Goal: Task Accomplishment & Management: Manage account settings

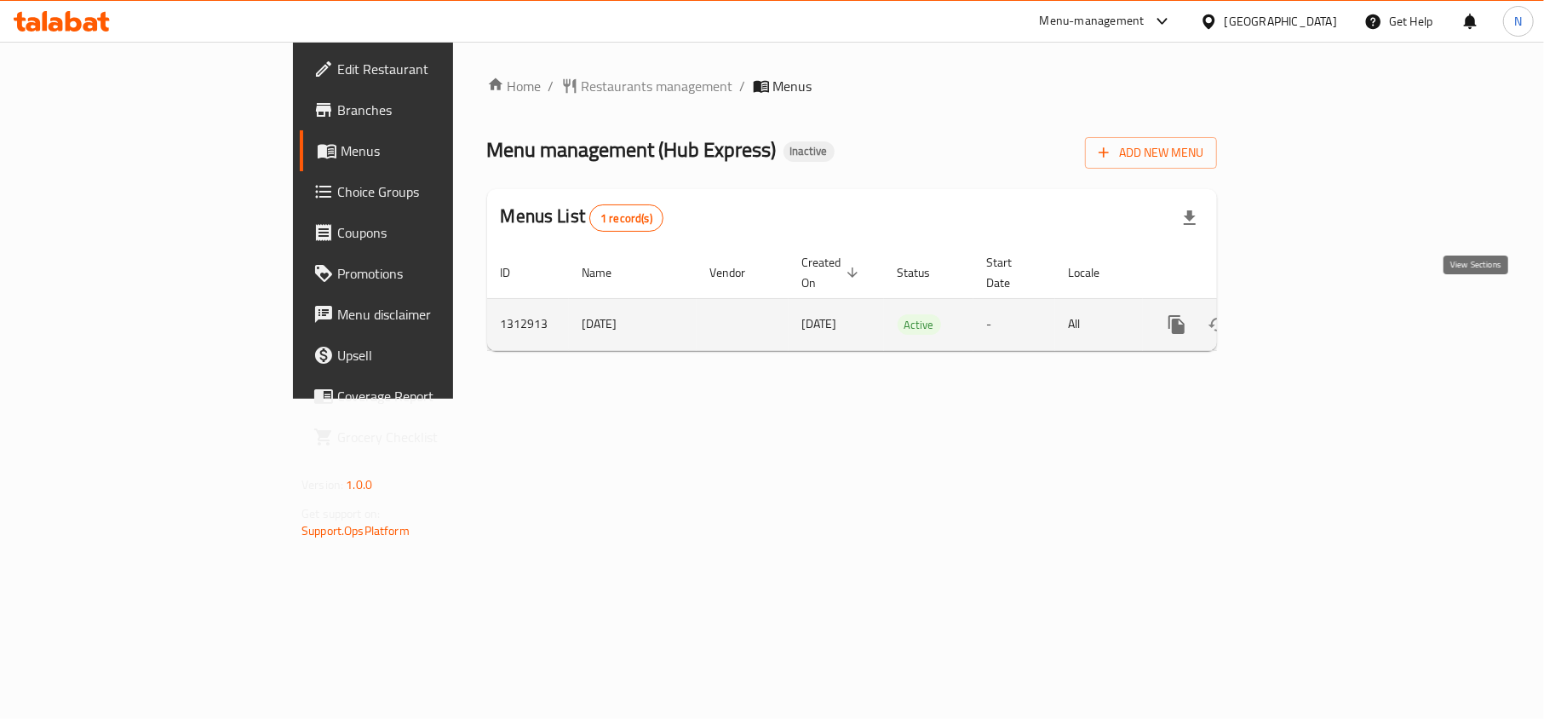
click at [1309, 314] on icon "enhanced table" at bounding box center [1299, 324] width 20 height 20
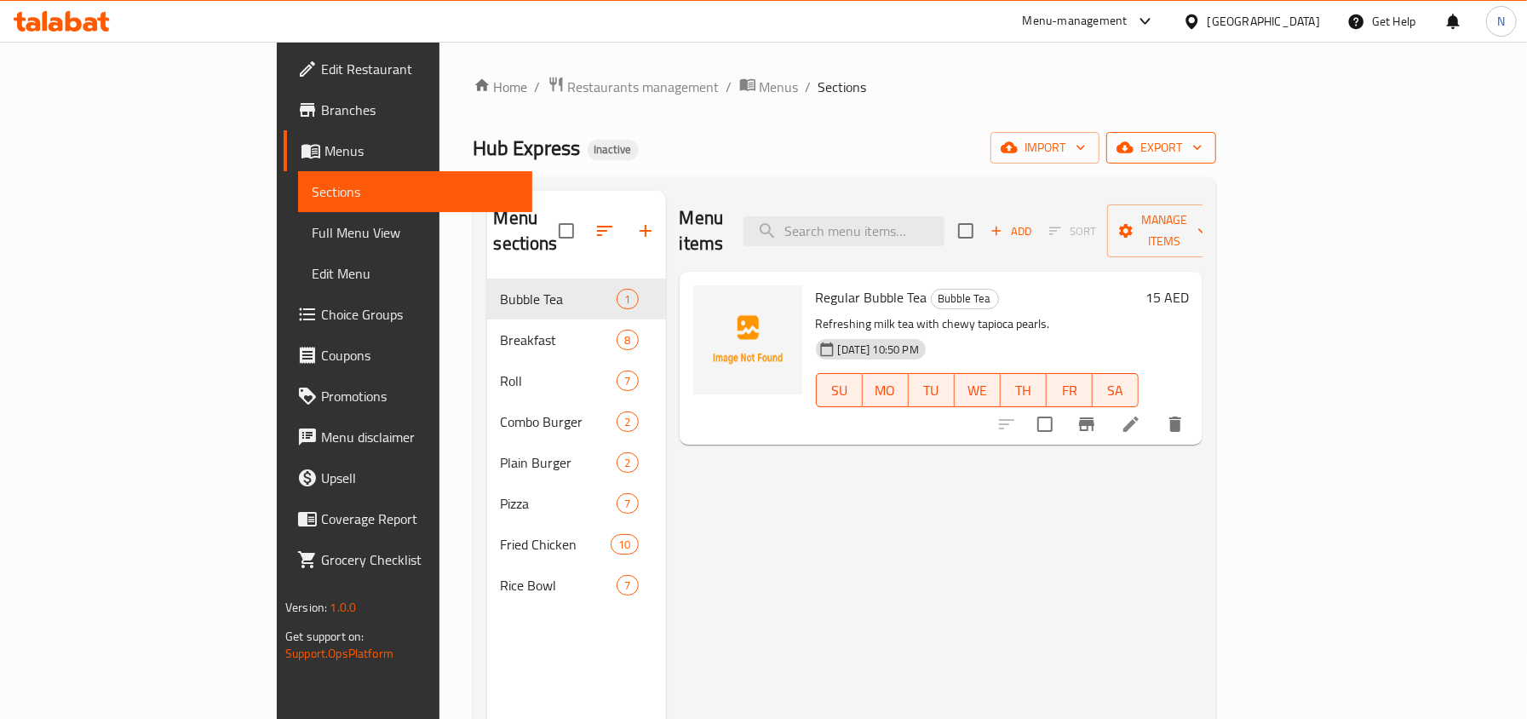
click at [1202, 145] on span "export" at bounding box center [1161, 147] width 83 height 21
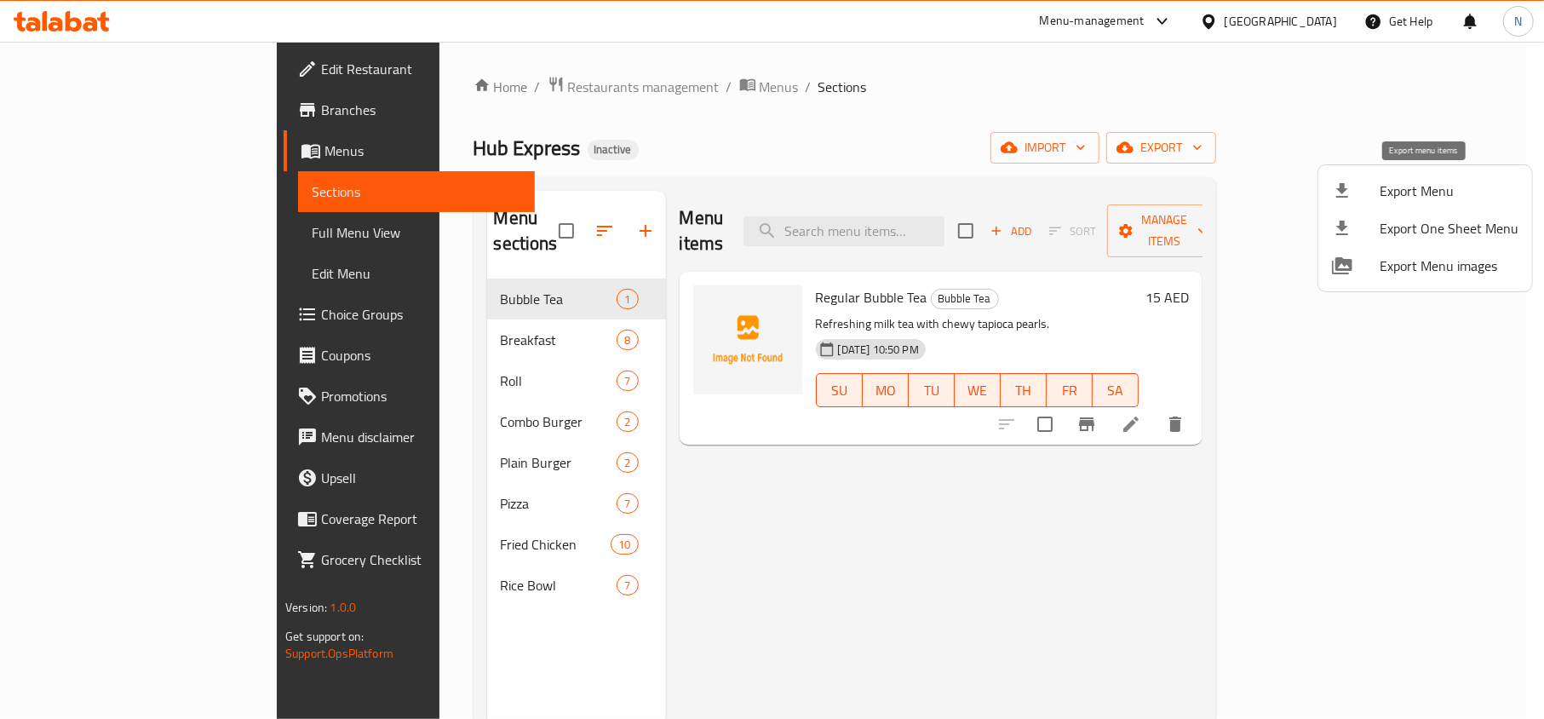
click at [1397, 182] on span "Export Menu" at bounding box center [1448, 190] width 139 height 20
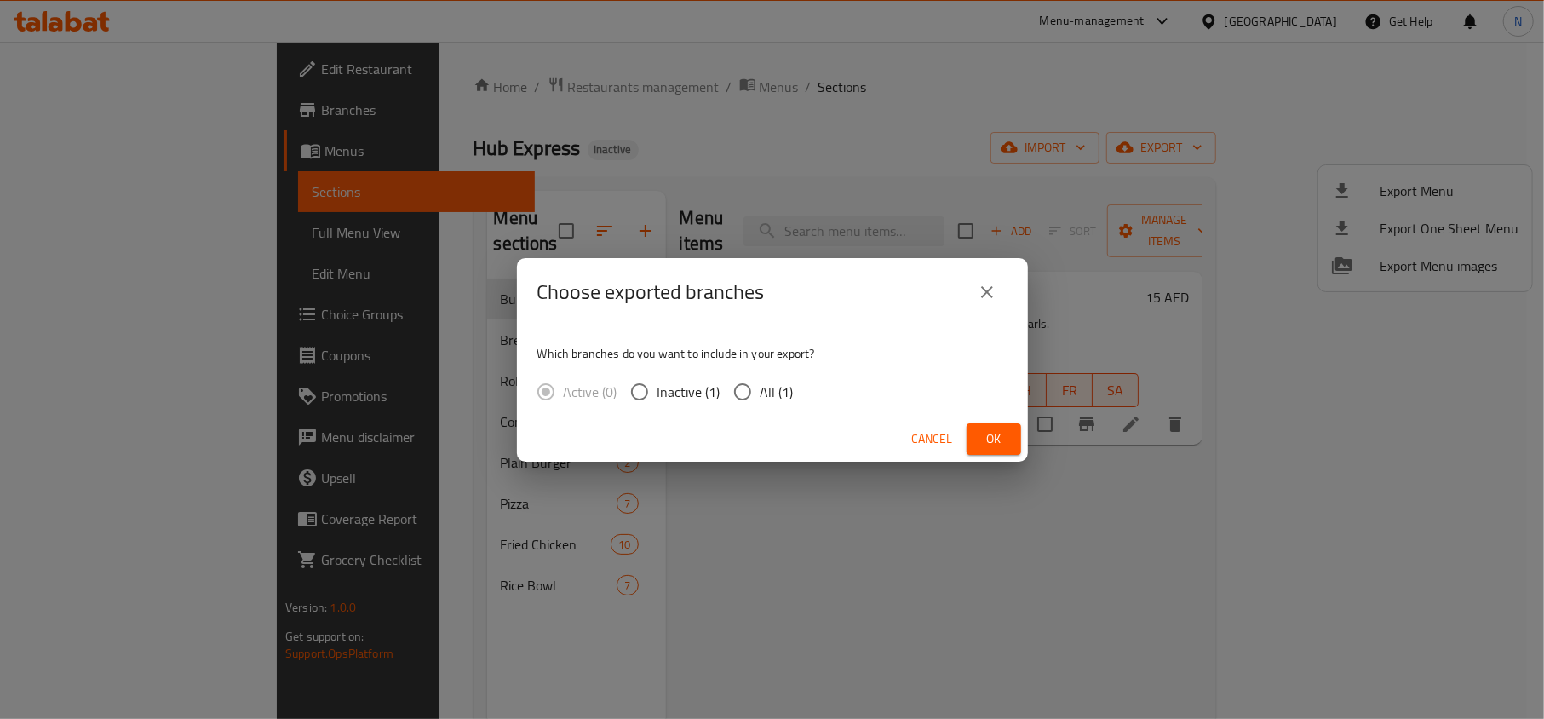
click at [764, 393] on span "All (1)" at bounding box center [776, 391] width 33 height 20
click at [760, 393] on input "All (1)" at bounding box center [743, 392] width 36 height 36
radio input "true"
click at [998, 447] on span "Ok" at bounding box center [993, 438] width 27 height 21
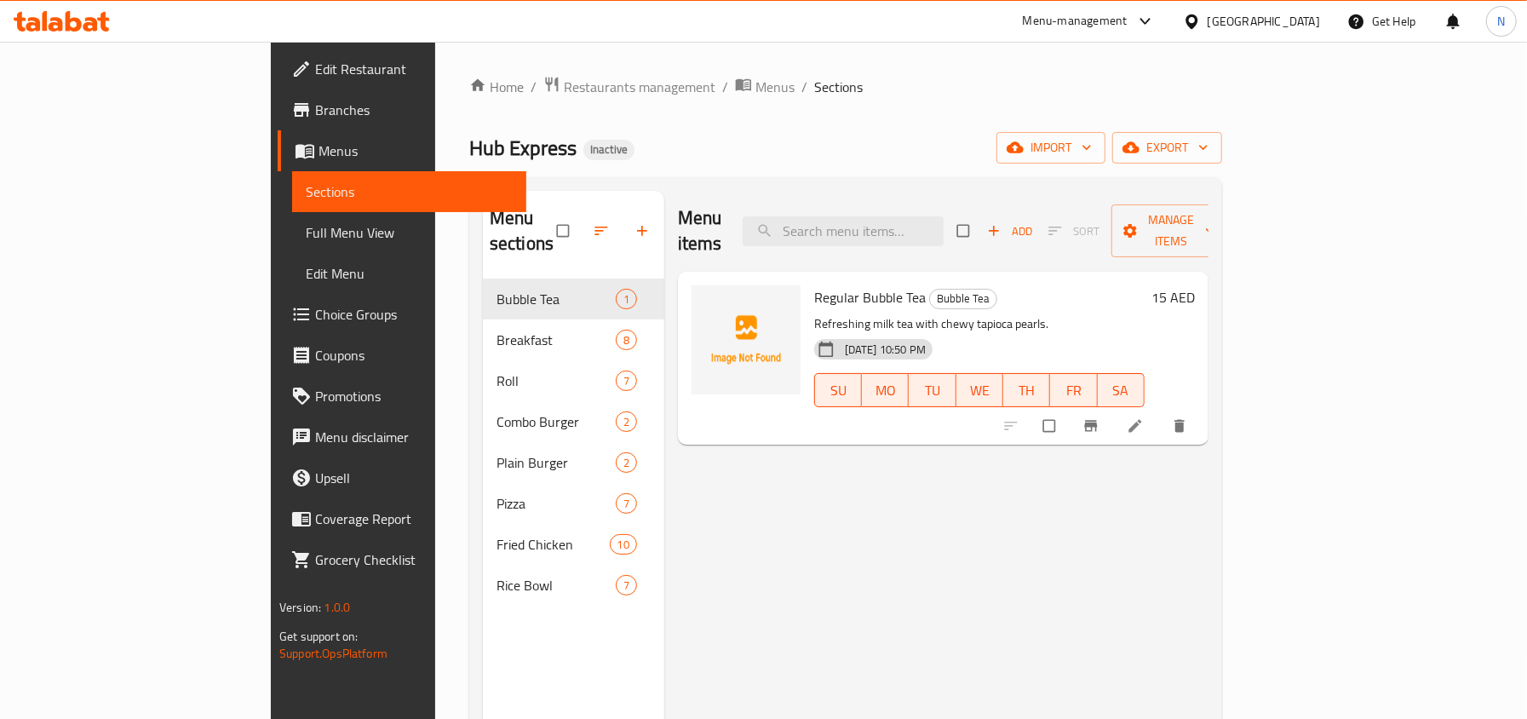
click at [292, 245] on link "Full Menu View" at bounding box center [408, 232] width 233 height 41
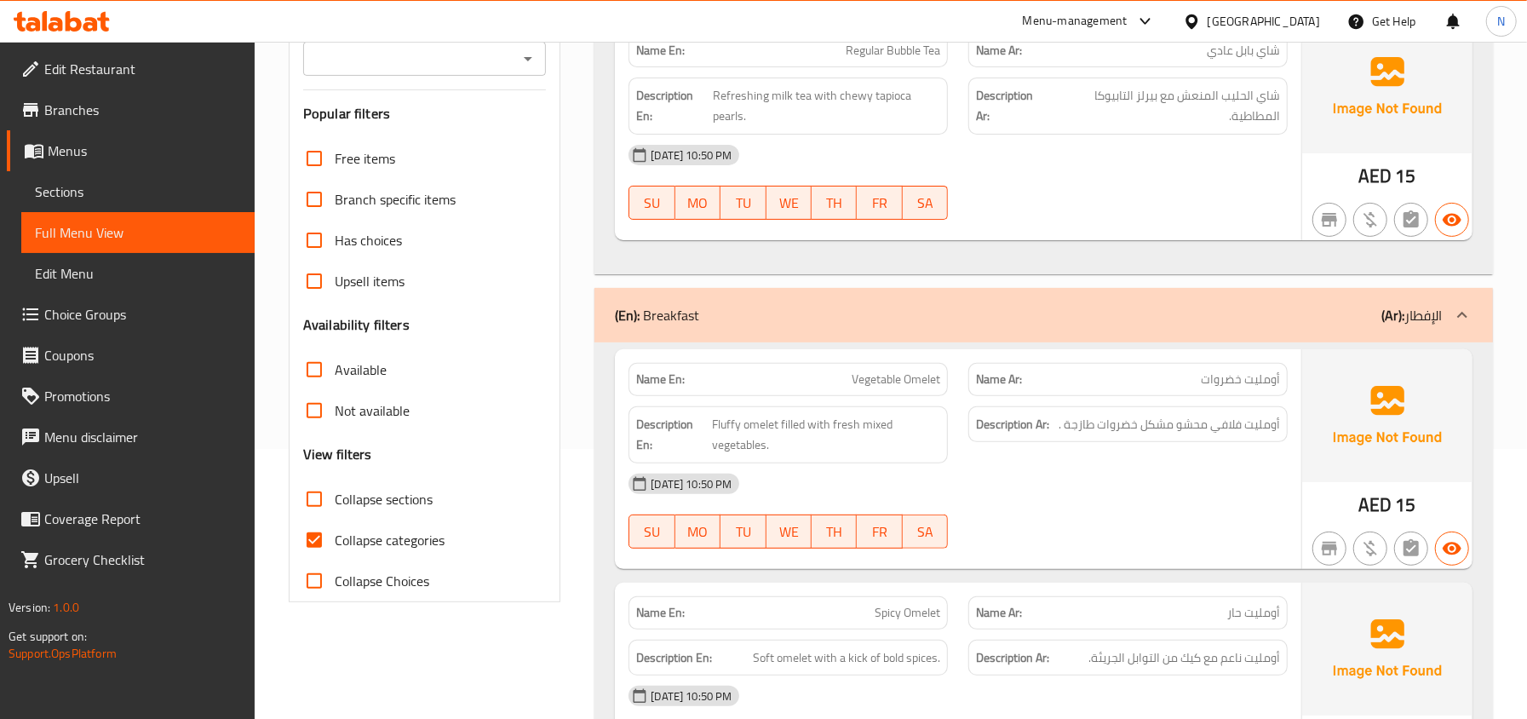
scroll to position [341, 0]
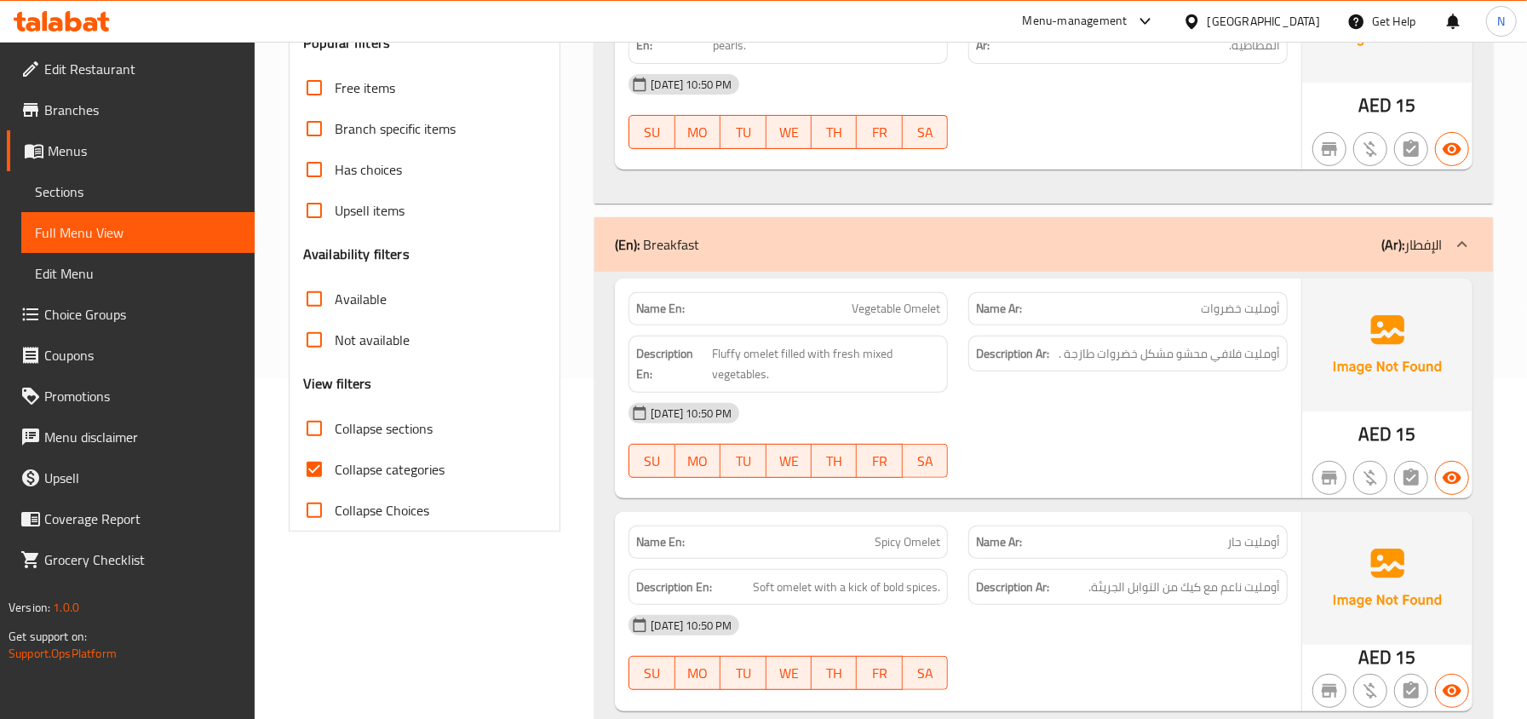
click at [361, 436] on span "Collapse sections" at bounding box center [384, 428] width 98 height 20
click at [335, 436] on input "Collapse sections" at bounding box center [314, 428] width 41 height 41
checkbox input "true"
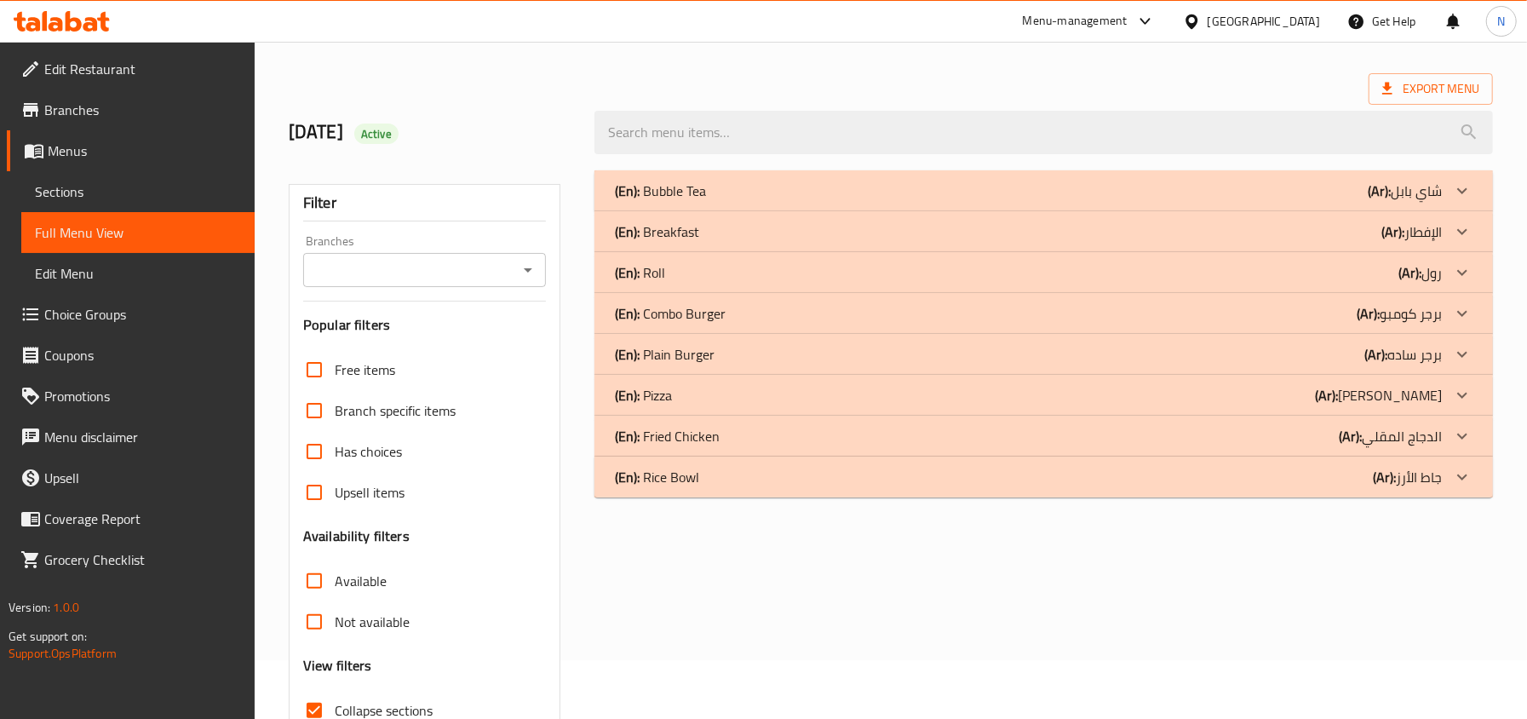
scroll to position [0, 0]
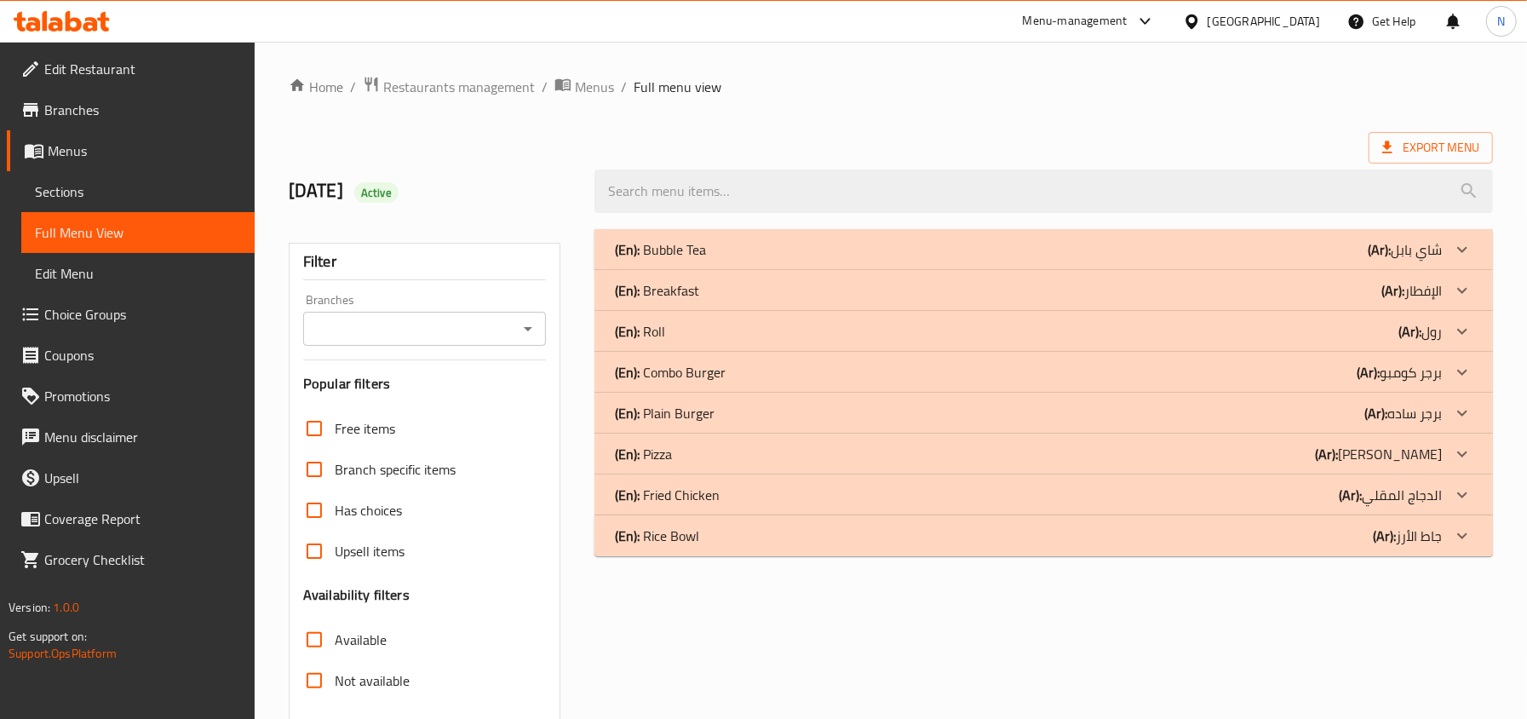
click at [843, 246] on div "(En): Bubble Tea (Ar): شاي بابل" at bounding box center [1028, 249] width 827 height 20
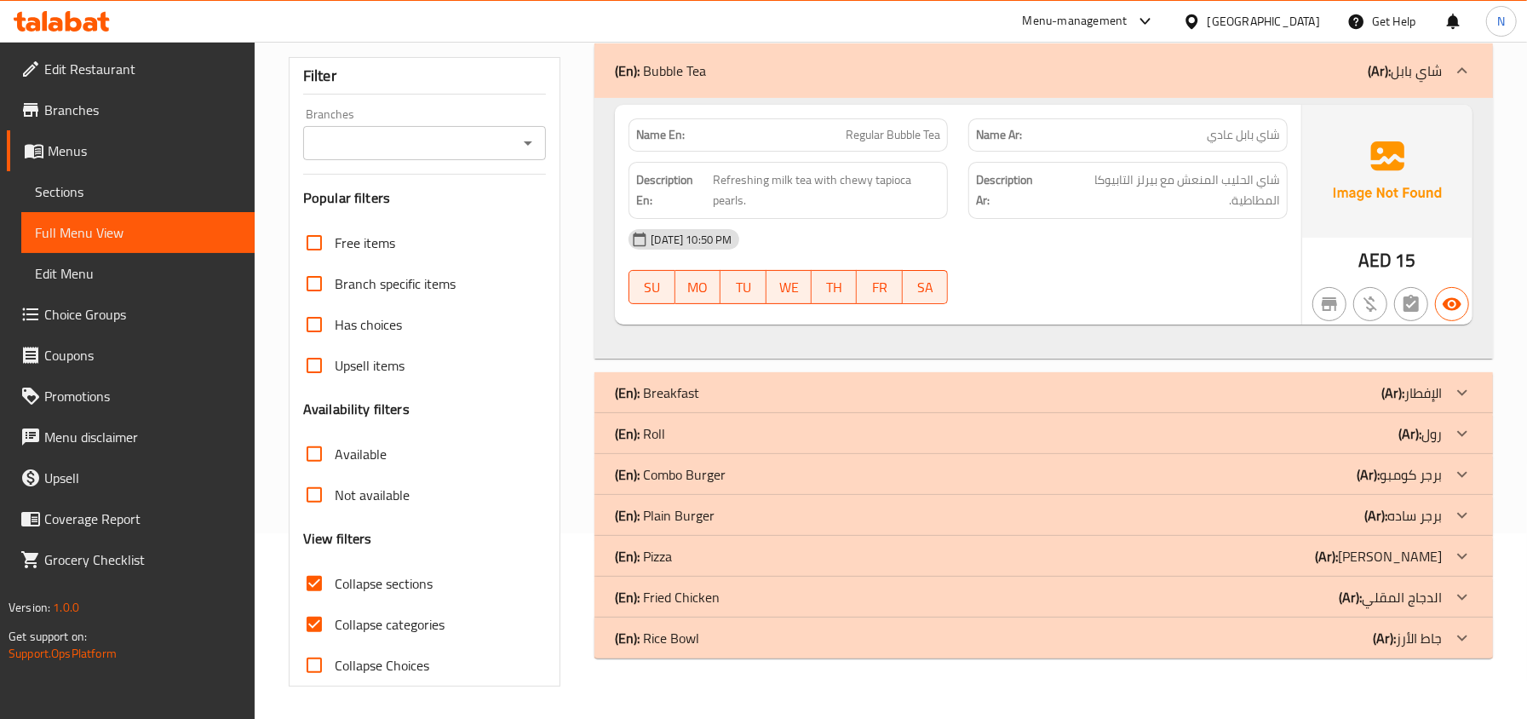
scroll to position [189, 0]
click at [770, 376] on div "(En): Breakfast (Ar): الإفطار" at bounding box center [1043, 390] width 898 height 41
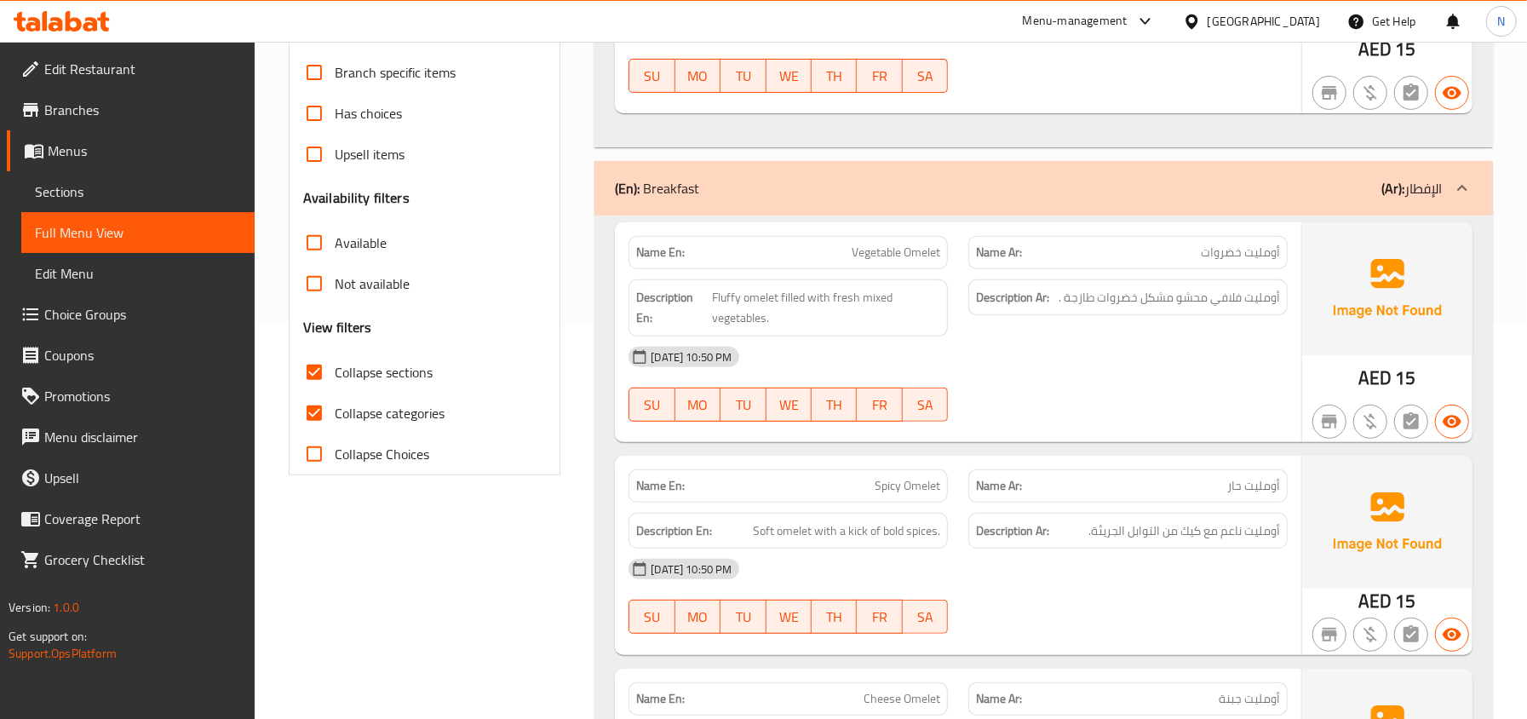
scroll to position [511, 0]
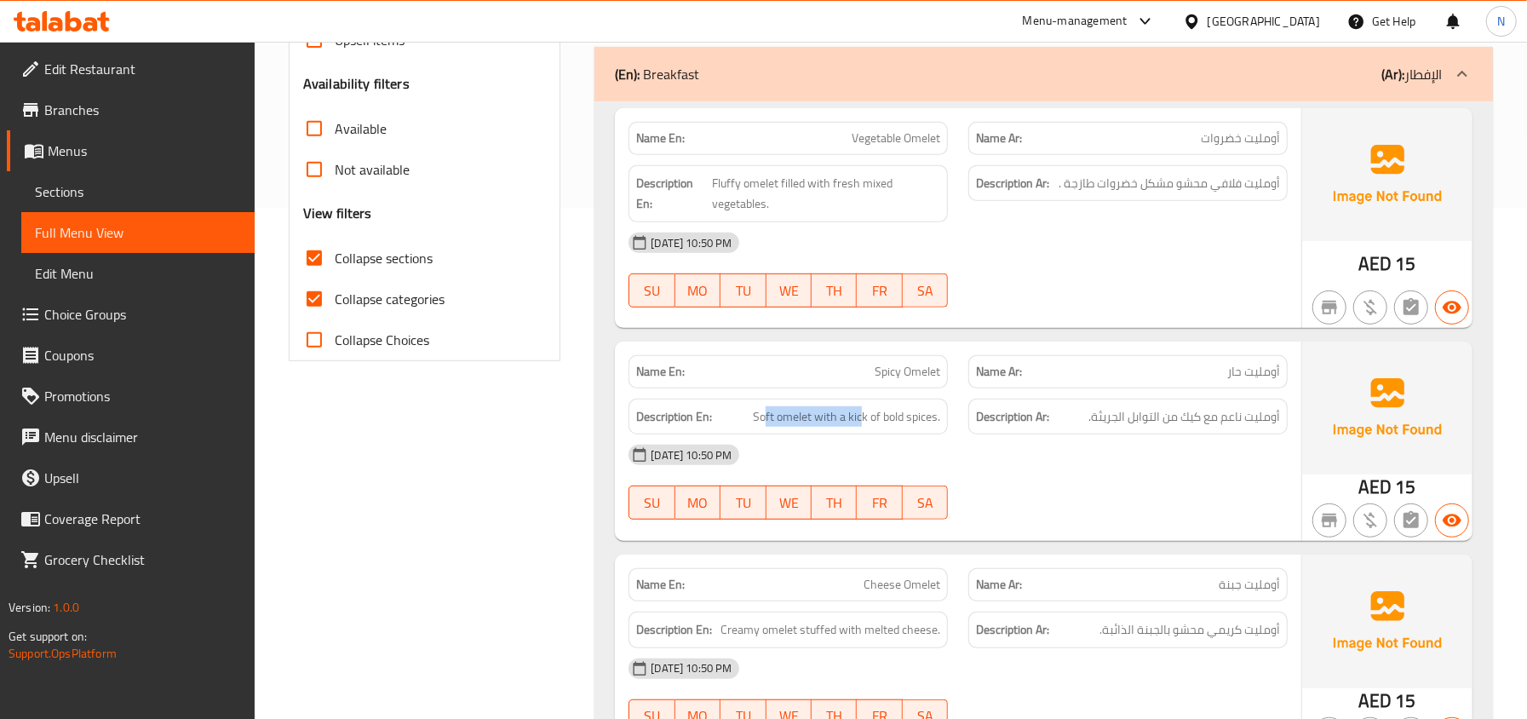
drag, startPoint x: 765, startPoint y: 416, endPoint x: 862, endPoint y: 407, distance: 98.4
click at [862, 407] on div "Description En: Soft omelet with a kick of bold spices." at bounding box center [787, 416] width 319 height 37
click at [1005, 426] on strong "Description Ar:" at bounding box center [1012, 416] width 73 height 21
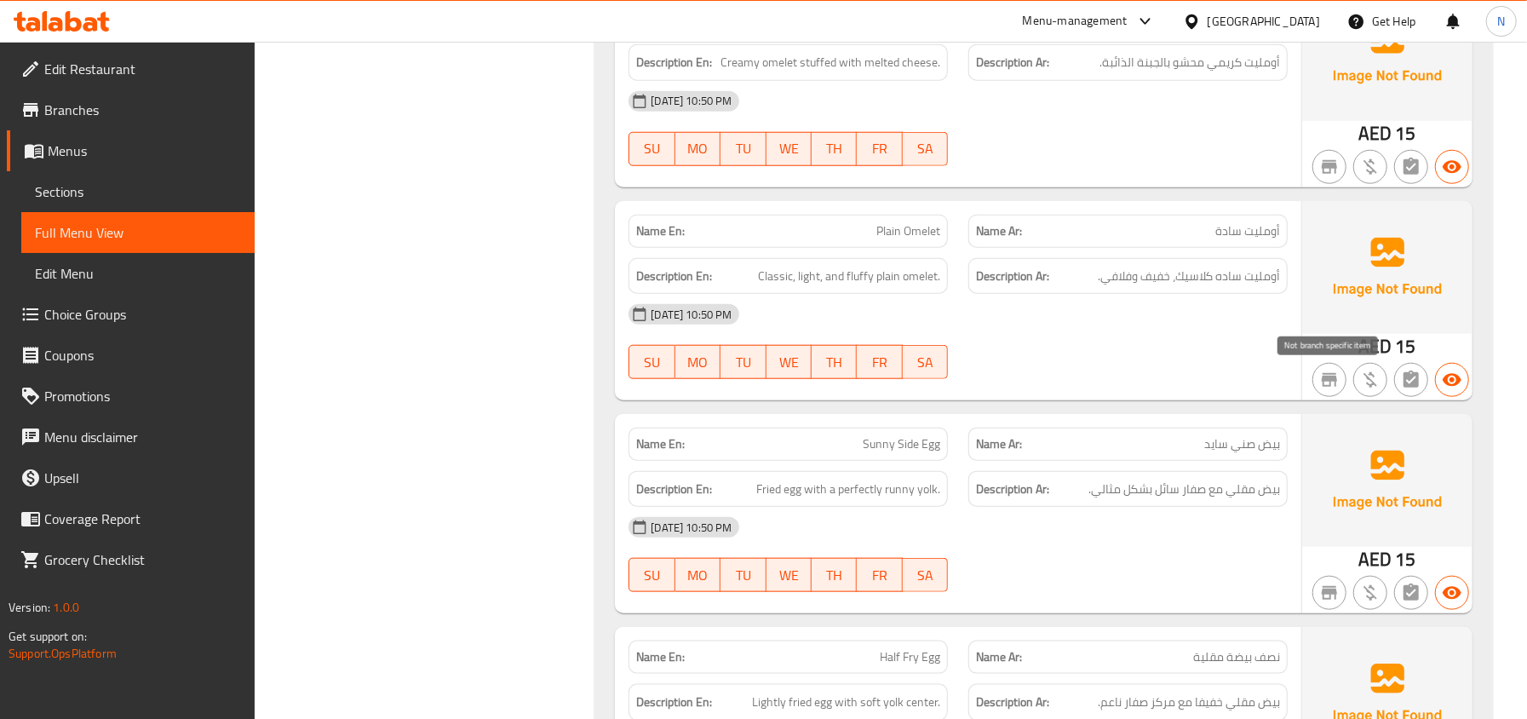
scroll to position [1192, 0]
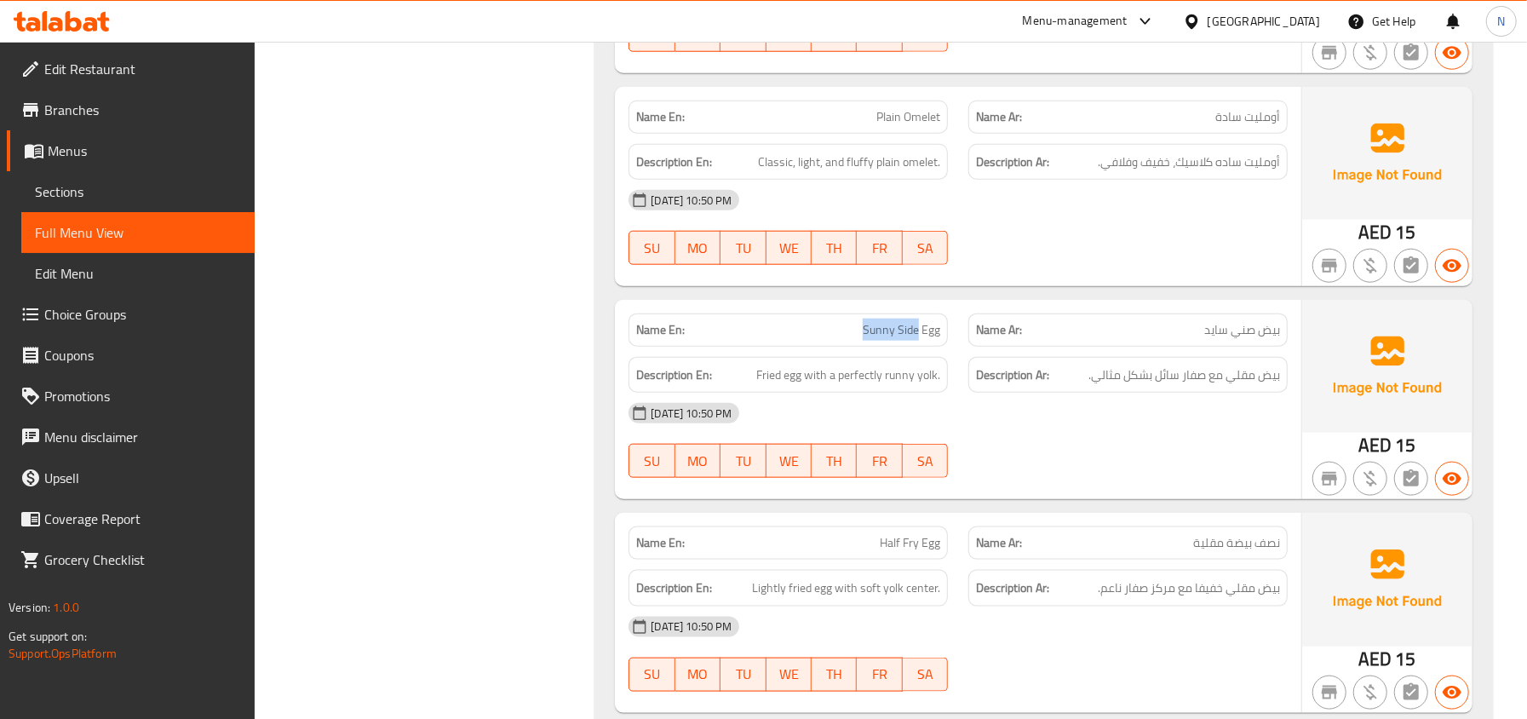
drag, startPoint x: 916, startPoint y: 329, endPoint x: 848, endPoint y: 332, distance: 68.2
click at [848, 332] on p "Name En: Sunny Side Egg" at bounding box center [788, 330] width 304 height 18
copy span "Sunny Side"
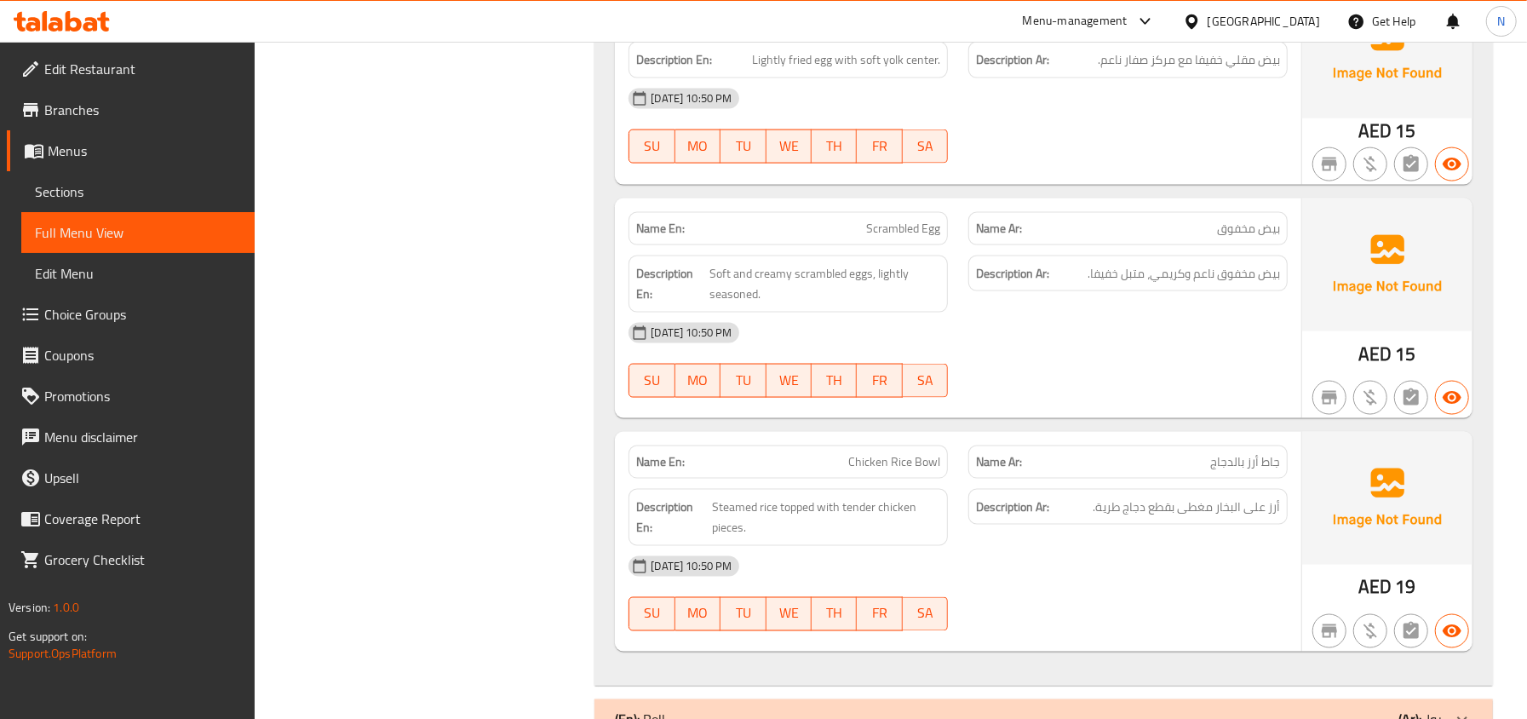
scroll to position [1759, 0]
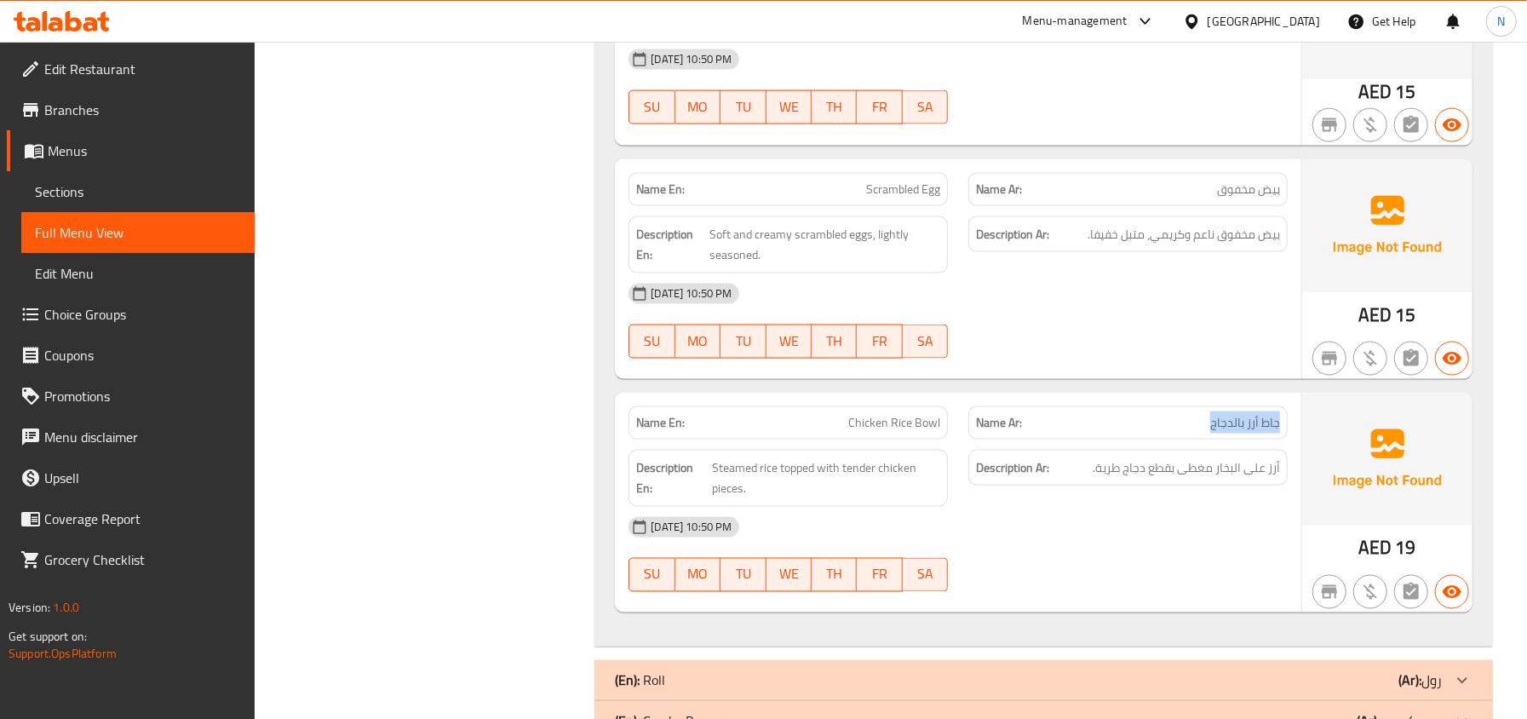
drag, startPoint x: 1292, startPoint y: 439, endPoint x: 1159, endPoint y: 400, distance: 139.3
click at [1159, 400] on div "Name Ar: جاط أرز بالدجاج" at bounding box center [1128, 423] width 340 height 54
drag, startPoint x: 1285, startPoint y: 461, endPoint x: 1081, endPoint y: 475, distance: 204.0
click at [1081, 475] on div "Description Ar: أرز على البخار مغطى بقطع دجاج طرية." at bounding box center [1127, 468] width 319 height 37
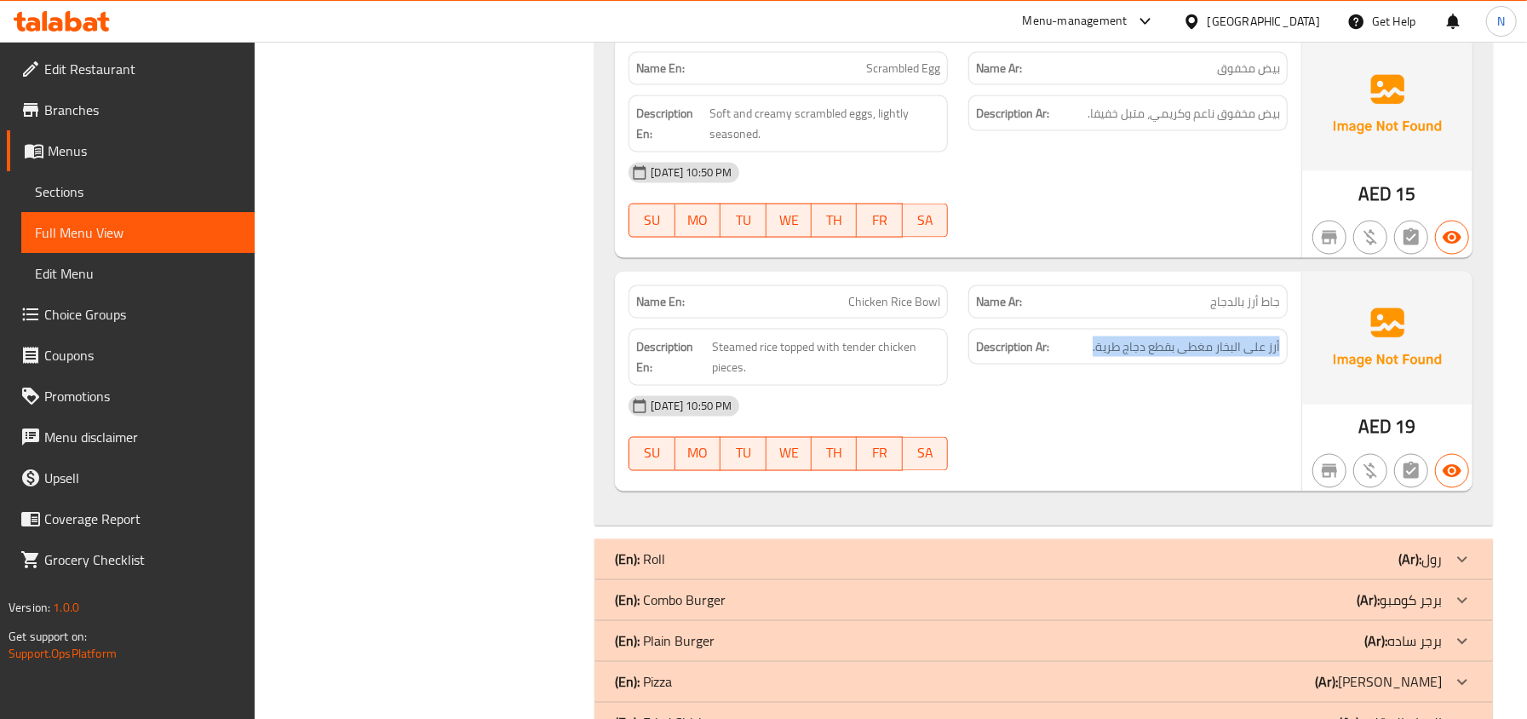
scroll to position [1986, 0]
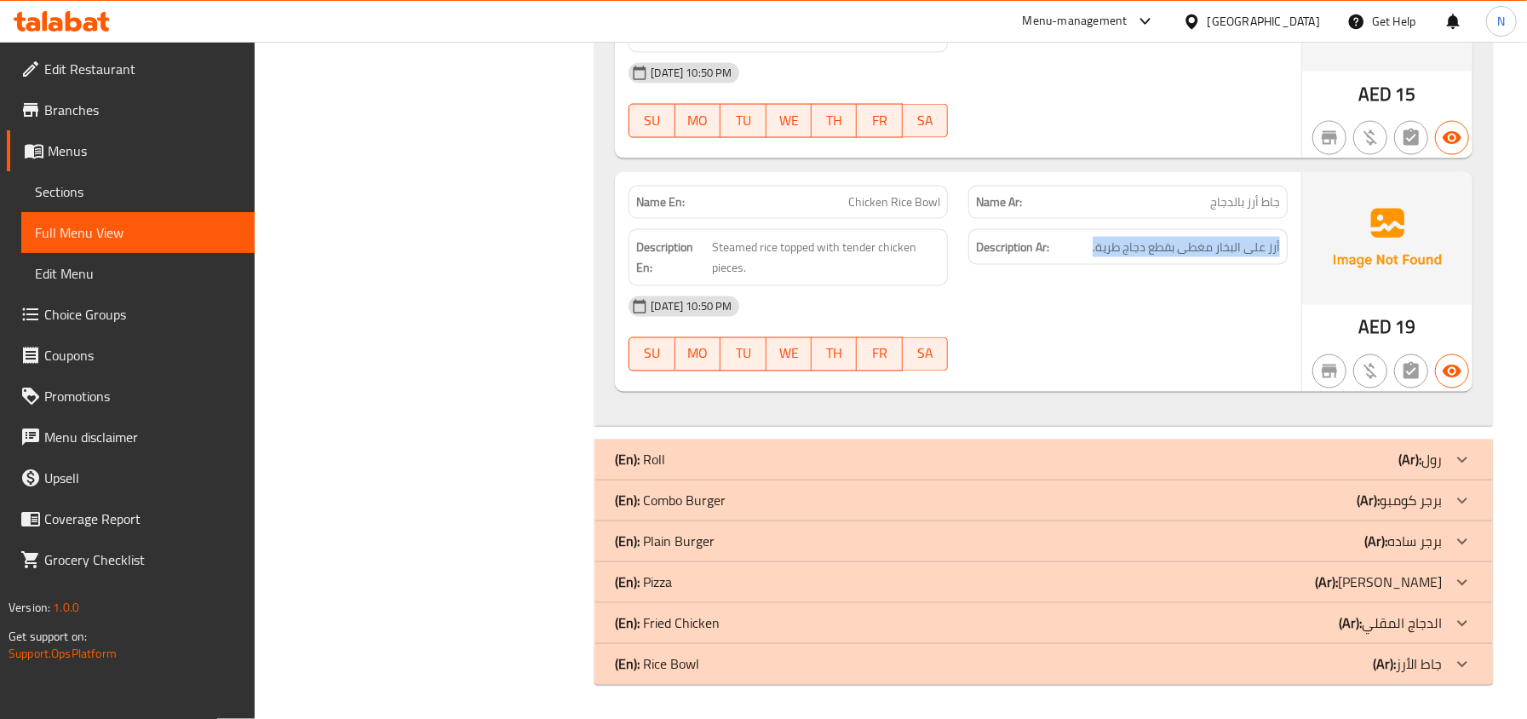
click at [759, 456] on div "(En): Roll (Ar): رول" at bounding box center [1028, 460] width 827 height 20
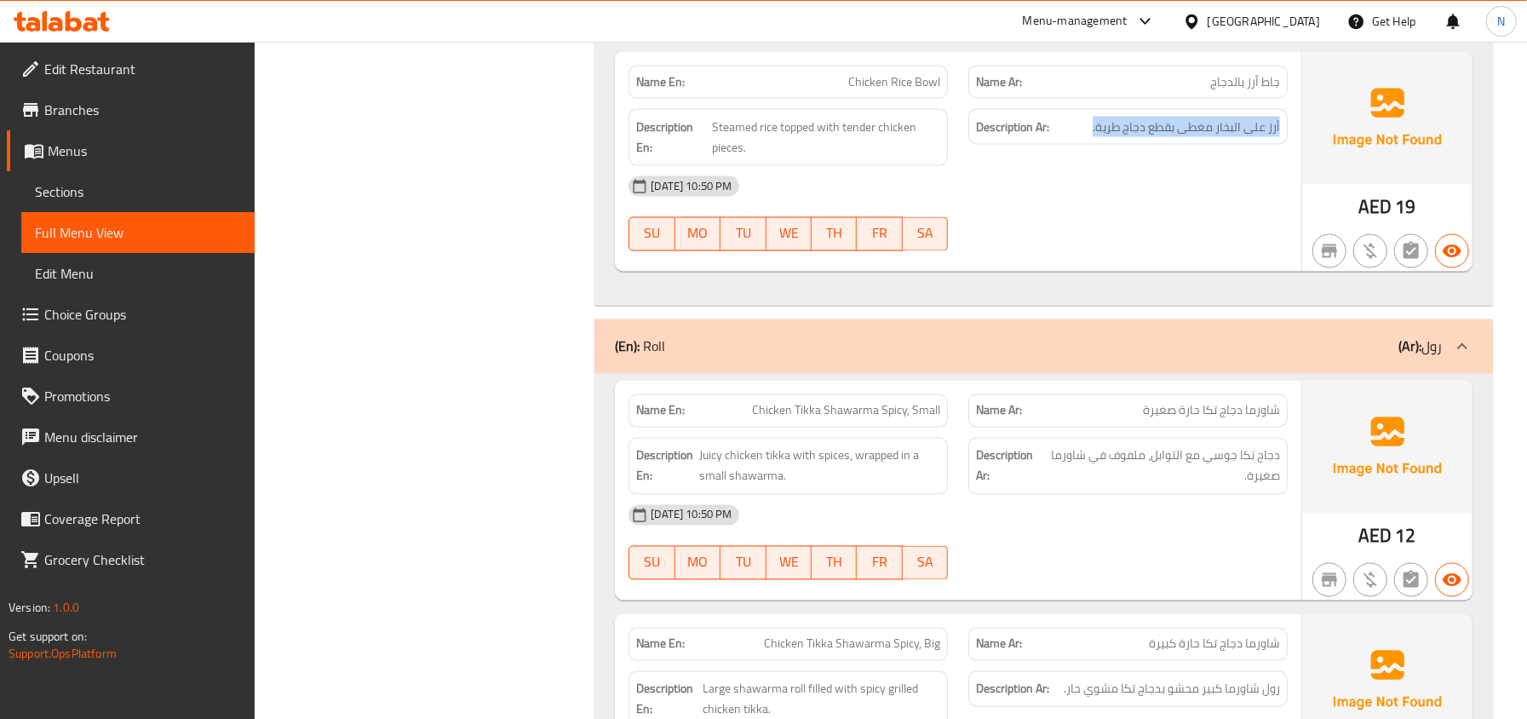
scroll to position [2214, 0]
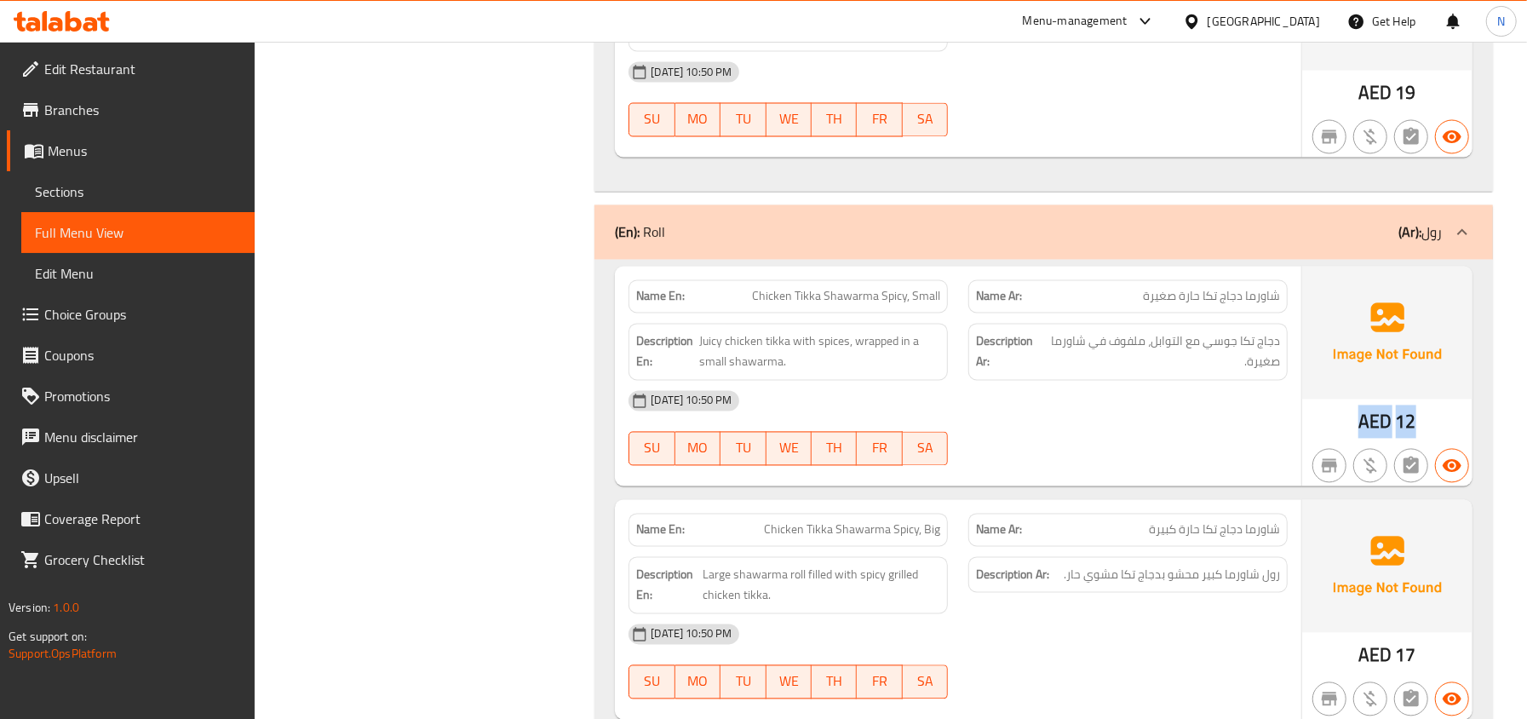
drag, startPoint x: 1420, startPoint y: 424, endPoint x: 1349, endPoint y: 426, distance: 70.7
click at [1349, 426] on div "AED 12" at bounding box center [1387, 376] width 170 height 220
drag, startPoint x: 1214, startPoint y: 354, endPoint x: 1046, endPoint y: 403, distance: 174.6
click at [1046, 403] on div "Name En: Chicken Tikka Shawarma Spicy, Small Name Ar: شاورما دجاج تكا حارة صغير…" at bounding box center [958, 376] width 686 height 220
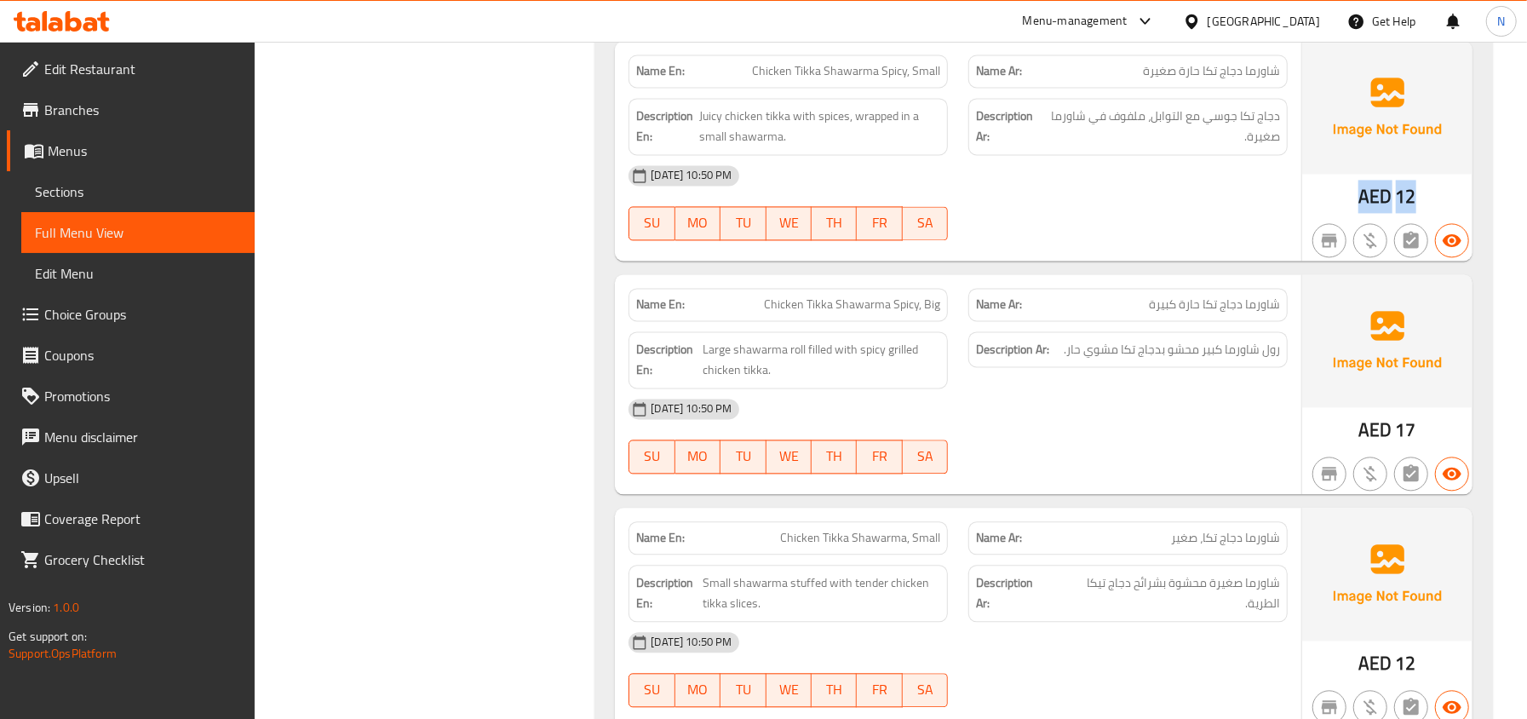
scroll to position [2440, 0]
drag, startPoint x: 1261, startPoint y: 320, endPoint x: 1006, endPoint y: 314, distance: 254.6
click at [1008, 312] on p "Name Ar: شاورما دجاج تكا حارة كبيرة" at bounding box center [1128, 304] width 304 height 18
click at [1063, 358] on h6 "Description Ar: رول شاورما كبير محشو بدجاج تكا مشوي حار." at bounding box center [1128, 348] width 304 height 21
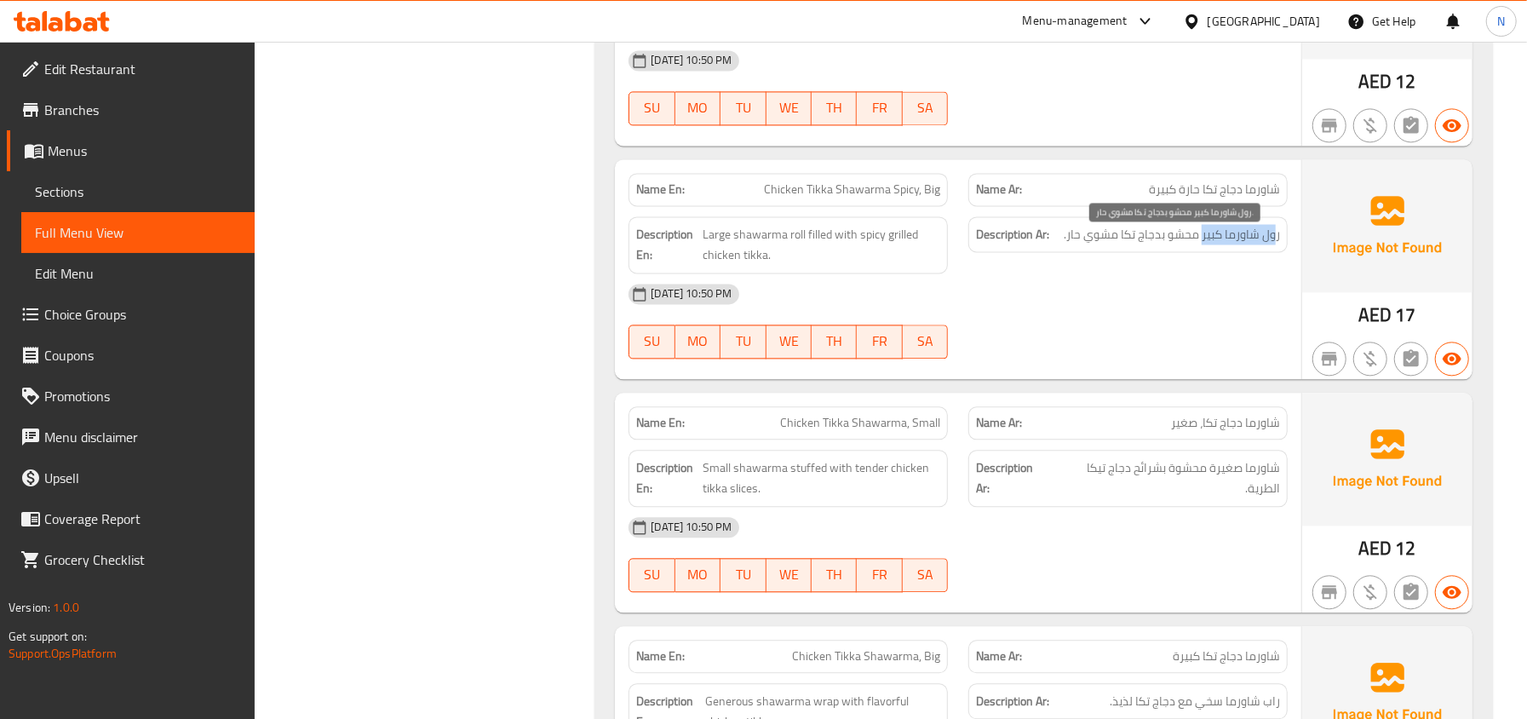
drag, startPoint x: 1275, startPoint y: 243, endPoint x: 1203, endPoint y: 243, distance: 72.4
click at [1203, 243] on span "رول شاورما كبير محشو بدجاج تكا مشوي حار." at bounding box center [1171, 234] width 216 height 21
drag, startPoint x: 1203, startPoint y: 243, endPoint x: 1049, endPoint y: 260, distance: 155.0
click at [1049, 253] on div "Description Ar: رول شاورما كبير محشو بدجاج تكا مشوي حار." at bounding box center [1127, 234] width 319 height 37
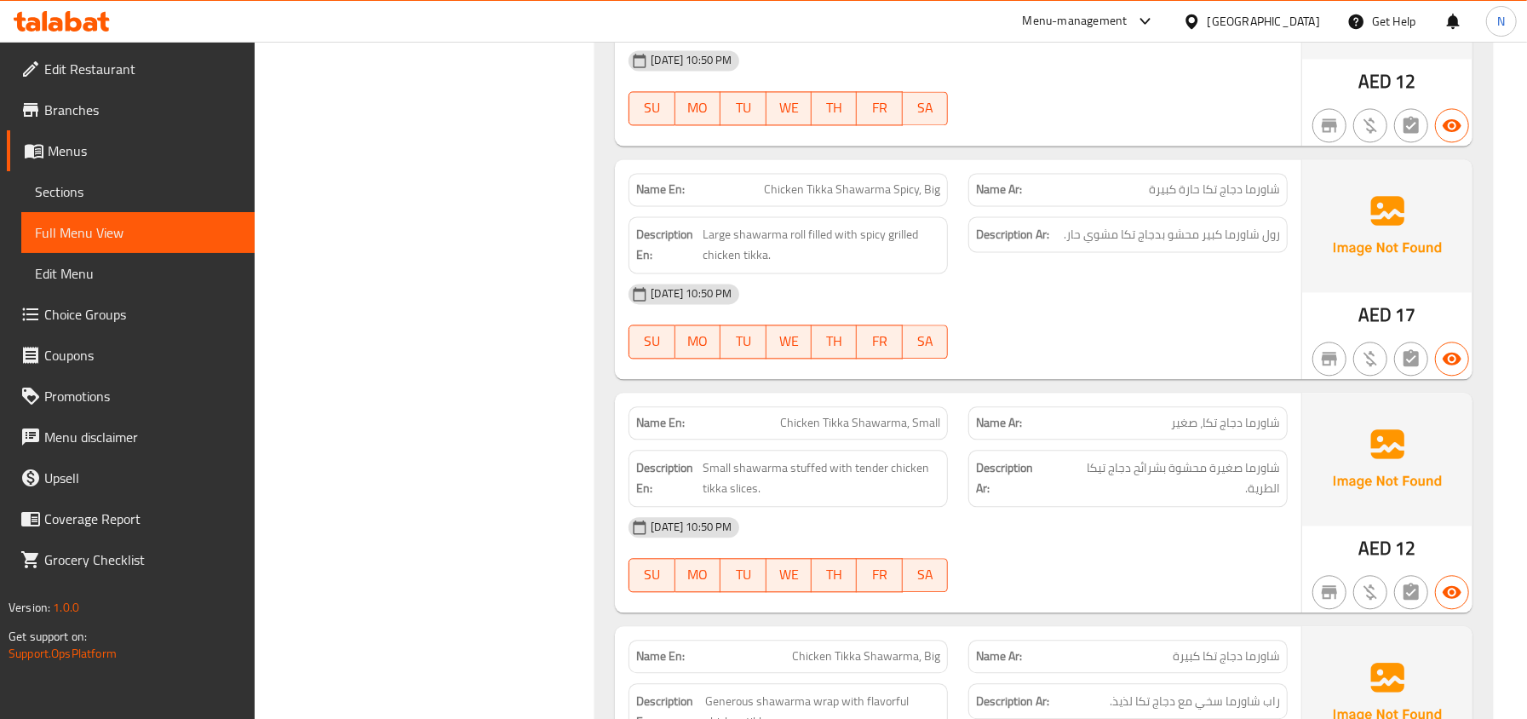
click at [1333, 318] on div "AED 17" at bounding box center [1387, 269] width 170 height 220
drag, startPoint x: 1427, startPoint y: 331, endPoint x: 1346, endPoint y: 325, distance: 81.1
click at [1346, 325] on div "AED 17" at bounding box center [1387, 269] width 170 height 220
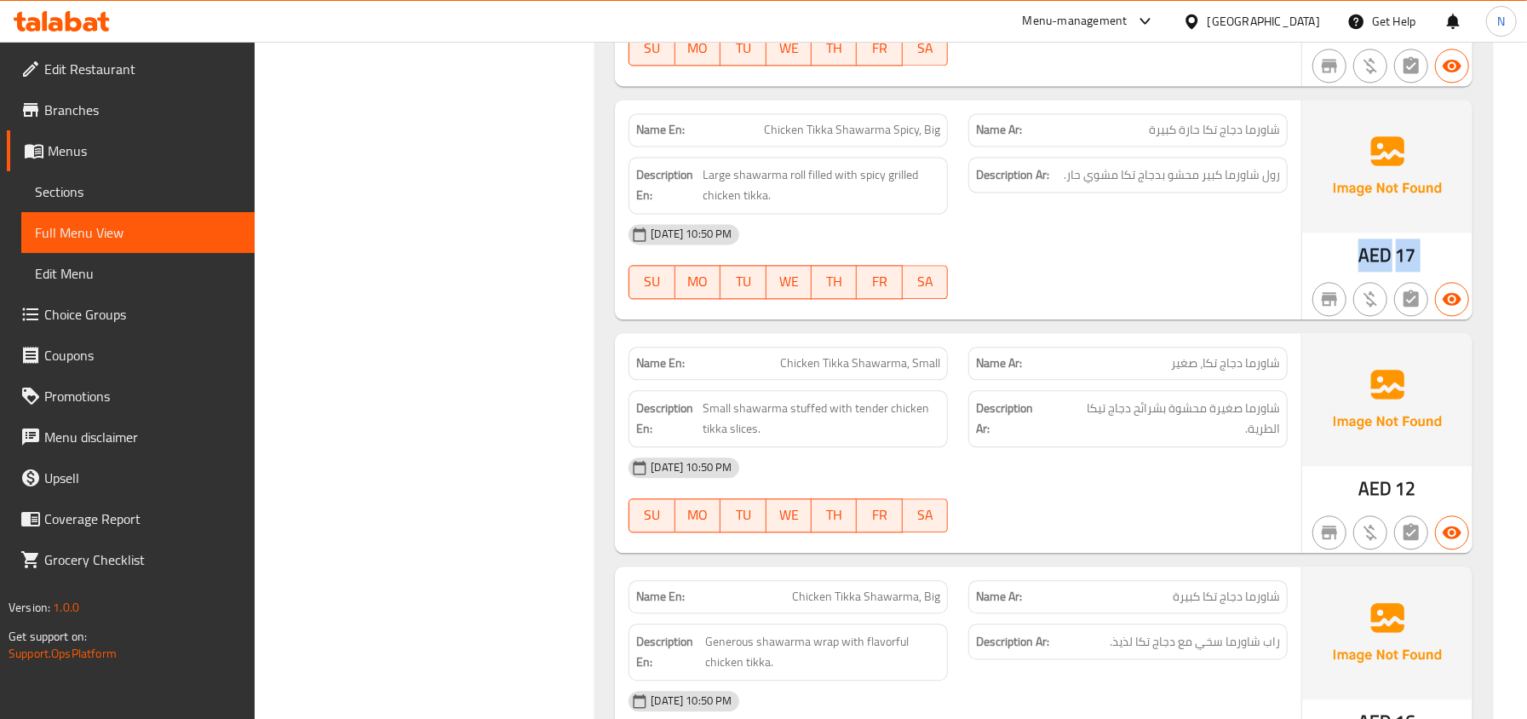
scroll to position [2667, 0]
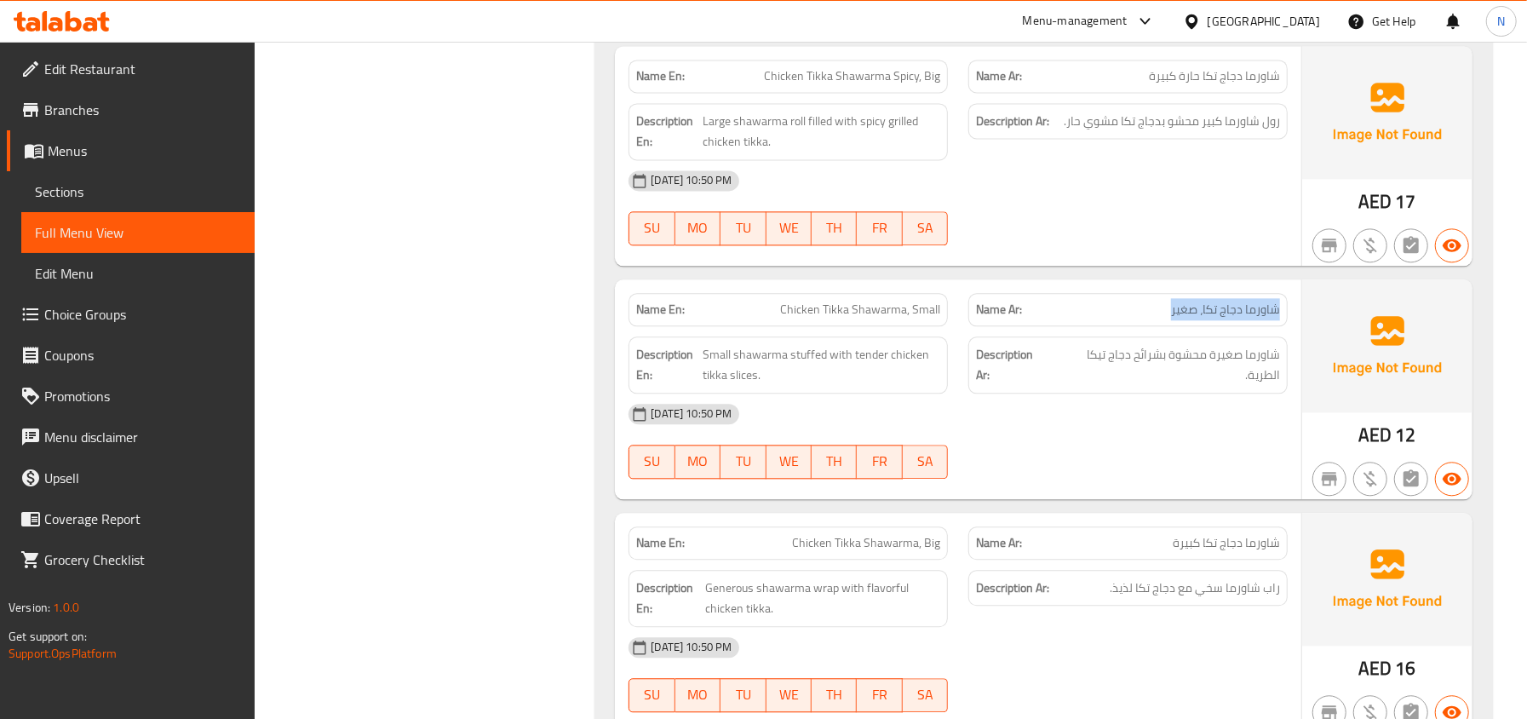
drag, startPoint x: 1286, startPoint y: 318, endPoint x: 1114, endPoint y: 328, distance: 171.4
click at [1114, 326] on div "Name Ar: شاورما دجاج تكا، صغير" at bounding box center [1127, 309] width 319 height 33
drag, startPoint x: 1279, startPoint y: 369, endPoint x: 1189, endPoint y: 376, distance: 90.6
click at [1189, 376] on span "شاورما صغيرة محشوة بشرائح دجاج تيكا الطرية." at bounding box center [1165, 365] width 228 height 42
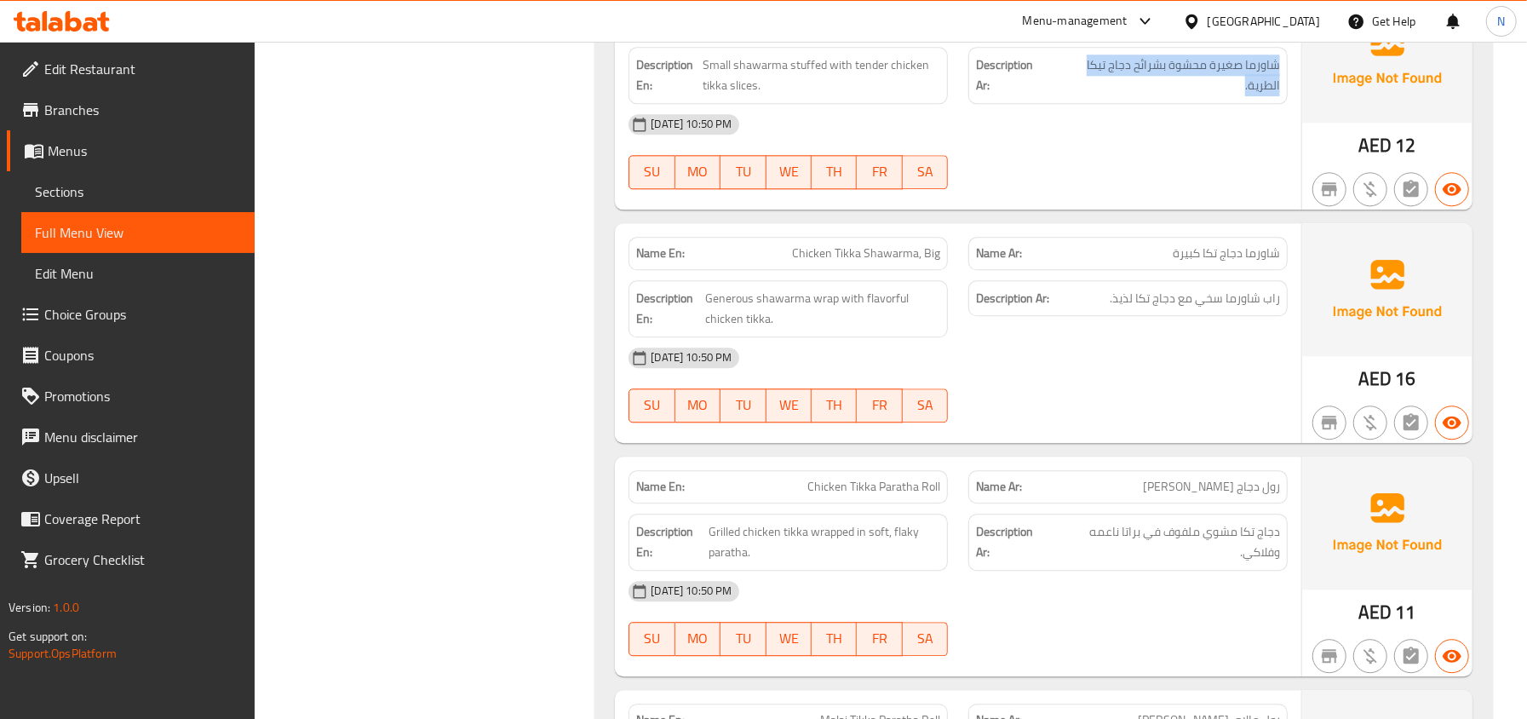
scroll to position [3008, 0]
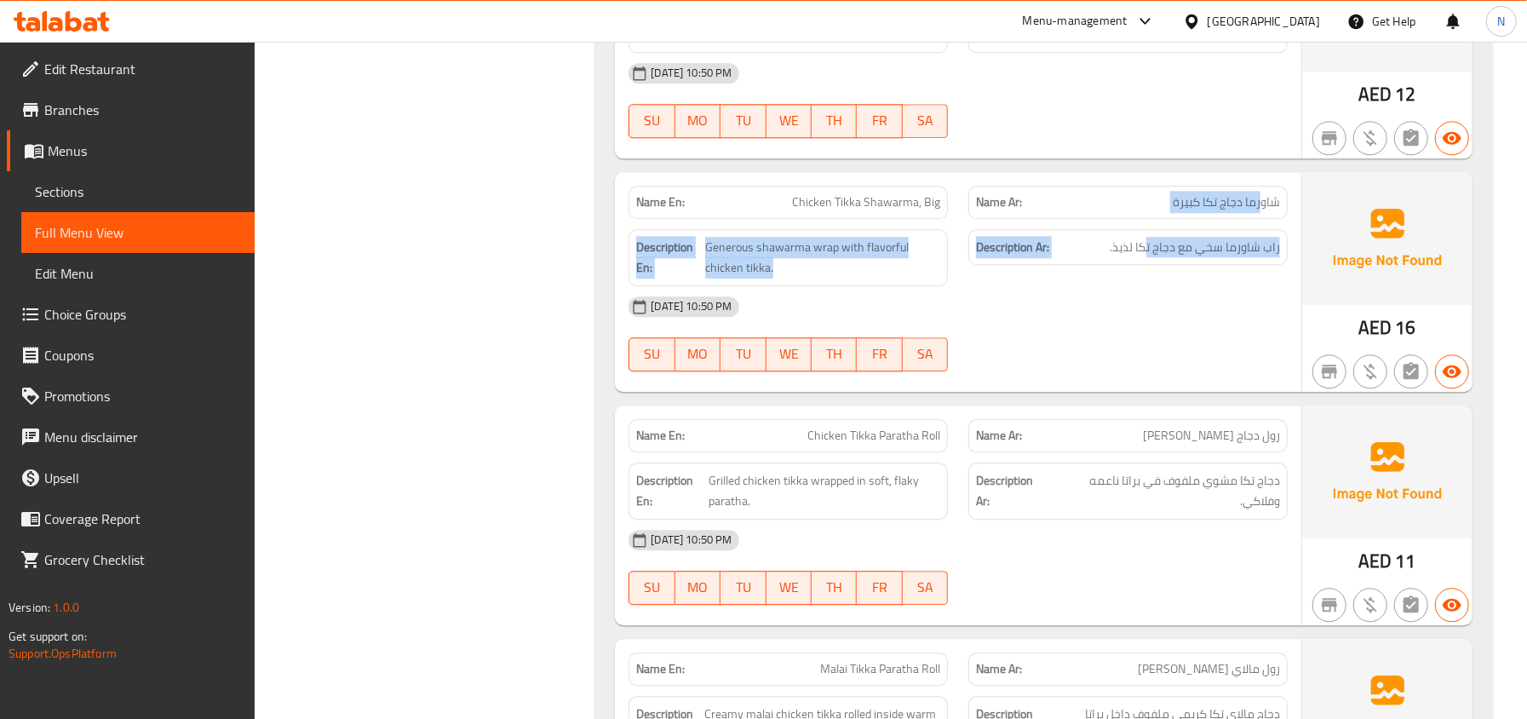
drag, startPoint x: 1262, startPoint y: 204, endPoint x: 1145, endPoint y: 235, distance: 120.6
click at [1145, 235] on div "Name En: Chicken Tikka Shawarma, Big Name Ar: شاورما دجاج تكا كبيرة Description…" at bounding box center [958, 282] width 686 height 220
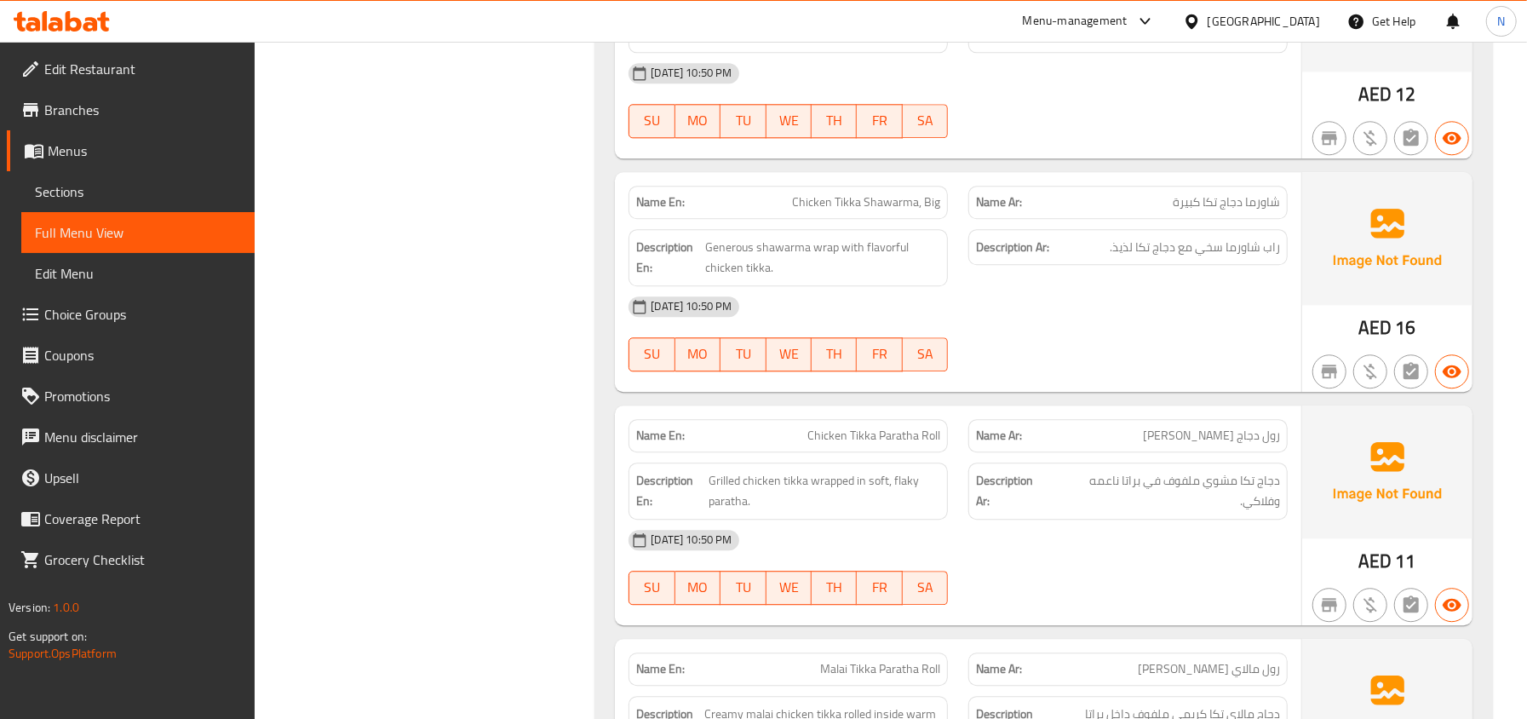
click at [1139, 242] on div "Description Ar: راب شاورما سخي مع دجاج تكا لذيذ." at bounding box center [1127, 247] width 319 height 37
drag, startPoint x: 794, startPoint y: 257, endPoint x: 835, endPoint y: 301, distance: 60.2
click at [835, 301] on div "Name En: Chicken Tikka Shawarma, Big Name Ar: شاورما دجاج تكا كبيرة Description…" at bounding box center [958, 282] width 686 height 220
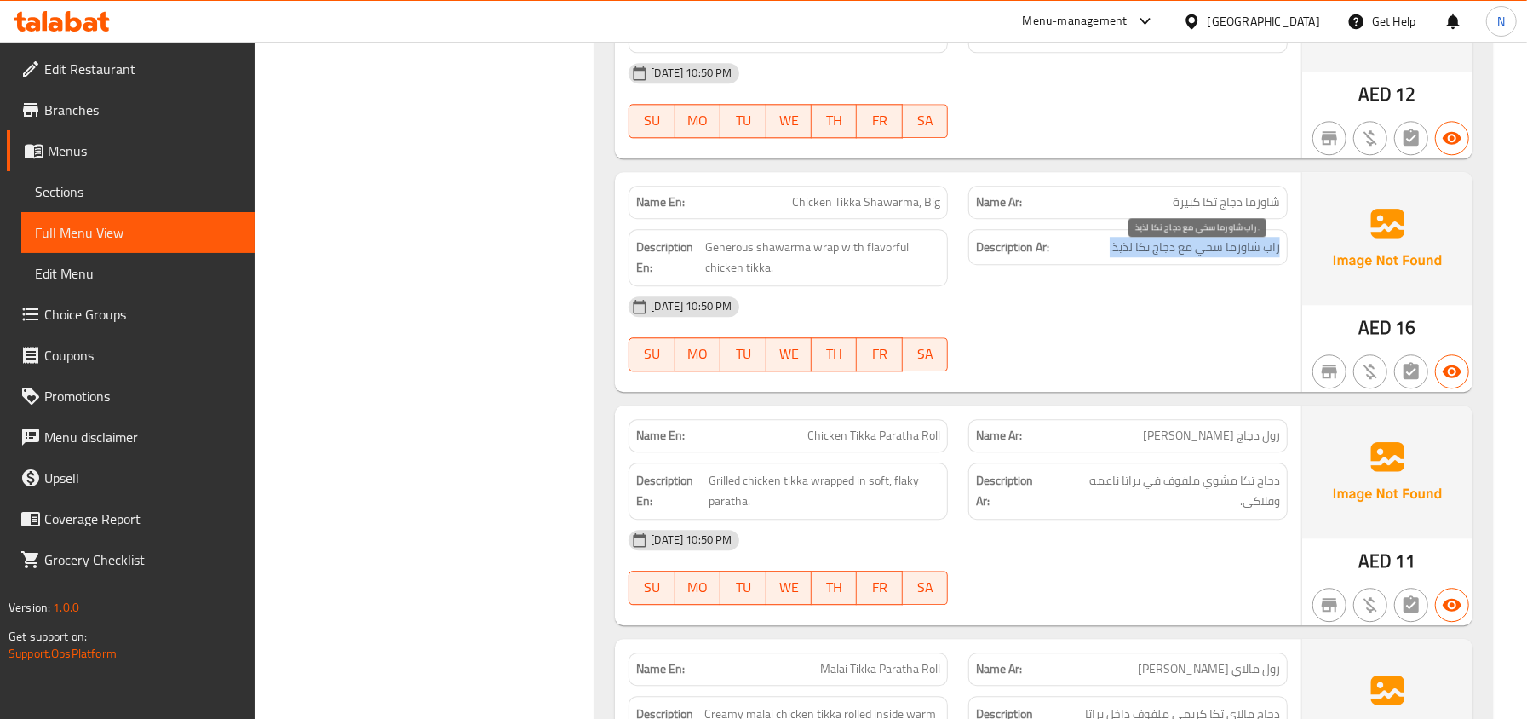
click at [1216, 256] on span "راب شاورما سخي مع دجاج تكا لذيذ." at bounding box center [1194, 247] width 170 height 21
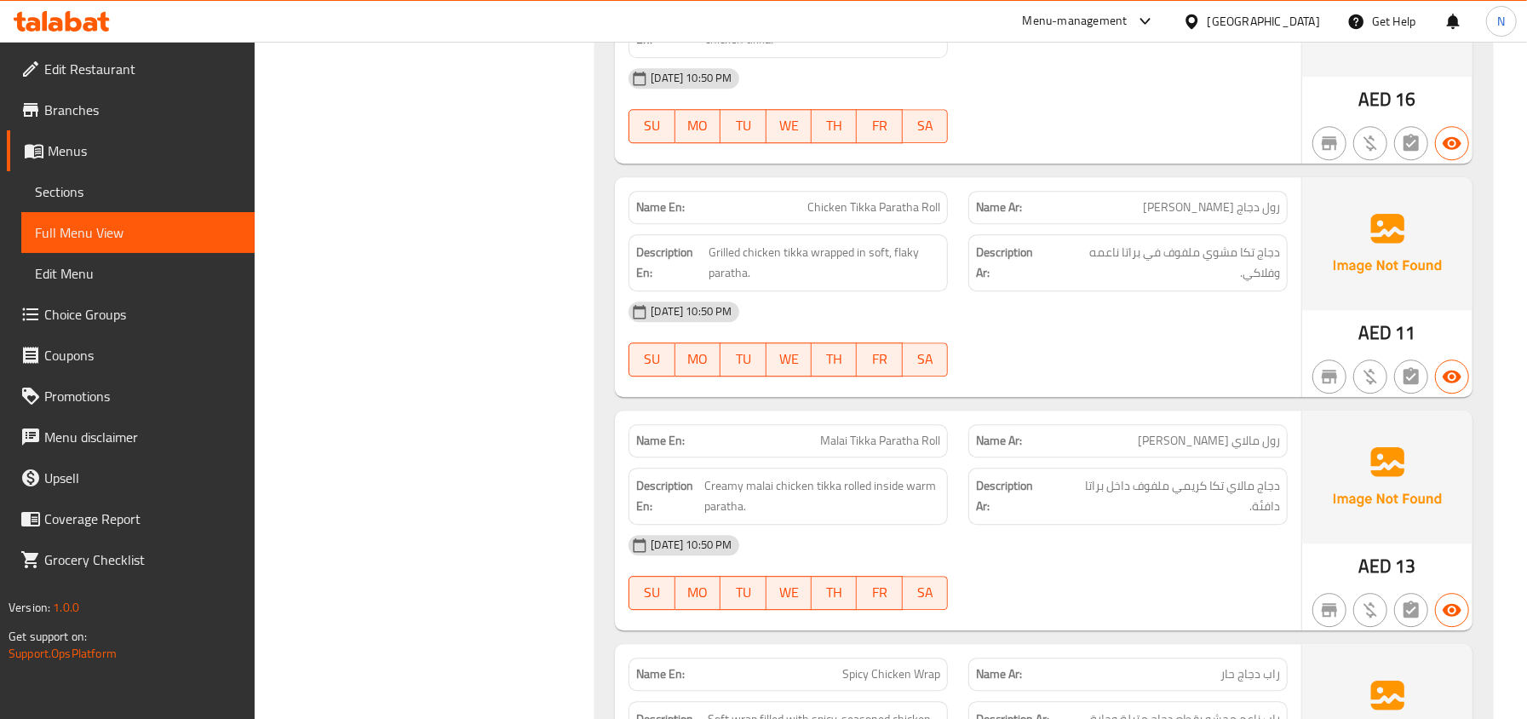
scroll to position [3235, 0]
drag, startPoint x: 1247, startPoint y: 270, endPoint x: 1110, endPoint y: 279, distance: 137.4
click at [1110, 279] on span "دجاج تكا مشوي ملفوف في براتا ناعمه وفلاكي." at bounding box center [1165, 264] width 229 height 42
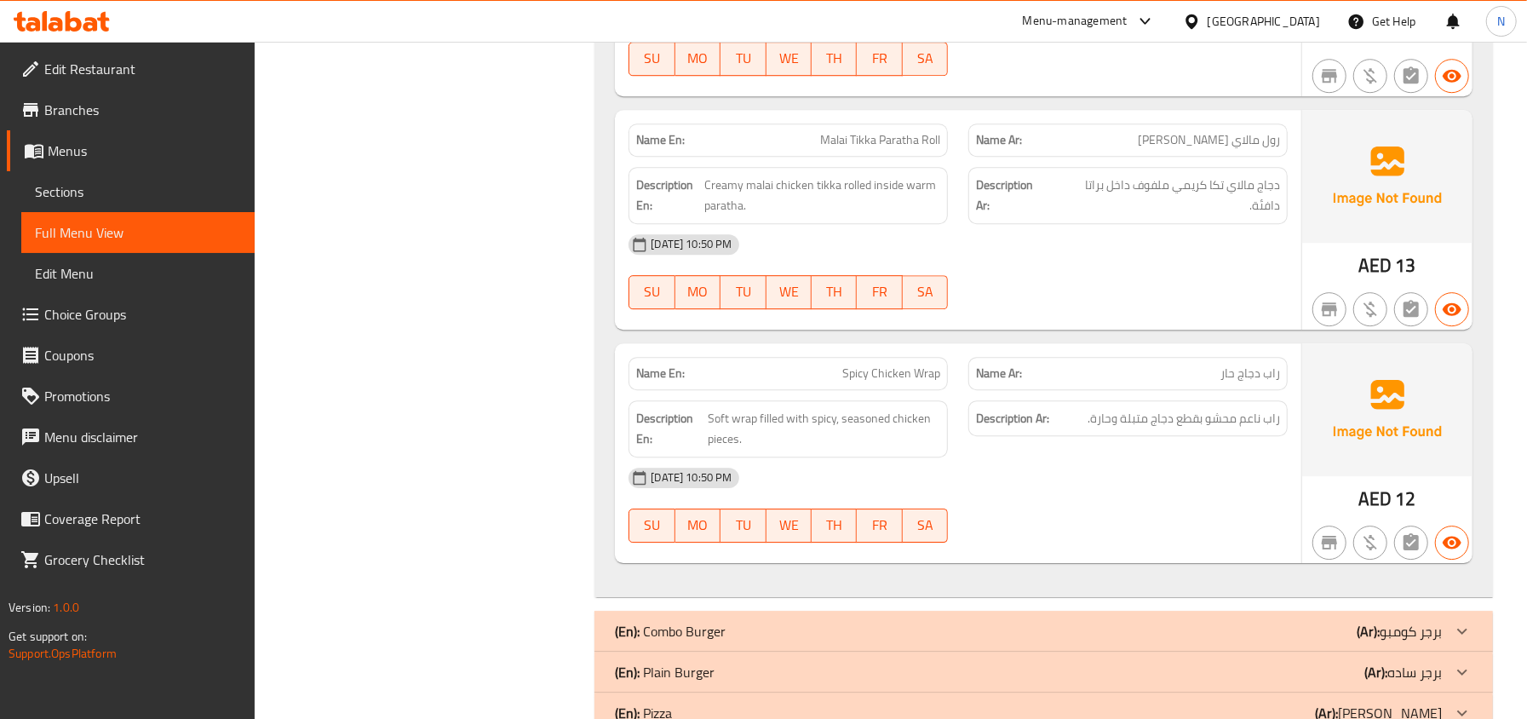
scroll to position [3576, 0]
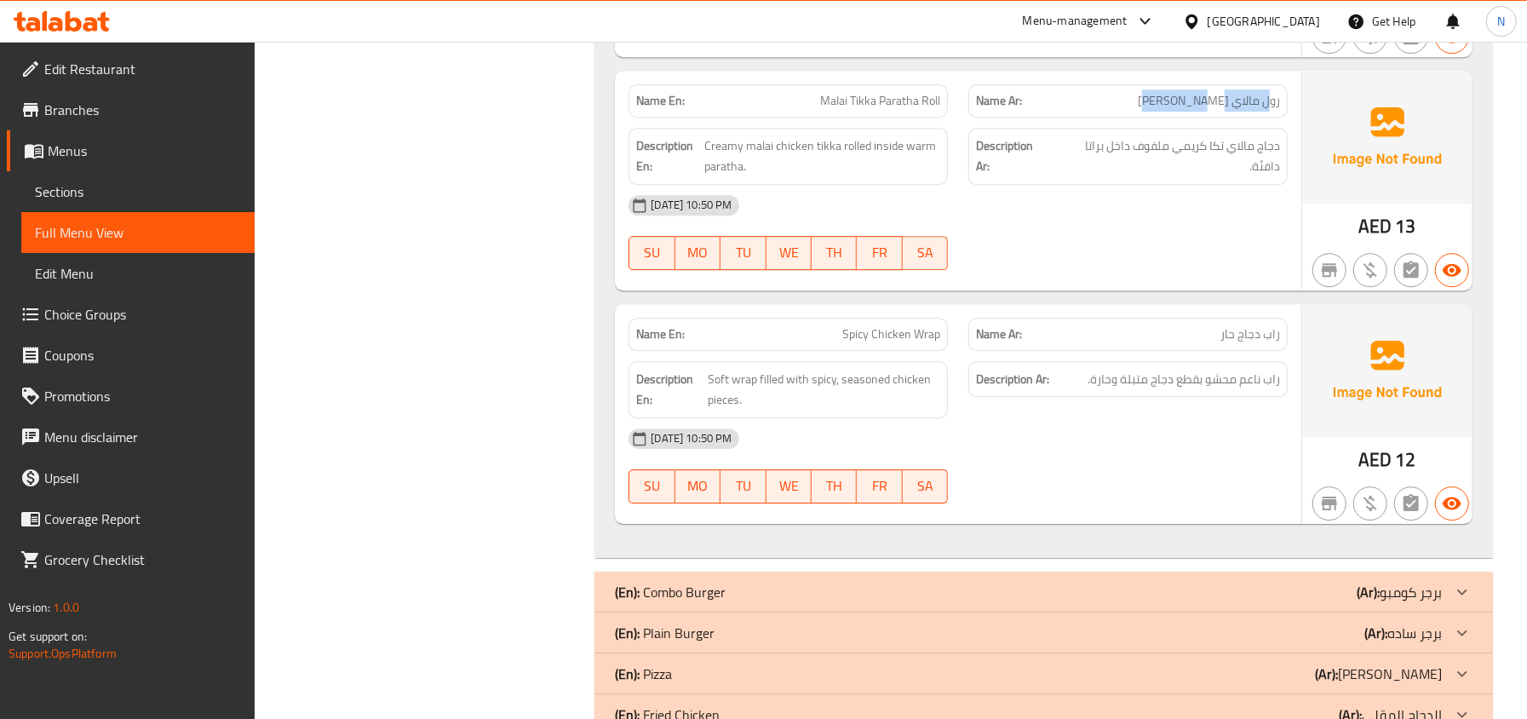
drag, startPoint x: 1269, startPoint y: 129, endPoint x: 1149, endPoint y: 129, distance: 120.0
click at [1149, 117] on div "Name Ar: رول مالاي تيكا براتا" at bounding box center [1127, 100] width 319 height 33
drag, startPoint x: 859, startPoint y: 121, endPoint x: 951, endPoint y: 114, distance: 92.2
click at [951, 114] on div "Name En: Malai Tikka Paratha Roll" at bounding box center [788, 101] width 340 height 54
drag, startPoint x: 1287, startPoint y: 121, endPoint x: 1179, endPoint y: 117, distance: 108.2
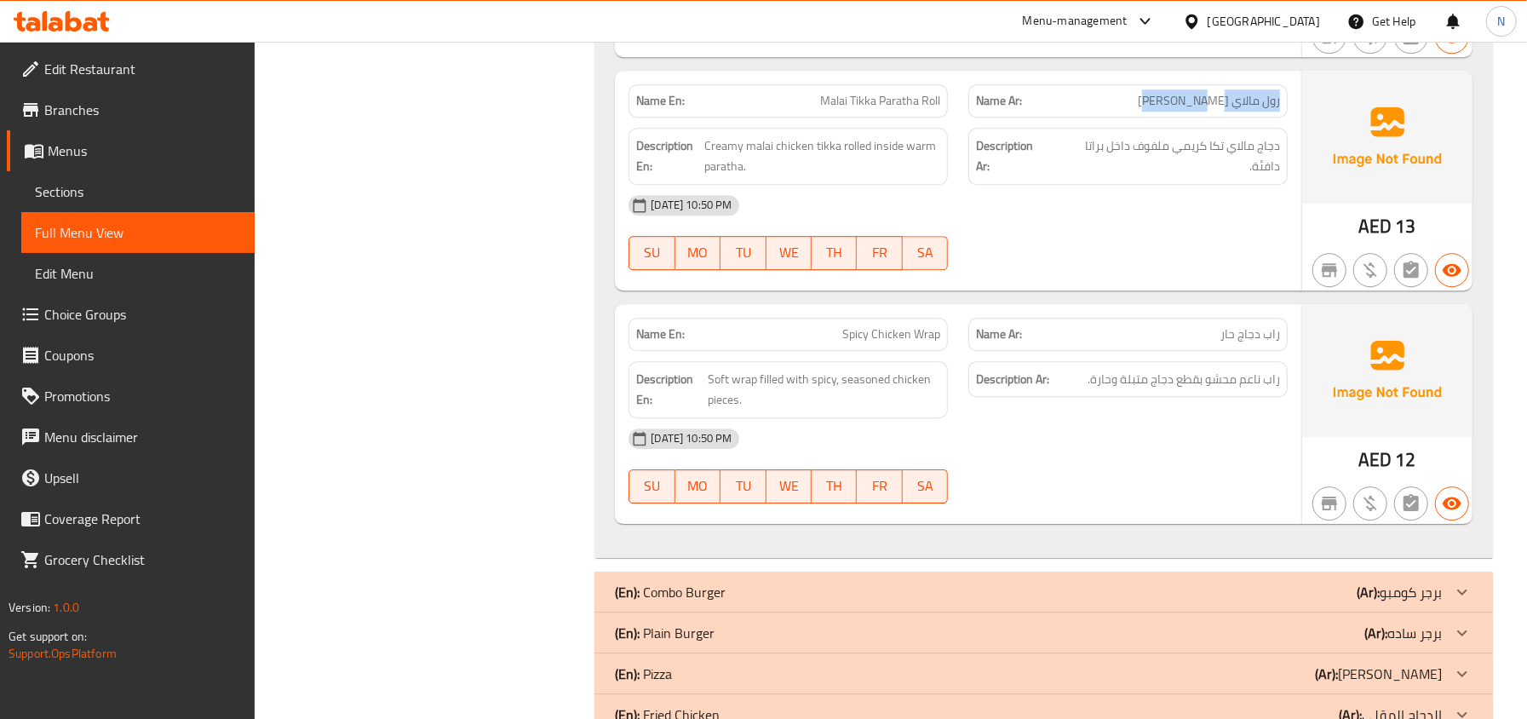
click at [1179, 117] on div "Name Ar: رول مالاي تيكا براتا" at bounding box center [1127, 100] width 319 height 33
drag, startPoint x: 1270, startPoint y: 151, endPoint x: 1071, endPoint y: 187, distance: 202.6
click at [1071, 177] on span "دجاج مالاي تكا كريمي ملفوف داخل براتا دافئة." at bounding box center [1165, 156] width 227 height 42
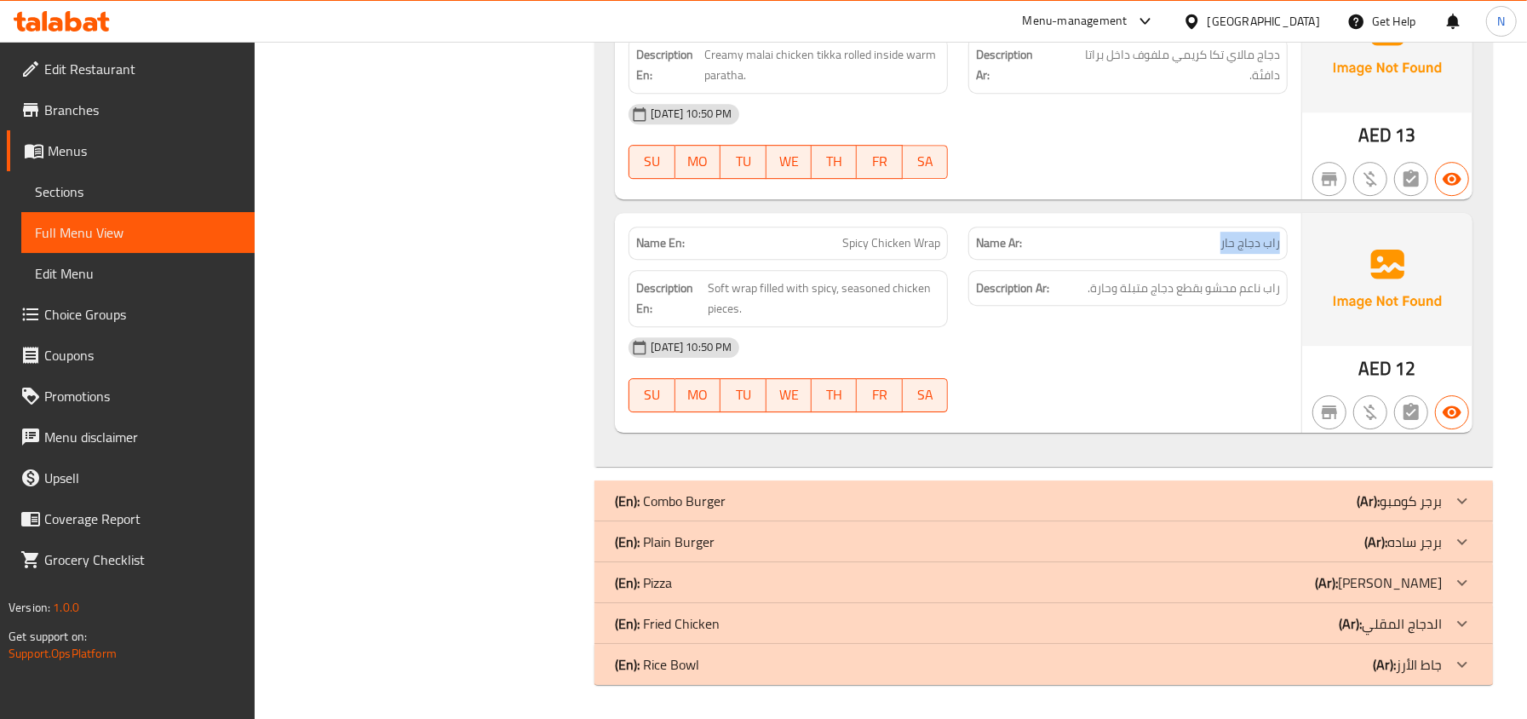
drag, startPoint x: 1281, startPoint y: 243, endPoint x: 1158, endPoint y: 254, distance: 123.9
click at [1158, 254] on div "Name Ar: راب دجاج حار" at bounding box center [1127, 242] width 319 height 33
drag, startPoint x: 1280, startPoint y: 284, endPoint x: 1074, endPoint y: 297, distance: 206.4
click at [1074, 297] on div "Description Ar: راب ناعم محشو بقطع دجاج متبلة وحارة." at bounding box center [1127, 288] width 319 height 37
click at [776, 484] on div "(En): Combo Burger (Ar): برجر كومبو" at bounding box center [1043, 500] width 898 height 41
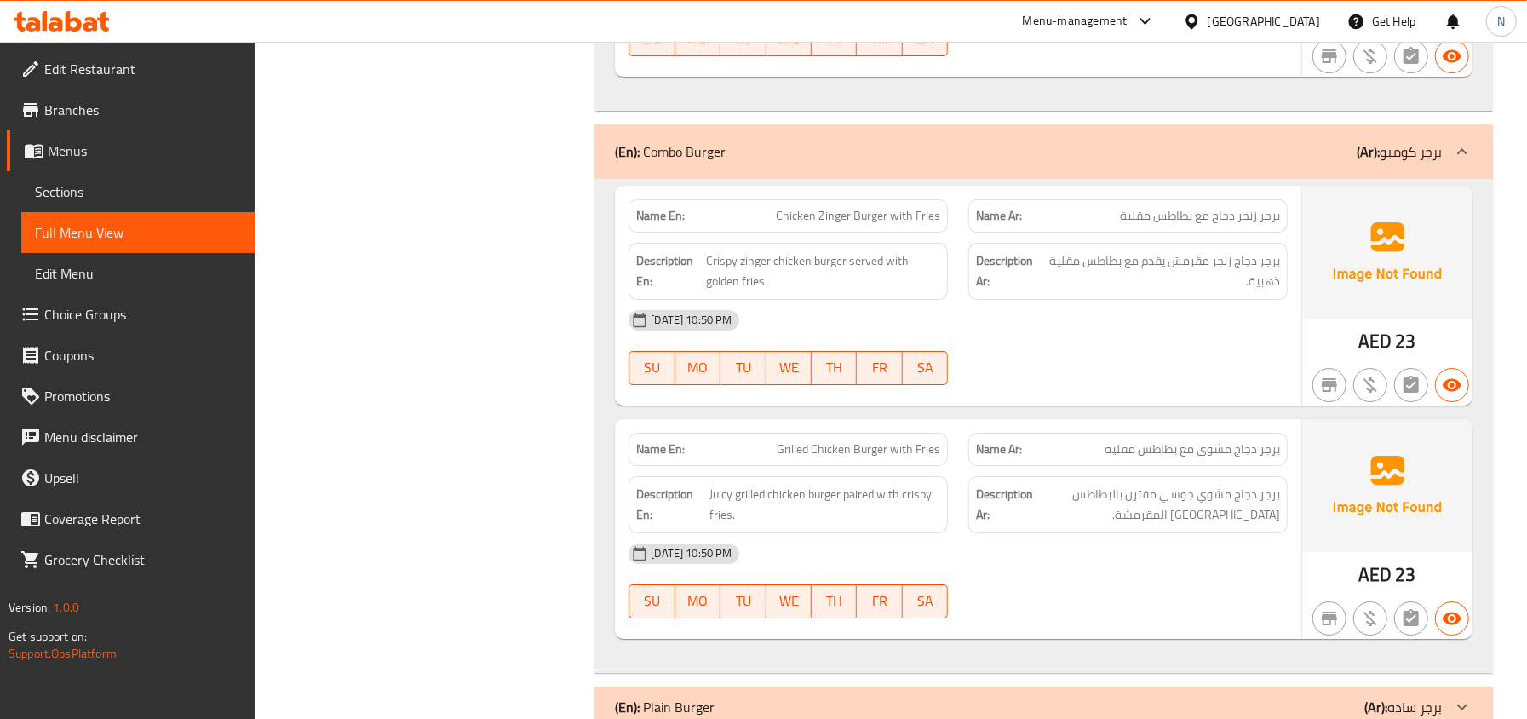
scroll to position [4136, 0]
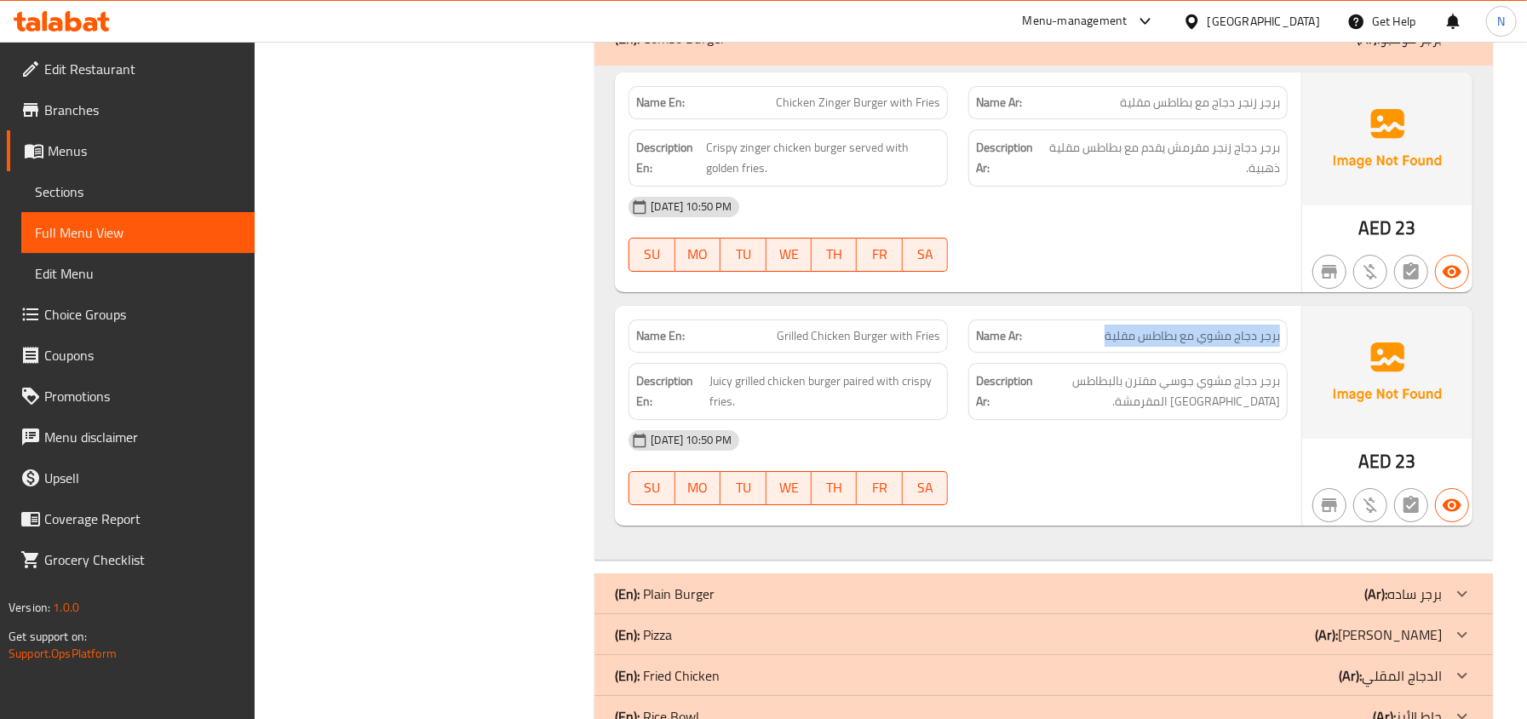
drag, startPoint x: 1281, startPoint y: 347, endPoint x: 1077, endPoint y: 356, distance: 204.5
click at [1077, 352] on div "Name Ar: برجر دجاج مشوي مع بطاطس مقلية" at bounding box center [1127, 335] width 319 height 33
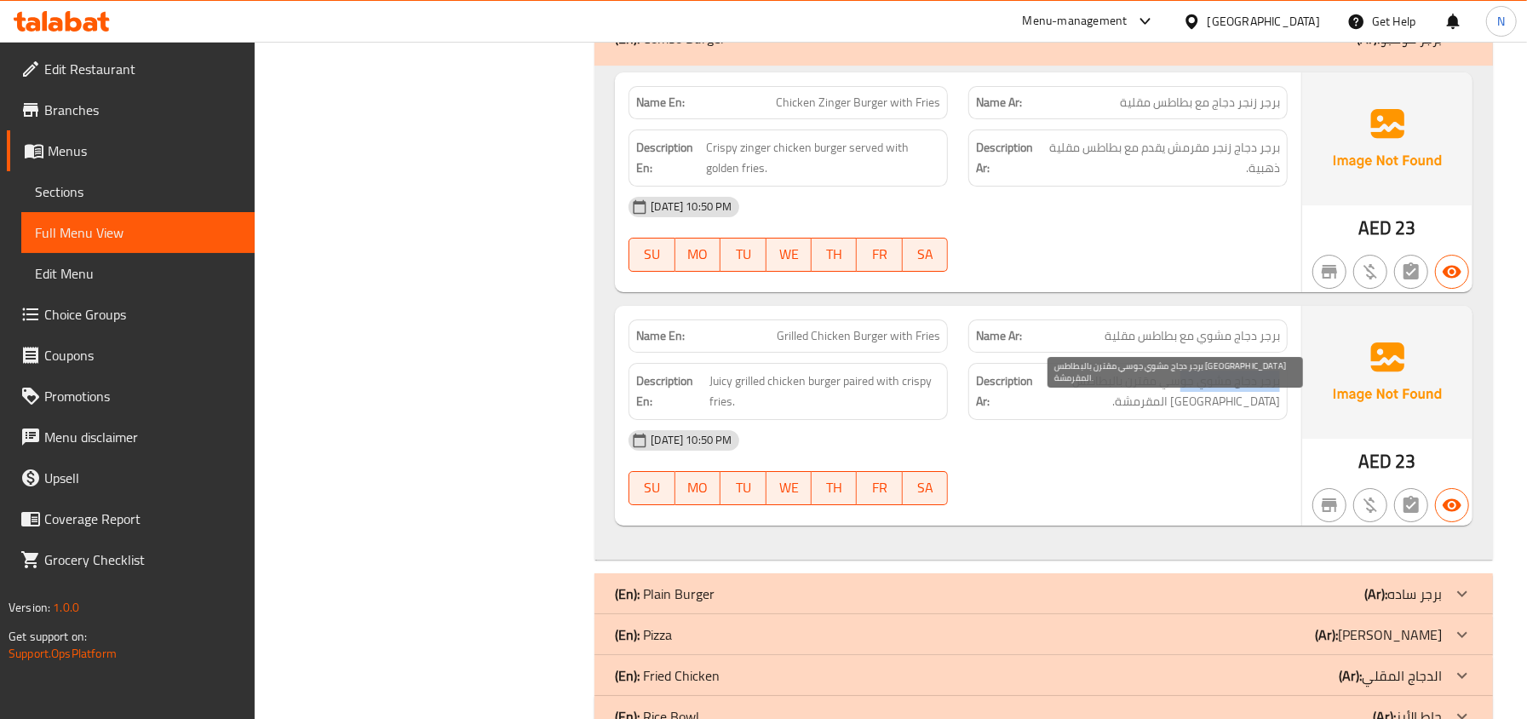
drag, startPoint x: 1282, startPoint y: 390, endPoint x: 1178, endPoint y: 403, distance: 104.7
click at [1178, 403] on div "Description Ar: برجر دجاج مشوي جوسي مقترن بالبطاطس مقلية المقرمشة." at bounding box center [1127, 391] width 319 height 57
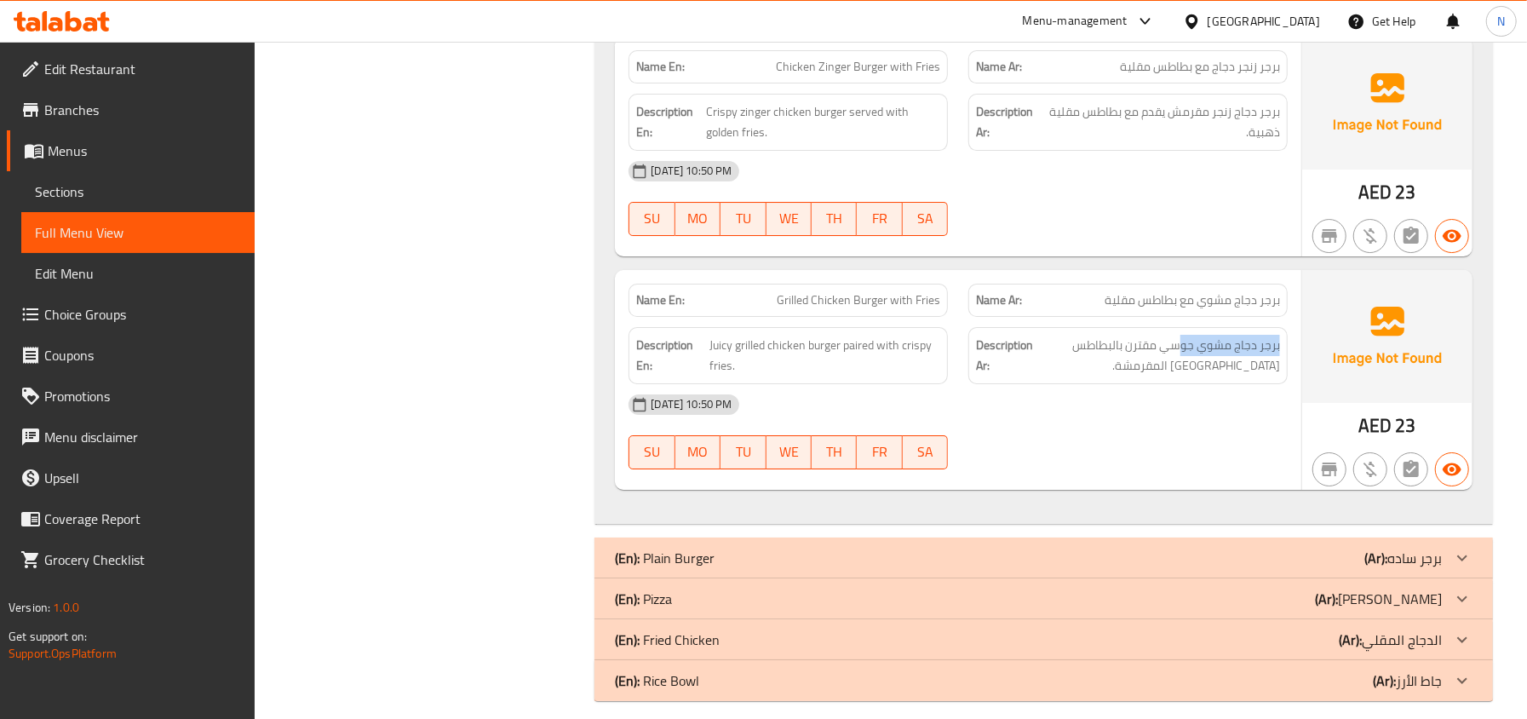
scroll to position [4206, 0]
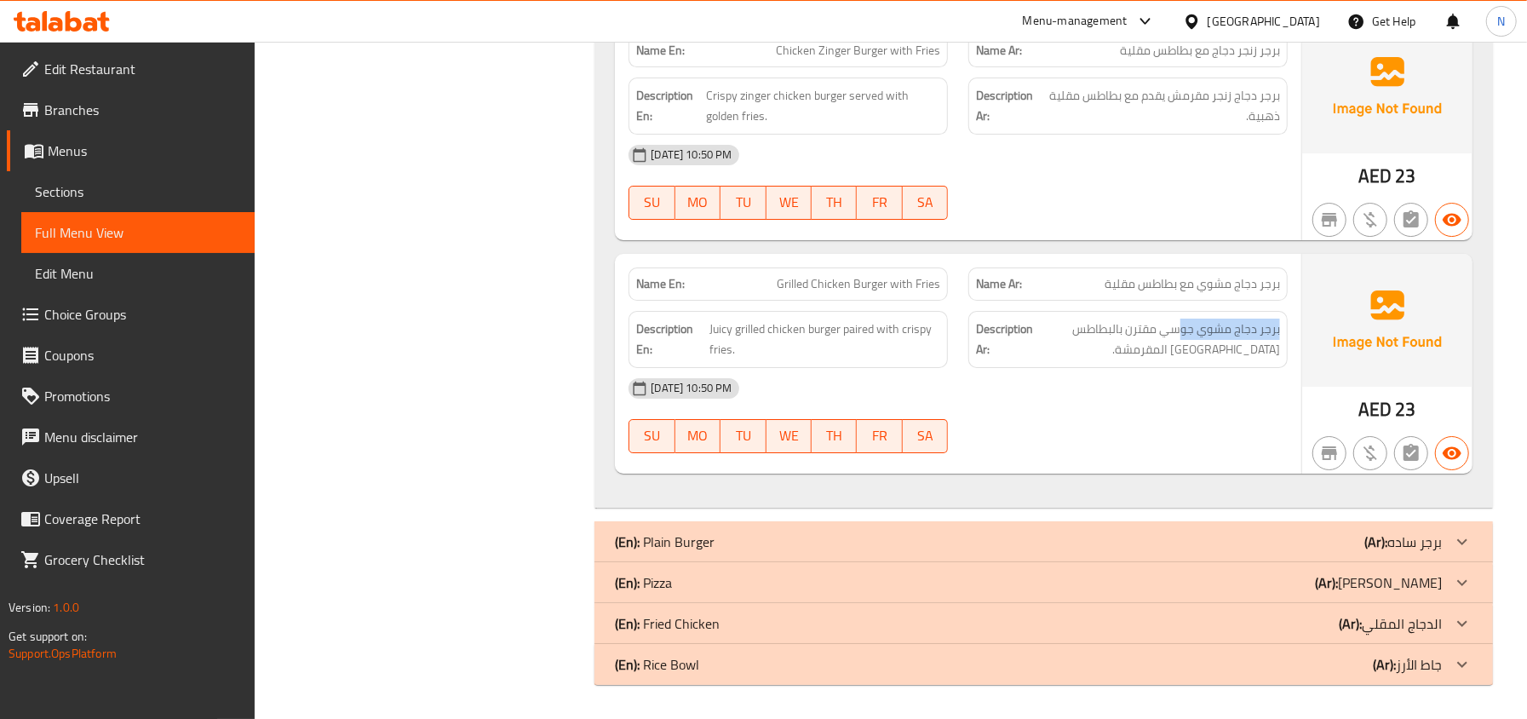
click at [816, 528] on div "(En): Plain Burger (Ar): برجر ساده" at bounding box center [1043, 541] width 898 height 41
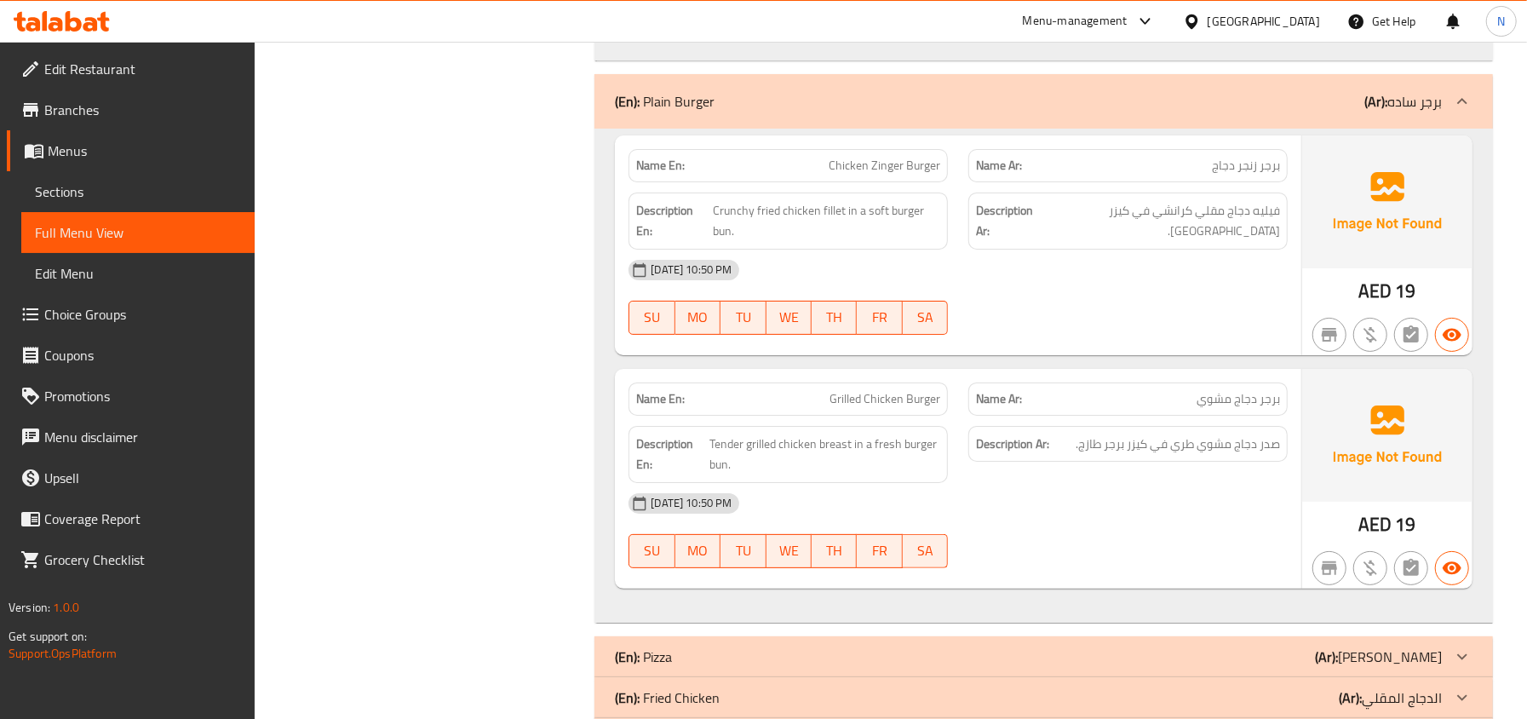
scroll to position [4660, 0]
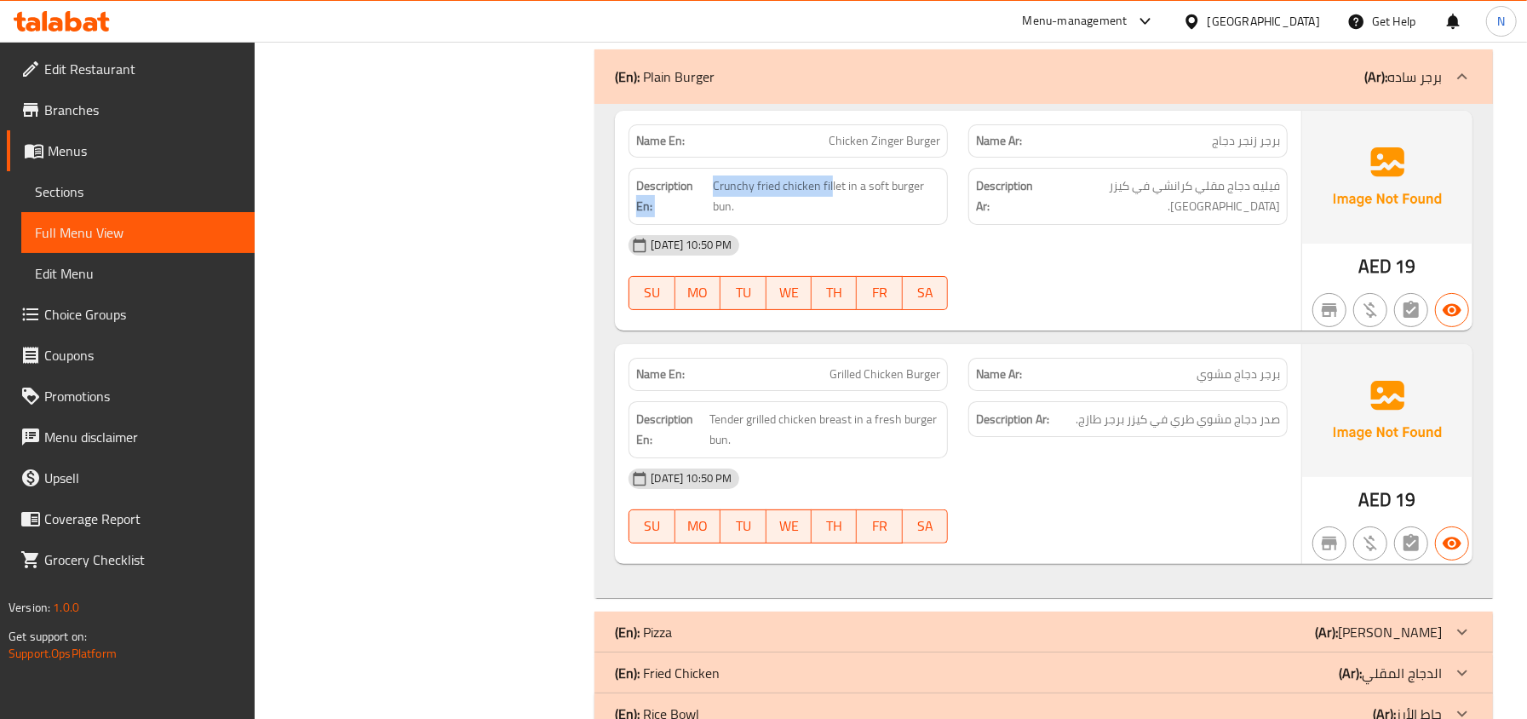
drag, startPoint x: 832, startPoint y: 215, endPoint x: 710, endPoint y: 192, distance: 123.7
click at [710, 192] on h6 "Description En: Crunchy fried chicken fillet in a soft burger bun." at bounding box center [788, 196] width 304 height 42
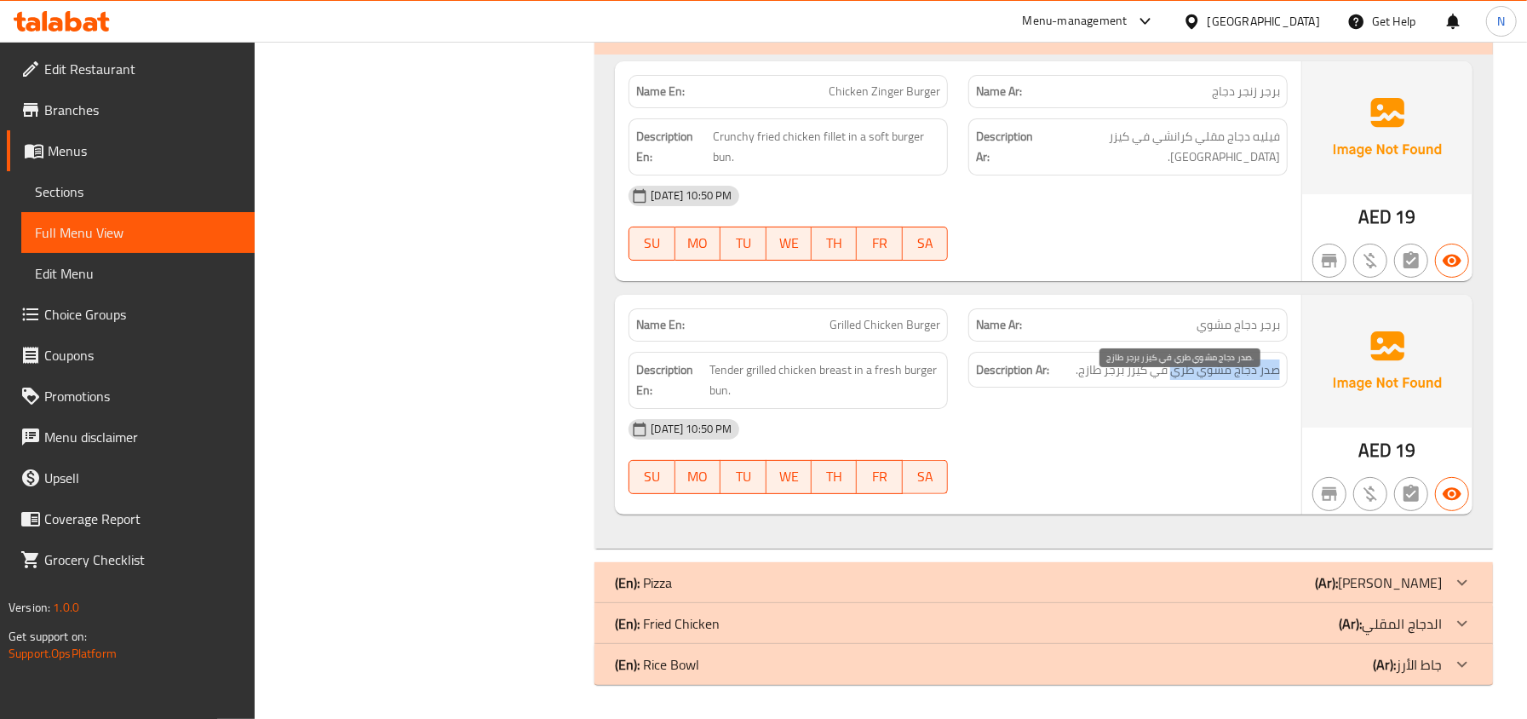
drag, startPoint x: 1289, startPoint y: 365, endPoint x: 1172, endPoint y: 376, distance: 117.2
click at [1172, 376] on div "Description Ar: صدر دجاج مشوي طري في كيزر برجر طازج." at bounding box center [1128, 379] width 340 height 77
click at [1158, 587] on div "(En): Pizza (Ar): بيتزا" at bounding box center [1028, 582] width 827 height 20
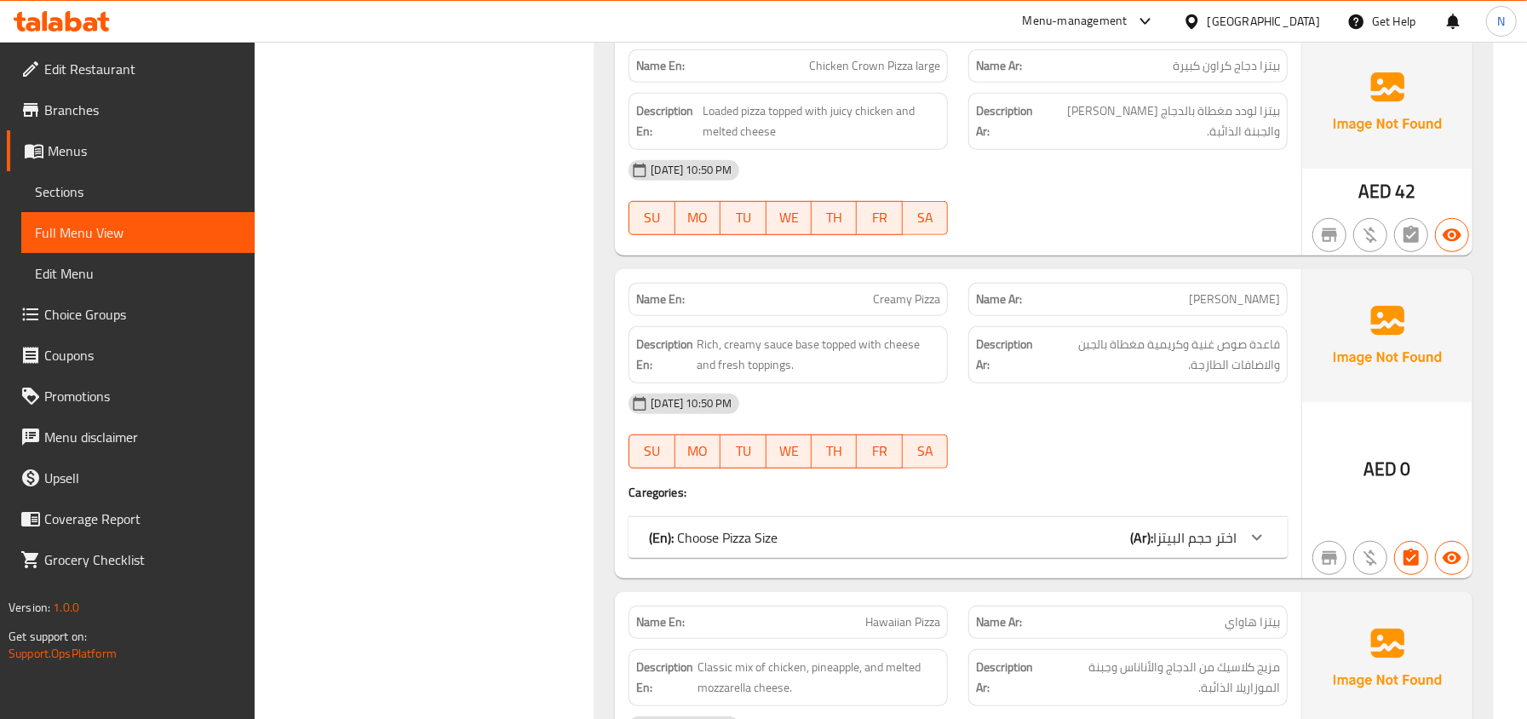
scroll to position [5410, 0]
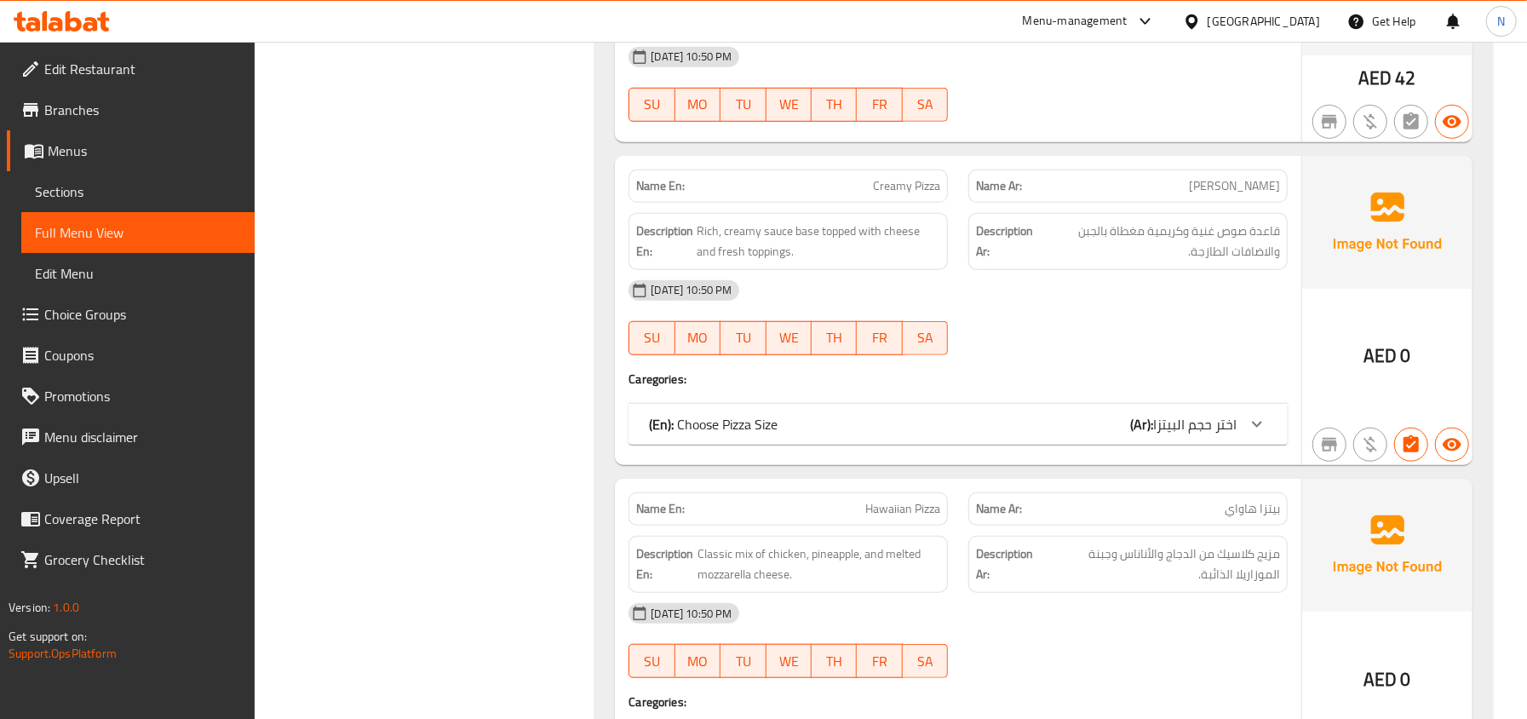
click at [1162, 437] on span "اختر حجم البيتزا" at bounding box center [1194, 424] width 83 height 26
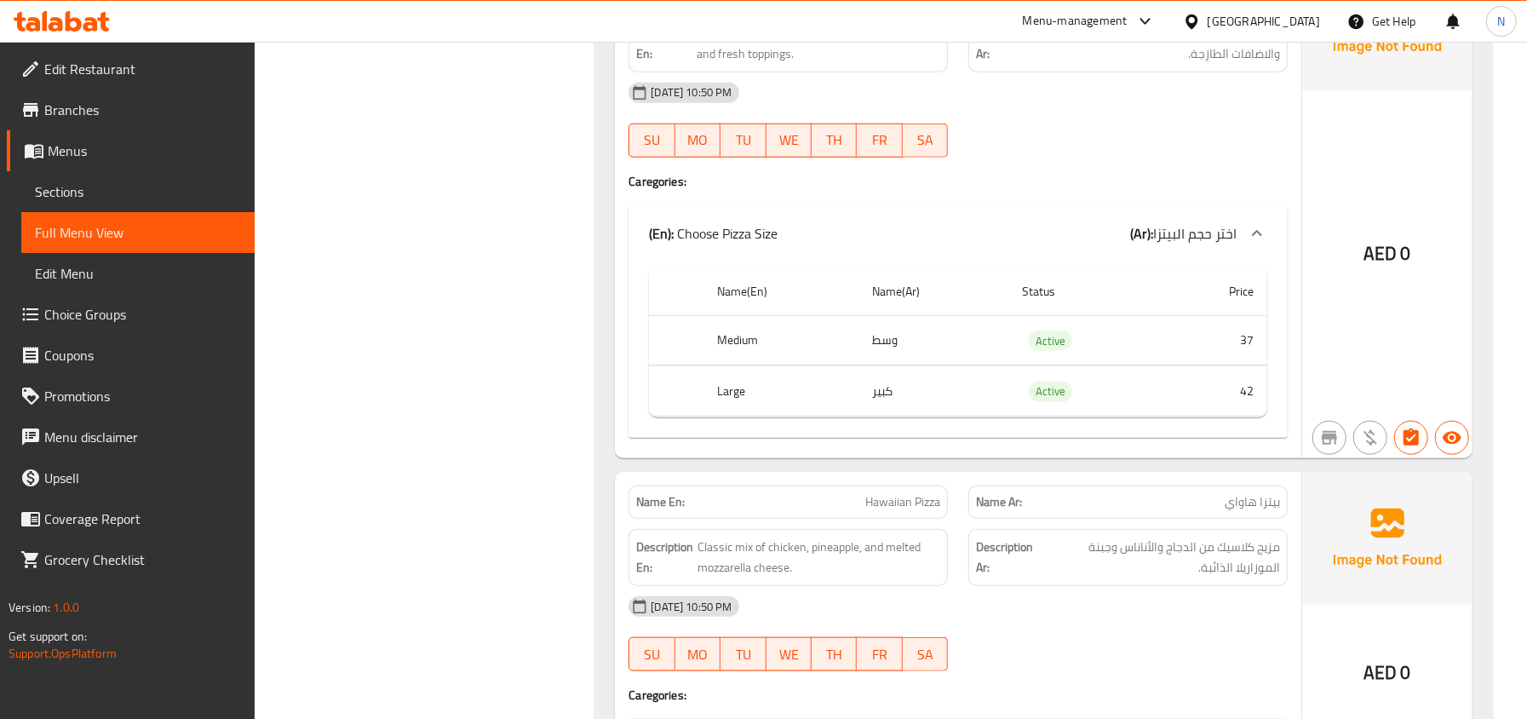
scroll to position [5750, 0]
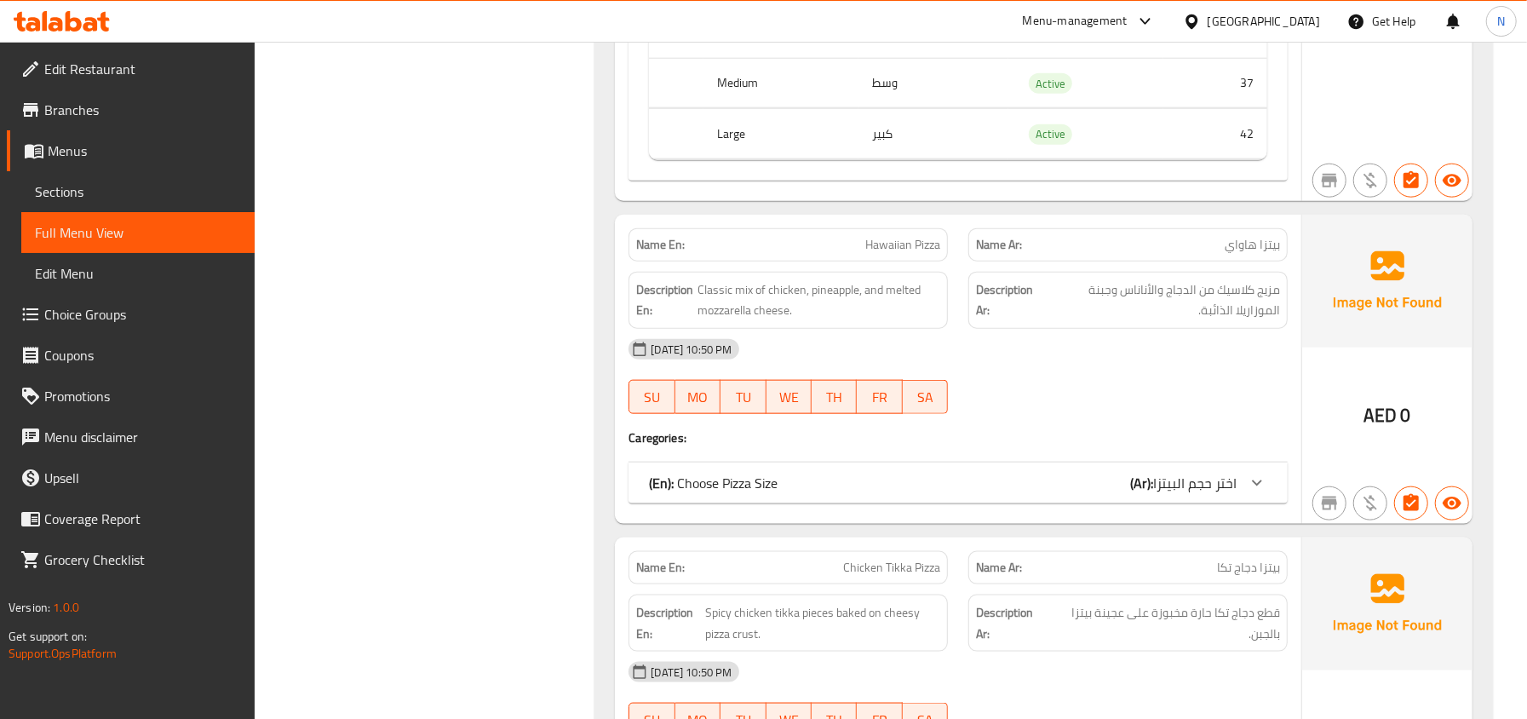
click at [1223, 496] on span "اختر حجم البيتزا" at bounding box center [1194, 483] width 83 height 26
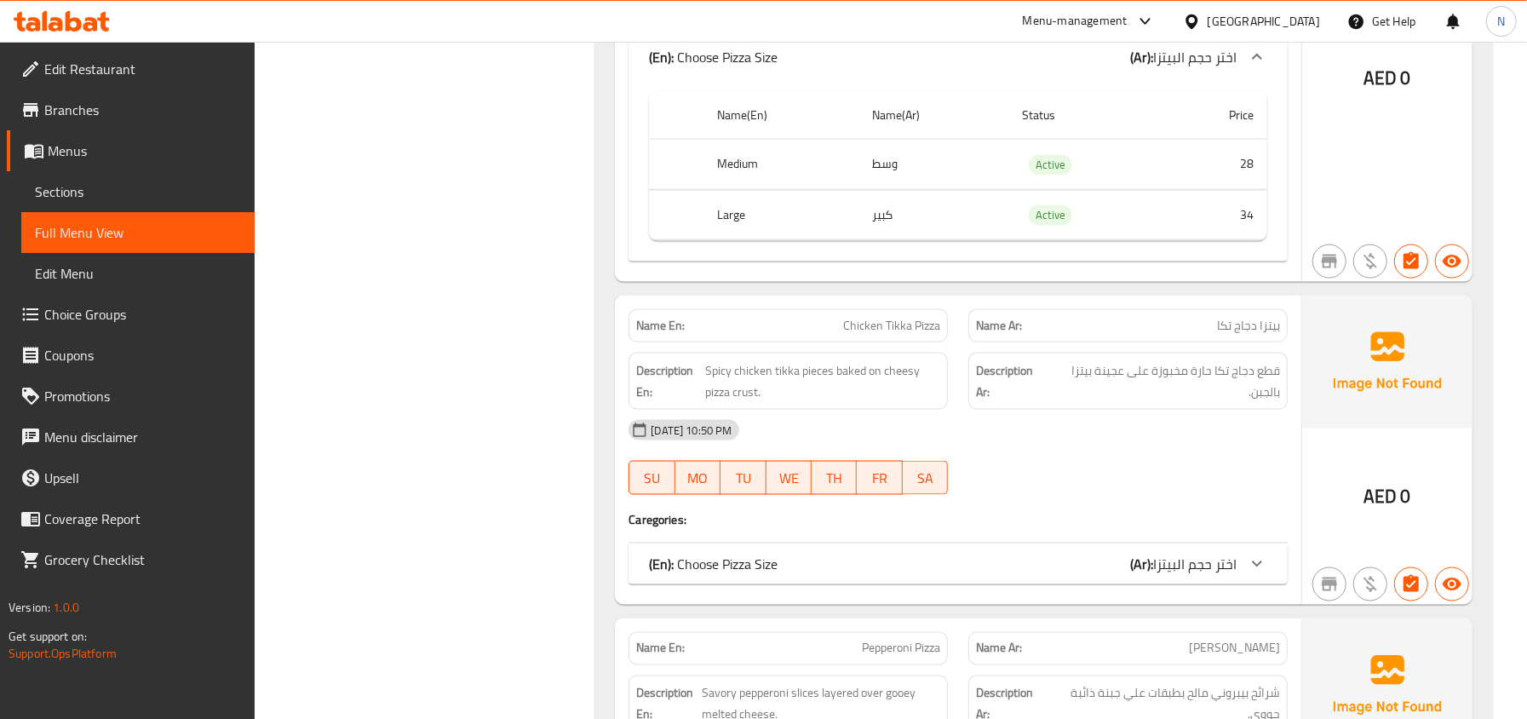
scroll to position [6318, 0]
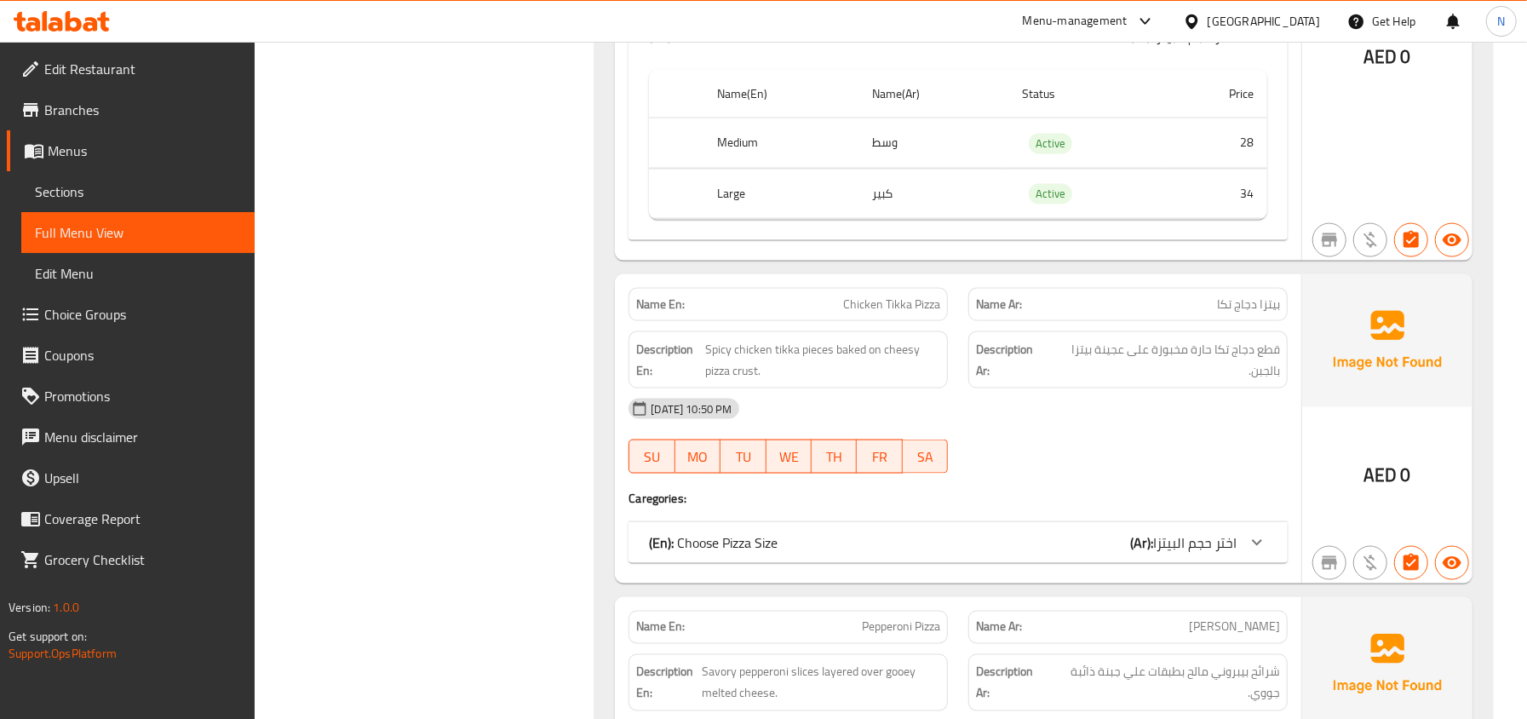
click at [979, 553] on div "(En): Choose Pizza Size (Ar): اختر حجم البيتزا" at bounding box center [942, 542] width 587 height 20
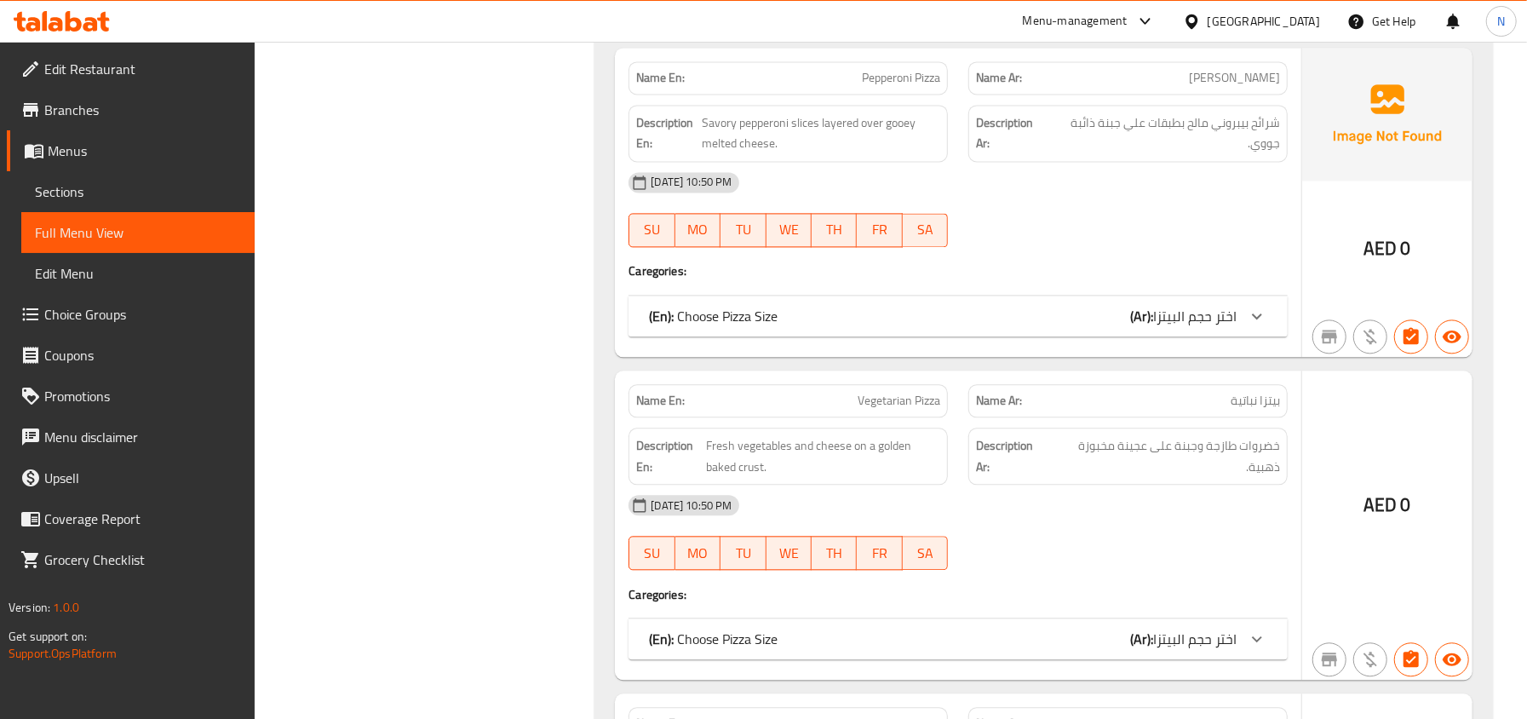
scroll to position [7112, 0]
click at [967, 333] on div "(En): Choose Pizza Size (Ar): اختر حجم البيتزا" at bounding box center [957, 312] width 659 height 41
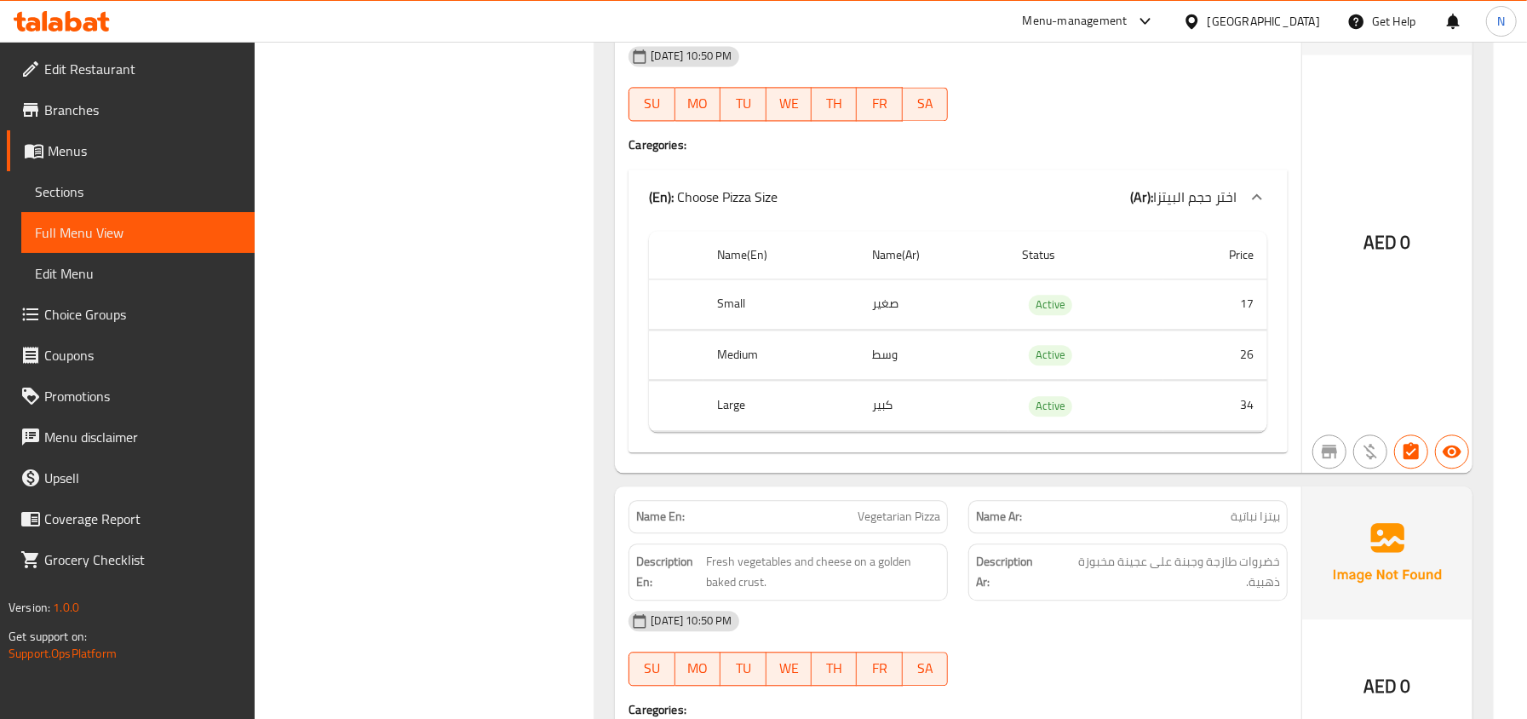
scroll to position [7453, 0]
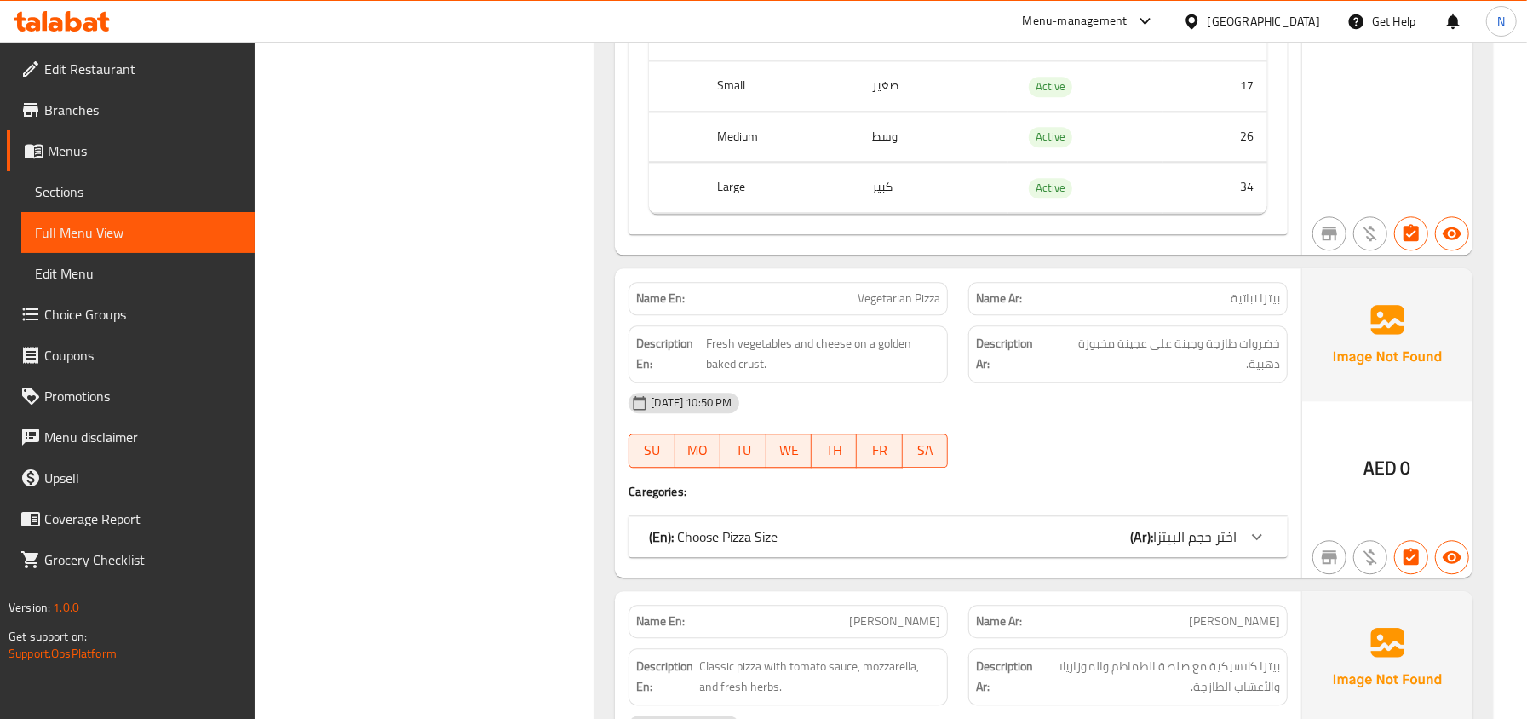
click at [1071, 547] on div "(En): Choose Pizza Size (Ar): اختر حجم البيتزا" at bounding box center [942, 536] width 587 height 20
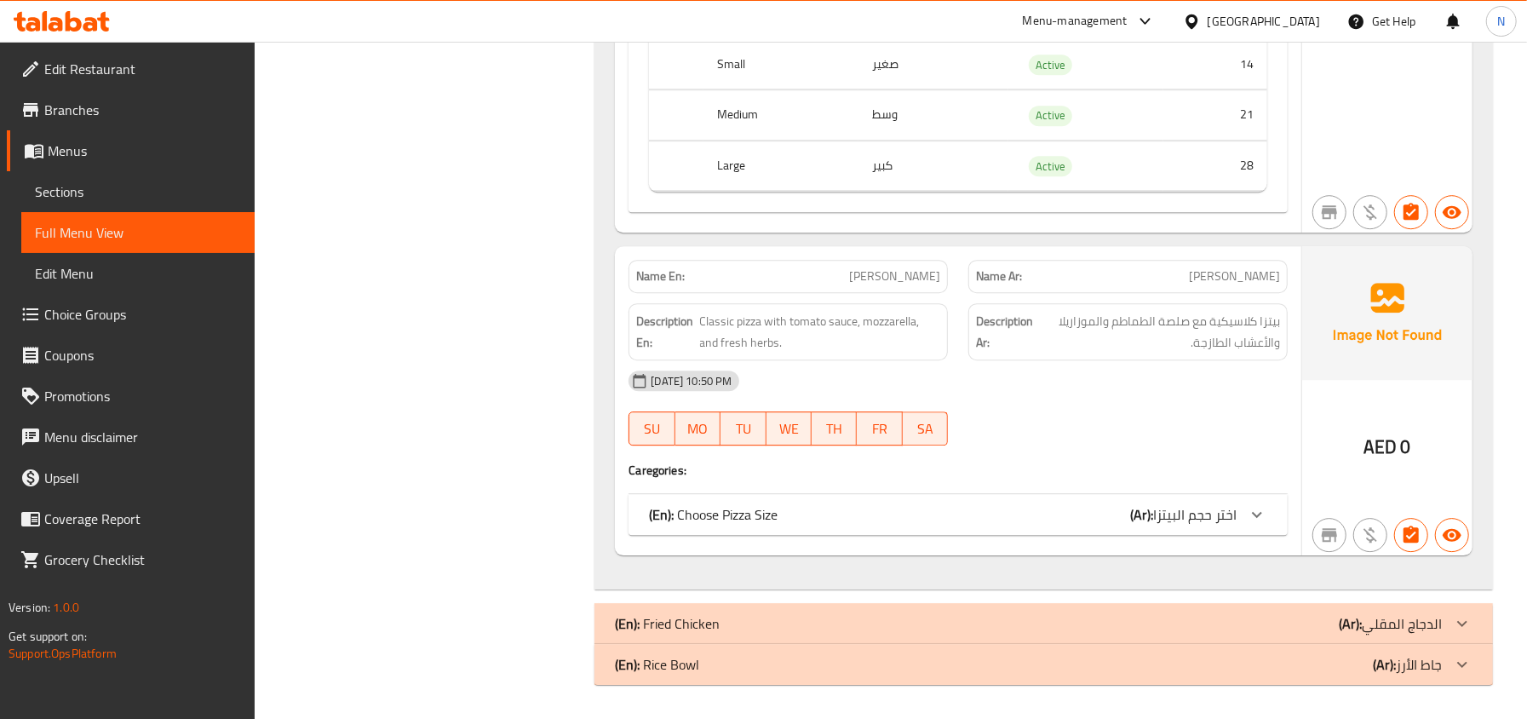
scroll to position [8054, 0]
click at [974, 524] on div "(En): Choose Pizza Size (Ar): اختر حجم البيتزا" at bounding box center [942, 514] width 587 height 20
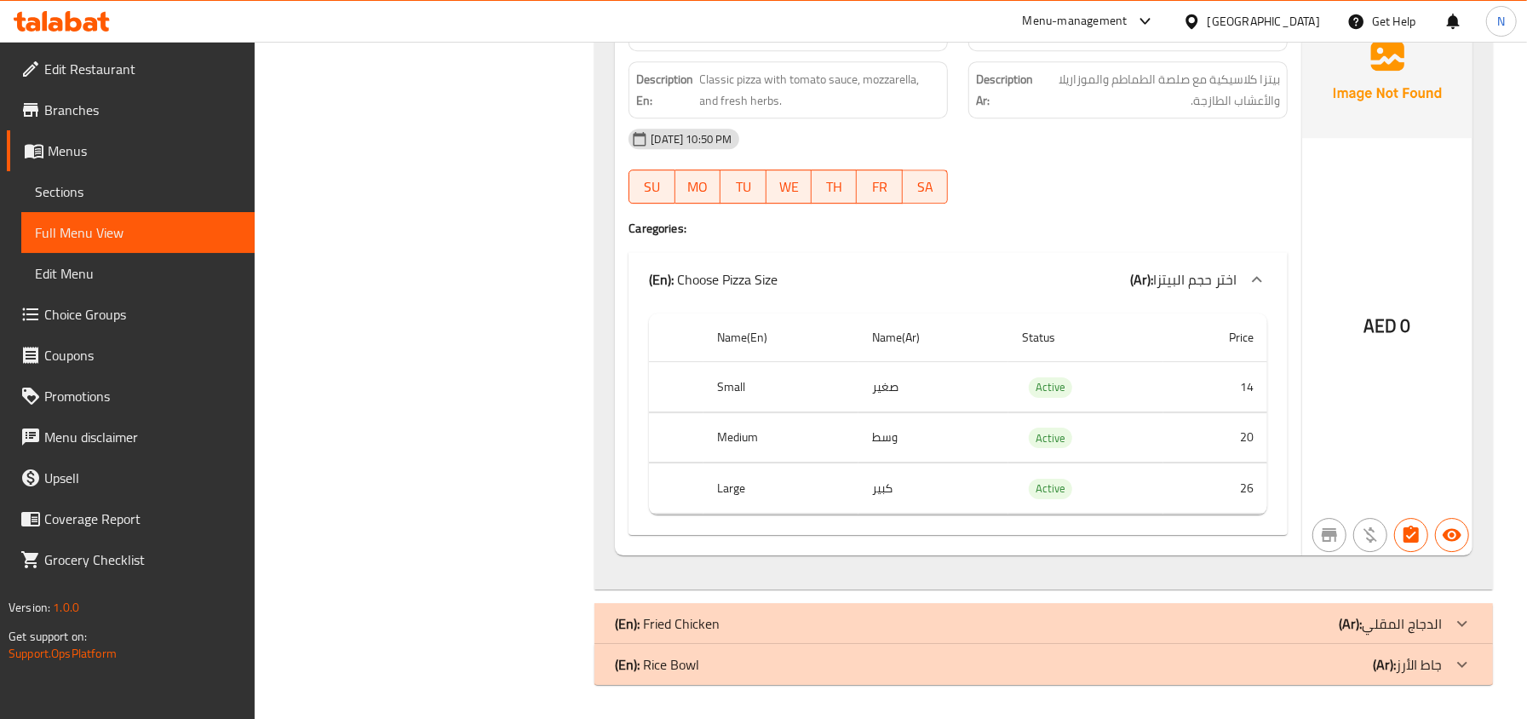
scroll to position [8324, 0]
click at [683, 608] on div "(En): Fried Chicken (Ar): الدجاج المقلي" at bounding box center [1043, 623] width 898 height 41
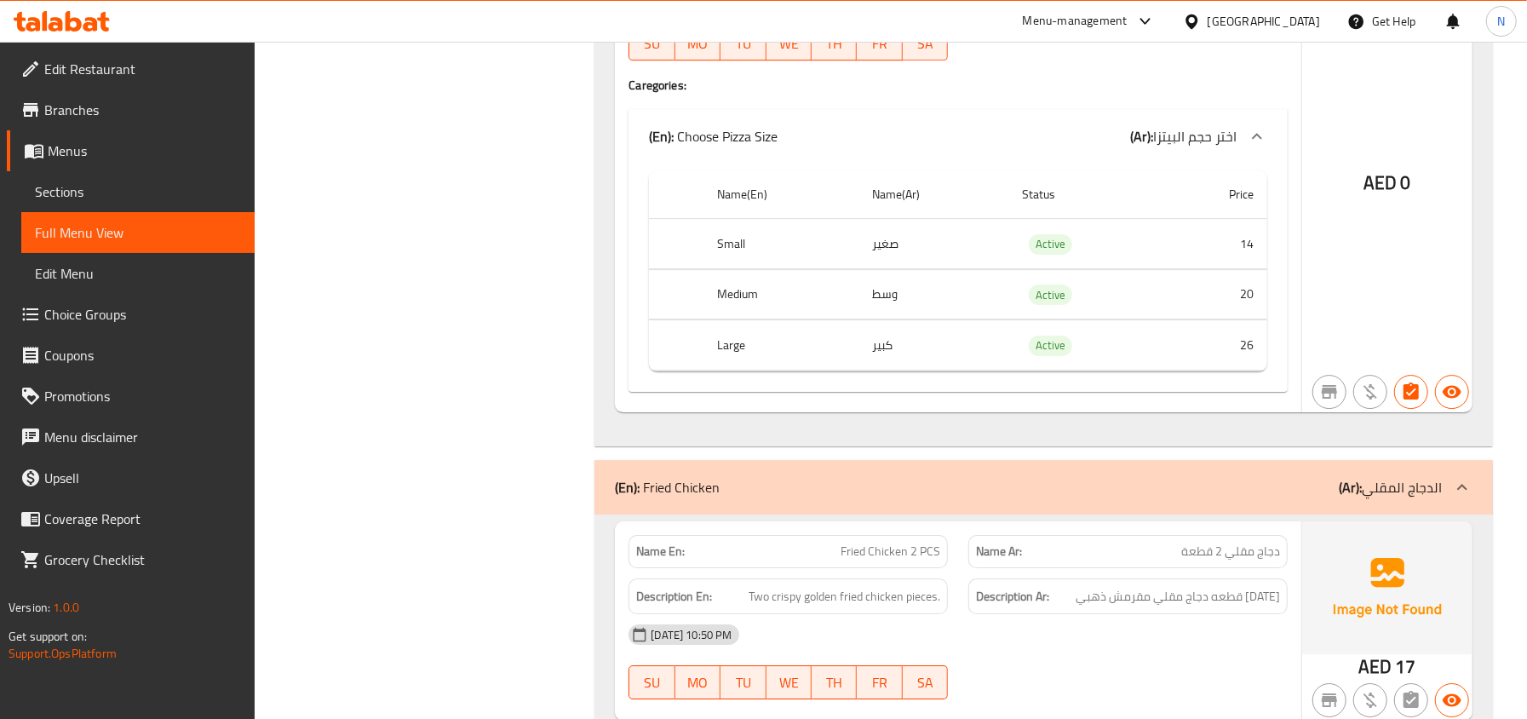
scroll to position [8419, 0]
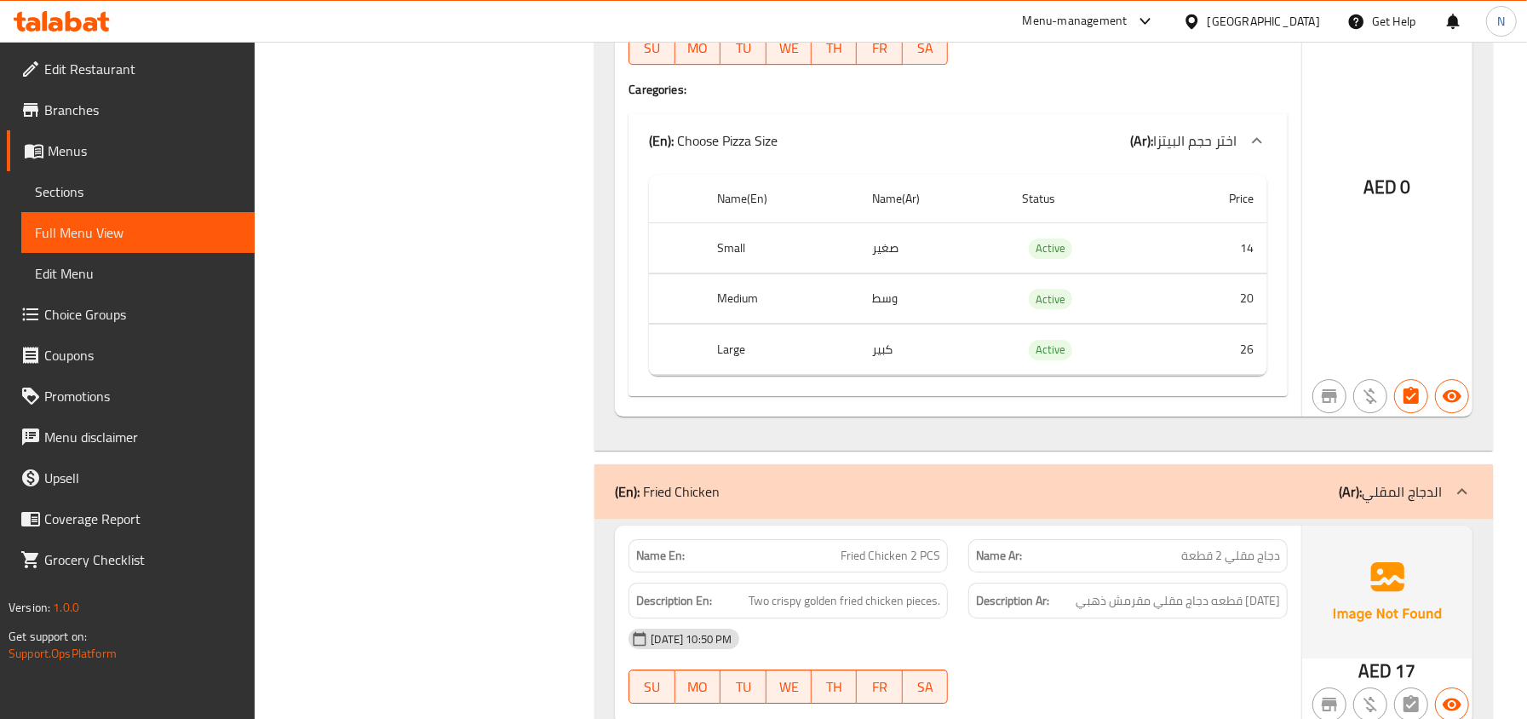
drag, startPoint x: 182, startPoint y: 192, endPoint x: 184, endPoint y: 152, distance: 40.9
click at [182, 192] on span "Sections" at bounding box center [138, 191] width 206 height 20
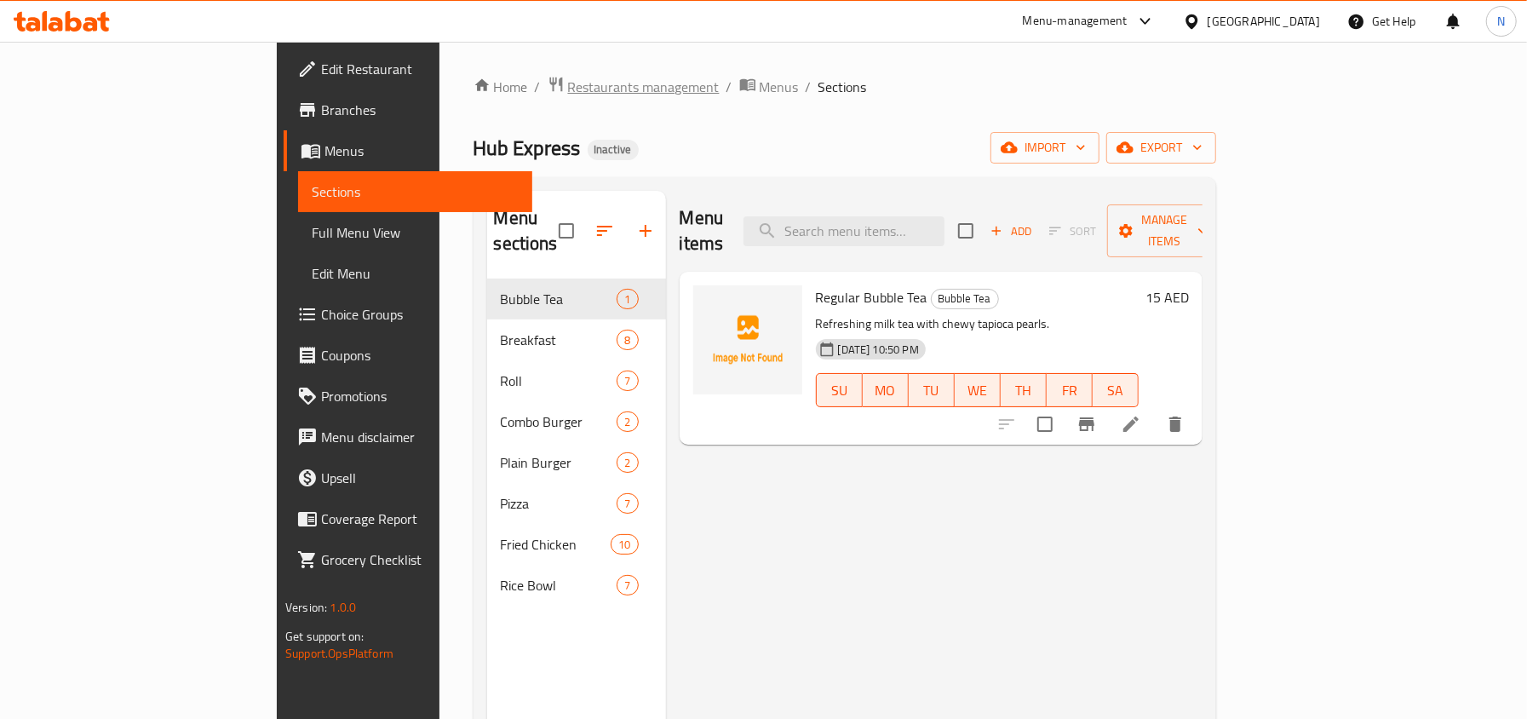
click at [568, 83] on span "Restaurants management" at bounding box center [644, 87] width 152 height 20
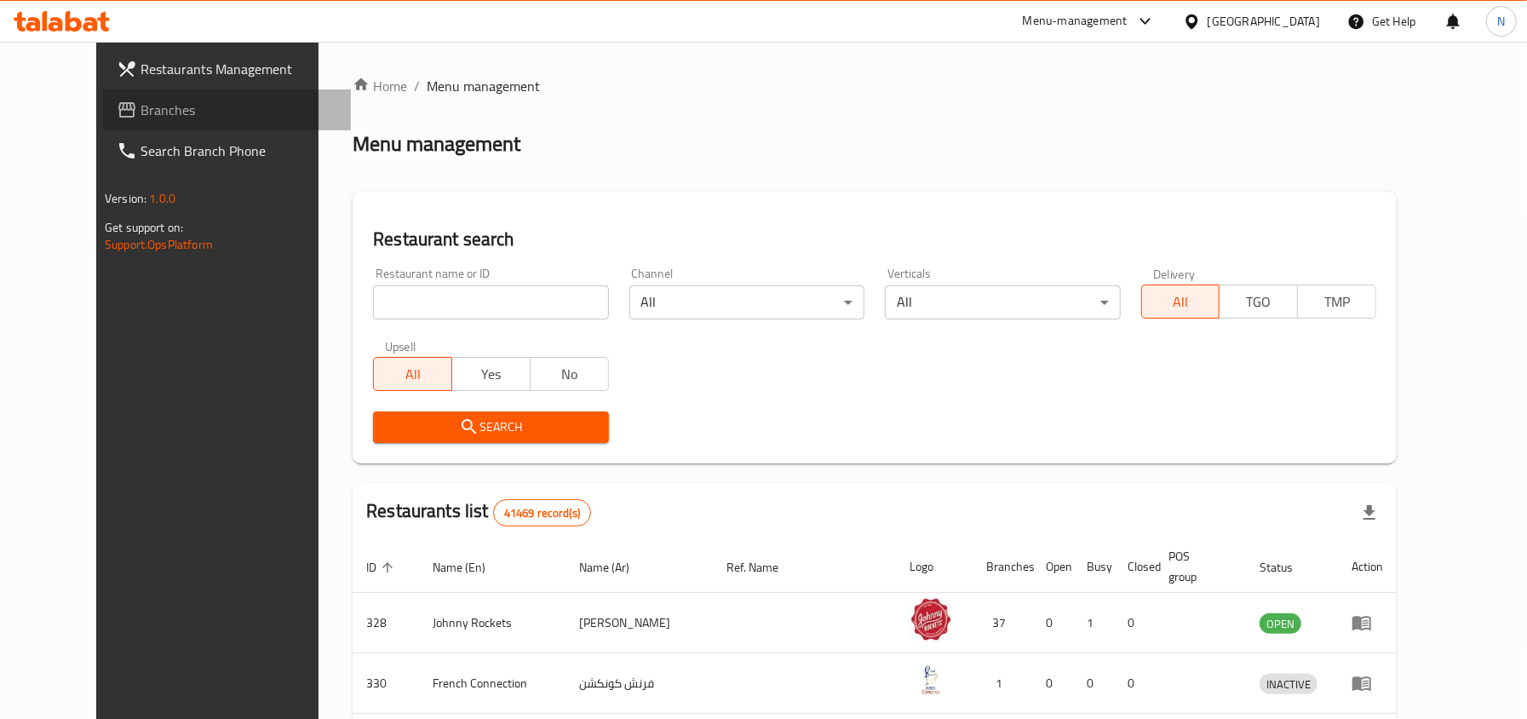
click at [103, 123] on link "Branches" at bounding box center [227, 109] width 248 height 41
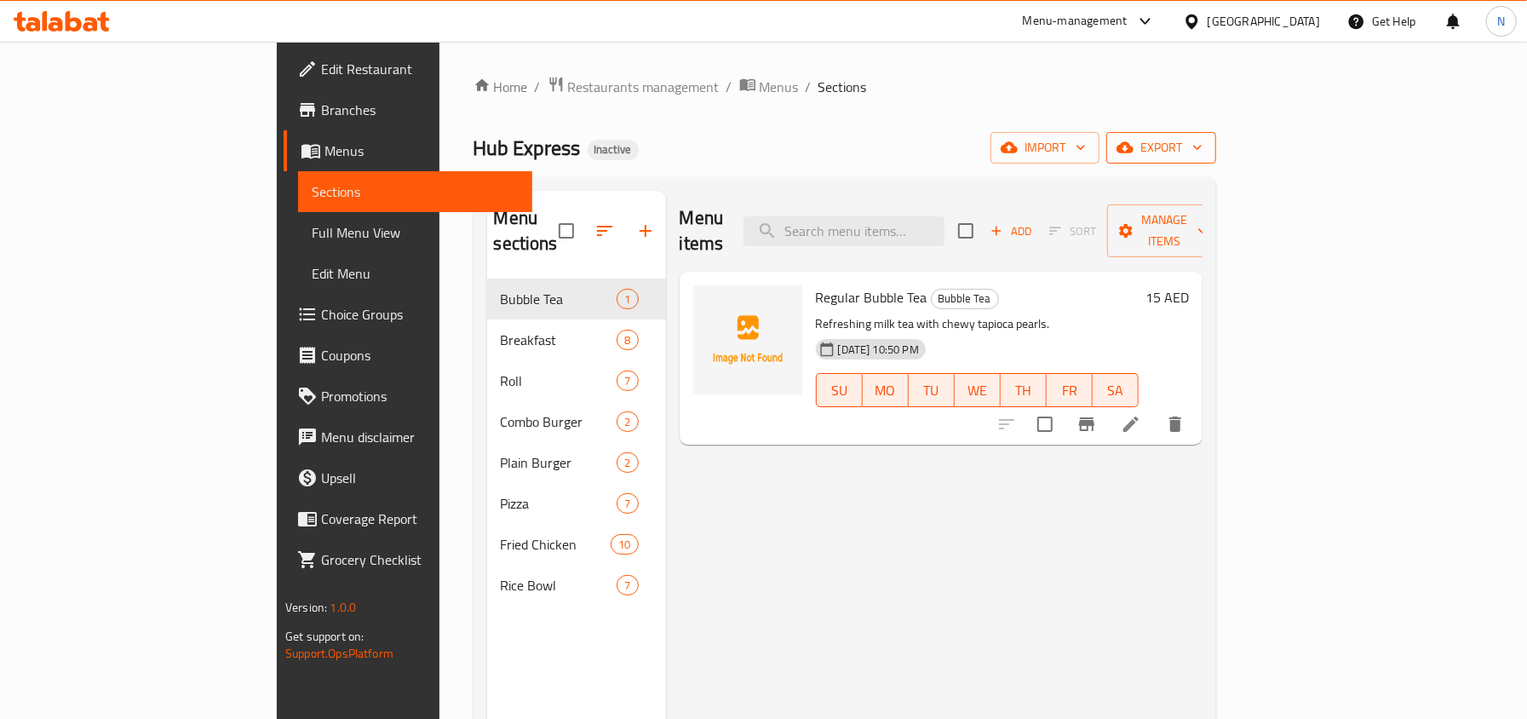
click at [1202, 150] on span "export" at bounding box center [1161, 147] width 83 height 21
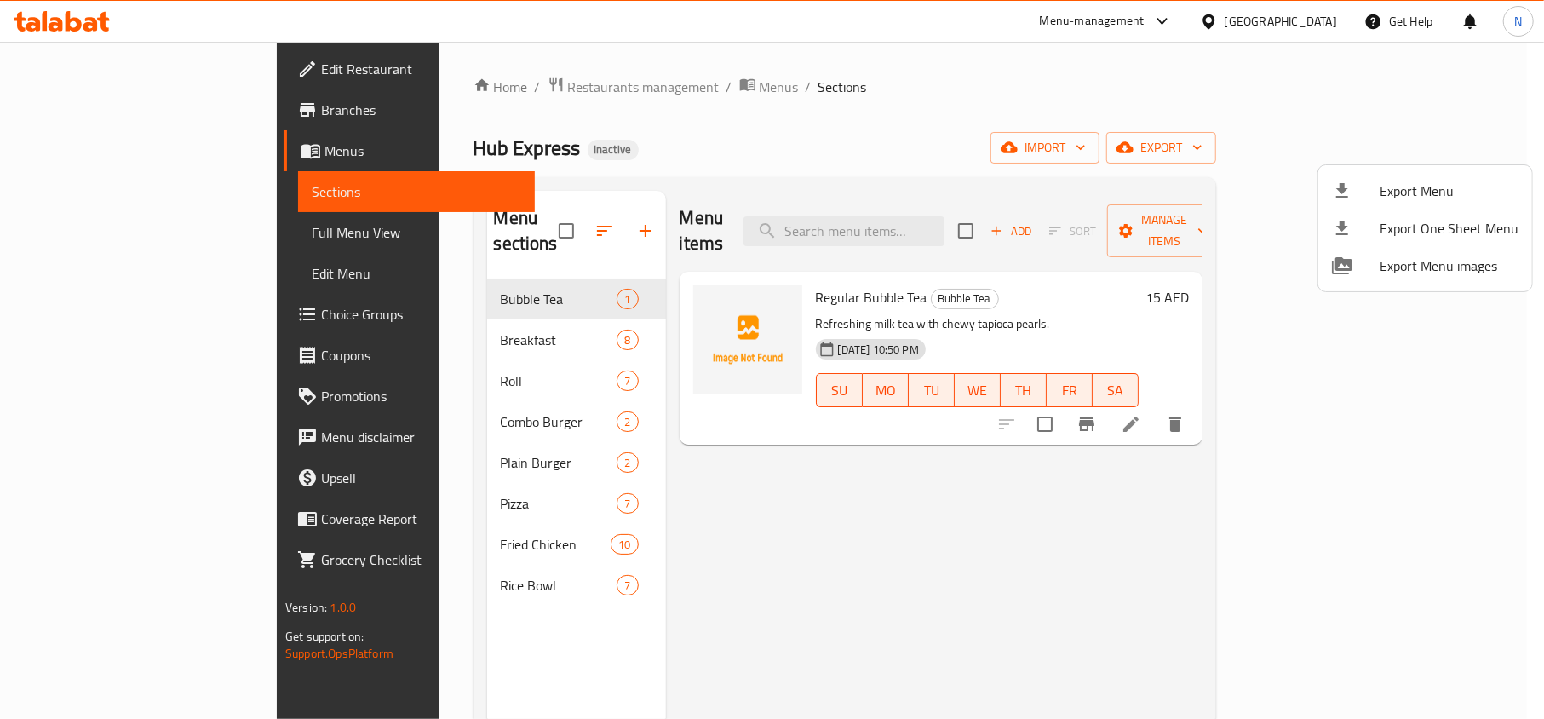
click at [1063, 96] on div at bounding box center [772, 359] width 1544 height 719
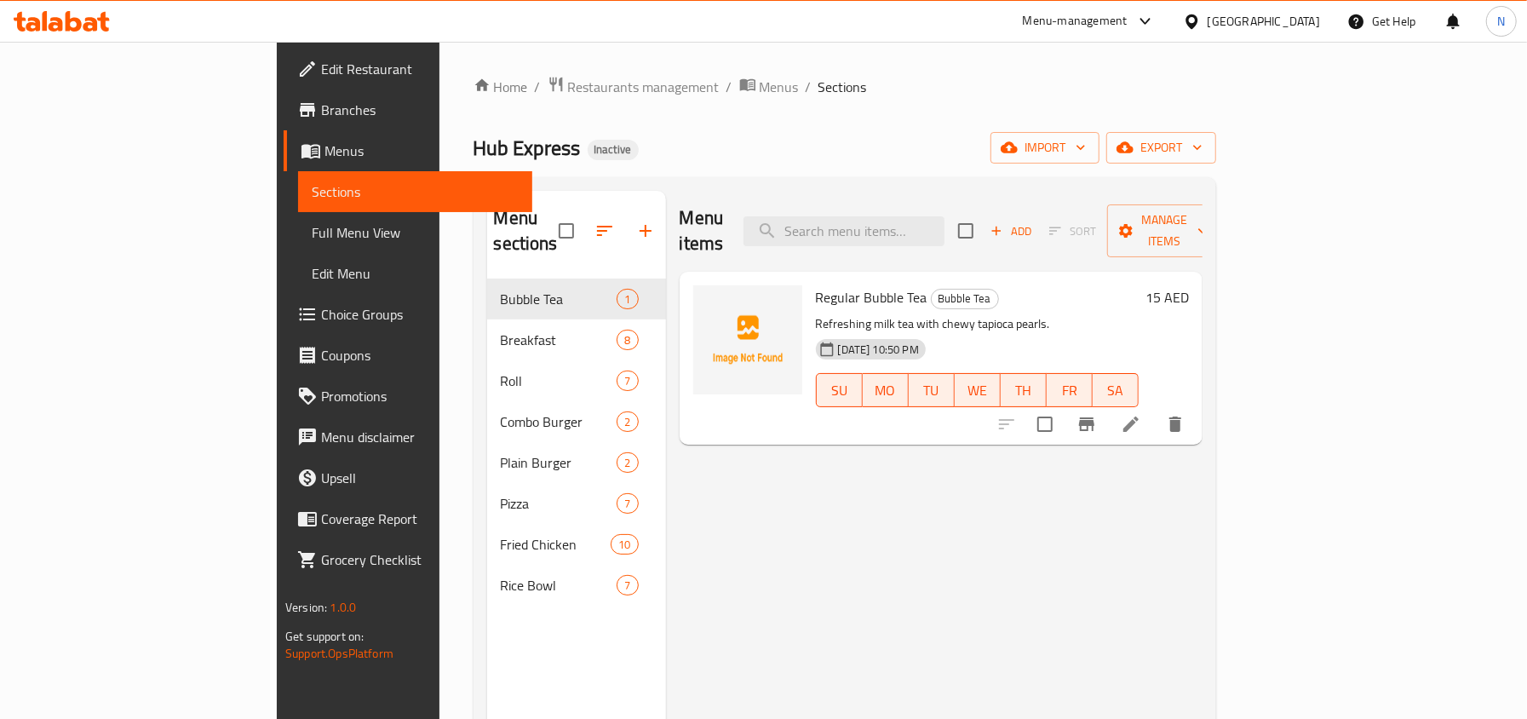
click at [1216, 130] on div "Home / Restaurants management / Menus / Sections Hub Express Inactive import ex…" at bounding box center [844, 499] width 742 height 847
click at [1202, 146] on span "export" at bounding box center [1161, 147] width 83 height 21
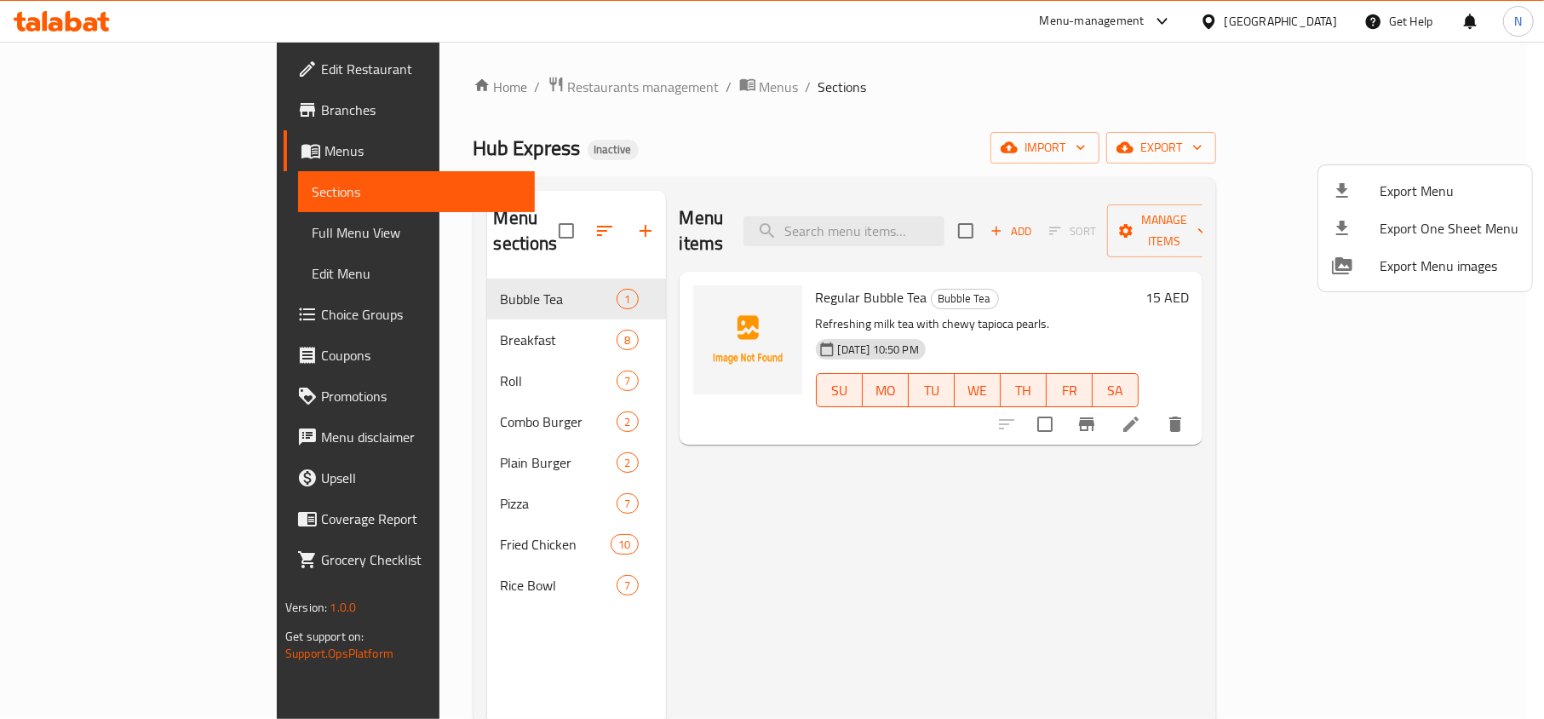
click at [1421, 181] on span "Export Menu" at bounding box center [1448, 190] width 139 height 20
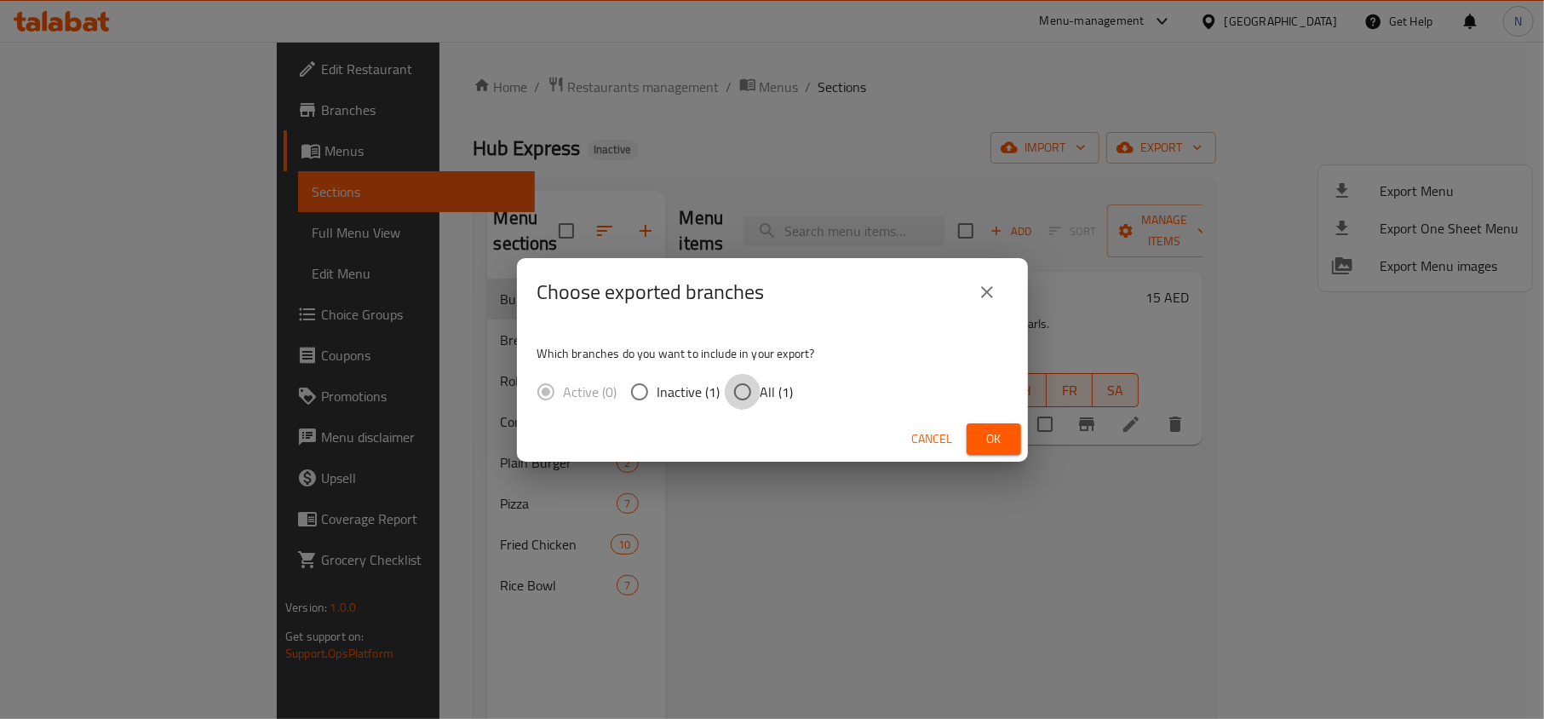
click at [747, 379] on input "All (1)" at bounding box center [743, 392] width 36 height 36
radio input "true"
click at [995, 440] on span "Ok" at bounding box center [993, 438] width 27 height 21
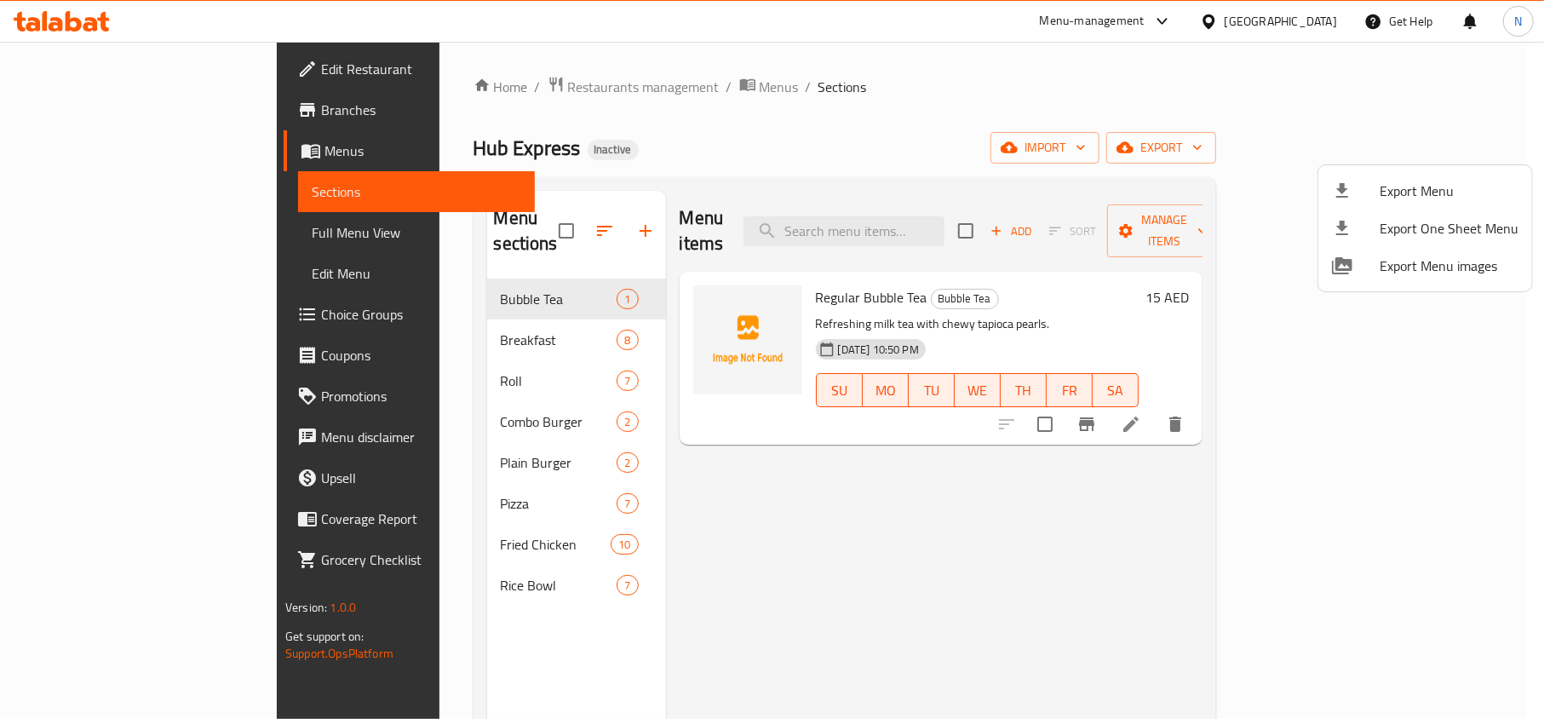
click at [174, 245] on div at bounding box center [772, 359] width 1544 height 719
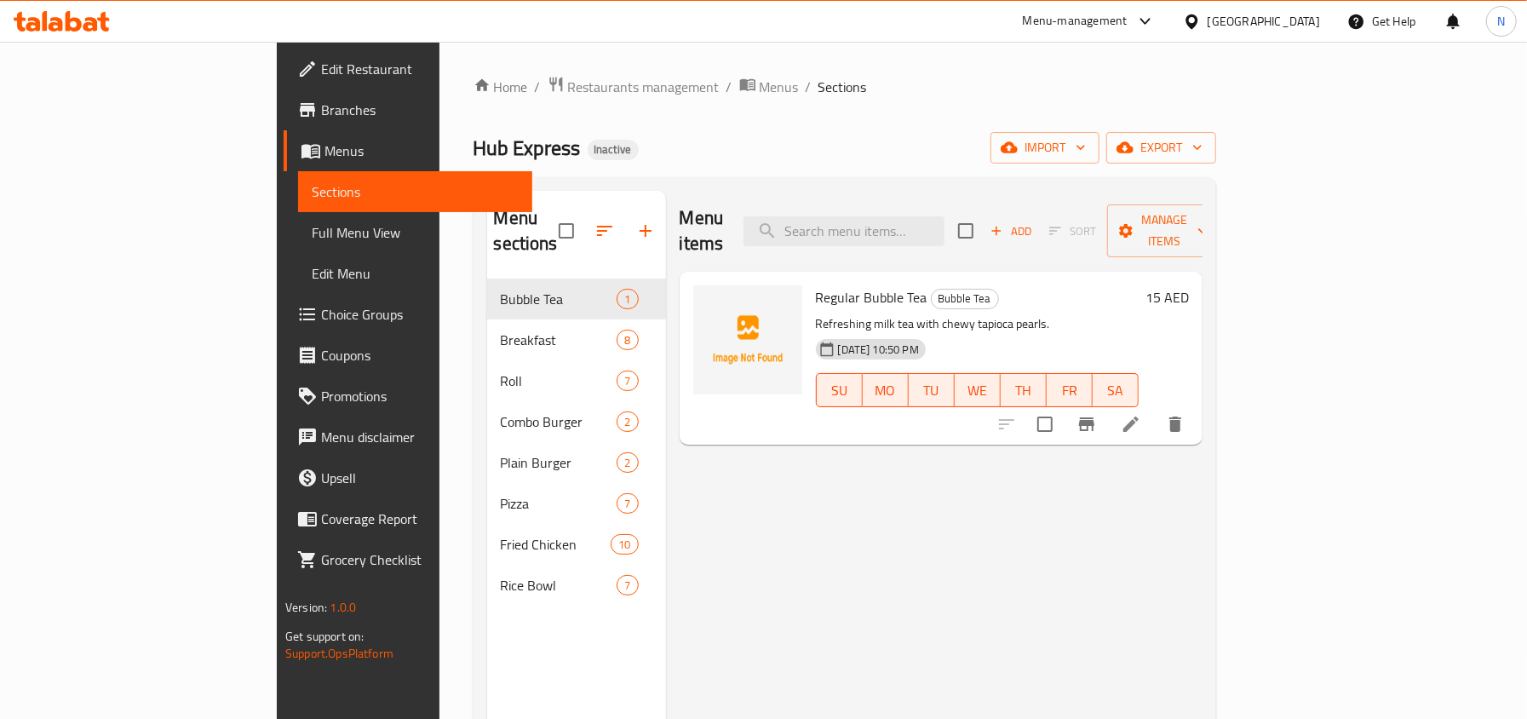
click at [312, 228] on span "Full Menu View" at bounding box center [415, 232] width 206 height 20
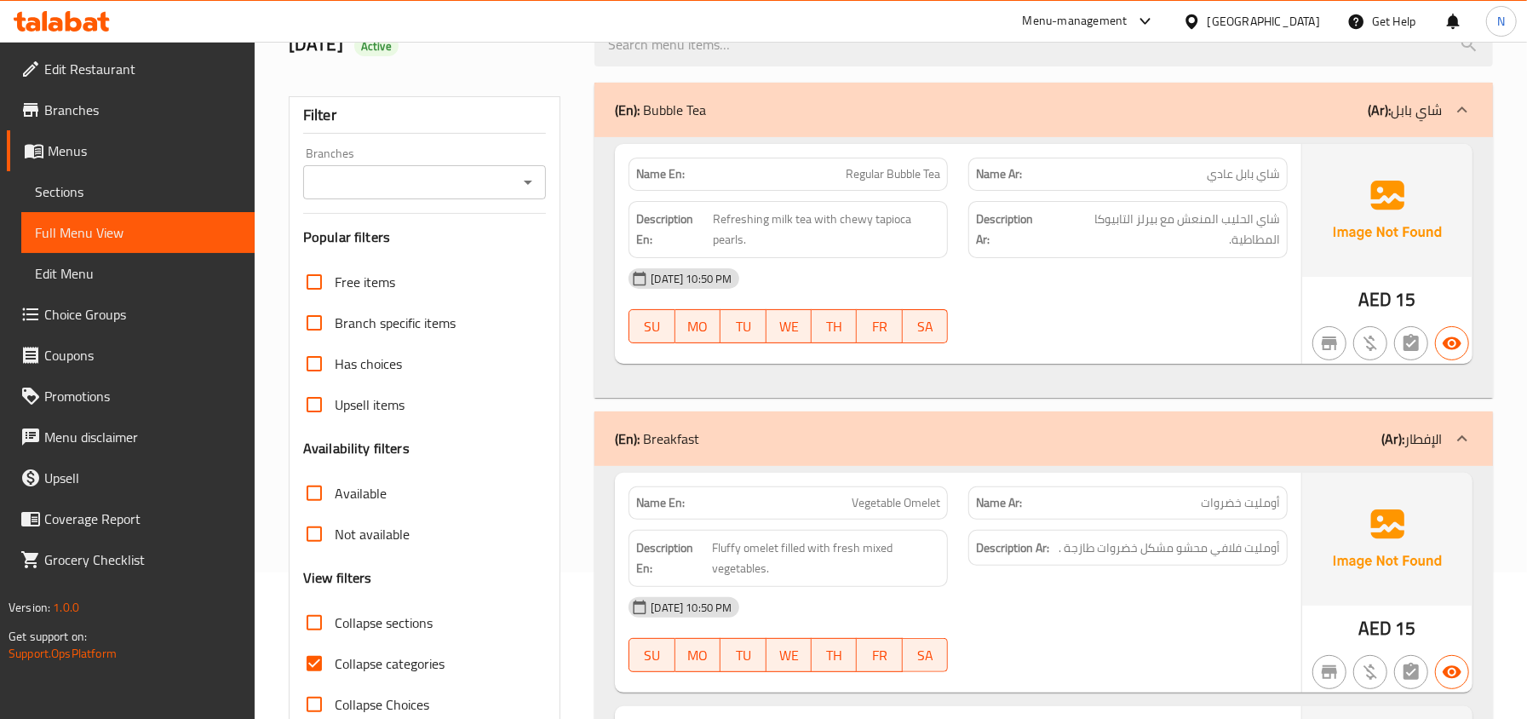
scroll to position [341, 0]
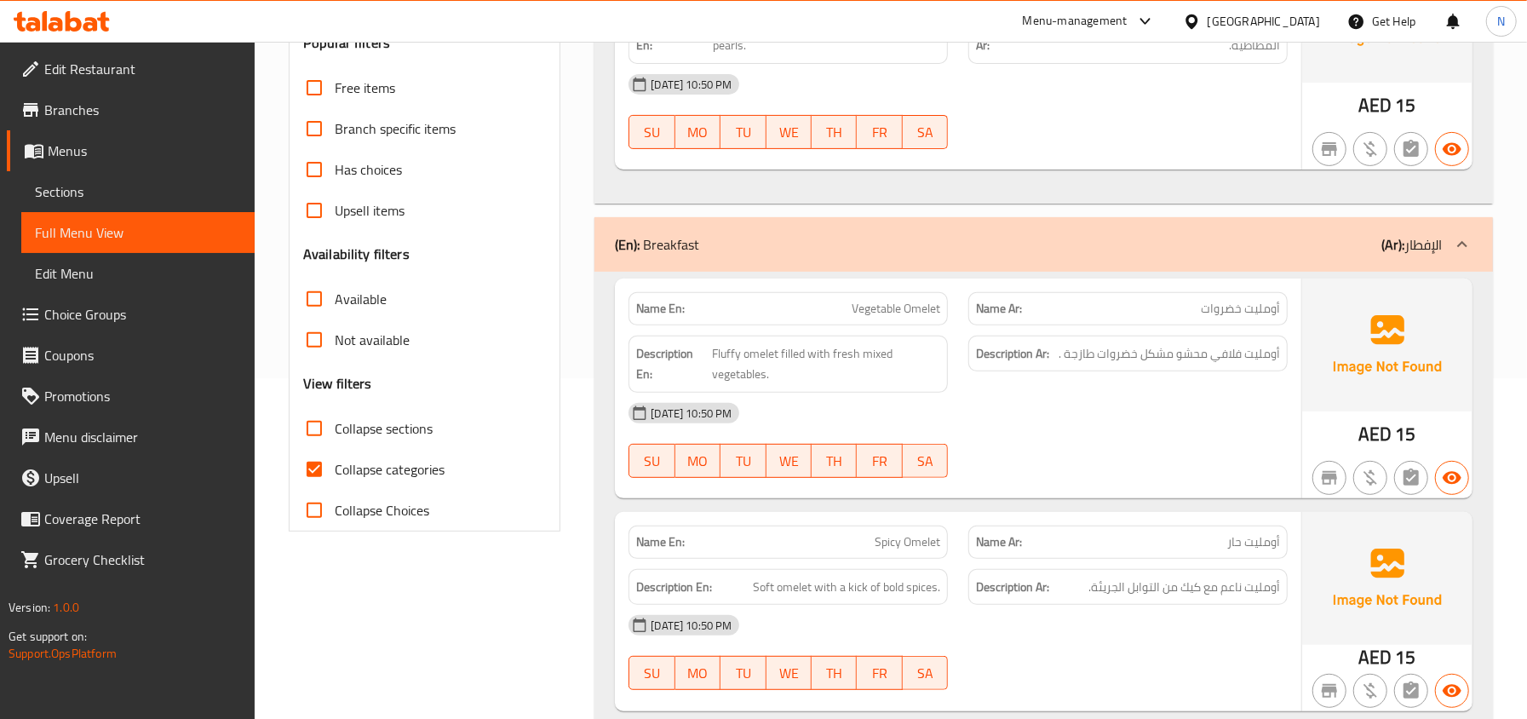
click at [396, 461] on span "Collapse categories" at bounding box center [390, 469] width 110 height 20
click at [335, 461] on input "Collapse categories" at bounding box center [314, 469] width 41 height 41
checkbox input "false"
click at [397, 434] on span "Collapse sections" at bounding box center [384, 428] width 98 height 20
click at [335, 434] on input "Collapse sections" at bounding box center [314, 428] width 41 height 41
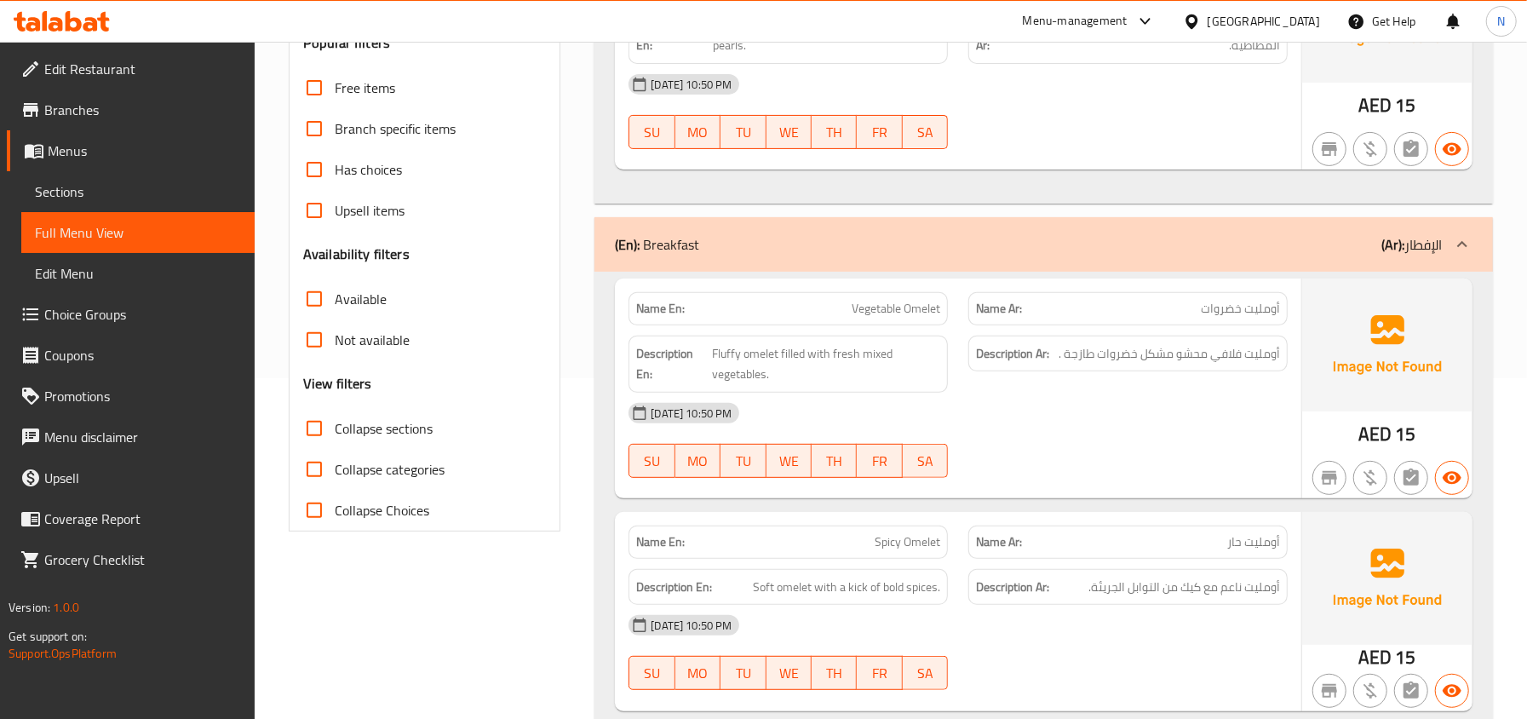
checkbox input "true"
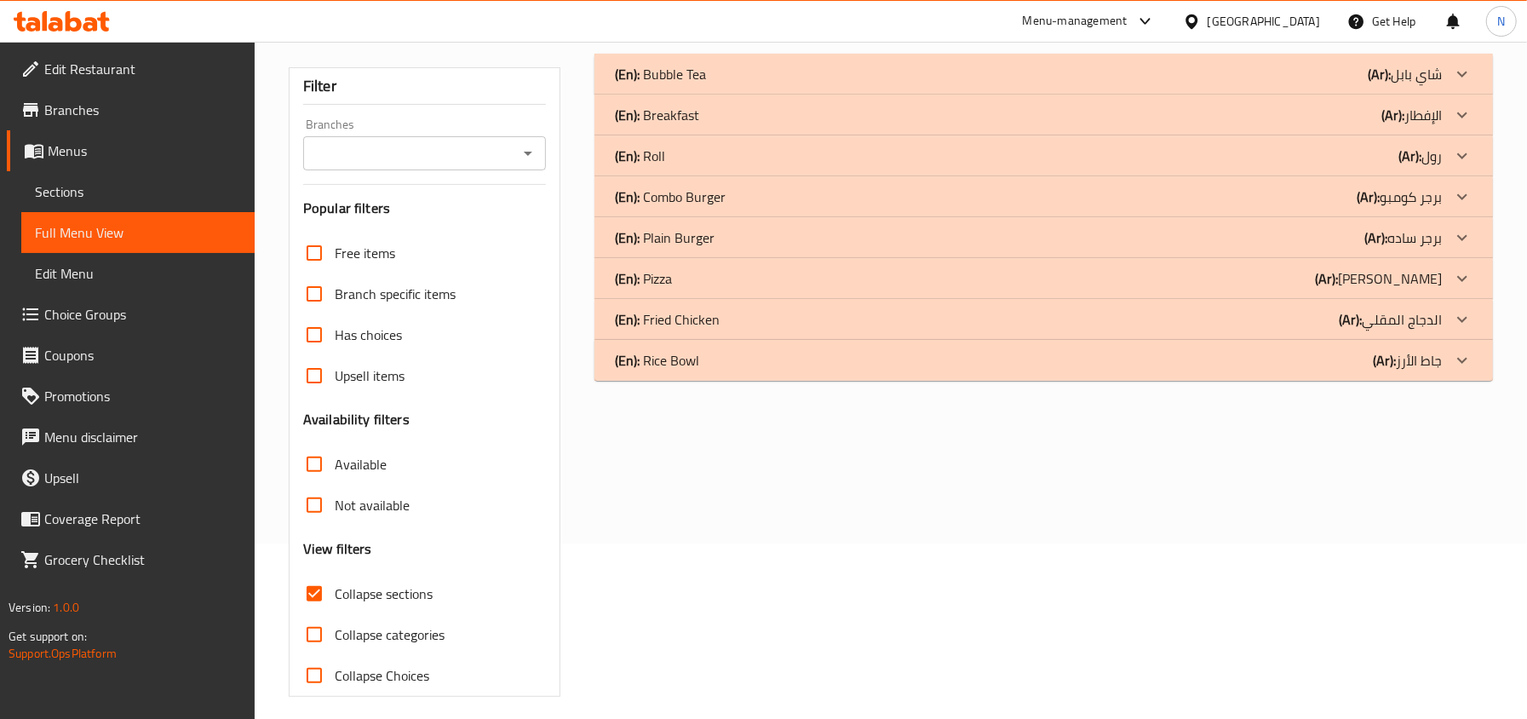
scroll to position [189, 0]
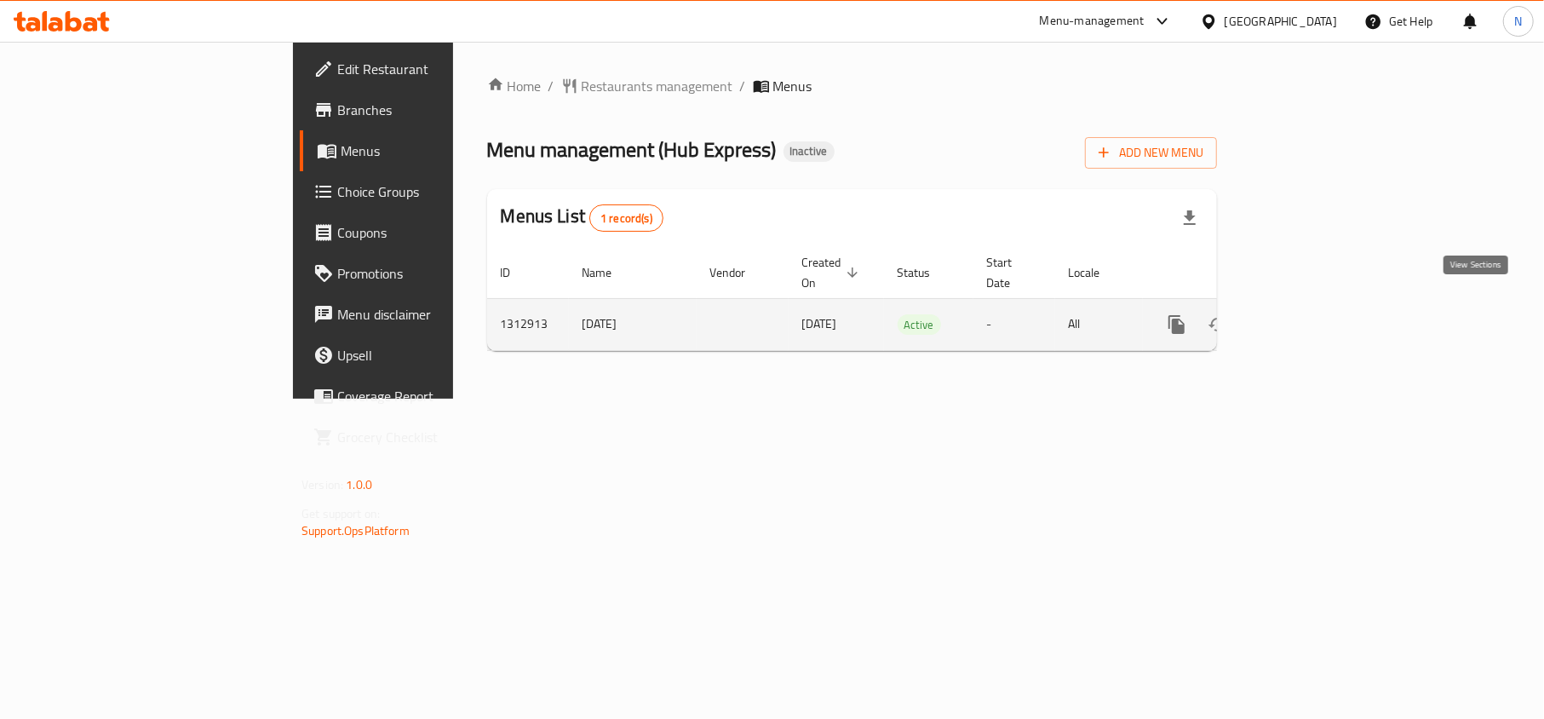
click at [1309, 314] on icon "enhanced table" at bounding box center [1299, 324] width 20 height 20
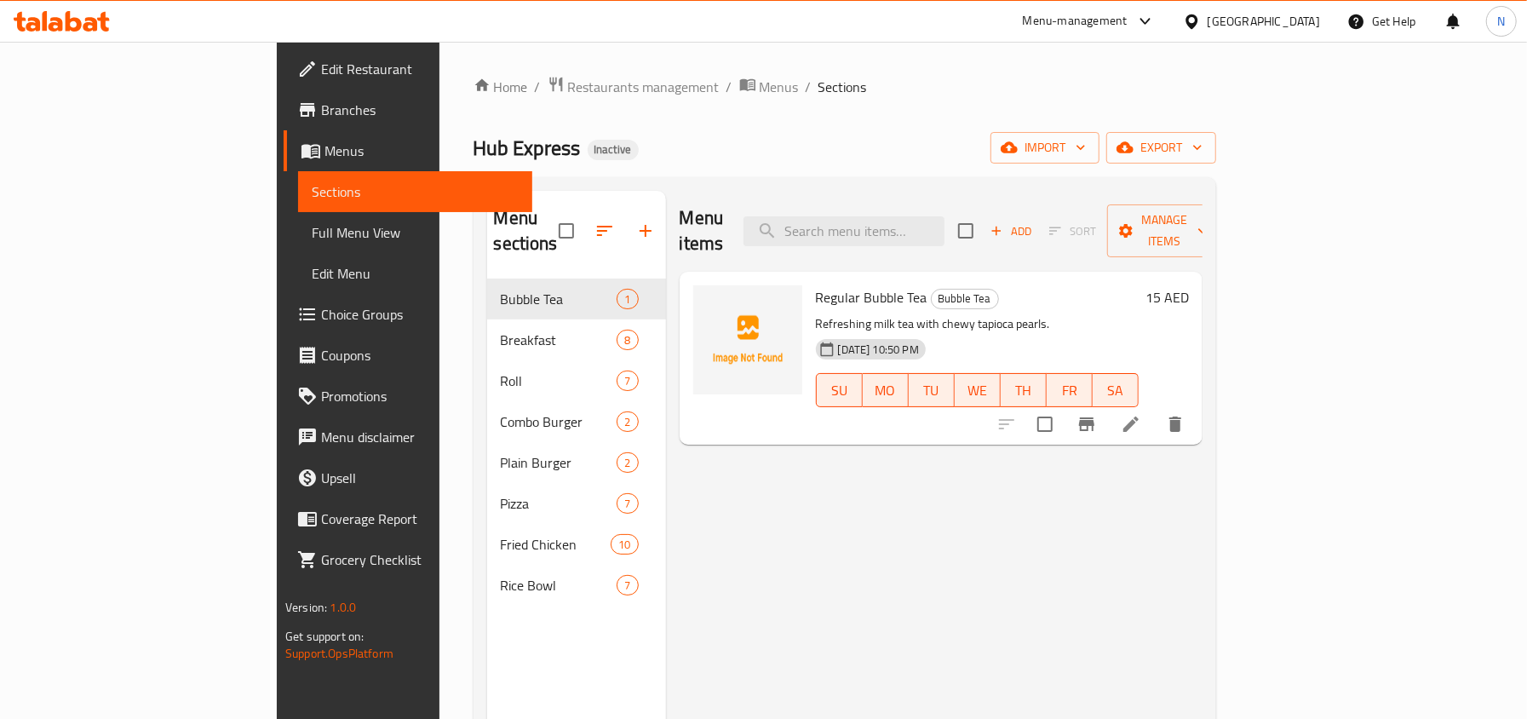
click at [312, 242] on span "Full Menu View" at bounding box center [415, 232] width 206 height 20
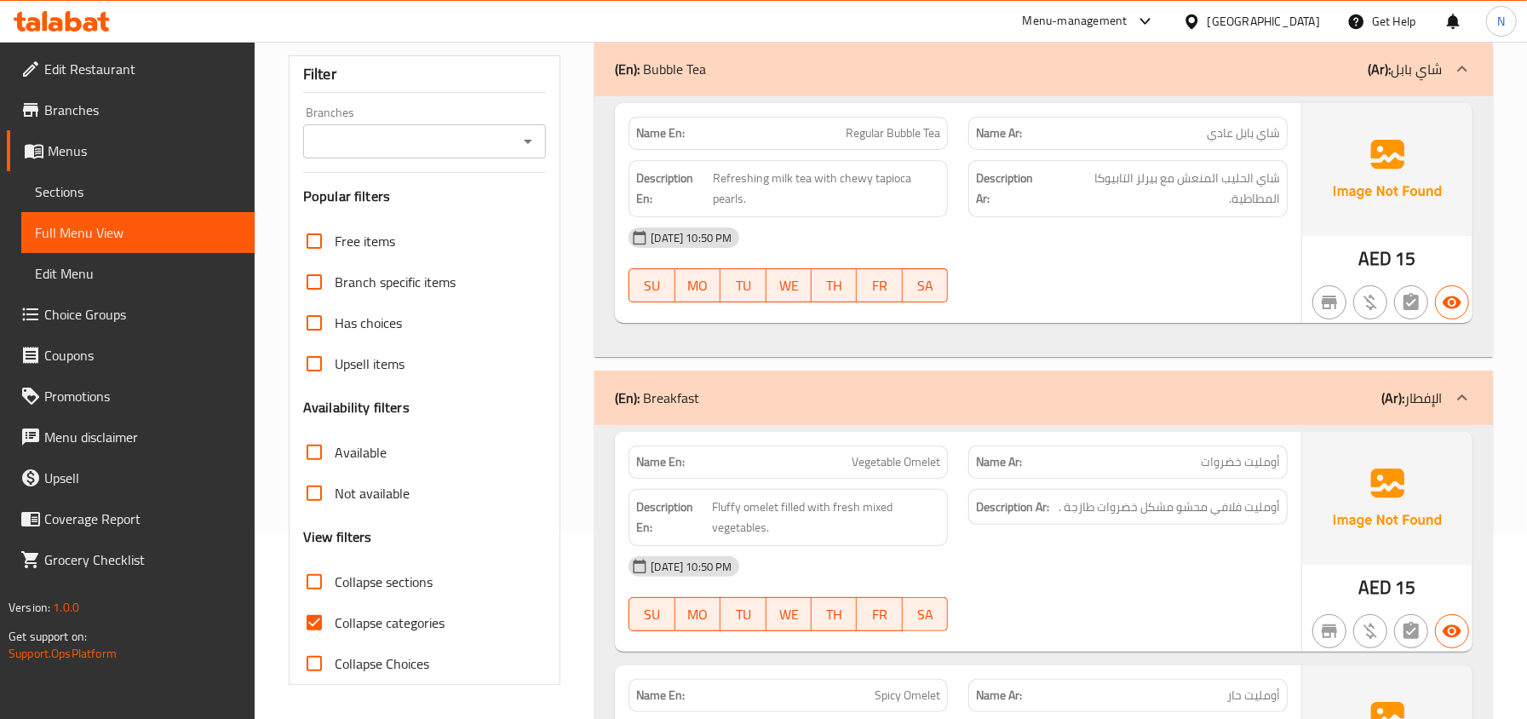
scroll to position [226, 0]
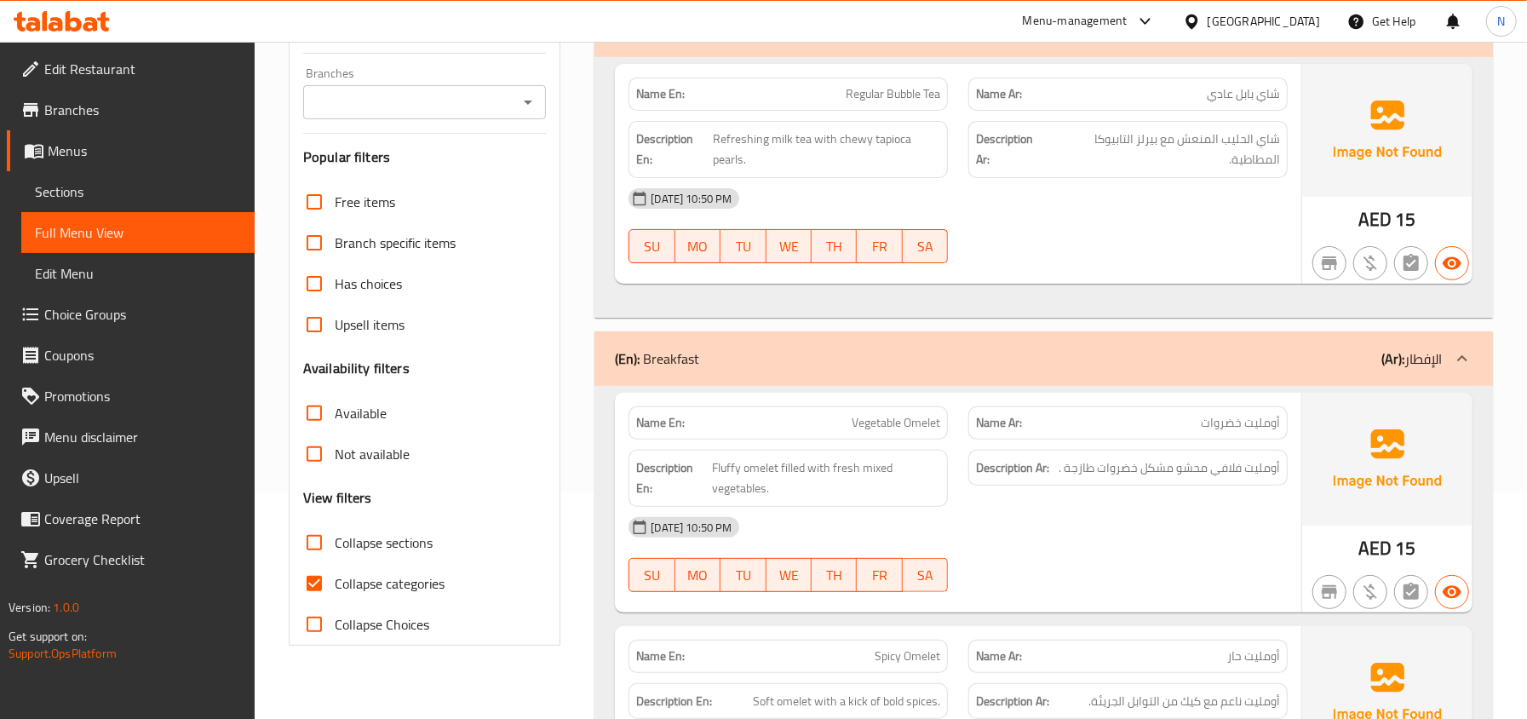
click at [337, 541] on span "Collapse sections" at bounding box center [384, 542] width 98 height 20
click at [335, 541] on input "Collapse sections" at bounding box center [314, 542] width 41 height 41
checkbox input "true"
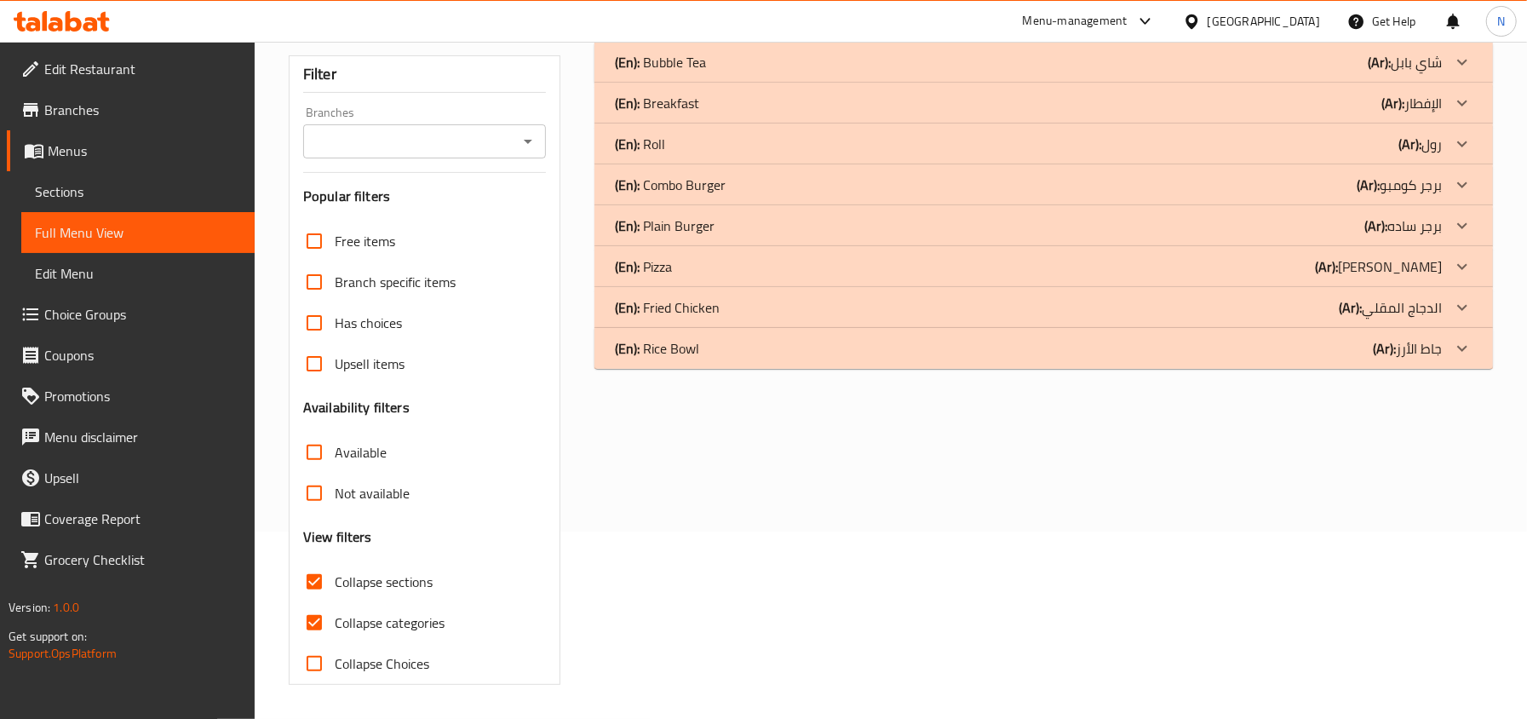
scroll to position [189, 0]
click at [843, 344] on div "(En): Rice Bowl (Ar): جاط الأرز" at bounding box center [1028, 348] width 827 height 20
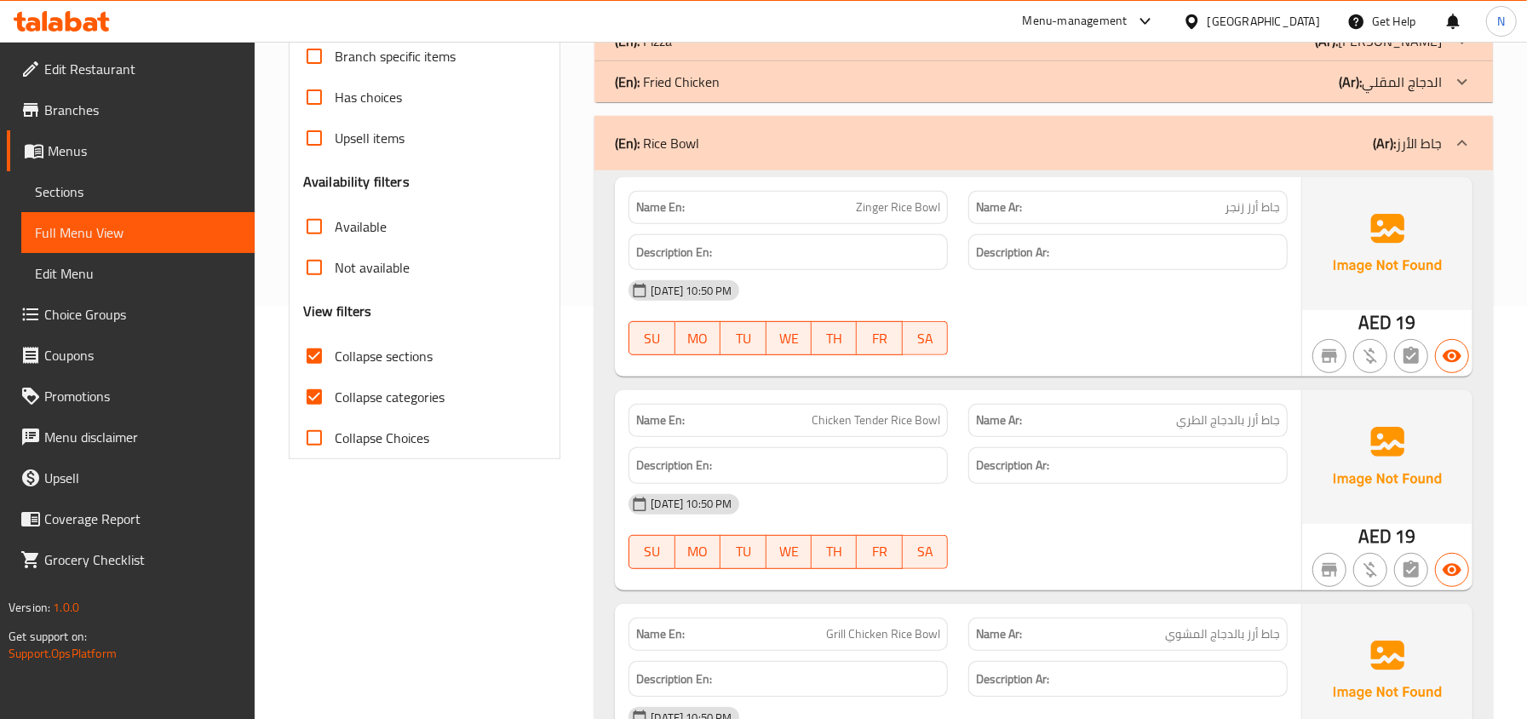
scroll to position [400, 0]
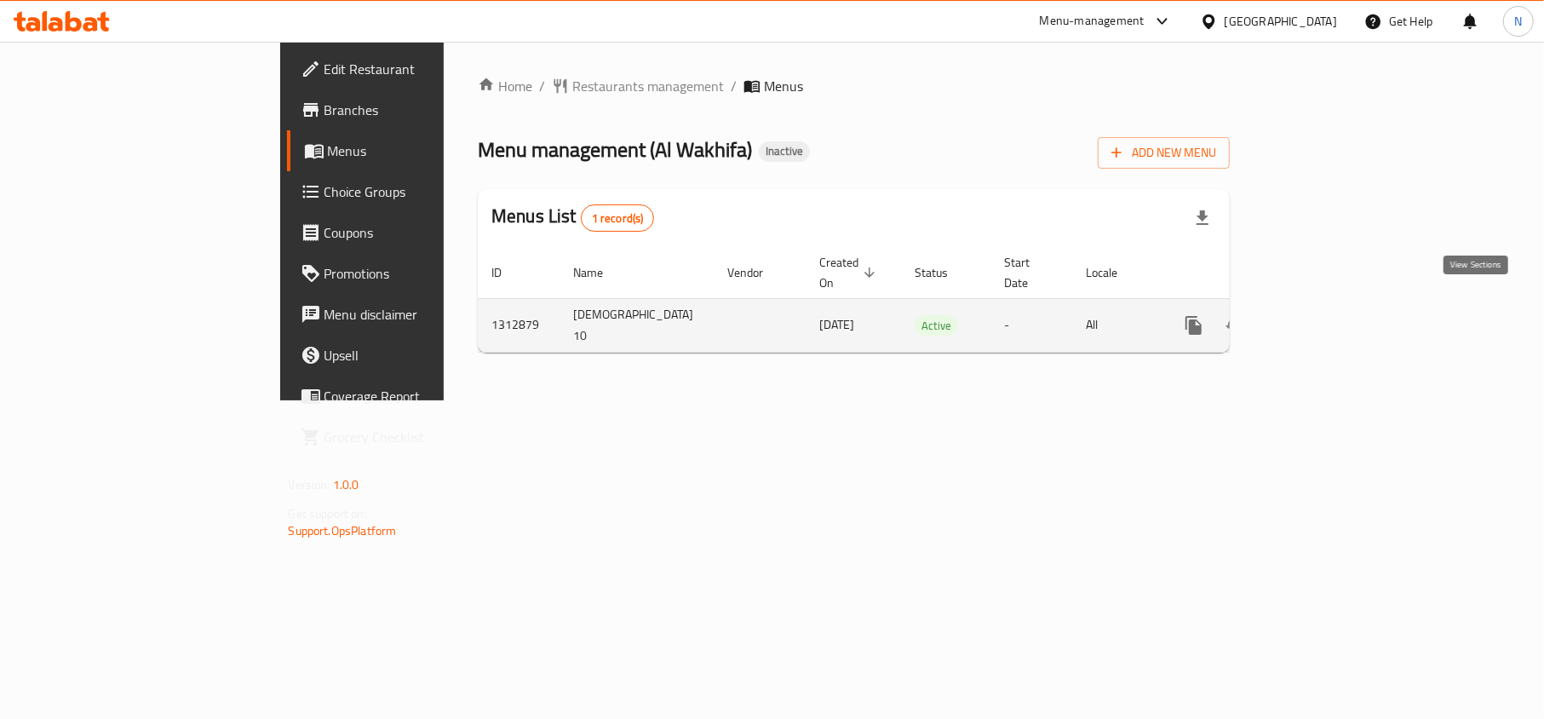
click at [1326, 315] on icon "enhanced table" at bounding box center [1316, 325] width 20 height 20
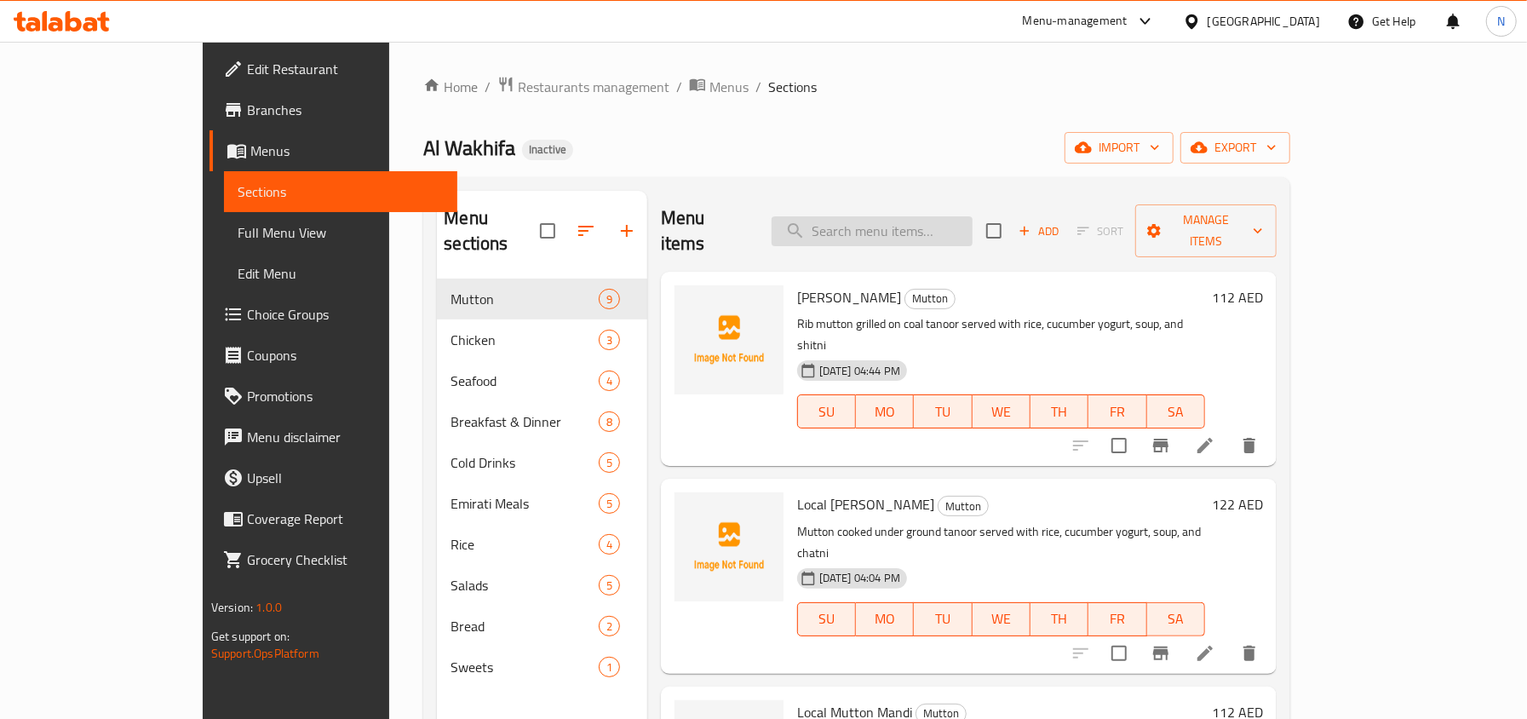
click at [930, 216] on input "search" at bounding box center [871, 231] width 201 height 30
paste input "Chicken Tanoor"
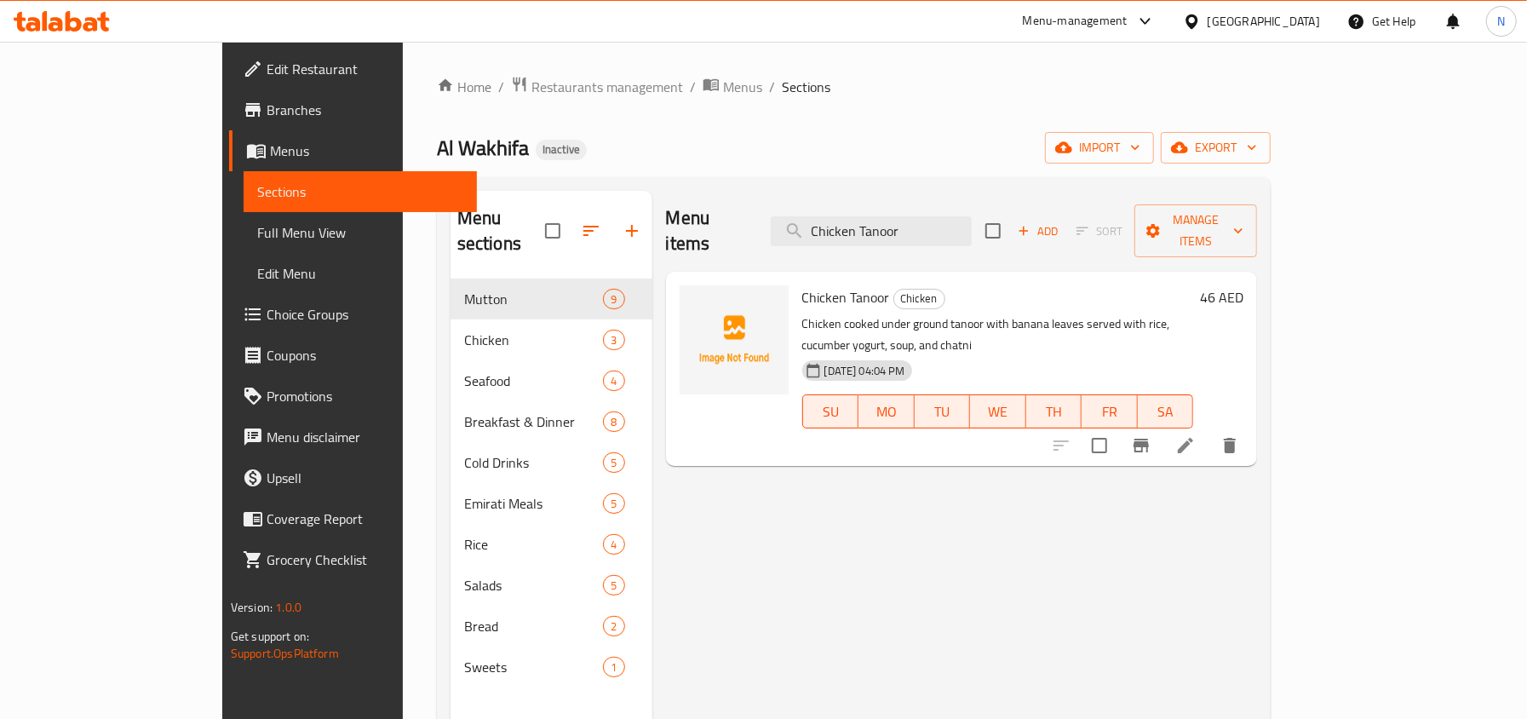
type input "Chicken Tanoor"
click at [1209, 430] on li at bounding box center [1185, 445] width 48 height 31
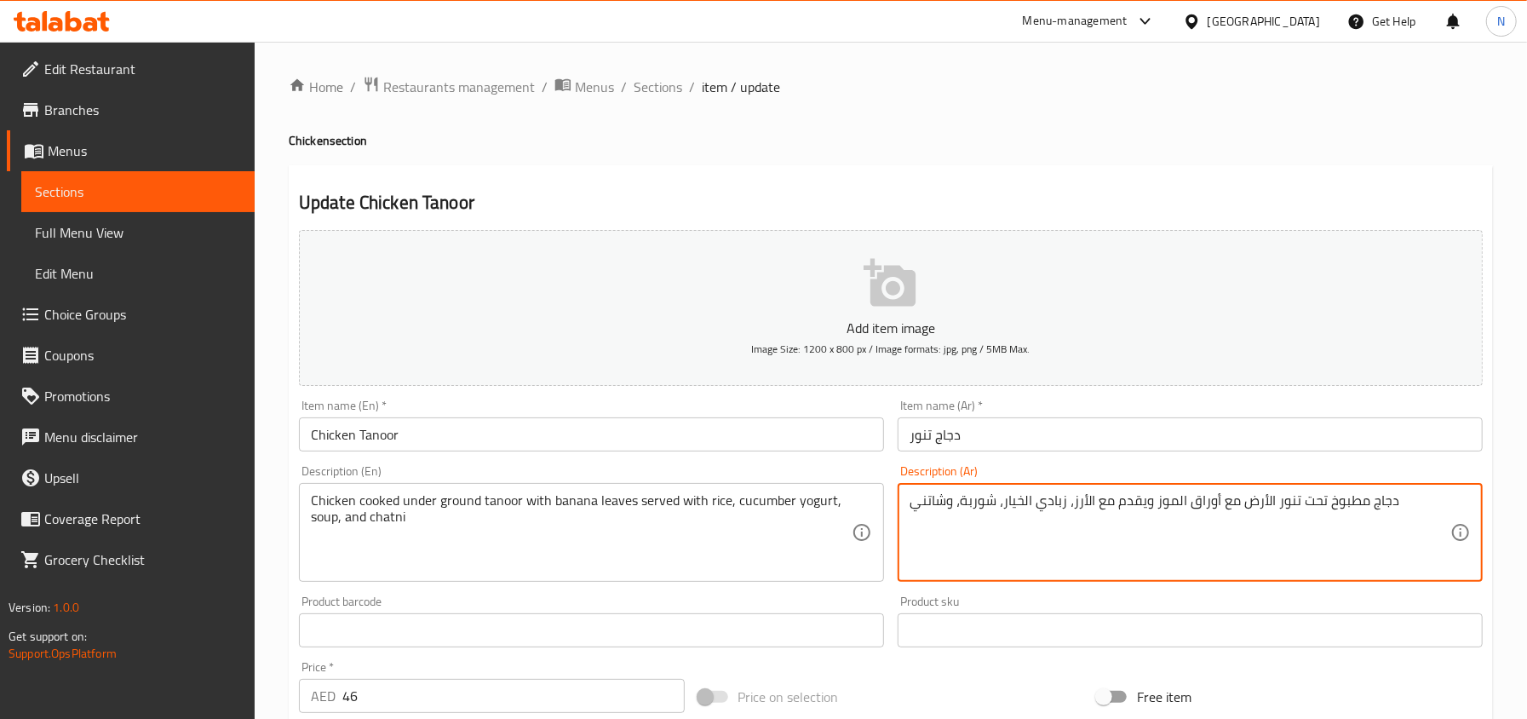
click at [1274, 501] on textarea "دجاج مطبوخ تحت تنور الأرض مع أوراق الموز ويقدم مع الأرز، زبادي الخيار، شوربة، و…" at bounding box center [1179, 532] width 541 height 81
click at [1282, 506] on textarea "دجاج مطبوخ تحت تنور الأرض مع أوراق الموز ويقدم مع الأرز، زبادي الخيار، شوربة، و…" at bounding box center [1179, 532] width 541 height 81
click at [1240, 501] on textarea "دجاج مطبوخ تحت الأرض مع أوراق الموز ويقدم مع الأرز، زبادي الخيار، شوربة، وشاتني" at bounding box center [1179, 532] width 541 height 81
paste textarea "تنور"
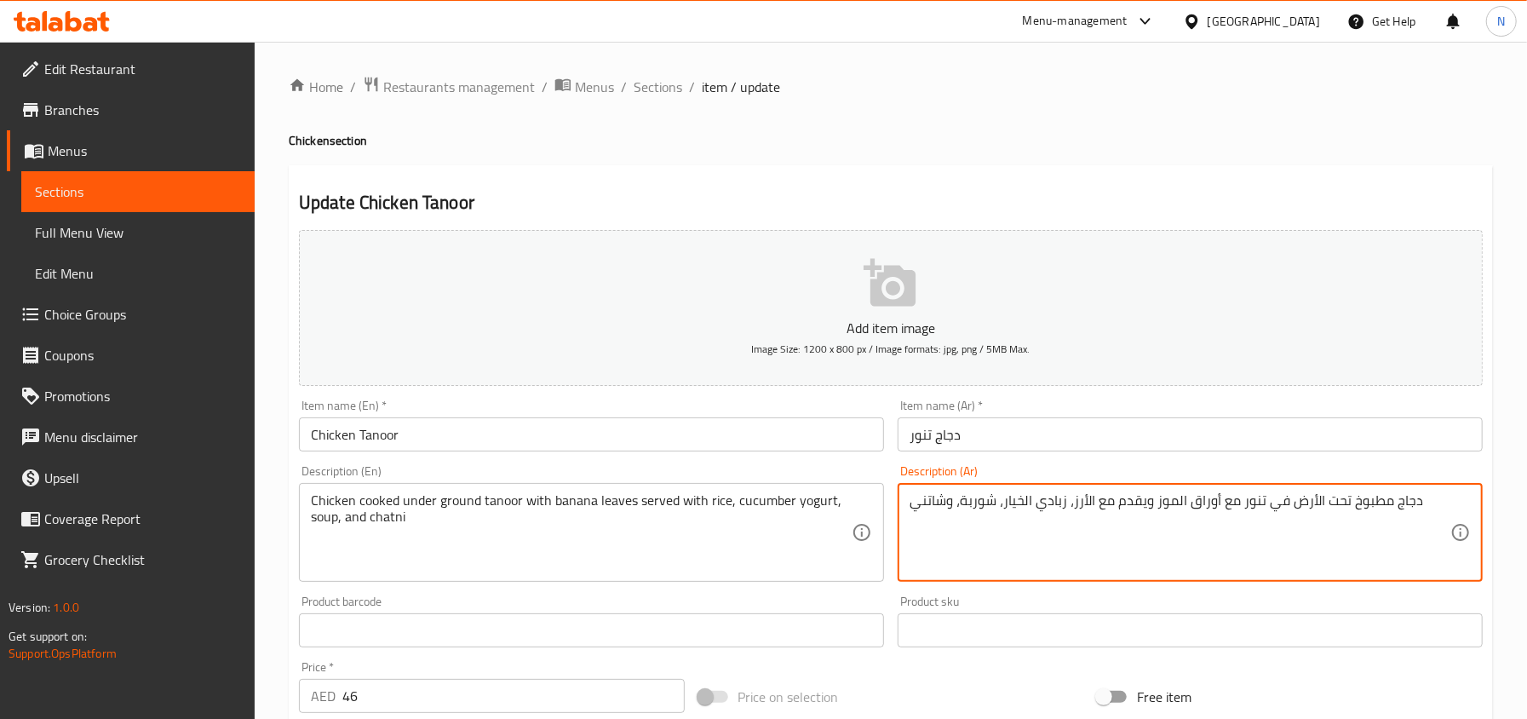
type textarea "دجاج مطبوخ تحت الأرض في تنور مع أوراق الموز ويقدم مع الأرز، زبادي الخيار، شوربة…"
click at [1224, 421] on input "دجاج تنور" at bounding box center [1189, 434] width 585 height 34
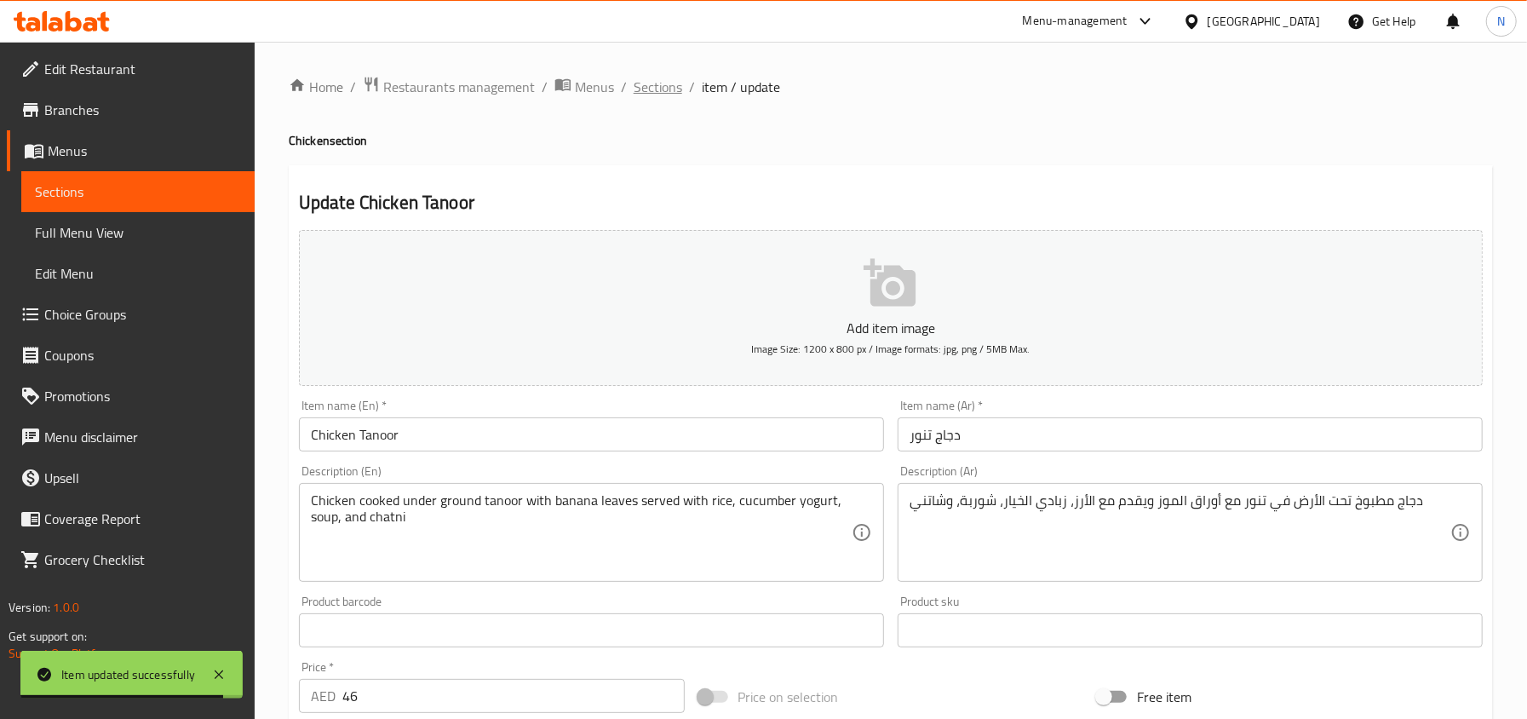
click at [662, 90] on span "Sections" at bounding box center [657, 87] width 49 height 20
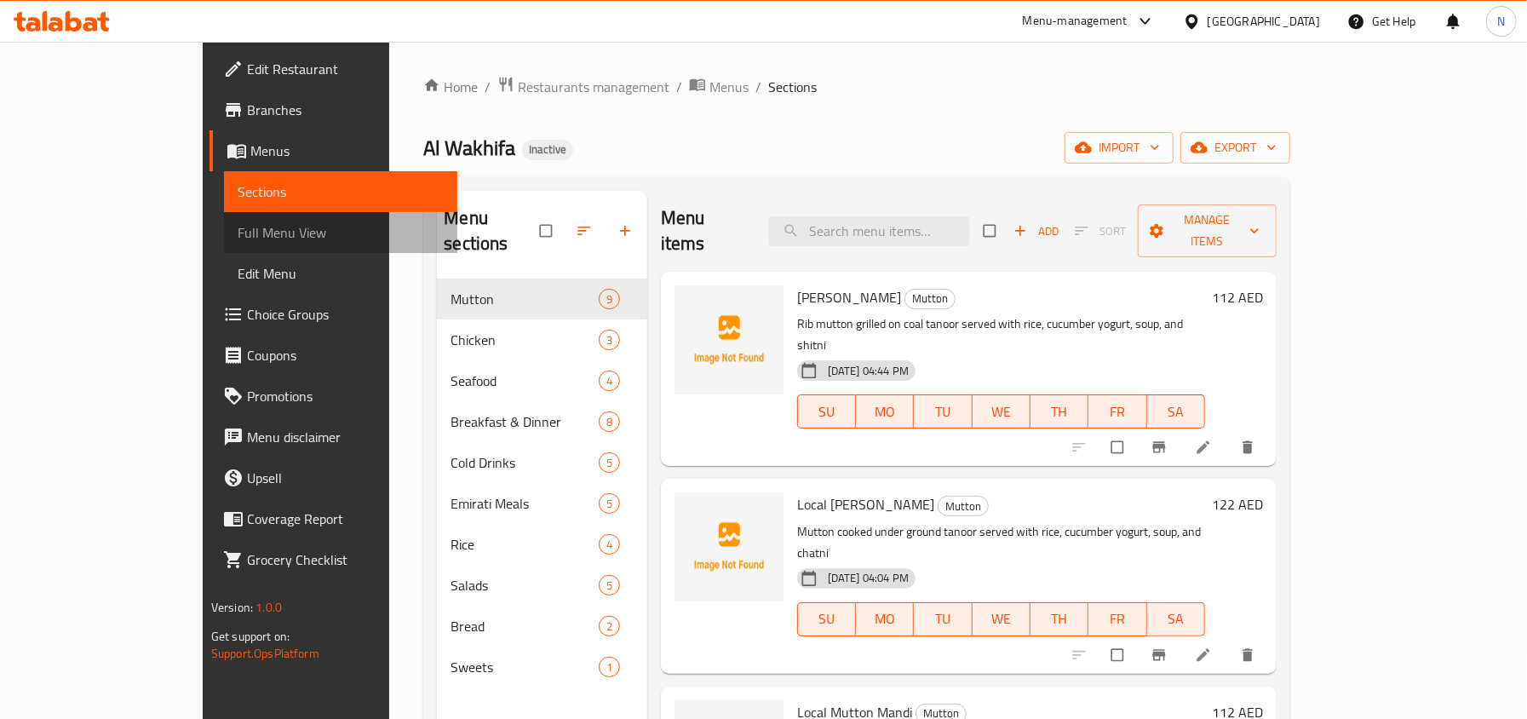
click at [224, 216] on link "Full Menu View" at bounding box center [340, 232] width 233 height 41
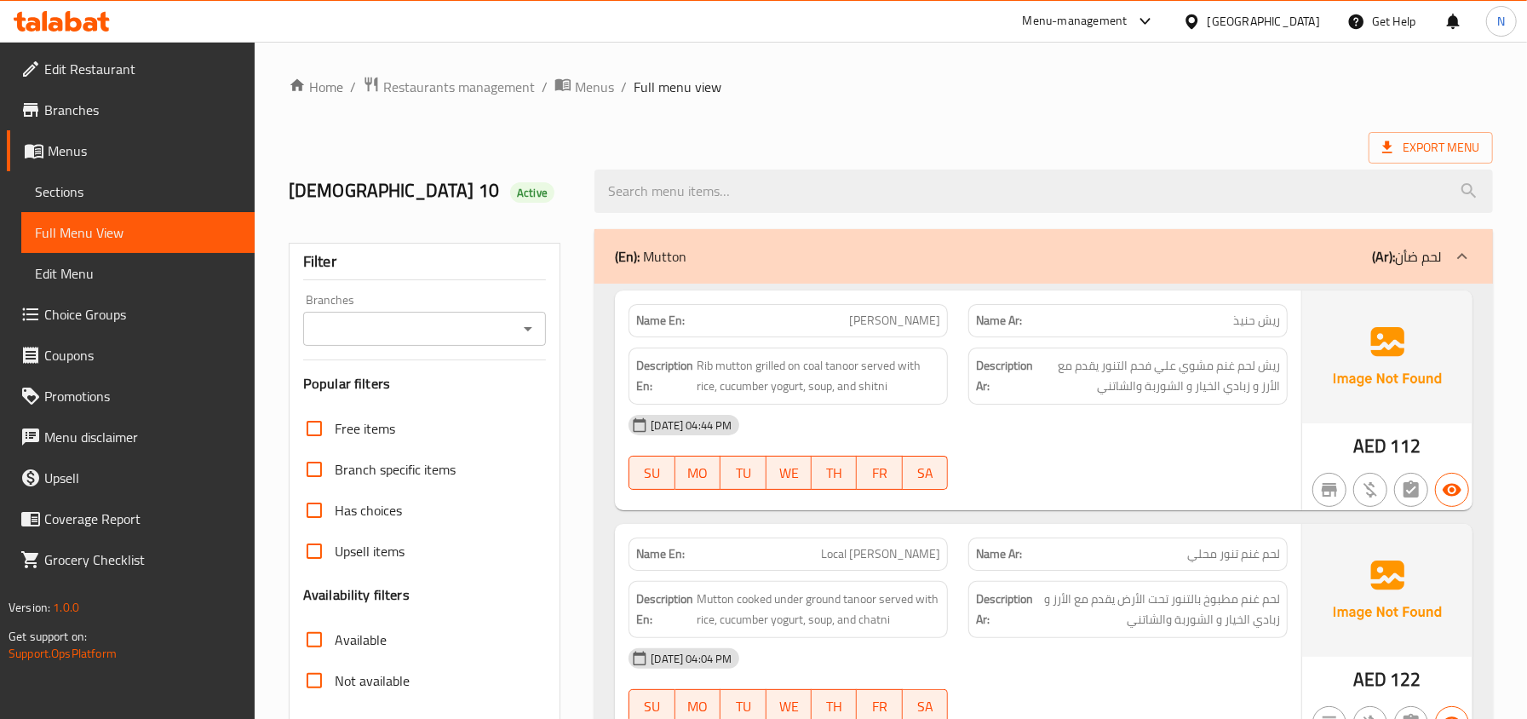
click at [907, 235] on div "(En): Mutton (Ar): لحم ضأن" at bounding box center [1043, 256] width 898 height 54
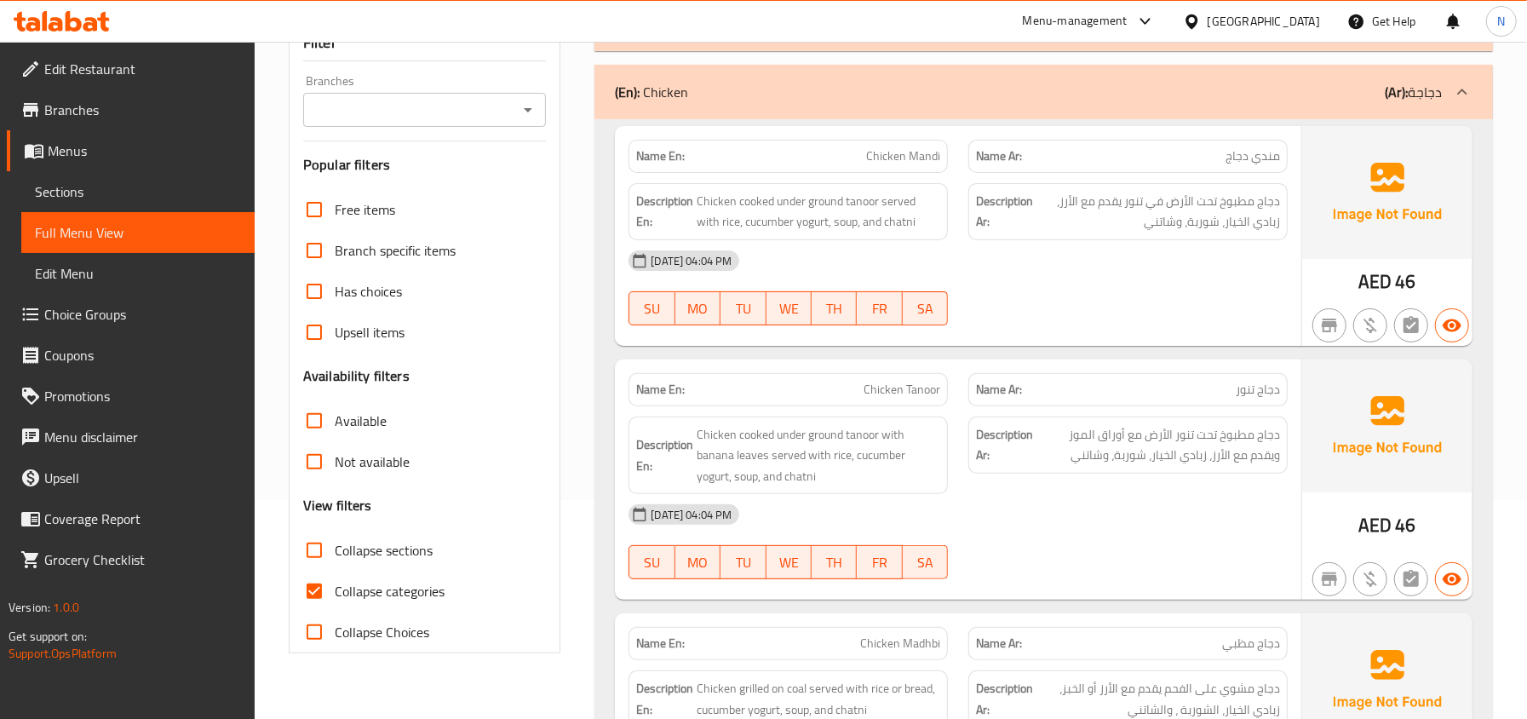
scroll to position [341, 0]
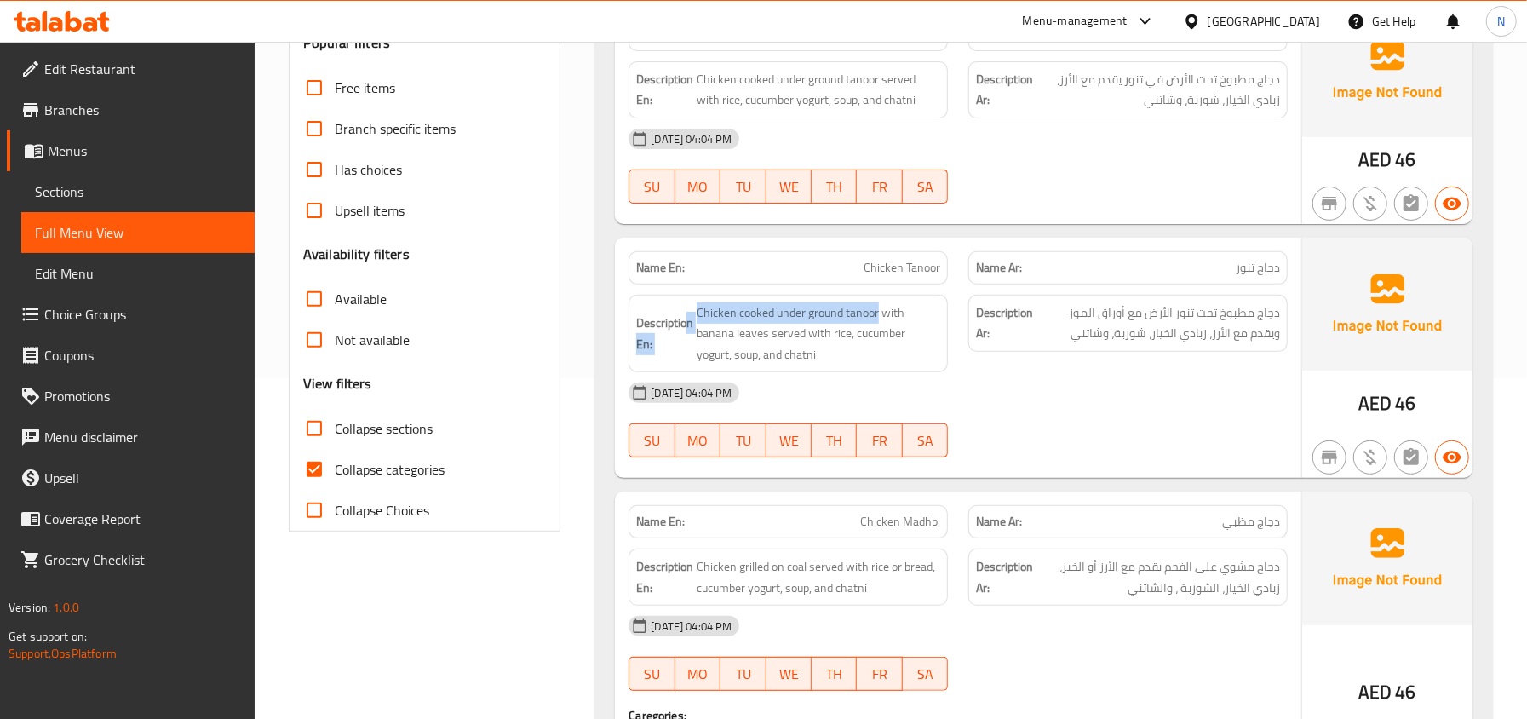
drag, startPoint x: 879, startPoint y: 306, endPoint x: 685, endPoint y: 311, distance: 193.3
click at [685, 311] on h6 "Description En: Chicken cooked under ground tanoor with banana leaves served wi…" at bounding box center [788, 333] width 304 height 63
drag, startPoint x: 880, startPoint y: 313, endPoint x: 696, endPoint y: 307, distance: 184.0
click at [696, 307] on span "Chicken cooked under ground tanoor with banana leaves served with rice, cucumbe…" at bounding box center [817, 333] width 243 height 63
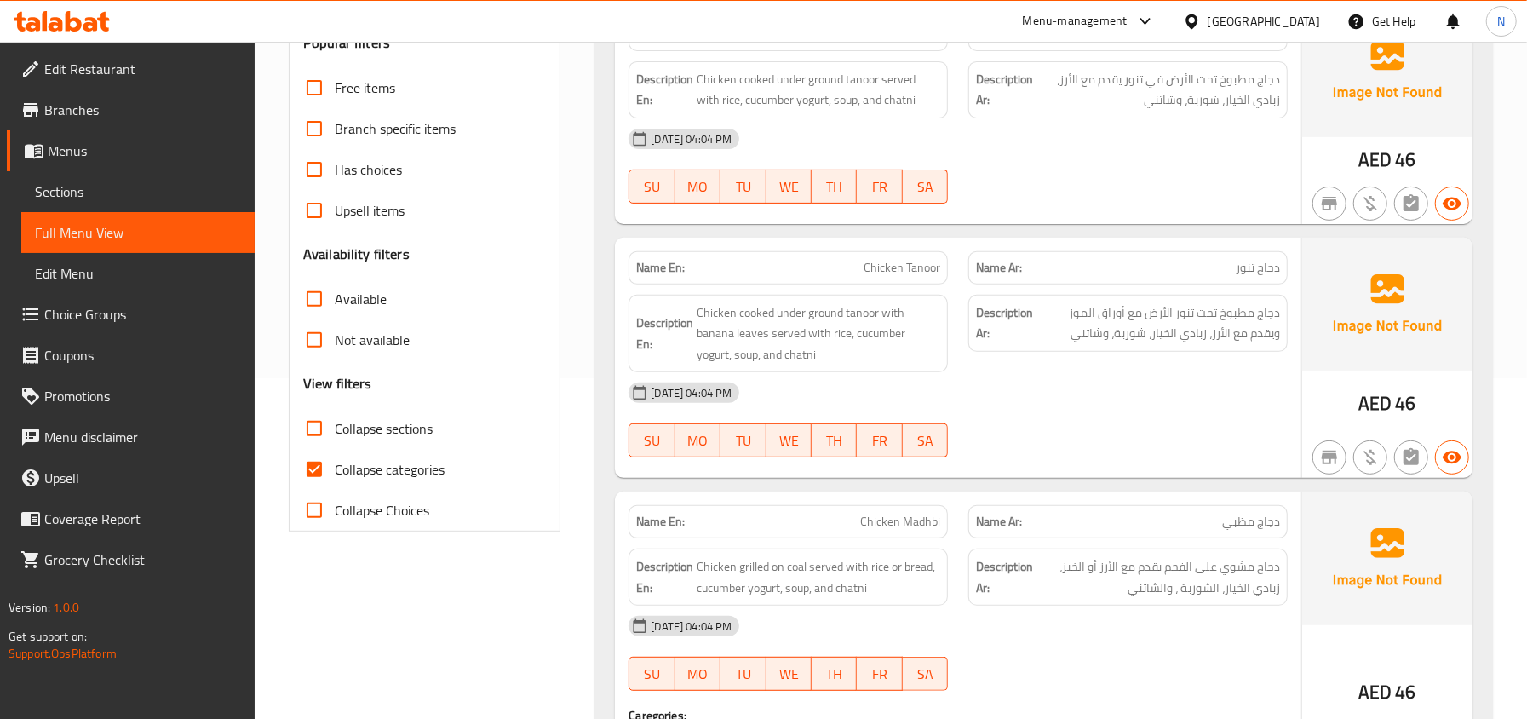
click at [917, 276] on span "Chicken Tanoor" at bounding box center [901, 268] width 77 height 18
copy span "Chicken Tanoor"
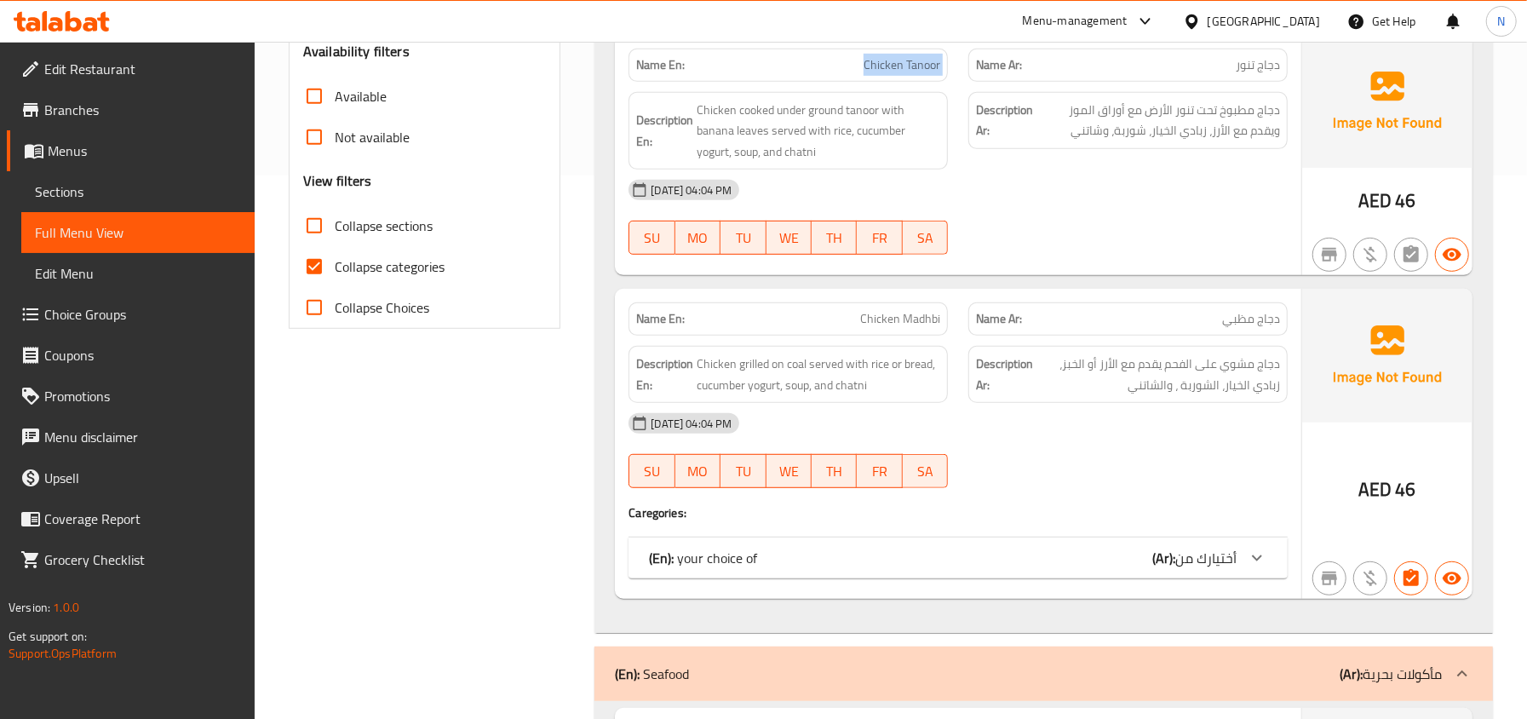
scroll to position [567, 0]
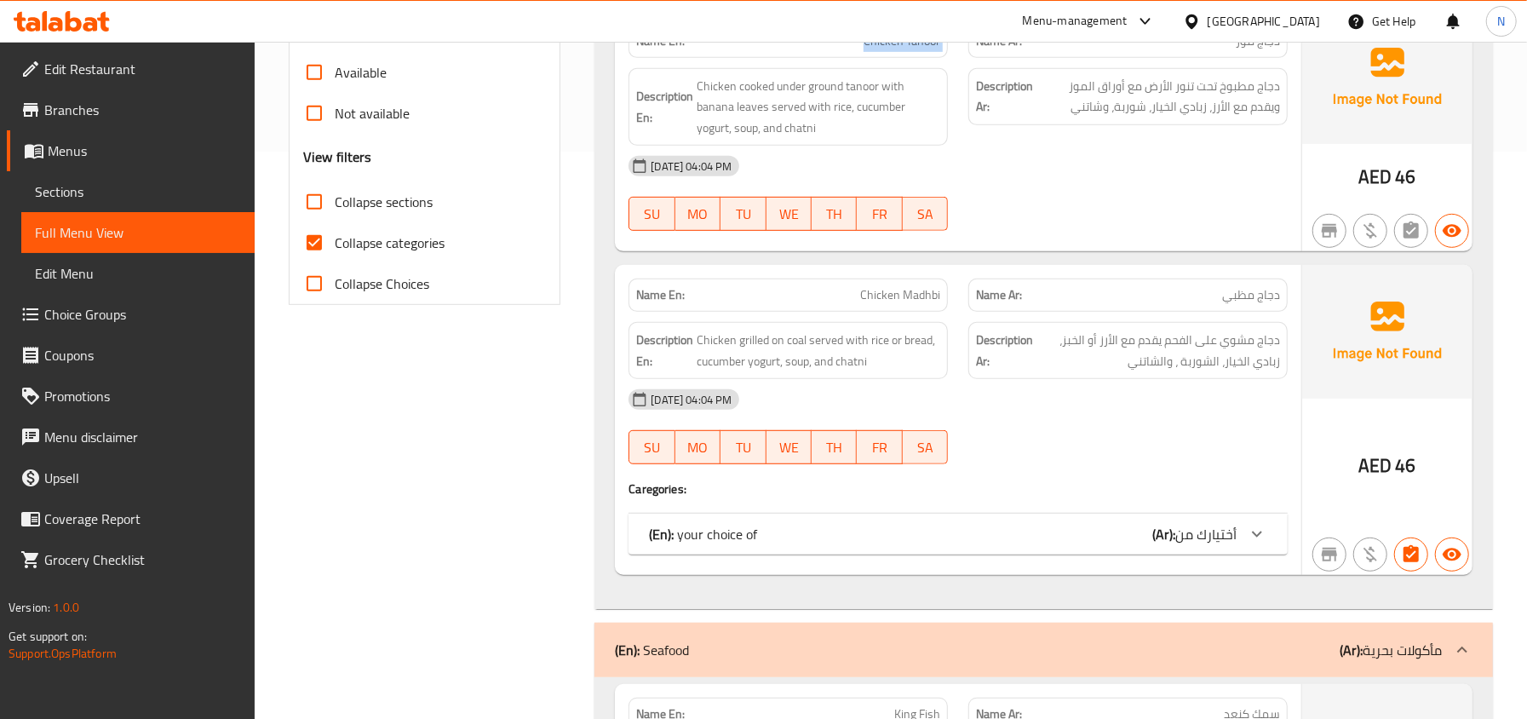
click at [899, 543] on div "(En): your choice of (Ar): أختيارك من" at bounding box center [942, 534] width 587 height 20
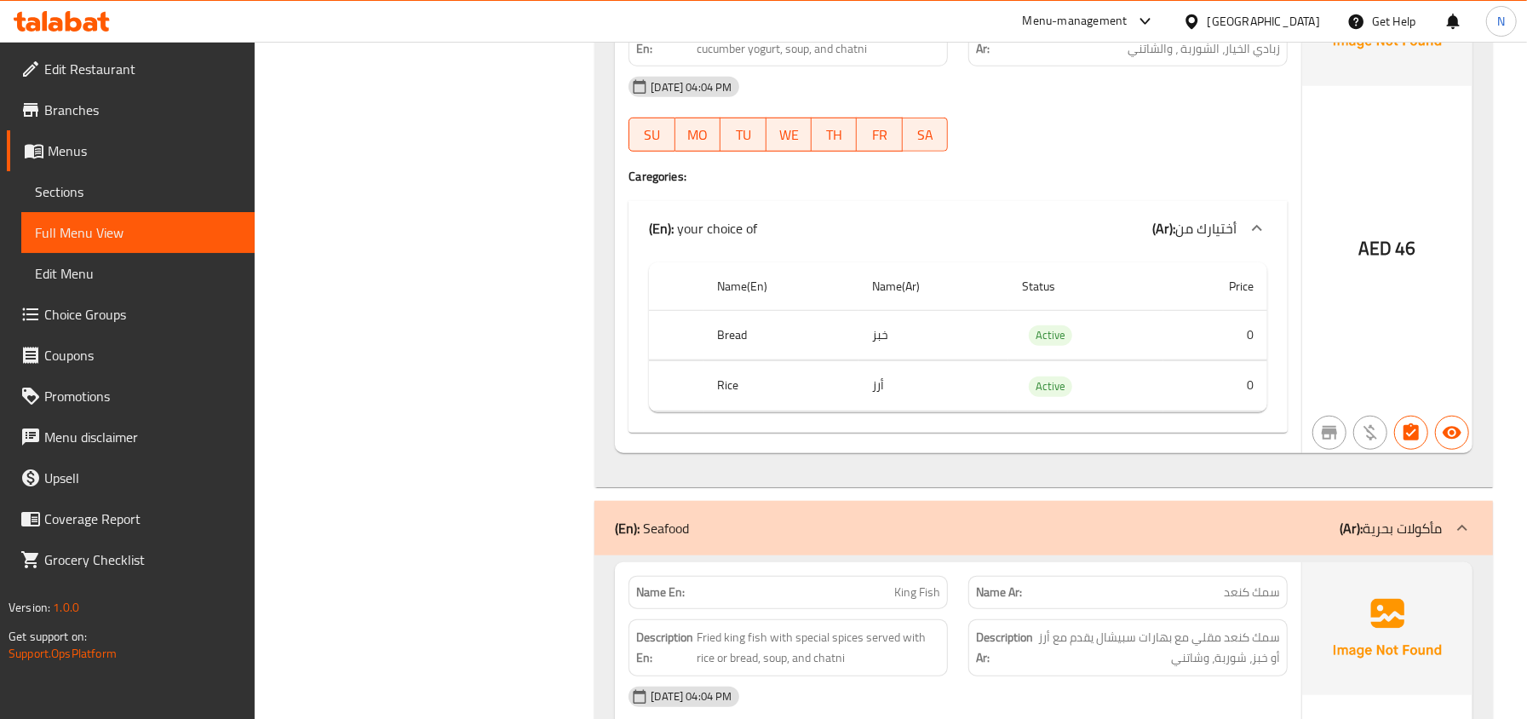
scroll to position [610, 0]
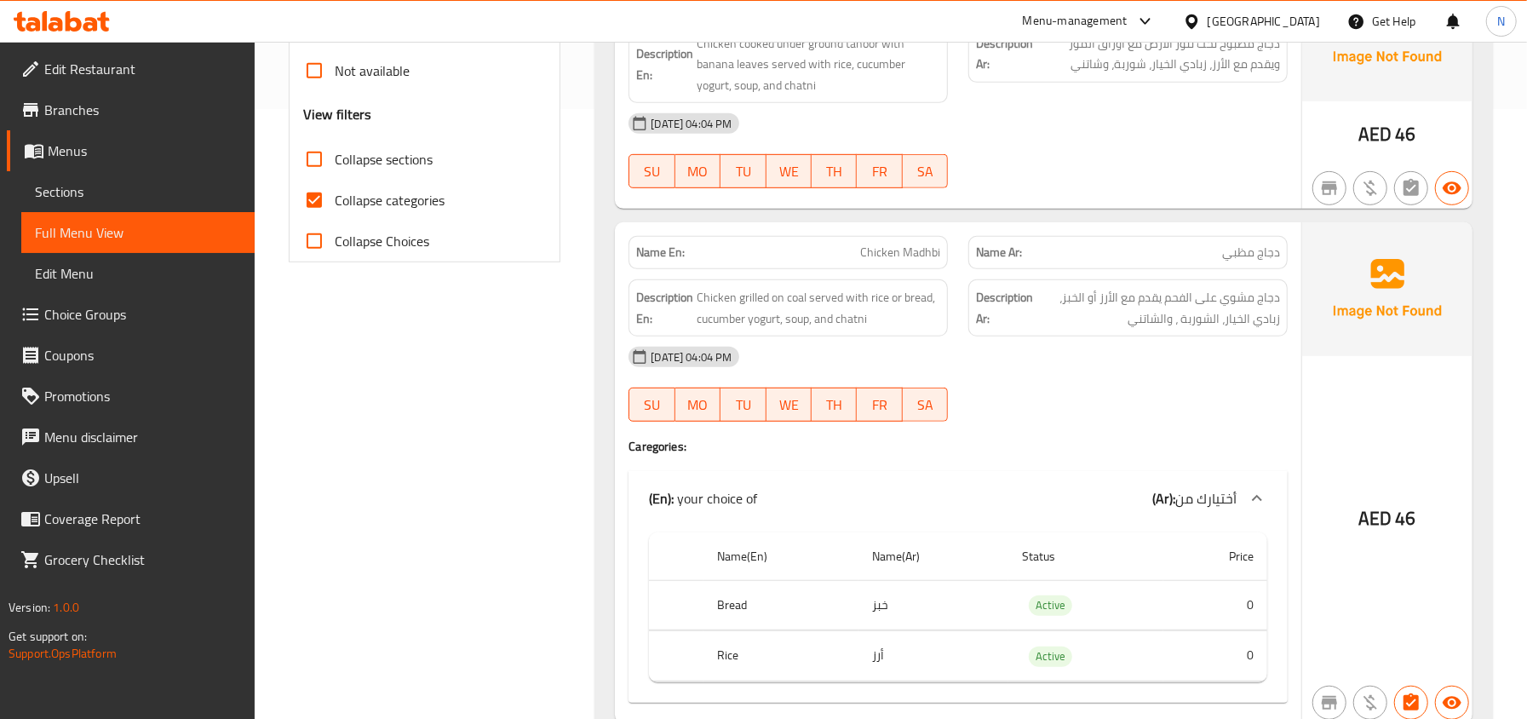
click at [375, 198] on span "Collapse categories" at bounding box center [390, 200] width 110 height 20
click at [335, 198] on input "Collapse categories" at bounding box center [314, 200] width 41 height 41
checkbox input "false"
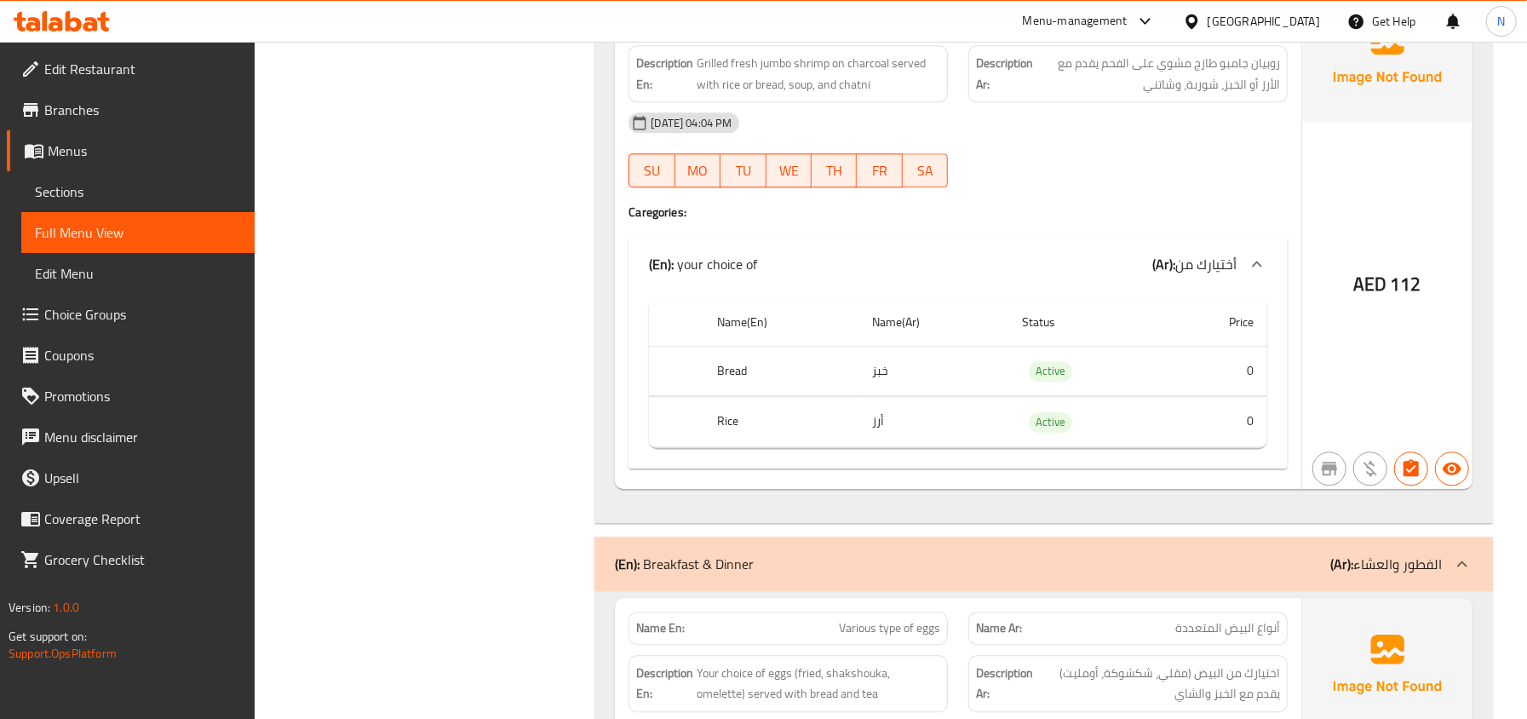
scroll to position [3107, 0]
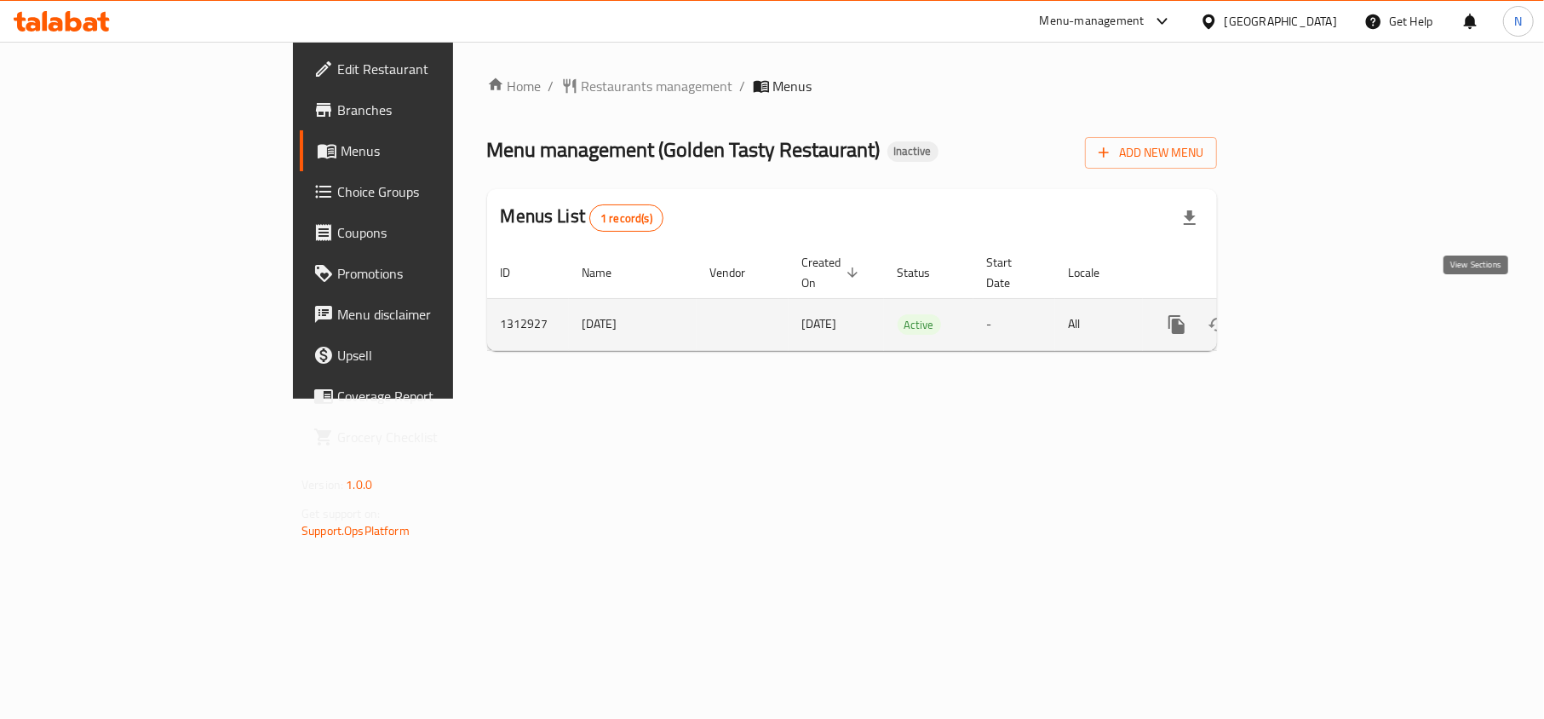
click at [1309, 314] on icon "enhanced table" at bounding box center [1299, 324] width 20 height 20
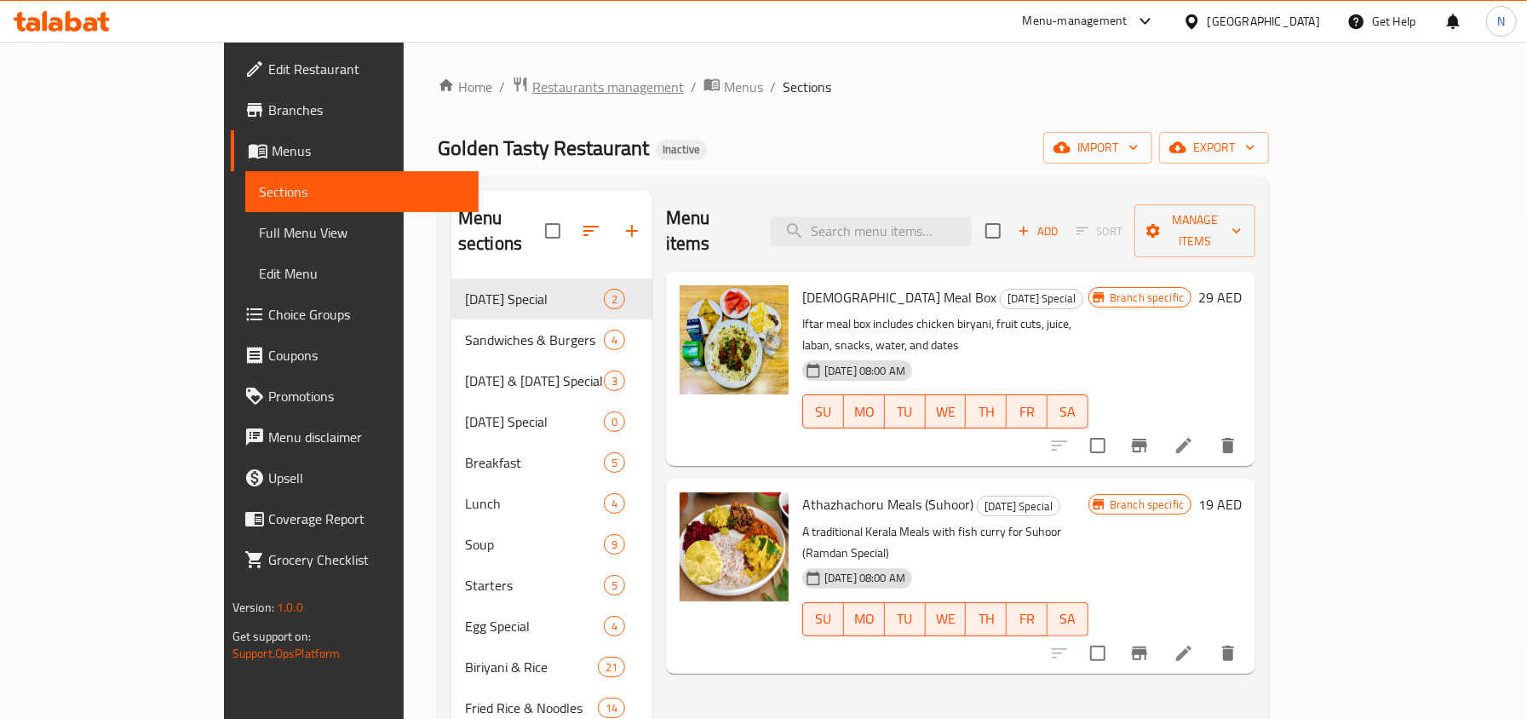
click at [532, 83] on span "Restaurants management" at bounding box center [608, 87] width 152 height 20
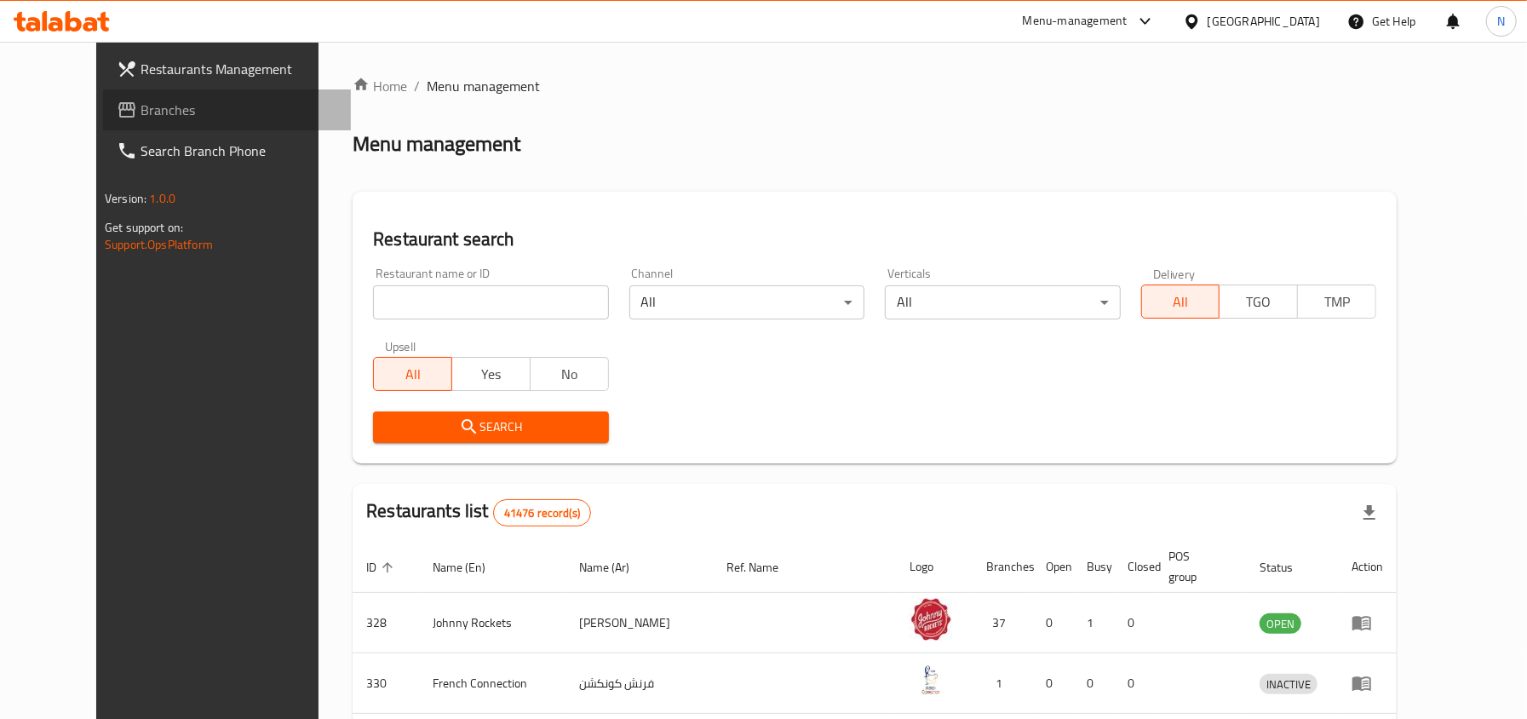
click at [140, 104] on span "Branches" at bounding box center [238, 110] width 197 height 20
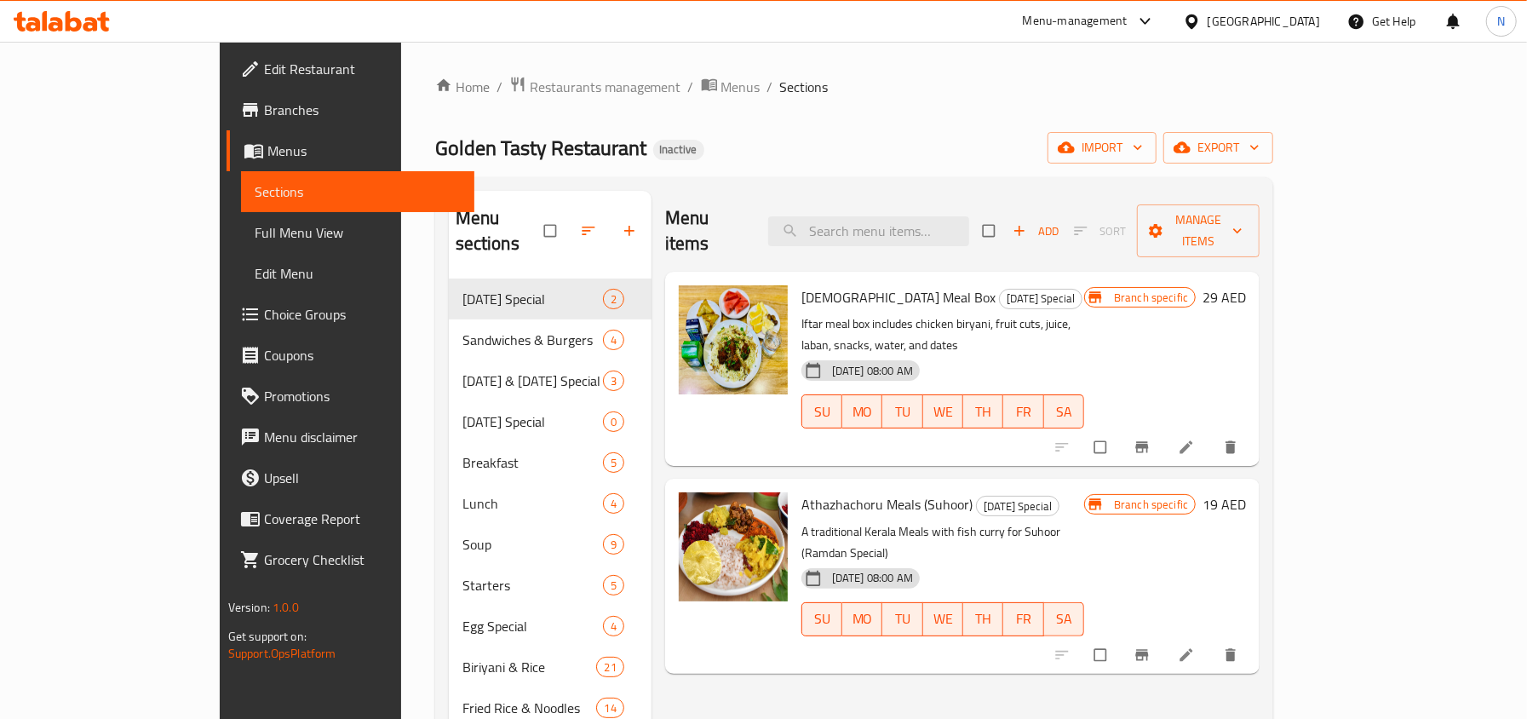
drag, startPoint x: 135, startPoint y: 242, endPoint x: 778, endPoint y: 10, distance: 684.0
click at [255, 242] on span "Full Menu View" at bounding box center [358, 232] width 206 height 20
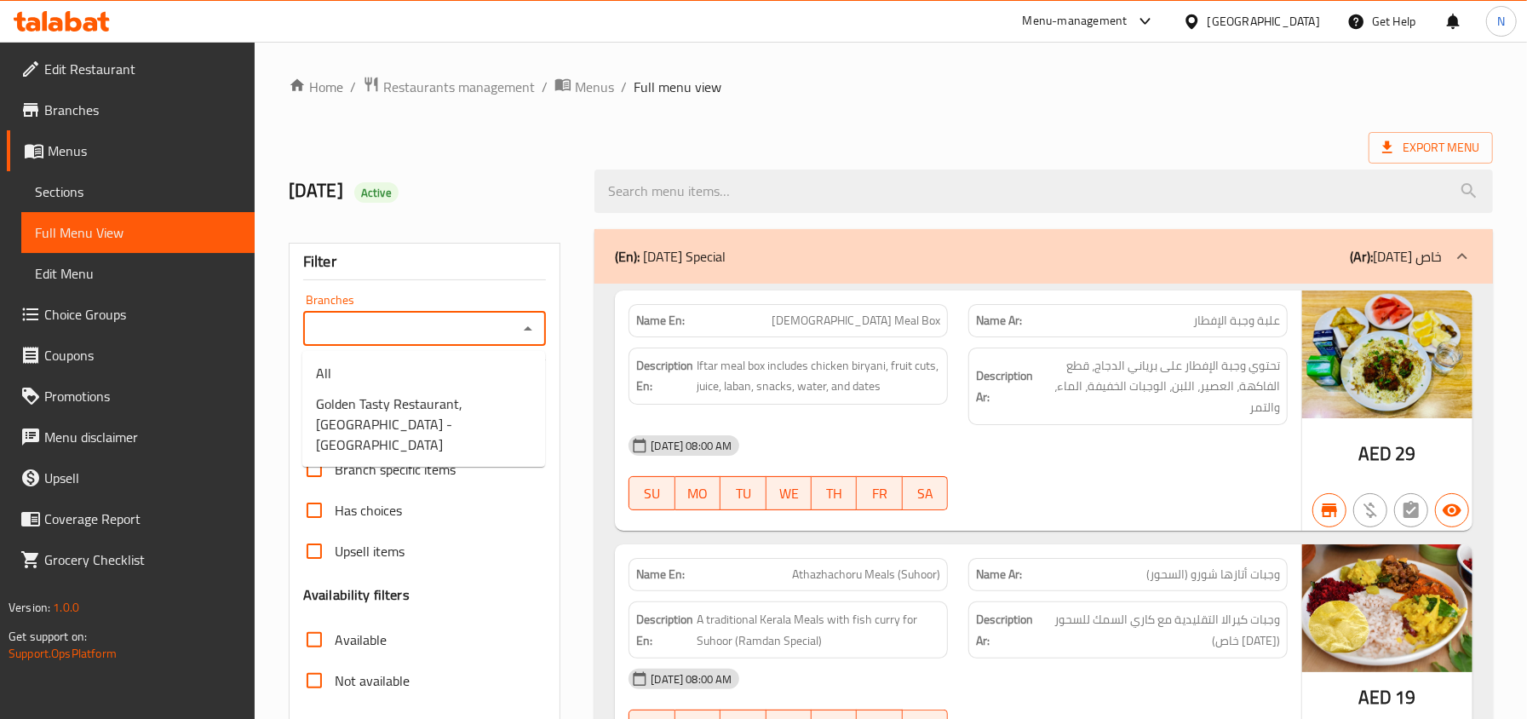
click at [347, 318] on input "Branches" at bounding box center [410, 329] width 205 height 24
click at [392, 400] on span "Golden Tasty Restaurant, Barsha Heights - TECOM" at bounding box center [423, 423] width 215 height 61
type input "Golden Tasty Restaurant, Barsha Heights - TECOM"
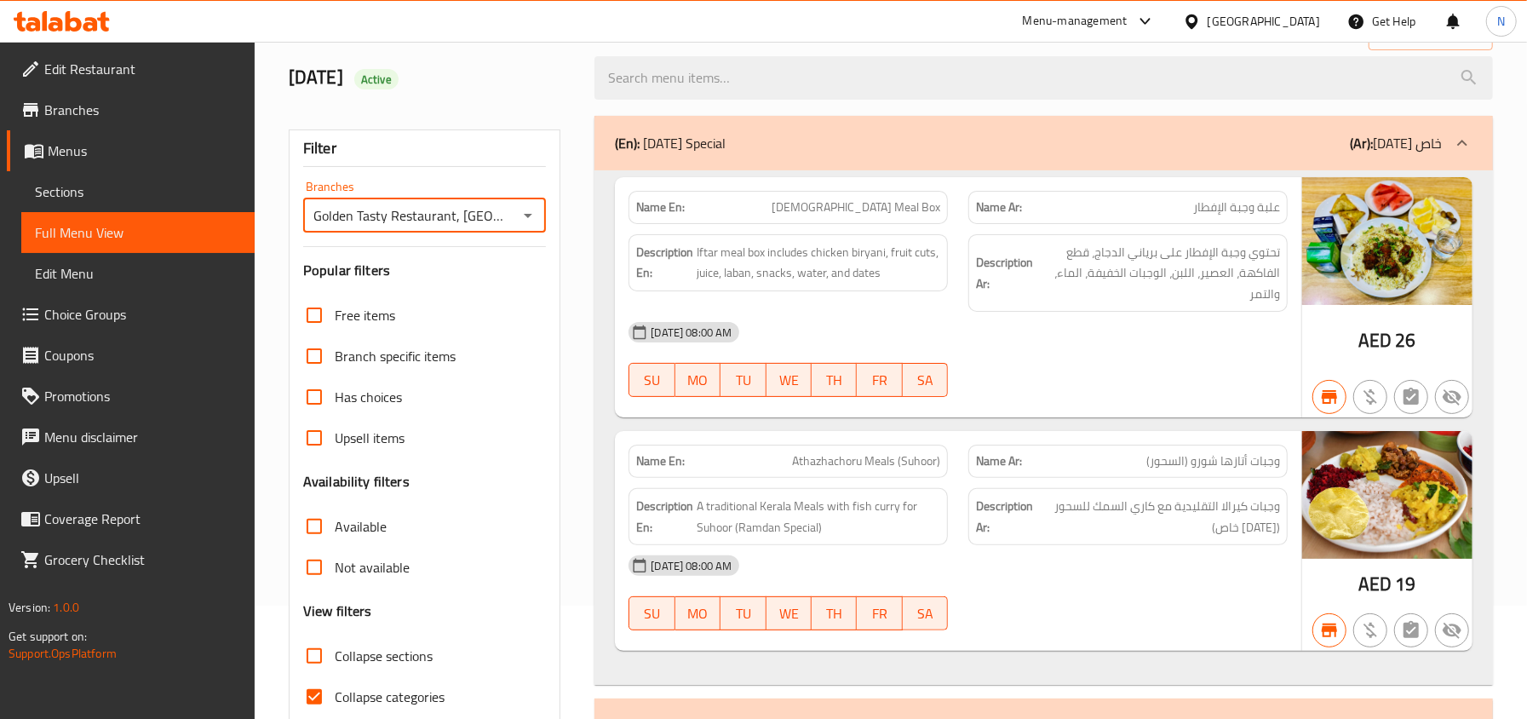
click at [379, 566] on span "Not available" at bounding box center [372, 567] width 75 height 20
click at [335, 566] on input "Not available" at bounding box center [314, 567] width 41 height 41
checkbox input "true"
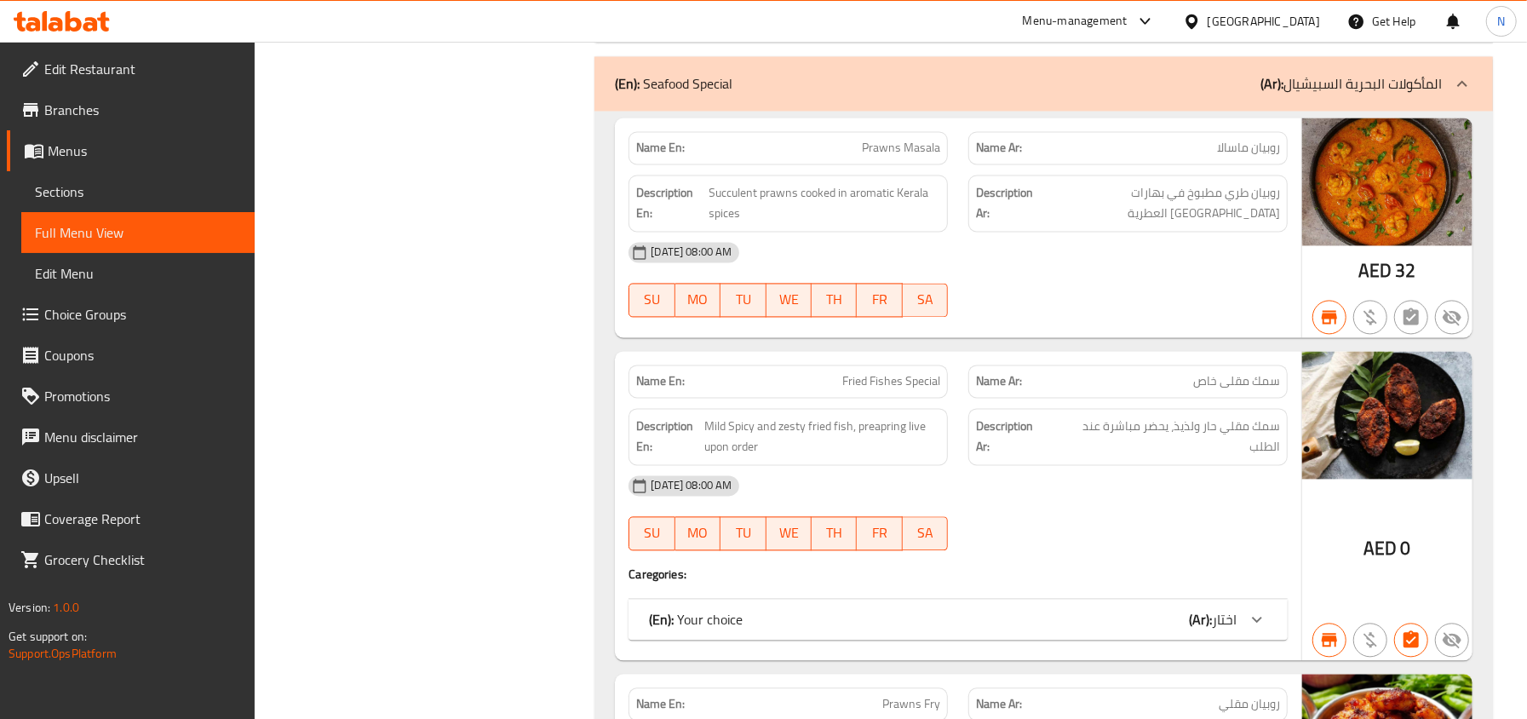
scroll to position [20881, 0]
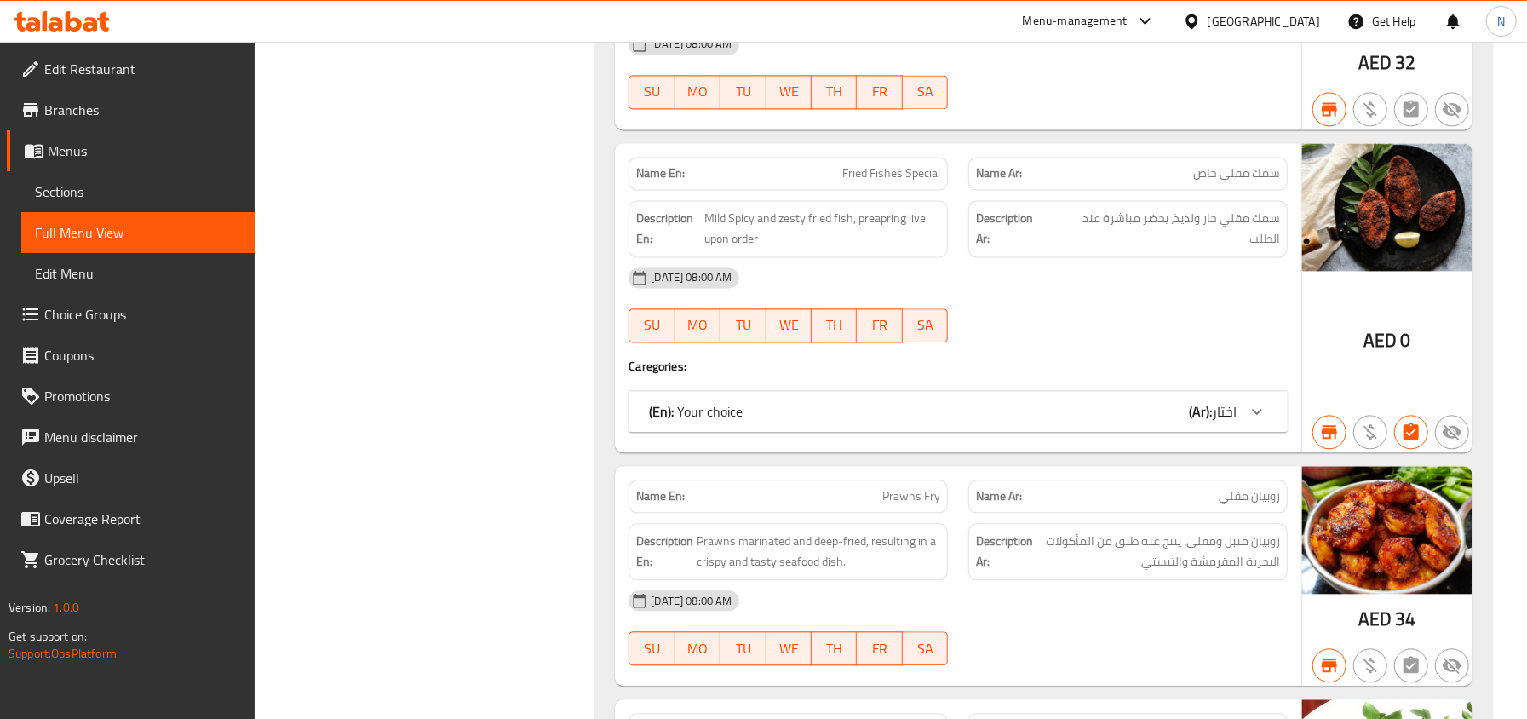
click at [901, 487] on span "Prawns Fry" at bounding box center [911, 496] width 58 height 18
copy span "Prawns Fry"
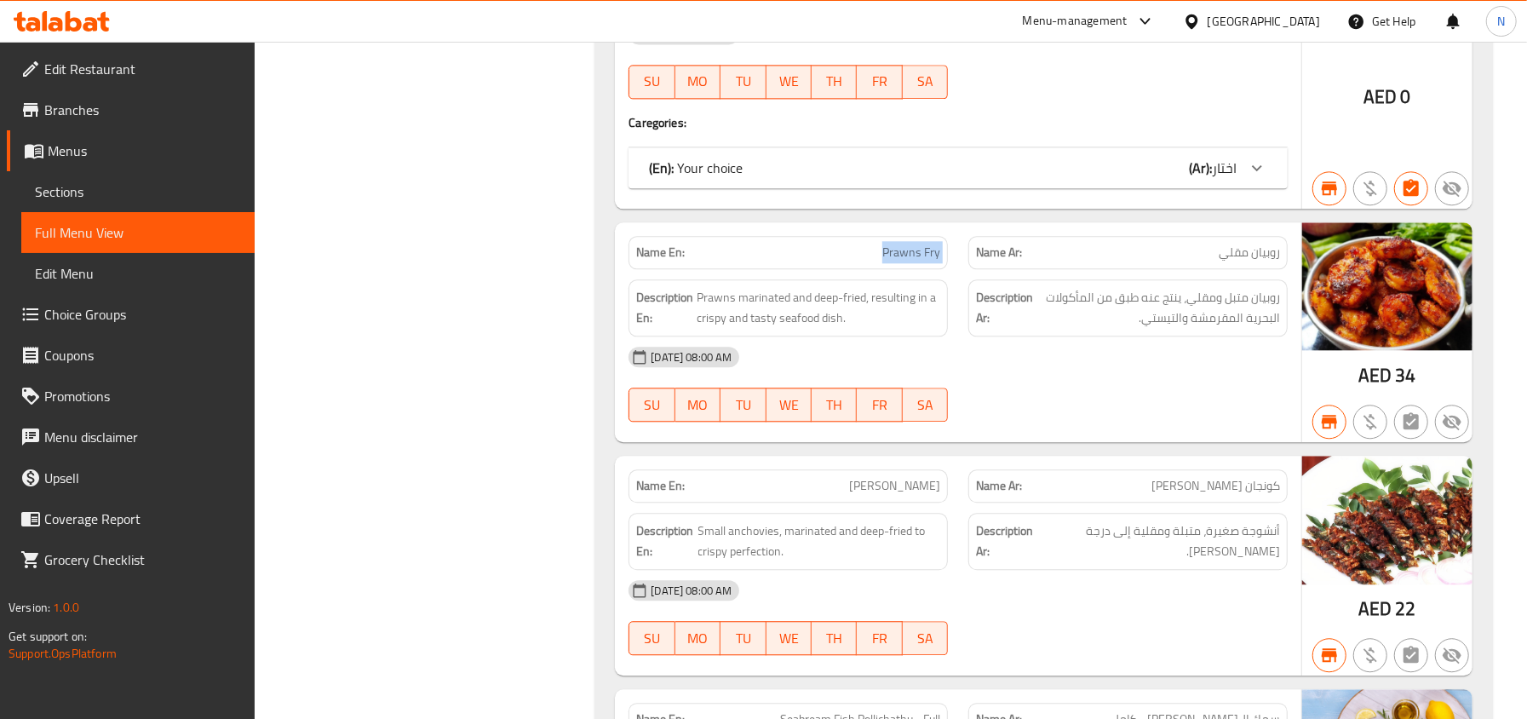
scroll to position [21336, 0]
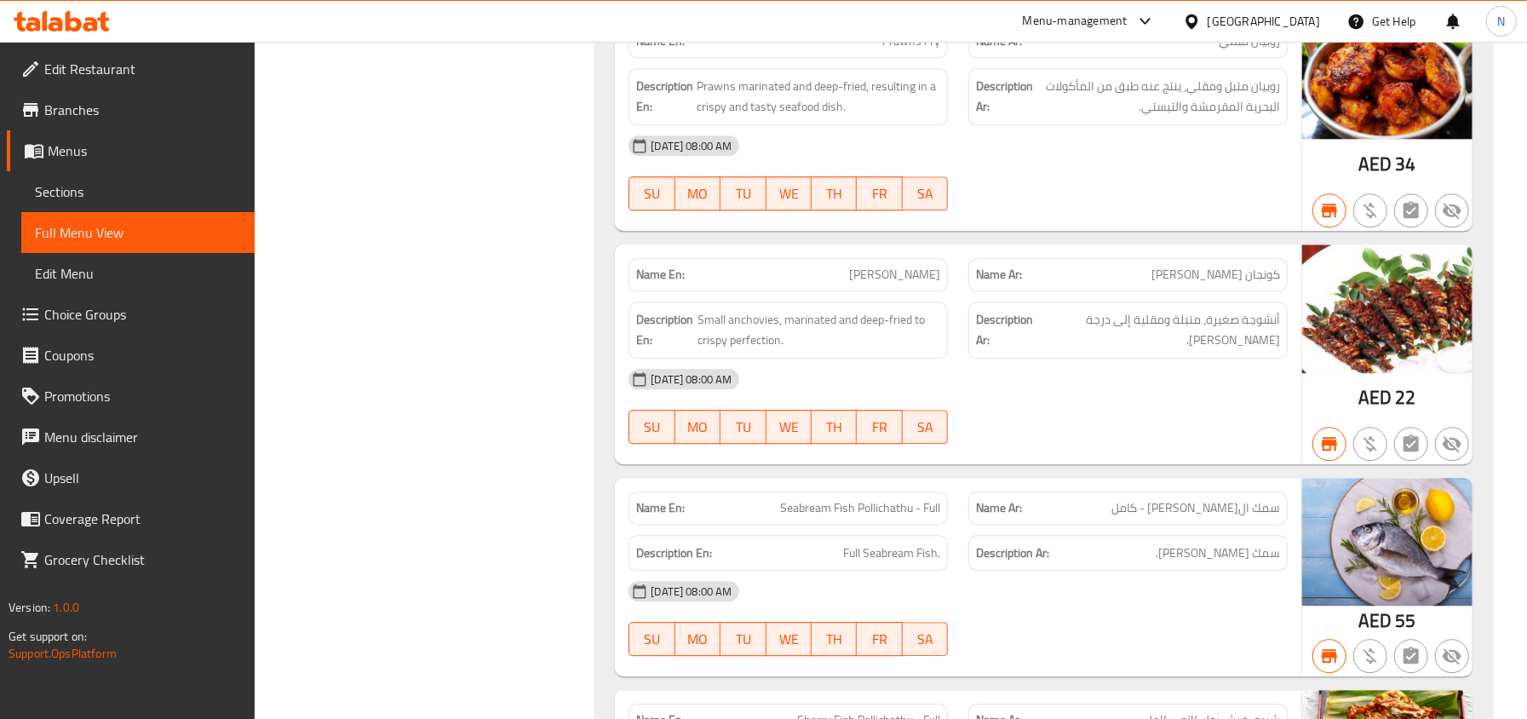
click at [886, 266] on span "[PERSON_NAME]" at bounding box center [894, 275] width 91 height 18
copy span "[PERSON_NAME]"
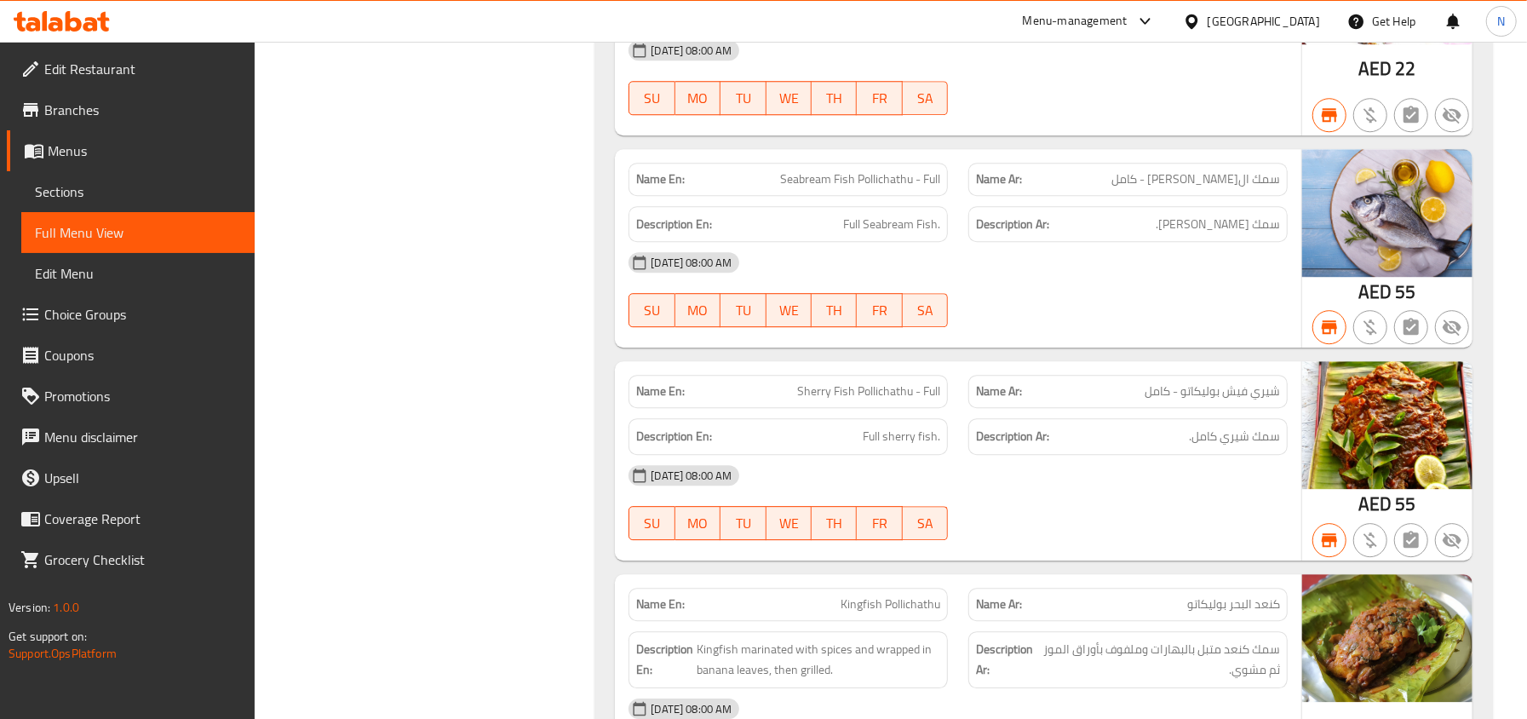
scroll to position [21676, 0]
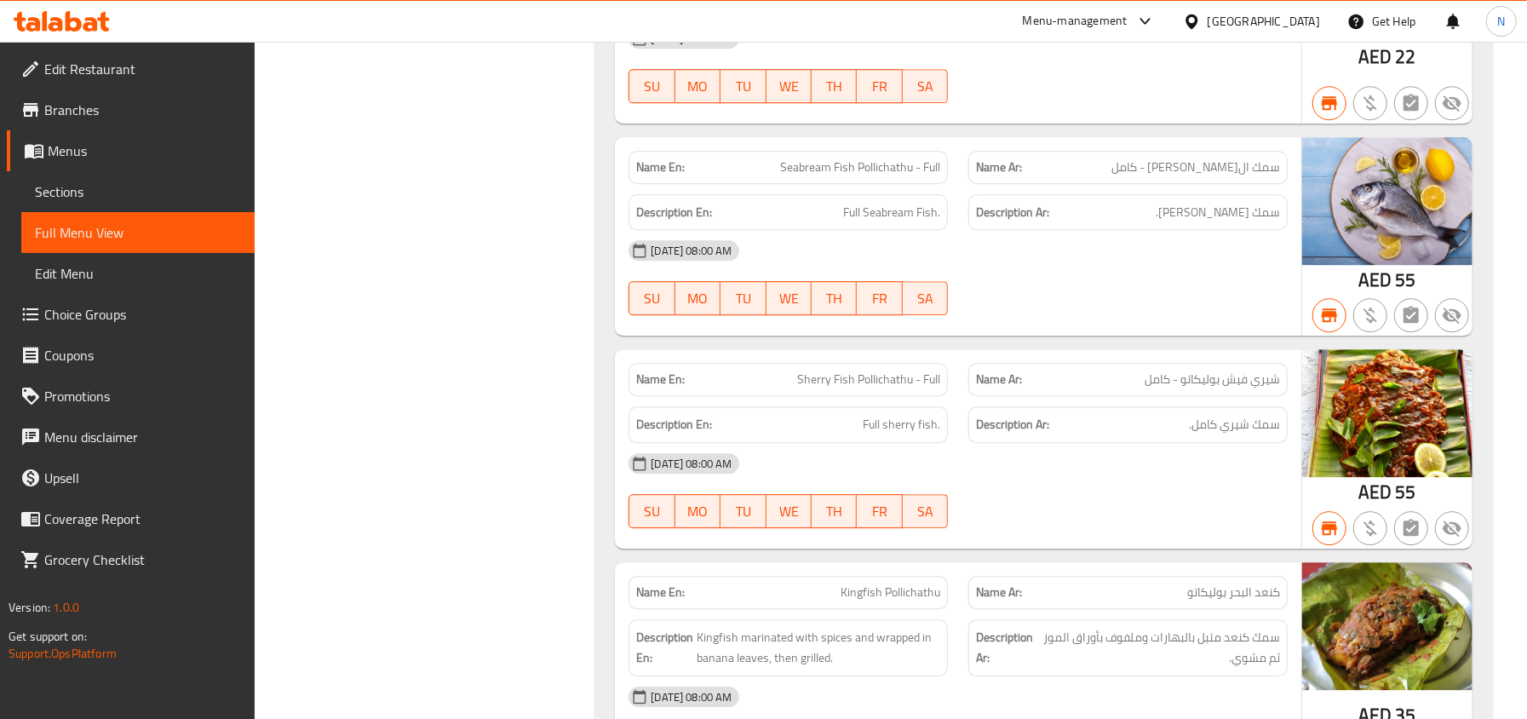
click at [862, 370] on span "Sherry Fish Pollichathu - Full" at bounding box center [868, 379] width 143 height 18
copy span "Sherry Fish Pollichathu - Full"
click at [902, 583] on span "Kingfish Pollichathu" at bounding box center [890, 592] width 100 height 18
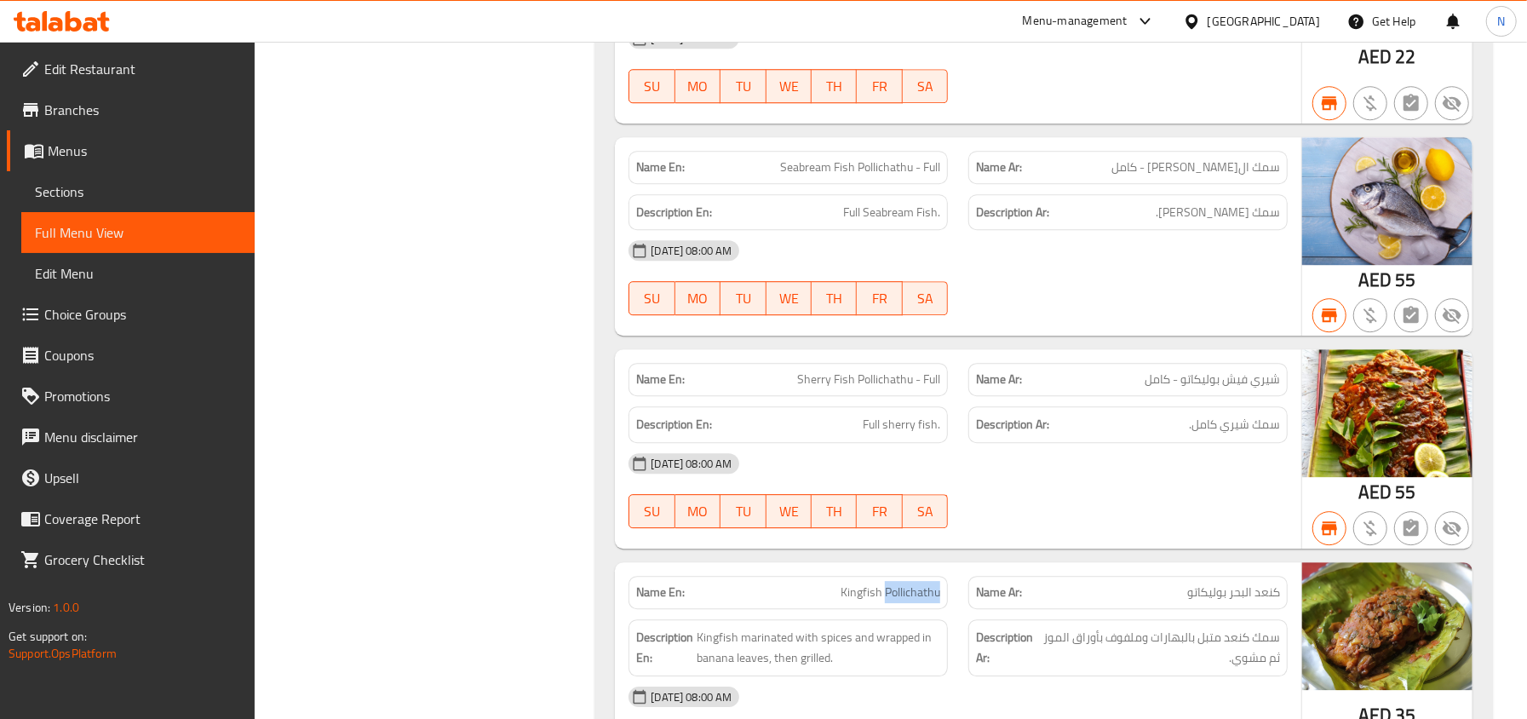
click at [902, 583] on span "Kingfish Pollichathu" at bounding box center [890, 592] width 100 height 18
copy span "Kingfish Pollichathu"
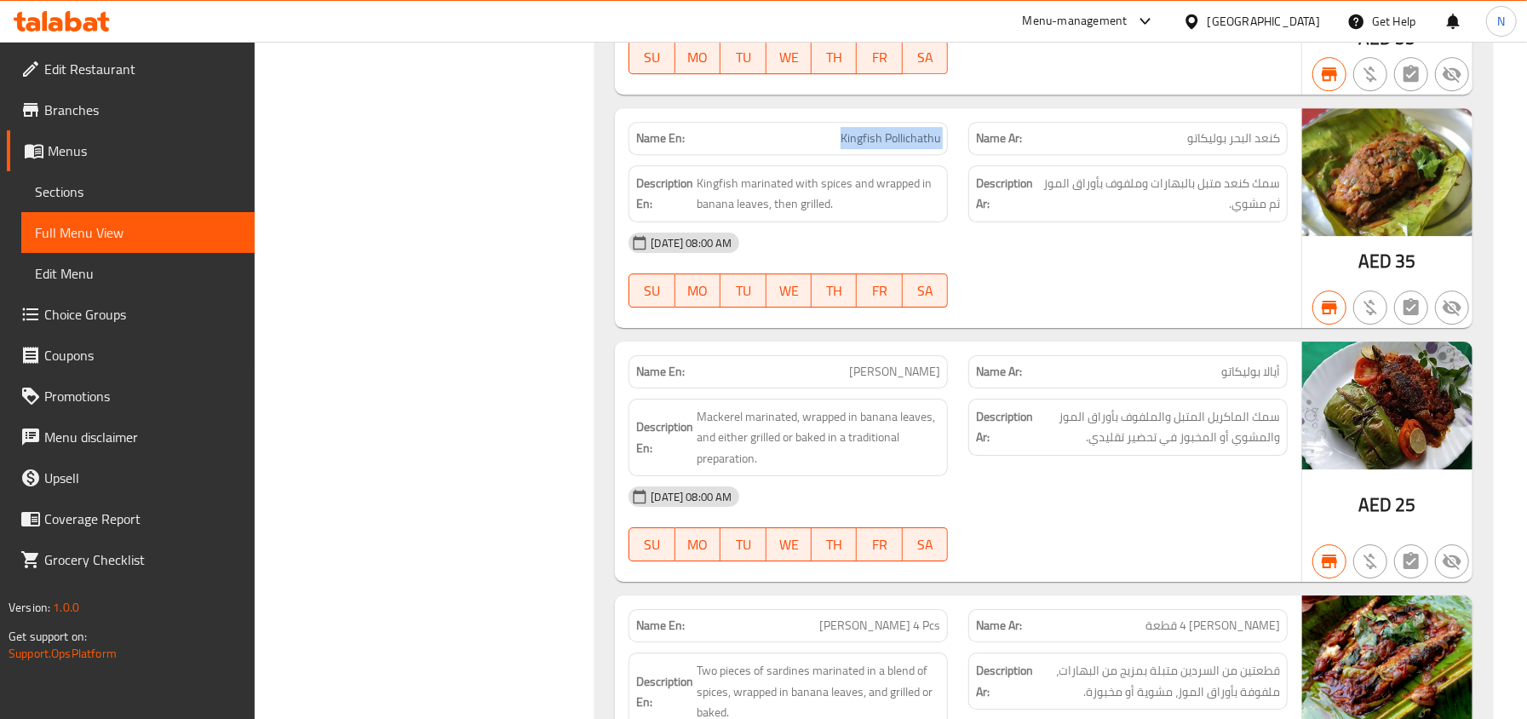
scroll to position [22017, 0]
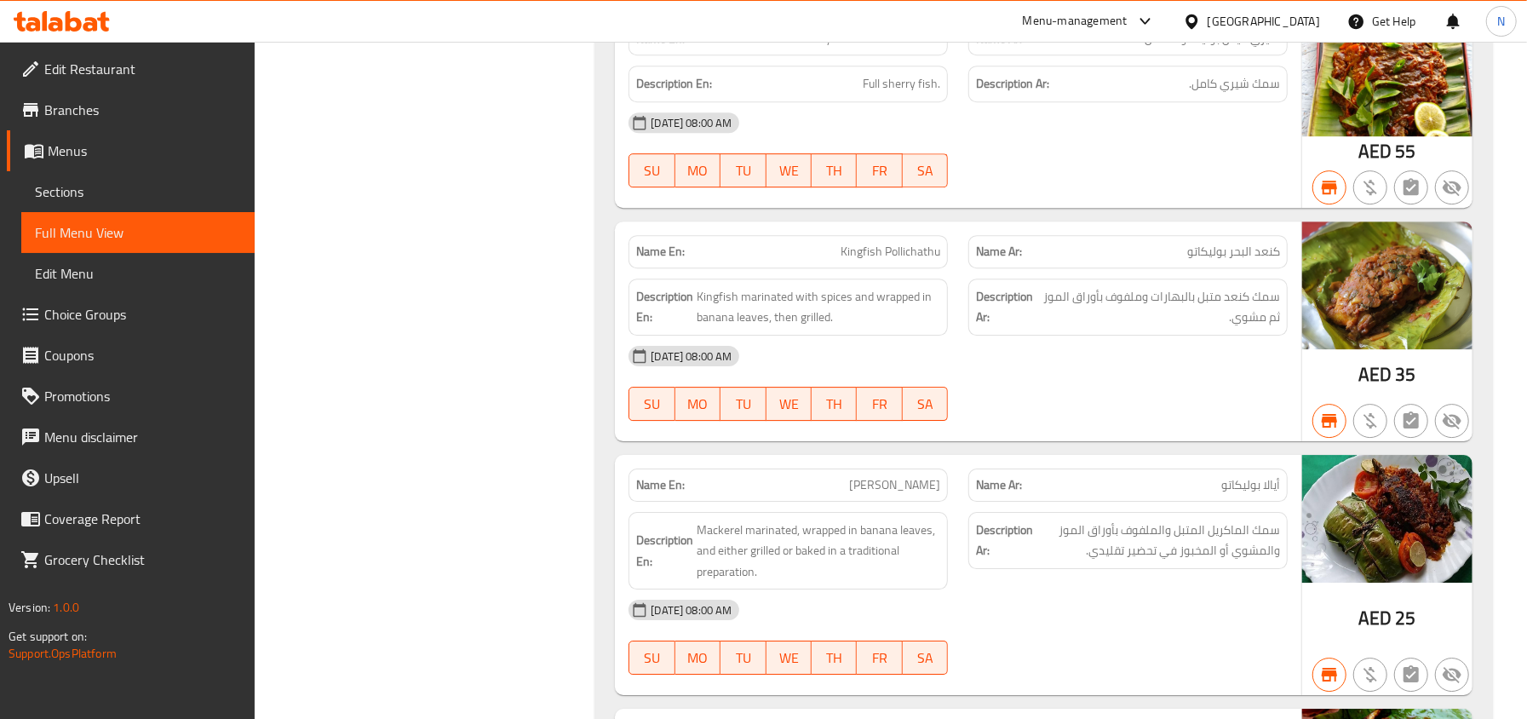
click at [937, 468] on div "Name En: Ayala Pollichathu" at bounding box center [787, 484] width 319 height 33
click at [925, 476] on span "Ayala Pollichathu" at bounding box center [894, 485] width 91 height 18
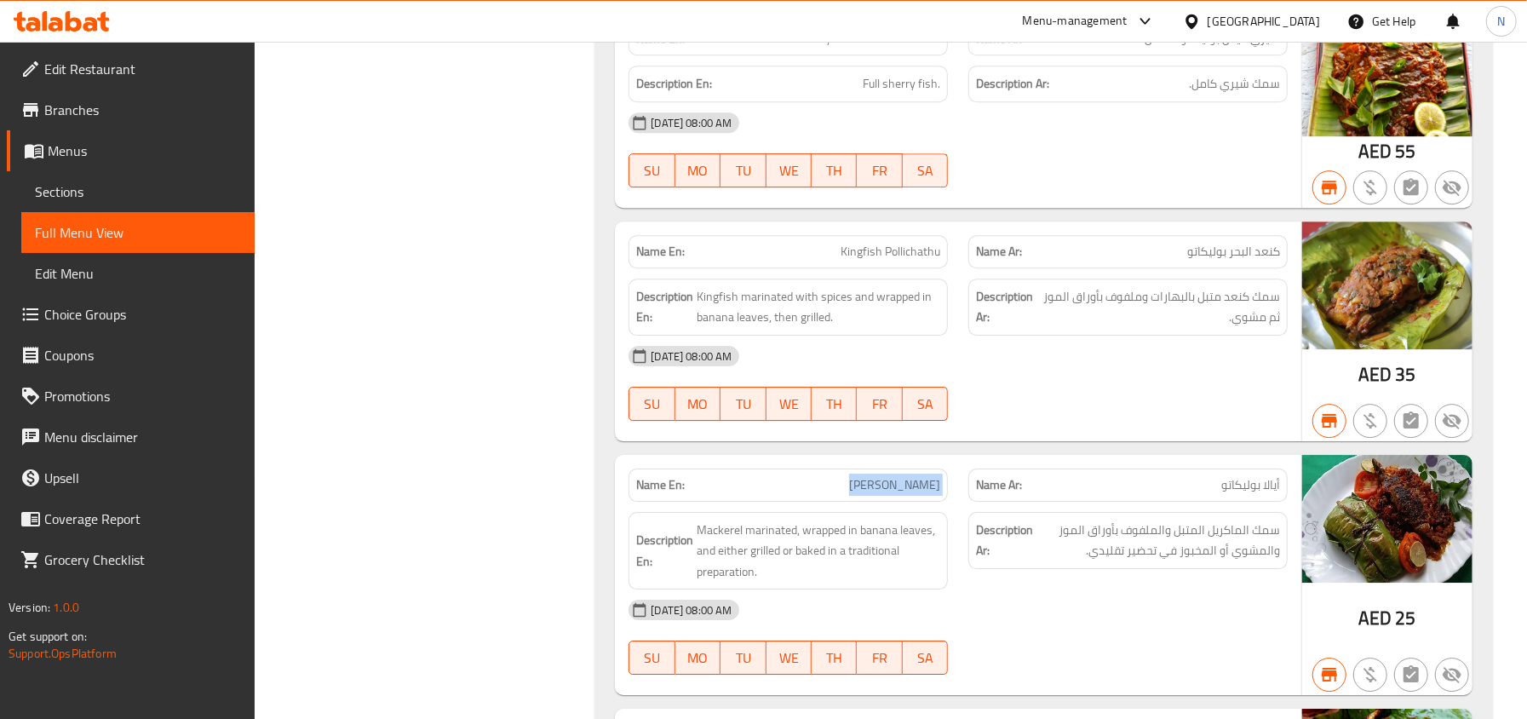
scroll to position [22243, 0]
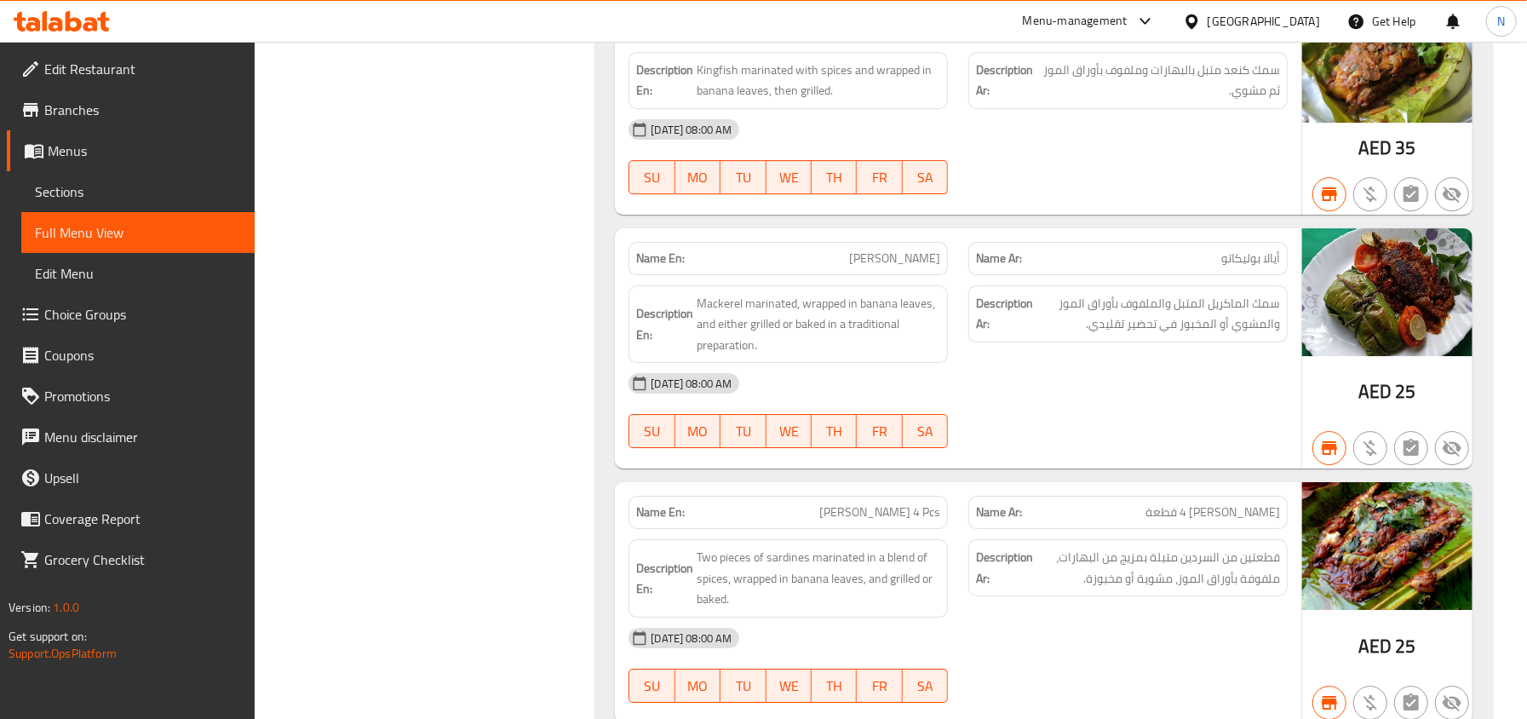
click at [897, 503] on span "Mathi Pollichathu 4 Pcs" at bounding box center [879, 512] width 121 height 18
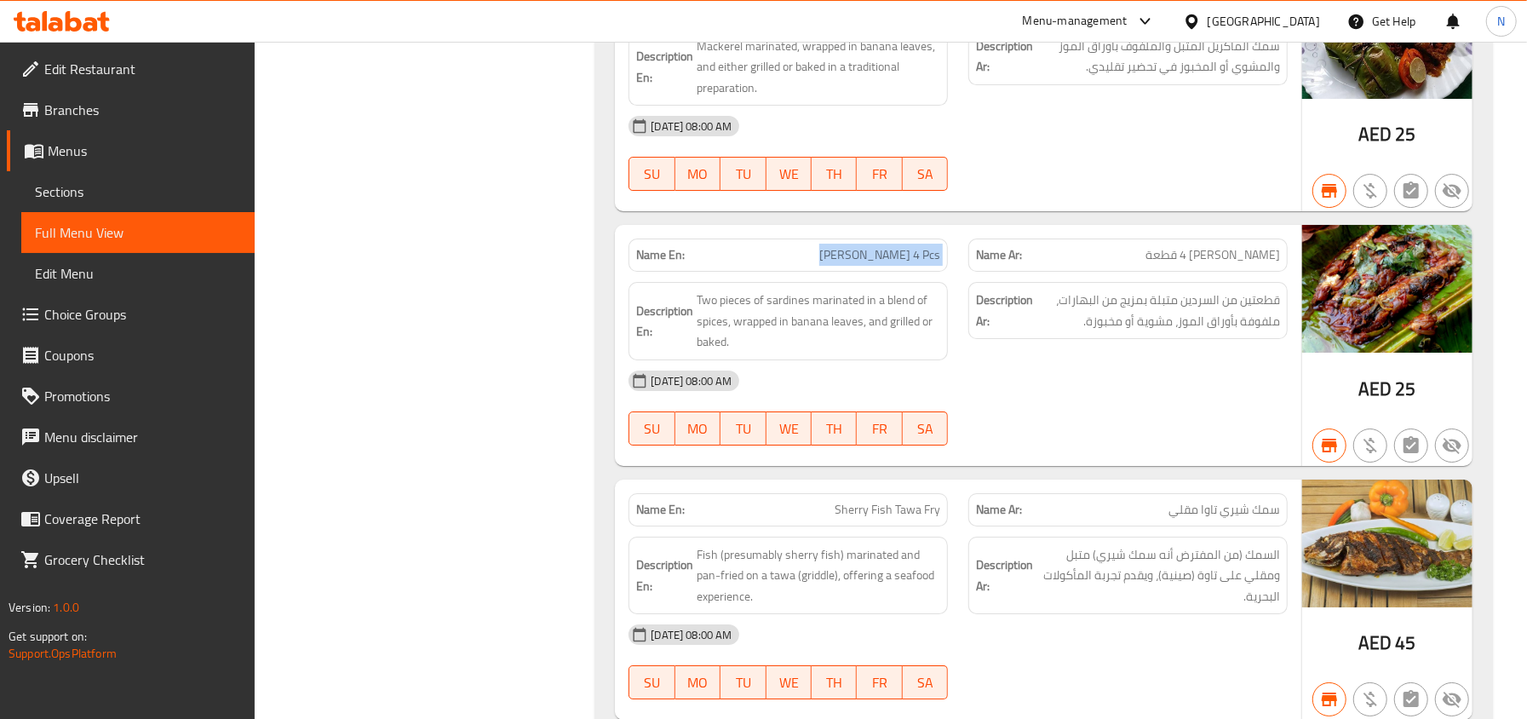
scroll to position [22811, 0]
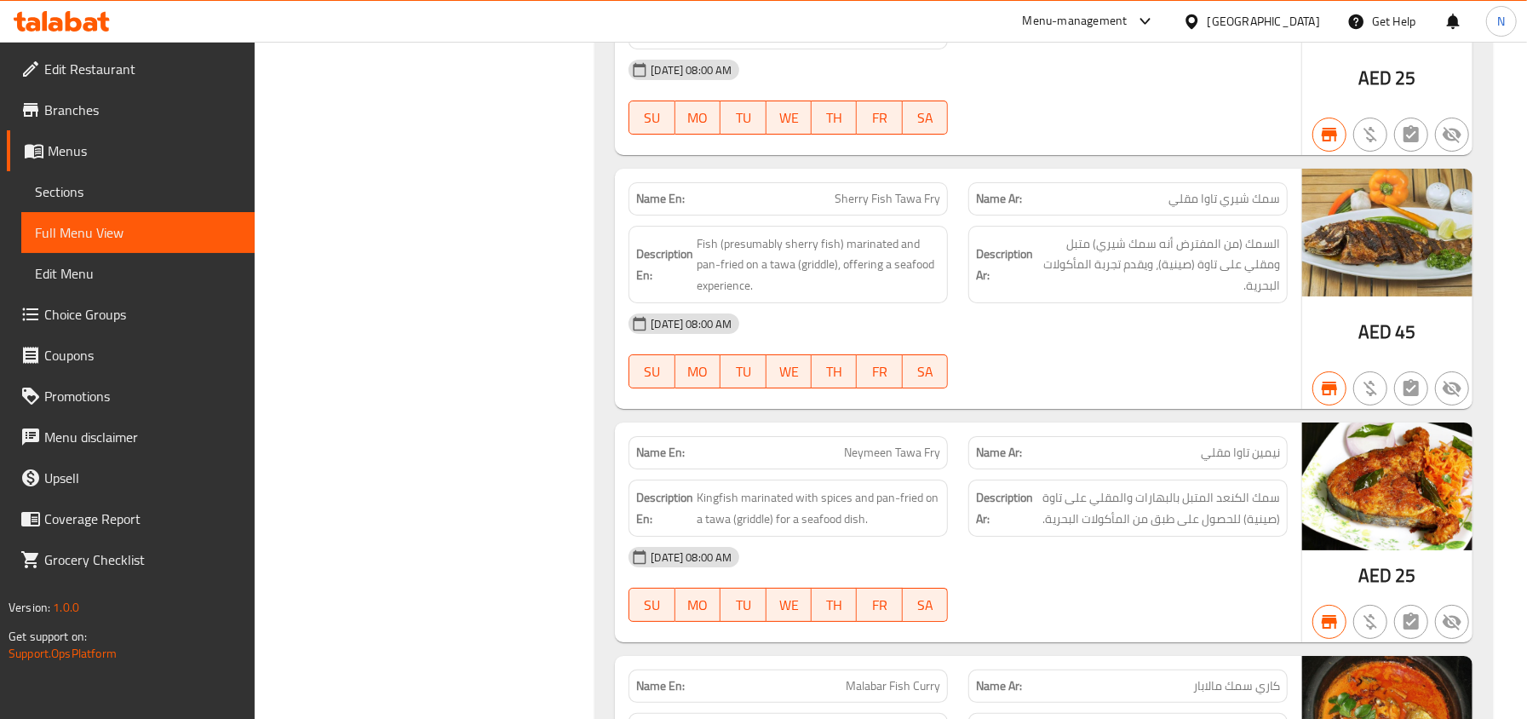
click at [887, 190] on span "Sherry Fish Tawa Fry" at bounding box center [887, 199] width 106 height 18
copy span "Sherry Fish Tawa Fry"
click at [892, 436] on div "Name En: Neymeen Tawa Fry" at bounding box center [787, 452] width 319 height 33
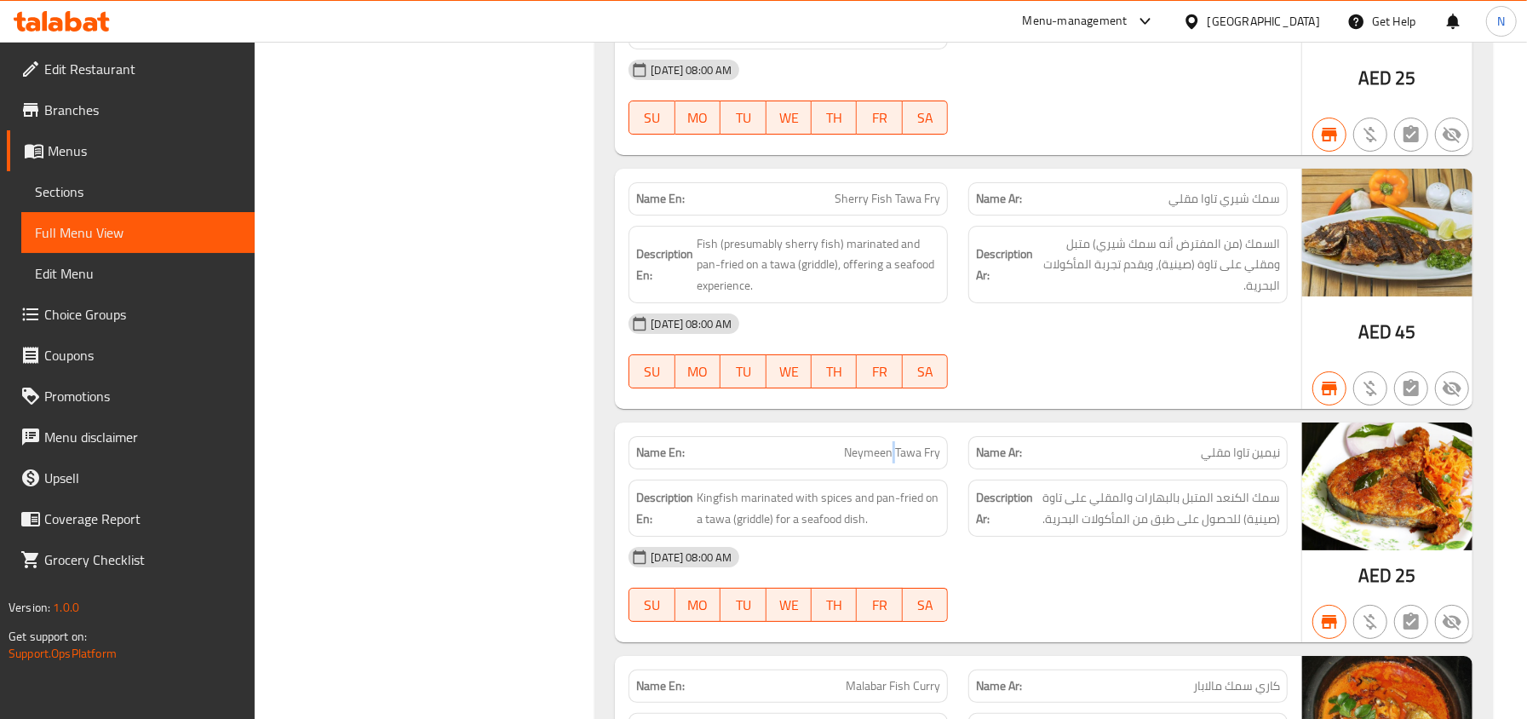
click at [892, 436] on div "Name En: Neymeen Tawa Fry" at bounding box center [787, 452] width 319 height 33
click at [907, 444] on span "Neymeen Tawa Fry" at bounding box center [892, 453] width 96 height 18
copy span "Neymeen Tawa Fry"
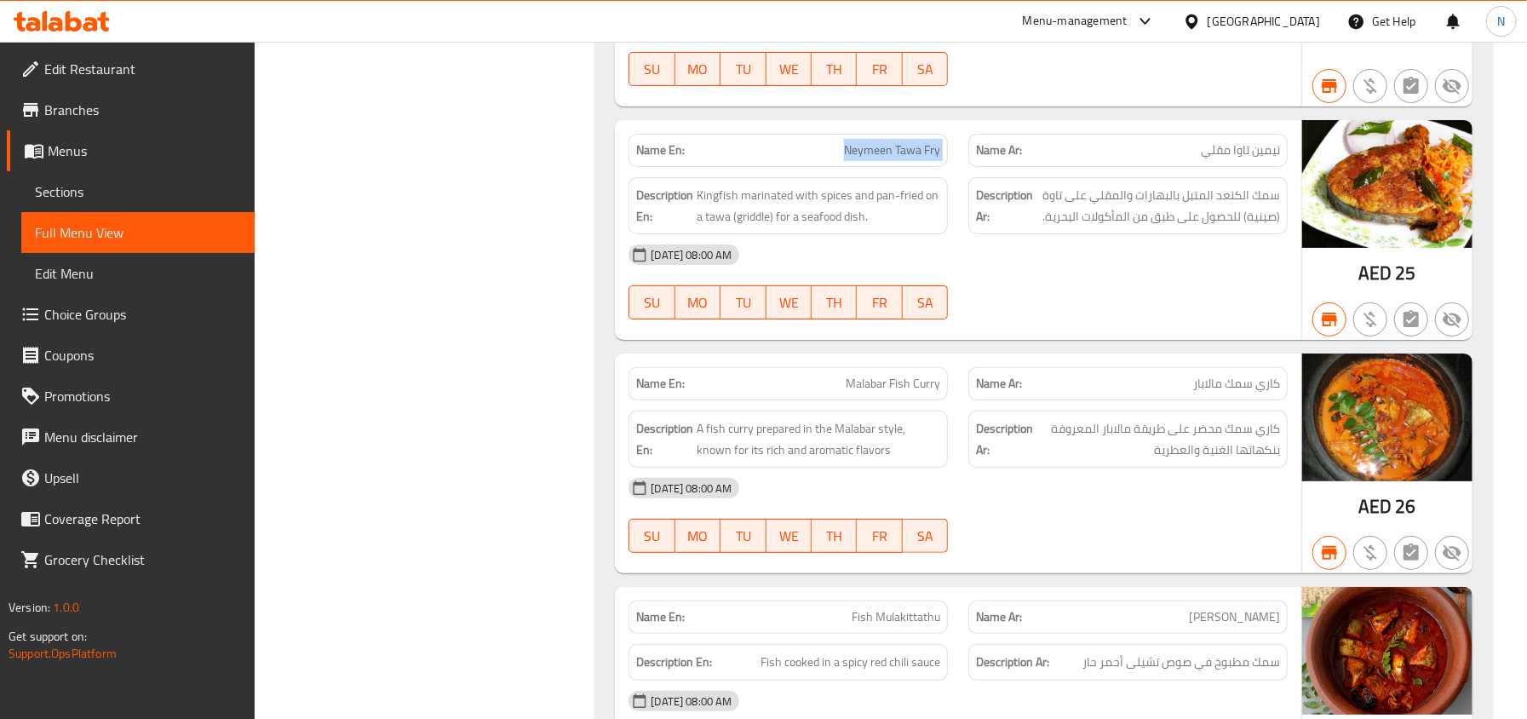
scroll to position [23265, 0]
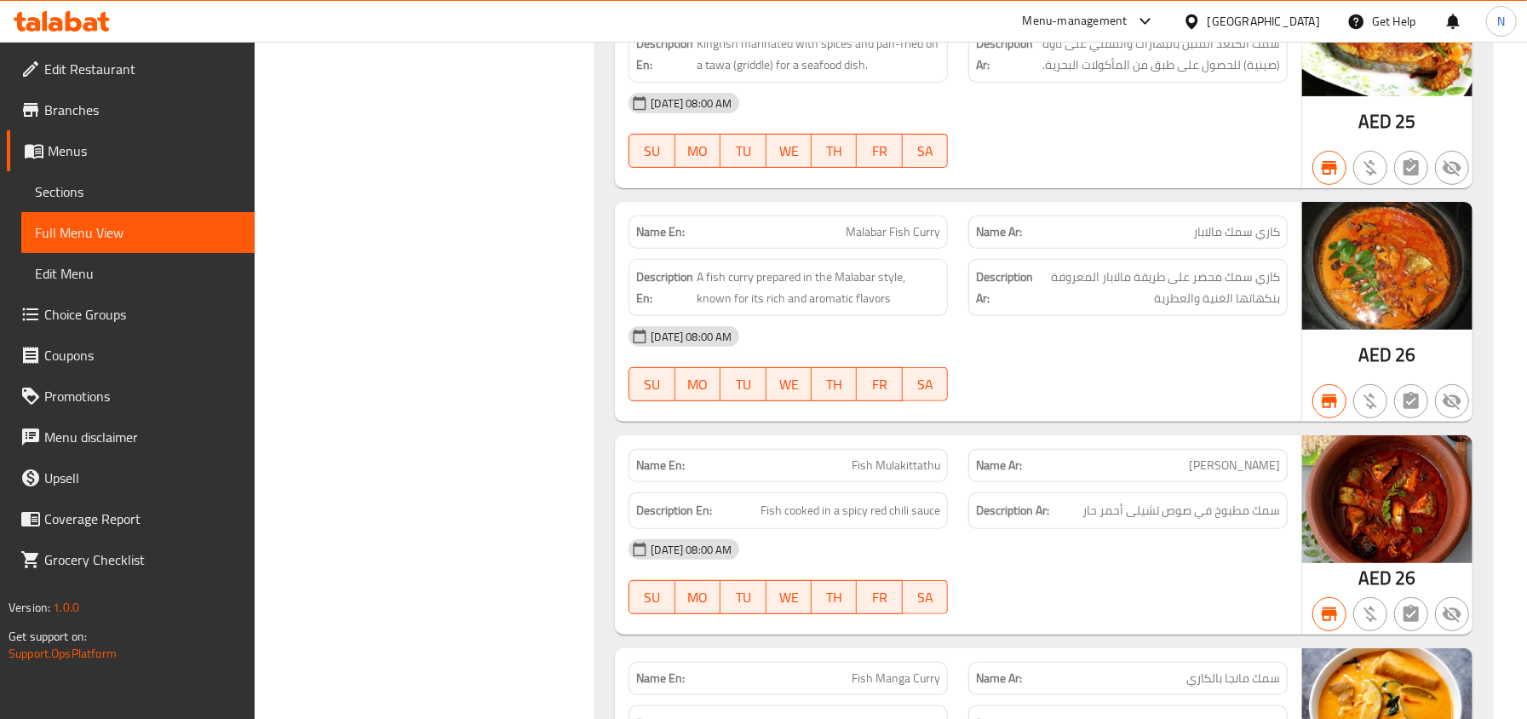
click at [911, 456] on span "Fish Mulakittathu" at bounding box center [895, 465] width 89 height 18
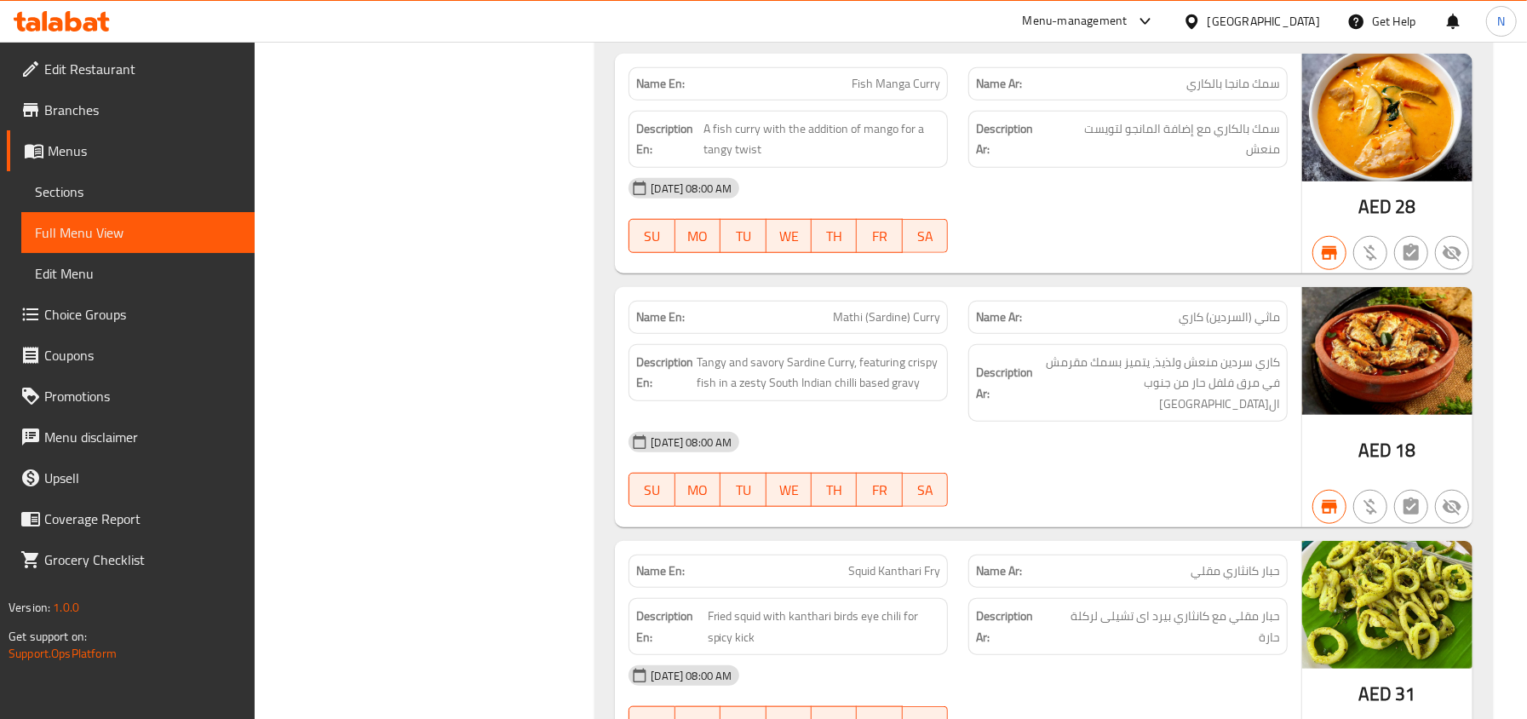
scroll to position [23833, 0]
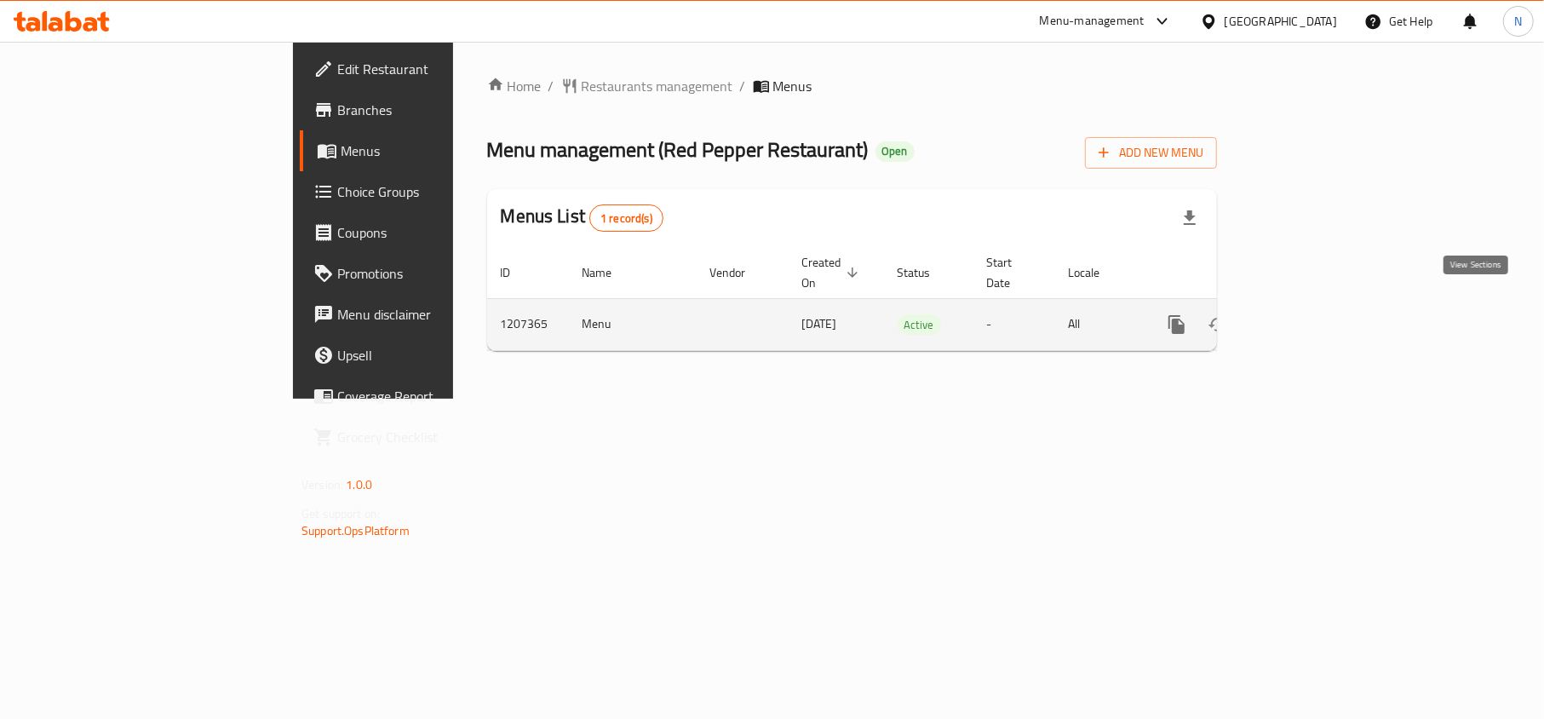
click at [1309, 314] on icon "enhanced table" at bounding box center [1299, 324] width 20 height 20
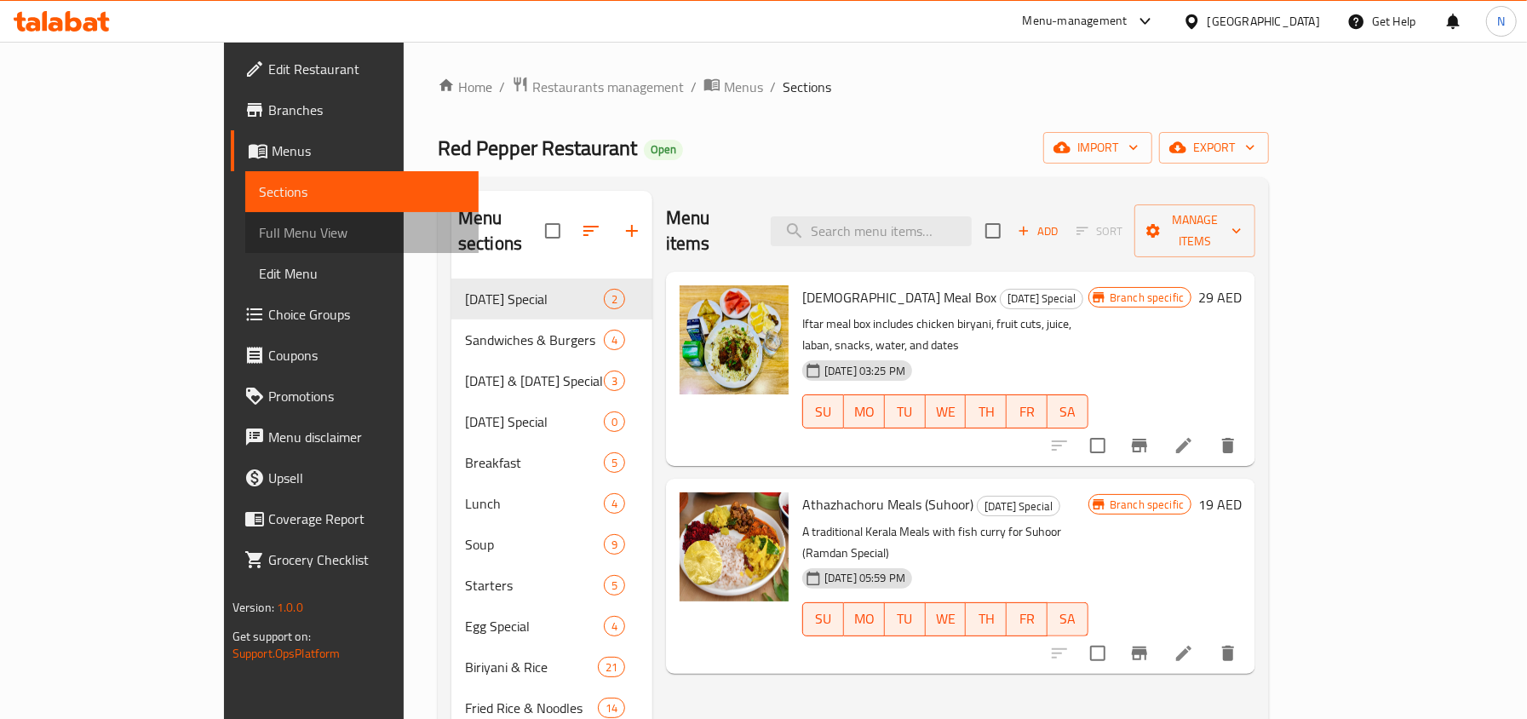
click at [259, 226] on span "Full Menu View" at bounding box center [362, 232] width 206 height 20
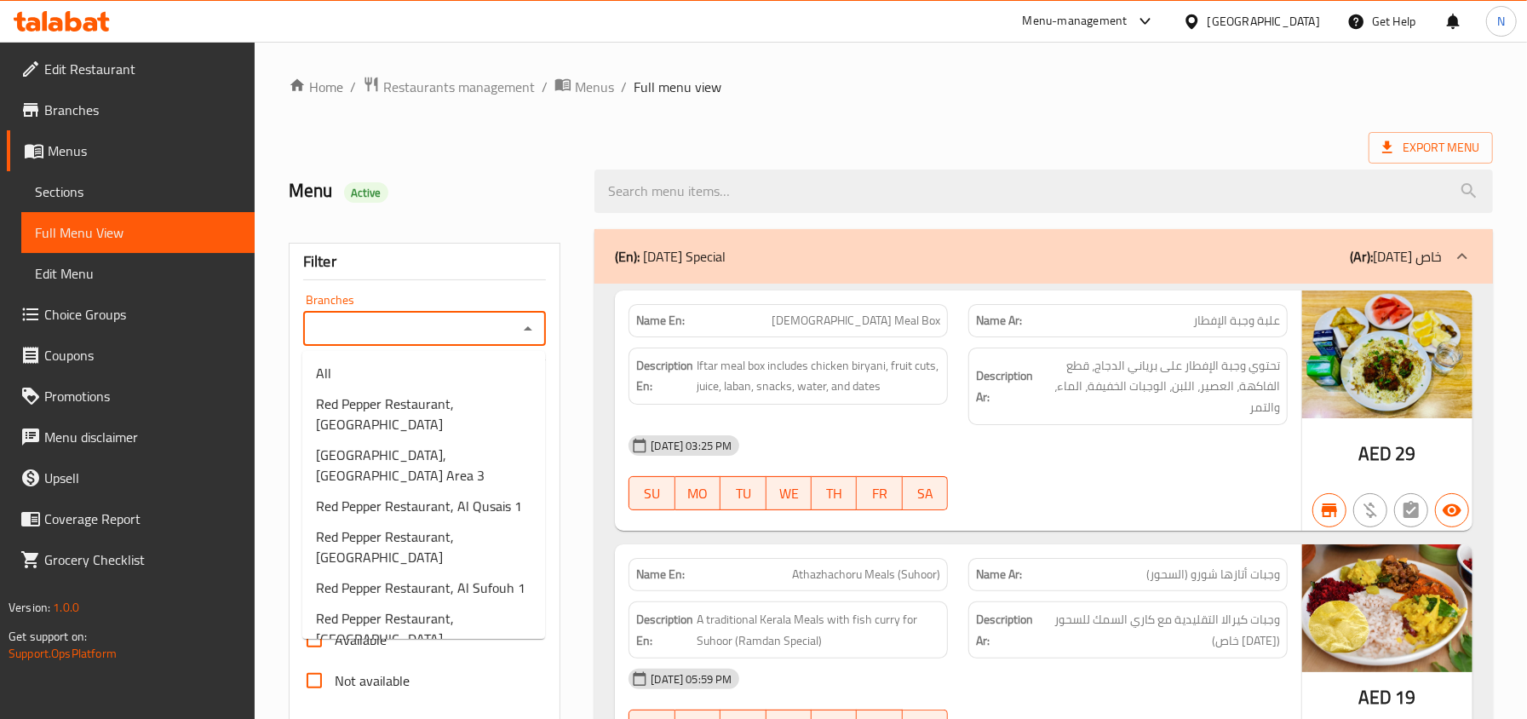
click at [473, 332] on input "Branches" at bounding box center [410, 329] width 205 height 24
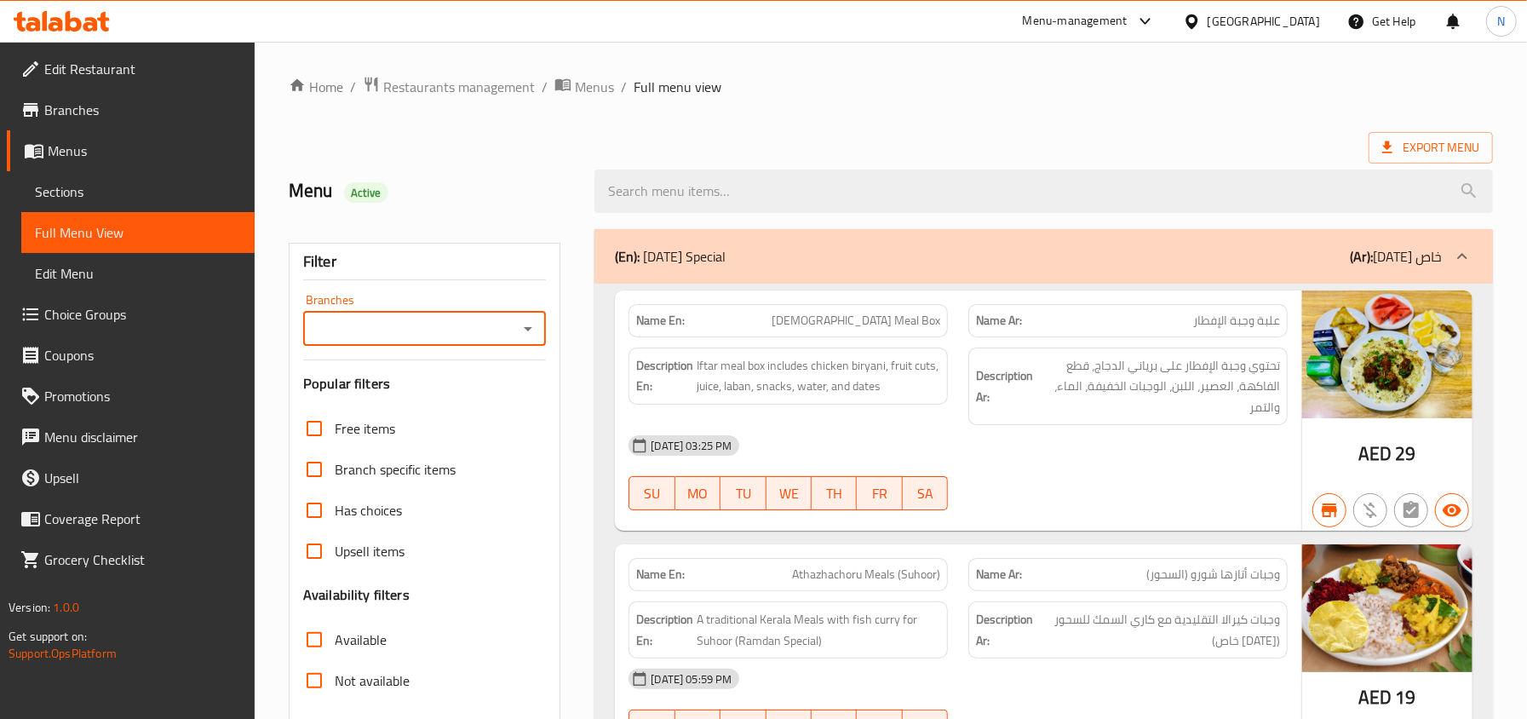
click at [117, 191] on span "Sections" at bounding box center [138, 191] width 206 height 20
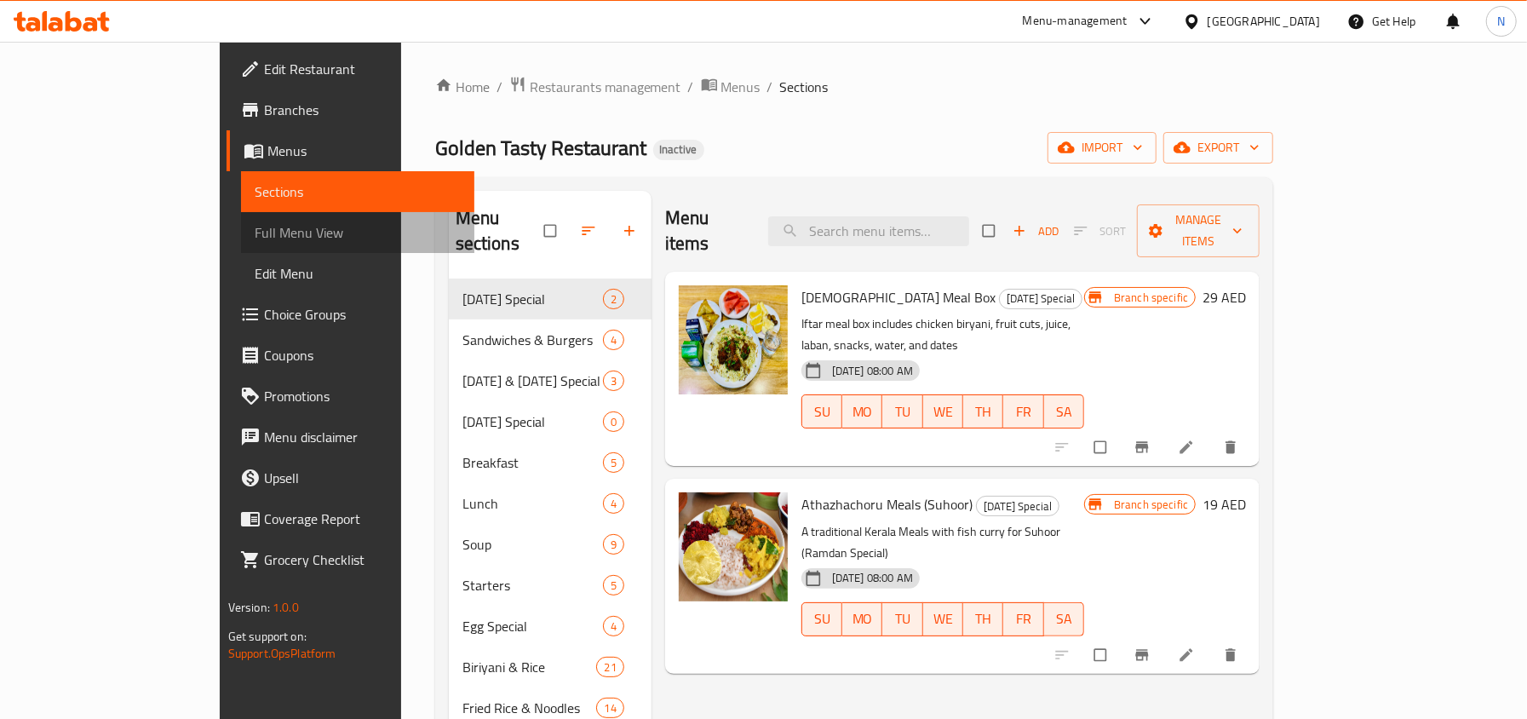
click at [255, 236] on span "Full Menu View" at bounding box center [358, 232] width 206 height 20
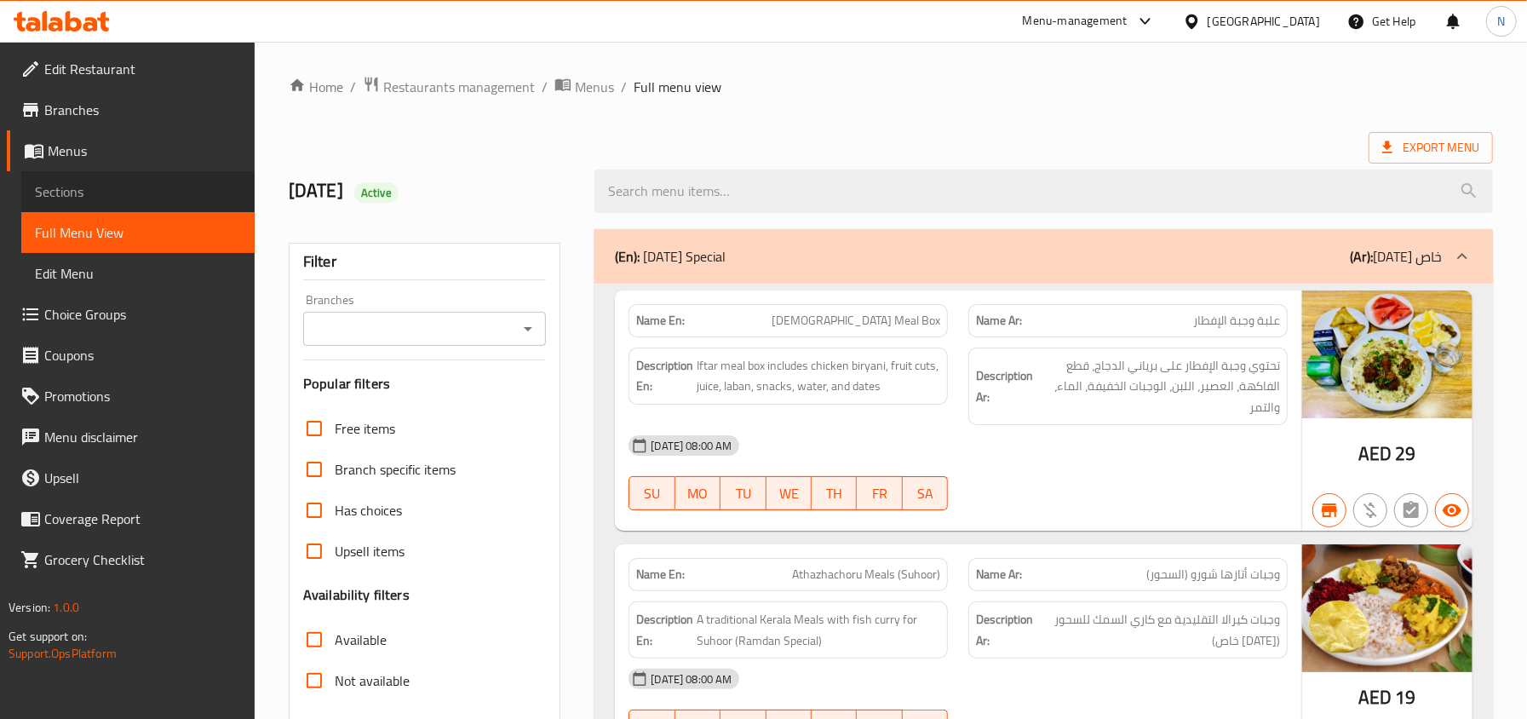
click at [93, 175] on link "Sections" at bounding box center [137, 191] width 233 height 41
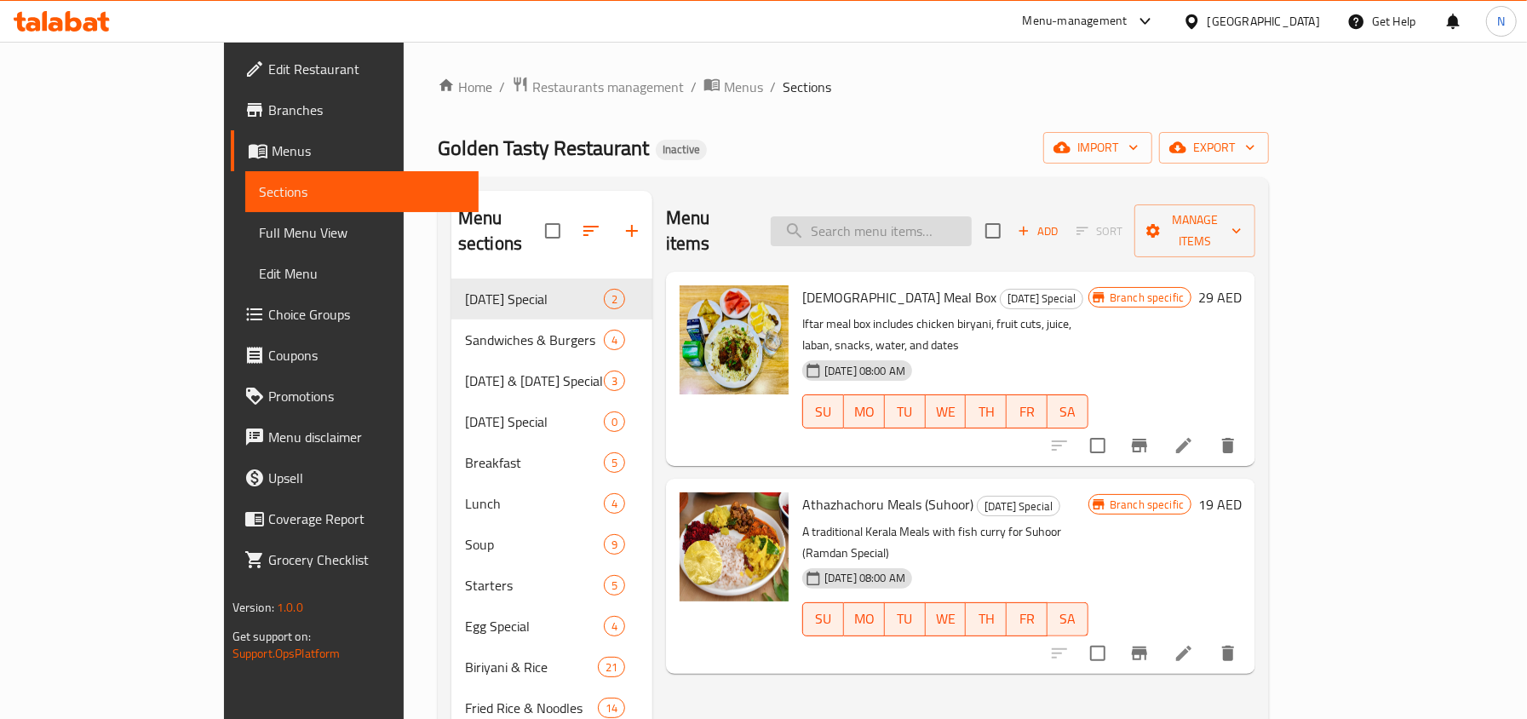
click at [891, 222] on input "search" at bounding box center [870, 231] width 201 height 30
paste input "Prawns Masala"
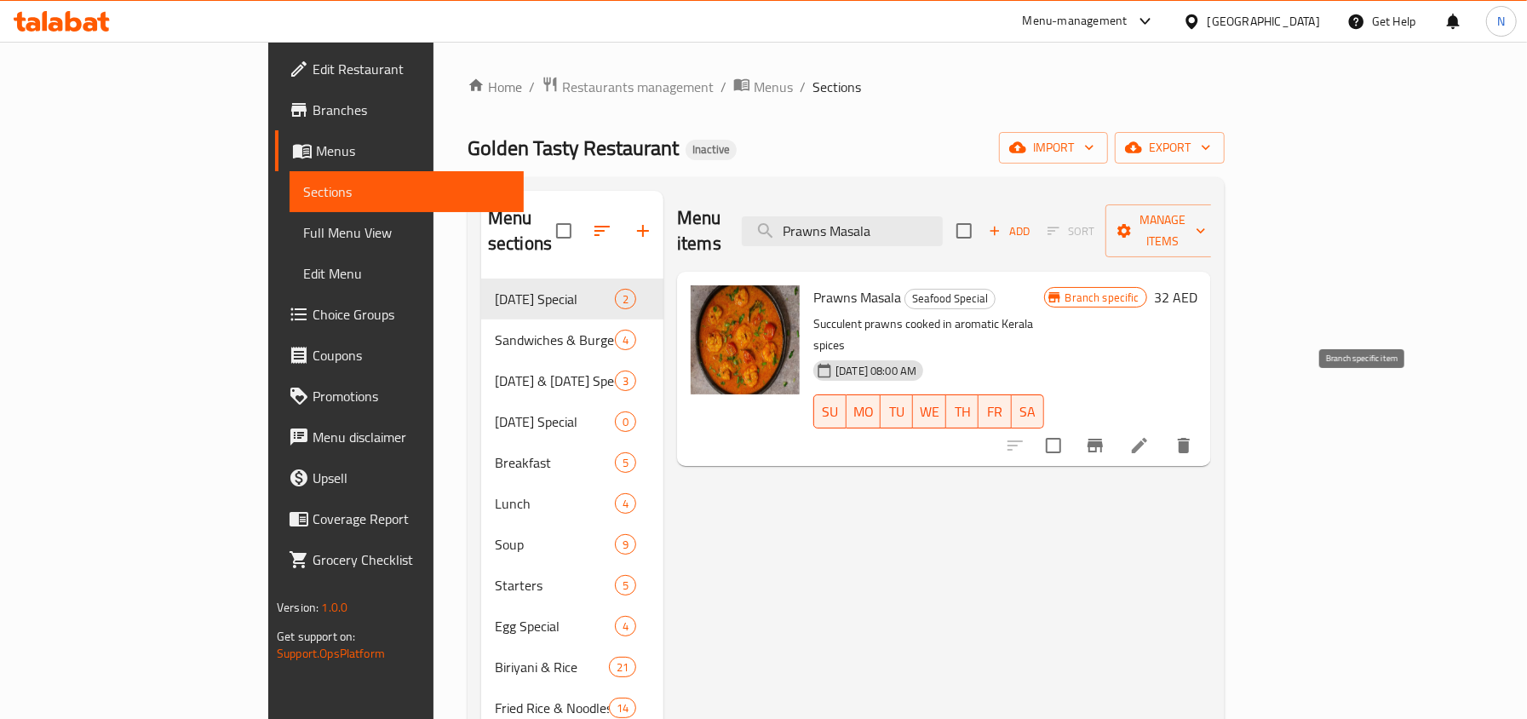
type input "Prawns Masala"
click at [1115, 425] on button "Branch-specific-item" at bounding box center [1094, 445] width 41 height 41
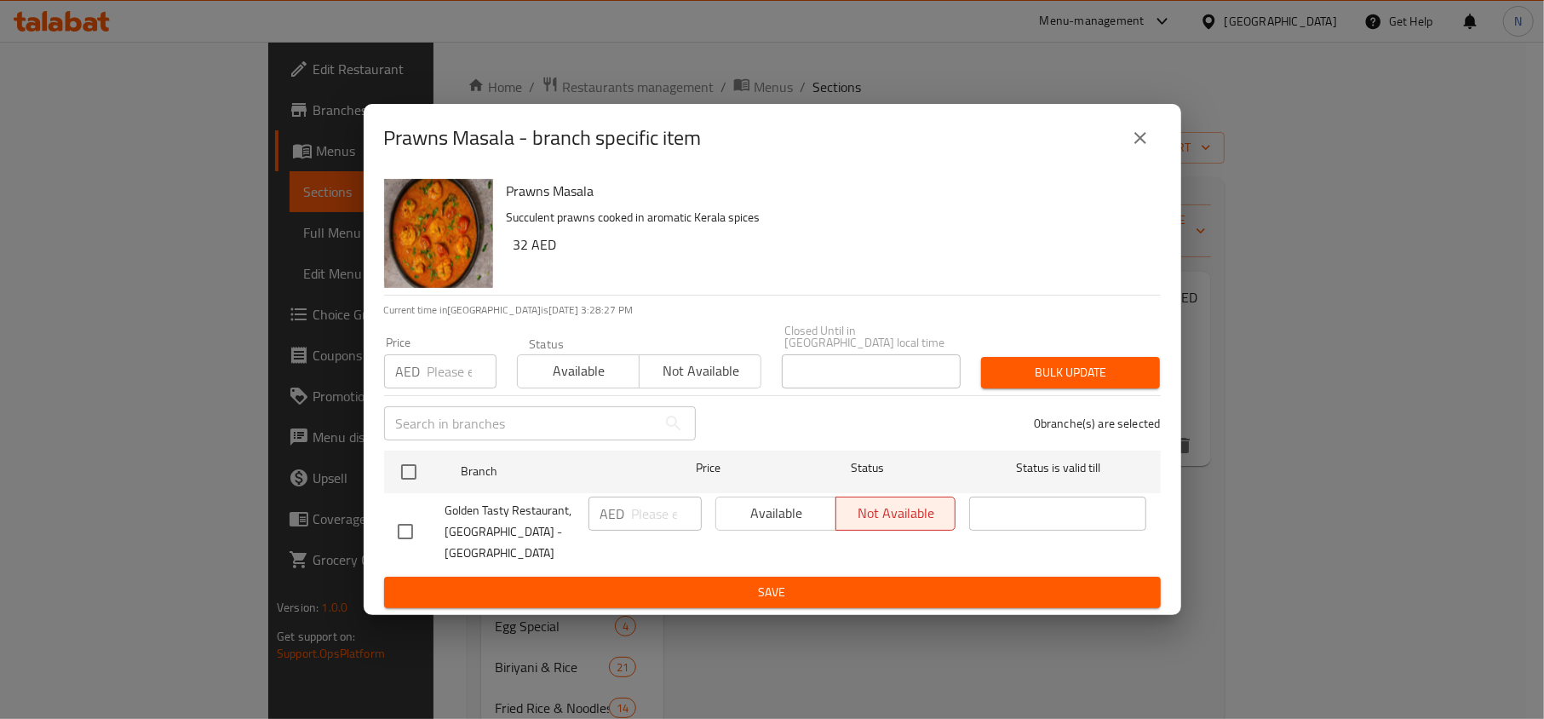
click at [419, 525] on input "checkbox" at bounding box center [405, 531] width 36 height 36
checkbox input "true"
click at [773, 514] on span "Available" at bounding box center [776, 513] width 106 height 25
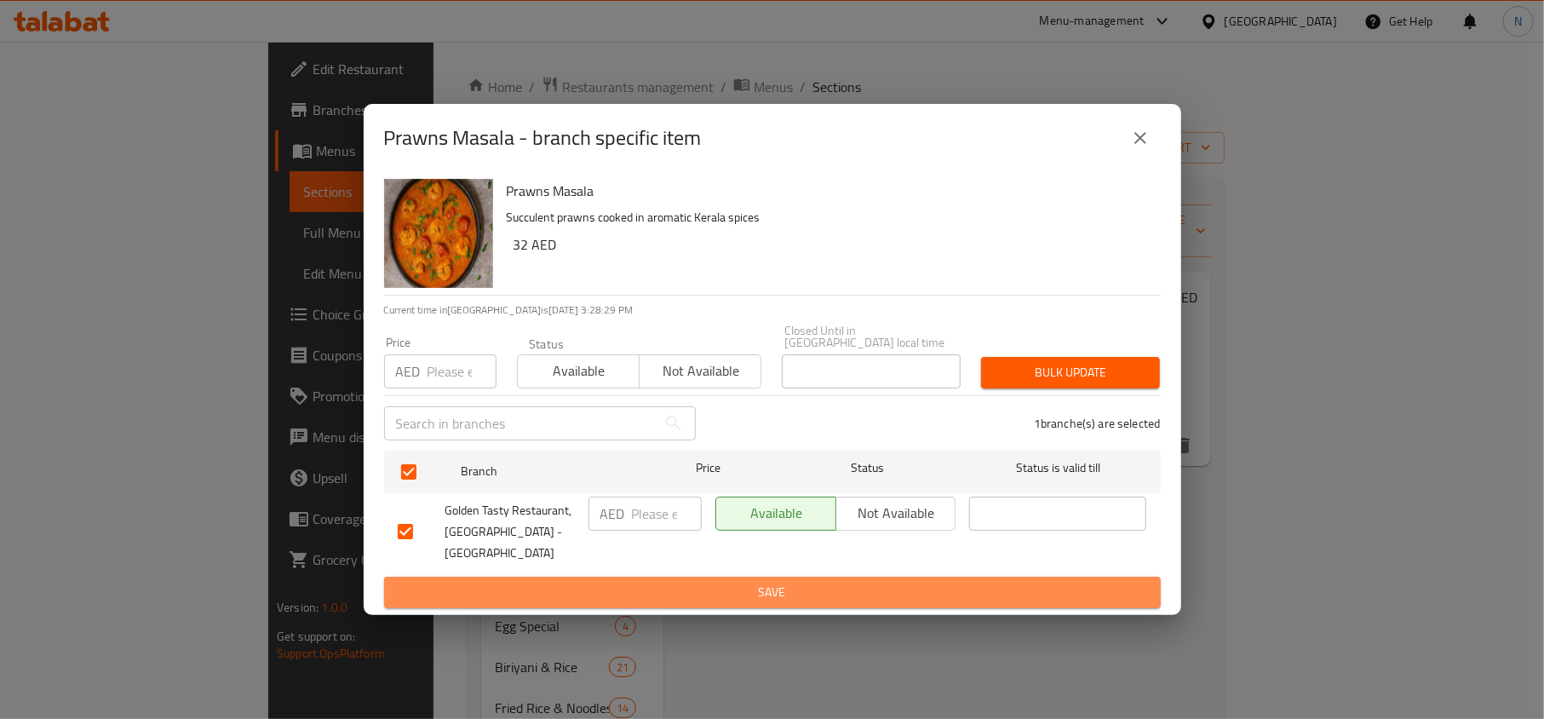
click at [747, 586] on span "Save" at bounding box center [772, 591] width 749 height 21
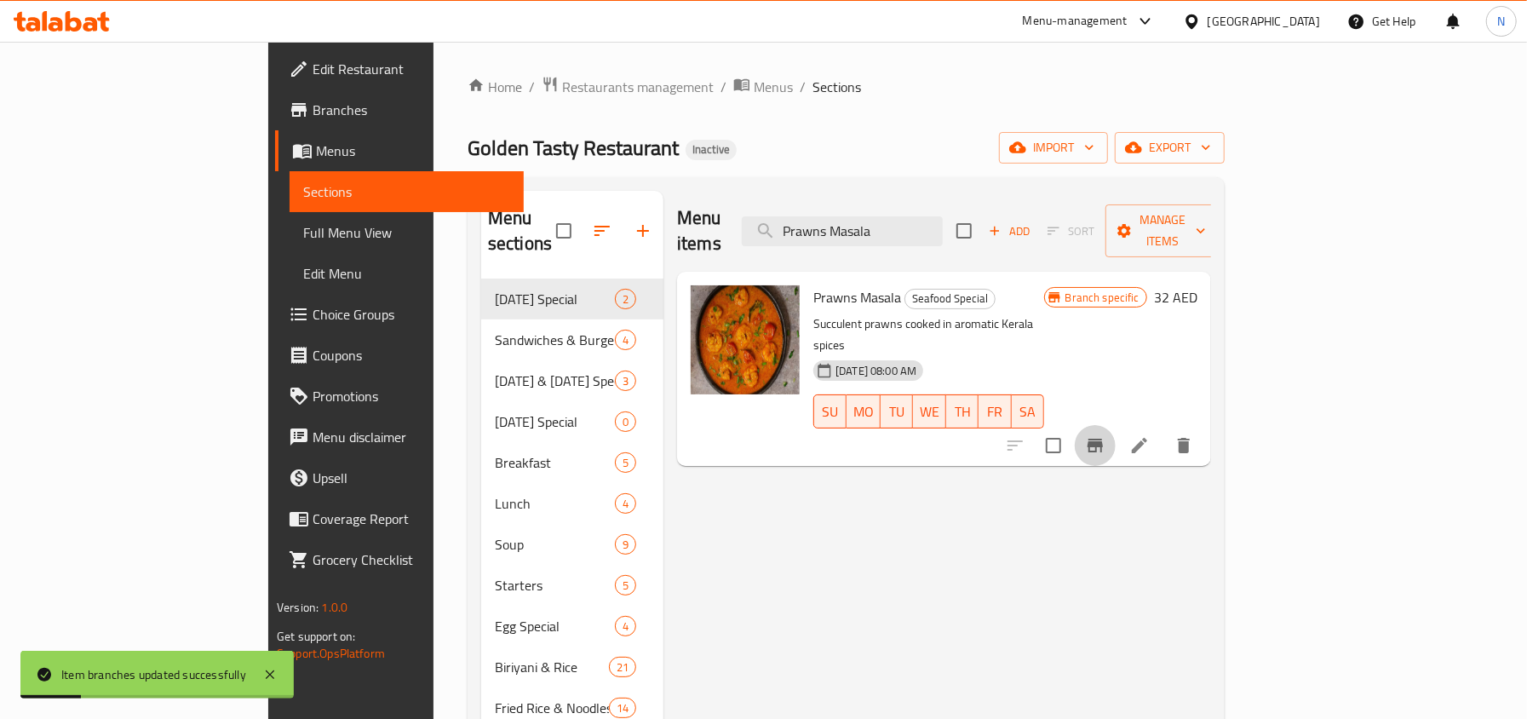
click at [1103, 438] on icon "Branch-specific-item" at bounding box center [1094, 445] width 15 height 14
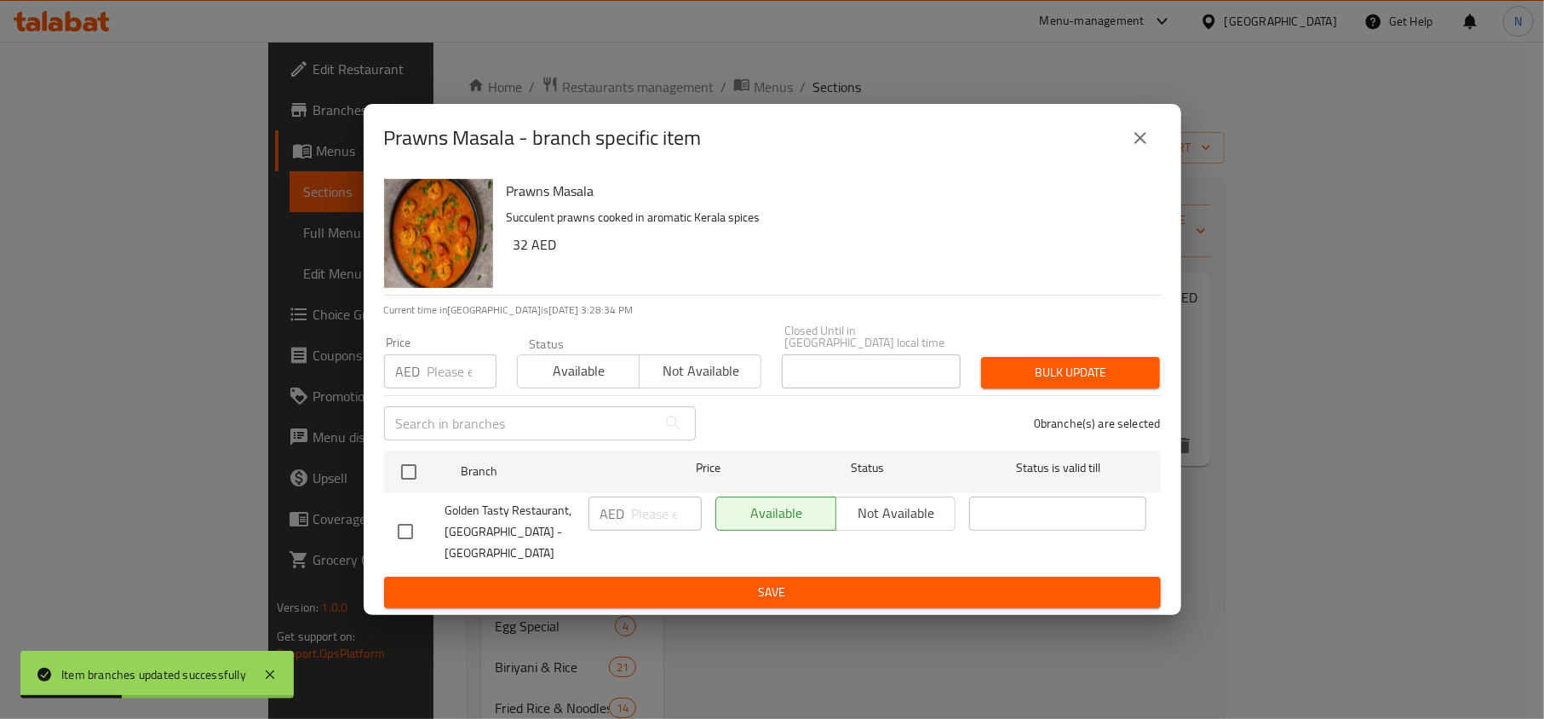
click at [406, 524] on input "checkbox" at bounding box center [405, 531] width 36 height 36
checkbox input "true"
click at [872, 530] on button "Not available" at bounding box center [895, 513] width 121 height 34
click at [859, 581] on span "Save" at bounding box center [772, 591] width 749 height 21
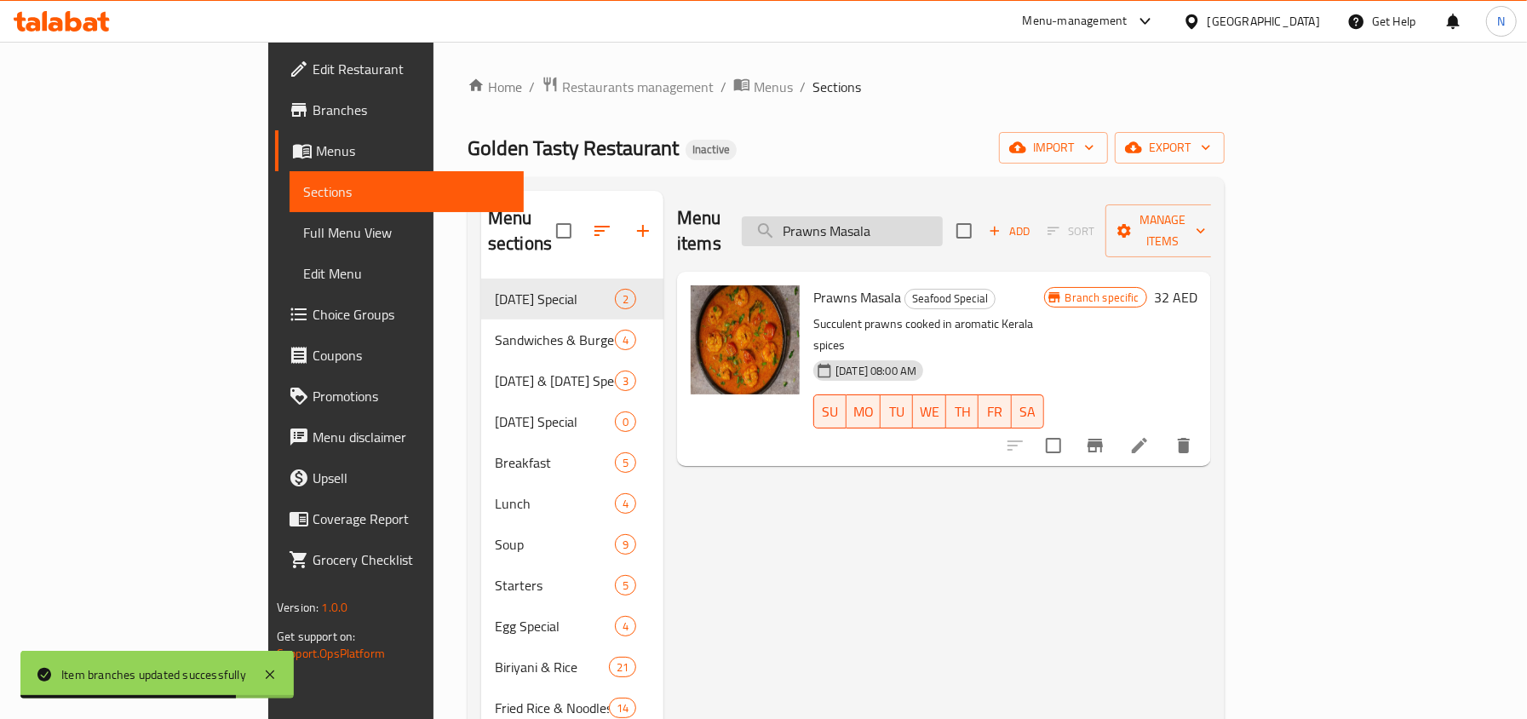
click at [942, 225] on input "Prawns Masala" at bounding box center [842, 231] width 201 height 30
paste input "Fry"
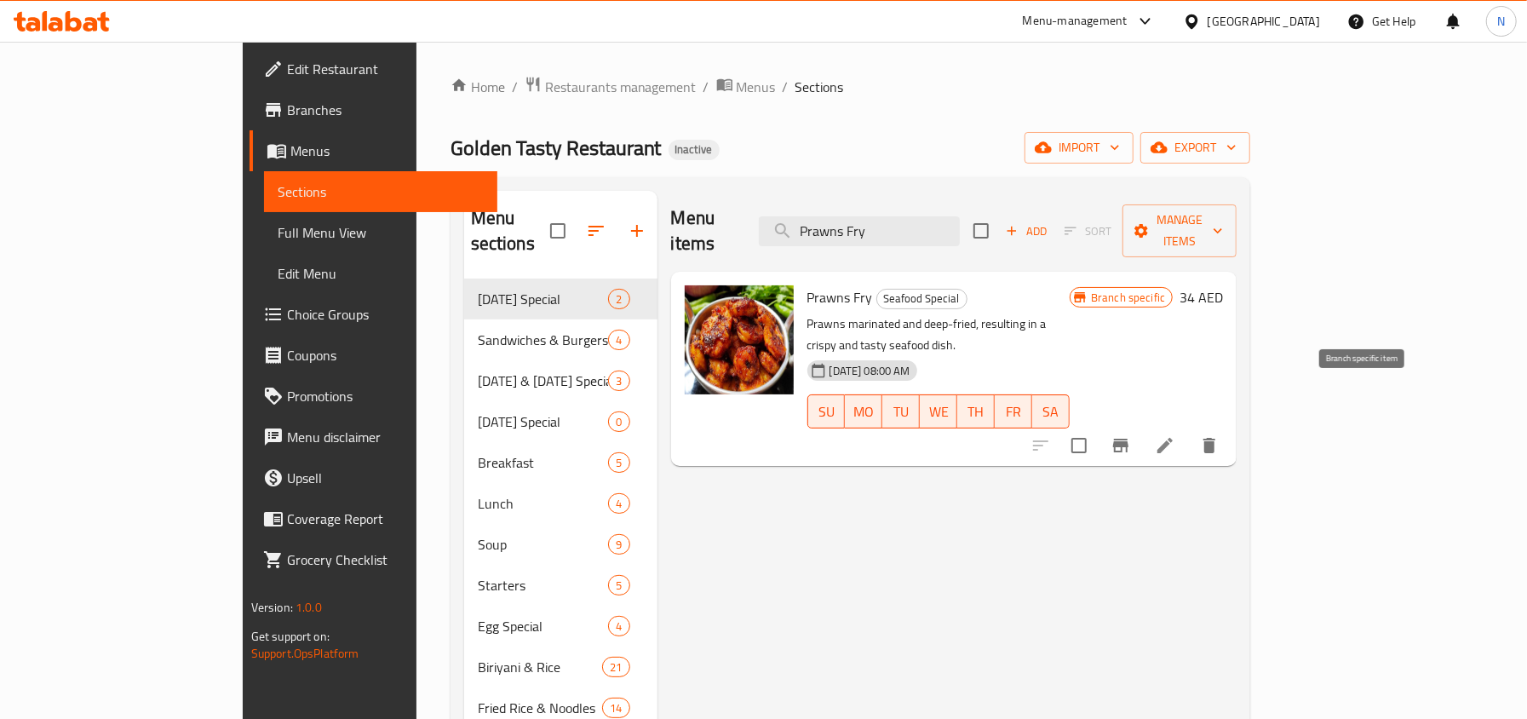
type input "Prawns Fry"
click at [1131, 435] on icon "Branch-specific-item" at bounding box center [1120, 445] width 20 height 20
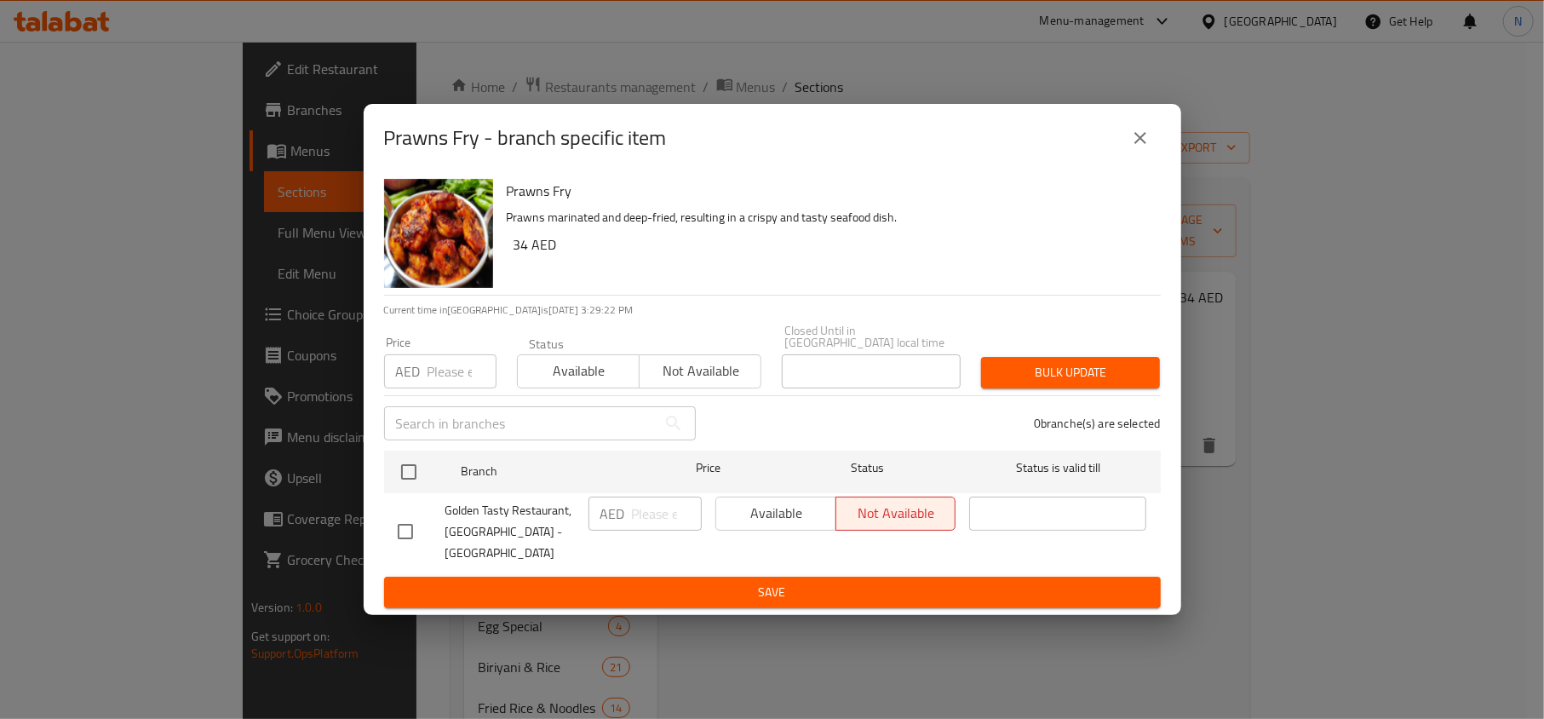
click at [412, 525] on input "checkbox" at bounding box center [405, 531] width 36 height 36
checkbox input "true"
click at [776, 525] on span "Available" at bounding box center [776, 513] width 106 height 25
click at [778, 589] on span "Save" at bounding box center [772, 591] width 749 height 21
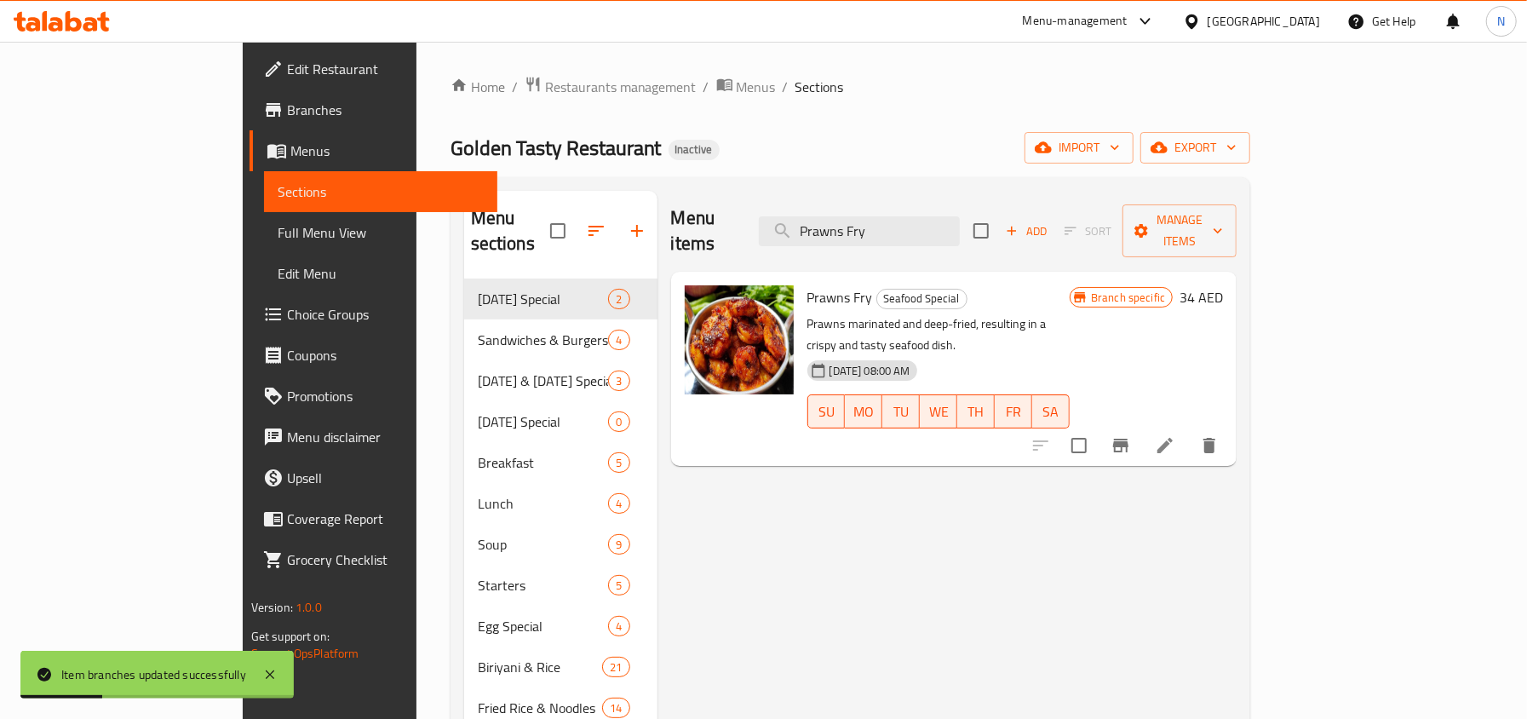
click at [960, 239] on div "Menu items Prawns Fry Add Sort Manage items" at bounding box center [954, 231] width 566 height 81
click at [967, 154] on div "Golden Tasty Restaurant Inactive import export" at bounding box center [850, 148] width 800 height 32
click at [960, 232] on input "Prawns Fry" at bounding box center [859, 231] width 201 height 30
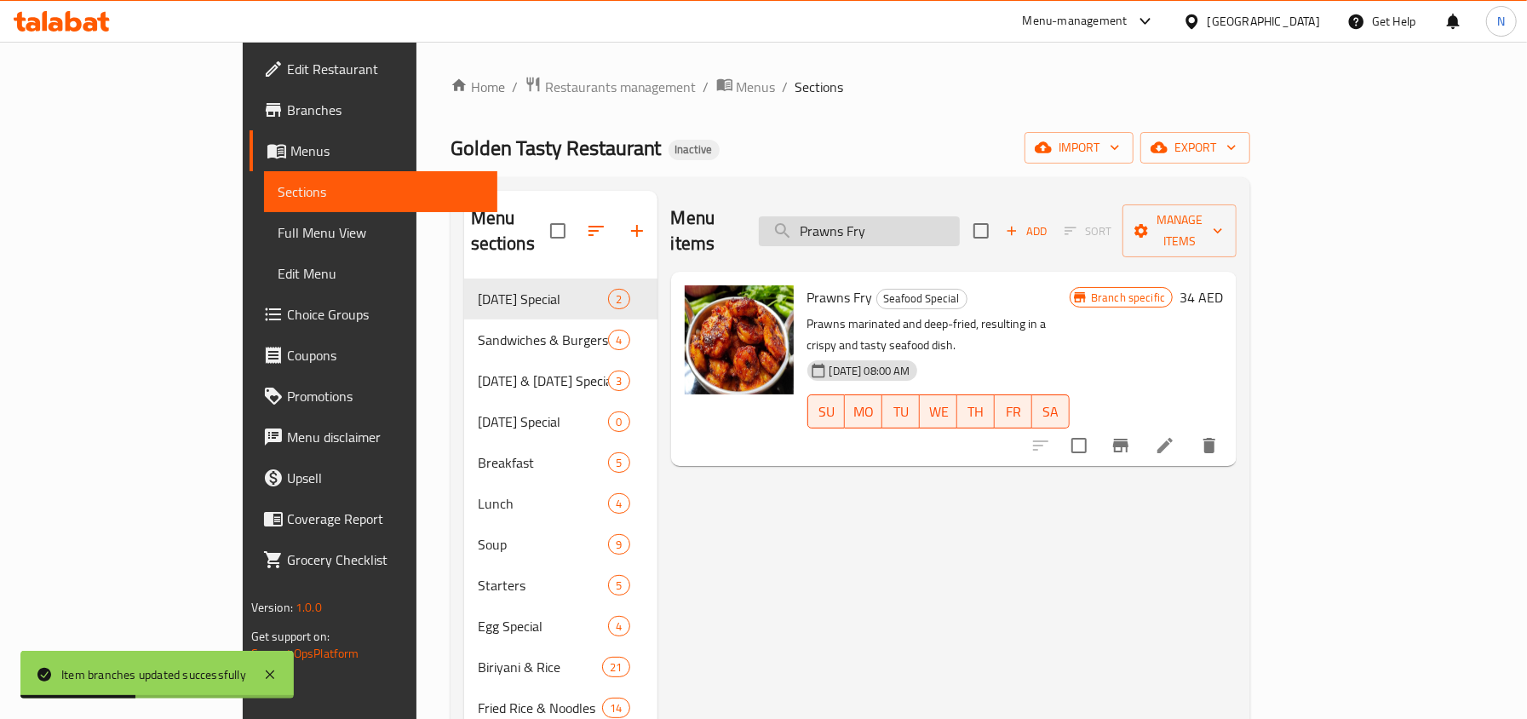
paste input "[PERSON_NAME]"
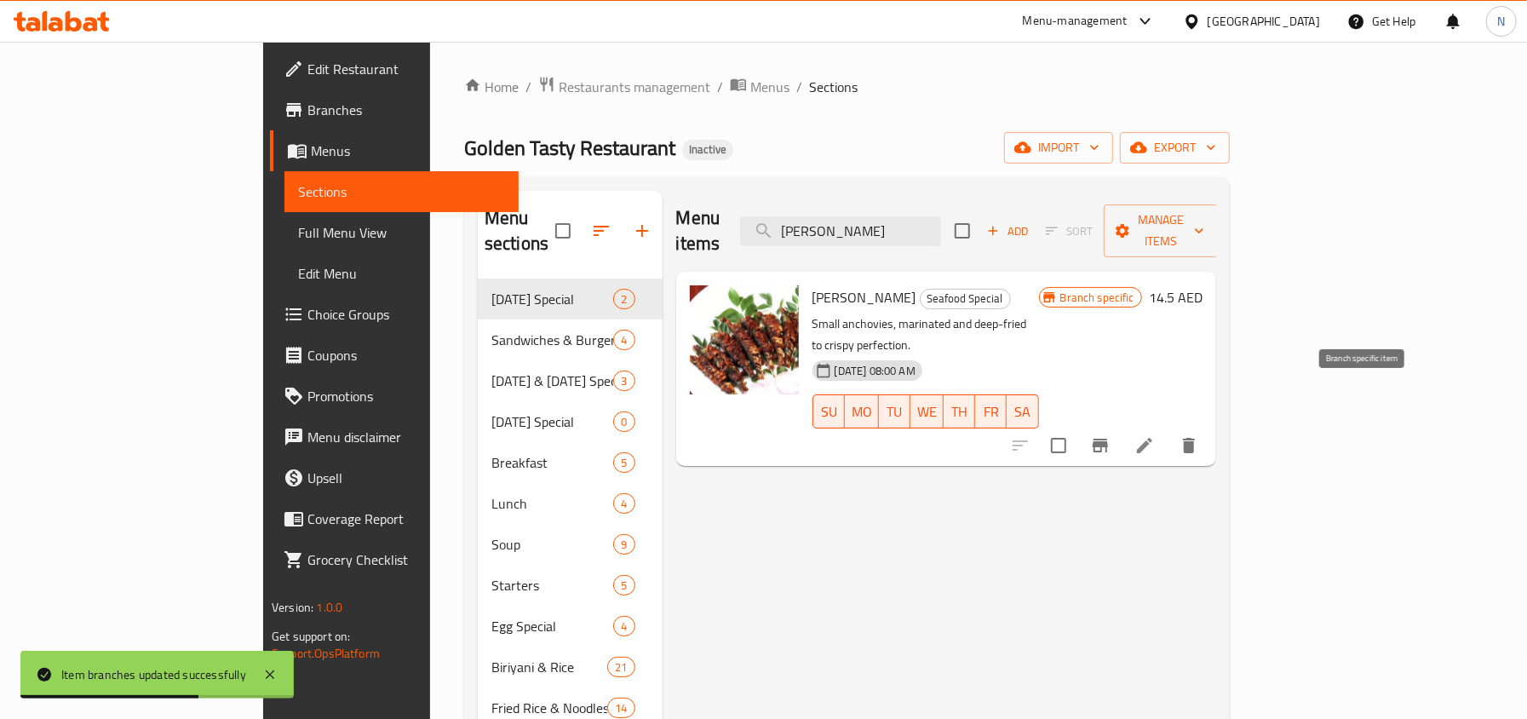
type input "[PERSON_NAME]"
click at [1110, 435] on icon "Branch-specific-item" at bounding box center [1100, 445] width 20 height 20
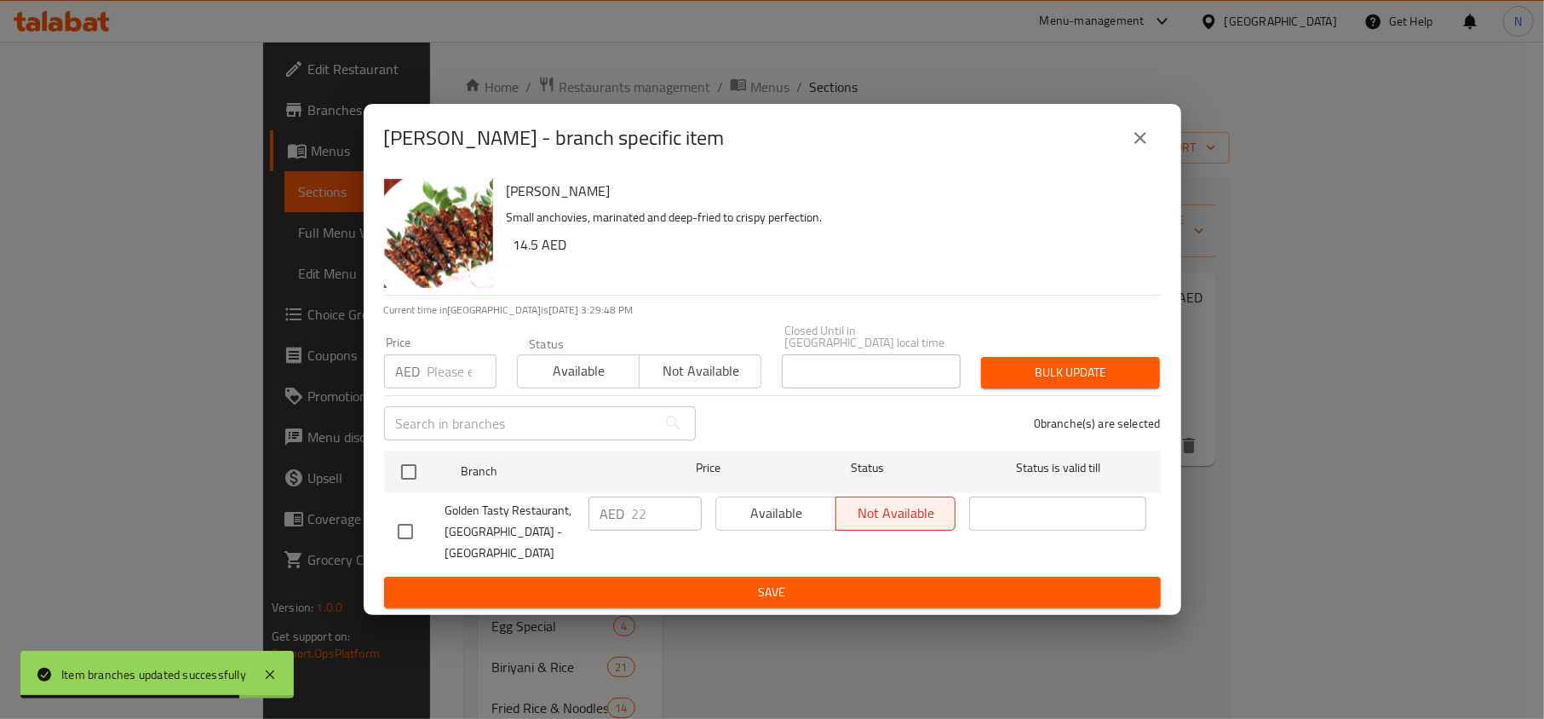
click at [410, 524] on input "checkbox" at bounding box center [405, 531] width 36 height 36
checkbox input "true"
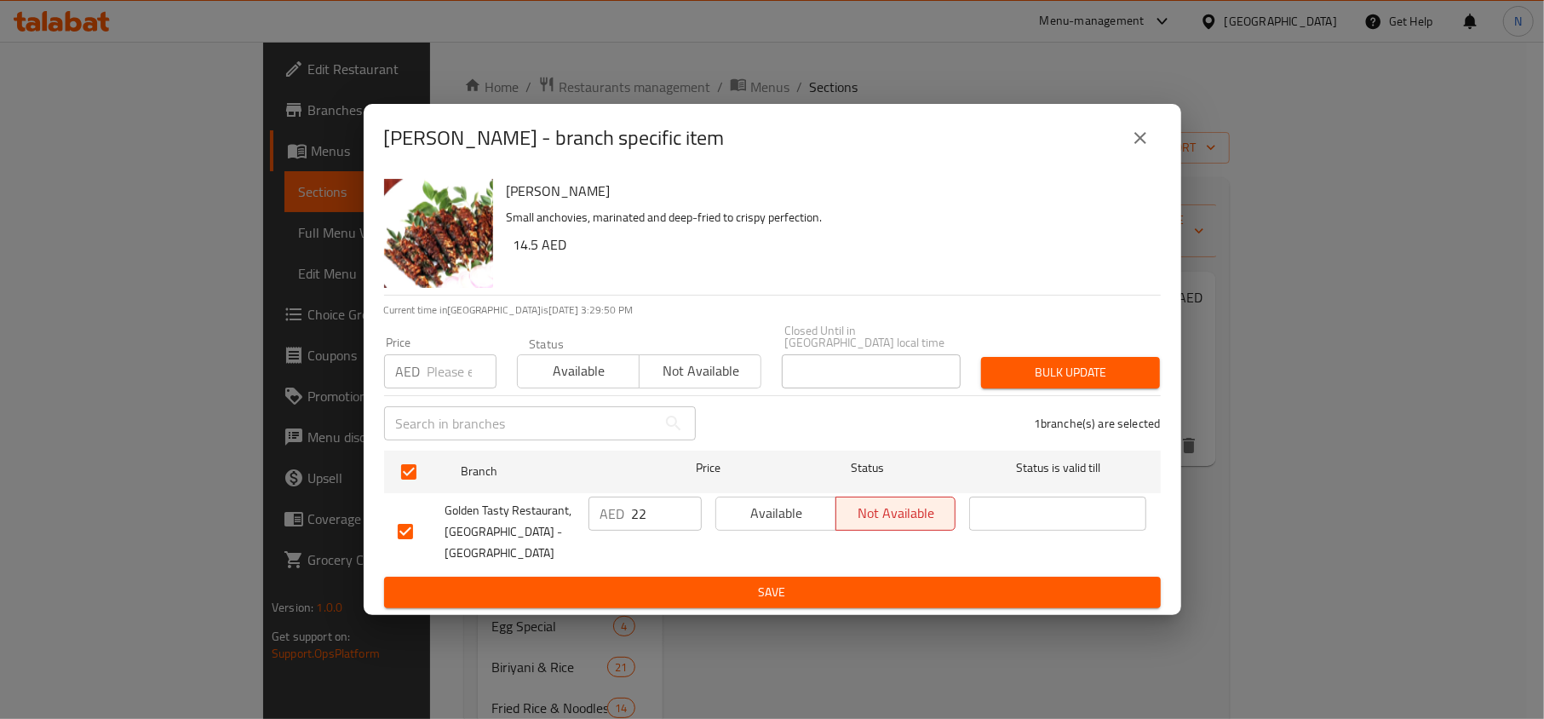
click at [787, 518] on span "Available" at bounding box center [776, 513] width 106 height 25
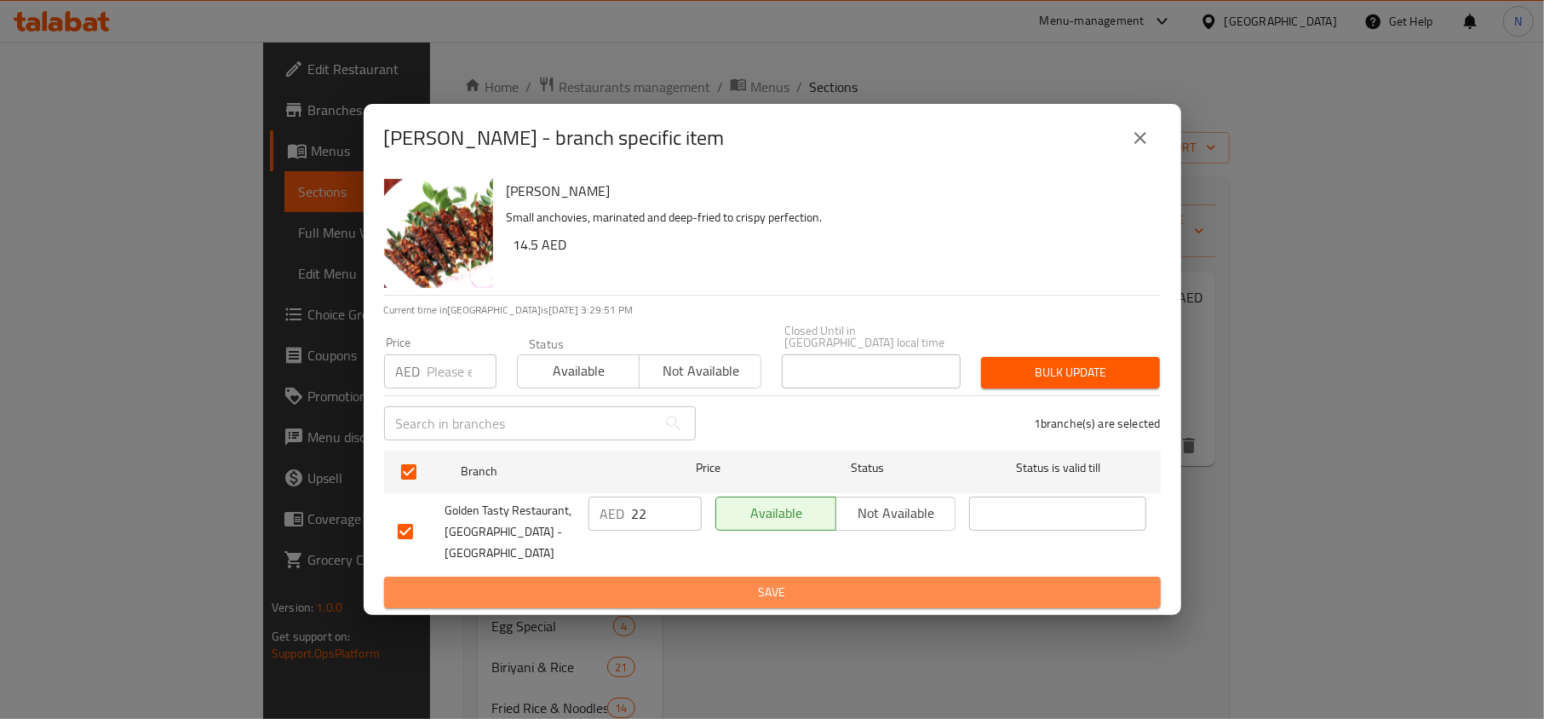
click at [782, 591] on span "Save" at bounding box center [772, 591] width 749 height 21
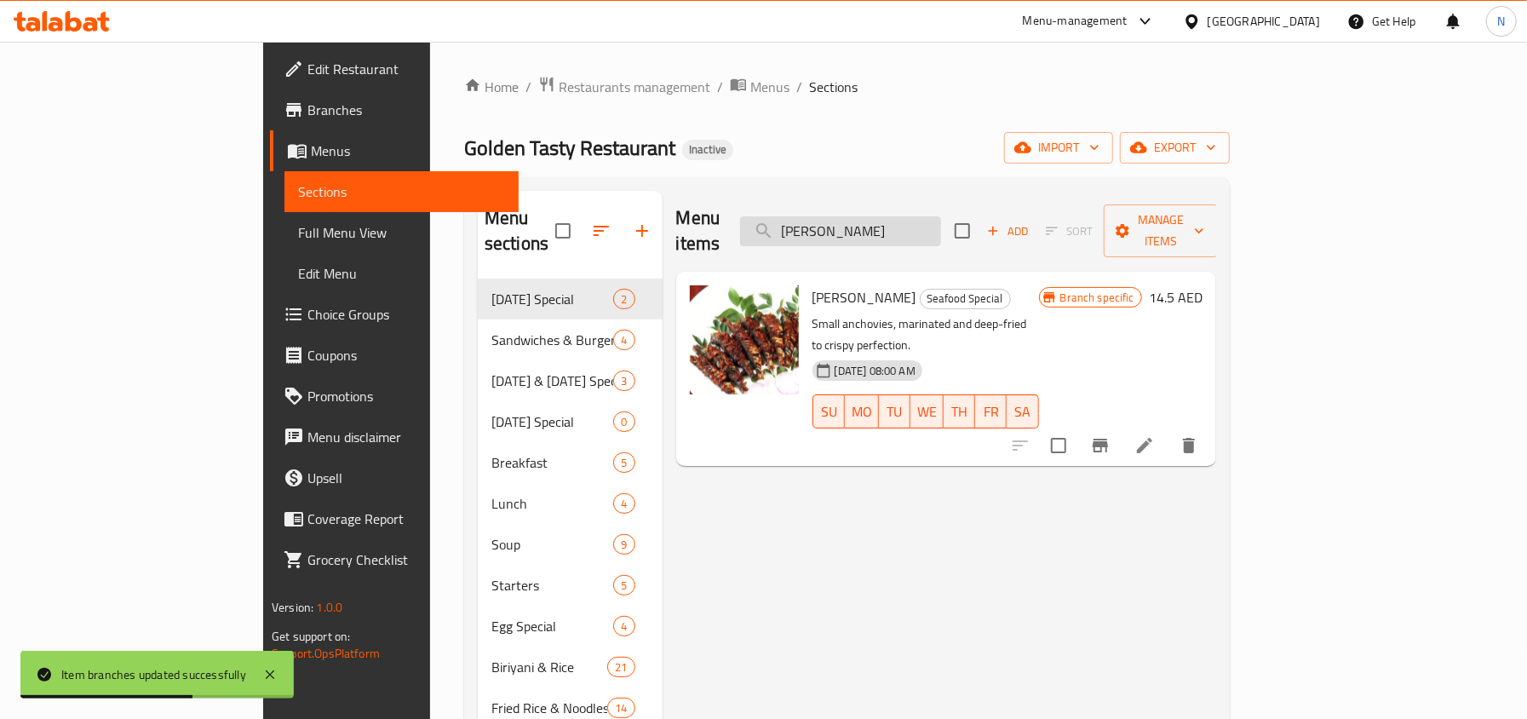
click at [941, 216] on input "[PERSON_NAME]" at bounding box center [840, 231] width 201 height 30
paste input "[PERSON_NAME]"
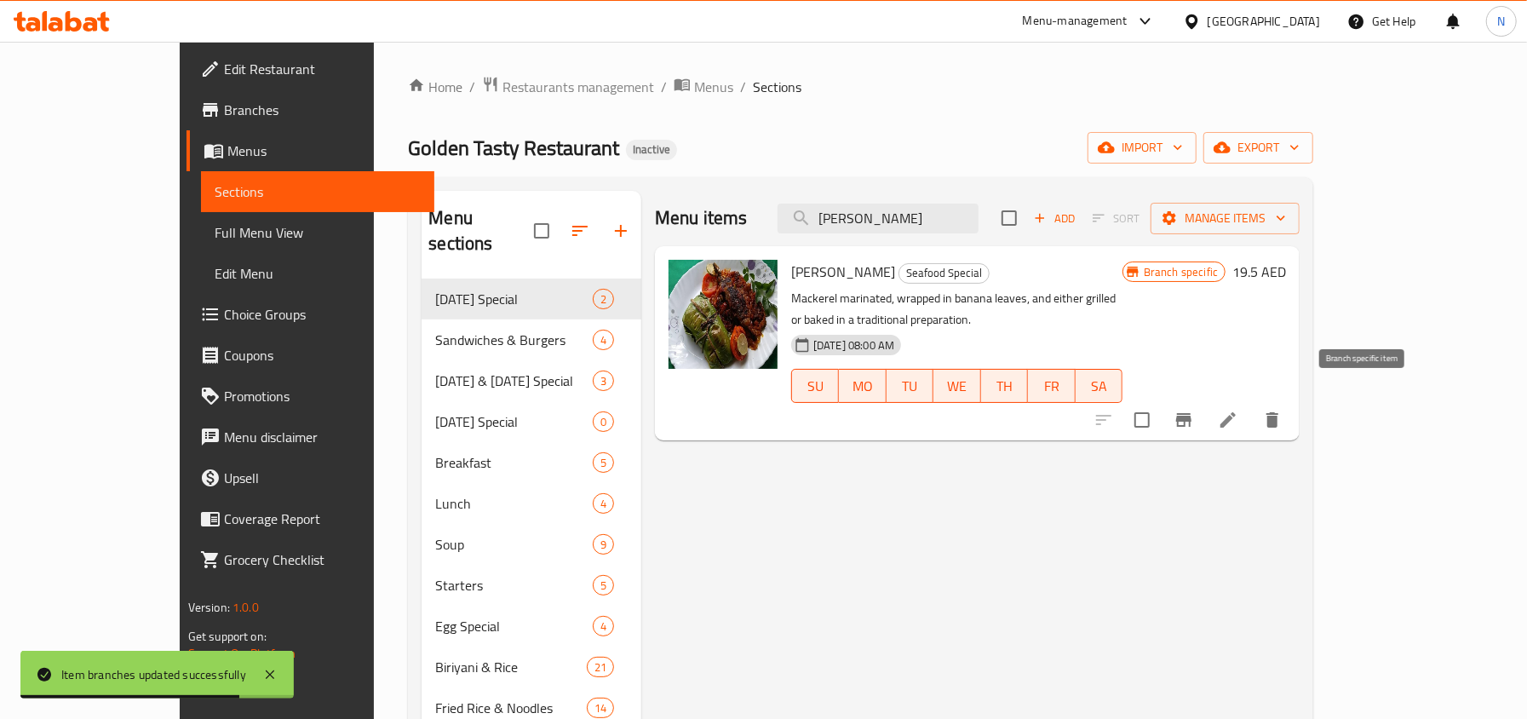
type input "[PERSON_NAME]"
click at [1191, 413] on icon "Branch-specific-item" at bounding box center [1183, 420] width 15 height 14
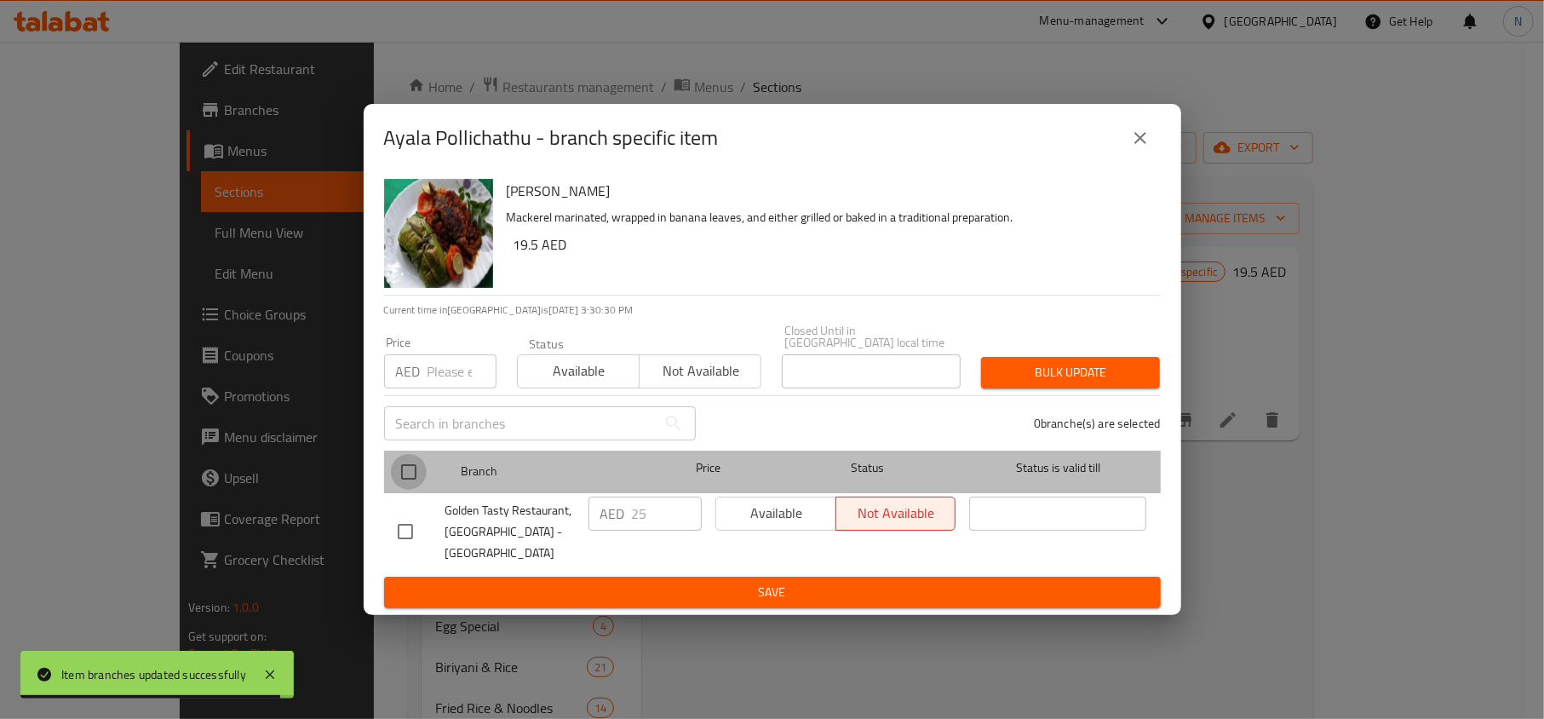
click at [410, 484] on input "checkbox" at bounding box center [409, 472] width 36 height 36
checkbox input "true"
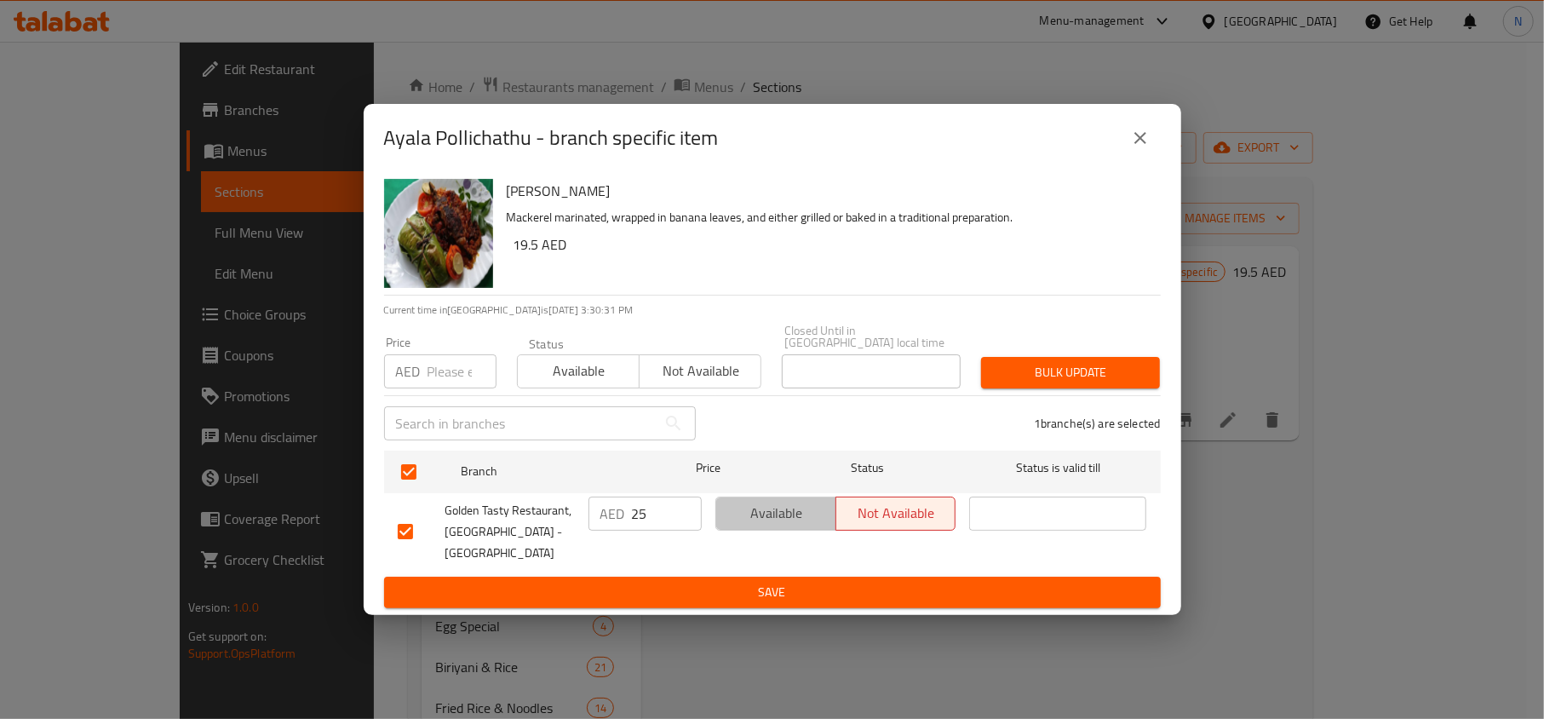
click at [759, 525] on span "Available" at bounding box center [776, 513] width 106 height 25
click at [768, 576] on button "Save" at bounding box center [772, 592] width 776 height 32
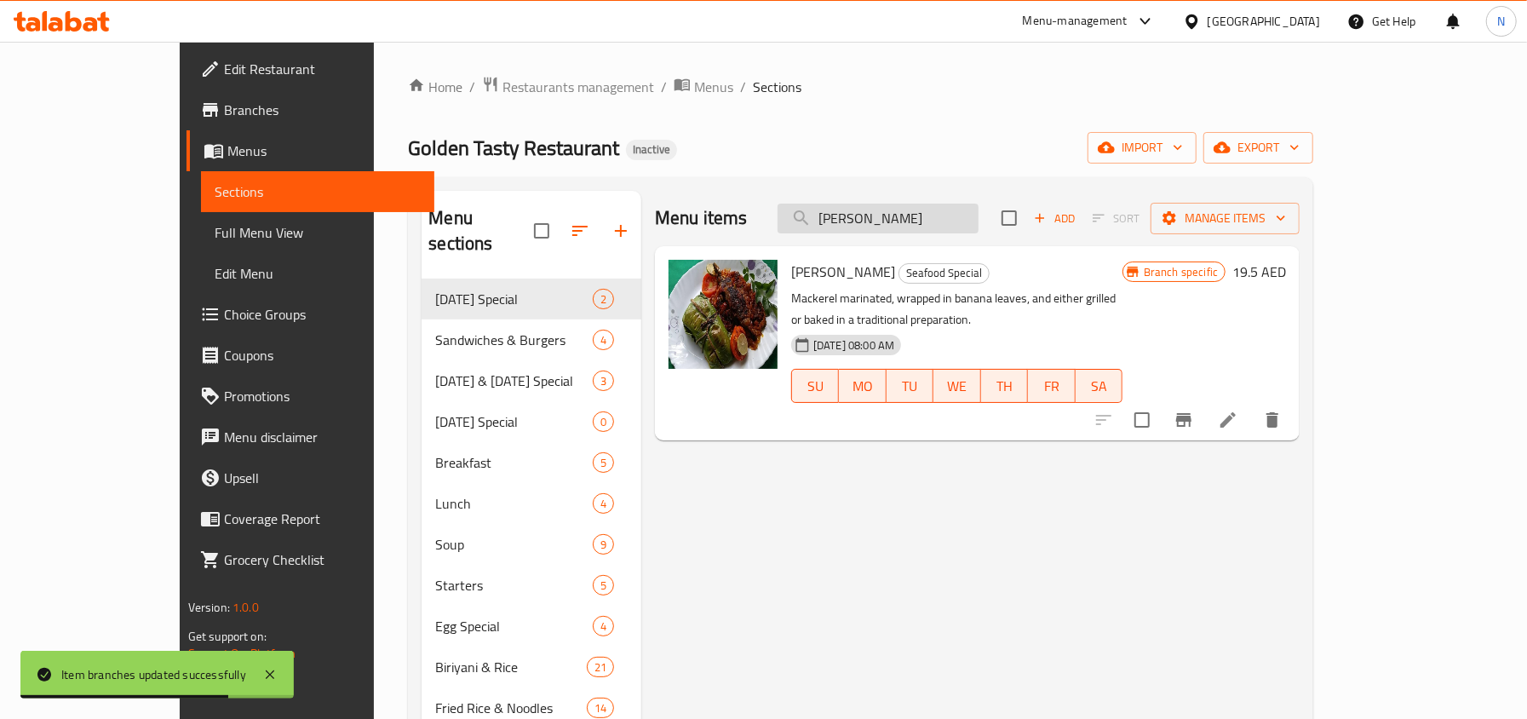
click at [962, 228] on input "[PERSON_NAME]" at bounding box center [877, 218] width 201 height 30
paste input "Neymeen Tawa Fry"
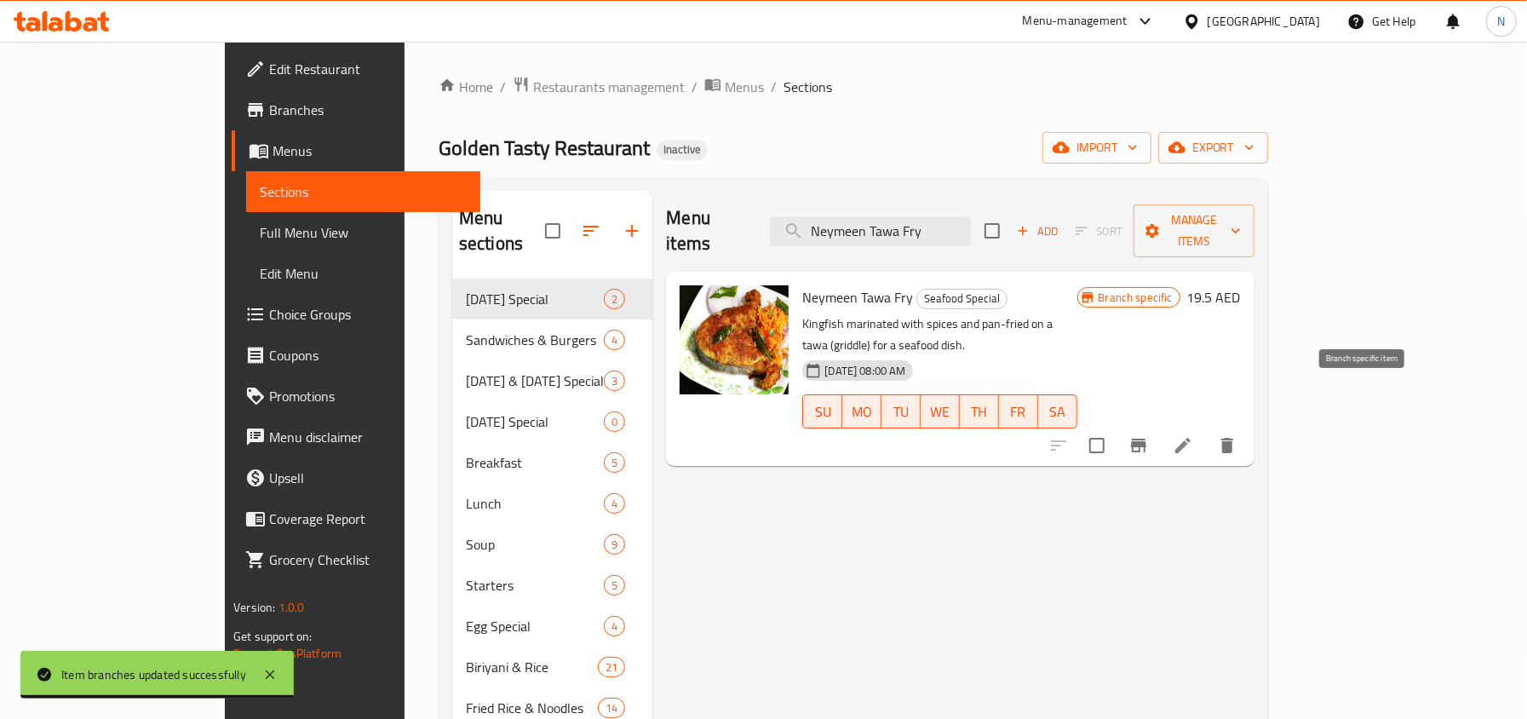
type input "Neymeen Tawa Fry"
click at [1146, 438] on icon "Branch-specific-item" at bounding box center [1138, 445] width 15 height 14
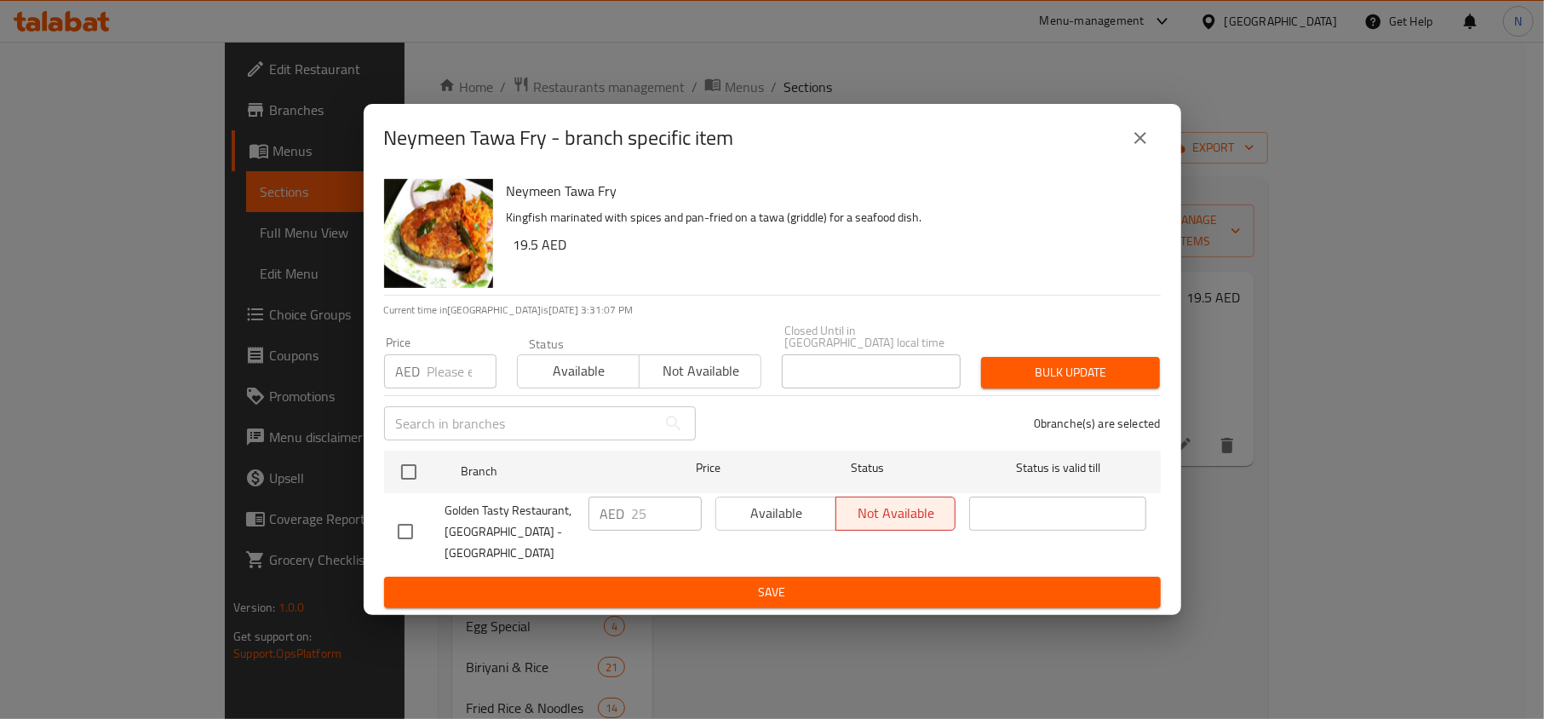
click at [422, 528] on input "checkbox" at bounding box center [405, 531] width 36 height 36
checkbox input "true"
click at [791, 525] on span "Available" at bounding box center [776, 513] width 106 height 25
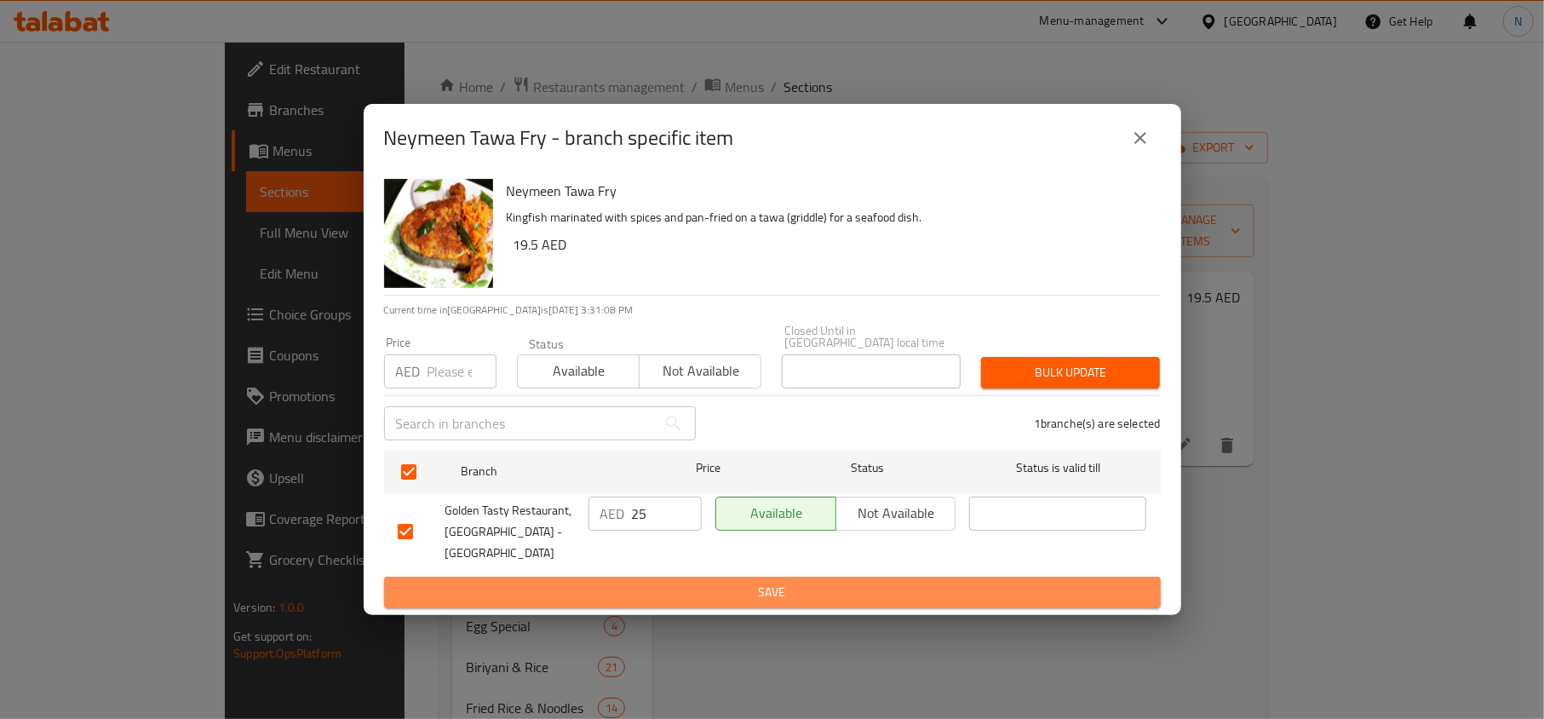
click at [788, 583] on span "Save" at bounding box center [772, 591] width 749 height 21
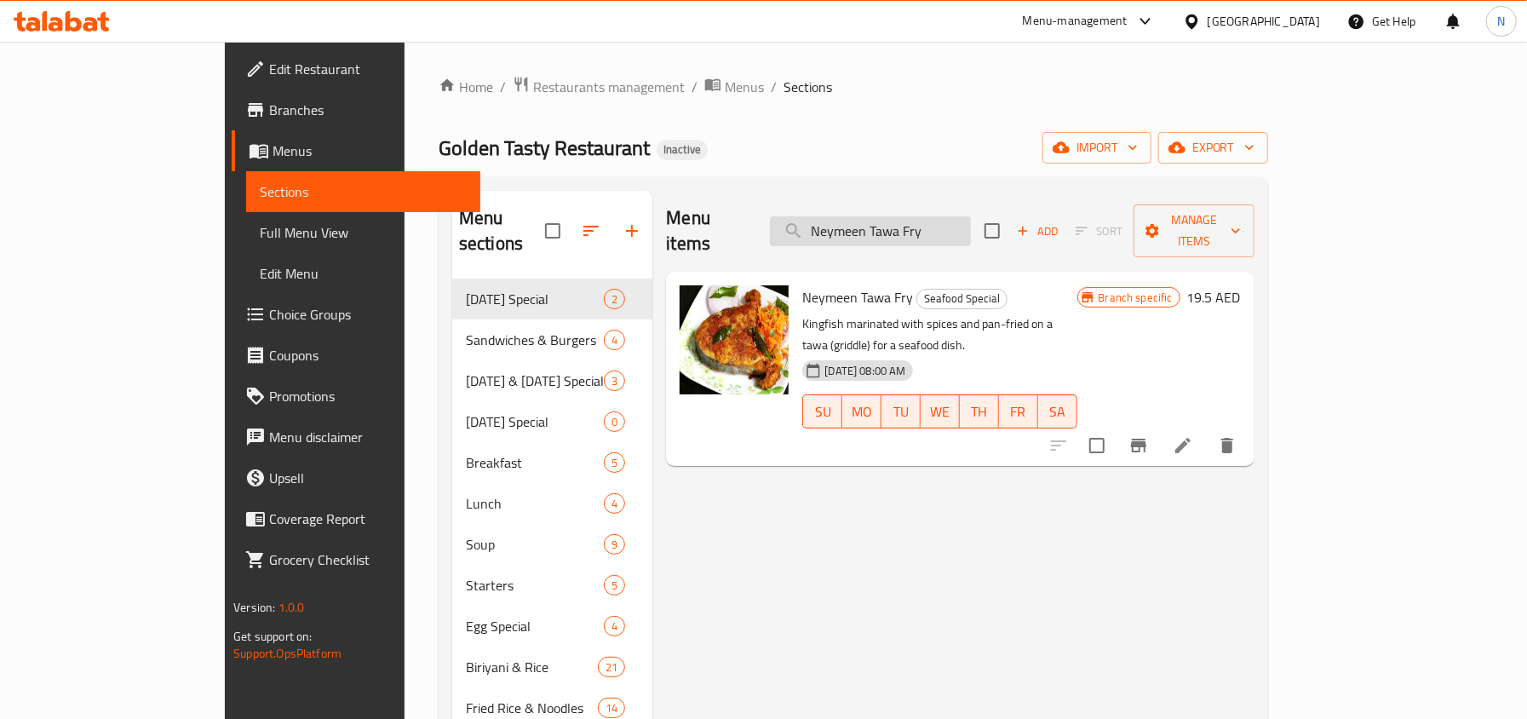
click at [954, 223] on input "Neymeen Tawa Fry" at bounding box center [870, 231] width 201 height 30
paste input "Chicken Tharavadu Cur"
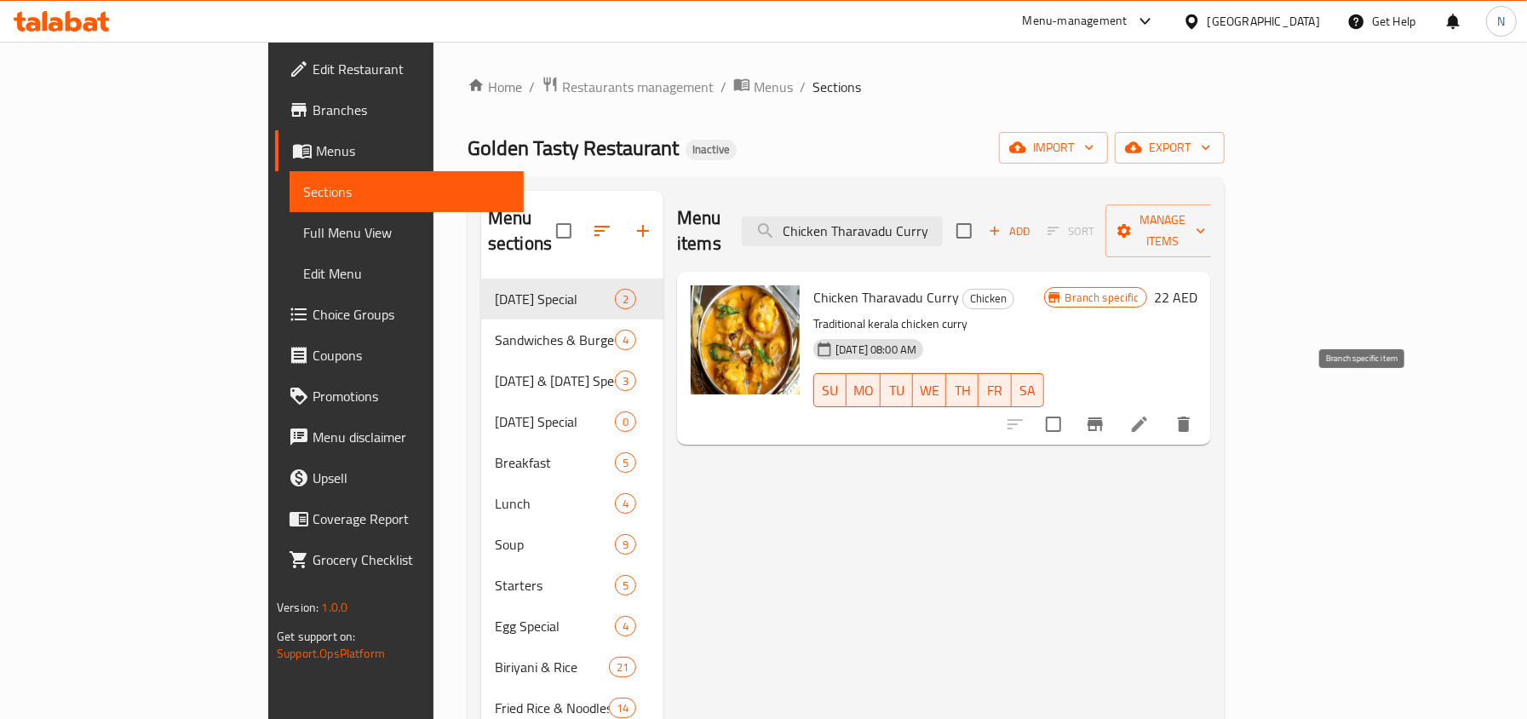
type input "Chicken Tharavadu Curry"
click at [1115, 404] on button "Branch-specific-item" at bounding box center [1094, 424] width 41 height 41
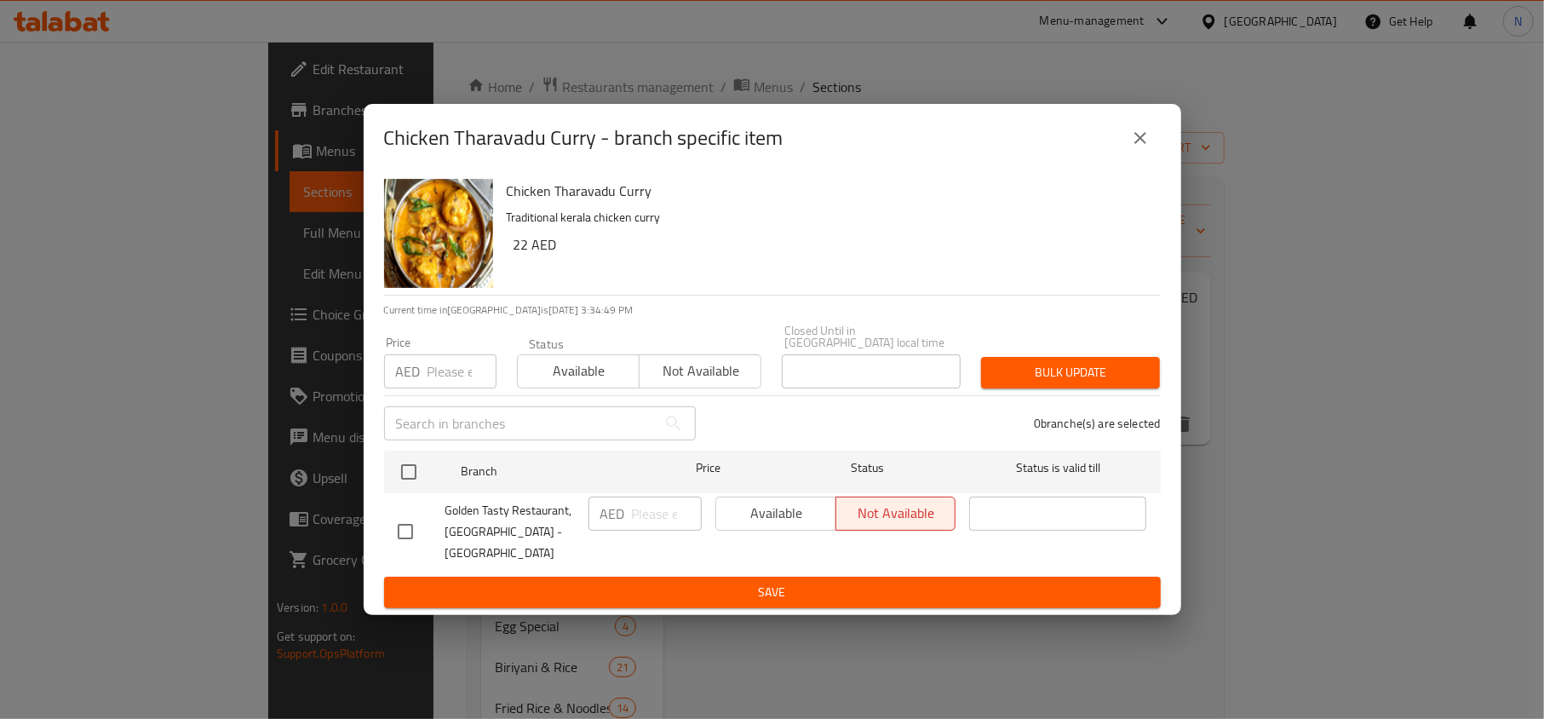
click at [403, 523] on input "checkbox" at bounding box center [405, 531] width 36 height 36
checkbox input "true"
click at [746, 525] on span "Available" at bounding box center [776, 513] width 106 height 25
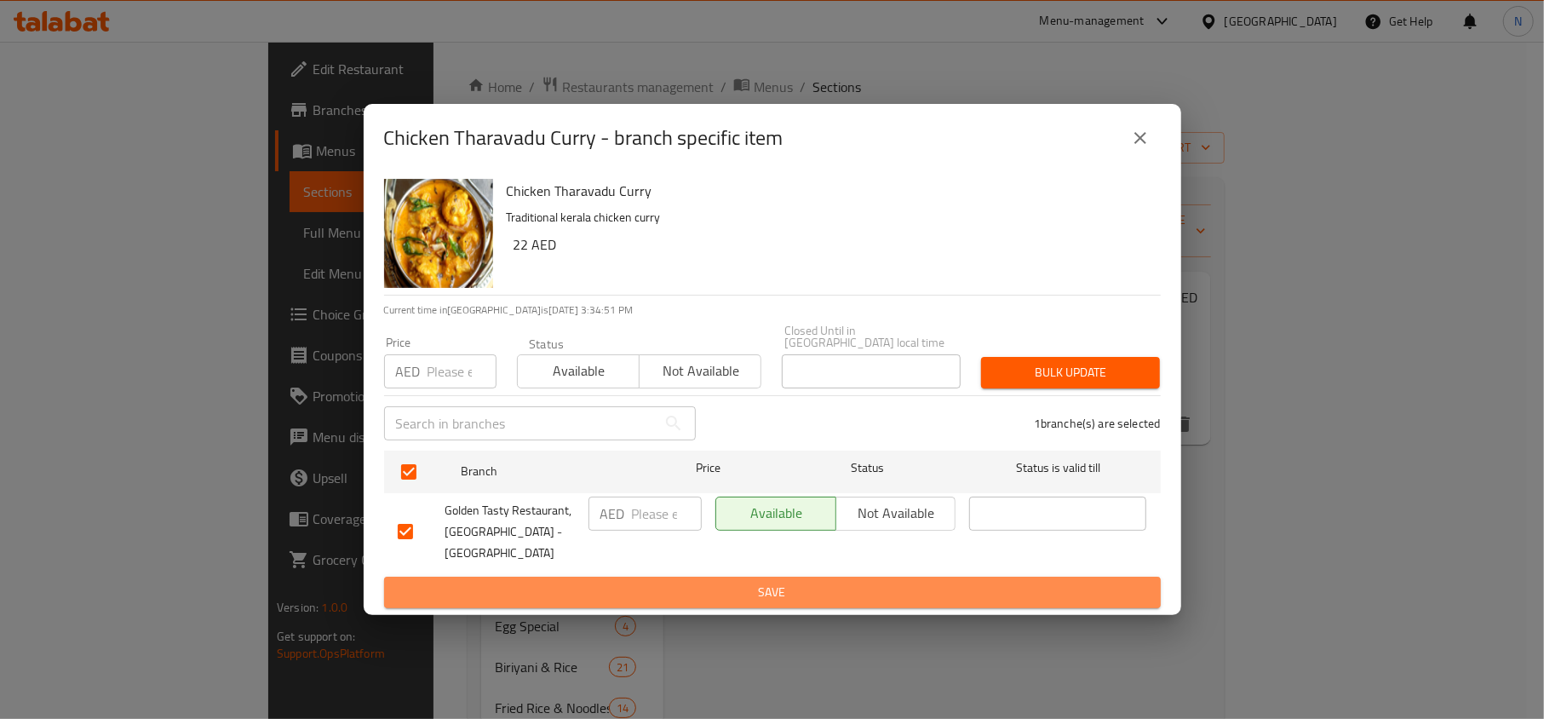
click at [729, 581] on span "Save" at bounding box center [772, 591] width 749 height 21
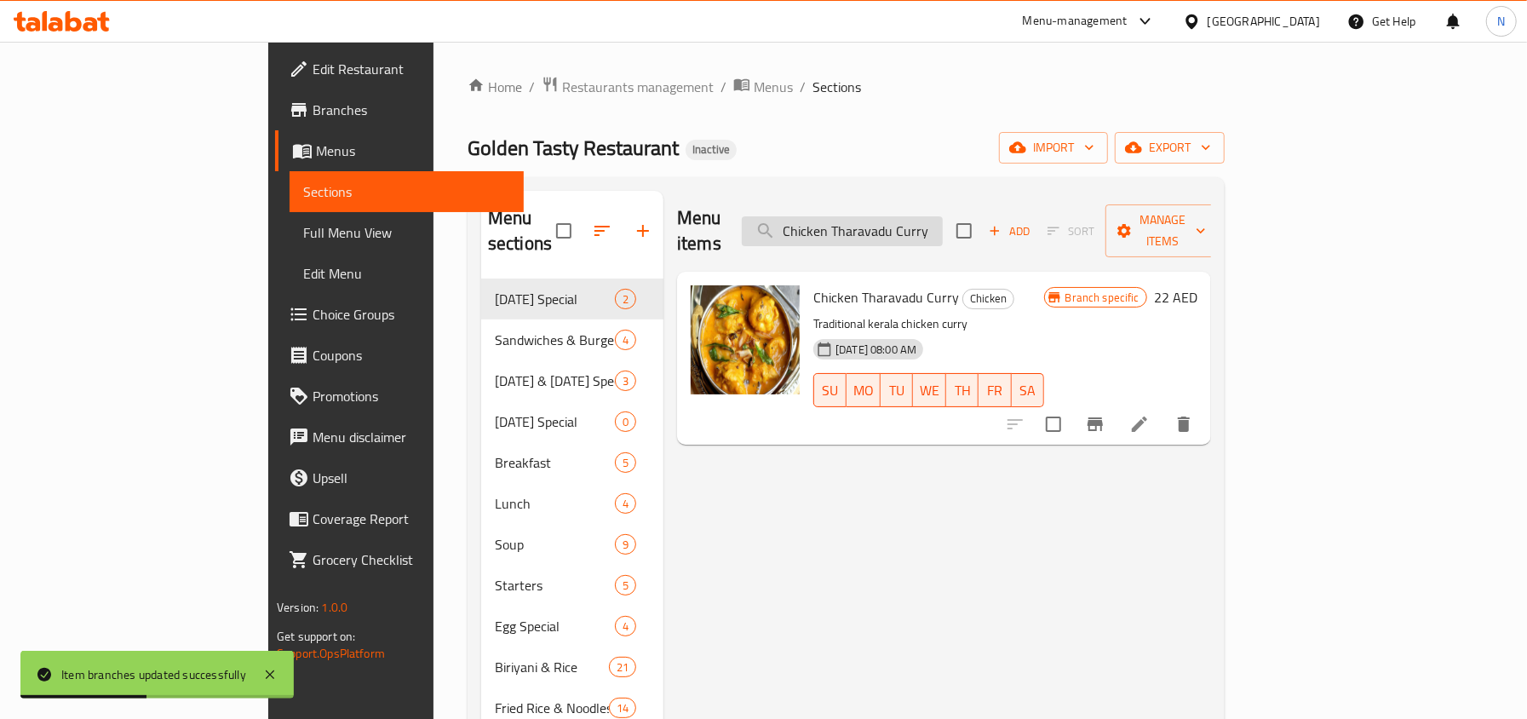
click at [942, 216] on input "Chicken Tharavadu Curry" at bounding box center [842, 231] width 201 height 30
paste input "Red Pepper Chicken"
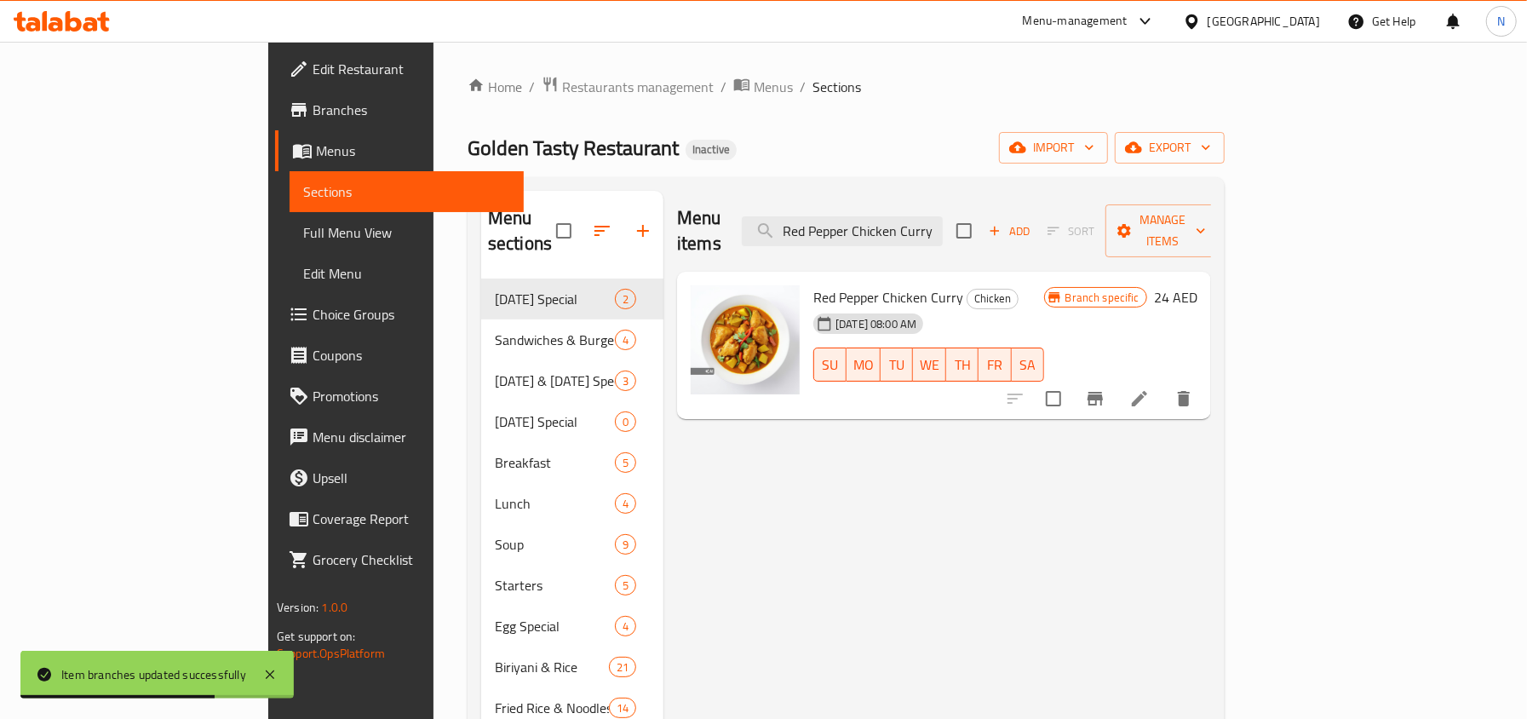
type input "Red Pepper Chicken Curry"
click at [1105, 388] on icon "Branch-specific-item" at bounding box center [1095, 398] width 20 height 20
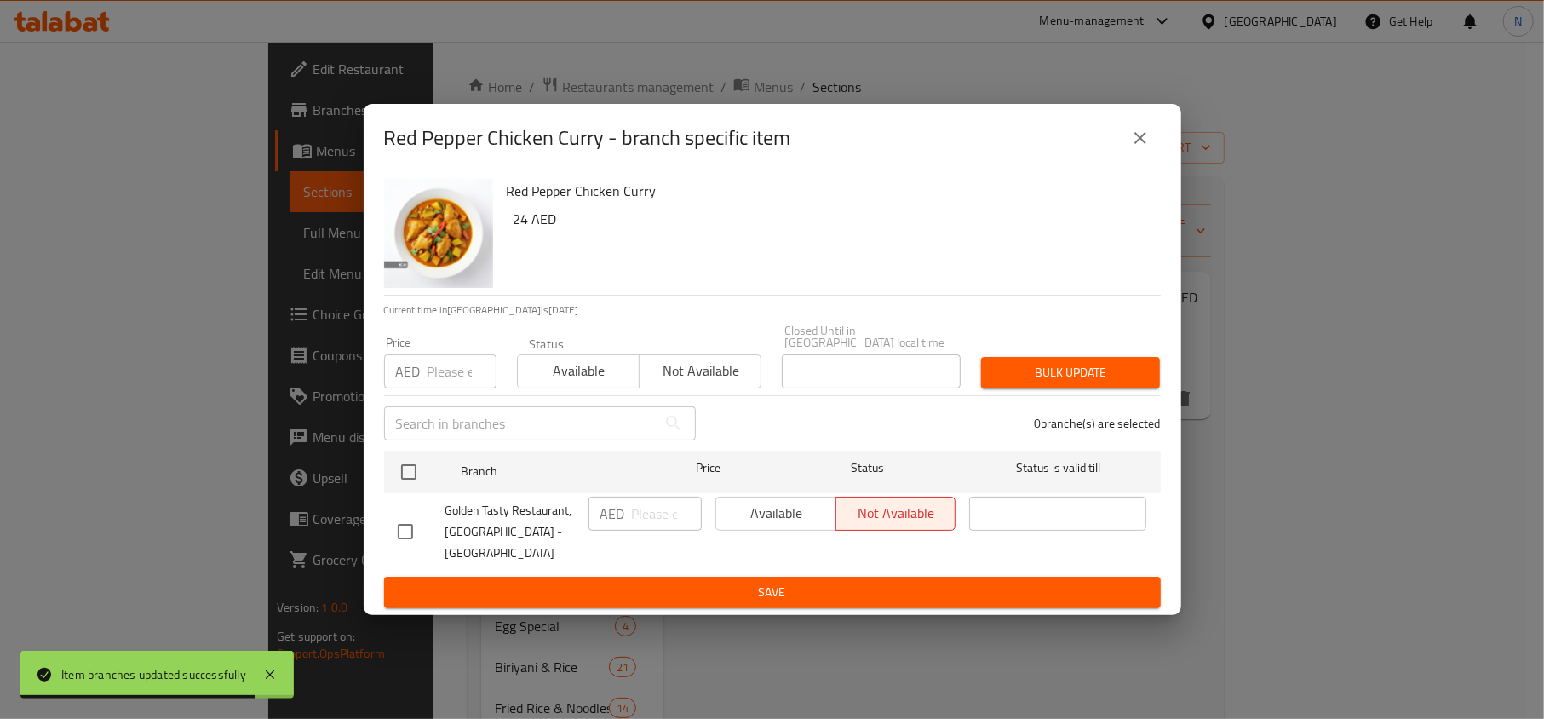
click at [390, 535] on input "checkbox" at bounding box center [405, 531] width 36 height 36
checkbox input "true"
click at [733, 519] on span "Available" at bounding box center [776, 513] width 106 height 25
click at [742, 581] on span "Save" at bounding box center [772, 591] width 749 height 21
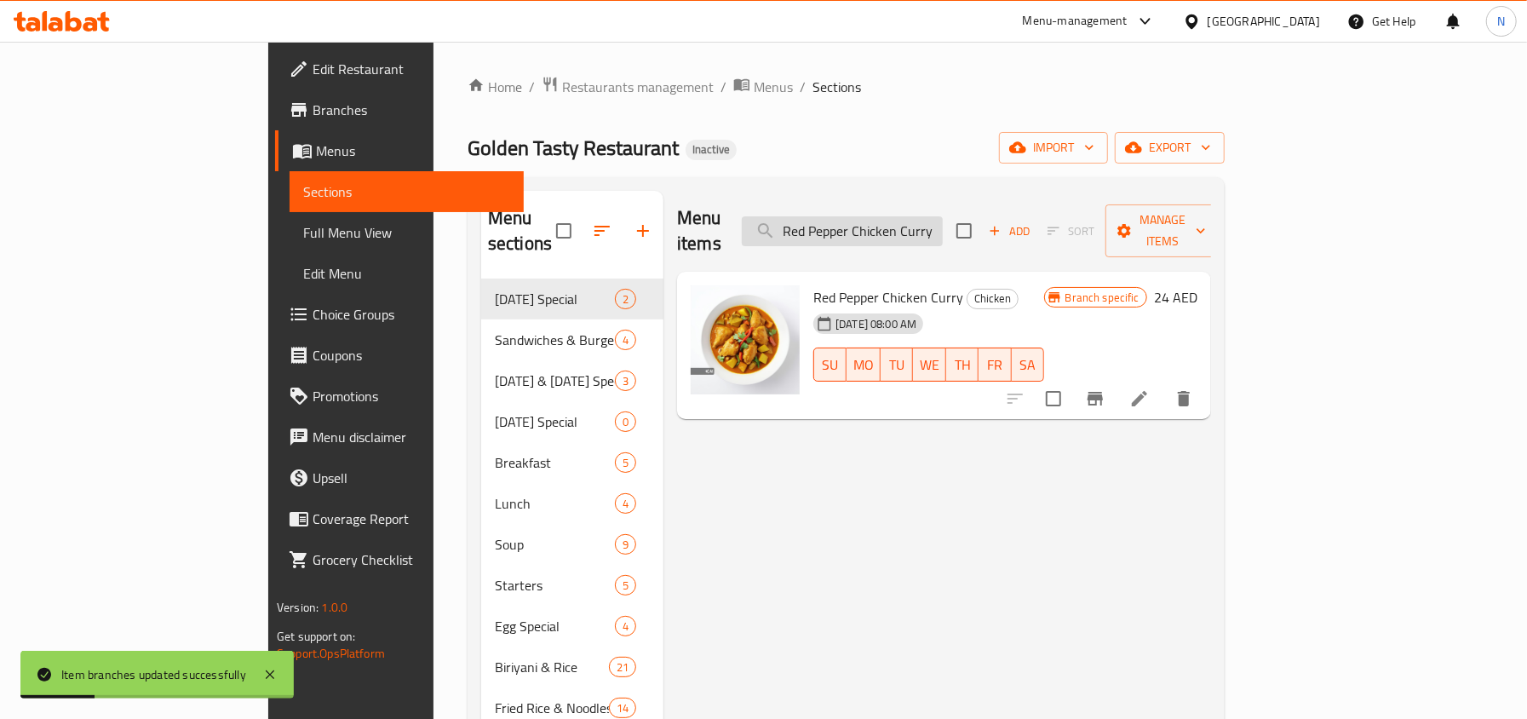
click at [942, 216] on input "Red Pepper Chicken Curry" at bounding box center [842, 231] width 201 height 30
paste input "Chicken Varattiyathu"
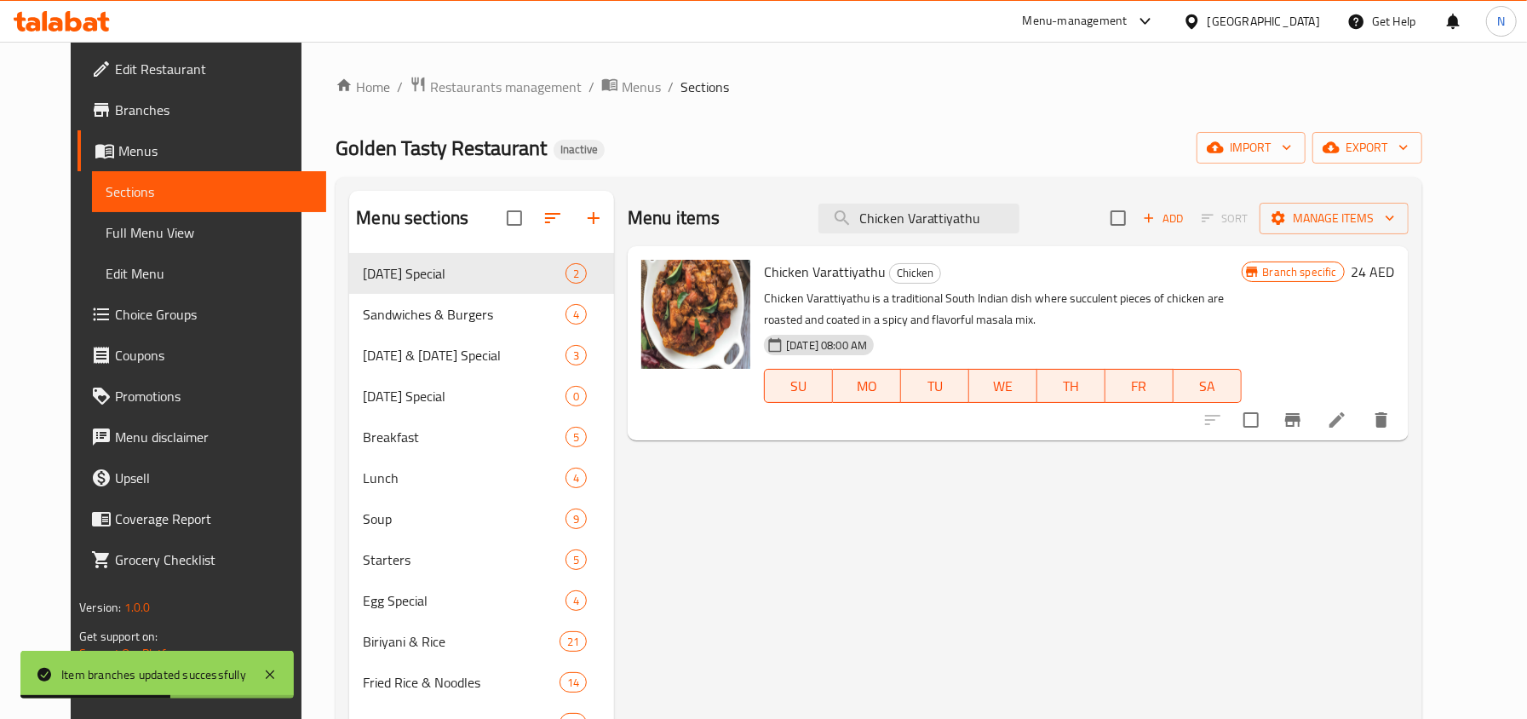
type input "Chicken Varattiyathu"
click at [1303, 429] on icon "Branch-specific-item" at bounding box center [1292, 420] width 20 height 20
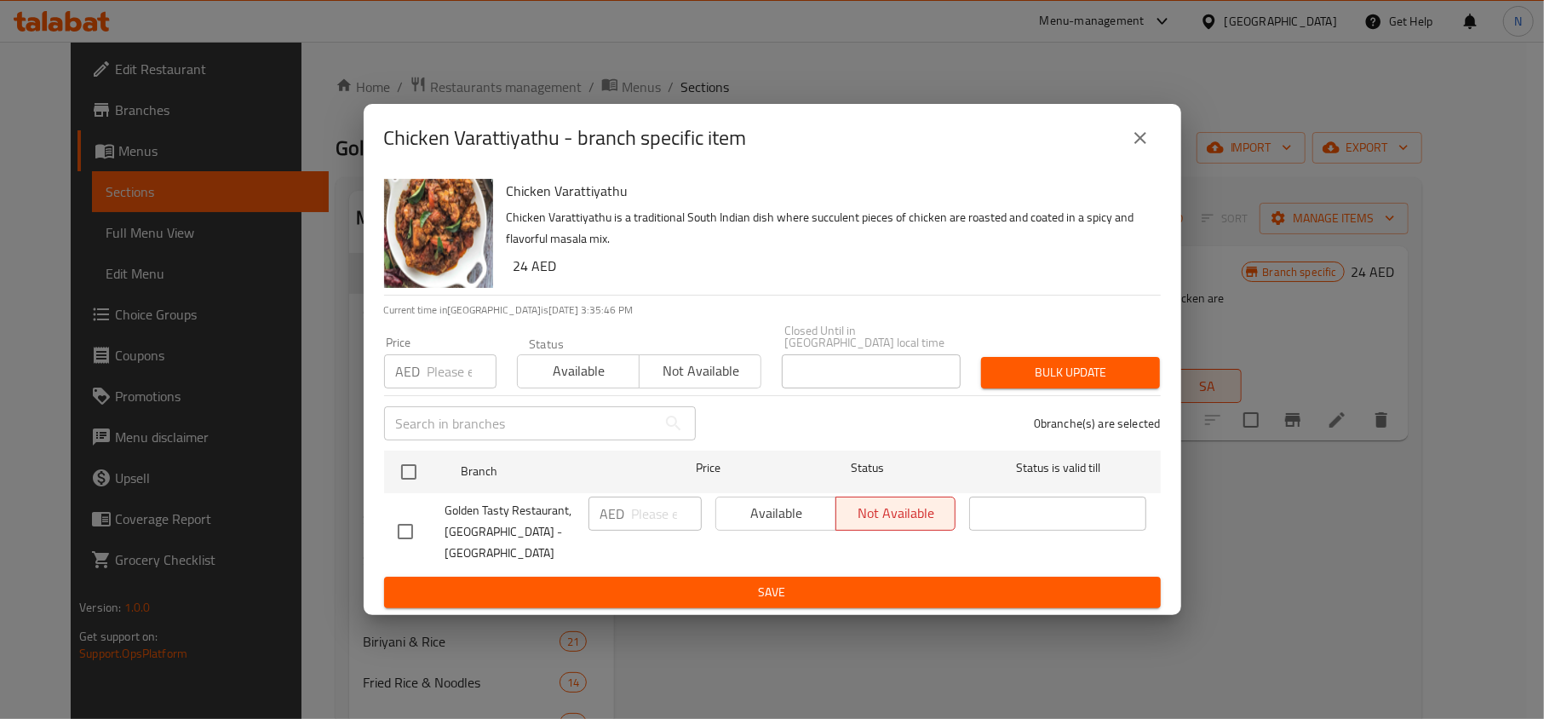
click at [399, 540] on input "checkbox" at bounding box center [405, 531] width 36 height 36
checkbox input "true"
click at [740, 521] on span "Available" at bounding box center [776, 513] width 106 height 25
click at [733, 599] on div "Chicken Varattiyathu Chicken Varattiyathu is a traditional South Indian dish wh…" at bounding box center [772, 394] width 817 height 444
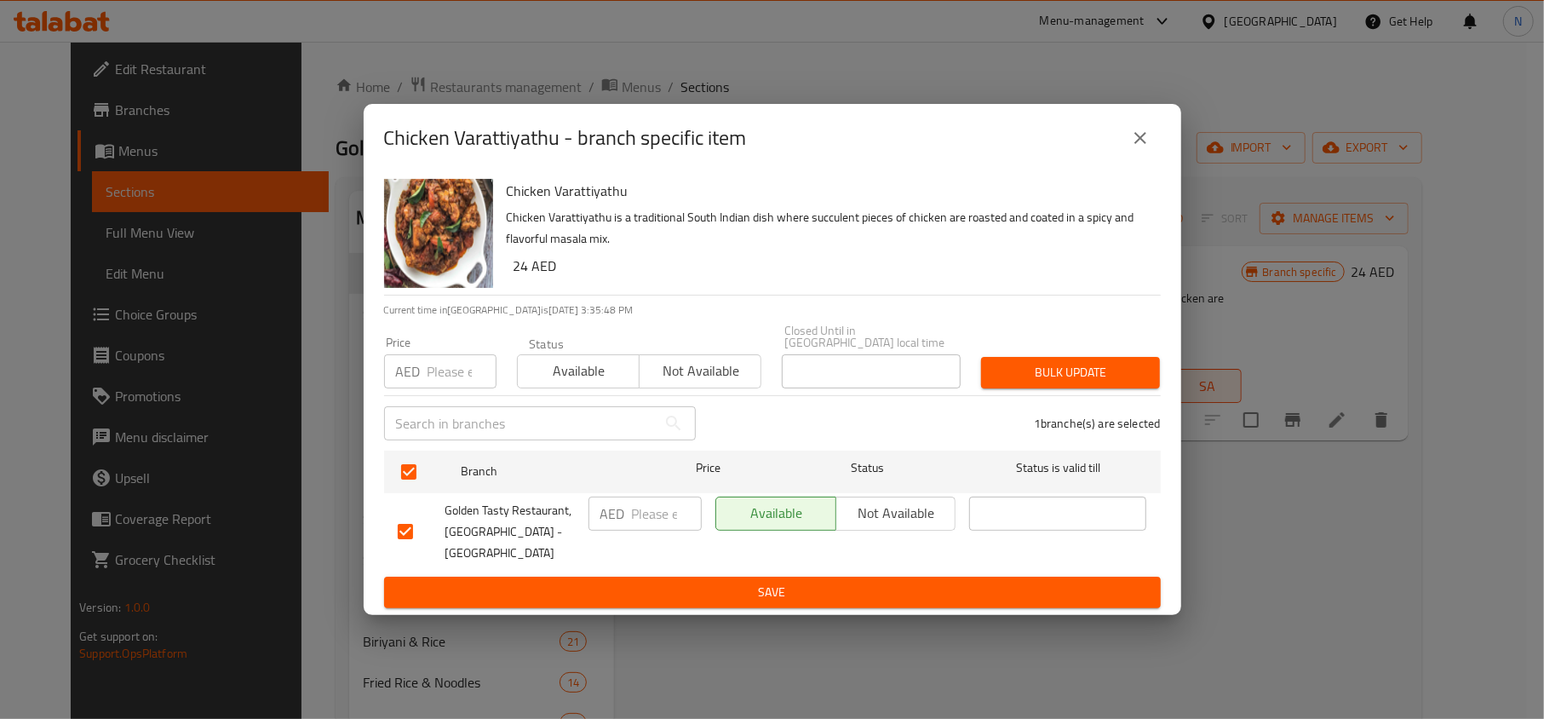
click at [729, 586] on span "Save" at bounding box center [772, 591] width 749 height 21
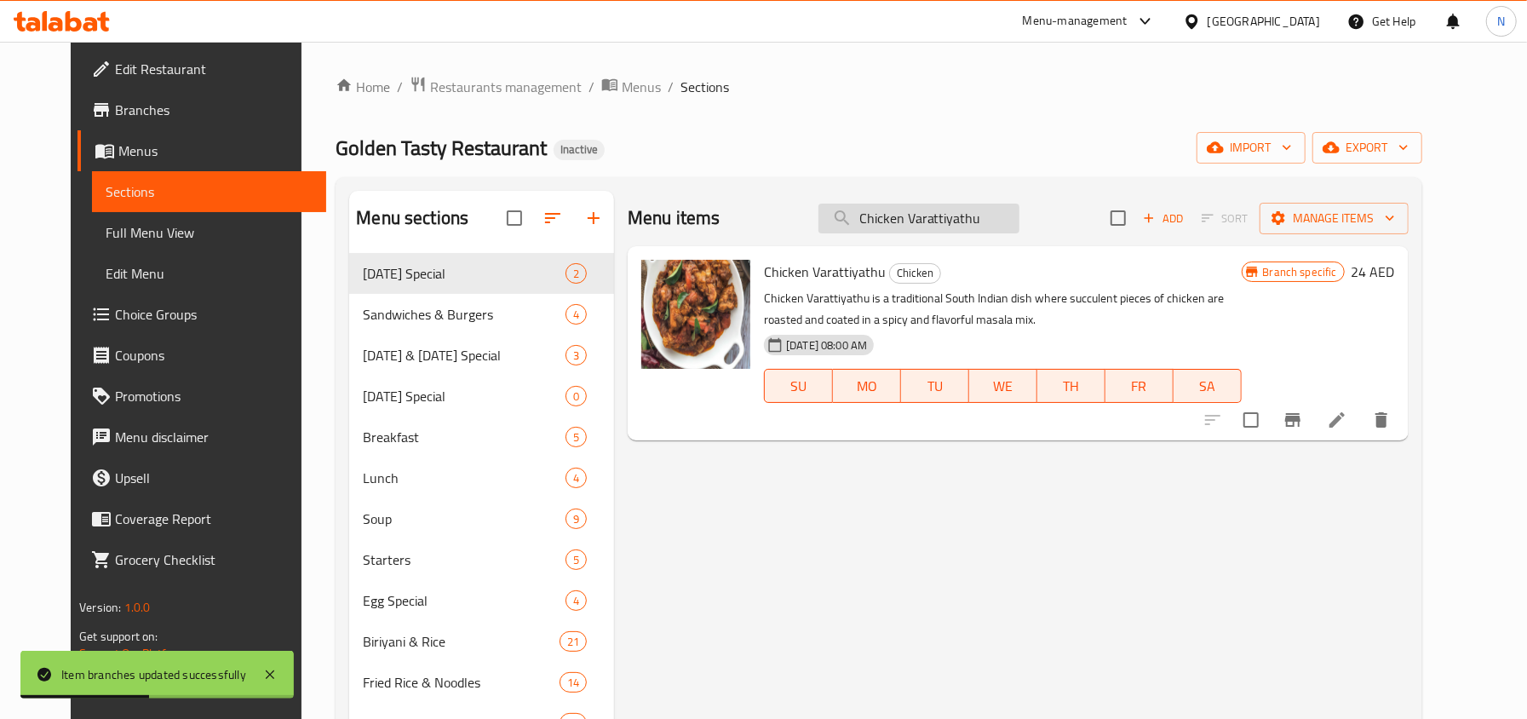
click at [974, 230] on input "Chicken Varattiyathu" at bounding box center [918, 218] width 201 height 30
paste input "Stew"
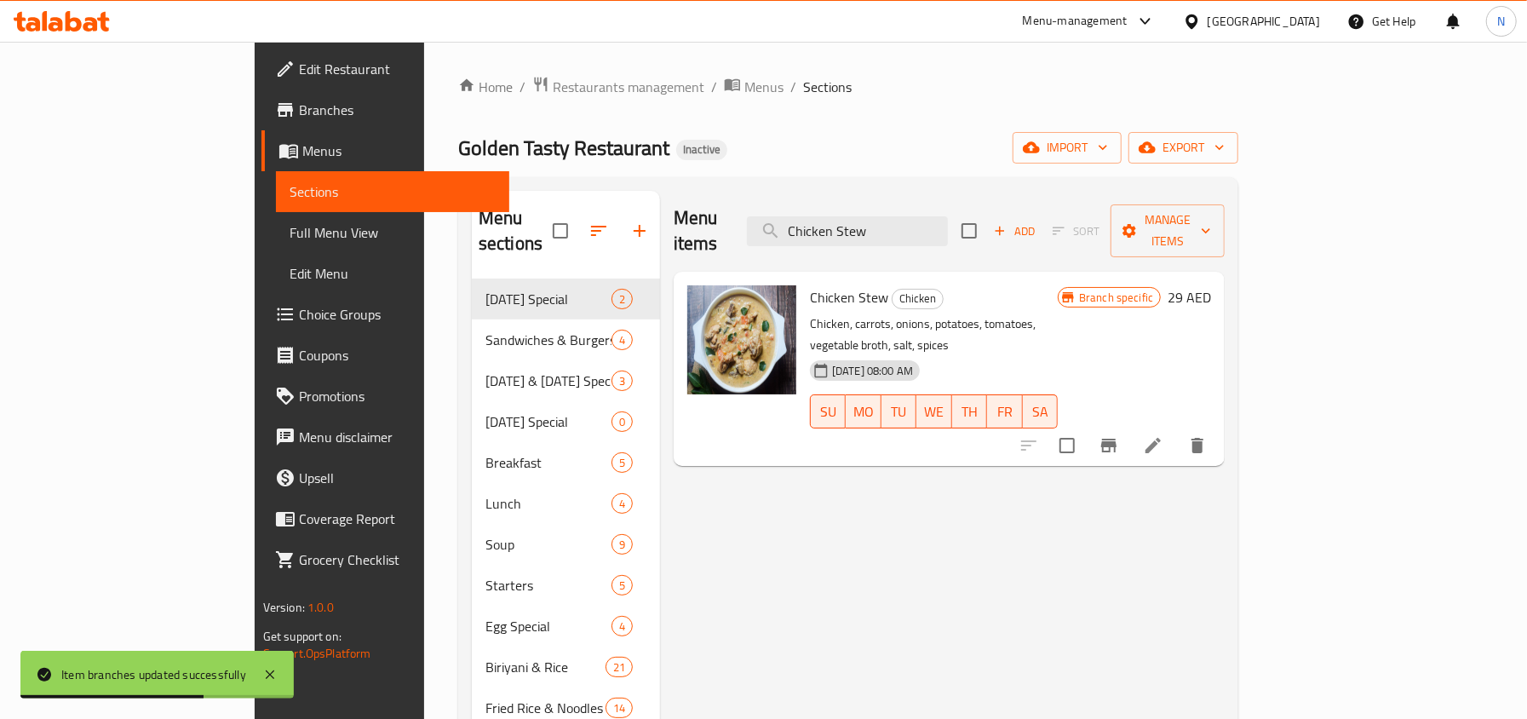
type input "Chicken Stew"
click at [1116, 438] on icon "Branch-specific-item" at bounding box center [1108, 445] width 15 height 14
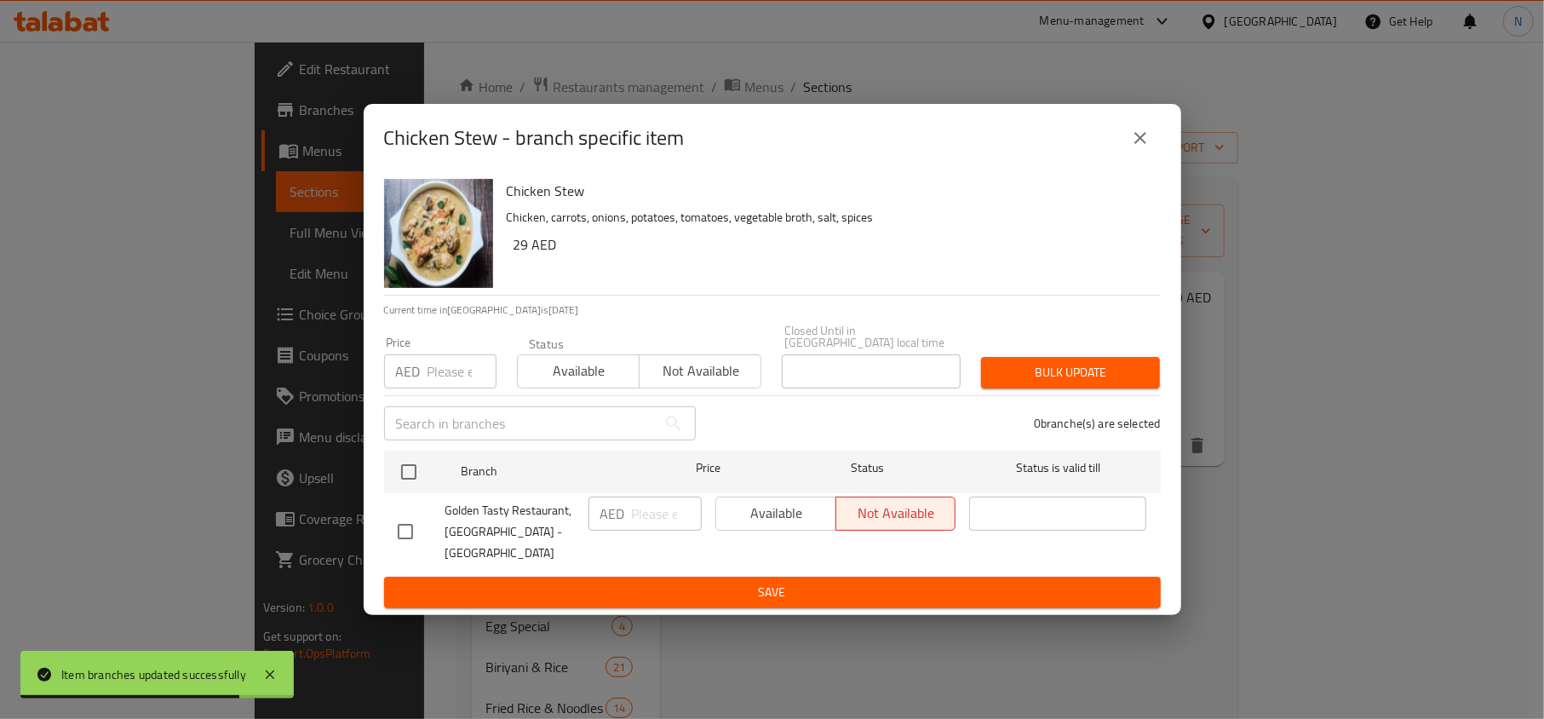
click at [414, 540] on input "checkbox" at bounding box center [405, 531] width 36 height 36
checkbox input "true"
click at [756, 525] on span "Available" at bounding box center [776, 513] width 106 height 25
click at [763, 593] on button "Save" at bounding box center [772, 592] width 776 height 32
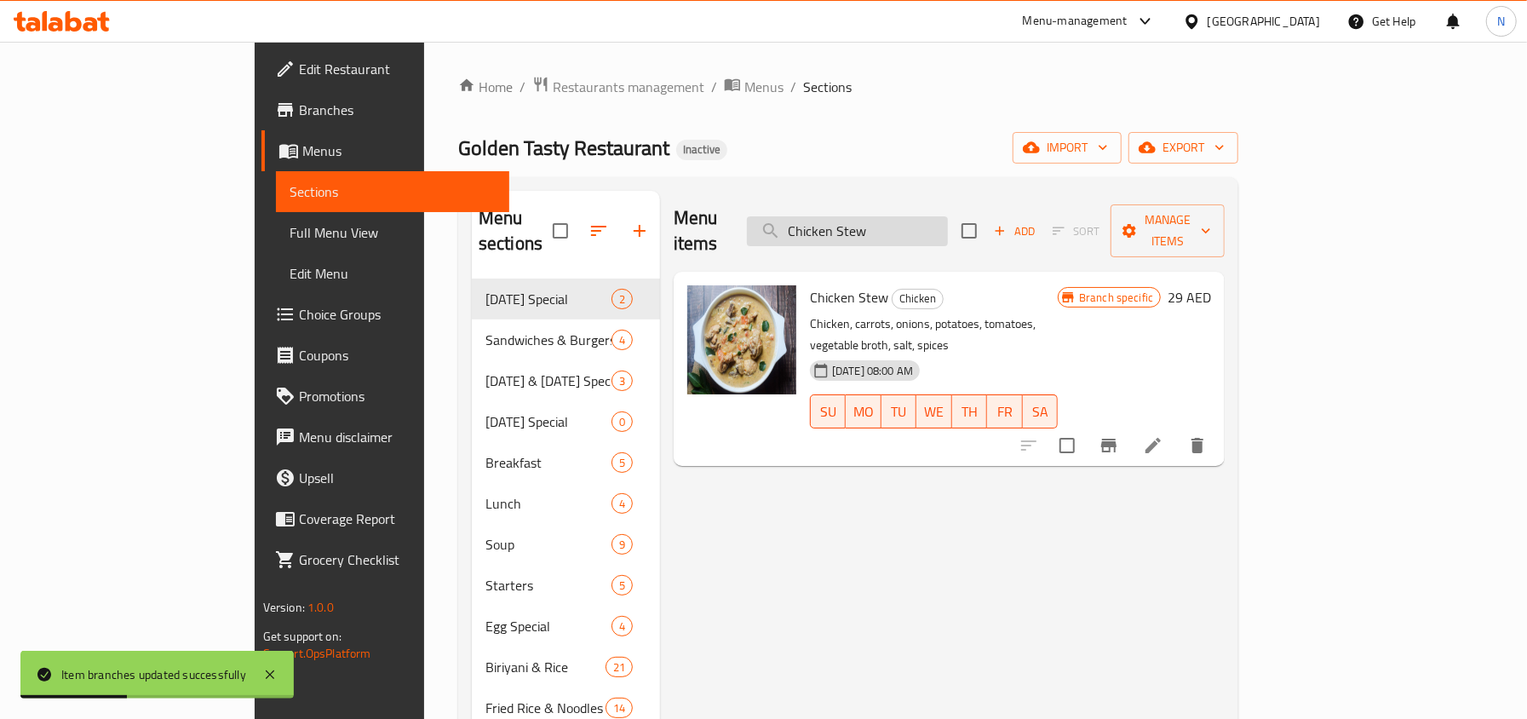
click at [940, 216] on input "Chicken Stew" at bounding box center [847, 231] width 201 height 30
paste input "Malabar Chicken Curry"
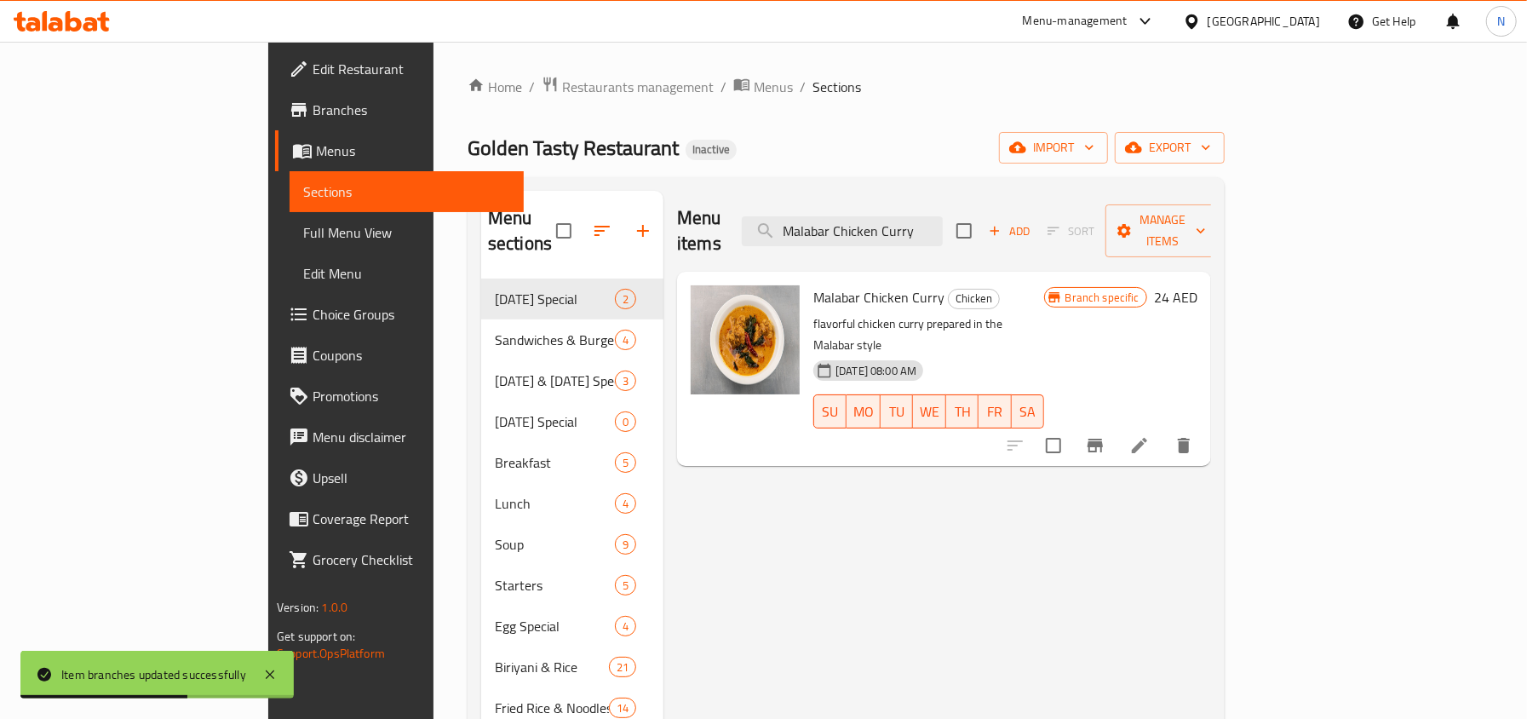
type input "Malabar Chicken Curry"
click at [1103, 438] on icon "Branch-specific-item" at bounding box center [1094, 445] width 15 height 14
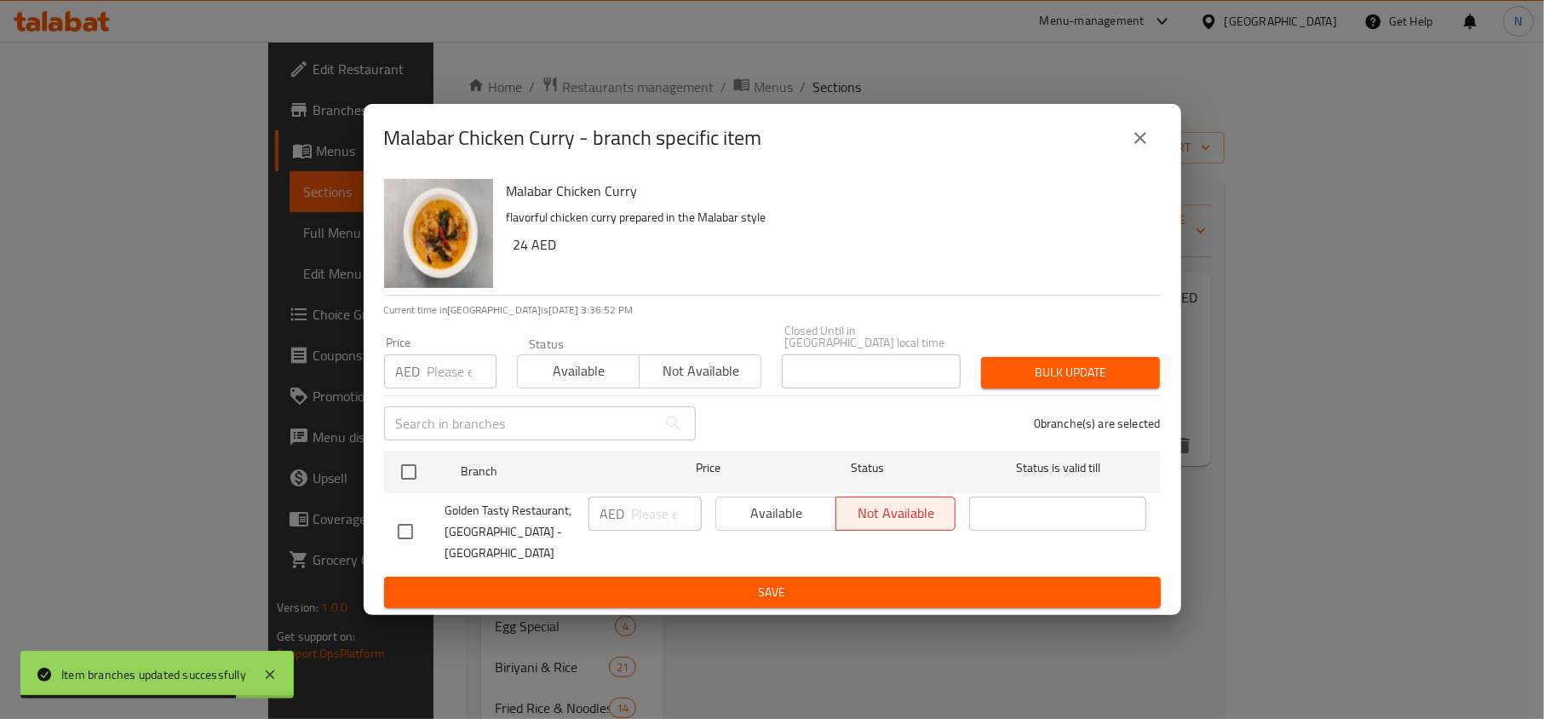
click at [403, 538] on input "checkbox" at bounding box center [405, 531] width 36 height 36
checkbox input "true"
click at [815, 518] on span "Available" at bounding box center [776, 513] width 106 height 25
click at [846, 581] on span "Save" at bounding box center [772, 591] width 749 height 21
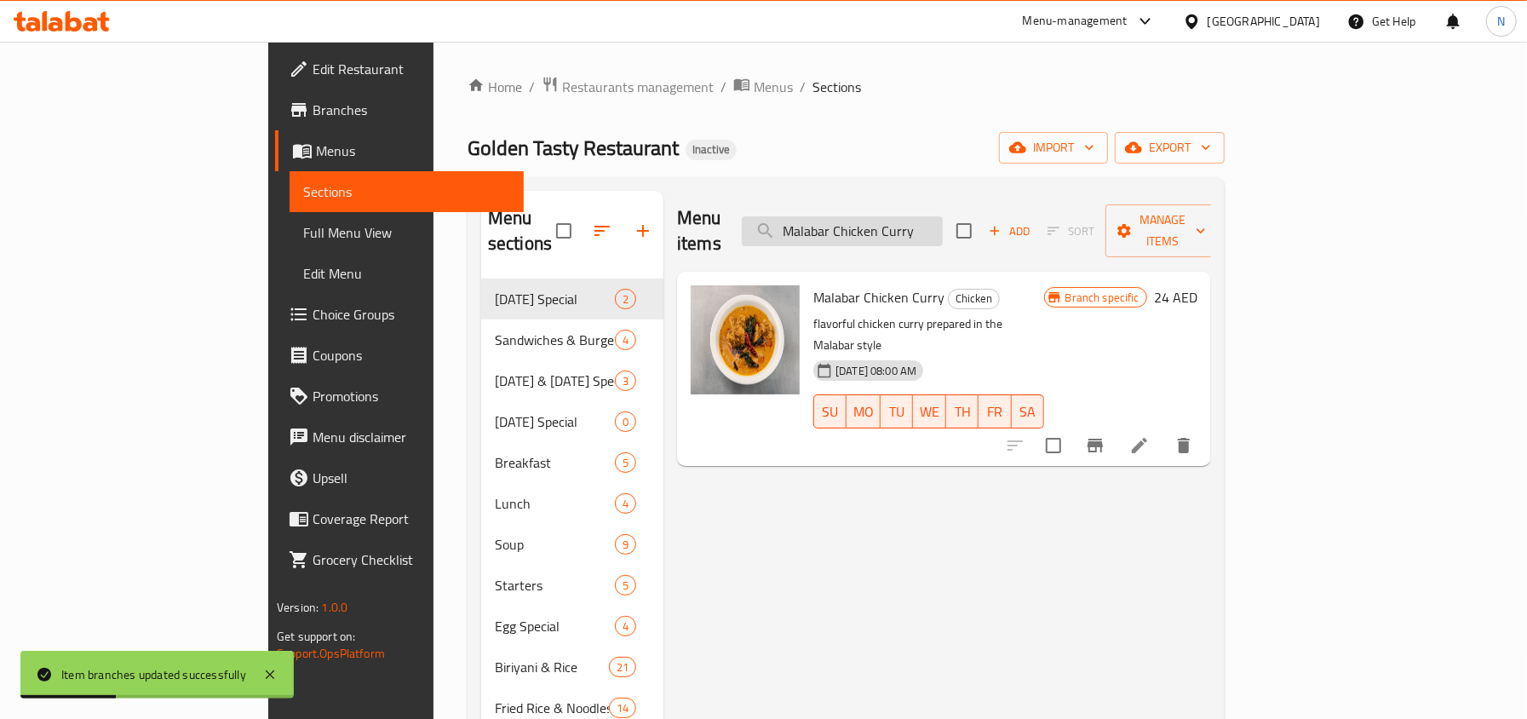
click at [942, 216] on input "Malabar Chicken Curry" at bounding box center [842, 231] width 201 height 30
paste input "Nadan"
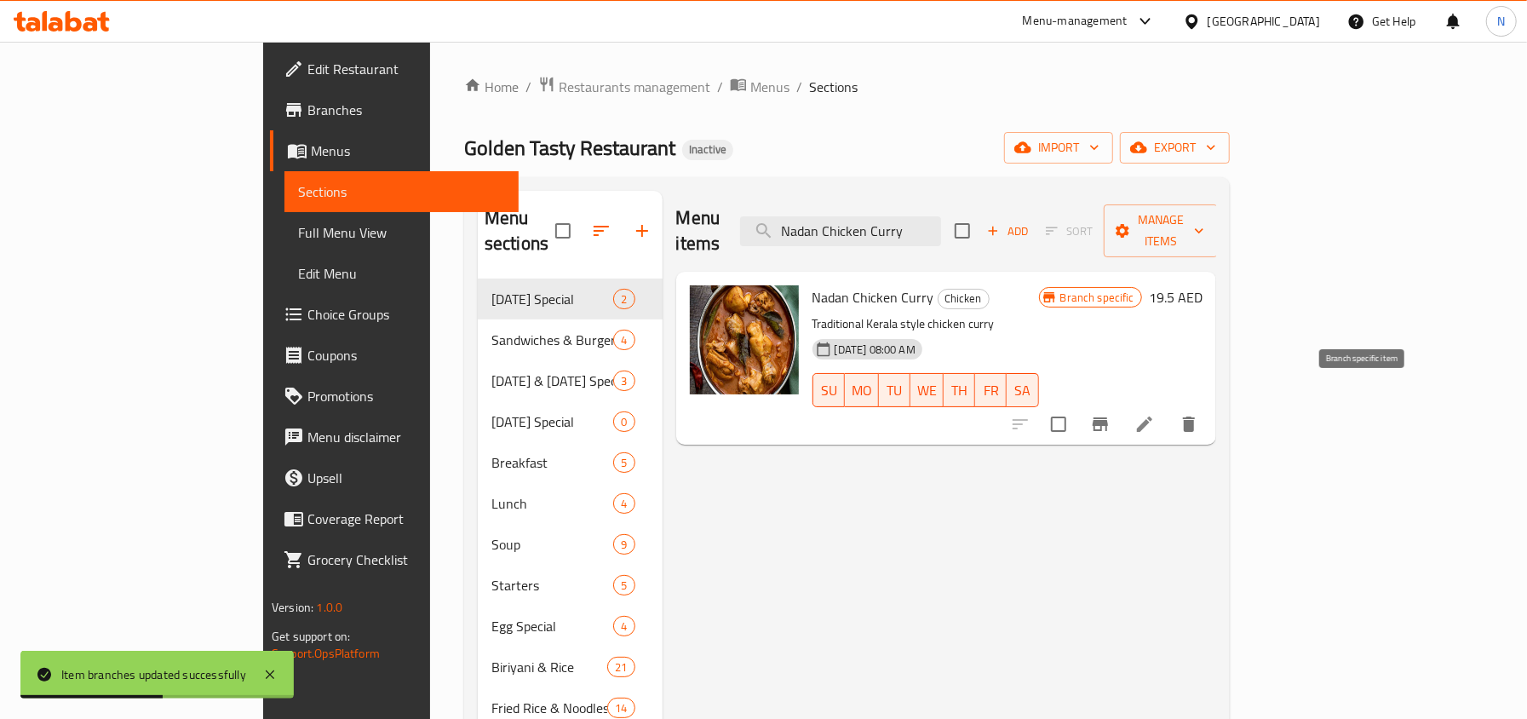
type input "Nadan Chicken Curry"
click at [1110, 414] on icon "Branch-specific-item" at bounding box center [1100, 424] width 20 height 20
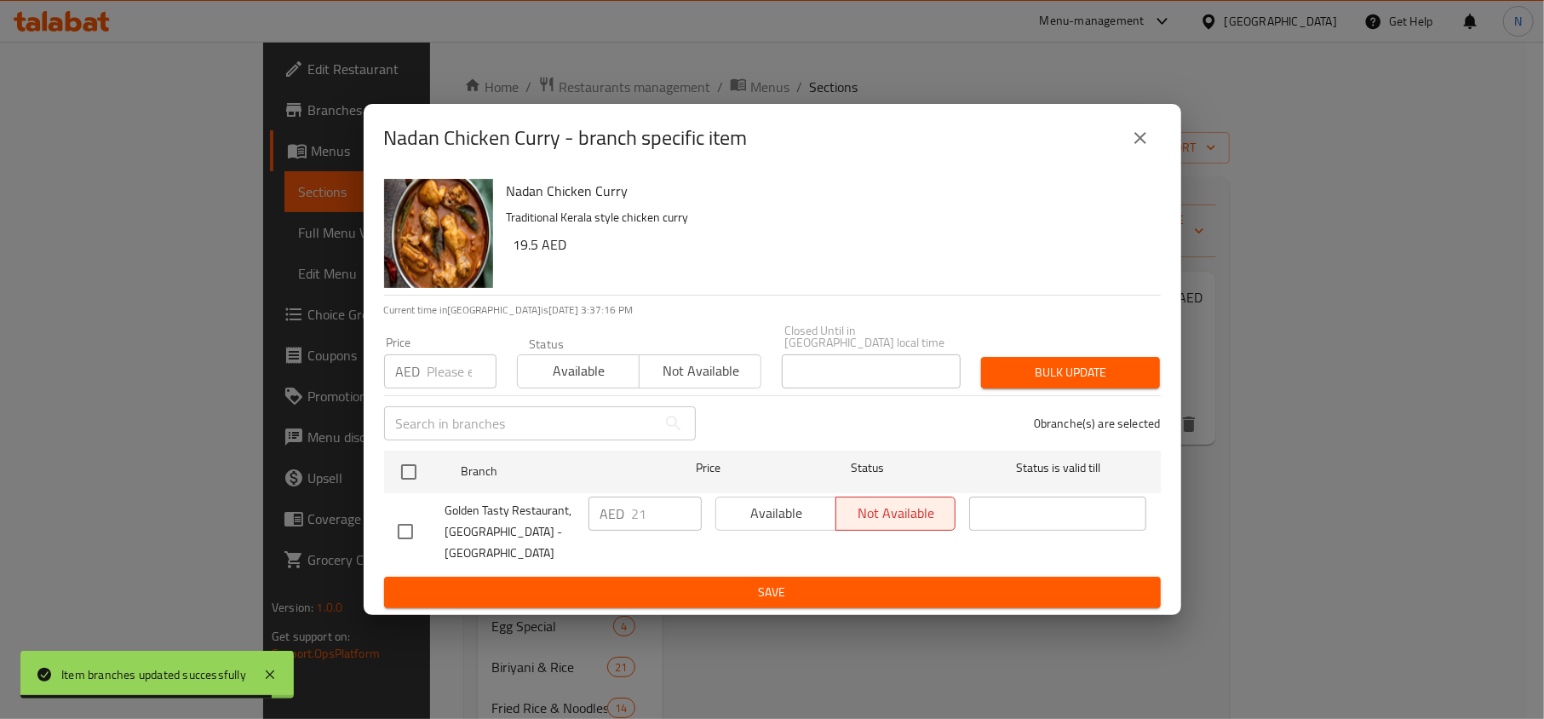
click at [409, 528] on input "checkbox" at bounding box center [405, 531] width 36 height 36
checkbox input "true"
click at [774, 516] on span "Available" at bounding box center [776, 513] width 106 height 25
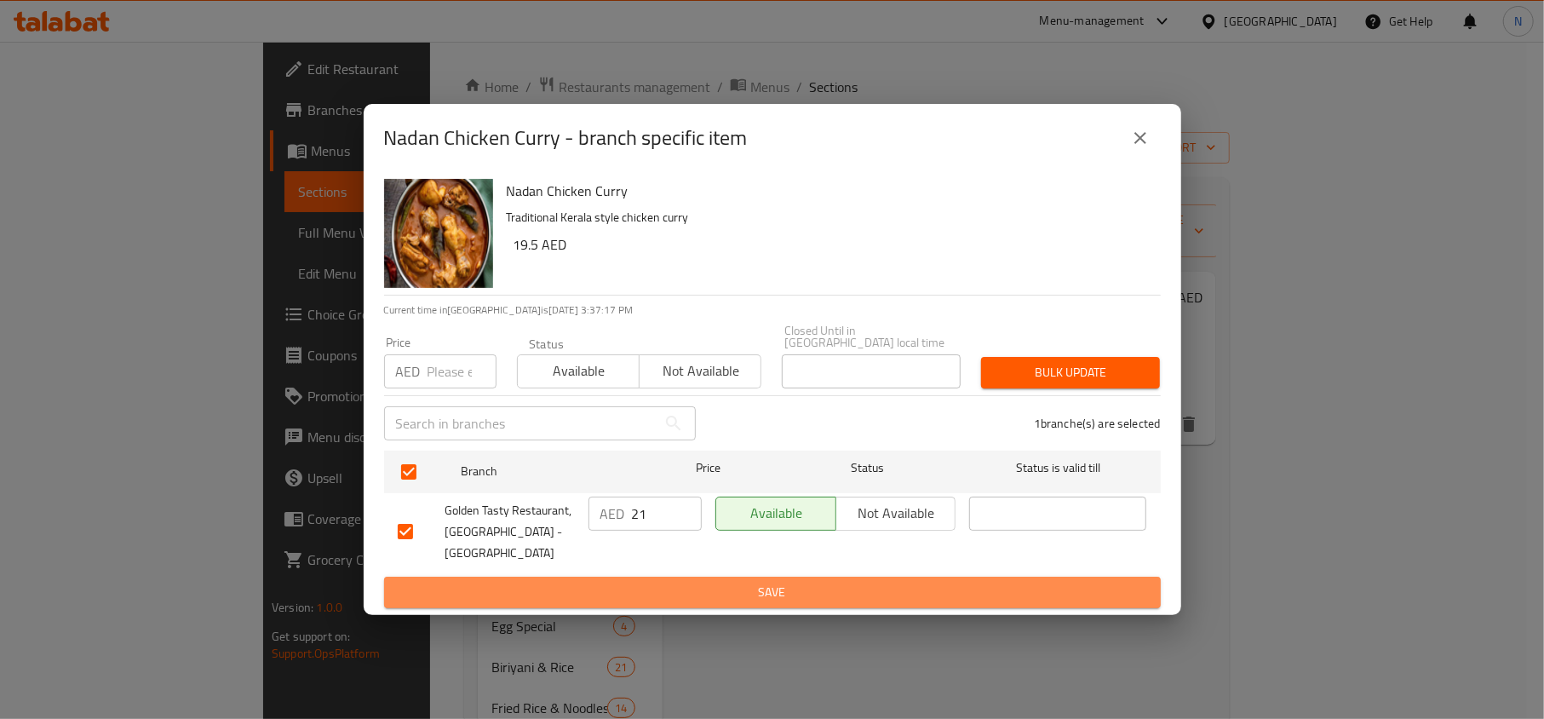
click at [753, 594] on button "Save" at bounding box center [772, 592] width 776 height 32
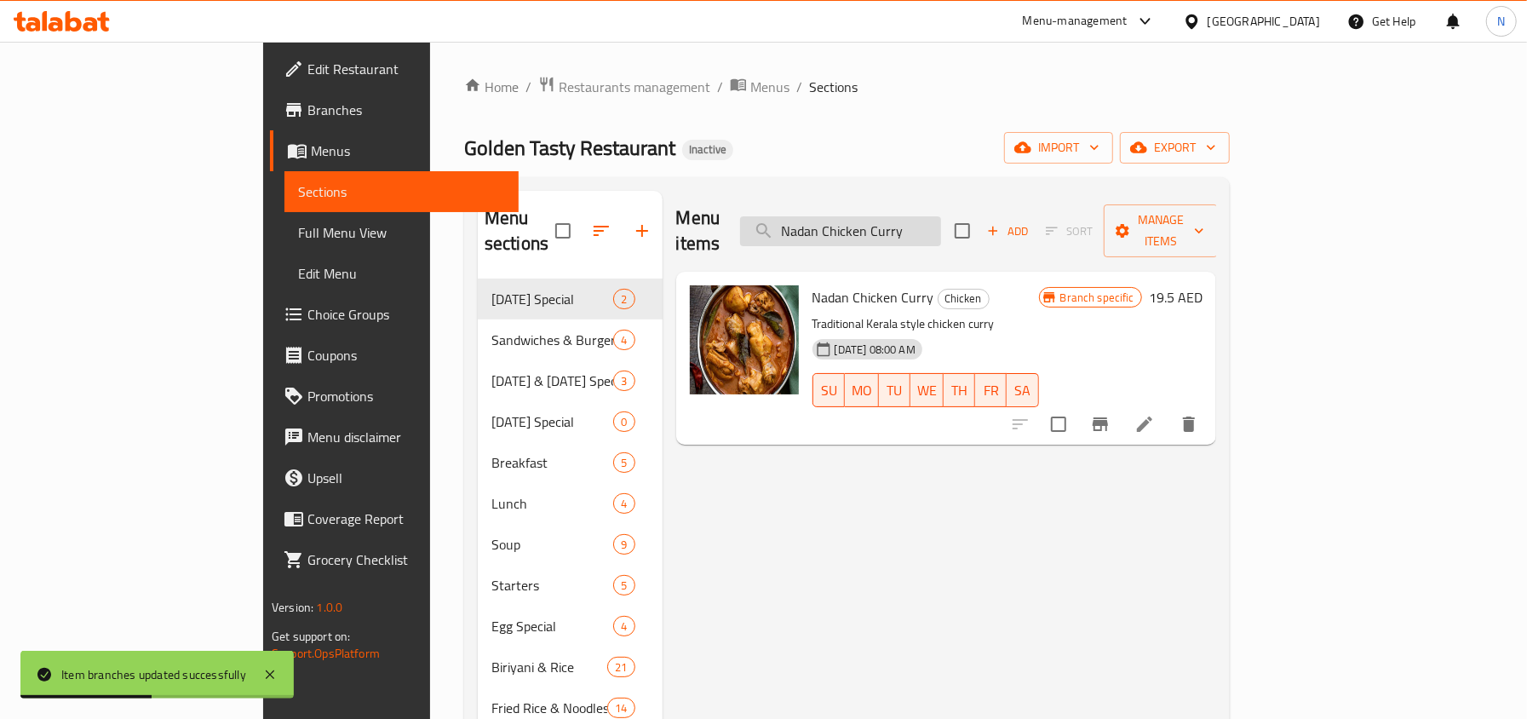
click at [933, 216] on input "Nadan Chicken Curry" at bounding box center [840, 231] width 201 height 30
paste input "Chicken Pepper F"
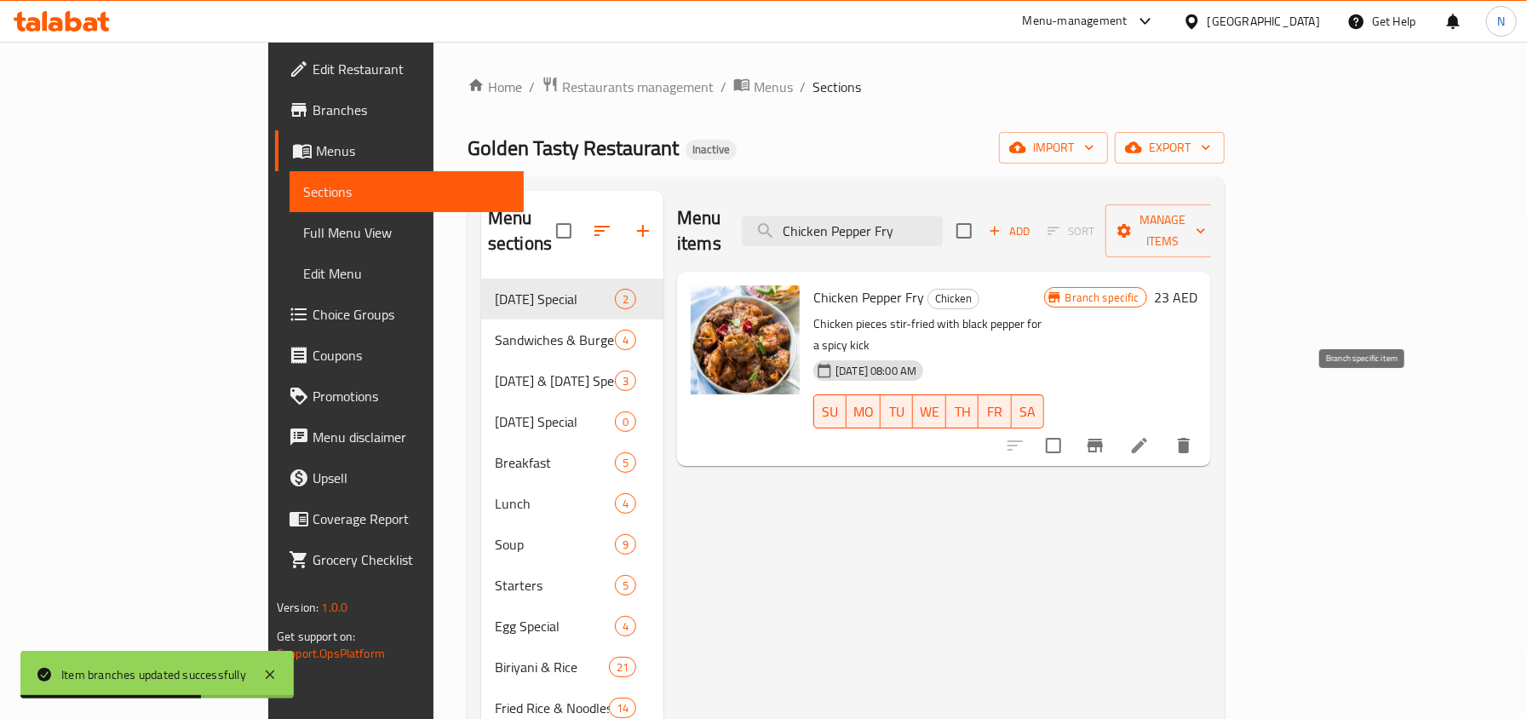
type input "Chicken Pepper Fry"
click at [1105, 435] on icon "Branch-specific-item" at bounding box center [1095, 445] width 20 height 20
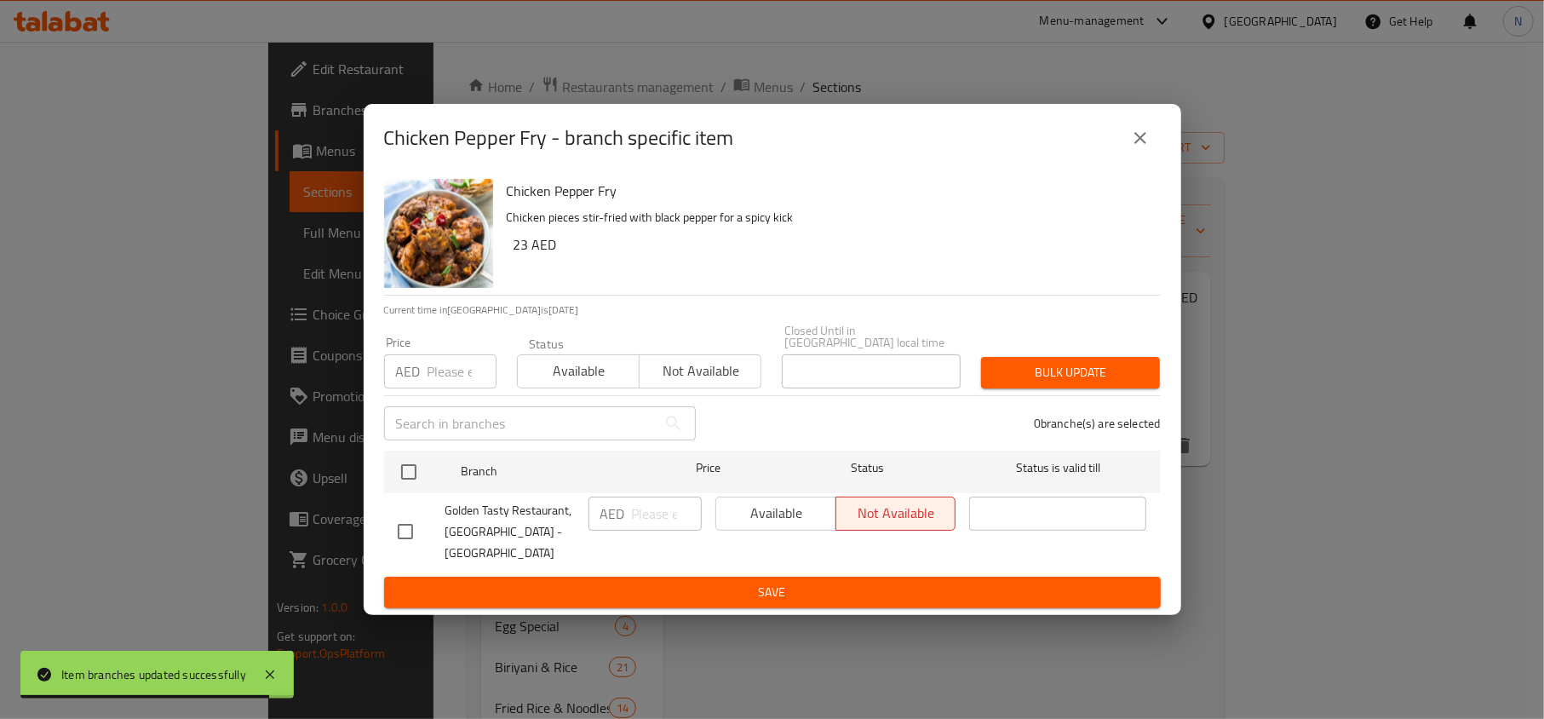
click at [410, 529] on input "checkbox" at bounding box center [405, 531] width 36 height 36
checkbox input "true"
click at [792, 521] on span "Available" at bounding box center [776, 513] width 106 height 25
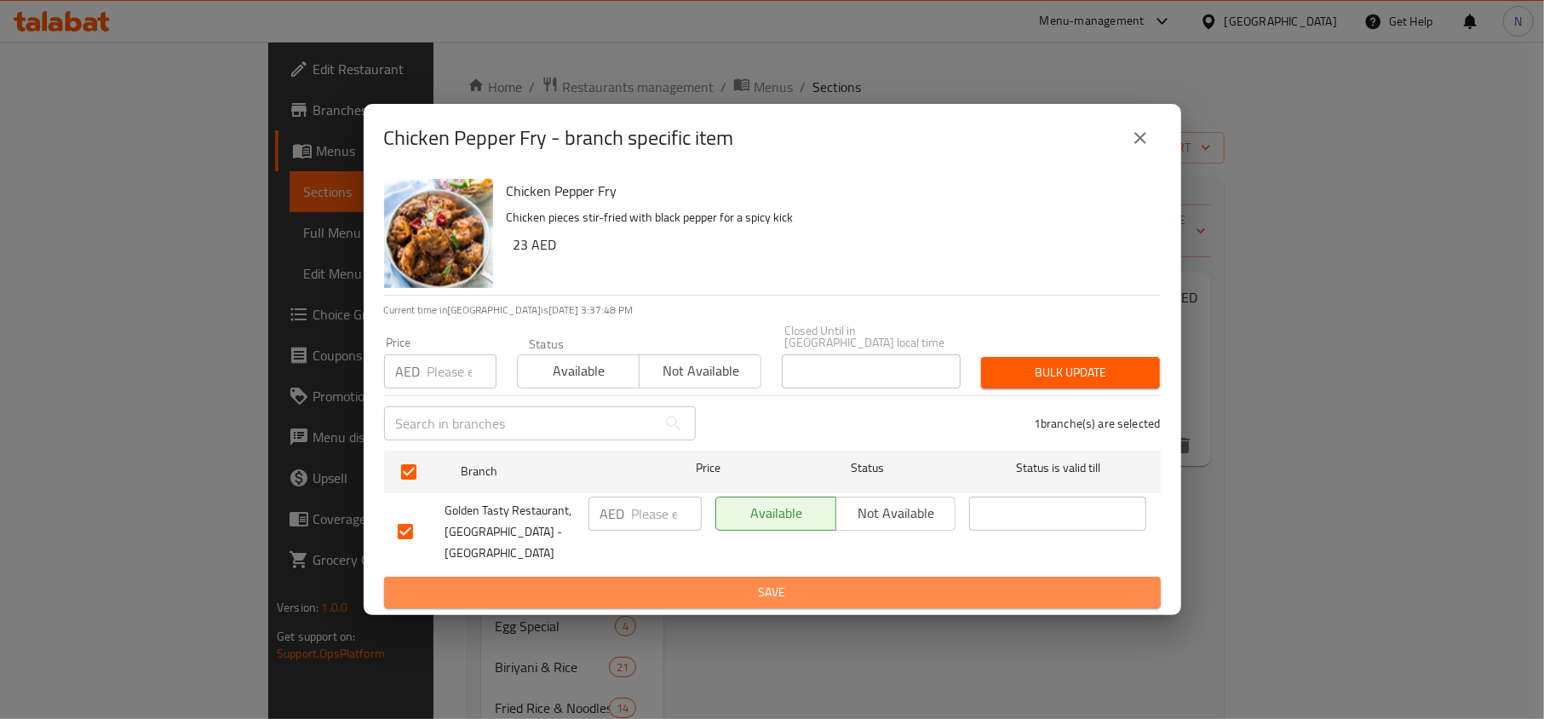
click at [797, 576] on button "Save" at bounding box center [772, 592] width 776 height 32
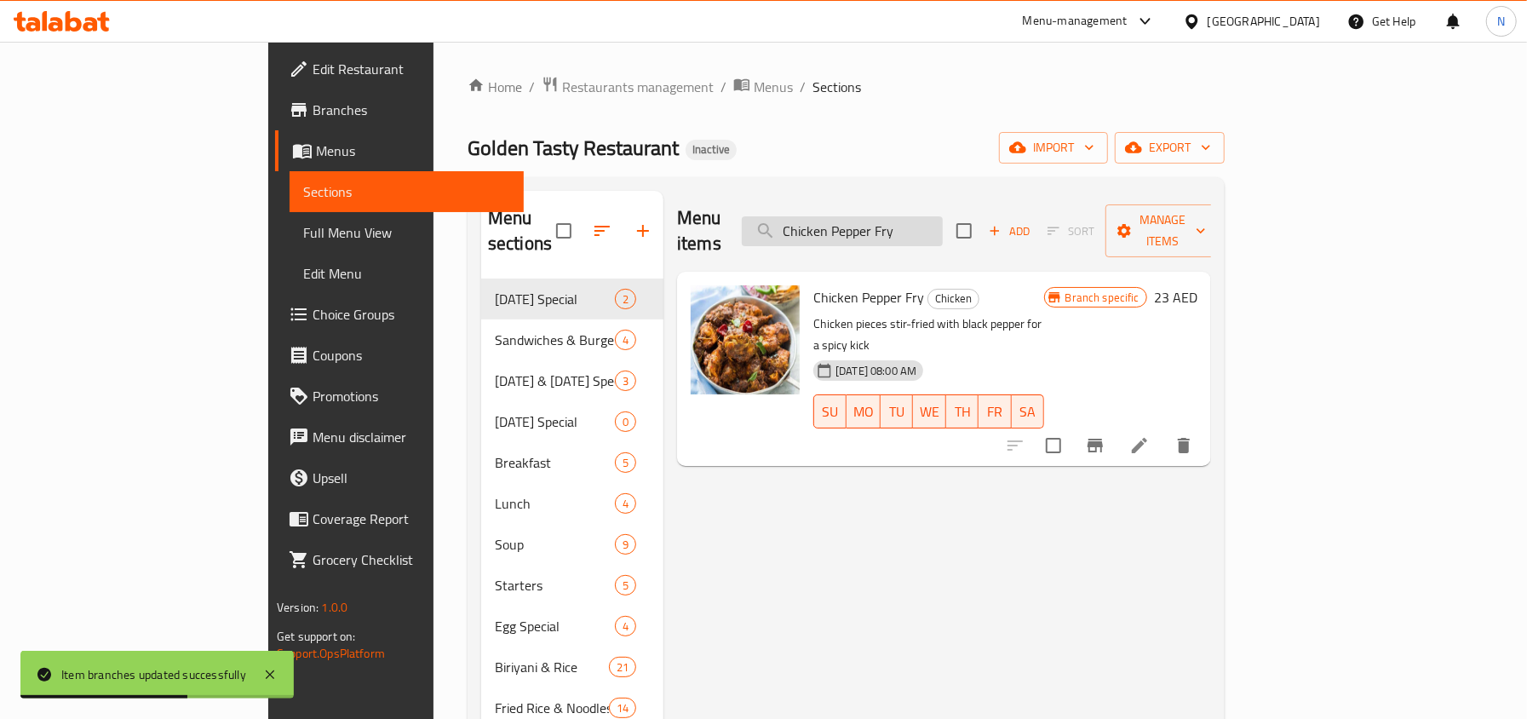
click at [900, 216] on input "Chicken Pepper Fry" at bounding box center [842, 231] width 201 height 30
paste input "Kadai"
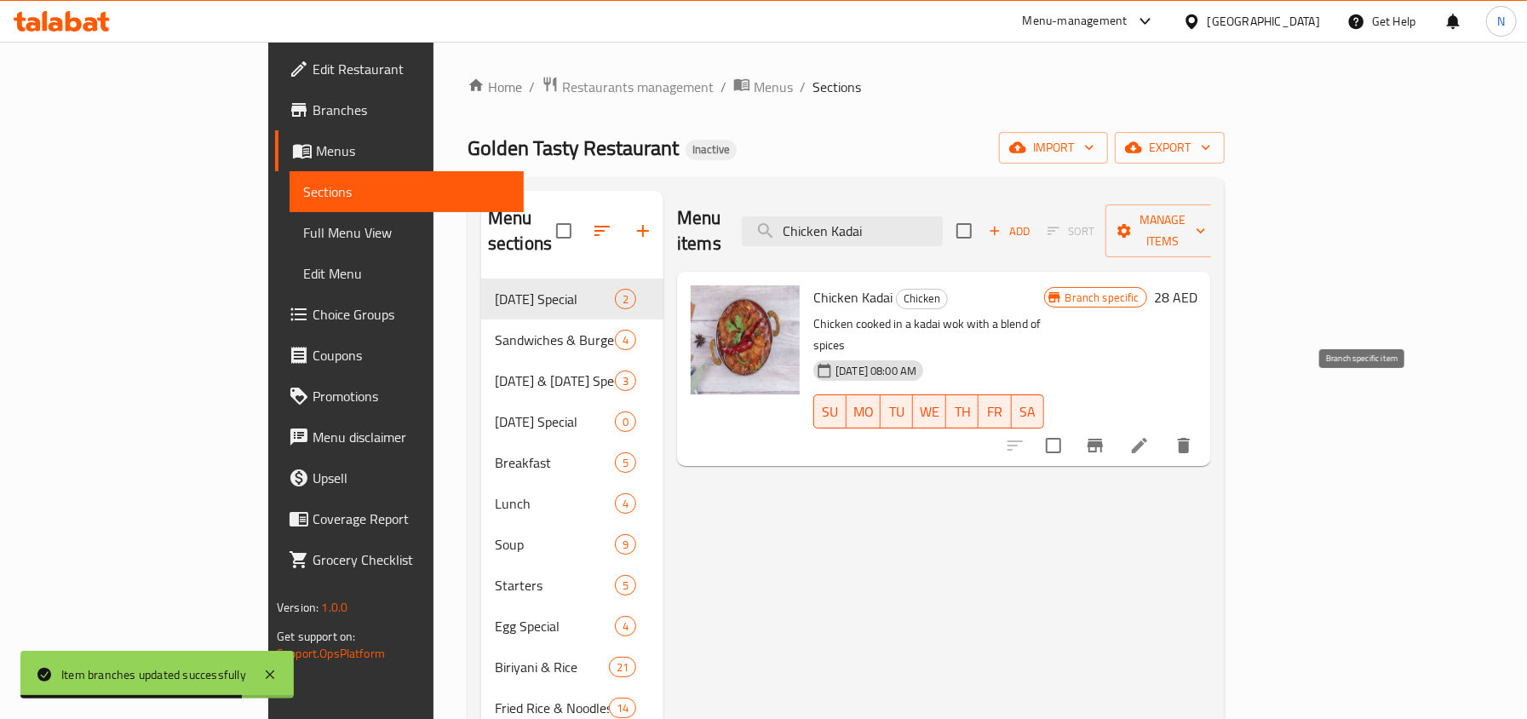
type input "Chicken Kadai"
click at [1115, 425] on button "Branch-specific-item" at bounding box center [1094, 445] width 41 height 41
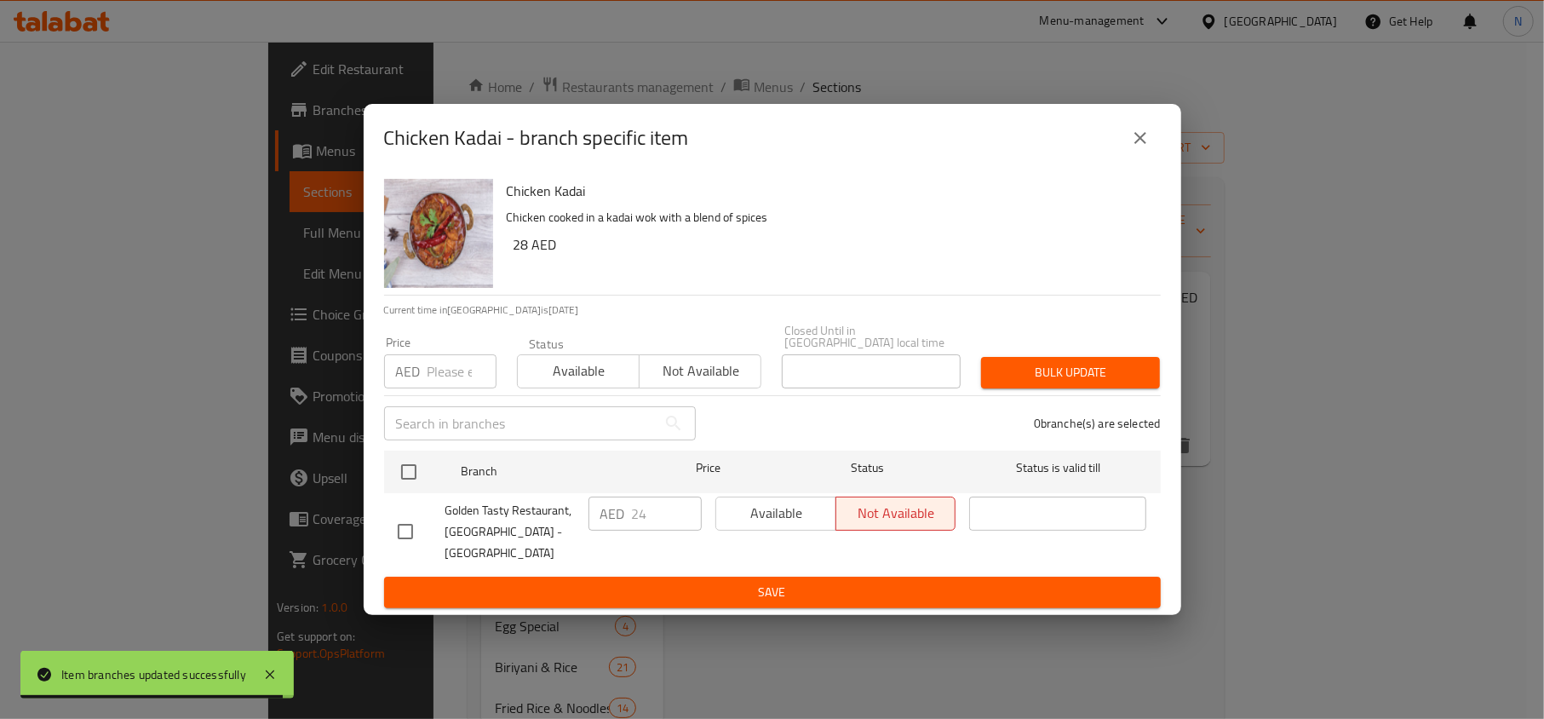
click at [400, 535] on input "checkbox" at bounding box center [405, 531] width 36 height 36
checkbox input "true"
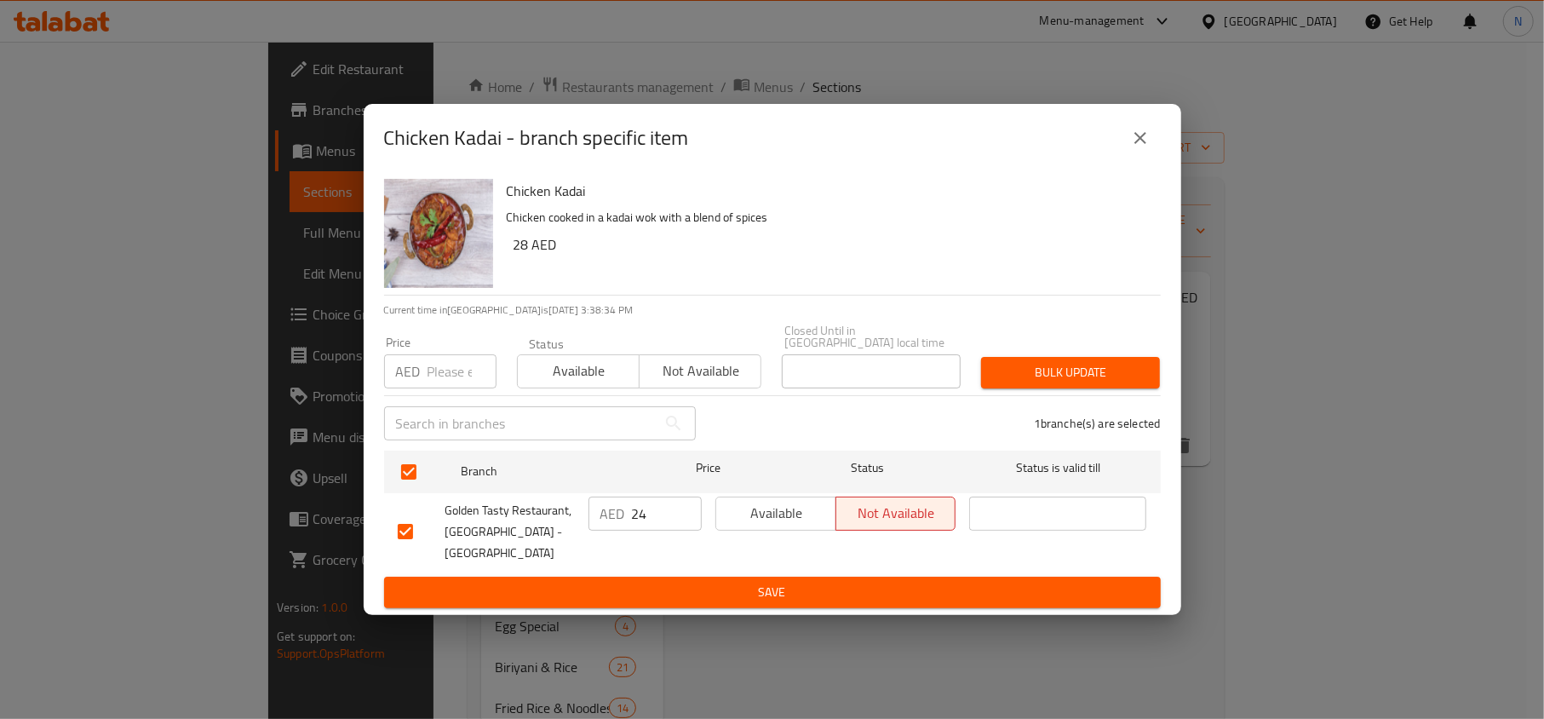
click at [750, 525] on span "Available" at bounding box center [776, 513] width 106 height 25
click at [750, 593] on button "Save" at bounding box center [772, 592] width 776 height 32
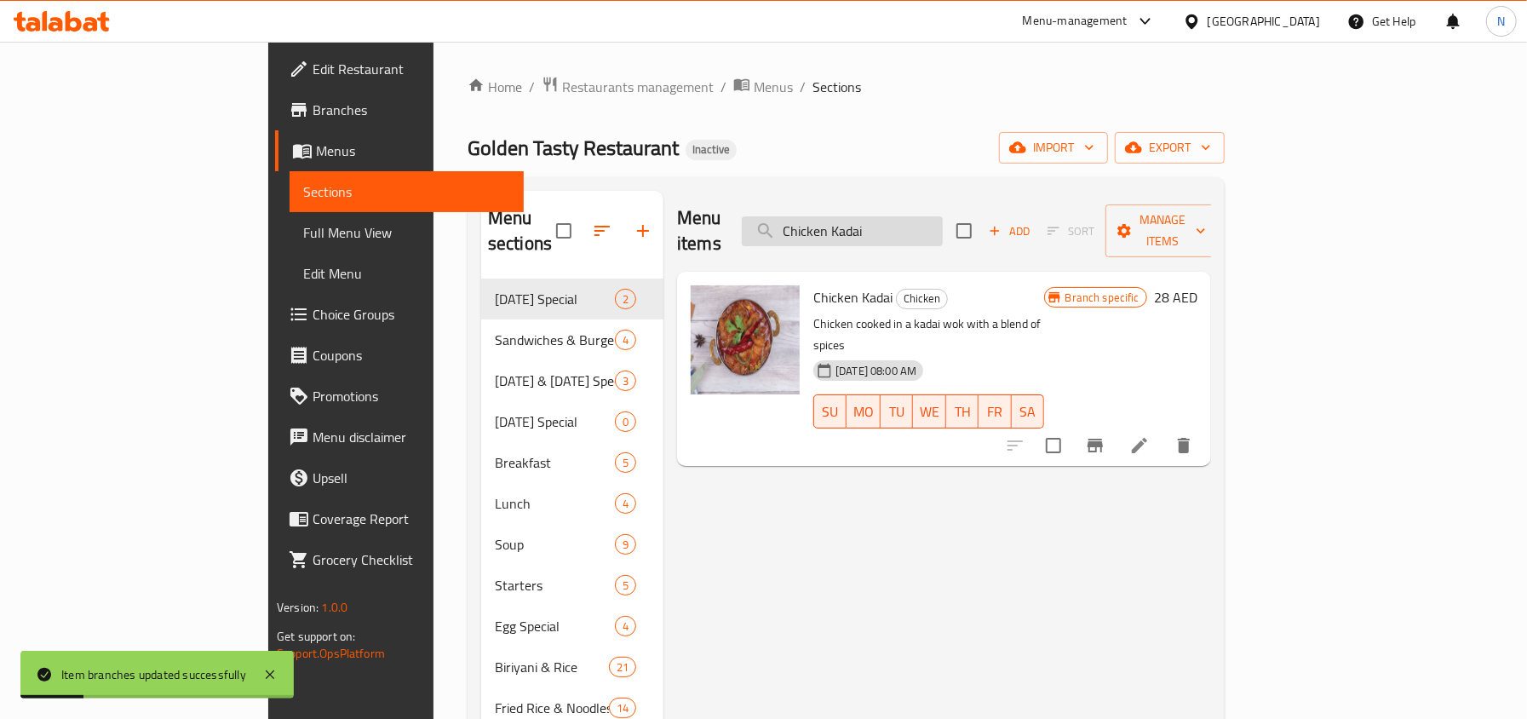
click at [942, 229] on input "Chicken Kadai" at bounding box center [842, 231] width 201 height 30
paste input "Butter Chicken"
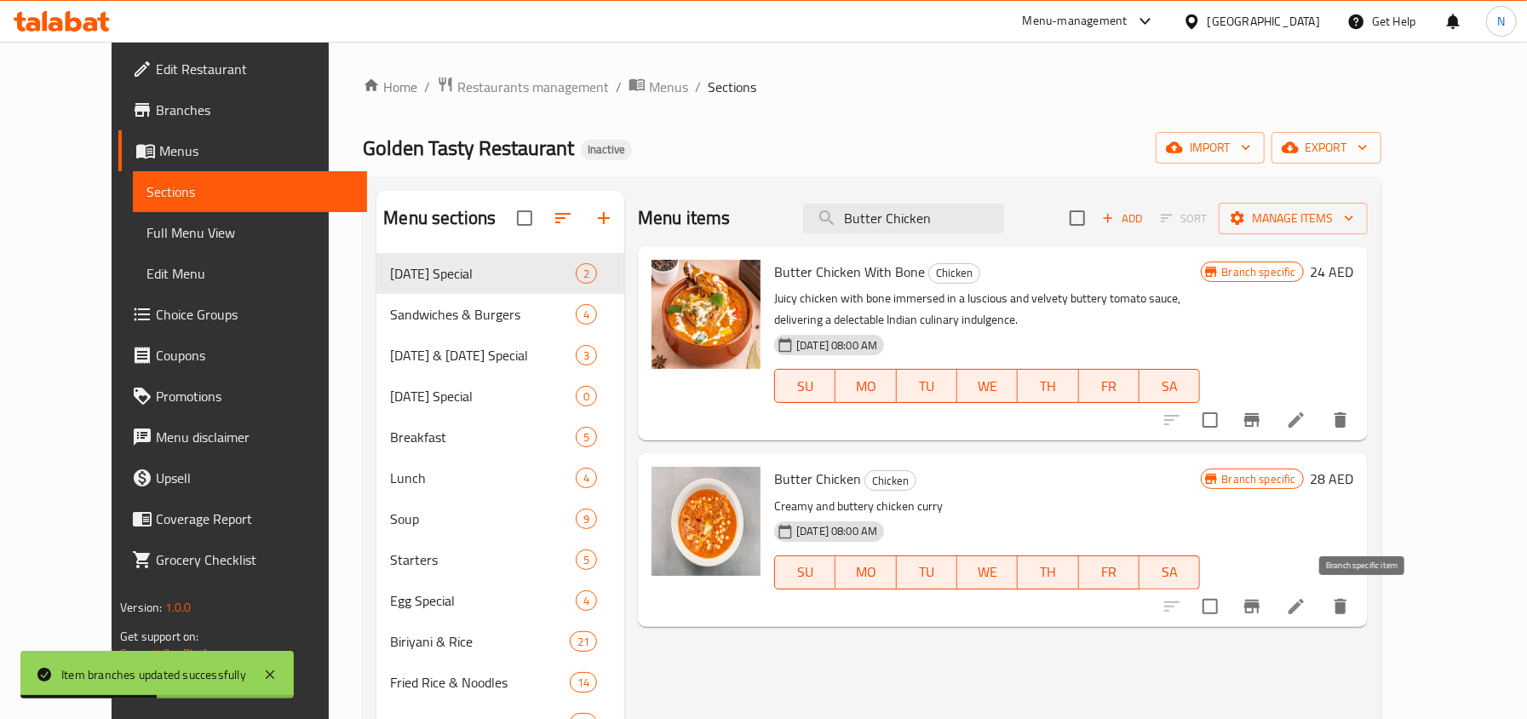
type input "Butter Chicken"
click at [1262, 616] on icon "Branch-specific-item" at bounding box center [1251, 606] width 20 height 20
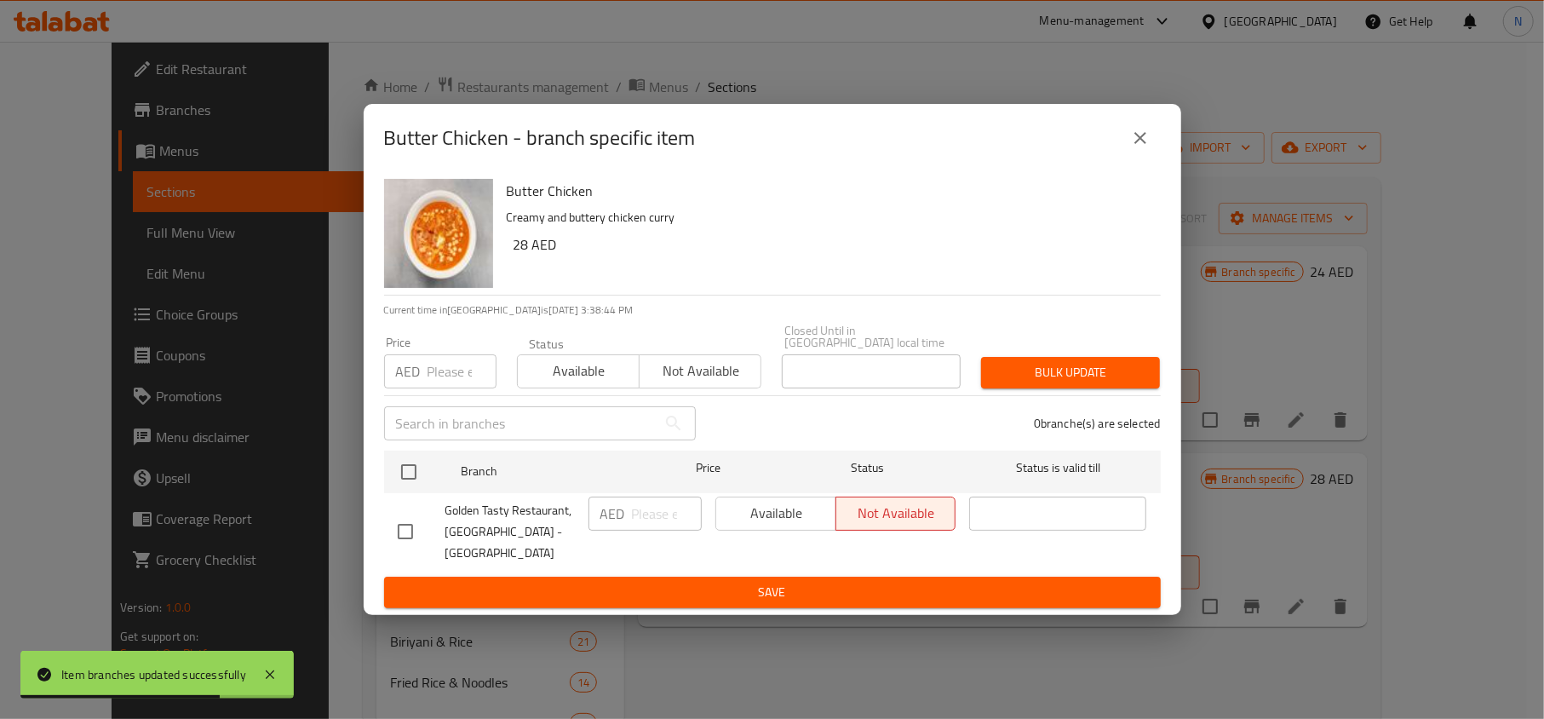
click at [415, 533] on input "checkbox" at bounding box center [405, 531] width 36 height 36
checkbox input "true"
click at [730, 525] on span "Available" at bounding box center [776, 513] width 106 height 25
click at [753, 590] on span "Save" at bounding box center [772, 591] width 749 height 21
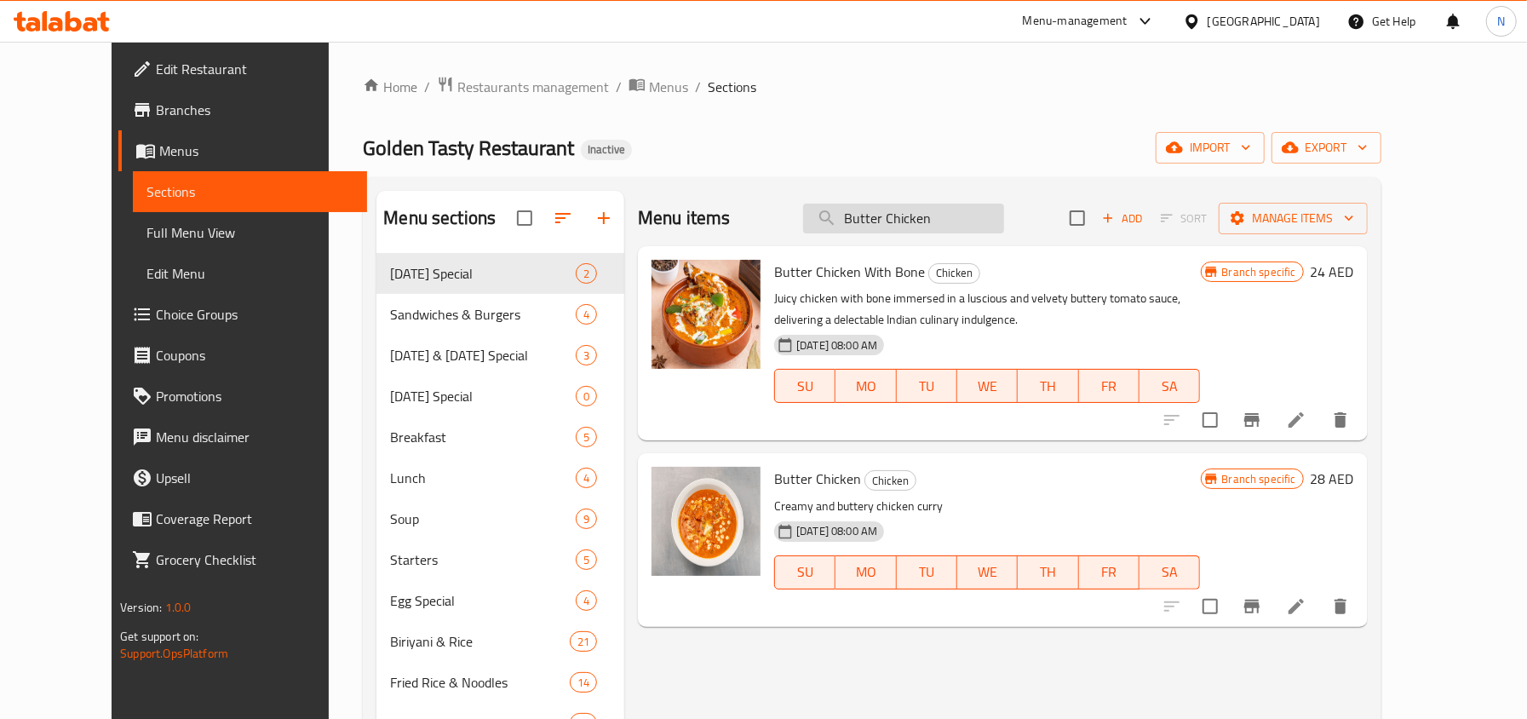
click at [928, 215] on input "Butter Chicken" at bounding box center [903, 218] width 201 height 30
paste input "Pathiri"
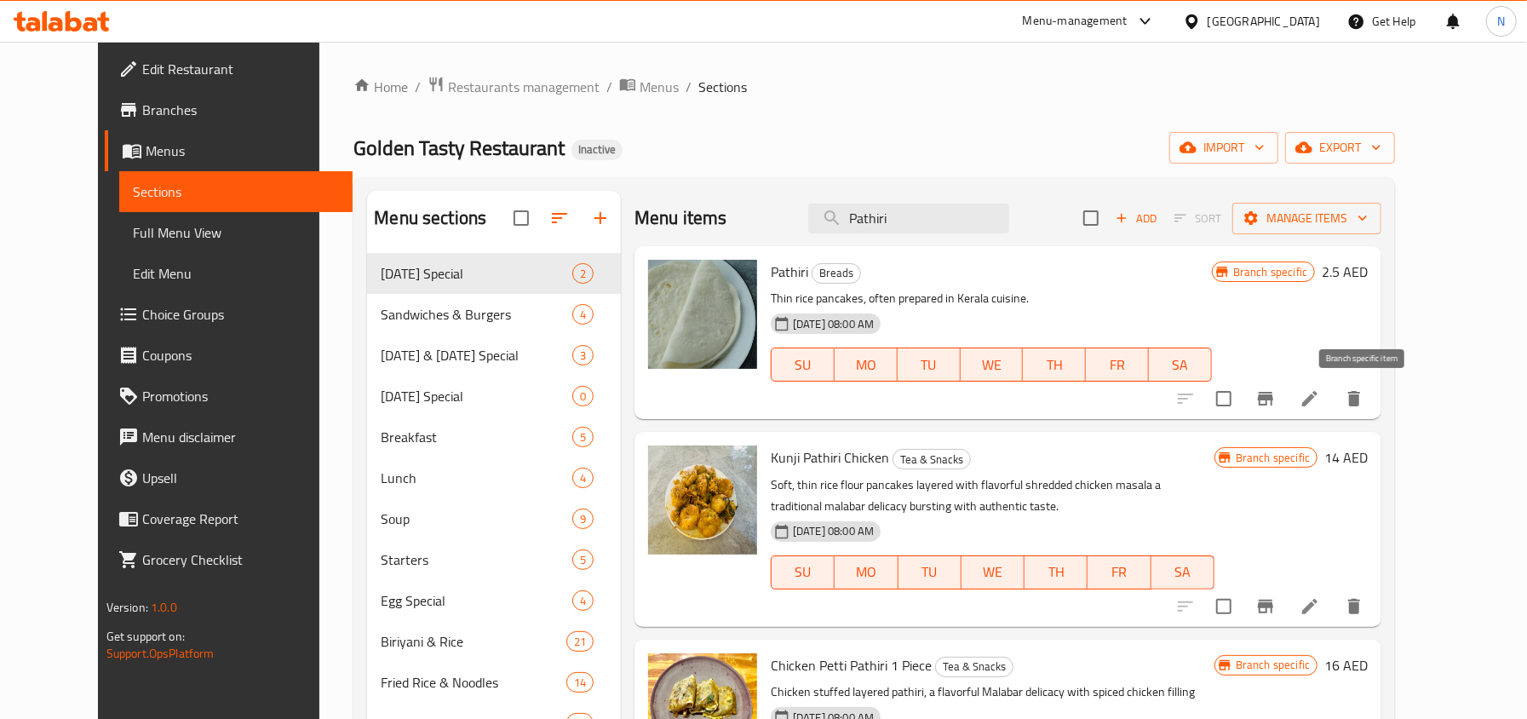
type input "Pathiri"
click at [1286, 393] on button "Branch-specific-item" at bounding box center [1265, 398] width 41 height 41
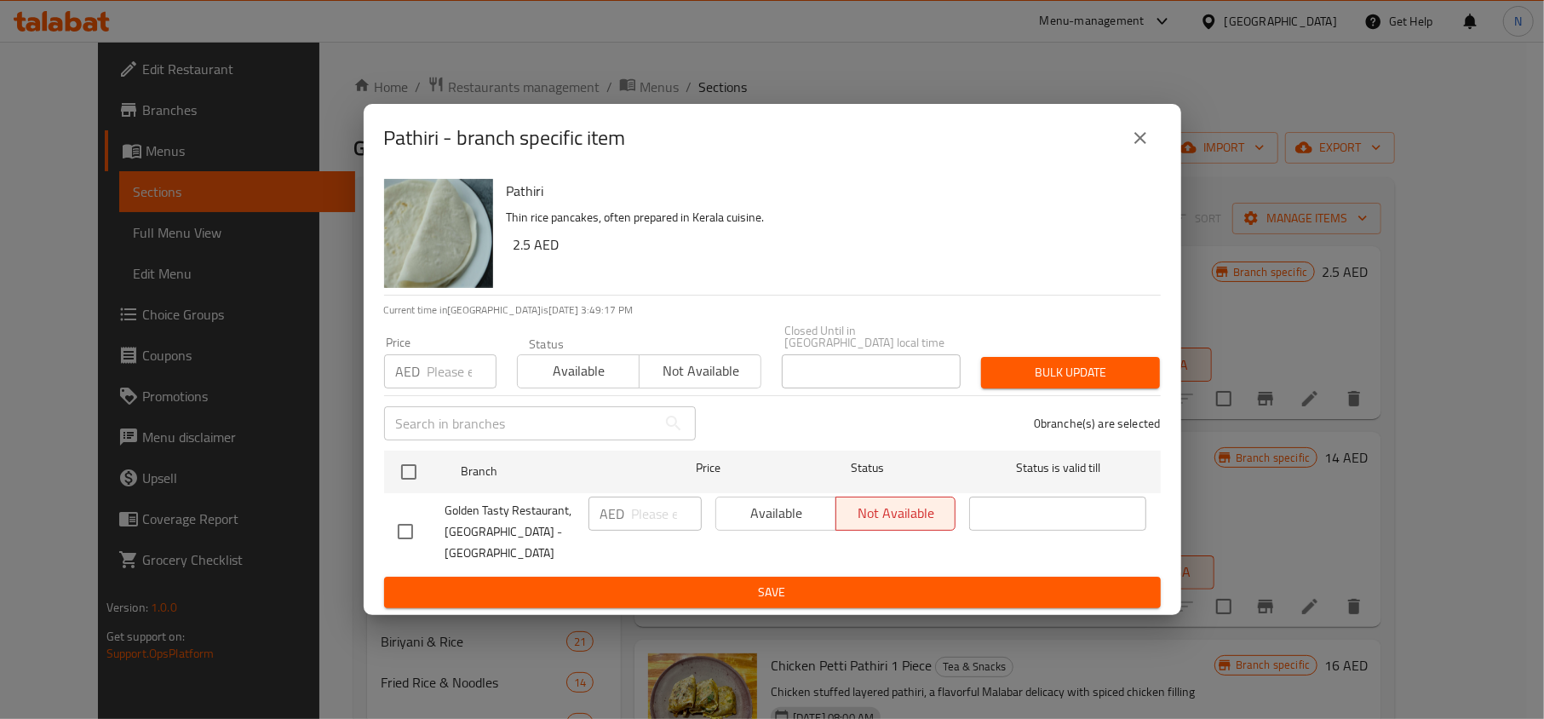
click at [430, 525] on div at bounding box center [422, 531] width 48 height 36
click at [414, 518] on input "checkbox" at bounding box center [405, 531] width 36 height 36
checkbox input "true"
click at [778, 530] on button "Available" at bounding box center [775, 513] width 121 height 34
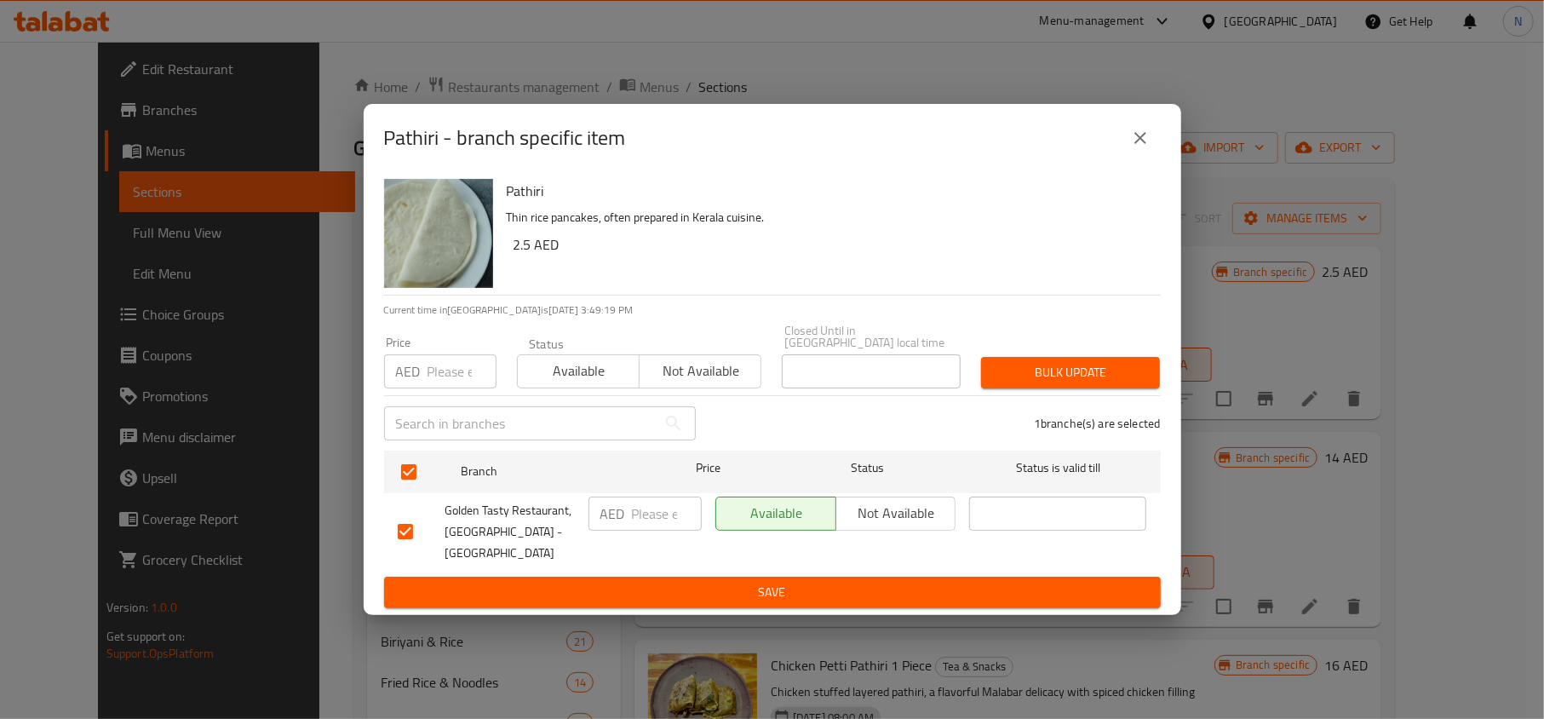
click at [793, 587] on span "Save" at bounding box center [772, 591] width 749 height 21
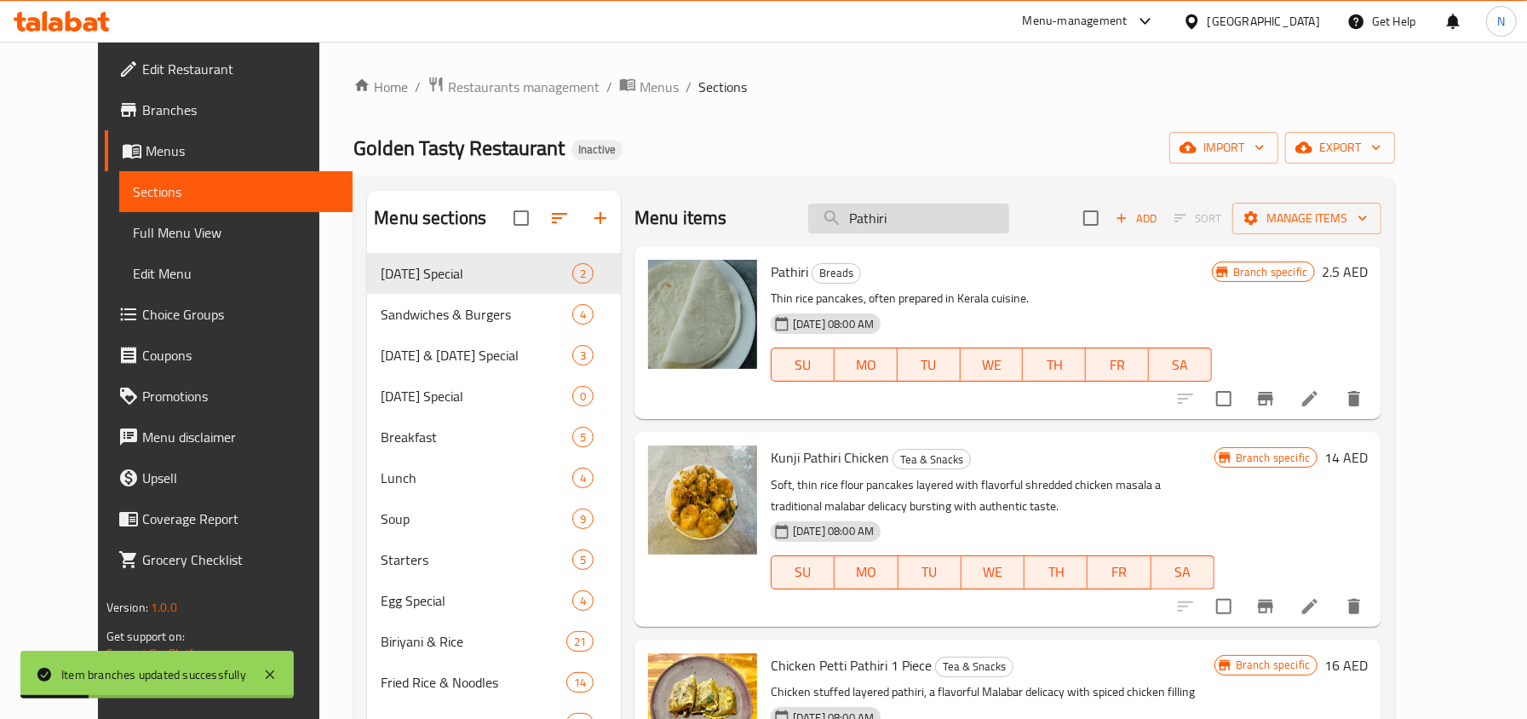
click at [960, 211] on input "Pathiri" at bounding box center [908, 218] width 201 height 30
paste input "Idiyappam"
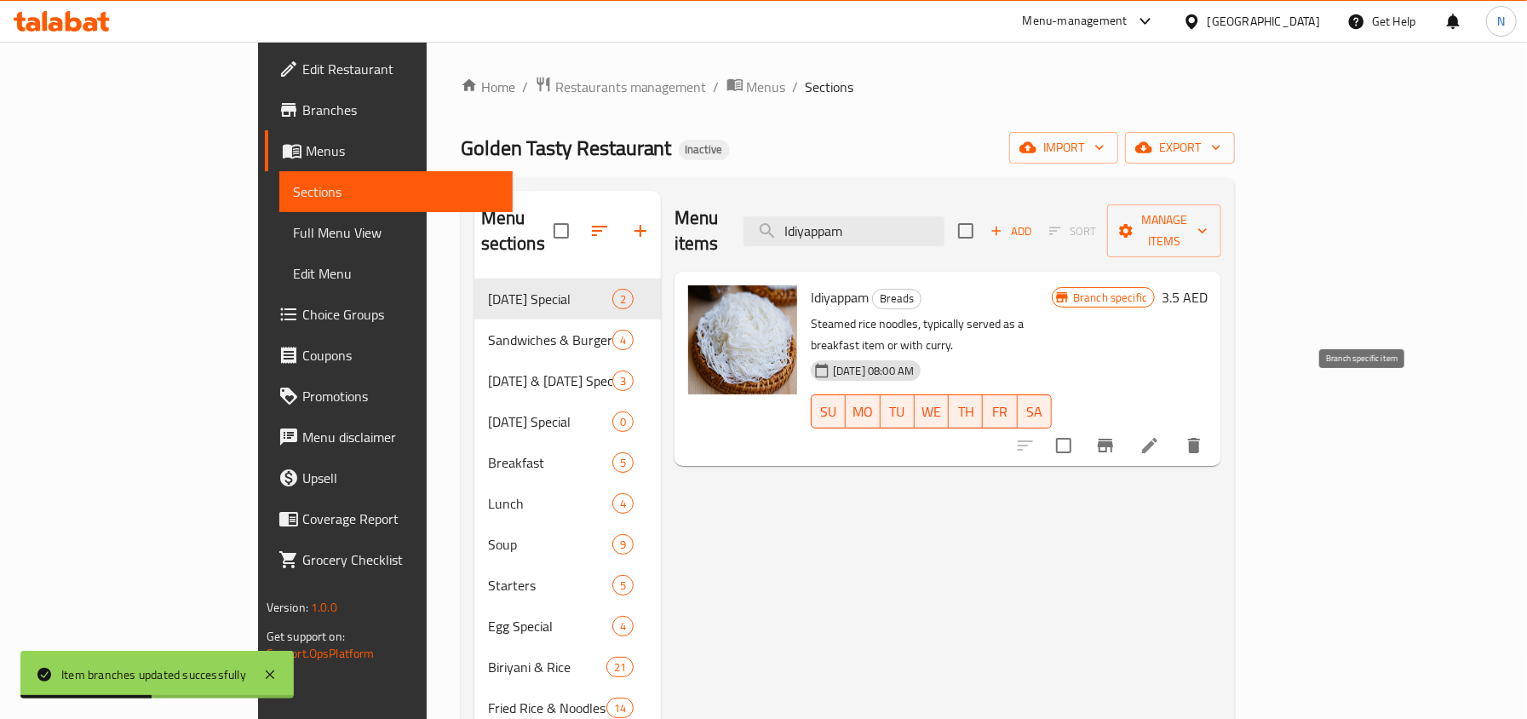
type input "Idiyappam"
click at [1113, 438] on icon "Branch-specific-item" at bounding box center [1104, 445] width 15 height 14
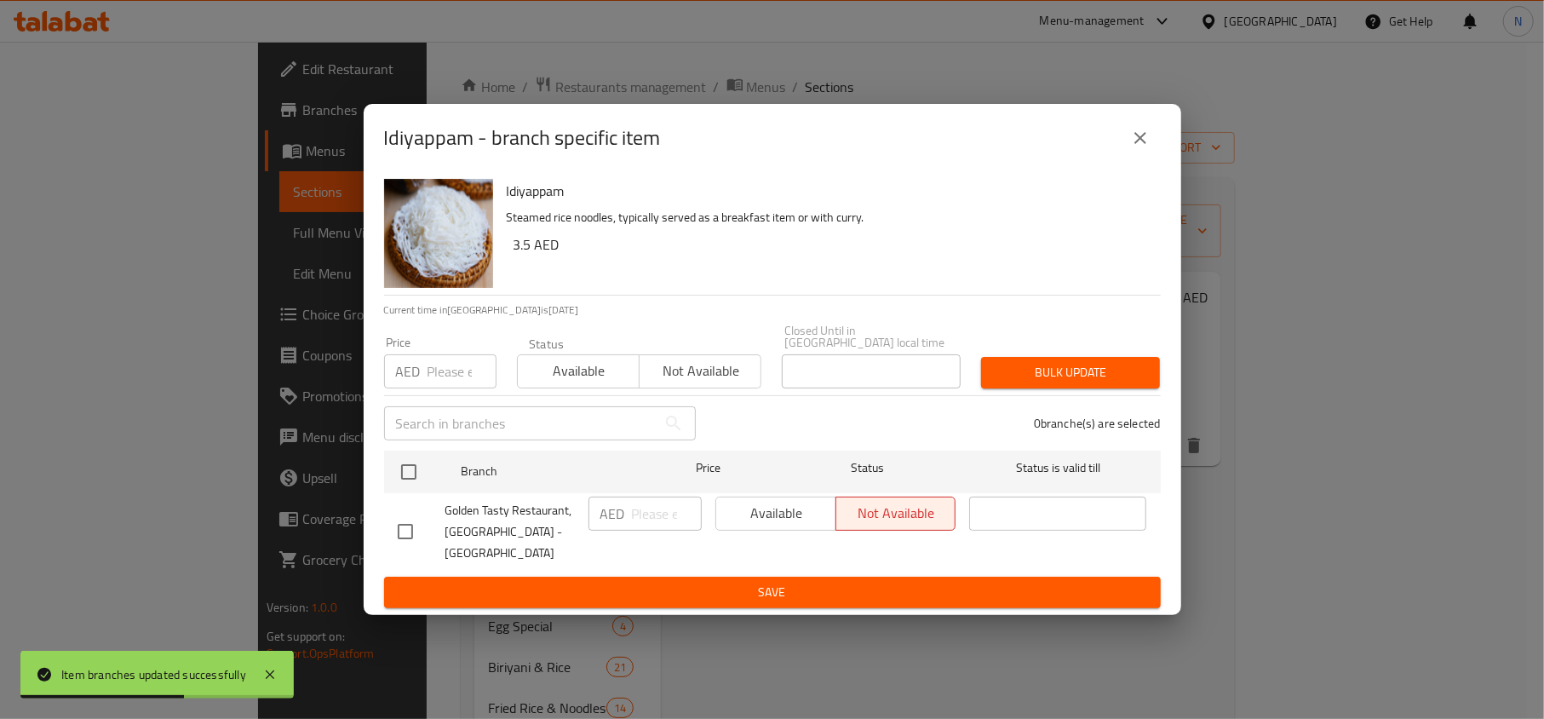
drag, startPoint x: 447, startPoint y: 538, endPoint x: 423, endPoint y: 536, distance: 23.9
click at [444, 538] on div "Golden Tasty Restaurant, Barsha Heights - TECOM" at bounding box center [486, 532] width 191 height 84
click at [415, 532] on input "checkbox" at bounding box center [405, 531] width 36 height 36
checkbox input "true"
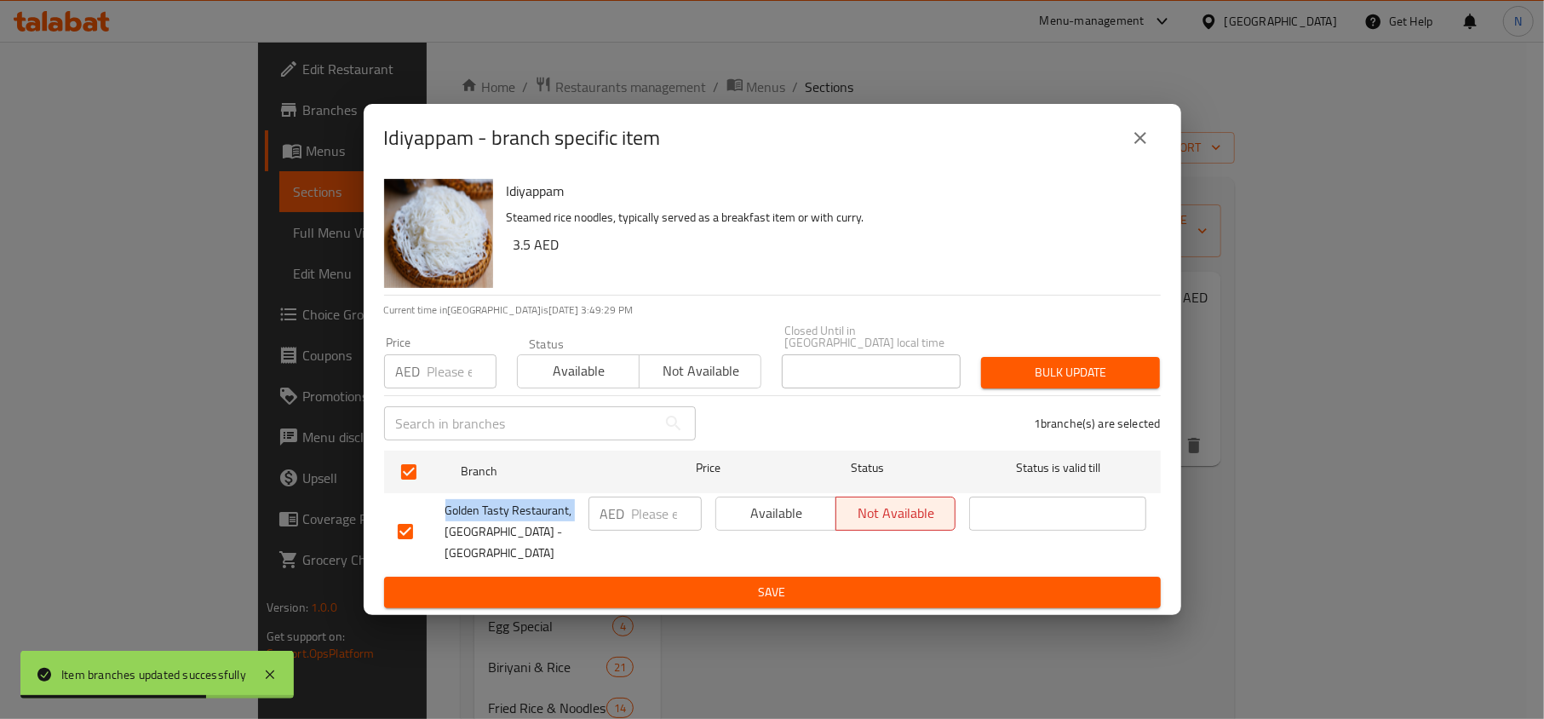
click at [770, 530] on button "Available" at bounding box center [775, 513] width 121 height 34
drag, startPoint x: 742, startPoint y: 570, endPoint x: 691, endPoint y: 710, distance: 148.7
click at [720, 617] on div "Idiyappam - branch specific item Idiyappam Steamed rice noodles, typically serv…" at bounding box center [772, 359] width 1544 height 719
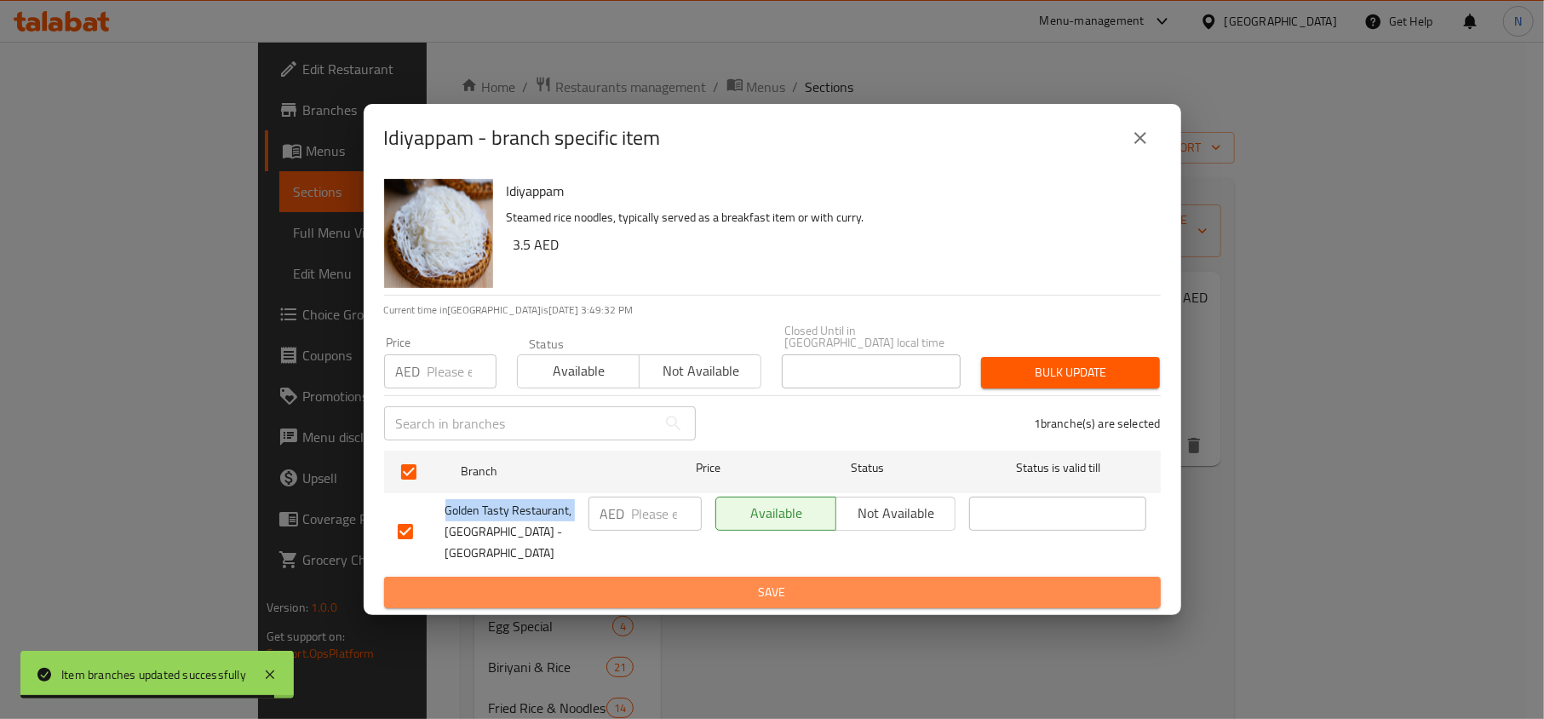
click at [659, 576] on button "Save" at bounding box center [772, 592] width 776 height 32
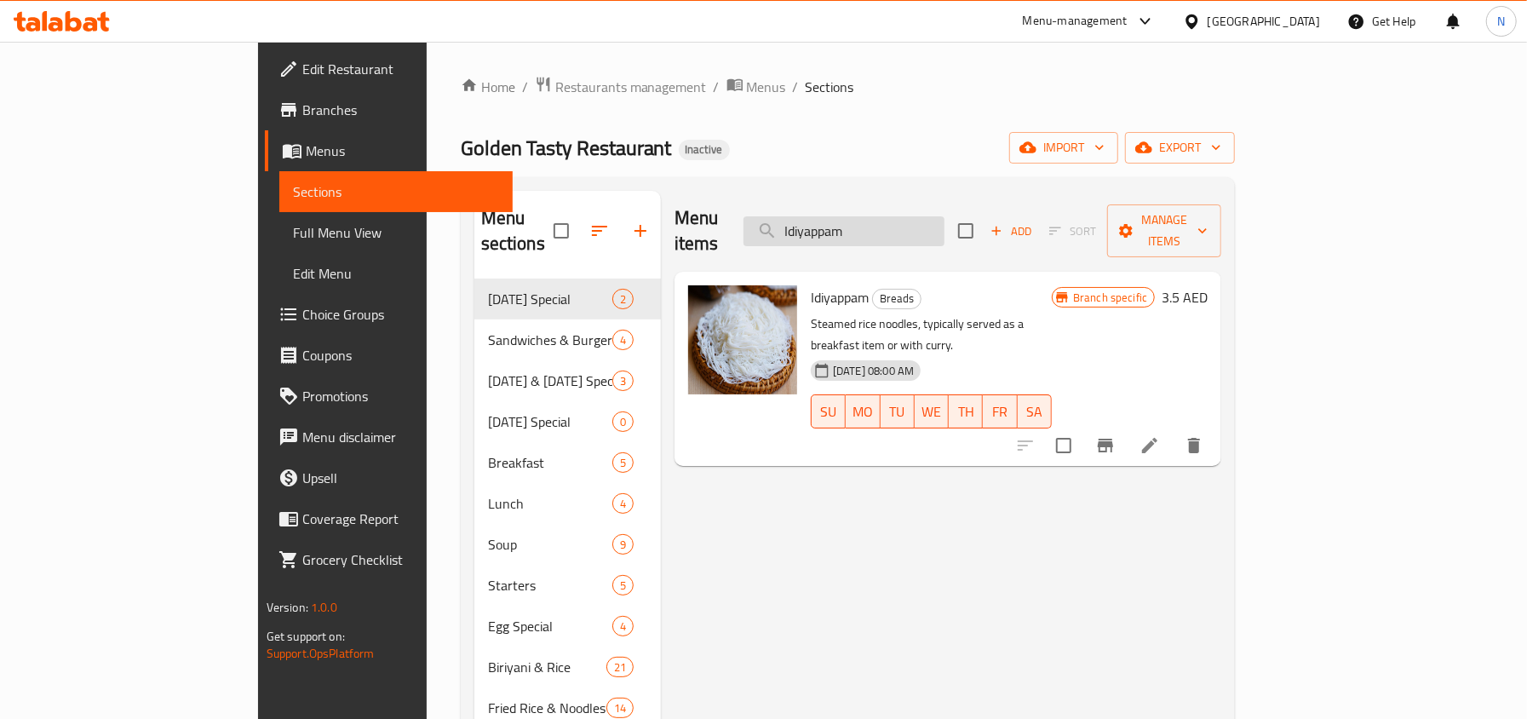
click at [944, 216] on input "Idiyappam" at bounding box center [843, 231] width 201 height 30
paste input "Fresh Mango Juice"
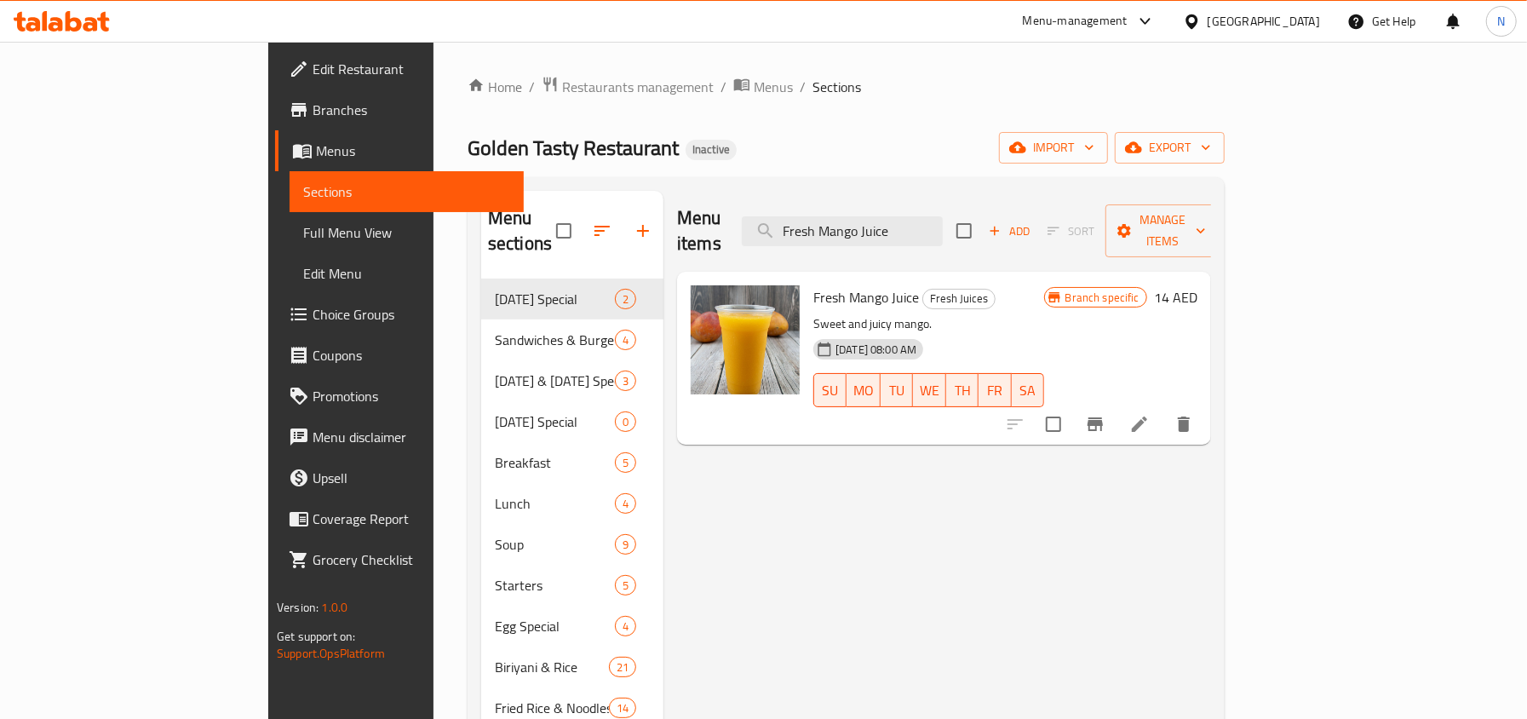
type input "Fresh Mango Juice"
click at [1105, 414] on icon "Branch-specific-item" at bounding box center [1095, 424] width 20 height 20
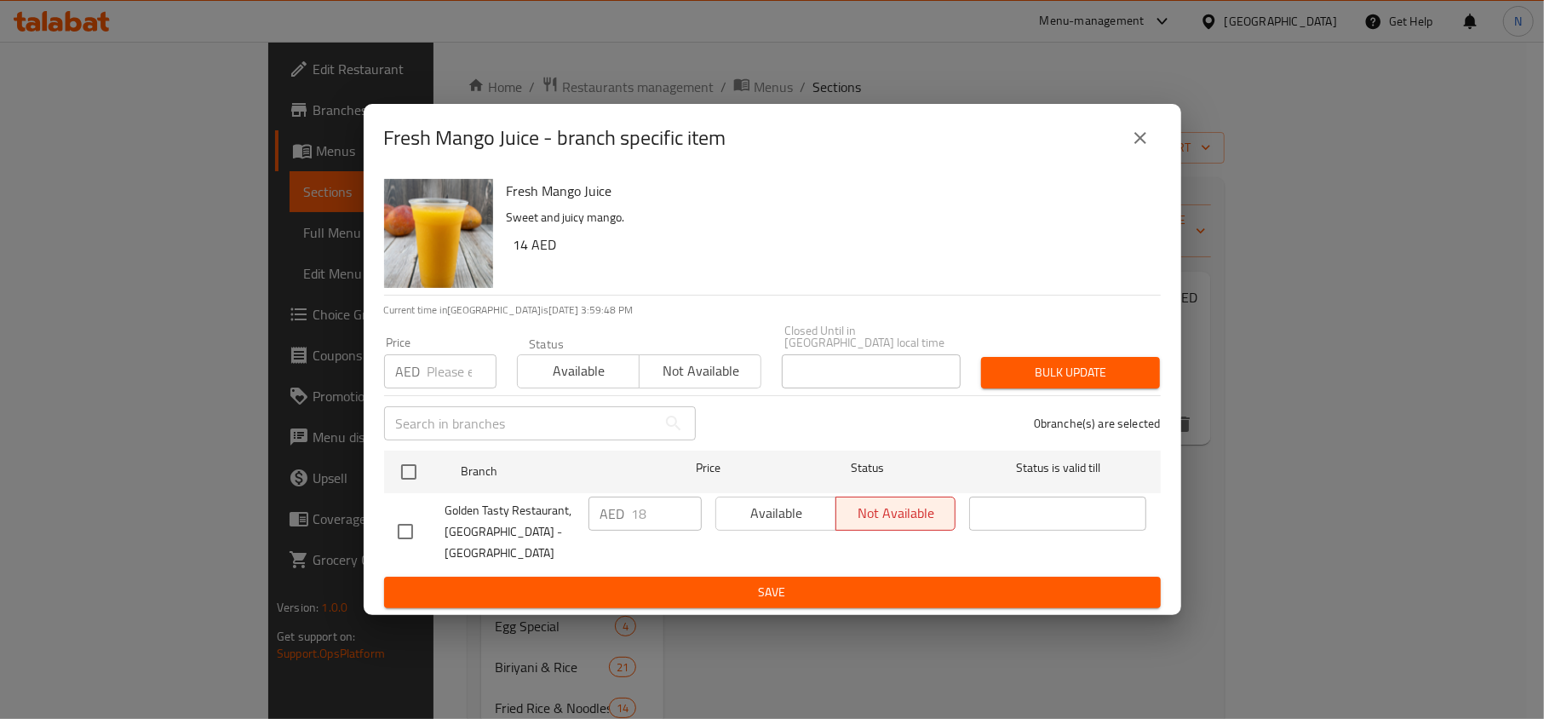
click at [403, 518] on input "checkbox" at bounding box center [405, 531] width 36 height 36
checkbox input "true"
click at [770, 525] on span "Available" at bounding box center [776, 513] width 106 height 25
click at [761, 581] on span "Save" at bounding box center [772, 591] width 749 height 21
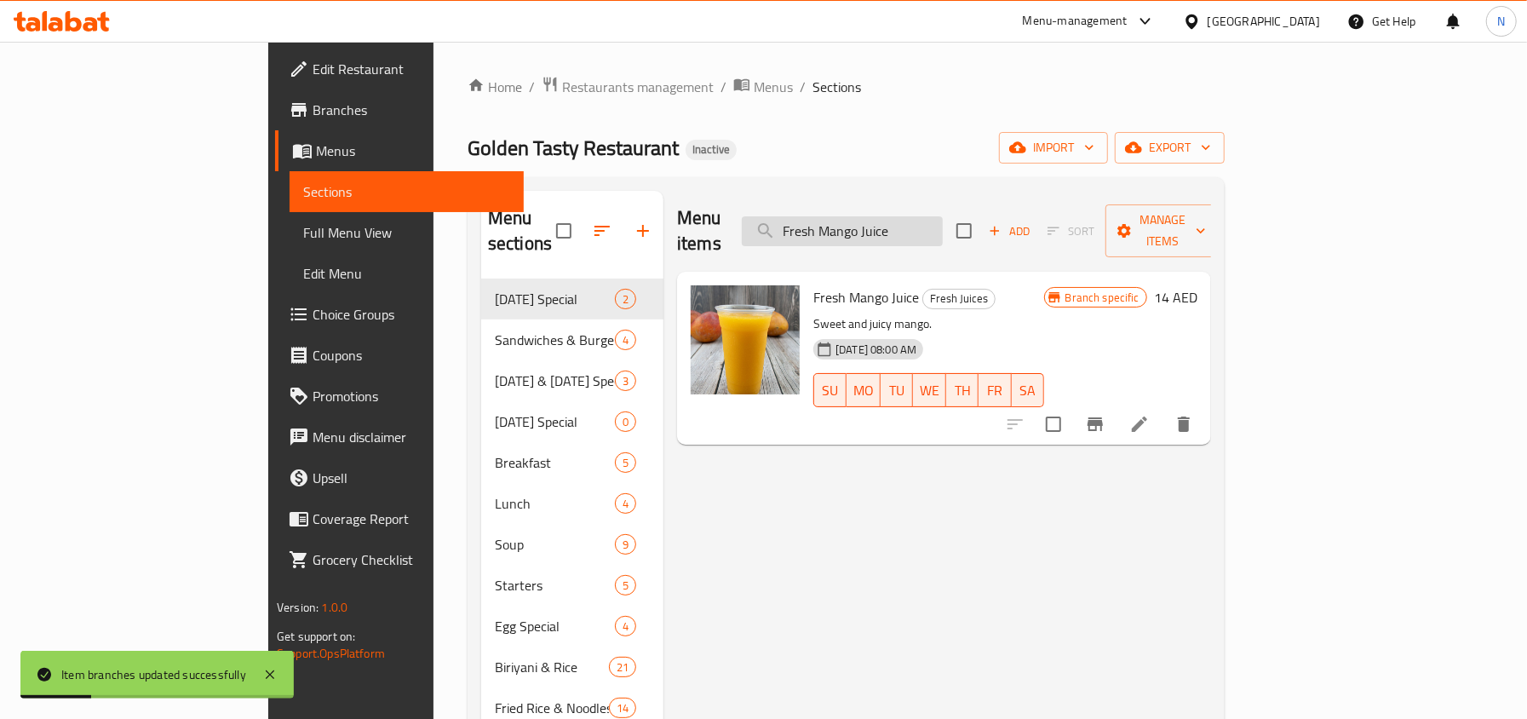
click at [942, 232] on input "Fresh Mango Juice" at bounding box center [842, 231] width 201 height 30
paste input "fresh Pineapple j"
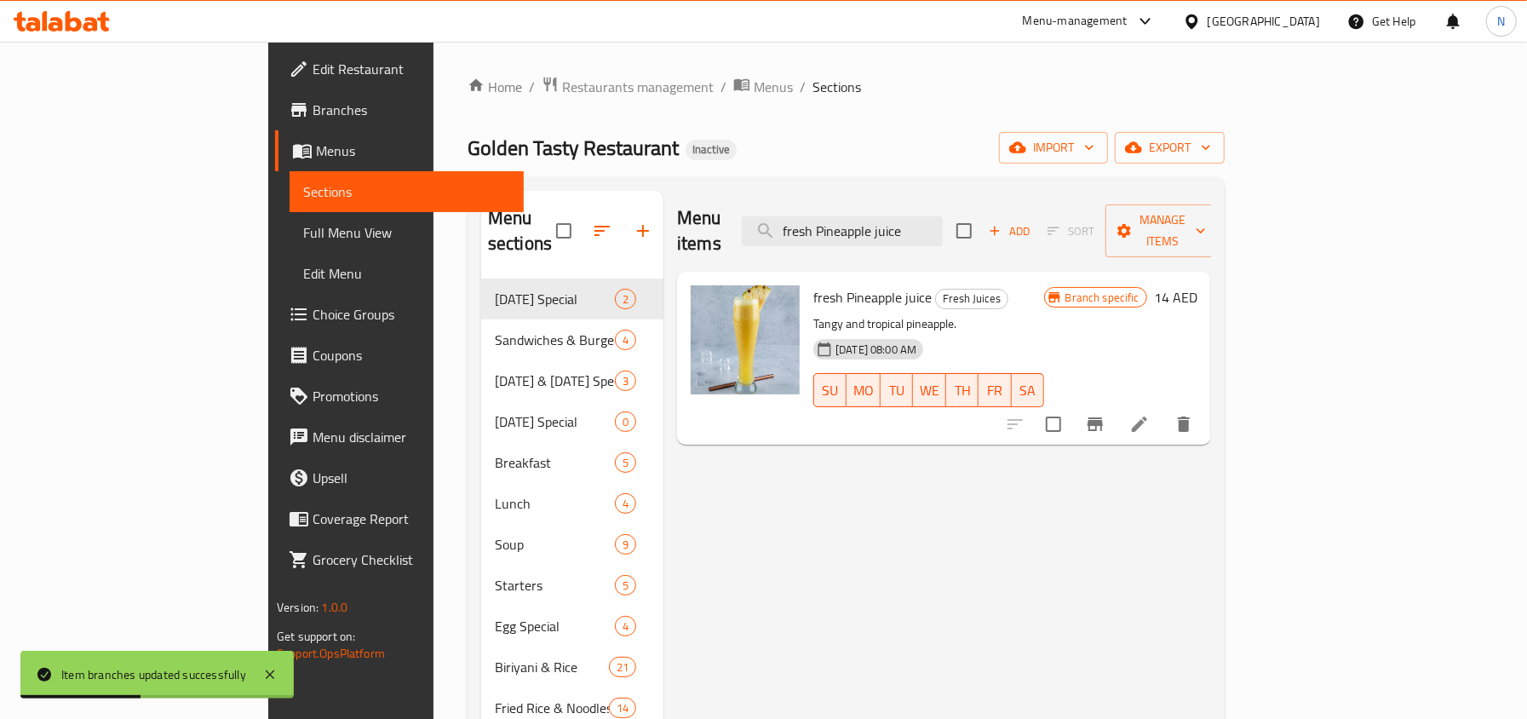
type input "fresh Pineapple juice"
click at [1115, 413] on button "Branch-specific-item" at bounding box center [1094, 424] width 41 height 41
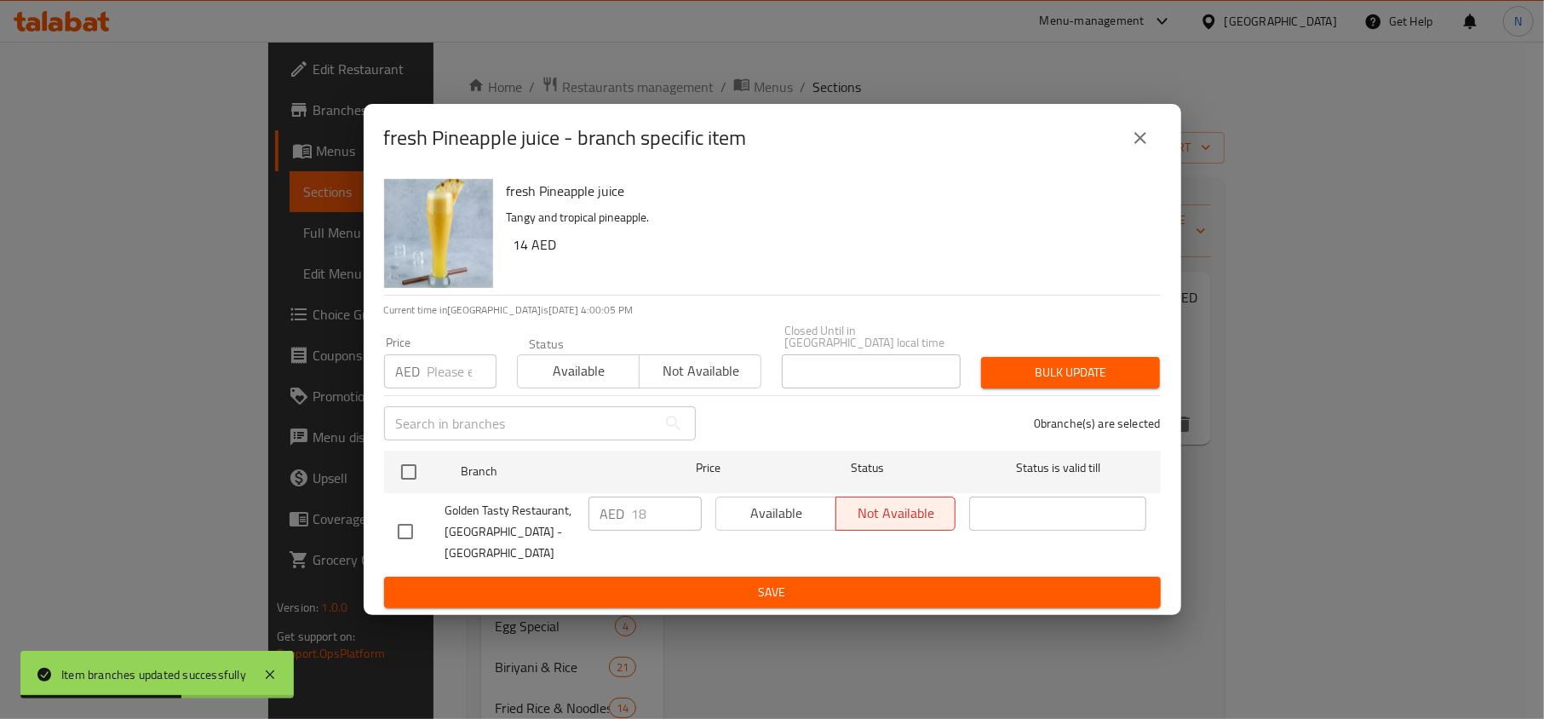
click at [398, 536] on input "checkbox" at bounding box center [405, 531] width 36 height 36
checkbox input "true"
click at [781, 525] on span "Available" at bounding box center [776, 513] width 106 height 25
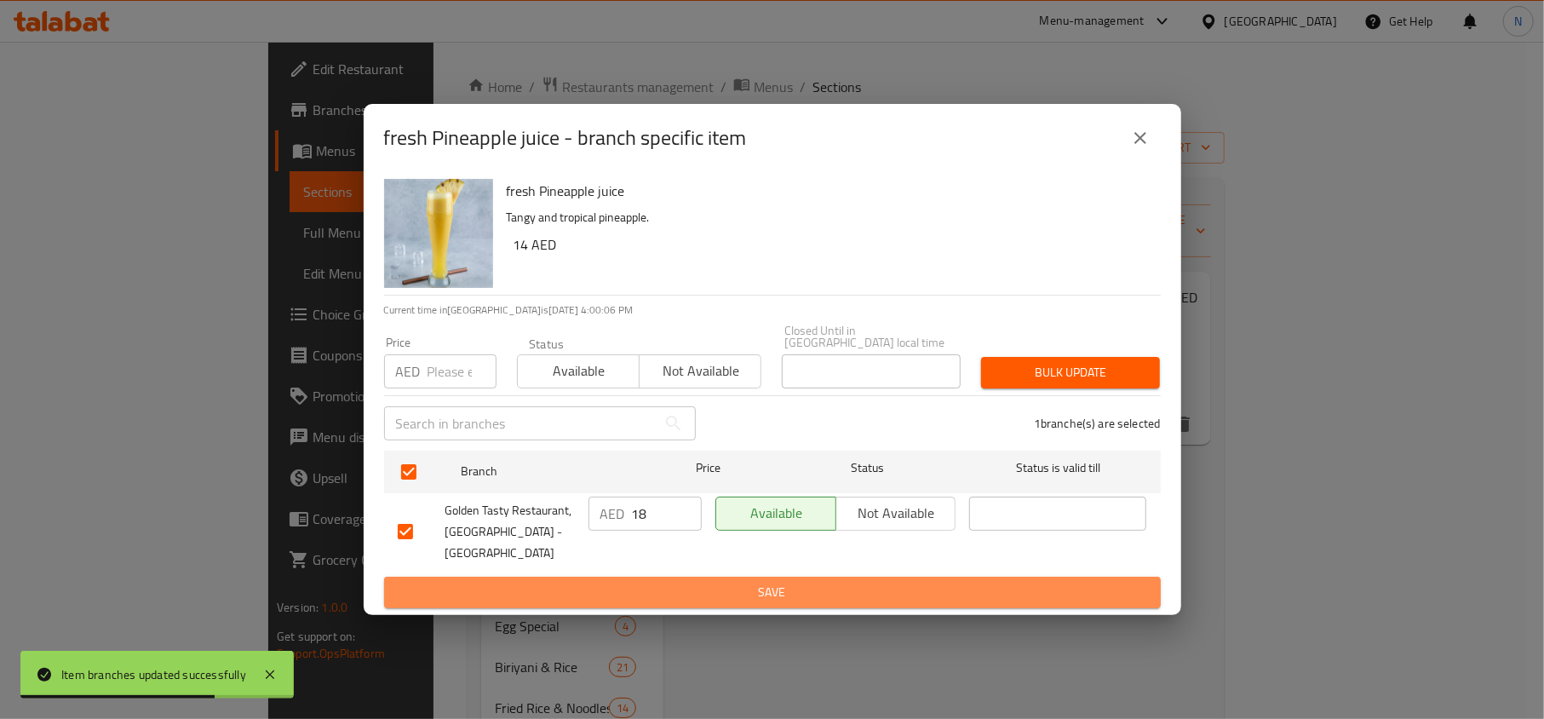
click at [807, 593] on button "Save" at bounding box center [772, 592] width 776 height 32
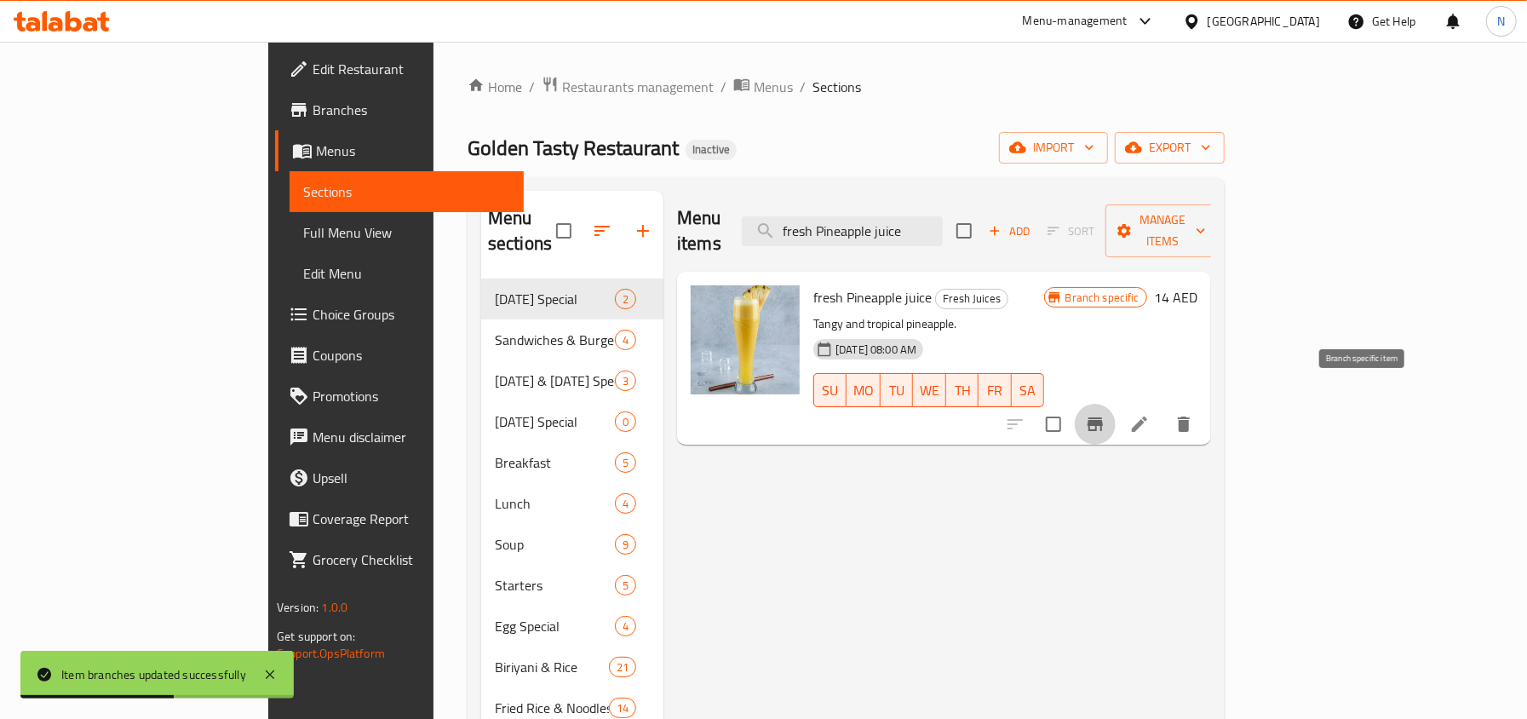
click at [1115, 410] on button "Branch-specific-item" at bounding box center [1094, 424] width 41 height 41
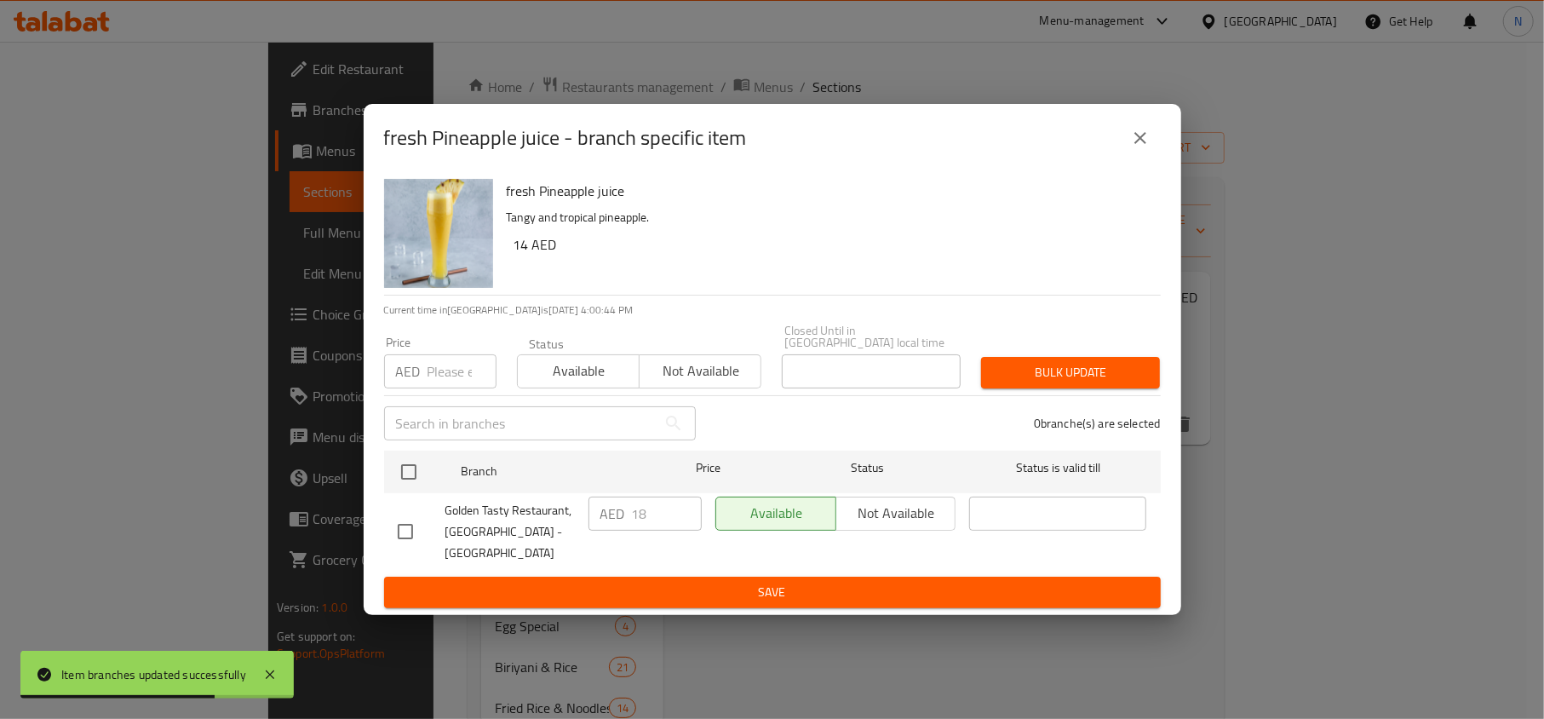
click at [1142, 137] on icon "close" at bounding box center [1140, 138] width 20 height 20
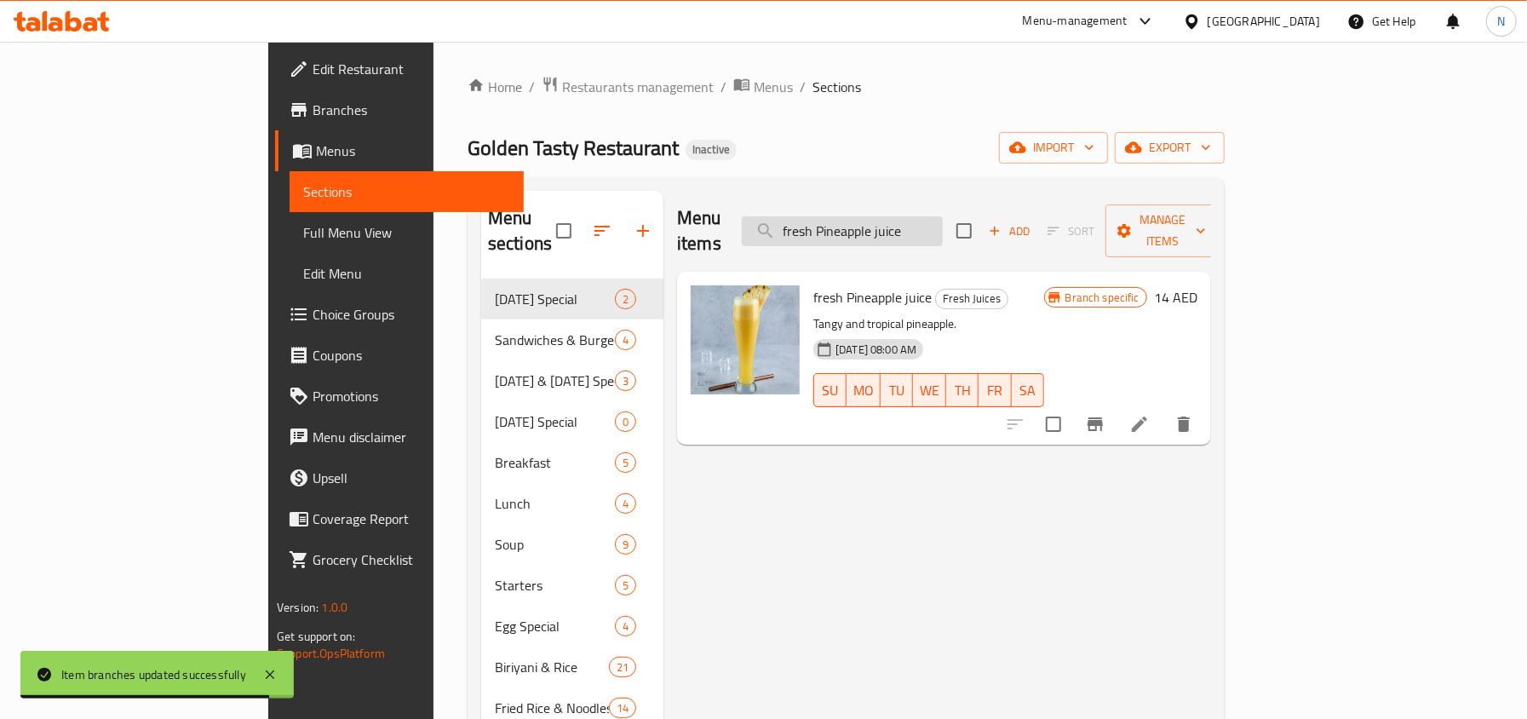
click at [942, 223] on input "fresh Pineapple juice" at bounding box center [842, 231] width 201 height 30
paste input "Orang"
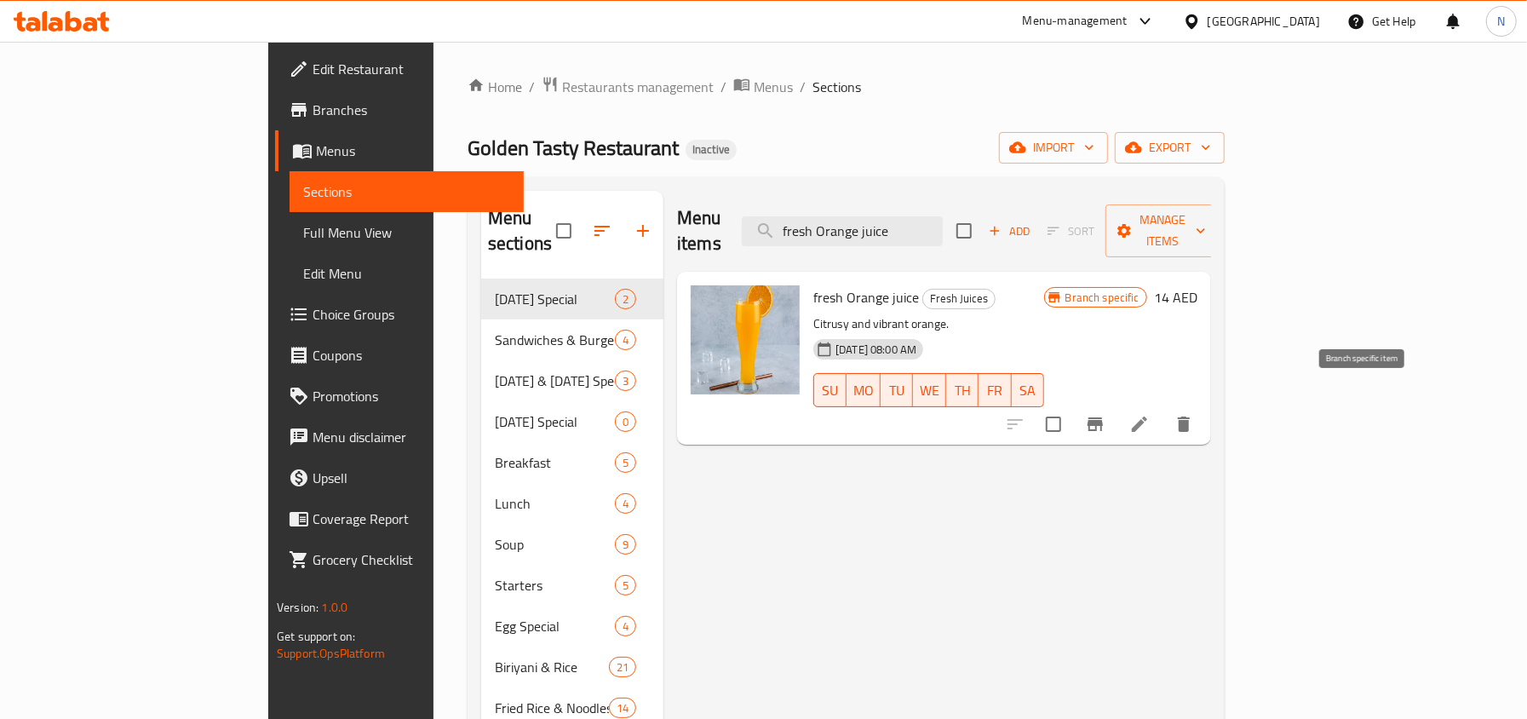
type input "fresh Orange juice"
click at [1115, 410] on button "Branch-specific-item" at bounding box center [1094, 424] width 41 height 41
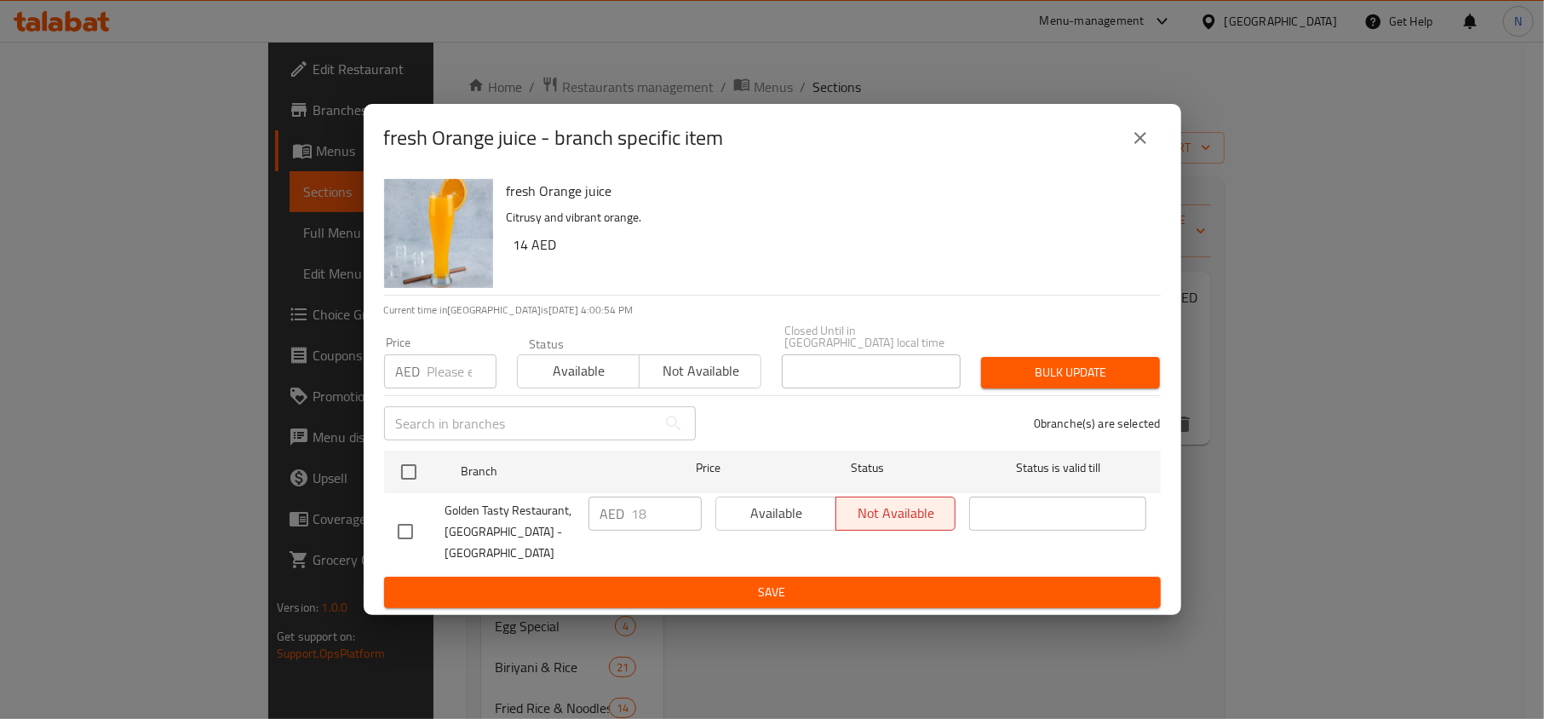
click at [427, 506] on div "Golden Tasty Restaurant, Barsha Heights - TECOM" at bounding box center [486, 532] width 191 height 84
click at [410, 521] on input "checkbox" at bounding box center [405, 531] width 36 height 36
checkbox input "true"
click at [765, 518] on span "Available" at bounding box center [776, 513] width 106 height 25
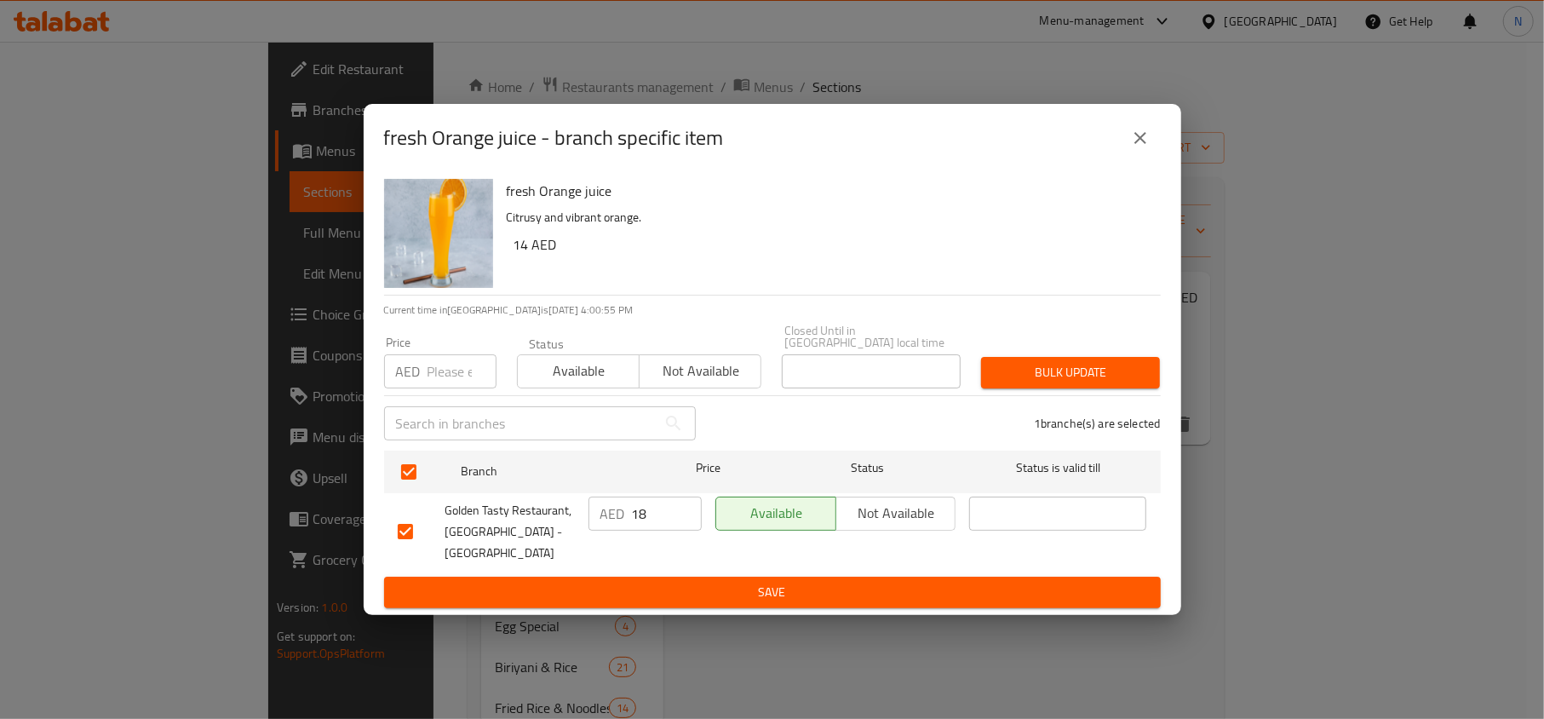
click at [791, 581] on span "Save" at bounding box center [772, 591] width 749 height 21
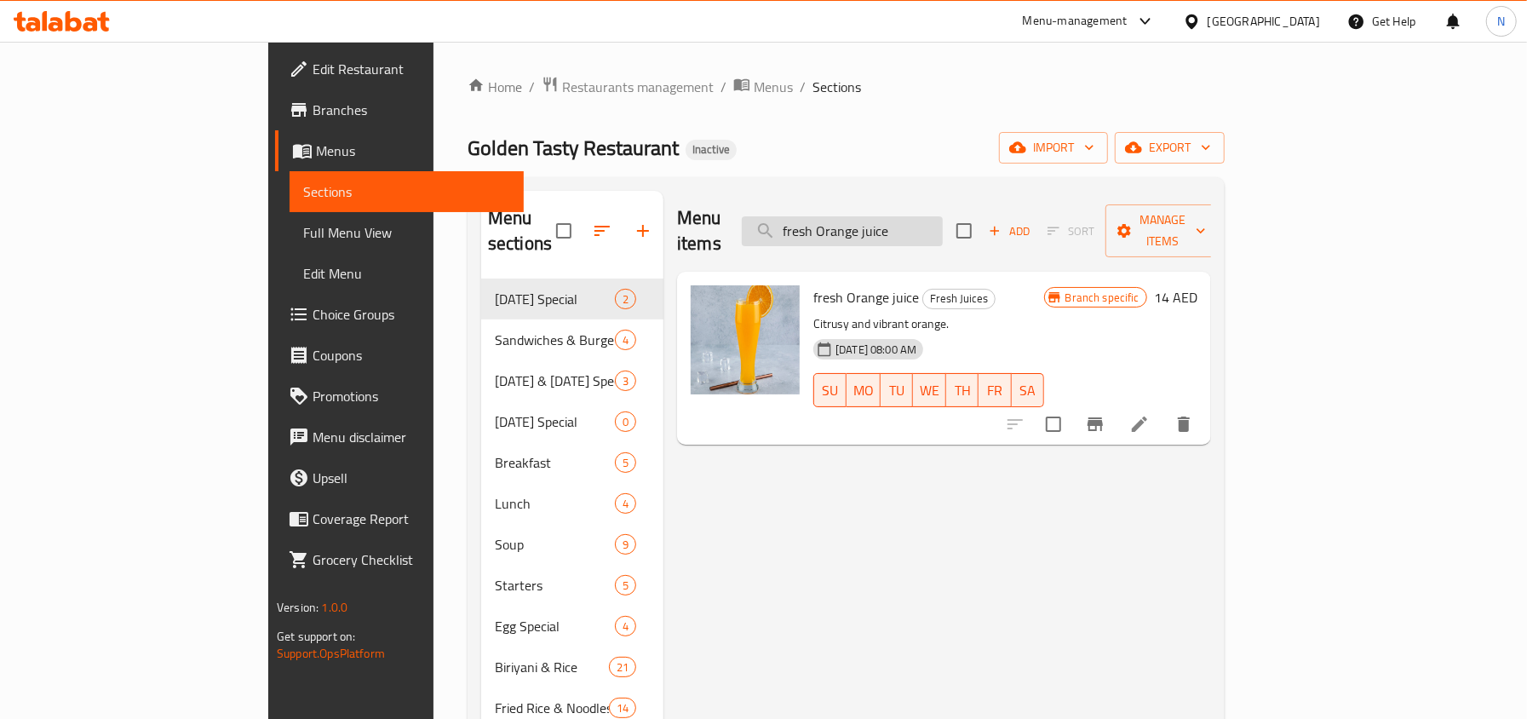
click at [942, 216] on input "fresh Orange juice" at bounding box center [842, 231] width 201 height 30
paste input "Mango Milk Shak"
paste input "Mango Milk Shake"
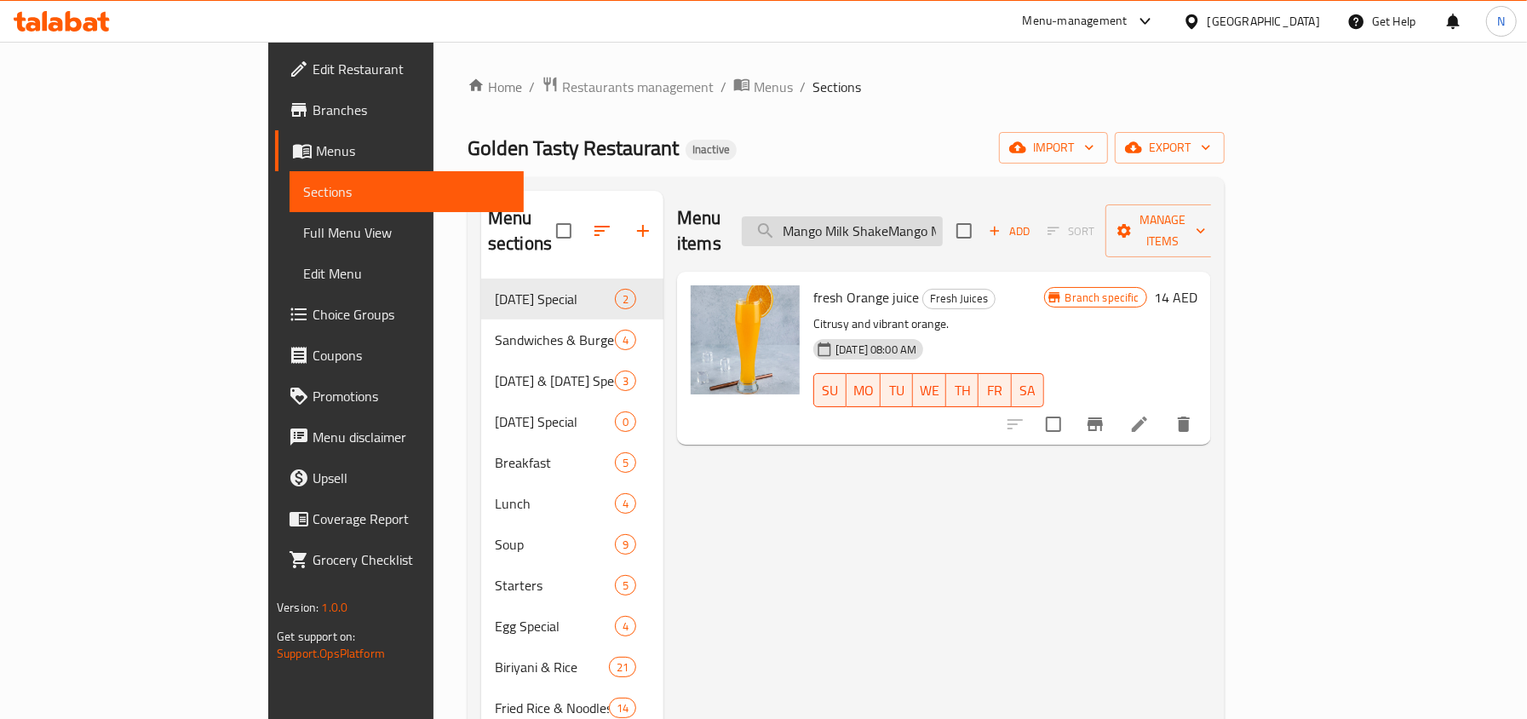
scroll to position [0, 56]
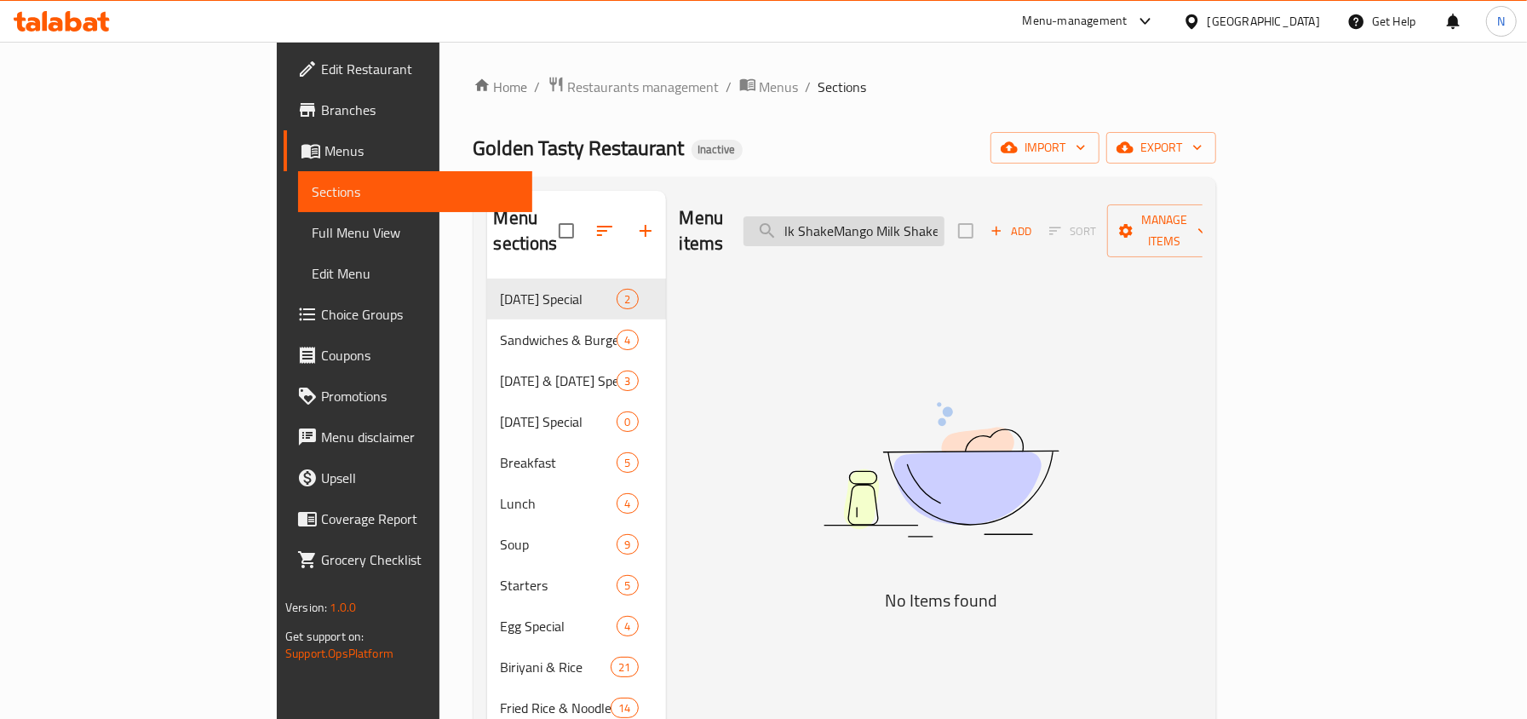
click at [944, 225] on input "Mango Milk ShakeMango Milk Shake" at bounding box center [843, 231] width 201 height 30
paste input "search"
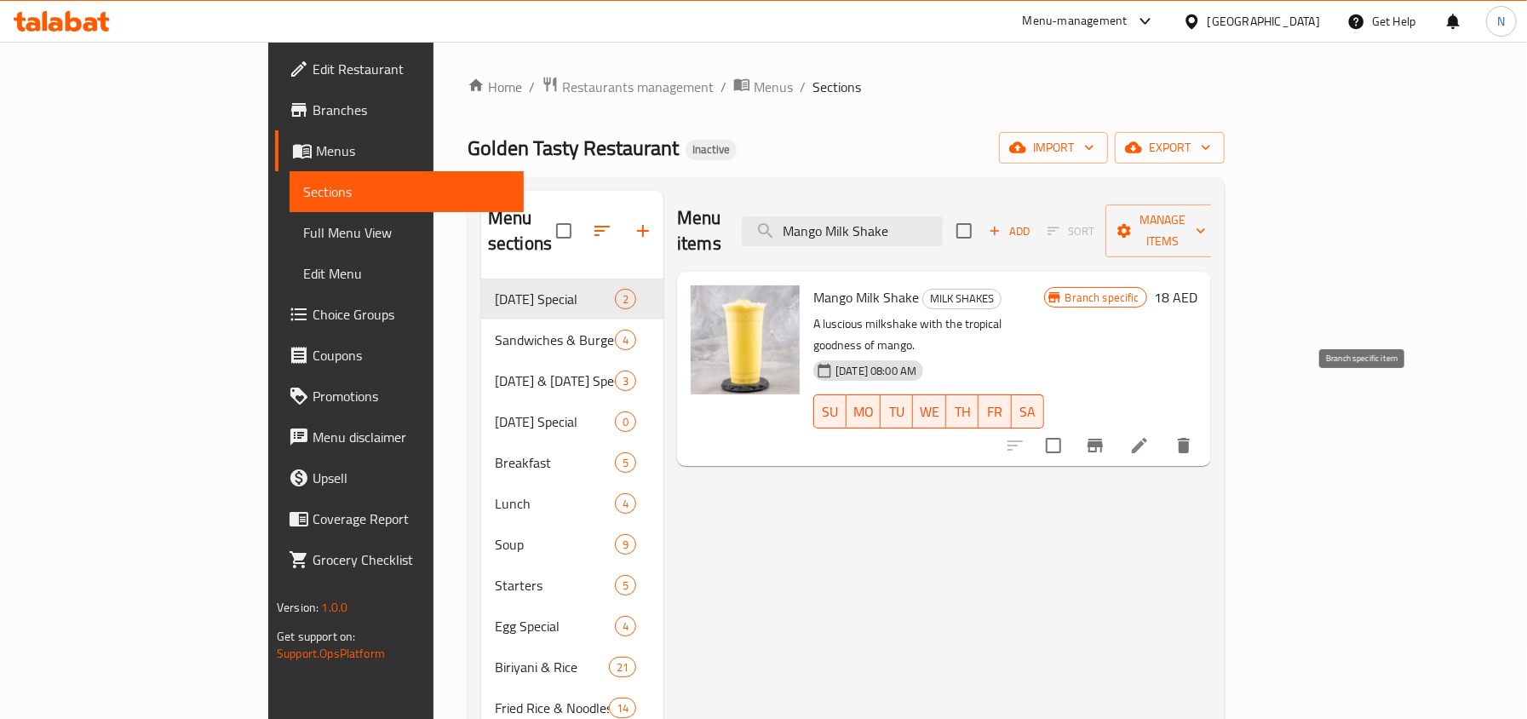
type input "Mango Milk Shake"
click at [1105, 435] on icon "Branch-specific-item" at bounding box center [1095, 445] width 20 height 20
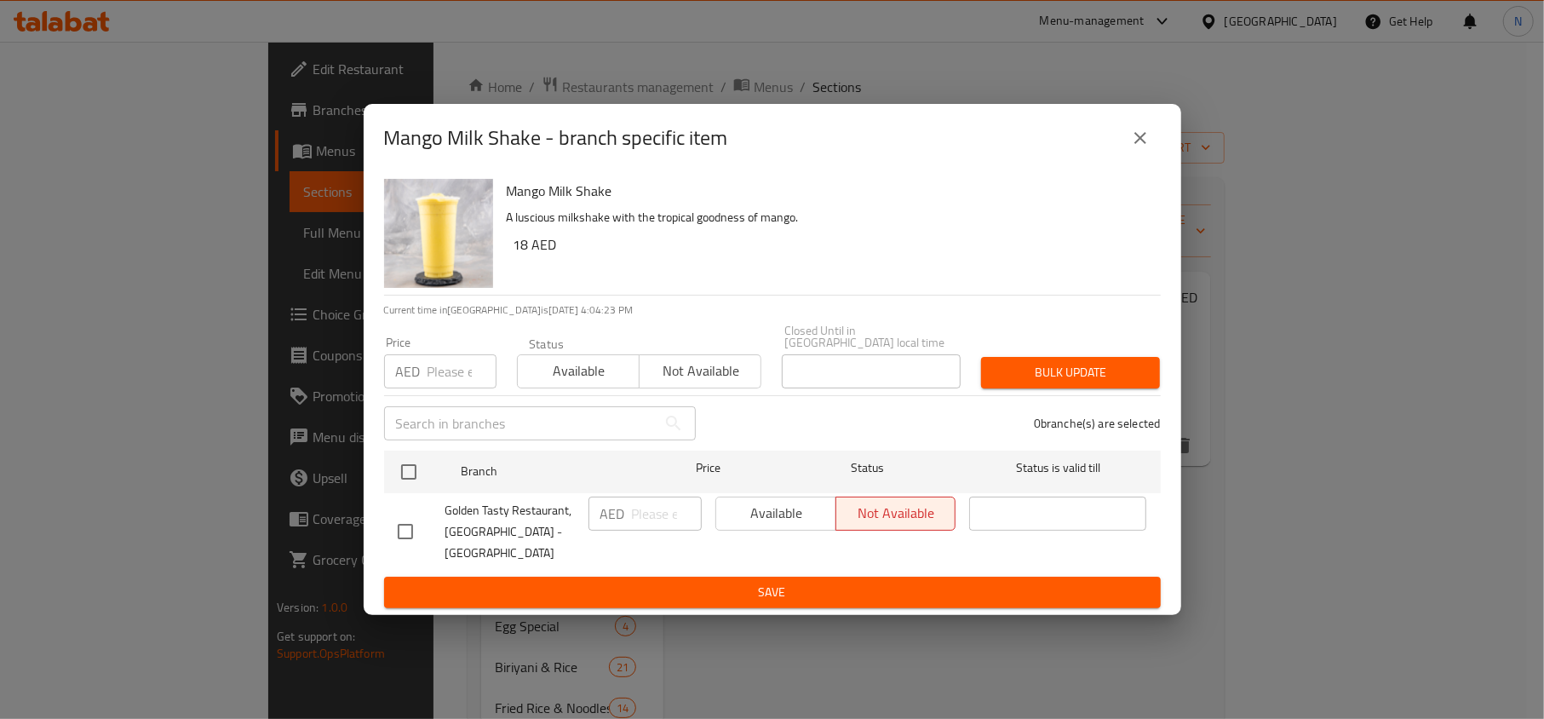
click at [416, 532] on input "checkbox" at bounding box center [405, 531] width 36 height 36
checkbox input "true"
click at [780, 518] on span "Available" at bounding box center [776, 513] width 106 height 25
click at [749, 576] on button "Save" at bounding box center [772, 592] width 776 height 32
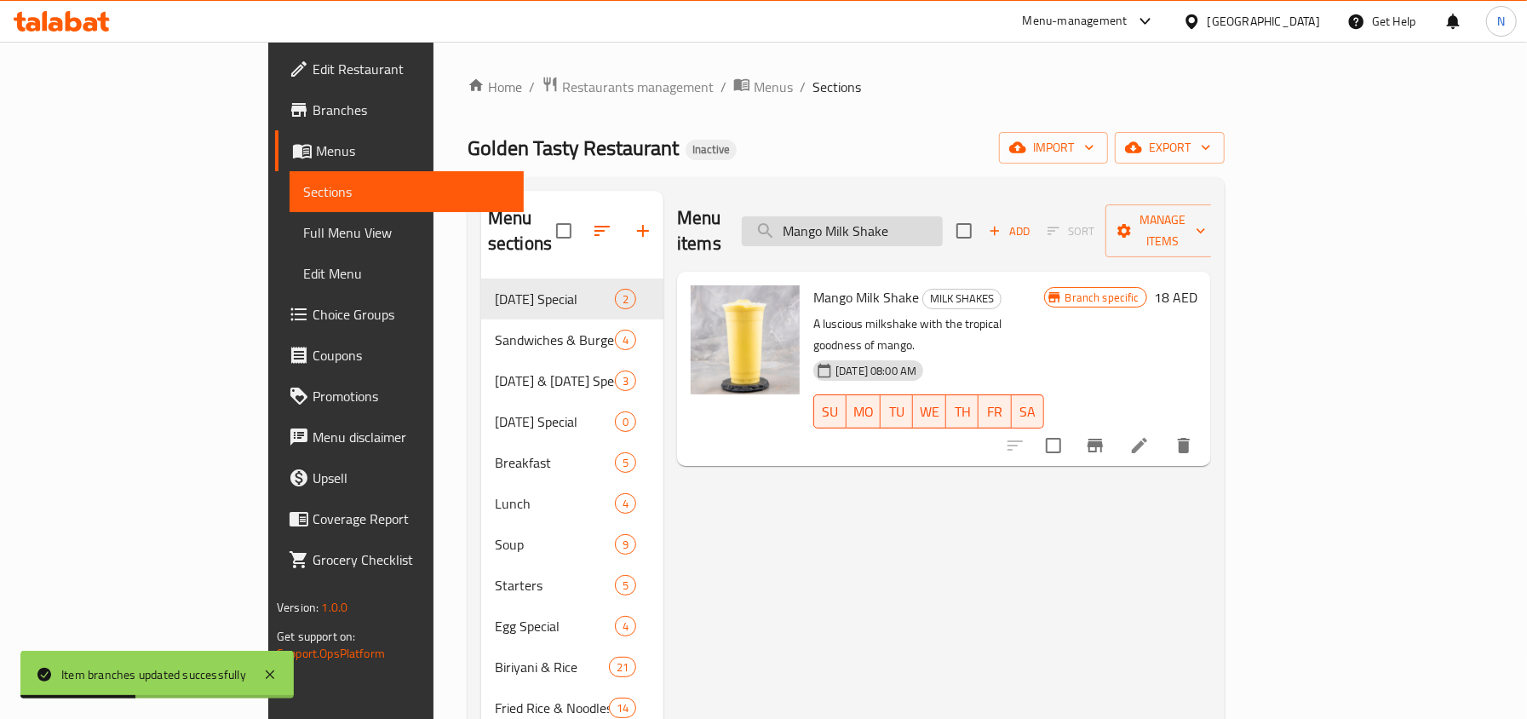
click at [942, 222] on input "Mango Milk Shake" at bounding box center [842, 231] width 201 height 30
paste input "Apple"
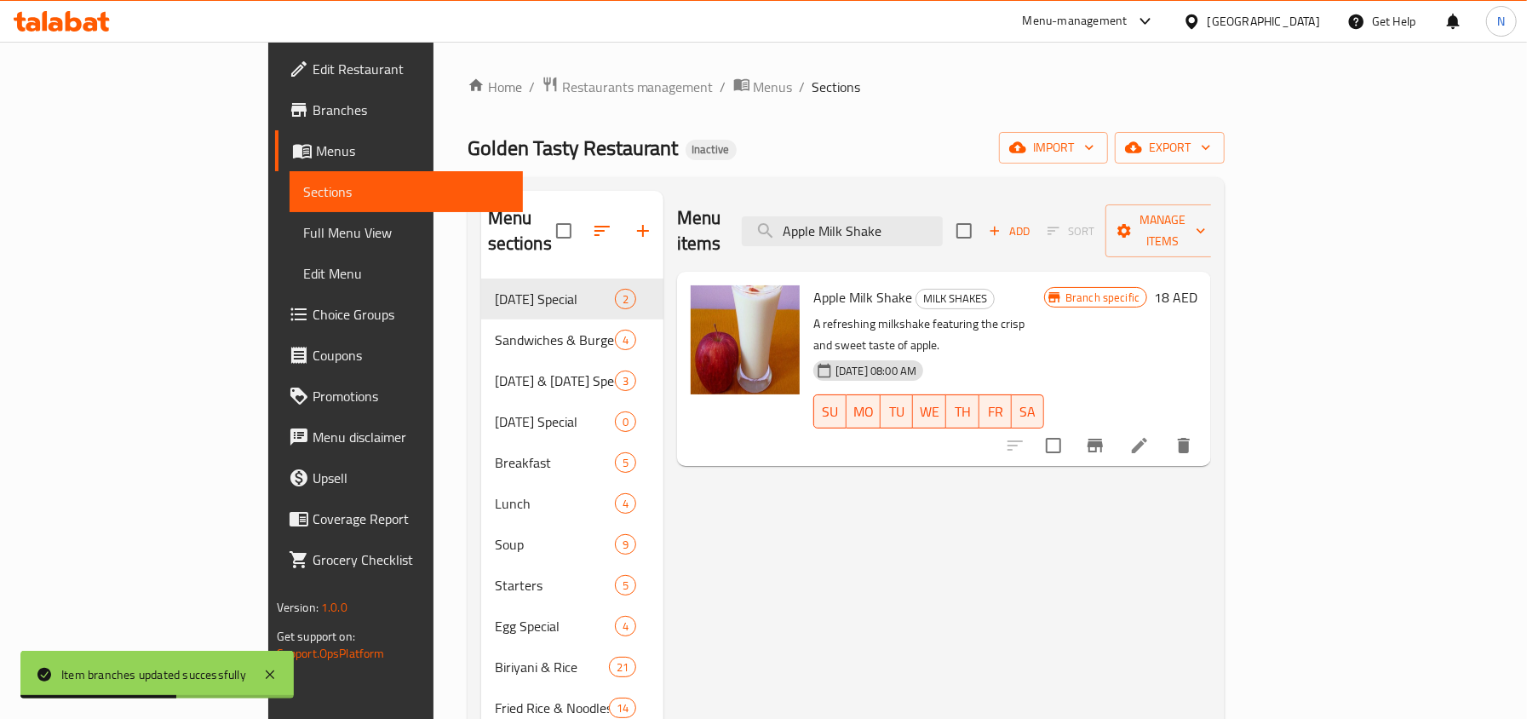
type input "Apple Milk Shake"
click at [1105, 435] on icon "Branch-specific-item" at bounding box center [1095, 445] width 20 height 20
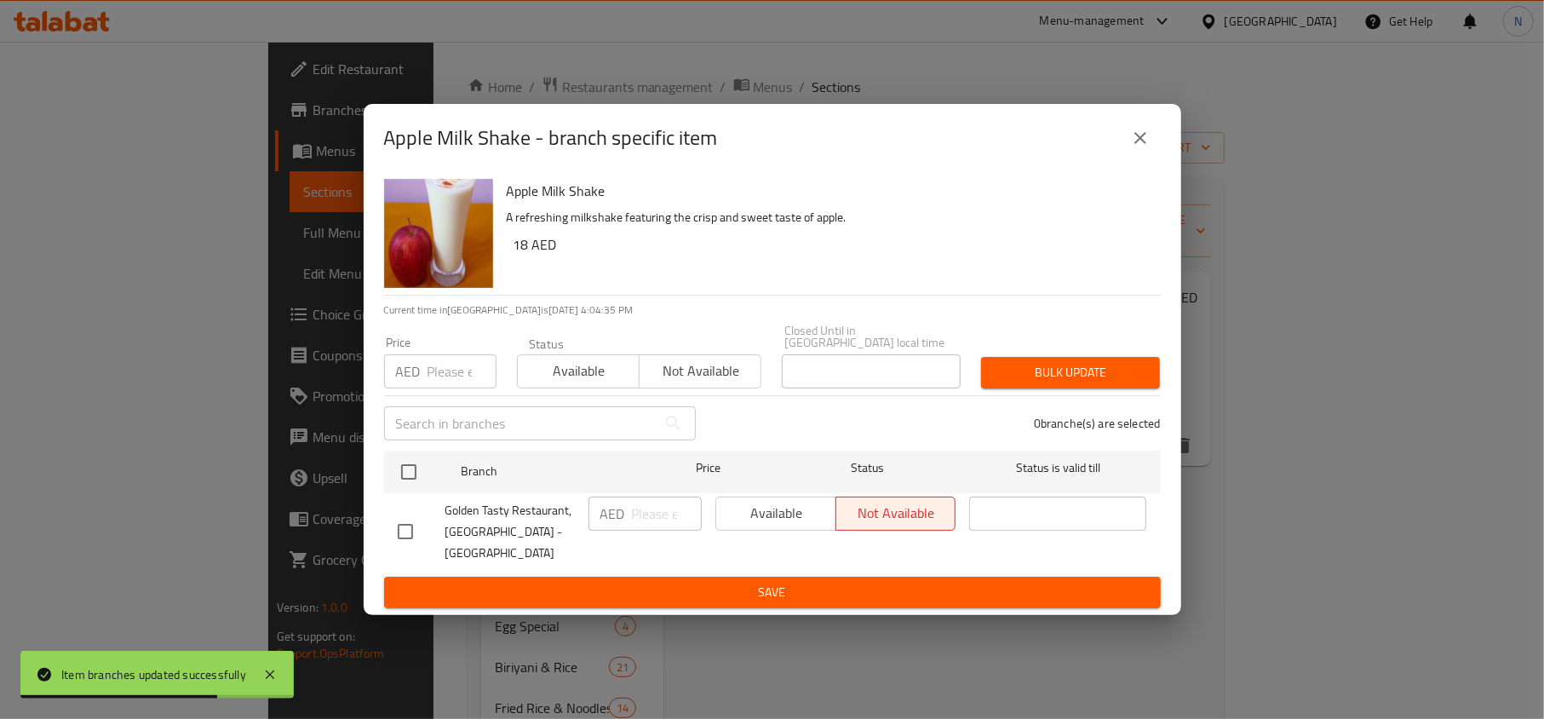
click at [433, 536] on div at bounding box center [422, 531] width 48 height 36
click at [395, 536] on input "checkbox" at bounding box center [405, 531] width 36 height 36
checkbox input "true"
click at [805, 523] on span "Available" at bounding box center [776, 513] width 106 height 25
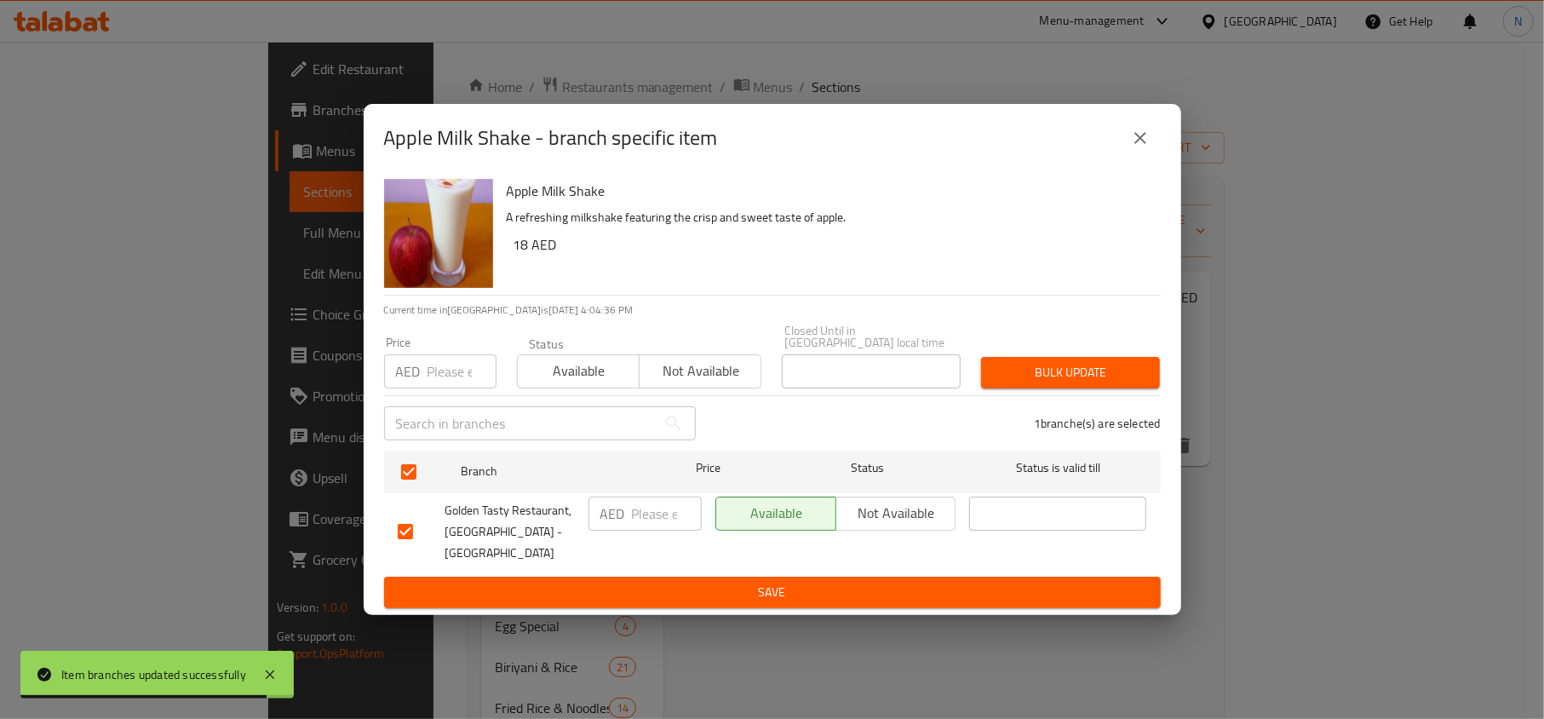
click at [824, 576] on button "Save" at bounding box center [772, 592] width 776 height 32
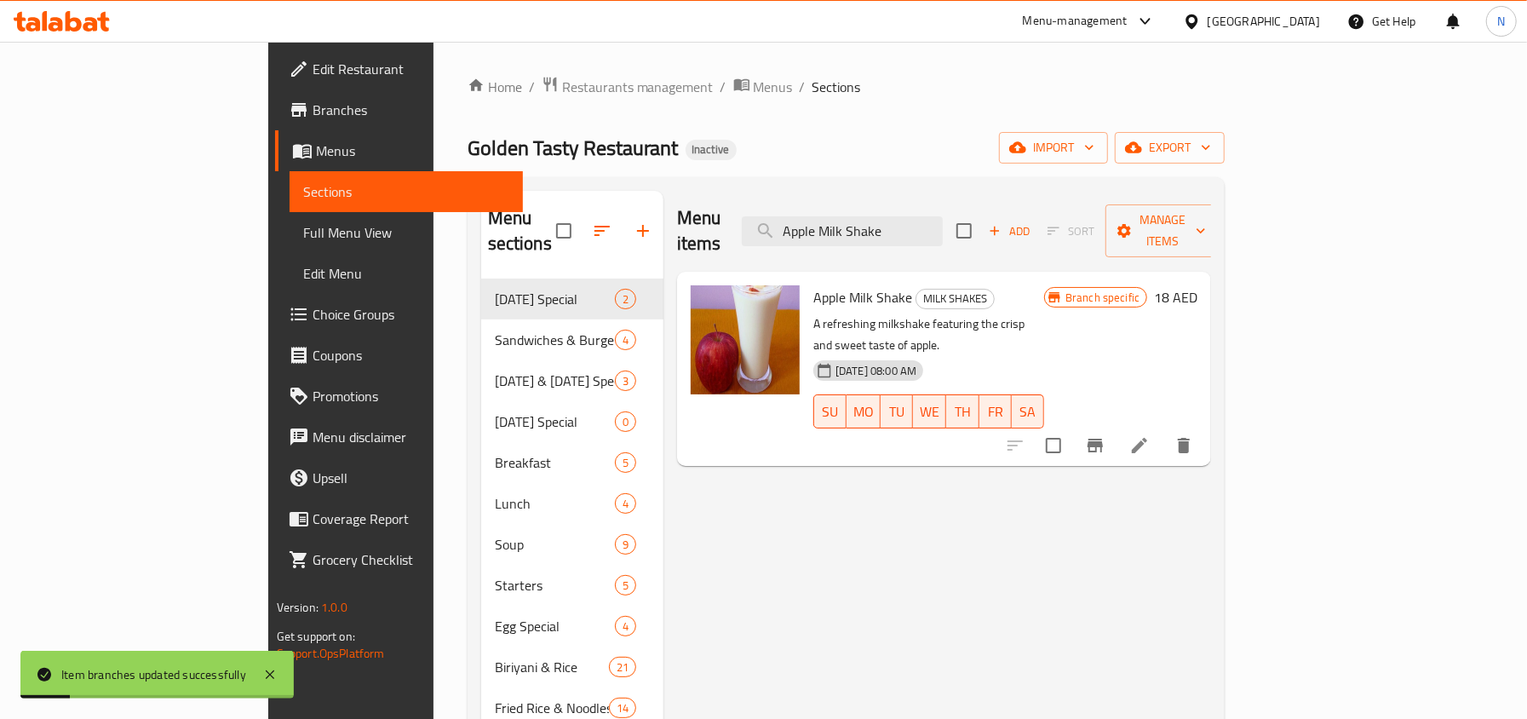
click at [1018, 203] on div "Menu items Apple Milk Shake Add Sort Manage items" at bounding box center [944, 231] width 534 height 81
click at [942, 219] on input "Apple Milk Shake" at bounding box center [842, 231] width 201 height 30
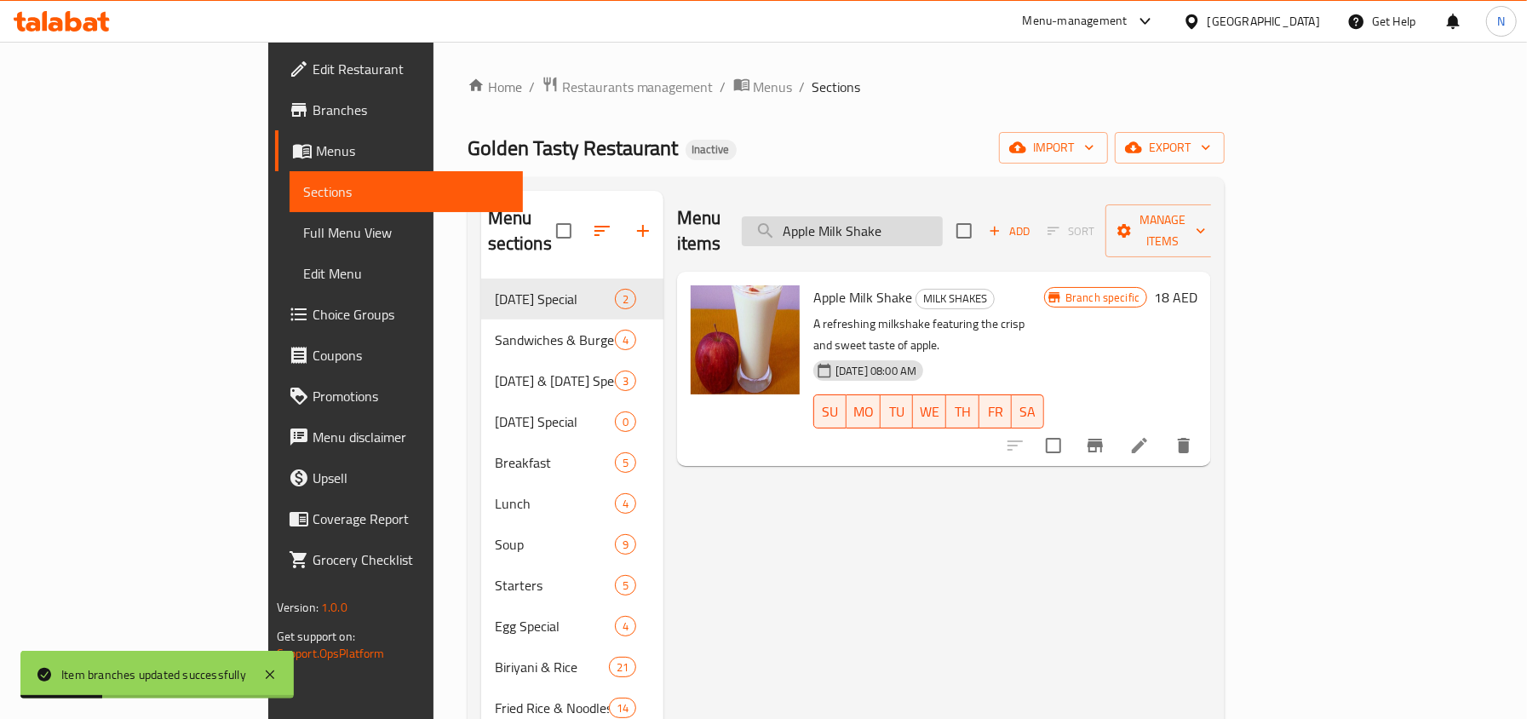
click at [942, 219] on input "Apple Milk Shake" at bounding box center [842, 231] width 201 height 30
paste input "vocado"
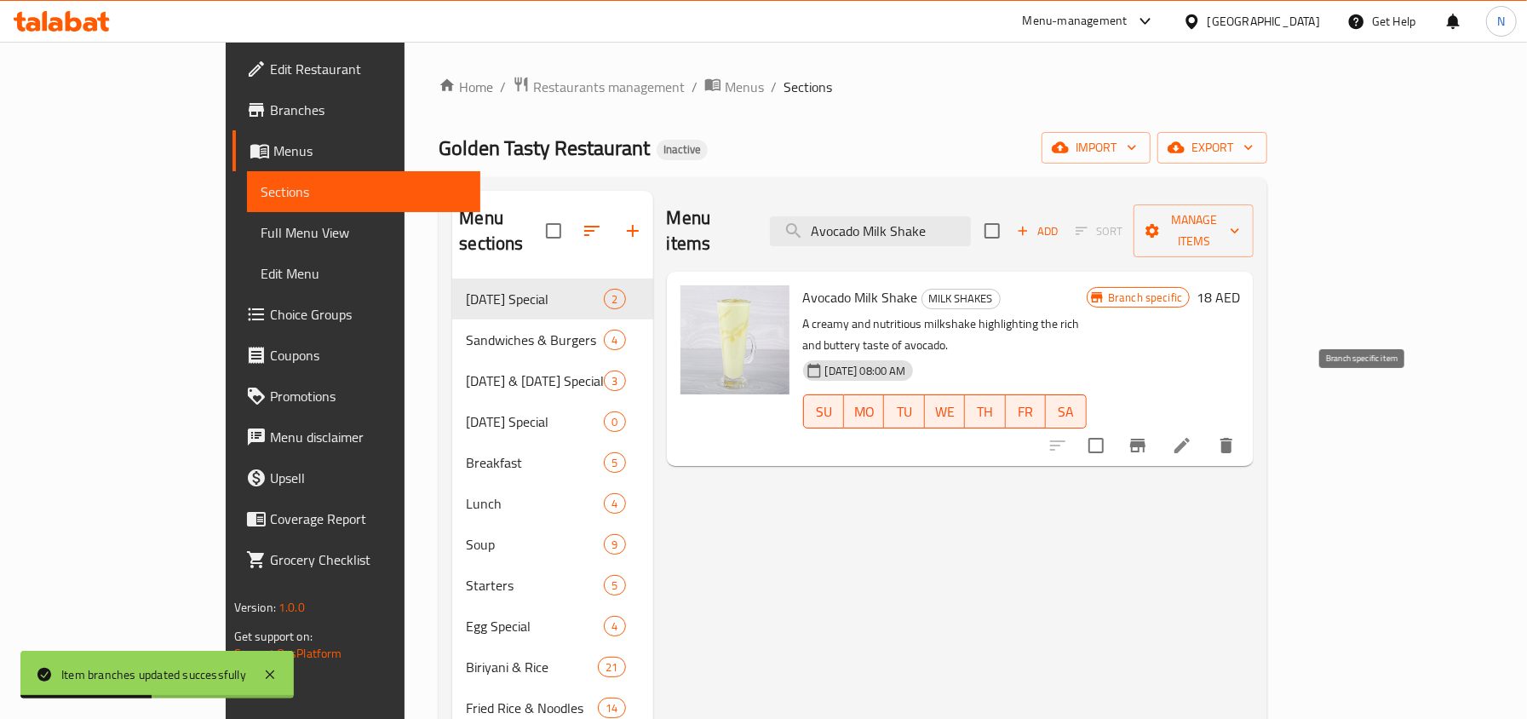
type input "Avocado Milk Shake"
click at [1158, 425] on button "Branch-specific-item" at bounding box center [1137, 445] width 41 height 41
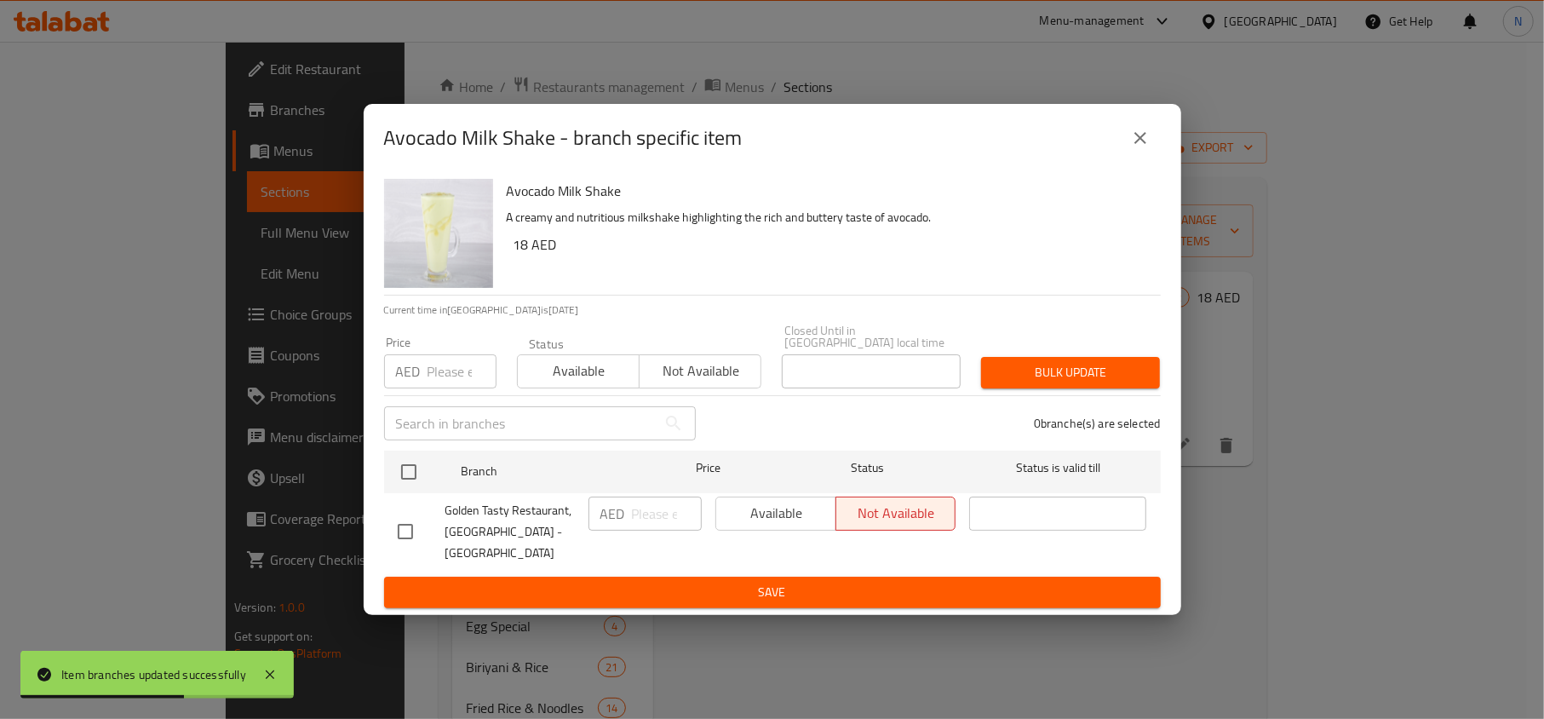
click at [405, 526] on input "checkbox" at bounding box center [405, 531] width 36 height 36
checkbox input "true"
click at [807, 512] on span "Available" at bounding box center [776, 513] width 106 height 25
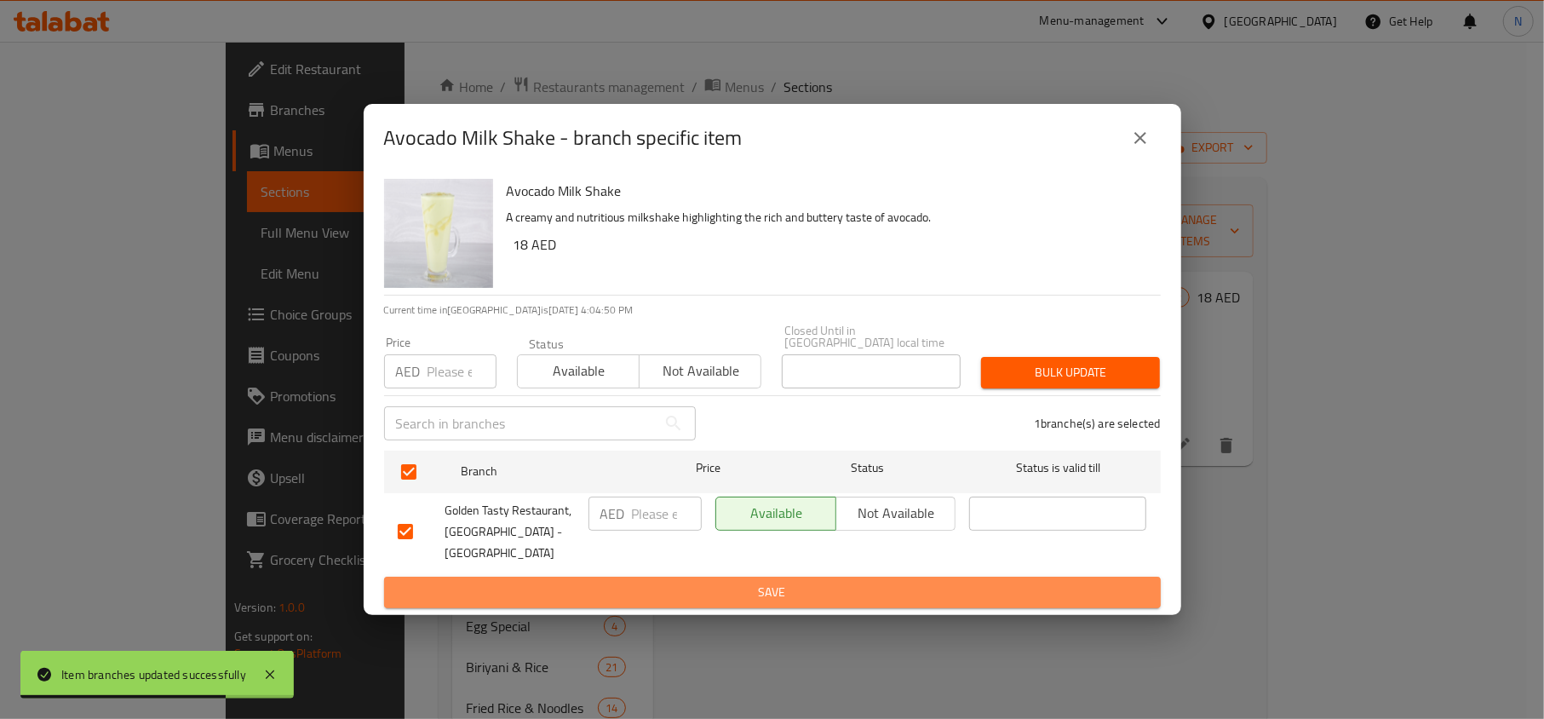
click at [839, 589] on span "Save" at bounding box center [772, 591] width 749 height 21
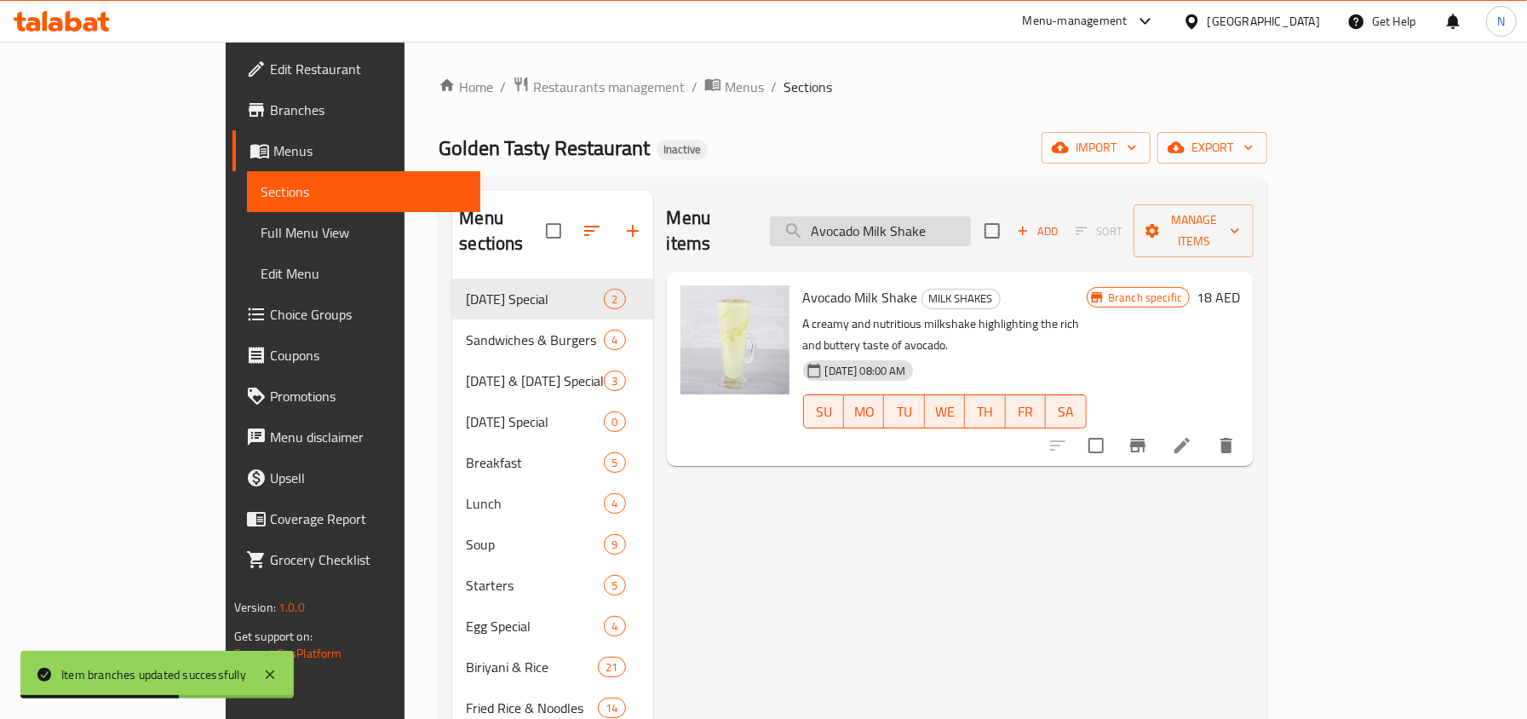
click at [910, 225] on input "Avocado Milk Shake" at bounding box center [870, 231] width 201 height 30
paste input "Lassi Original"
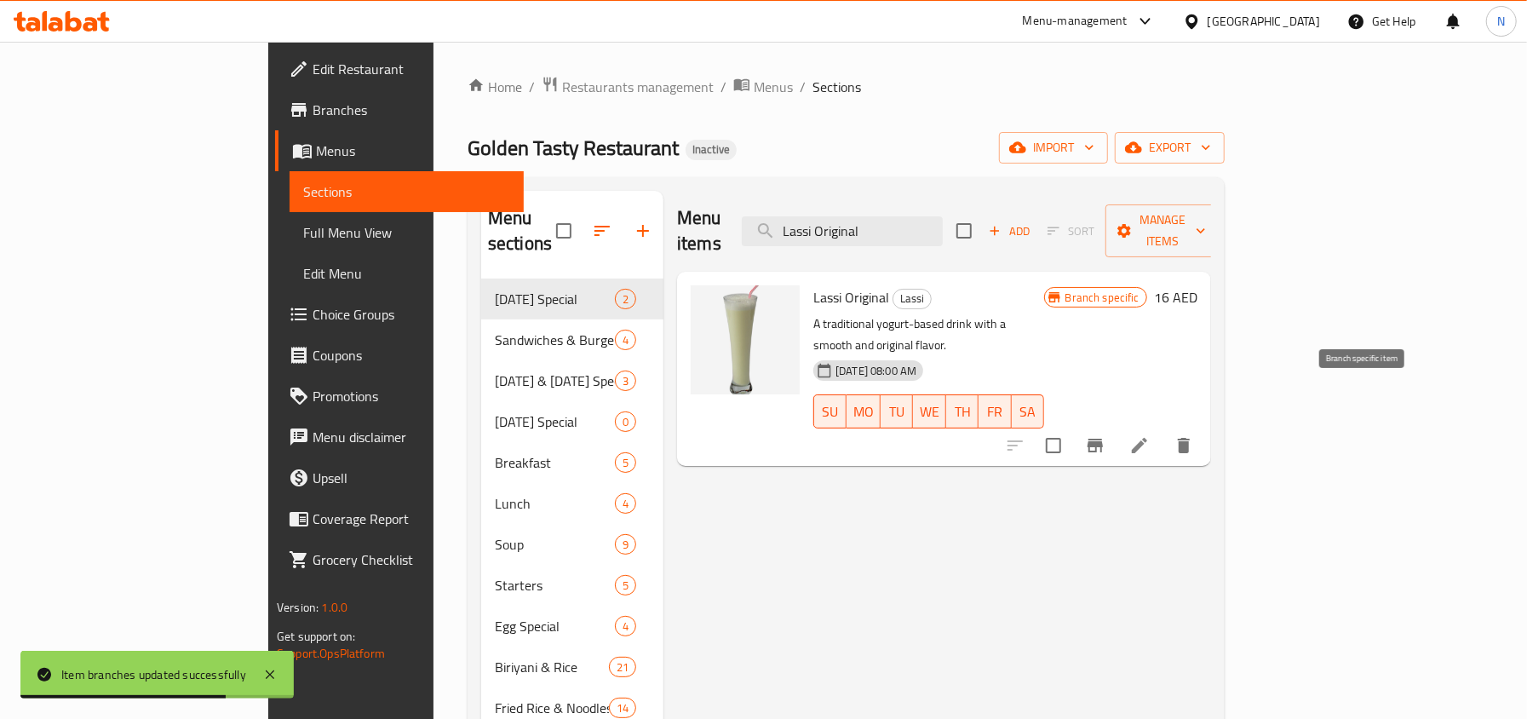
type input "Lassi Original"
click at [1105, 435] on icon "Branch-specific-item" at bounding box center [1095, 445] width 20 height 20
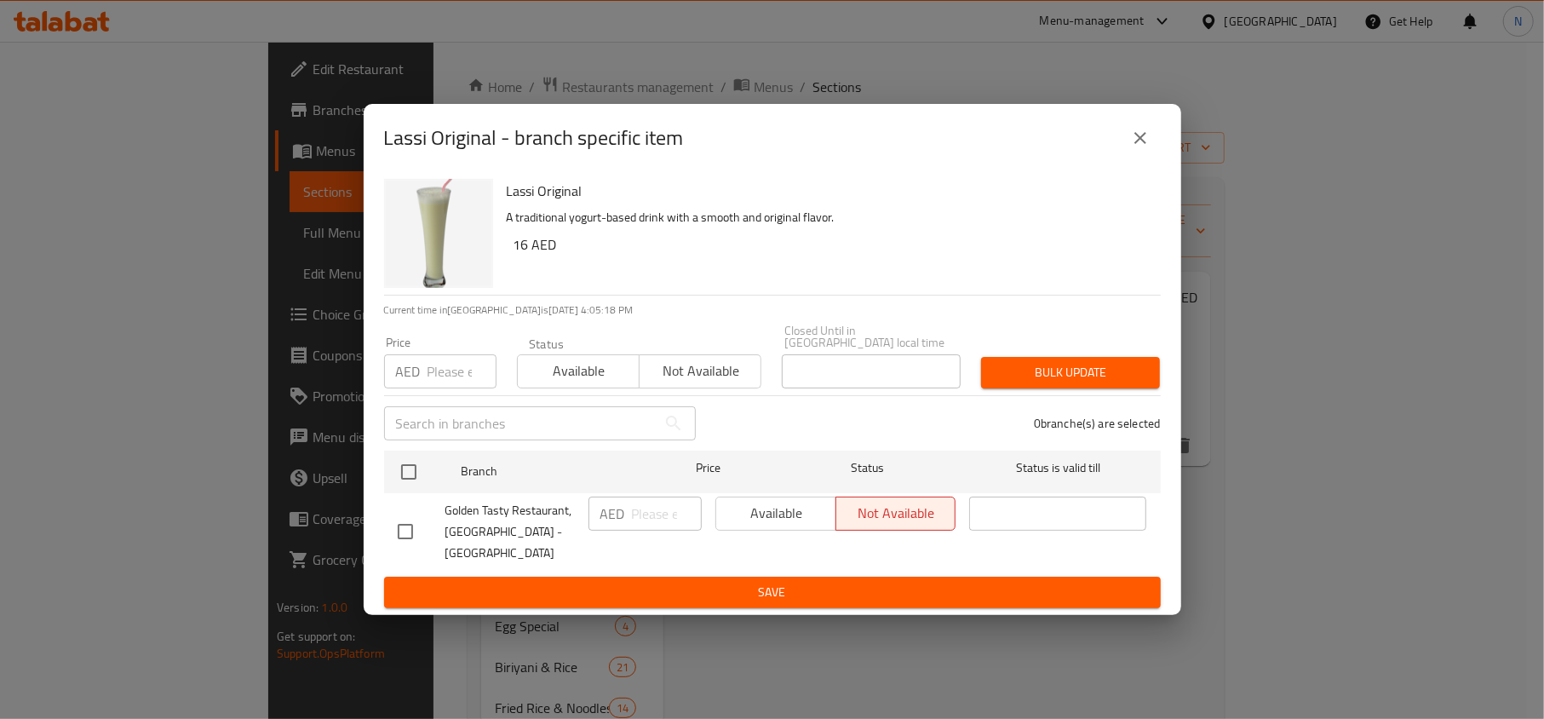
click at [421, 539] on input "checkbox" at bounding box center [405, 531] width 36 height 36
checkbox input "true"
click at [783, 530] on button "Available" at bounding box center [775, 513] width 121 height 34
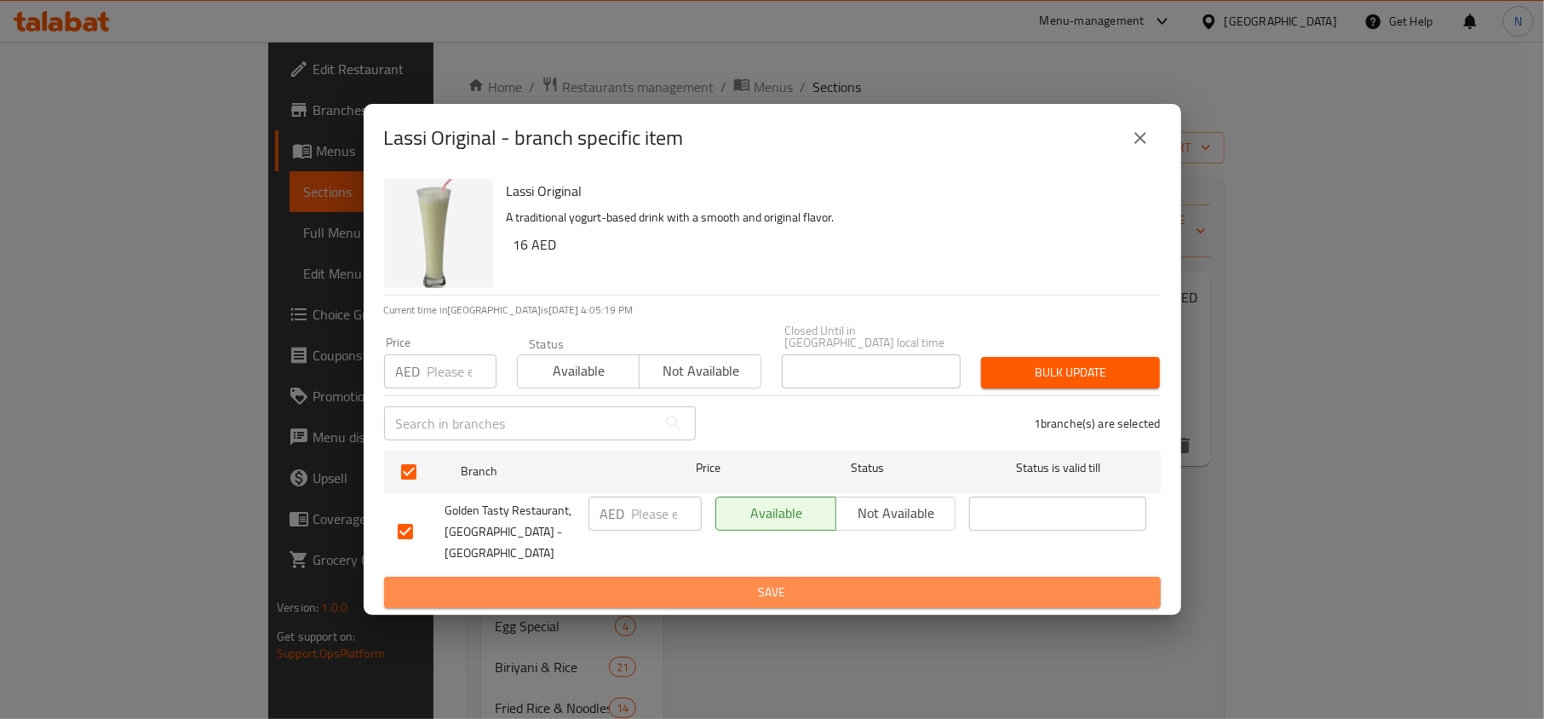
click at [784, 586] on span "Save" at bounding box center [772, 591] width 749 height 21
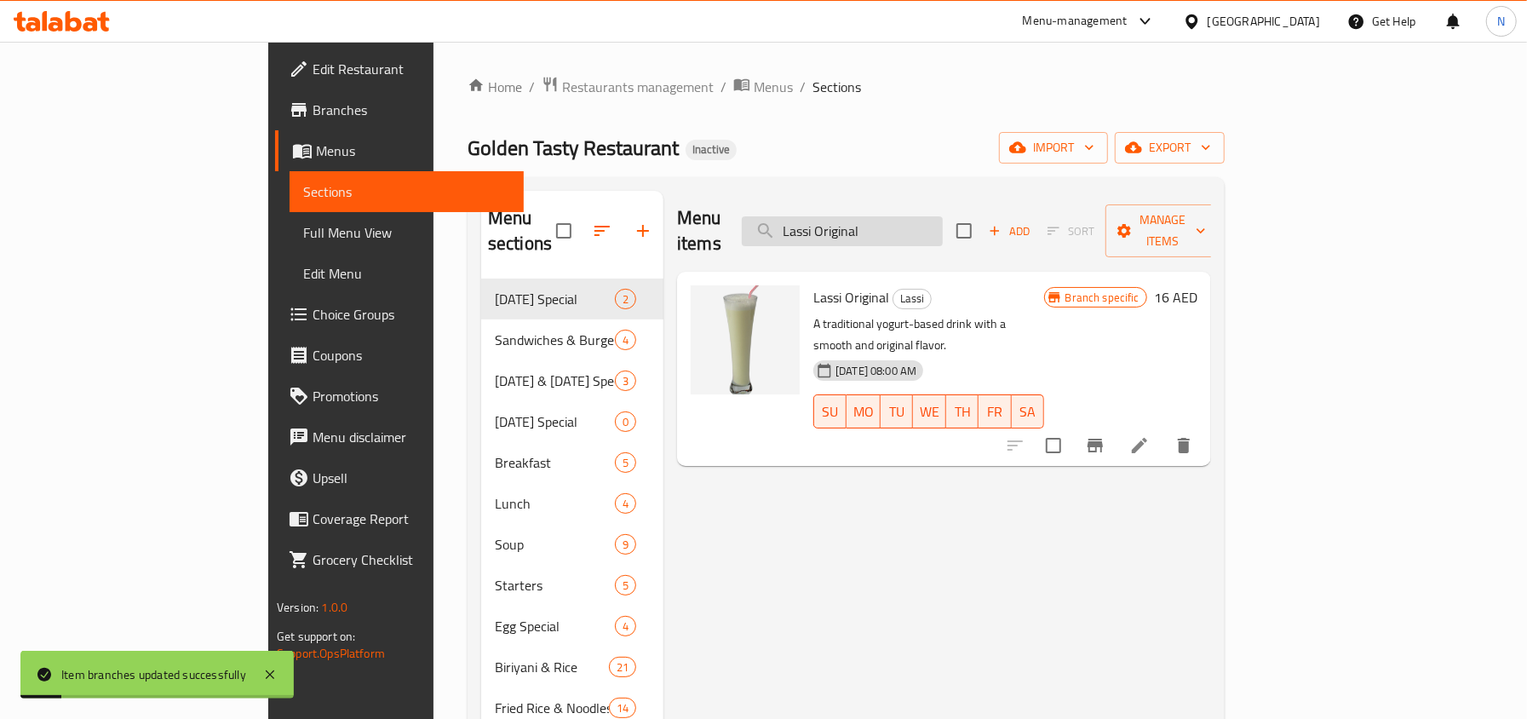
click at [914, 230] on input "Lassi Original" at bounding box center [842, 231] width 201 height 30
paste input "[PERSON_NAME]"
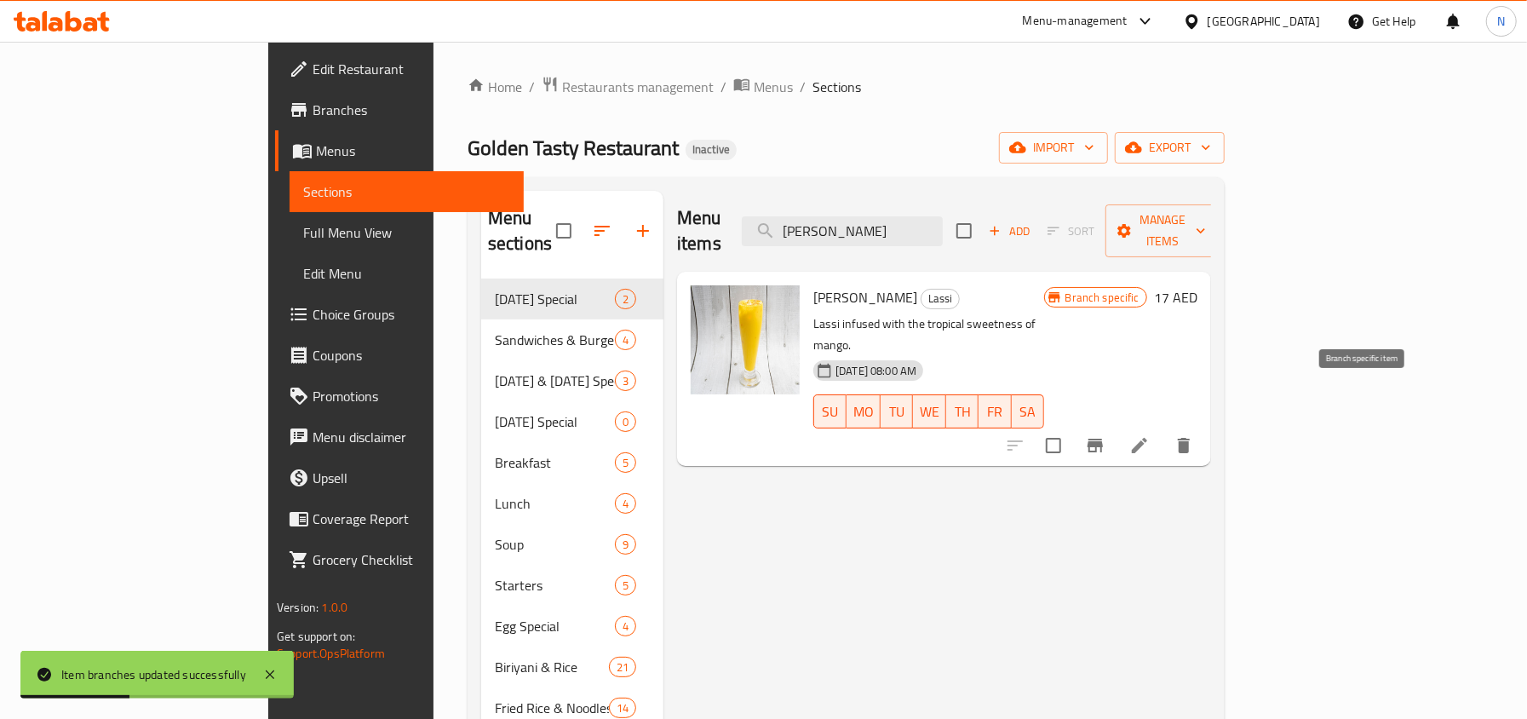
type input "[PERSON_NAME]"
click at [1115, 425] on button "Branch-specific-item" at bounding box center [1094, 445] width 41 height 41
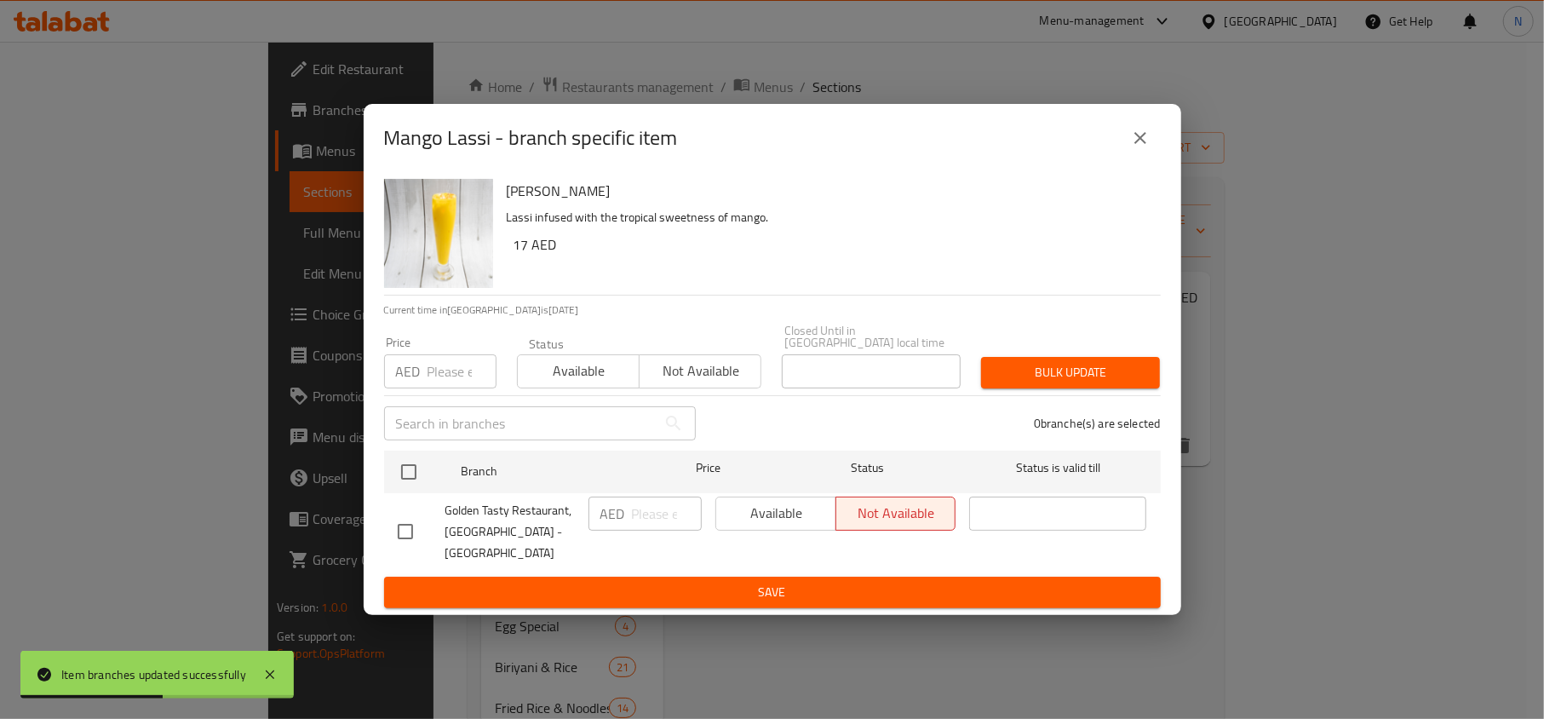
click at [397, 535] on input "checkbox" at bounding box center [405, 531] width 36 height 36
checkbox input "true"
drag, startPoint x: 757, startPoint y: 516, endPoint x: 758, endPoint y: 543, distance: 27.3
click at [756, 516] on span "Available" at bounding box center [776, 513] width 106 height 25
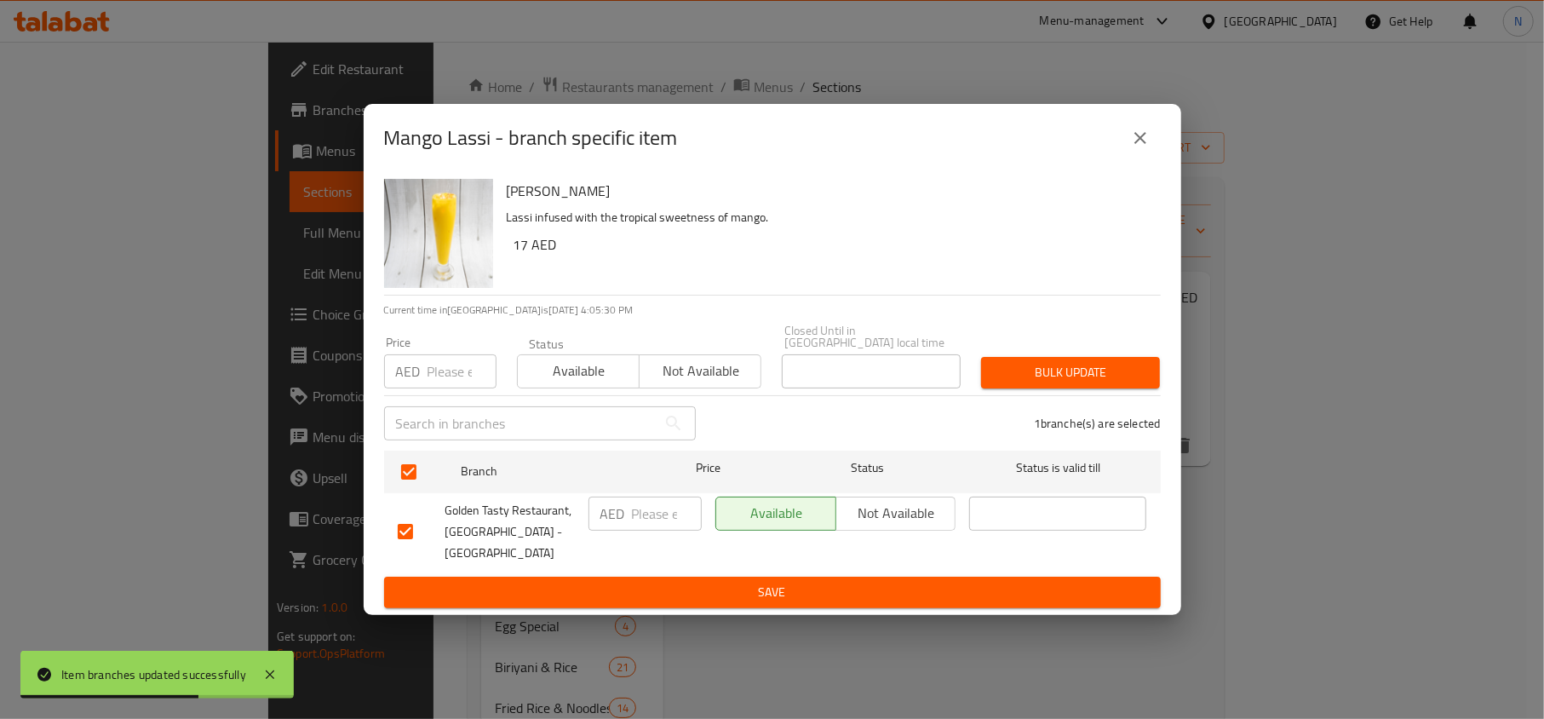
click at [743, 562] on div "Available Not available" at bounding box center [835, 532] width 255 height 84
click at [729, 598] on div "Mango Lassi Lassi infused with the tropical sweetness of mango. 17 AED Current …" at bounding box center [772, 394] width 817 height 444
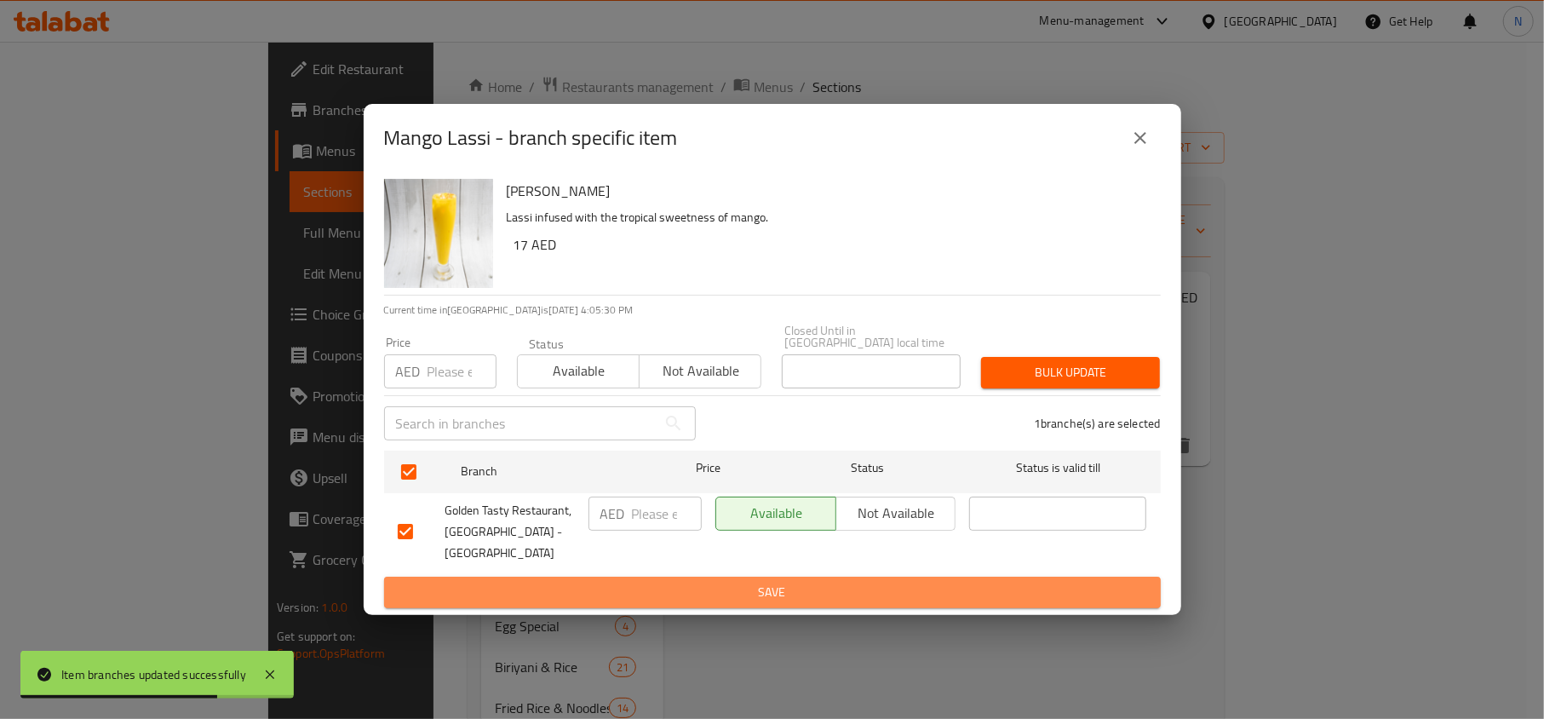
click at [727, 583] on span "Save" at bounding box center [772, 591] width 749 height 21
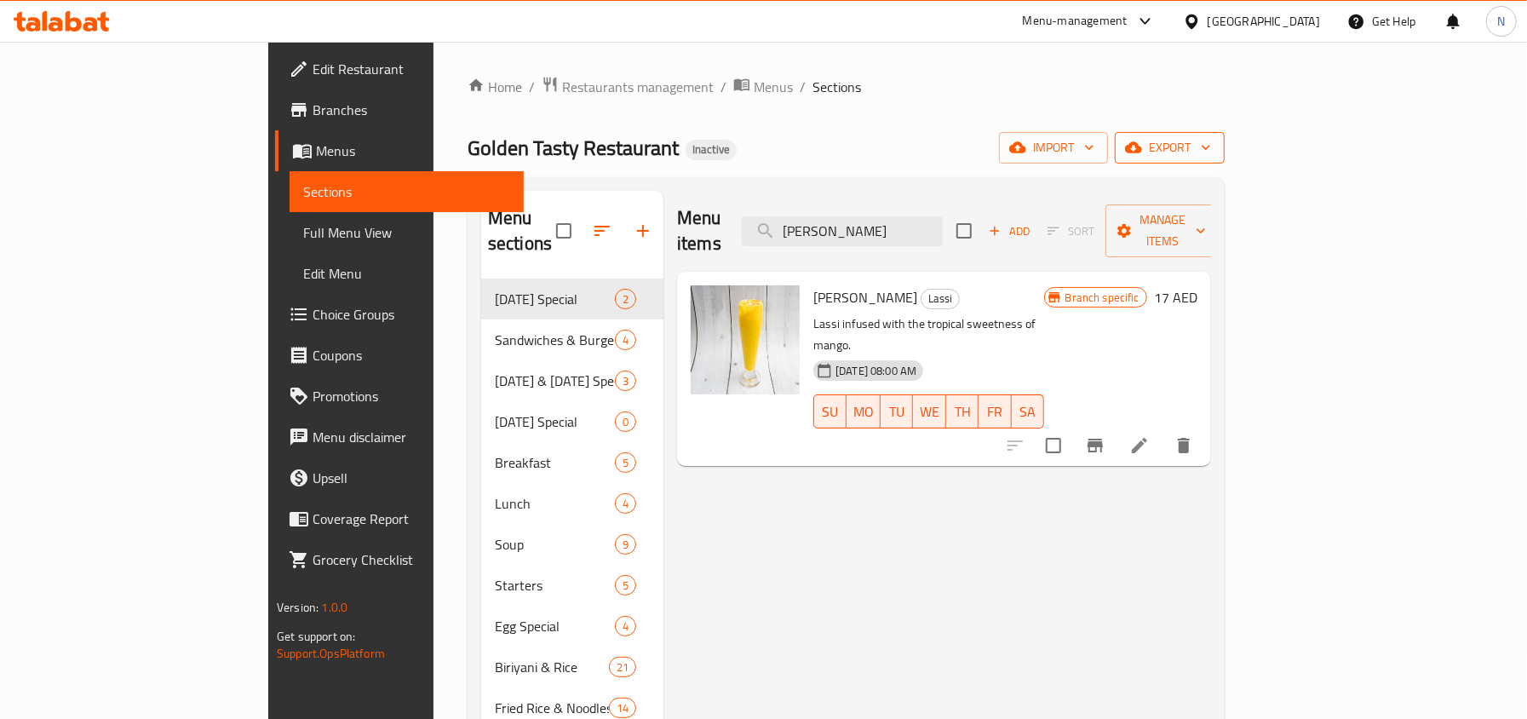
click at [1142, 154] on icon "button" at bounding box center [1133, 147] width 17 height 17
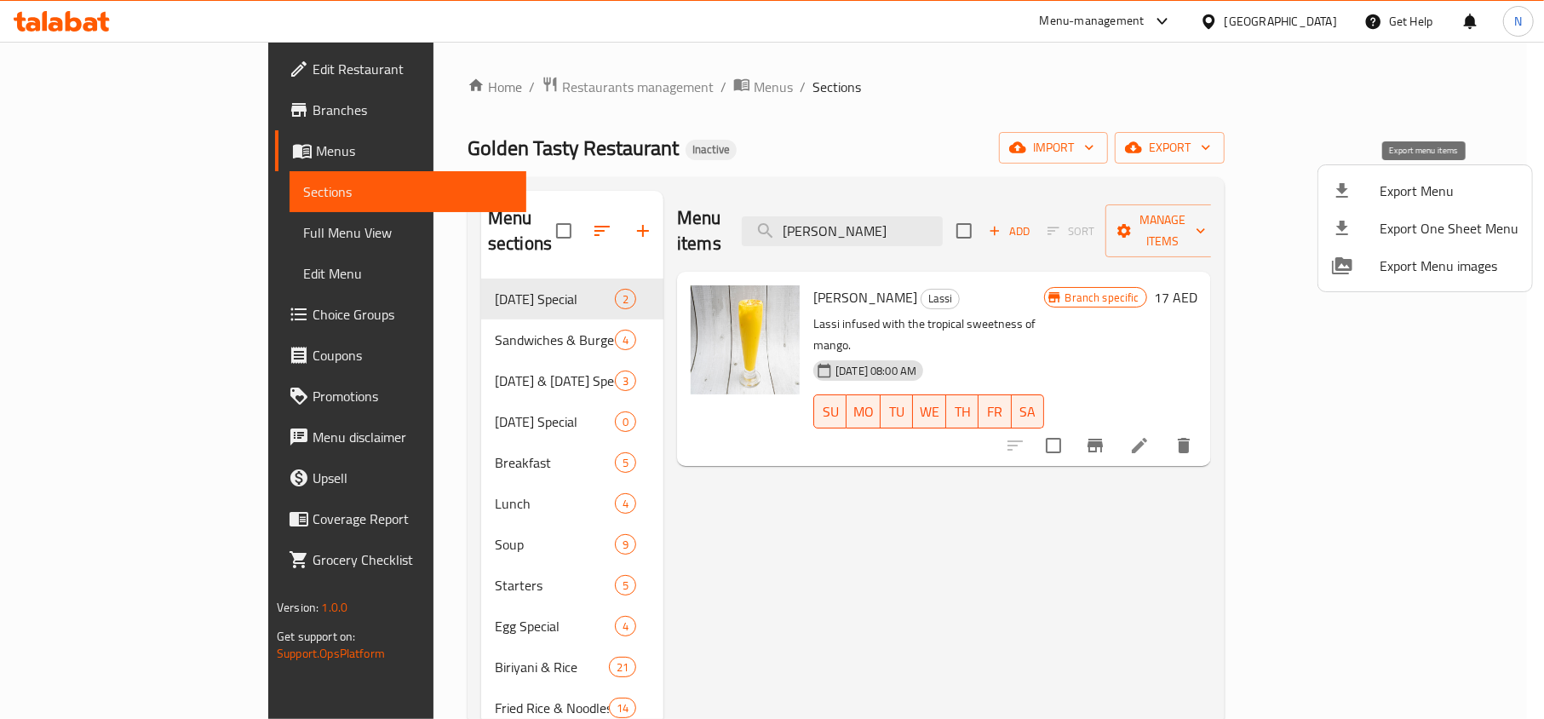
click at [1384, 189] on span "Export Menu" at bounding box center [1448, 190] width 139 height 20
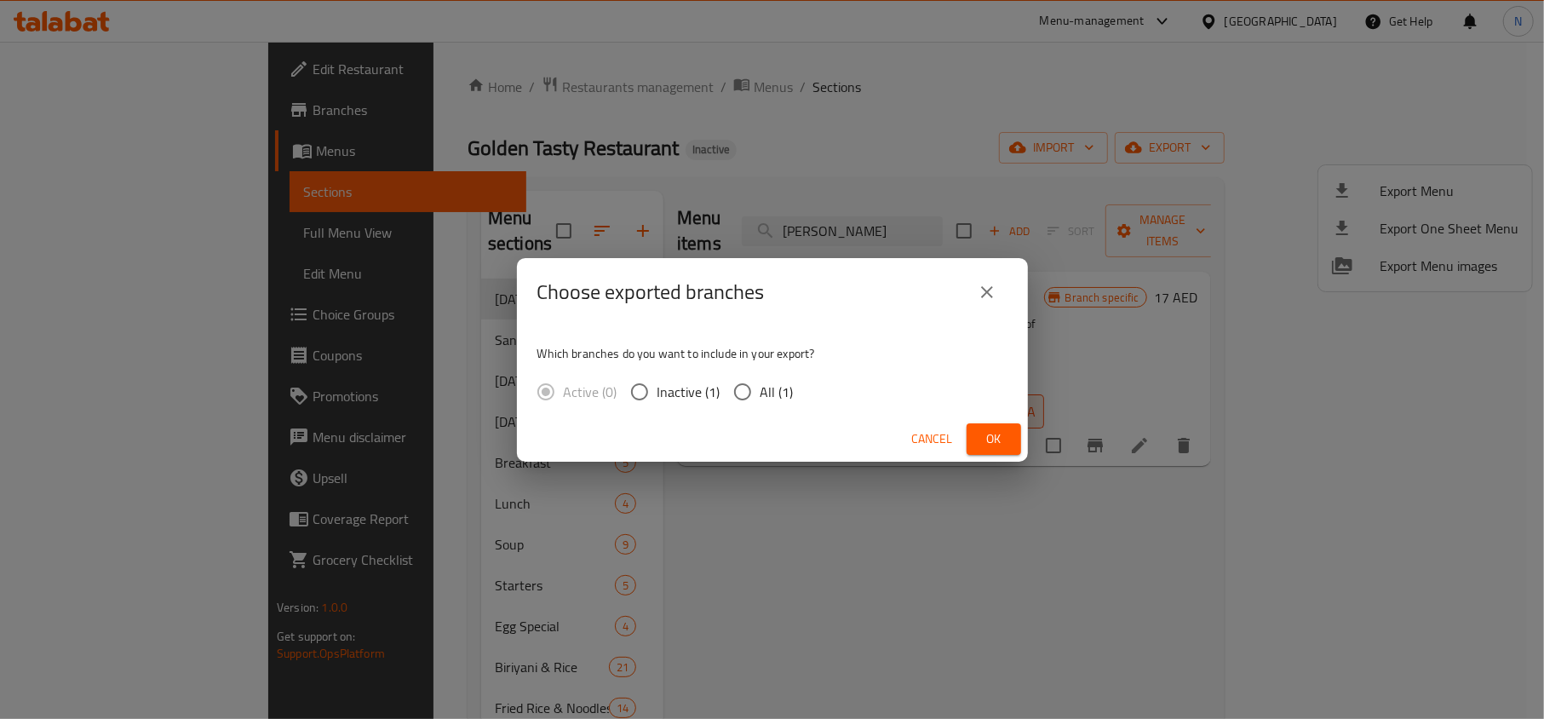
click at [754, 388] on input "All (1)" at bounding box center [743, 392] width 36 height 36
radio input "true"
click at [976, 434] on button "Ok" at bounding box center [993, 439] width 54 height 32
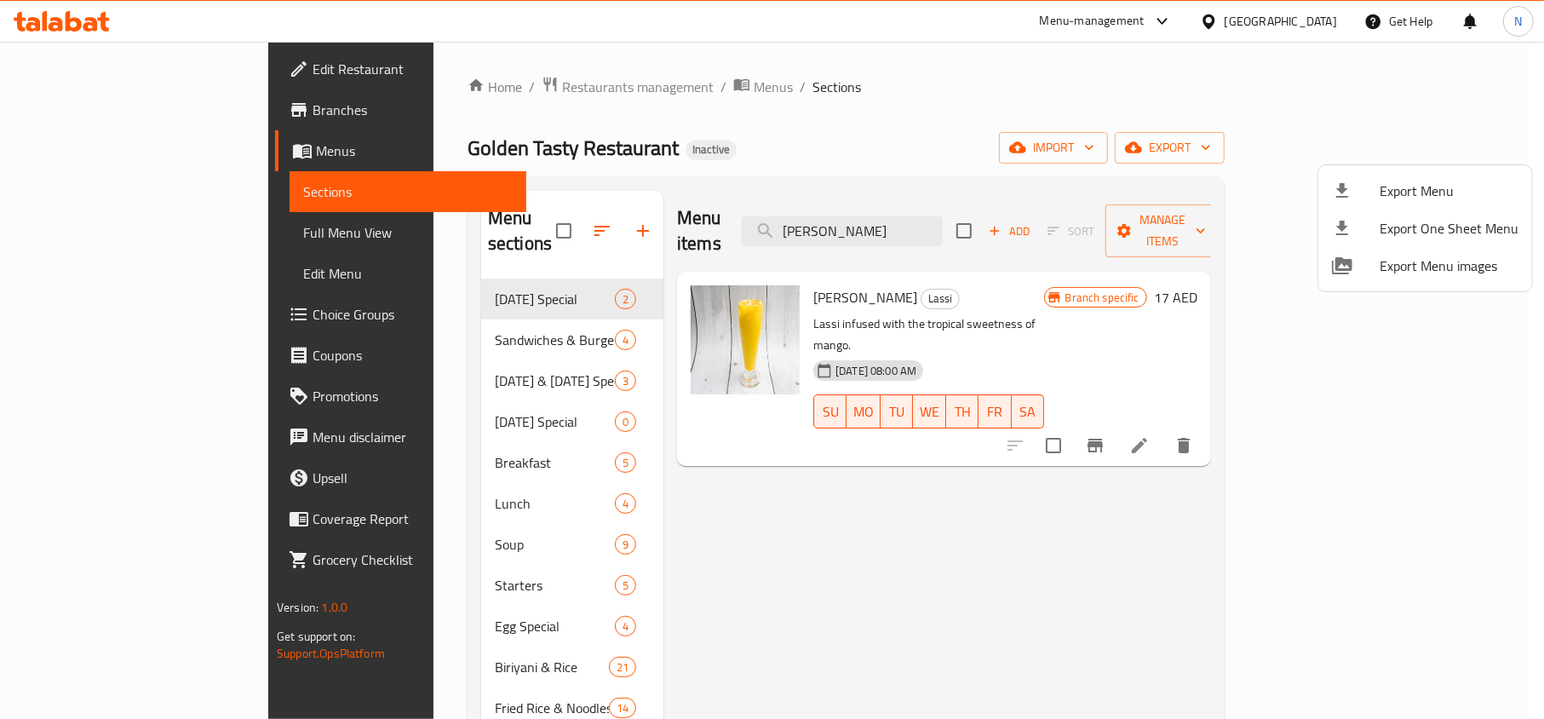
click at [191, 218] on div at bounding box center [772, 359] width 1544 height 719
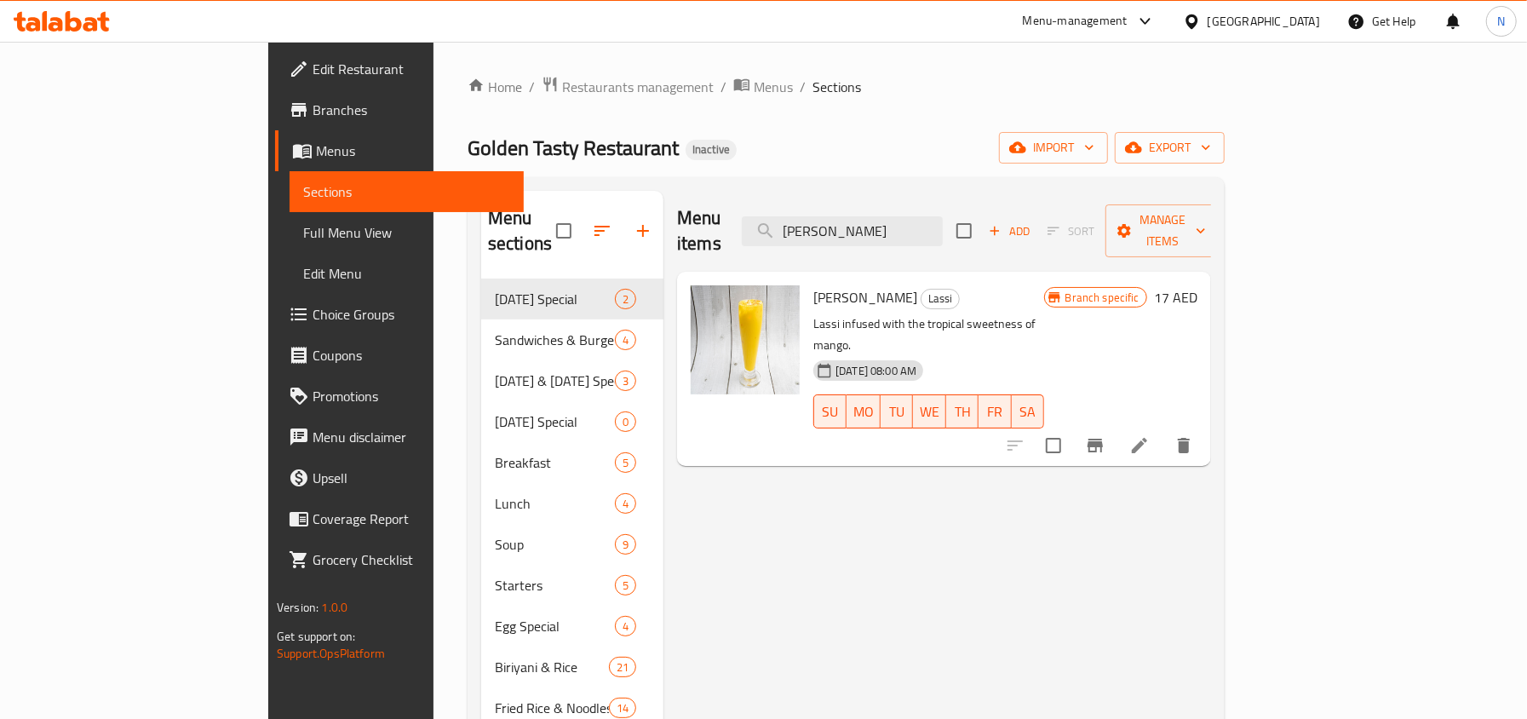
drag, startPoint x: 191, startPoint y: 218, endPoint x: 746, endPoint y: 0, distance: 596.4
click at [289, 218] on link "Full Menu View" at bounding box center [405, 232] width 233 height 41
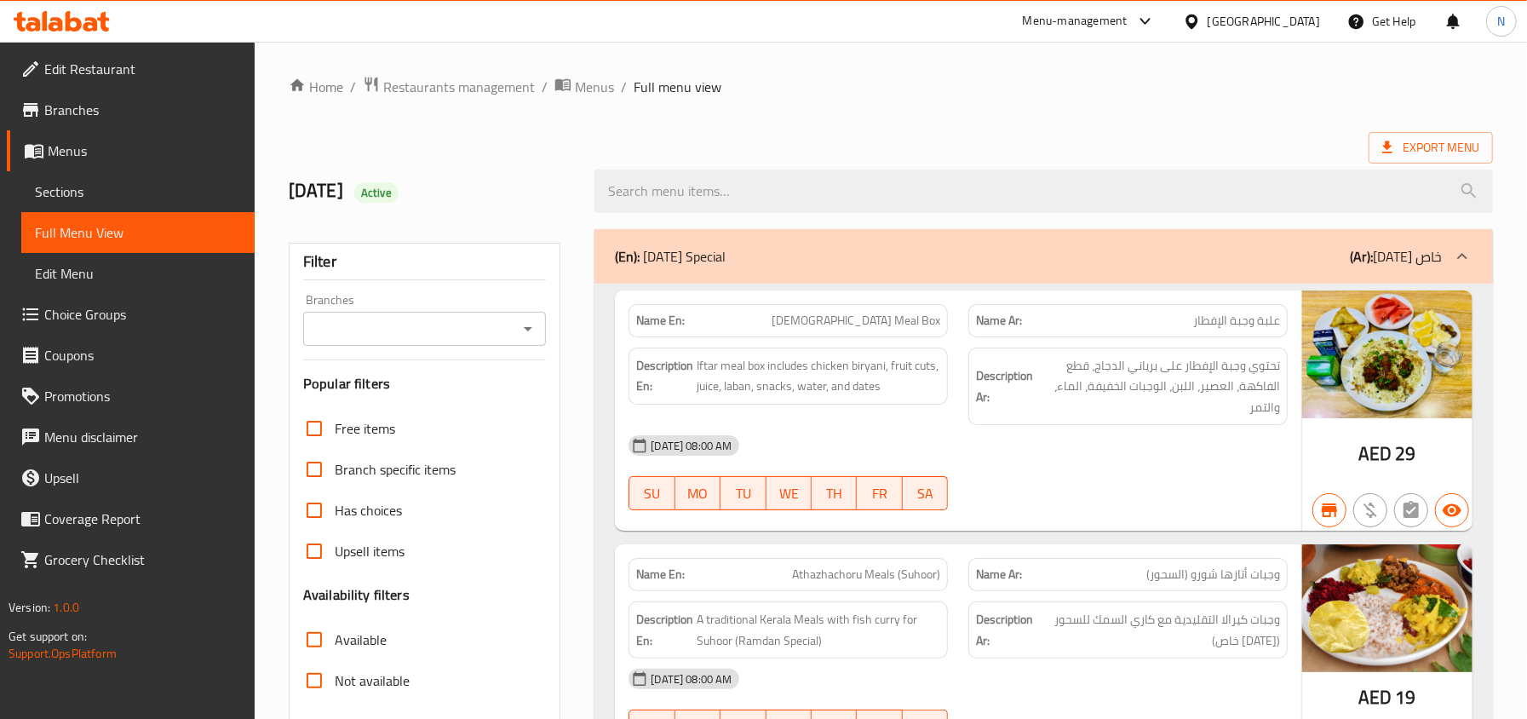
click at [330, 337] on input "Branches" at bounding box center [410, 329] width 205 height 24
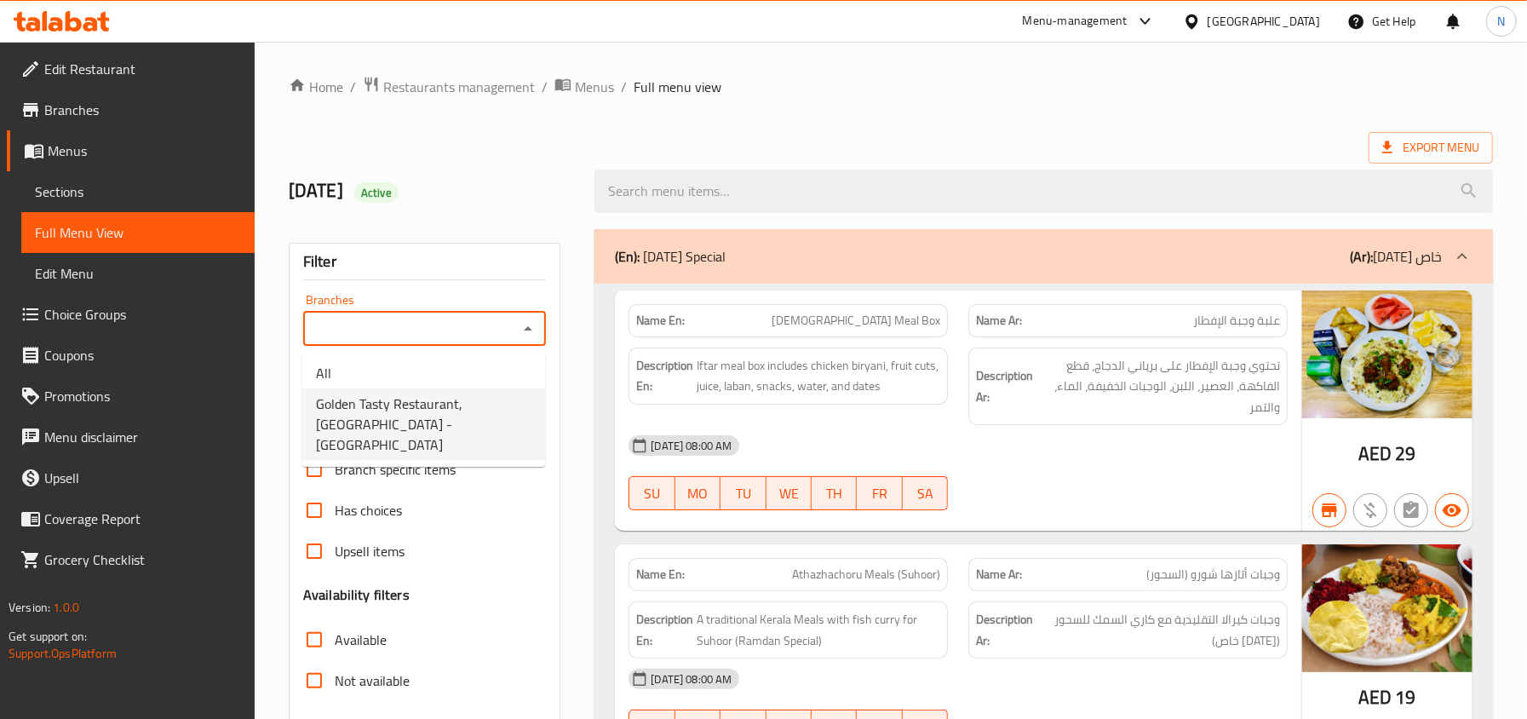
click at [407, 402] on span "Golden Tasty Restaurant, Barsha Heights - TECOM" at bounding box center [423, 423] width 215 height 61
type input "Golden Tasty Restaurant, Barsha Heights - TECOM"
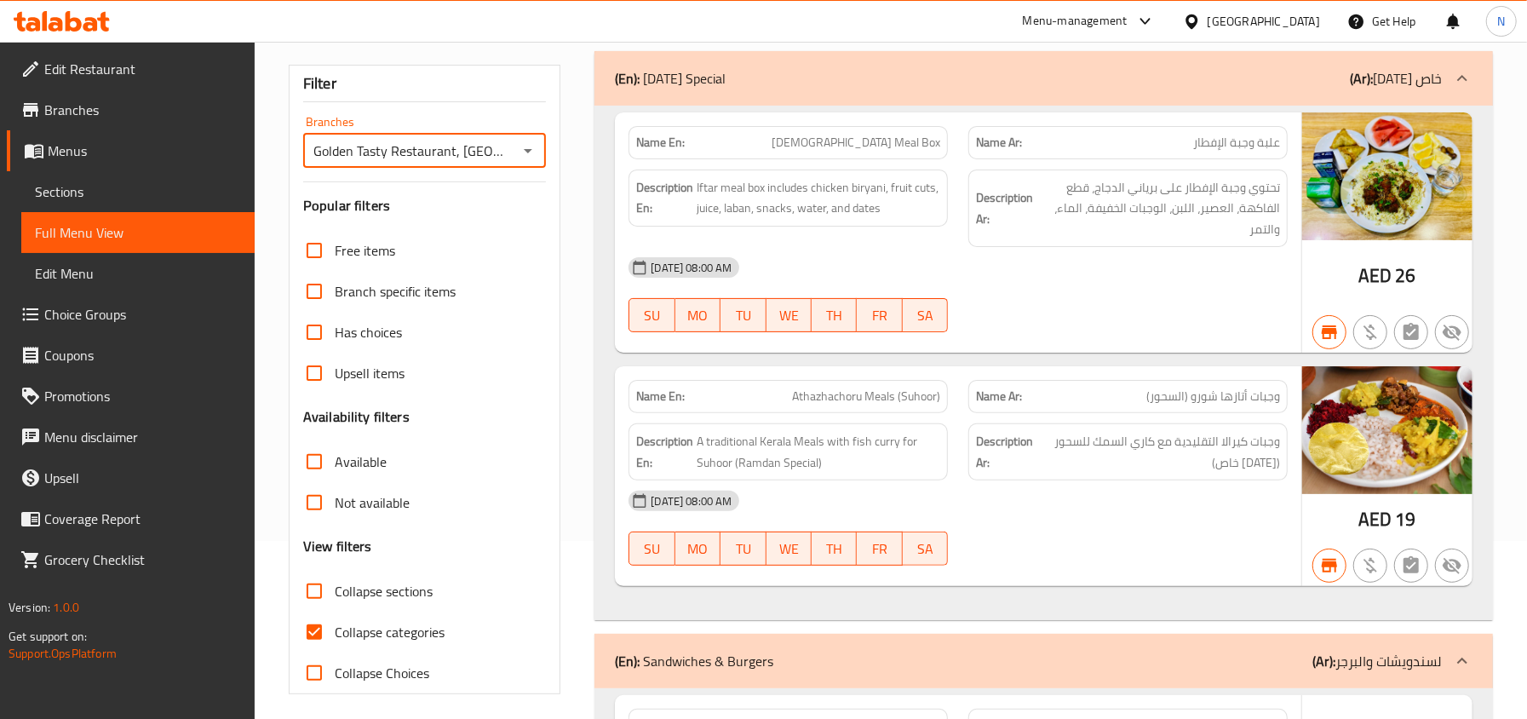
scroll to position [454, 0]
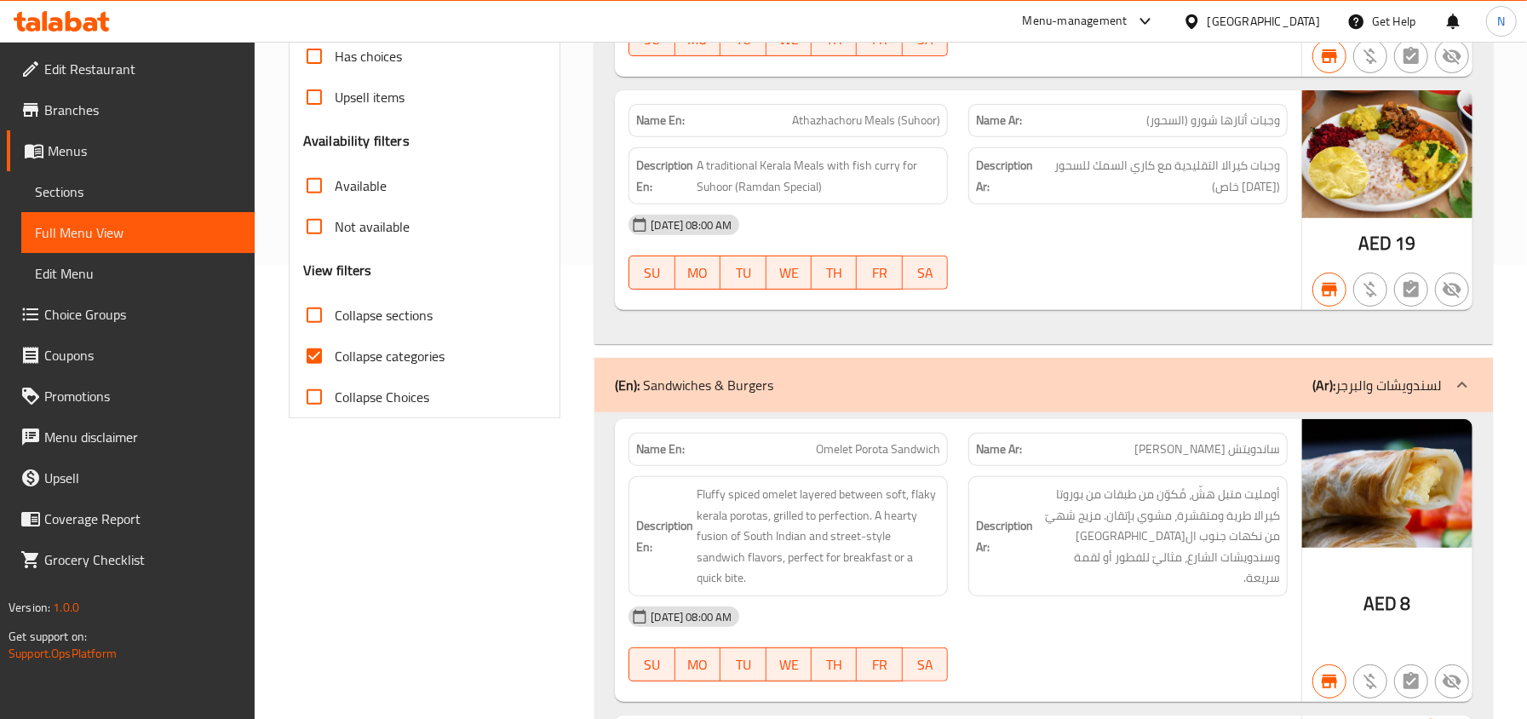
click at [386, 352] on span "Collapse categories" at bounding box center [390, 356] width 110 height 20
click at [335, 352] on input "Collapse categories" at bounding box center [314, 355] width 41 height 41
checkbox input "false"
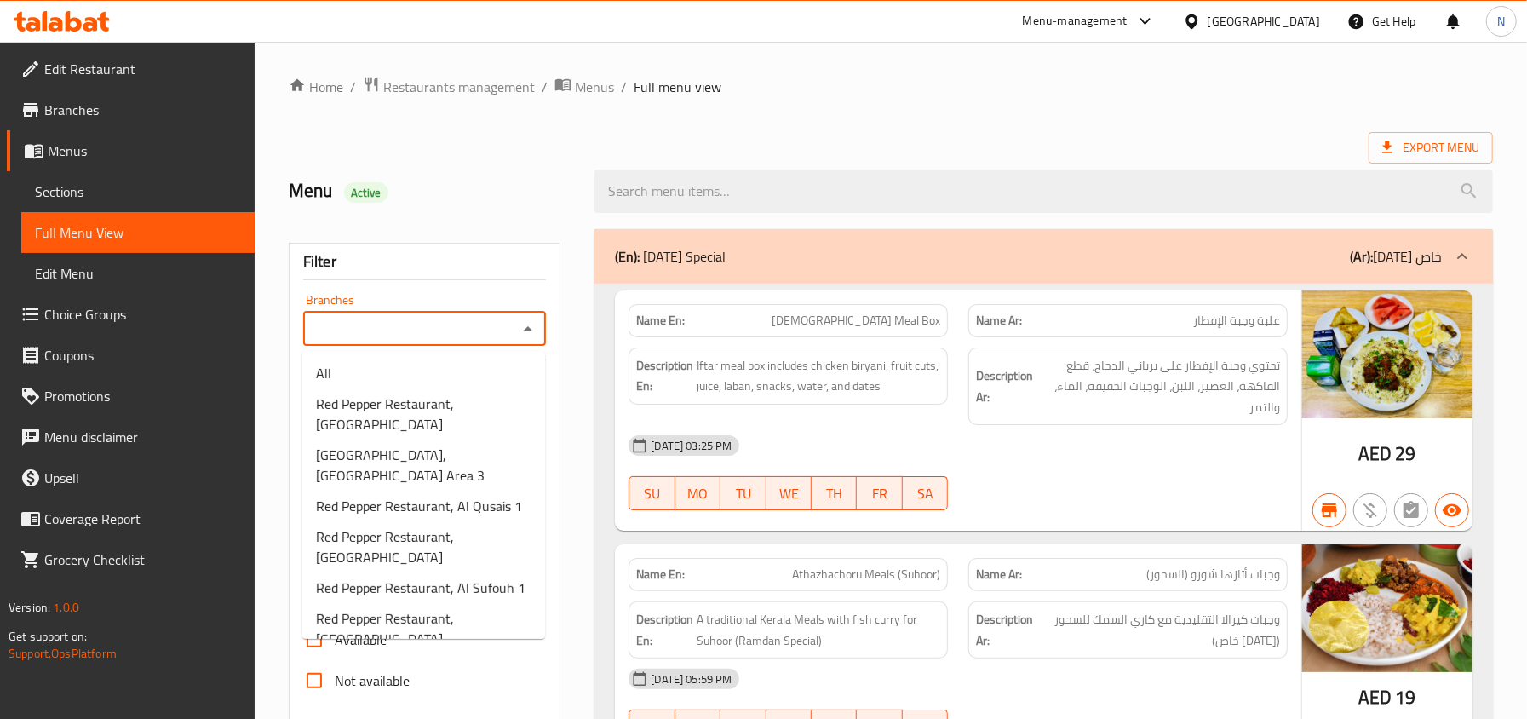
click at [348, 324] on input "Branches" at bounding box center [410, 329] width 205 height 24
click at [436, 506] on span "Red Pepper Restaurant, Al Qusais 1" at bounding box center [419, 506] width 206 height 20
type input "Red Pepper Restaurant, Al Qusais 1"
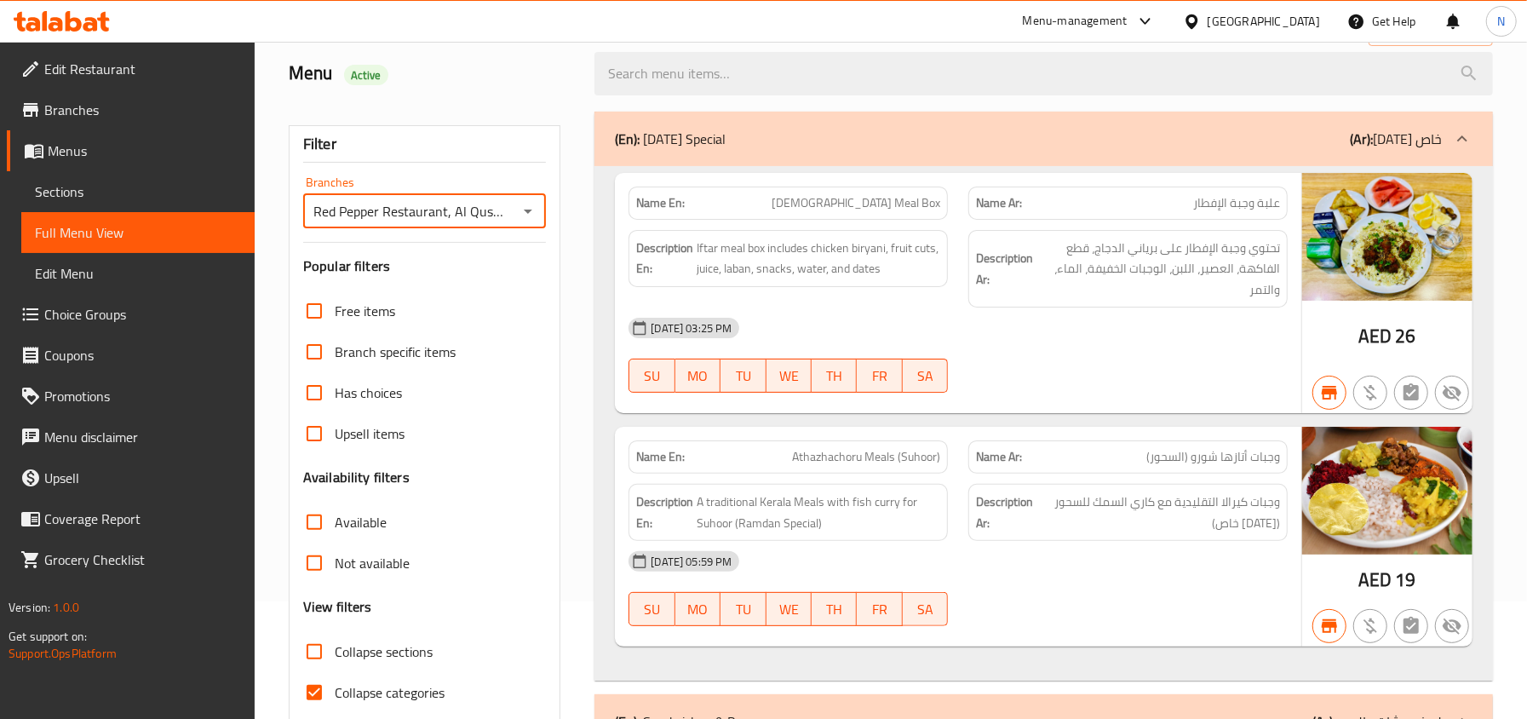
scroll to position [226, 0]
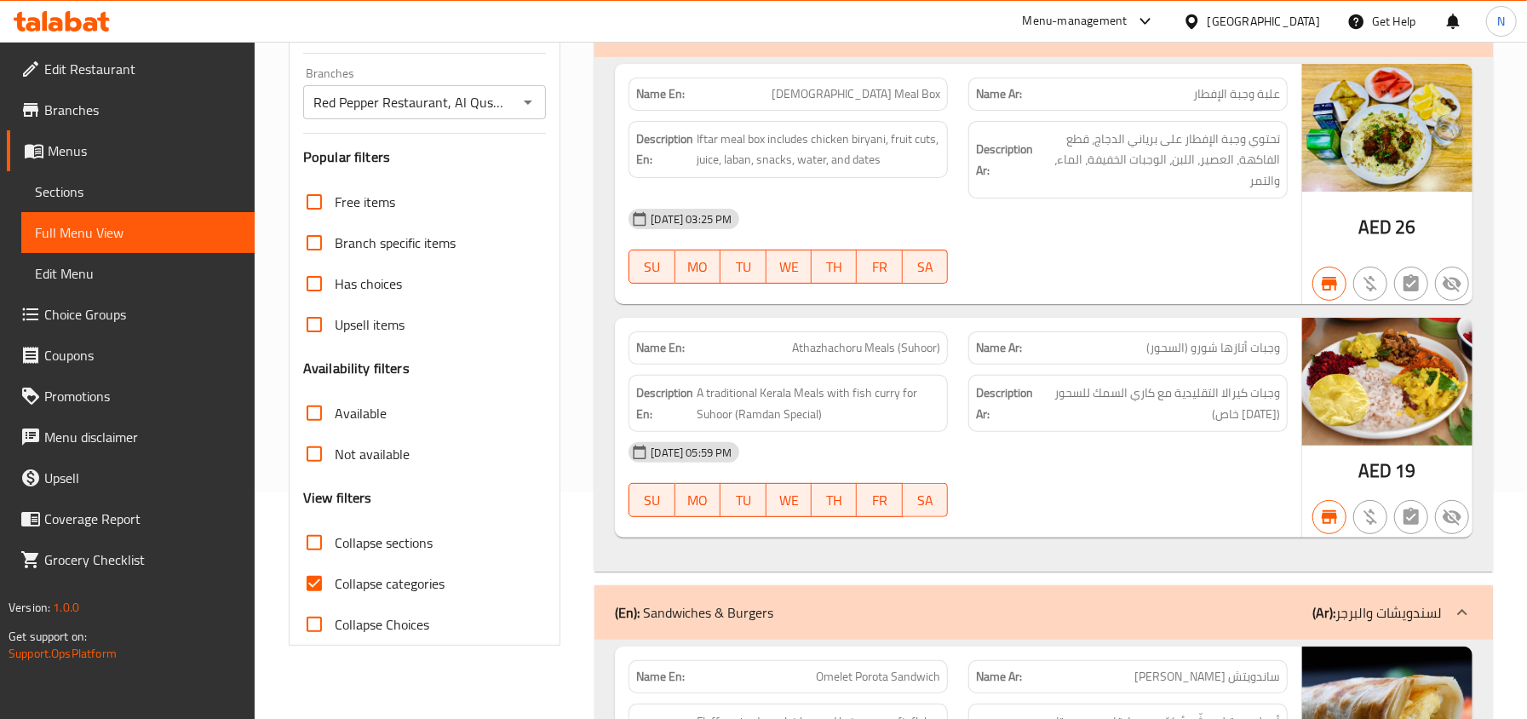
click at [358, 464] on span "Not available" at bounding box center [372, 454] width 75 height 20
click at [335, 467] on input "Not available" at bounding box center [314, 453] width 41 height 41
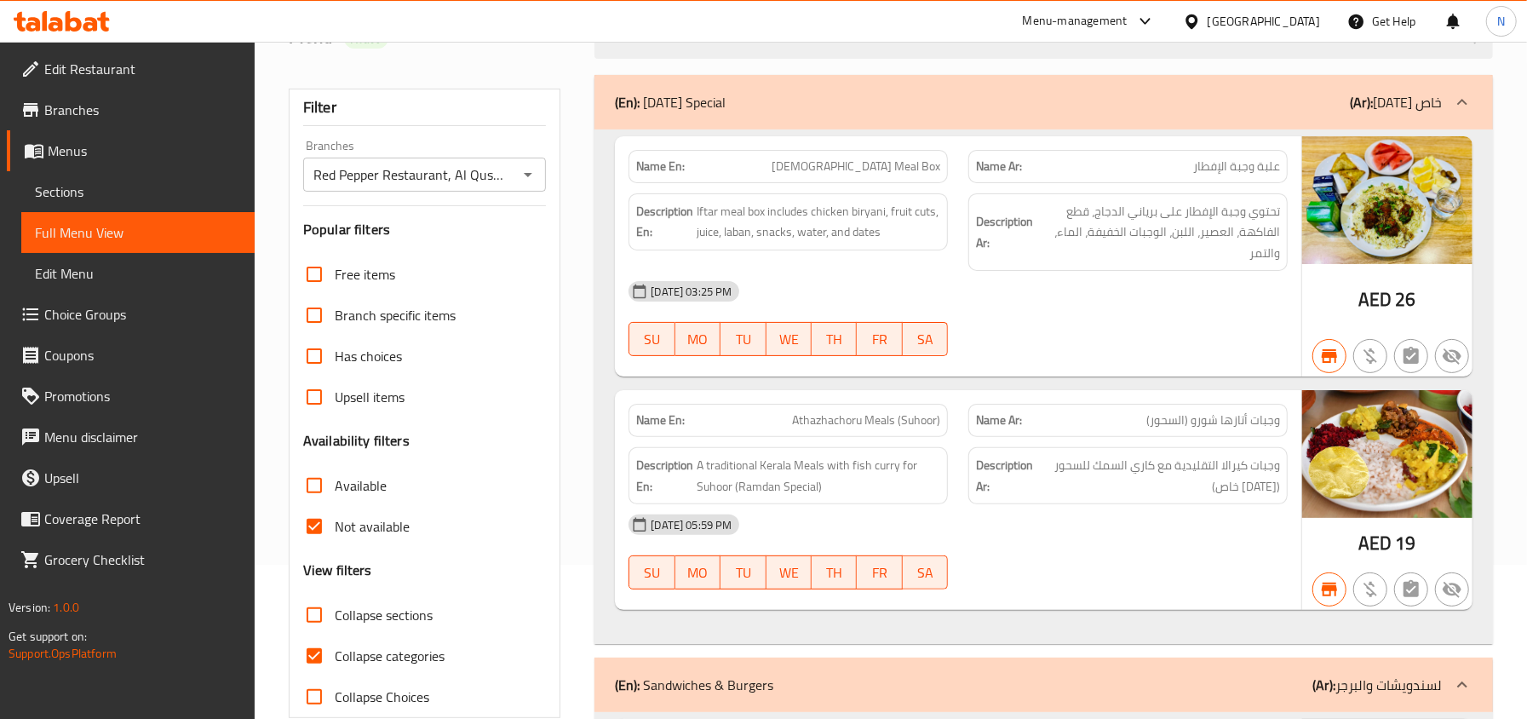
scroll to position [341, 0]
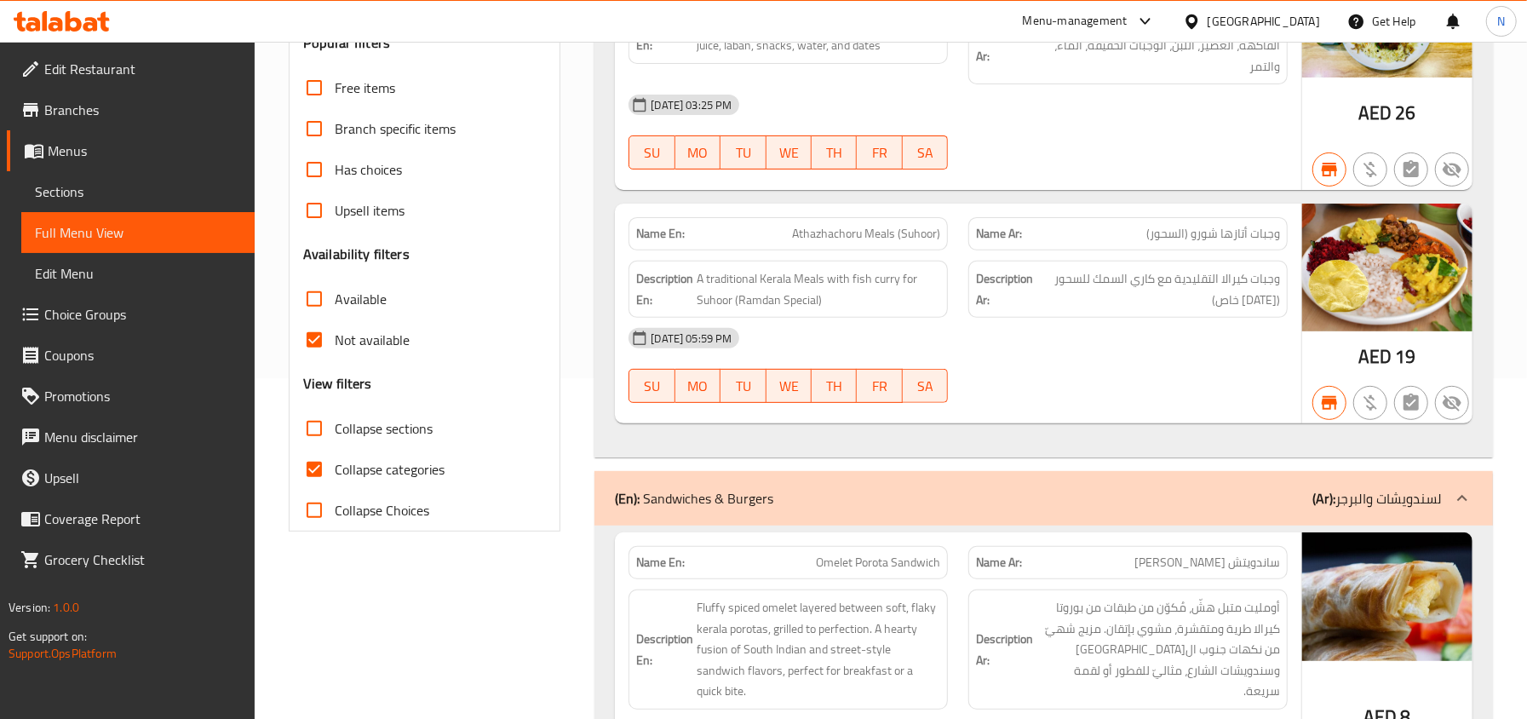
click at [381, 334] on span "Not available" at bounding box center [372, 339] width 75 height 20
click at [335, 334] on input "Not available" at bounding box center [314, 339] width 41 height 41
checkbox input "false"
click at [361, 289] on span "Available" at bounding box center [361, 299] width 52 height 20
click at [335, 288] on input "Available" at bounding box center [314, 298] width 41 height 41
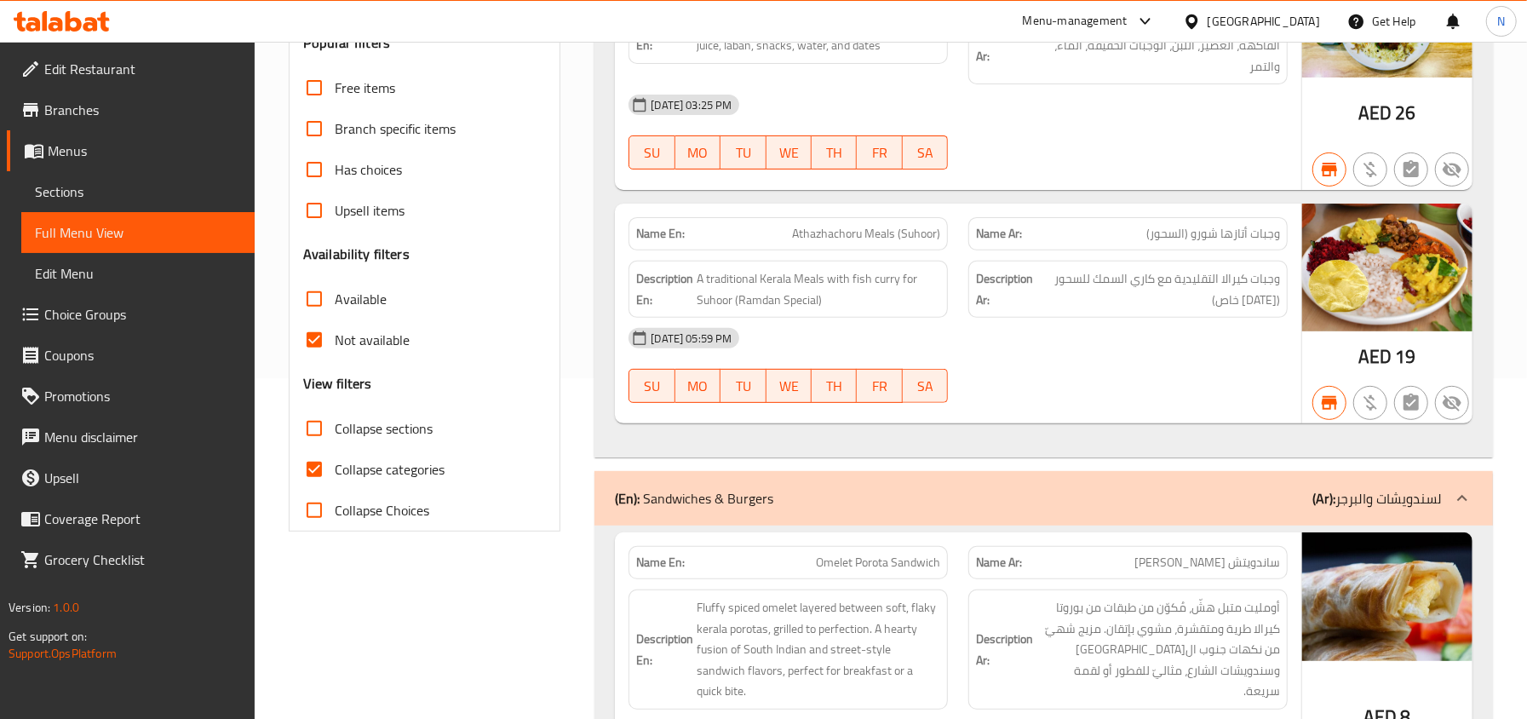
checkbox input "true"
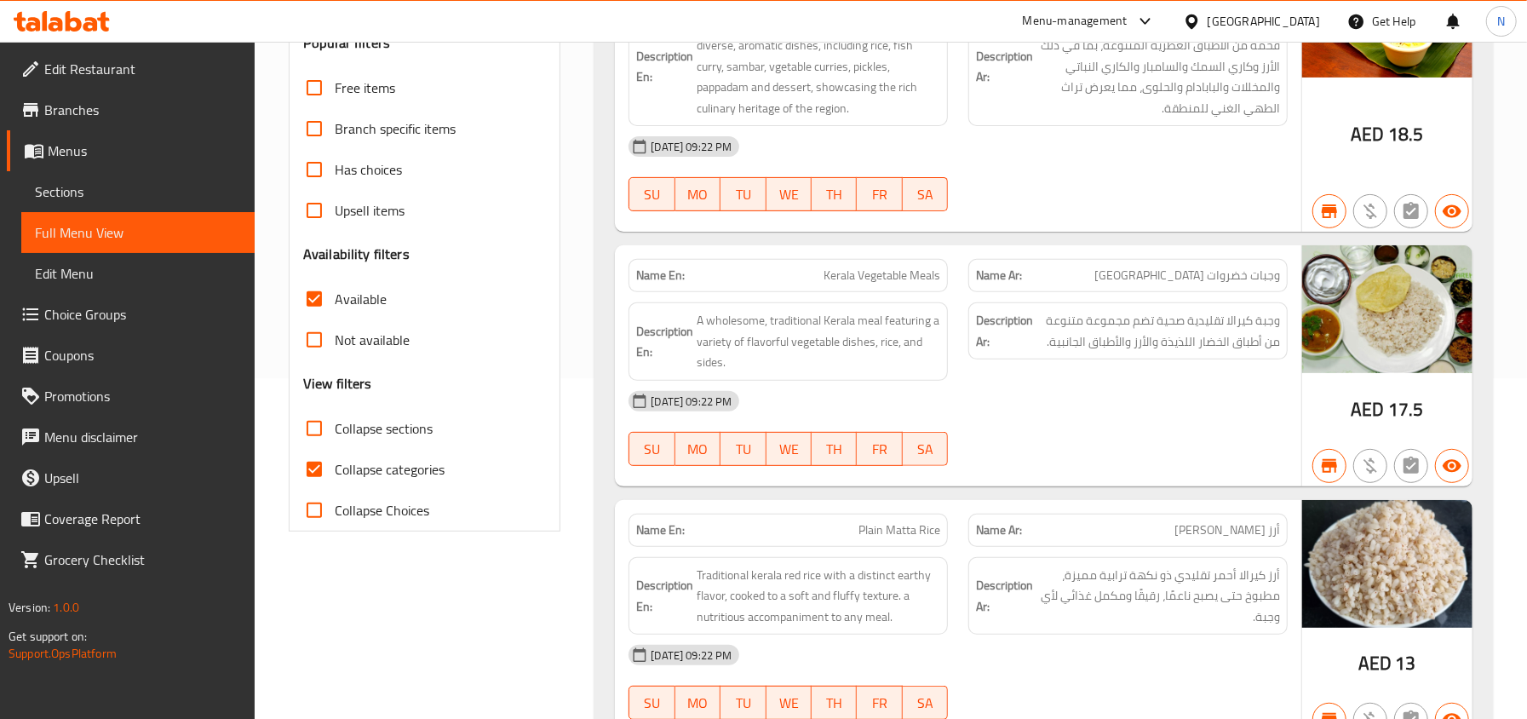
click at [369, 350] on span "Not available" at bounding box center [372, 339] width 75 height 20
click at [335, 351] on input "Not available" at bounding box center [314, 339] width 41 height 41
checkbox input "true"
click at [346, 303] on span "Available" at bounding box center [361, 299] width 52 height 20
click at [335, 303] on input "Available" at bounding box center [314, 298] width 41 height 41
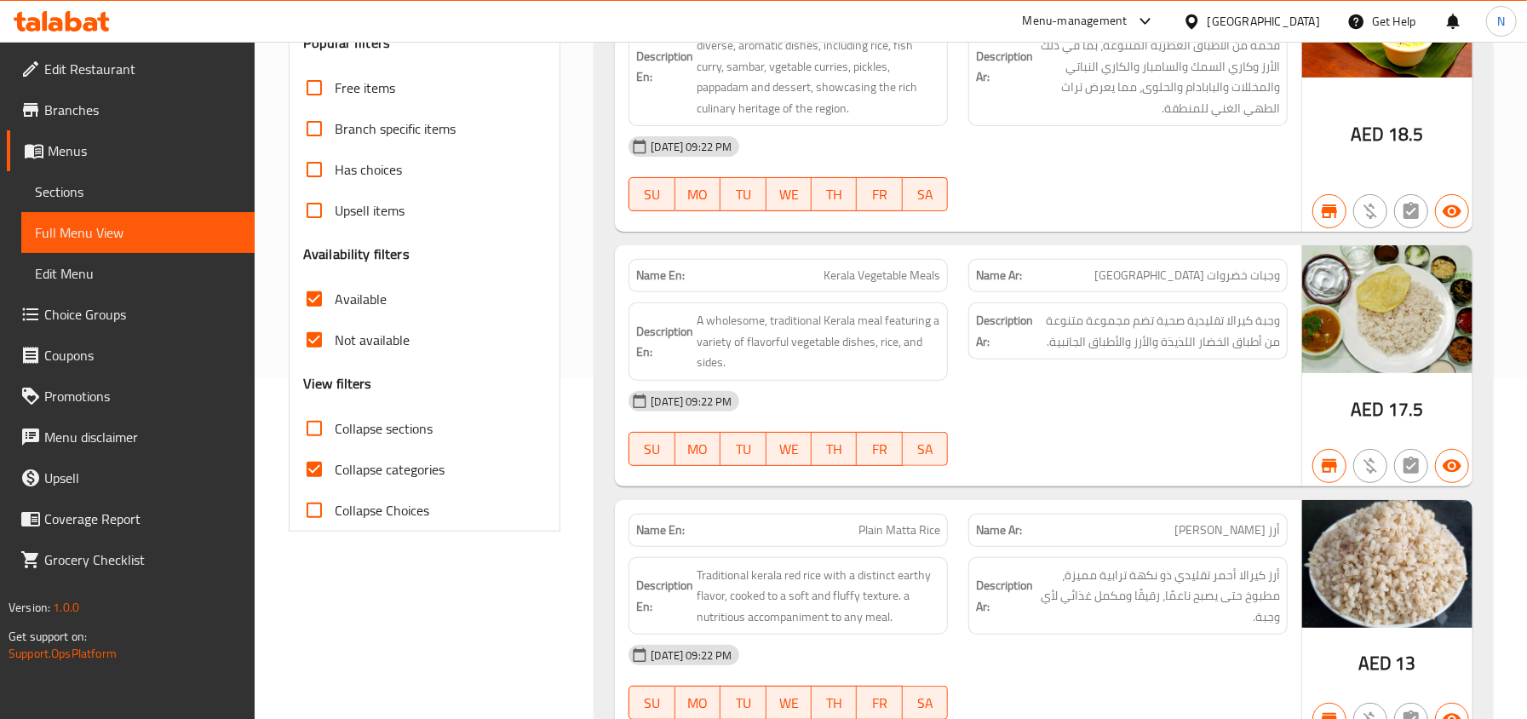
checkbox input "false"
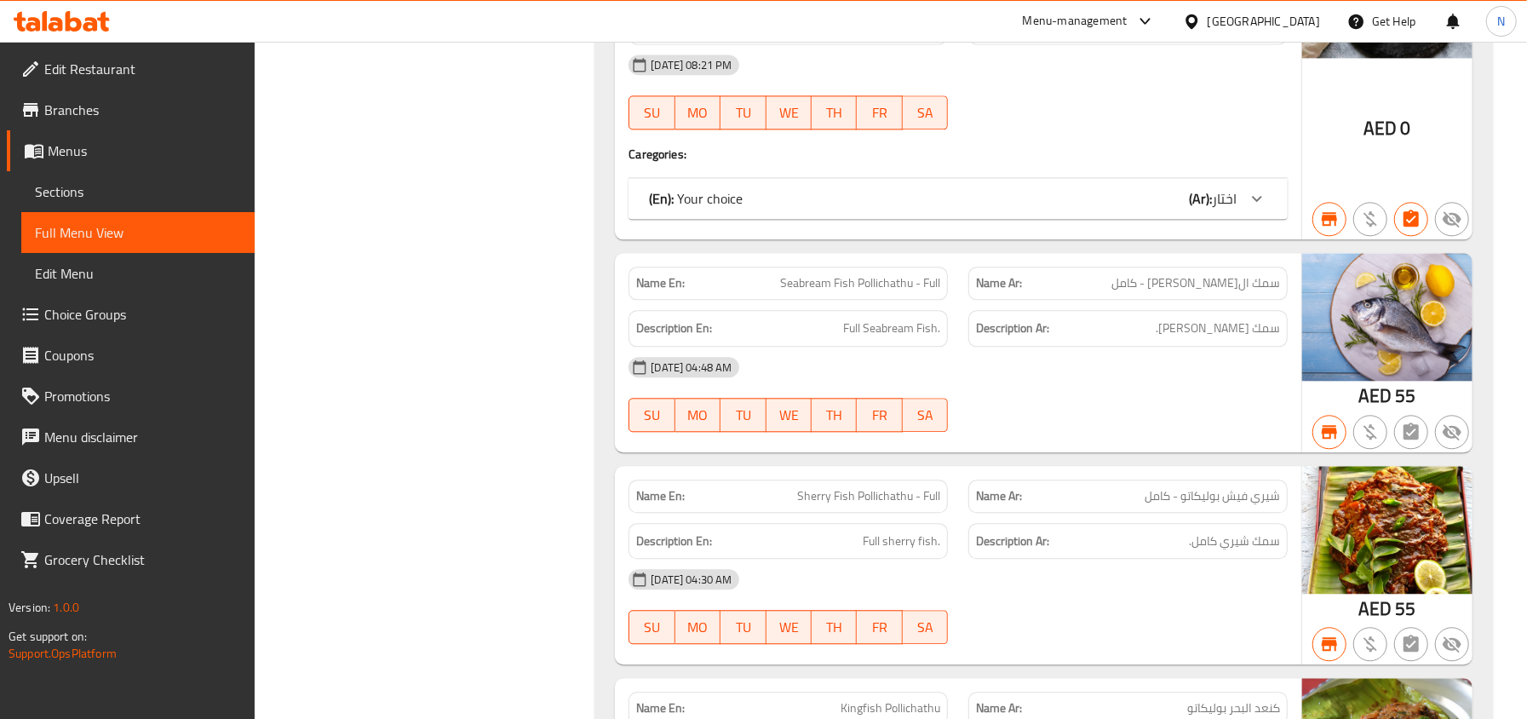
scroll to position [20660, 0]
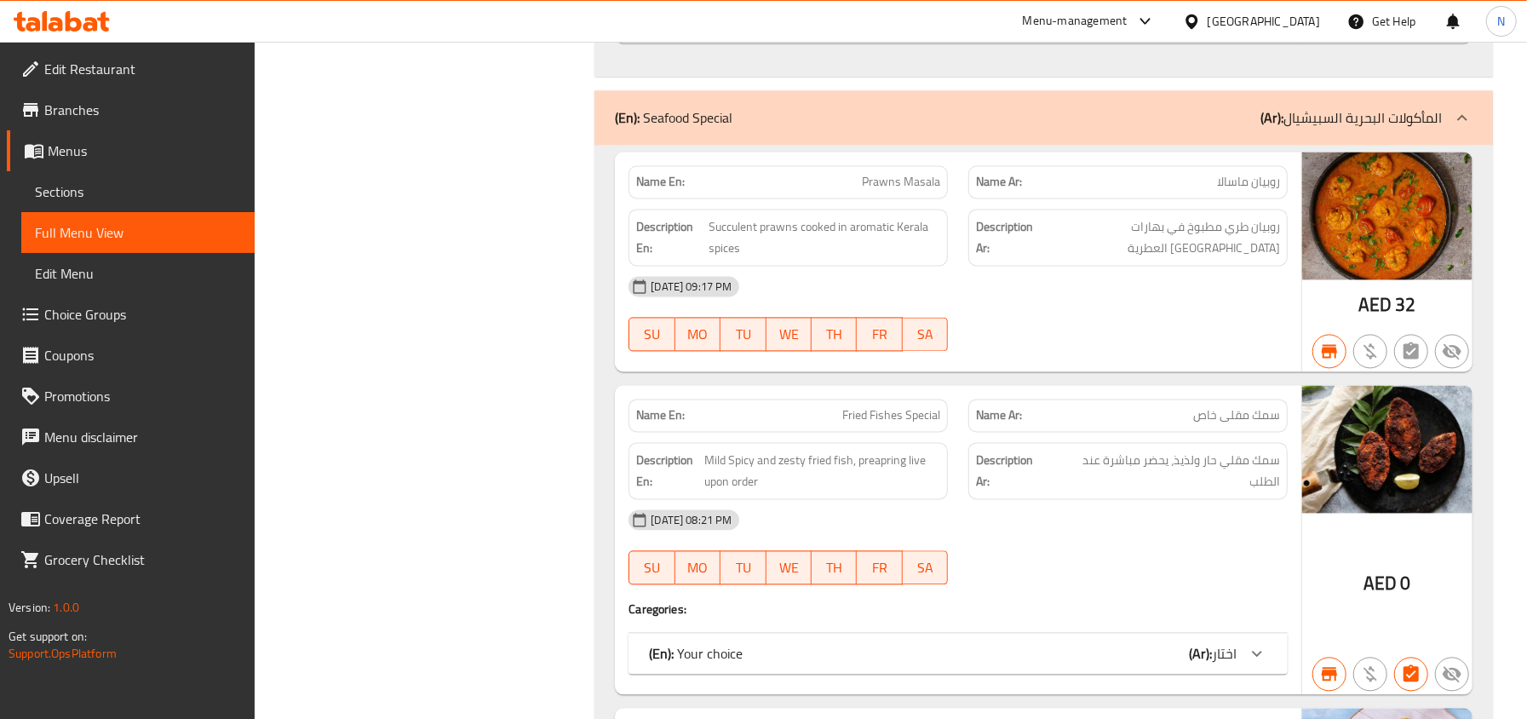
click at [841, 173] on p "Name En: [PERSON_NAME]" at bounding box center [788, 182] width 304 height 18
copy span "Prawns Masala"
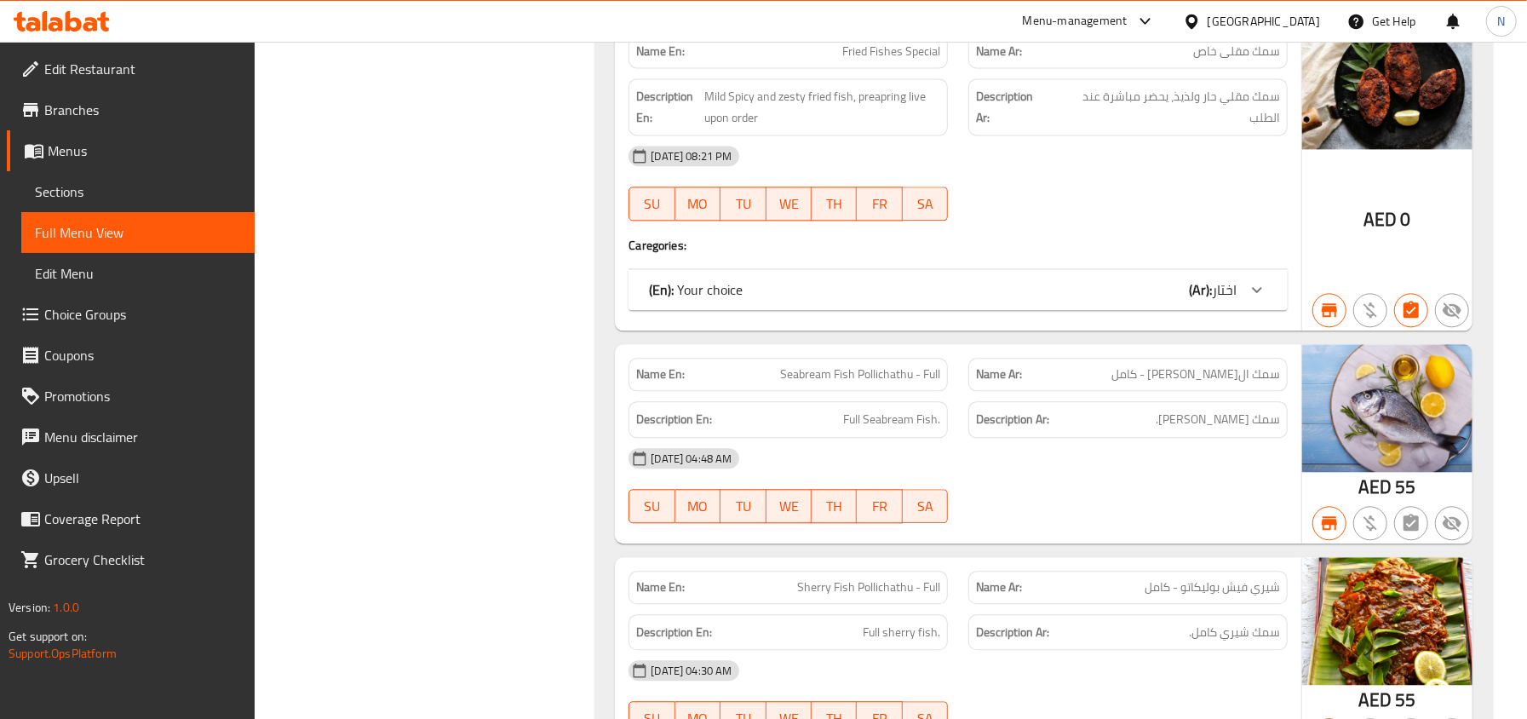
scroll to position [21000, 0]
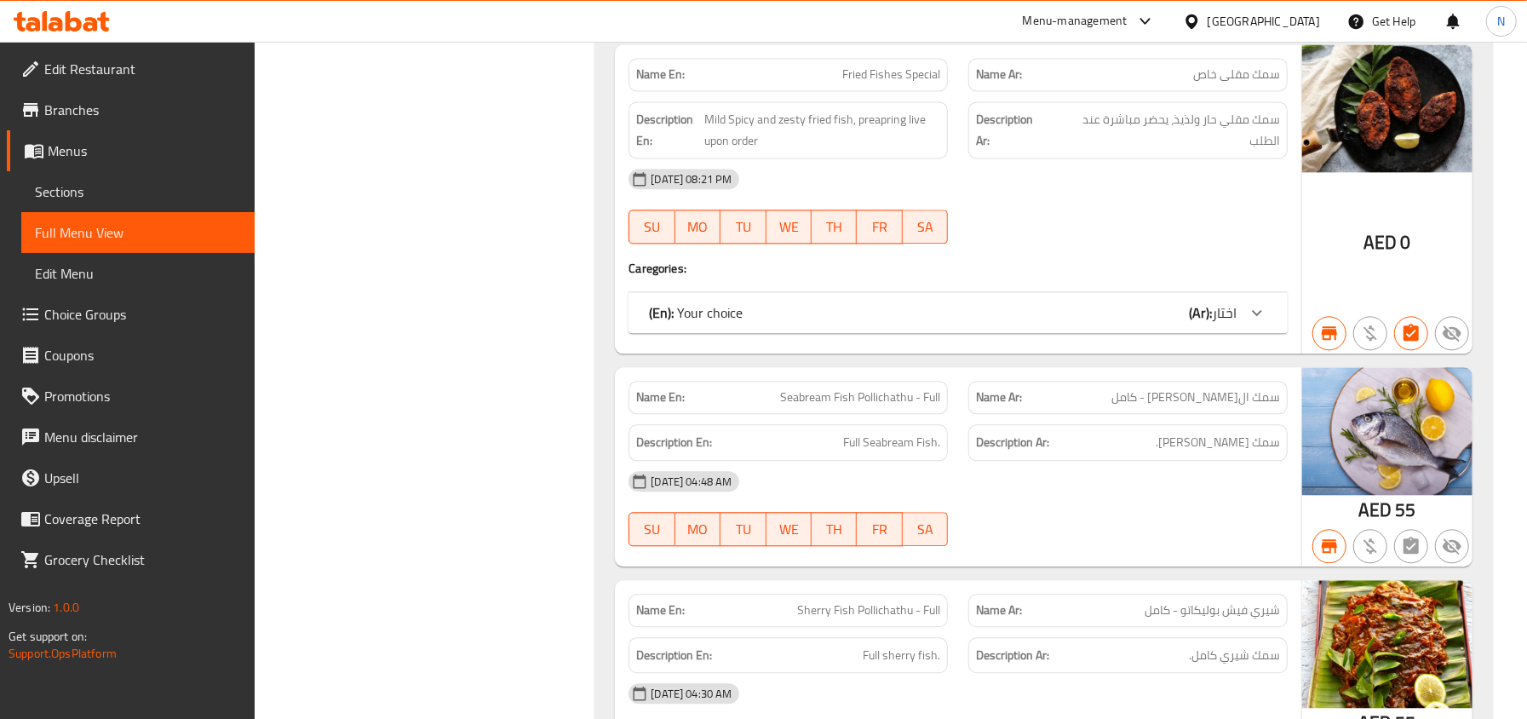
click at [876, 414] on div "Description En: Full Seabream Fish." at bounding box center [788, 442] width 340 height 57
click at [866, 388] on span "Seabream Fish Pollichathu - Full" at bounding box center [860, 397] width 160 height 18
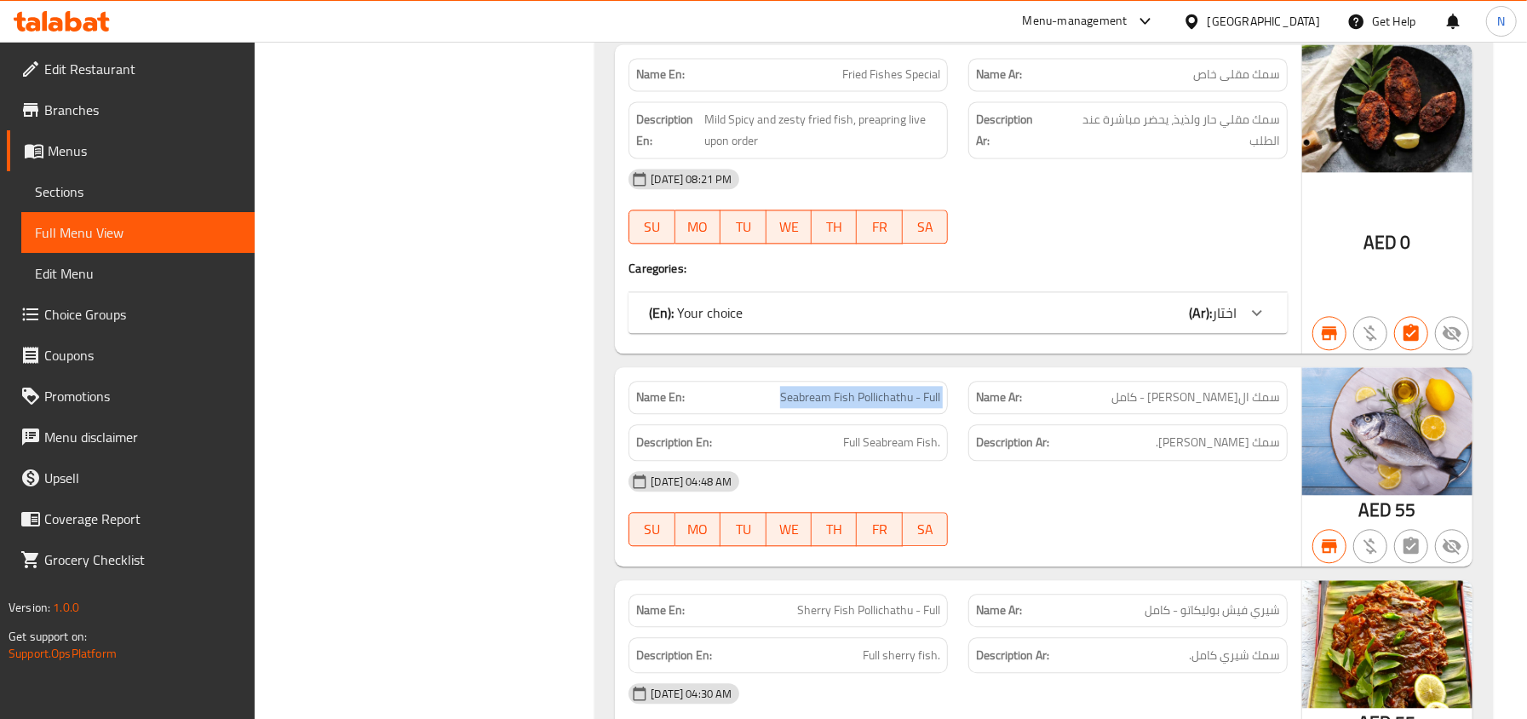
click at [866, 388] on span "Seabream Fish Pollichathu - Full" at bounding box center [860, 397] width 160 height 18
copy span "Seabream Fish Pollichathu - Full"
click at [879, 213] on div "SU MO TU WE TH FR SA" at bounding box center [788, 226] width 340 height 54
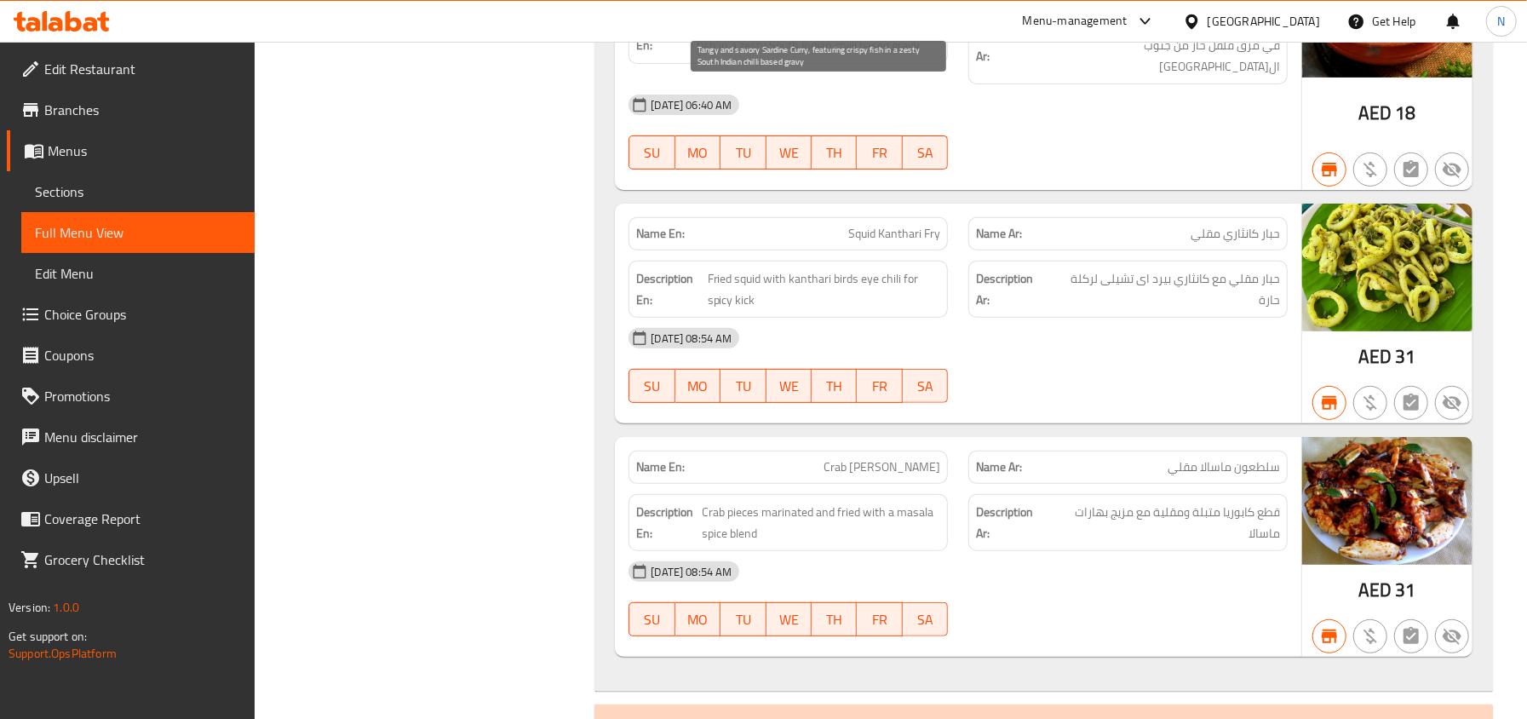
scroll to position [23384, 0]
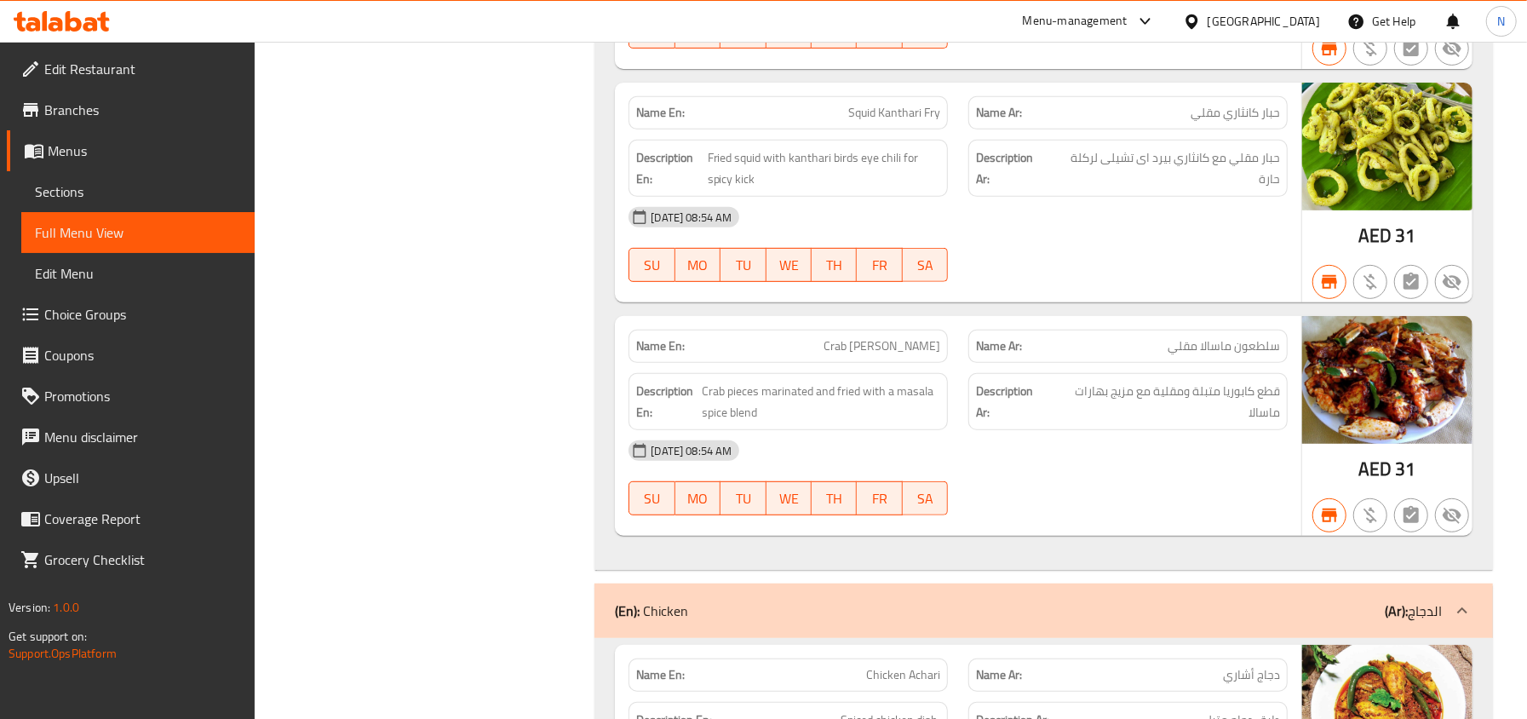
click at [925, 337] on span "Crab [PERSON_NAME]" at bounding box center [881, 346] width 117 height 18
copy span "Crab [PERSON_NAME]"
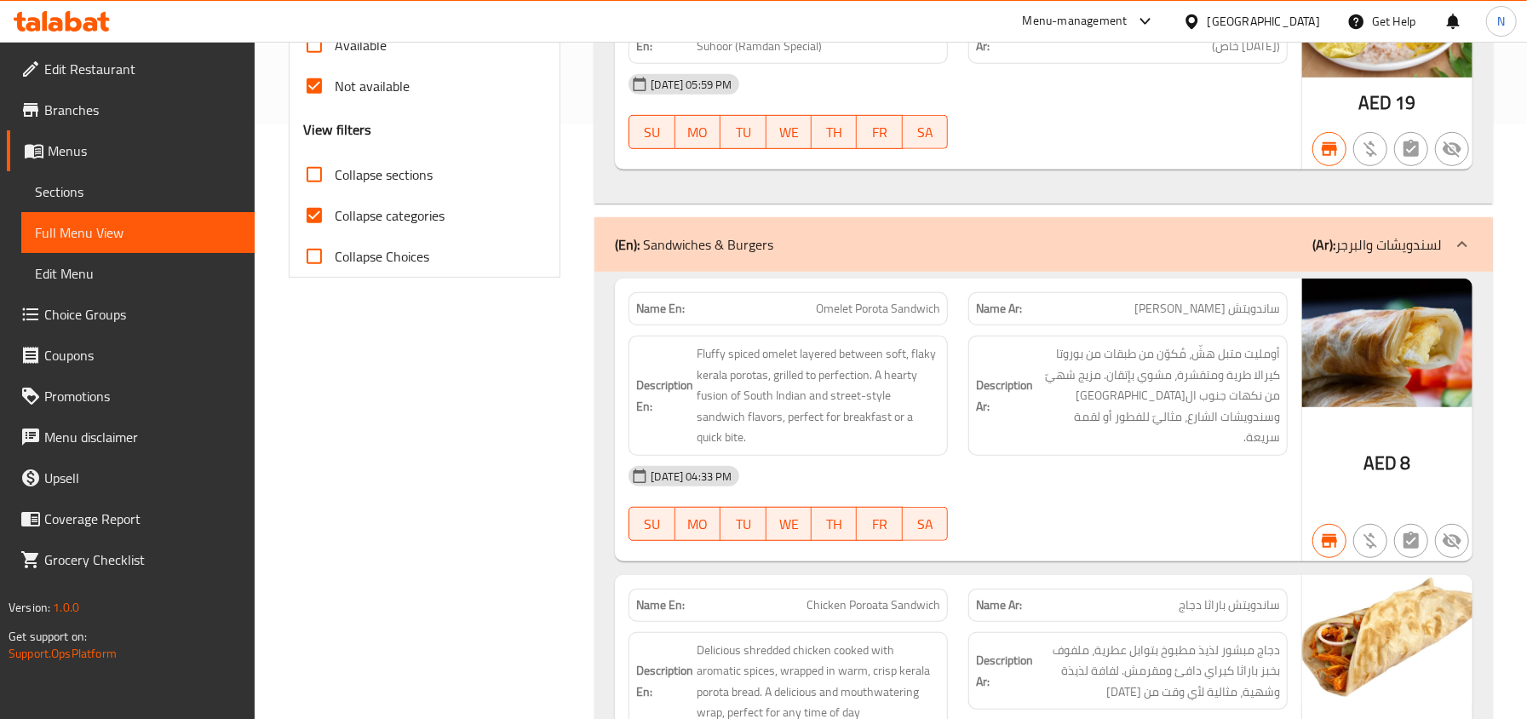
scroll to position [385, 0]
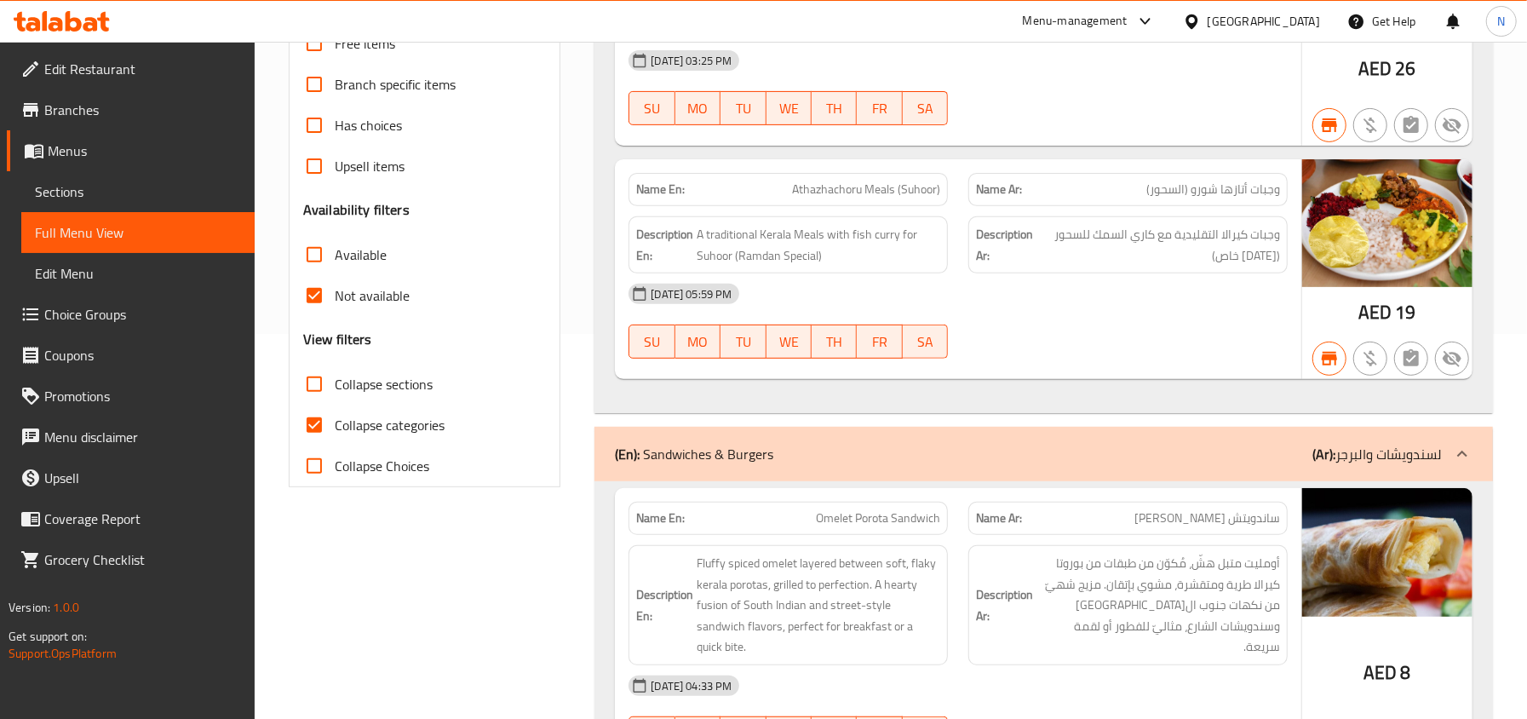
click at [406, 394] on span "Collapse sections" at bounding box center [384, 384] width 98 height 20
click at [335, 396] on input "Collapse sections" at bounding box center [314, 384] width 41 height 41
checkbox input "true"
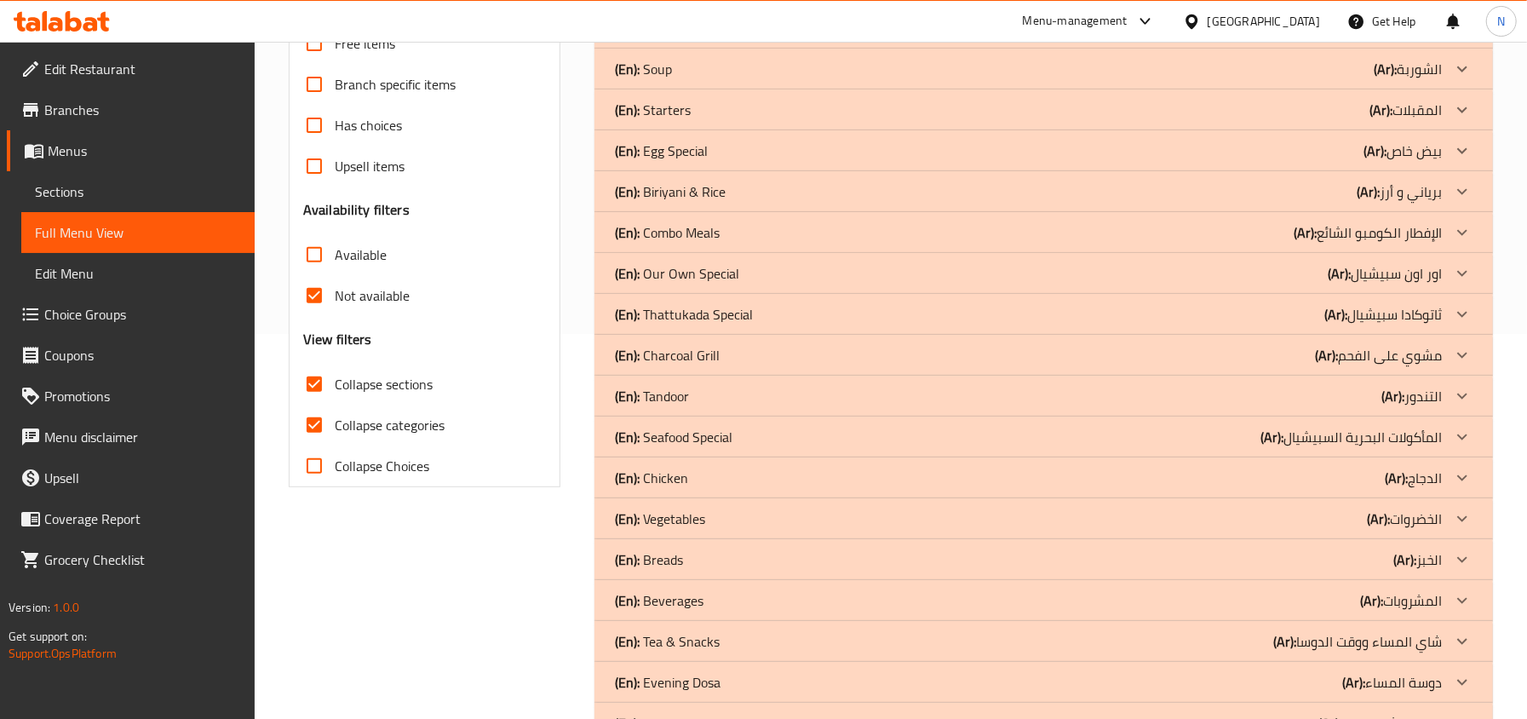
click at [841, 436] on div "(En): Seafood Special (Ar): المأكولات البحرية السبيشيال" at bounding box center [1028, 437] width 827 height 20
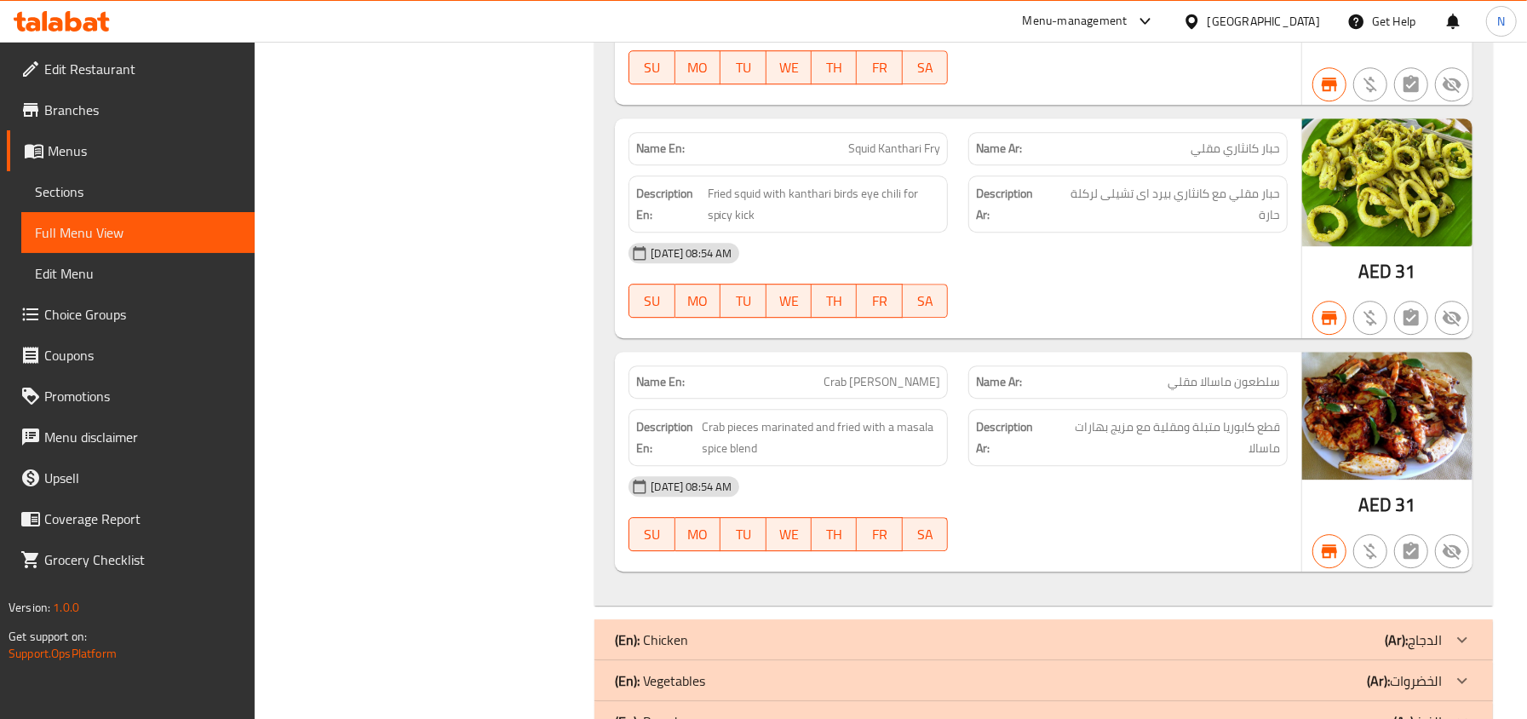
scroll to position [3450, 0]
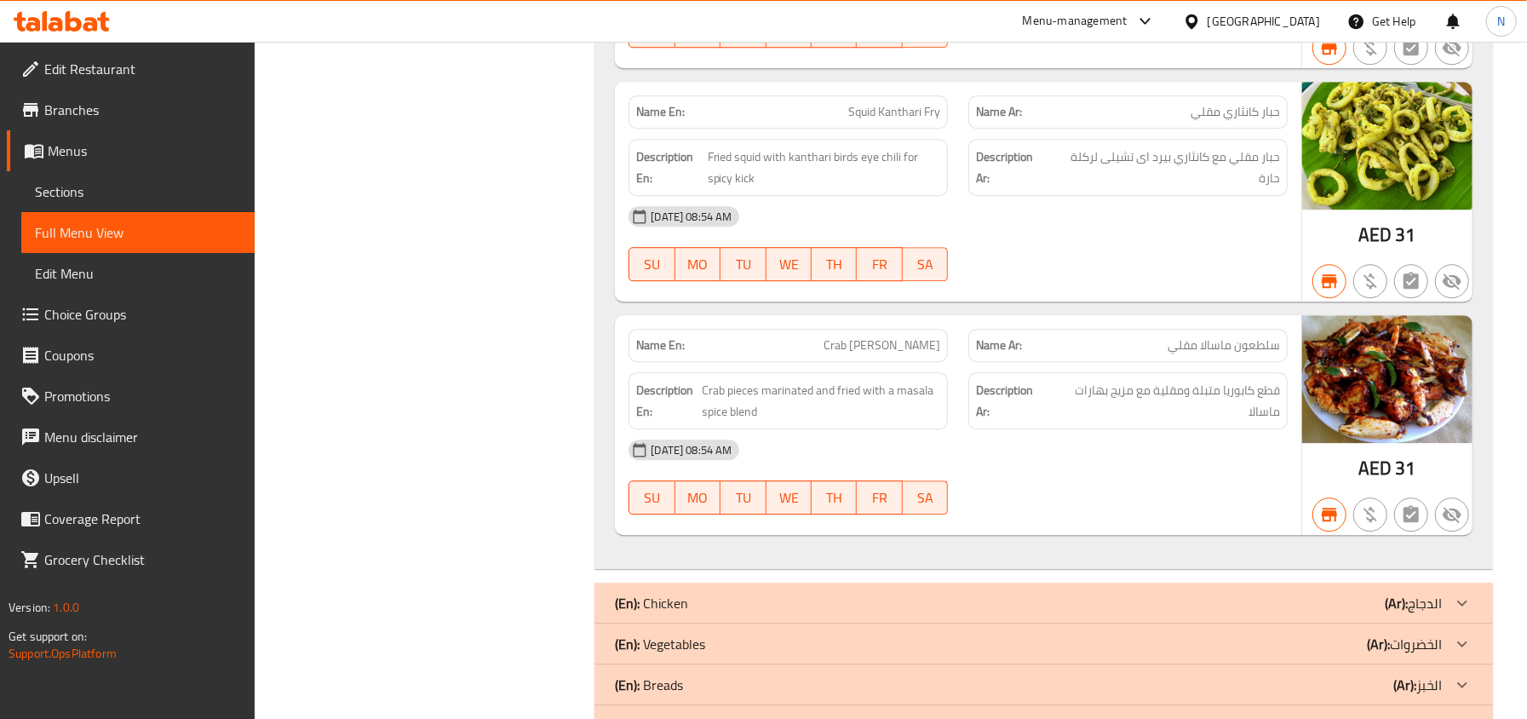
click at [724, 614] on div "(En): Chicken (Ar): الدجاج" at bounding box center [1043, 602] width 898 height 41
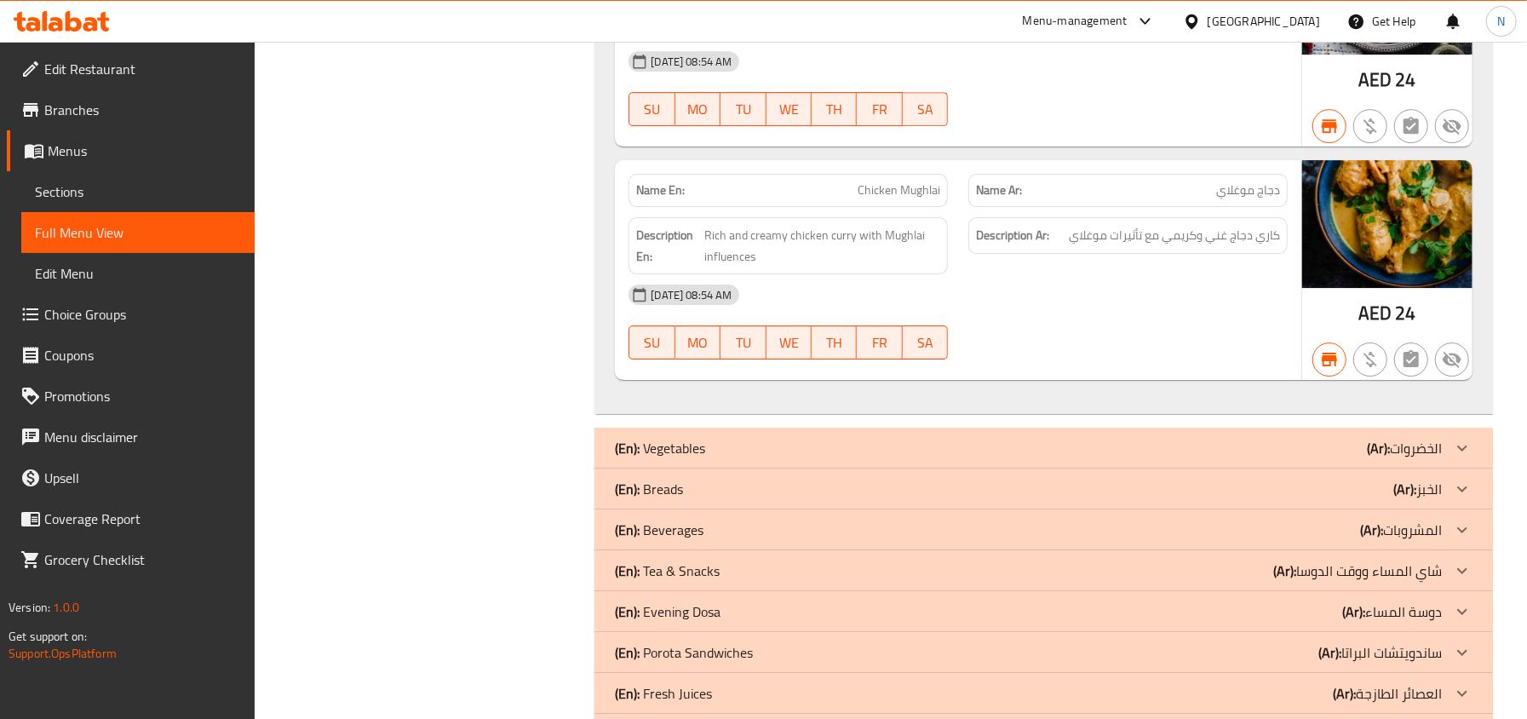
scroll to position [8613, 0]
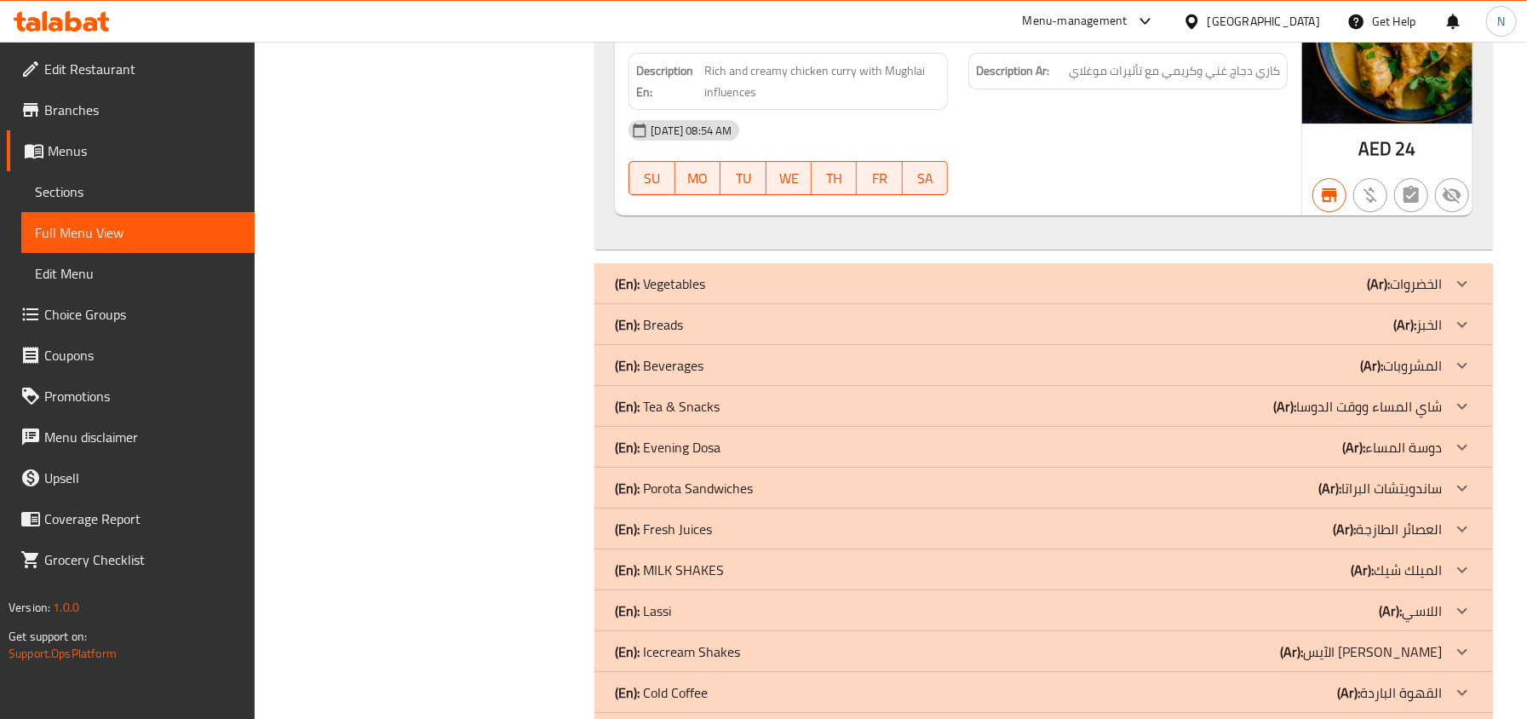
click at [727, 294] on div "(En): Vegetables (Ar): الخضروات" at bounding box center [1028, 283] width 827 height 20
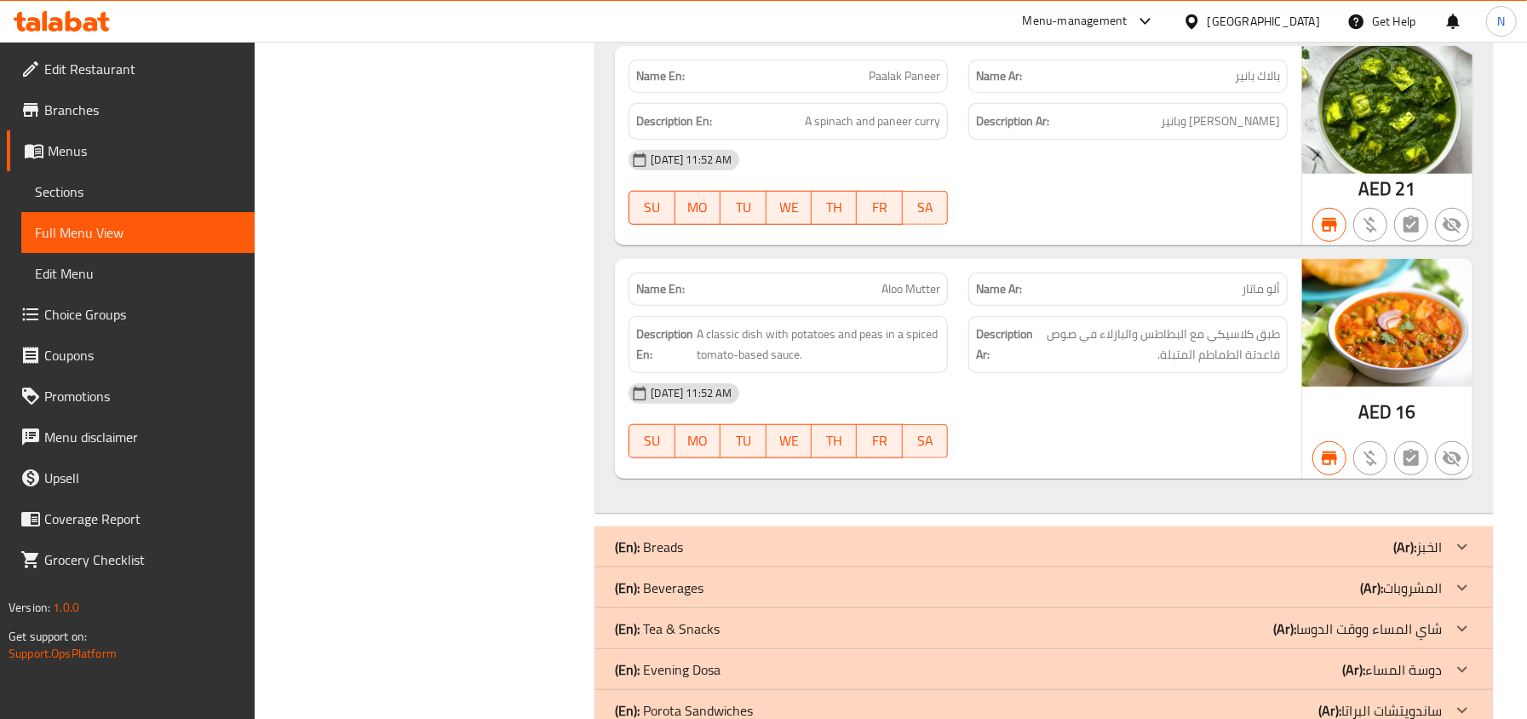
scroll to position [10203, 0]
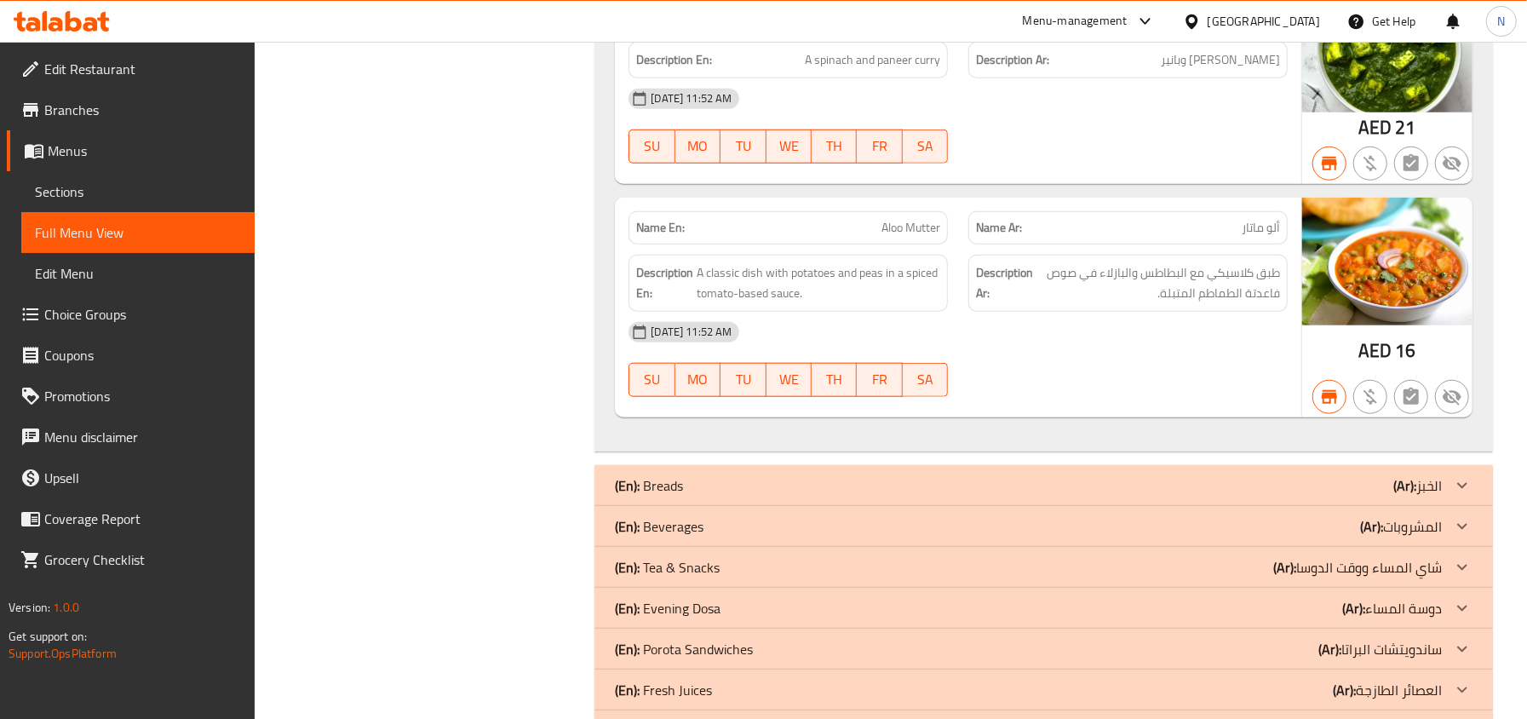
click at [702, 496] on div "(En): Breads (Ar): الخبز" at bounding box center [1028, 485] width 827 height 20
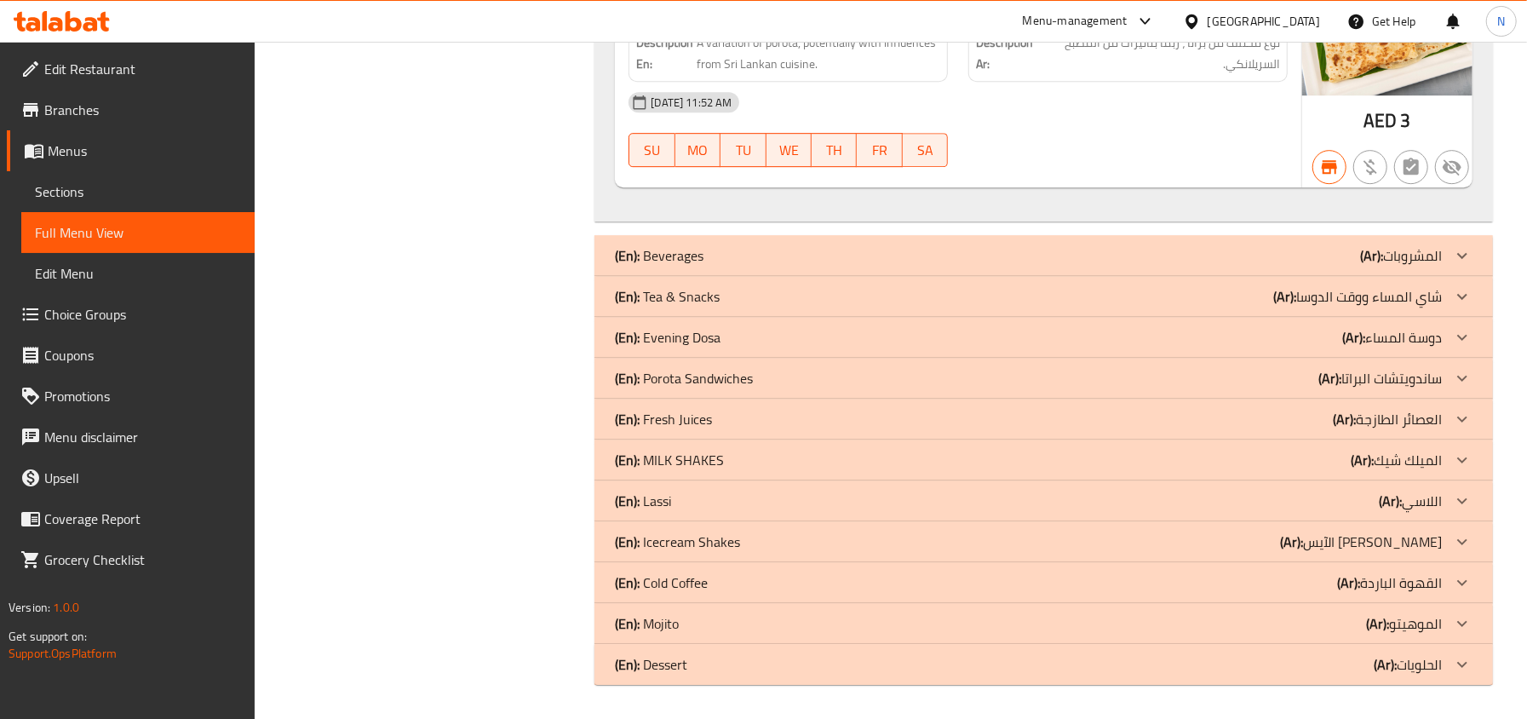
scroll to position [12856, 0]
click at [712, 243] on div "(En): Beverages (Ar): المشروبات" at bounding box center [1043, 255] width 898 height 41
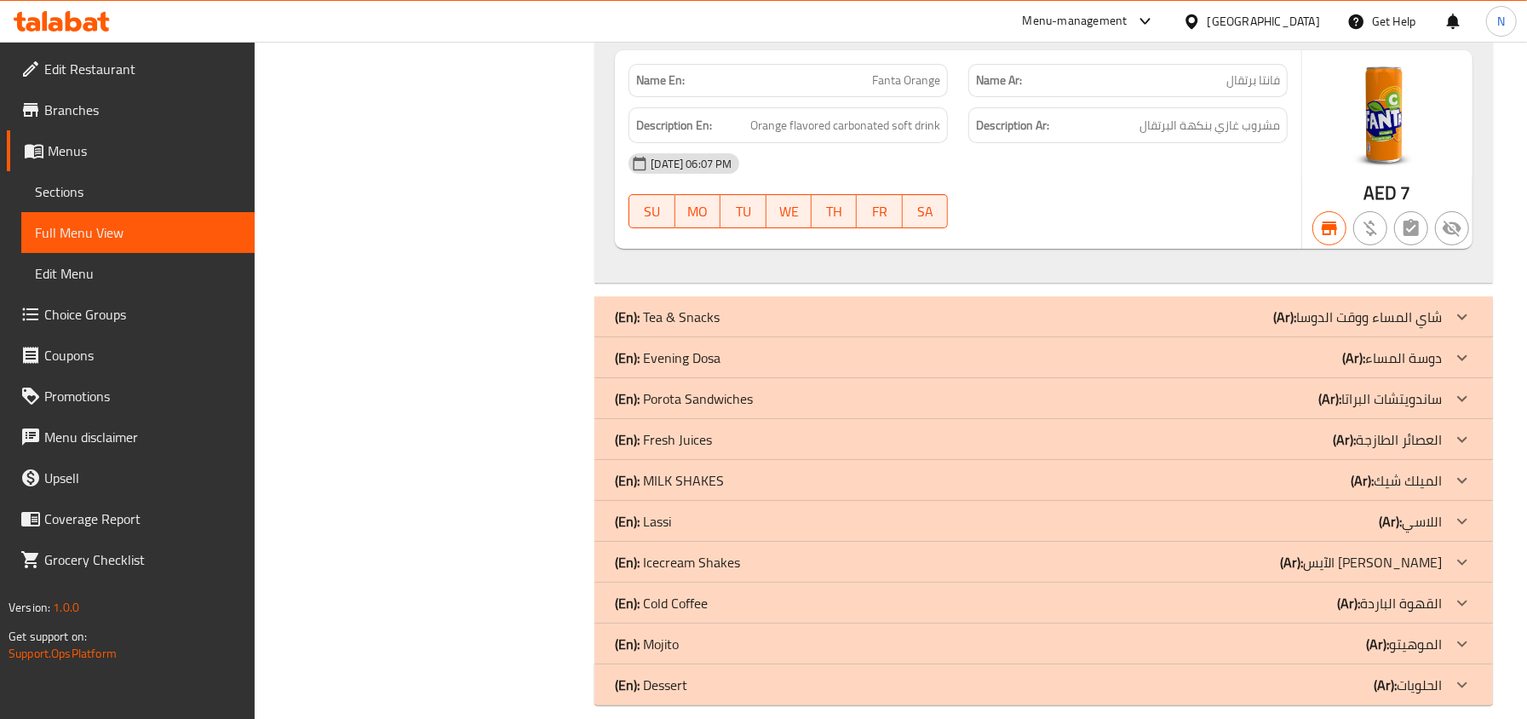
scroll to position [13854, 0]
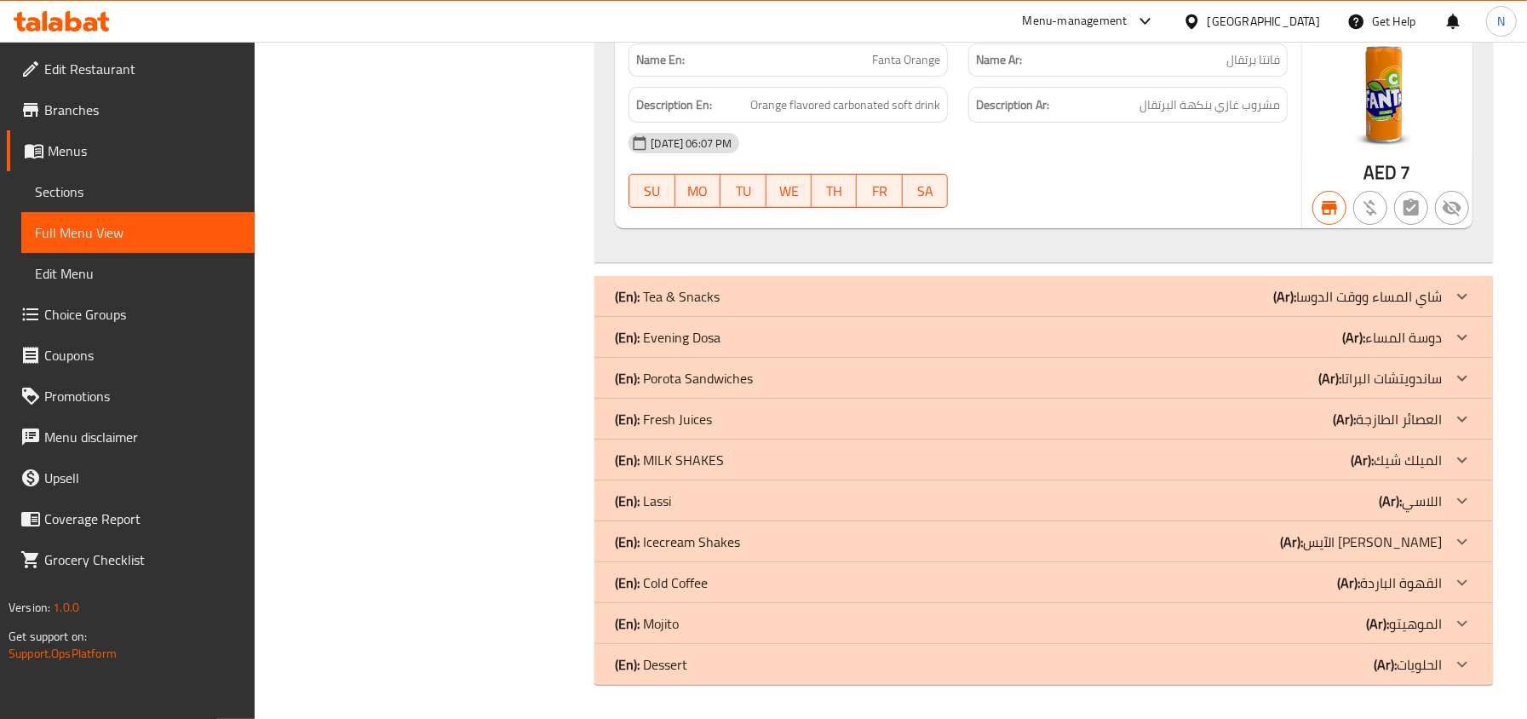
click at [713, 288] on p "(En): Tea & Snacks" at bounding box center [667, 296] width 105 height 20
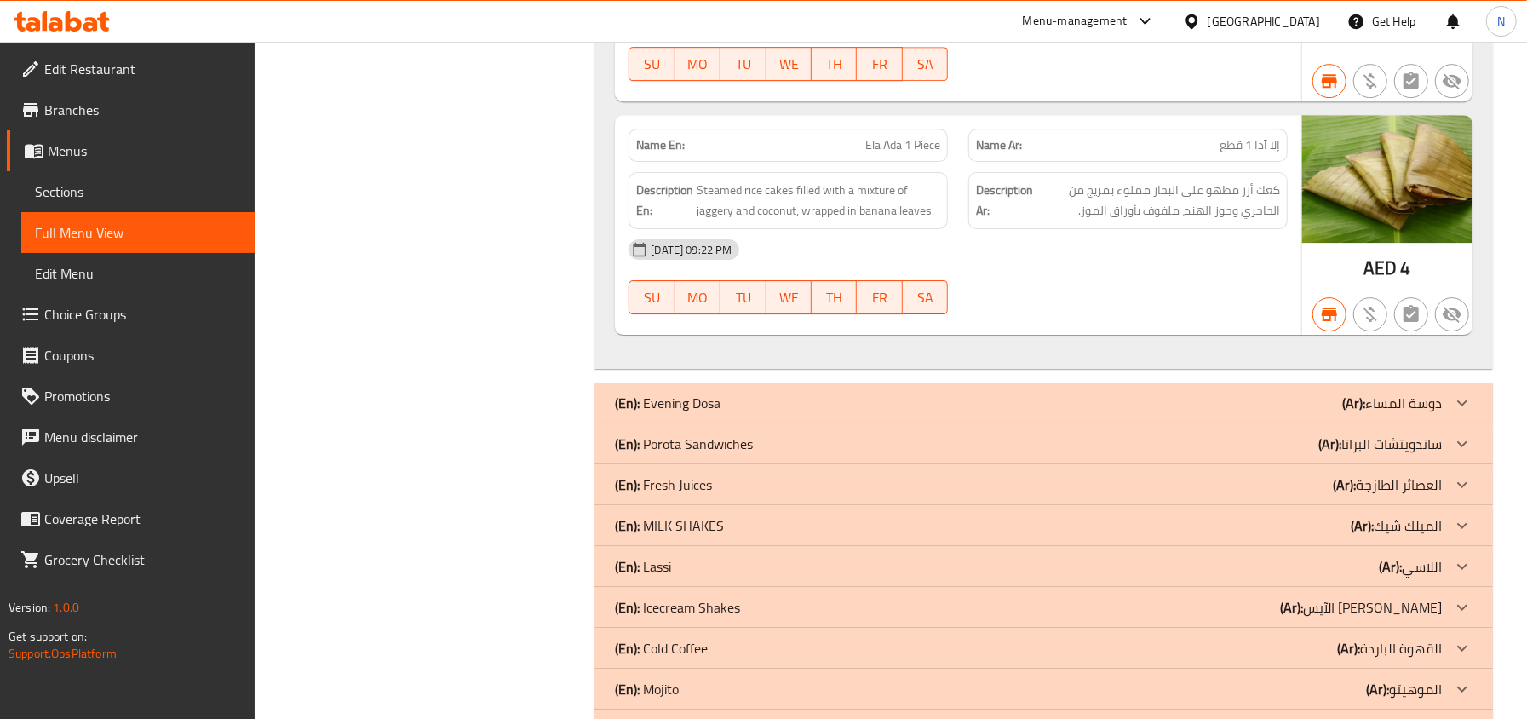
scroll to position [17654, 0]
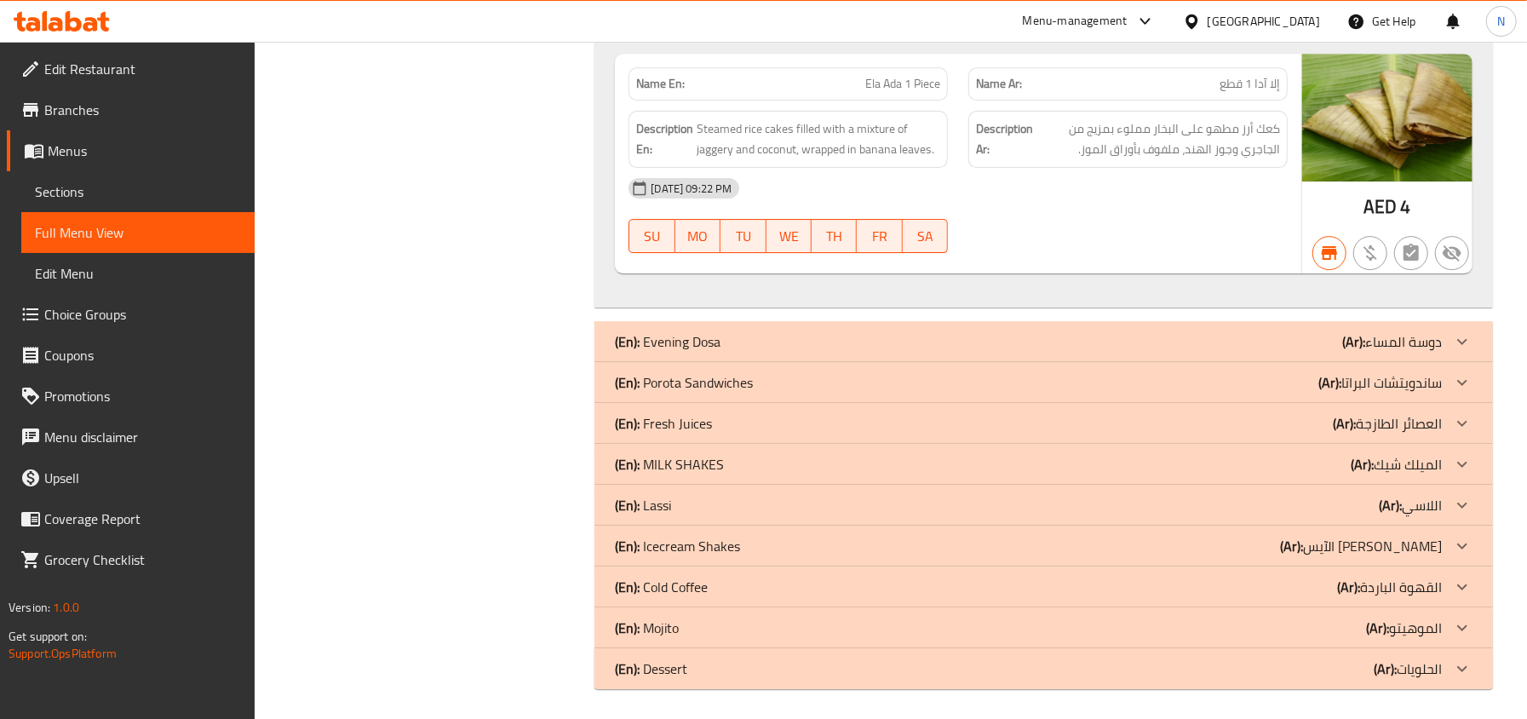
click at [750, 335] on div "(En): Evening Dosa (Ar): دوسة المساء" at bounding box center [1028, 341] width 827 height 20
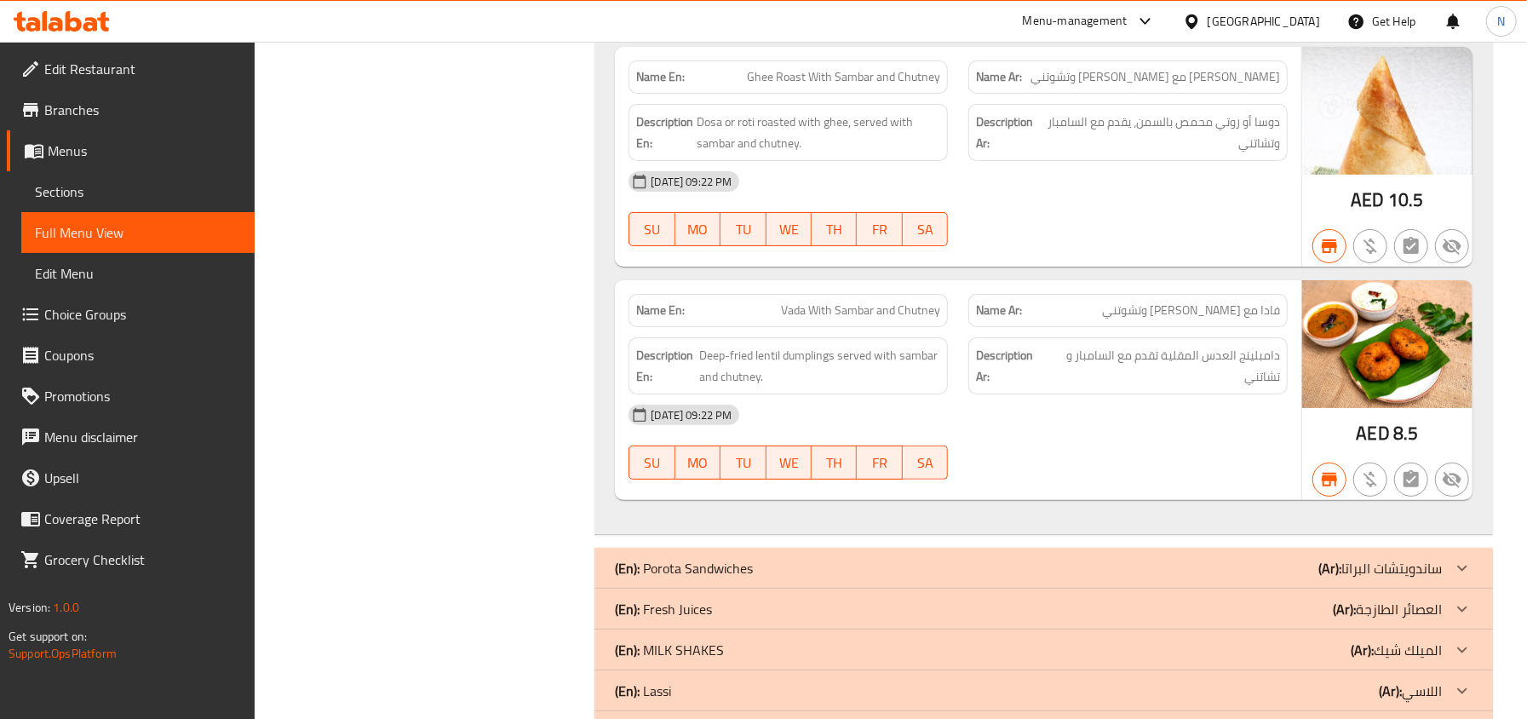
scroll to position [18667, 0]
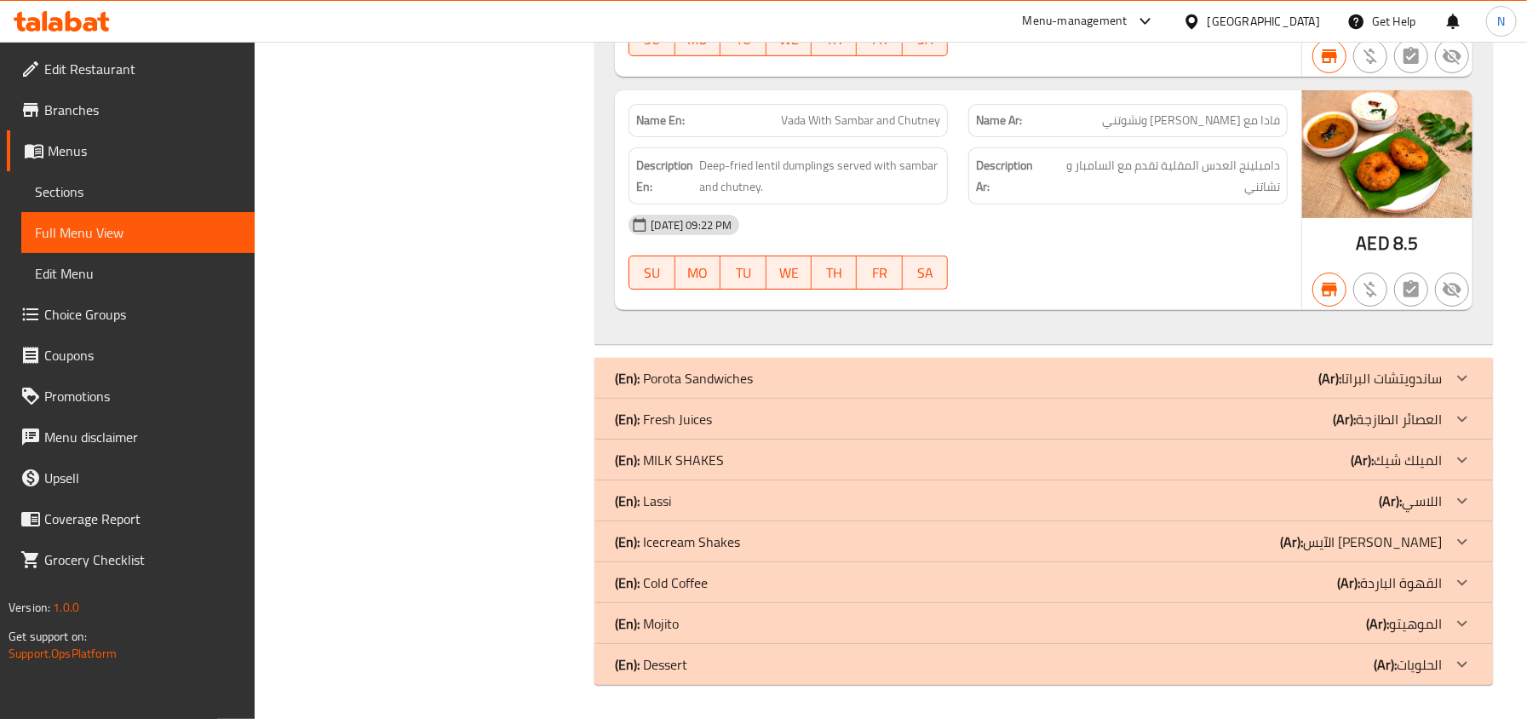
click at [977, 366] on div "(En): Porota Sandwiches (Ar): ساندويتشات البراتا" at bounding box center [1043, 378] width 898 height 41
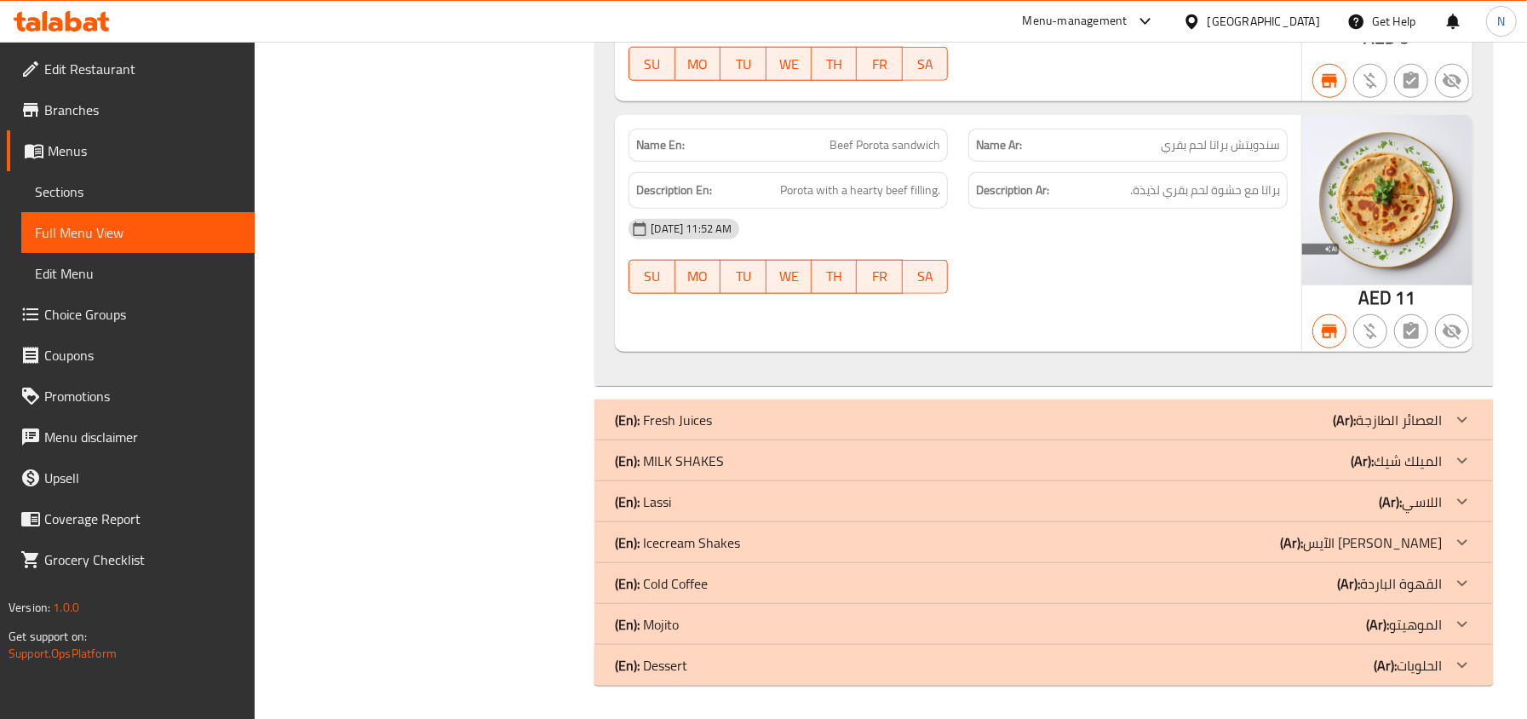
scroll to position [19634, 0]
click at [754, 414] on div "(En): Fresh Juices (Ar): العصائر الطازجة" at bounding box center [1028, 419] width 827 height 20
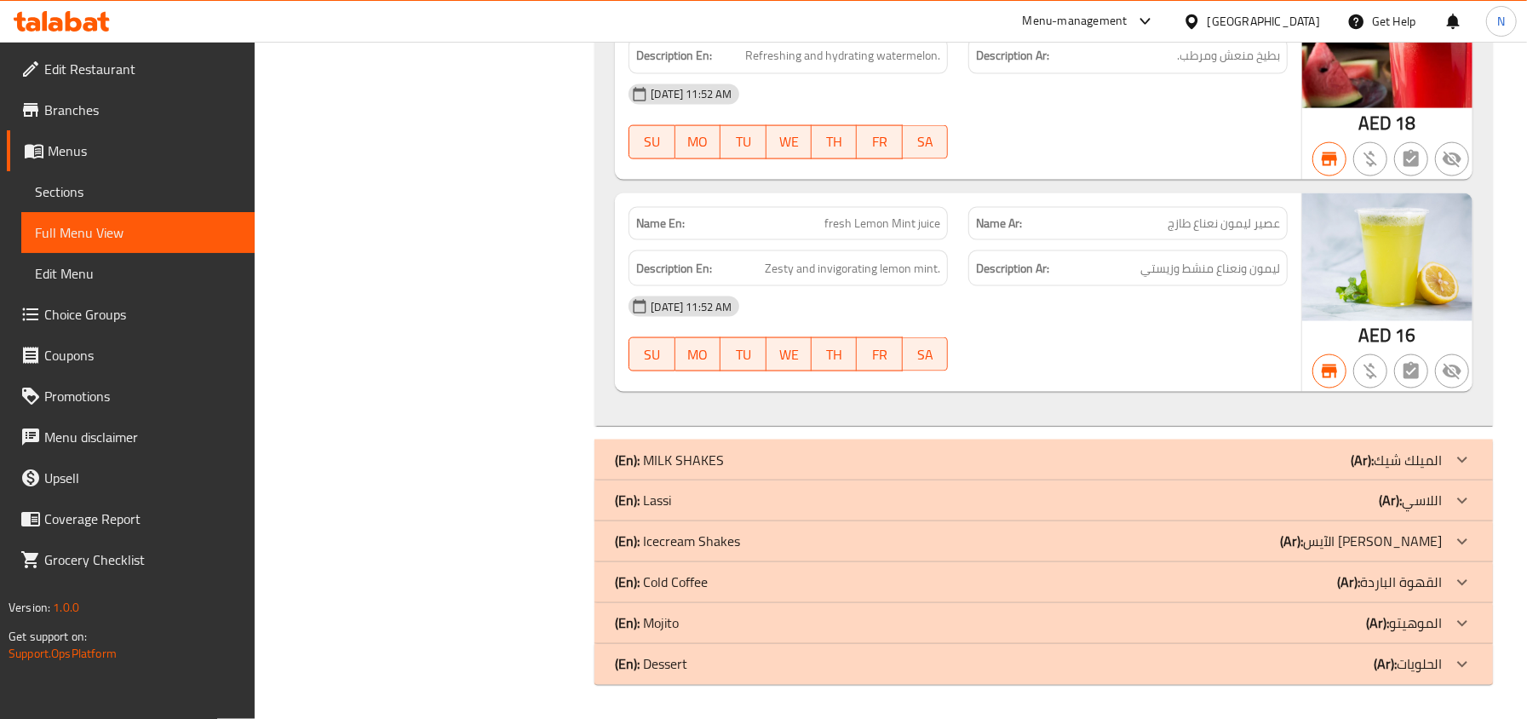
scroll to position [20115, 0]
click at [742, 461] on div "(En): MILK SHAKES (Ar): الميلك شيك" at bounding box center [1028, 460] width 827 height 20
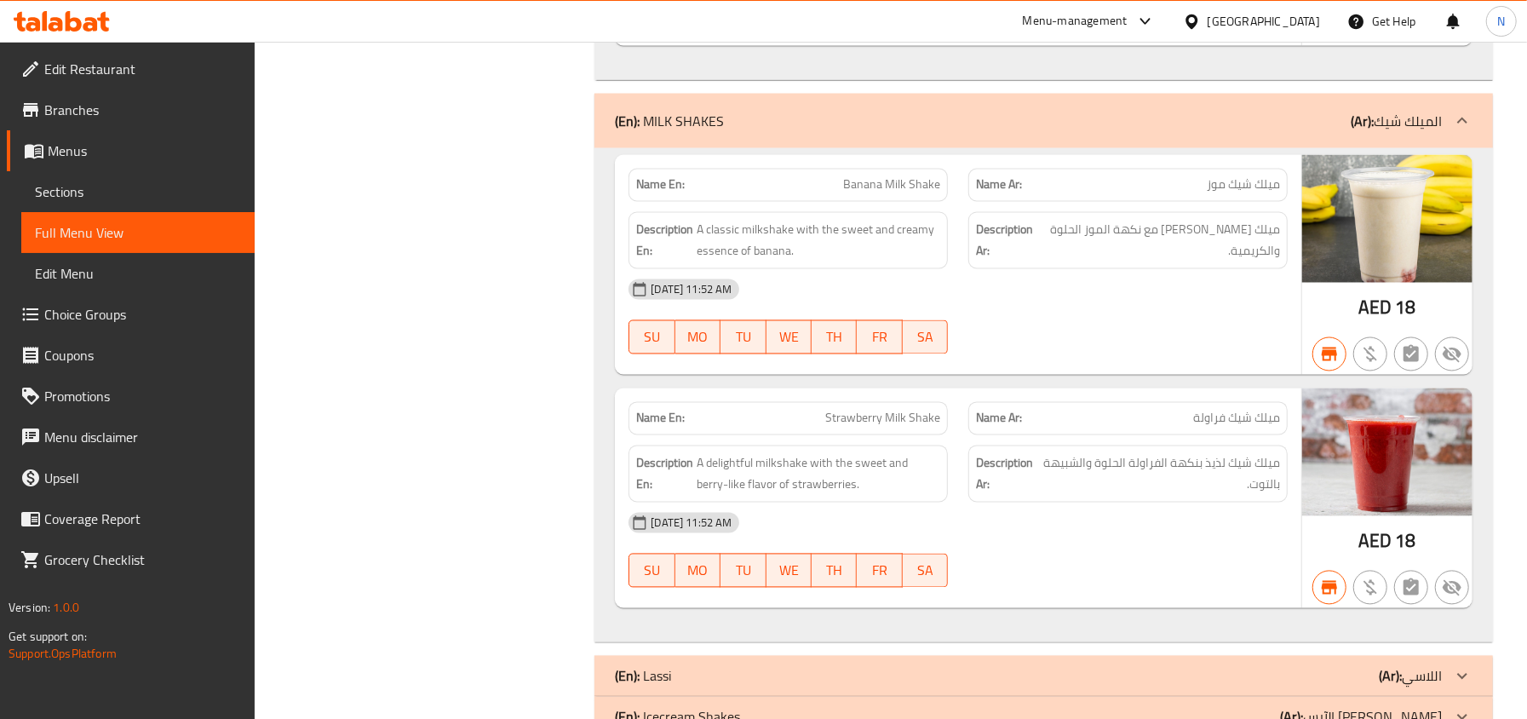
scroll to position [20638, 0]
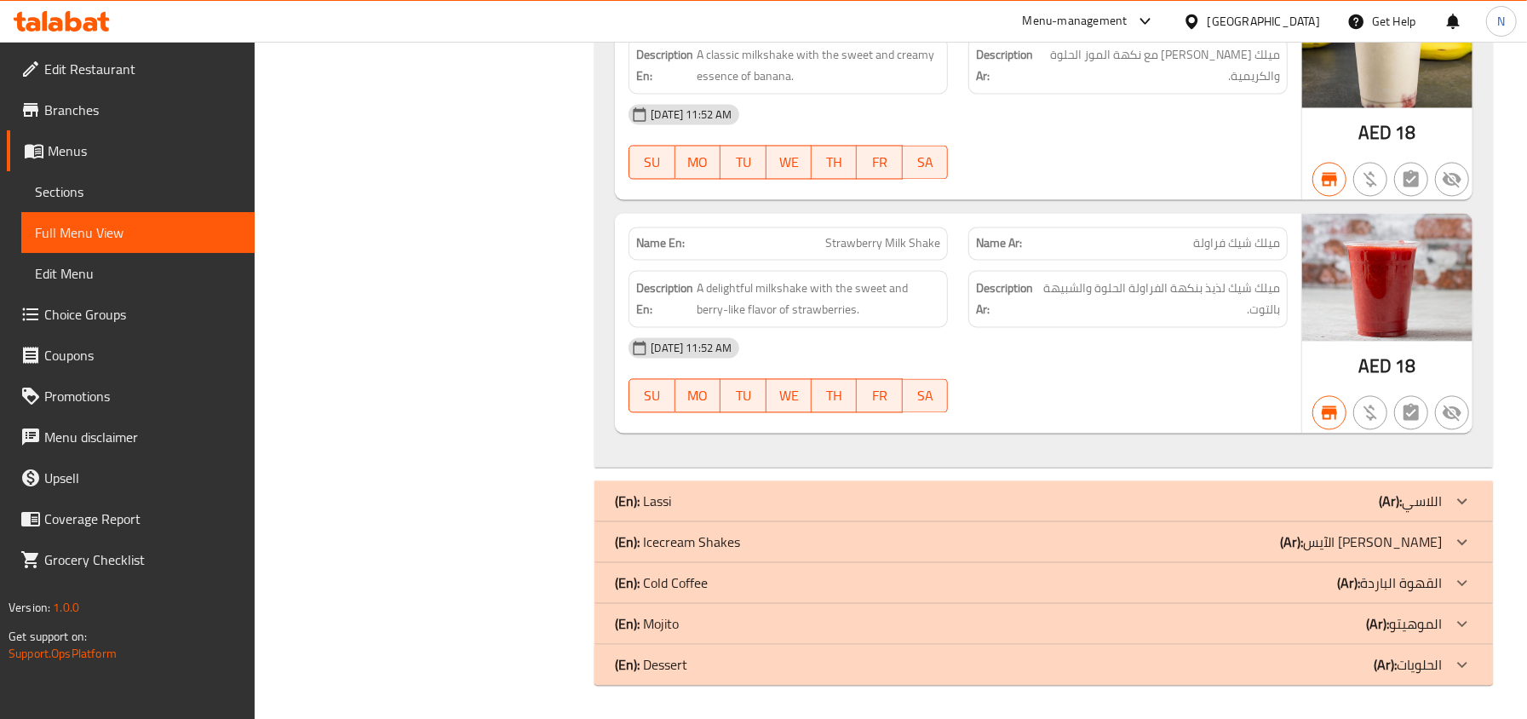
click at [780, 494] on div "(En): Lassi (Ar): اللاسي" at bounding box center [1028, 500] width 827 height 20
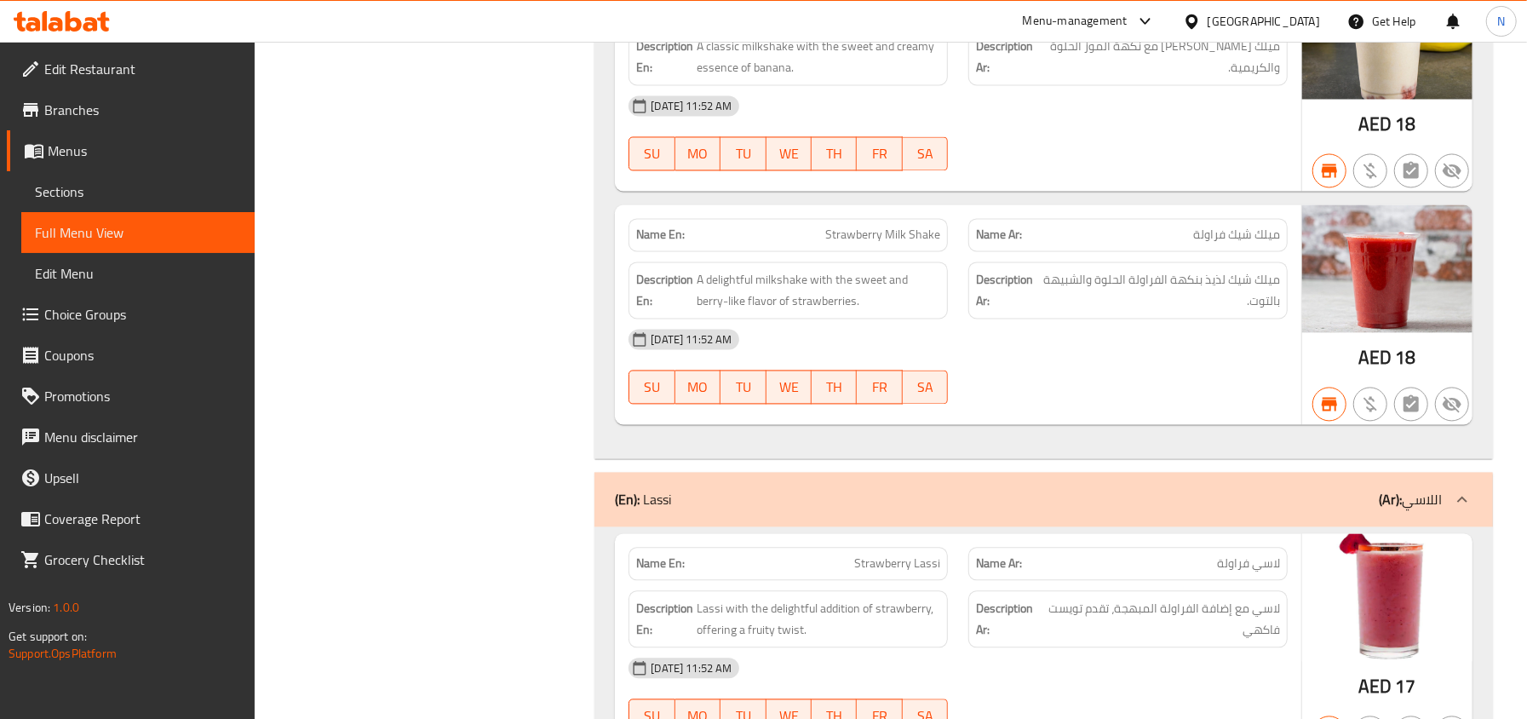
scroll to position [20927, 0]
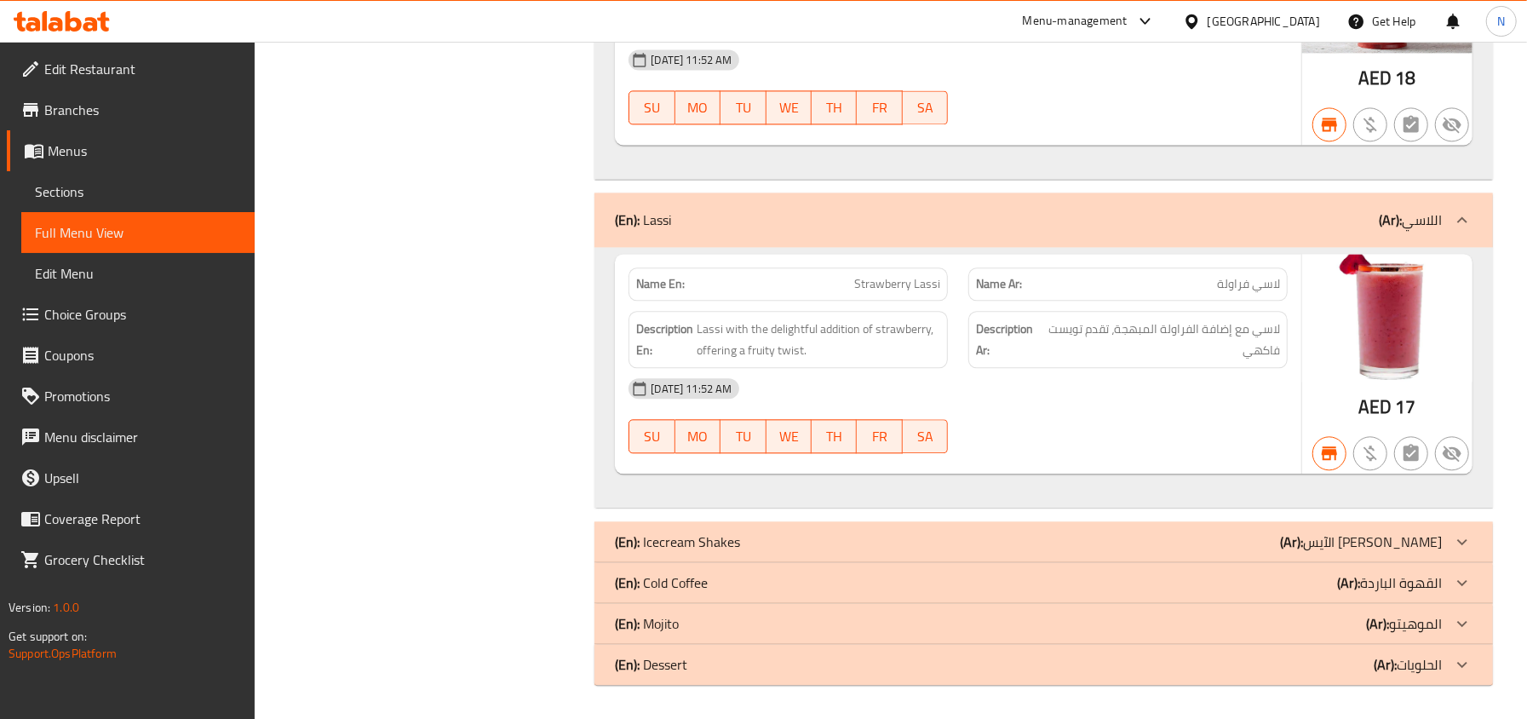
click at [742, 522] on div "(En): Icecream Shakes (Ar): الآيس كريم شيك" at bounding box center [1043, 541] width 898 height 41
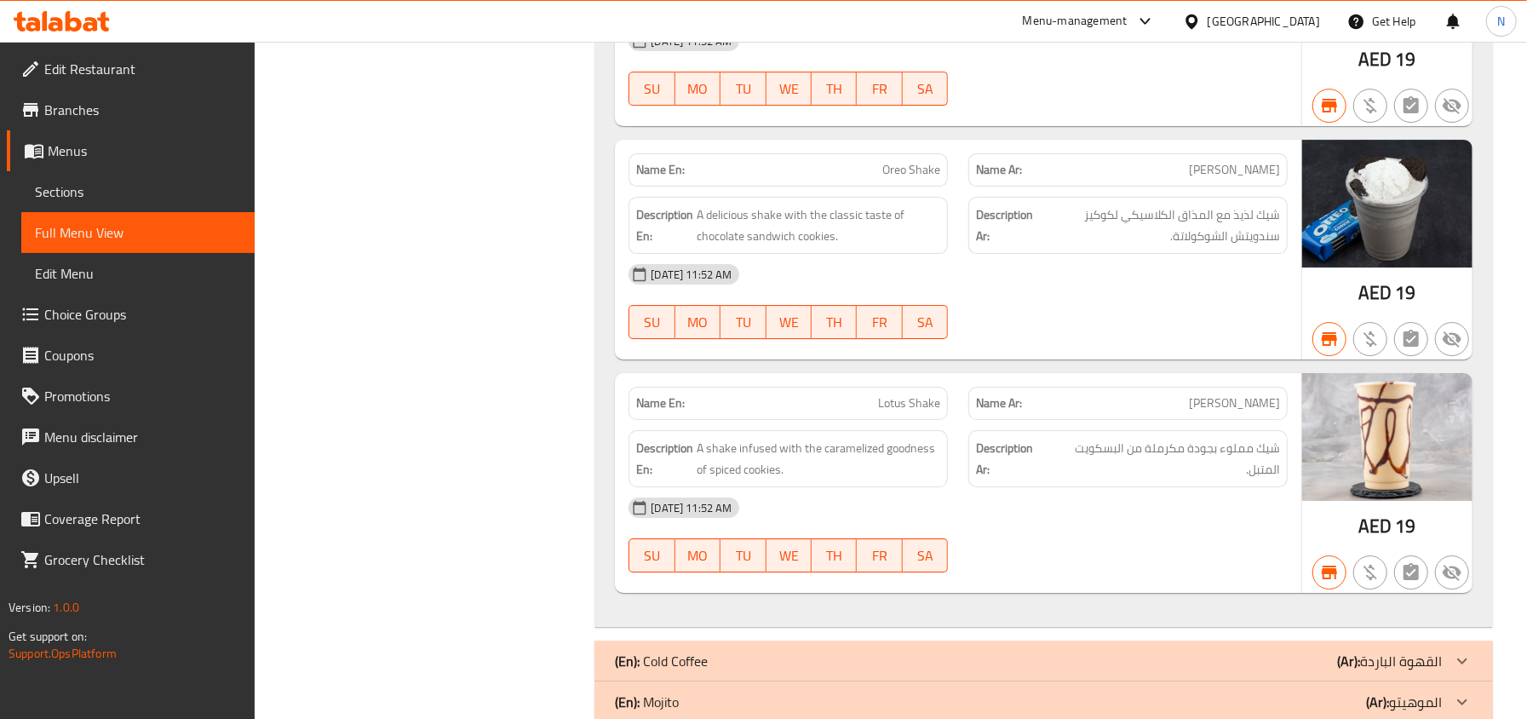
scroll to position [22388, 0]
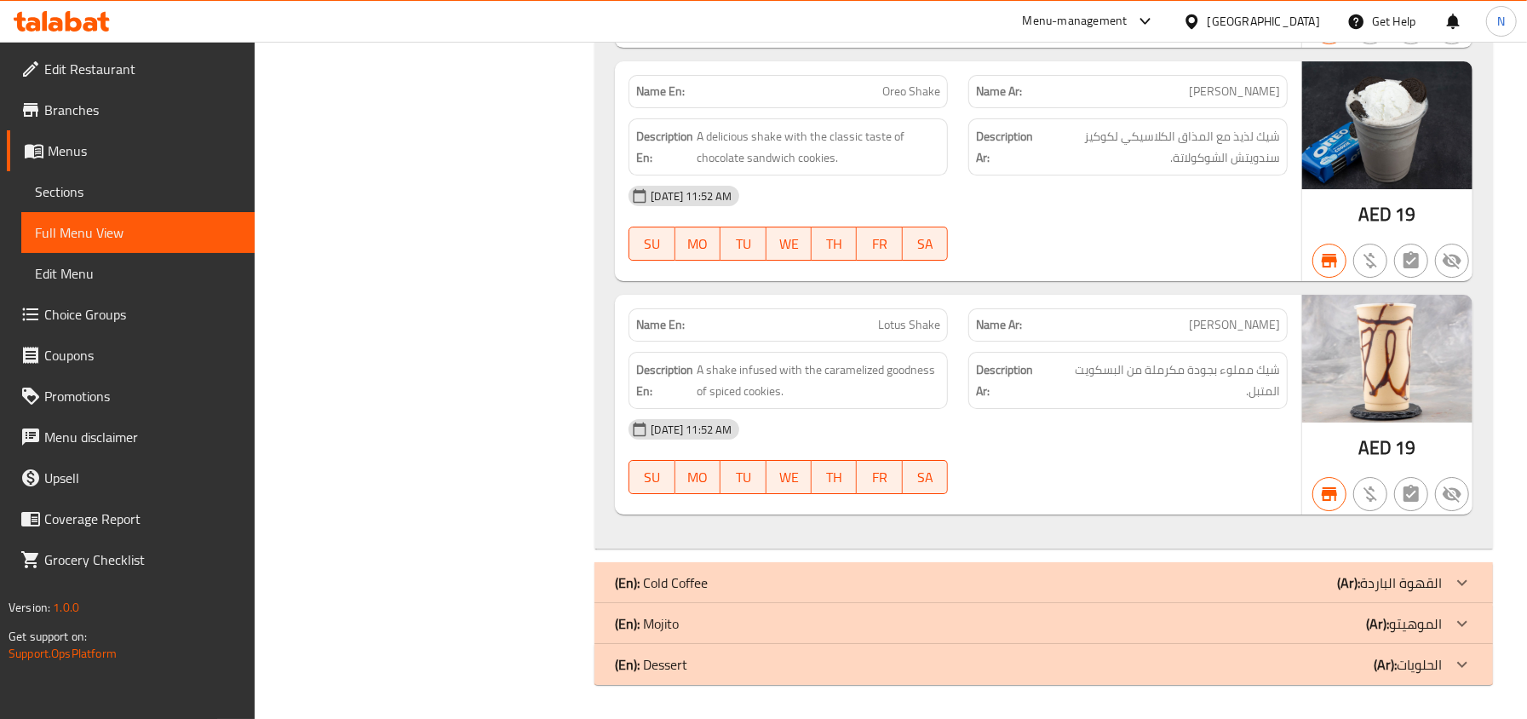
click at [862, 563] on div "(En): Cold Coffee (Ar): القهوة الباردة" at bounding box center [1043, 582] width 898 height 41
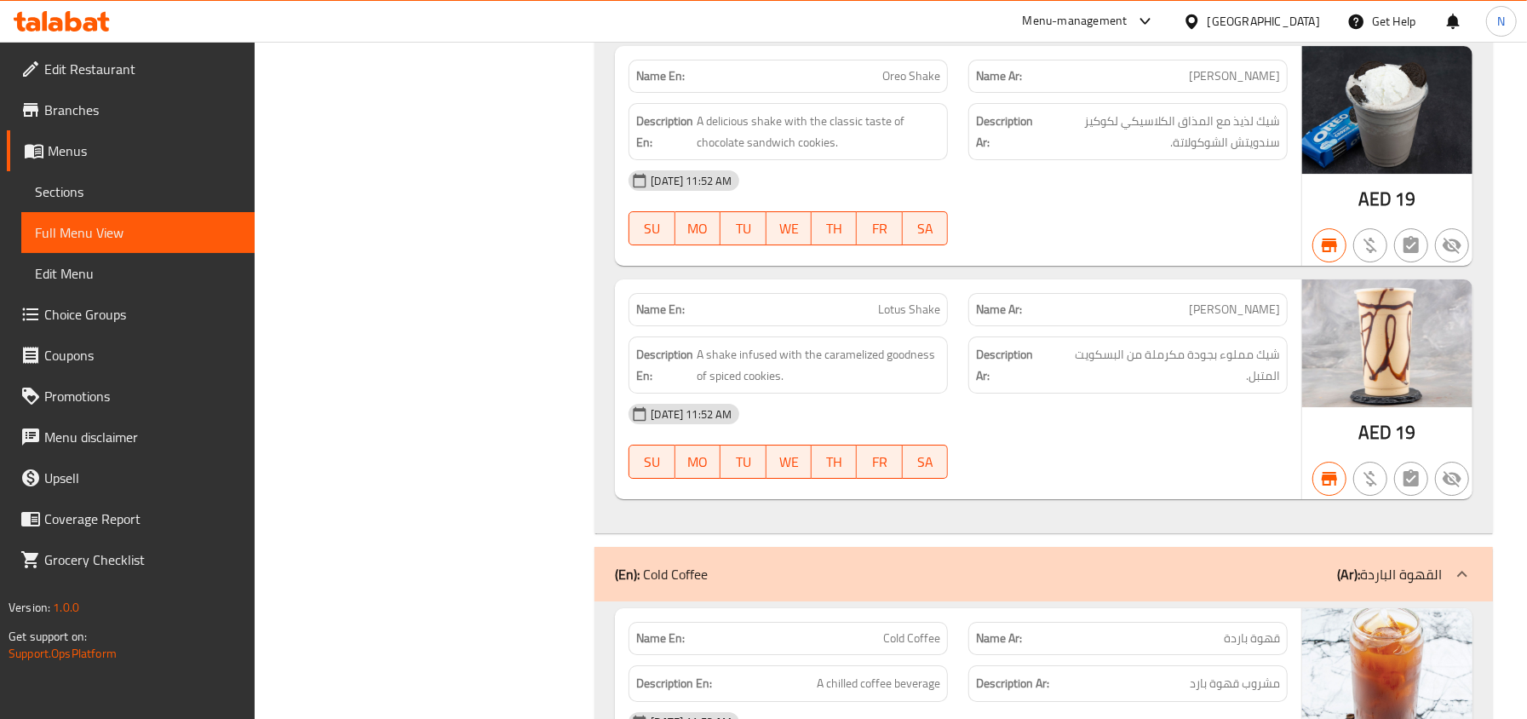
scroll to position [22654, 0]
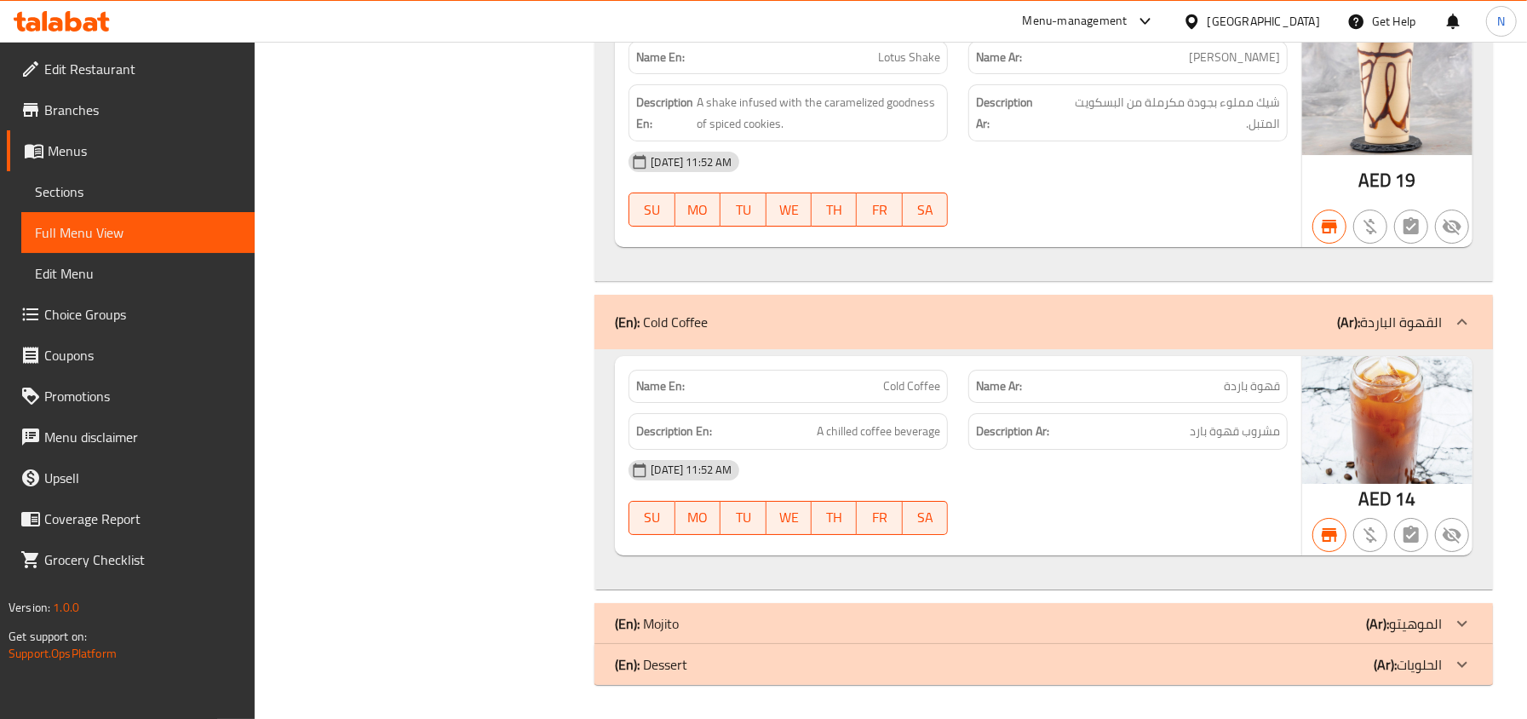
click at [816, 616] on div "(En): Mojito (Ar): الموهيتو" at bounding box center [1028, 623] width 827 height 20
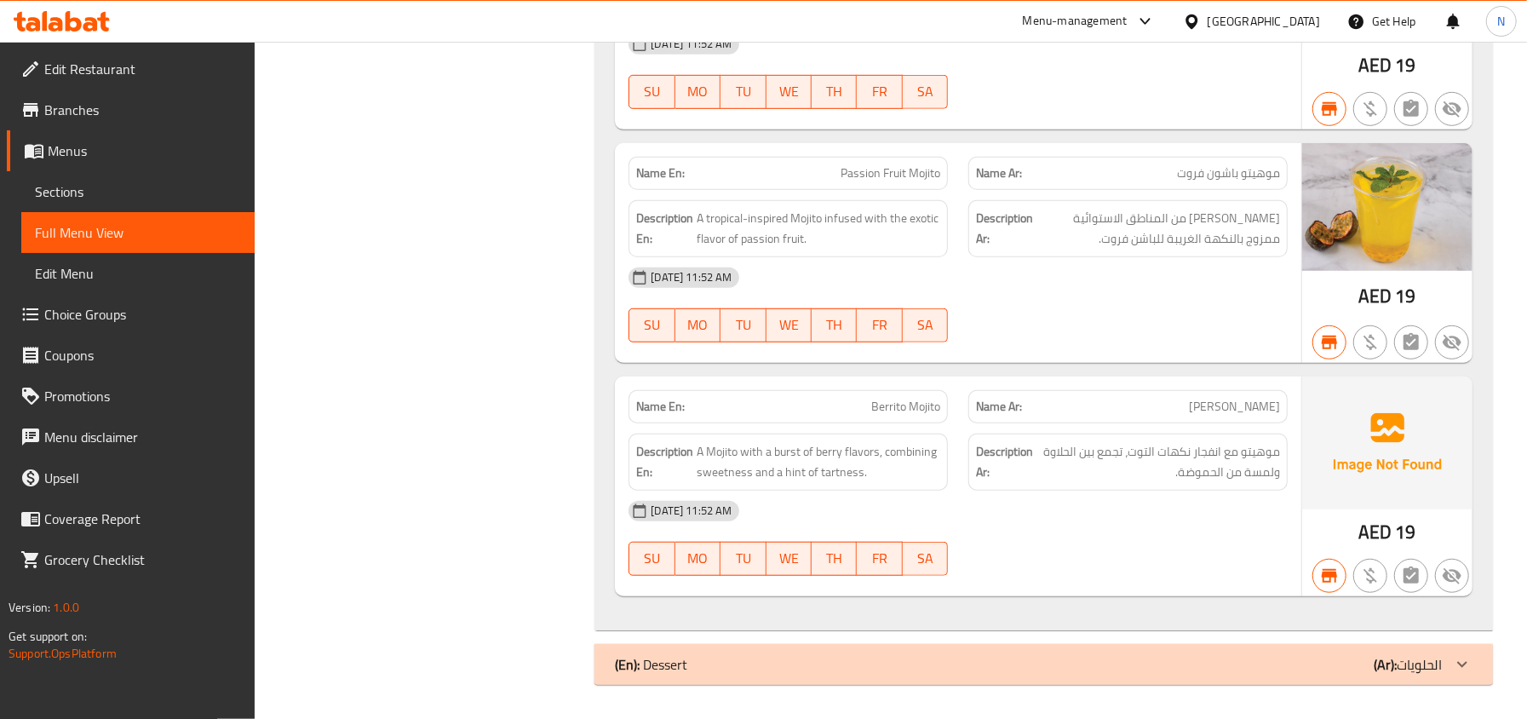
scroll to position [23649, 0]
click at [787, 666] on div "(En): Dessert (Ar): الحلويات" at bounding box center [1028, 664] width 827 height 20
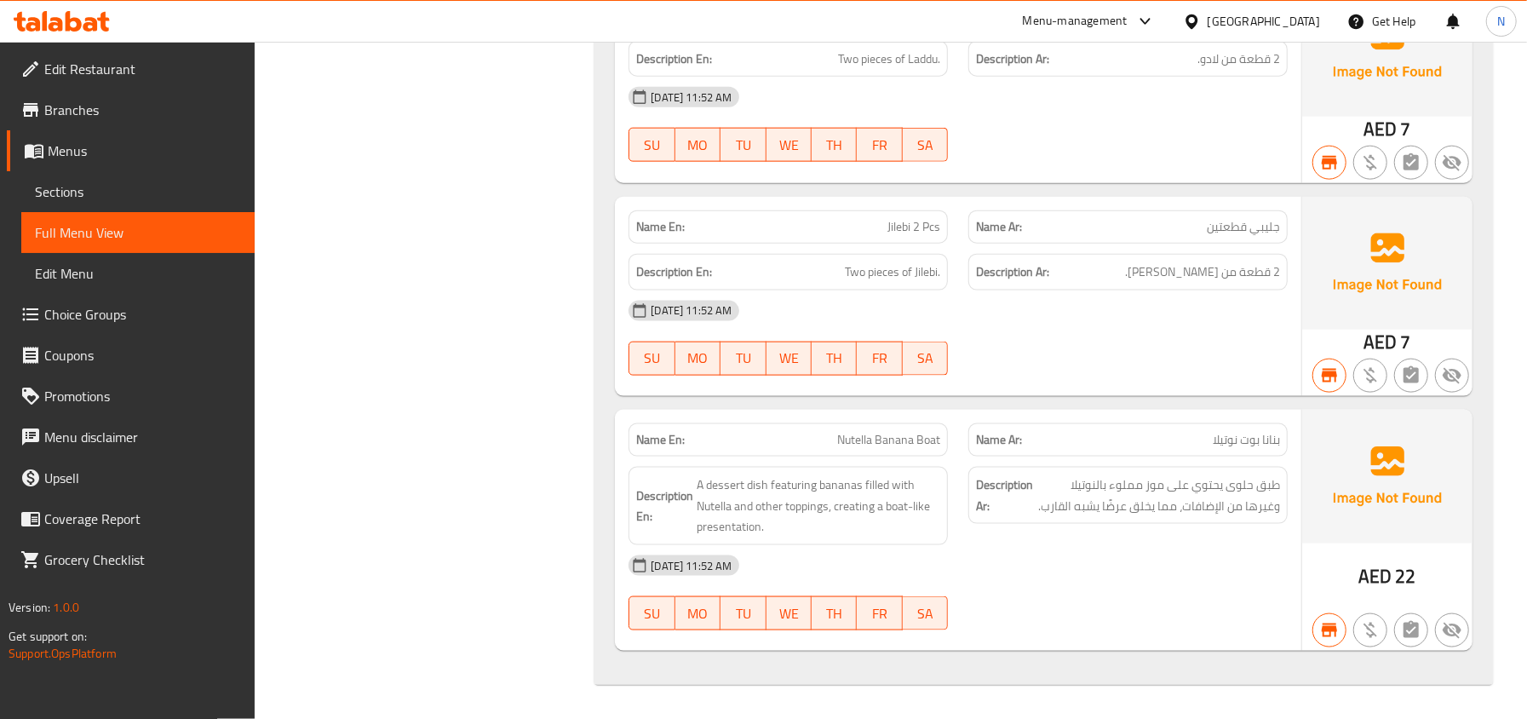
scroll to position [24372, 0]
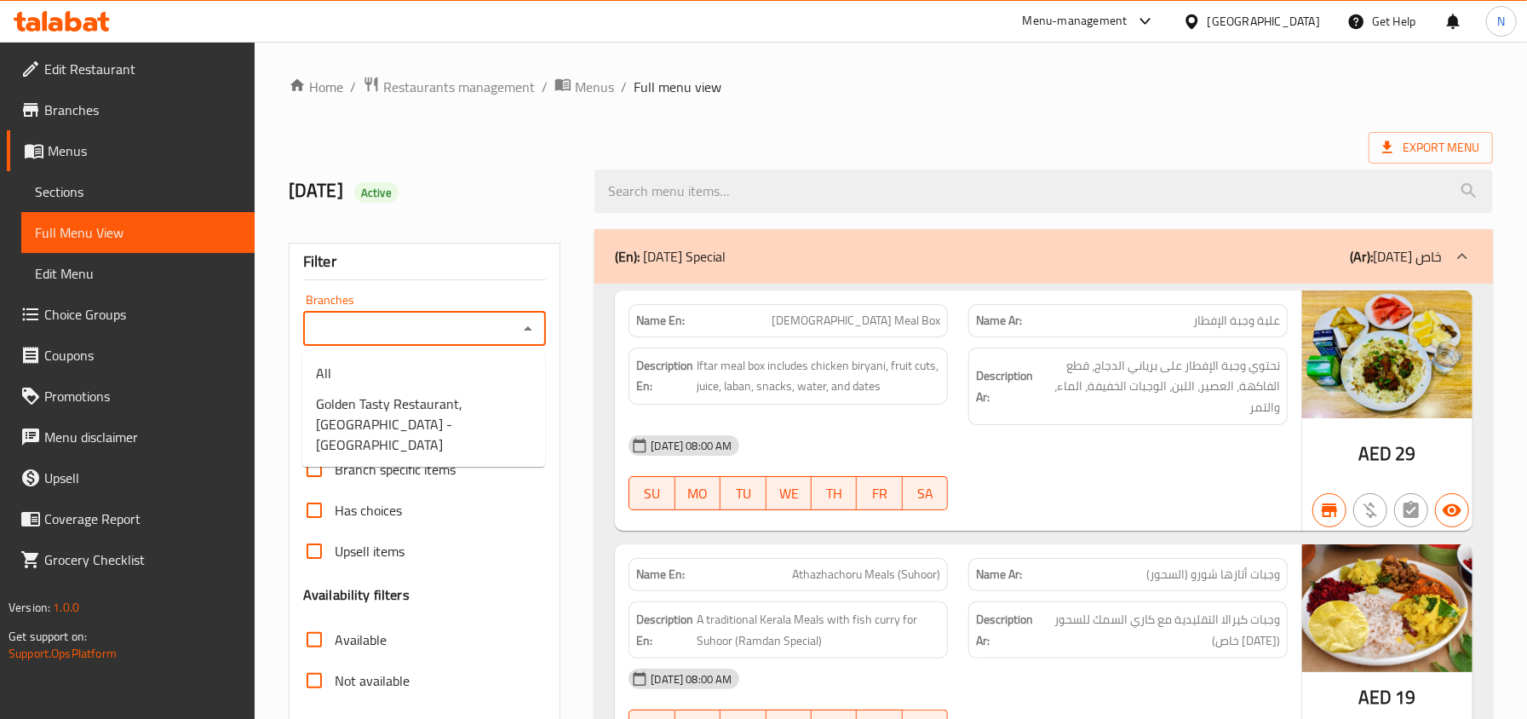
click at [465, 341] on input "Branches" at bounding box center [410, 329] width 205 height 24
click at [454, 404] on span "Golden Tasty Restaurant, [GEOGRAPHIC_DATA] - [GEOGRAPHIC_DATA]" at bounding box center [423, 423] width 215 height 61
type input "Golden Tasty Restaurant, [GEOGRAPHIC_DATA] - [GEOGRAPHIC_DATA]"
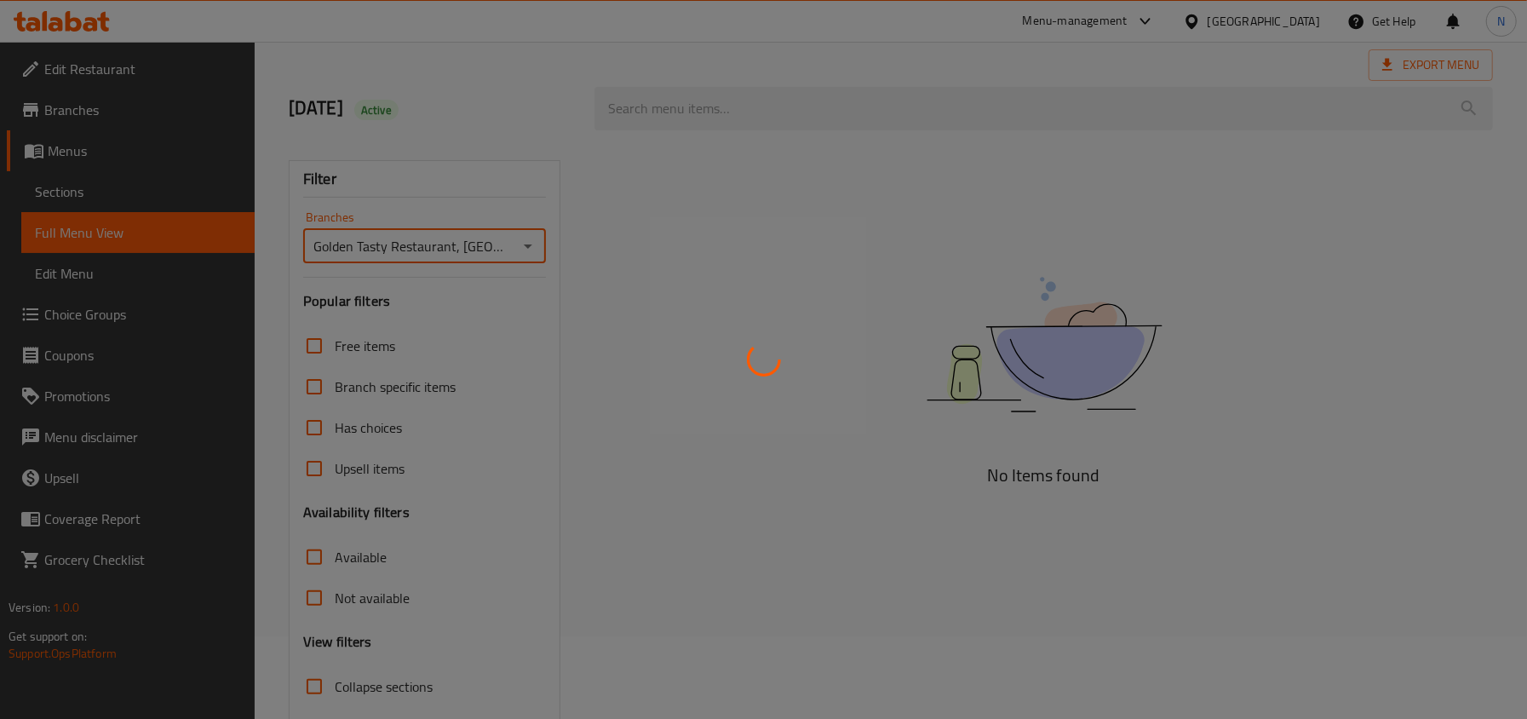
scroll to position [189, 0]
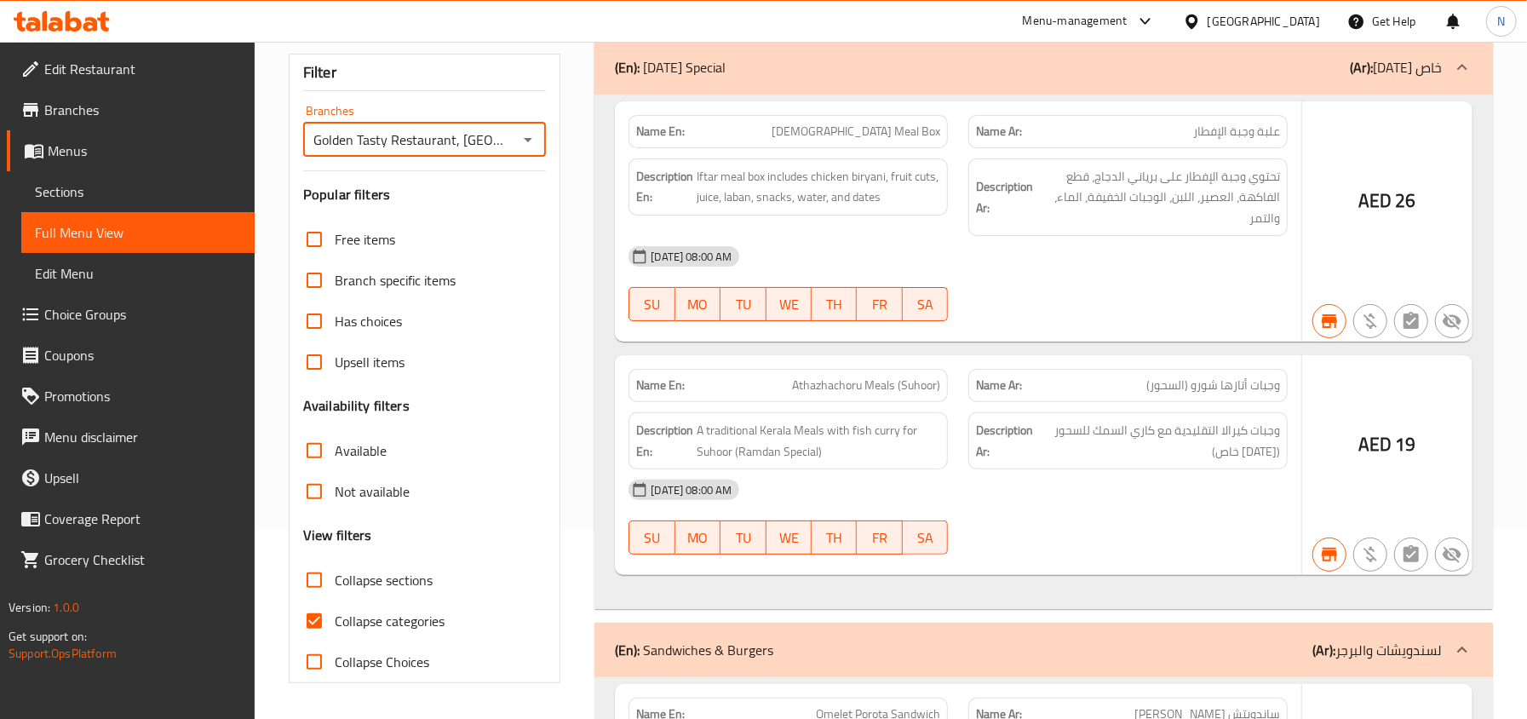
click at [361, 501] on div at bounding box center [763, 359] width 1527 height 719
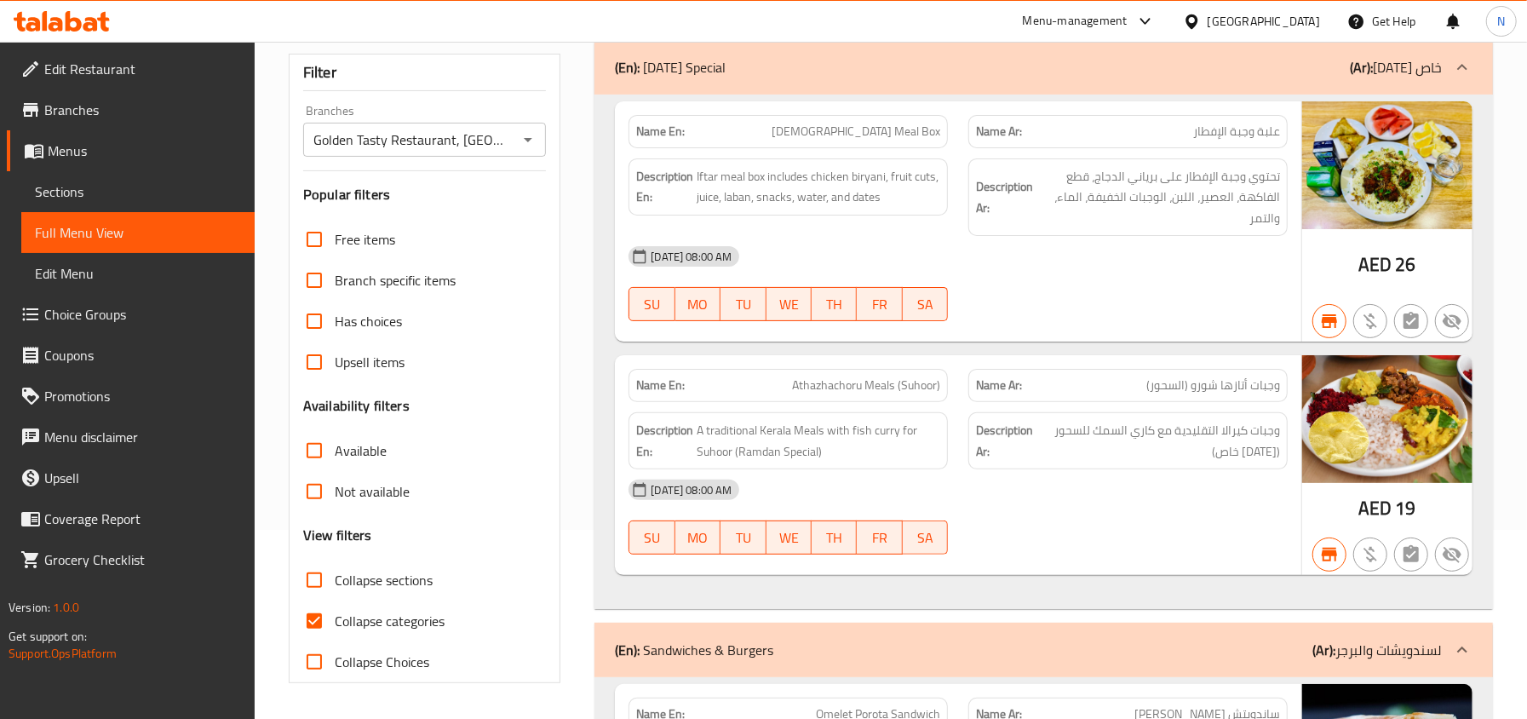
click at [328, 492] on input "Not available" at bounding box center [314, 491] width 41 height 41
checkbox input "true"
click at [341, 584] on span "Collapse sections" at bounding box center [384, 580] width 98 height 20
click at [335, 584] on input "Collapse sections" at bounding box center [314, 579] width 41 height 41
checkbox input "true"
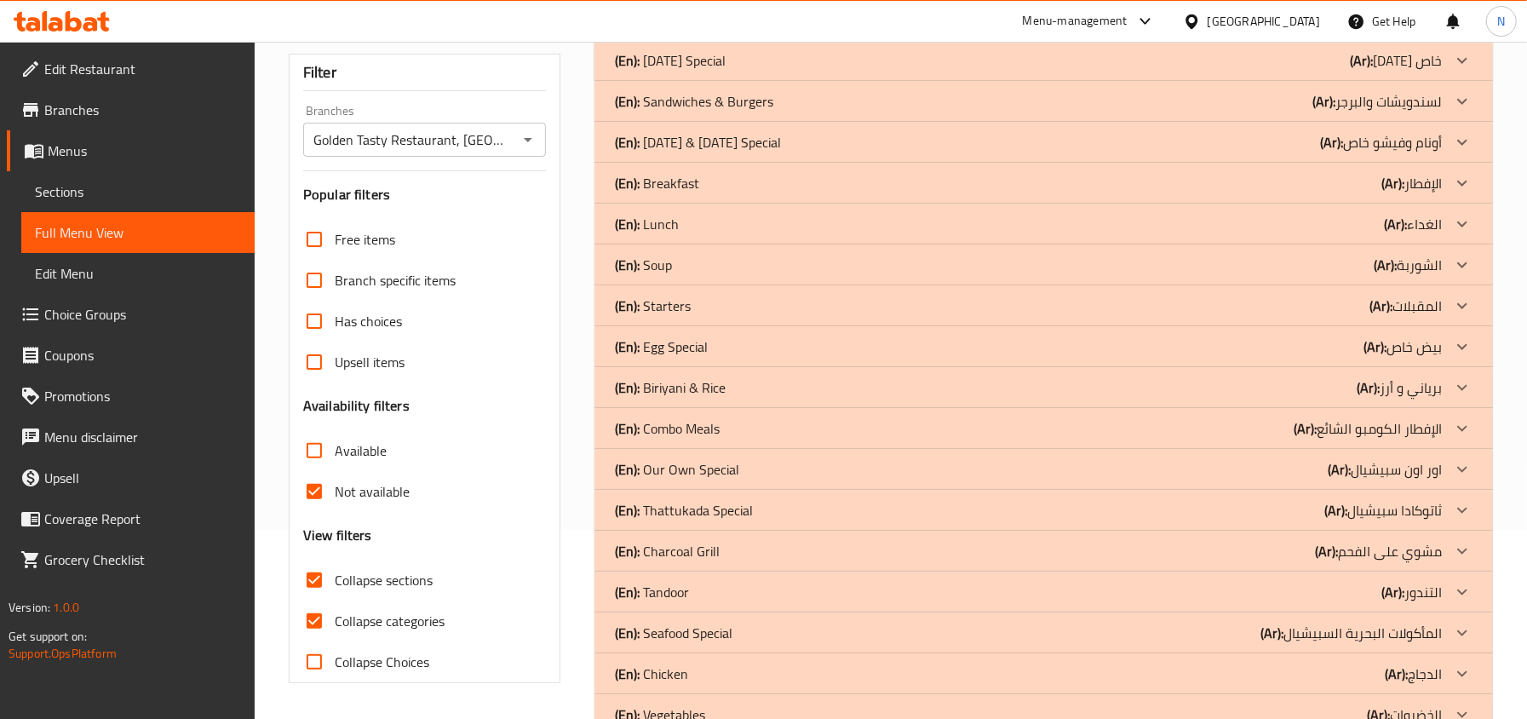
click at [781, 621] on div "(En): Seafood Special (Ar): المأكولات البحرية السبيشيال" at bounding box center [1043, 632] width 898 height 41
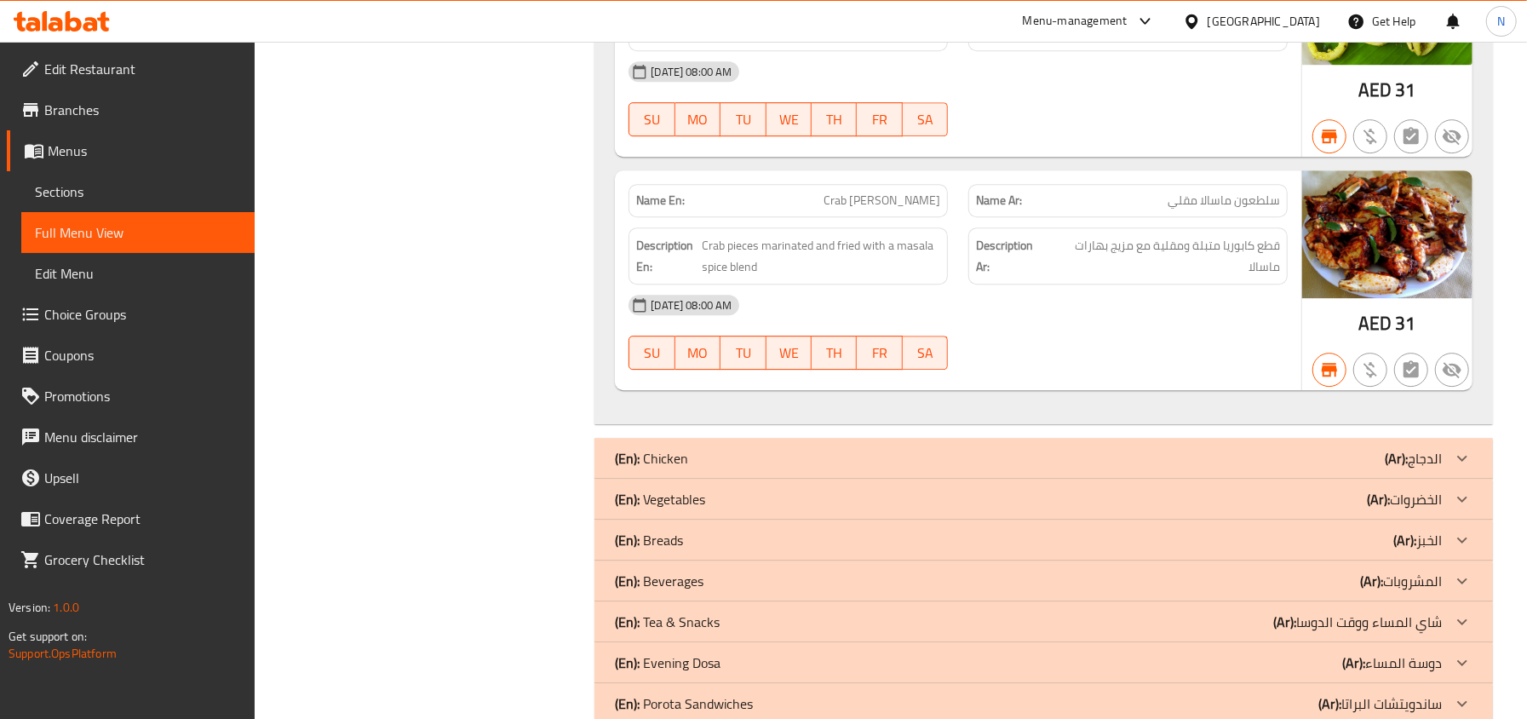
scroll to position [3709, 0]
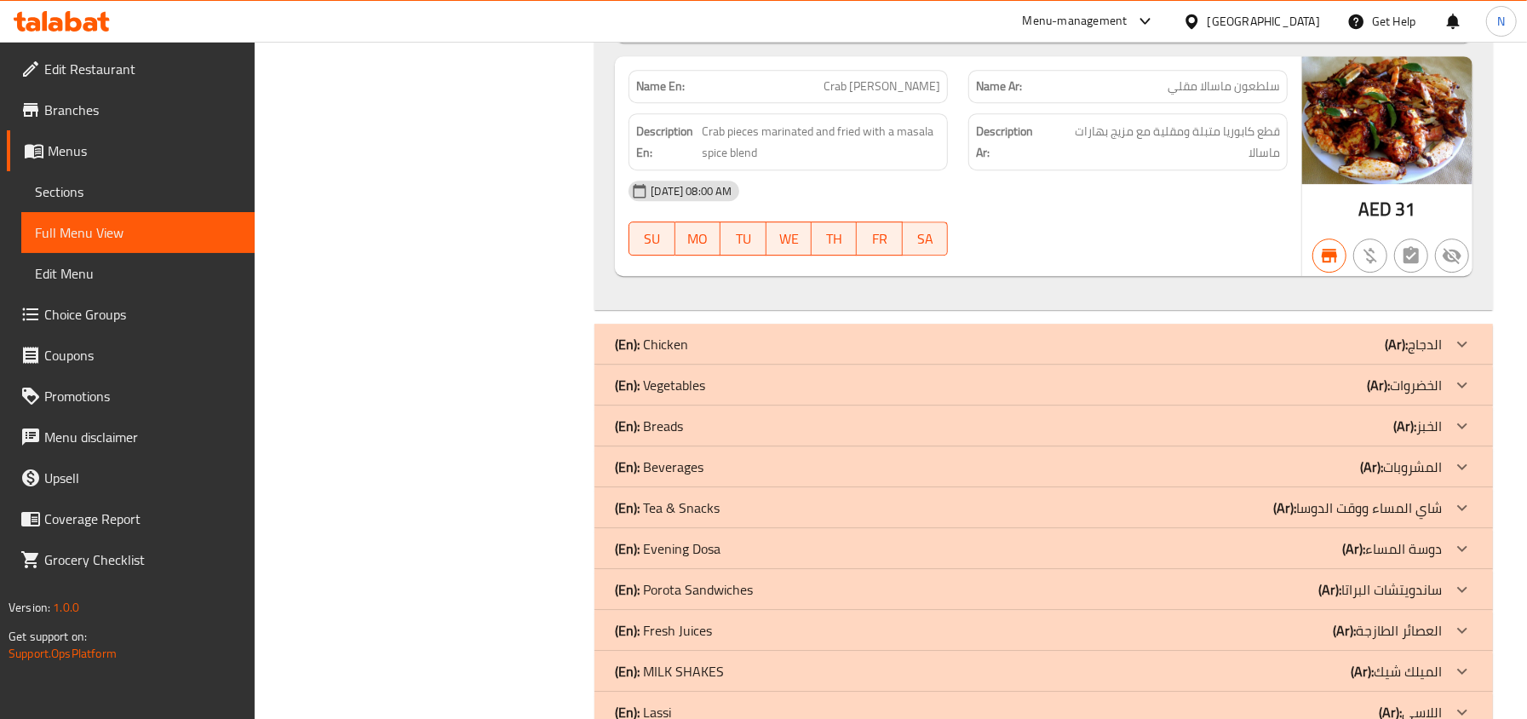
click at [794, 324] on div "(En): Chicken (Ar): الدجاج" at bounding box center [1043, 344] width 898 height 41
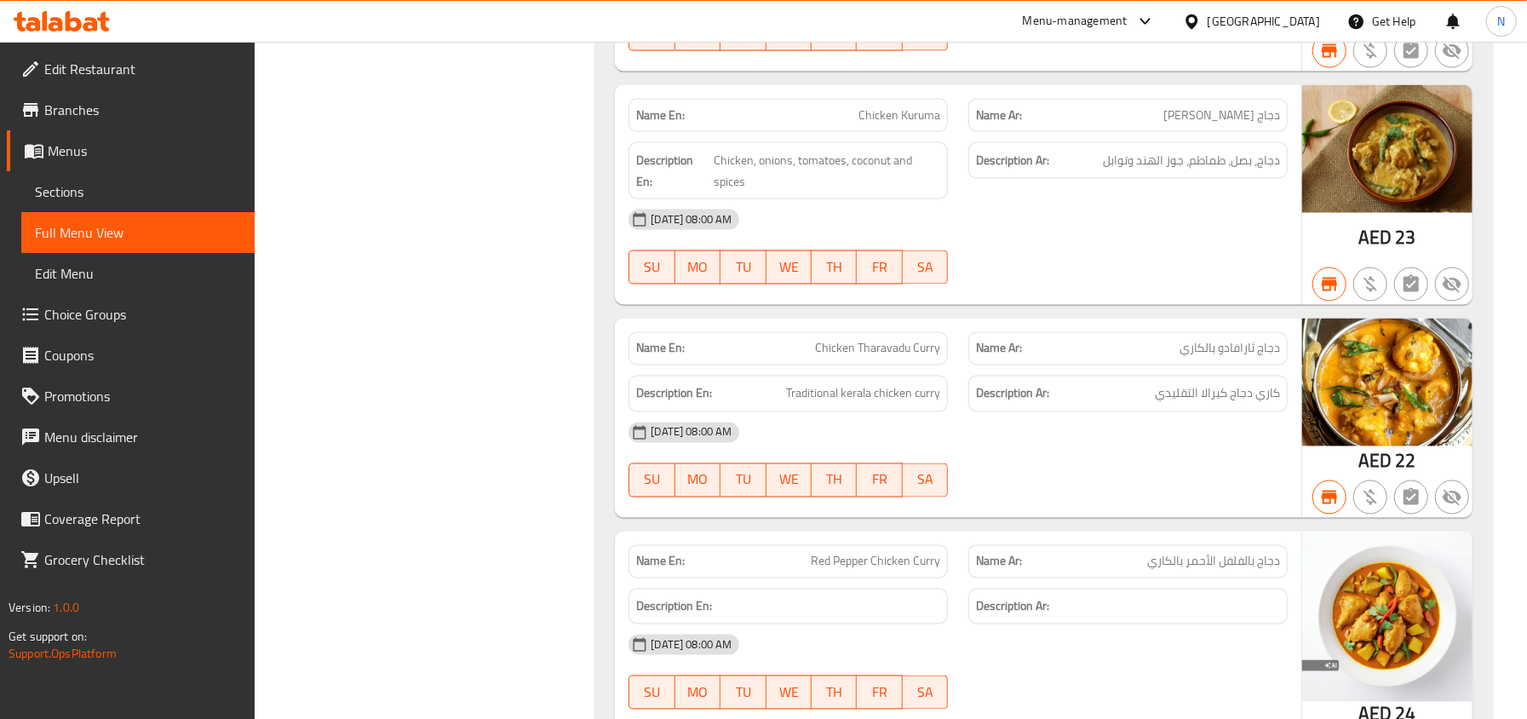
scroll to position [6659, 0]
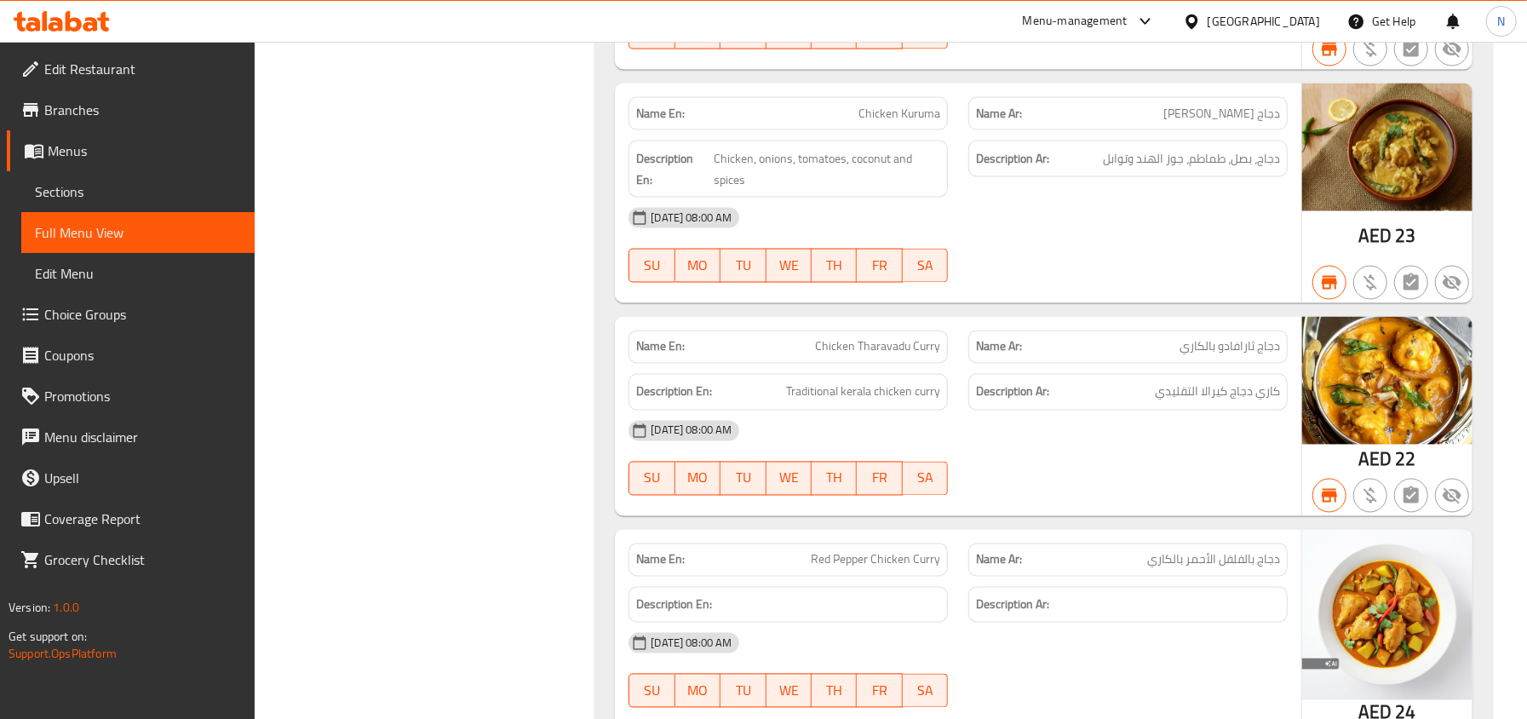
click at [1229, 349] on span "دجاج ثارافادو بالكاري" at bounding box center [1229, 347] width 100 height 18
click at [893, 355] on span "Chicken Tharavadu Curry" at bounding box center [877, 347] width 125 height 18
copy span "Chicken Tharavadu Curry"
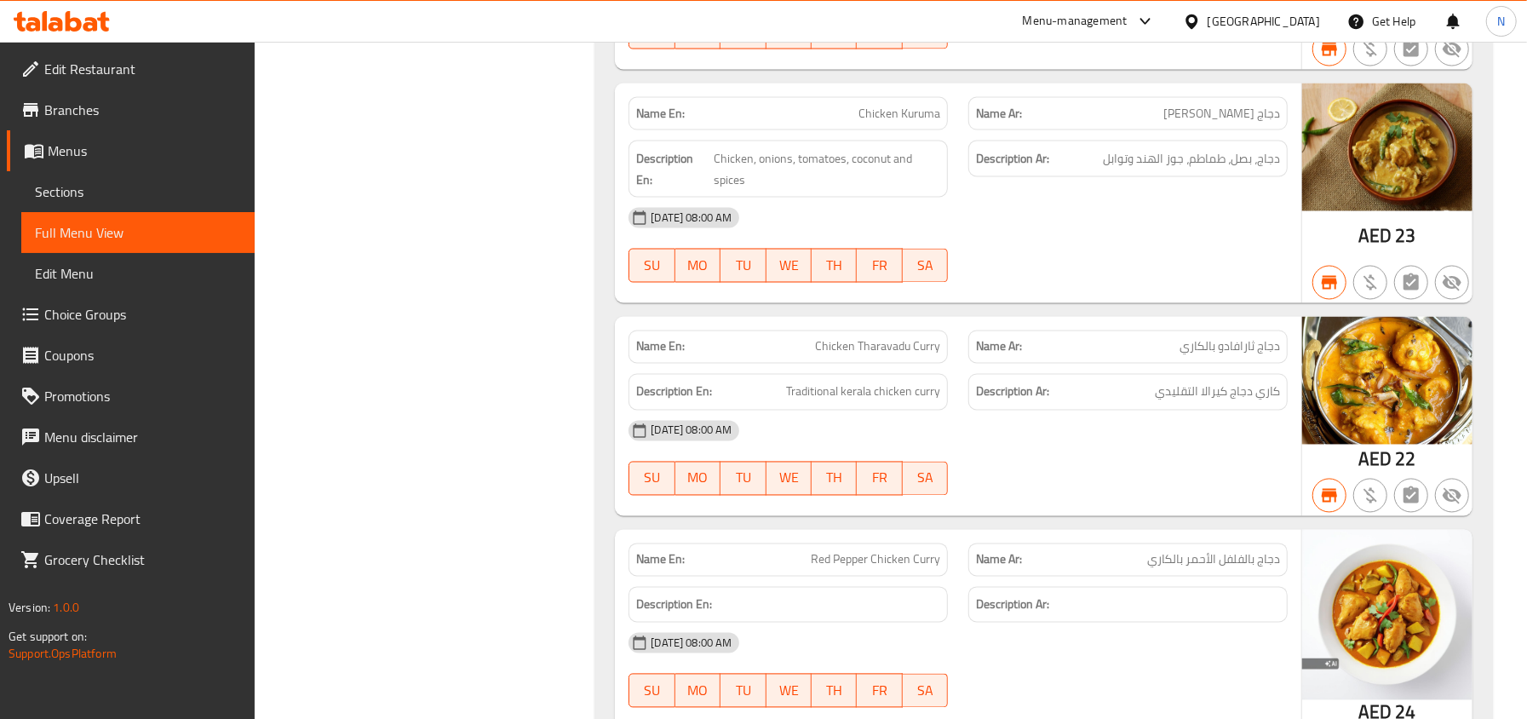
click at [894, 566] on span "Red Pepper Chicken Curry" at bounding box center [875, 560] width 129 height 18
copy span "Red Pepper Chicken Curry"
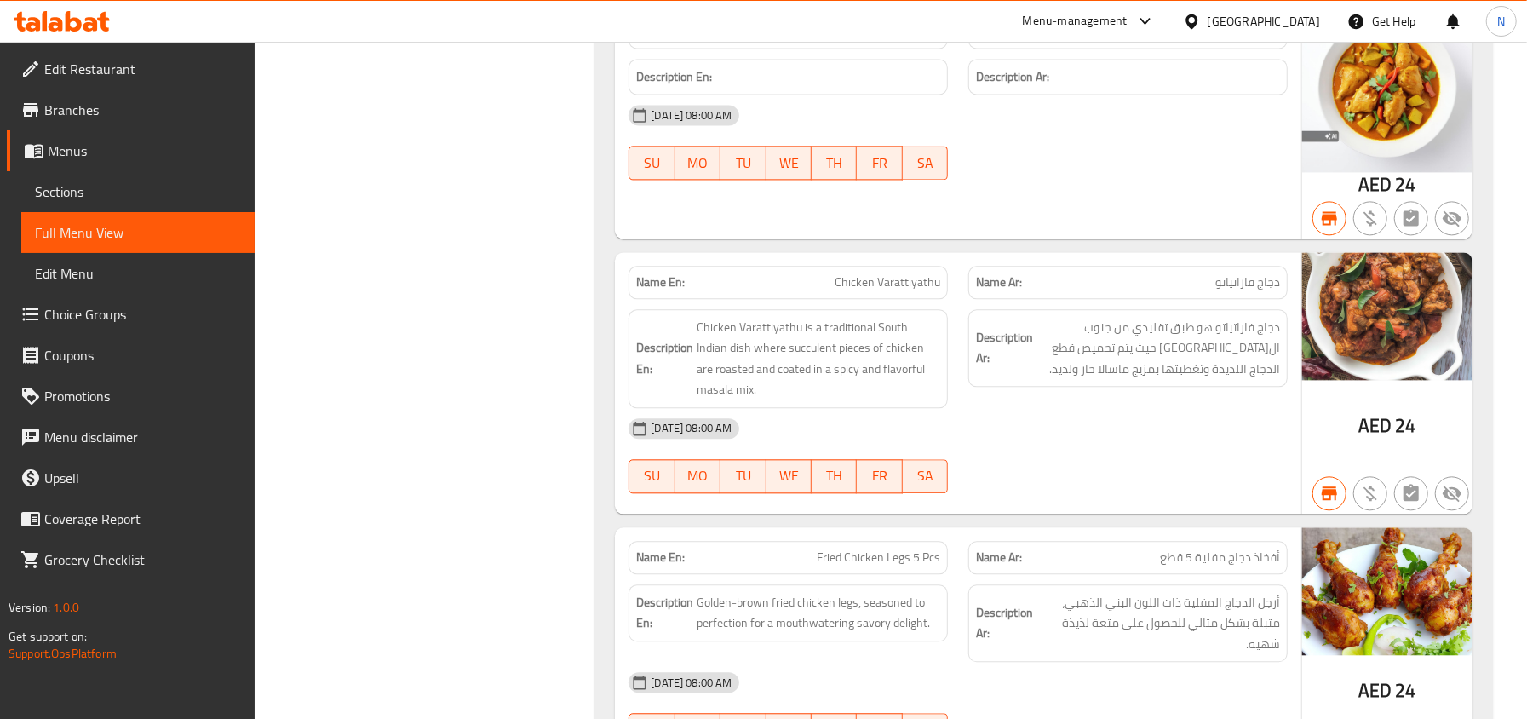
scroll to position [7227, 0]
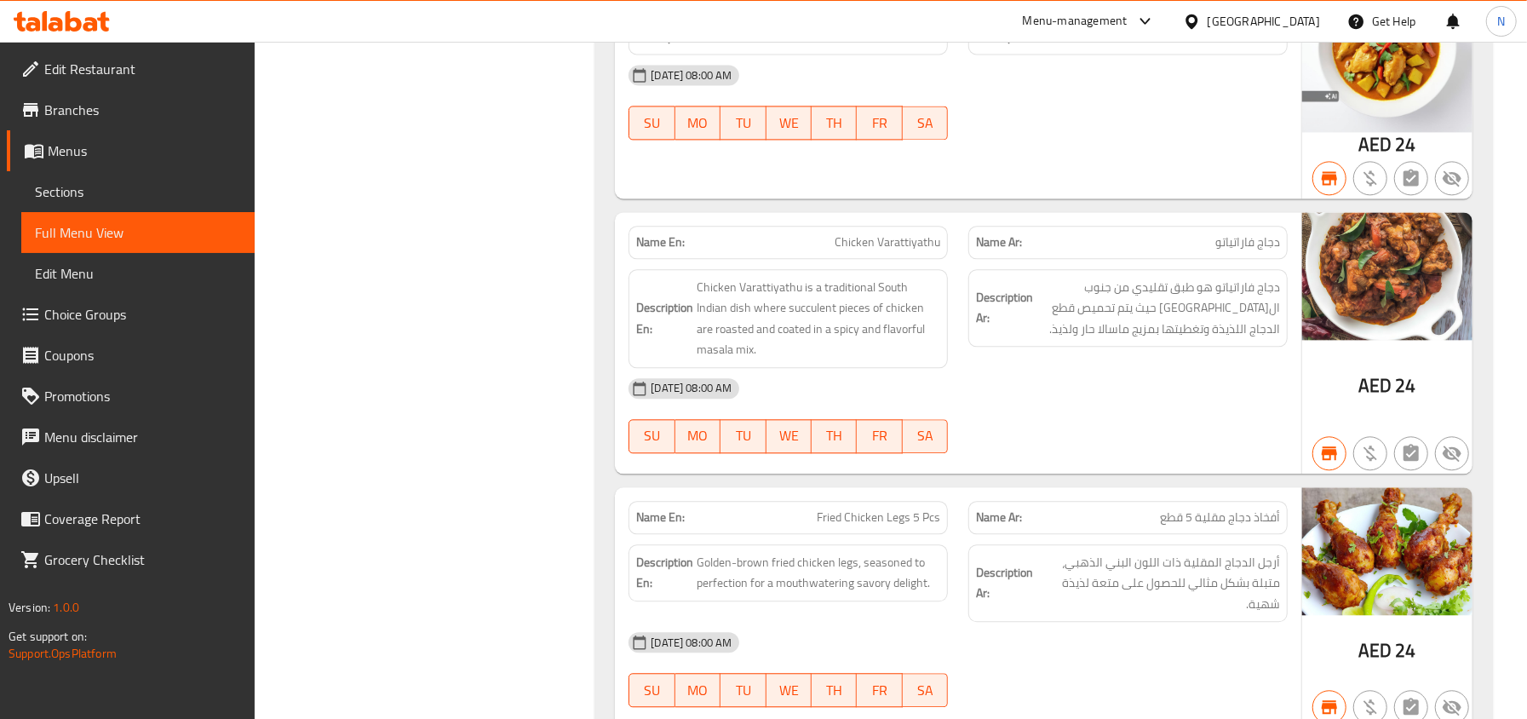
click at [896, 247] on span "Chicken Varattiyathu" at bounding box center [887, 242] width 106 height 18
copy span "Chicken Varattiyathu"
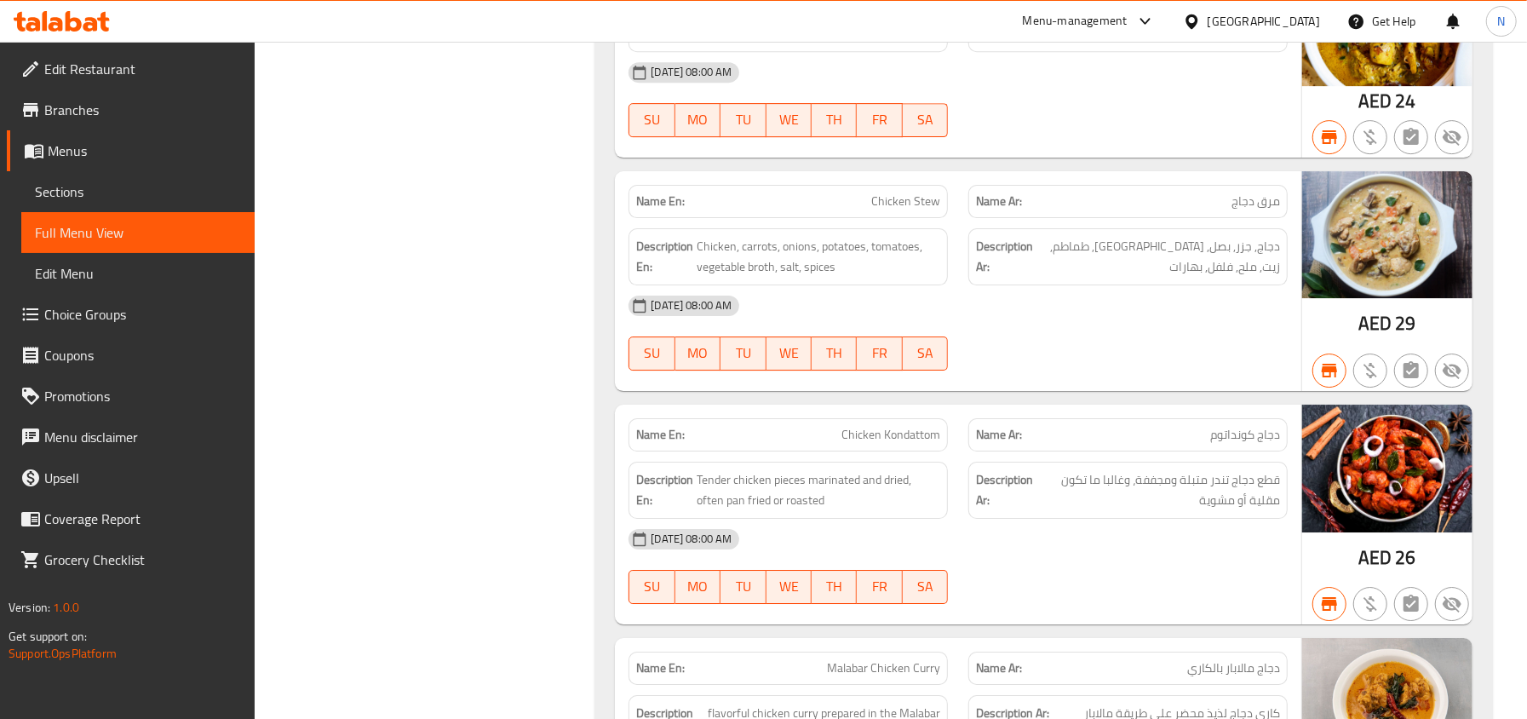
scroll to position [8362, 0]
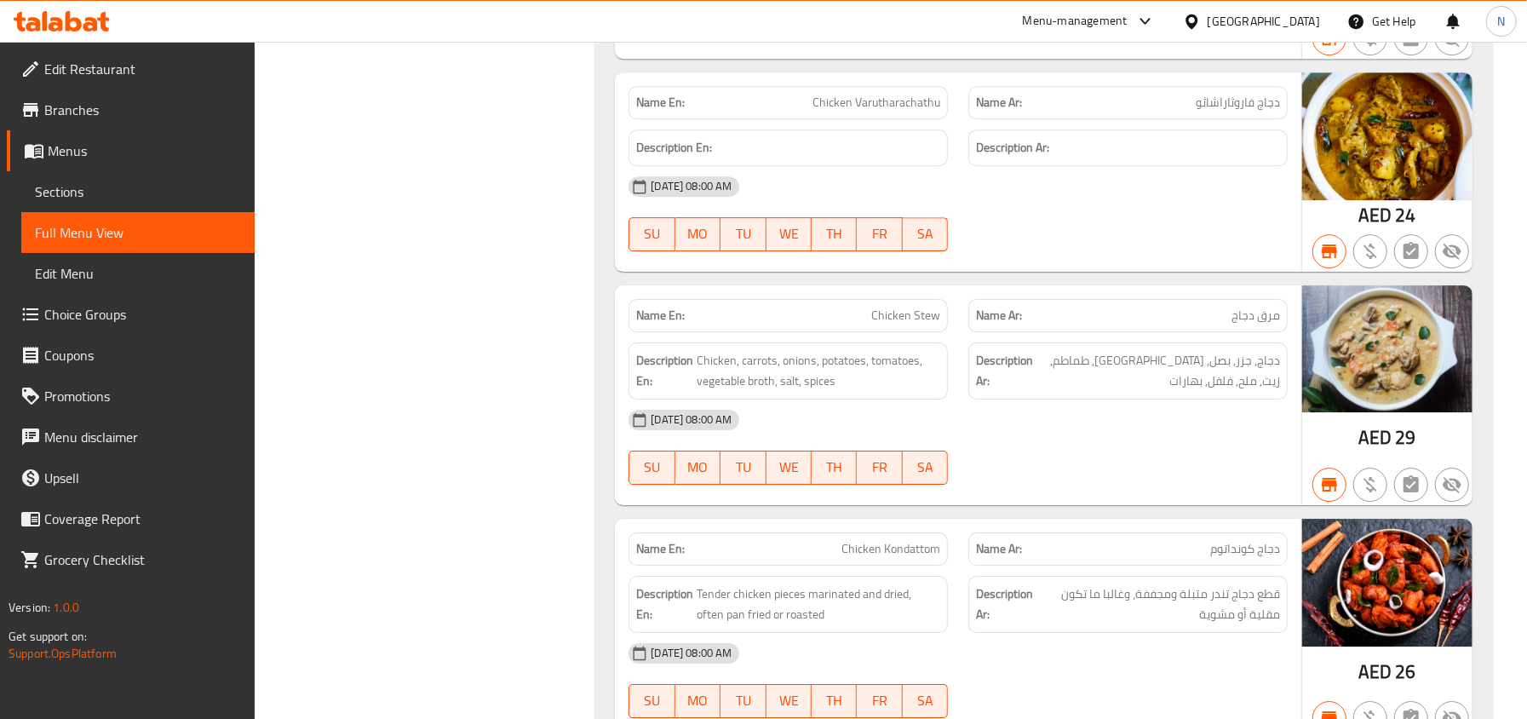
click at [908, 321] on span "Chicken Stew" at bounding box center [905, 315] width 69 height 18
copy span "Chicken Stew"
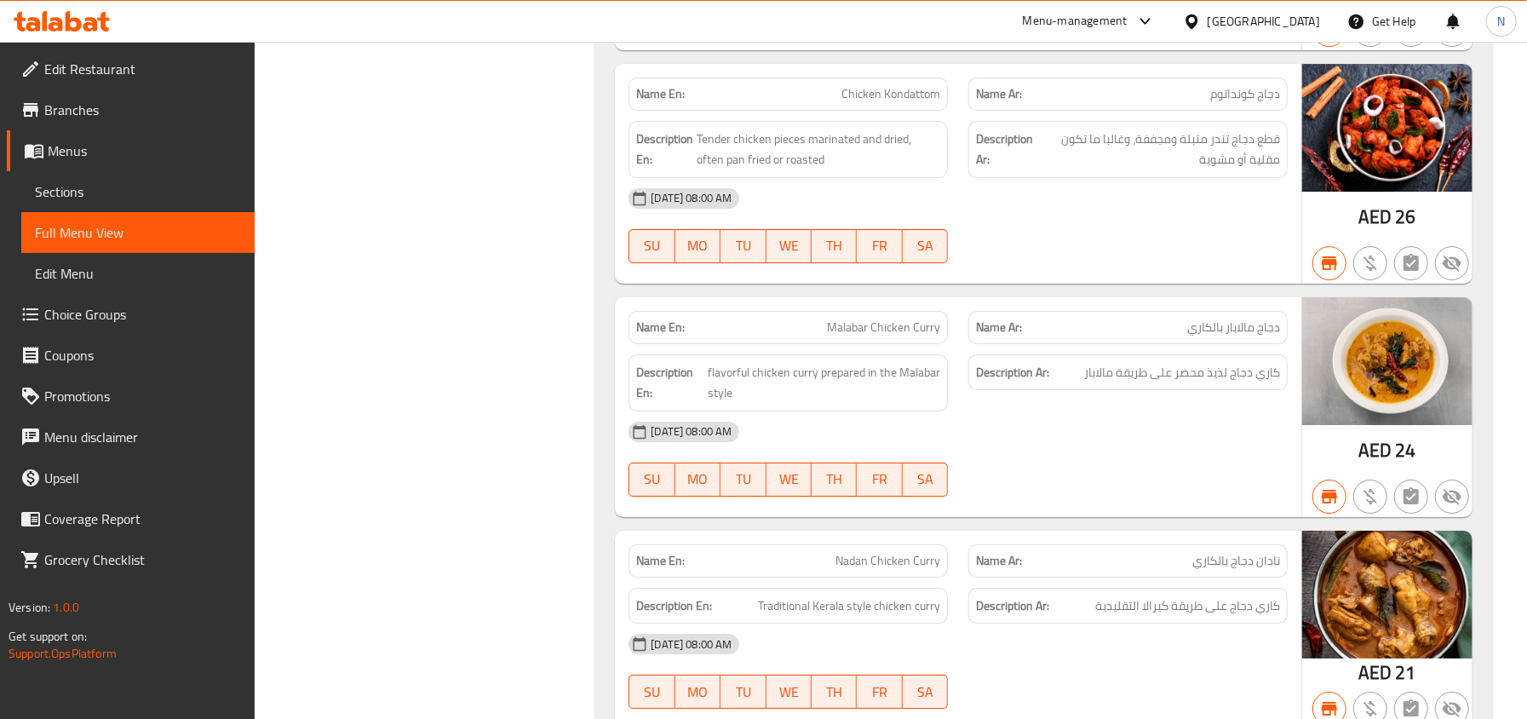
scroll to position [8930, 0]
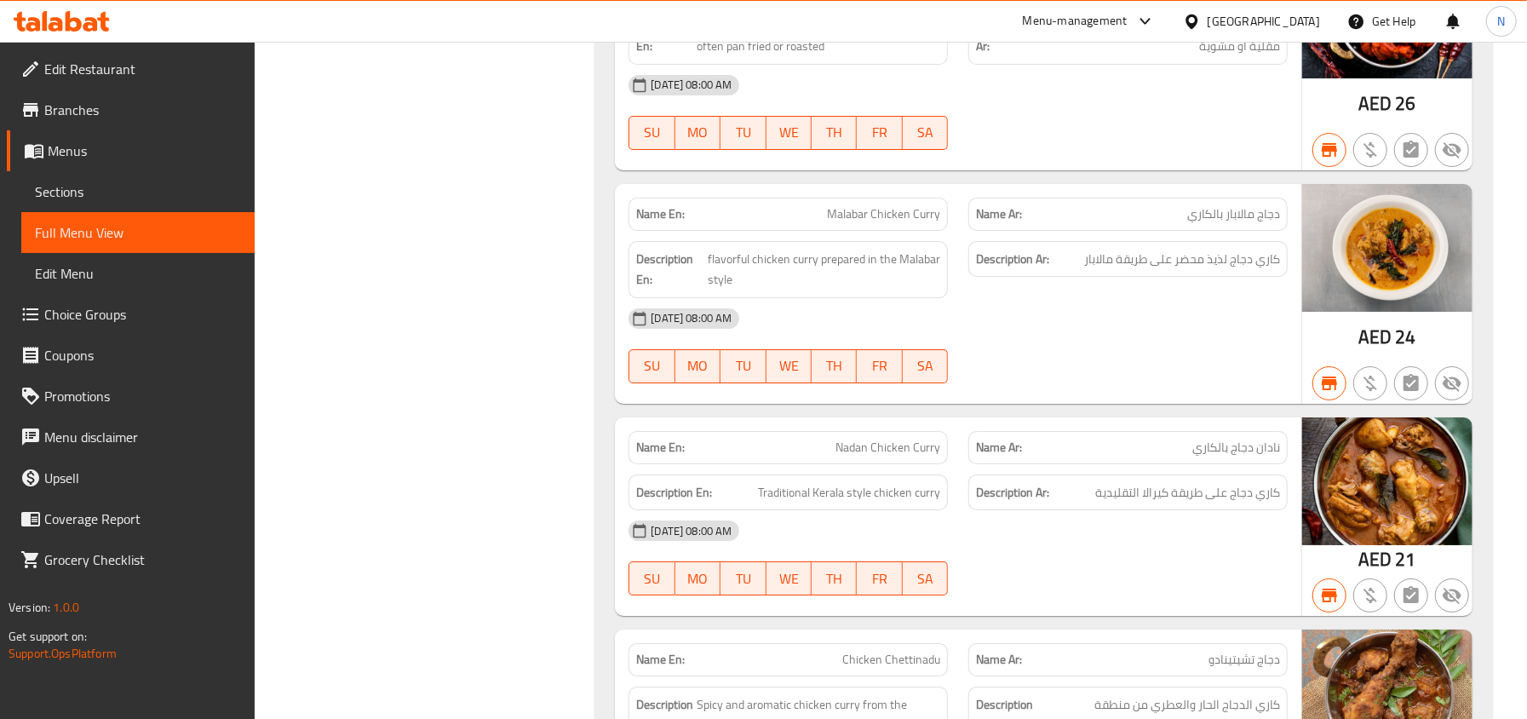
click at [896, 231] on div "Name En: Malabar Chicken Curry" at bounding box center [787, 214] width 319 height 33
copy span "Malabar Chicken Curry"
click at [879, 444] on div "Name En: Nadan Chicken Curry" at bounding box center [788, 448] width 340 height 54
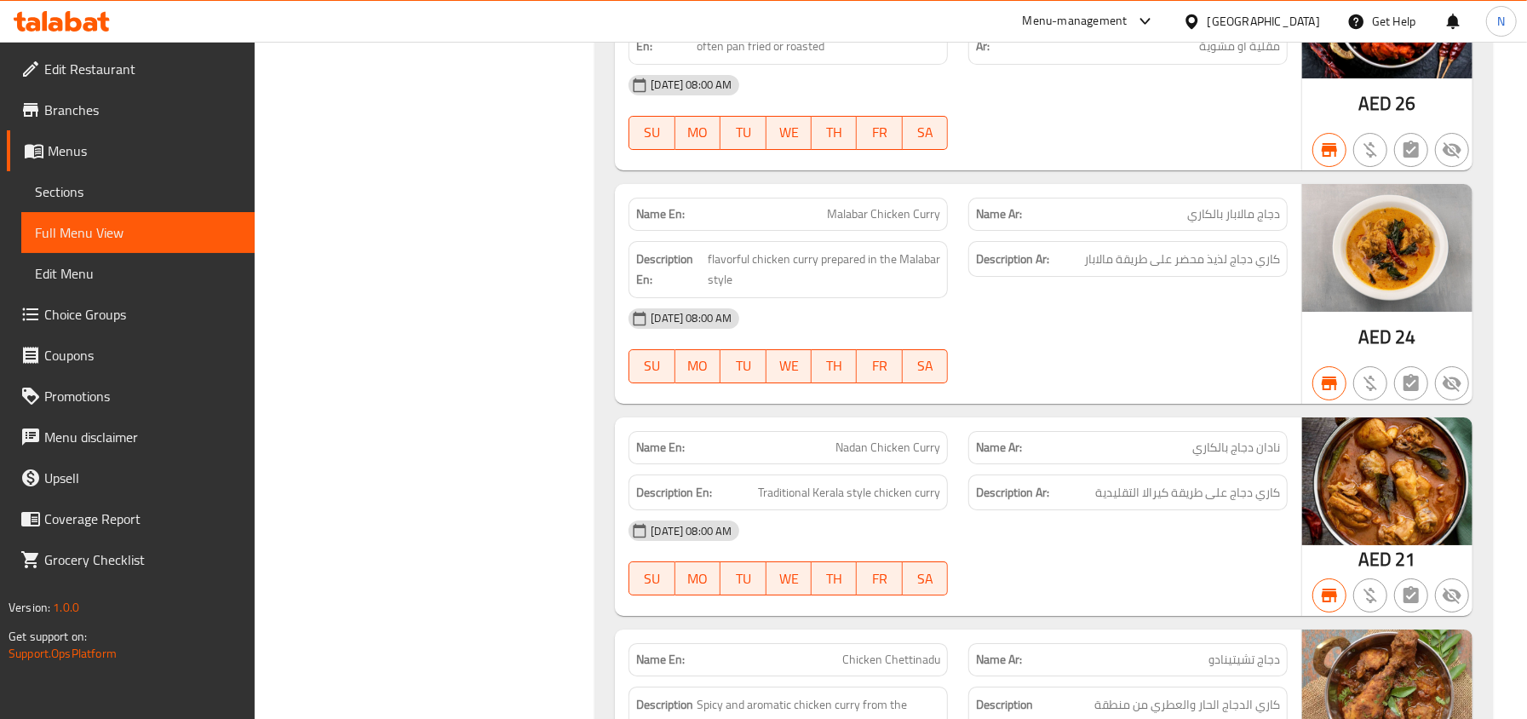
click at [897, 456] on span "Nadan Chicken Curry" at bounding box center [887, 447] width 105 height 18
copy span "Nadan Chicken Curry"
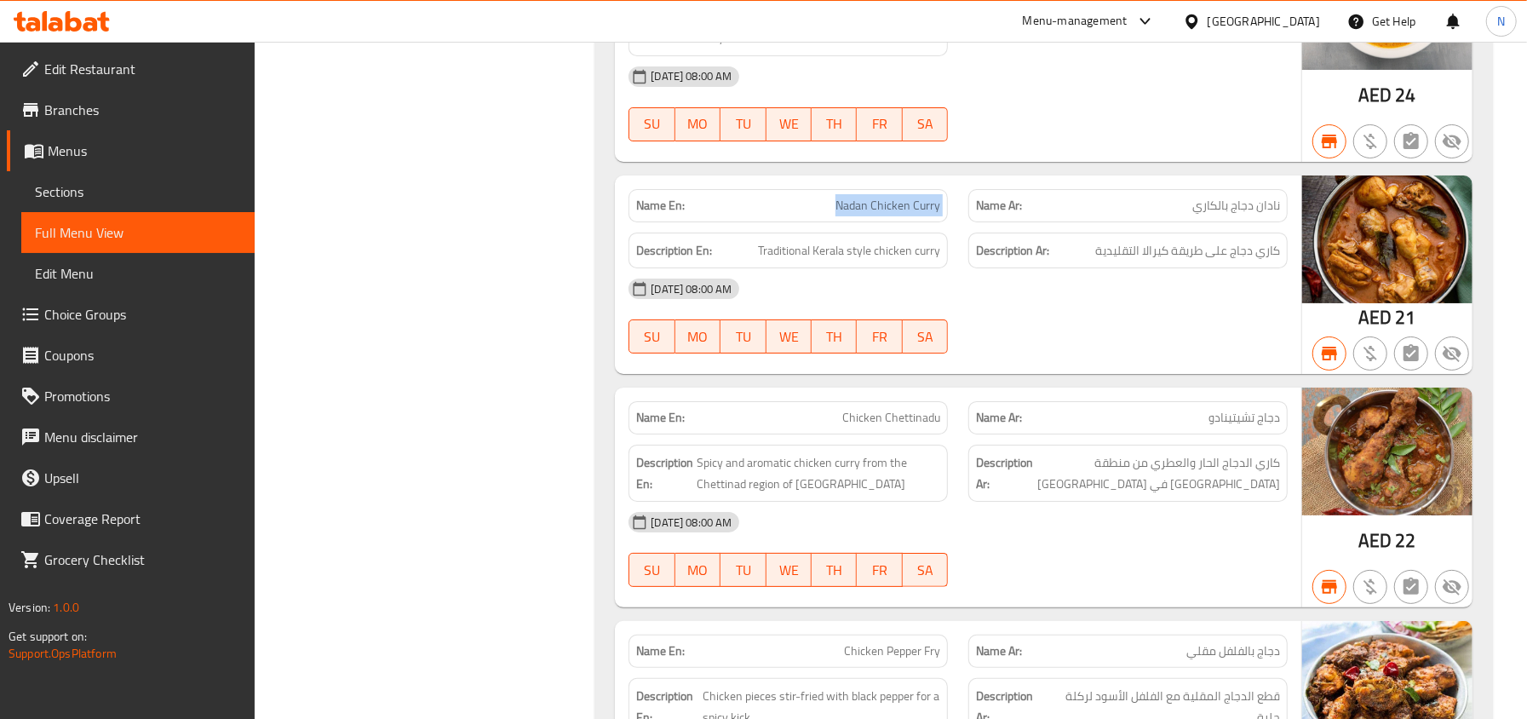
scroll to position [9271, 0]
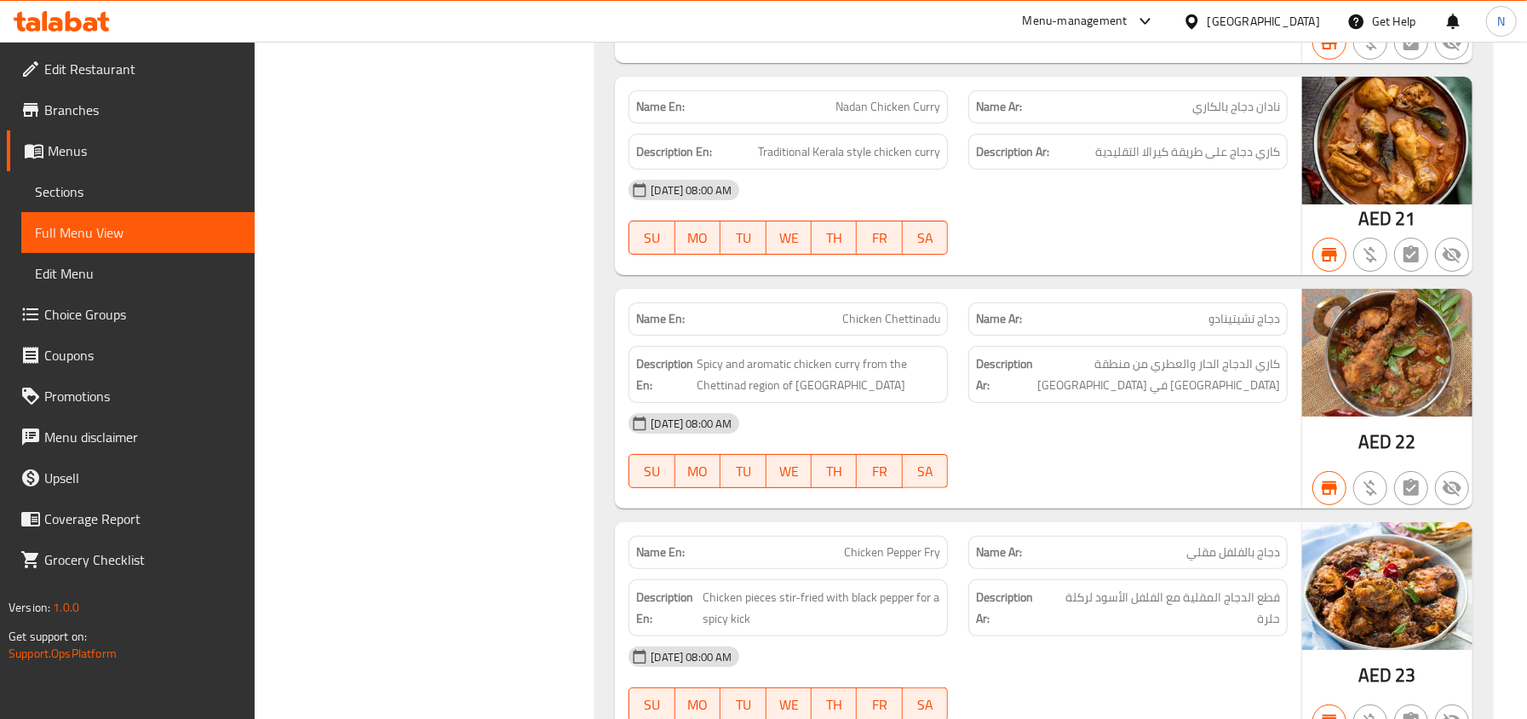
click at [899, 328] on span "Chicken Chettinadu" at bounding box center [891, 319] width 98 height 18
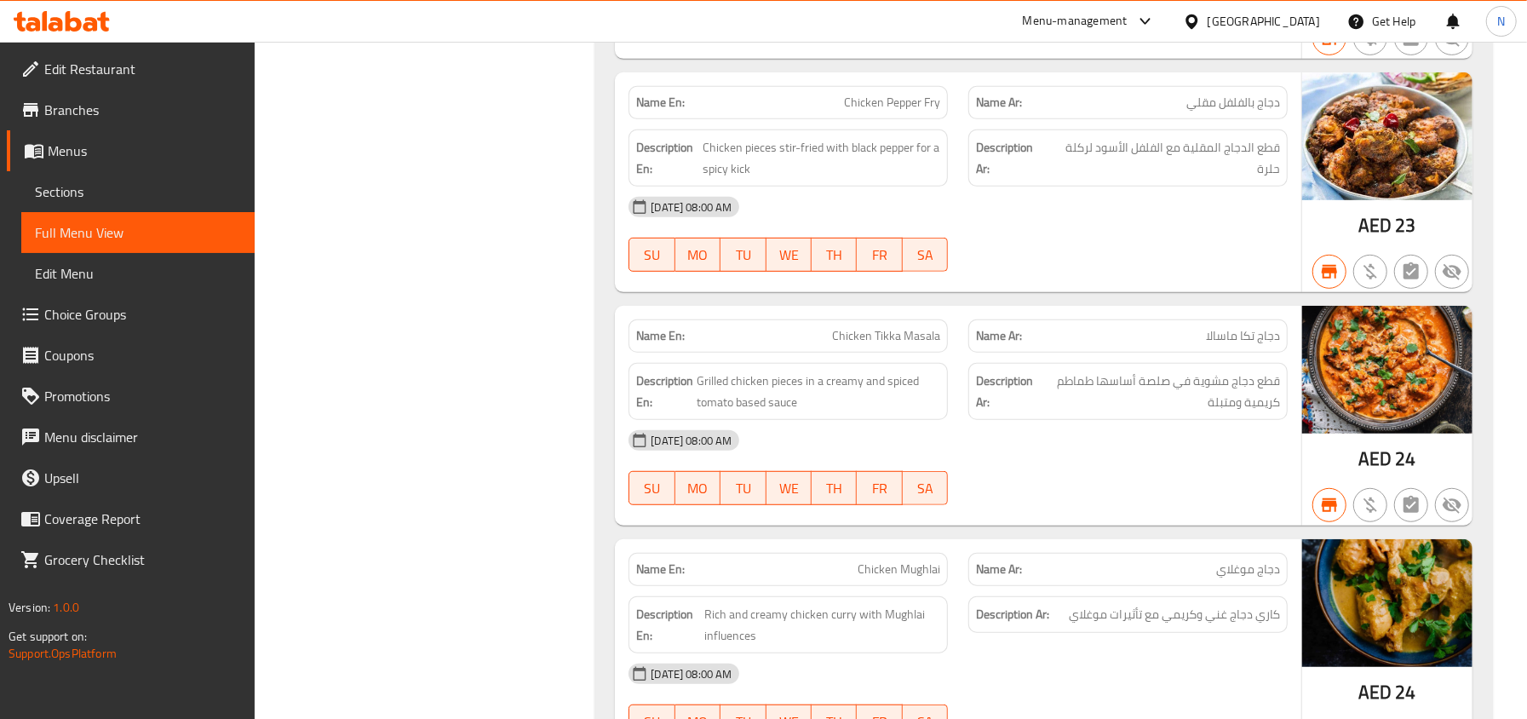
scroll to position [9724, 0]
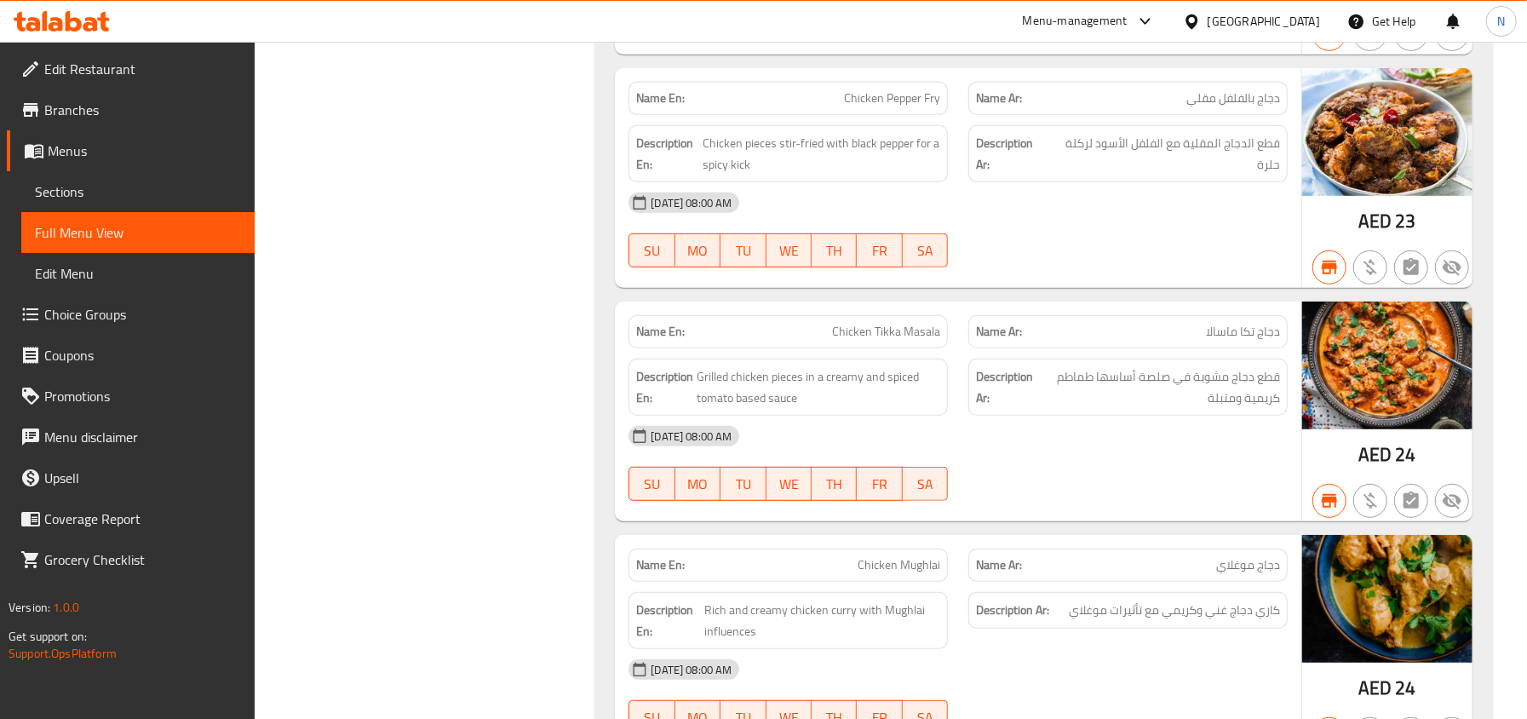
click at [900, 107] on span "Chicken Pepper Fry" at bounding box center [892, 98] width 96 height 18
copy span "Chicken Pepper Fry"
click at [924, 341] on span "Chicken Tikka Masala" at bounding box center [886, 332] width 108 height 18
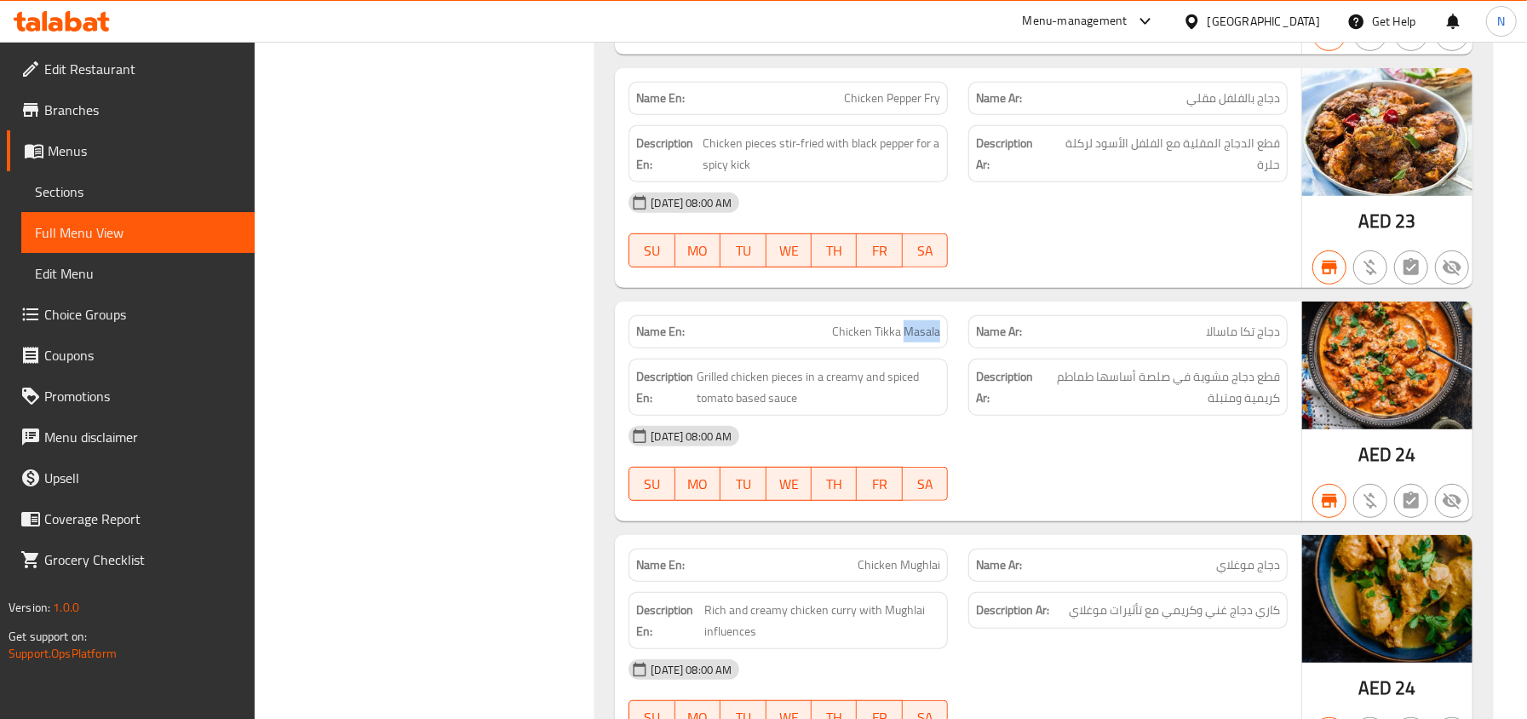
click at [924, 341] on span "Chicken Tikka Masala" at bounding box center [886, 332] width 108 height 18
copy span "Chicken Tikka Masala"
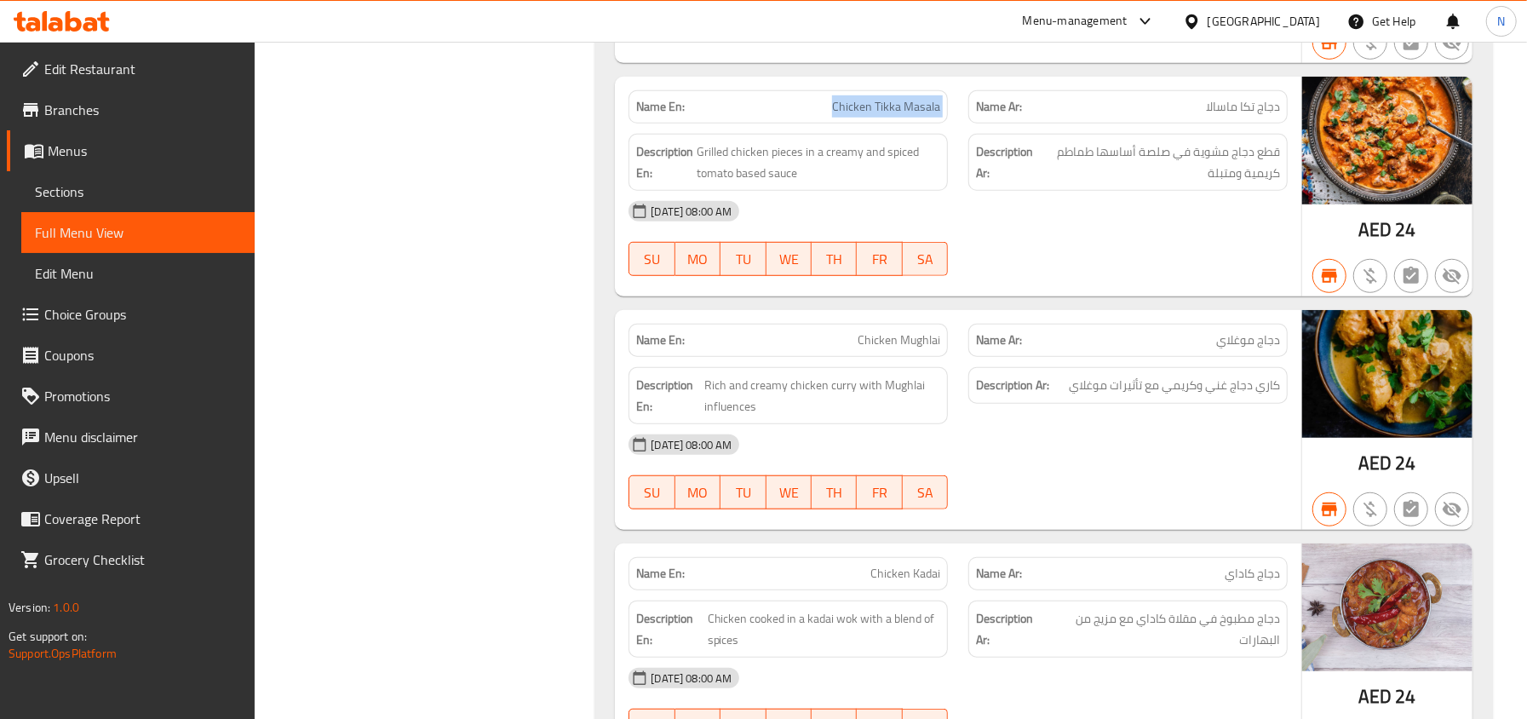
scroll to position [9952, 0]
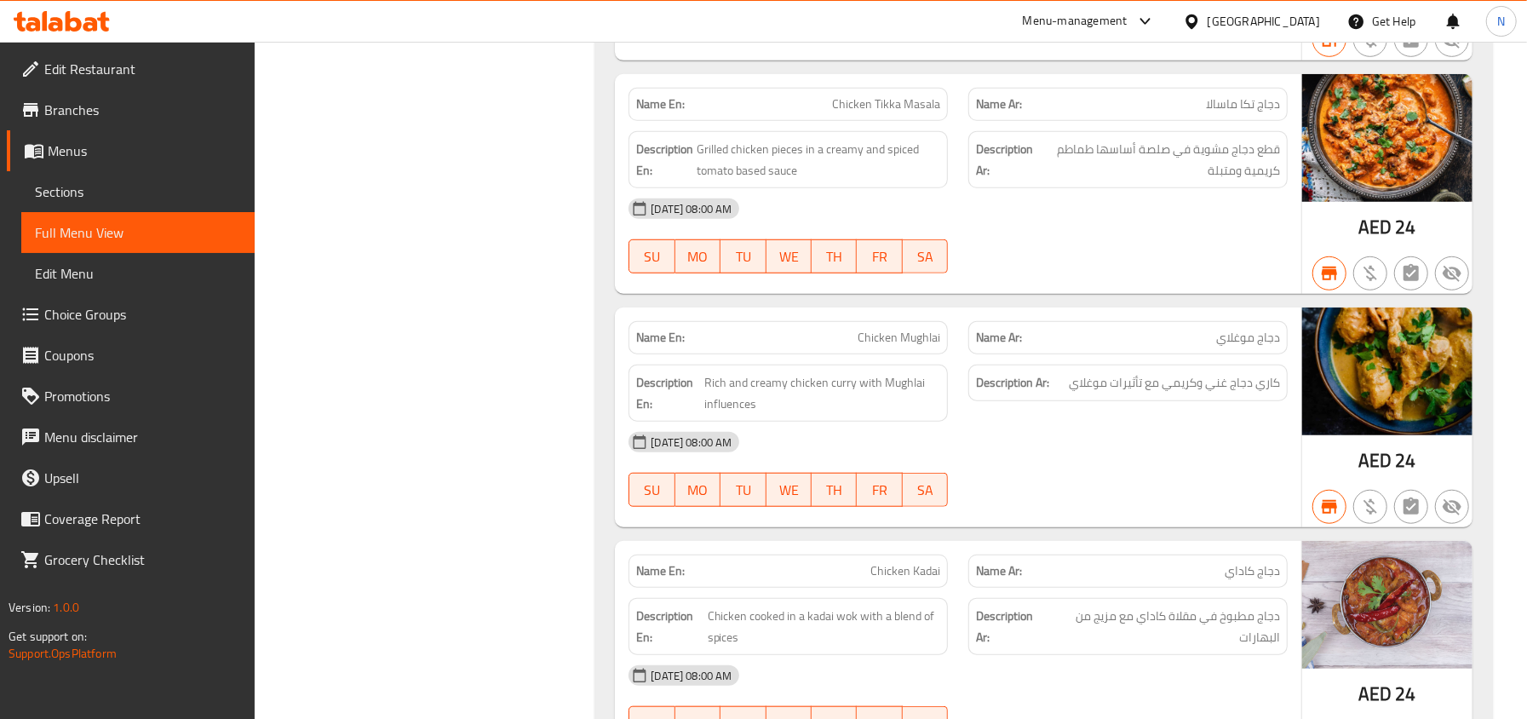
click at [928, 347] on span "Chicken Mughlai" at bounding box center [898, 338] width 83 height 18
copy span "Chicken Mughlai"
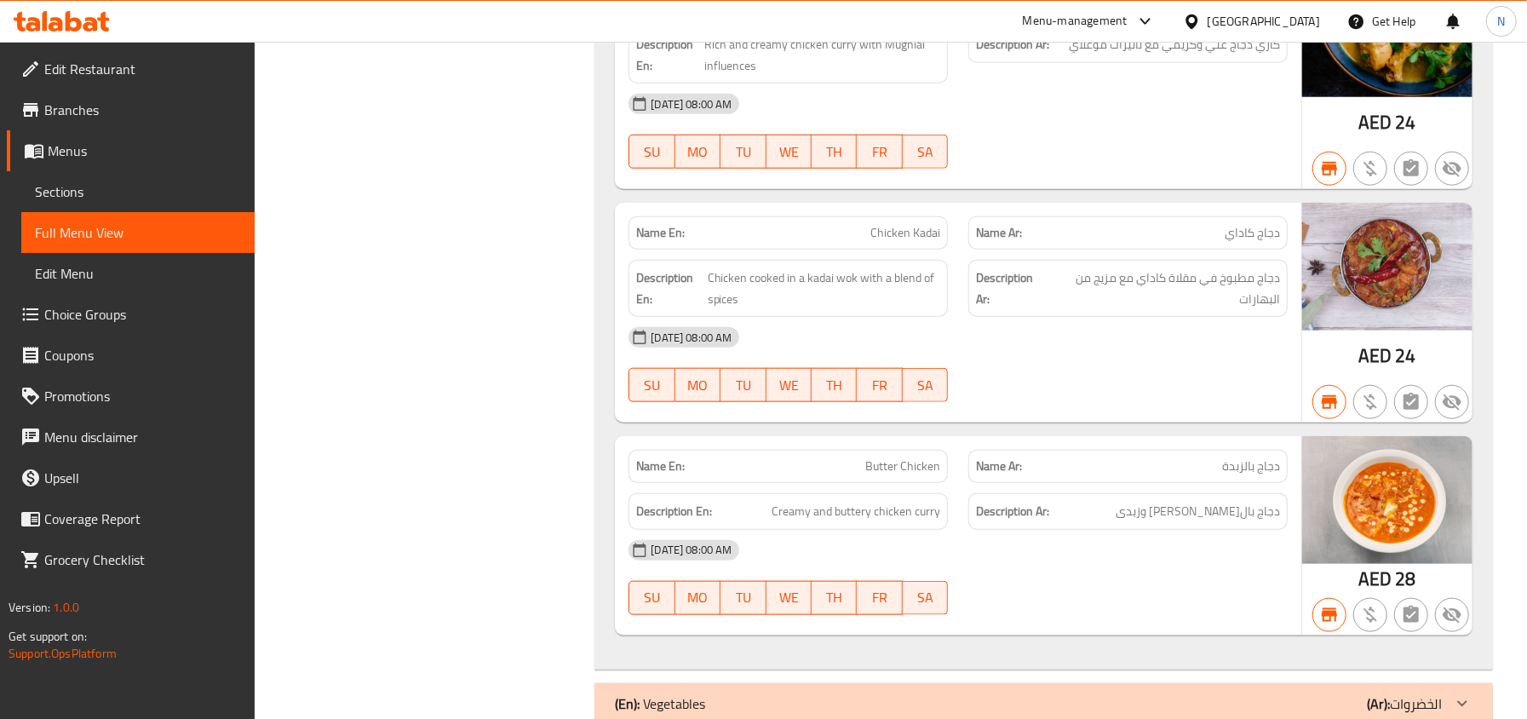
scroll to position [10292, 0]
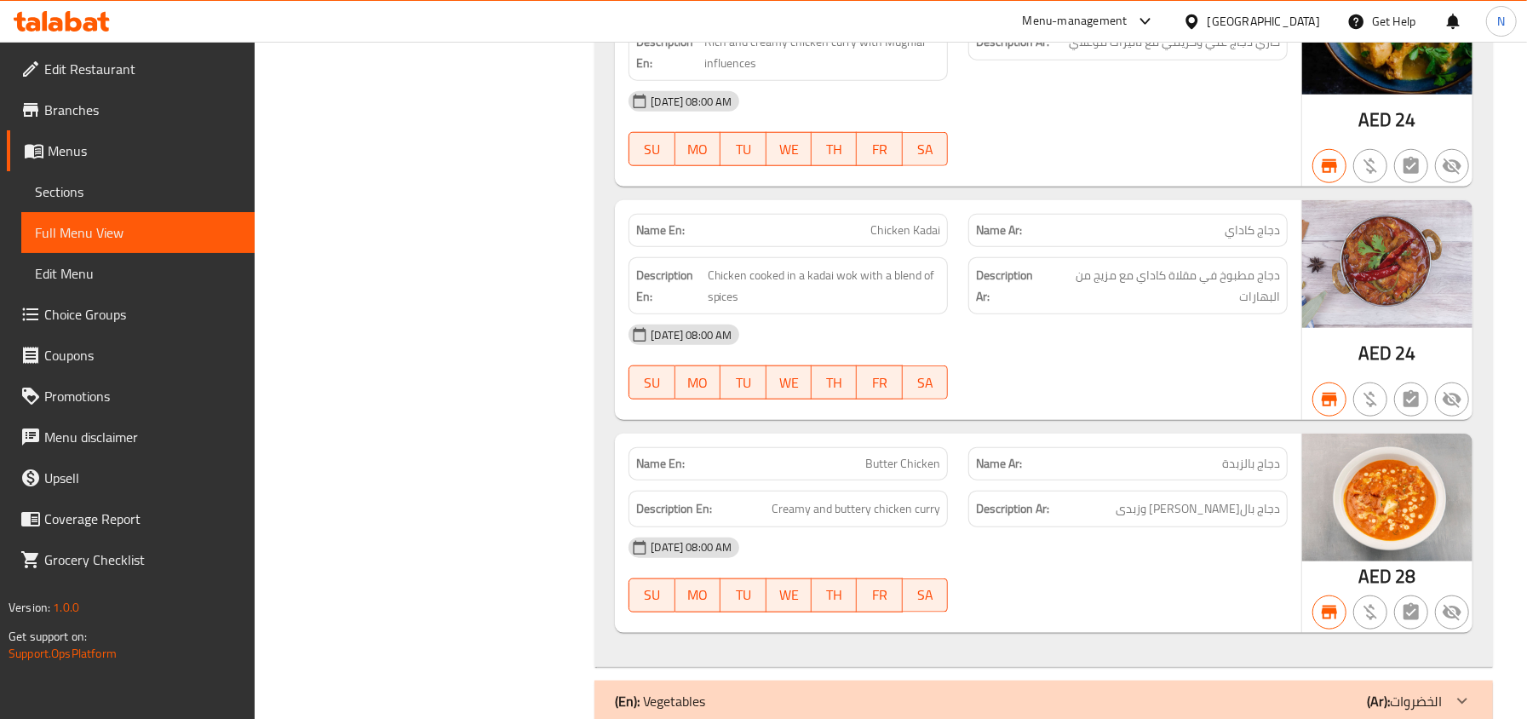
click at [897, 281] on div "Description En: Chicken cooked in a kadai wok with a blend of spices" at bounding box center [787, 285] width 319 height 57
click at [897, 239] on span "Chicken Kadai" at bounding box center [905, 230] width 70 height 18
copy span "Chicken Kadai"
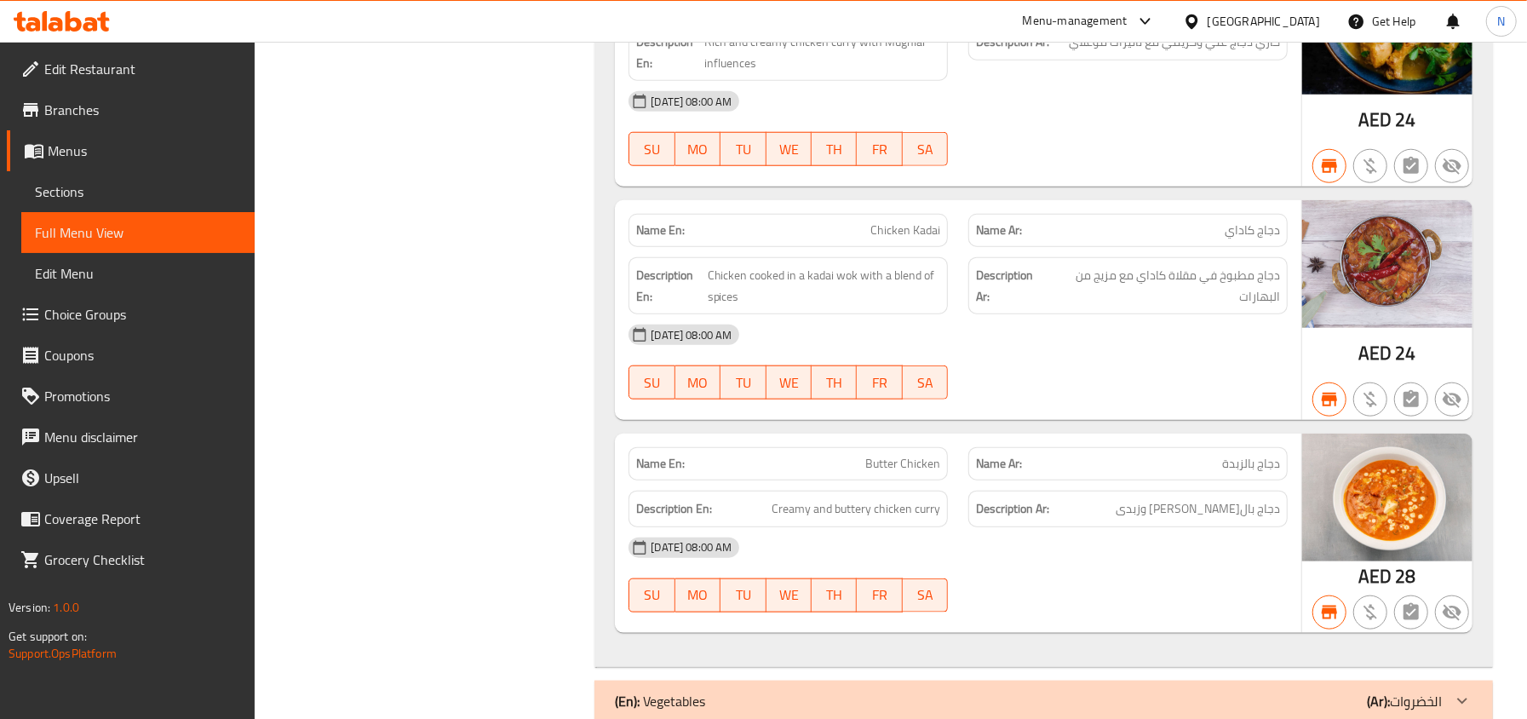
click at [899, 473] on span "Butter Chicken" at bounding box center [902, 464] width 75 height 18
click at [914, 239] on span "Chicken Kadai" at bounding box center [905, 230] width 70 height 18
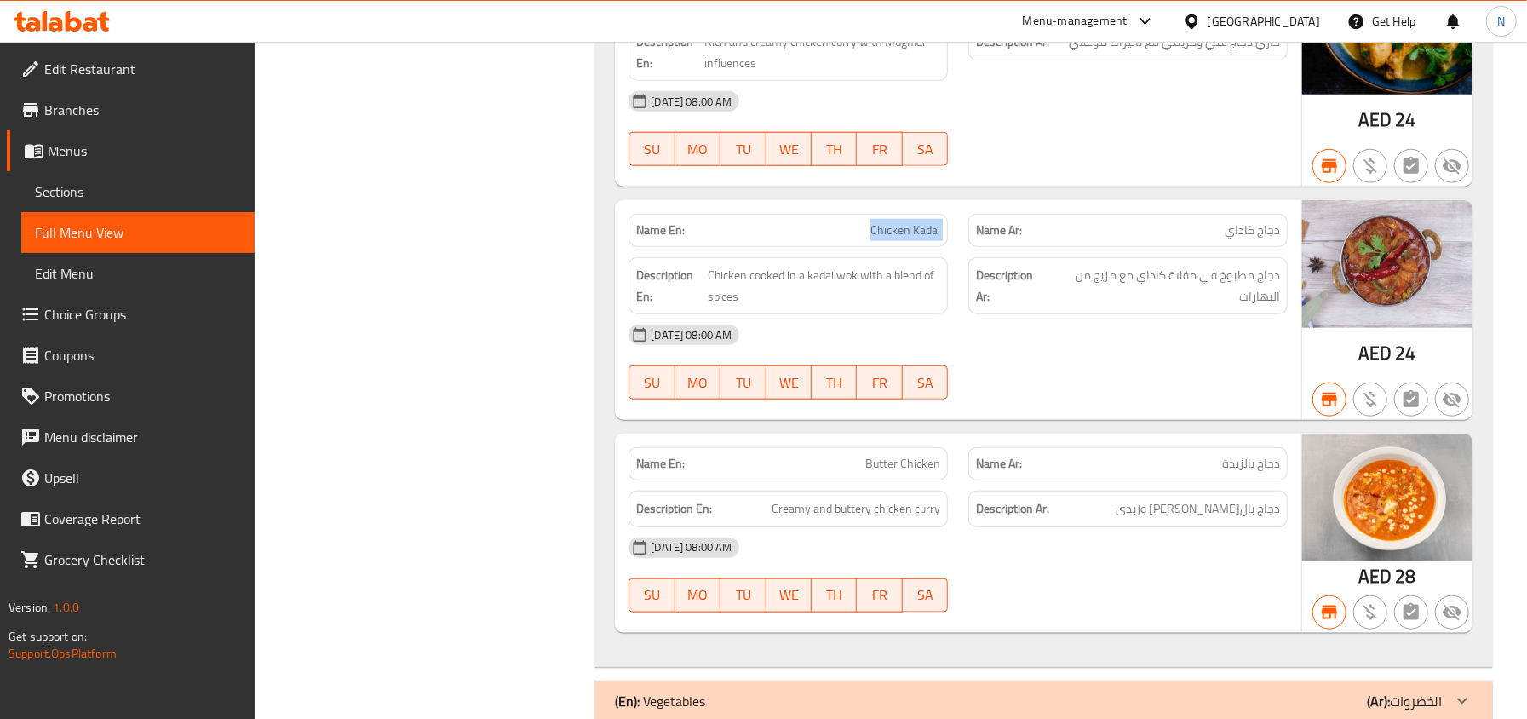
click at [914, 239] on span "Chicken Kadai" at bounding box center [905, 230] width 70 height 18
click at [877, 473] on span "Butter Chicken" at bounding box center [902, 464] width 75 height 18
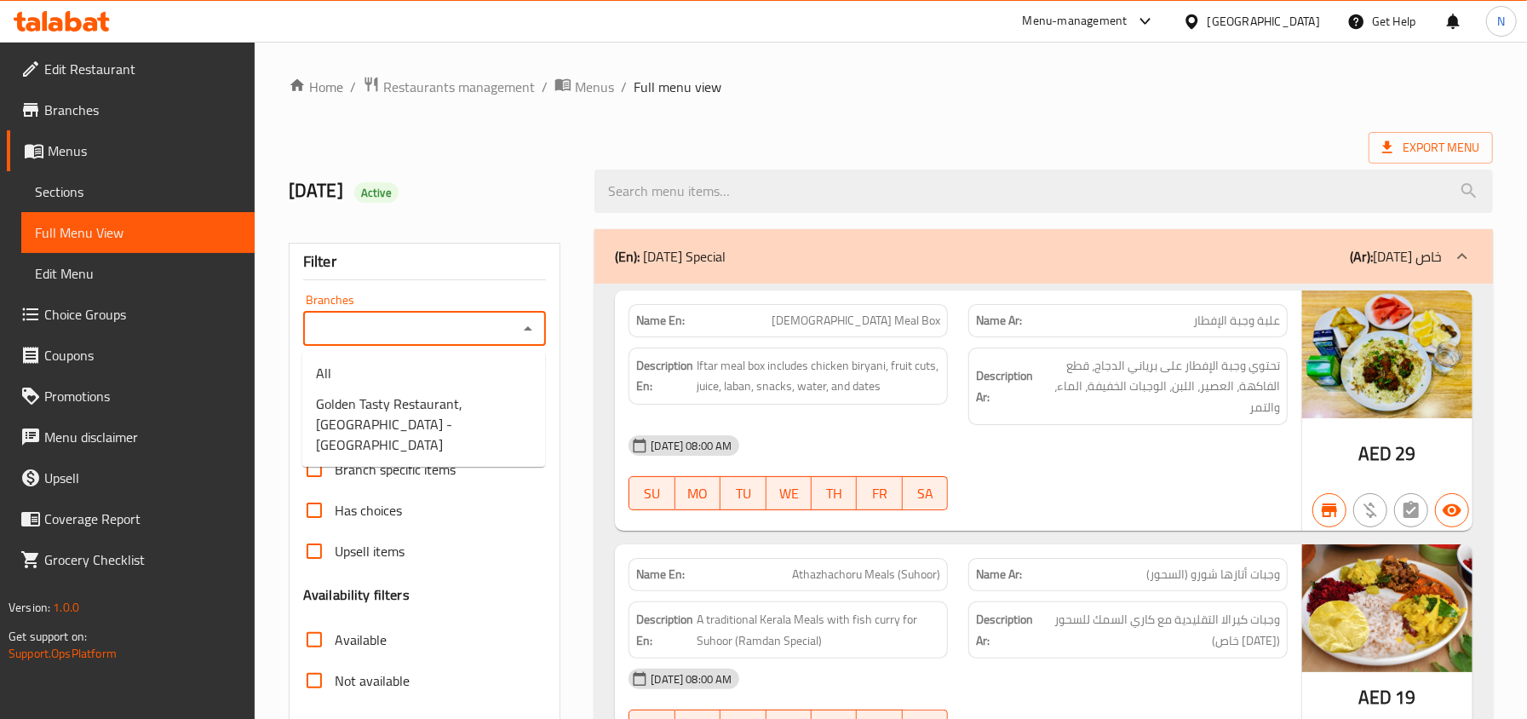
click at [373, 321] on input "Branches" at bounding box center [410, 329] width 205 height 24
click at [392, 396] on span "Golden Tasty Restaurant, [GEOGRAPHIC_DATA] - [GEOGRAPHIC_DATA]" at bounding box center [423, 423] width 215 height 61
type input "Golden Tasty Restaurant, Barsha Heights - TECOM"
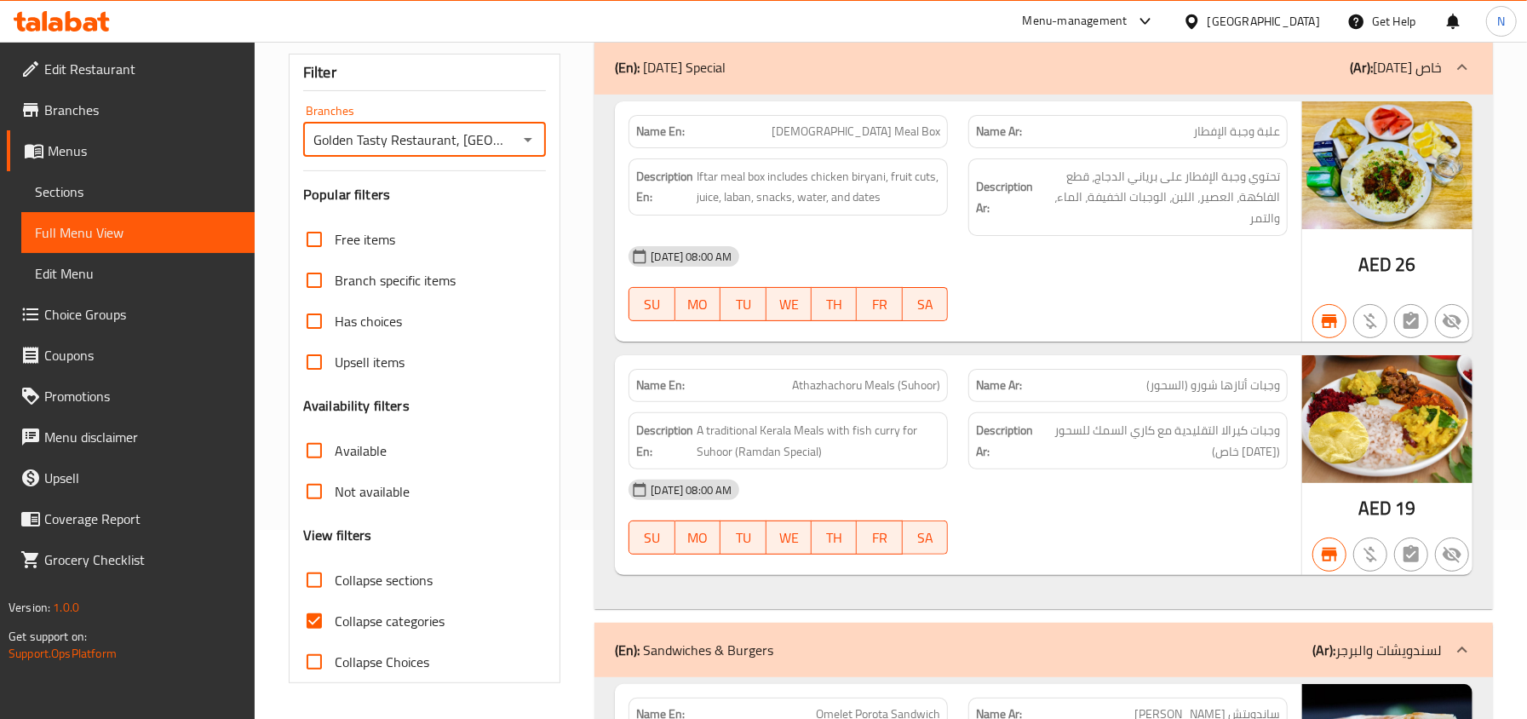
scroll to position [303, 0]
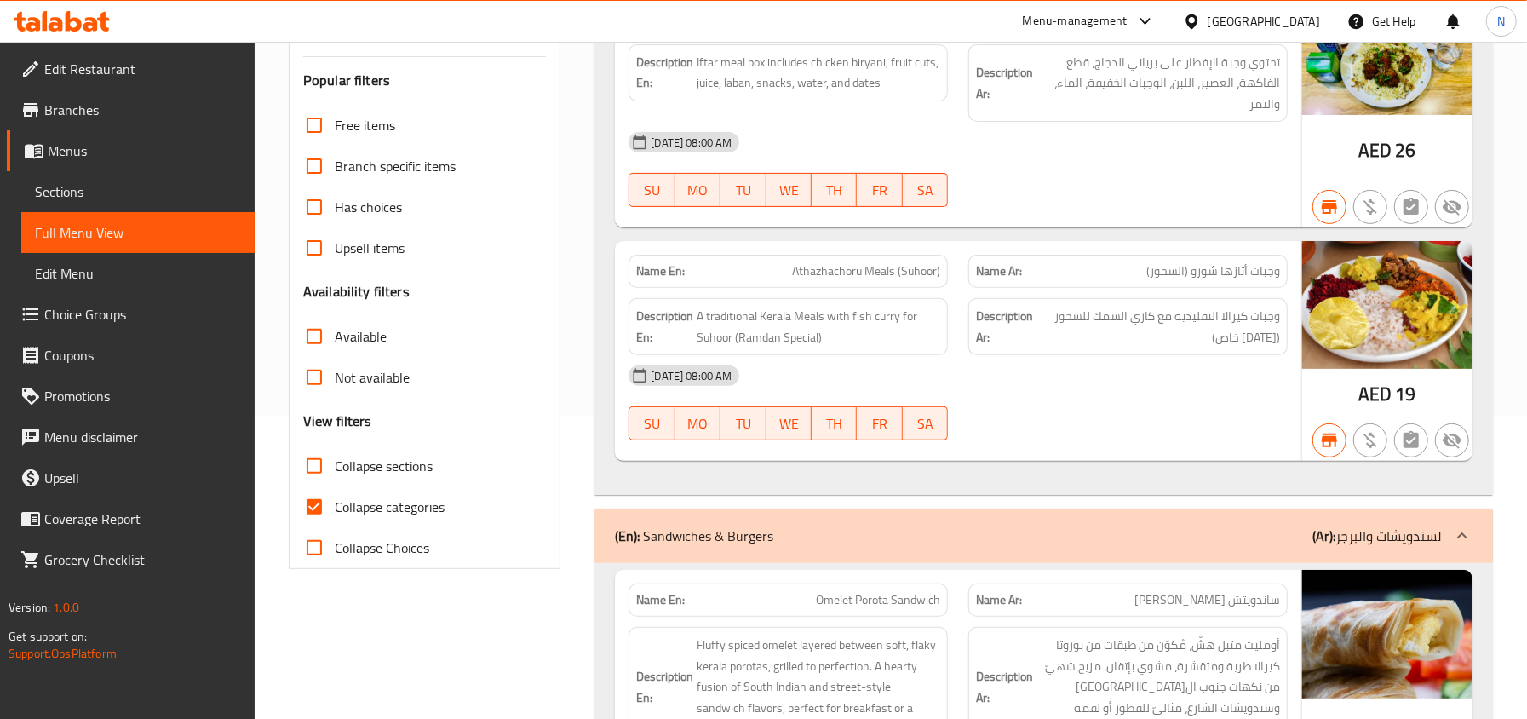
click at [388, 386] on span "Not available" at bounding box center [372, 377] width 75 height 20
click at [335, 386] on input "Not available" at bounding box center [314, 377] width 41 height 41
checkbox input "true"
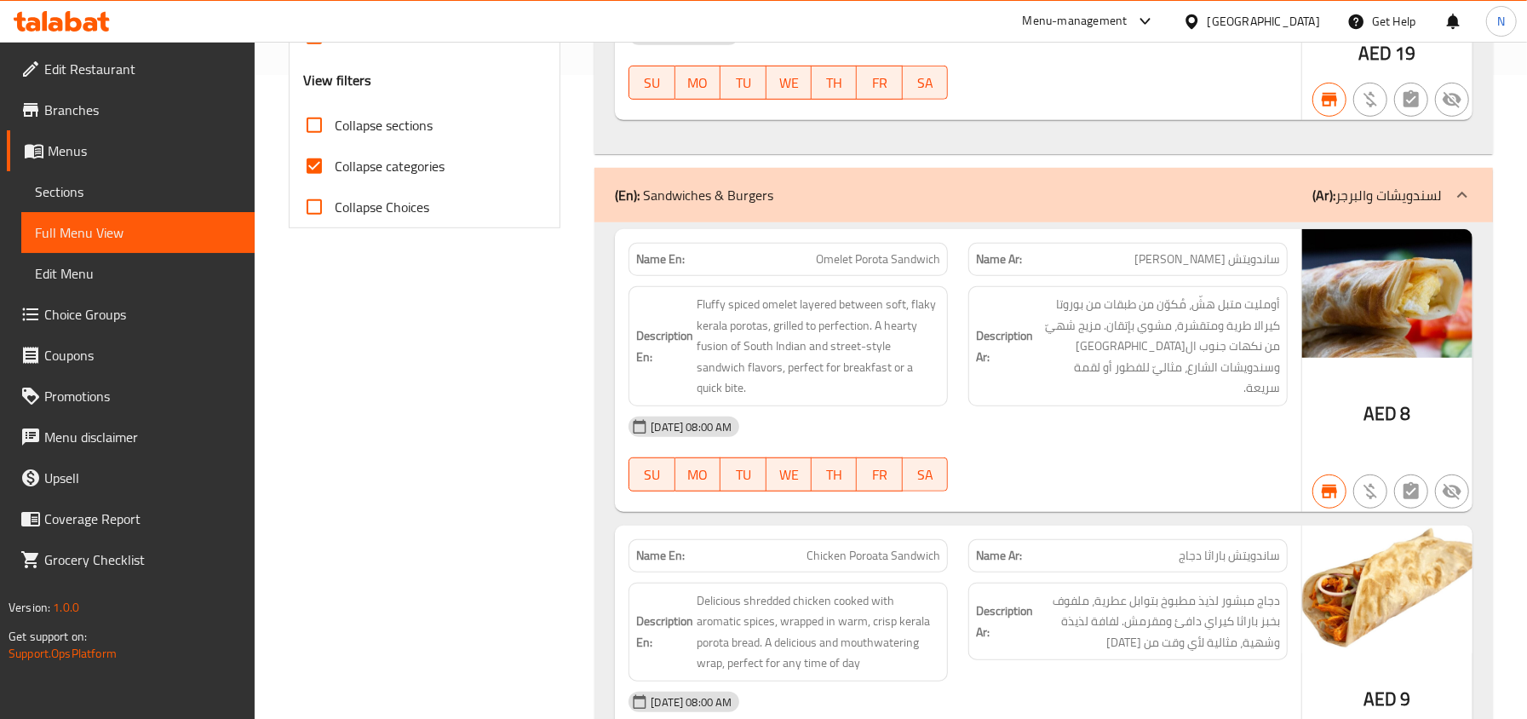
click at [409, 110] on label "Collapse sections" at bounding box center [363, 125] width 139 height 41
click at [335, 110] on input "Collapse sections" at bounding box center [314, 125] width 41 height 41
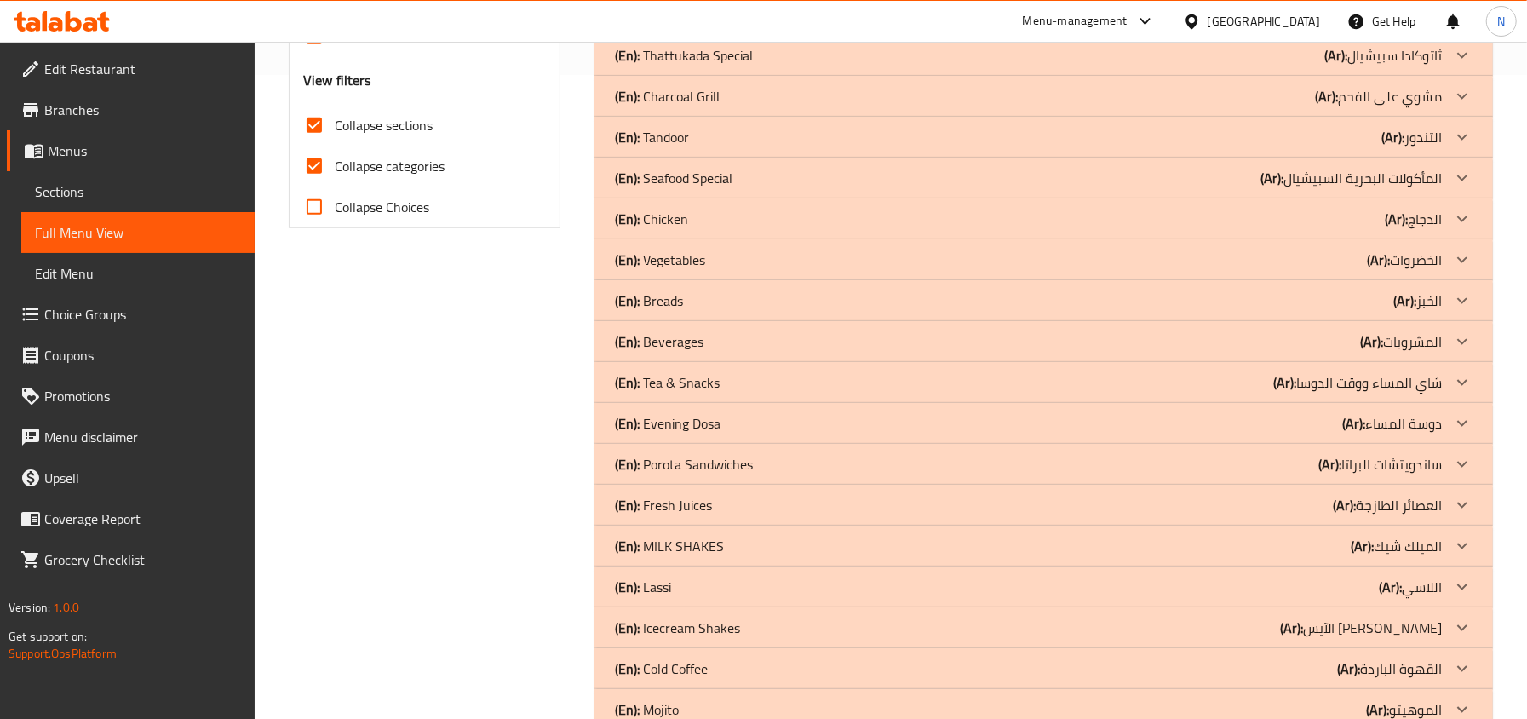
click at [400, 128] on span "Collapse sections" at bounding box center [384, 125] width 98 height 20
click at [335, 128] on input "Collapse sections" at bounding box center [314, 125] width 41 height 41
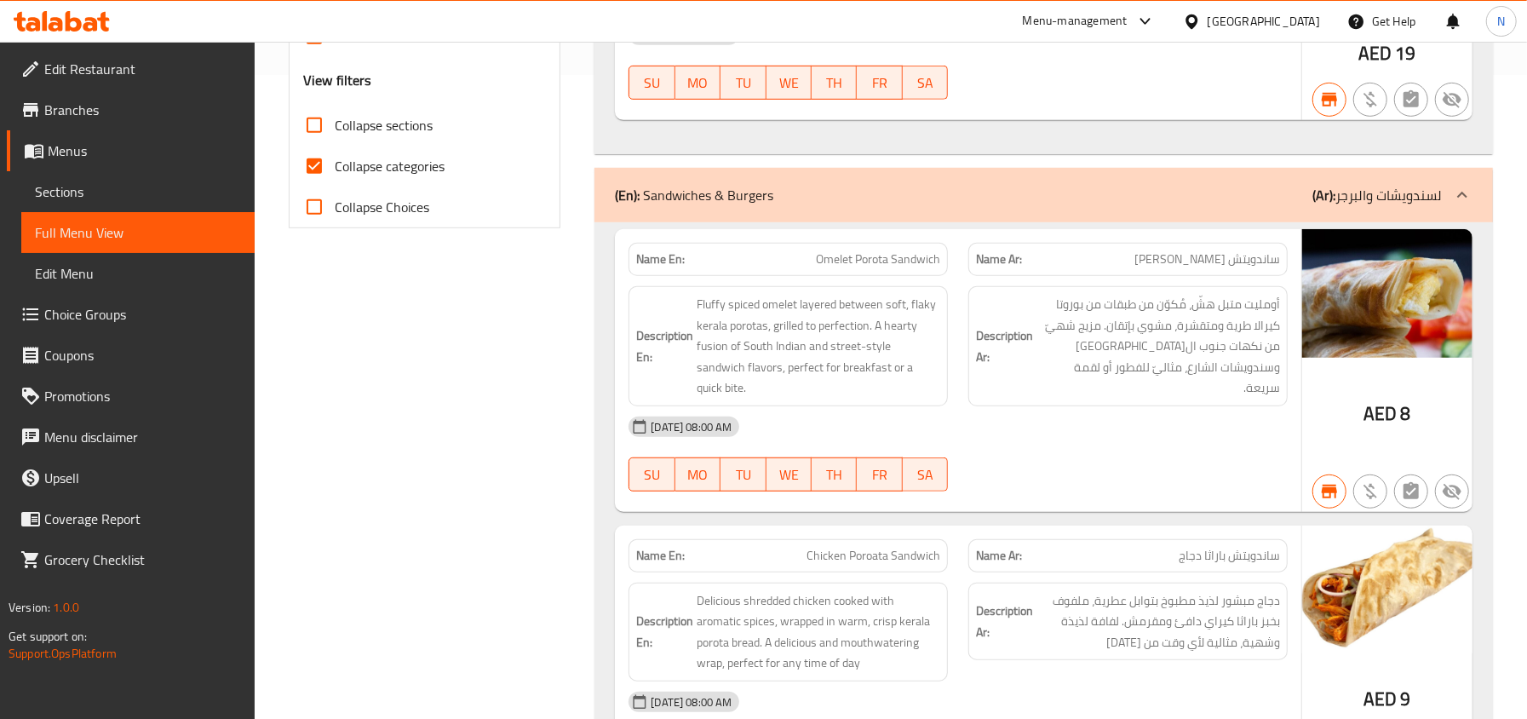
click at [400, 128] on span "Collapse sections" at bounding box center [384, 125] width 98 height 20
click at [335, 128] on input "Collapse sections" at bounding box center [314, 125] width 41 height 41
checkbox input "true"
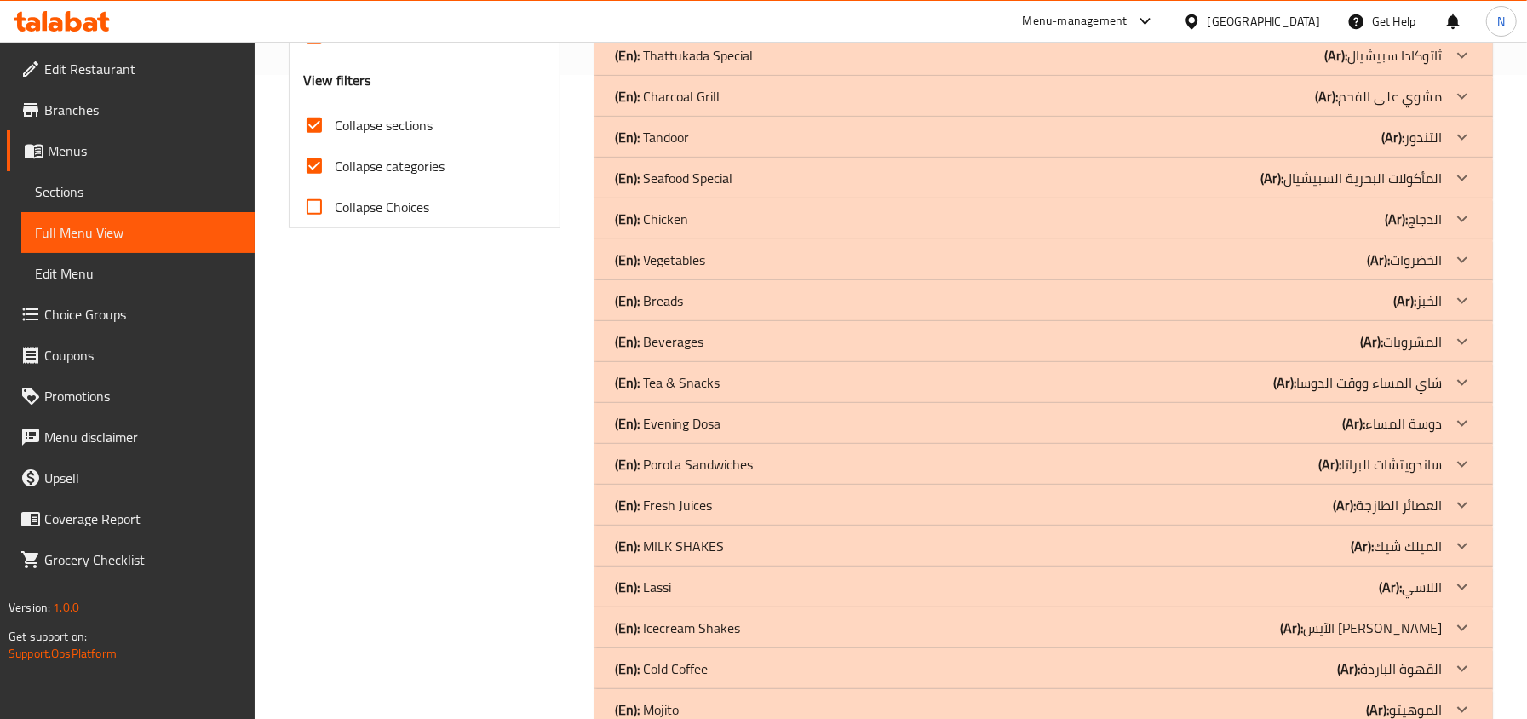
scroll to position [730, 0]
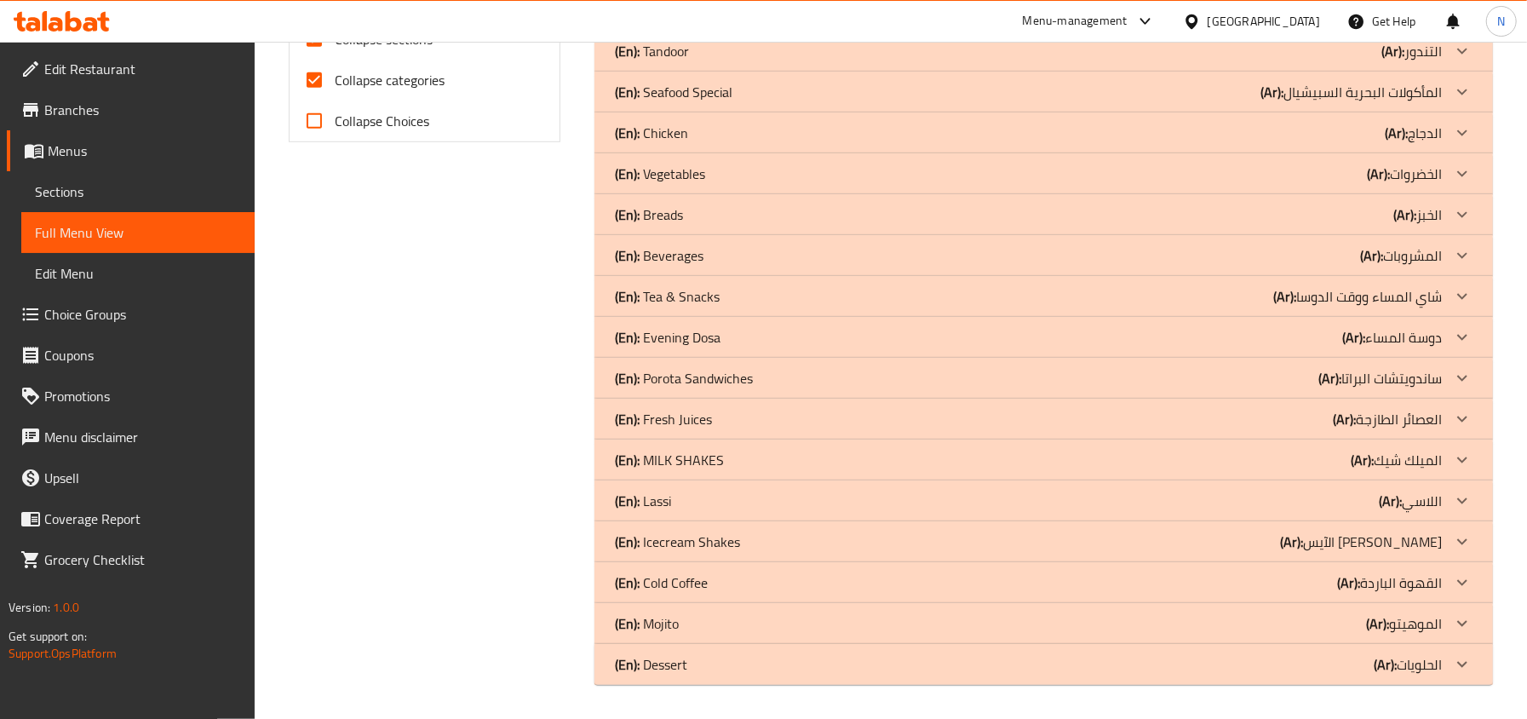
click at [754, 131] on div "(En): Chicken (Ar): الدجاج" at bounding box center [1028, 133] width 827 height 20
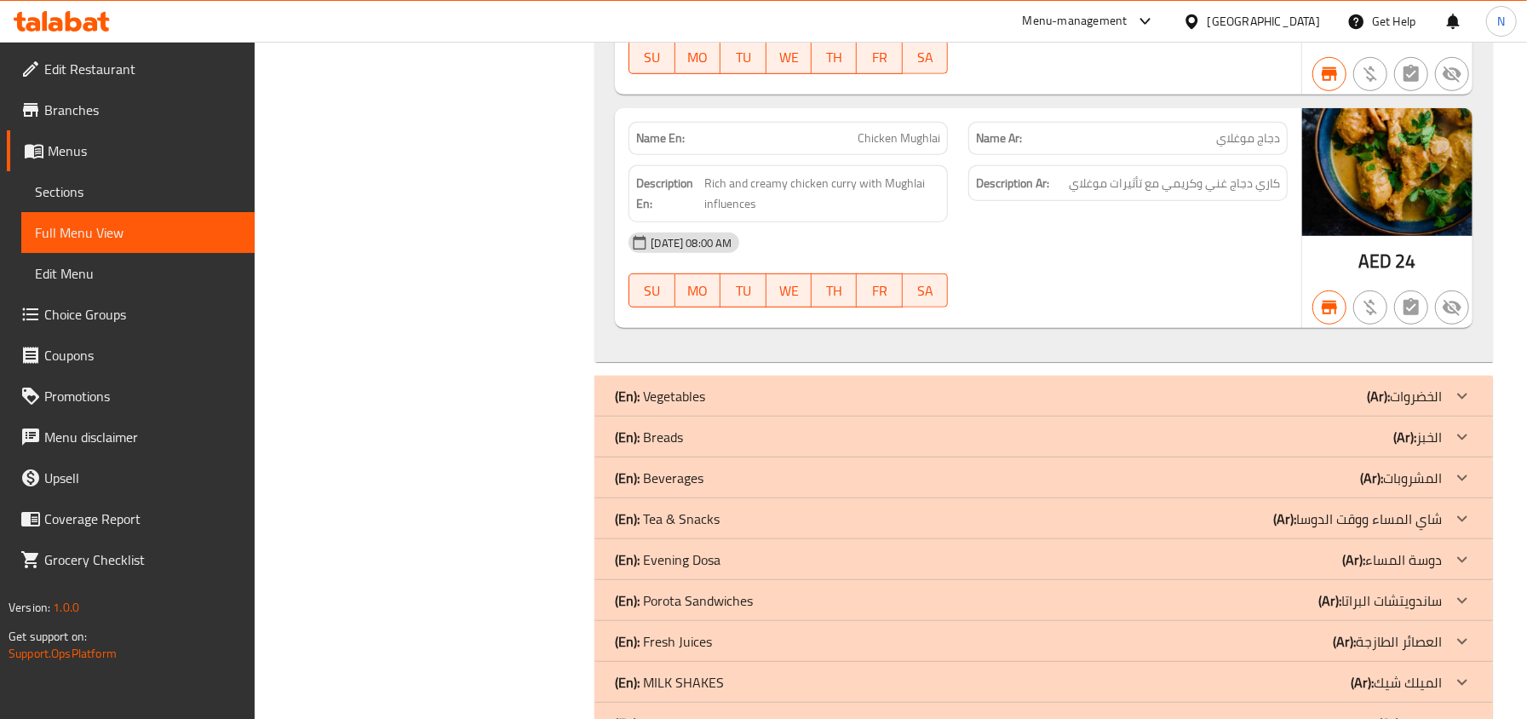
scroll to position [5498, 0]
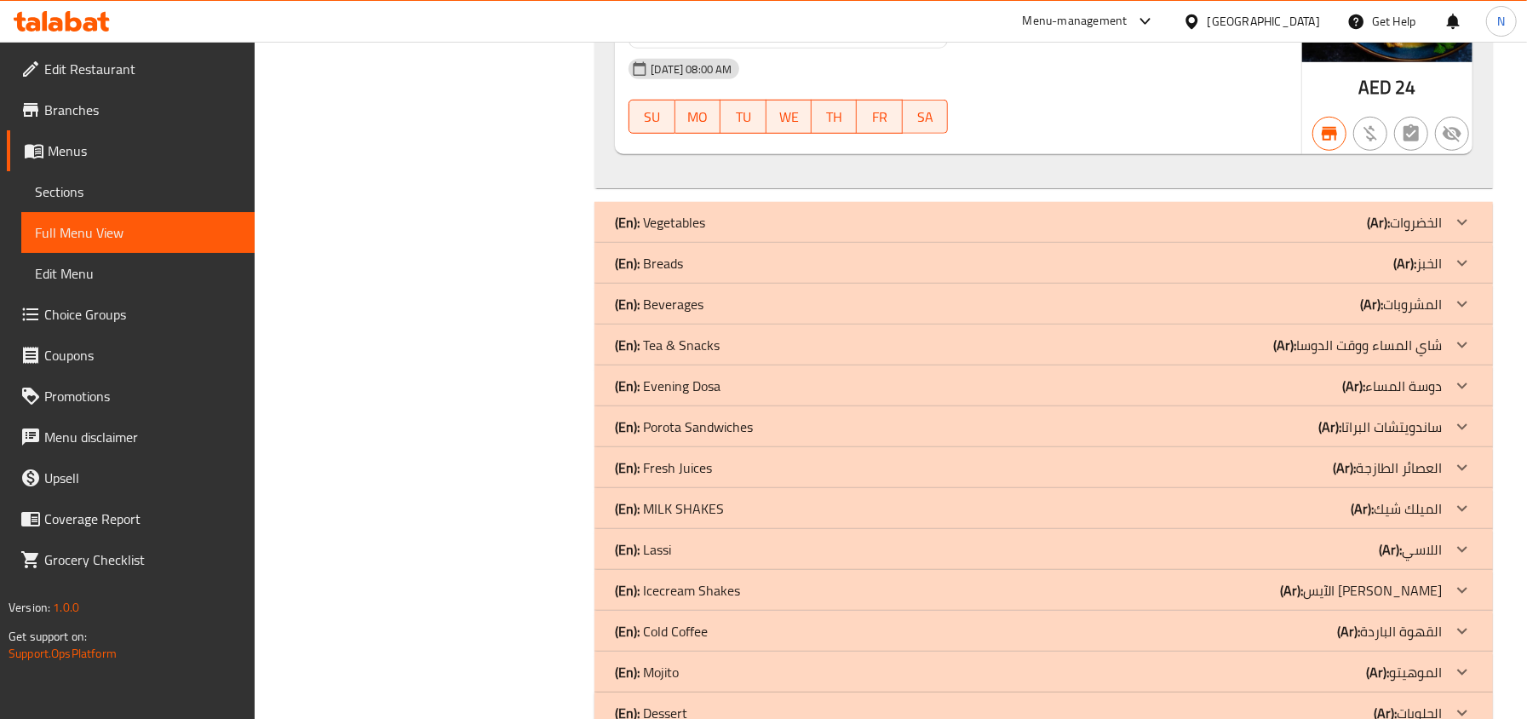
click at [767, 232] on div "(En): Vegetables (Ar): الخضروات" at bounding box center [1028, 222] width 827 height 20
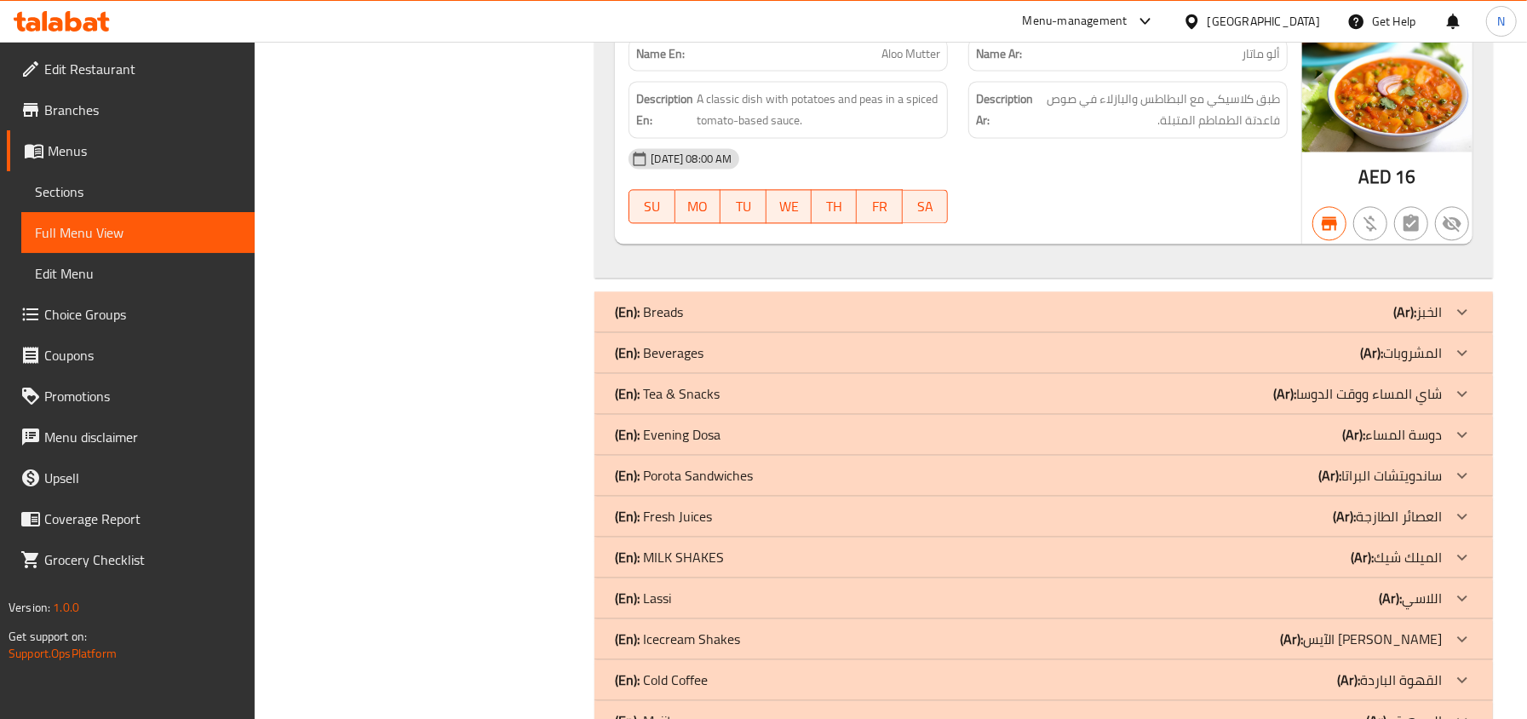
scroll to position [7201, 0]
click at [781, 320] on div "(En): Breads (Ar): الخبز" at bounding box center [1028, 310] width 827 height 20
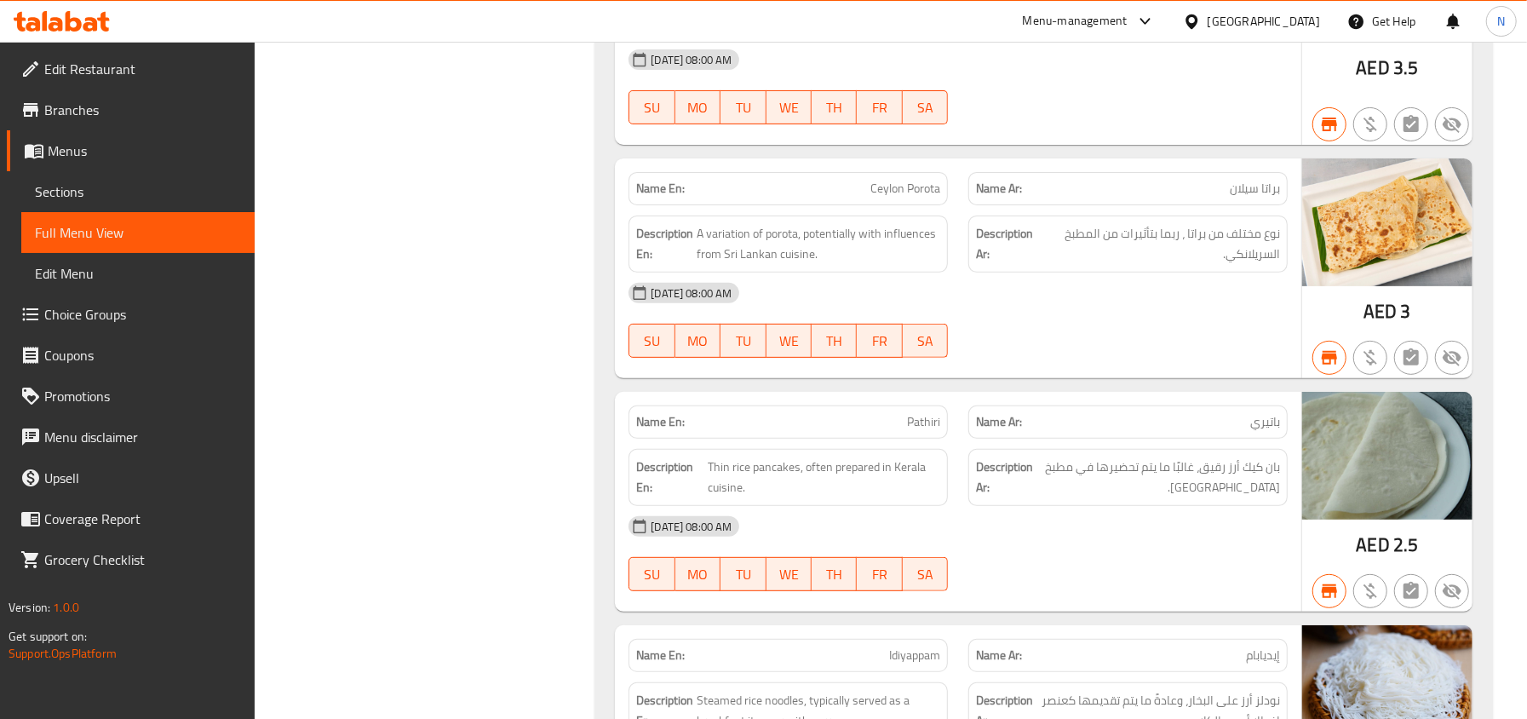
scroll to position [9472, 0]
click at [910, 432] on span "Pathiri" at bounding box center [923, 423] width 33 height 18
copy span "Pathiri"
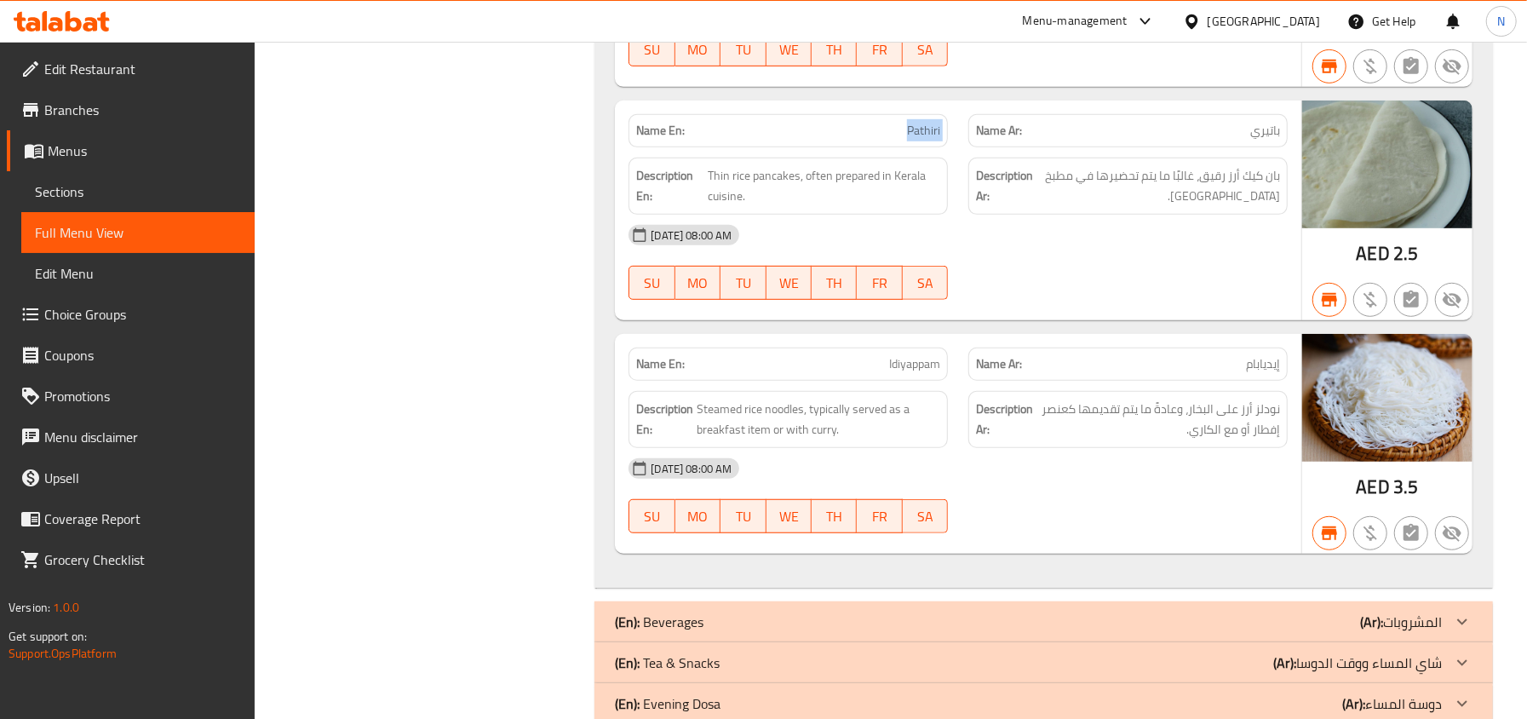
scroll to position [9812, 0]
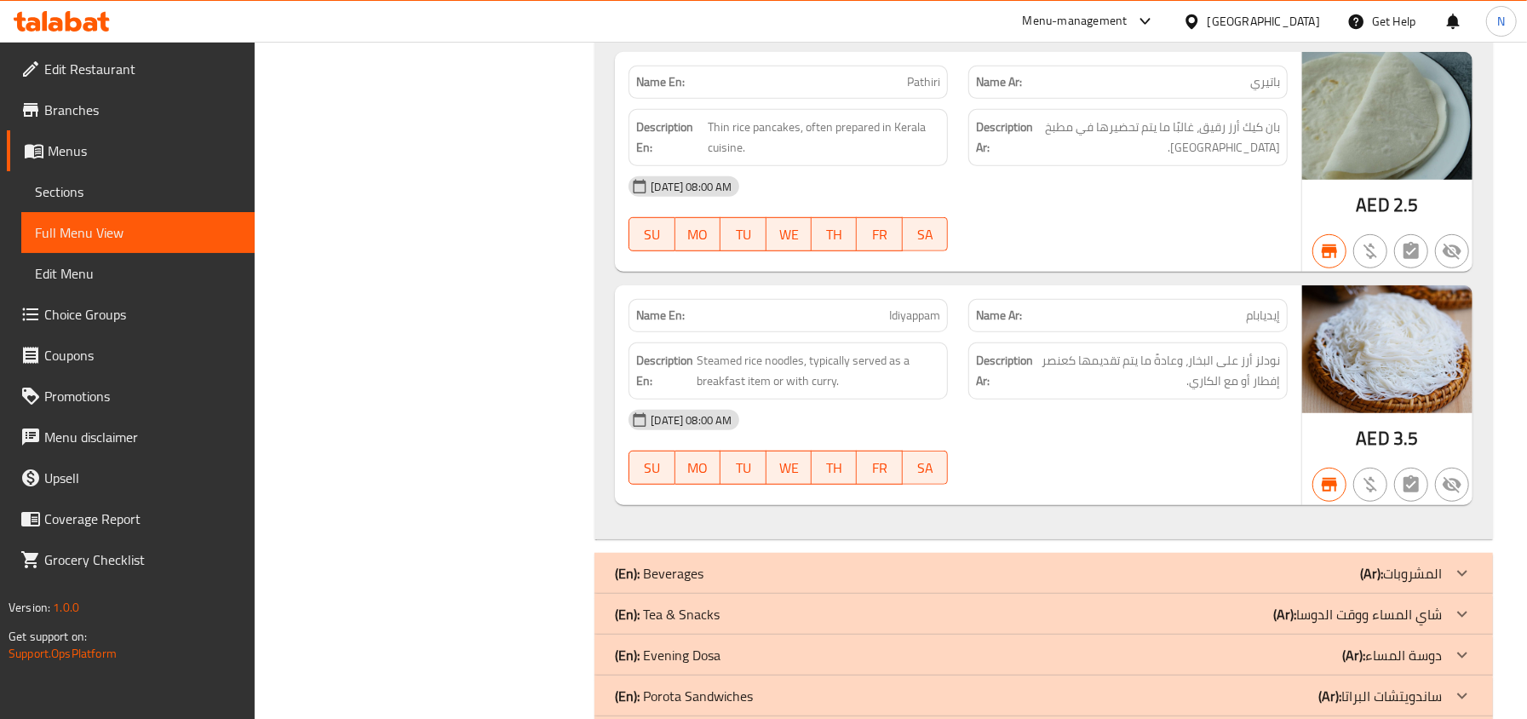
click at [918, 324] on span "Idiyappam" at bounding box center [914, 315] width 51 height 18
copy span "Idiyappam"
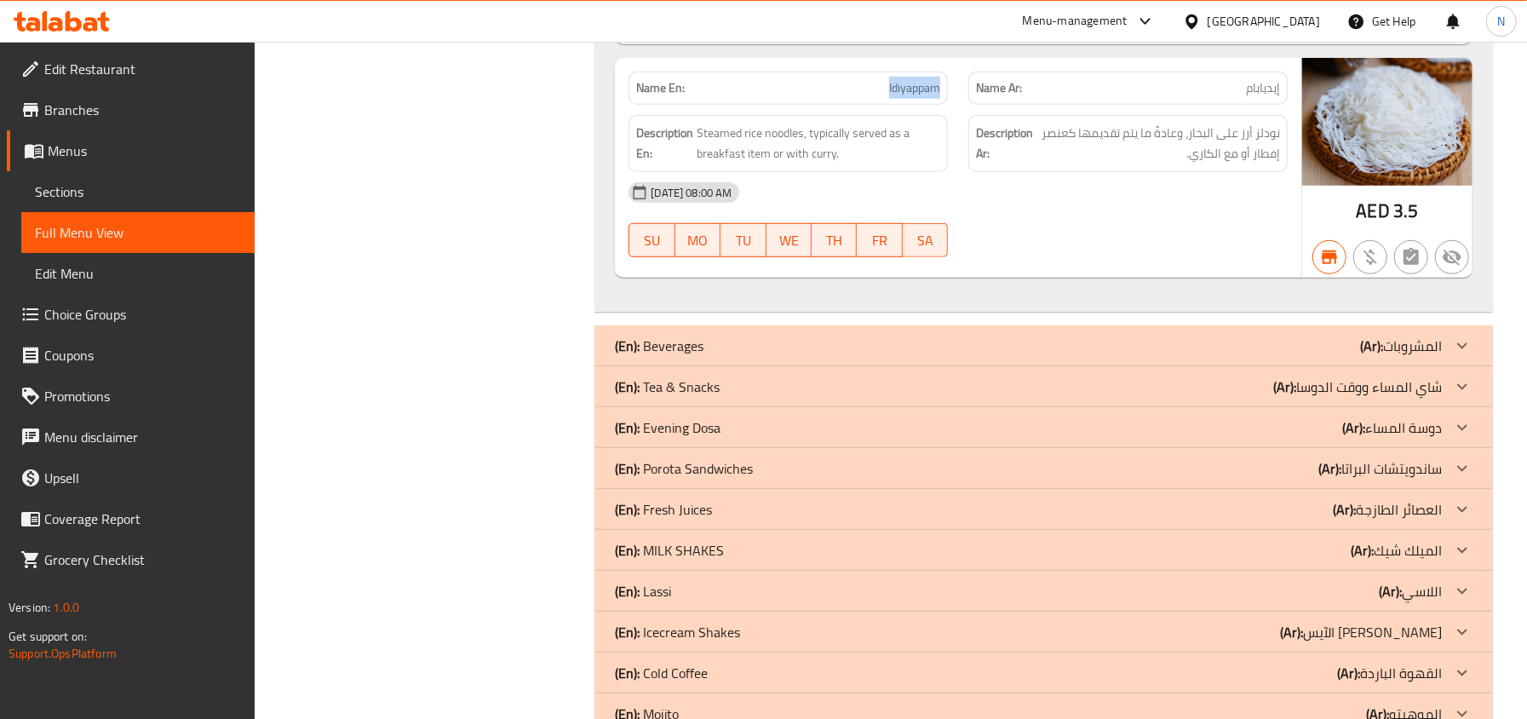
click at [770, 366] on div "(En): Beverages (Ar): المشروبات" at bounding box center [1043, 345] width 898 height 41
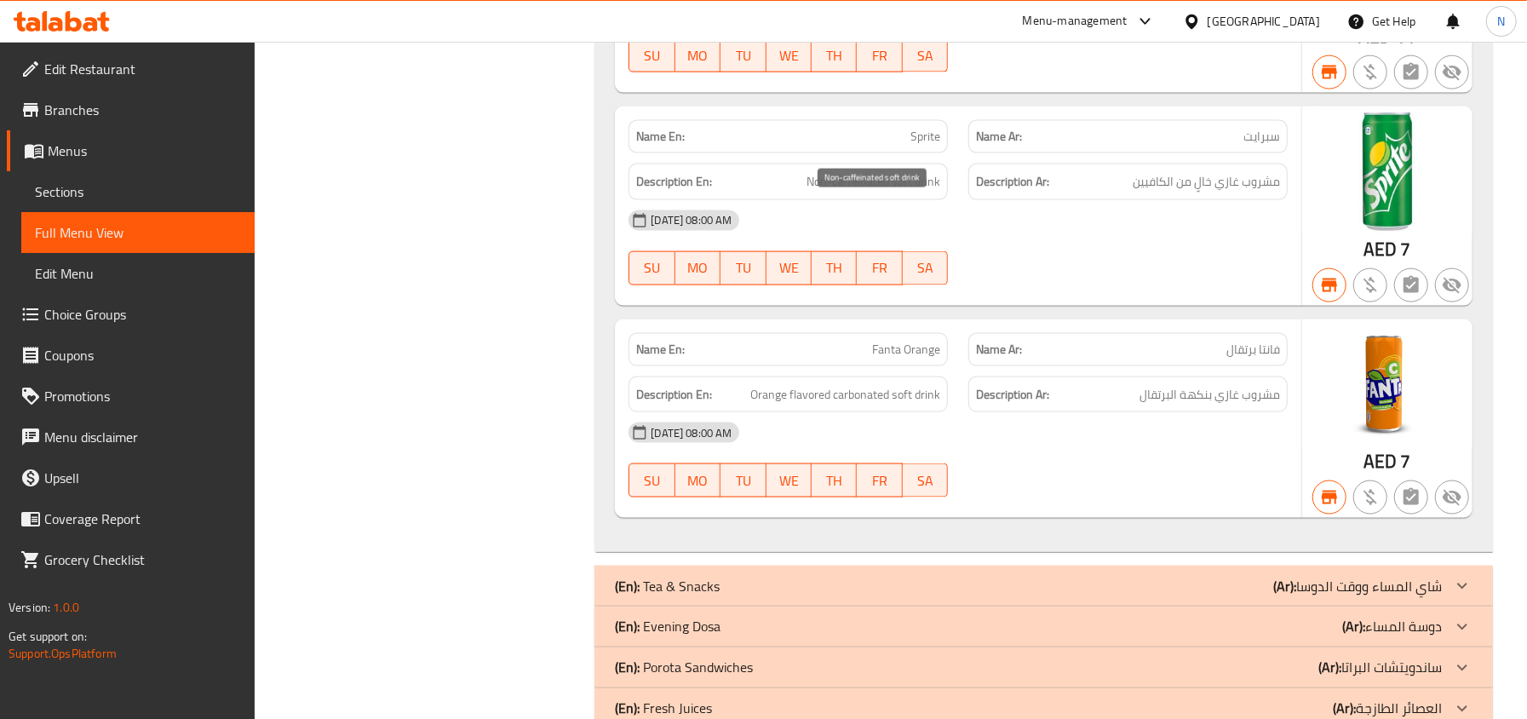
scroll to position [11061, 0]
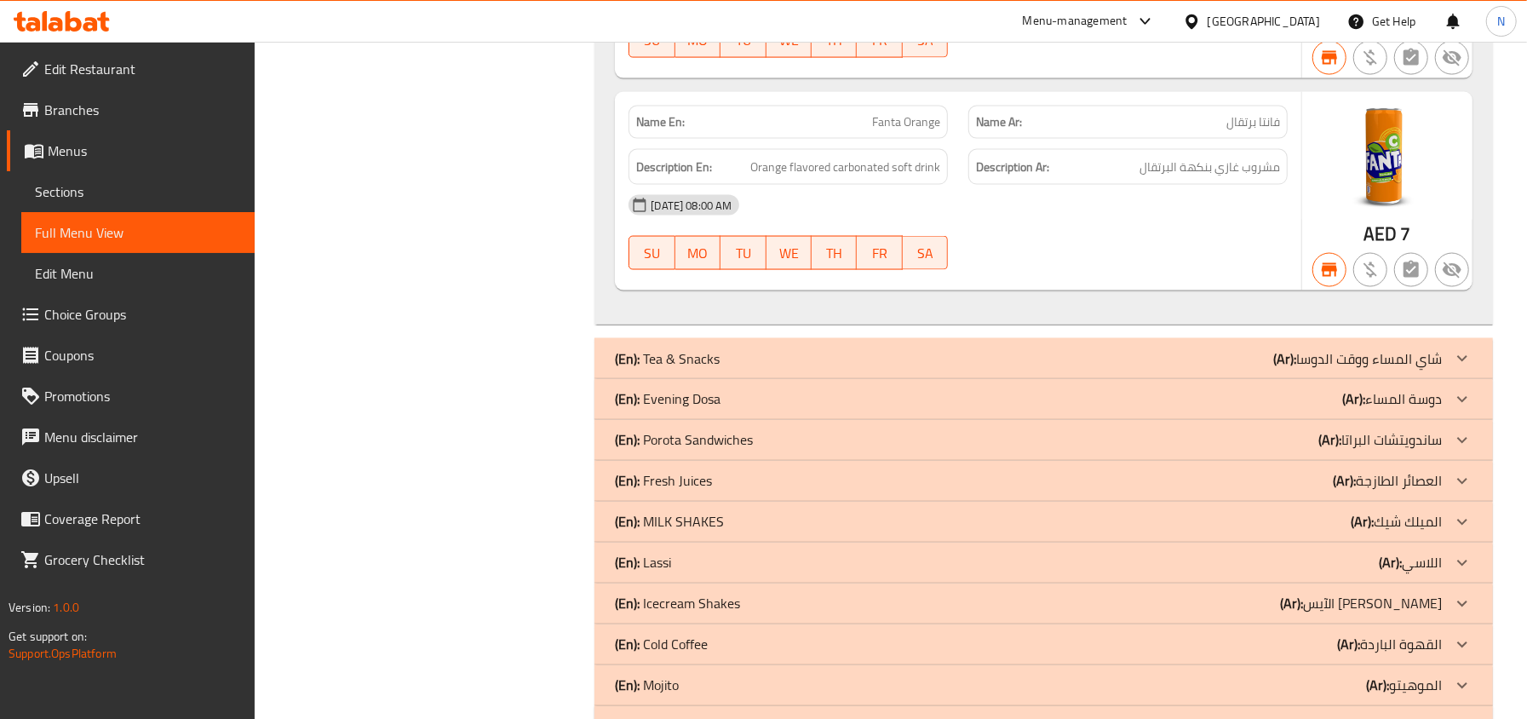
click at [784, 379] on div "(En): Tea & Snacks (Ar): شاي المساء ووقت الدوسا" at bounding box center [1043, 358] width 898 height 41
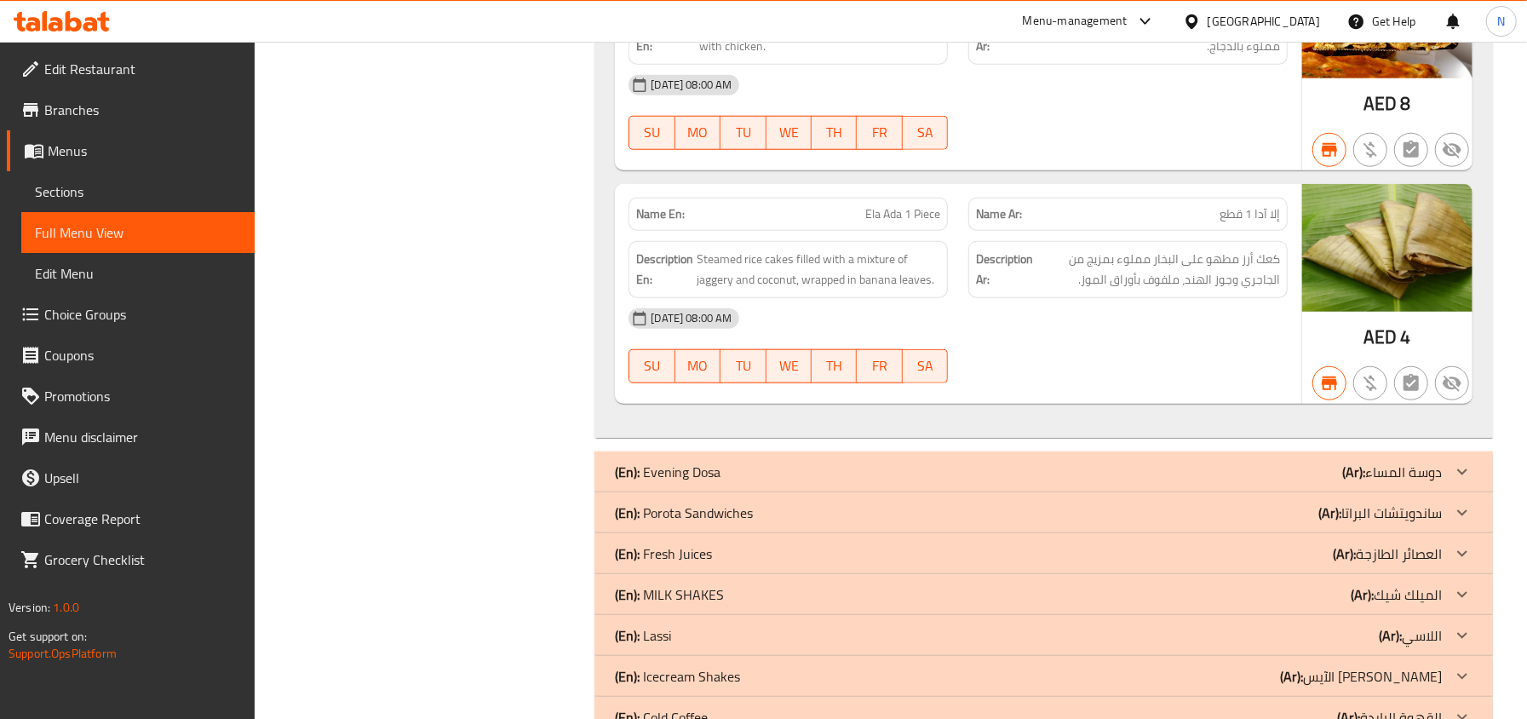
scroll to position [14920, 0]
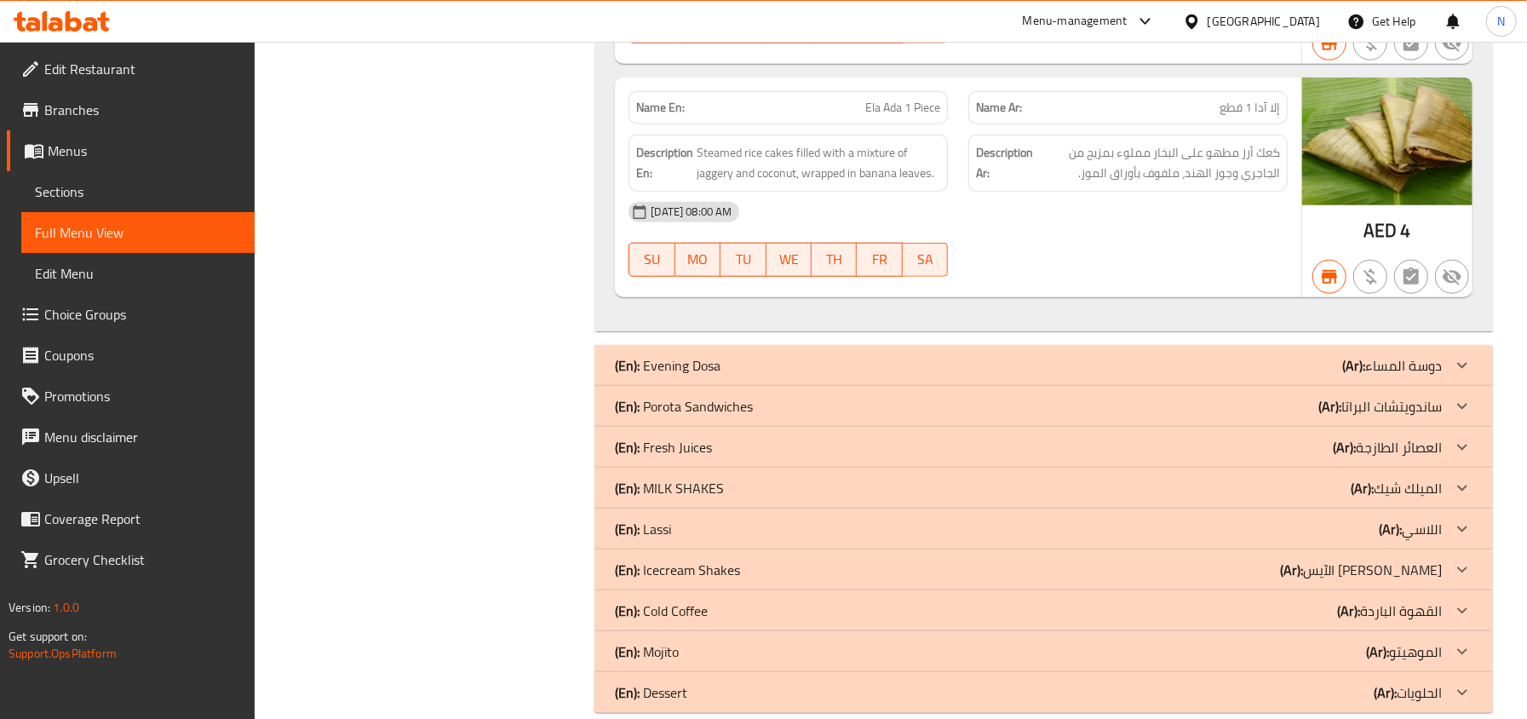
click at [724, 375] on div "(En): Evening Dosa (Ar): دوسة المساء" at bounding box center [1028, 365] width 827 height 20
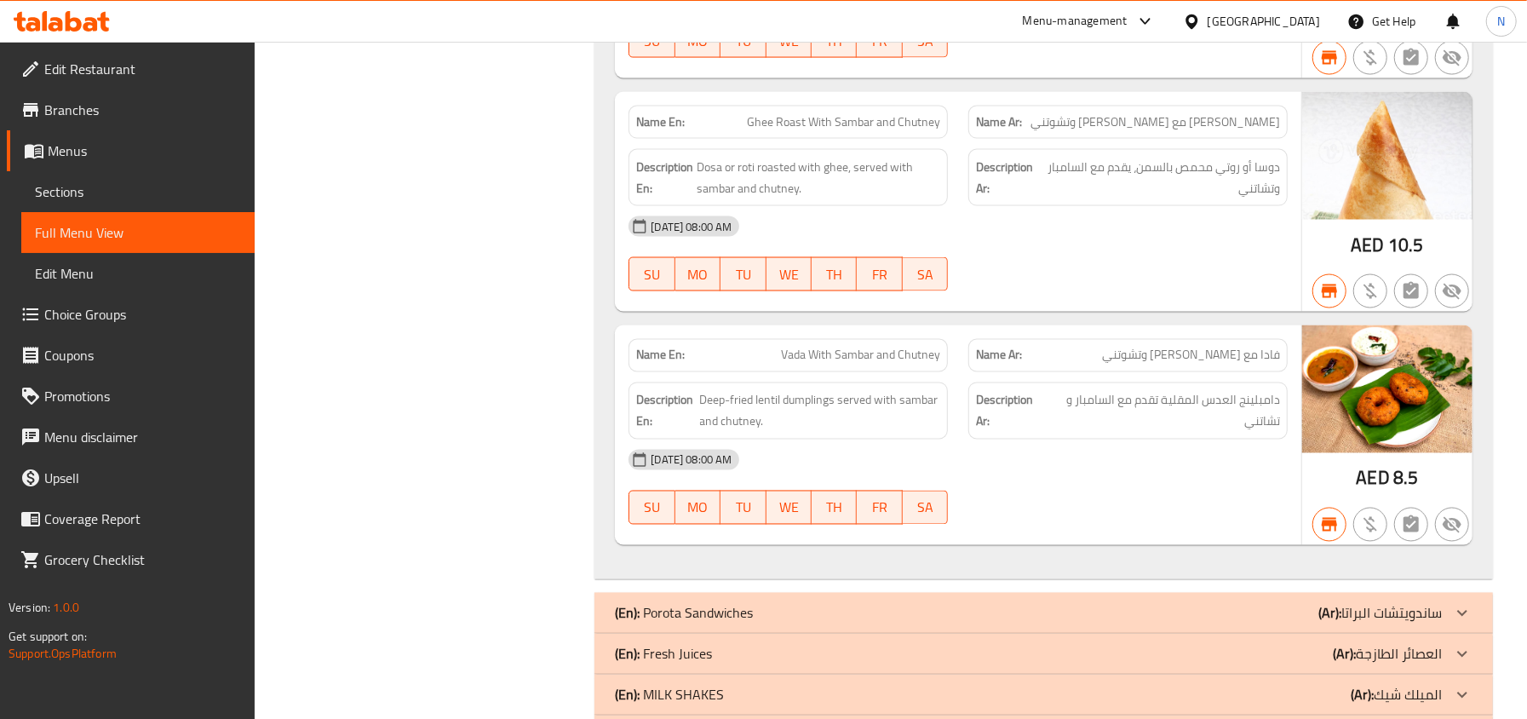
scroll to position [15965, 0]
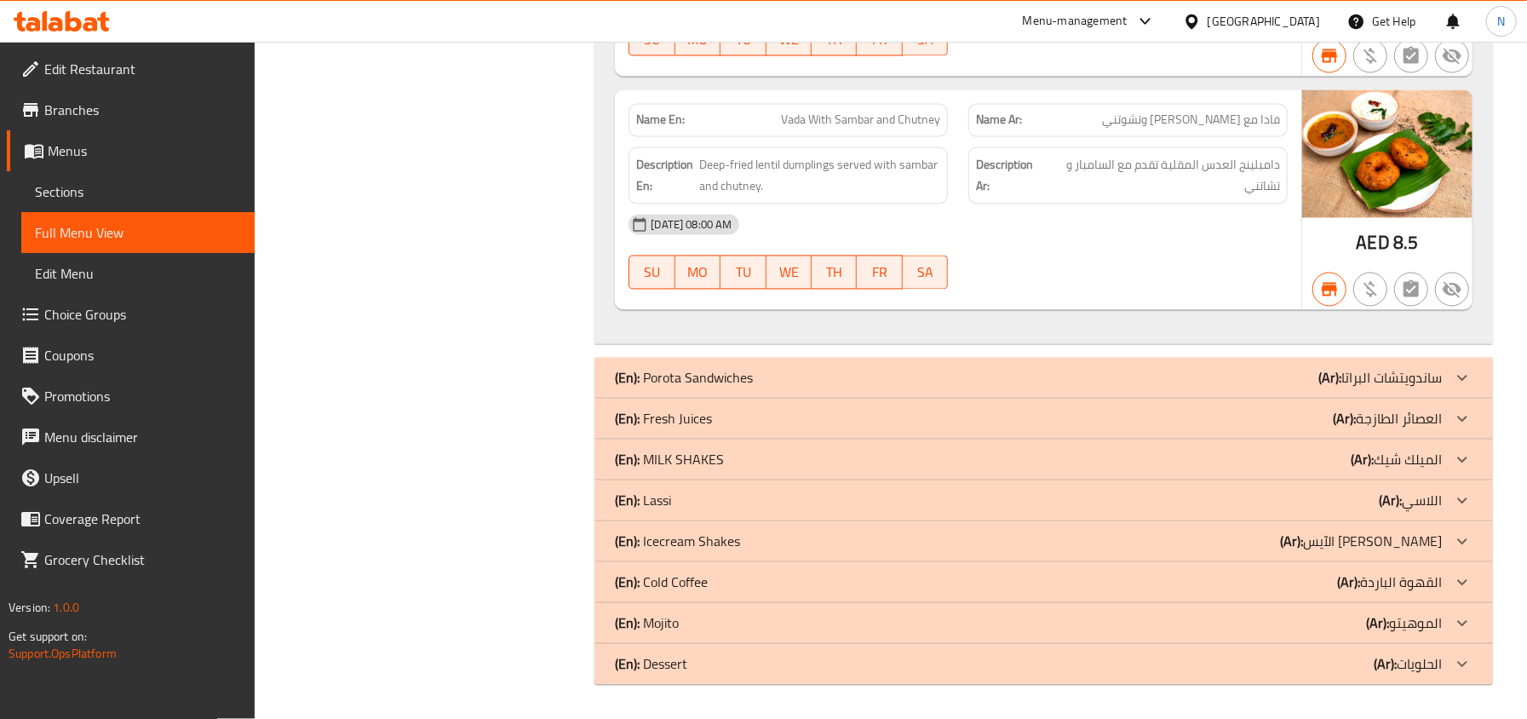
click at [808, 386] on div "(En): Porota Sandwiches (Ar): ساندويتشات البراتا" at bounding box center [1028, 378] width 827 height 20
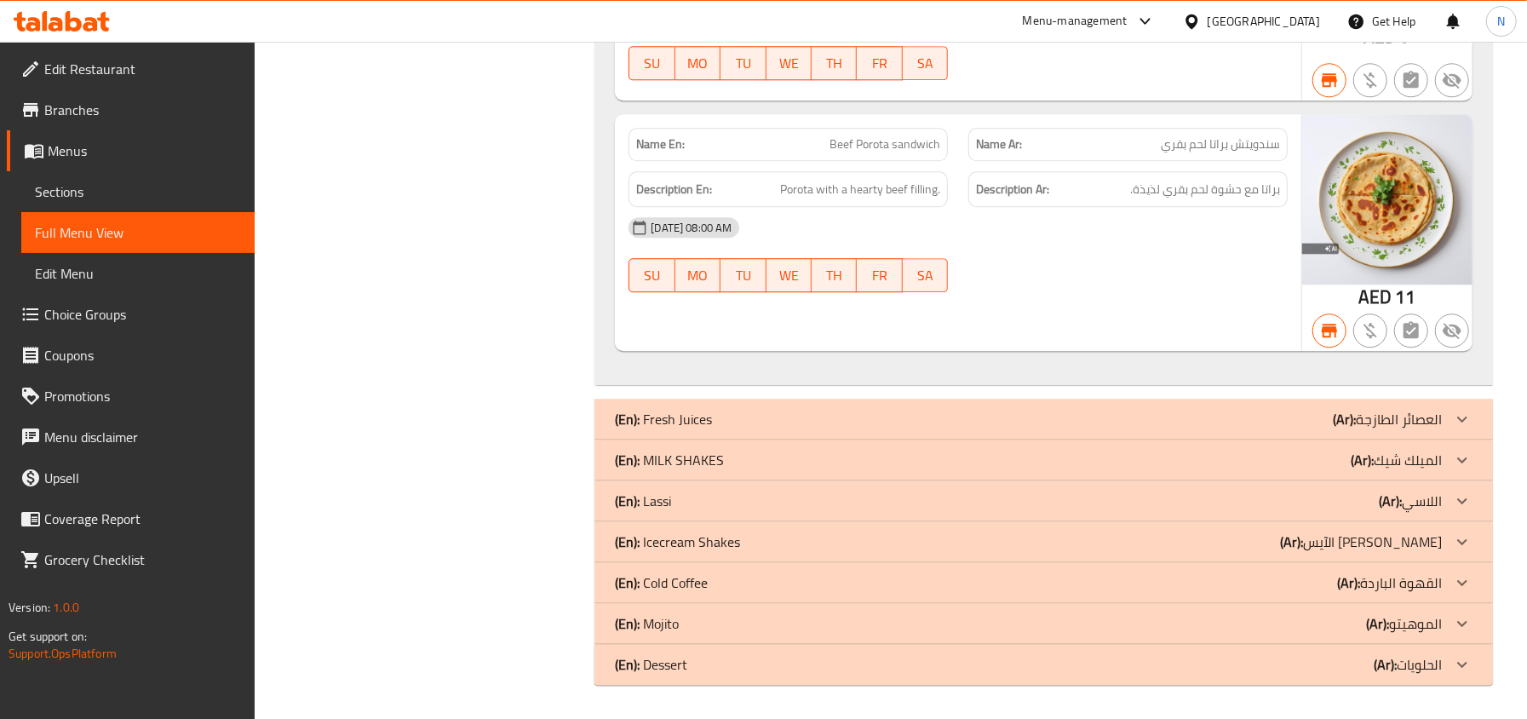
scroll to position [16932, 0]
click at [736, 398] on div "(En): Fresh Juices (Ar): العصائر الطازجة" at bounding box center [1043, 418] width 898 height 41
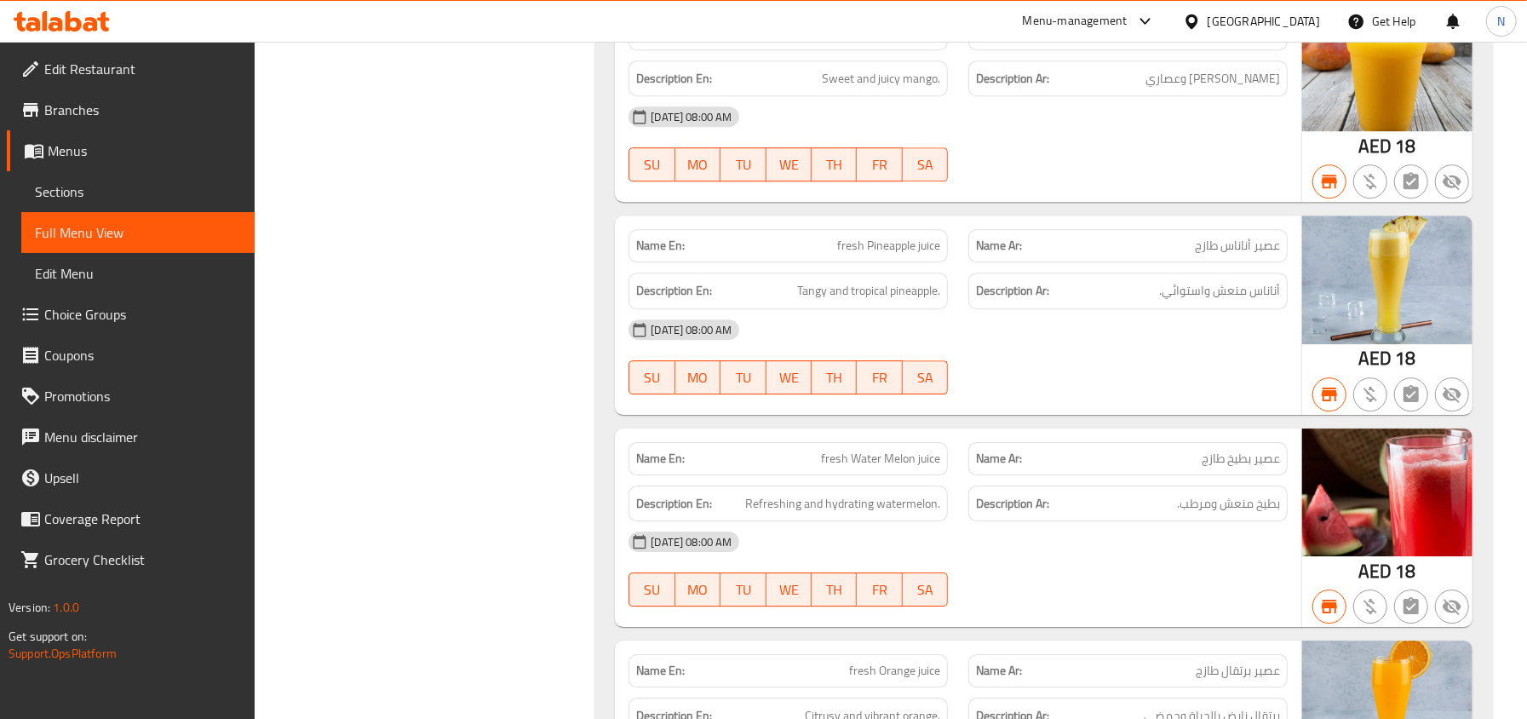
scroll to position [17259, 0]
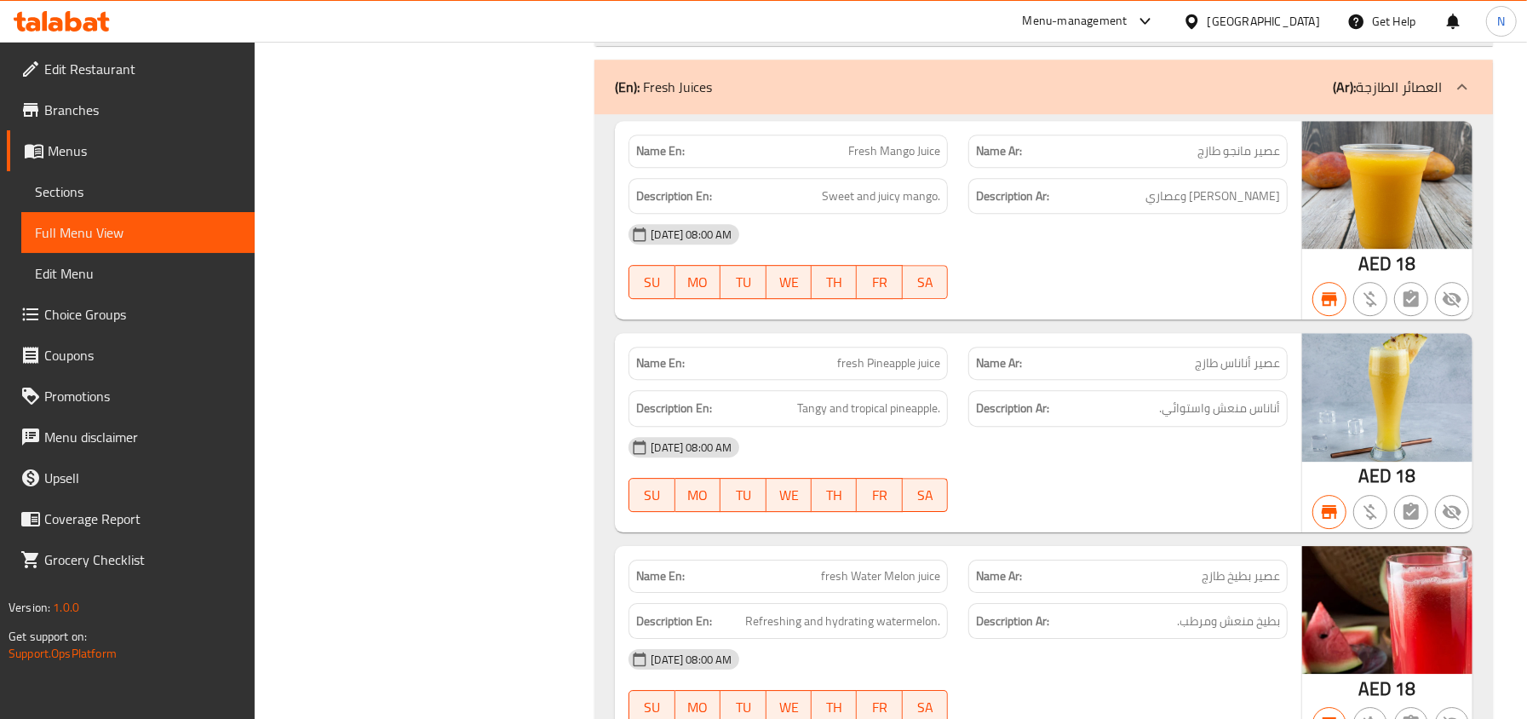
click at [853, 160] on span "Fresh Mango Juice" at bounding box center [894, 151] width 92 height 18
copy span "Fresh Mango Juice"
click at [859, 372] on span "fresh Pineapple juice" at bounding box center [888, 363] width 103 height 18
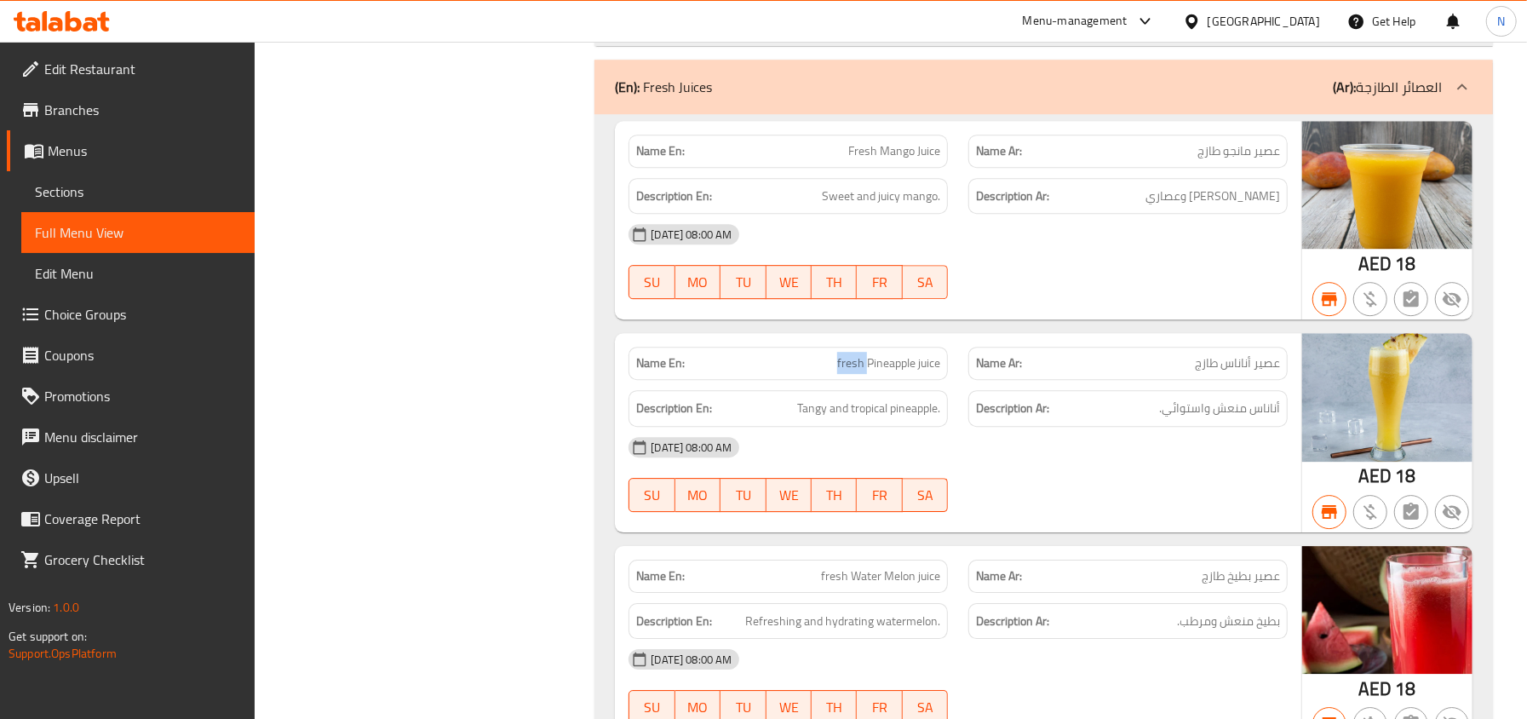
click at [859, 372] on span "fresh Pineapple juice" at bounding box center [888, 363] width 103 height 18
copy span "fresh Pineapple juice"
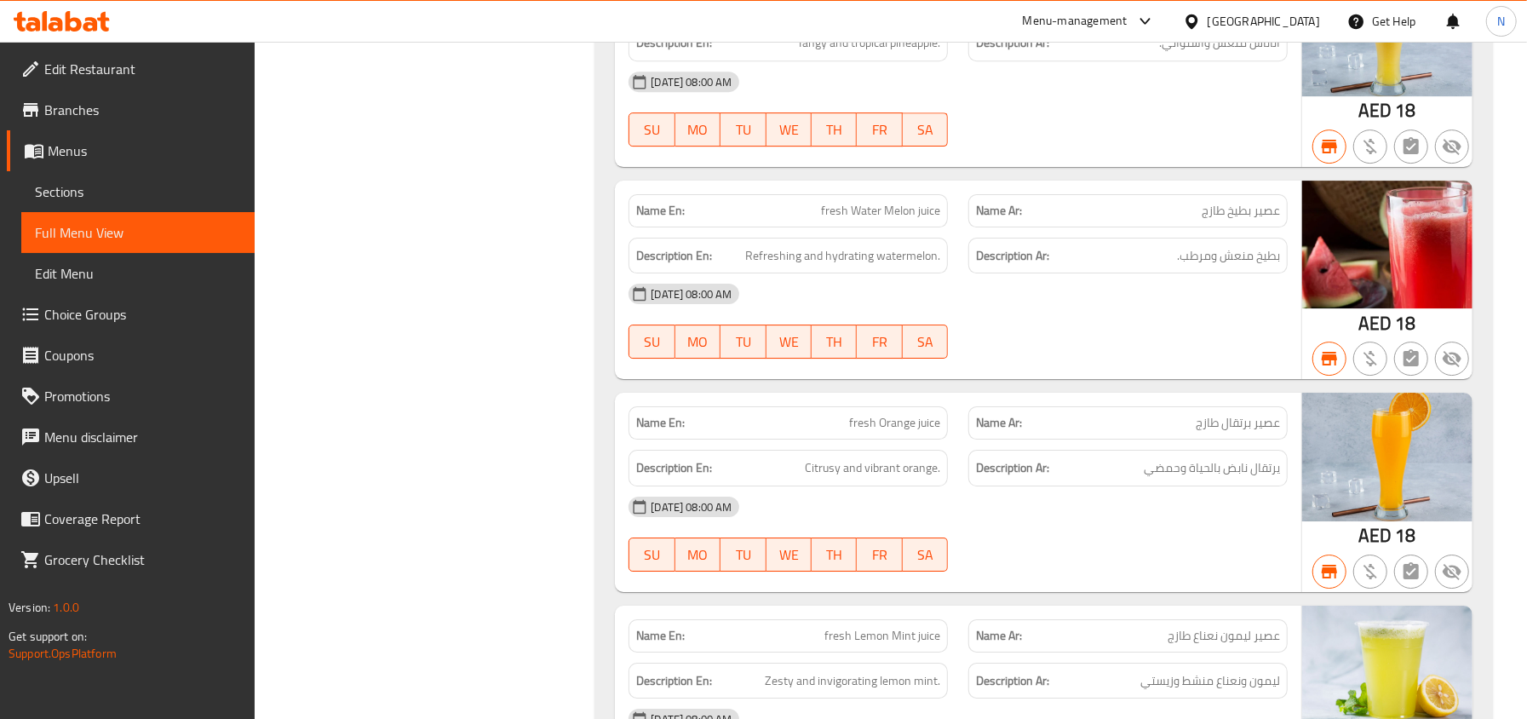
scroll to position [17486, 0]
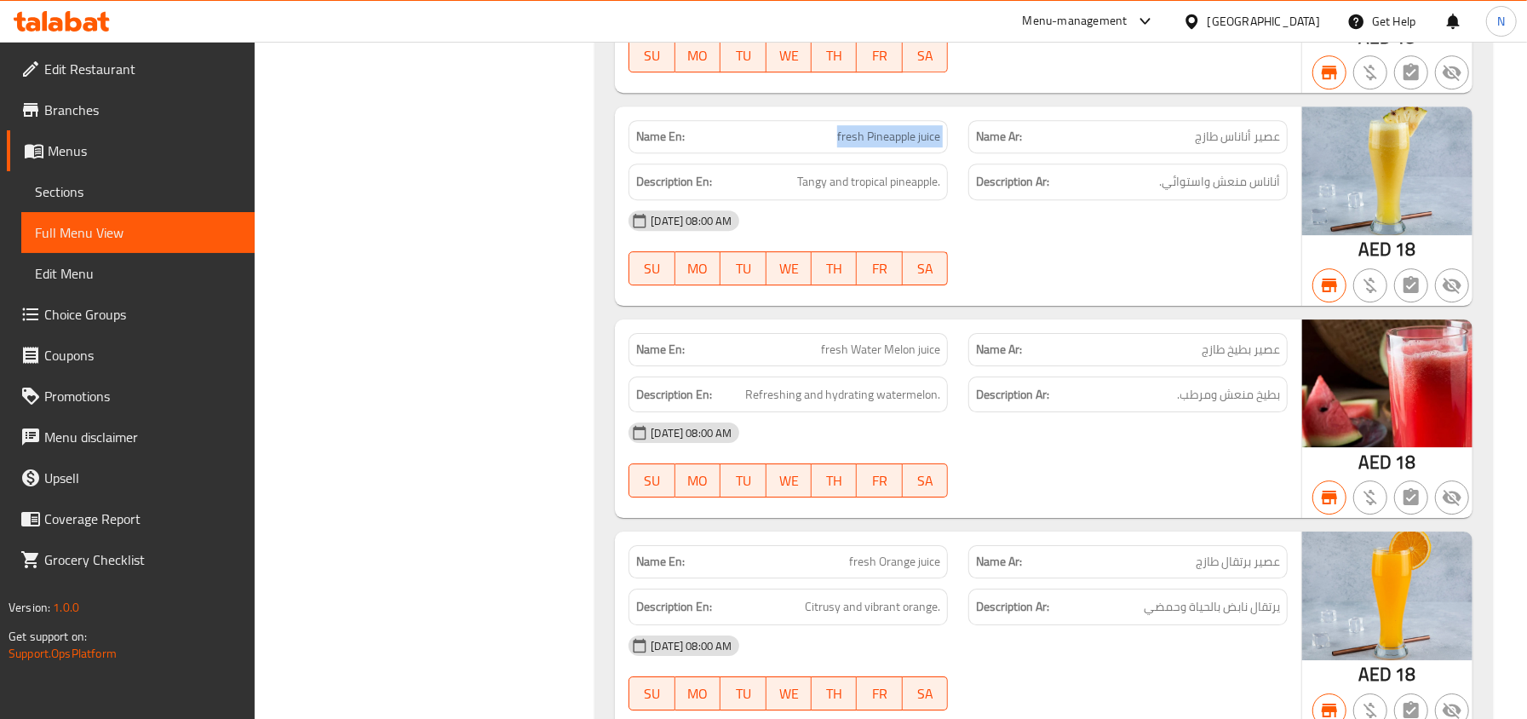
click at [883, 146] on span "fresh Pineapple juice" at bounding box center [888, 137] width 103 height 18
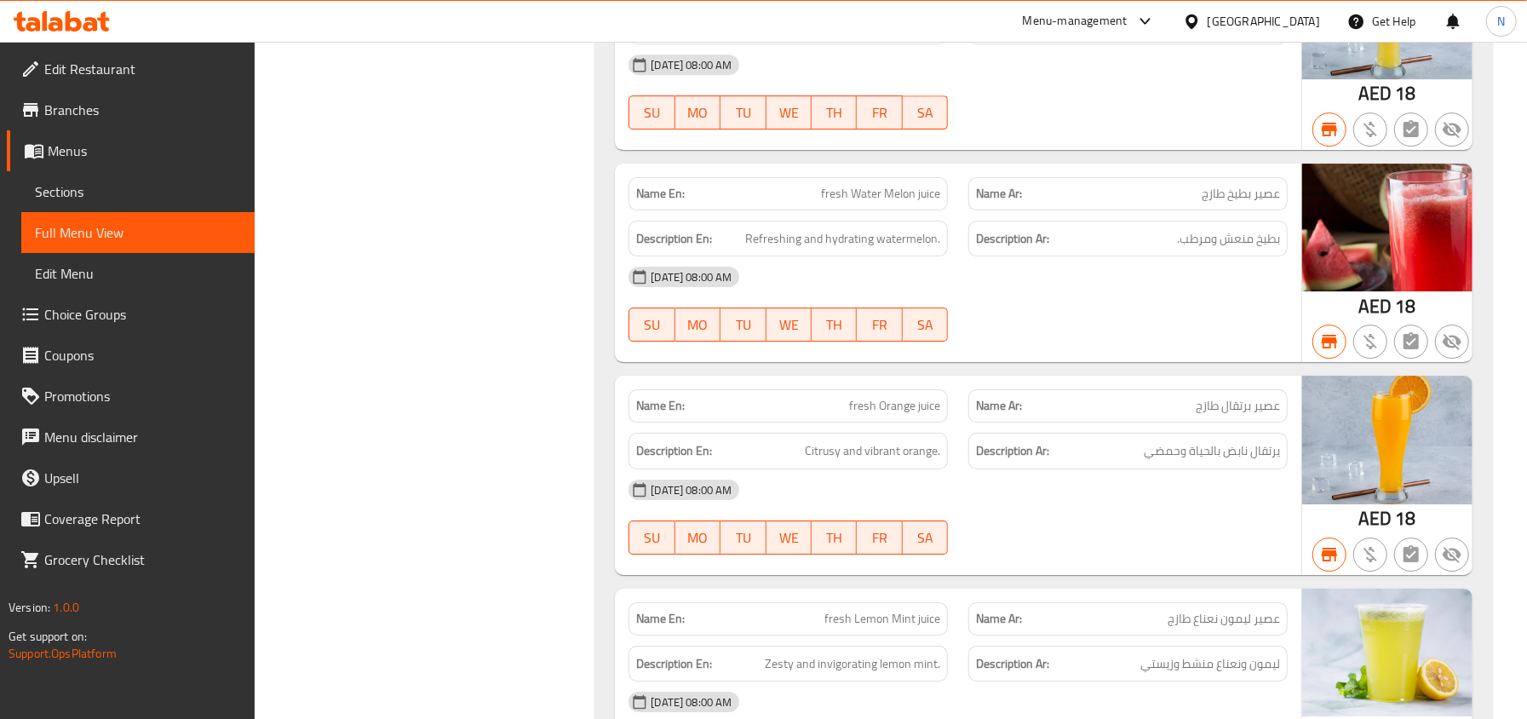
scroll to position [17713, 0]
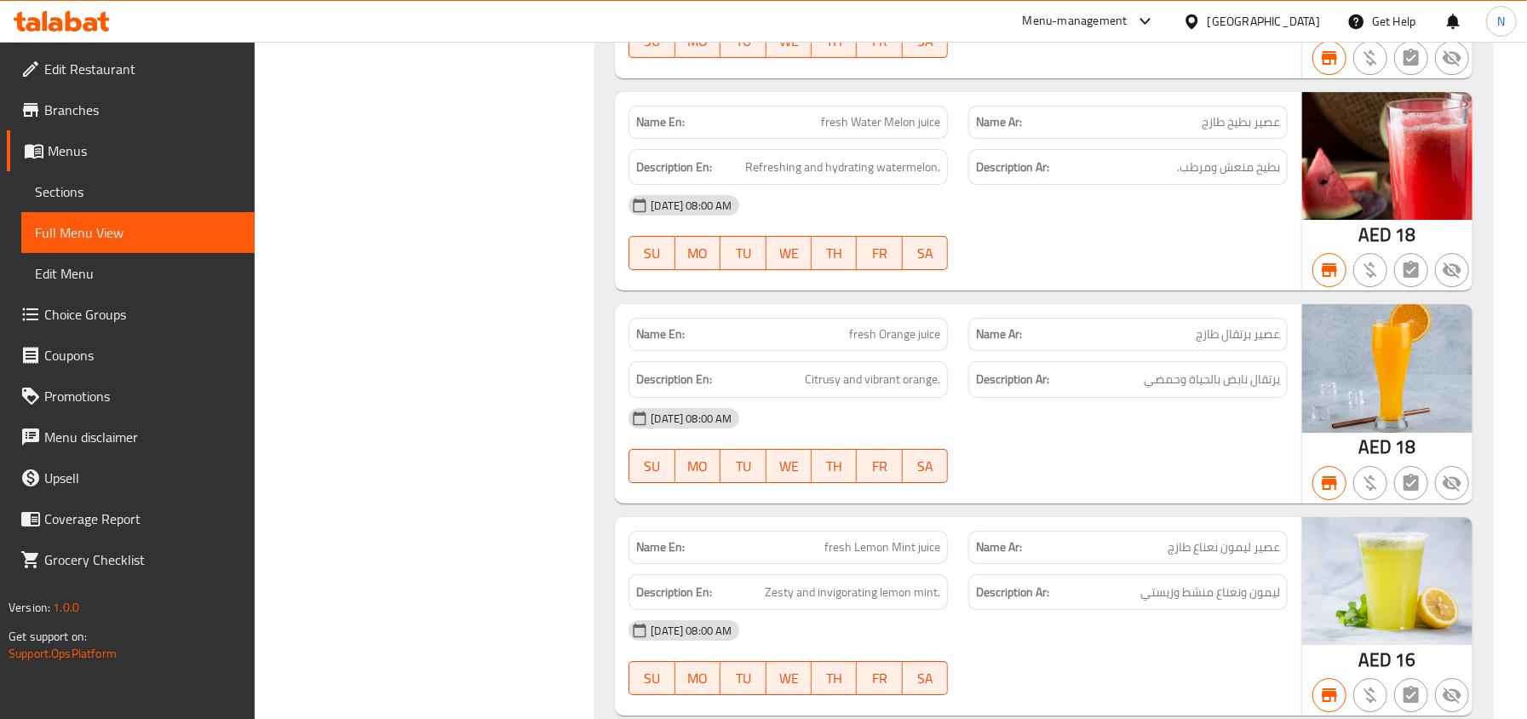
click at [841, 343] on p "Name En: fresh Orange juice" at bounding box center [788, 334] width 304 height 18
copy span "fresh Orange juice"
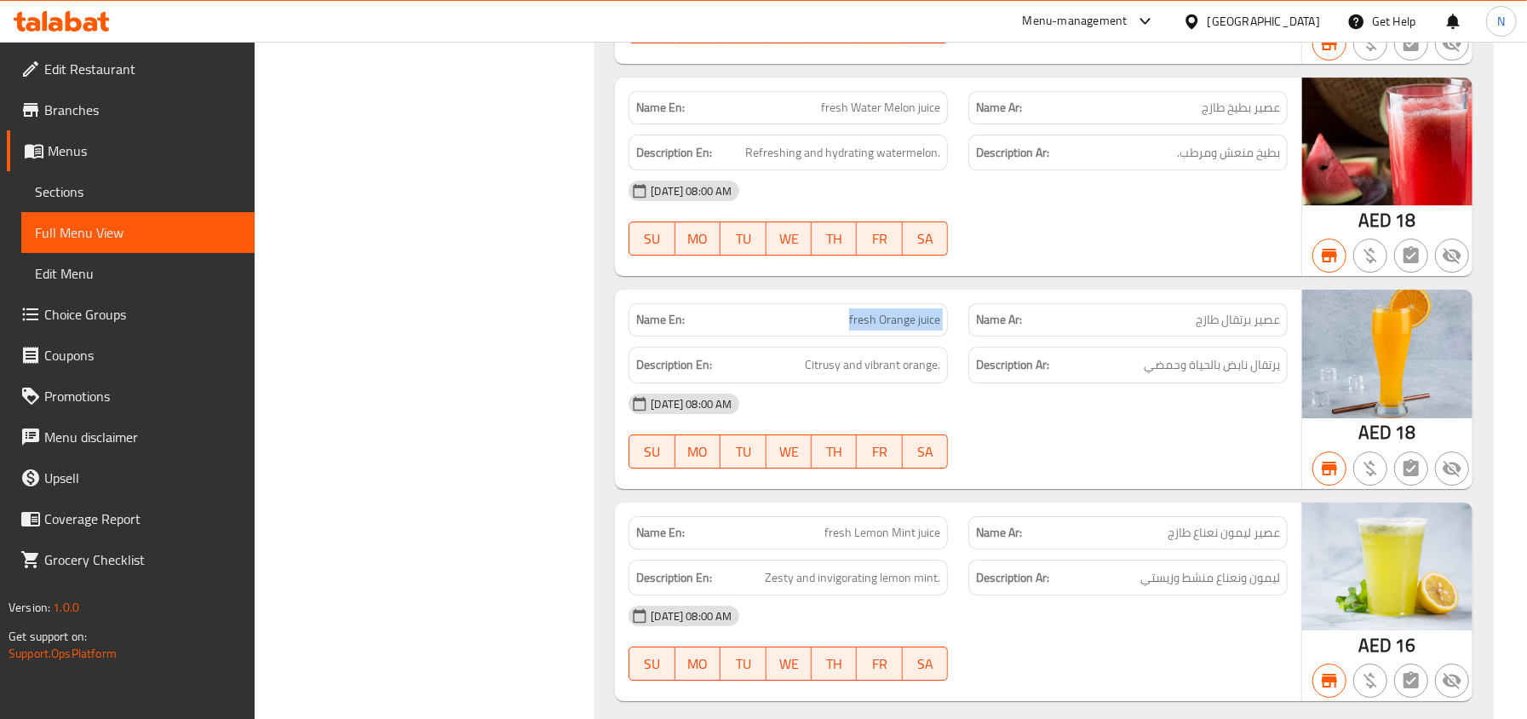
scroll to position [18054, 0]
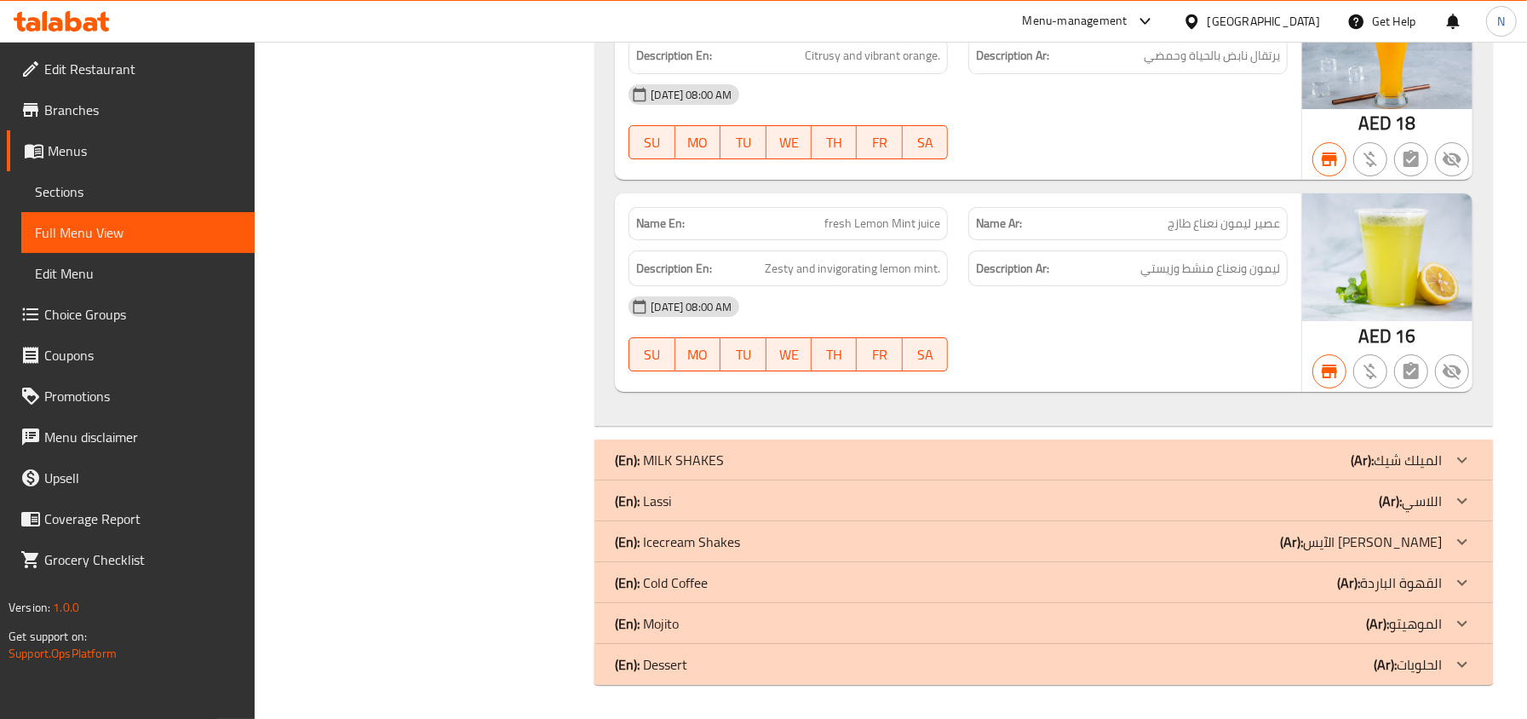
click at [736, 454] on div "(En): MILK SHAKES (Ar): الميلك شيك" at bounding box center [1028, 460] width 827 height 20
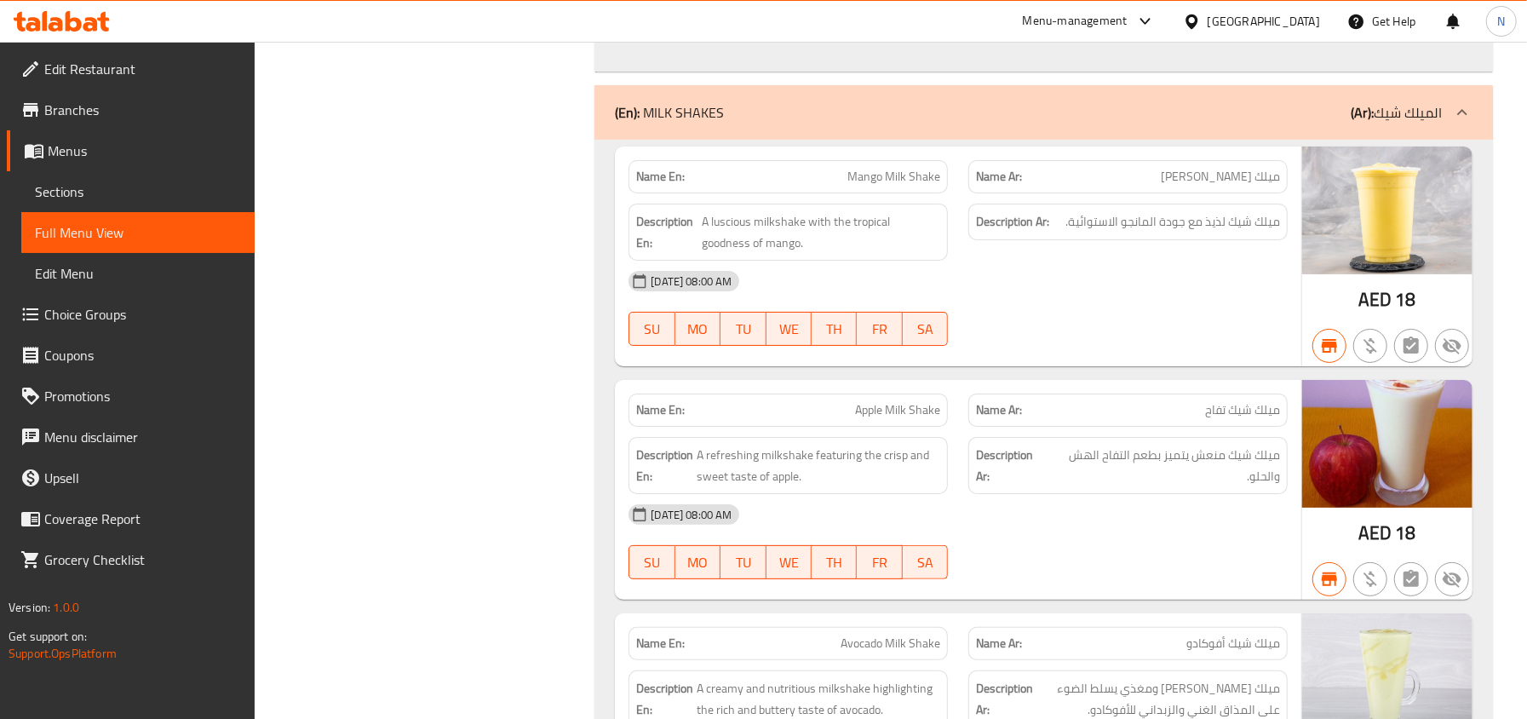
scroll to position [18373, 0]
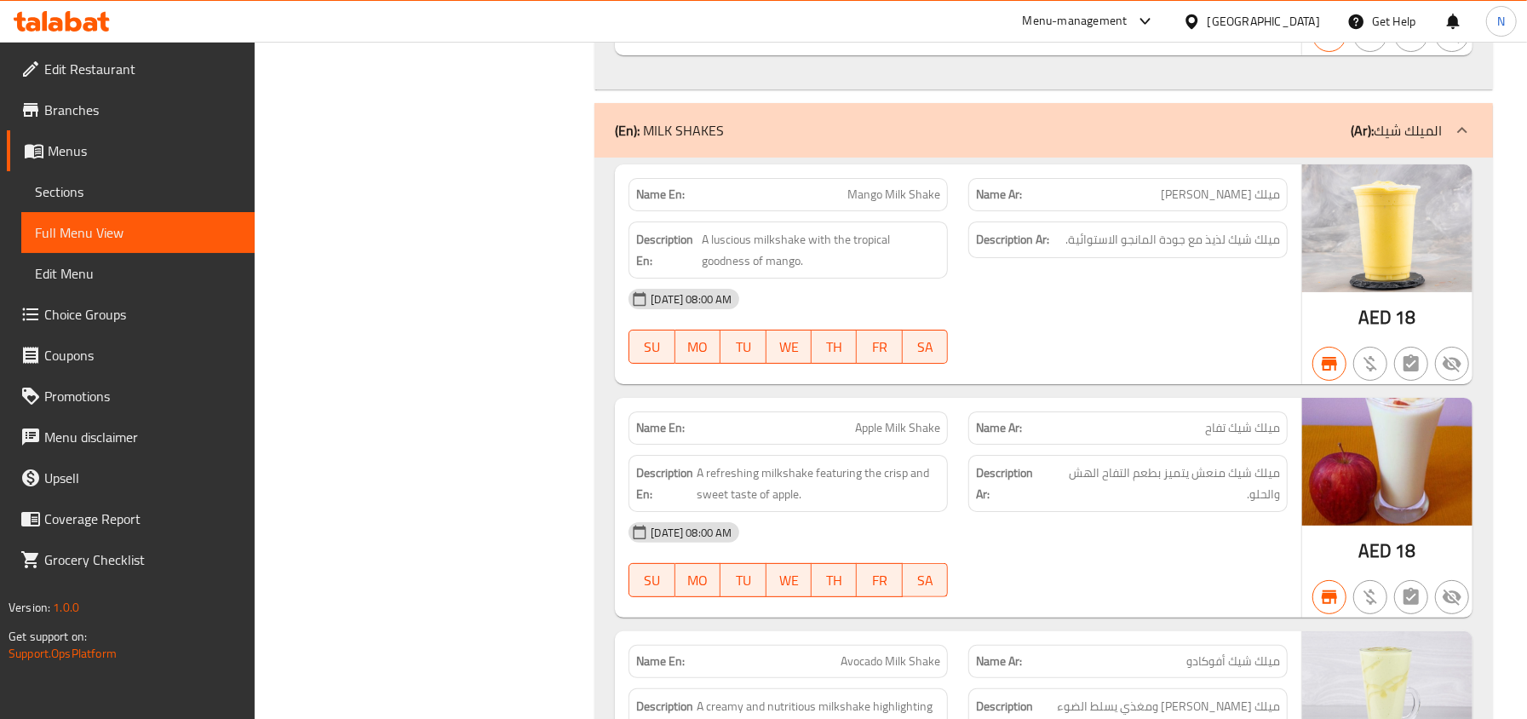
click at [874, 195] on div "Name En: Mango Milk Shake" at bounding box center [787, 194] width 319 height 33
copy span "Mango Milk Shake"
click at [887, 434] on span "Apple Milk Shake" at bounding box center [897, 428] width 85 height 18
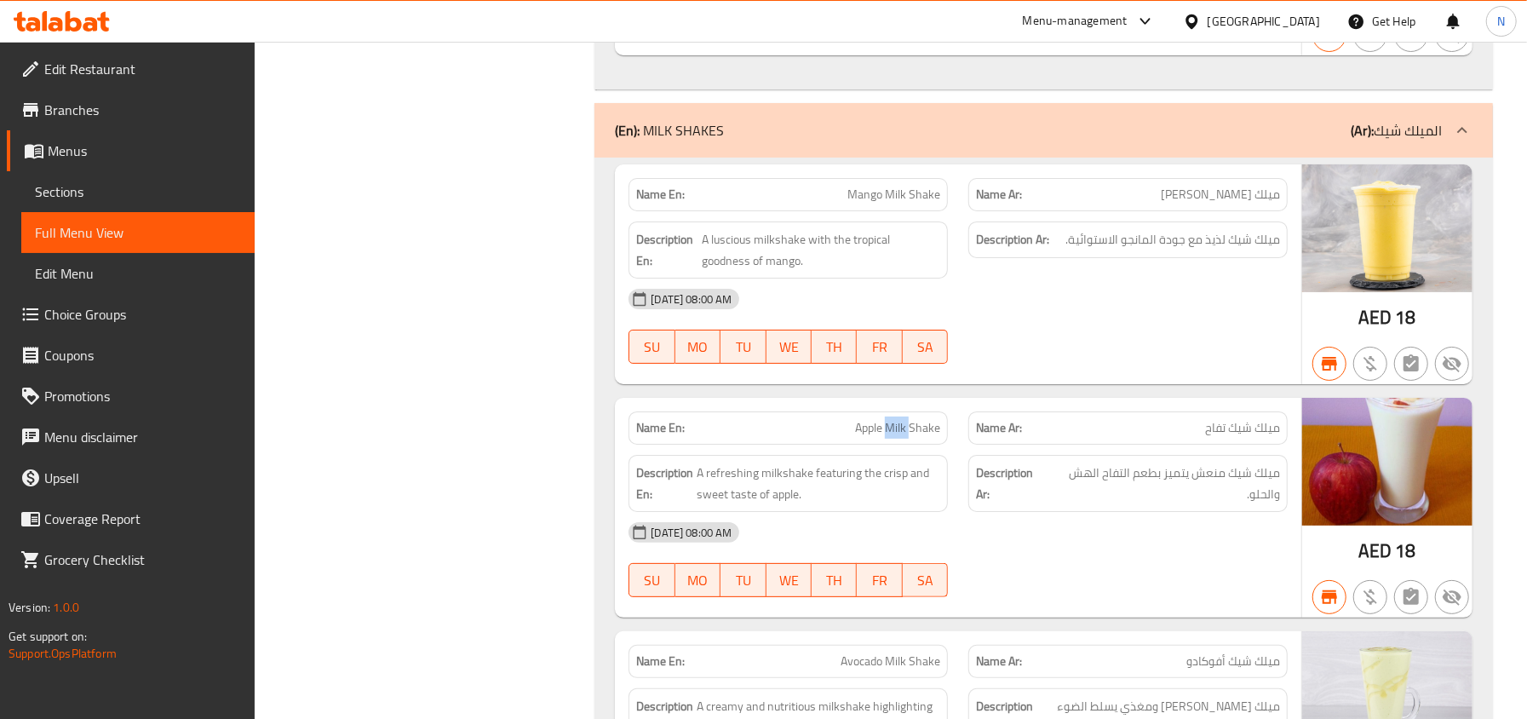
click at [887, 434] on span "Apple Milk Shake" at bounding box center [897, 428] width 85 height 18
copy span "Apple Milk Shake"
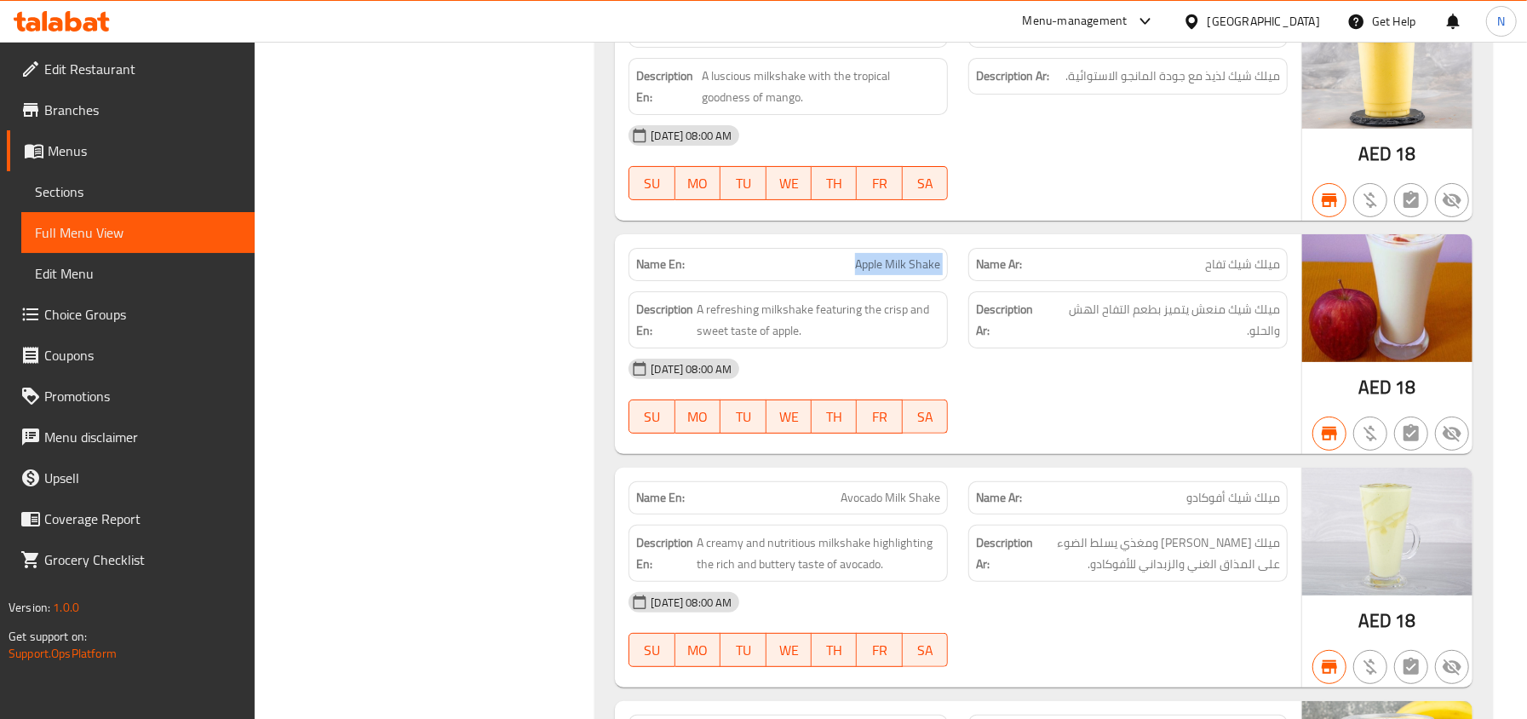
scroll to position [18713, 0]
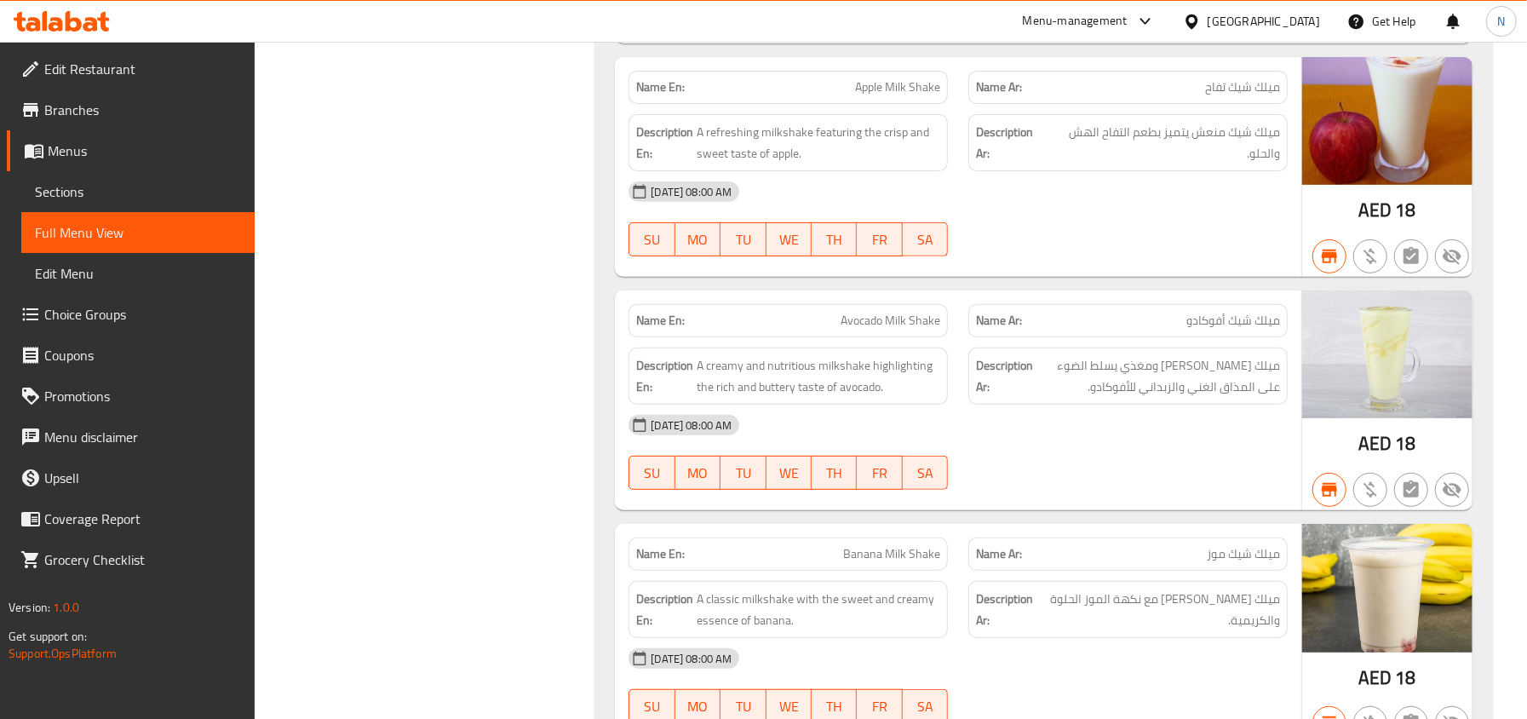
click at [883, 337] on div "Name En: Avocado Milk Shake" at bounding box center [787, 320] width 319 height 33
copy span "Avocado Milk Shake"
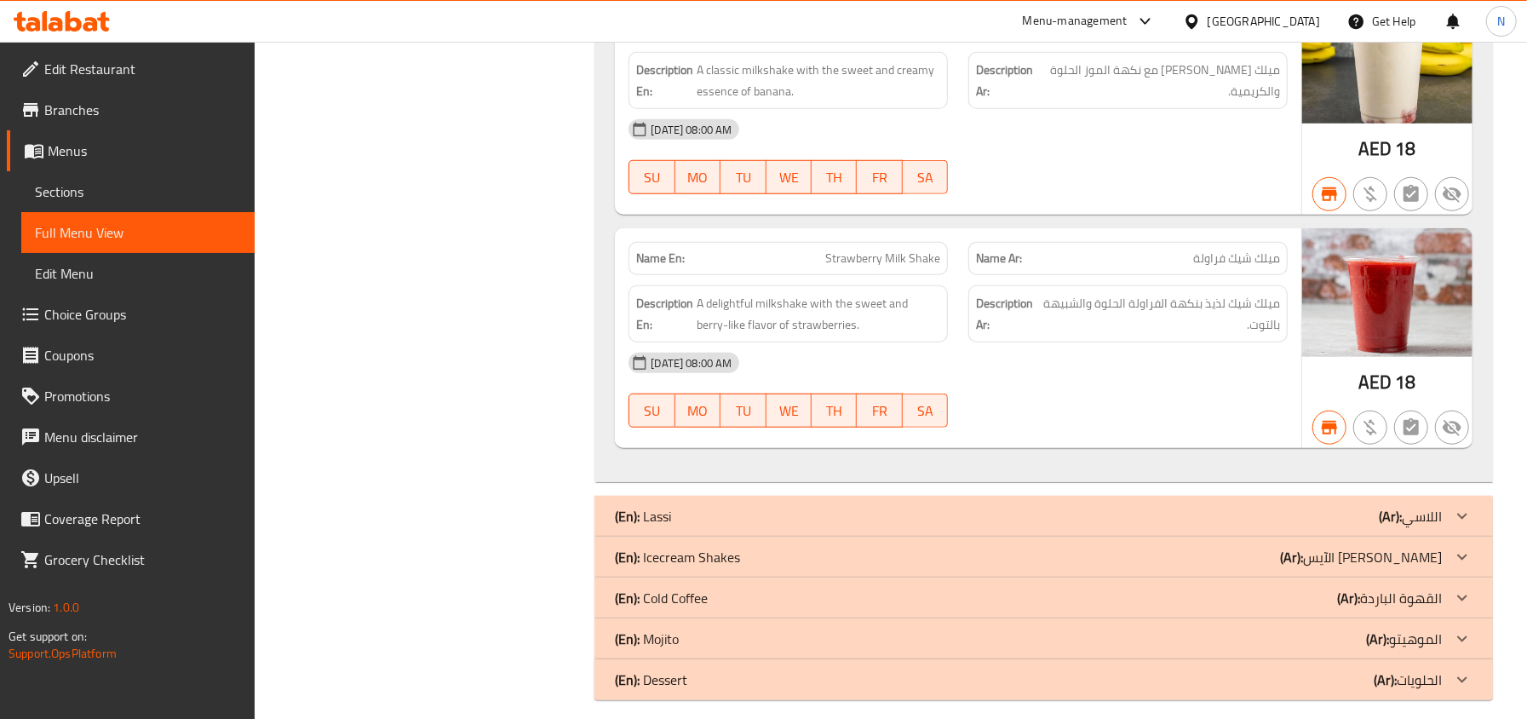
scroll to position [19280, 0]
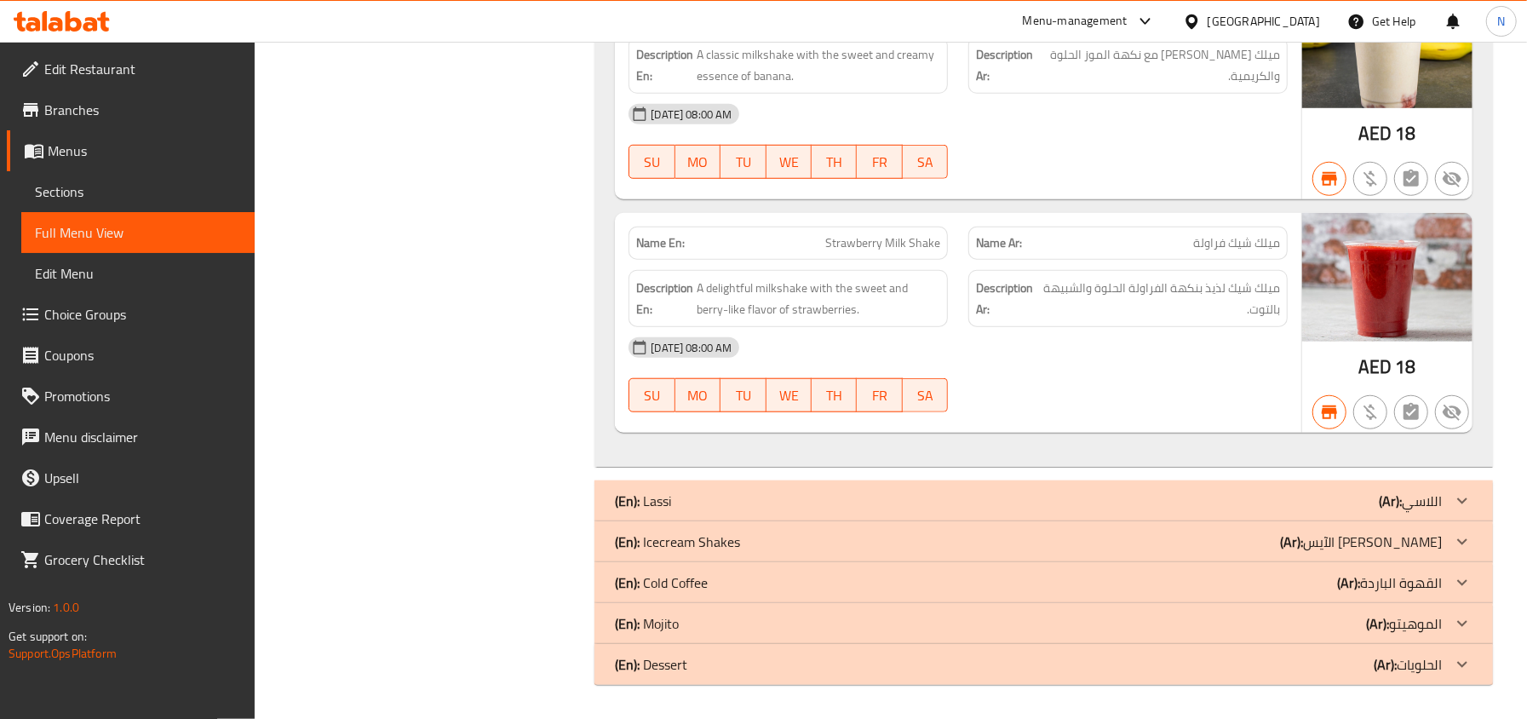
click at [780, 497] on div "(En): Lassi (Ar): اللاسي" at bounding box center [1028, 500] width 827 height 20
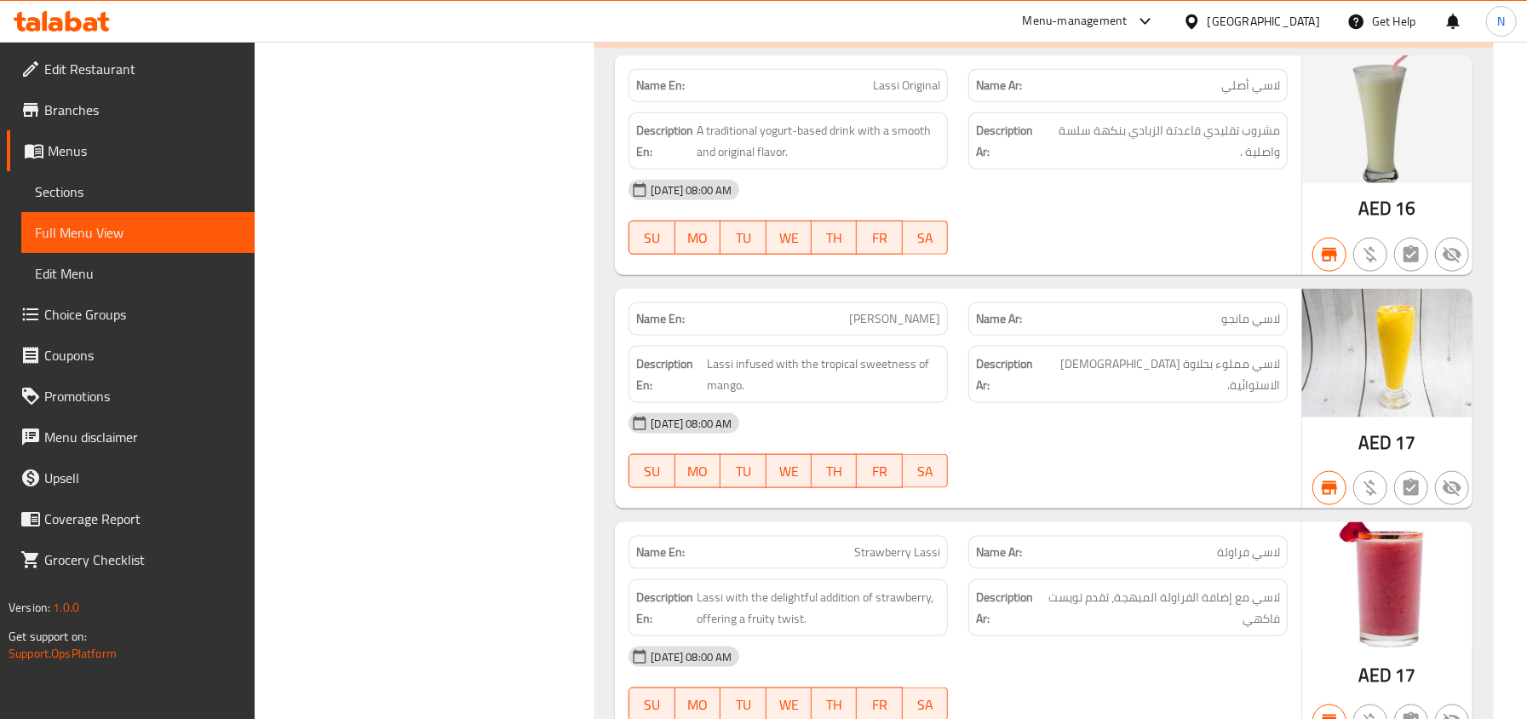
scroll to position [19698, 0]
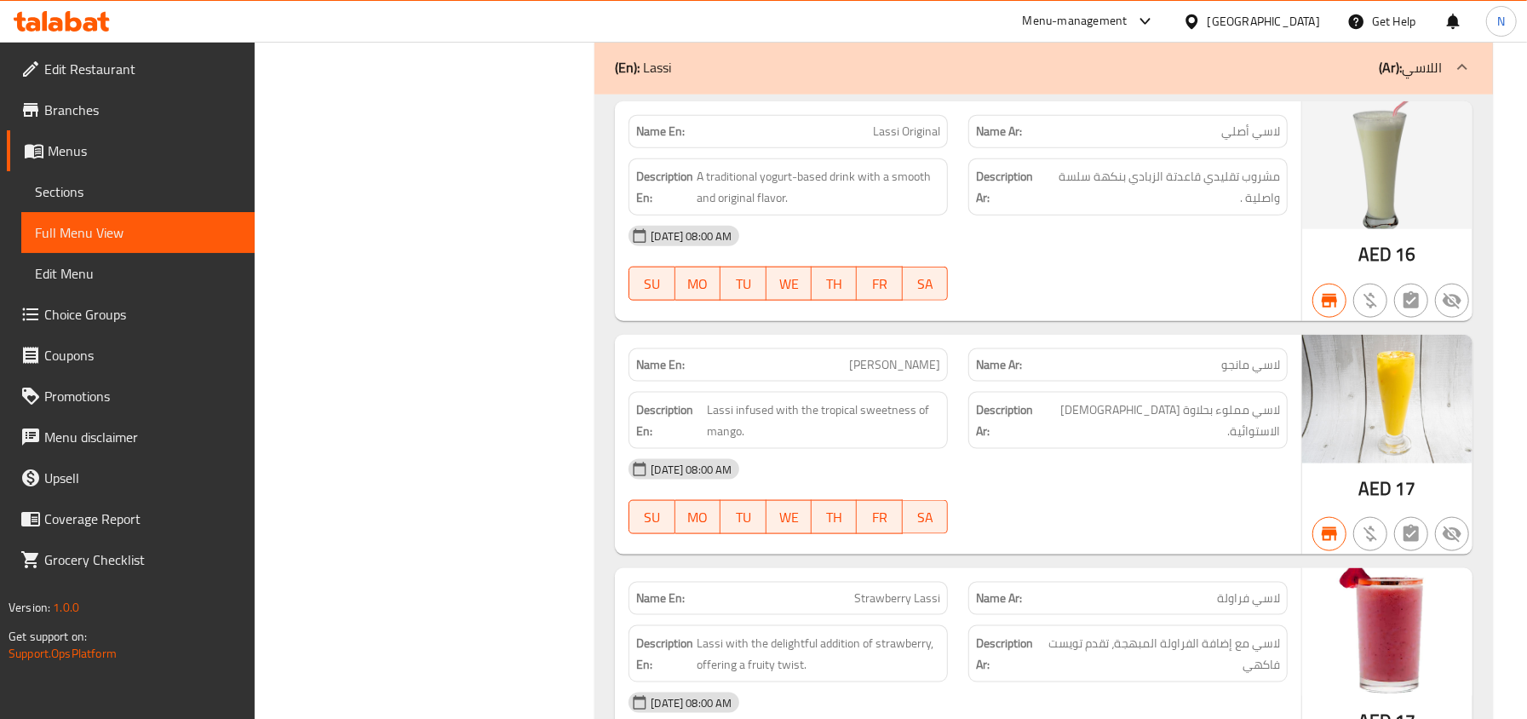
click at [906, 140] on span "Lassi Original" at bounding box center [906, 132] width 67 height 18
copy span "Lassi Original"
click at [914, 374] on span "Mango Lassi" at bounding box center [894, 365] width 91 height 18
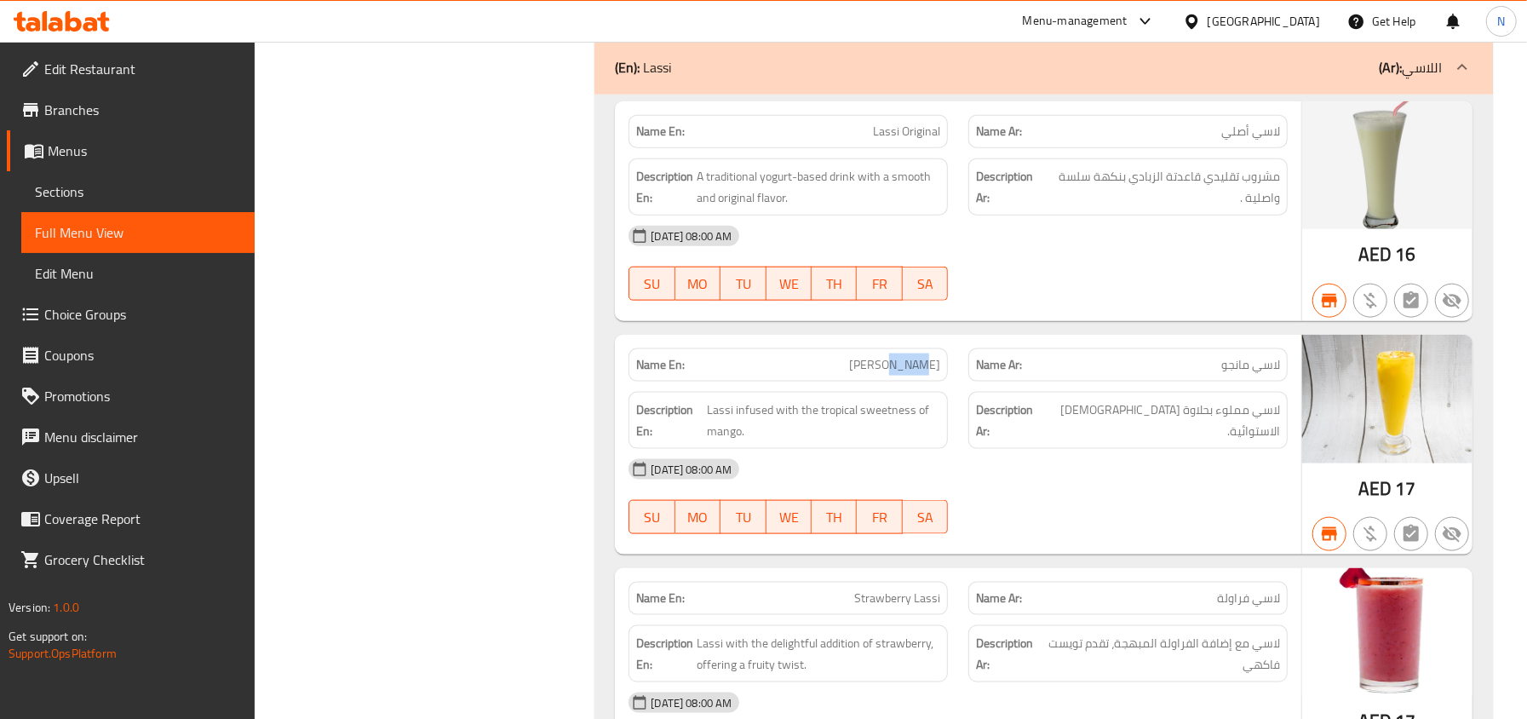
click at [914, 374] on span "Mango Lassi" at bounding box center [894, 365] width 91 height 18
copy span "Mango Lassi"
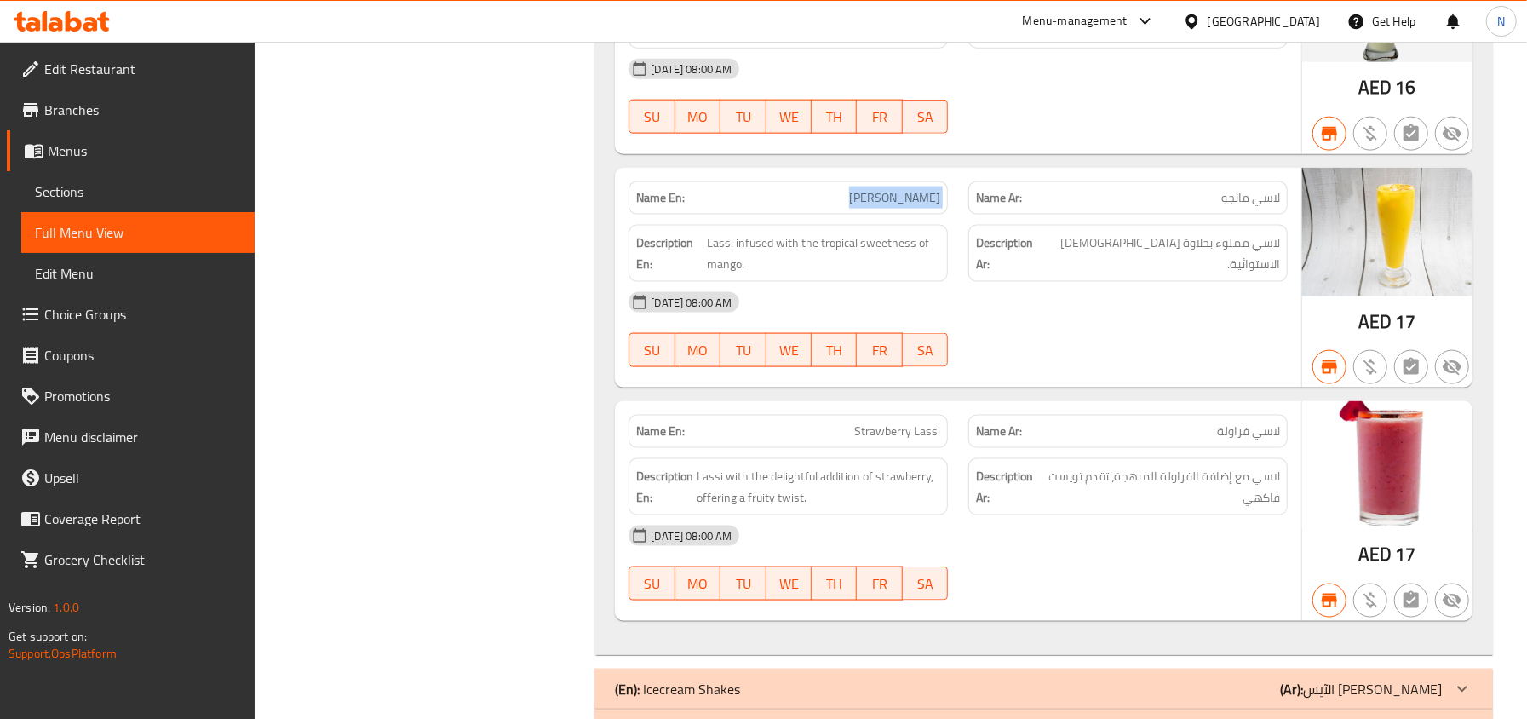
scroll to position [20038, 0]
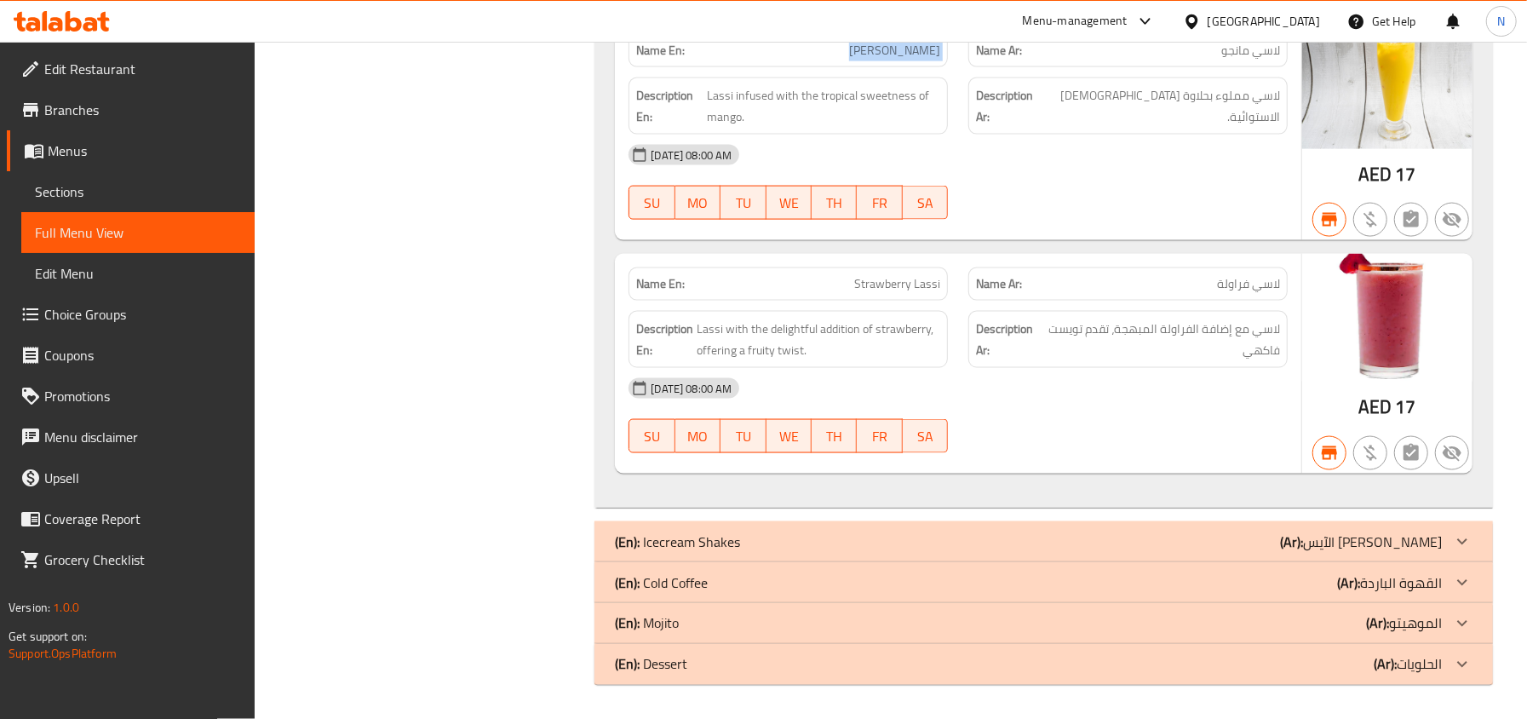
click at [882, 536] on div "(En): Icecream Shakes (Ar): الآيس كريم شيك" at bounding box center [1028, 541] width 827 height 20
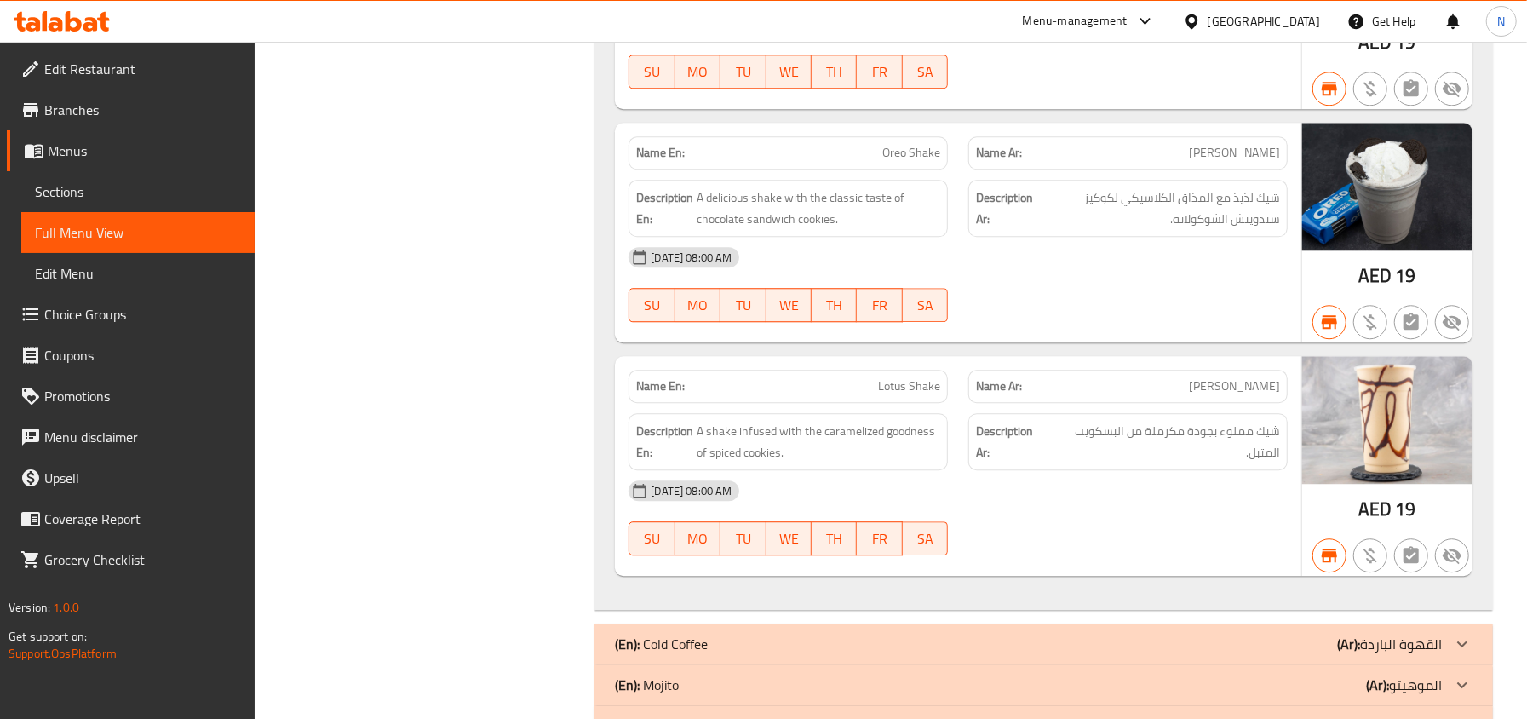
scroll to position [21499, 0]
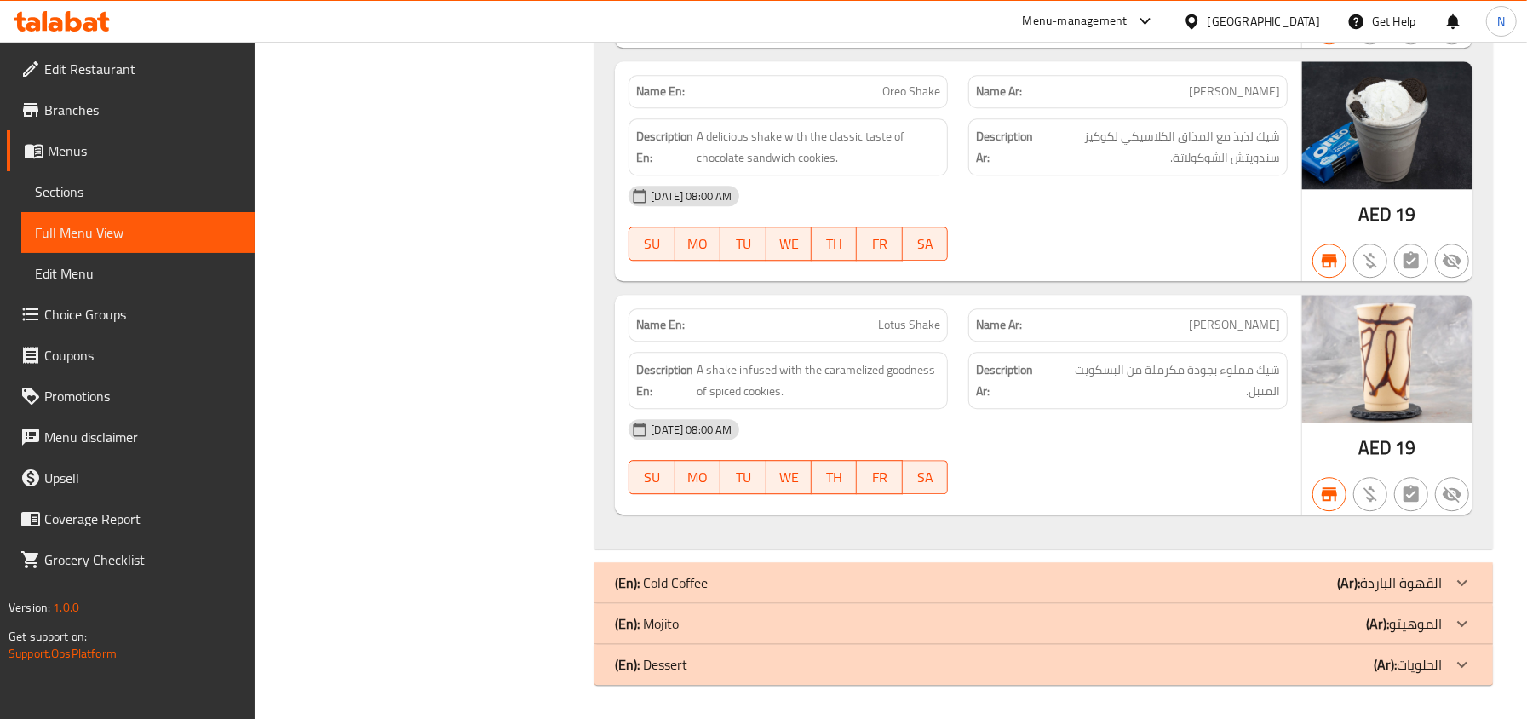
click at [775, 589] on div "(En): Cold Coffee (Ar): القهوة الباردة" at bounding box center [1028, 582] width 827 height 20
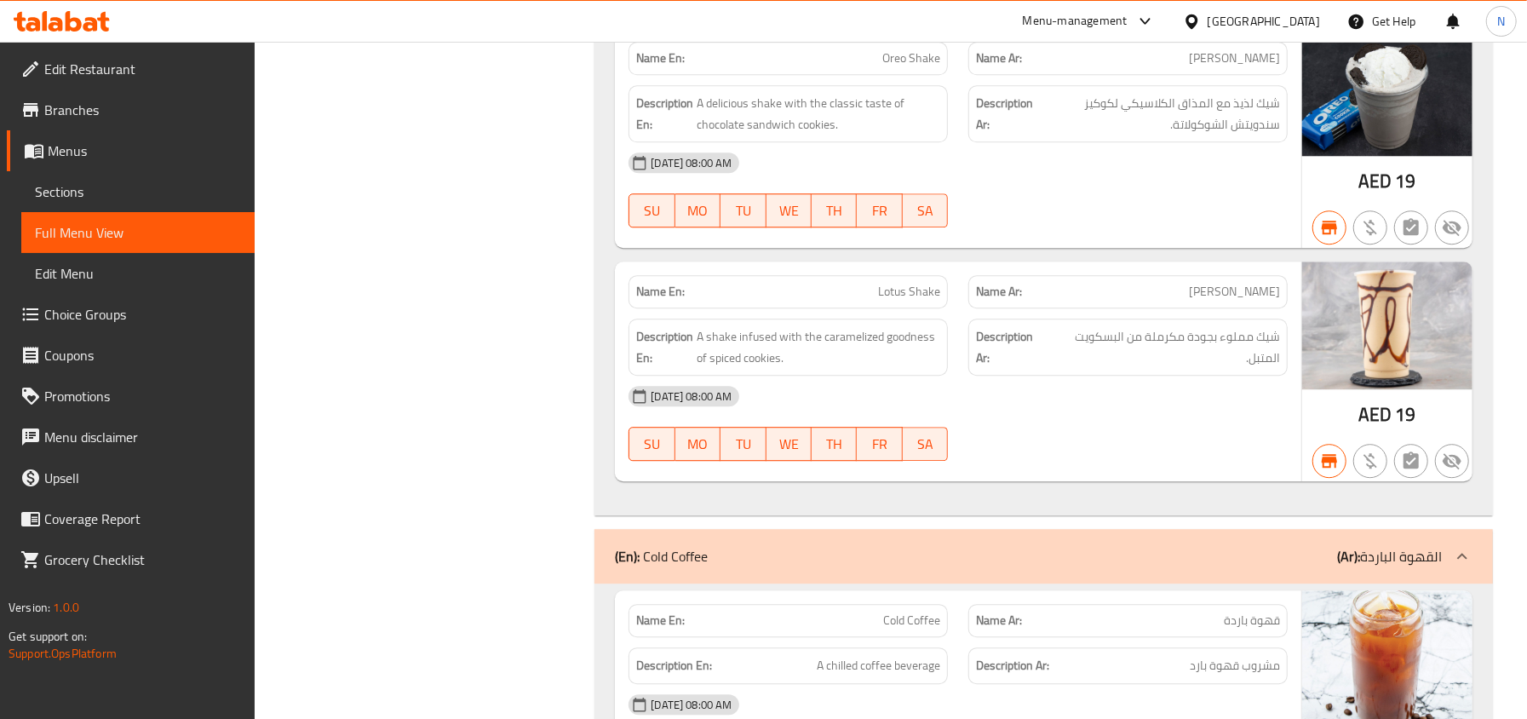
scroll to position [21762, 0]
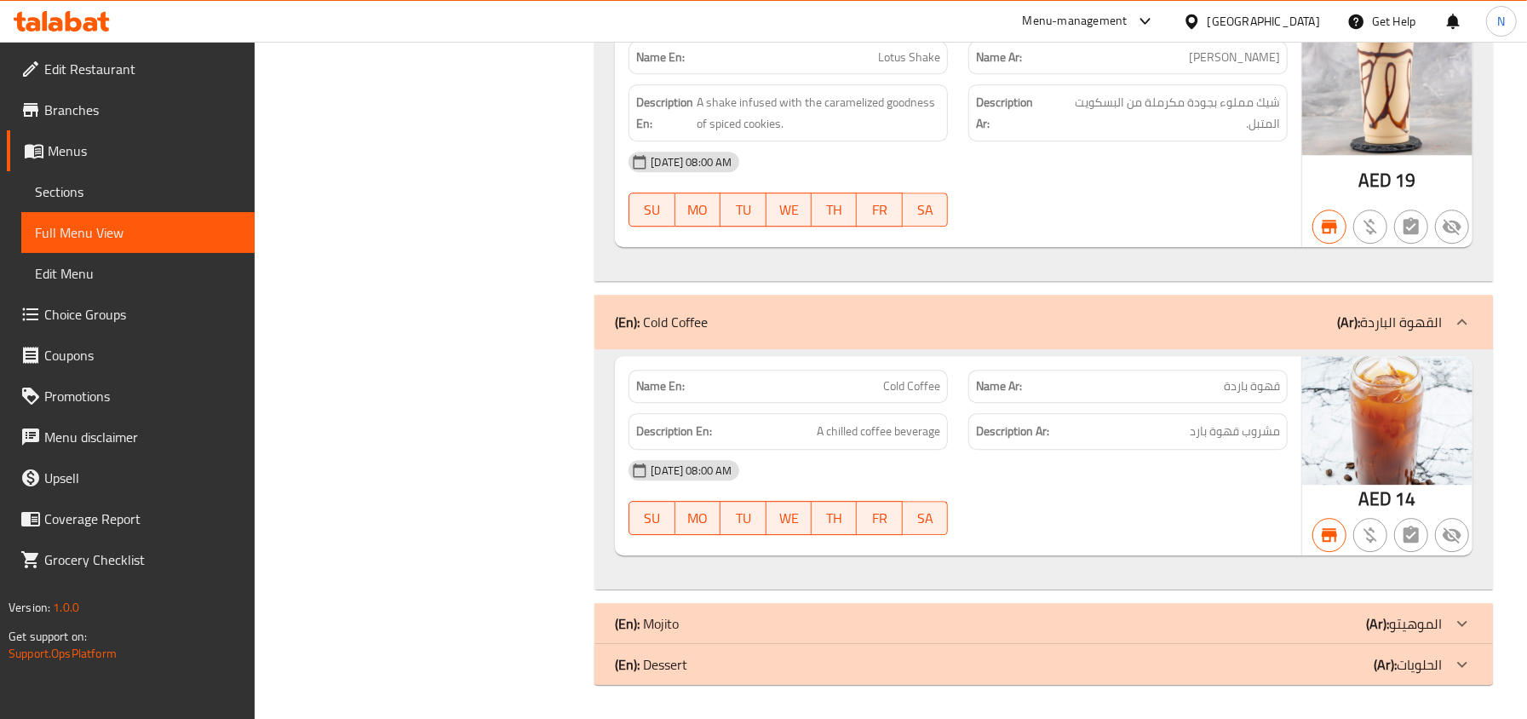
click at [778, 623] on div "(En): Mojito (Ar): الموهيتو" at bounding box center [1028, 623] width 827 height 20
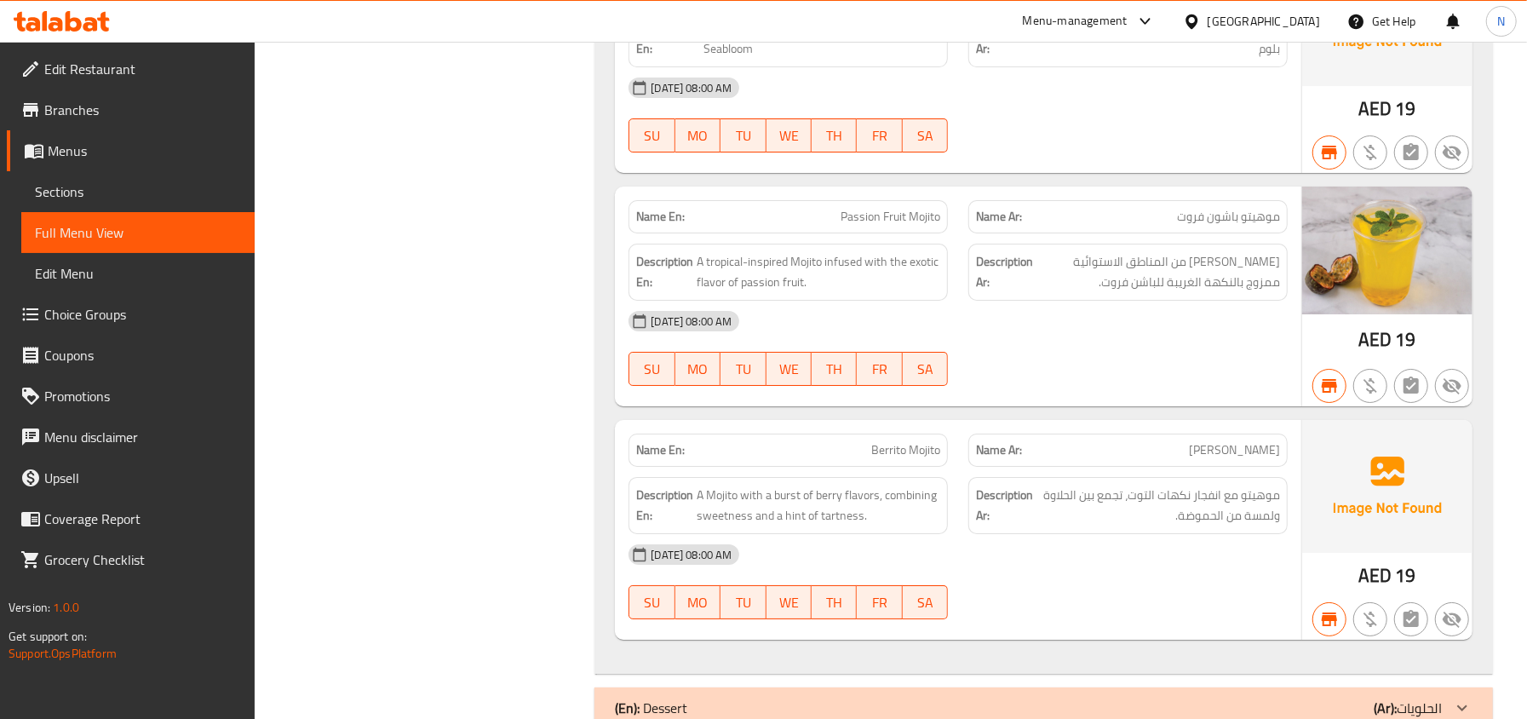
scroll to position [22759, 0]
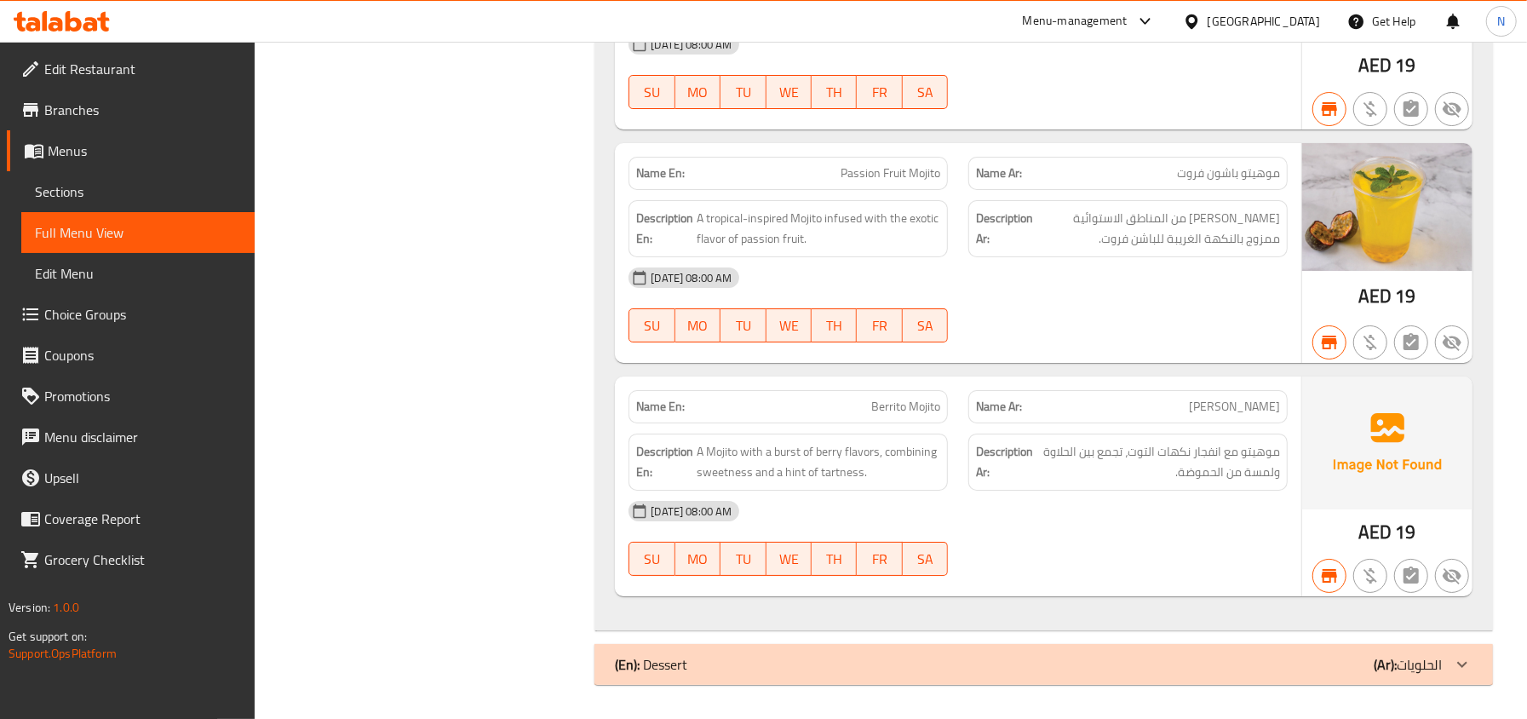
click at [812, 669] on div "(En): Dessert (Ar): الحلويات" at bounding box center [1028, 664] width 827 height 20
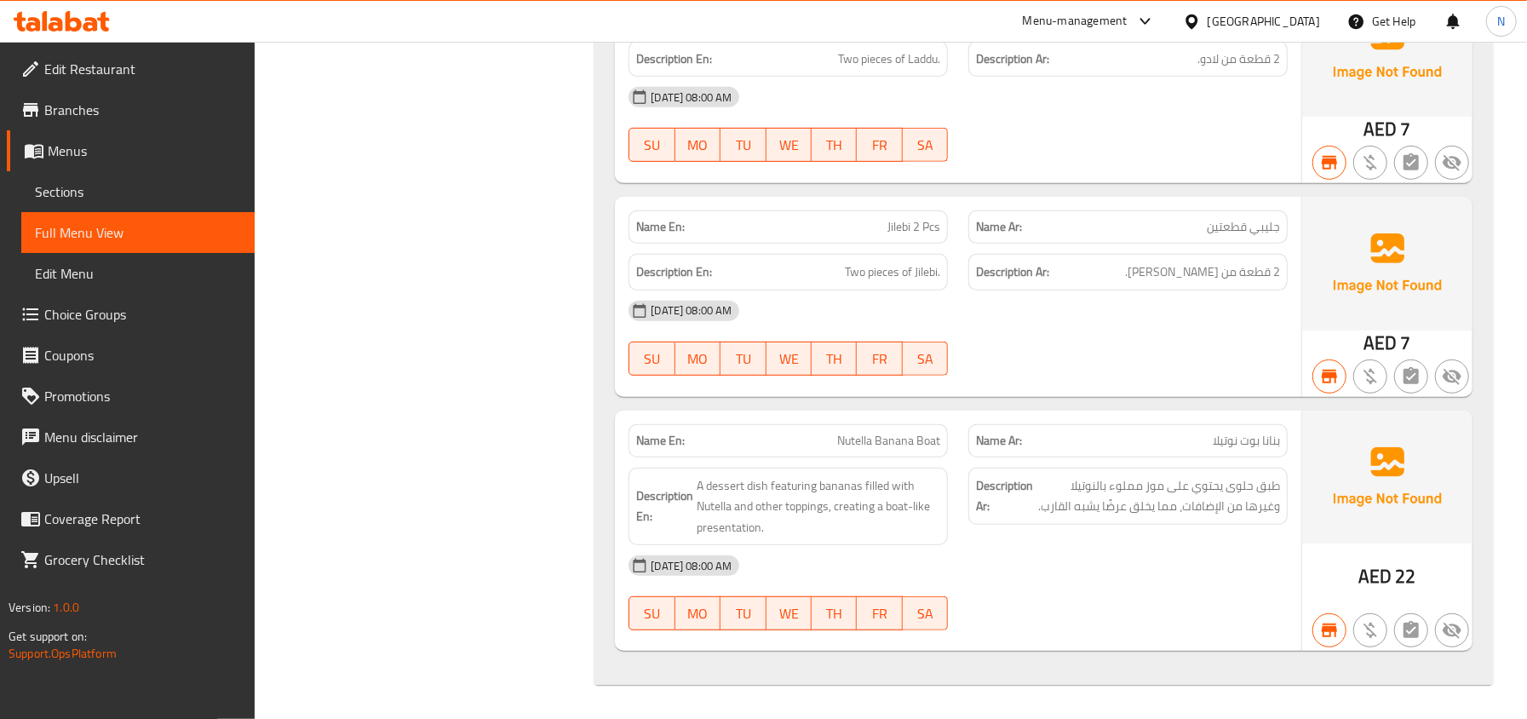
scroll to position [23483, 0]
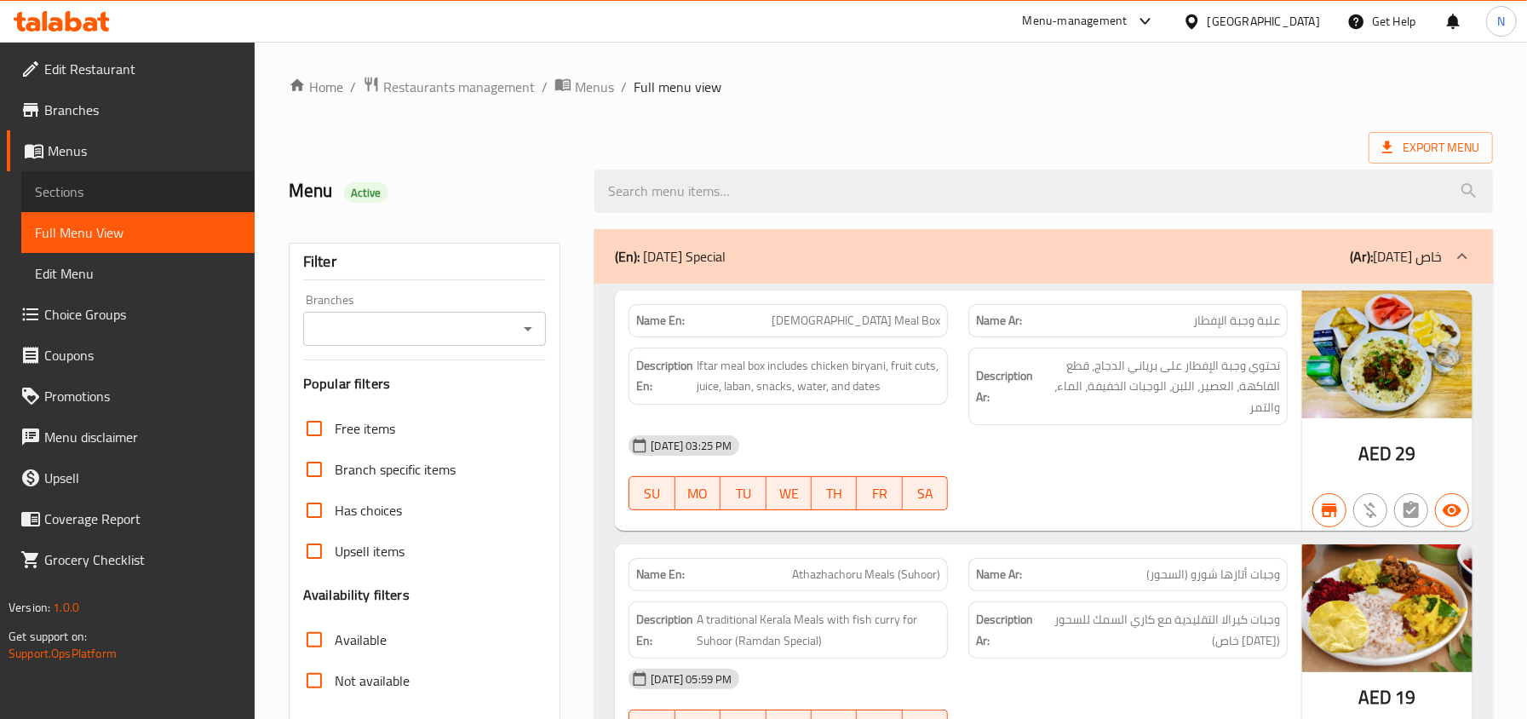
click at [114, 187] on span "Sections" at bounding box center [138, 191] width 206 height 20
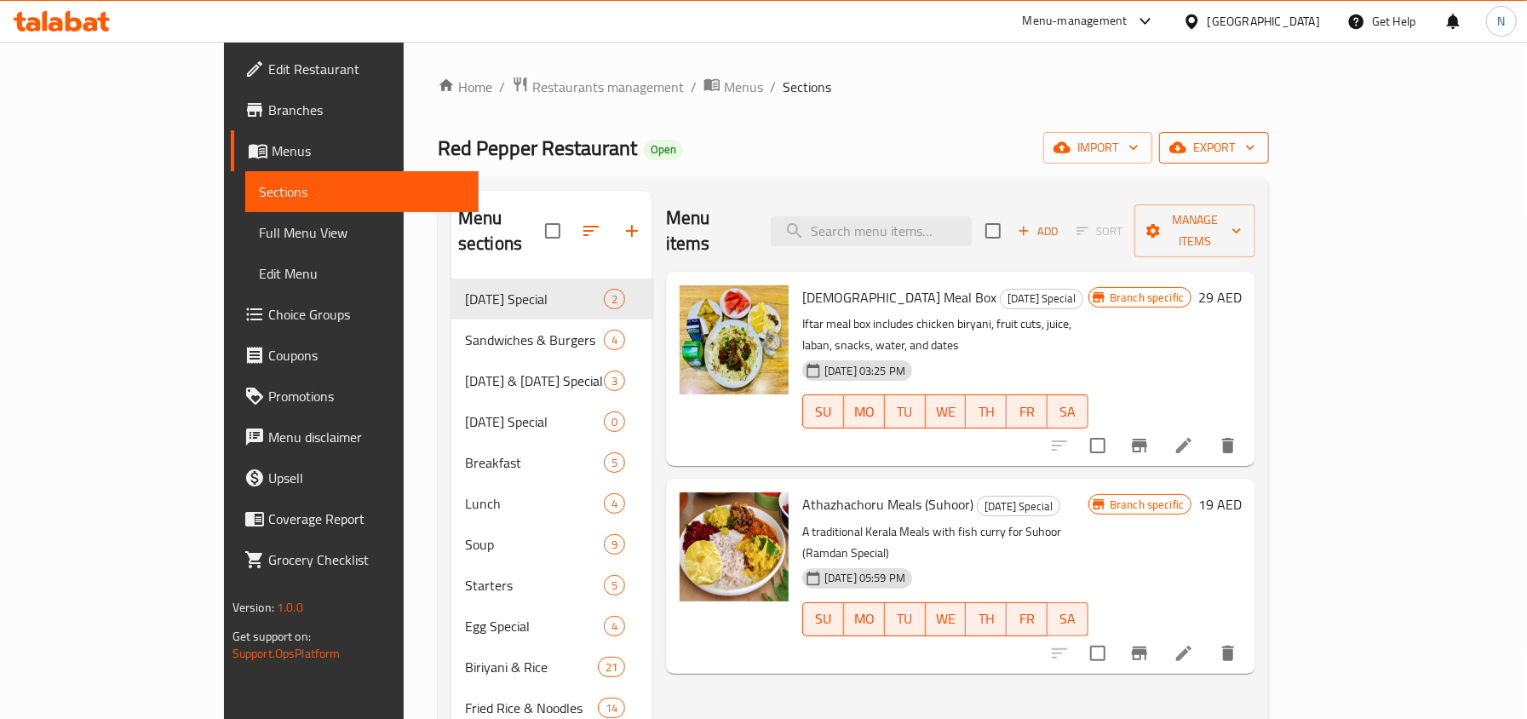
click at [1255, 140] on span "export" at bounding box center [1213, 147] width 83 height 21
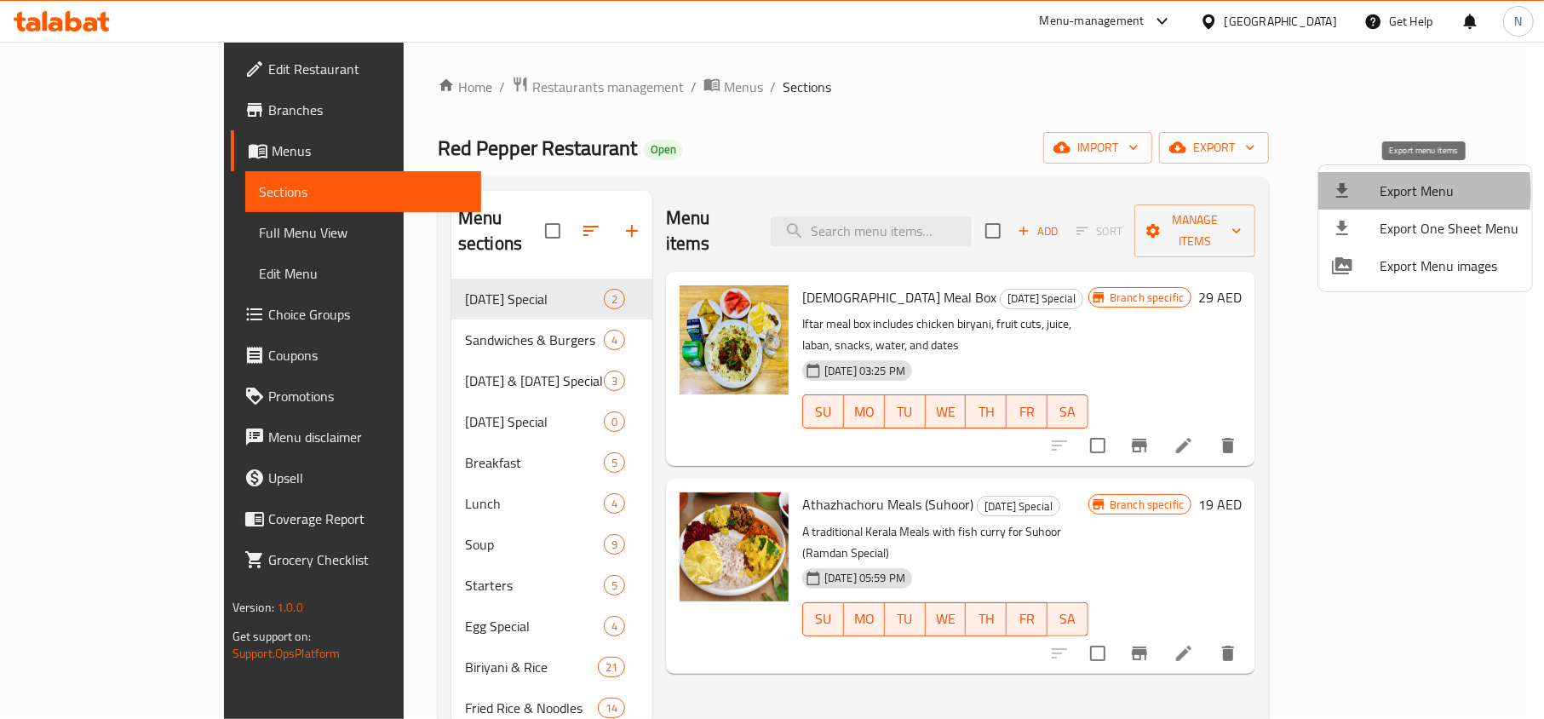
click at [1395, 192] on span "Export Menu" at bounding box center [1448, 190] width 139 height 20
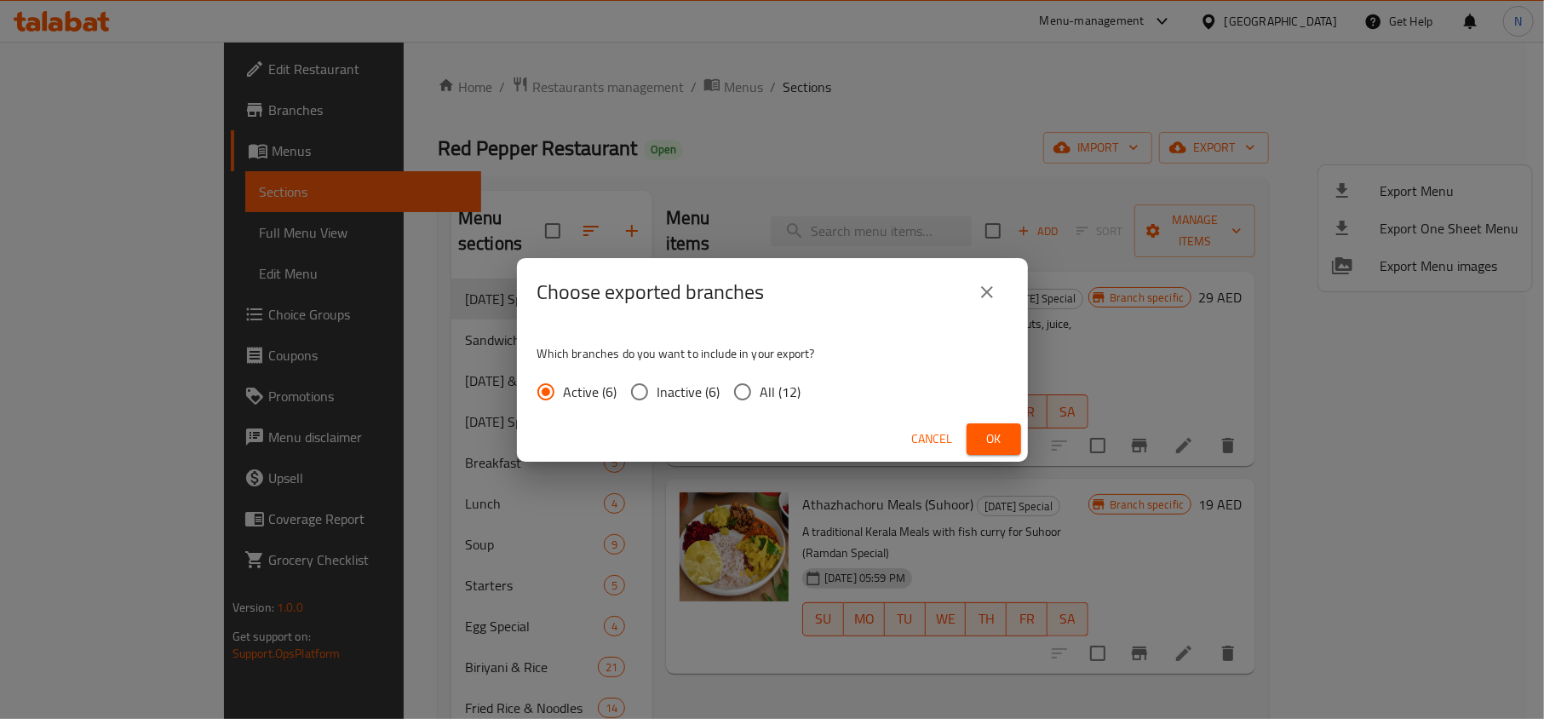
click at [765, 392] on span "All (12)" at bounding box center [780, 391] width 41 height 20
click at [760, 392] on input "All (12)" at bounding box center [743, 392] width 36 height 36
radio input "true"
click at [1001, 433] on span "Ok" at bounding box center [993, 438] width 27 height 21
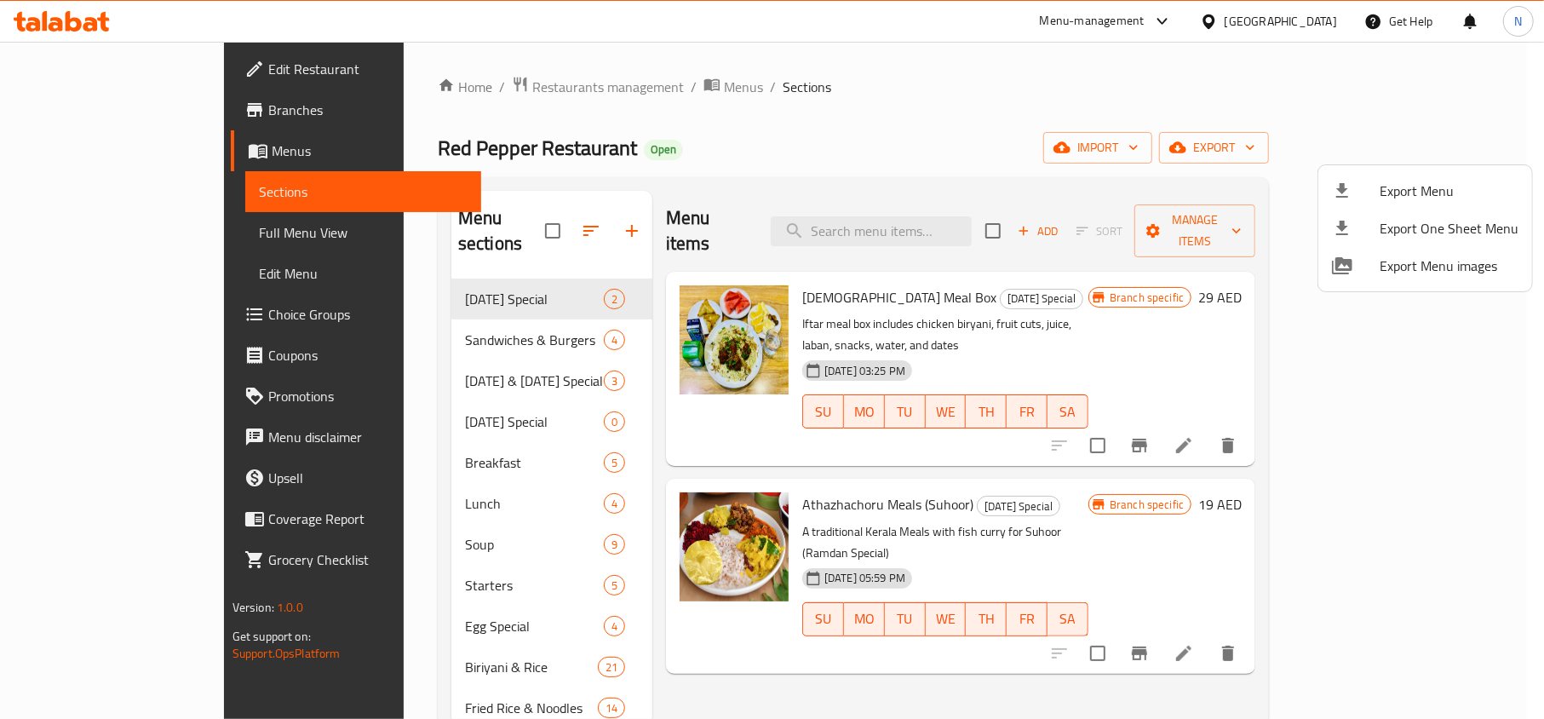
click at [114, 233] on div at bounding box center [772, 359] width 1544 height 719
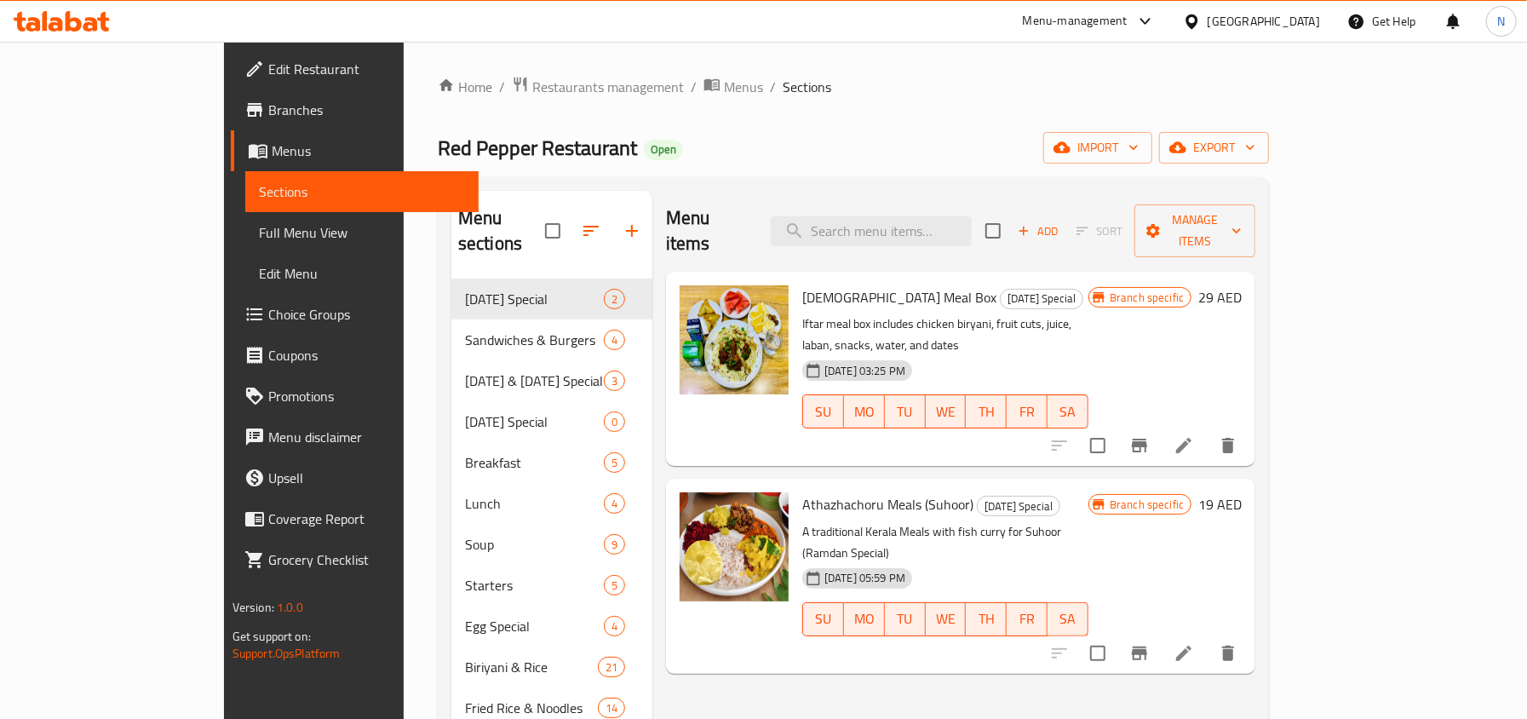
click at [259, 226] on span "Full Menu View" at bounding box center [362, 232] width 206 height 20
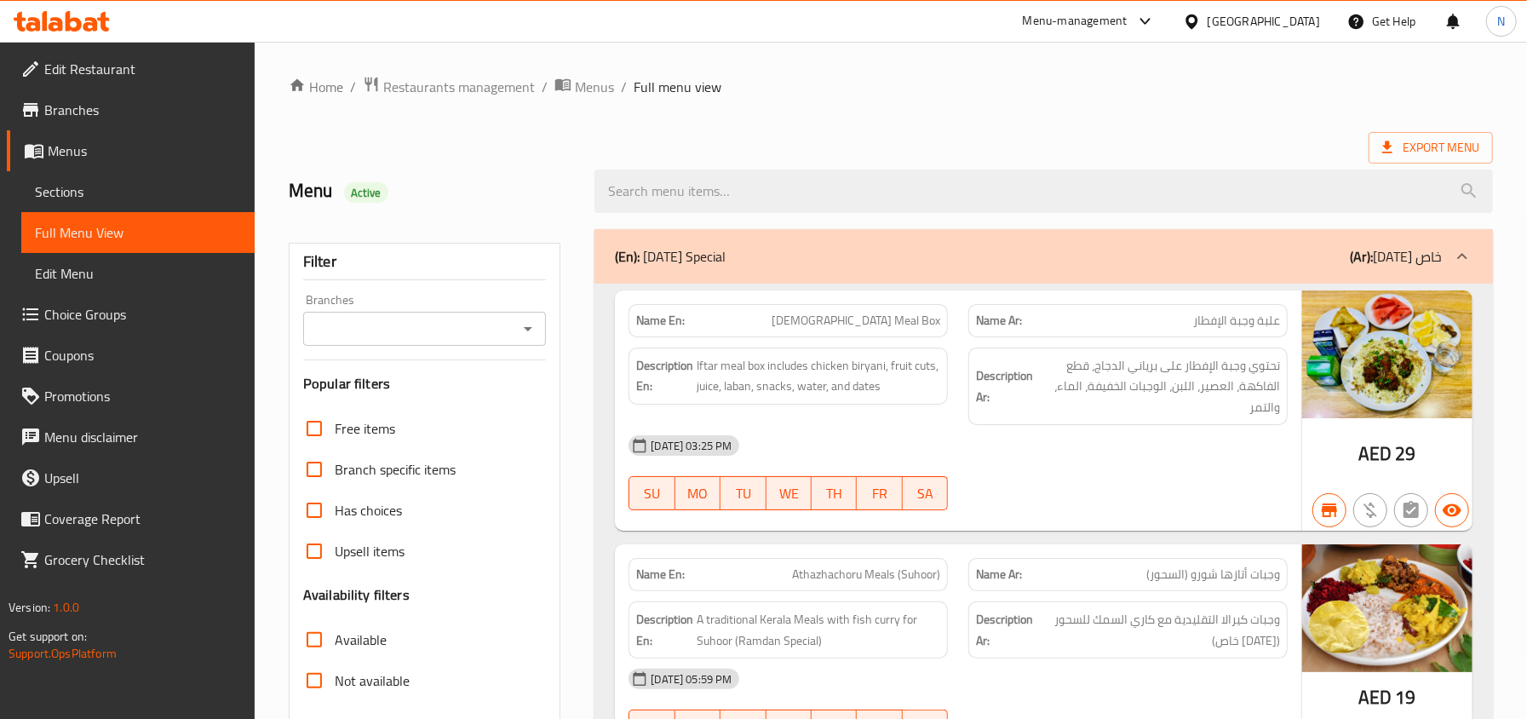
click at [382, 338] on input "Branches" at bounding box center [410, 329] width 205 height 24
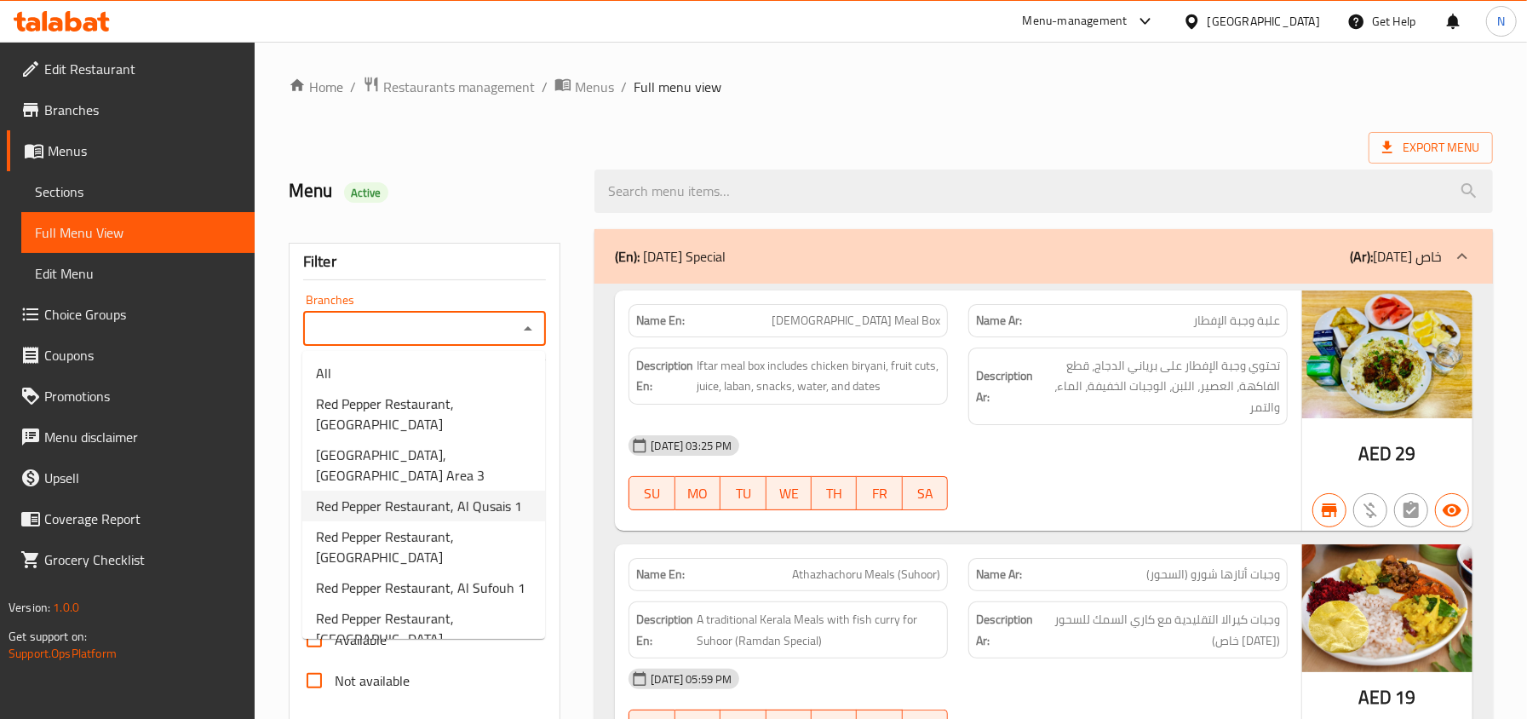
click at [507, 505] on span "Red Pepper Restaurant, Al Qusais 1" at bounding box center [419, 506] width 206 height 20
type input "Red Pepper Restaurant, Al Qusais 1"
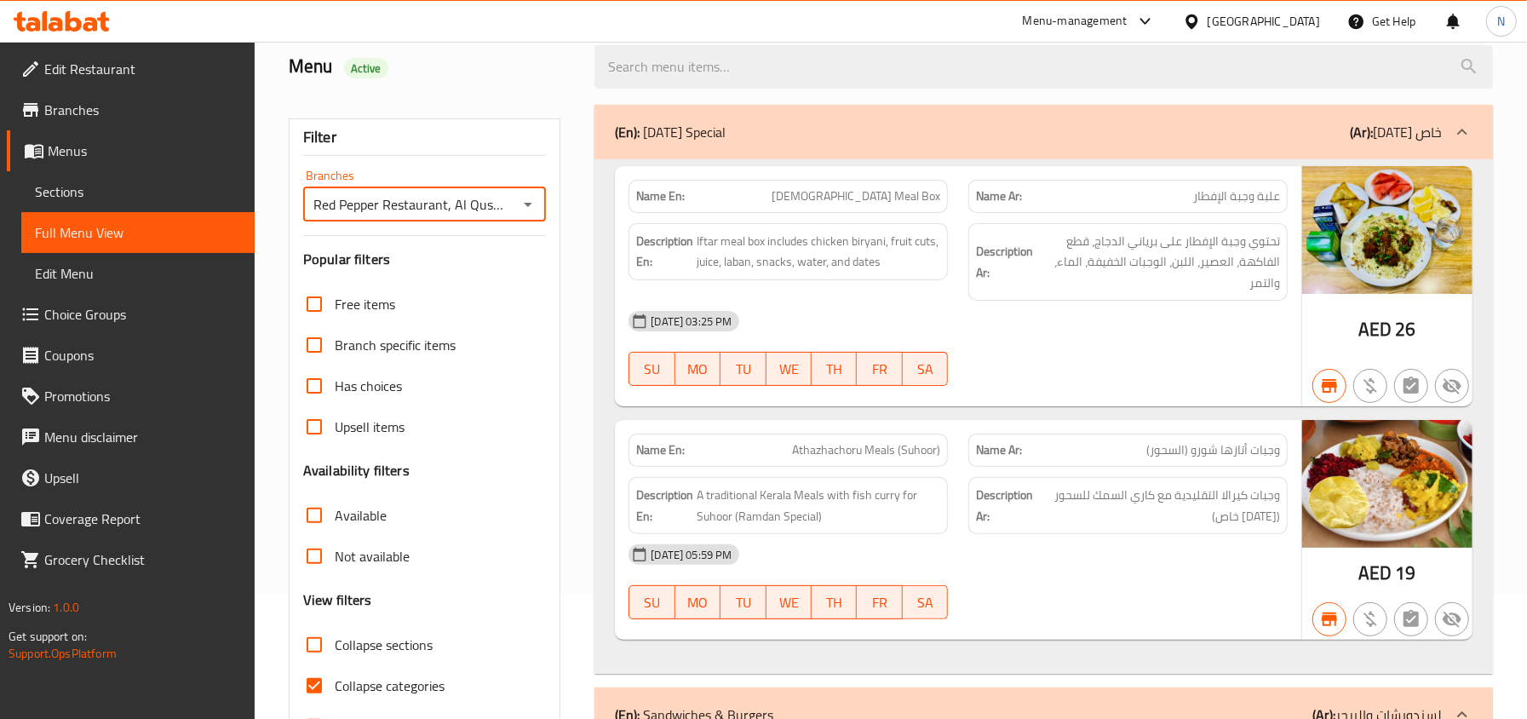
scroll to position [341, 0]
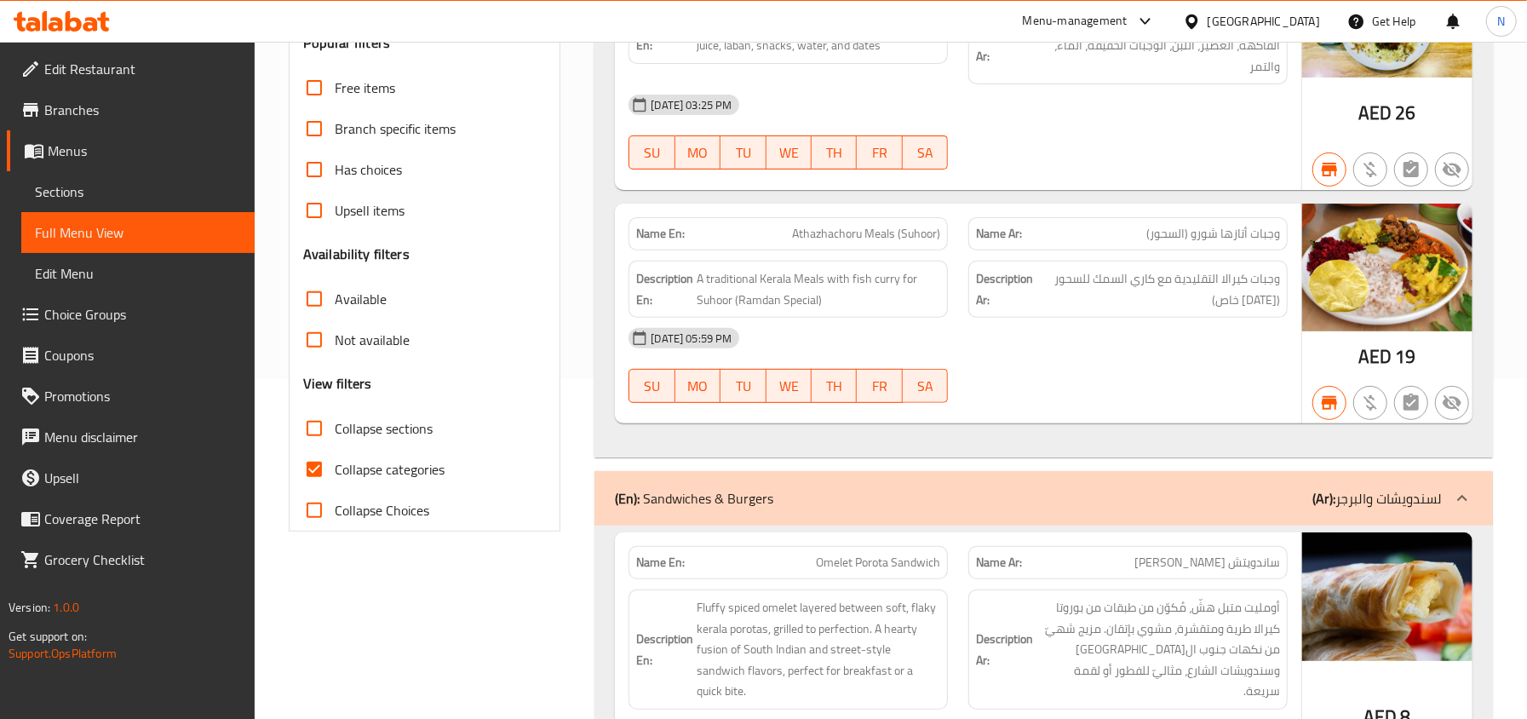
click at [439, 472] on span "Collapse categories" at bounding box center [390, 469] width 110 height 20
click at [335, 472] on input "Collapse categories" at bounding box center [314, 469] width 41 height 41
checkbox input "false"
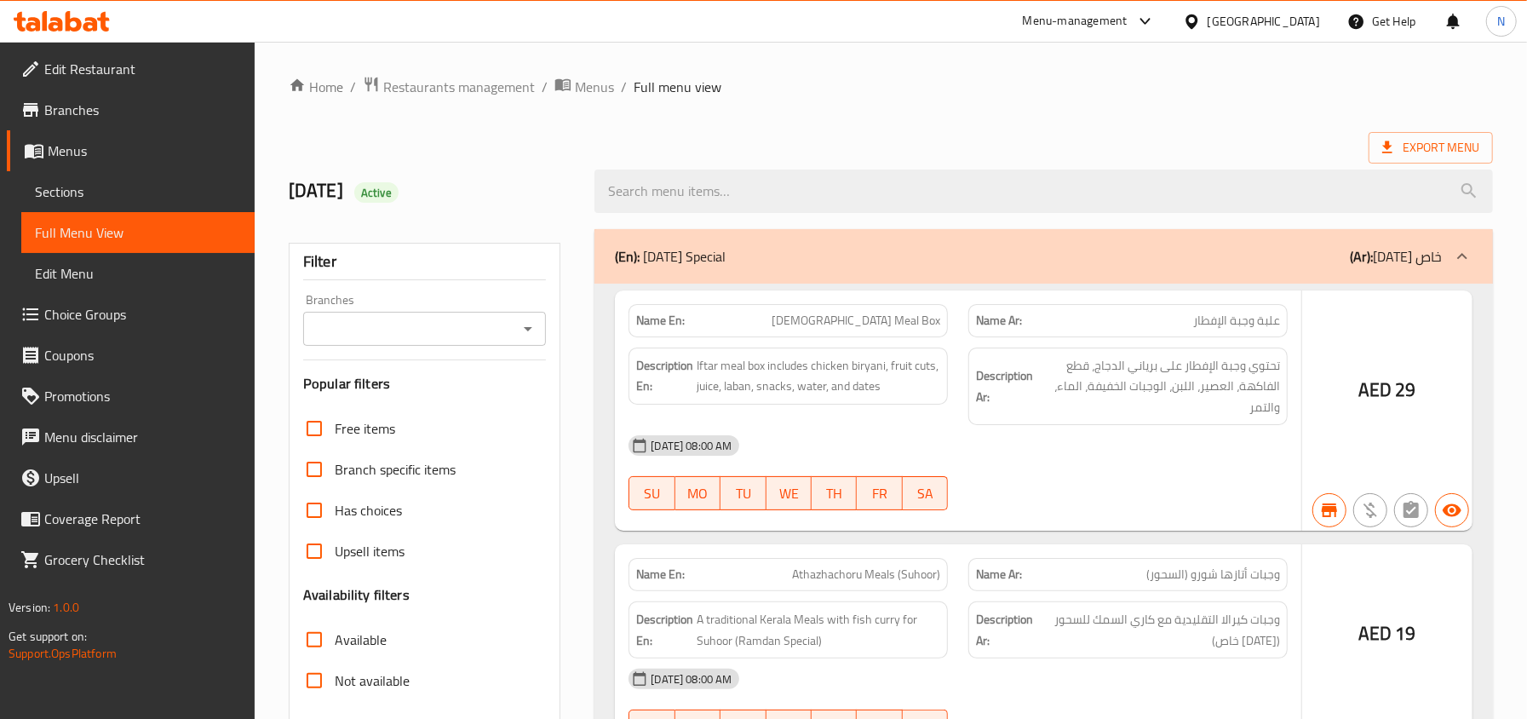
click at [131, 201] on div at bounding box center [763, 359] width 1527 height 719
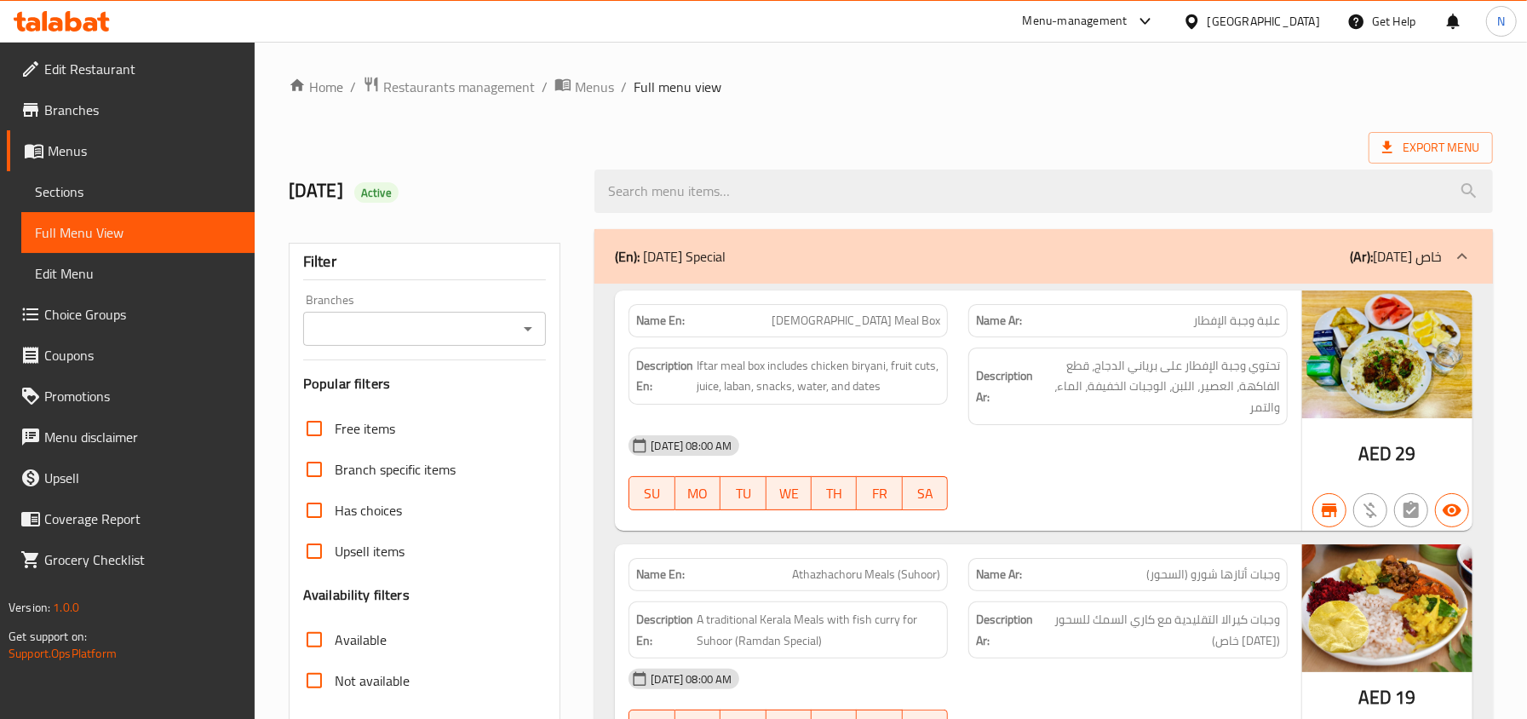
click at [114, 189] on span "Sections" at bounding box center [138, 191] width 206 height 20
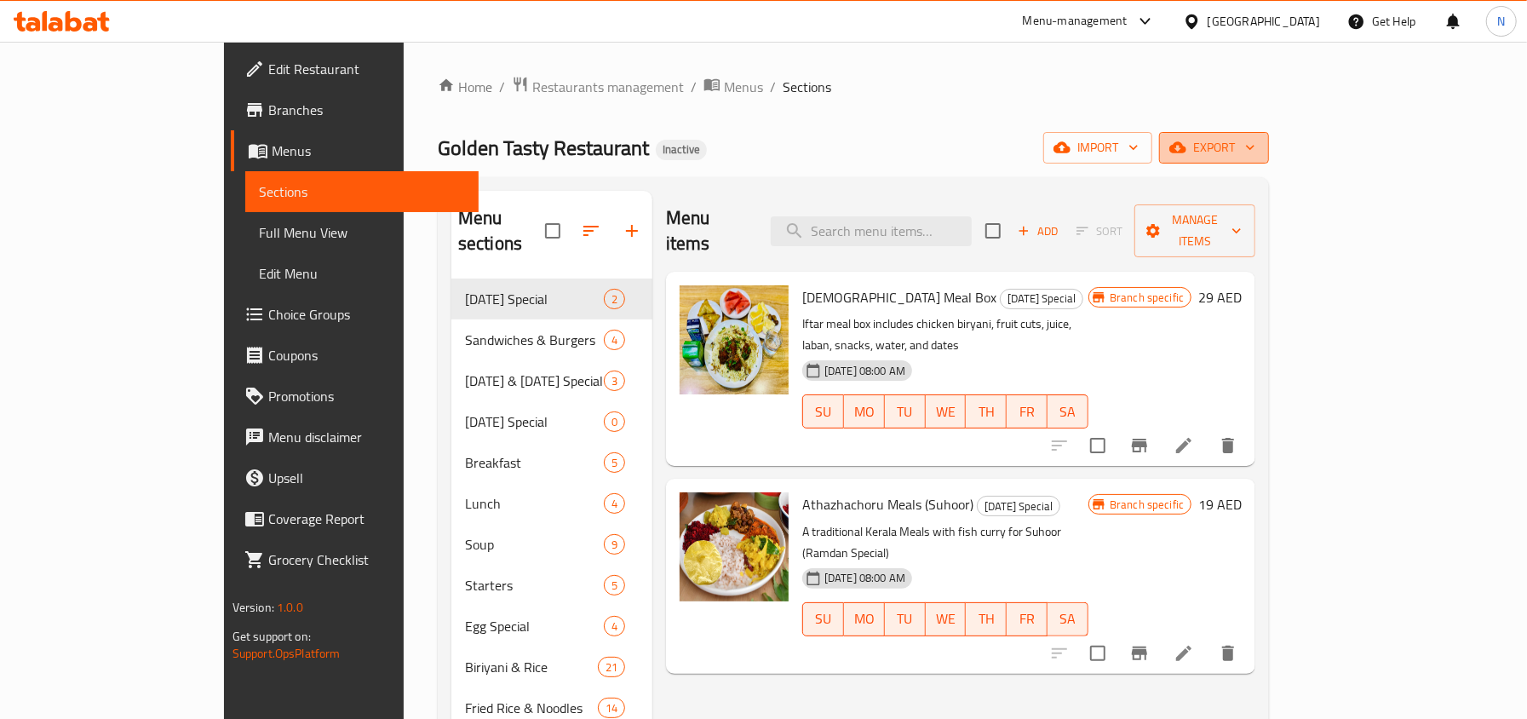
click at [1269, 136] on button "export" at bounding box center [1214, 148] width 110 height 32
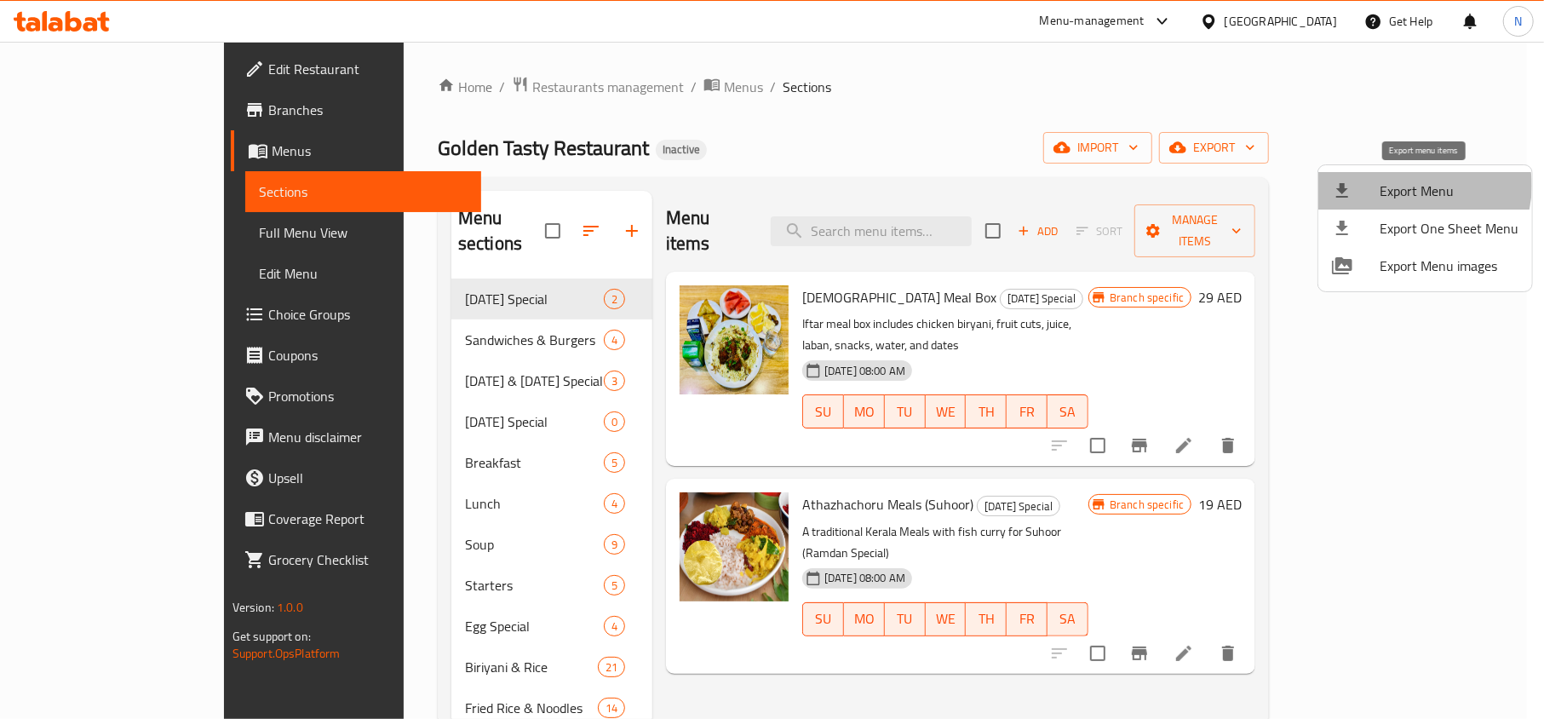
click at [1413, 186] on span "Export Menu" at bounding box center [1448, 190] width 139 height 20
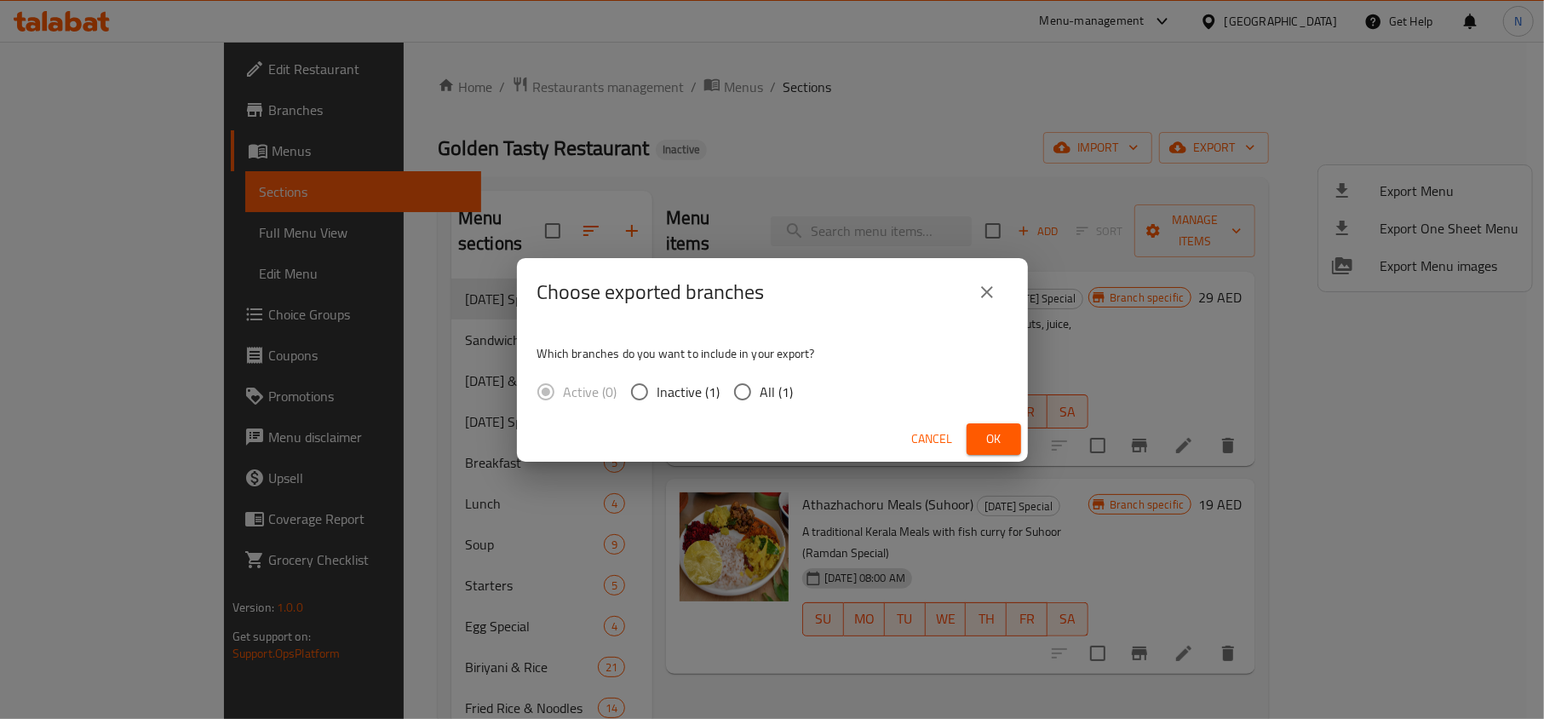
click at [746, 390] on input "All (1)" at bounding box center [743, 392] width 36 height 36
radio input "true"
click at [976, 438] on button "Ok" at bounding box center [993, 439] width 54 height 32
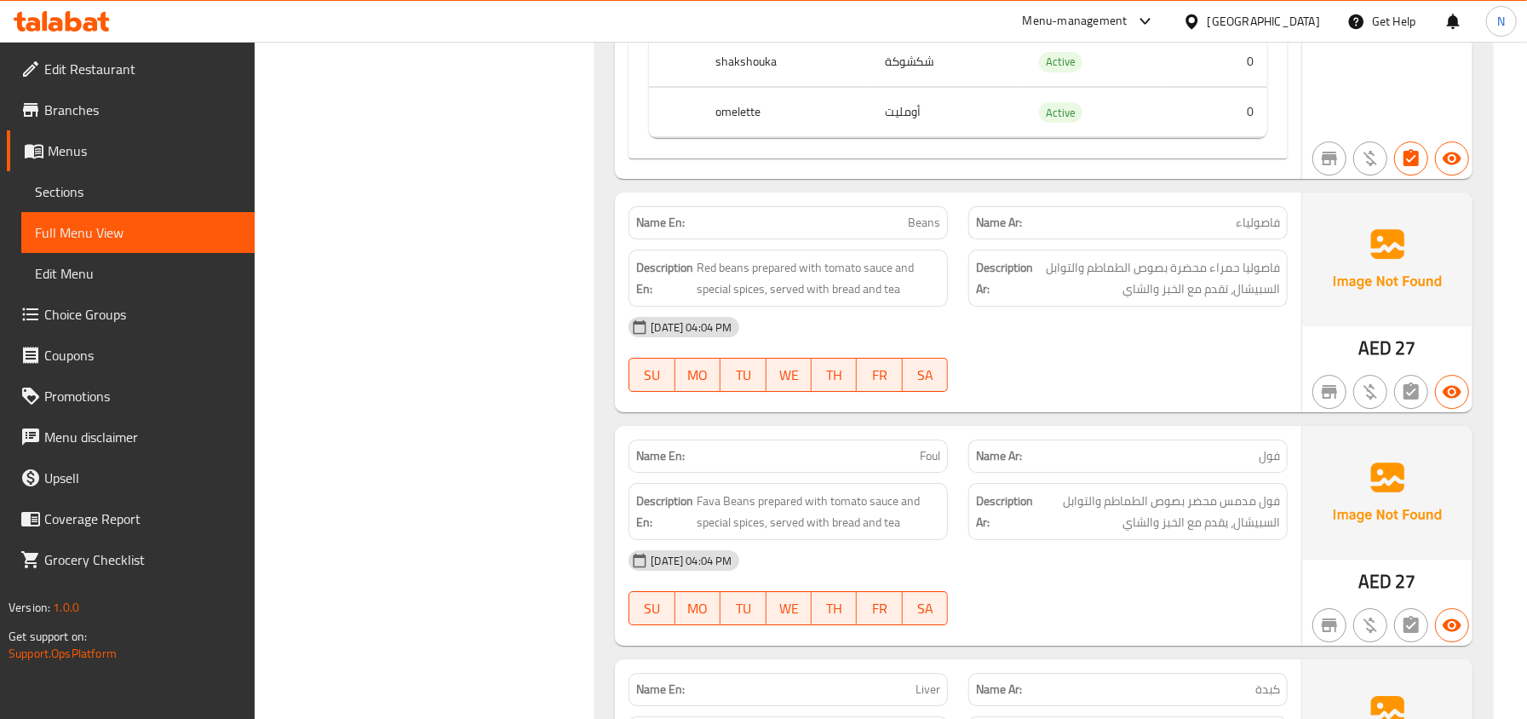
scroll to position [4015, 0]
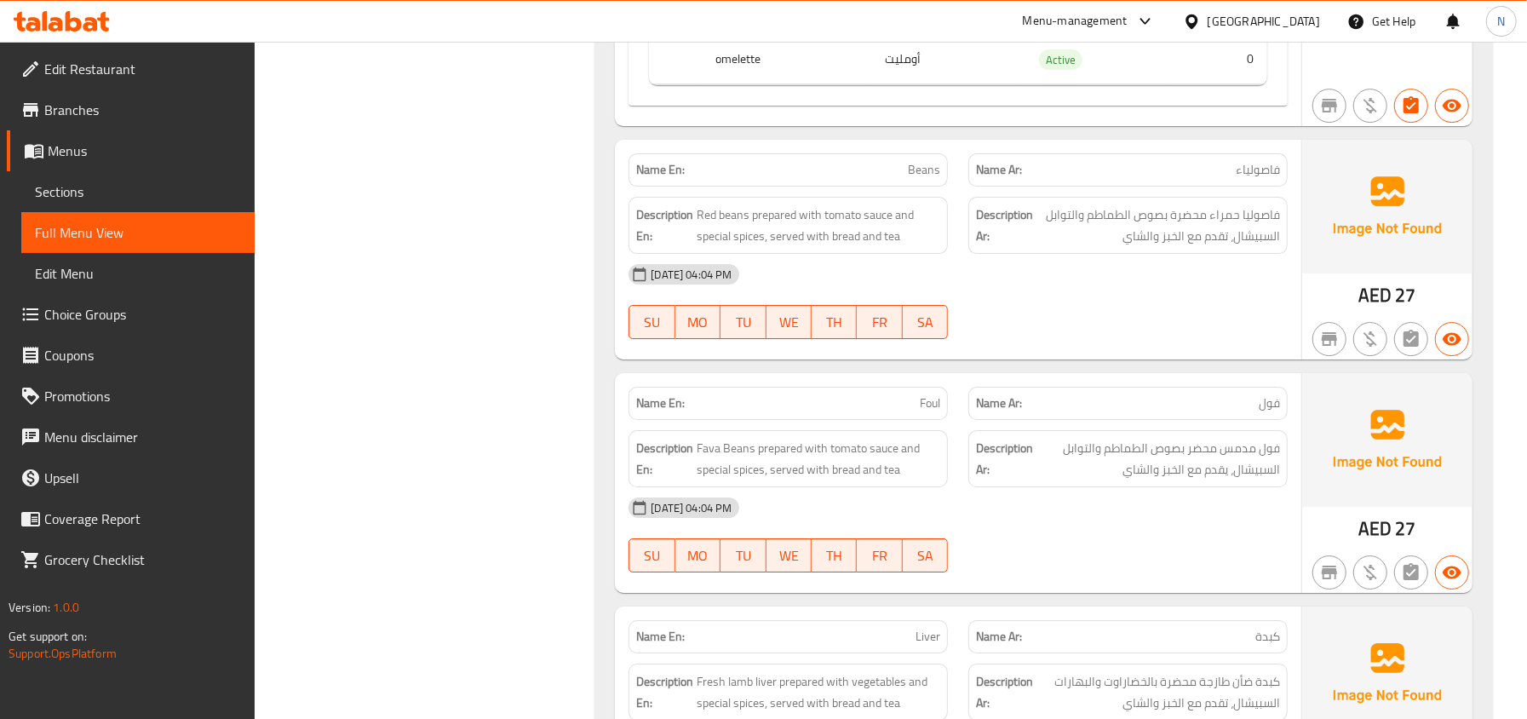
click at [942, 412] on div "Name En: Foul" at bounding box center [787, 403] width 319 height 33
copy span "Foul"
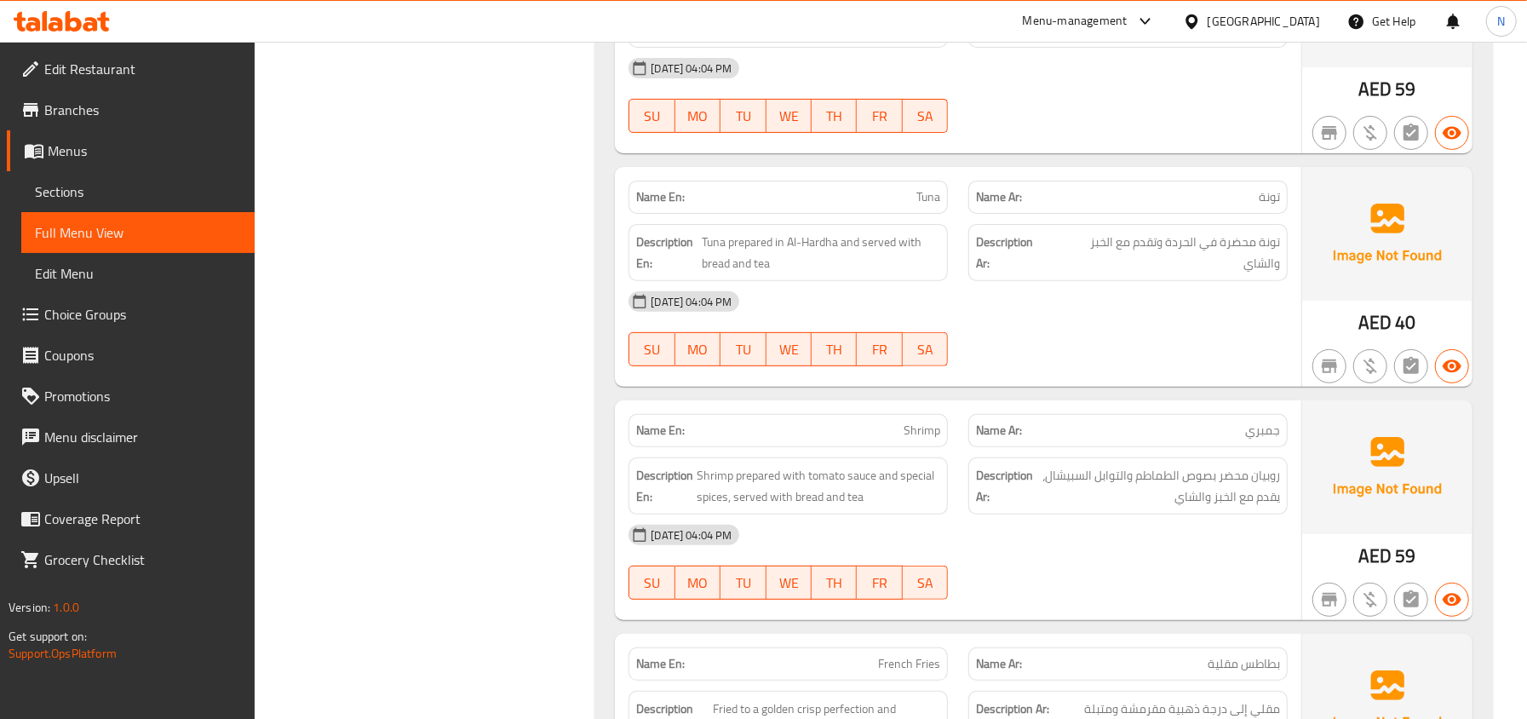
scroll to position [4923, 0]
drag, startPoint x: 841, startPoint y: 266, endPoint x: 702, endPoint y: 263, distance: 139.6
click at [702, 263] on span "Tuna prepared in Al-Hardha and served with bread and tea" at bounding box center [821, 251] width 238 height 42
copy span "Tuna prepared in Al-Hardha"
click at [931, 204] on span "Tuna" at bounding box center [928, 195] width 24 height 18
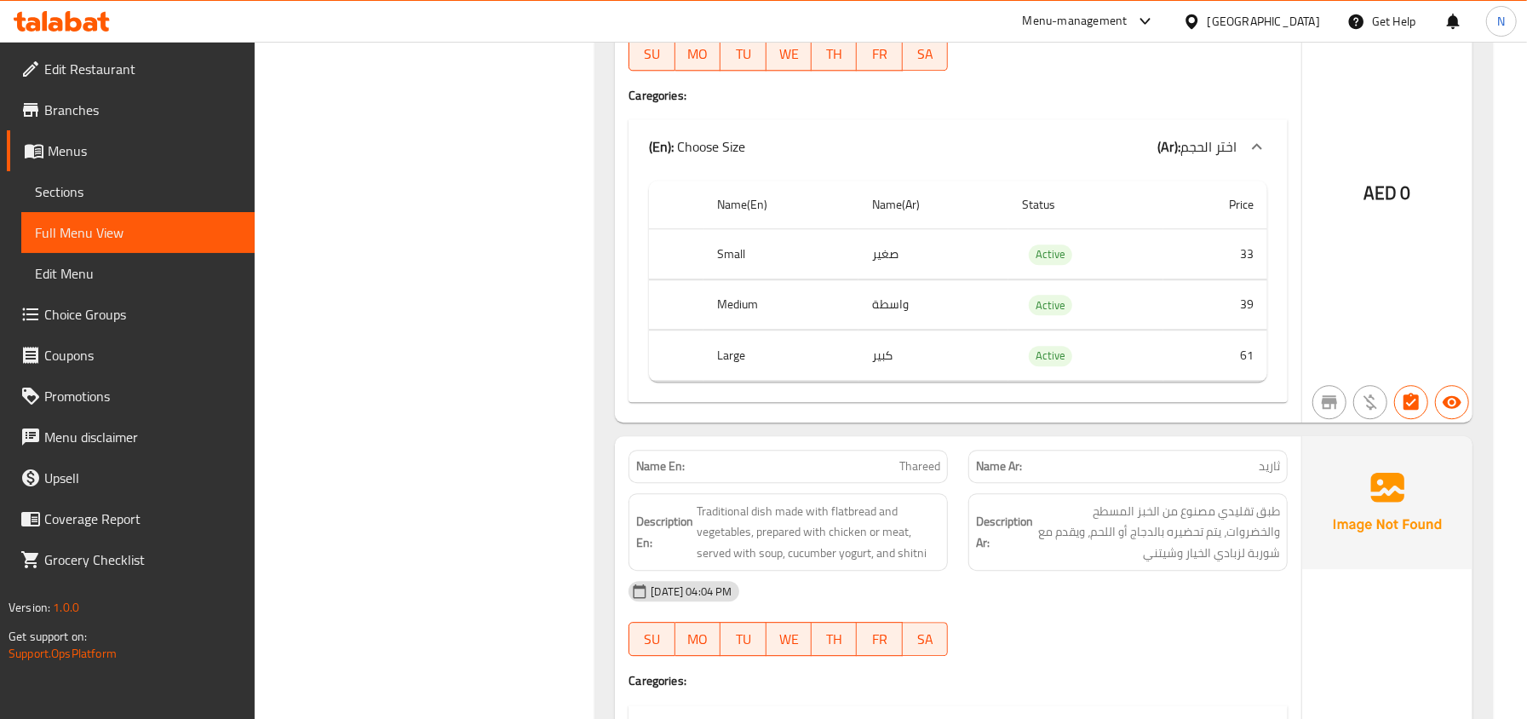
scroll to position [7761, 0]
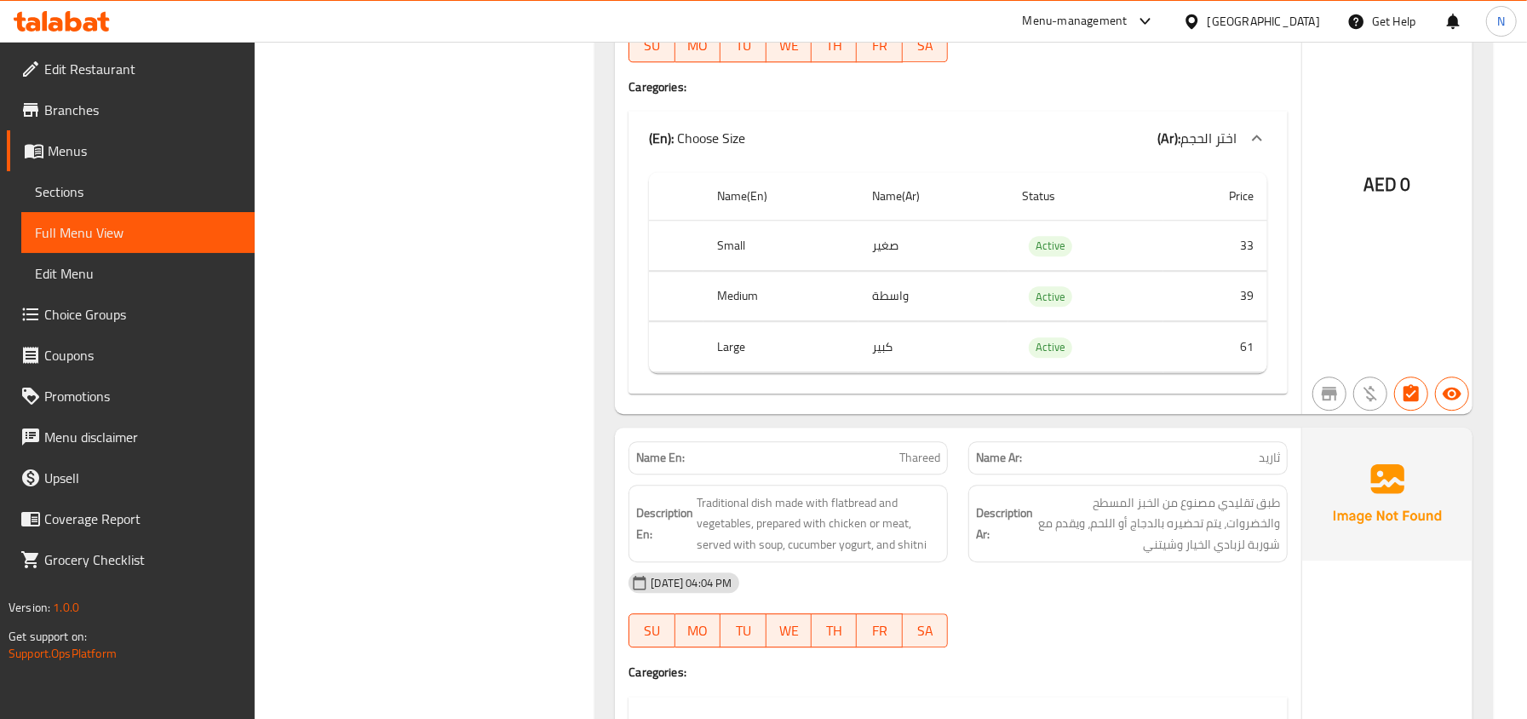
click at [897, 321] on td "واسطة" at bounding box center [933, 296] width 150 height 50
click at [730, 321] on th "Medium" at bounding box center [780, 296] width 155 height 50
copy th "Medium"
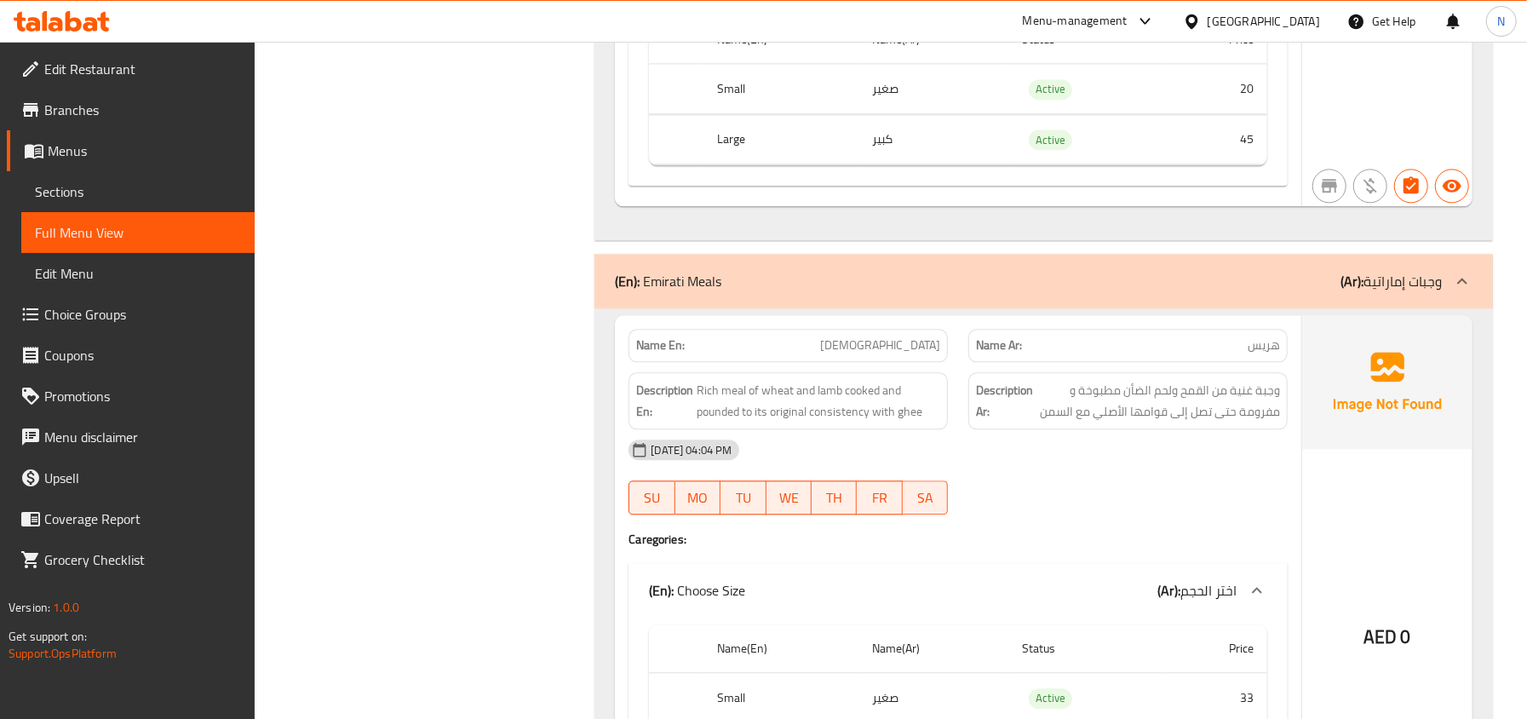
scroll to position [7307, 0]
click at [933, 357] on span "[DEMOGRAPHIC_DATA]" at bounding box center [880, 348] width 120 height 18
copy span "[DEMOGRAPHIC_DATA]"
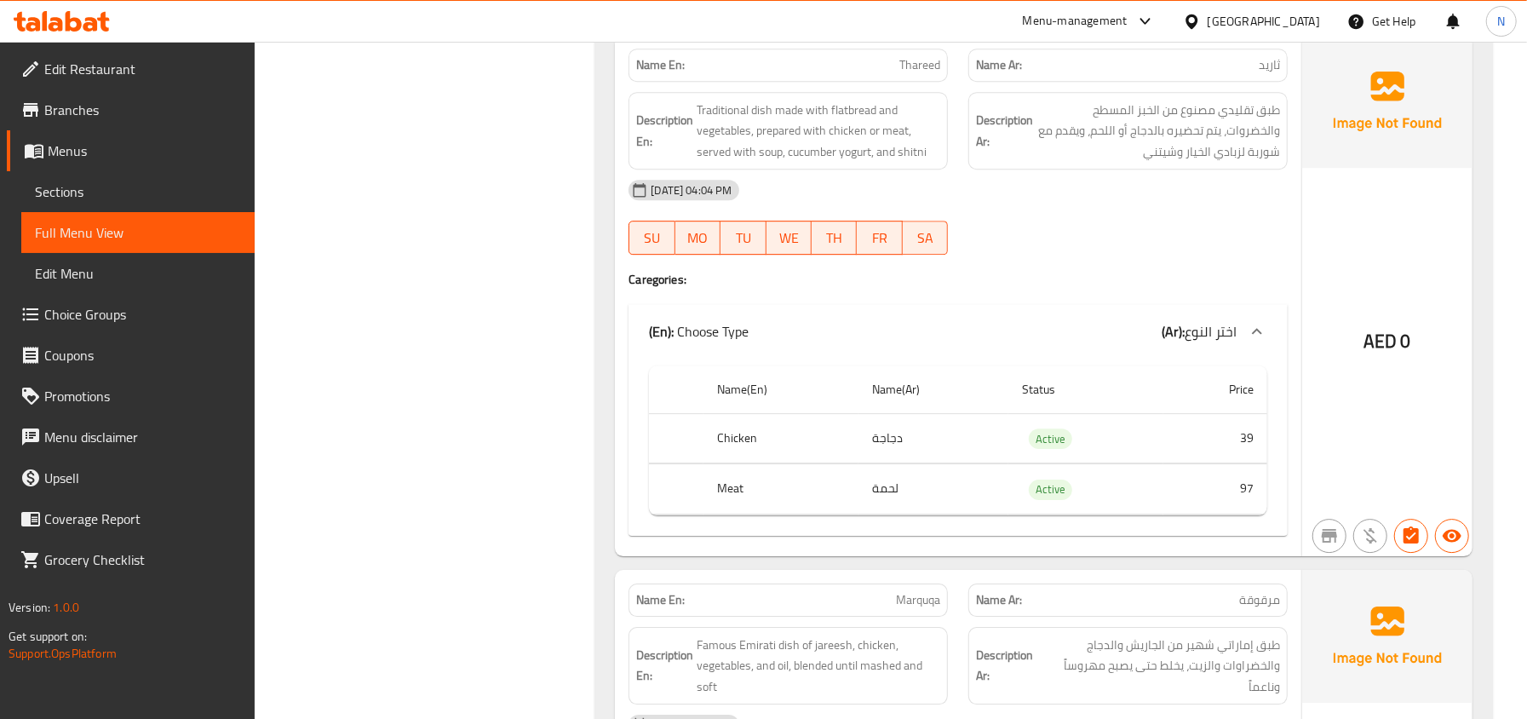
scroll to position [8102, 0]
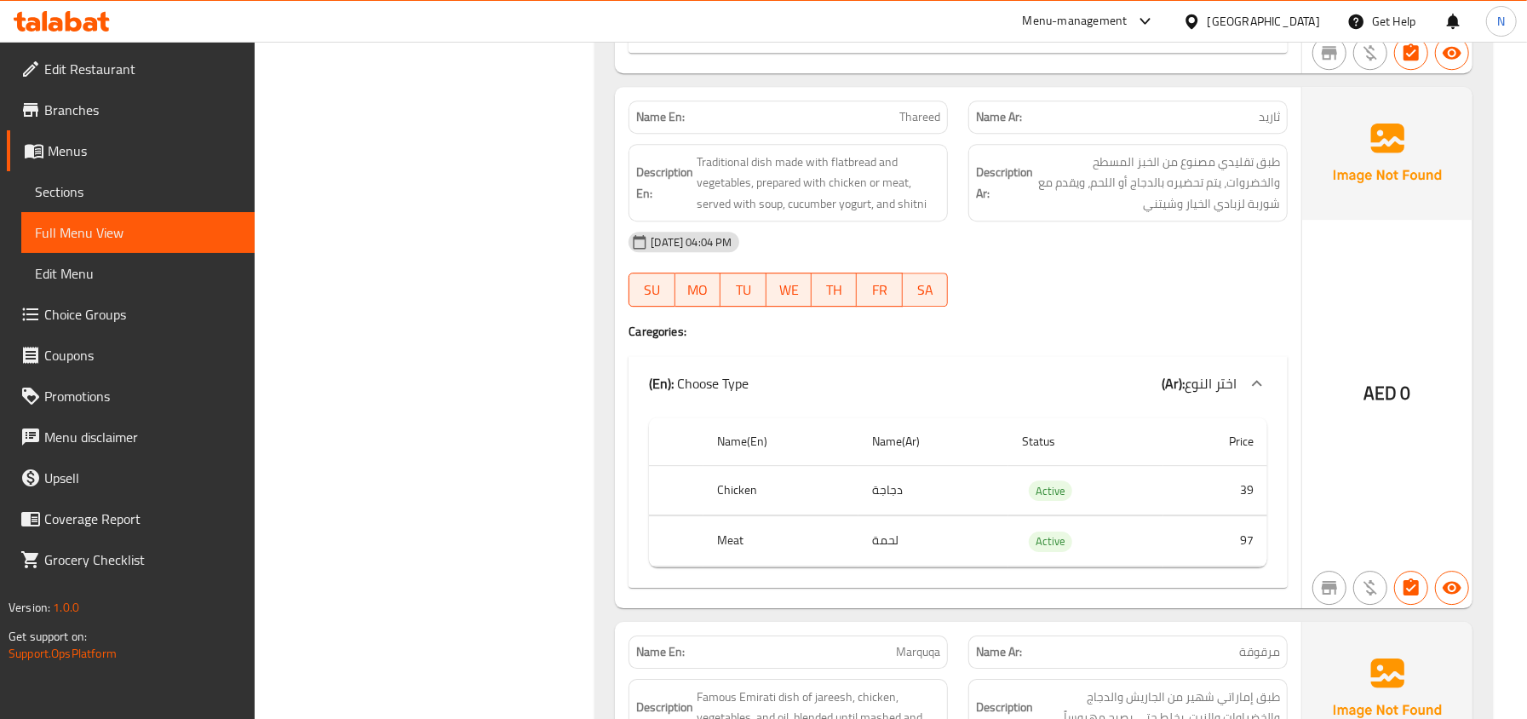
click at [906, 177] on div "Description En: Traditional dish made with flatbread and vegetables, prepared w…" at bounding box center [788, 183] width 340 height 99
click at [919, 126] on span "Thareed" at bounding box center [919, 117] width 41 height 18
copy span "Thareed"
click at [867, 126] on p "Name En: Thareed" at bounding box center [788, 117] width 304 height 18
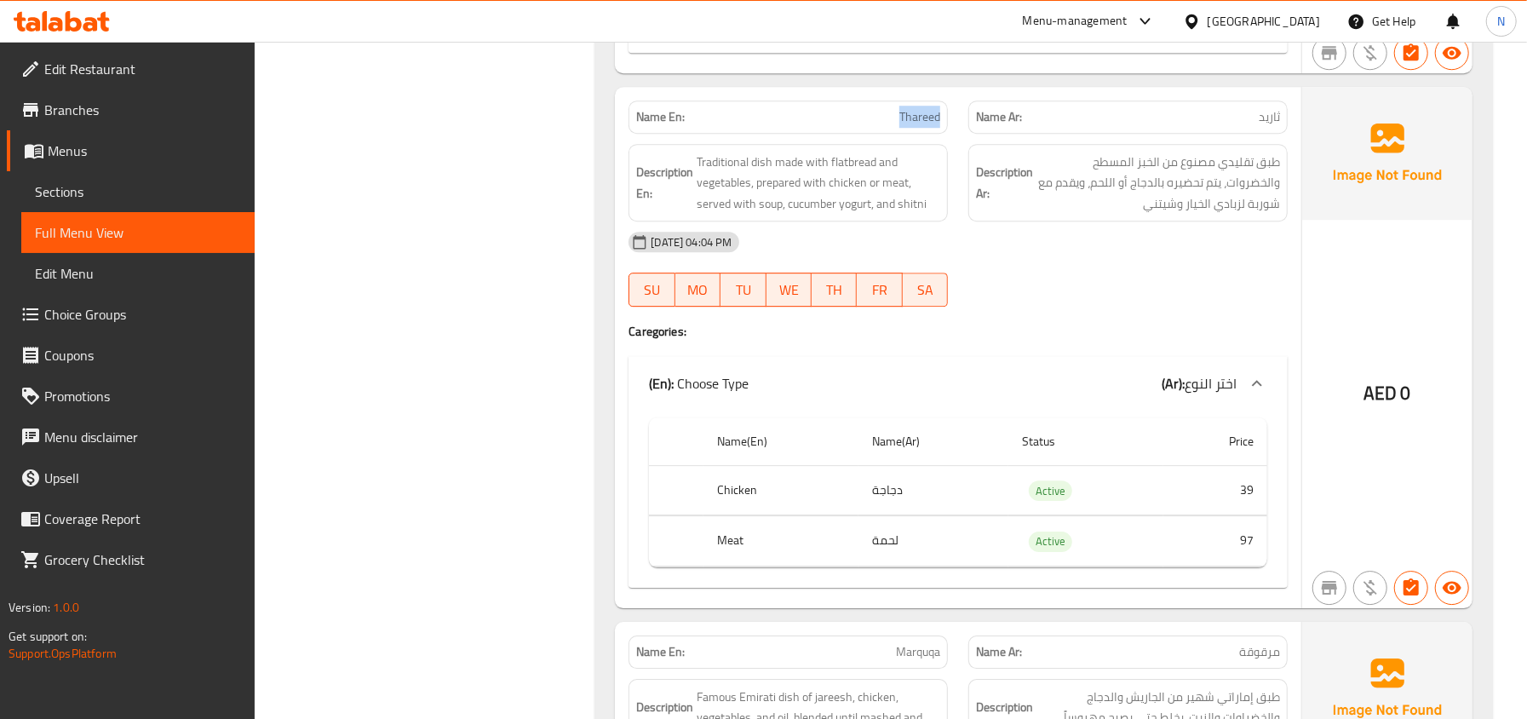
click at [867, 126] on p "Name En: Thareed" at bounding box center [788, 117] width 304 height 18
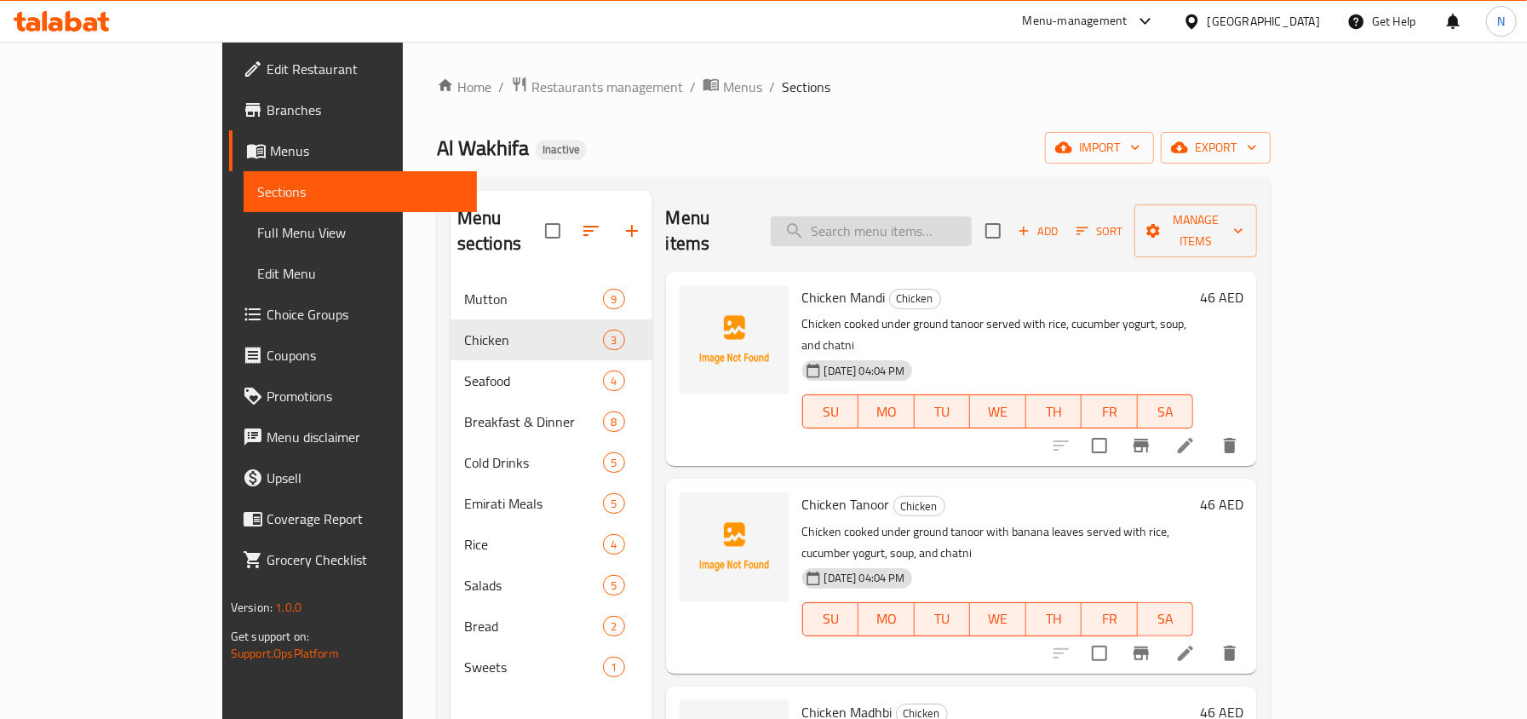
click at [967, 222] on input "search" at bounding box center [870, 231] width 201 height 30
paste input "Foul"
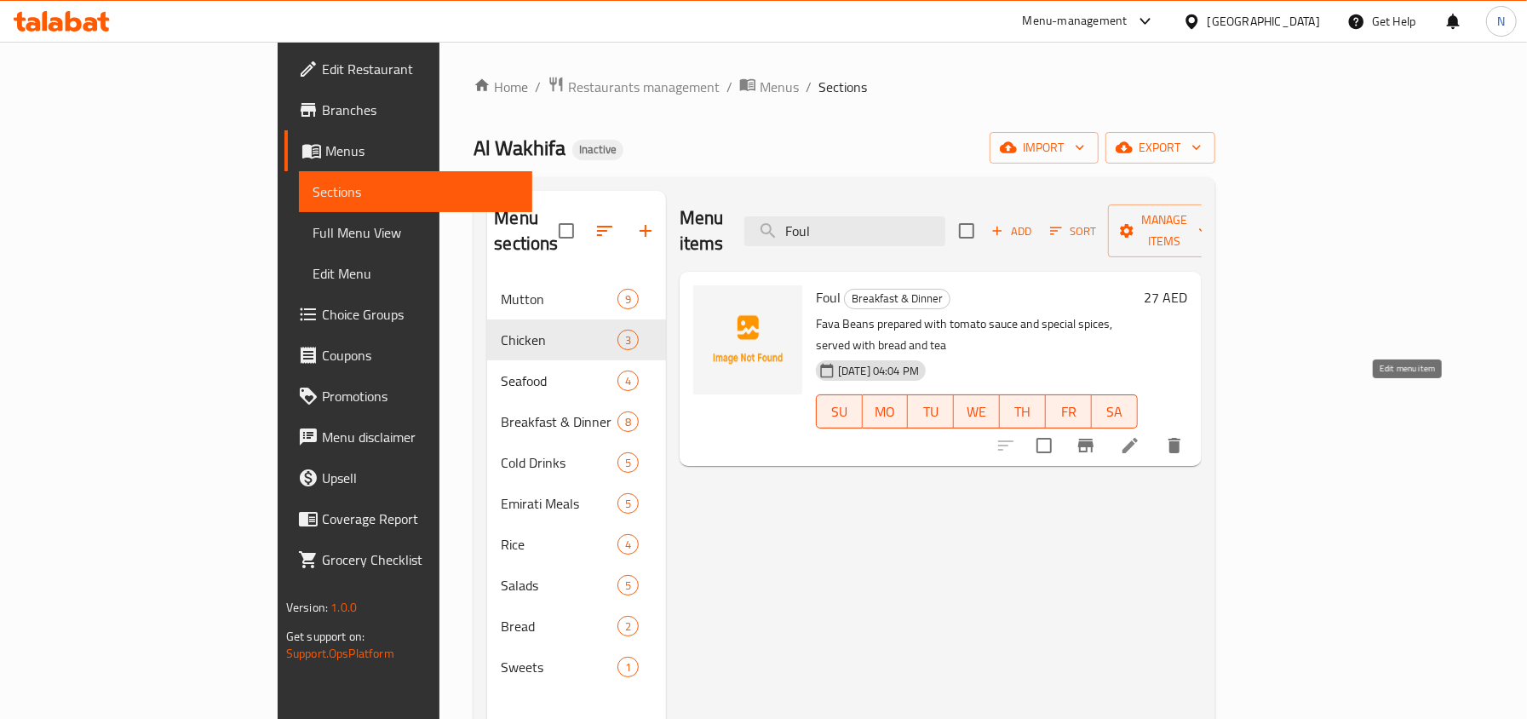
type input "Foul"
click at [1140, 435] on icon at bounding box center [1130, 445] width 20 height 20
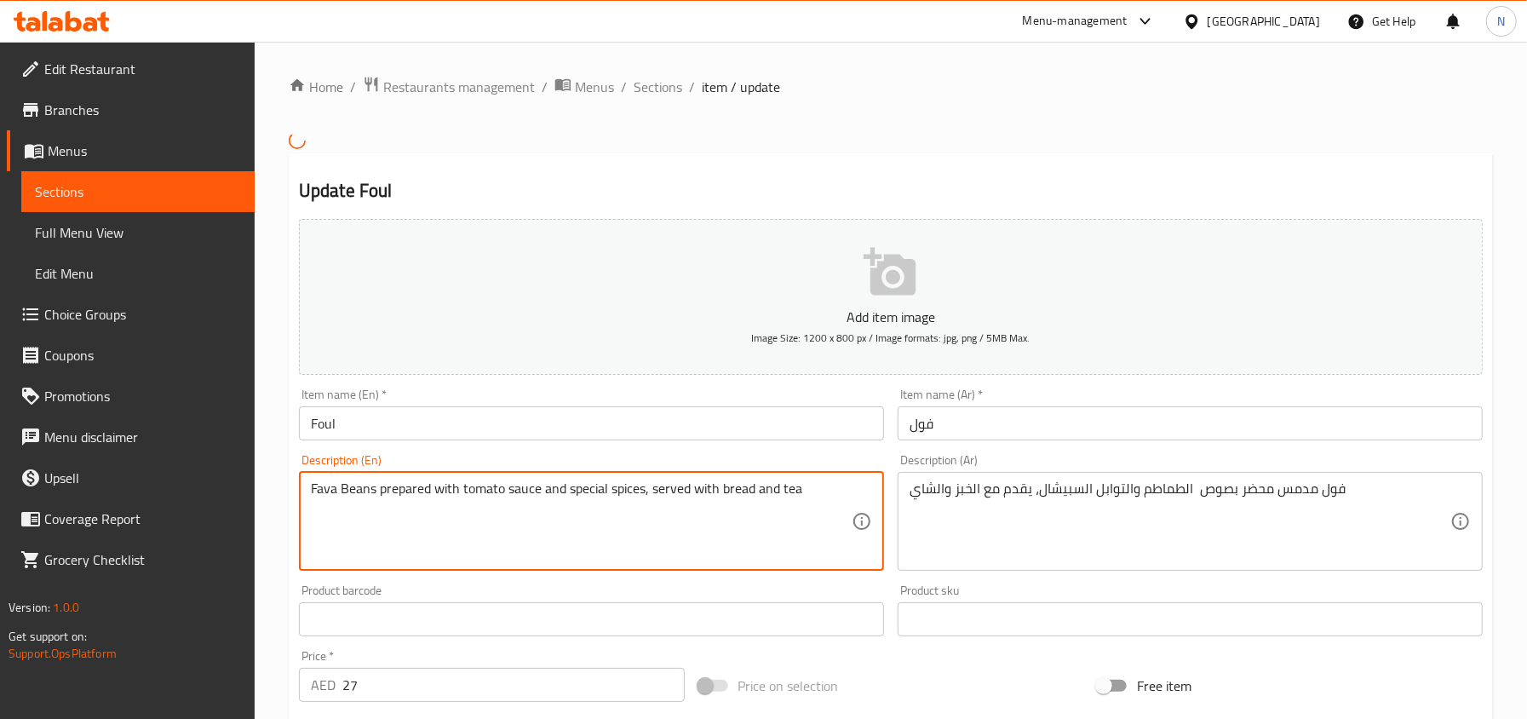
click at [349, 501] on textarea "Fava Beans prepared with tomato sauce and special spices, served with bread and…" at bounding box center [581, 520] width 541 height 81
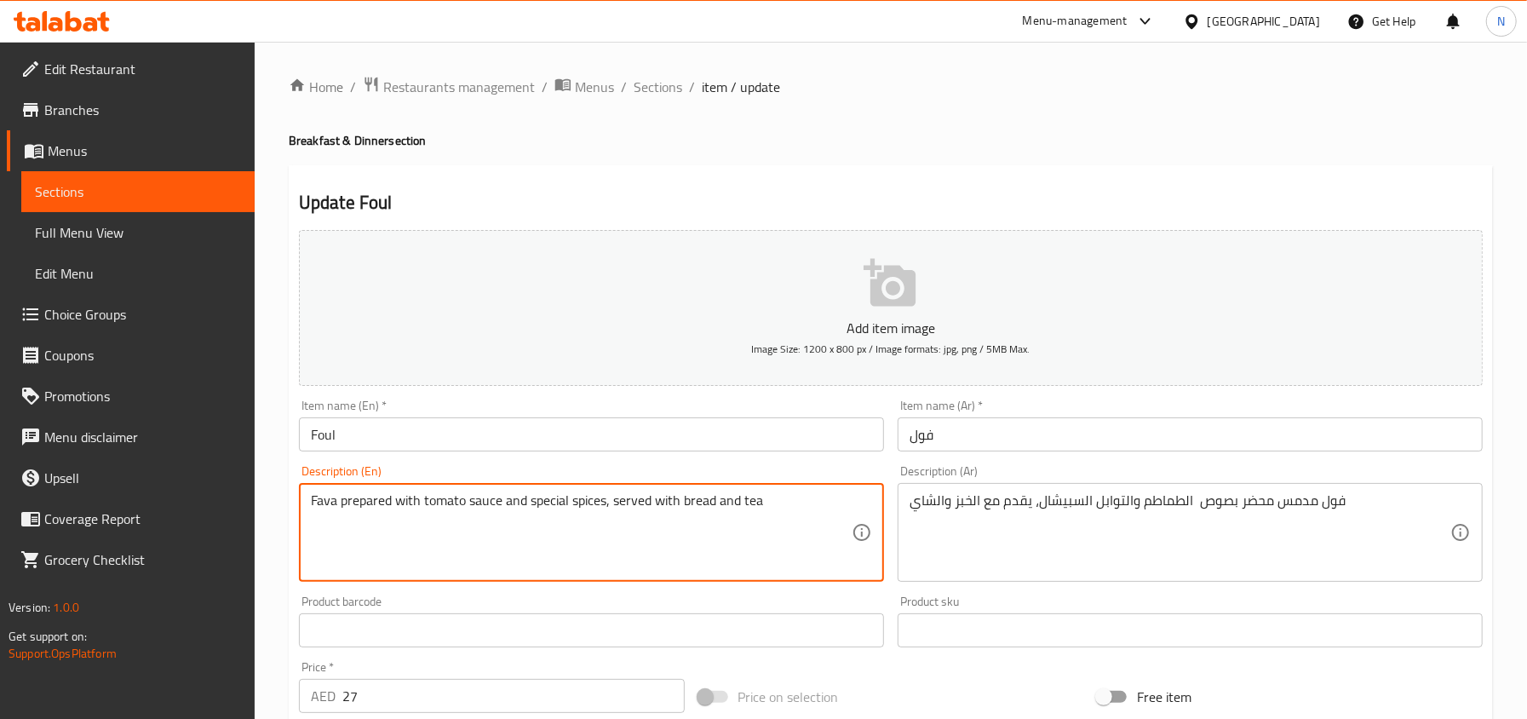
click at [321, 511] on textarea "Fava prepared with tomato sauce and special spices, served with bread and tea" at bounding box center [581, 532] width 541 height 81
type textarea "Fava prepared with tomato sauce and special spices, served with bread and tea"
click at [545, 433] on input "Foul" at bounding box center [591, 434] width 585 height 34
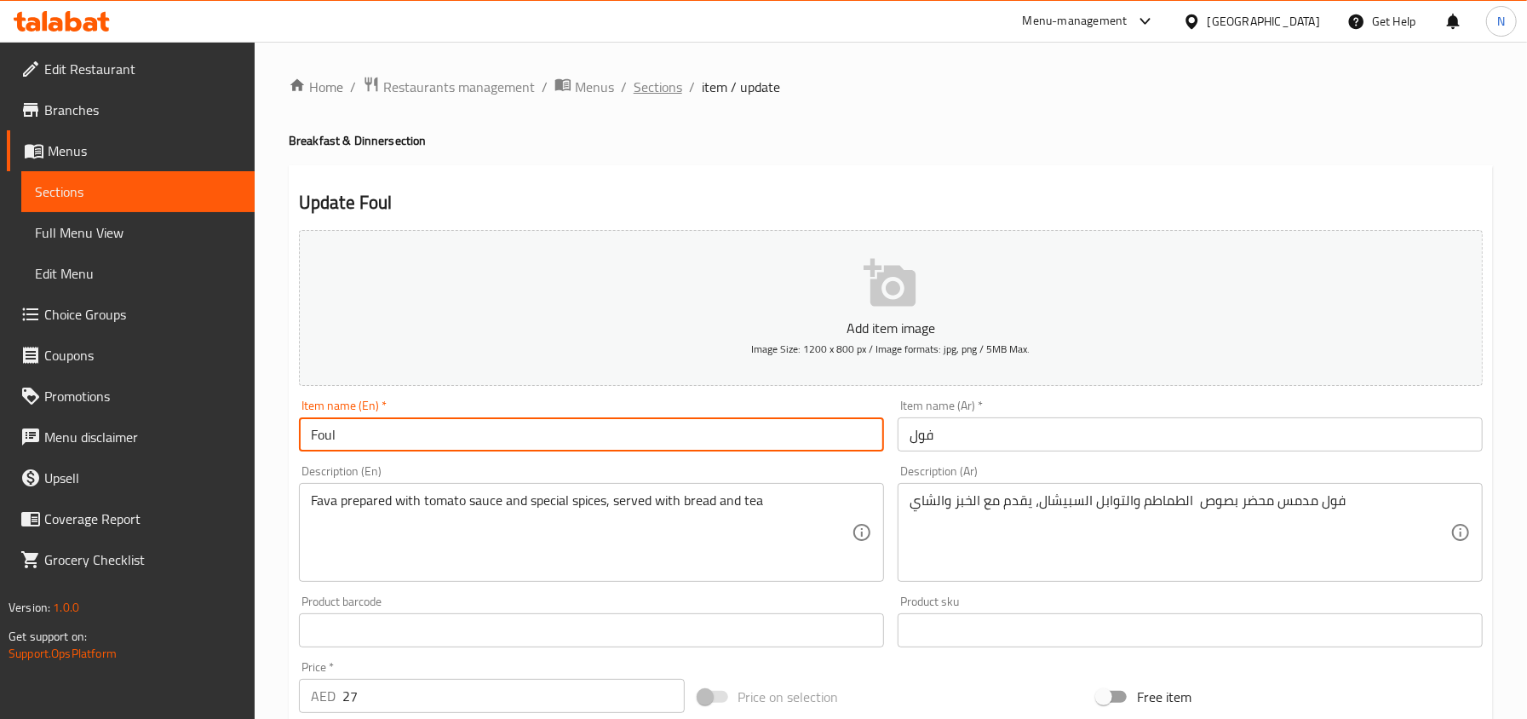
click at [656, 86] on span "Sections" at bounding box center [657, 87] width 49 height 20
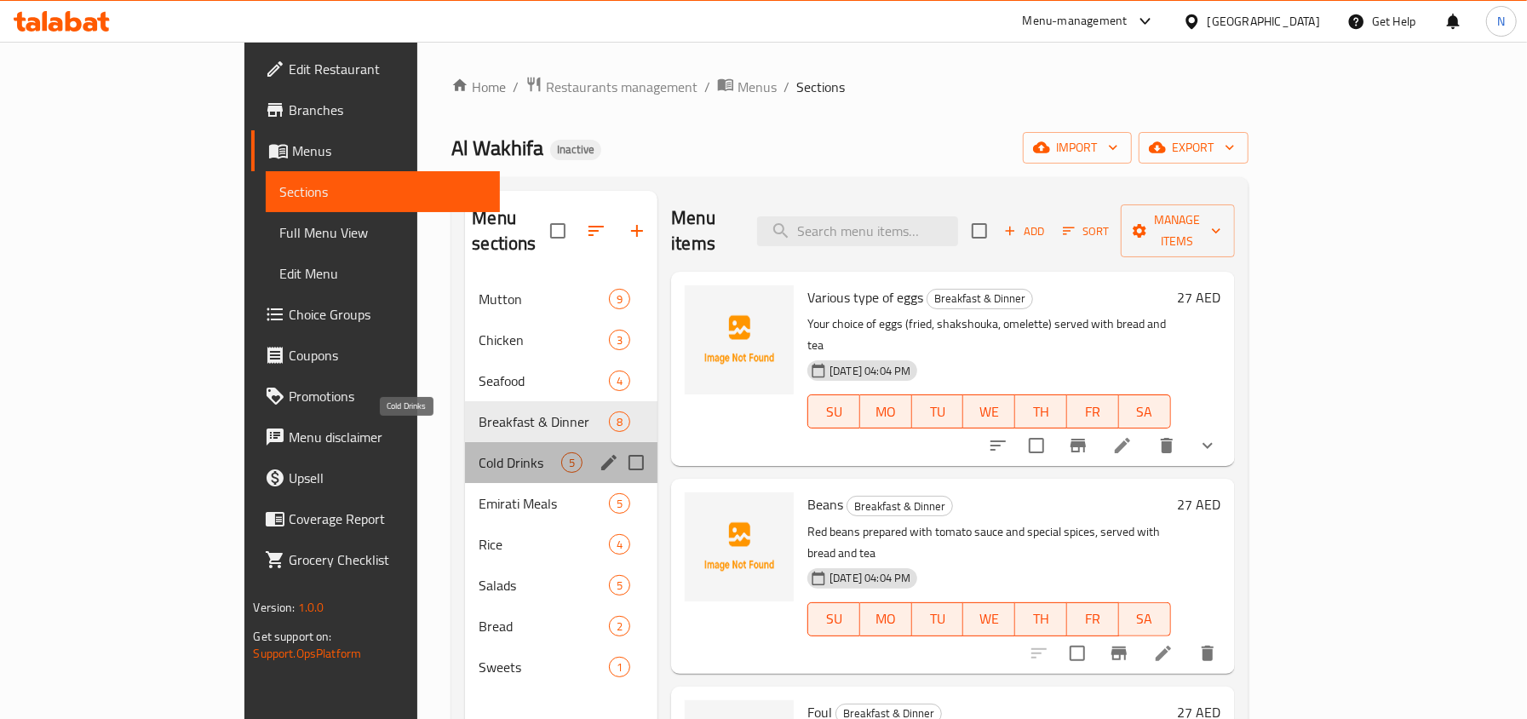
click at [478, 452] on span "Cold Drinks" at bounding box center [519, 462] width 83 height 20
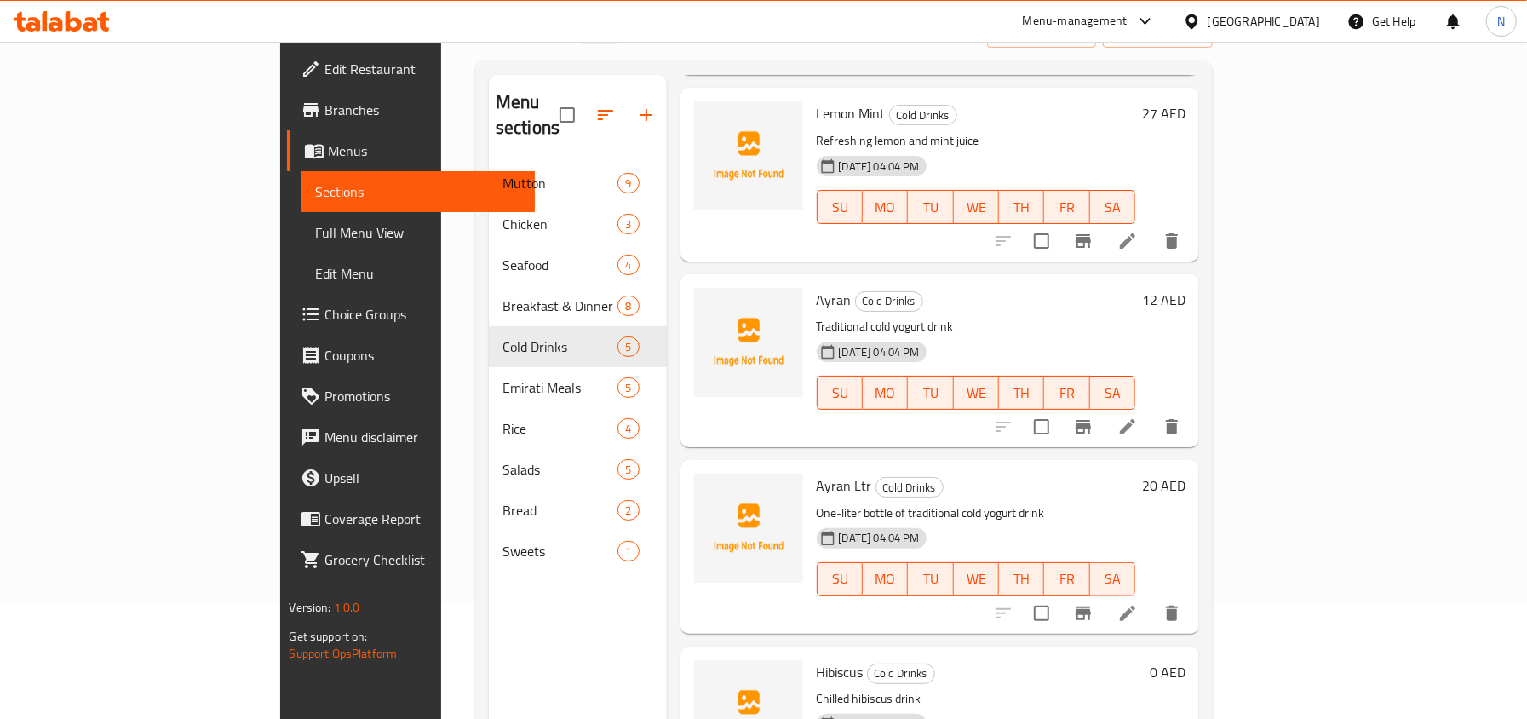
scroll to position [239, 0]
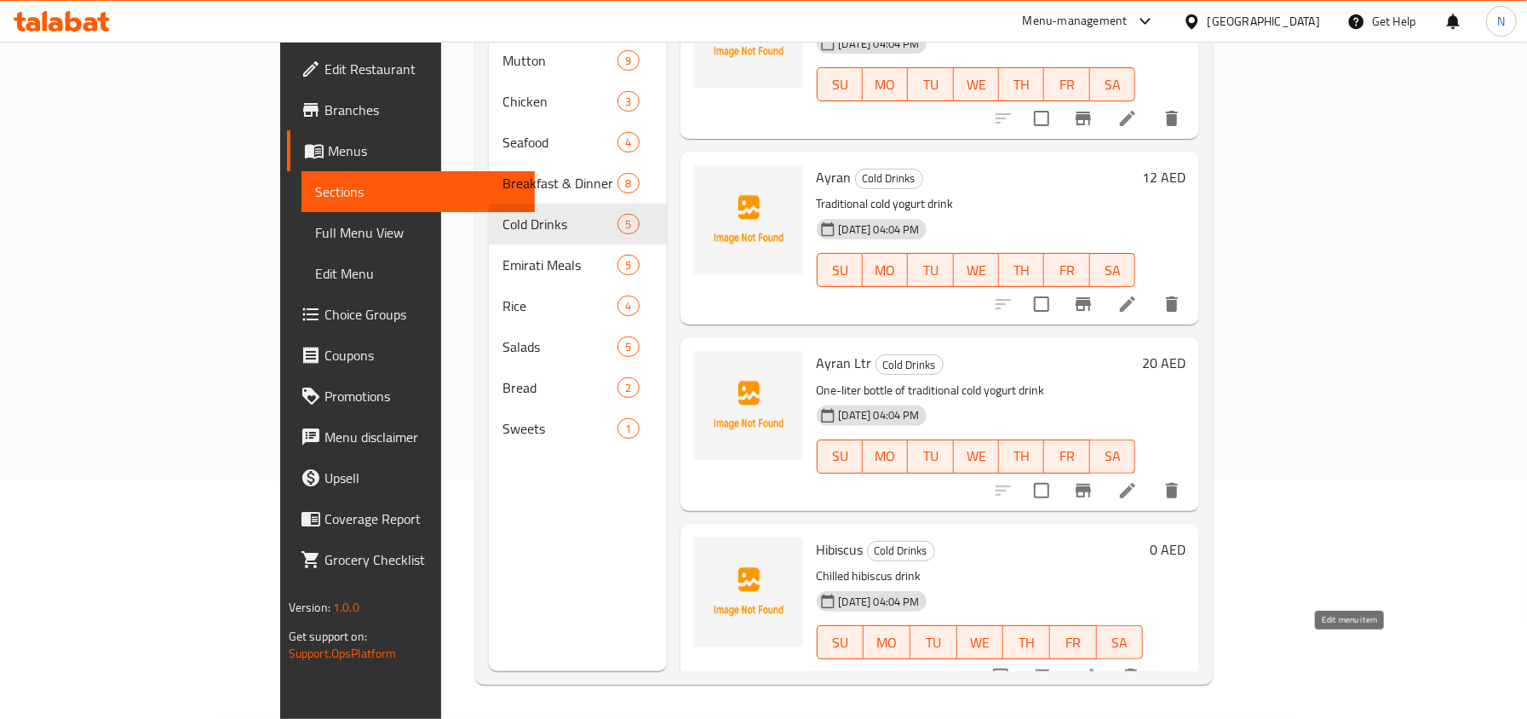
click at [1097, 666] on icon at bounding box center [1086, 676] width 20 height 20
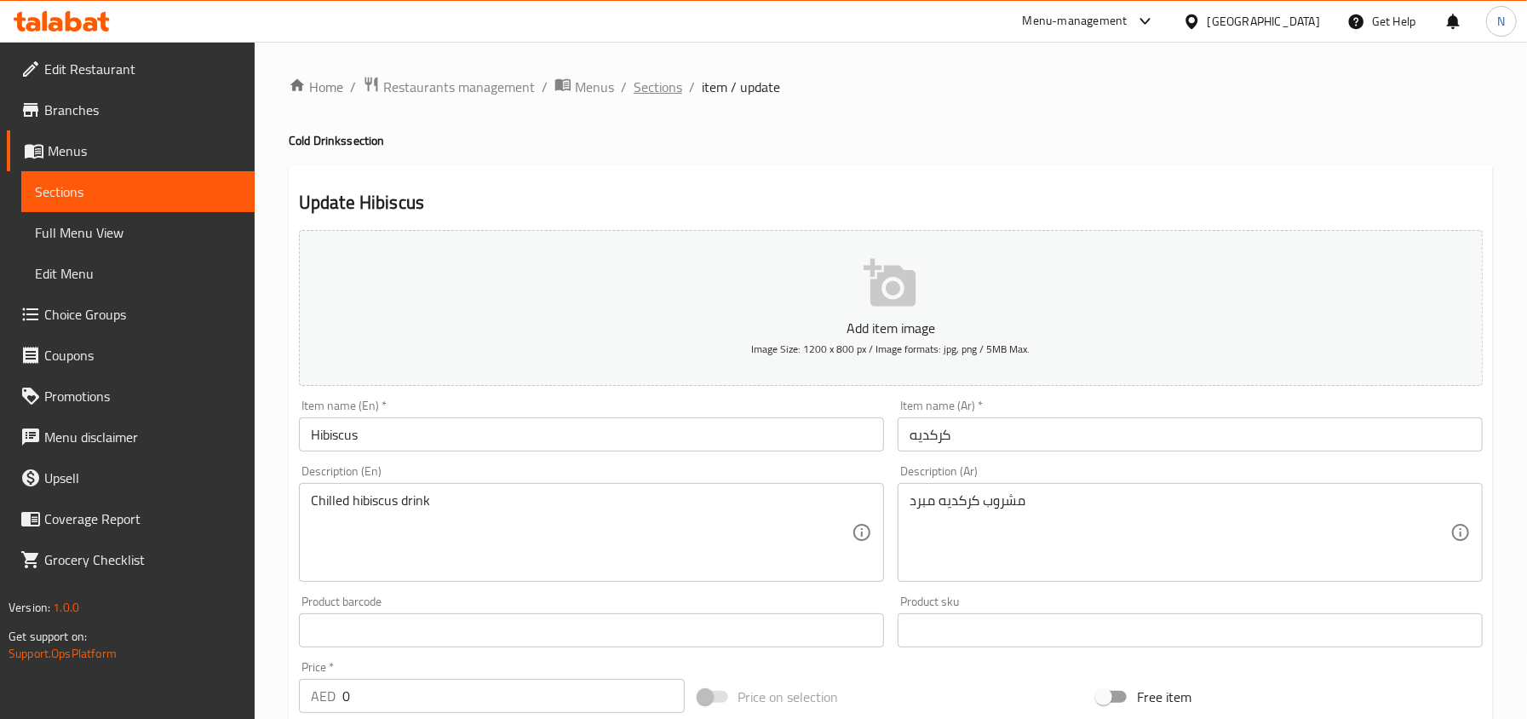
click at [656, 78] on span "Sections" at bounding box center [657, 87] width 49 height 20
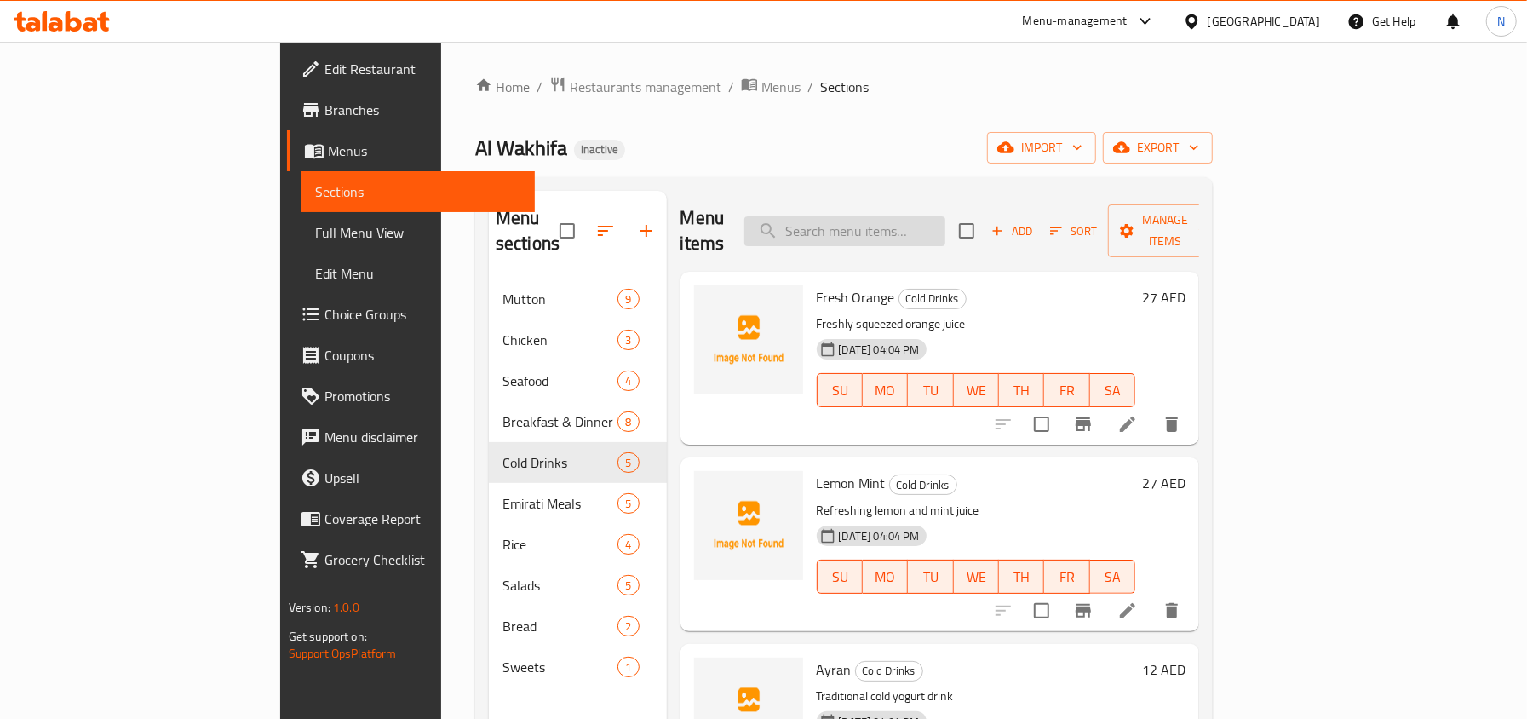
click at [945, 219] on input "search" at bounding box center [844, 231] width 201 height 30
paste input "[DEMOGRAPHIC_DATA]"
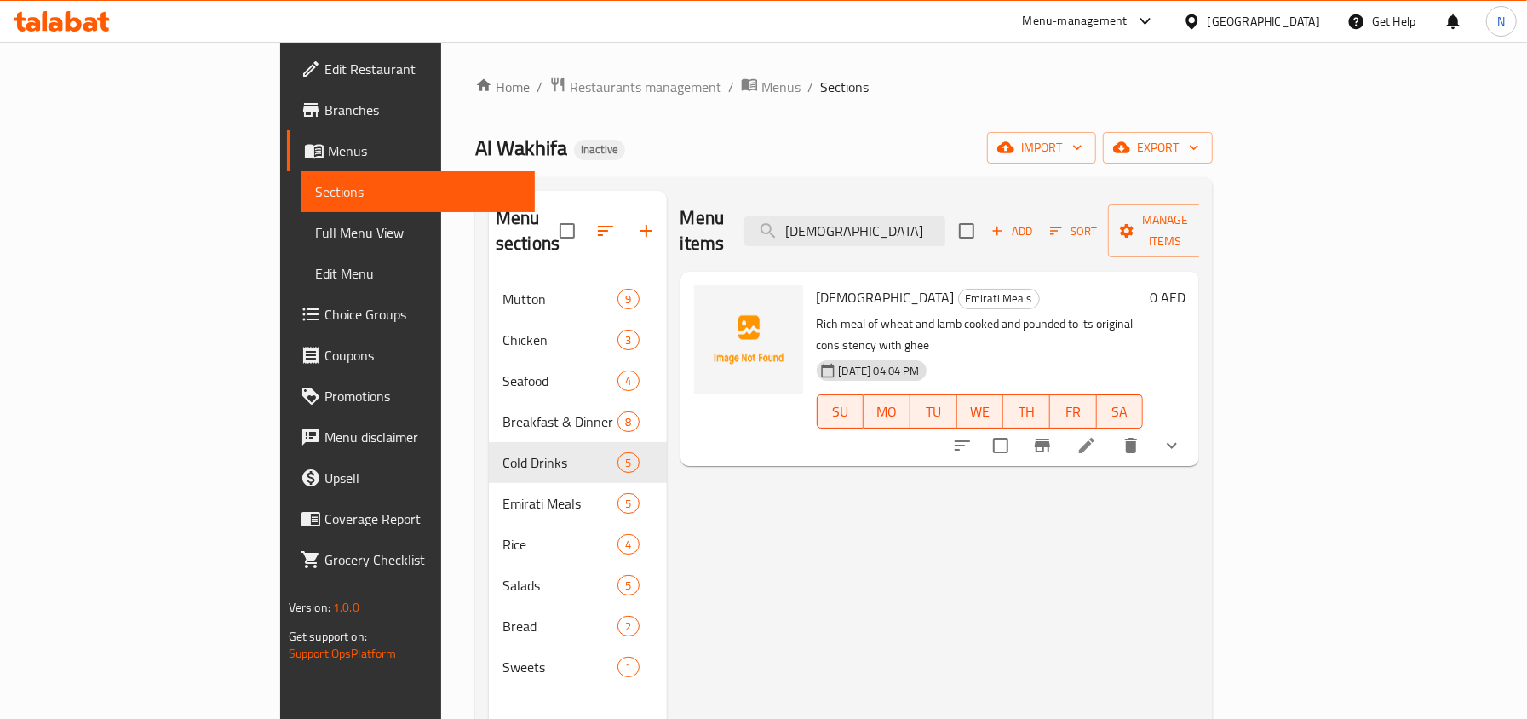
type input "[DEMOGRAPHIC_DATA]"
click at [1097, 435] on icon at bounding box center [1086, 445] width 20 height 20
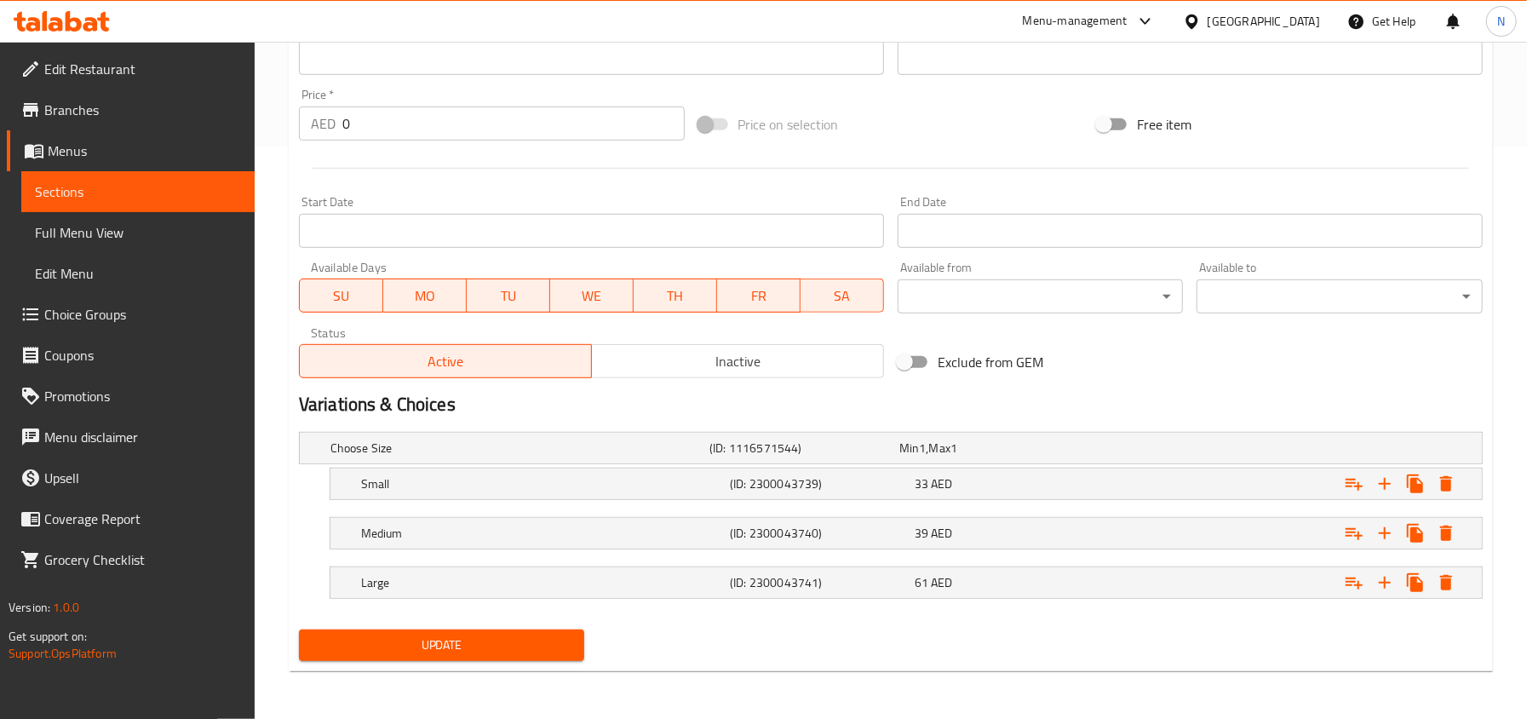
scroll to position [576, 0]
click at [713, 531] on h5 "Medium" at bounding box center [542, 532] width 362 height 17
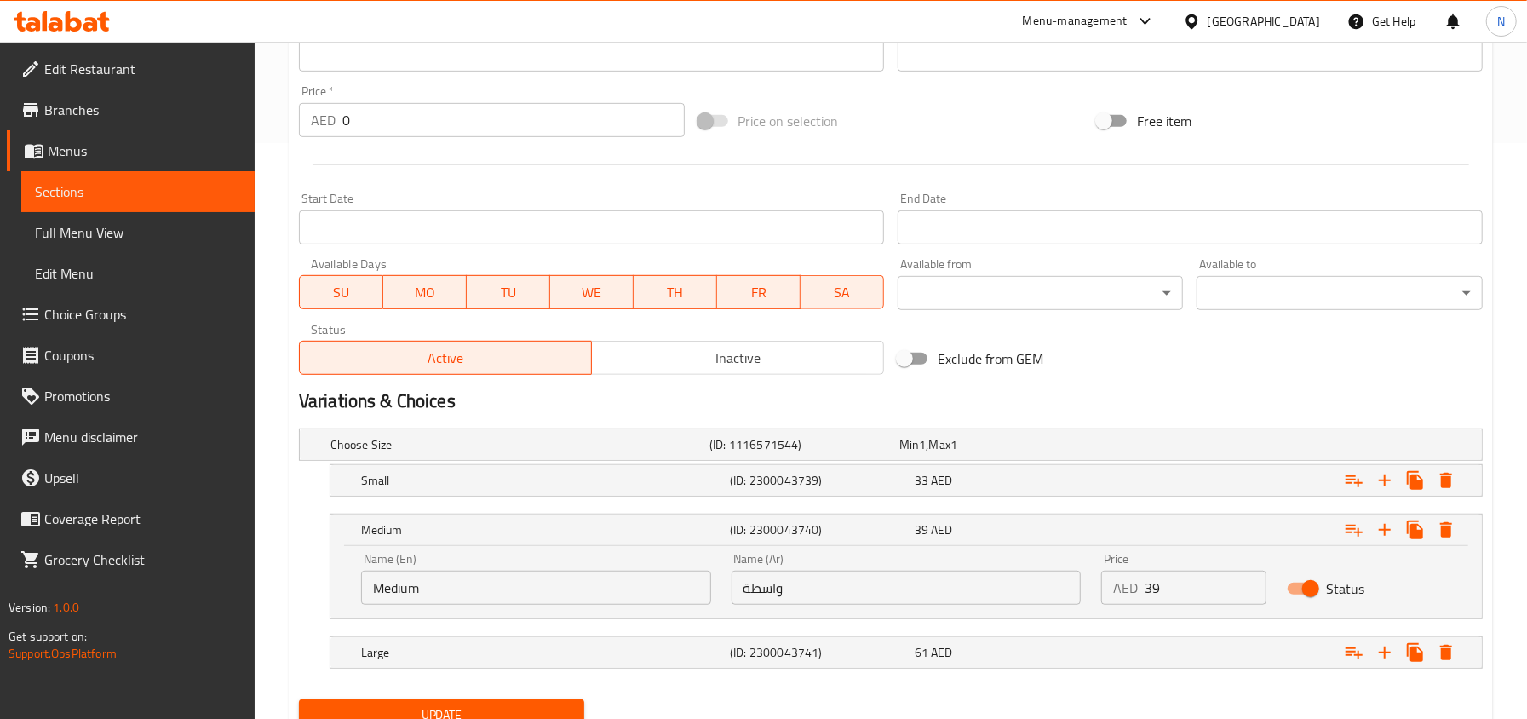
click at [843, 590] on input "واسطة" at bounding box center [906, 587] width 350 height 34
click at [794, 584] on input "واسطة" at bounding box center [906, 587] width 350 height 34
click at [771, 583] on input "واسطة" at bounding box center [906, 587] width 350 height 34
drag, startPoint x: 749, startPoint y: 591, endPoint x: 723, endPoint y: 596, distance: 26.9
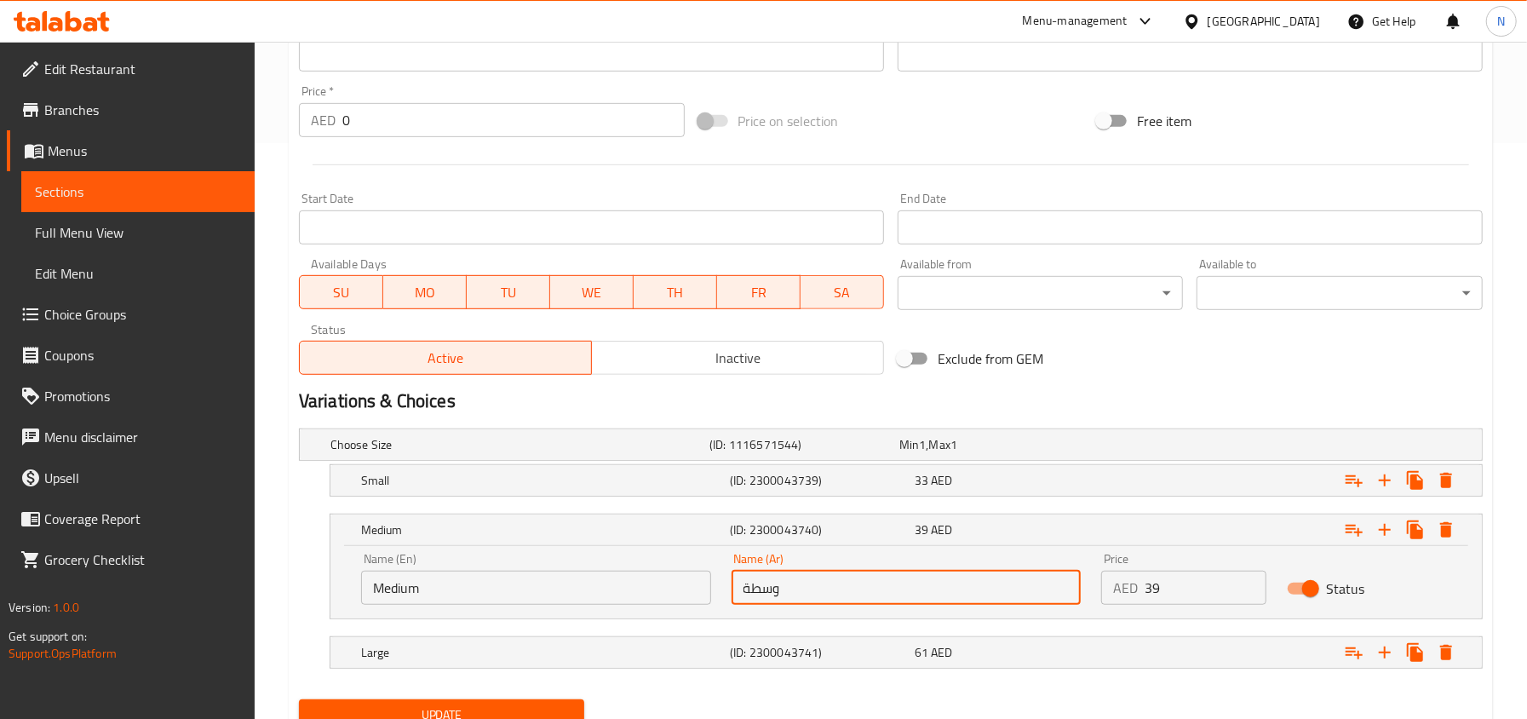
click at [723, 596] on div "Name (Ar) وسطة Name (Ar)" at bounding box center [906, 578] width 370 height 72
type input "وسط"
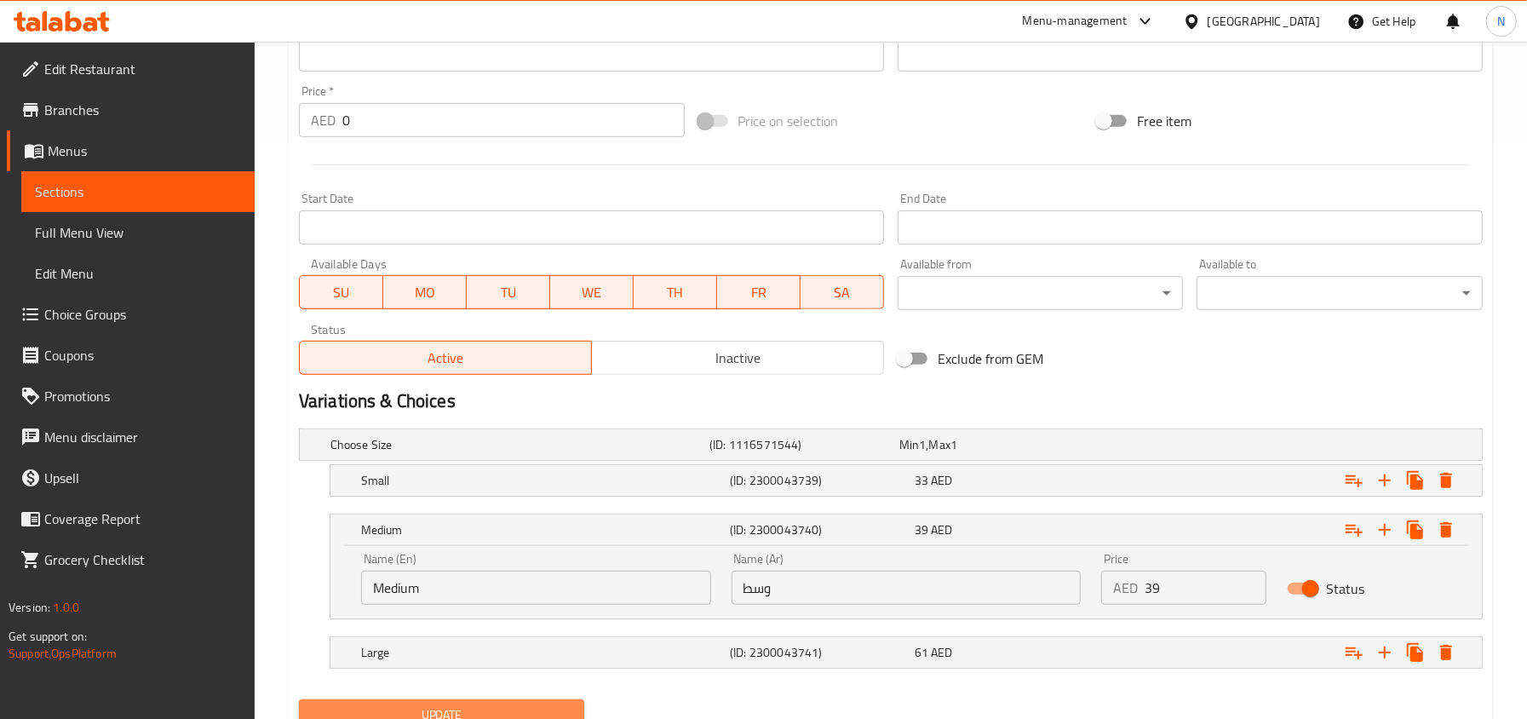
click at [477, 702] on button "Update" at bounding box center [442, 715] width 286 height 32
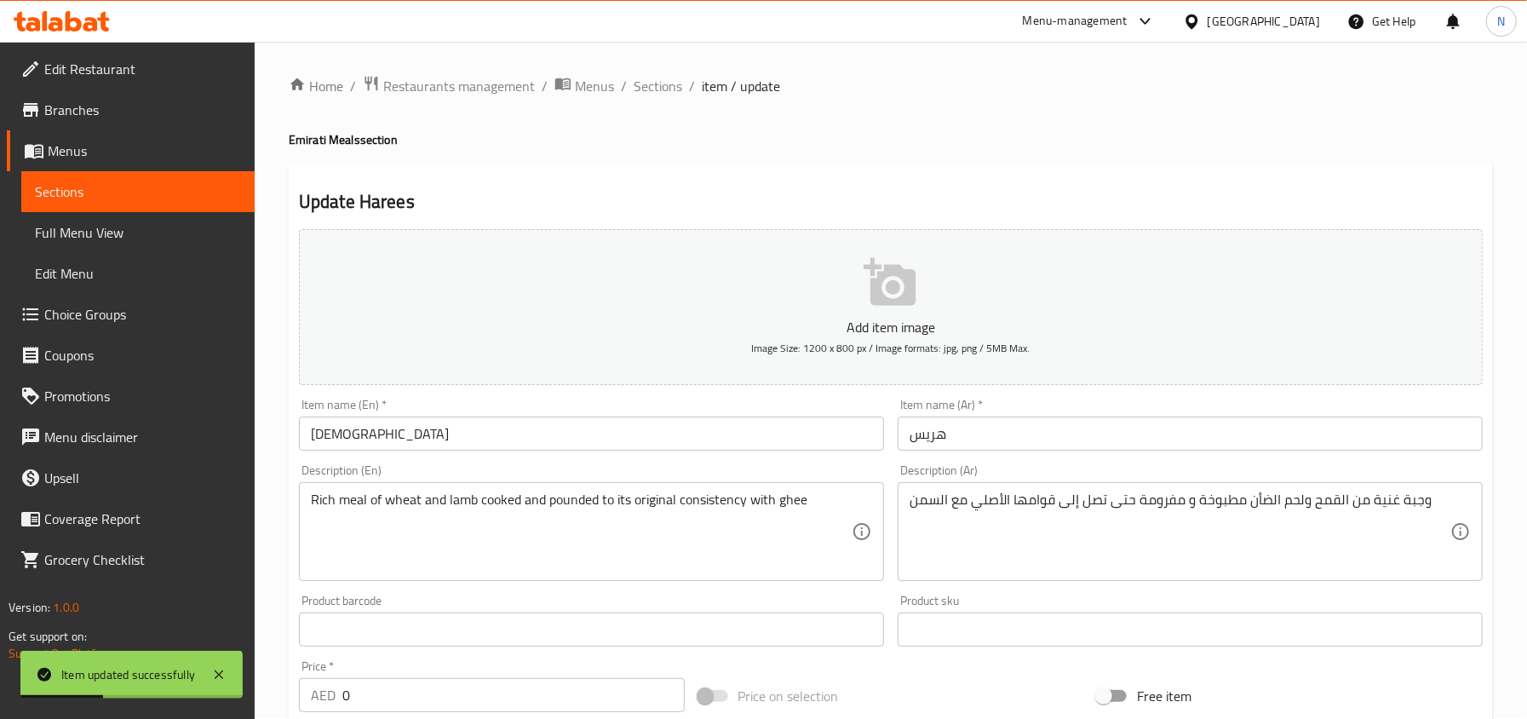
scroll to position [0, 0]
click at [666, 87] on span "Sections" at bounding box center [657, 87] width 49 height 20
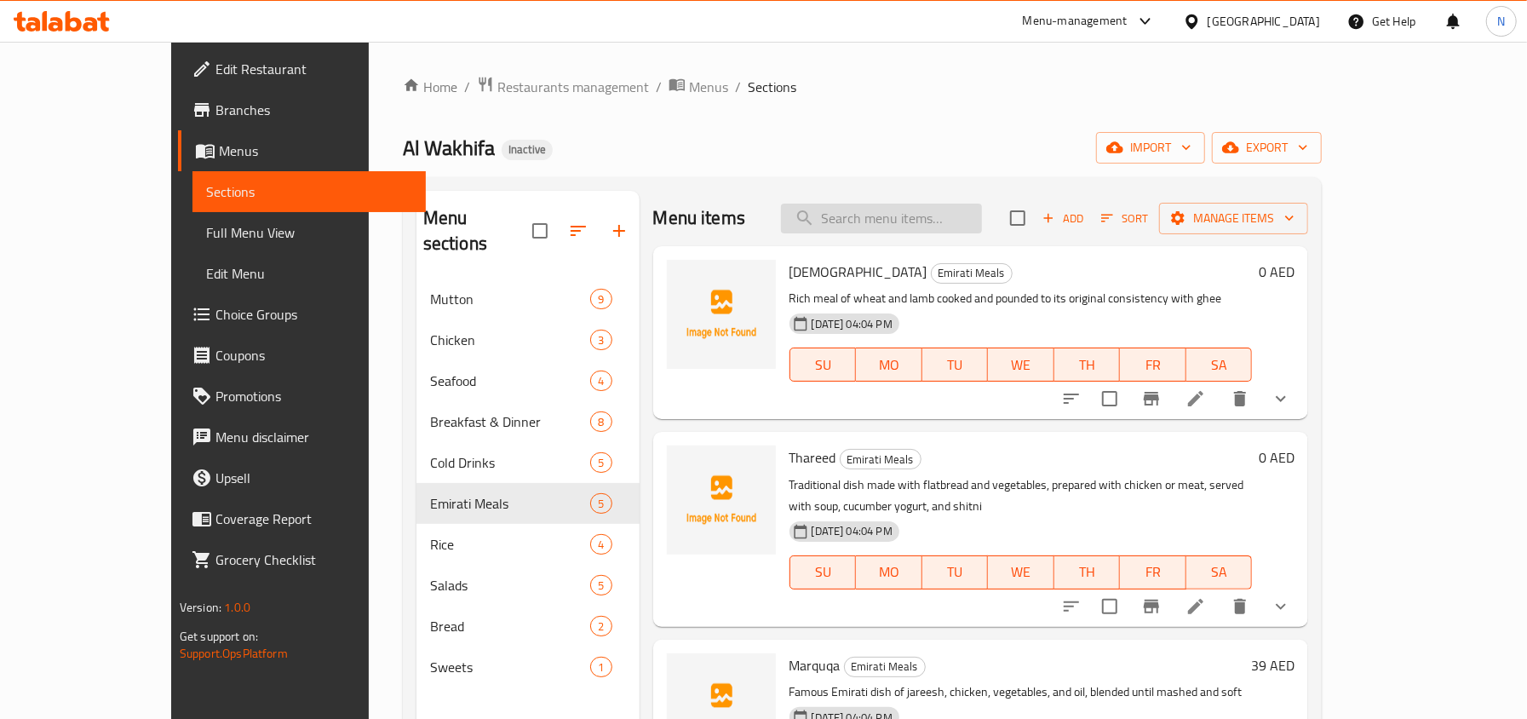
click at [958, 225] on input "search" at bounding box center [881, 218] width 201 height 30
paste input "Thareed"
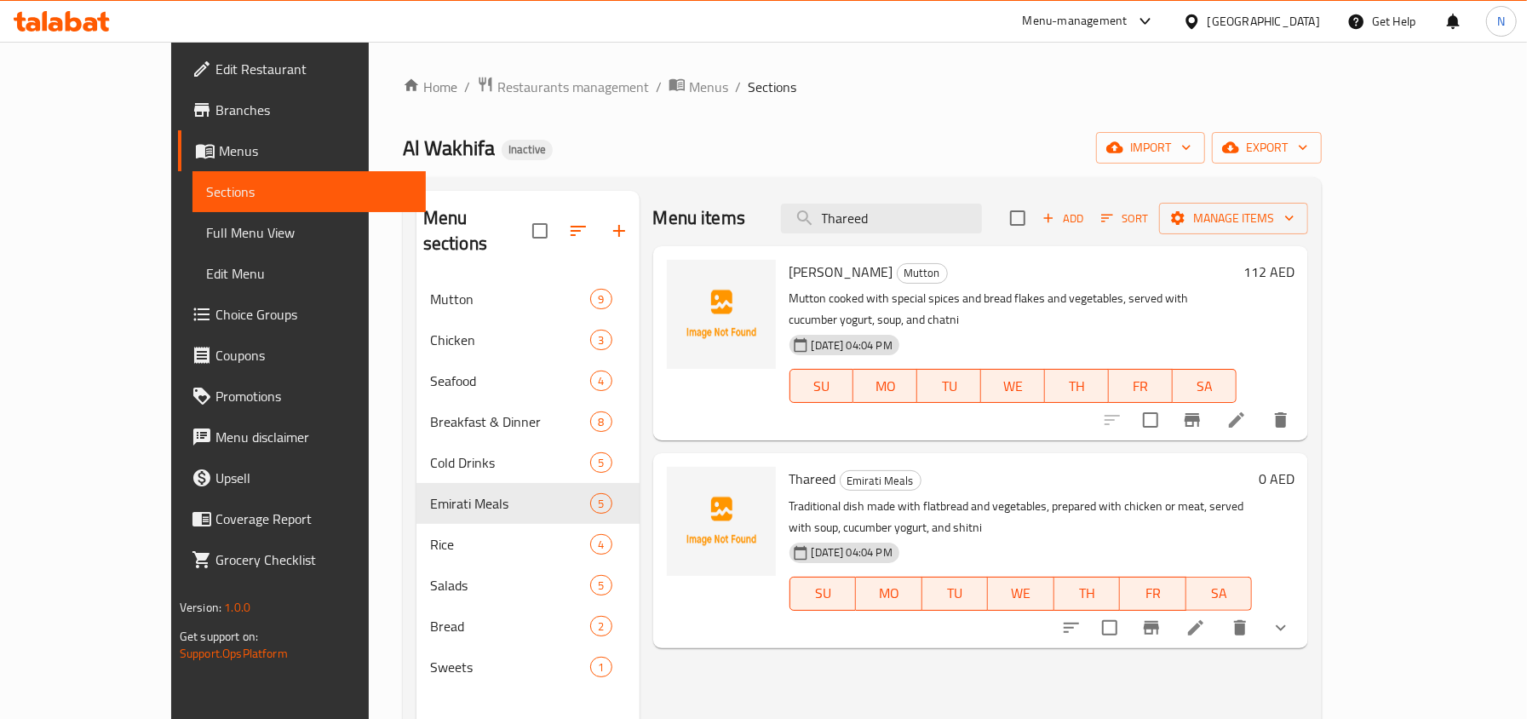
type input "Thareed"
click at [1203, 620] on icon at bounding box center [1195, 627] width 15 height 15
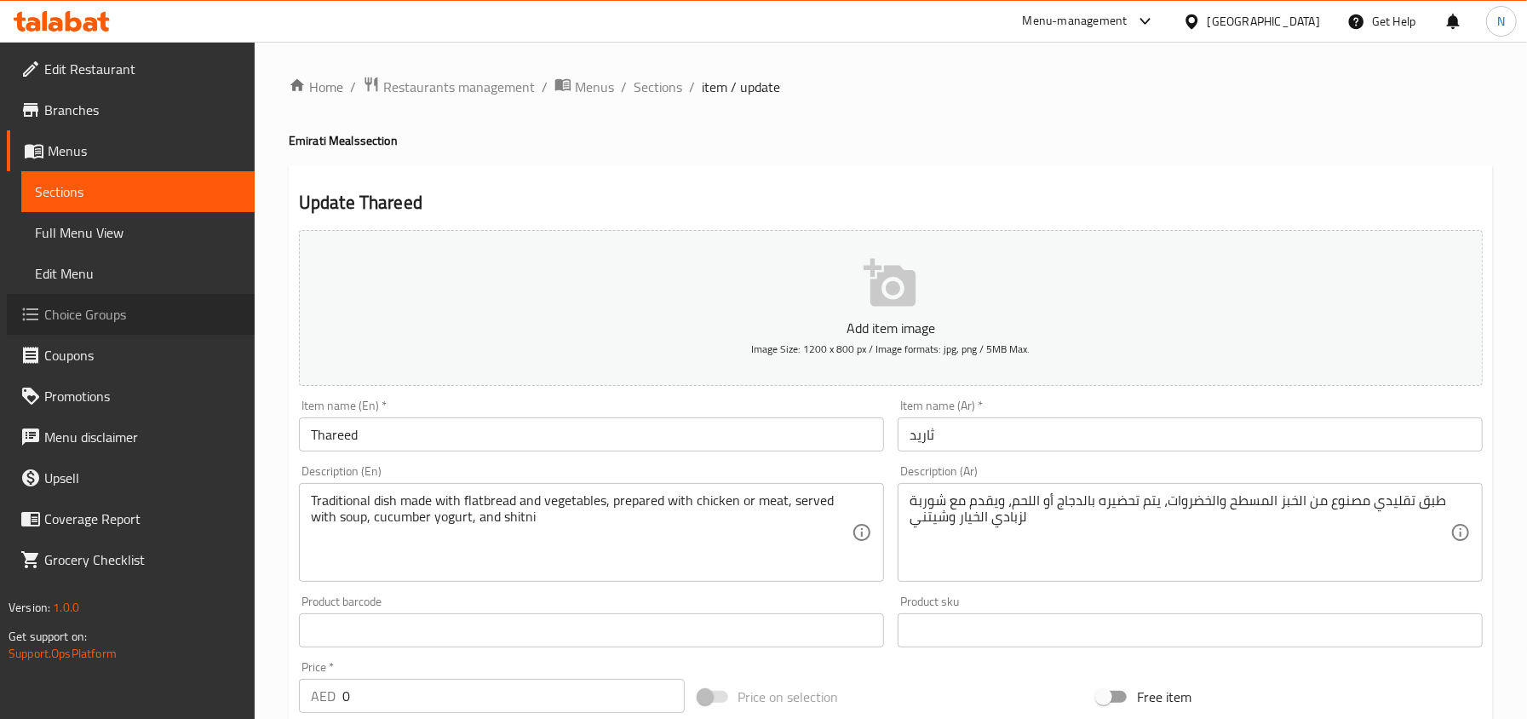
click at [123, 322] on span "Choice Groups" at bounding box center [142, 314] width 197 height 20
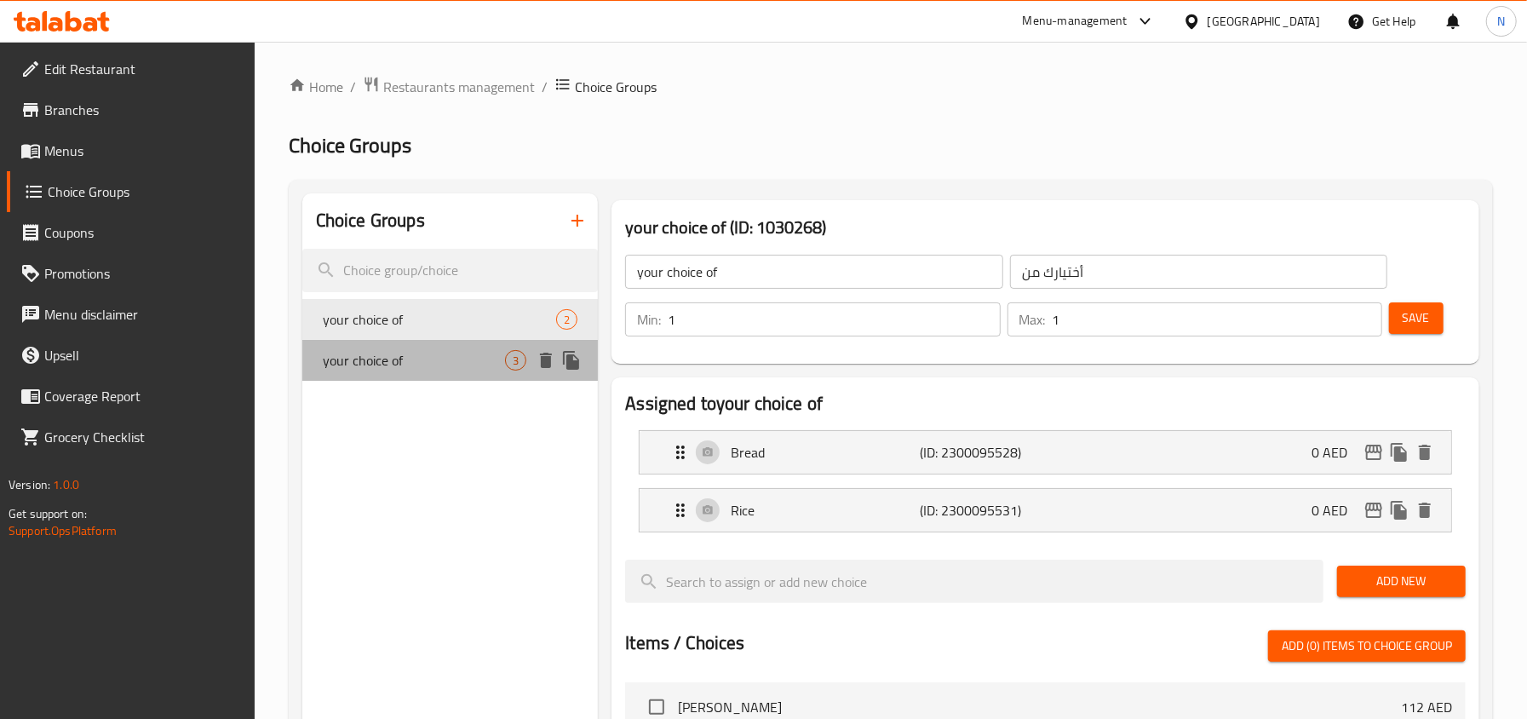
click at [456, 344] on div "your choice of 3" at bounding box center [450, 360] width 296 height 41
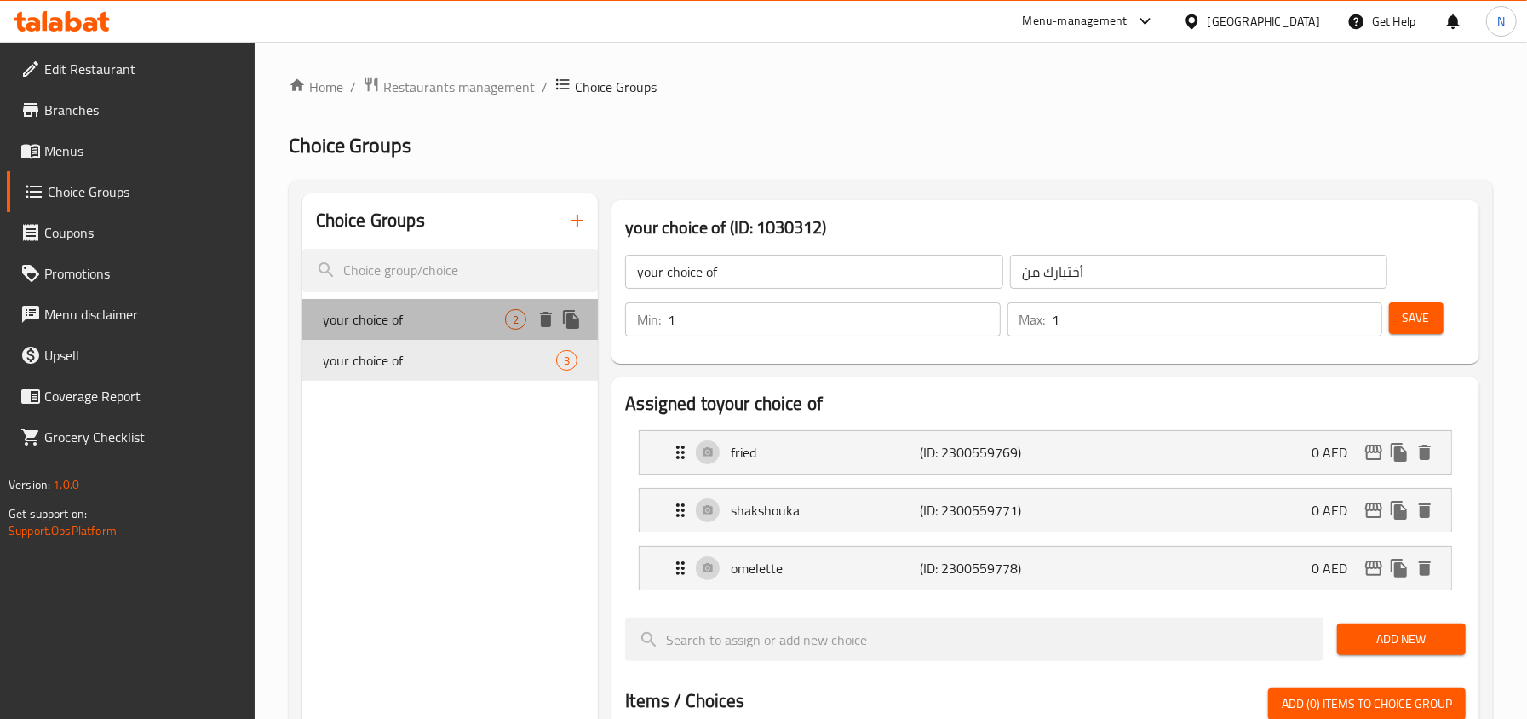
click at [441, 313] on span "your choice of" at bounding box center [414, 319] width 182 height 20
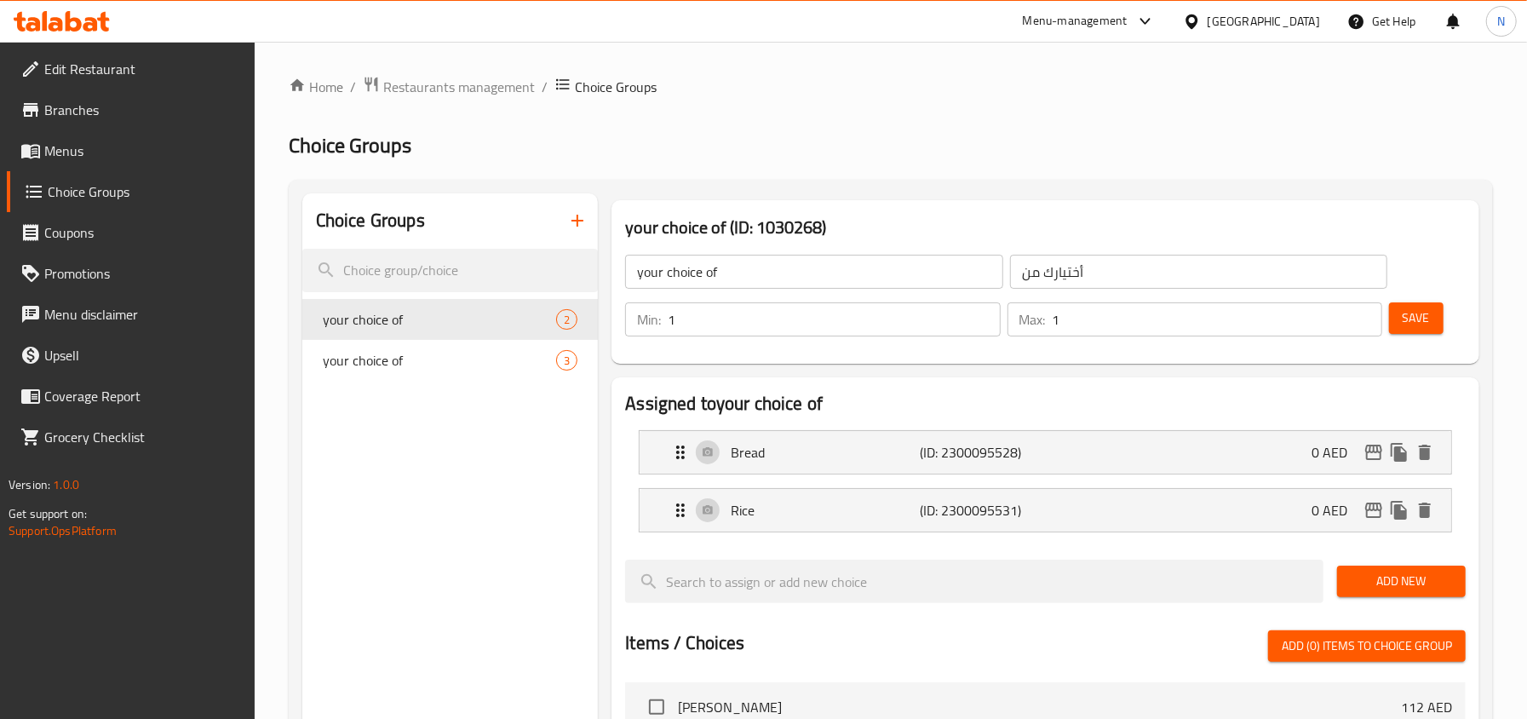
click at [574, 233] on button "button" at bounding box center [577, 220] width 41 height 41
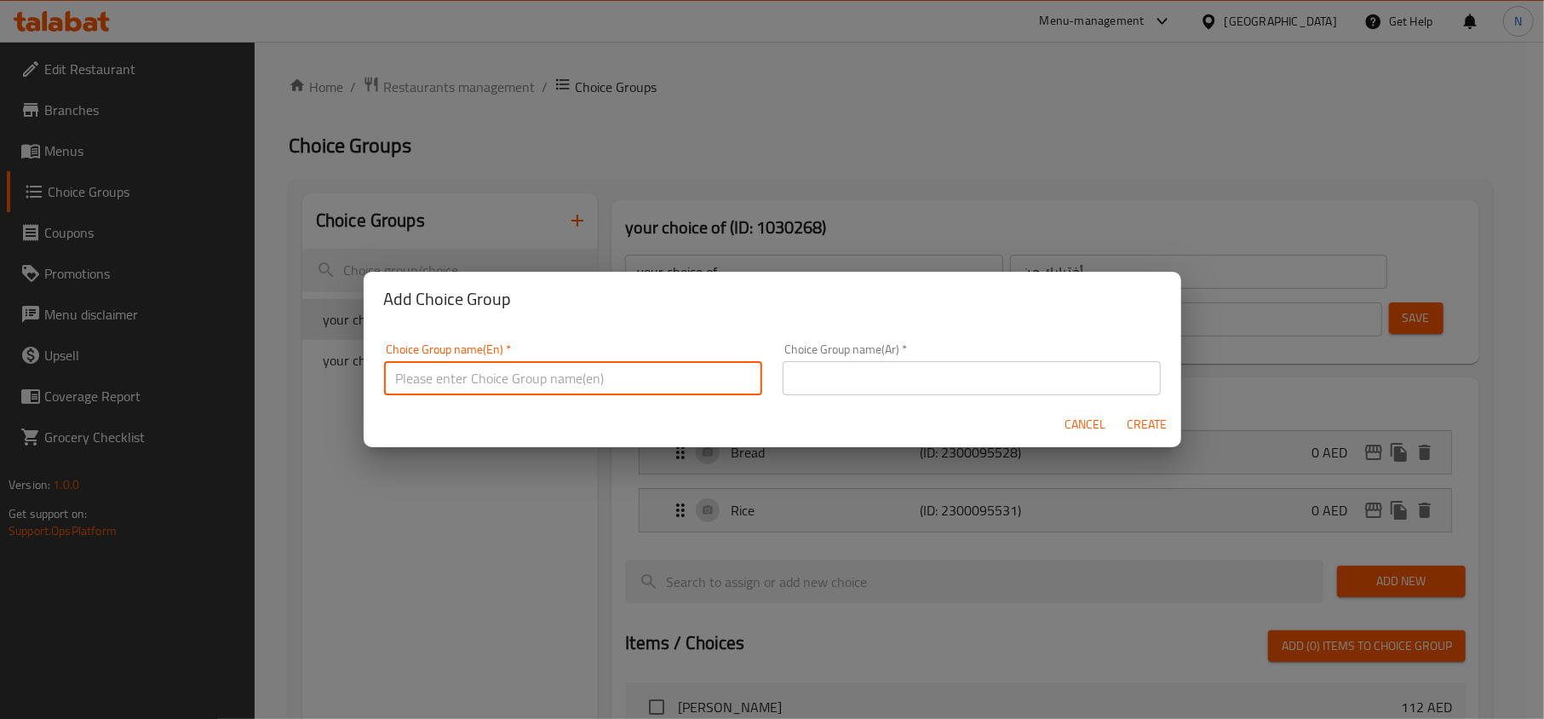
click at [577, 365] on input "text" at bounding box center [573, 378] width 378 height 34
type input "Your Choice Of Size:"
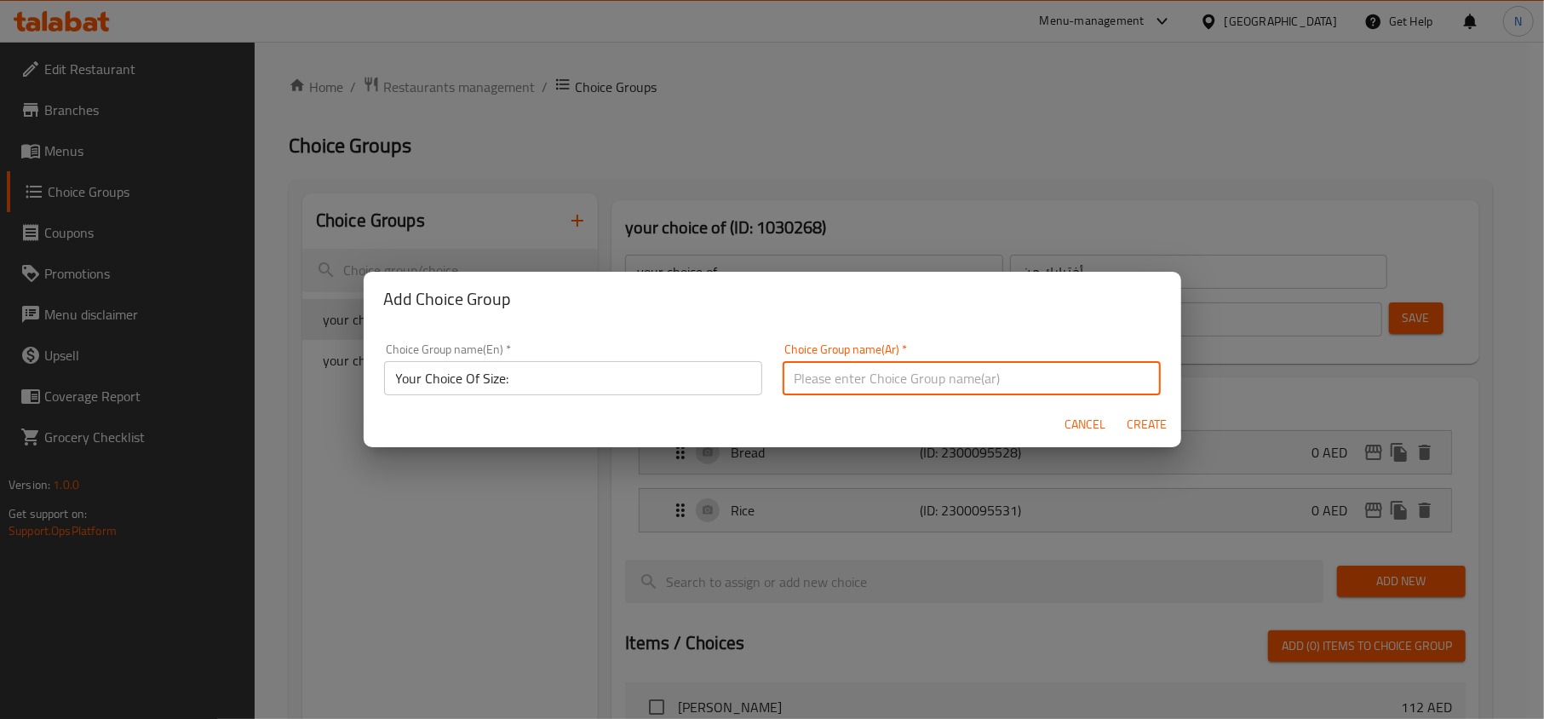
click at [821, 392] on input "text" at bounding box center [971, 378] width 378 height 34
type input "إختيارك من الحجم:"
click at [1144, 424] on span "Create" at bounding box center [1146, 424] width 41 height 21
type input "Your Choice Of Size:"
type input "إختيارك من الحجم:"
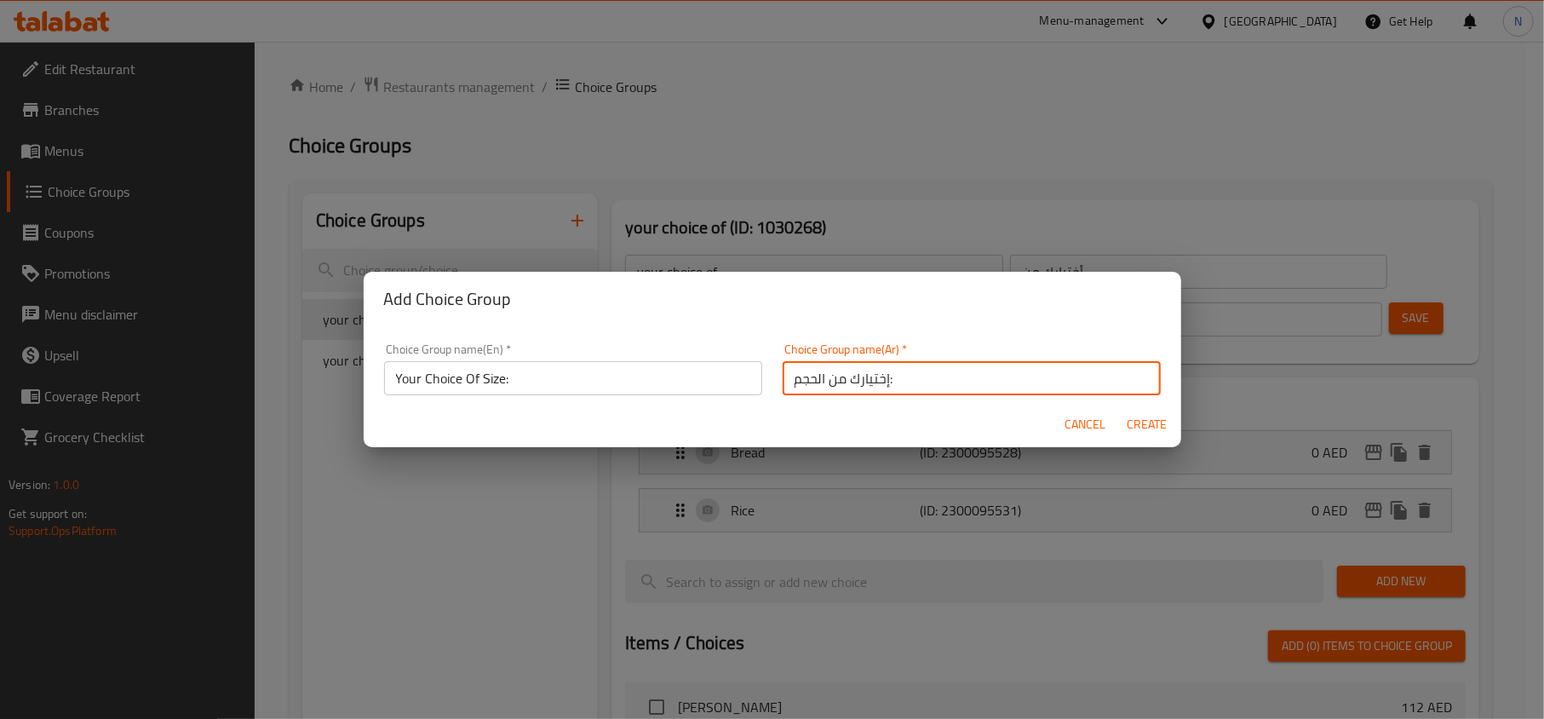
type input "0"
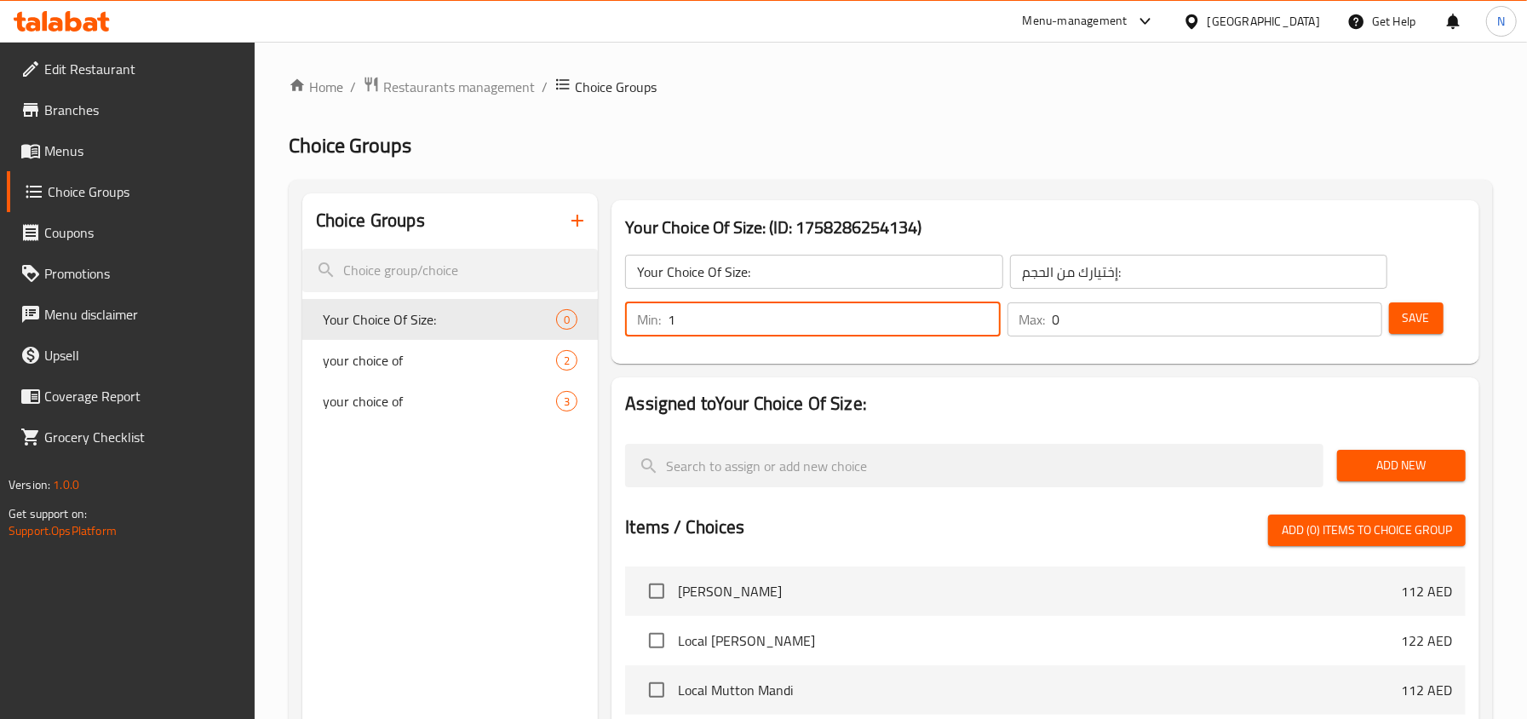
type input "1"
click at [981, 313] on input "1" at bounding box center [833, 319] width 332 height 34
type input "1"
click at [1362, 311] on input "1" at bounding box center [1216, 319] width 329 height 34
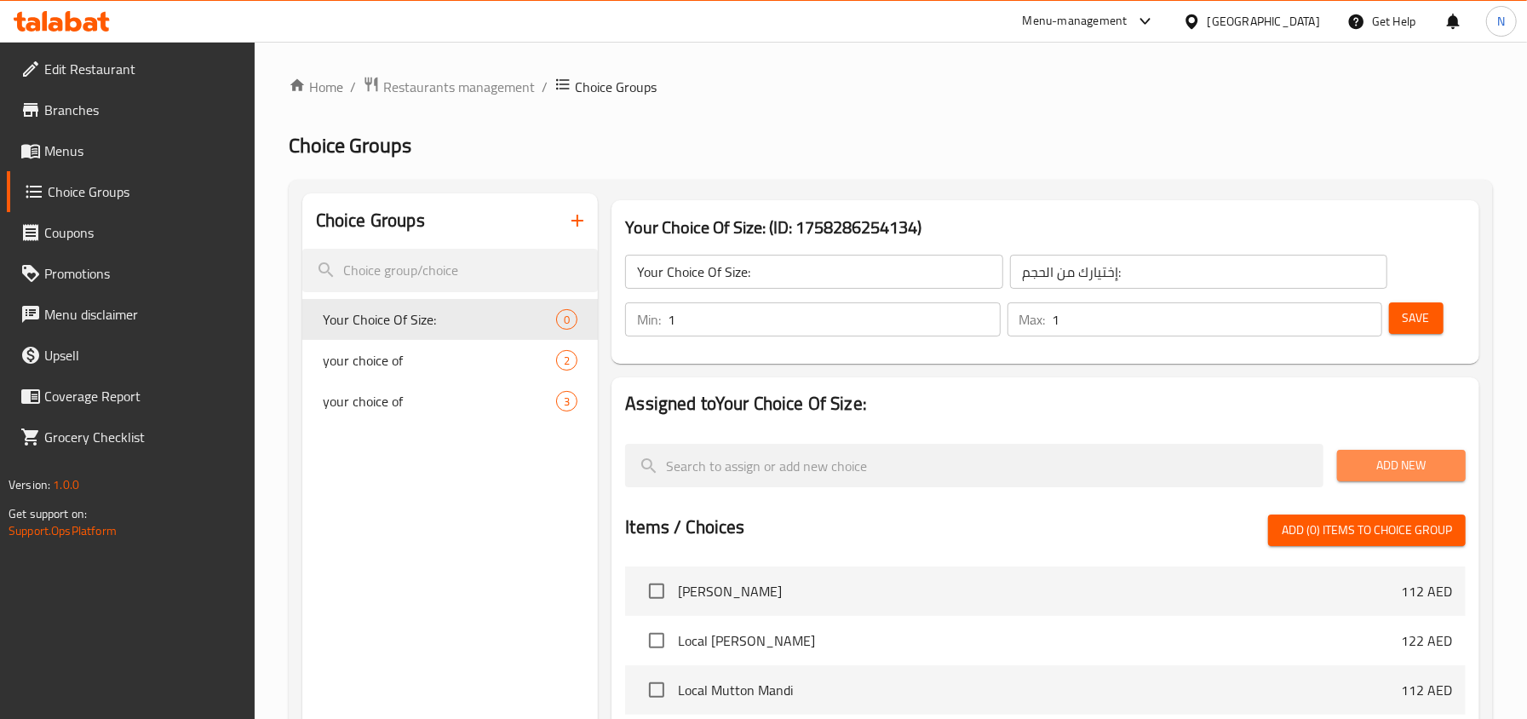
click at [1376, 455] on span "Add New" at bounding box center [1400, 465] width 101 height 21
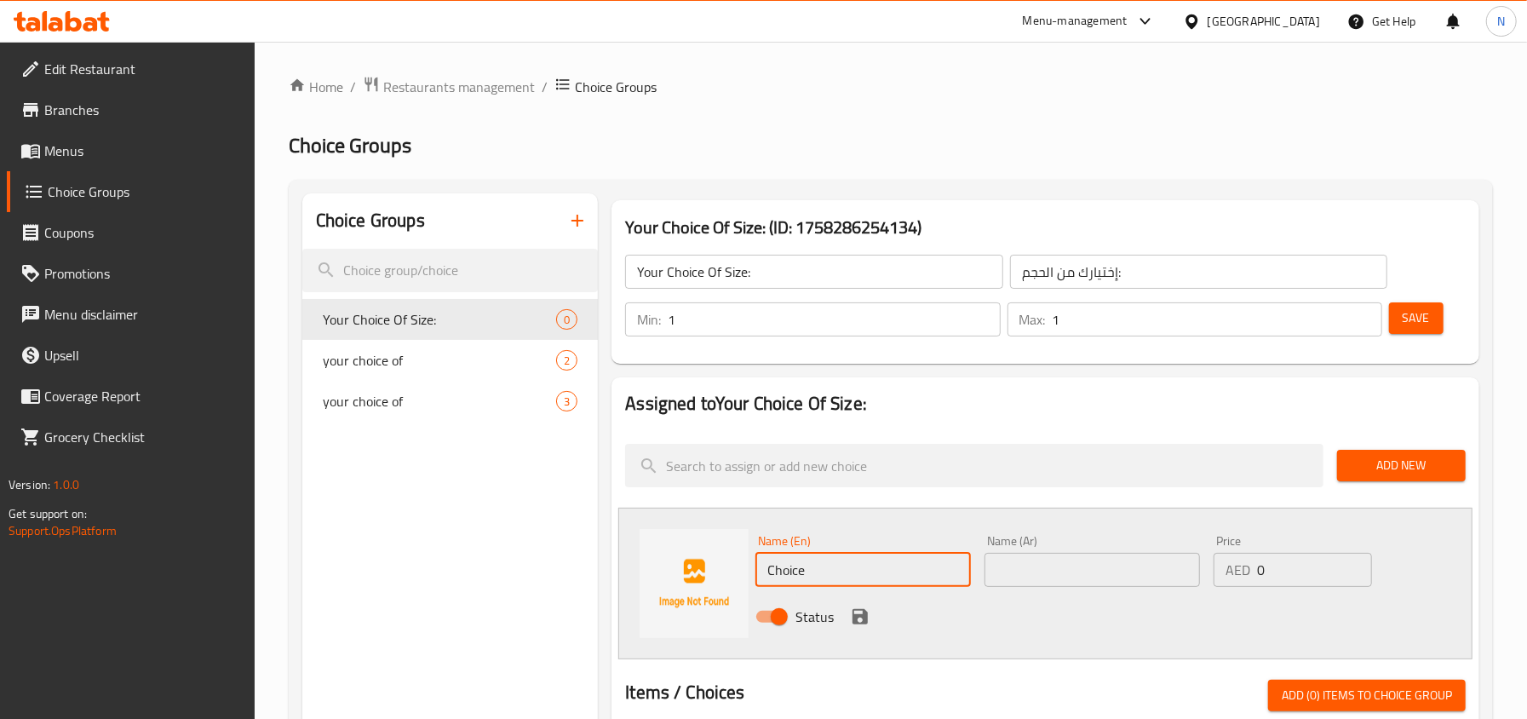
click at [659, 555] on div "Name (En) Choice Name (En) Name (Ar) Name (Ar) Price AED 0 Price Status" at bounding box center [1045, 583] width 854 height 152
type input "small"
click at [1132, 579] on input "text" at bounding box center [1091, 570] width 215 height 34
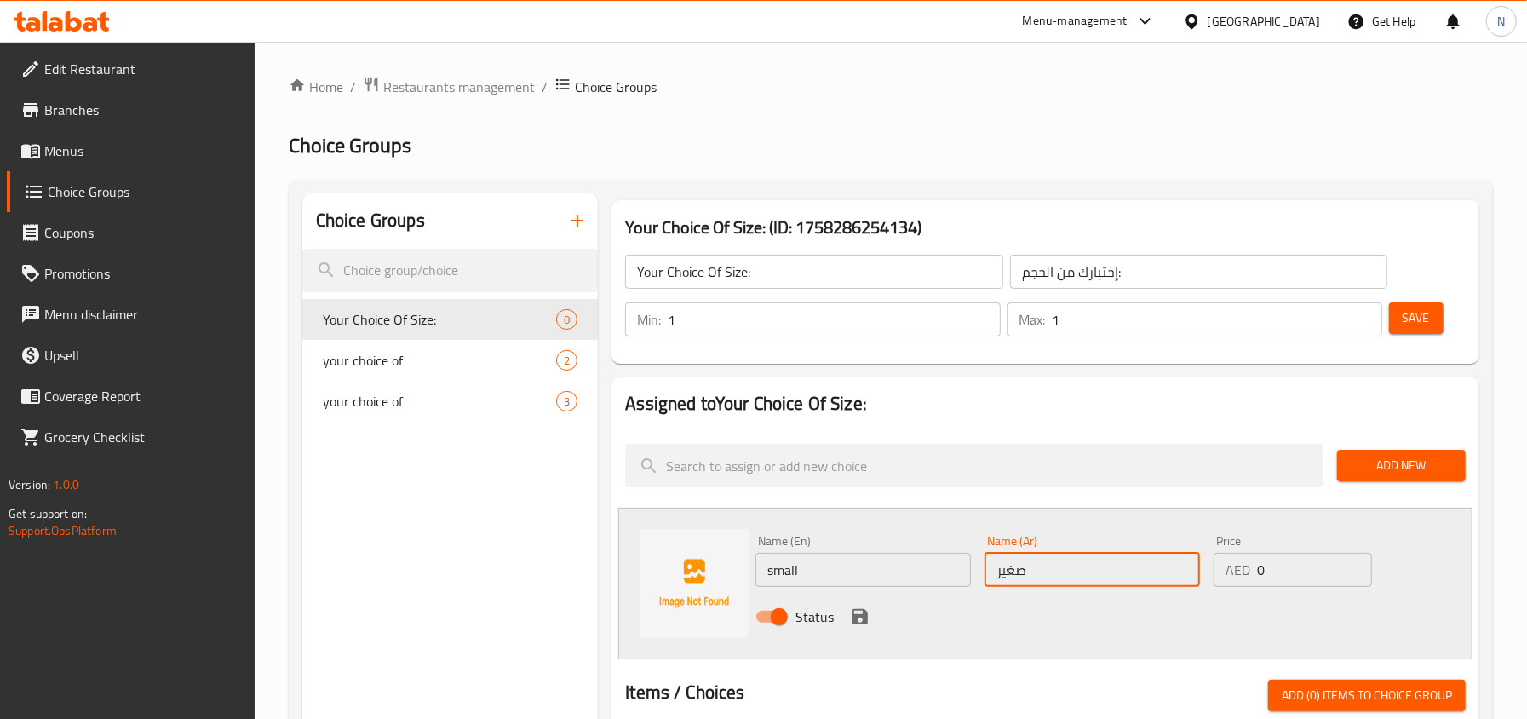
type input "صغير"
drag, startPoint x: 1264, startPoint y: 560, endPoint x: 1234, endPoint y: 564, distance: 30.8
click at [1234, 564] on div "AED 0 Price" at bounding box center [1292, 570] width 158 height 34
type input "39"
click at [856, 623] on icon "save" at bounding box center [859, 616] width 15 height 15
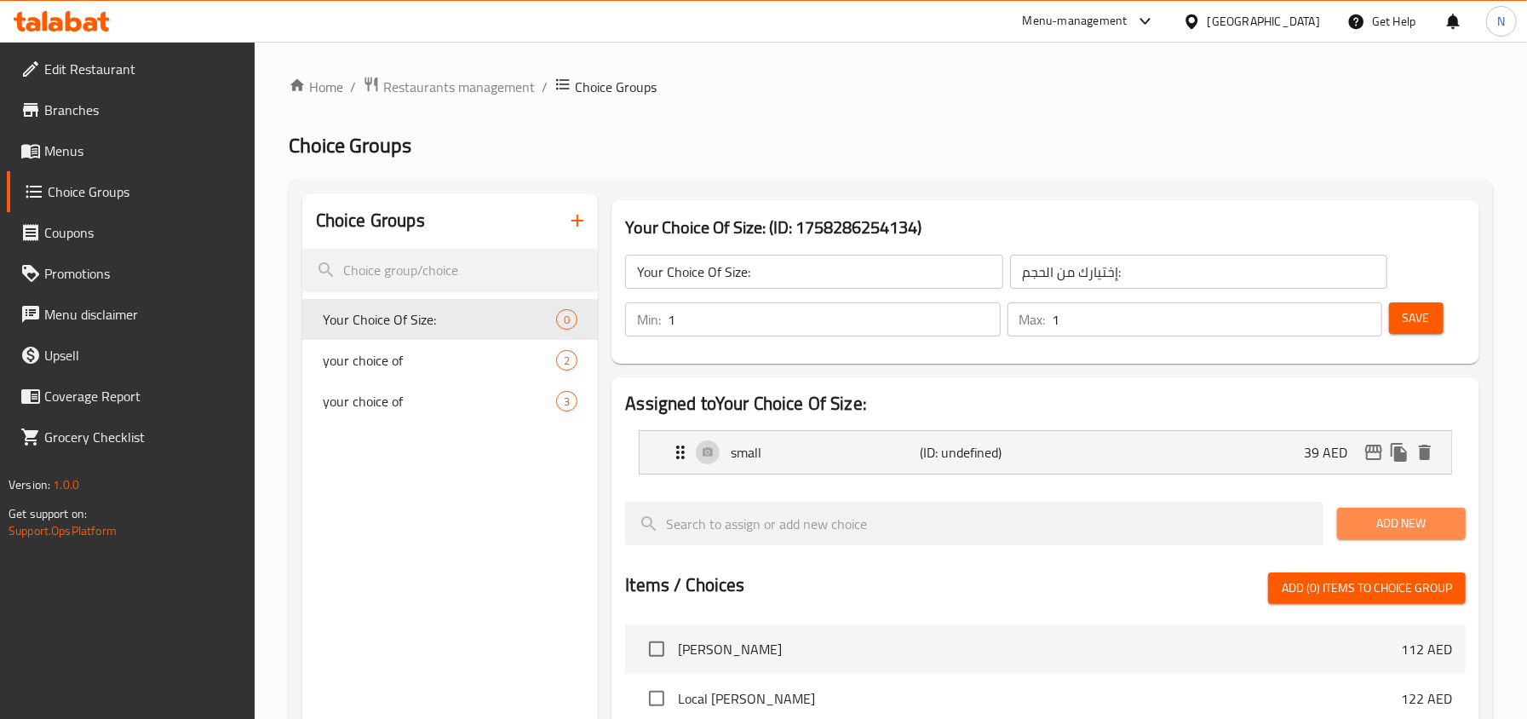
click at [1396, 528] on span "Add New" at bounding box center [1400, 523] width 101 height 21
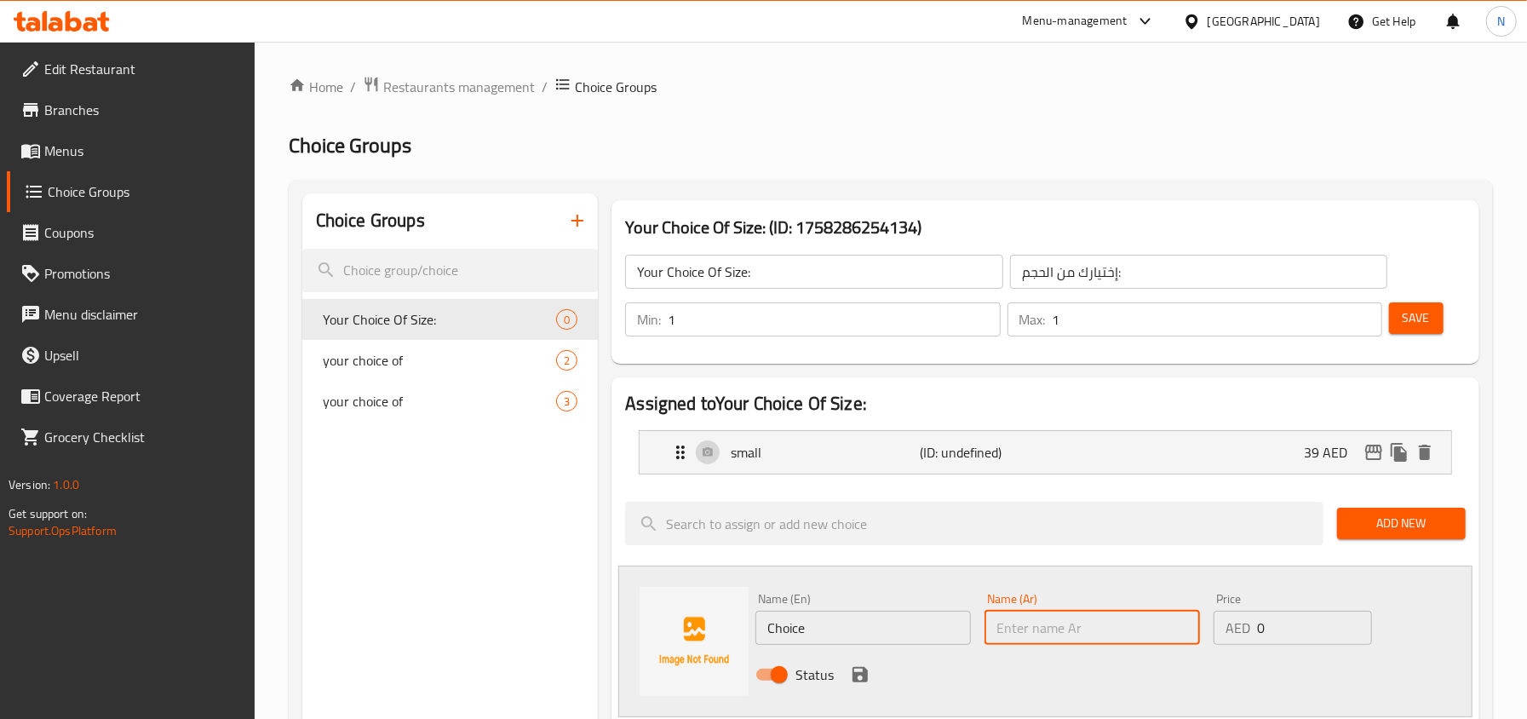
click at [1069, 630] on input "text" at bounding box center [1091, 627] width 215 height 34
type input "كبير"
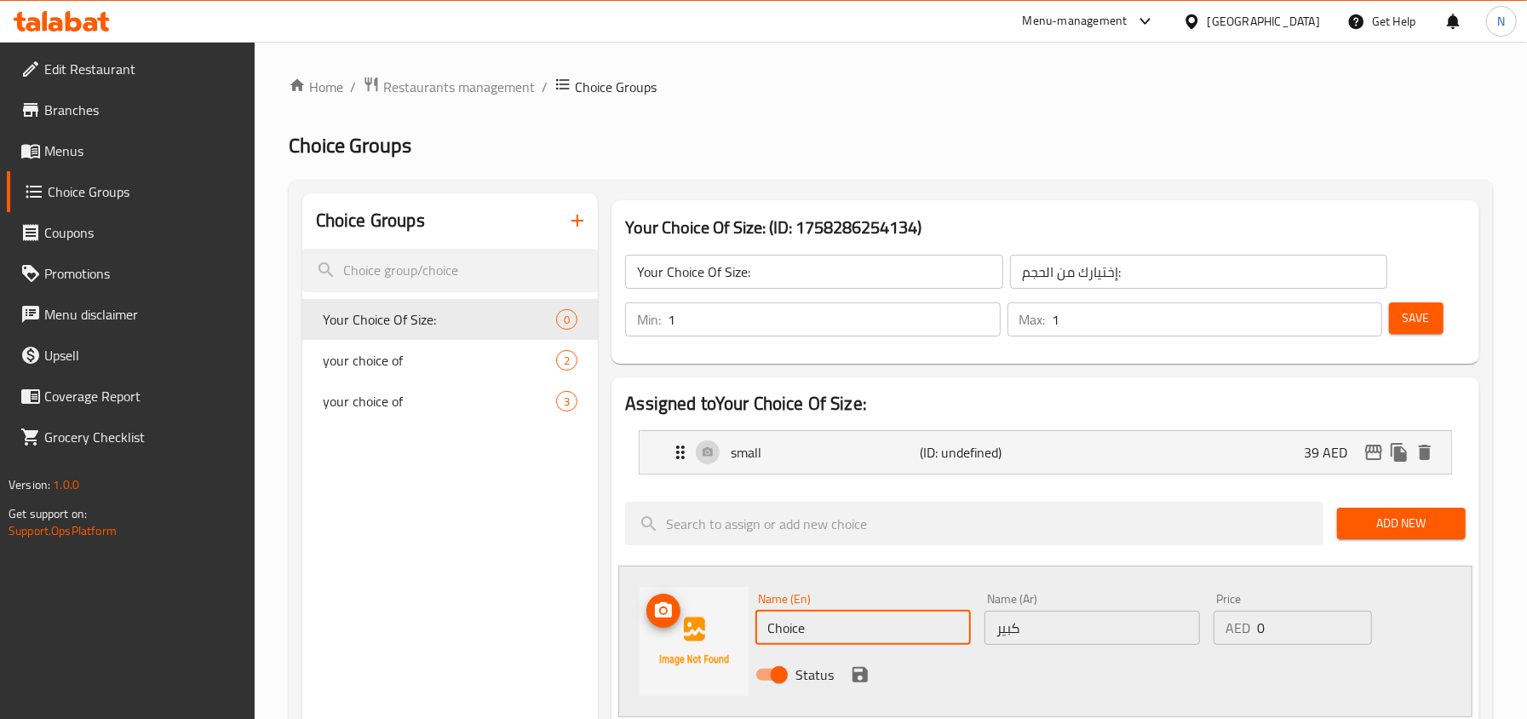
drag, startPoint x: 904, startPoint y: 623, endPoint x: 720, endPoint y: 601, distance: 185.2
click at [720, 601] on div "Name (En) Choice Name (En) Name (Ar) كبير Name (Ar) Price AED 0 Price Status" at bounding box center [1045, 641] width 854 height 152
type input "large"
click at [862, 673] on icon "save" at bounding box center [859, 674] width 15 height 15
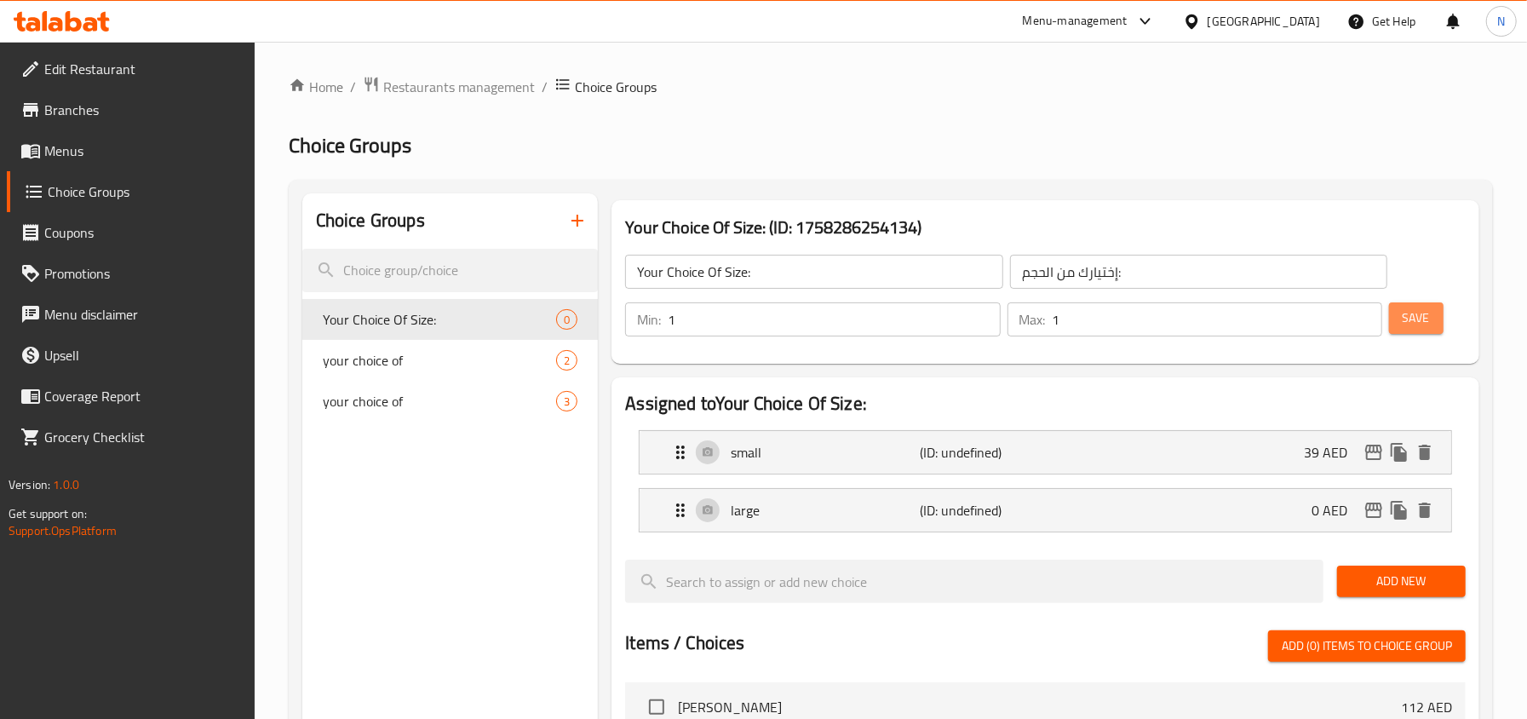
click at [1429, 328] on span "Save" at bounding box center [1415, 317] width 27 height 21
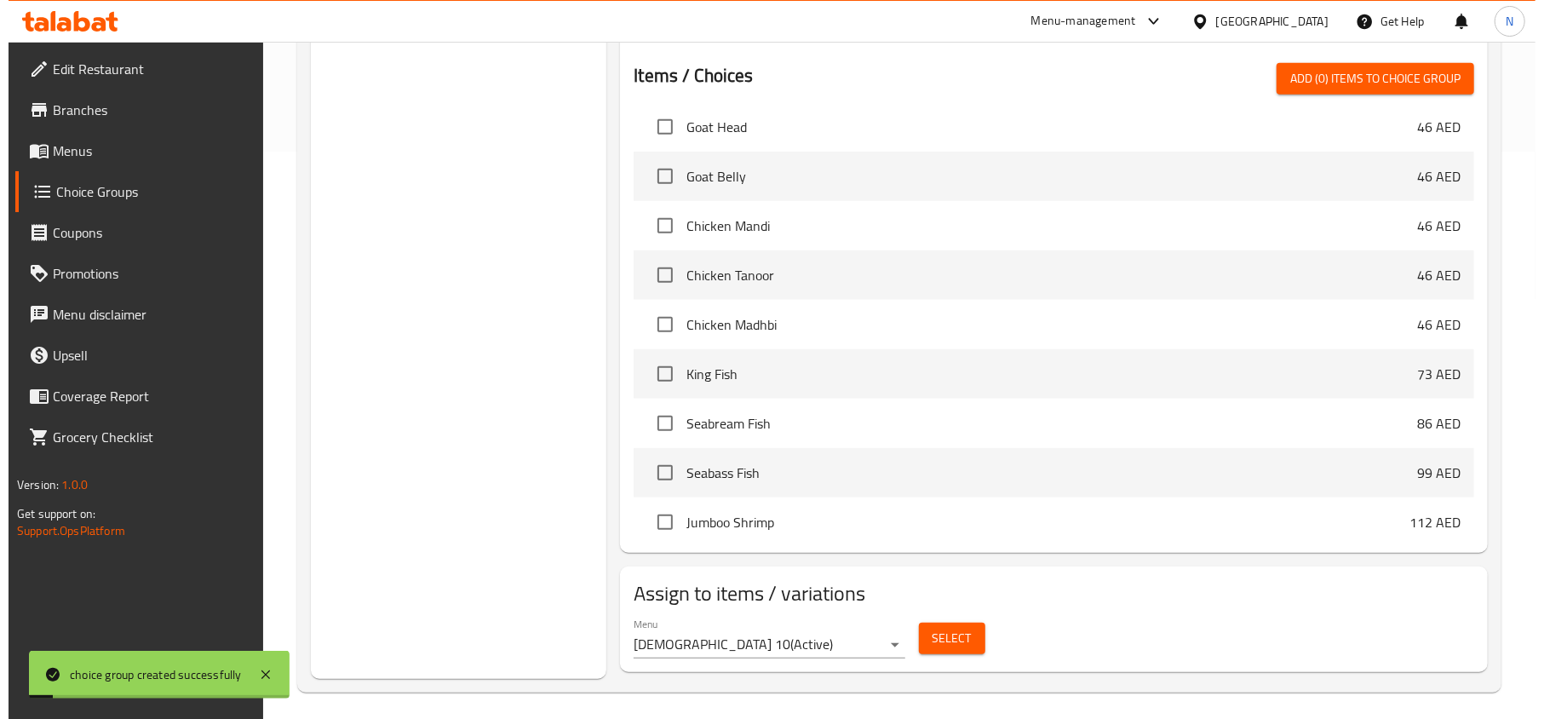
scroll to position [567, 0]
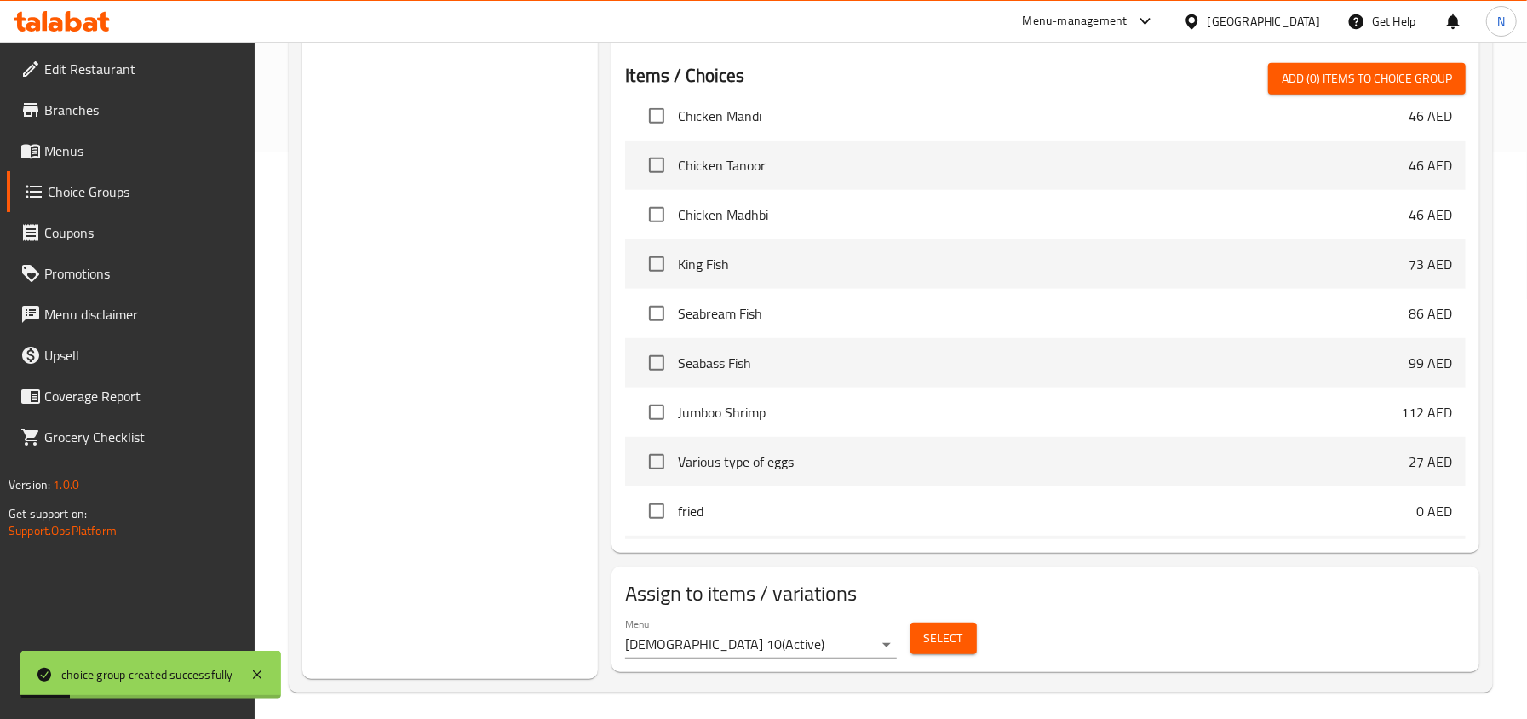
click at [961, 637] on span "Select" at bounding box center [943, 637] width 39 height 21
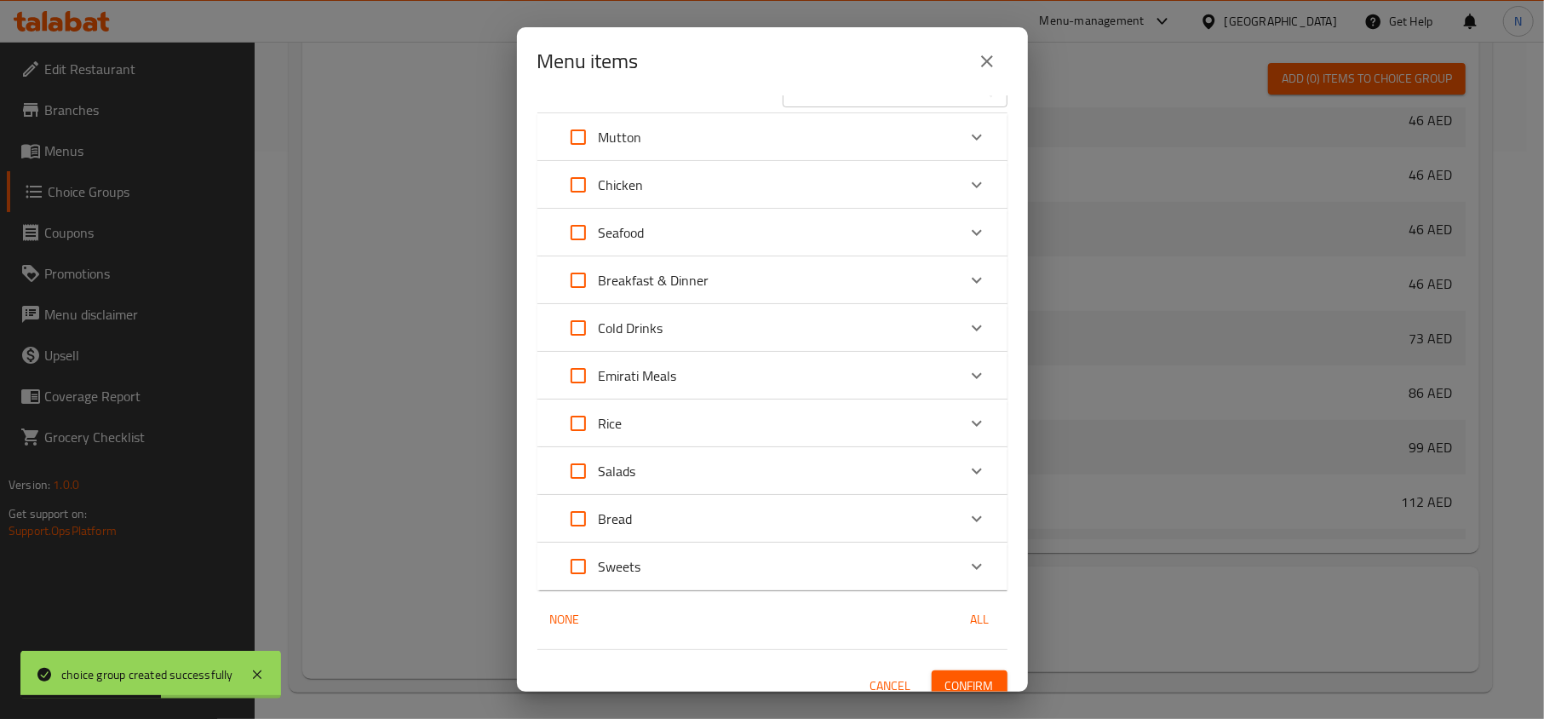
scroll to position [53, 0]
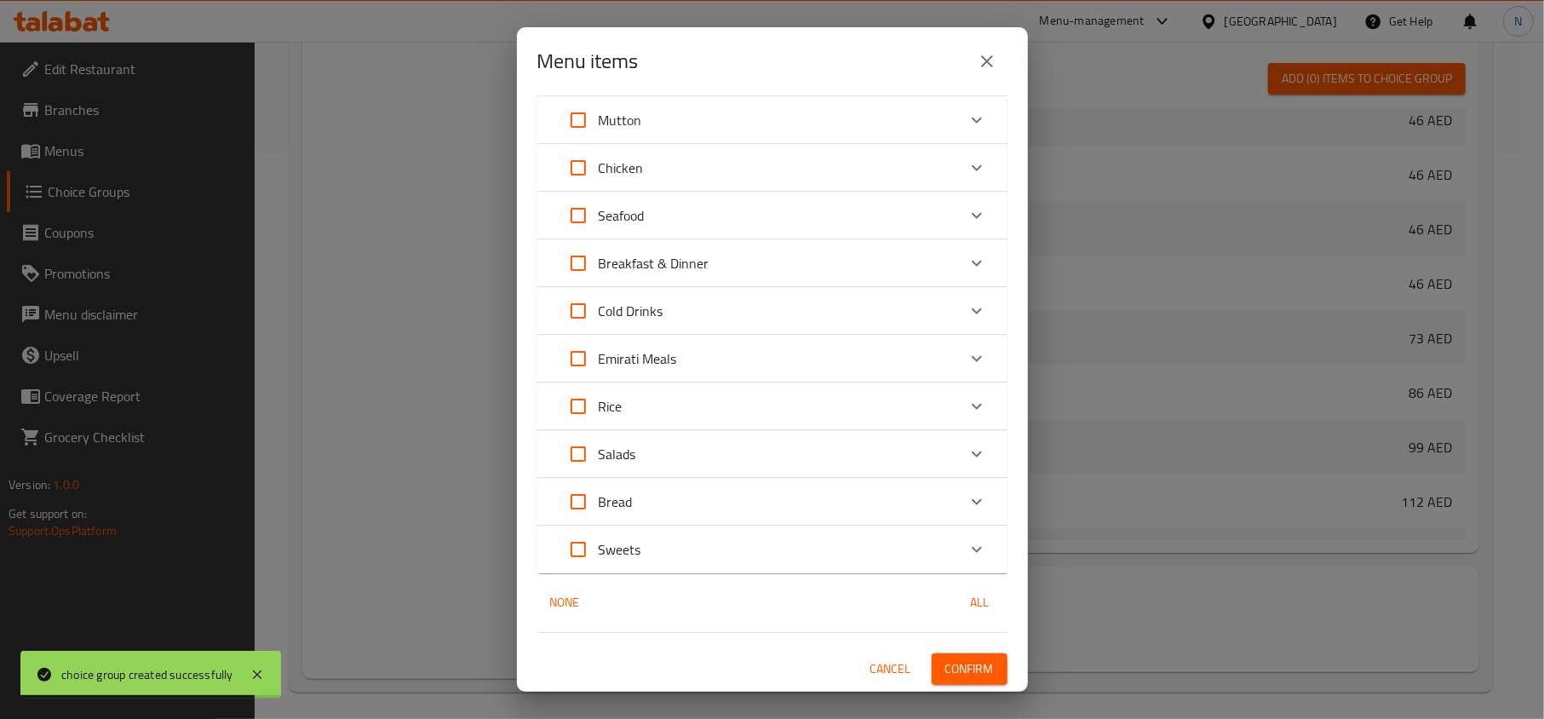
click at [766, 369] on div "Emirati Meals" at bounding box center [757, 358] width 398 height 41
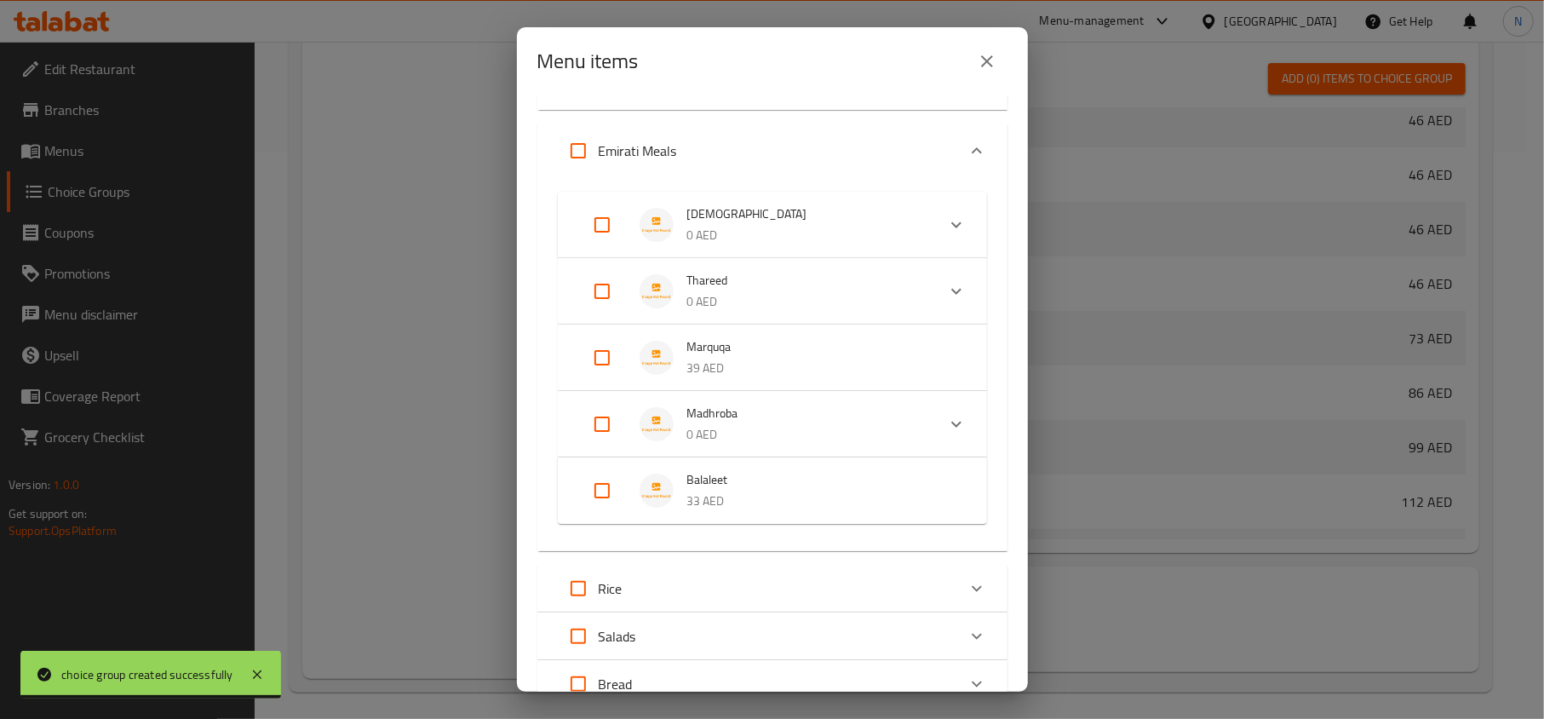
scroll to position [280, 0]
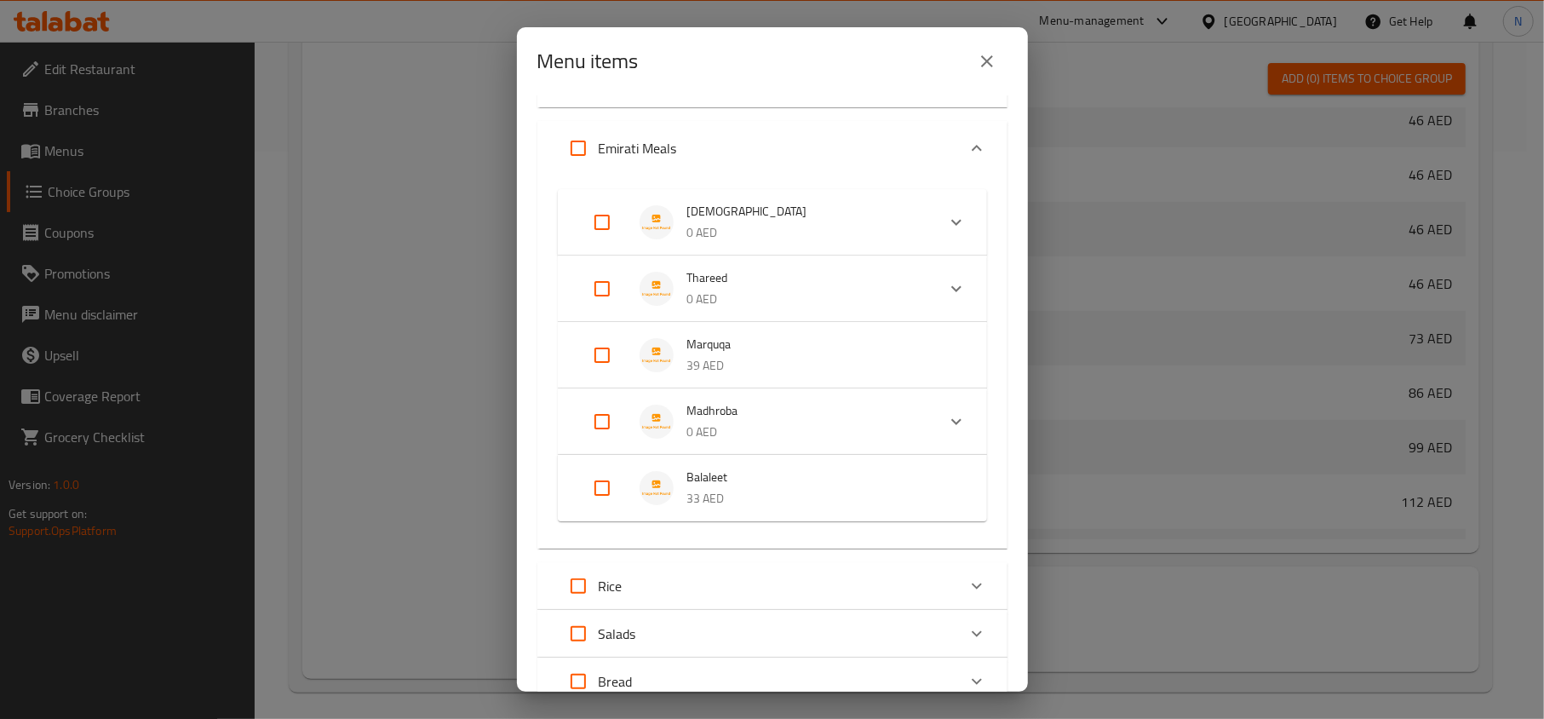
click at [597, 276] on input "Expand" at bounding box center [601, 288] width 41 height 41
checkbox input "true"
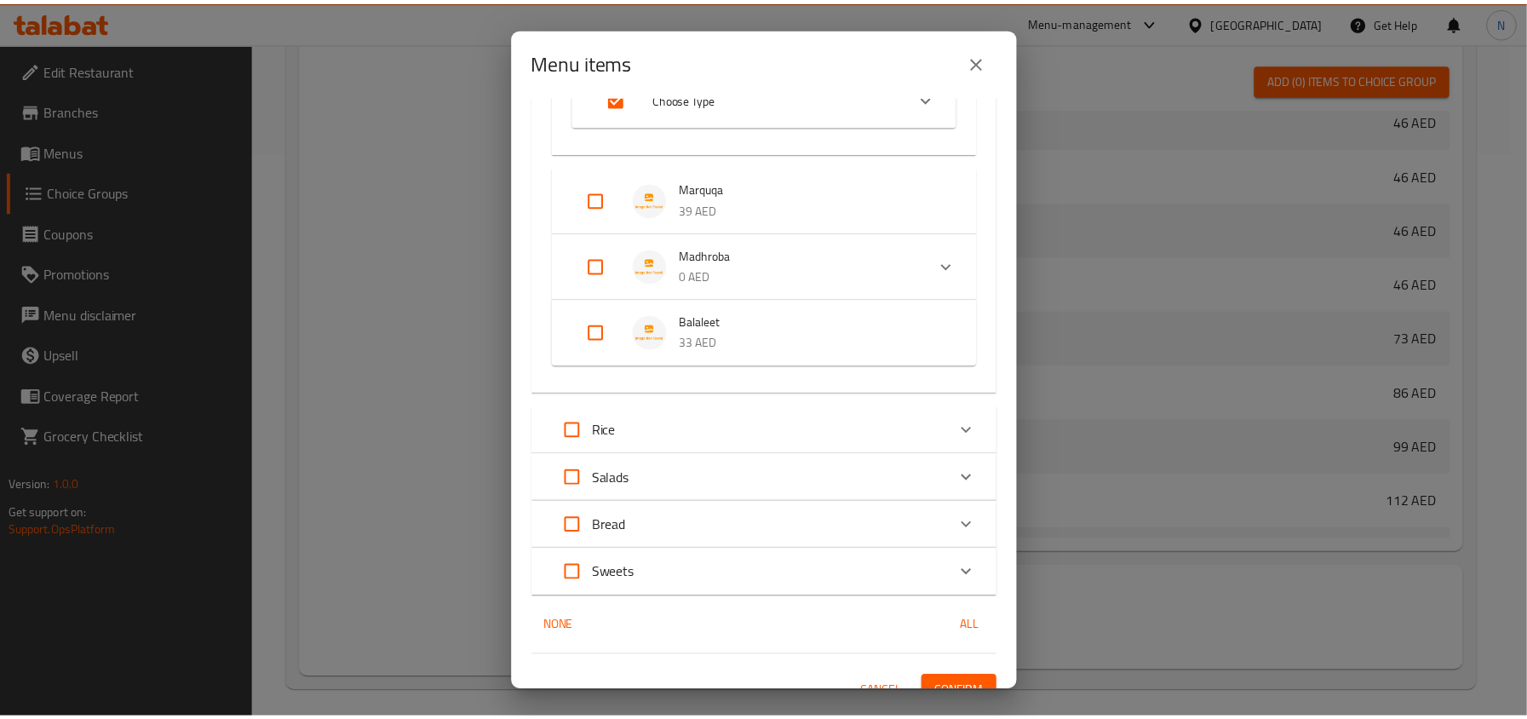
scroll to position [582, 0]
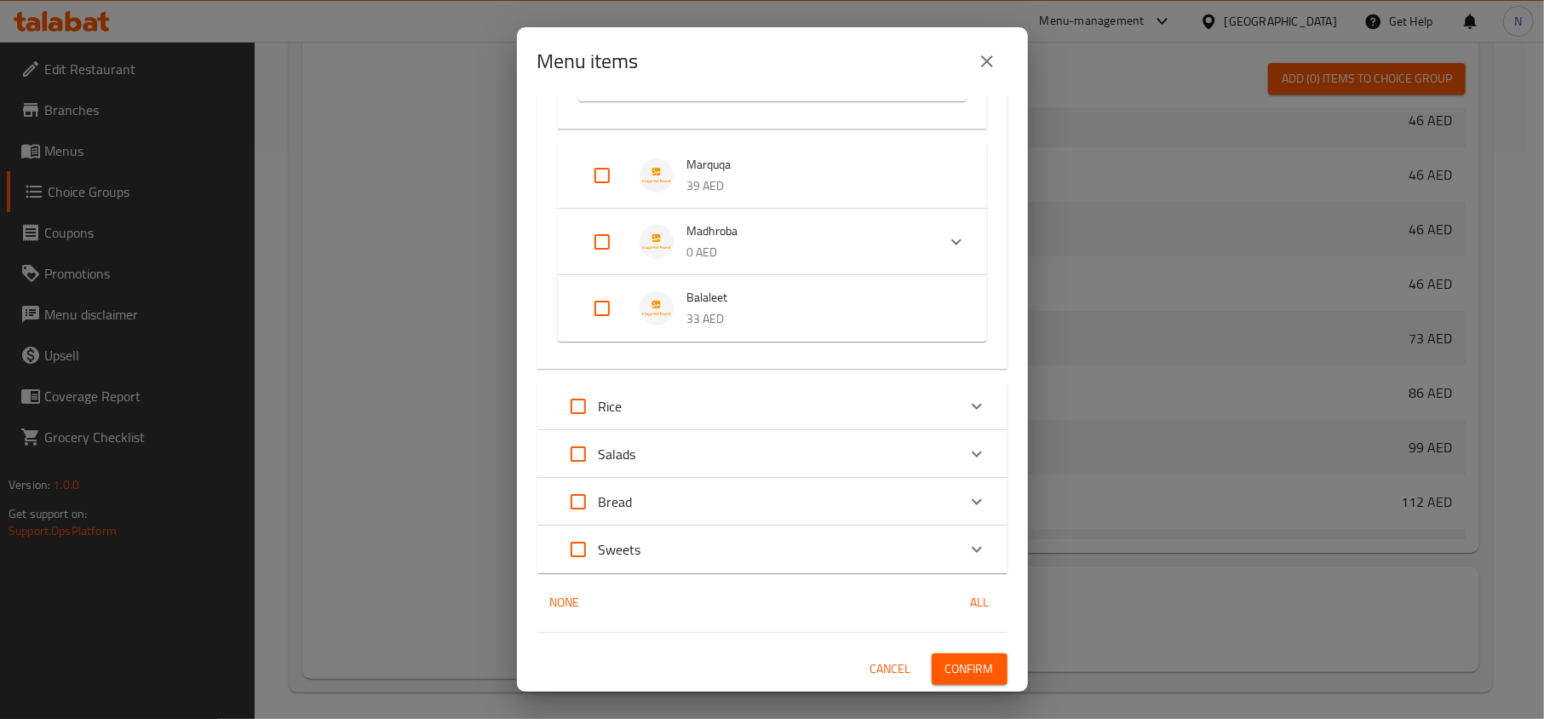
click at [952, 659] on span "Confirm" at bounding box center [969, 668] width 49 height 21
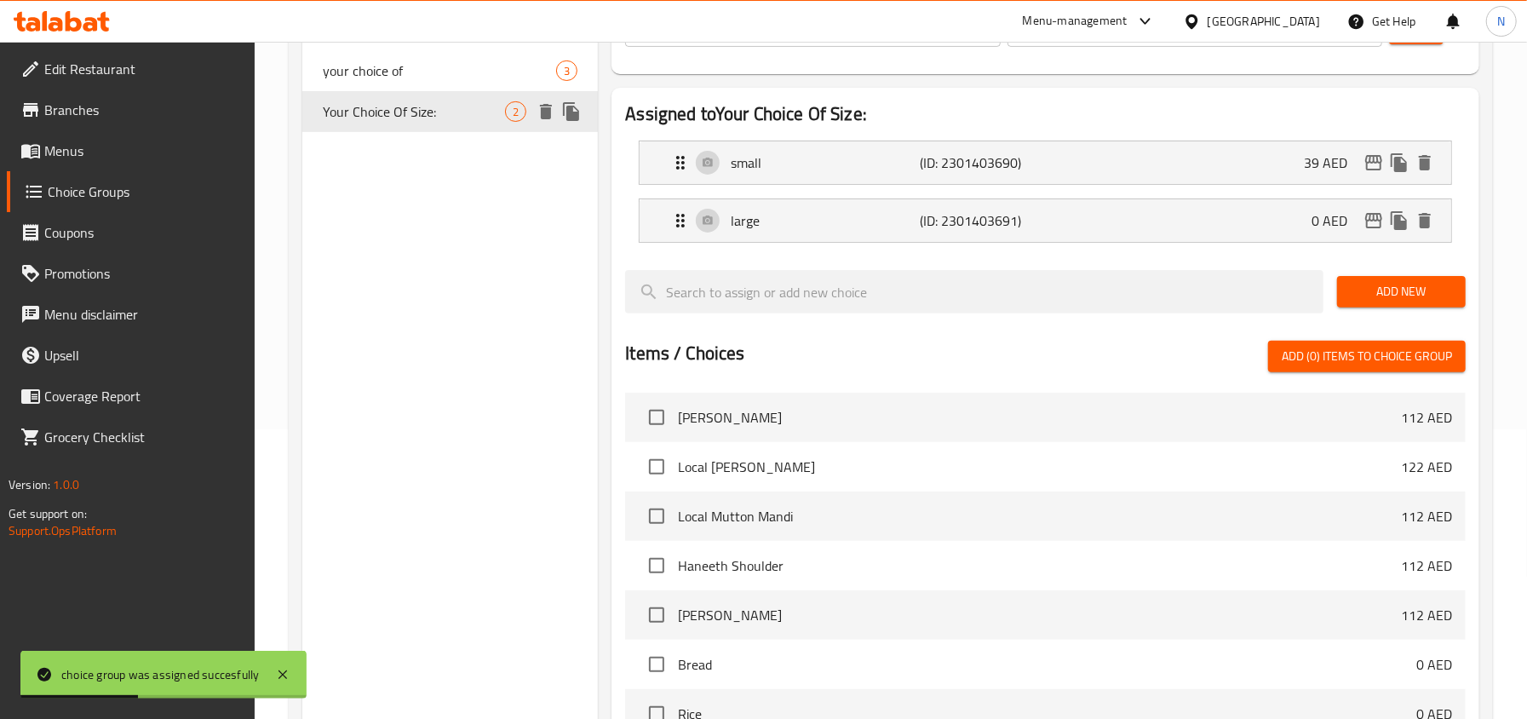
scroll to position [0, 0]
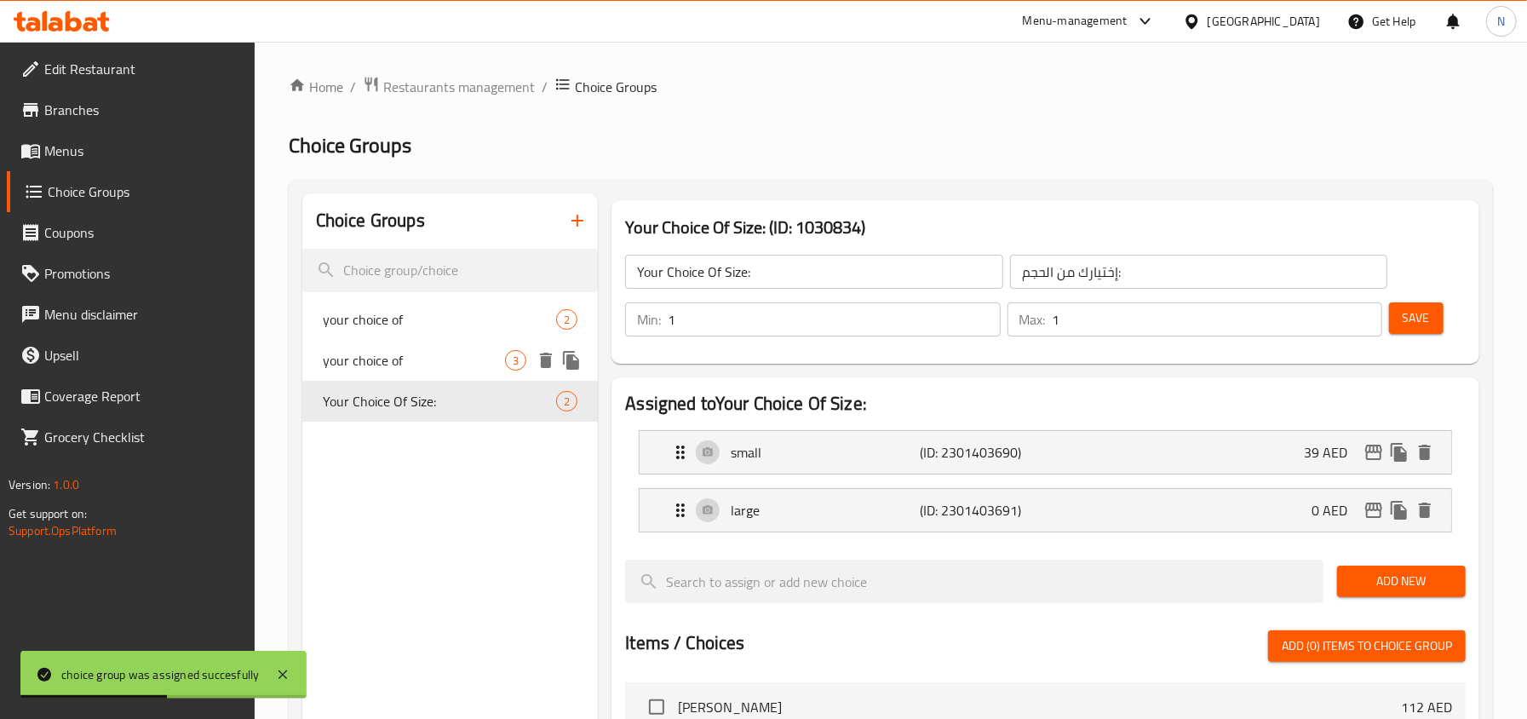
click at [430, 369] on span "your choice of" at bounding box center [414, 360] width 182 height 20
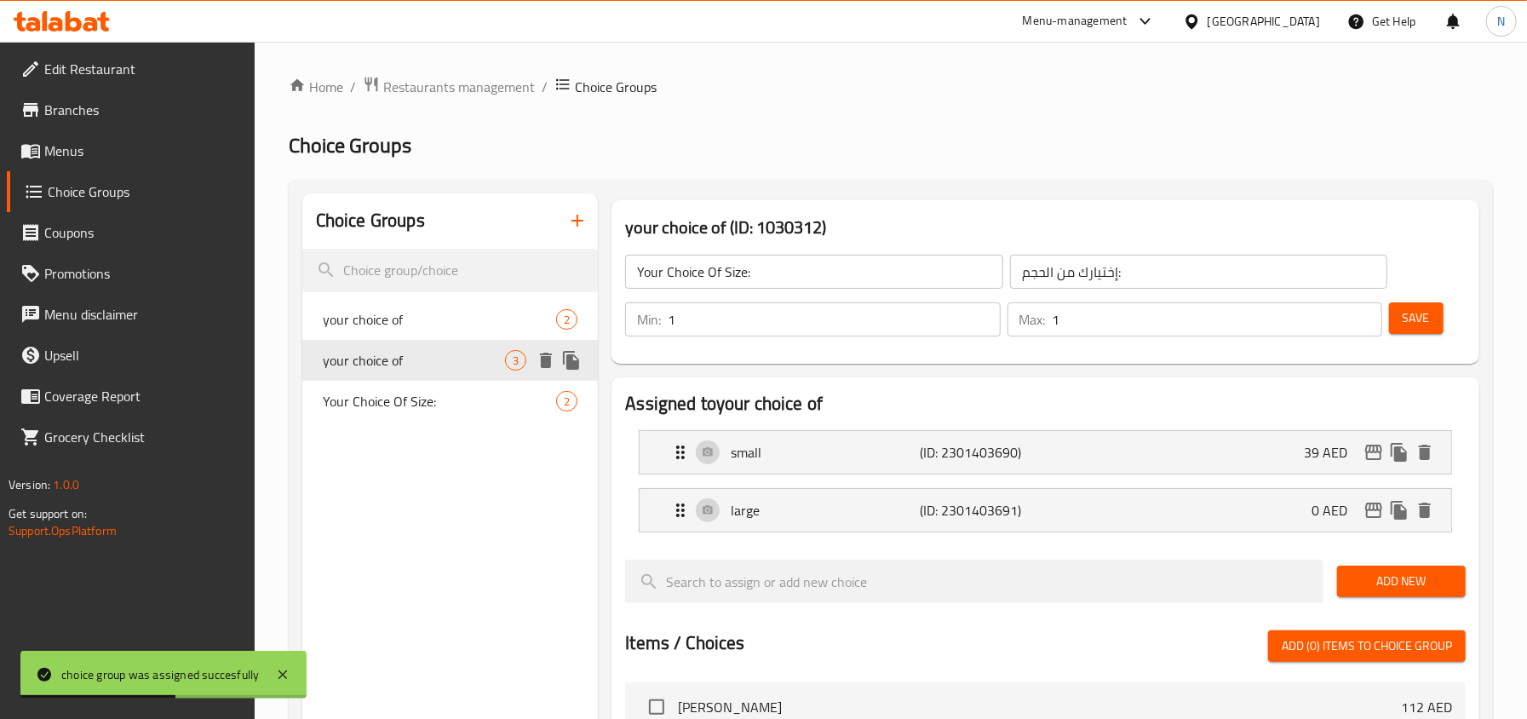
type input "your choice of"
type input "أختيارك من"
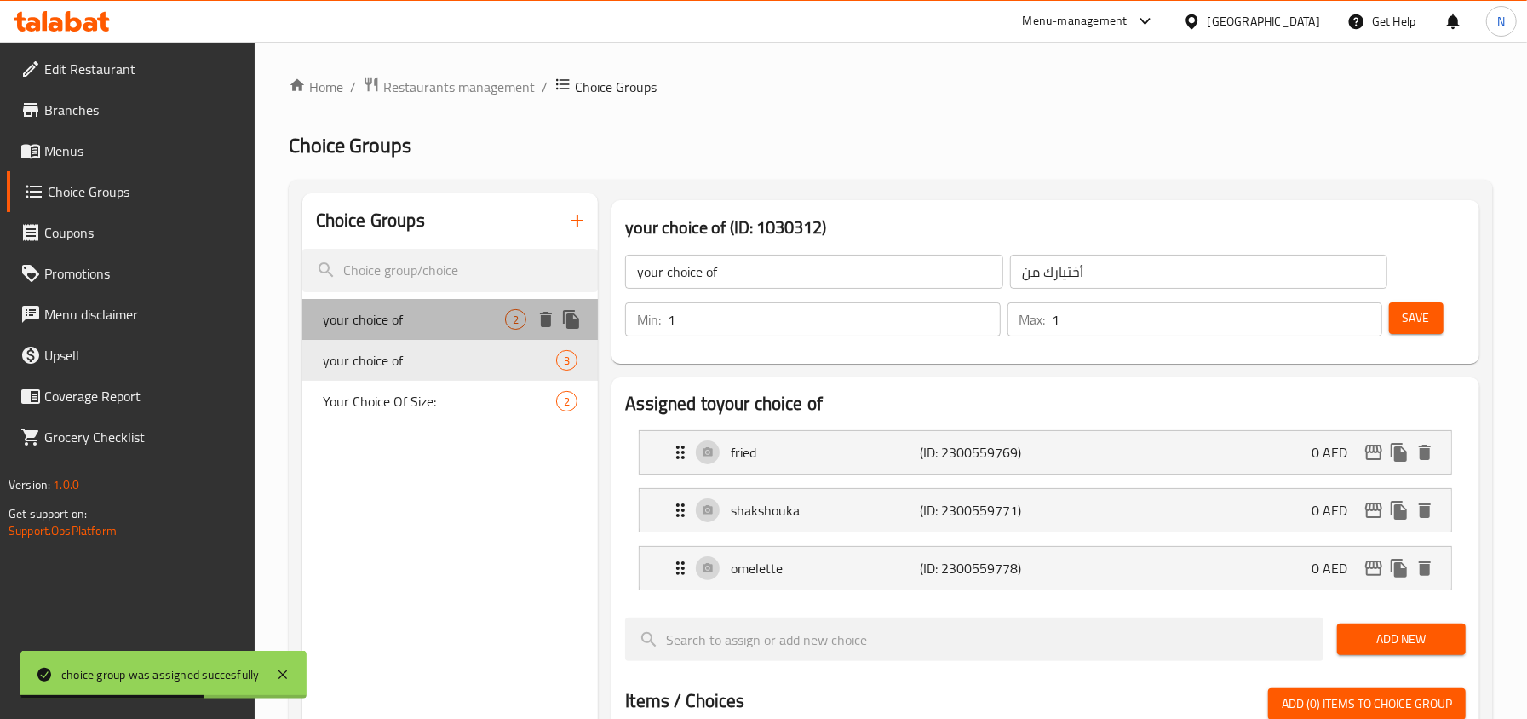
click at [421, 318] on span "your choice of" at bounding box center [414, 319] width 182 height 20
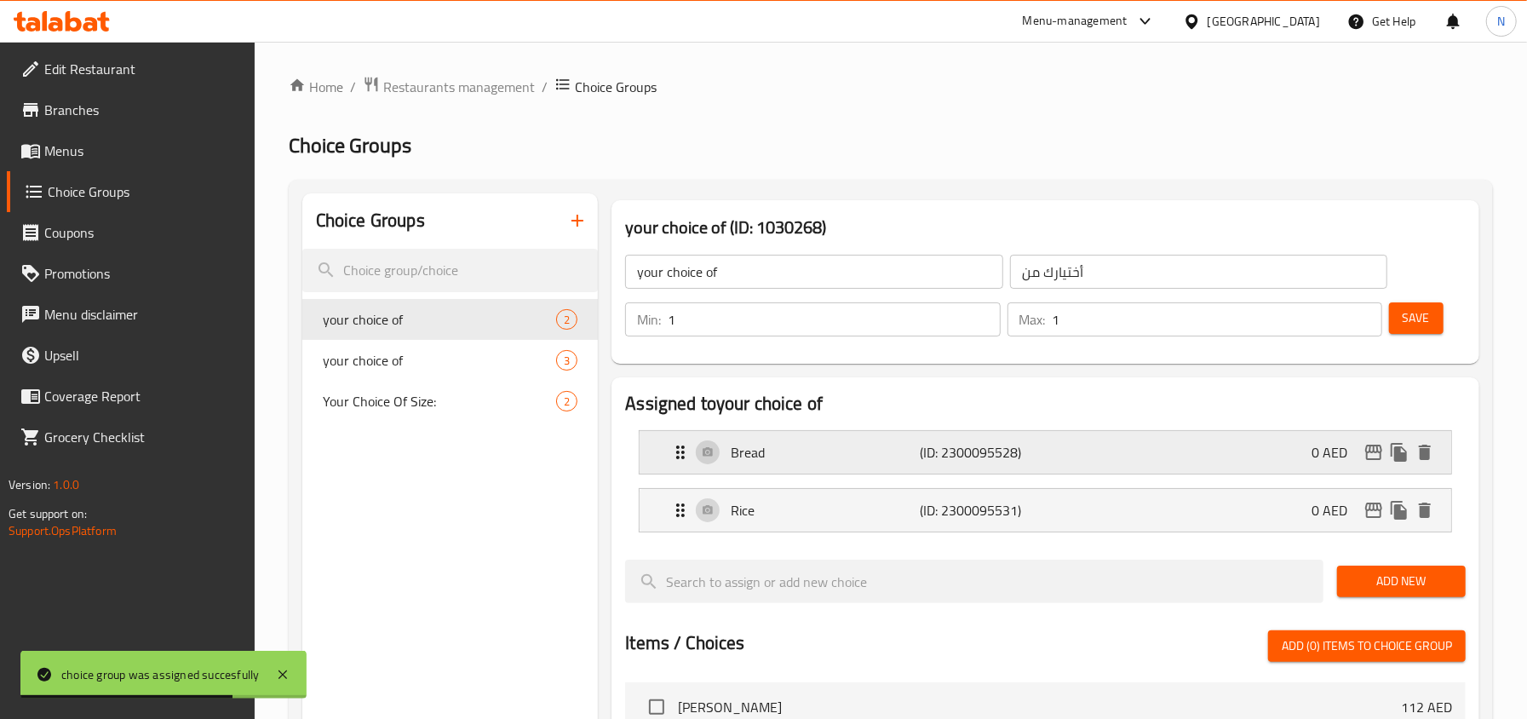
click at [1103, 447] on div "Bread (ID: 2300095528) 0 AED" at bounding box center [1050, 452] width 760 height 43
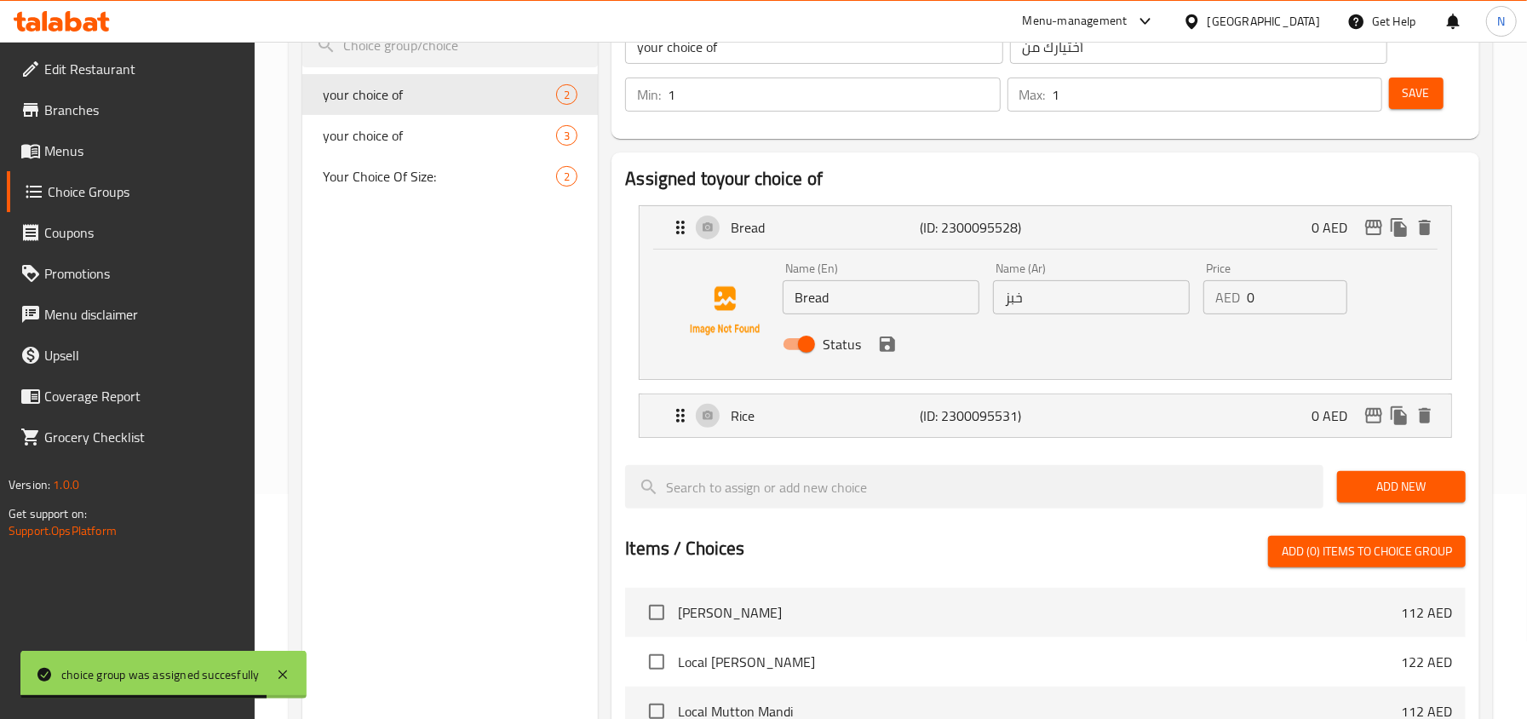
scroll to position [226, 0]
click at [451, 134] on span "your choice of" at bounding box center [414, 133] width 182 height 20
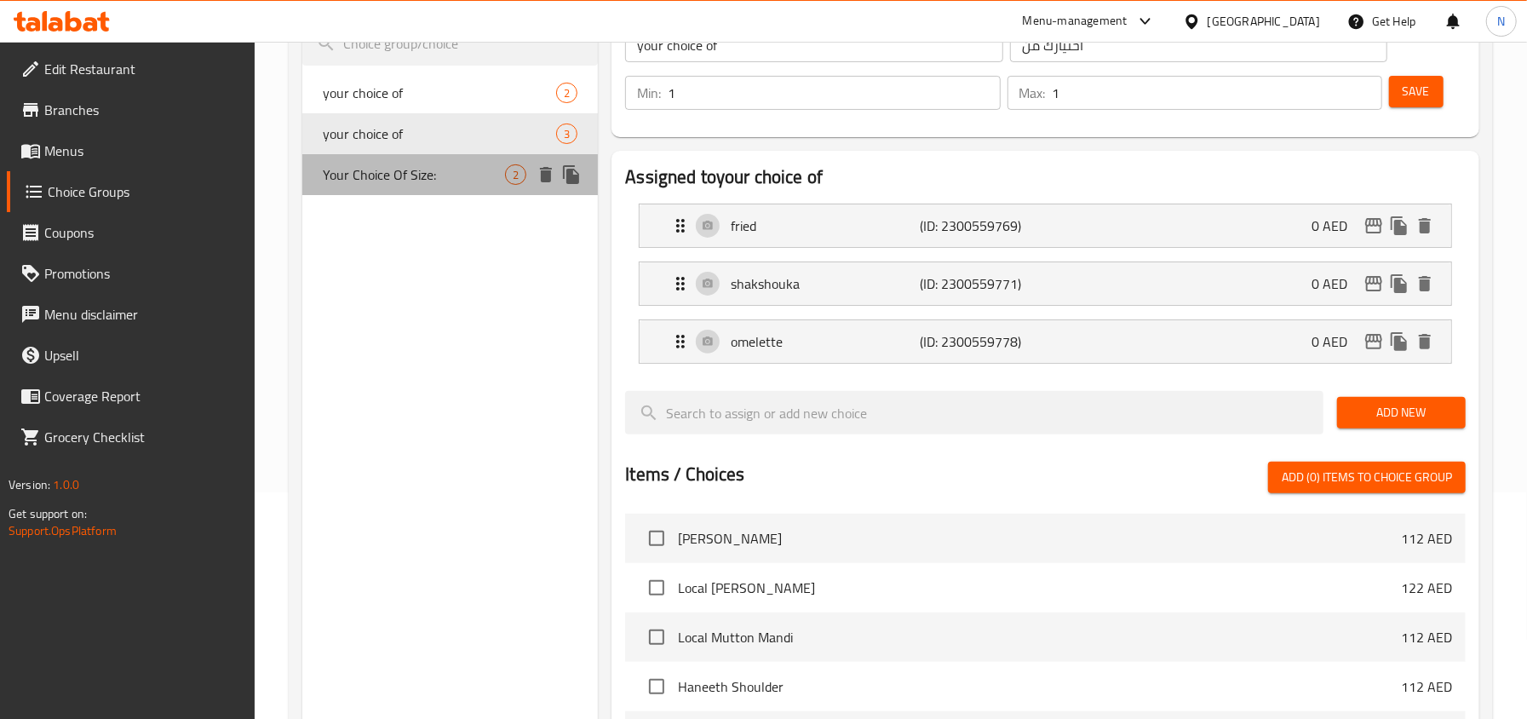
click at [444, 192] on div "Your Choice Of Size: 2" at bounding box center [450, 174] width 296 height 41
type input "Your Choice Of Size:"
type input "إختيارك من الحجم:"
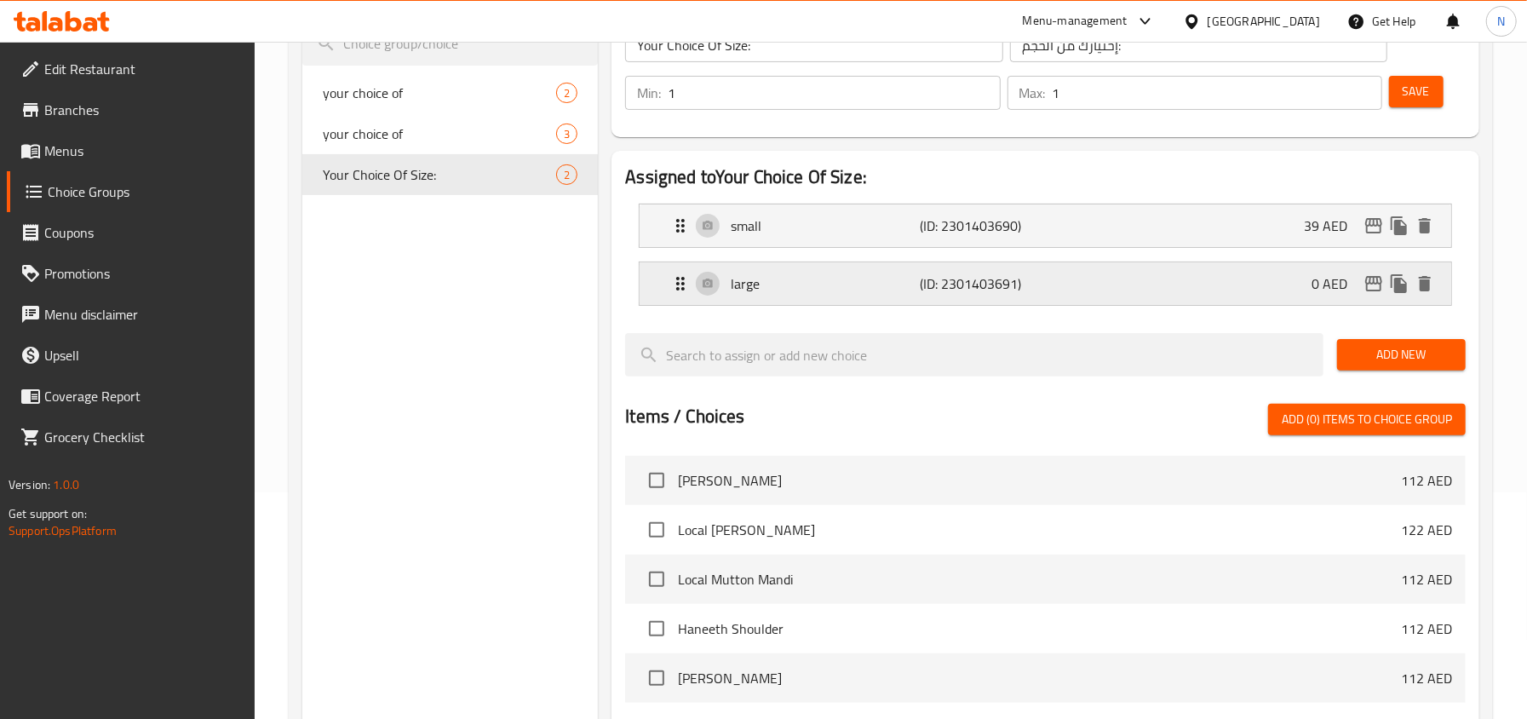
click at [1166, 278] on div "large (ID: 2301403691) 0 AED" at bounding box center [1050, 283] width 760 height 43
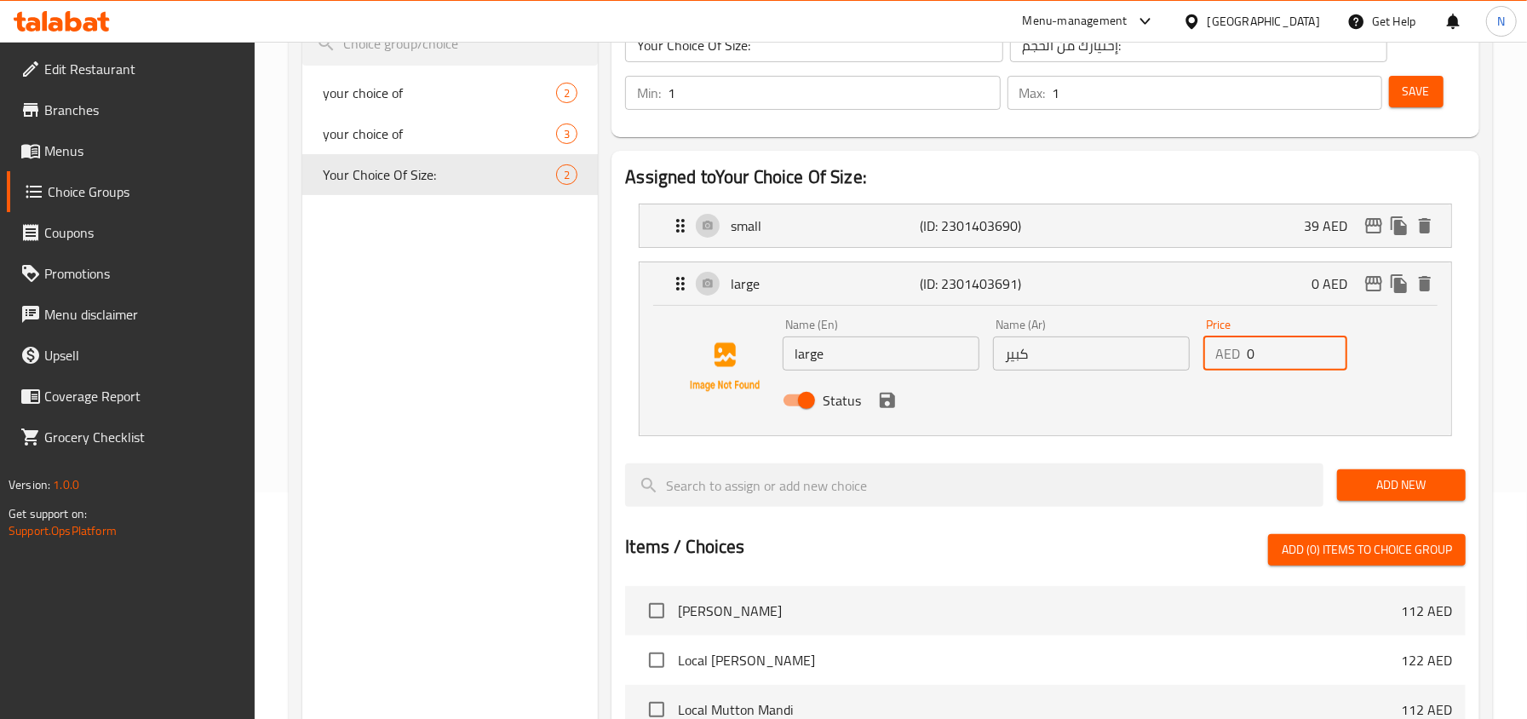
drag, startPoint x: 1248, startPoint y: 349, endPoint x: 1187, endPoint y: 349, distance: 61.3
click at [1187, 349] on div "Name (En) large Name (En) Name (Ar) كبير Name (Ar) Price AED 0 Price Status" at bounding box center [1091, 368] width 631 height 112
click at [883, 416] on div "Status" at bounding box center [1091, 400] width 631 height 46
click at [890, 405] on icon "save" at bounding box center [886, 399] width 15 height 15
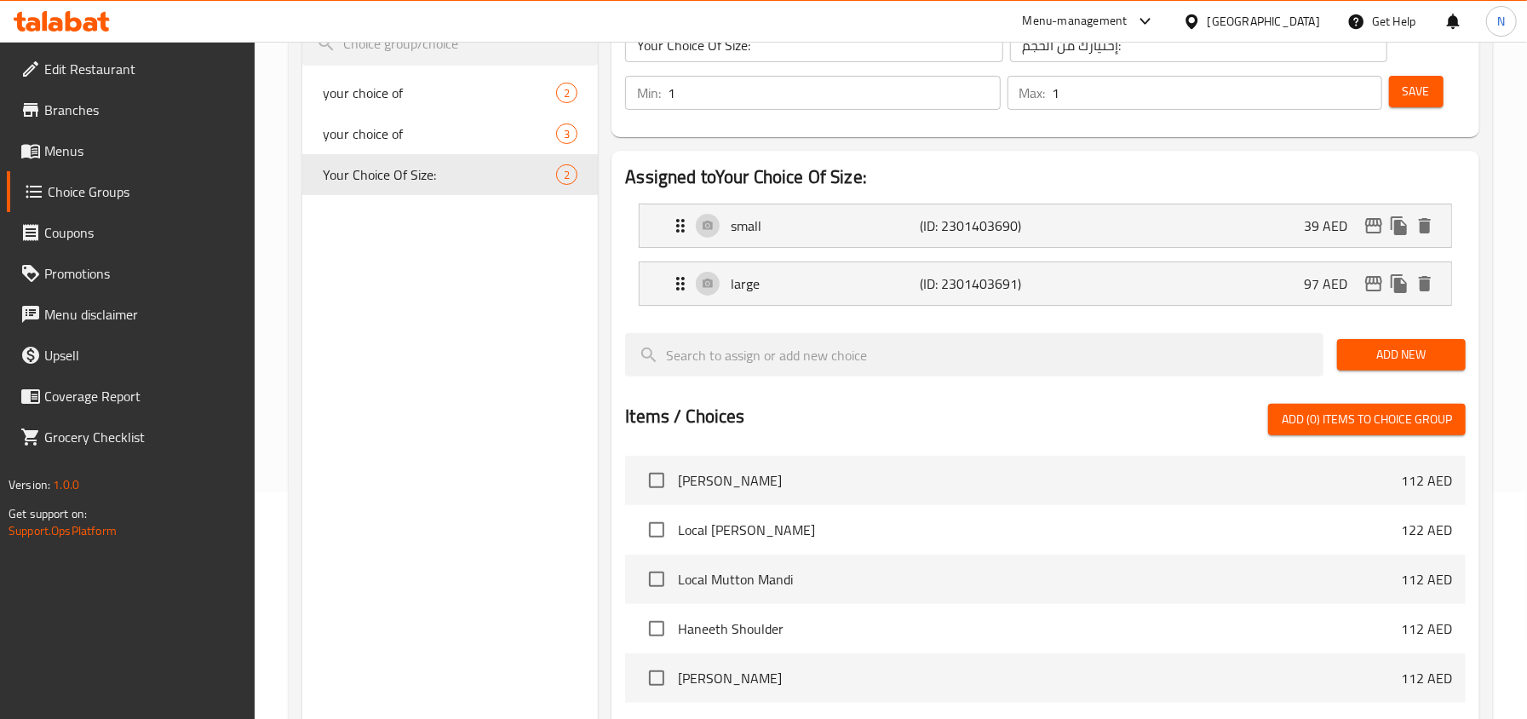
type input "97"
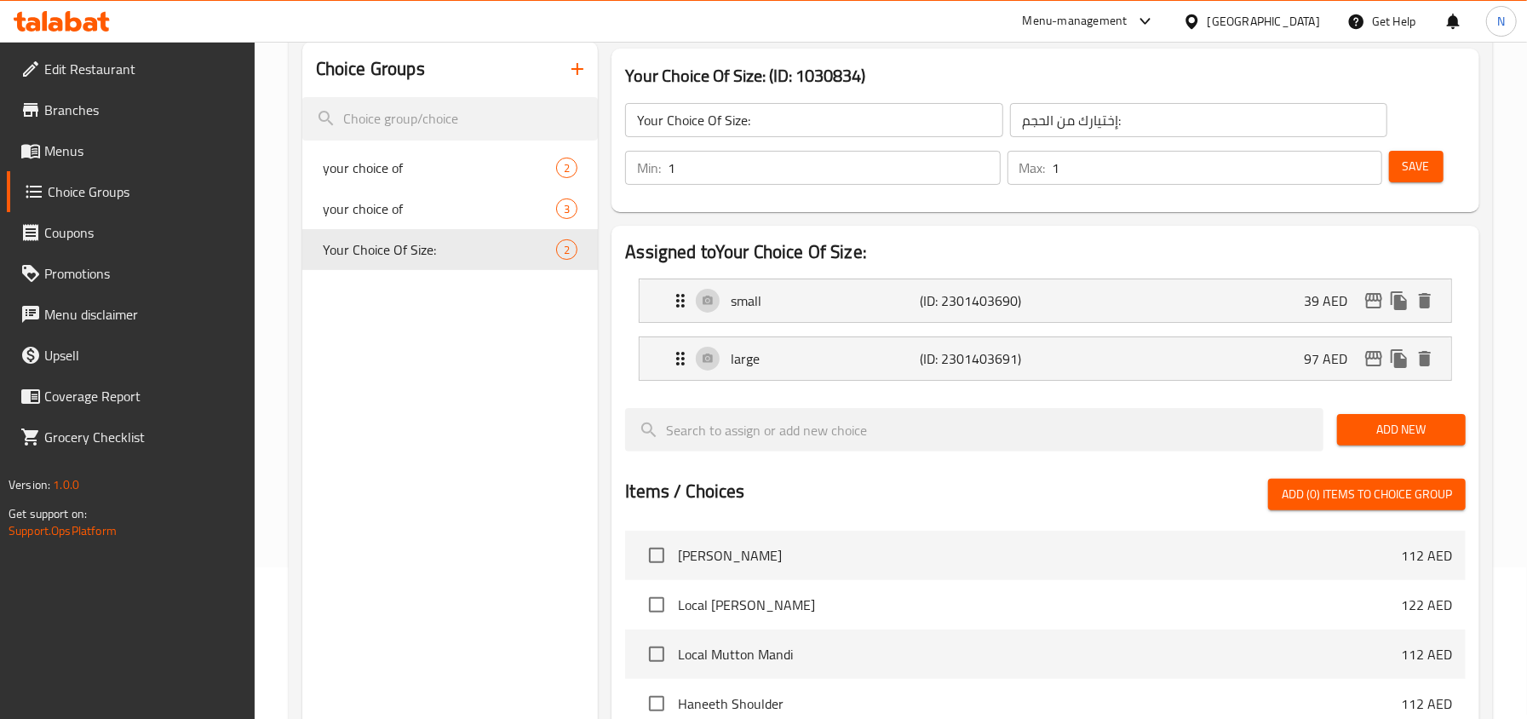
scroll to position [0, 0]
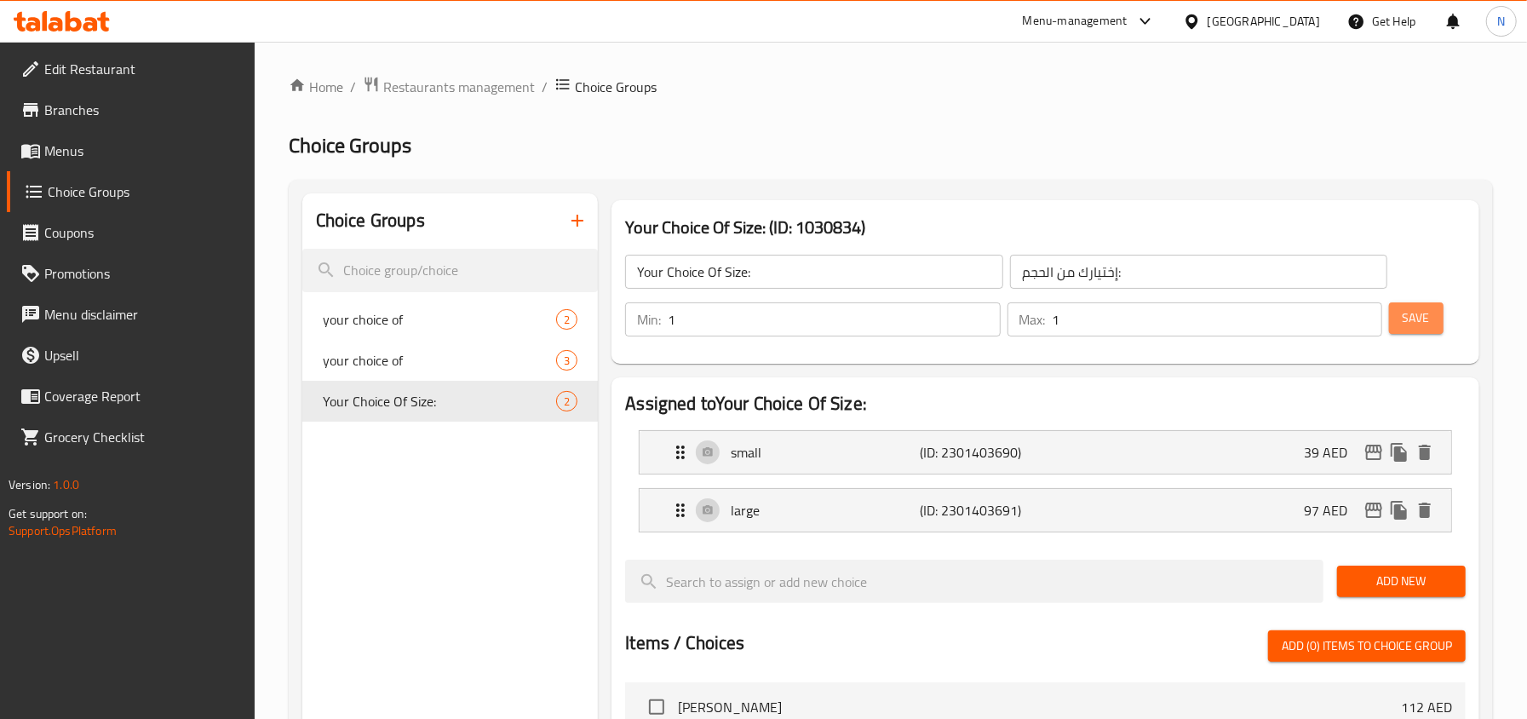
click at [1427, 318] on span "Save" at bounding box center [1415, 317] width 27 height 21
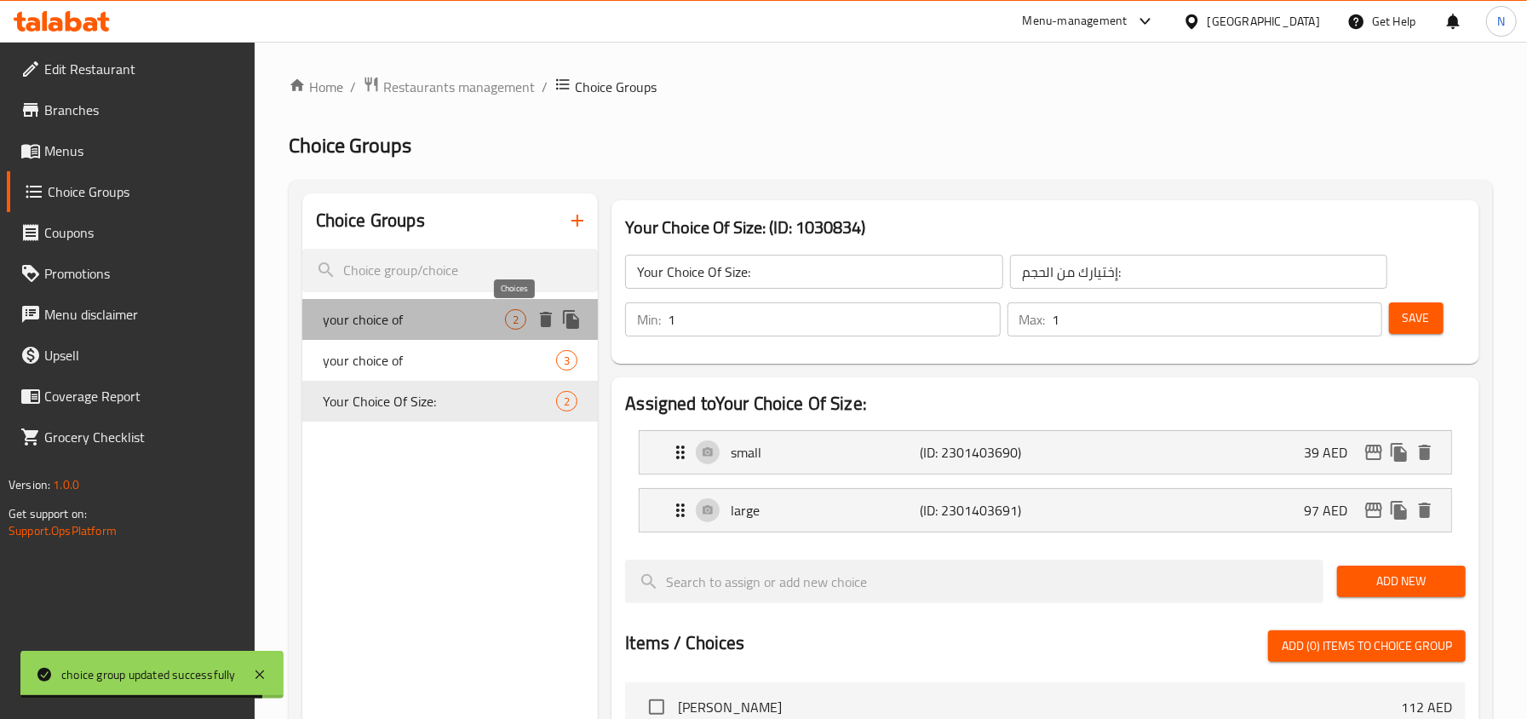
click at [514, 312] on span "2" at bounding box center [516, 320] width 20 height 16
type input "your choice of"
type input "أختيارك من"
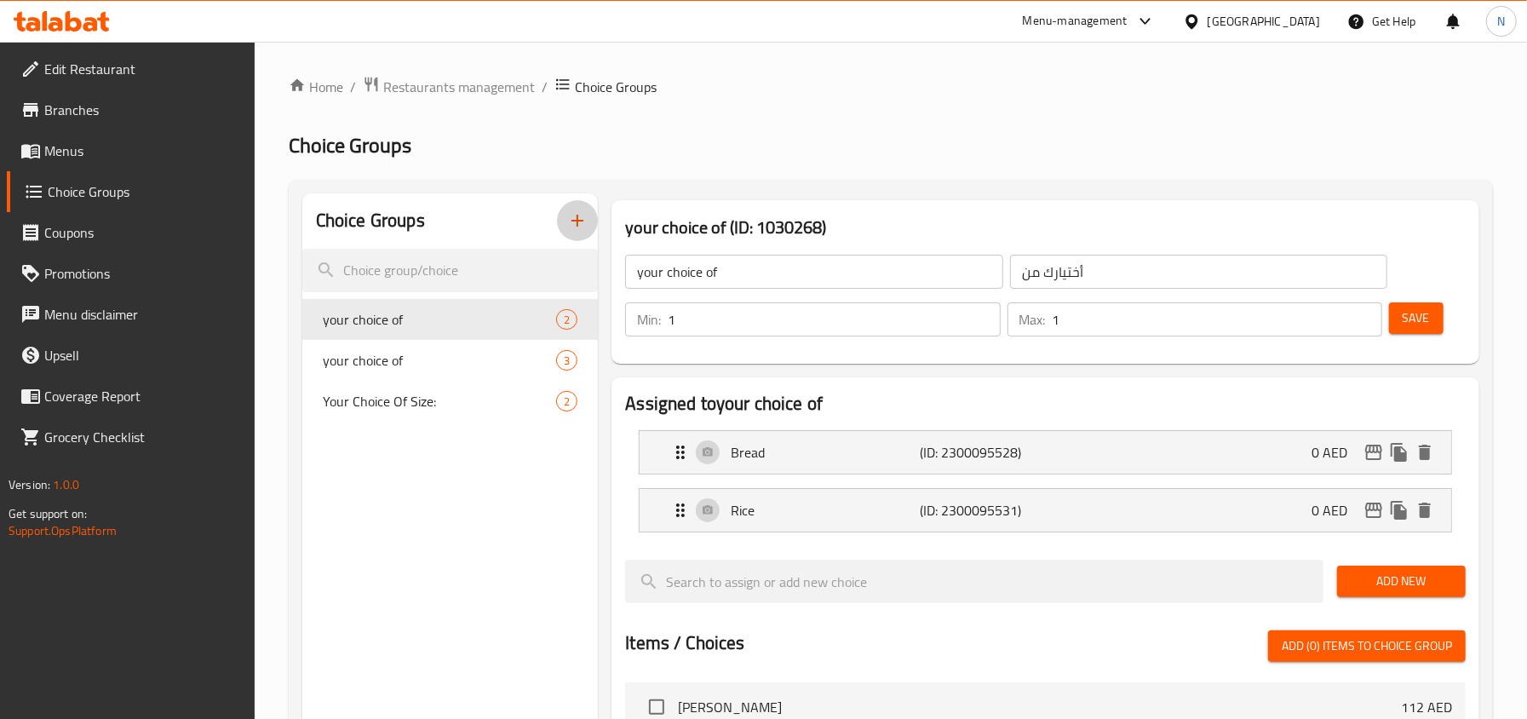
click at [572, 216] on icon "button" at bounding box center [577, 220] width 20 height 20
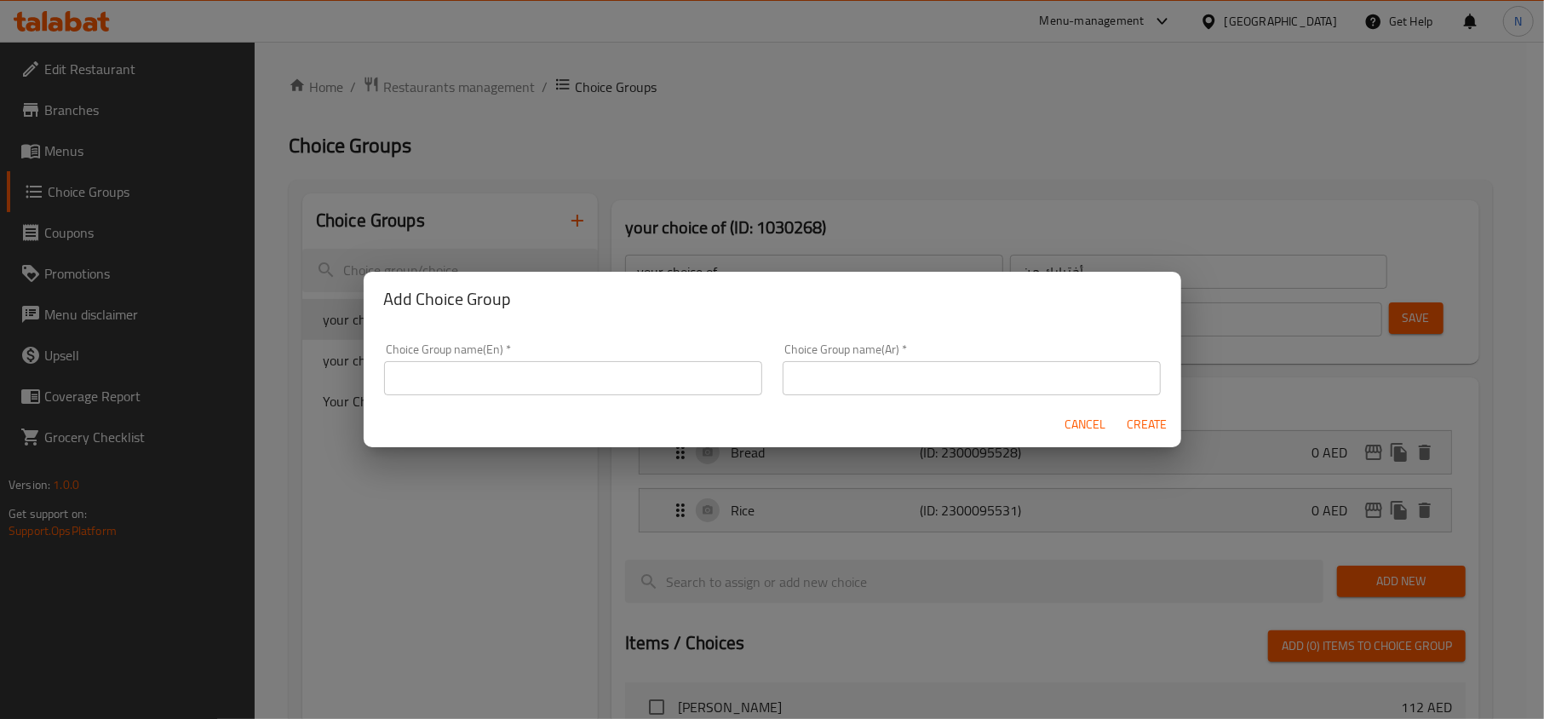
click at [615, 366] on input "text" at bounding box center [573, 378] width 378 height 34
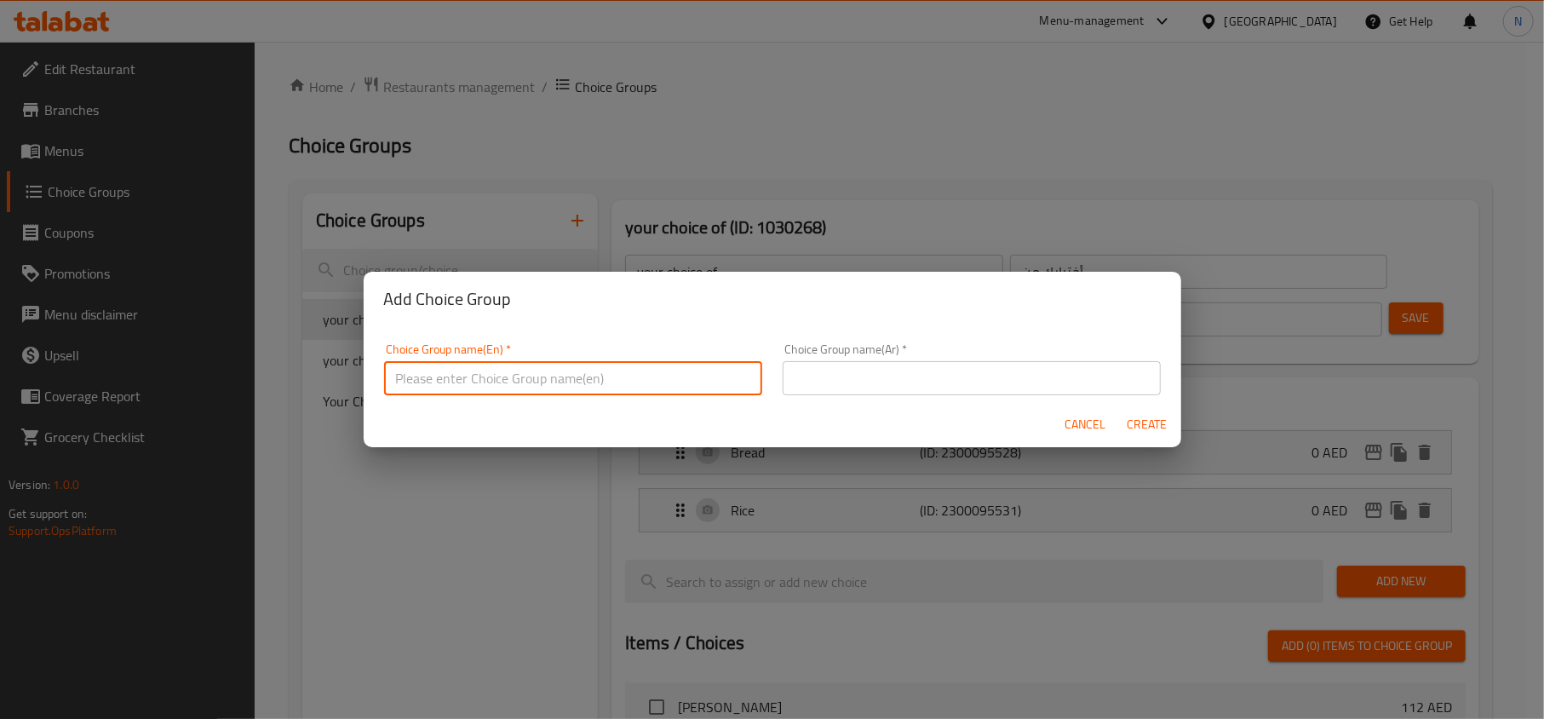
type input "Your Choice Of:"
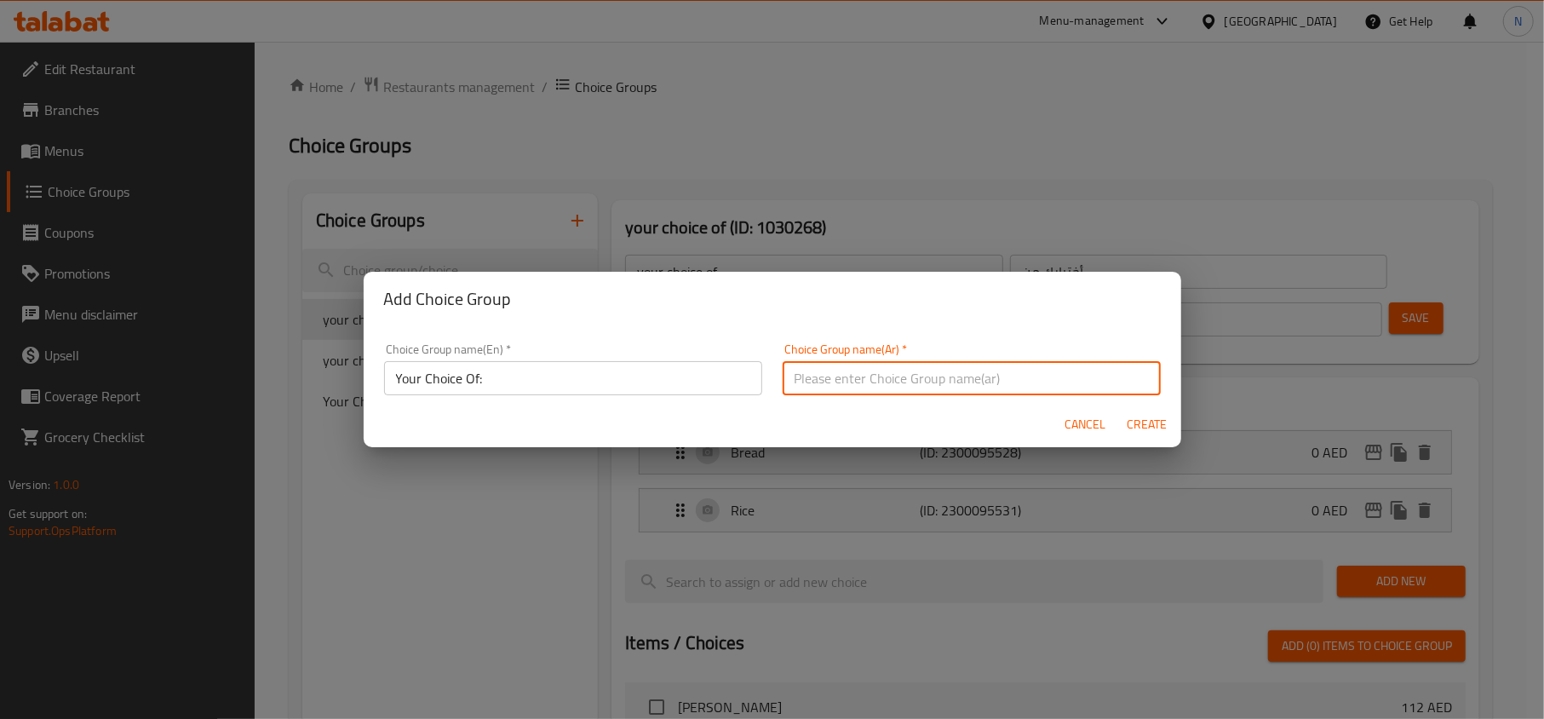
click at [899, 365] on input "text" at bounding box center [971, 378] width 378 height 34
type input "إختيارك من: :"
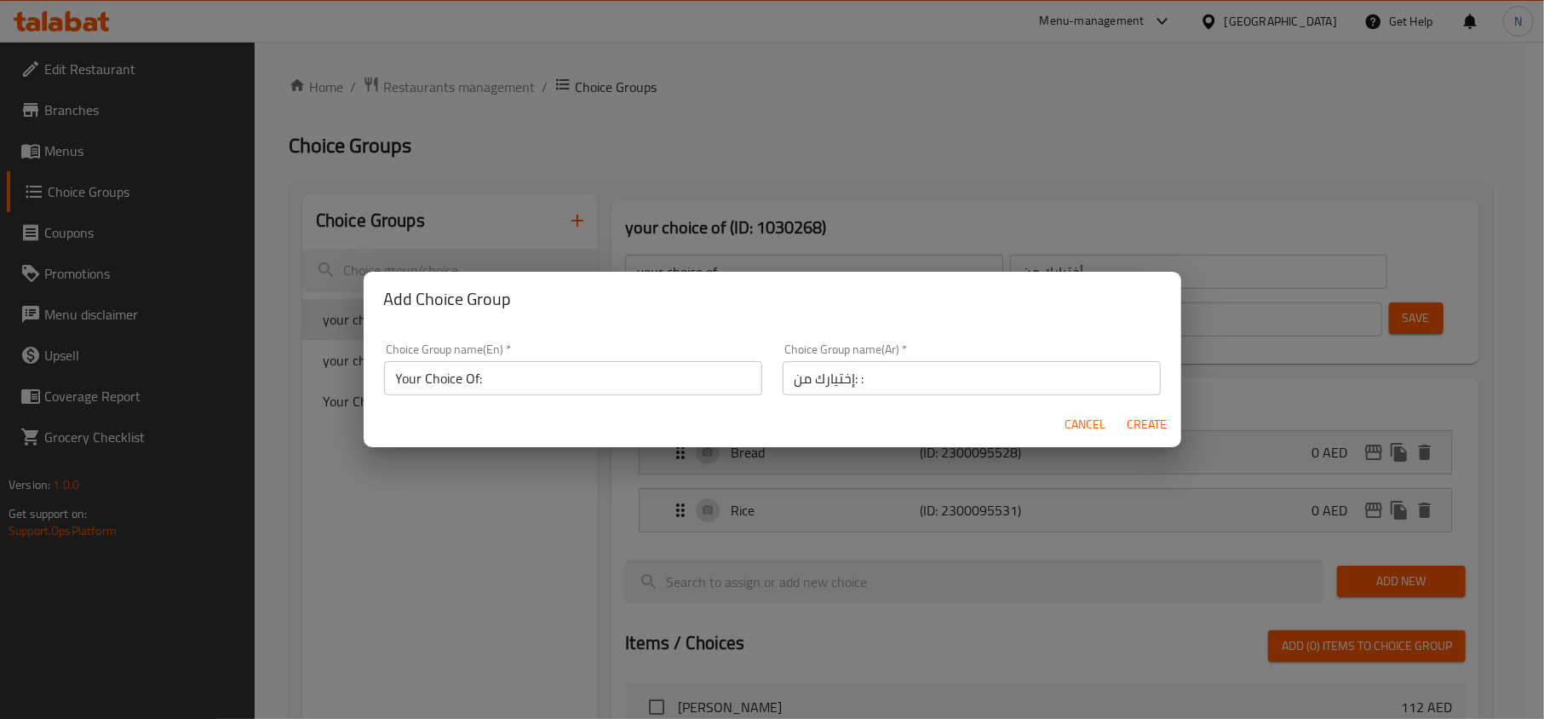
click at [606, 398] on div "Choice Group name(En)   * Your Choice Of: Choice Group name(En) *" at bounding box center [573, 369] width 398 height 72
click at [590, 376] on input "Your Choice Of:" at bounding box center [573, 378] width 378 height 34
type input "Your Choice Of::"
click at [1121, 392] on input "إختيارك من: :" at bounding box center [971, 378] width 378 height 34
click at [1149, 429] on span "Create" at bounding box center [1146, 424] width 41 height 21
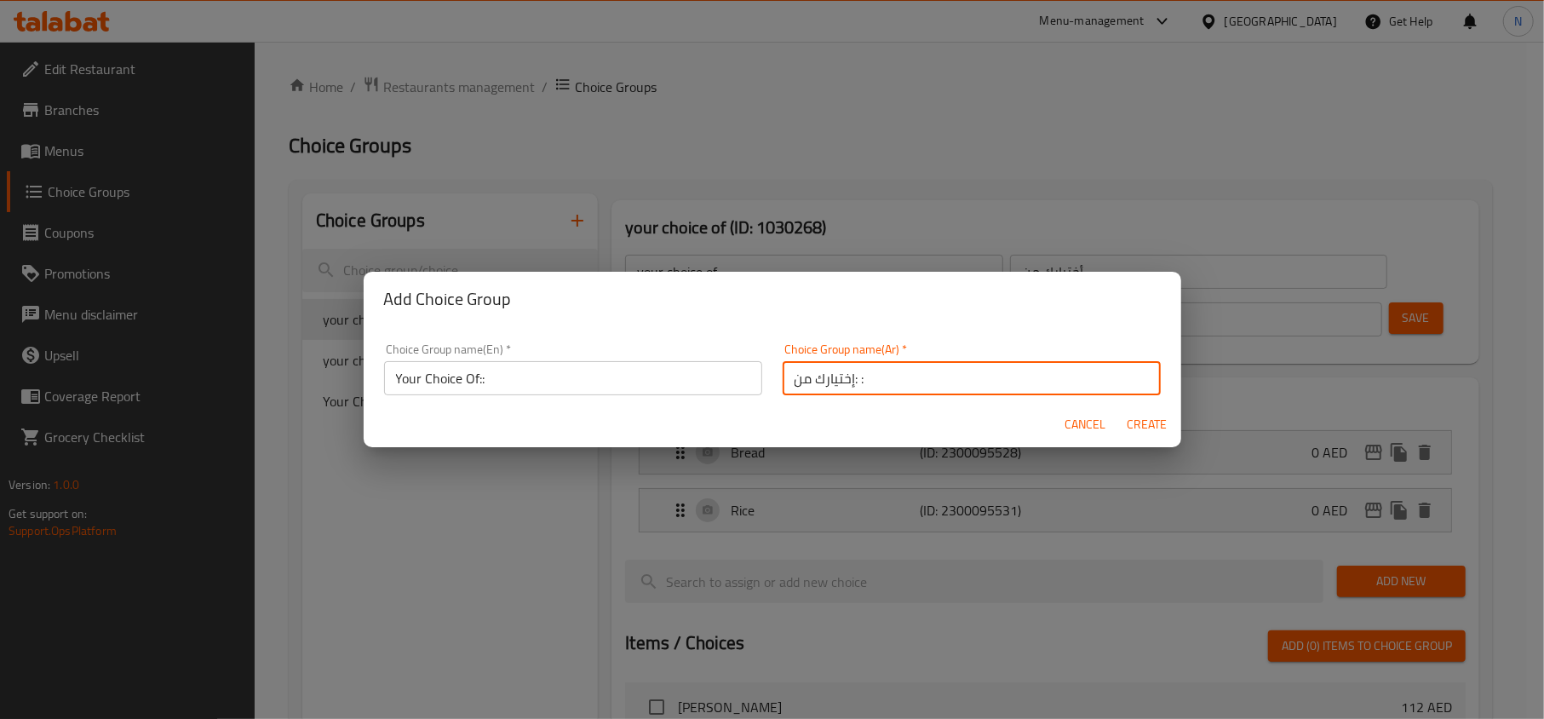
type input "Your Choice Of::"
type input "إختيارك من: :"
type input "0"
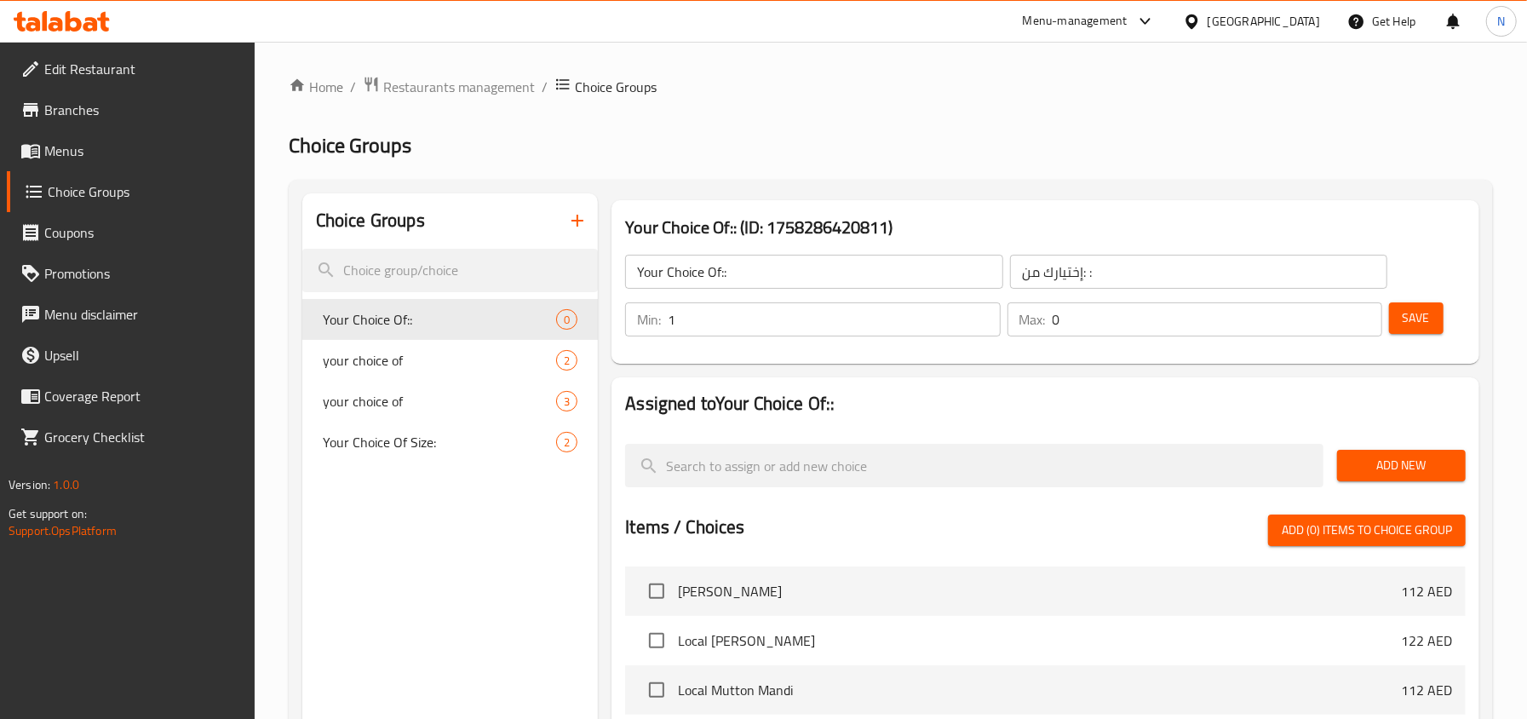
type input "1"
click at [982, 312] on input "1" at bounding box center [833, 319] width 332 height 34
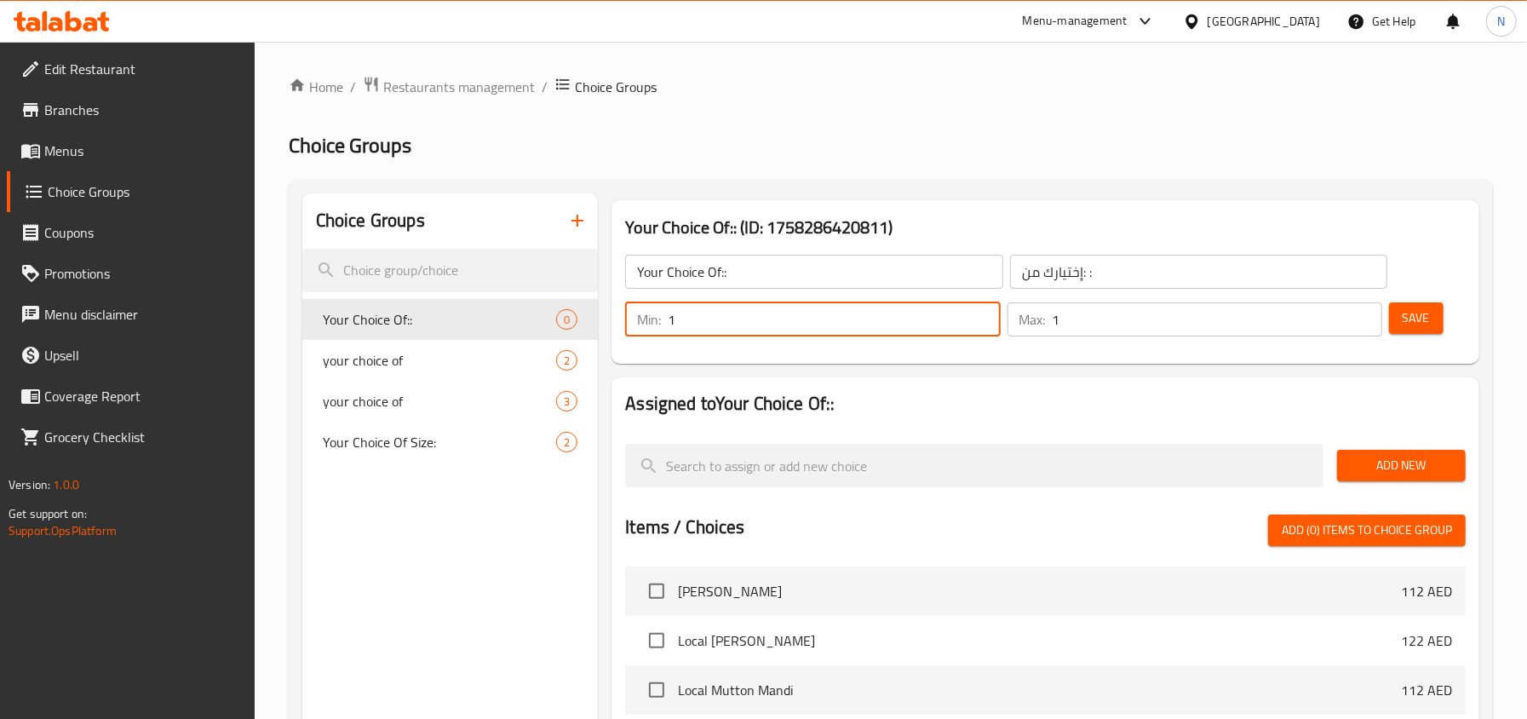
type input "1"
click at [1362, 318] on input "1" at bounding box center [1216, 319] width 329 height 34
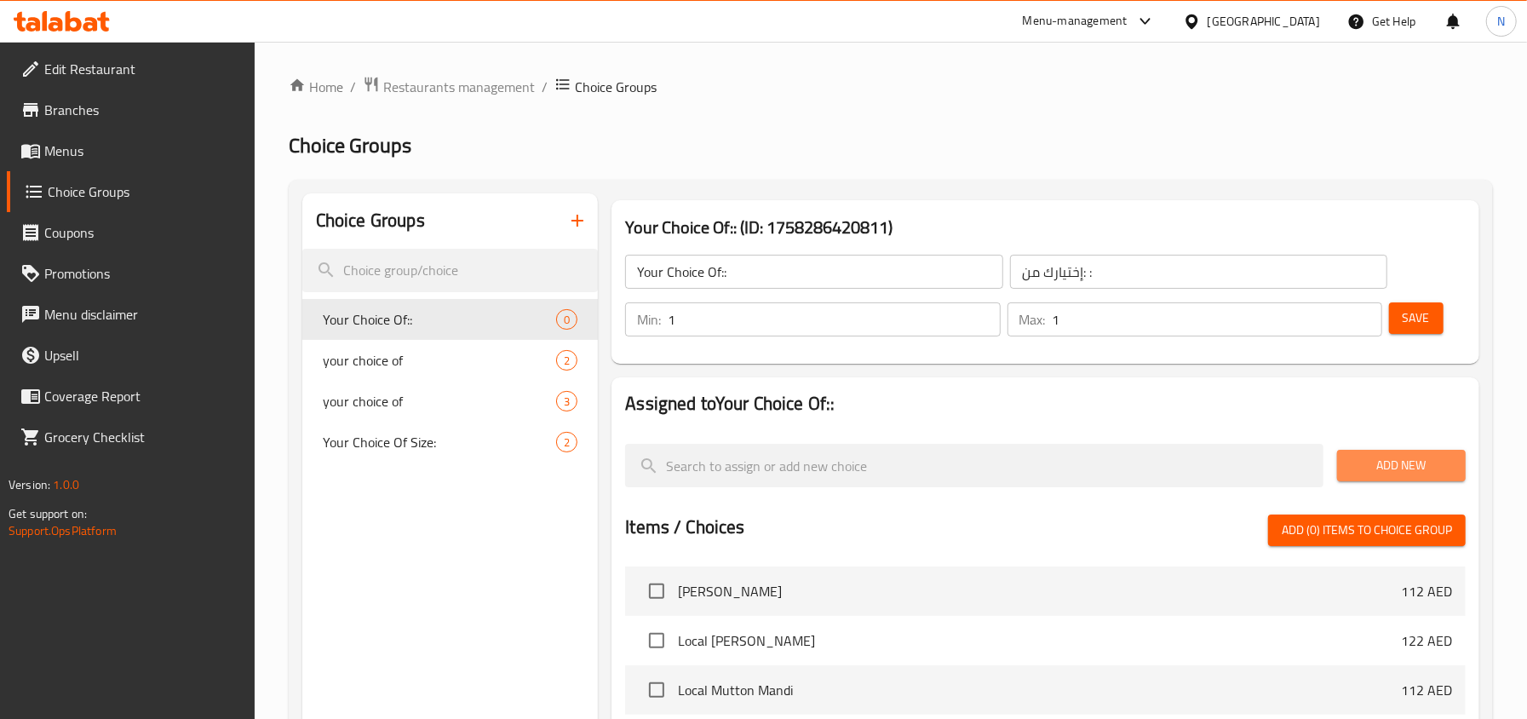
click at [1378, 458] on span "Add New" at bounding box center [1400, 465] width 101 height 21
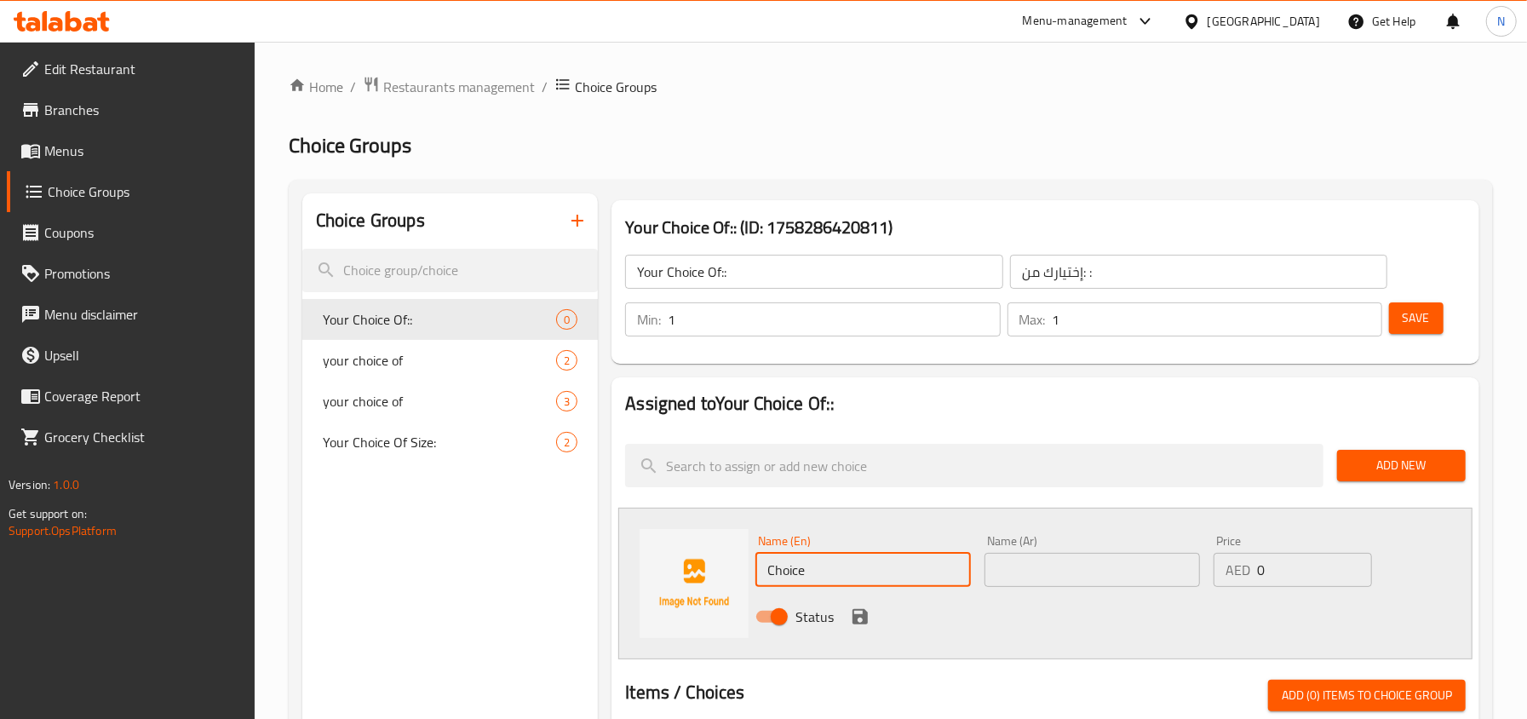
drag, startPoint x: 836, startPoint y: 567, endPoint x: 717, endPoint y: 564, distance: 119.2
click at [717, 564] on div "Name (En) Choice Name (En) Name (Ar) Name (Ar) Price AED 0 Price Status" at bounding box center [1045, 583] width 854 height 152
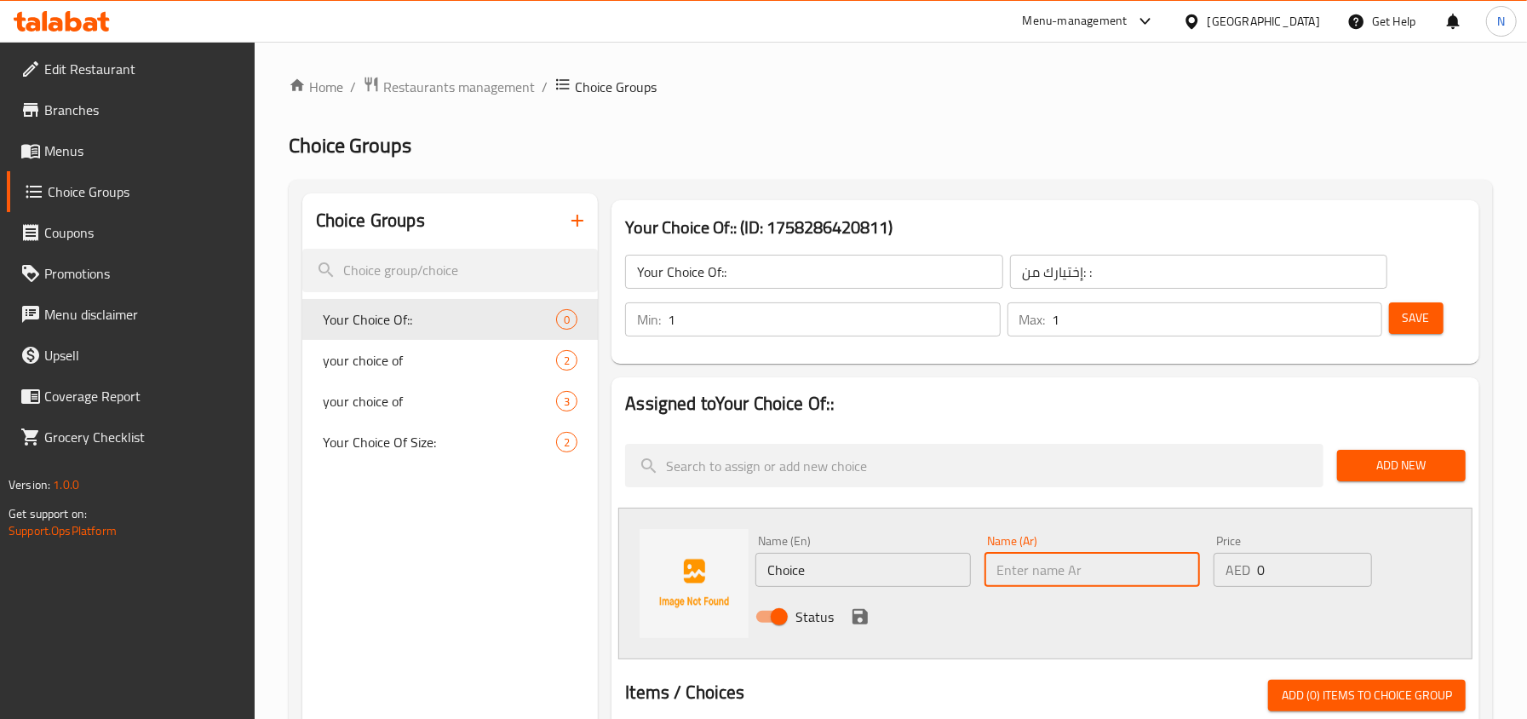
click at [1010, 576] on input "text" at bounding box center [1091, 570] width 215 height 34
type input "دجاج"
click at [856, 604] on button "save" at bounding box center [860, 617] width 26 height 26
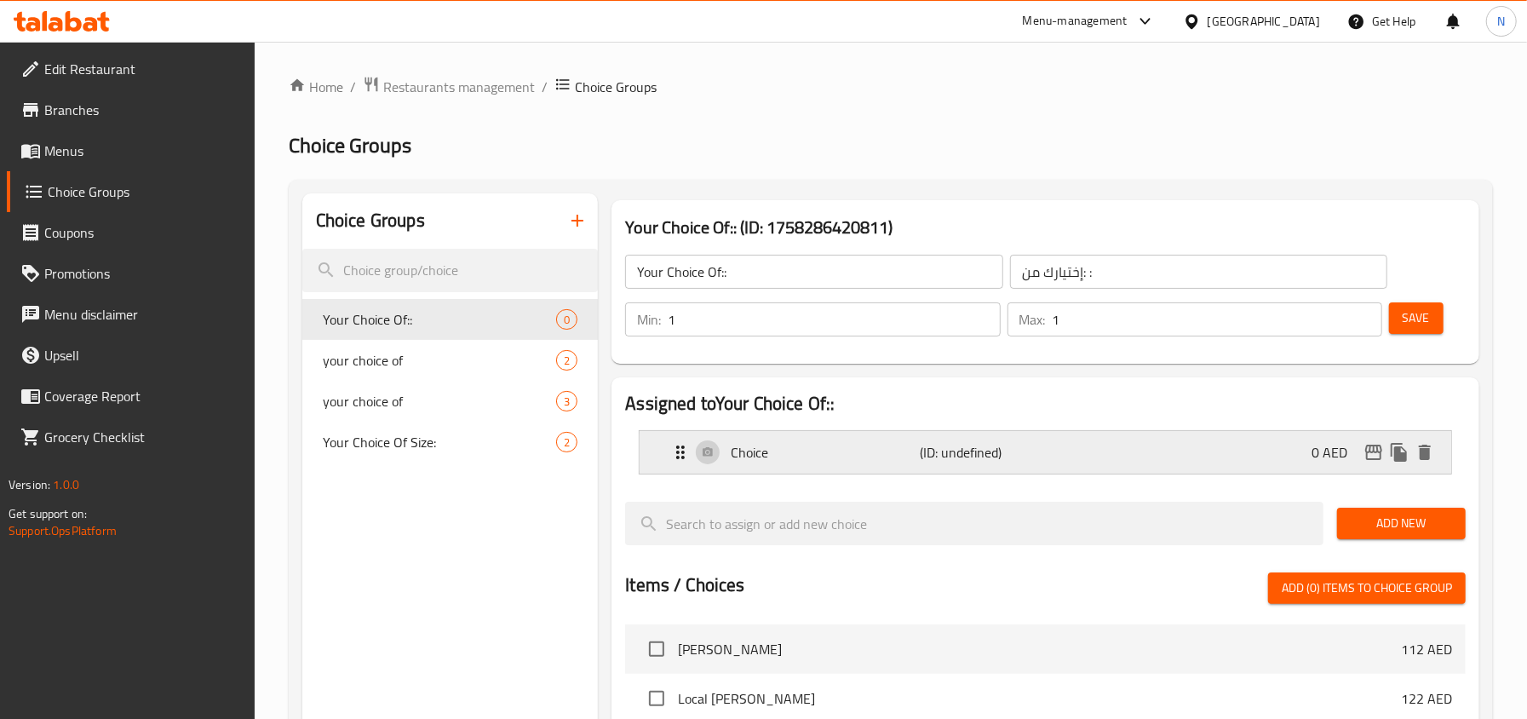
click at [838, 448] on p "Choice" at bounding box center [824, 452] width 189 height 20
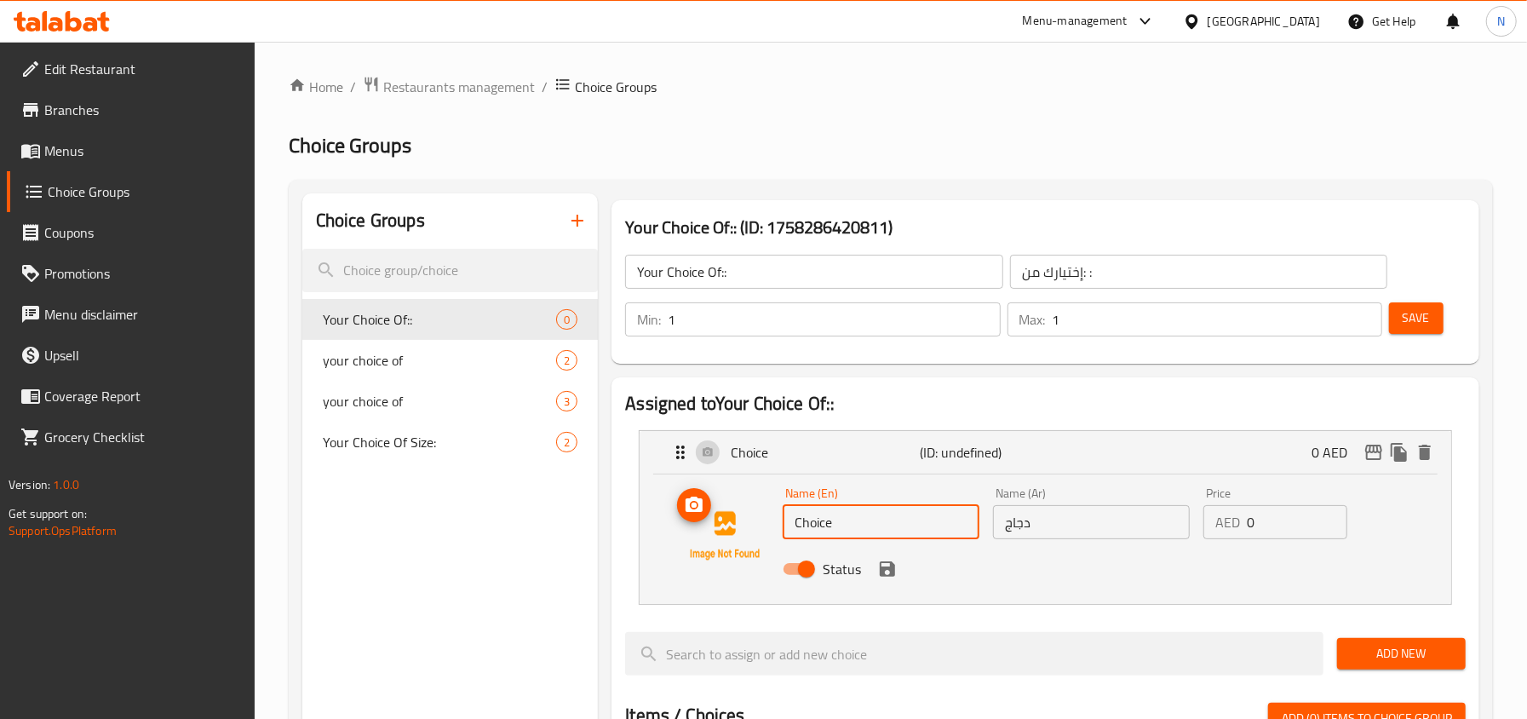
drag, startPoint x: 846, startPoint y: 524, endPoint x: 753, endPoint y: 528, distance: 92.9
click at [753, 528] on div "Name (En) Choice Name (En) Name (Ar) دجاج Name (Ar) Price AED 0 Price Status" at bounding box center [1045, 536] width 757 height 116
click at [887, 572] on icon "save" at bounding box center [887, 569] width 20 height 20
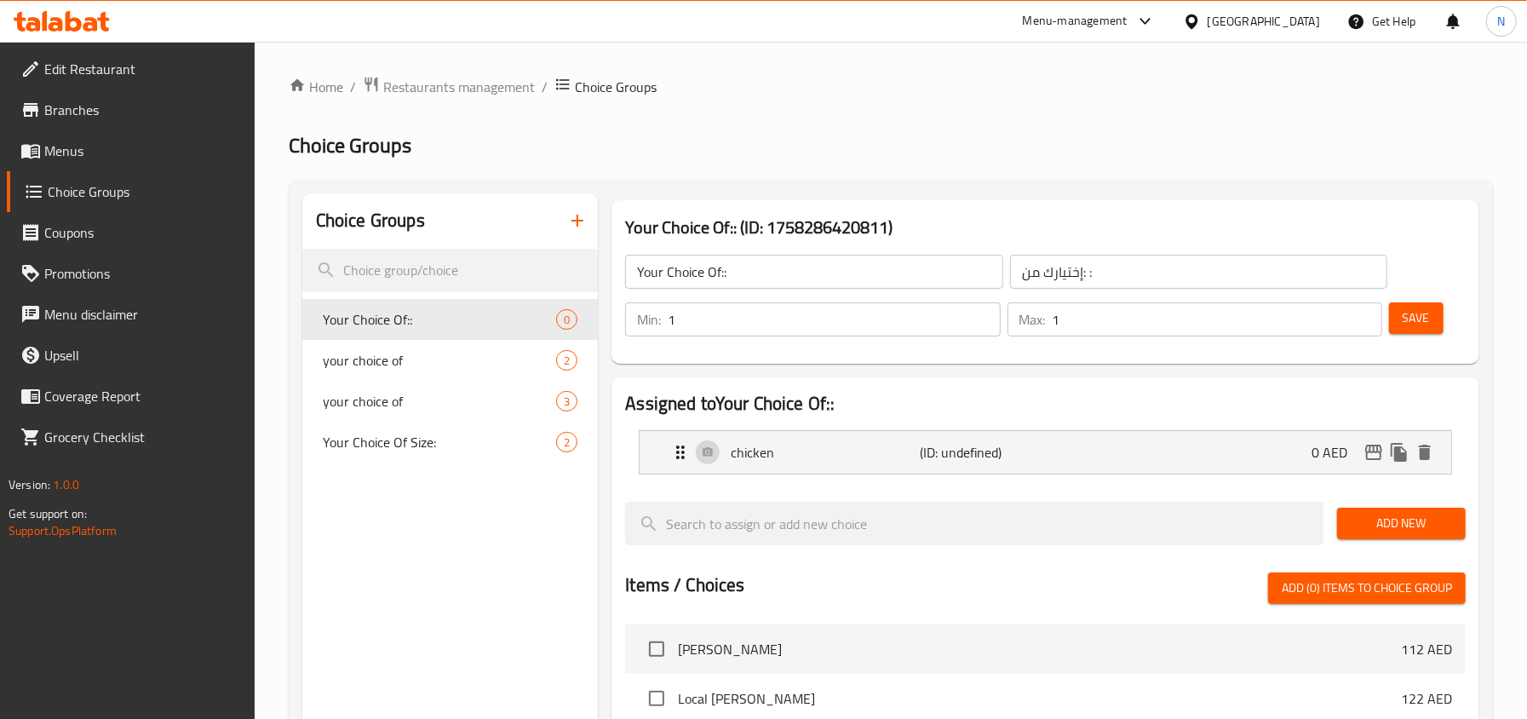
type input "chicken"
click at [1361, 543] on div "Add New" at bounding box center [1401, 523] width 142 height 57
click at [1359, 529] on span "Add New" at bounding box center [1400, 523] width 101 height 21
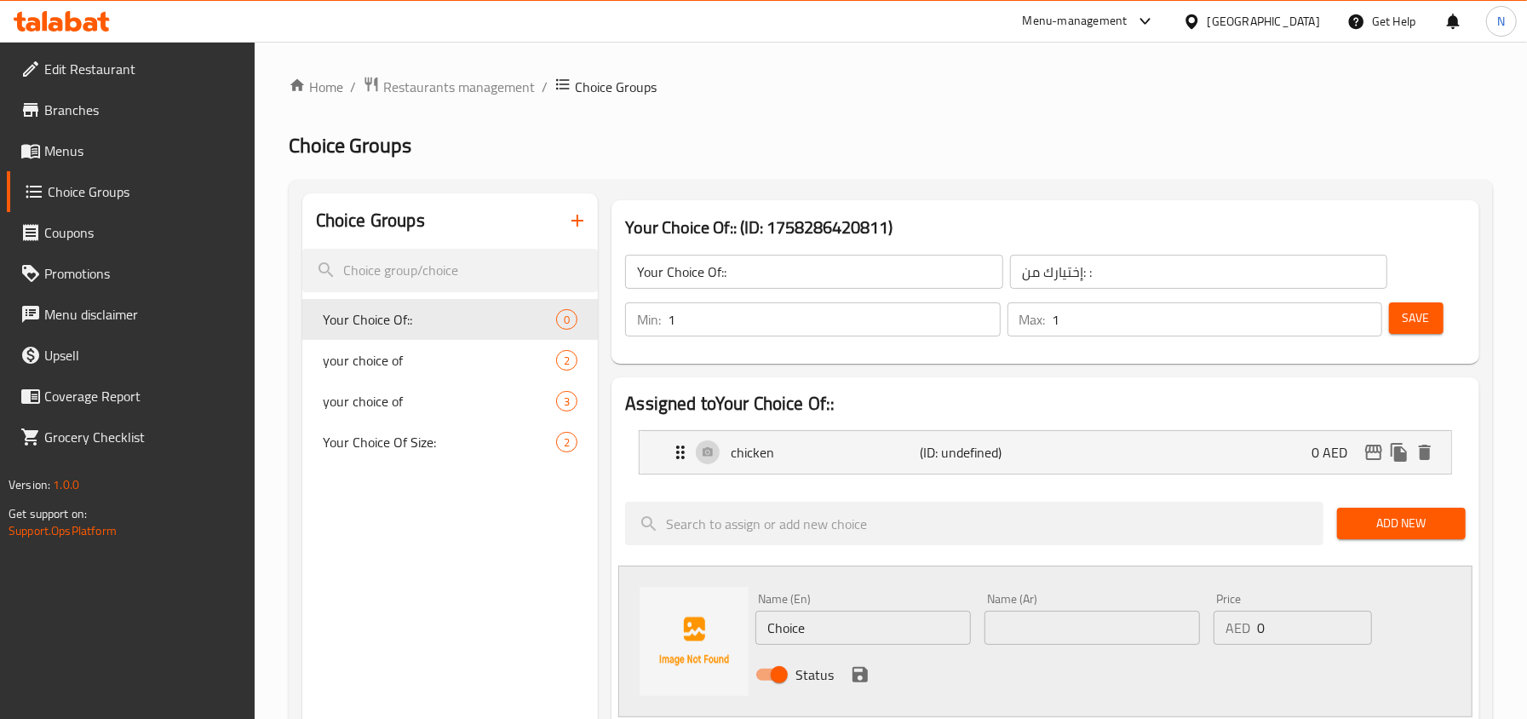
drag, startPoint x: 841, startPoint y: 648, endPoint x: 832, endPoint y: 641, distance: 11.6
click at [833, 644] on div "Name (En) Choice Name (En)" at bounding box center [862, 619] width 229 height 66
drag, startPoint x: 832, startPoint y: 641, endPoint x: 710, endPoint y: 622, distance: 123.3
click at [710, 622] on div "Name (En) Choice Name (En) Name (Ar) Name (Ar) Price AED 0 Price Status" at bounding box center [1045, 641] width 854 height 152
type input "meat"
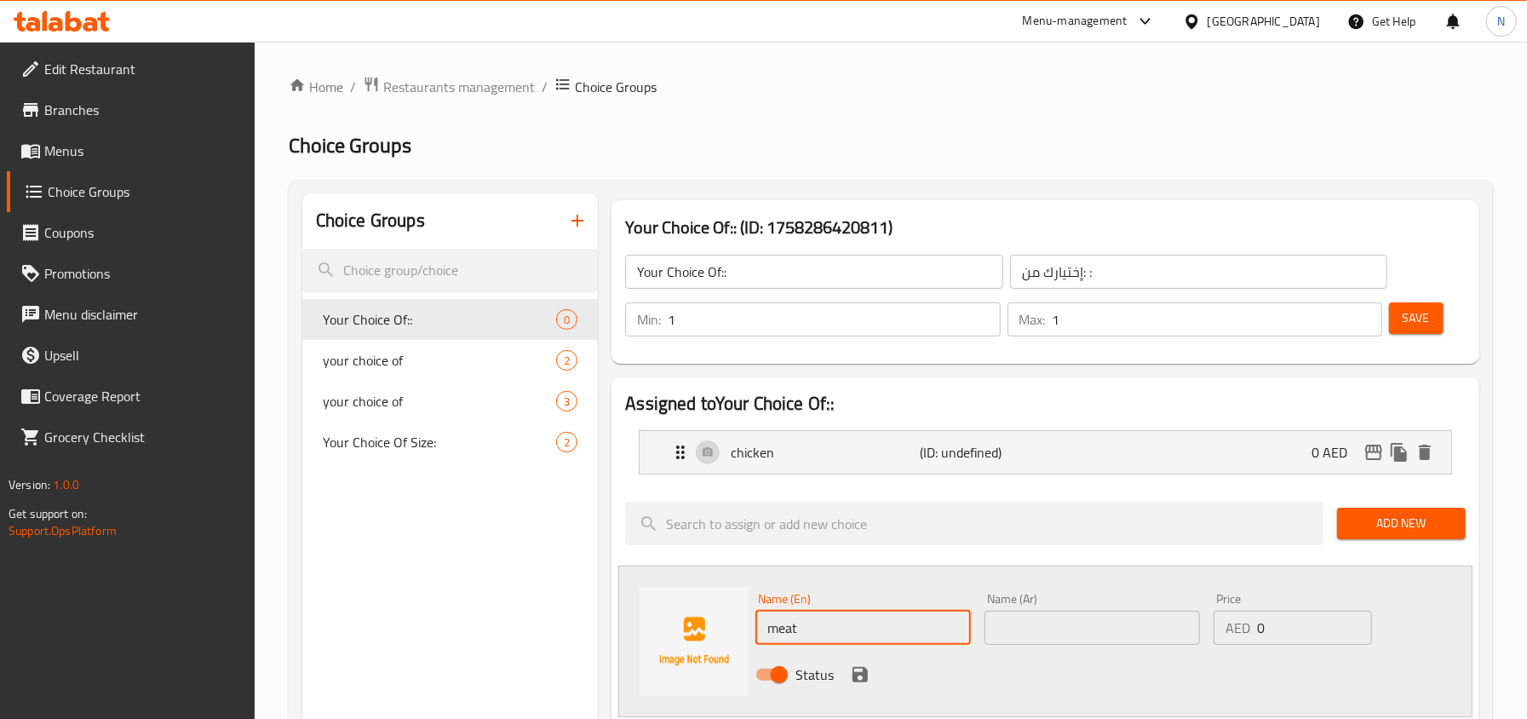
click at [1104, 642] on input "text" at bounding box center [1091, 627] width 215 height 34
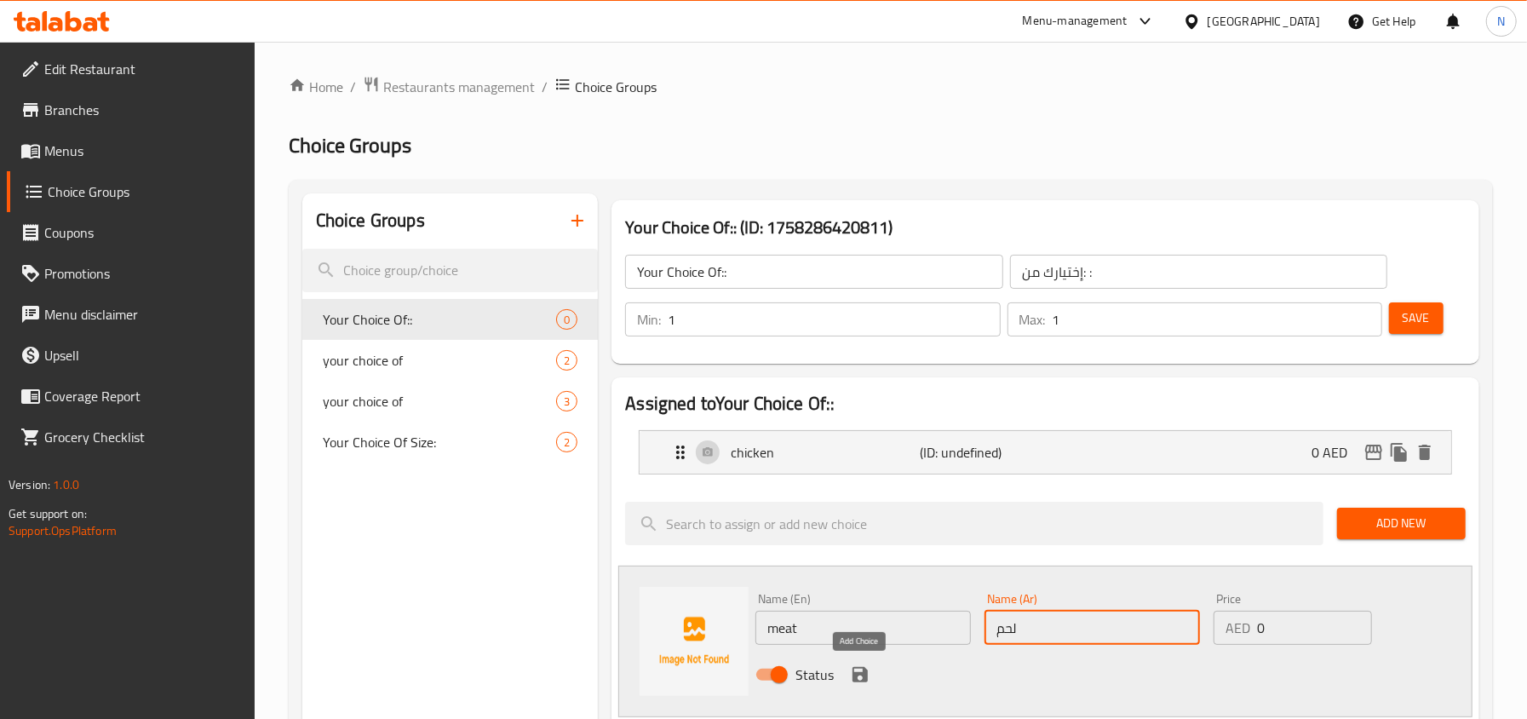
type input "لحم"
click at [855, 685] on button "save" at bounding box center [860, 675] width 26 height 26
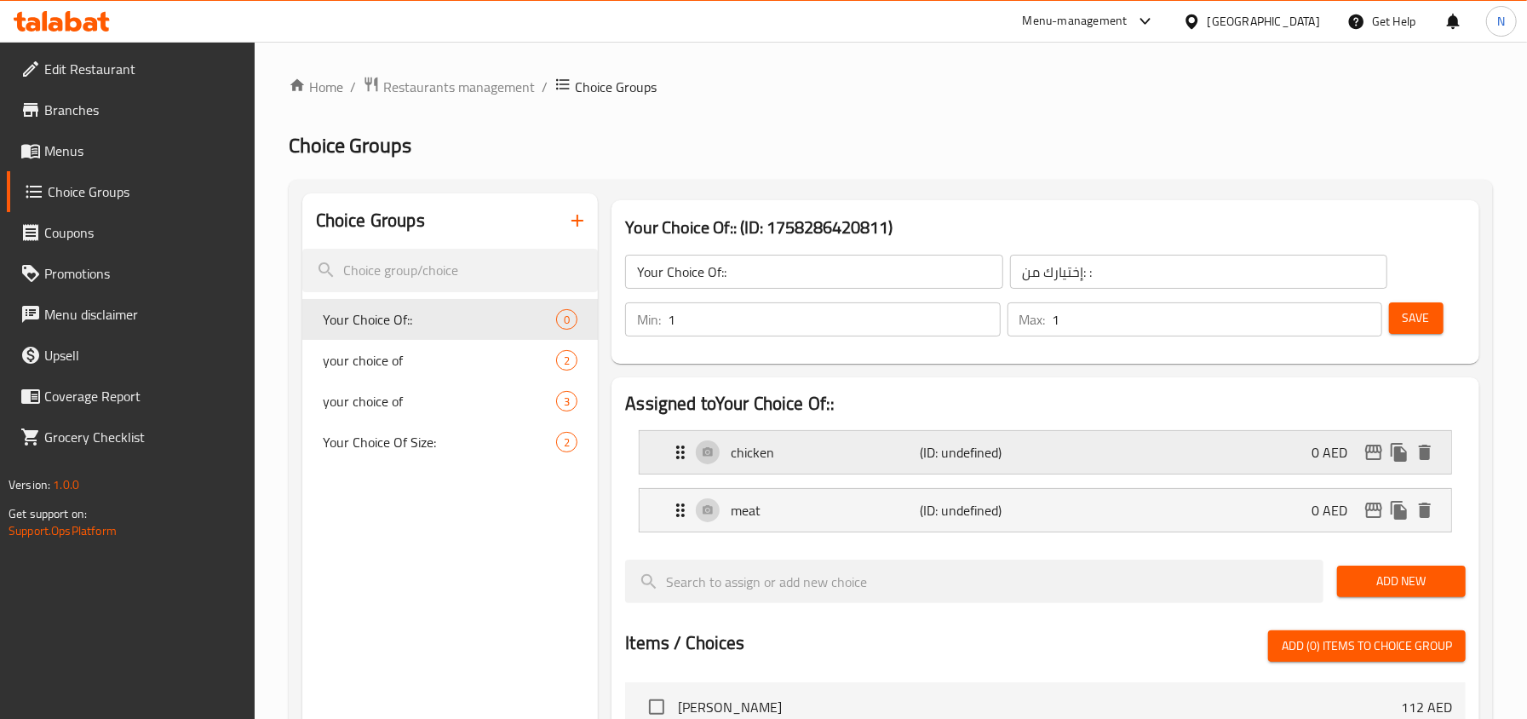
click at [1087, 437] on div "chicken (ID: undefined) 0 AED" at bounding box center [1050, 452] width 760 height 43
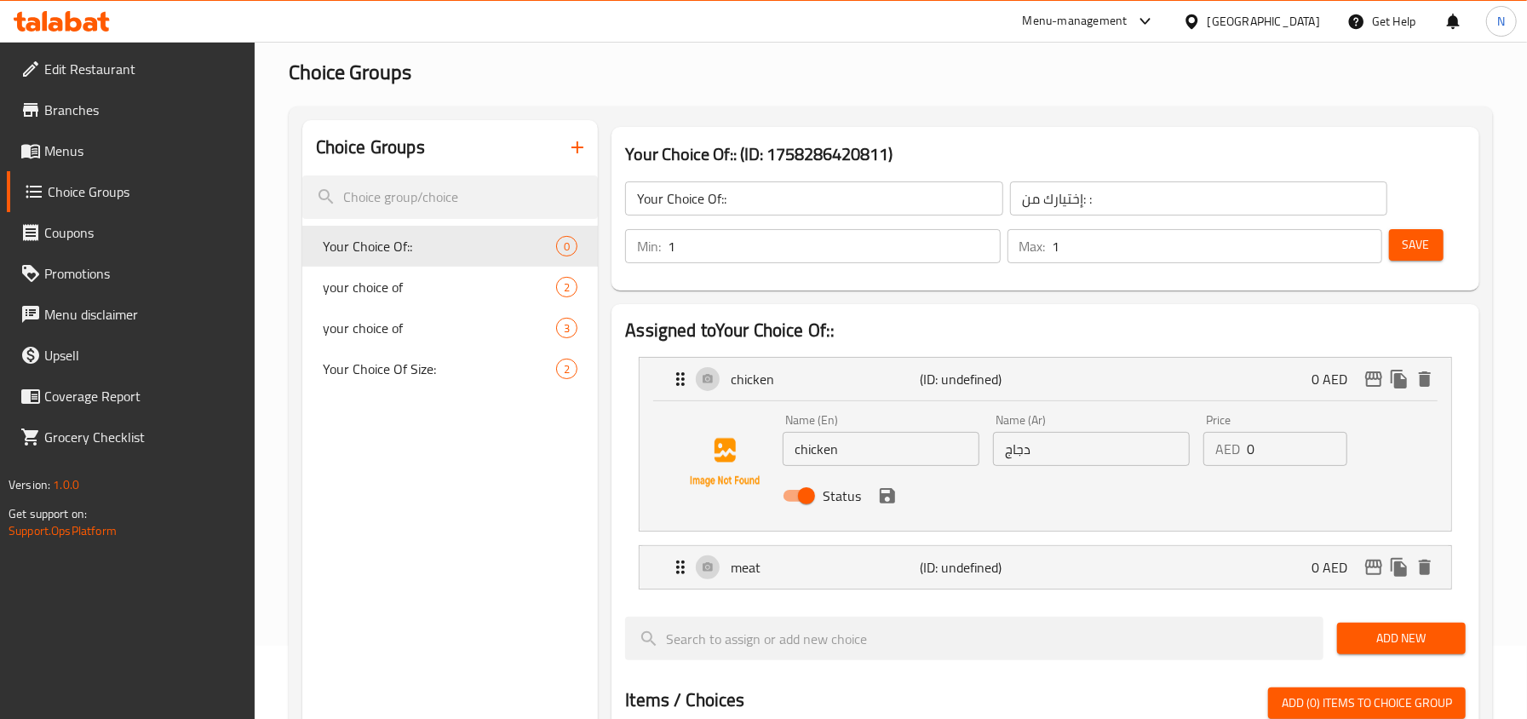
scroll to position [113, 0]
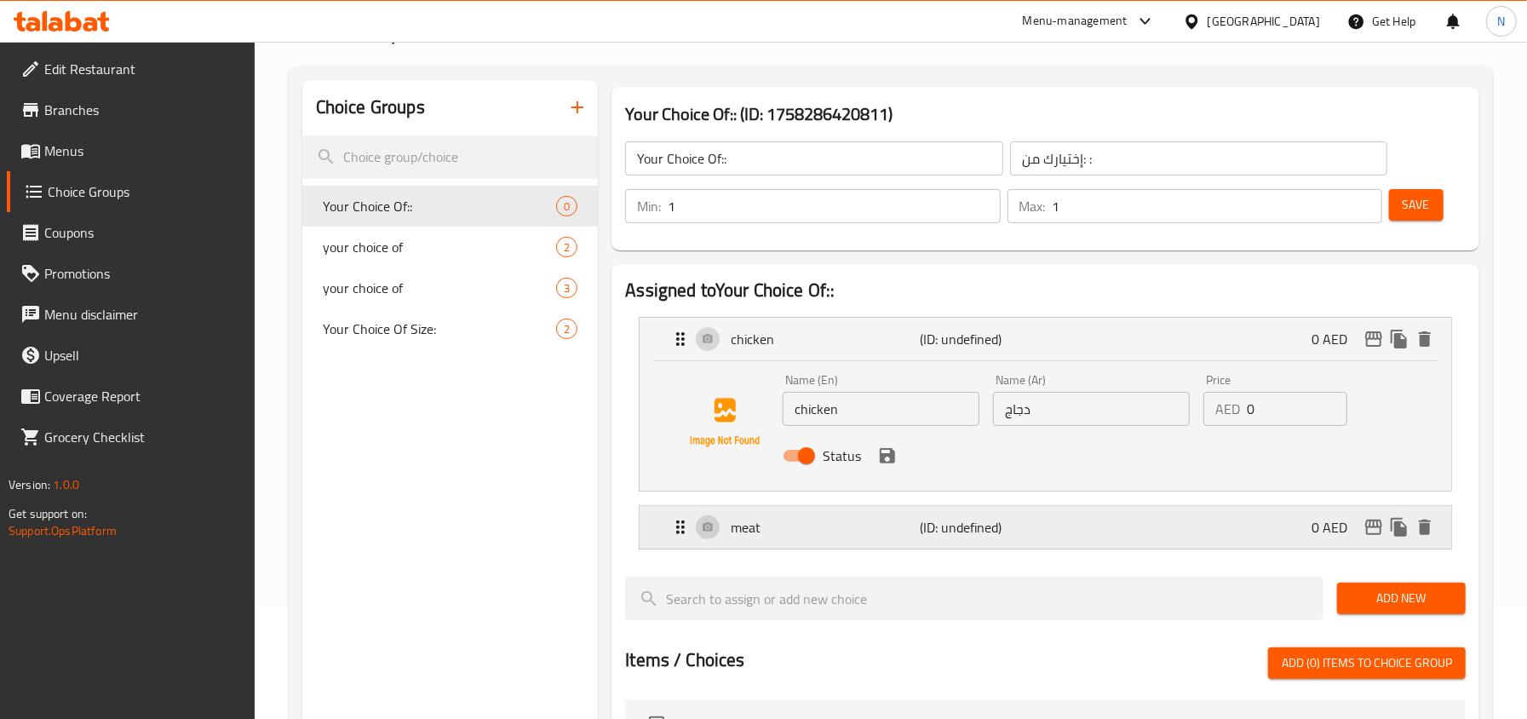
click at [1076, 542] on div "meat (ID: undefined) 0 AED" at bounding box center [1050, 527] width 760 height 43
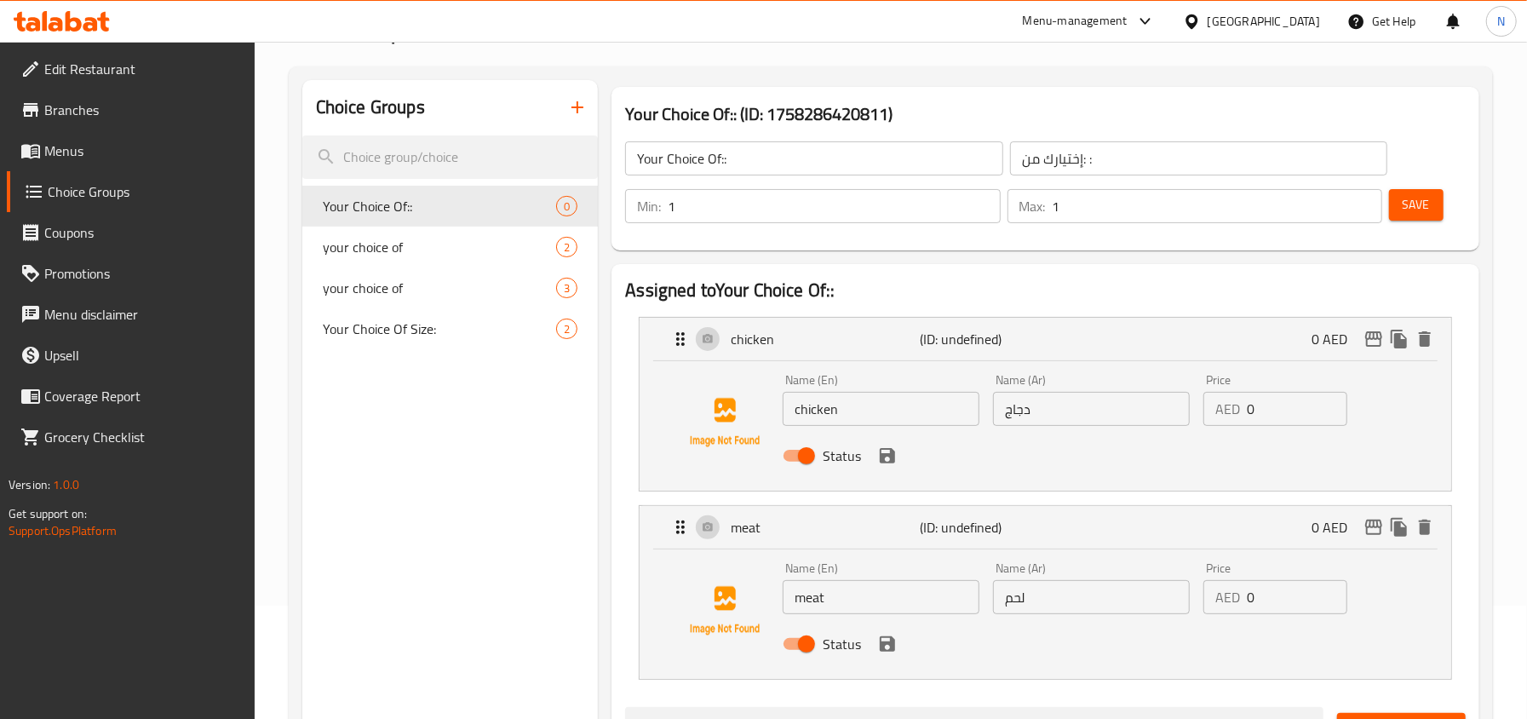
click at [1408, 215] on span "Save" at bounding box center [1415, 204] width 27 height 21
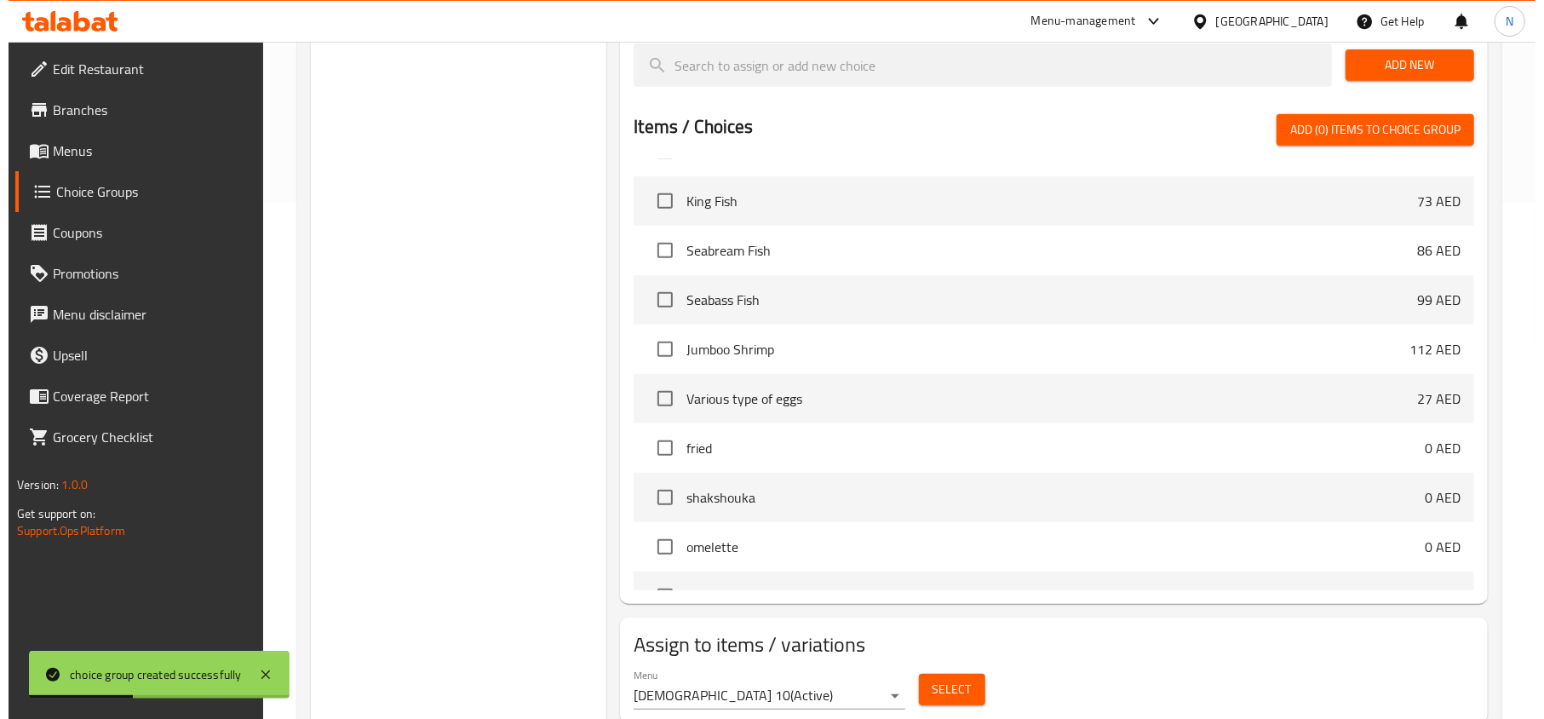
scroll to position [576, 0]
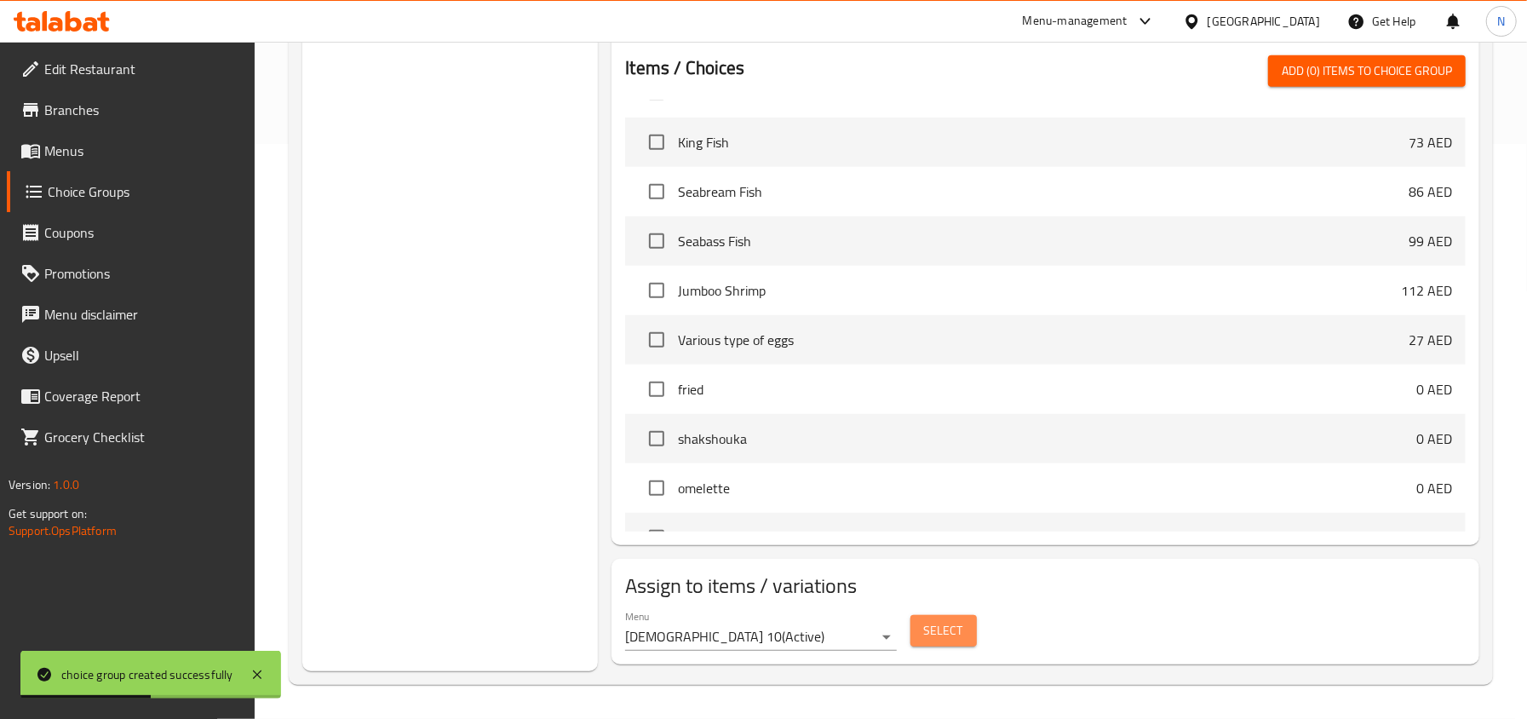
click at [969, 623] on button "Select" at bounding box center [943, 631] width 66 height 32
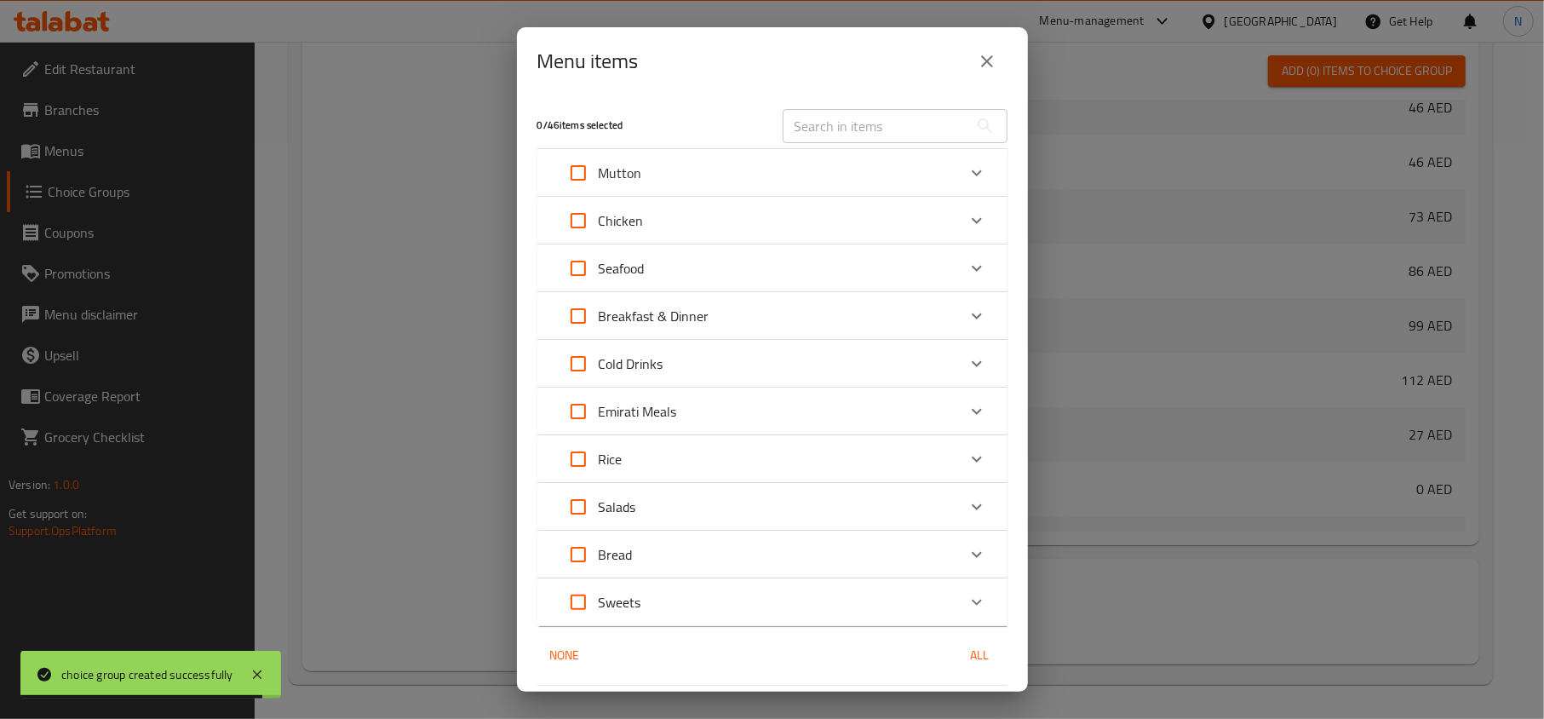
click at [753, 400] on div "Emirati Meals" at bounding box center [757, 411] width 398 height 41
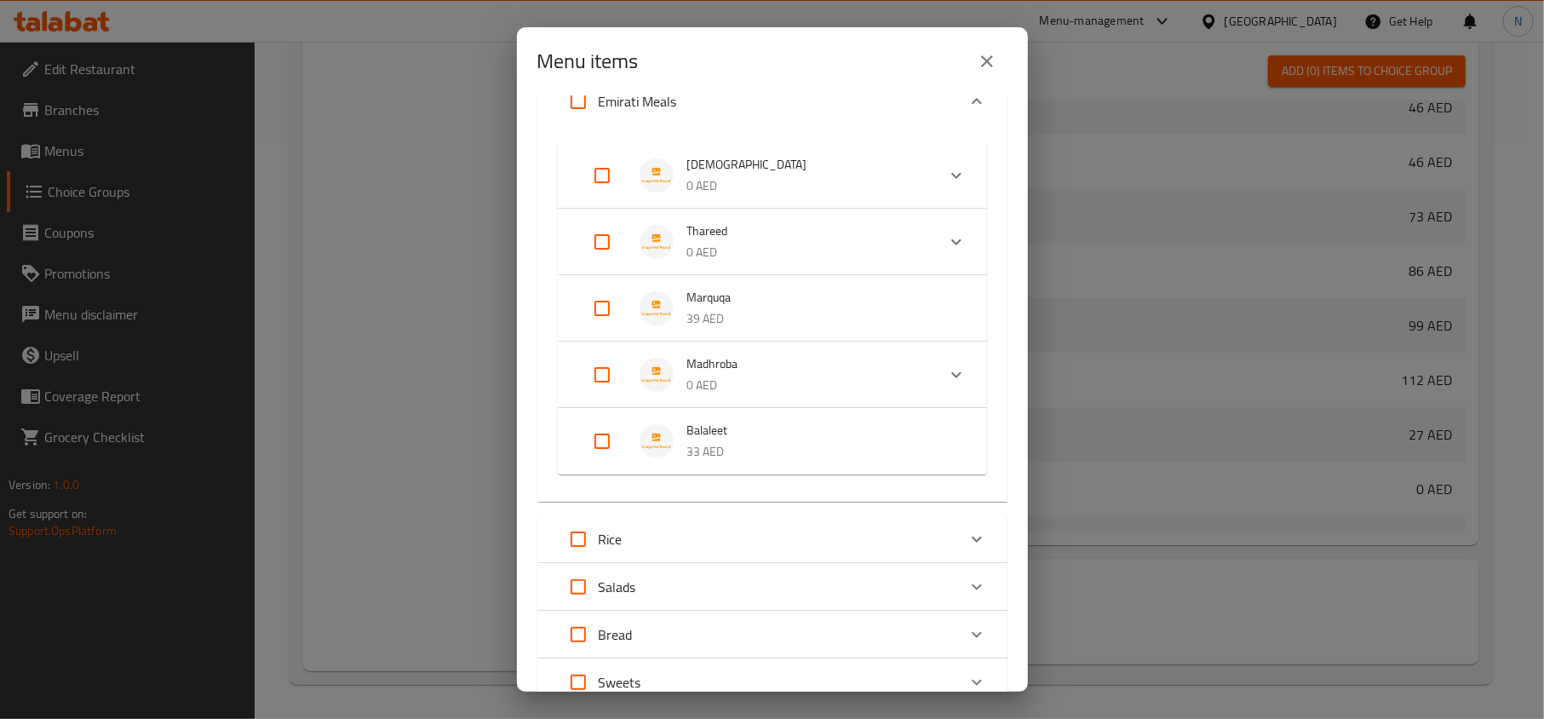
scroll to position [341, 0]
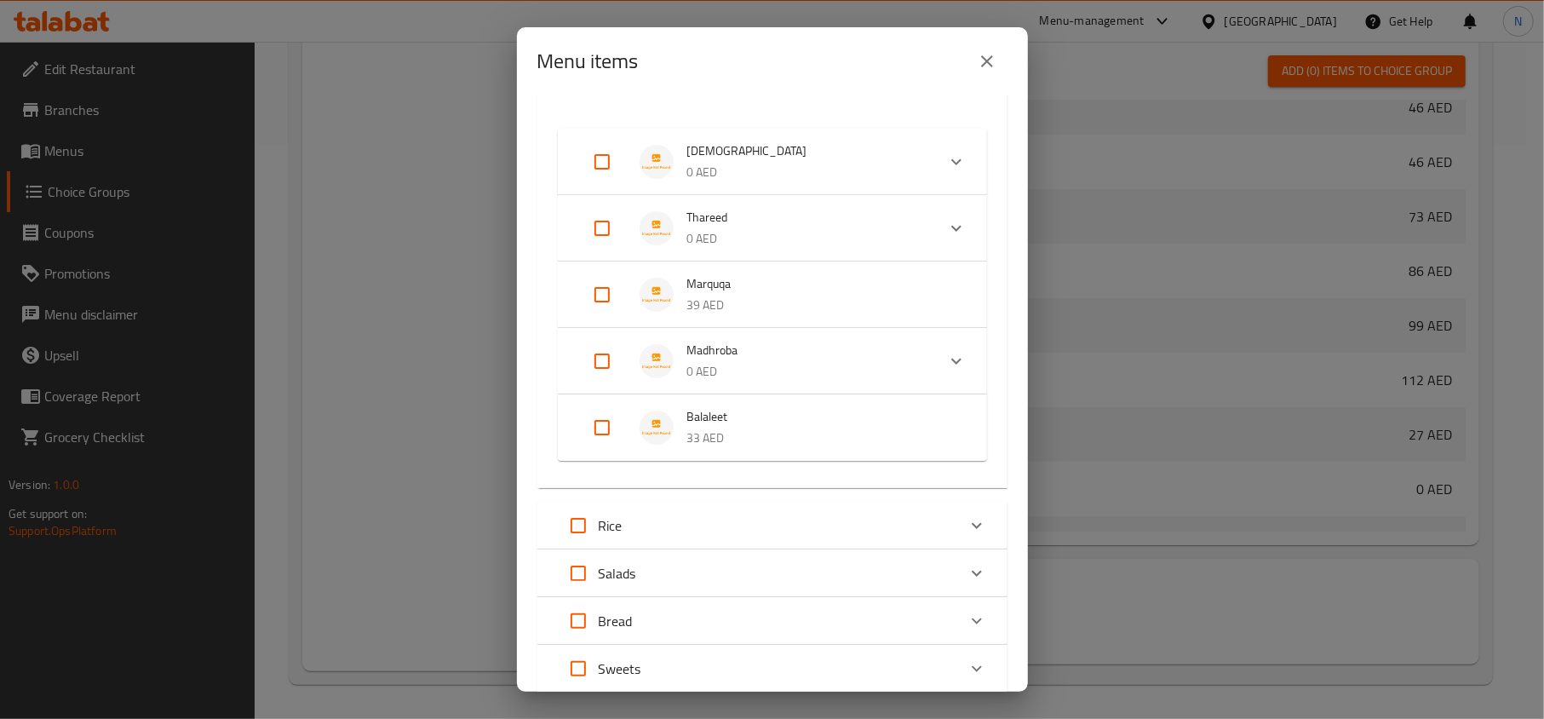
click at [601, 230] on input "Expand" at bounding box center [601, 228] width 41 height 41
checkbox input "true"
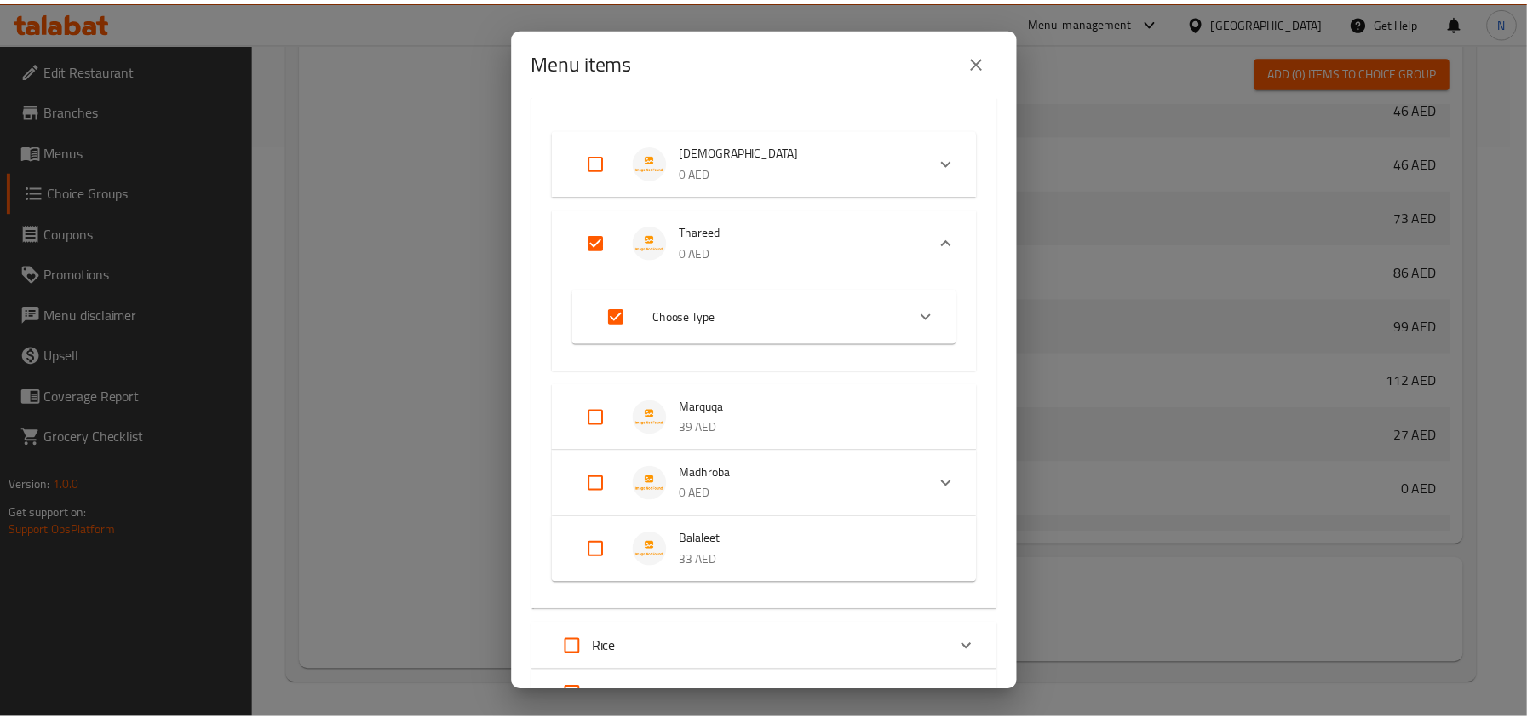
scroll to position [454, 0]
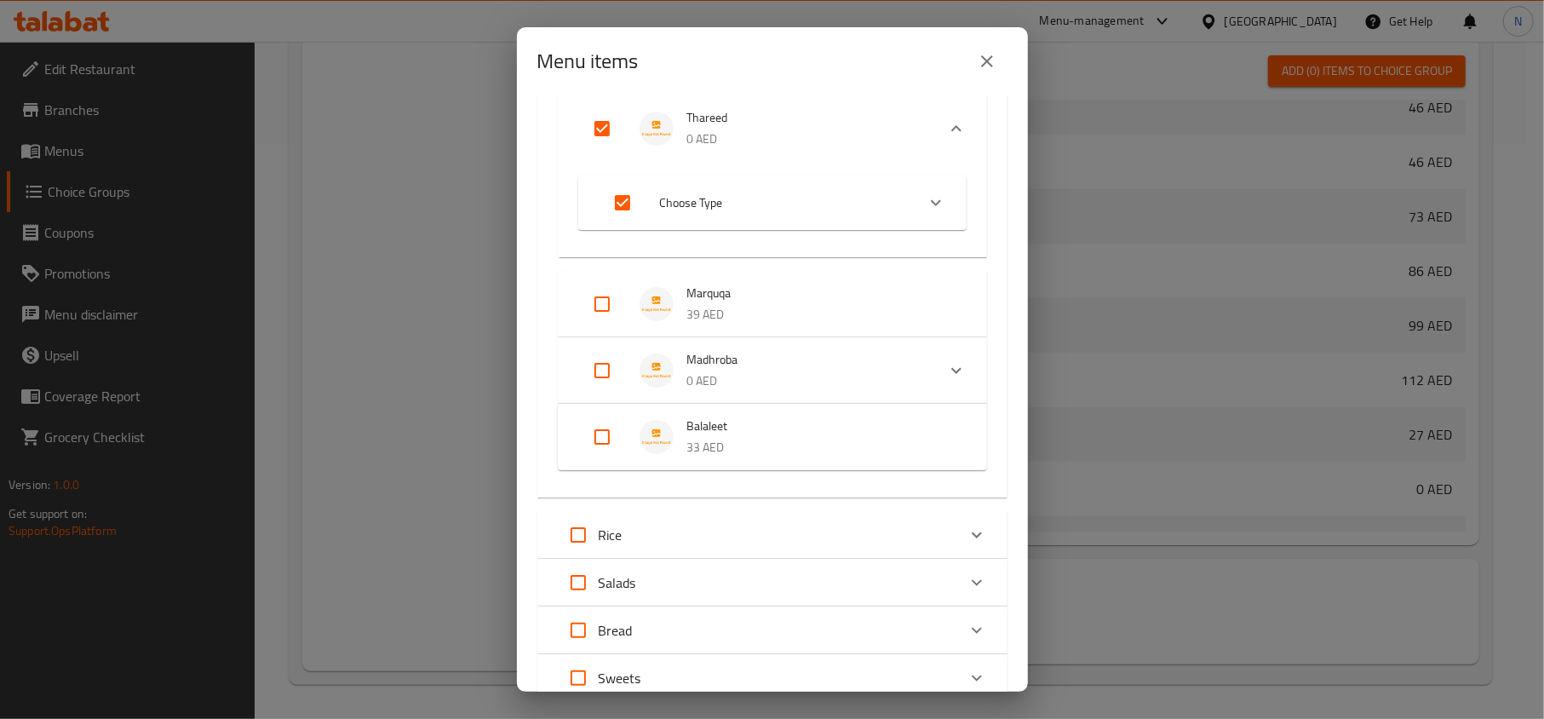
click at [996, 70] on button "close" at bounding box center [986, 61] width 41 height 41
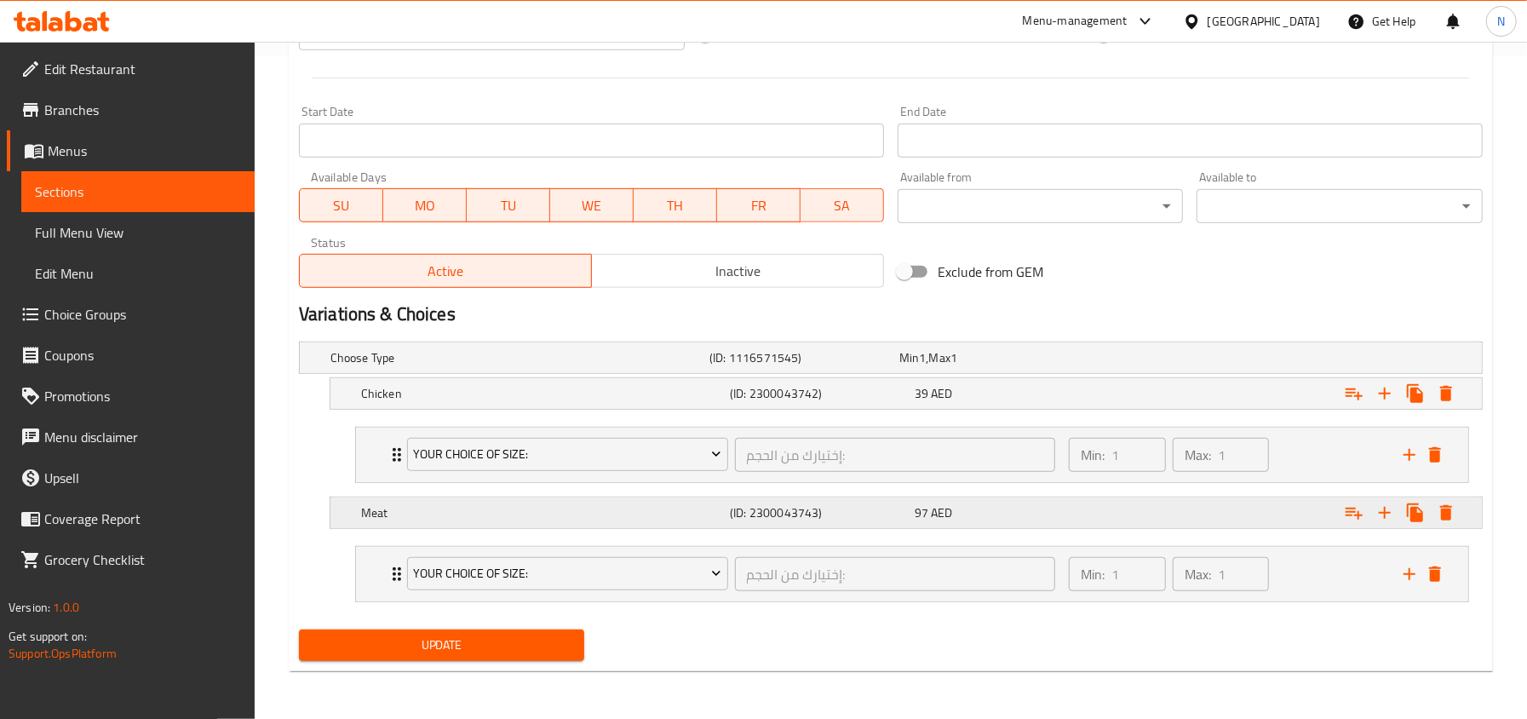
scroll to position [667, 0]
click at [390, 453] on icon "Expand" at bounding box center [397, 454] width 20 height 20
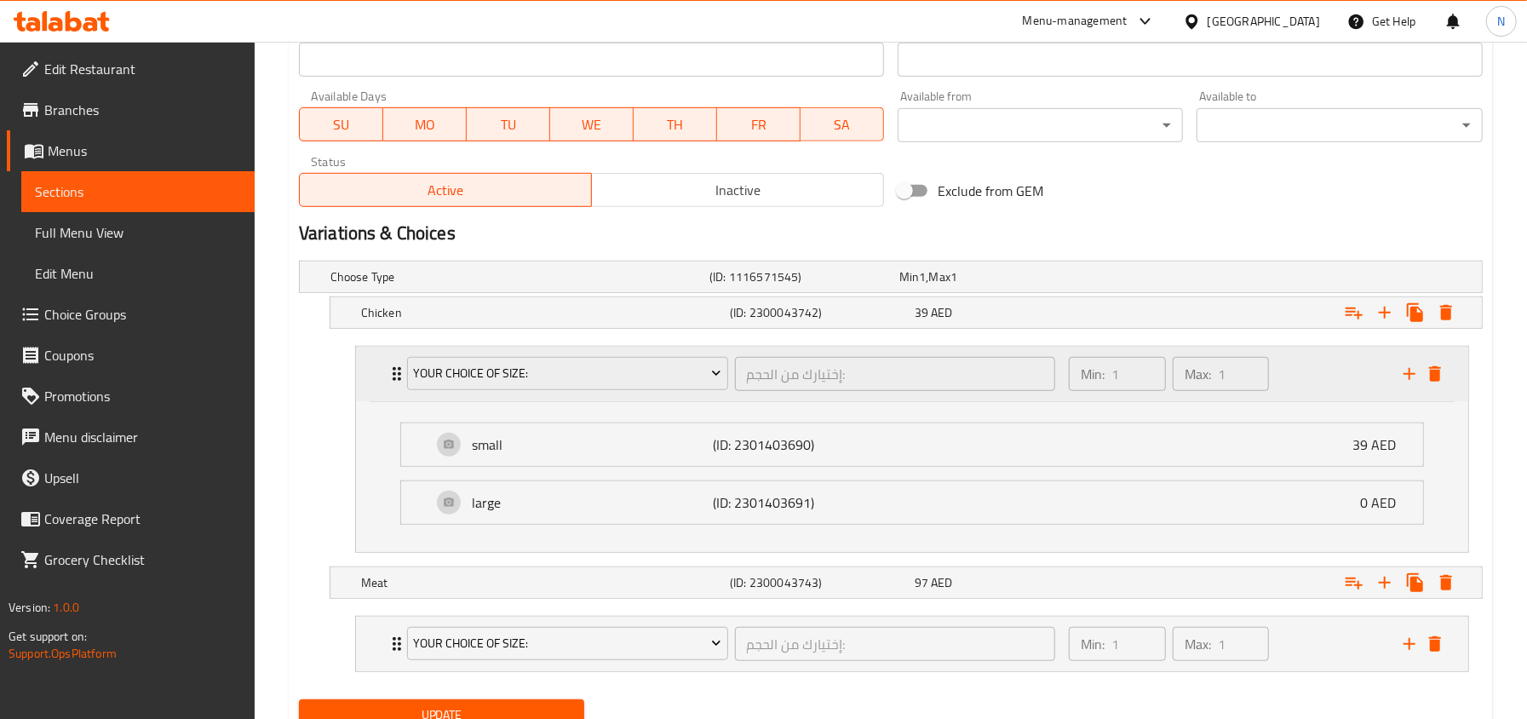
scroll to position [781, 0]
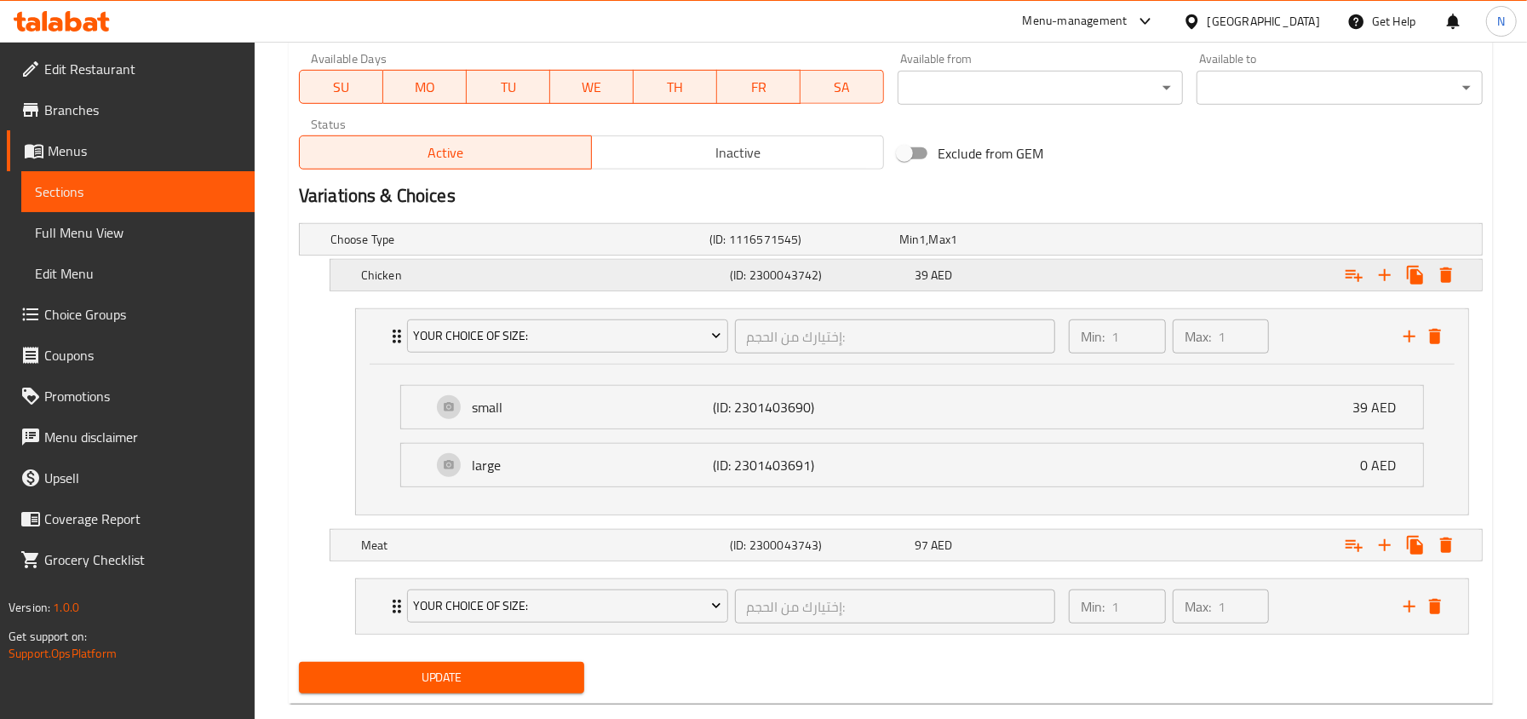
click at [1046, 272] on div "39 AED" at bounding box center [1003, 274] width 178 height 17
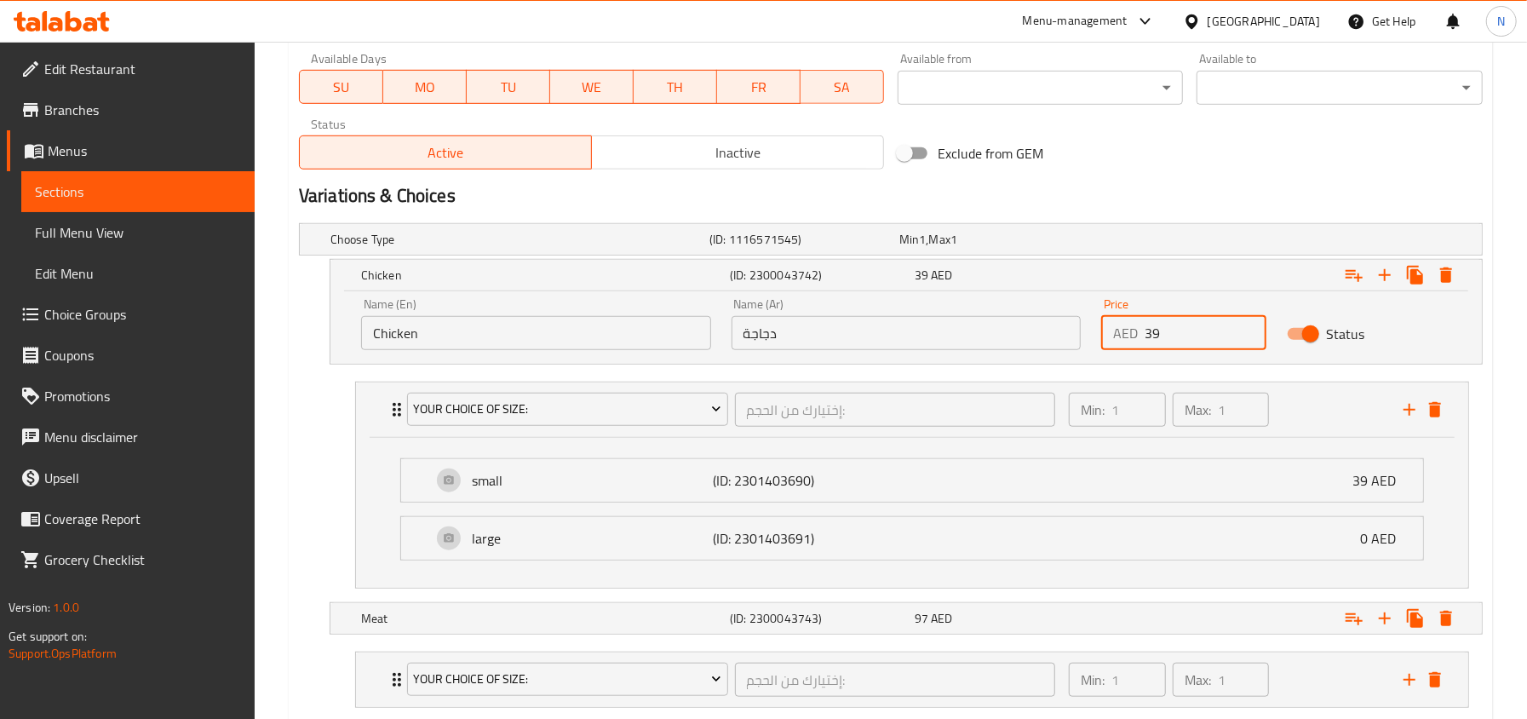
drag, startPoint x: 1193, startPoint y: 325, endPoint x: 1018, endPoint y: 324, distance: 174.5
click at [1018, 324] on div "Name (En) Chicken Name (En) Name (Ar) دجاجة Name (Ar) Price AED 39 Price Status" at bounding box center [906, 324] width 1110 height 72
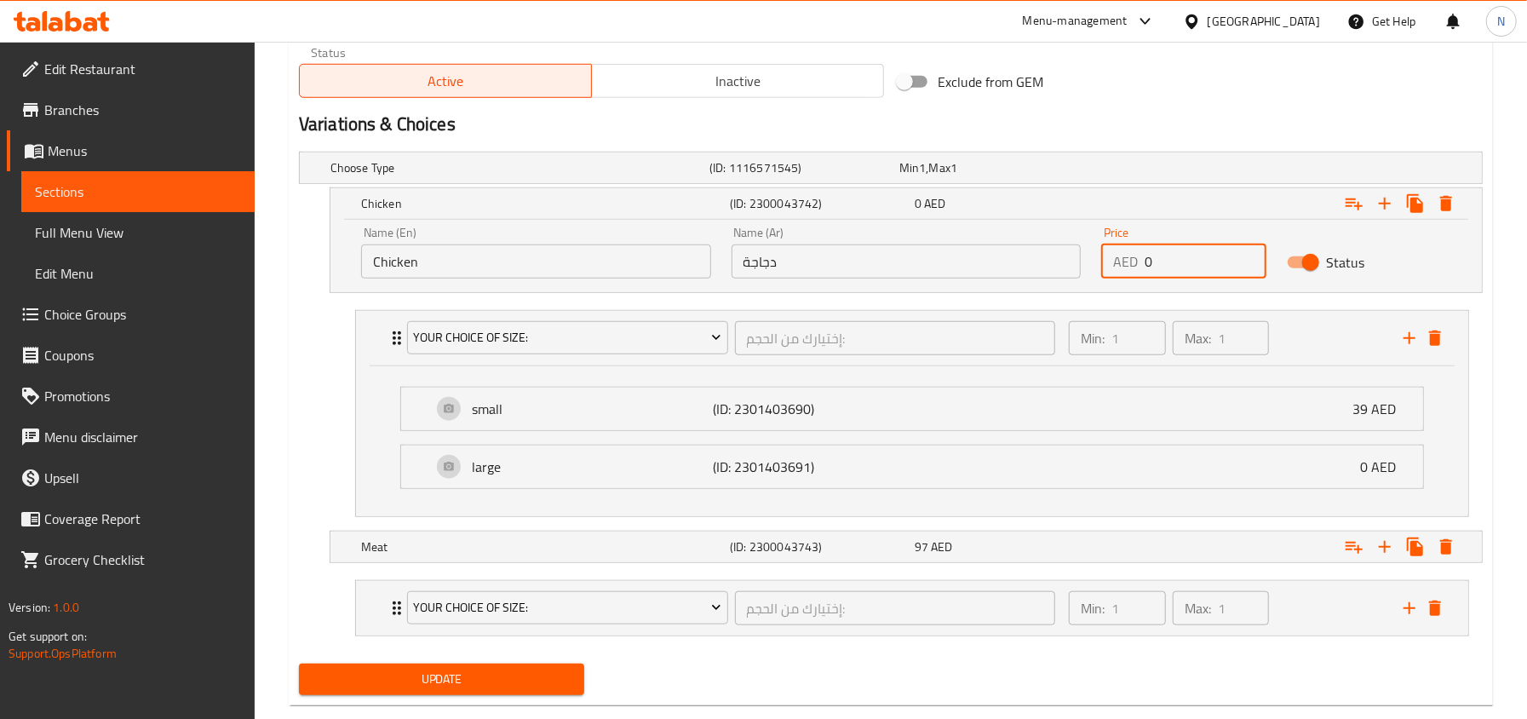
scroll to position [892, 0]
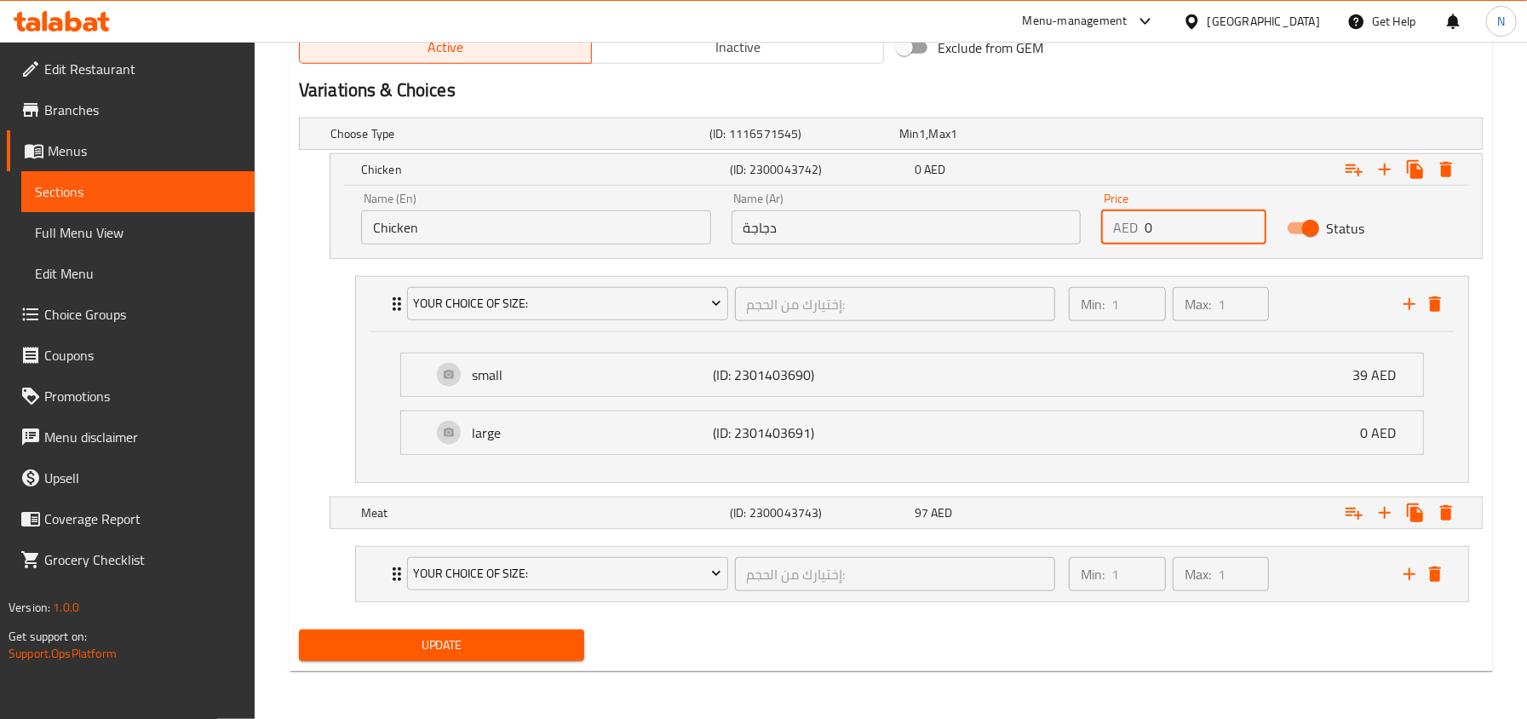
type input "0"
click at [522, 533] on nav "Your Choice Of Size: إختيارك من الحجم: ​ Min: 1 ​ Max: 1 ​ small (ID: 230140369…" at bounding box center [890, 573] width 1183 height 83
click at [516, 518] on h5 "Meat" at bounding box center [542, 512] width 362 height 17
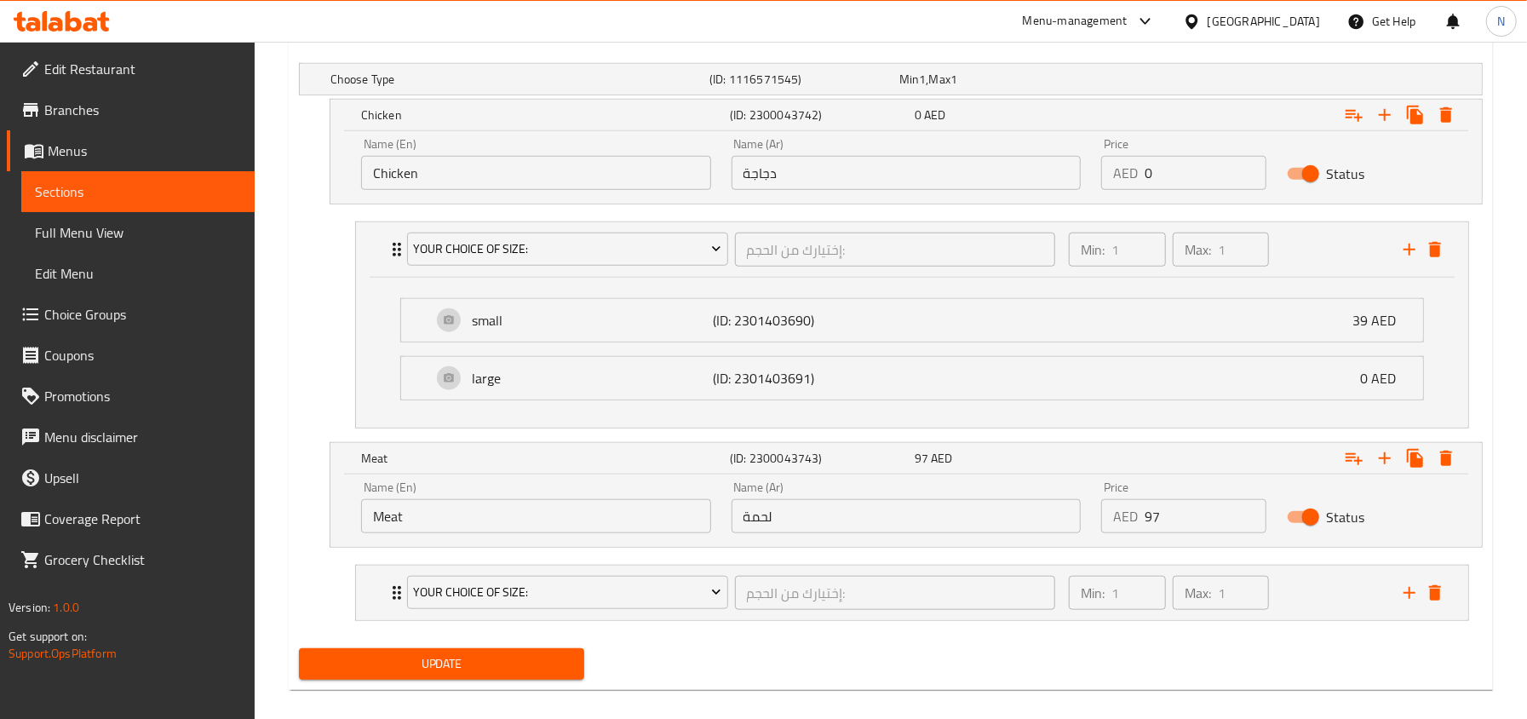
scroll to position [965, 0]
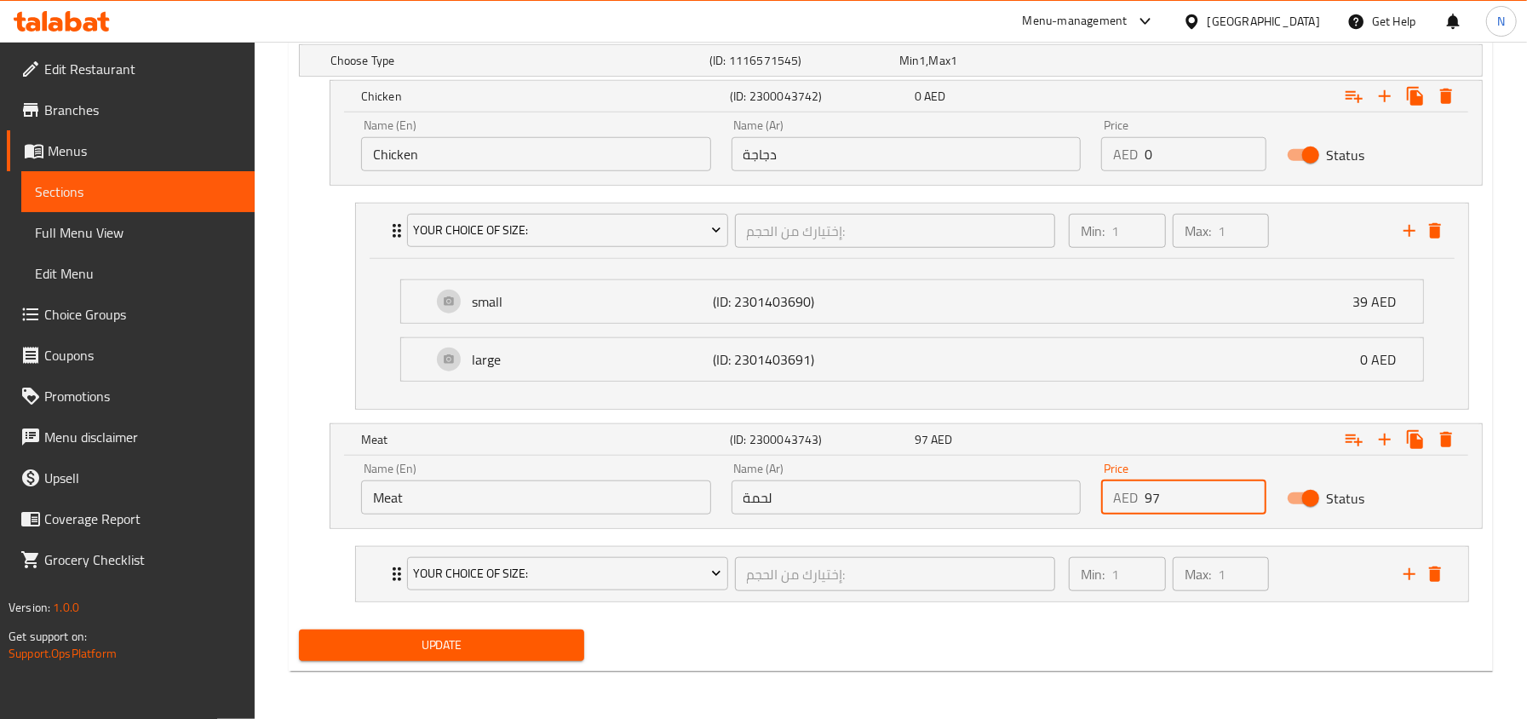
drag, startPoint x: 1138, startPoint y: 496, endPoint x: 1117, endPoint y: 496, distance: 21.3
click at [1117, 496] on div "AED 97 Price" at bounding box center [1183, 497] width 164 height 34
click at [379, 572] on div "Your Choice Of Size: إختيارك من الحجم: ​ Min: 1 ​ Max: 1 ​" at bounding box center [912, 574] width 1112 height 54
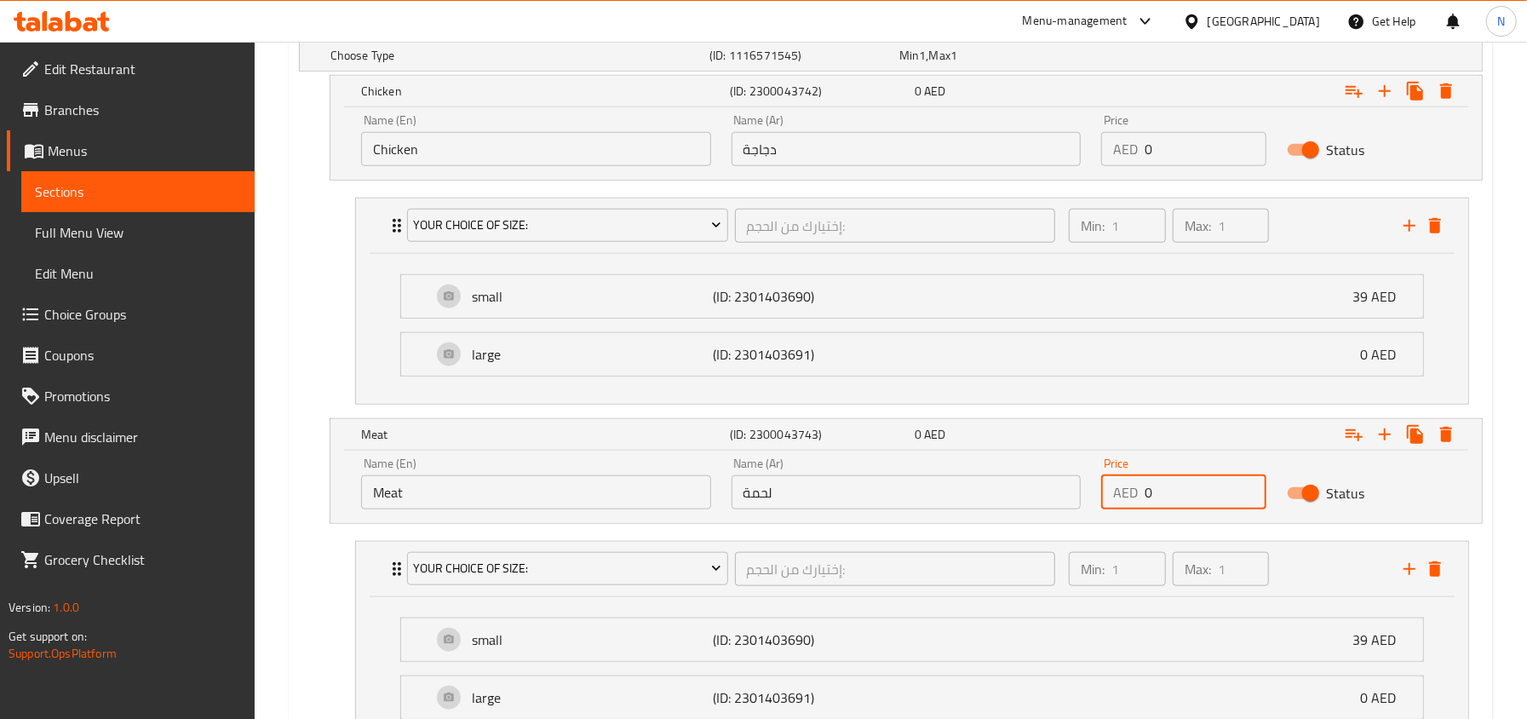
type input "0"
drag, startPoint x: 1166, startPoint y: 489, endPoint x: 1126, endPoint y: 502, distance: 43.1
click at [1126, 502] on div "AED 0 Price" at bounding box center [1183, 492] width 164 height 34
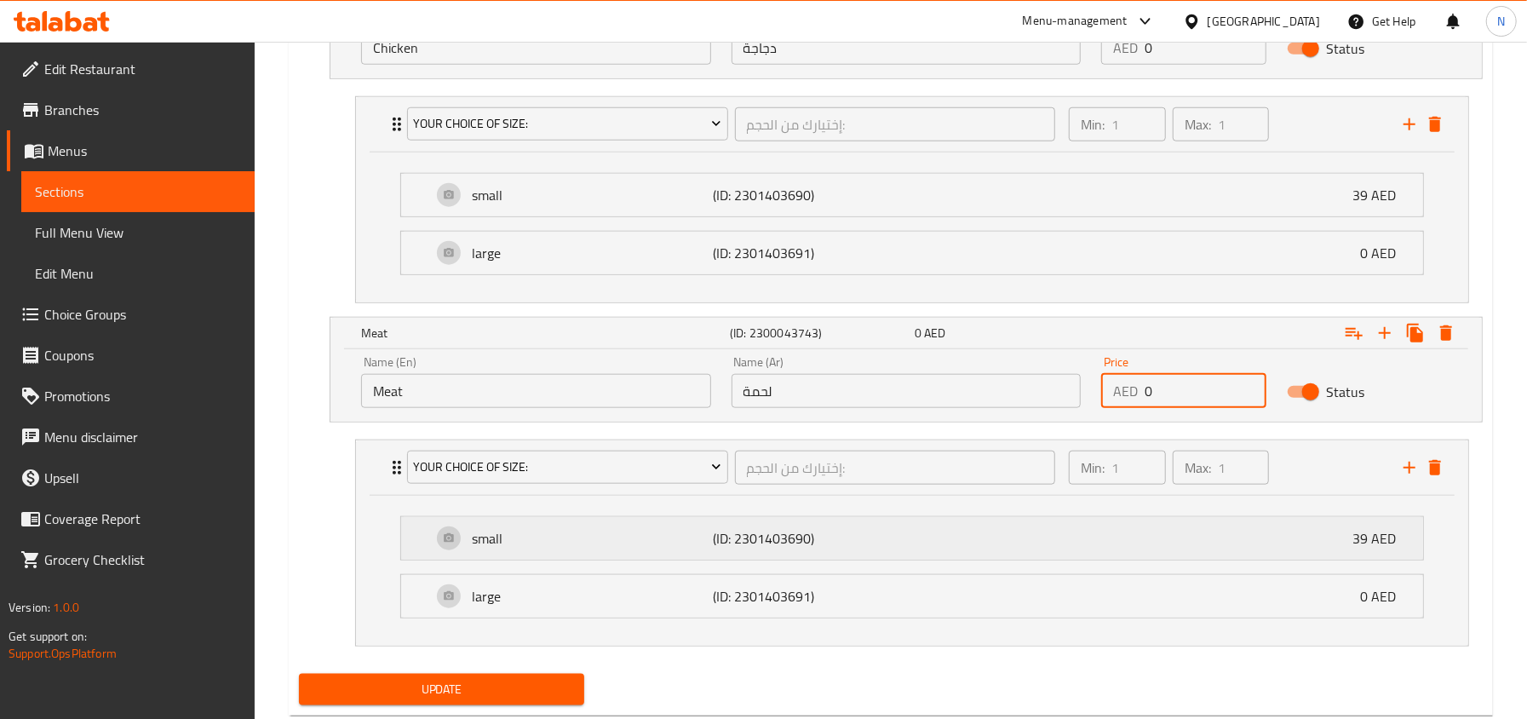
scroll to position [1078, 0]
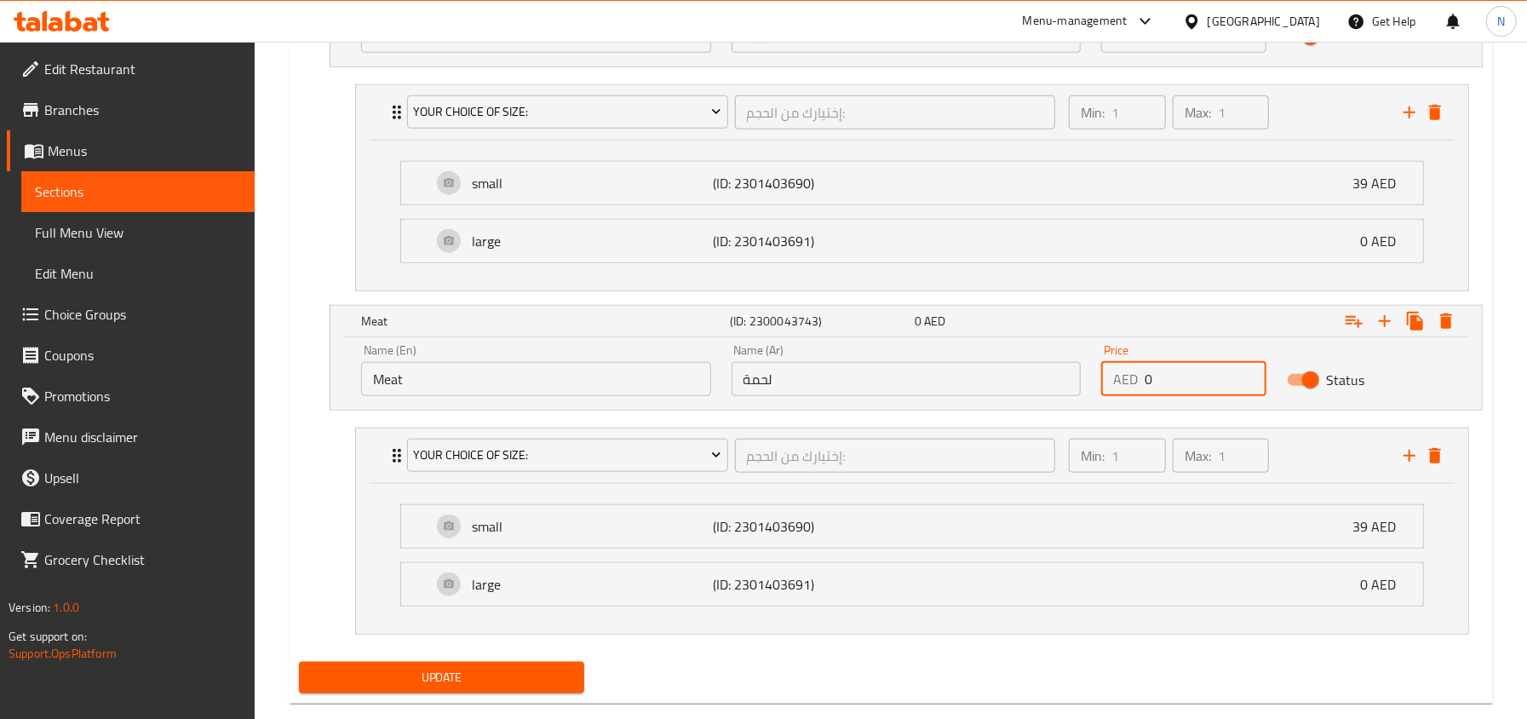
click at [488, 667] on button "Update" at bounding box center [442, 678] width 286 height 32
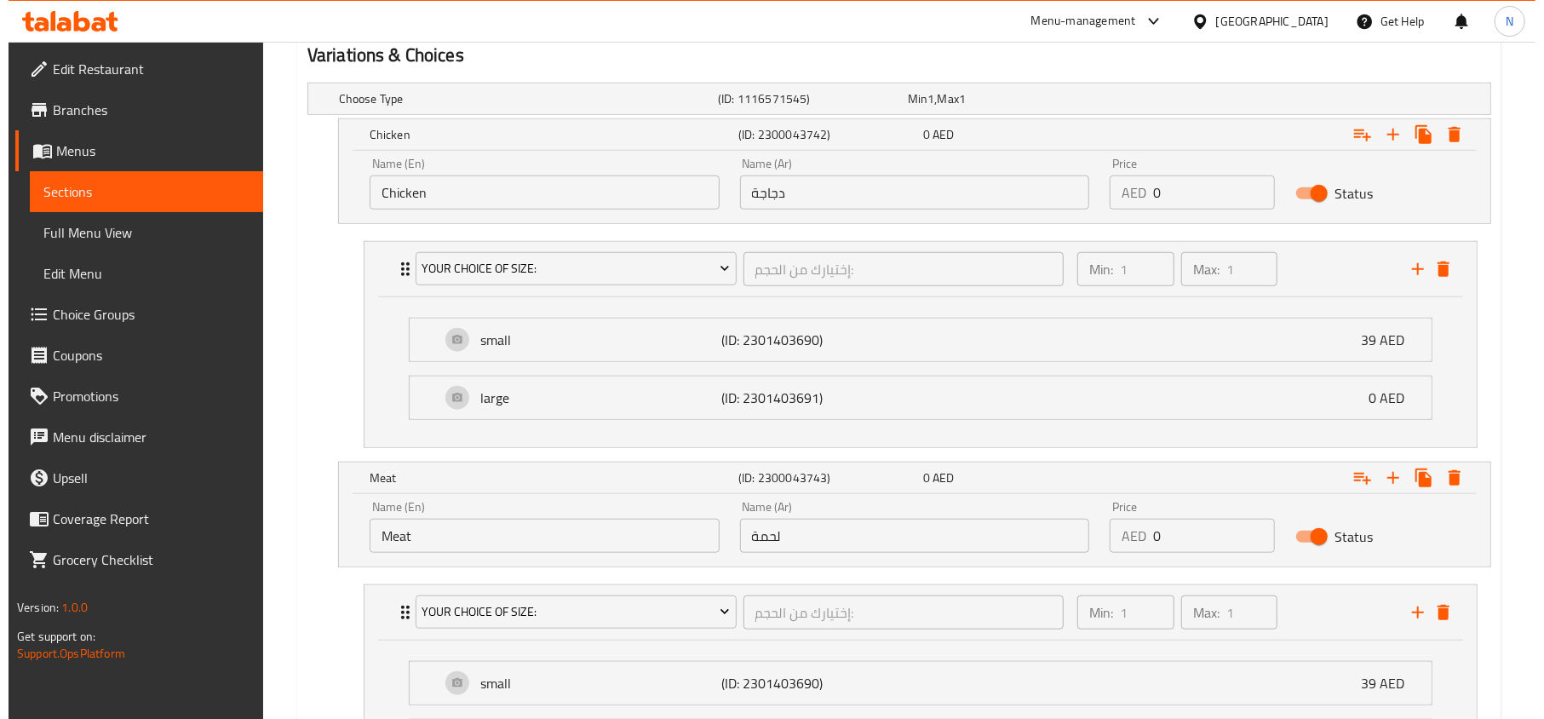
scroll to position [1117, 0]
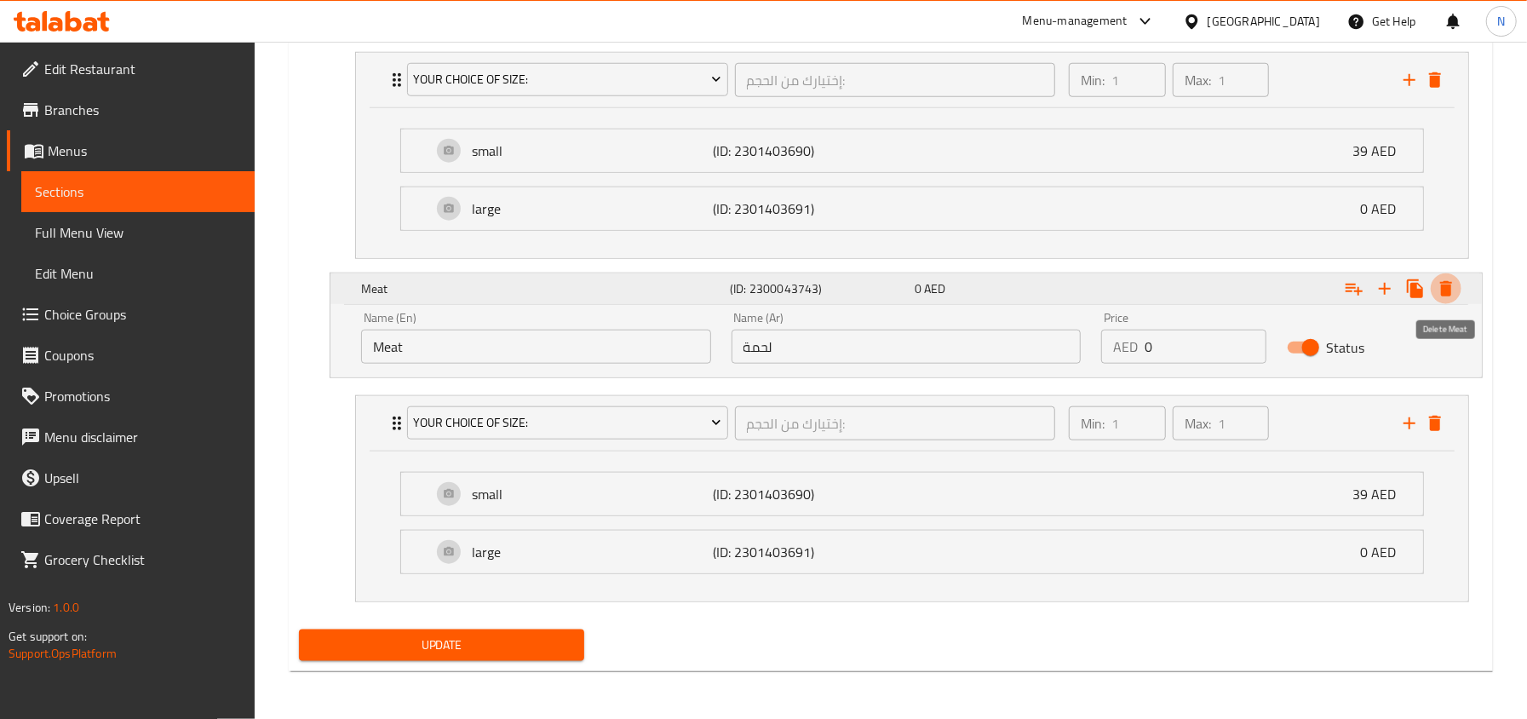
click at [1447, 284] on icon "Expand" at bounding box center [1446, 288] width 12 height 15
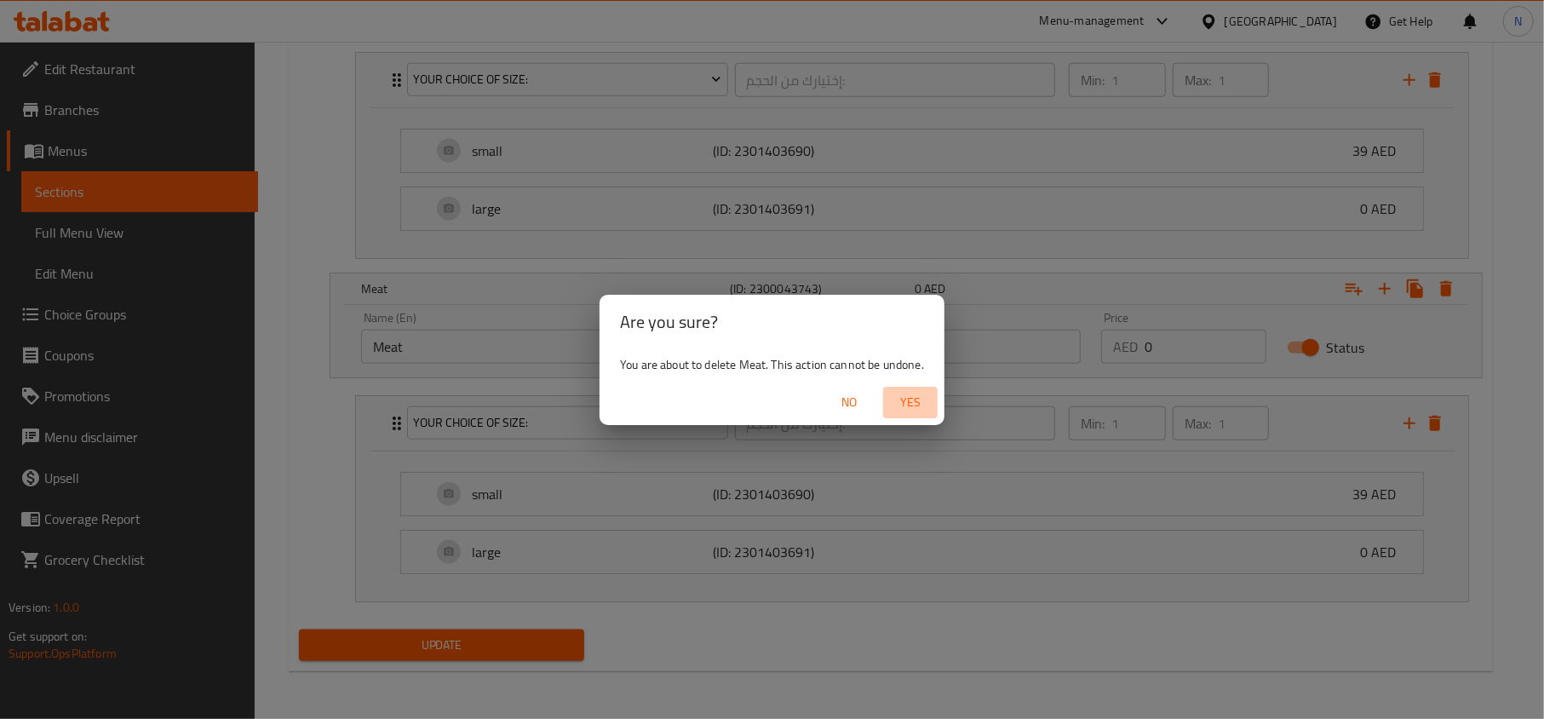
click at [926, 393] on span "Yes" at bounding box center [910, 402] width 41 height 21
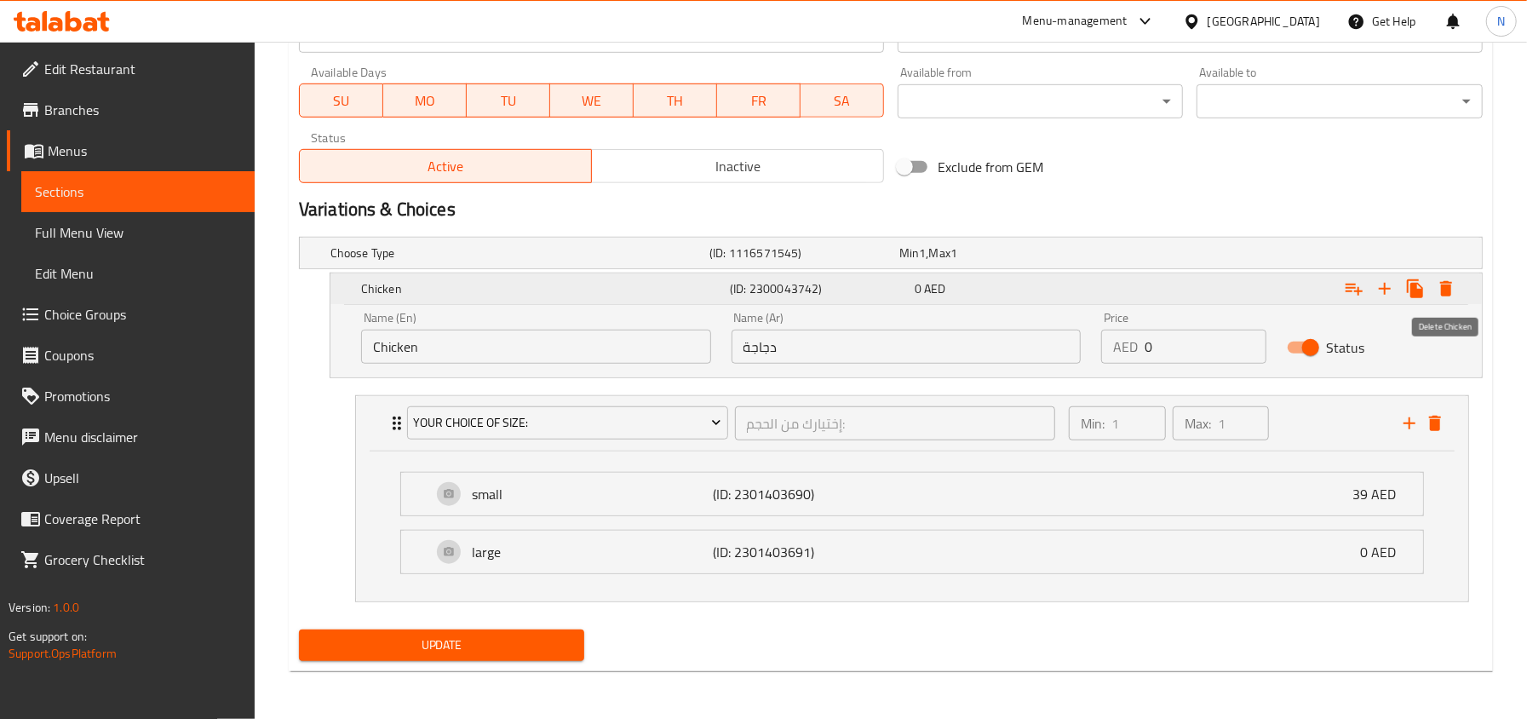
click at [1452, 287] on icon "Expand" at bounding box center [1445, 288] width 20 height 20
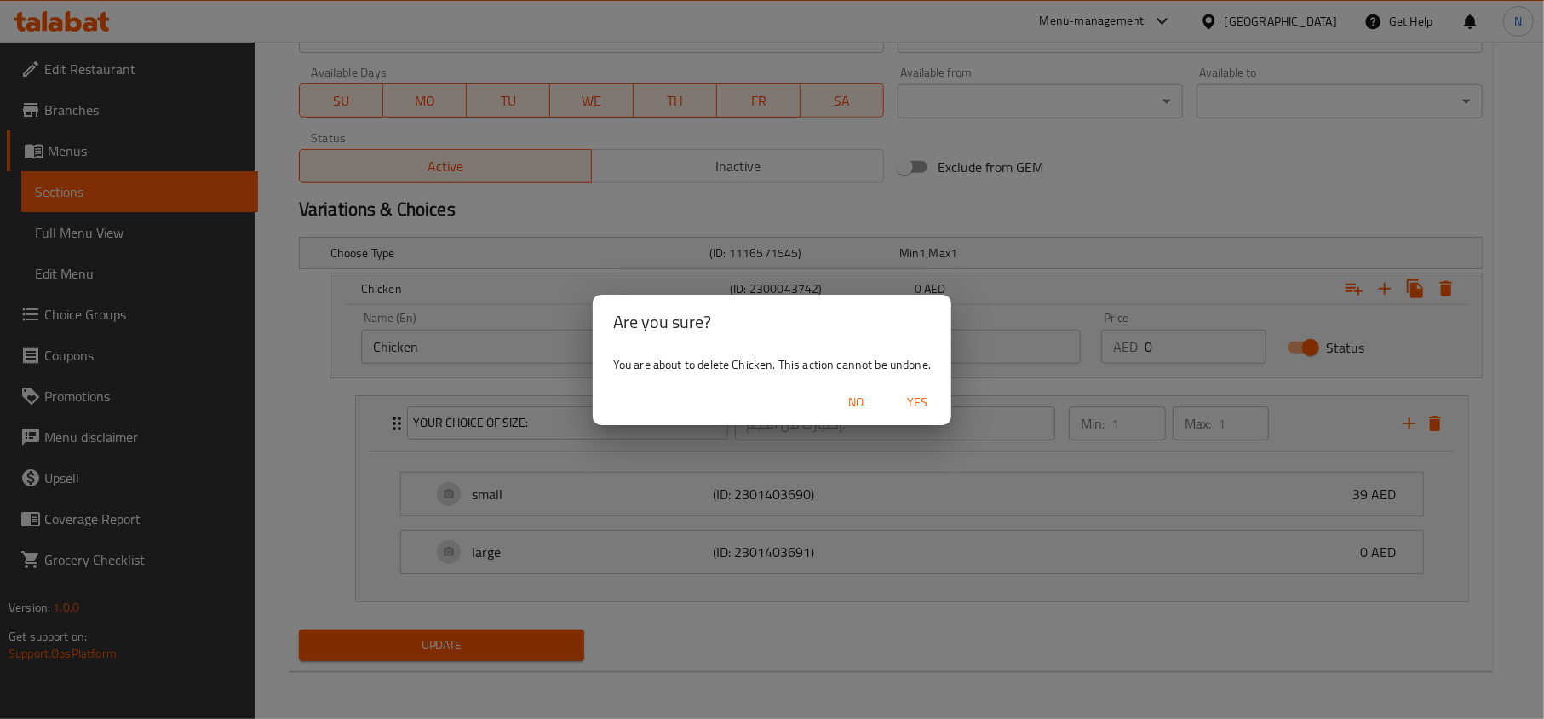
click at [925, 399] on span "Yes" at bounding box center [917, 402] width 41 height 21
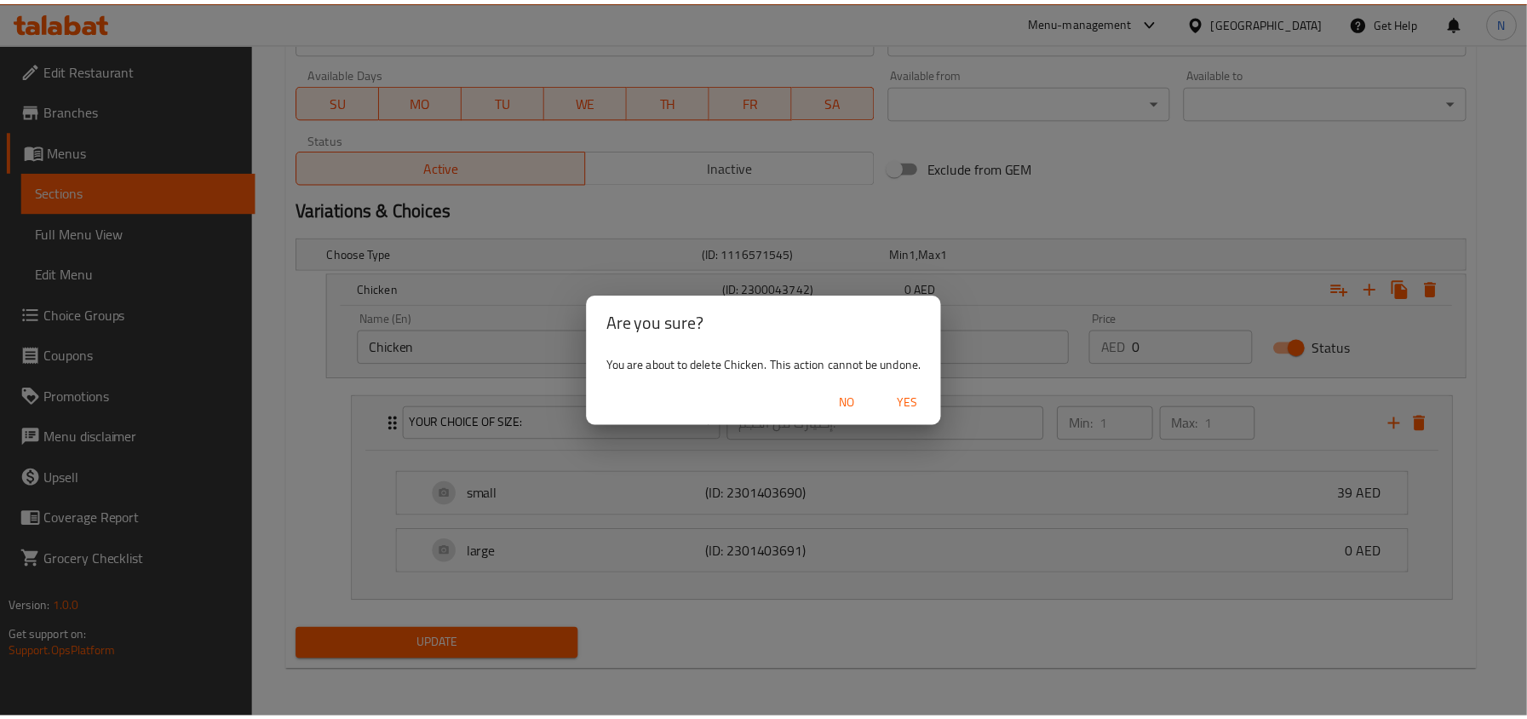
scroll to position [514, 0]
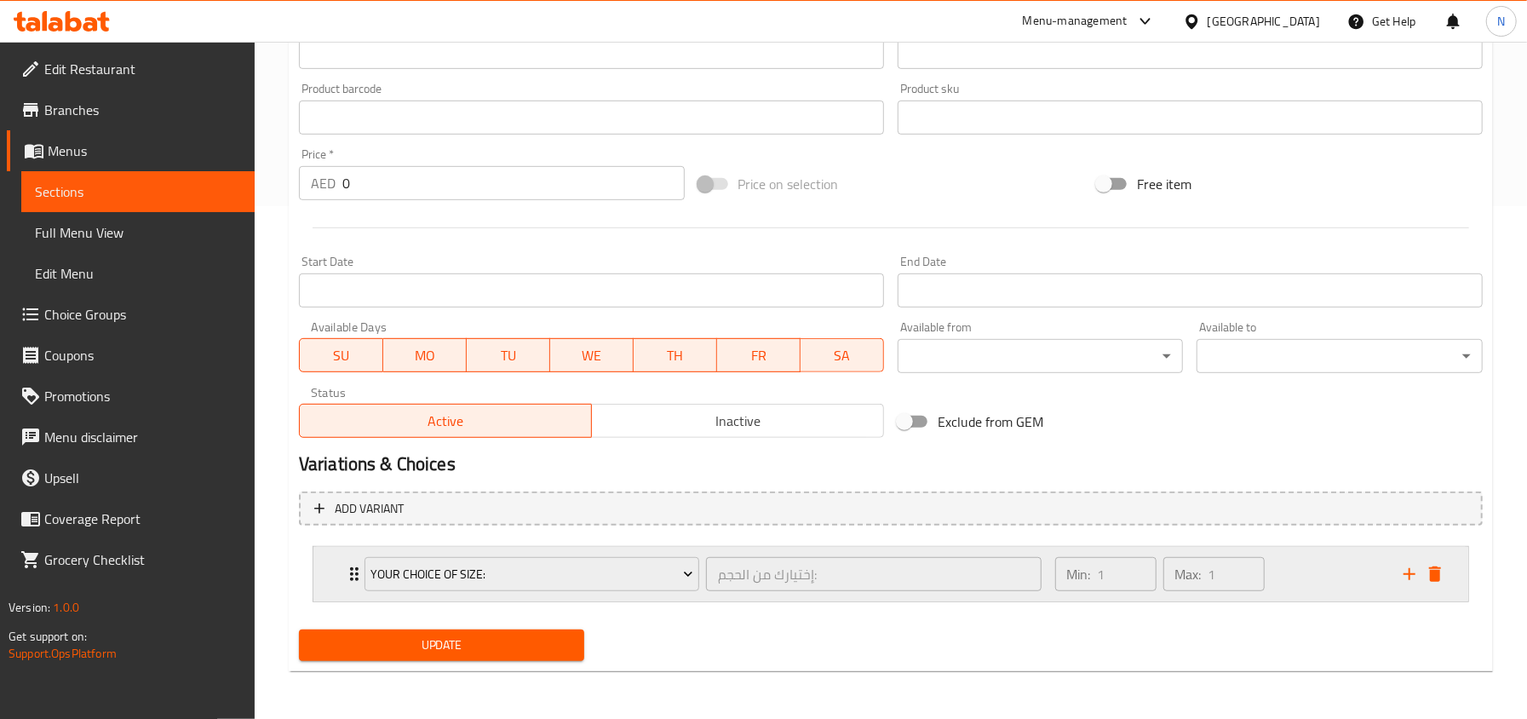
click at [347, 570] on icon "Expand" at bounding box center [354, 574] width 20 height 20
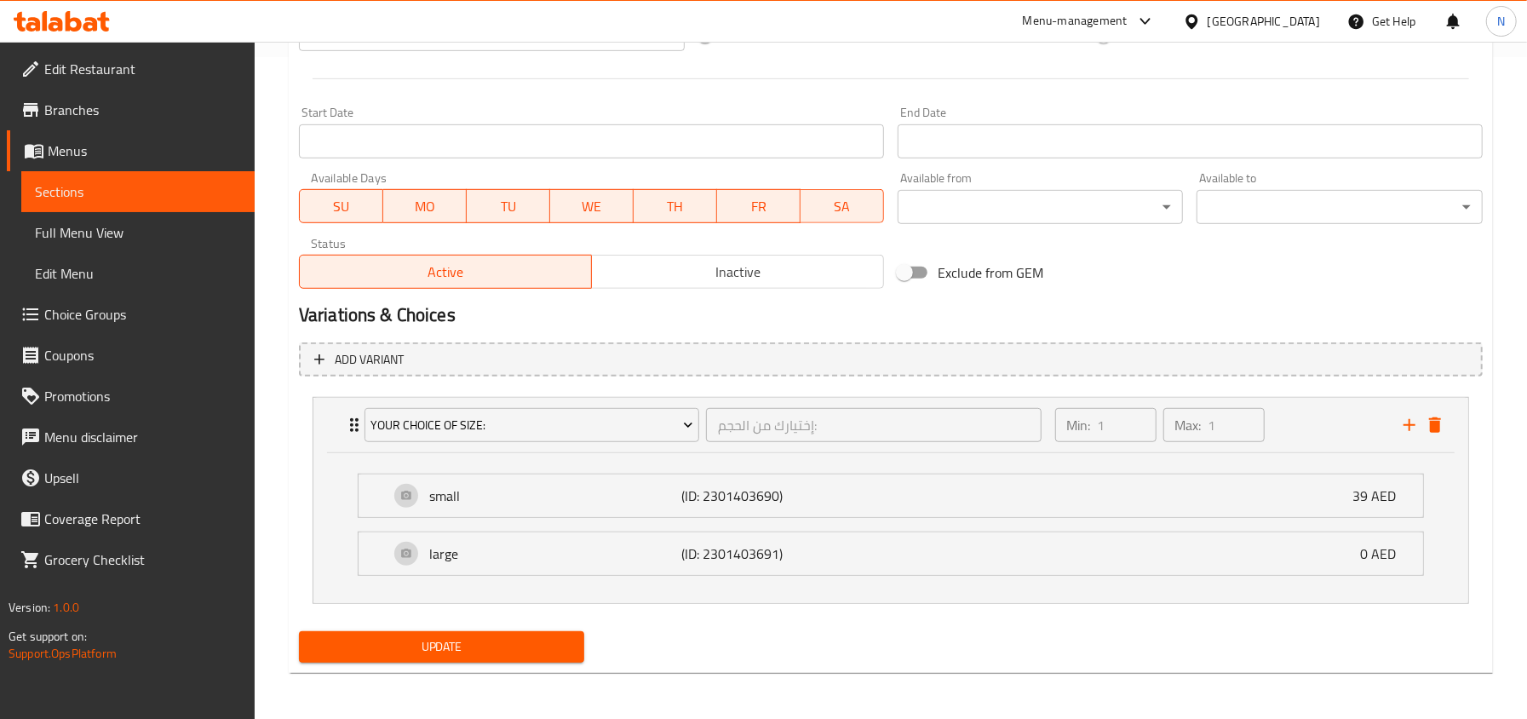
scroll to position [666, 0]
click at [529, 650] on span "Update" at bounding box center [441, 644] width 259 height 21
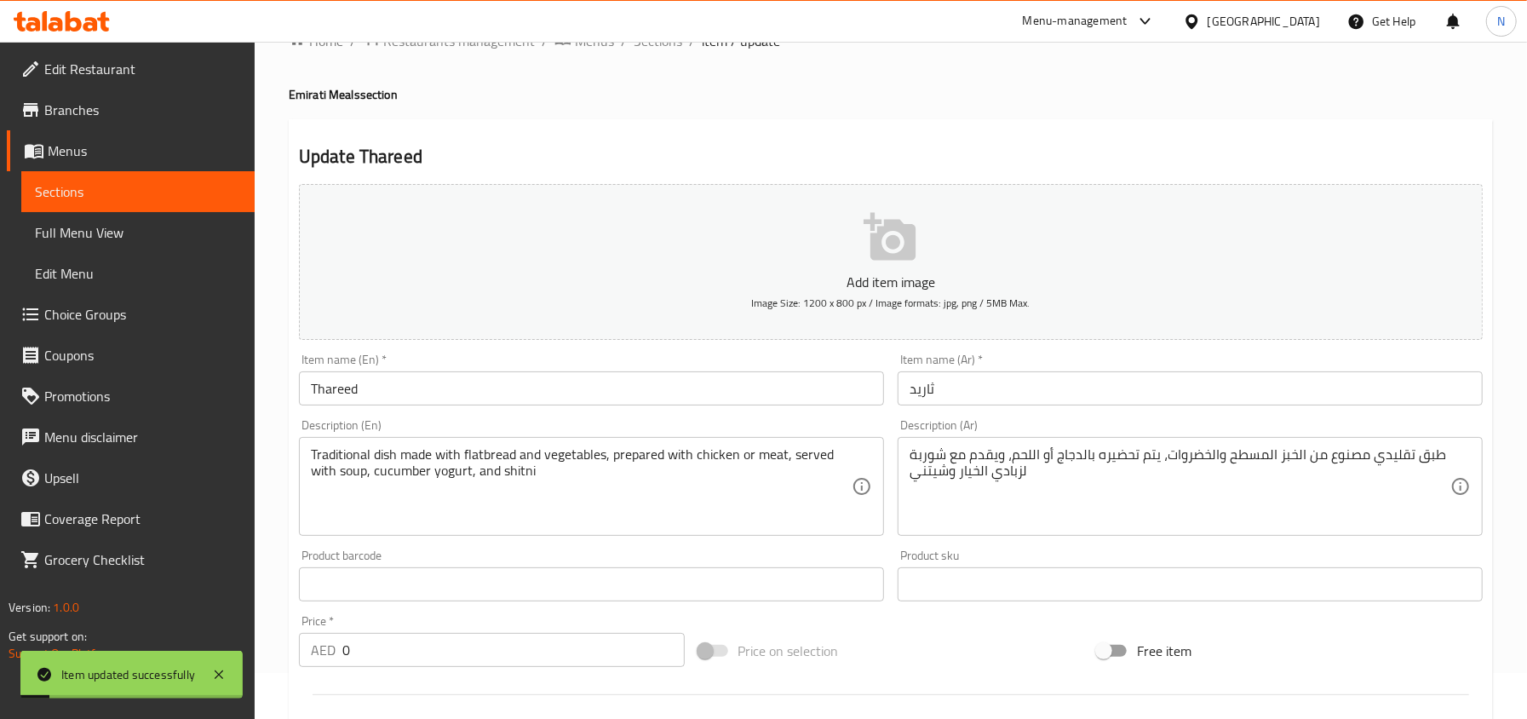
scroll to position [0, 0]
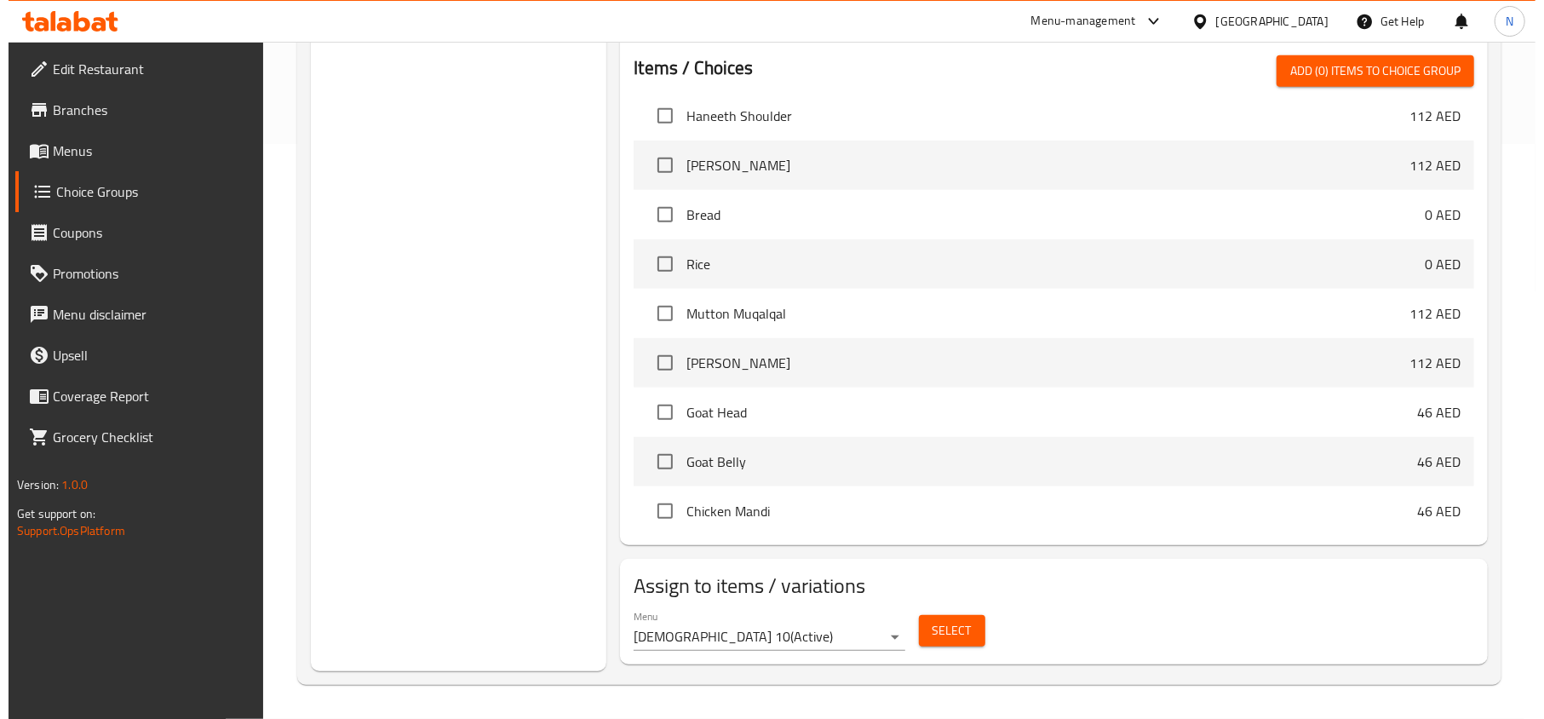
scroll to position [454, 0]
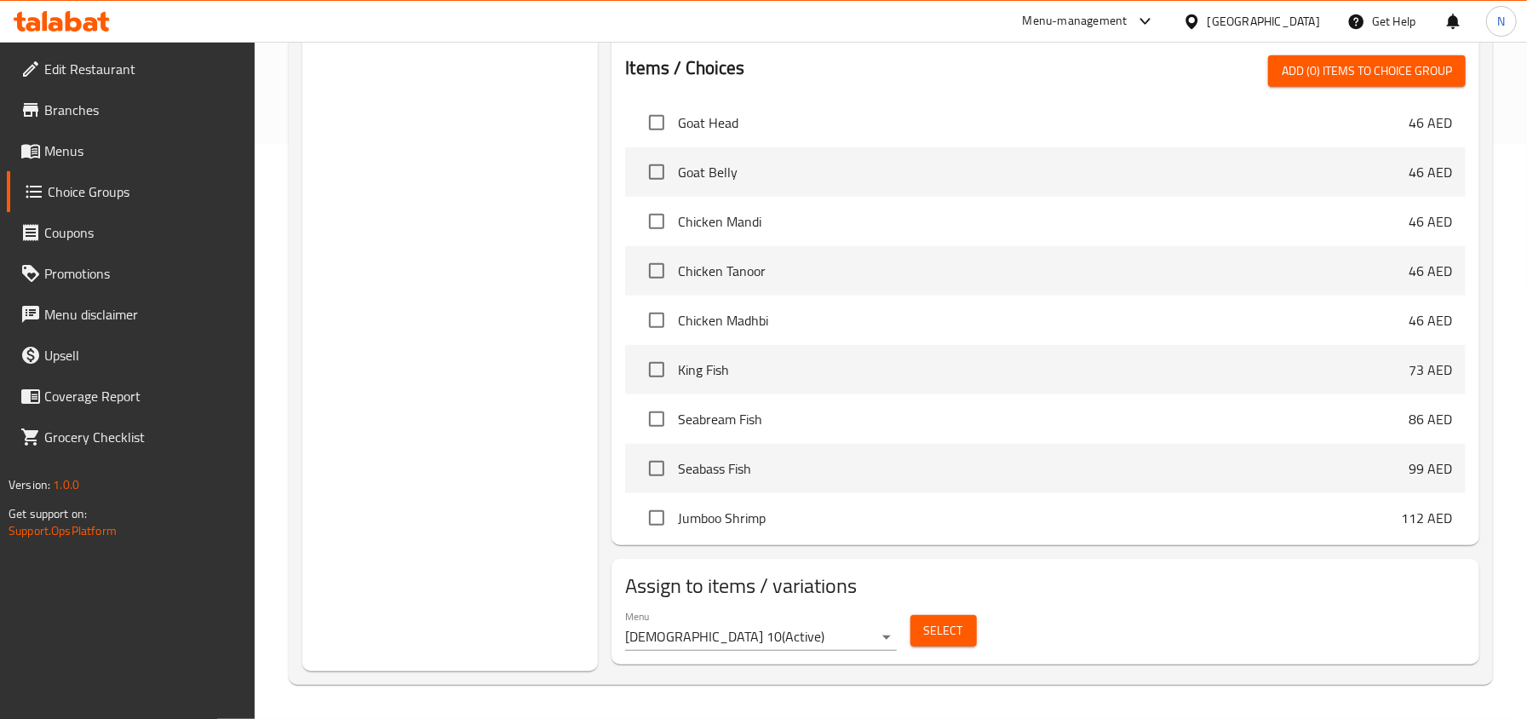
click at [943, 628] on span "Select" at bounding box center [943, 630] width 39 height 21
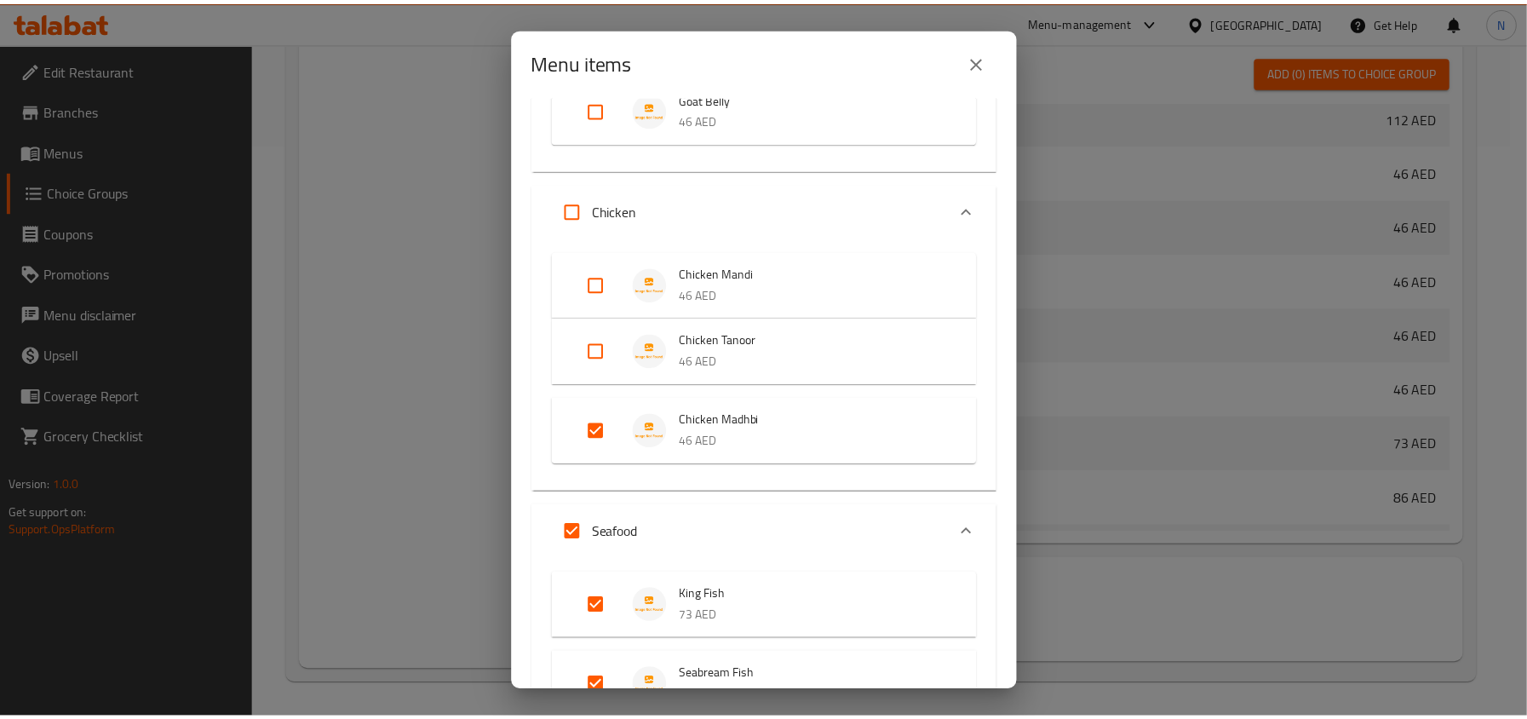
scroll to position [753, 0]
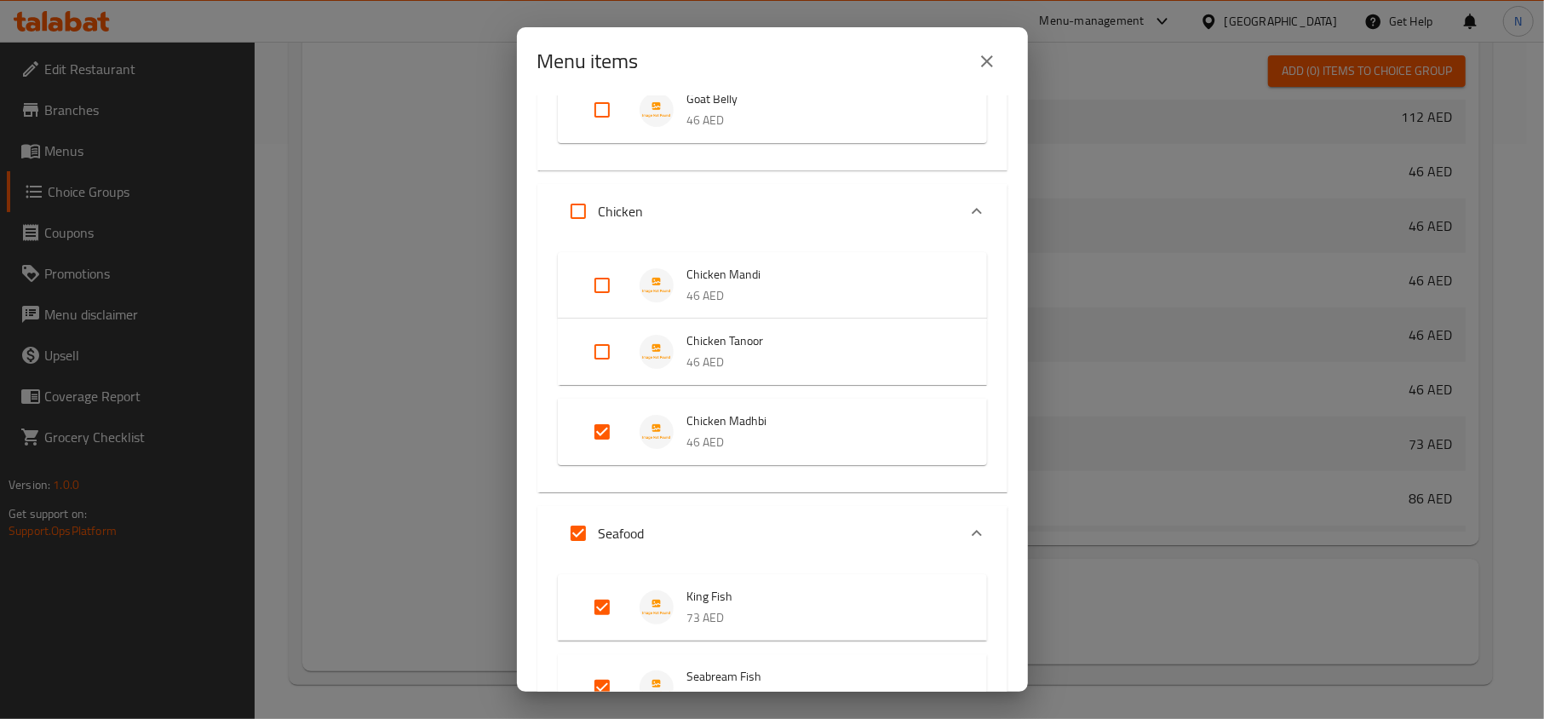
click at [999, 54] on button "close" at bounding box center [986, 61] width 41 height 41
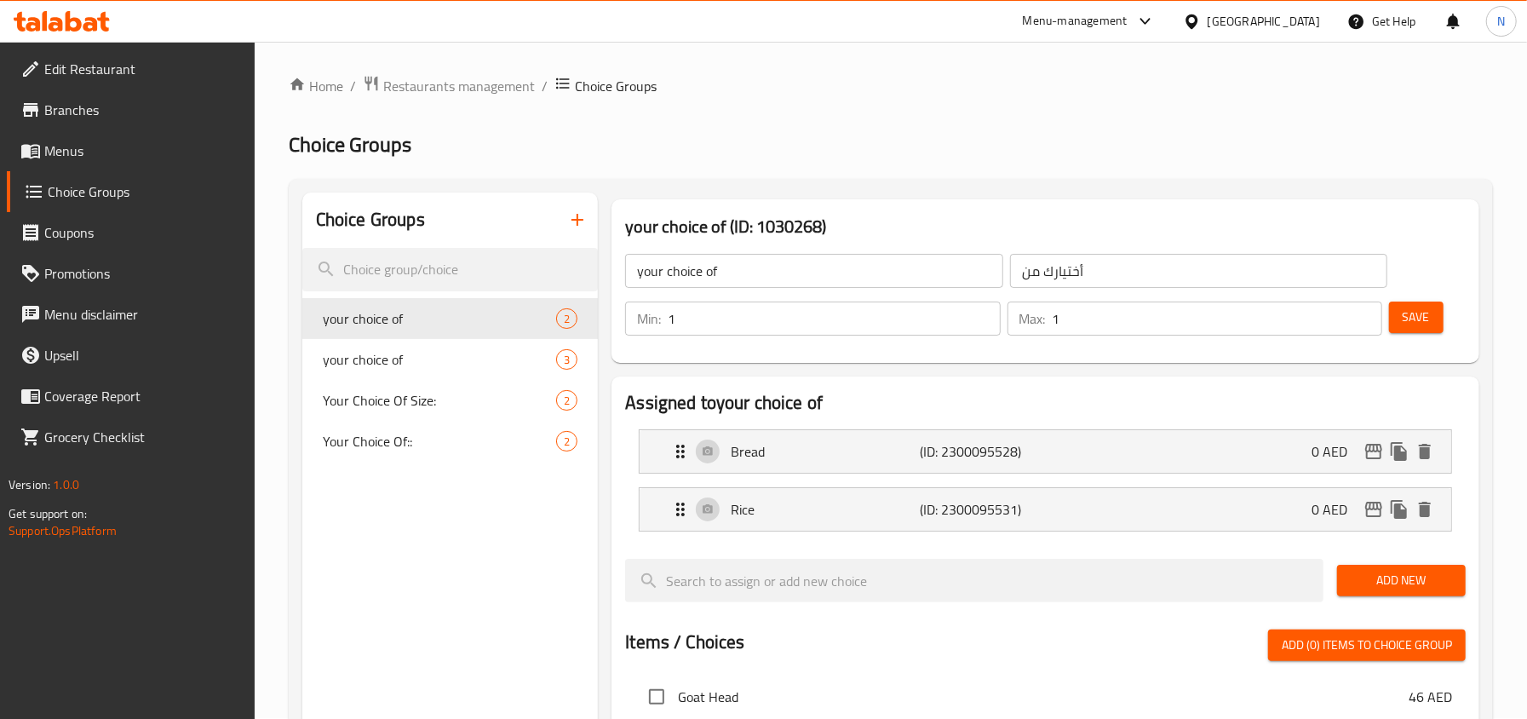
scroll to position [0, 0]
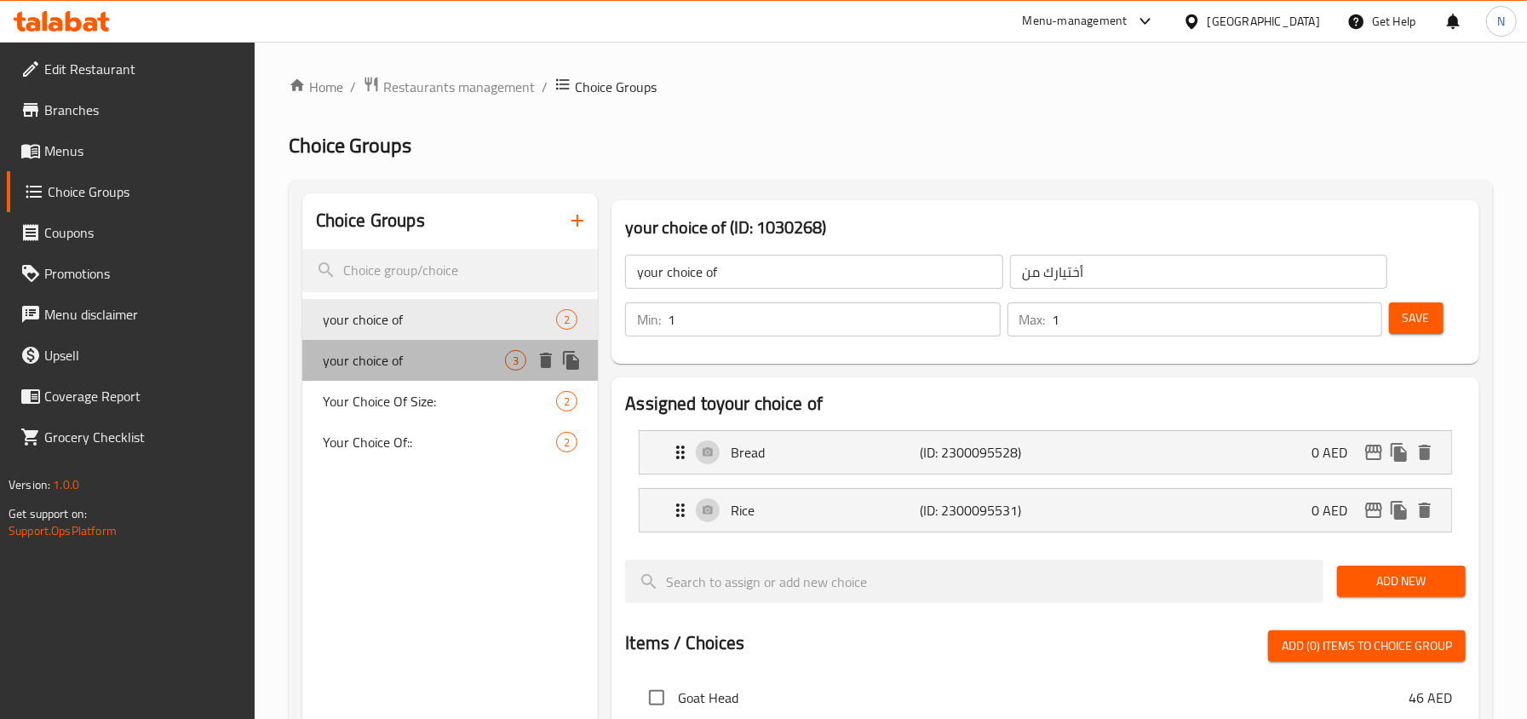
click at [430, 355] on span "your choice of" at bounding box center [414, 360] width 182 height 20
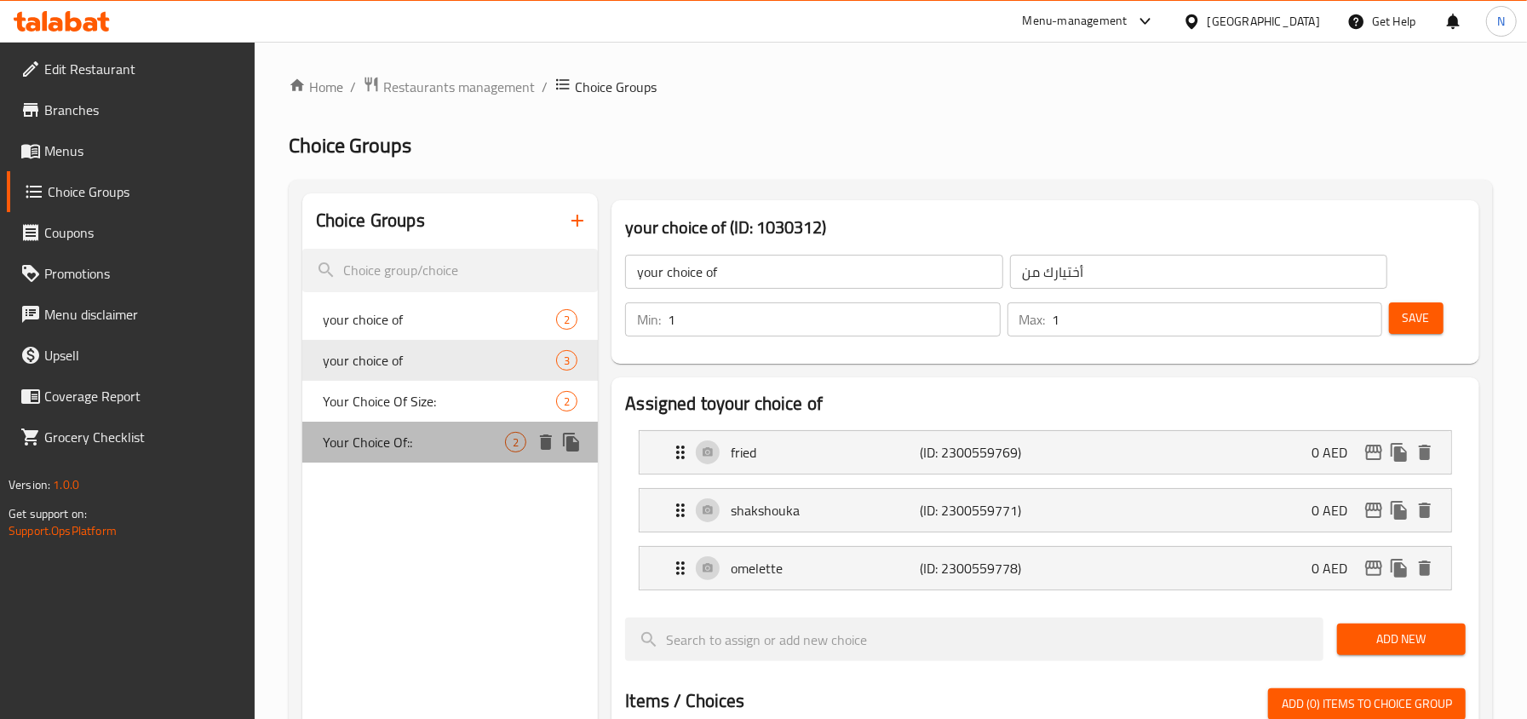
click at [427, 423] on div "Your Choice Of:: 2" at bounding box center [450, 441] width 296 height 41
type input "Your Choice Of::"
type input "إختيارك من: :"
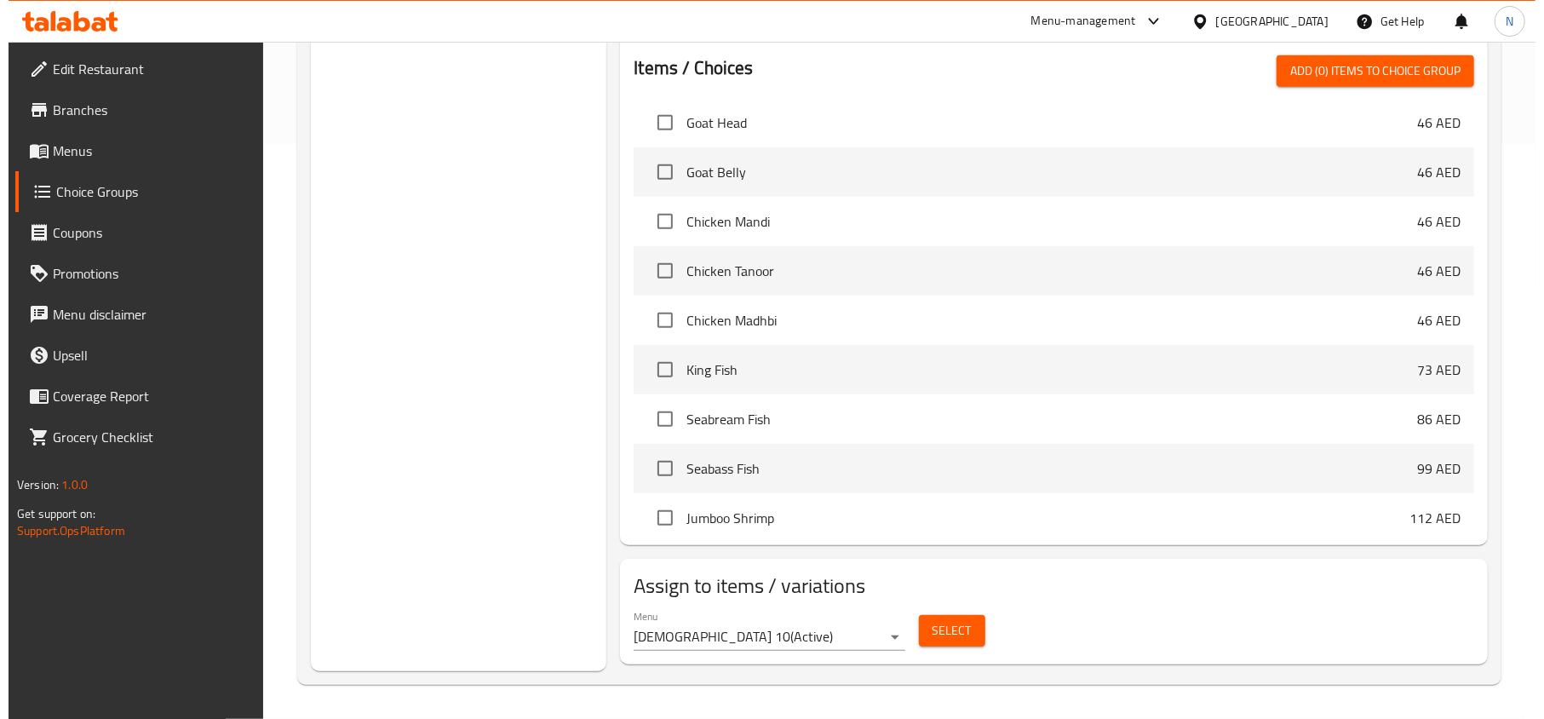
scroll to position [576, 0]
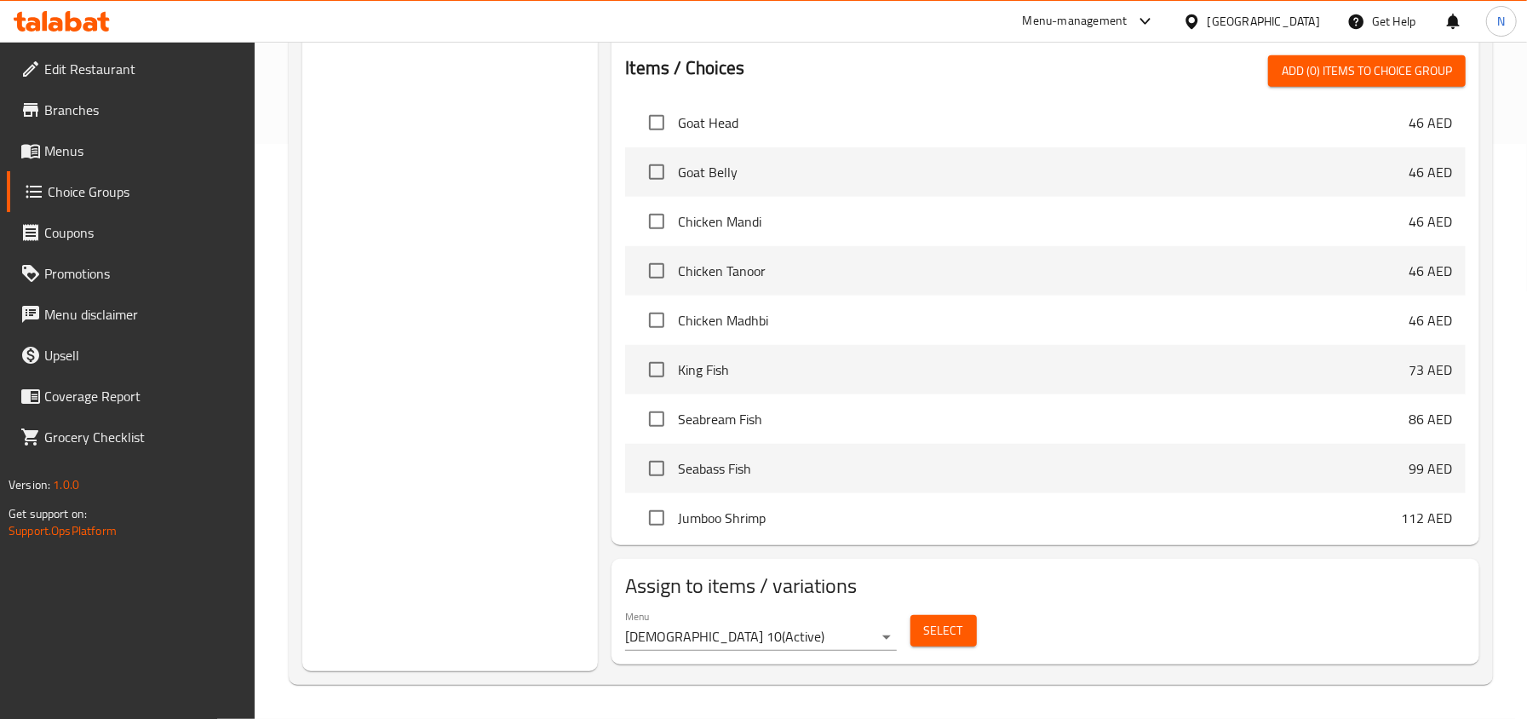
click at [930, 617] on button "Select" at bounding box center [943, 631] width 66 height 32
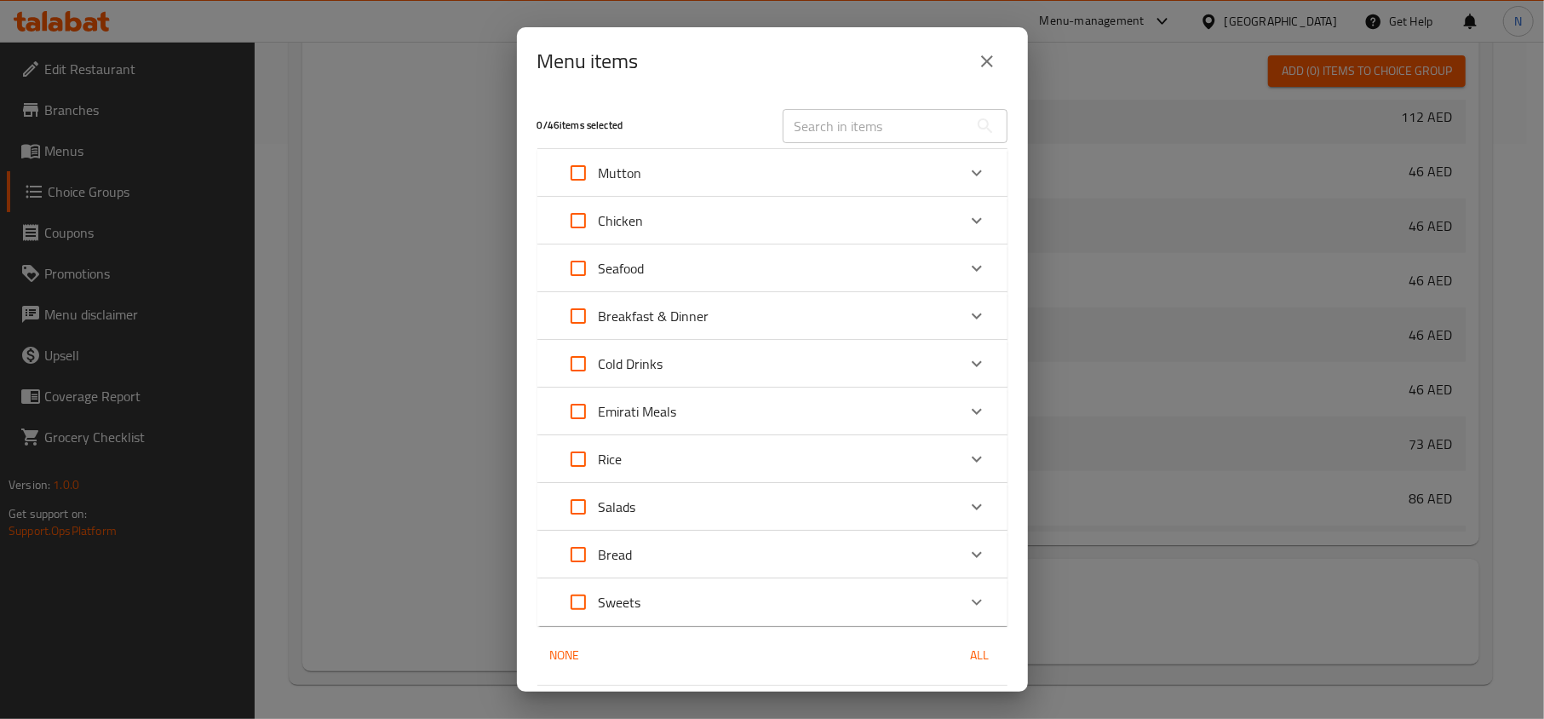
click at [741, 422] on div "Emirati Meals" at bounding box center [757, 411] width 398 height 41
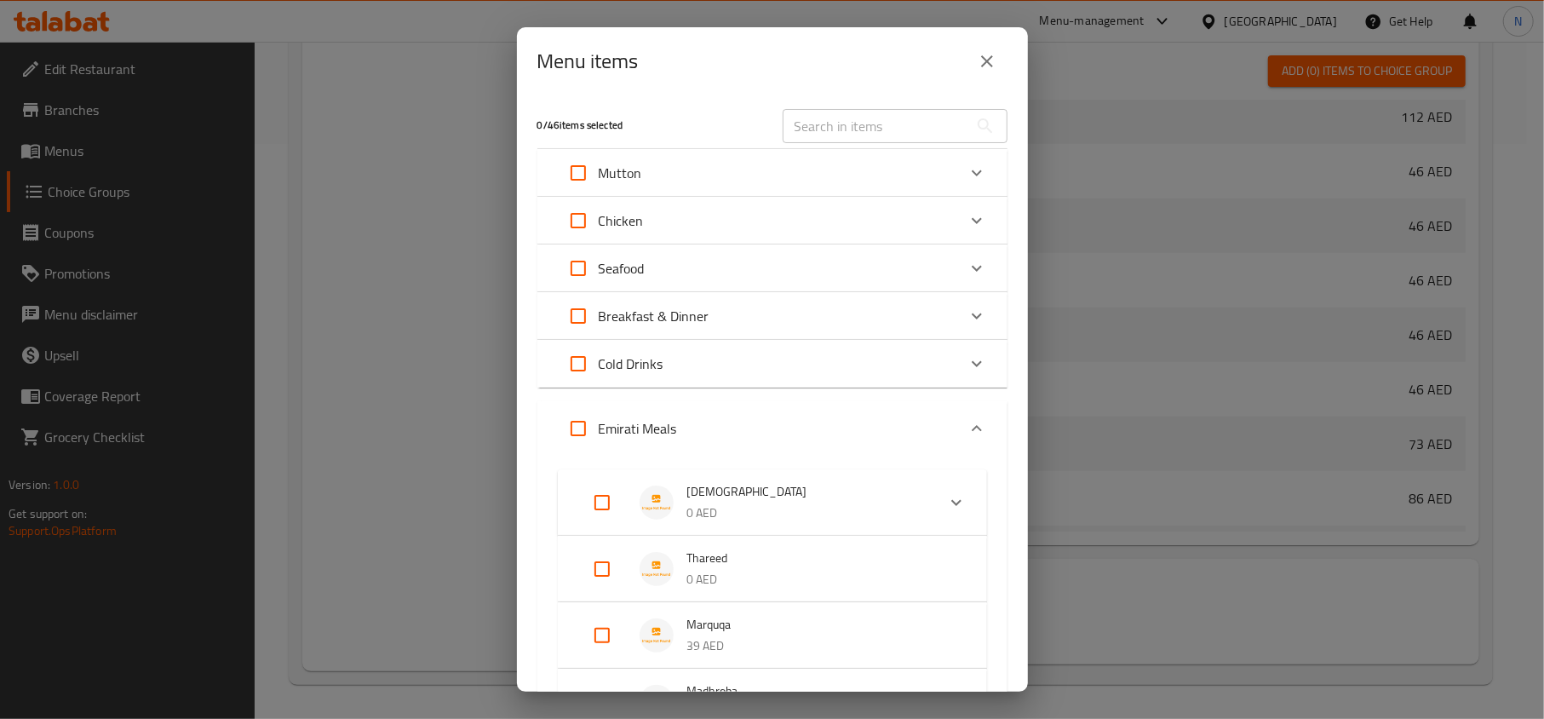
scroll to position [113, 0]
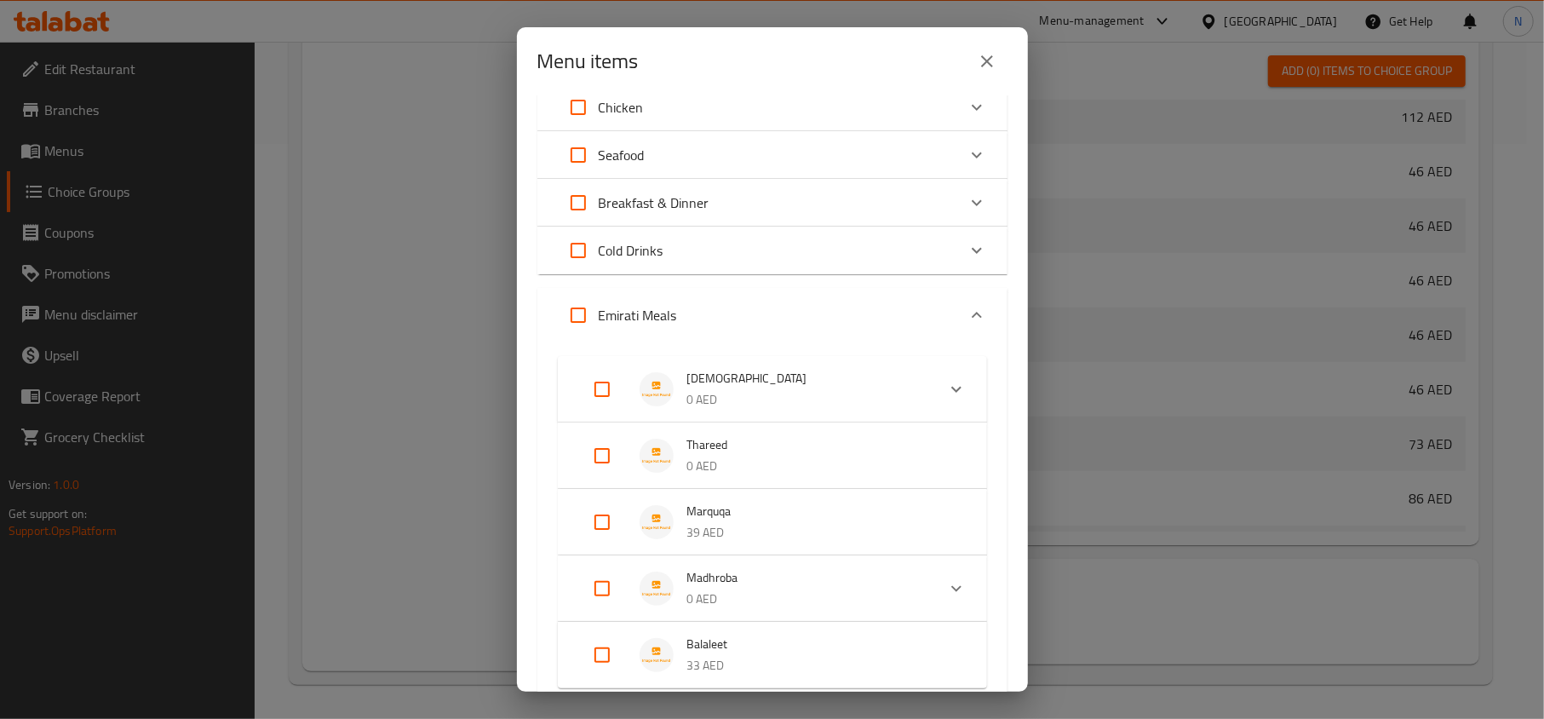
click at [584, 461] on input "Expand" at bounding box center [601, 455] width 41 height 41
checkbox input "true"
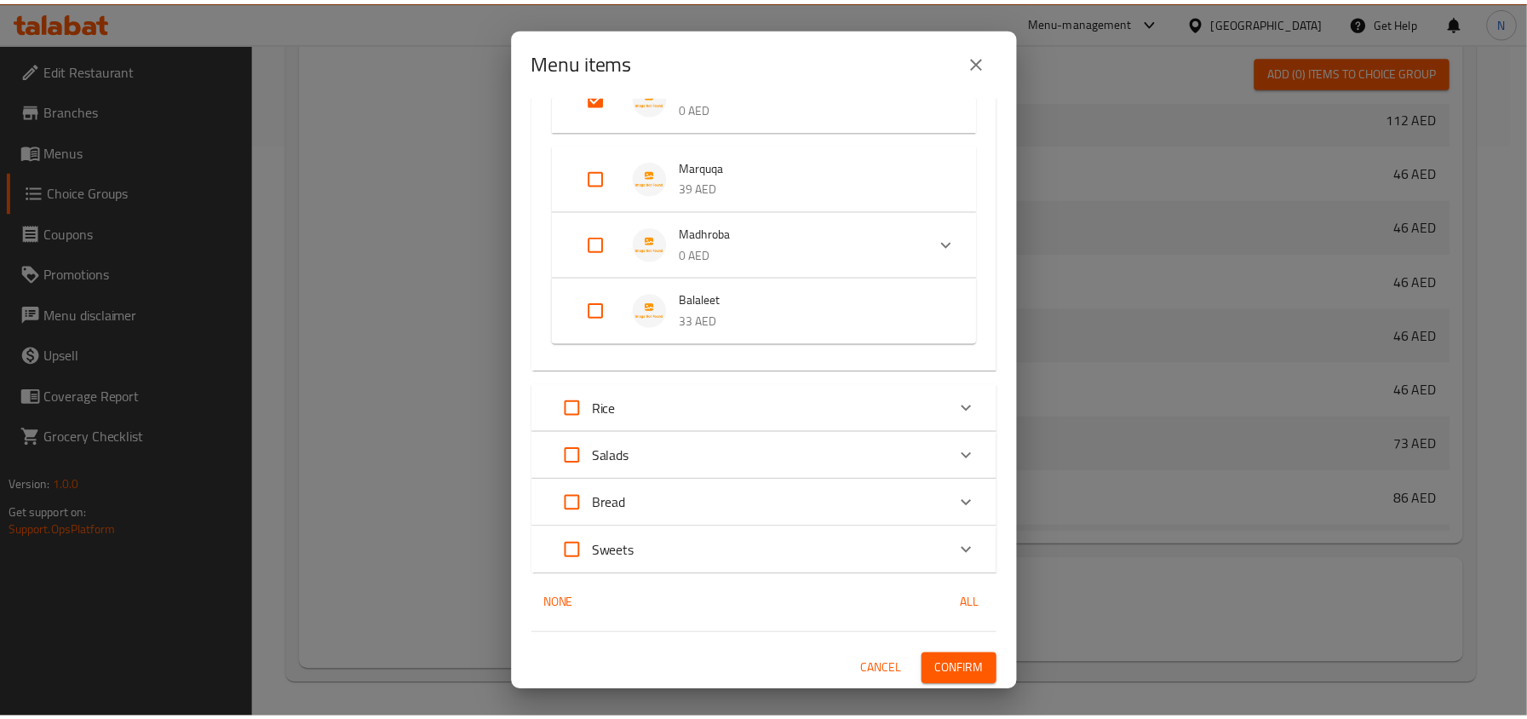
scroll to position [487, 0]
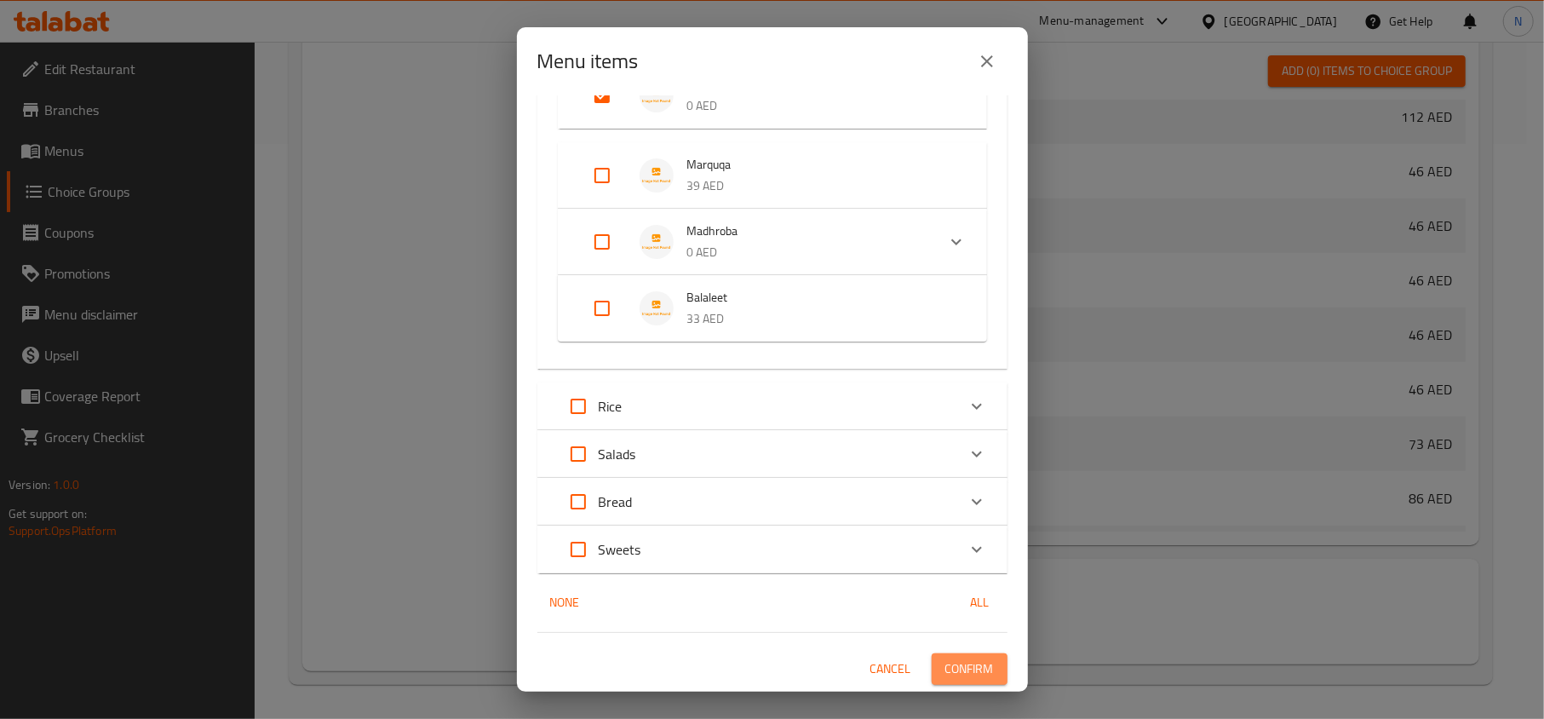
click at [957, 665] on span "Confirm" at bounding box center [969, 668] width 49 height 21
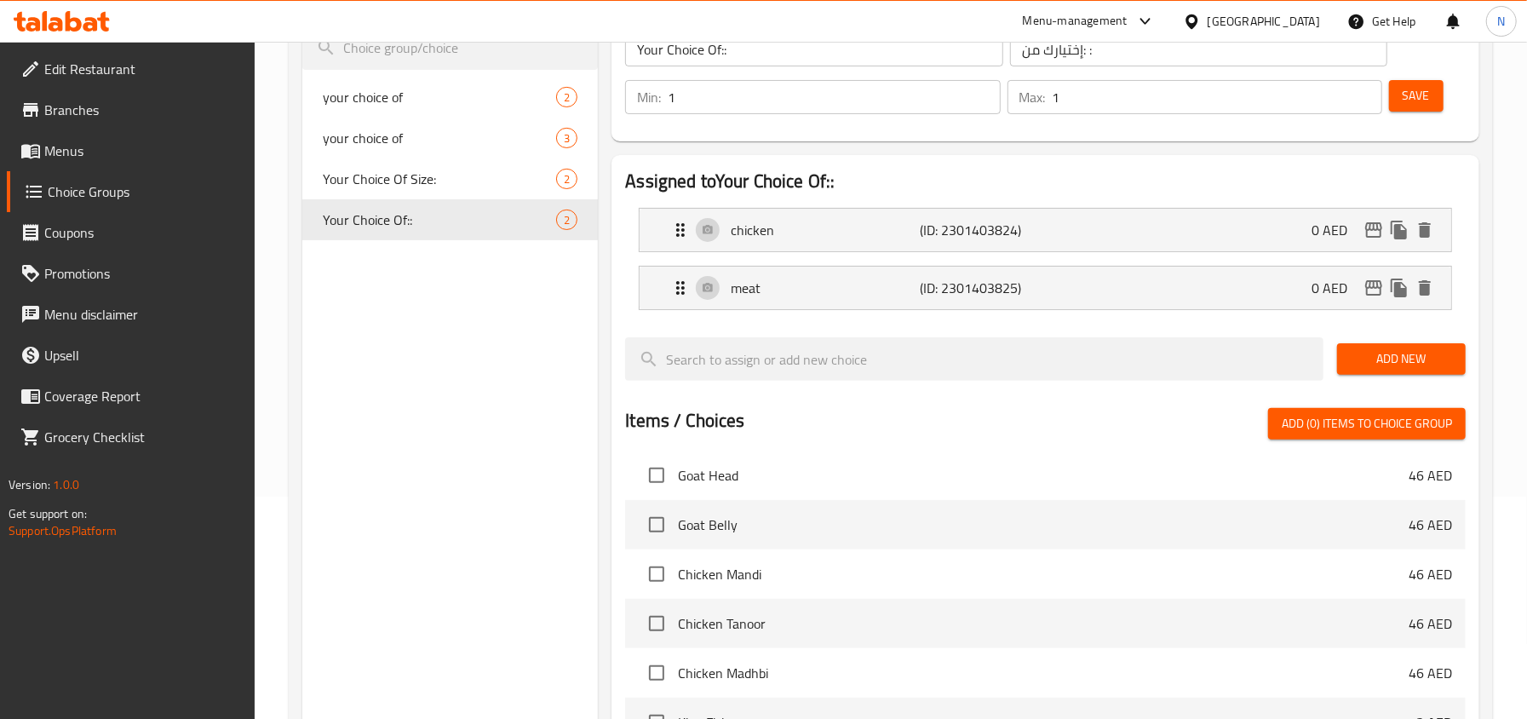
scroll to position [0, 0]
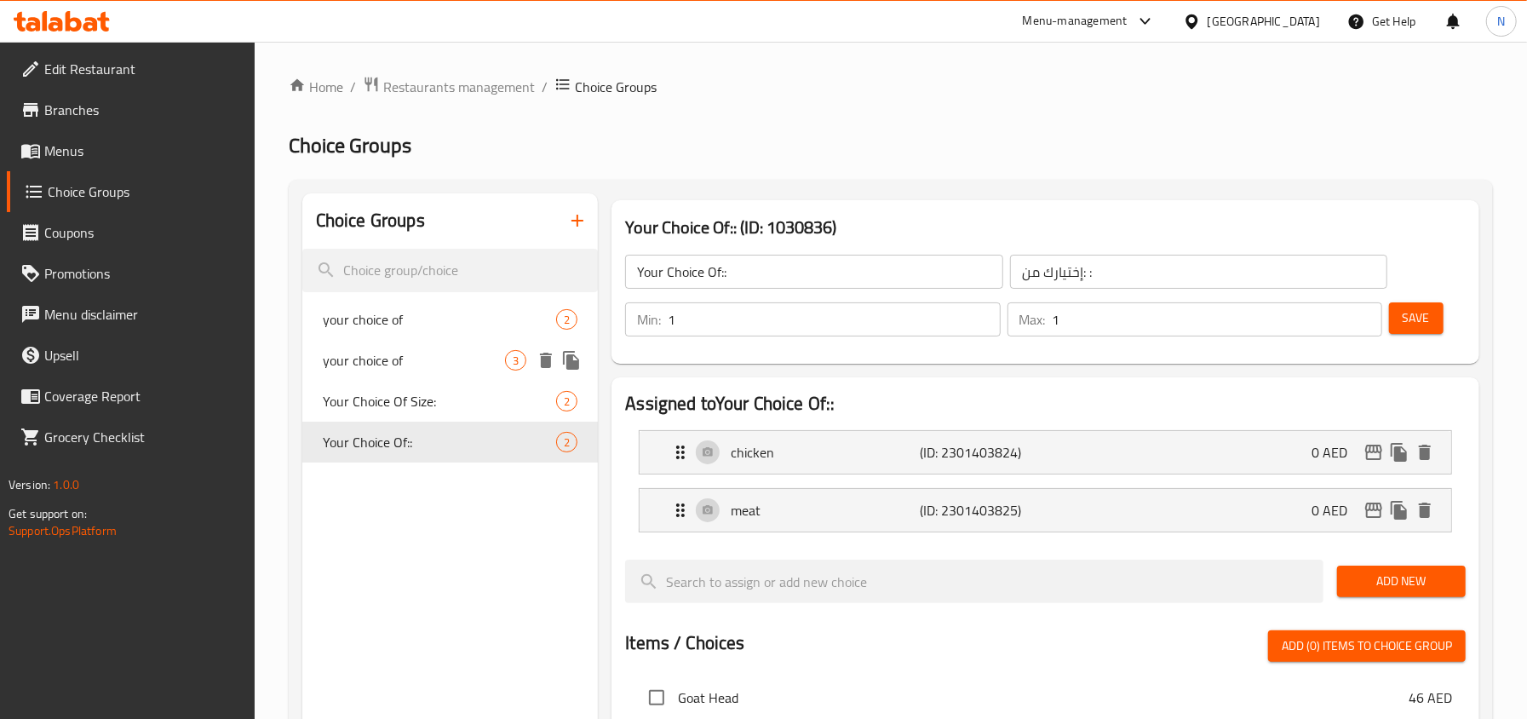
click at [458, 354] on span "your choice of" at bounding box center [414, 360] width 182 height 20
type input "your choice of"
type input "أختيارك من"
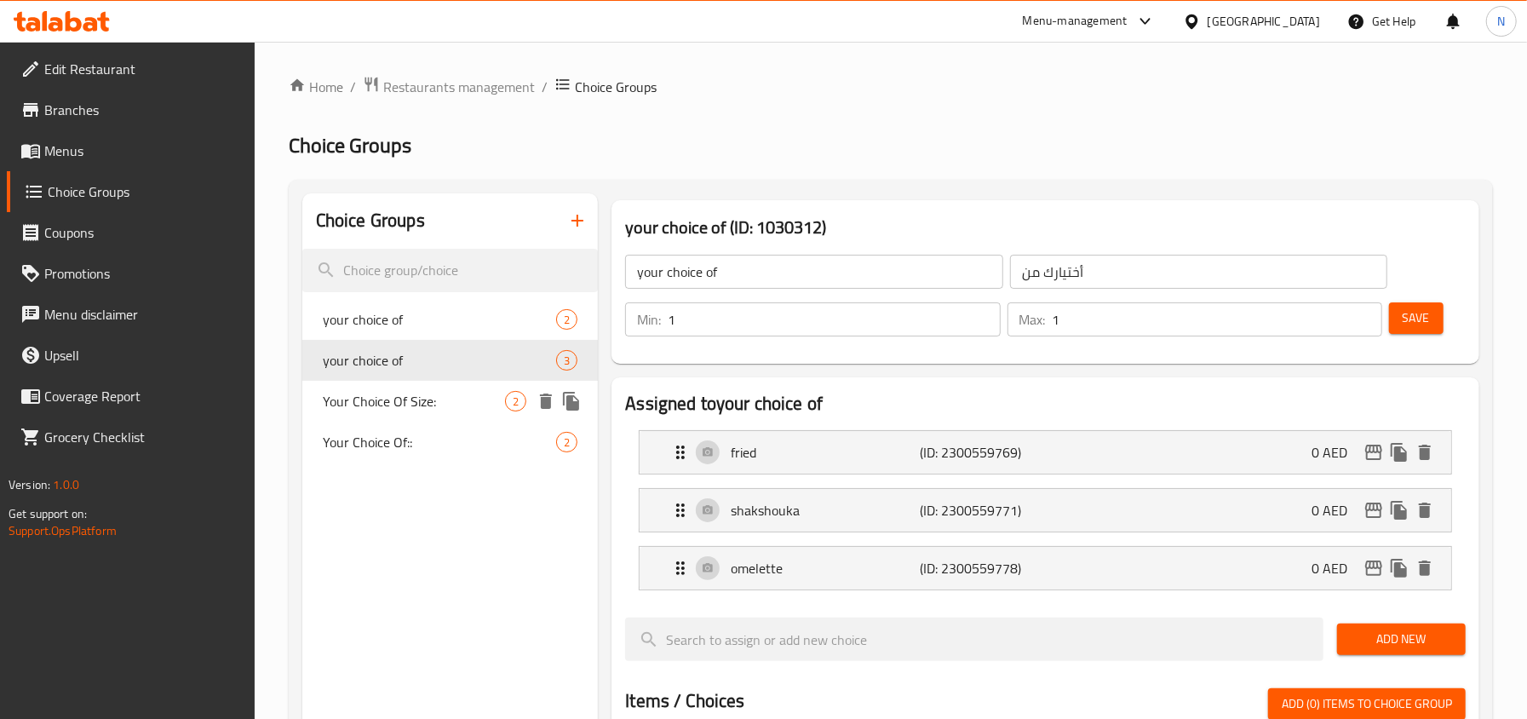
click at [439, 392] on span "Your Choice Of Size:" at bounding box center [414, 401] width 182 height 20
type input "Your Choice Of Size:"
type input "إختيارك من الحجم:"
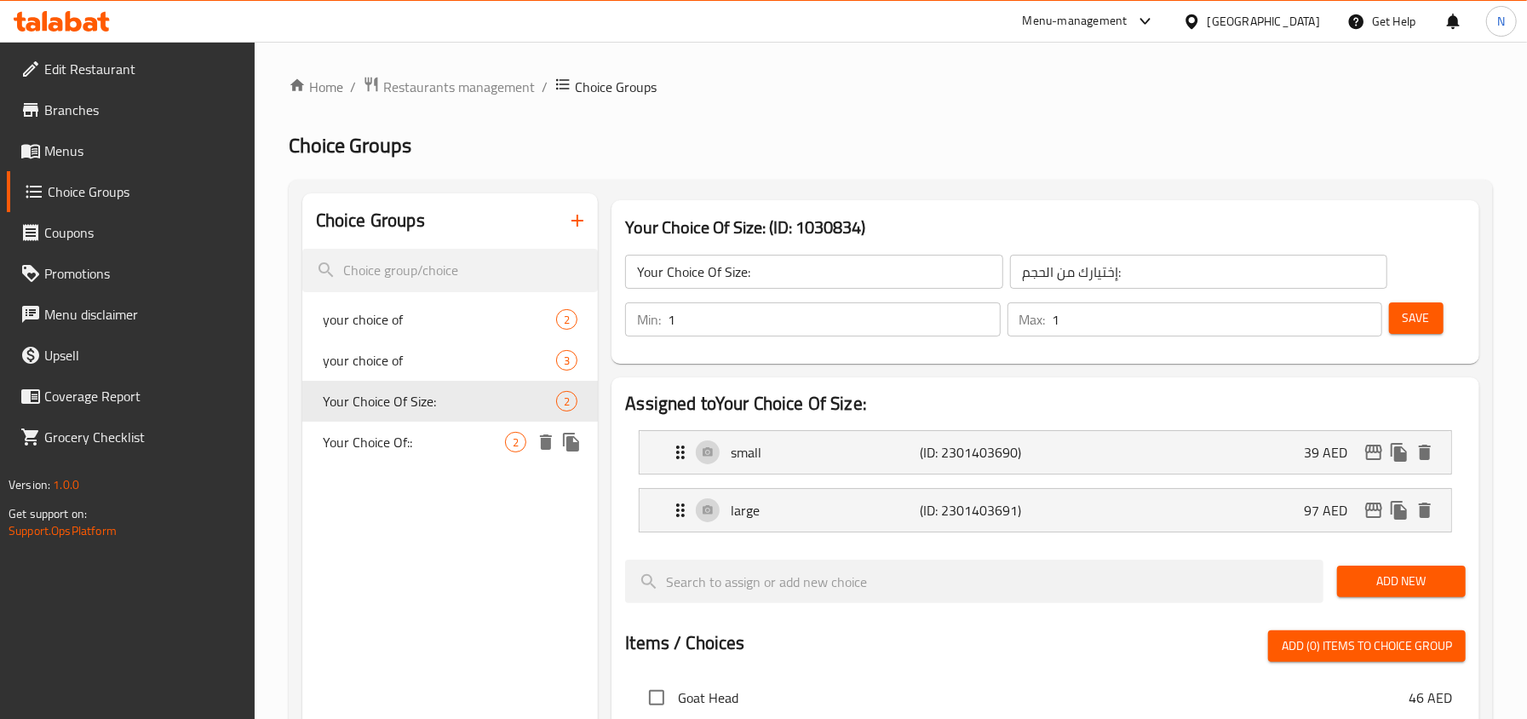
click at [426, 433] on span "Your Choice Of::" at bounding box center [414, 442] width 182 height 20
type input "Your Choice Of::"
type input "إختيارك من: :"
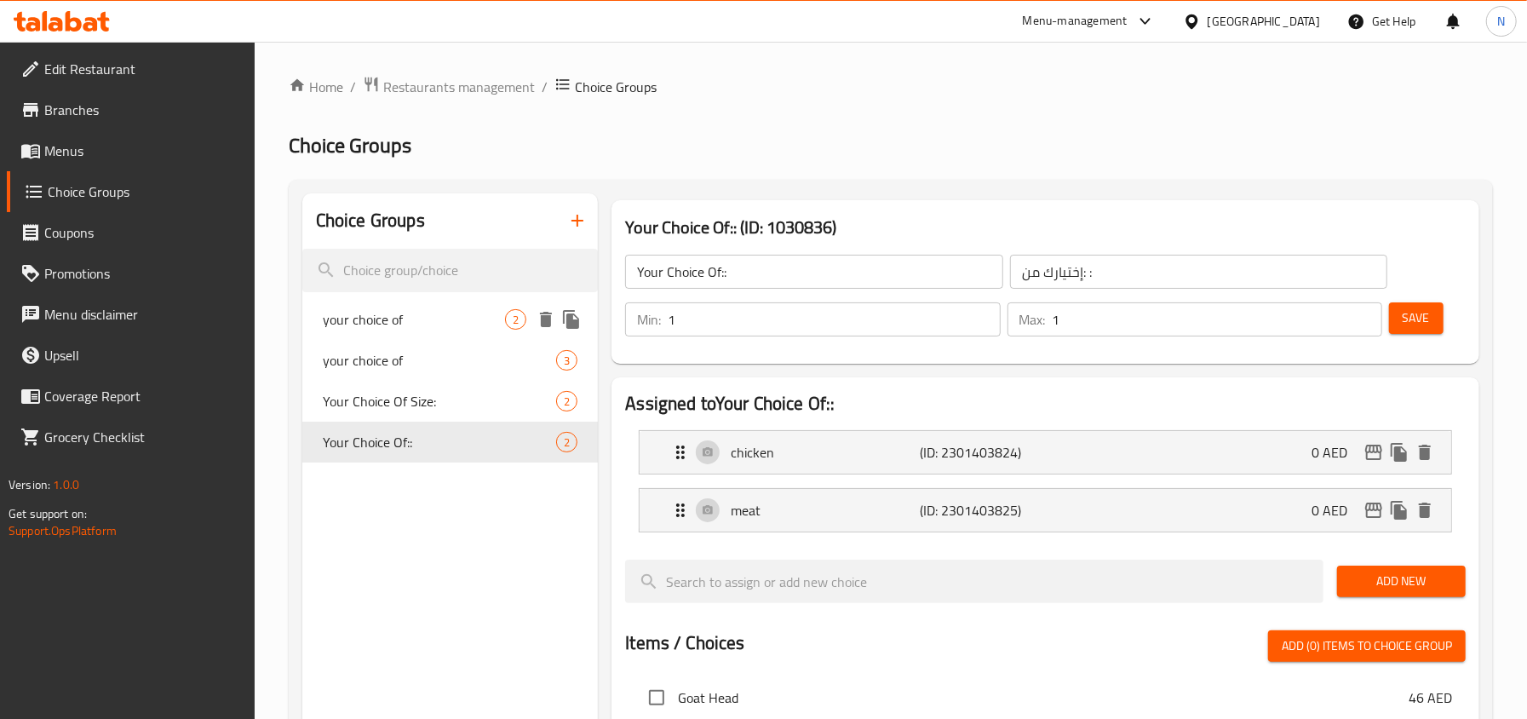
click at [447, 304] on div "your choice of 2" at bounding box center [450, 319] width 296 height 41
type input "your choice of"
type input "أختيارك من"
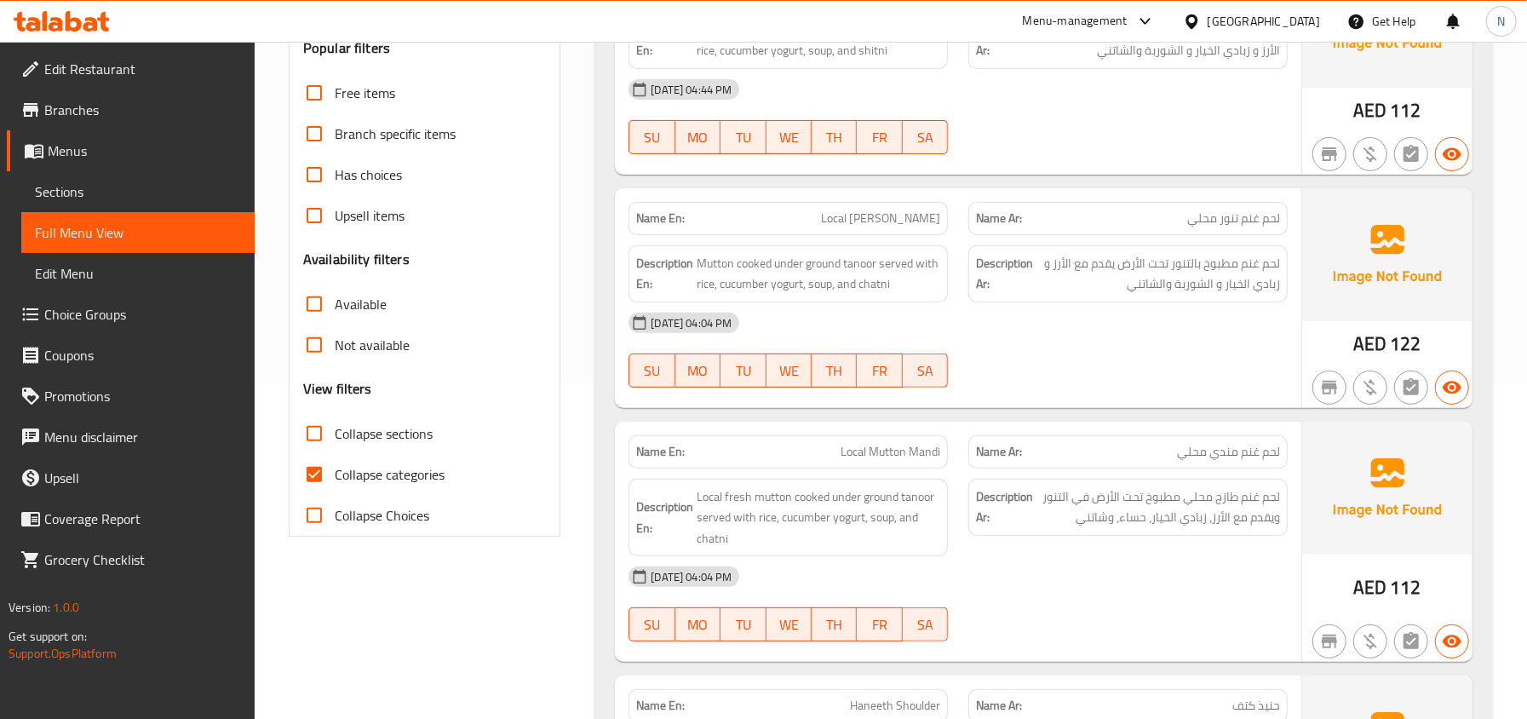
scroll to position [341, 0]
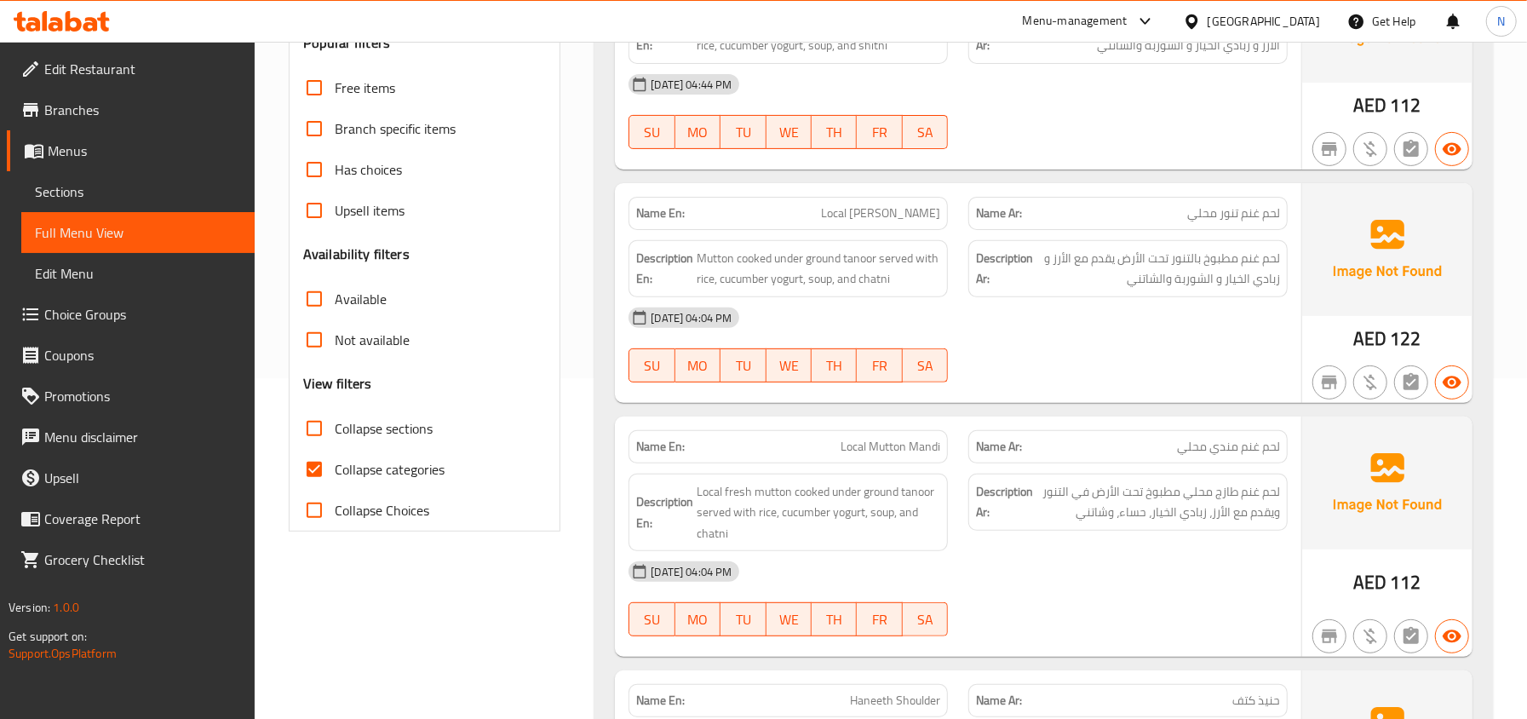
click at [315, 457] on input "Collapse categories" at bounding box center [314, 469] width 41 height 41
checkbox input "false"
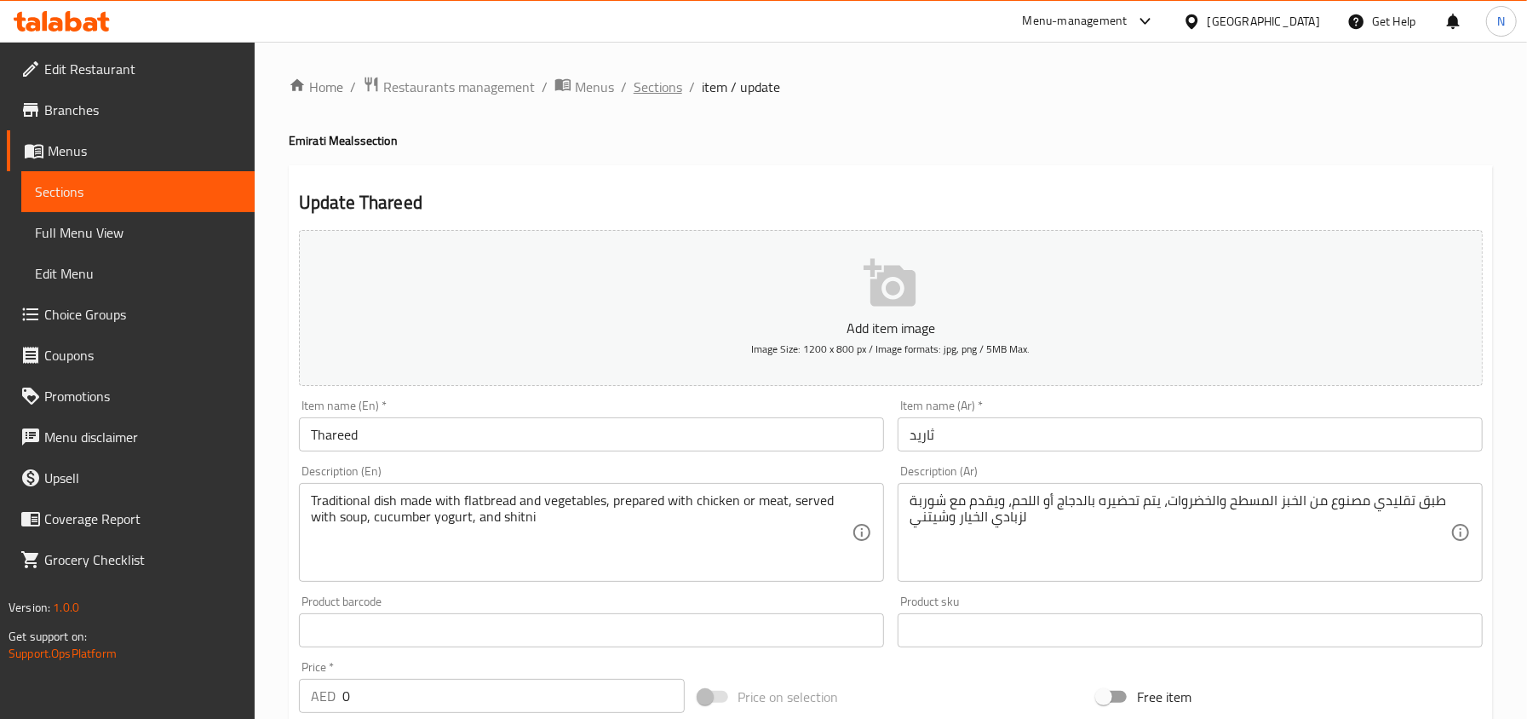
click at [644, 83] on span "Sections" at bounding box center [657, 87] width 49 height 20
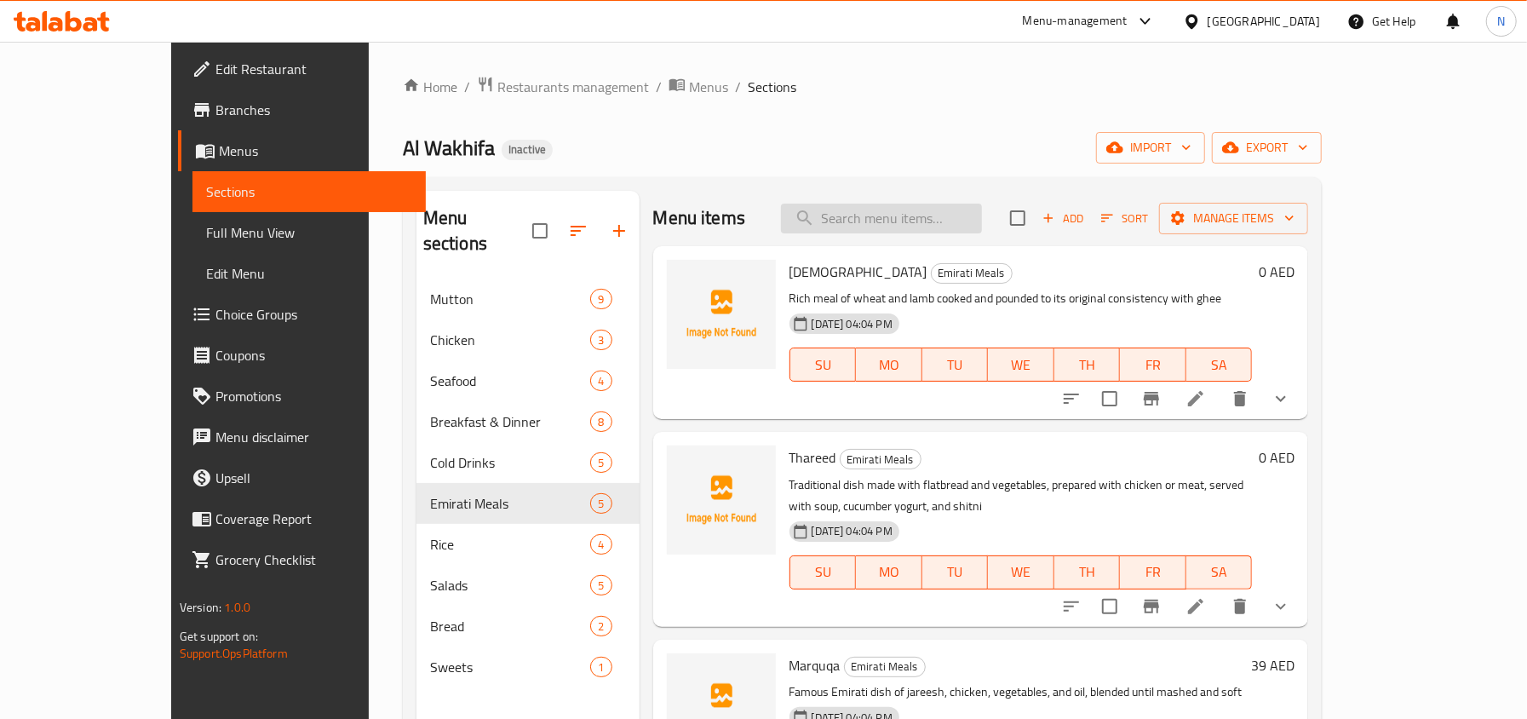
click at [951, 226] on input "search" at bounding box center [881, 218] width 201 height 30
paste input "Madhroba"
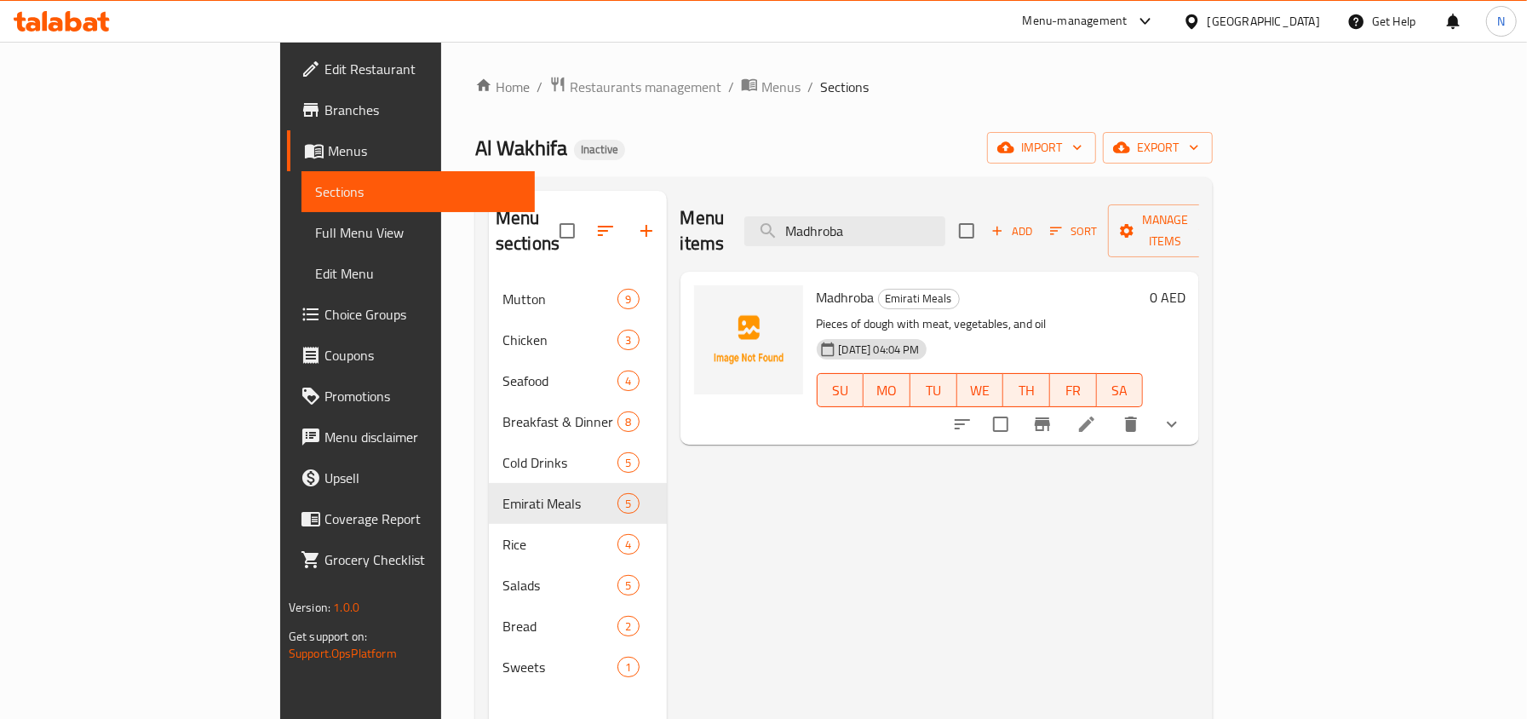
type input "Madhroba"
click at [1097, 414] on icon at bounding box center [1086, 424] width 20 height 20
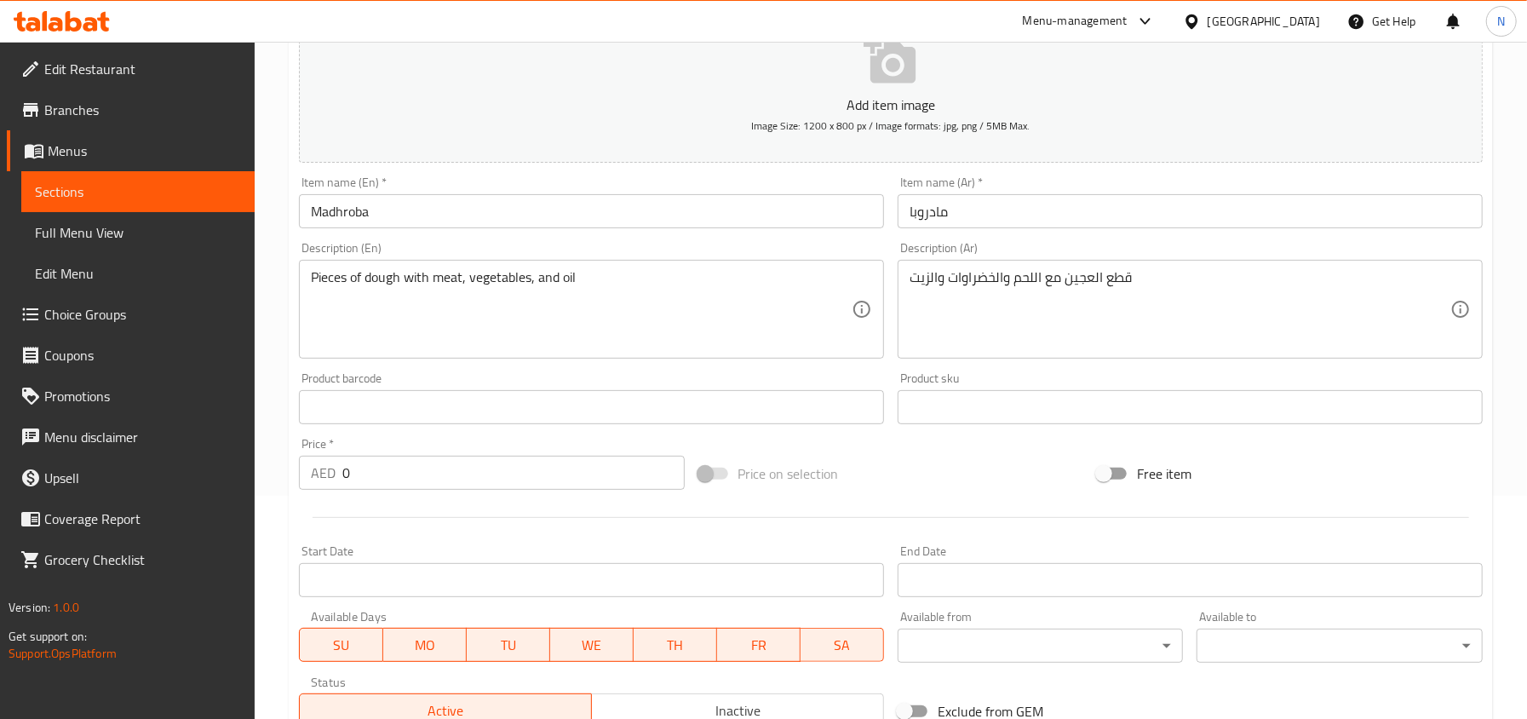
scroll to position [567, 0]
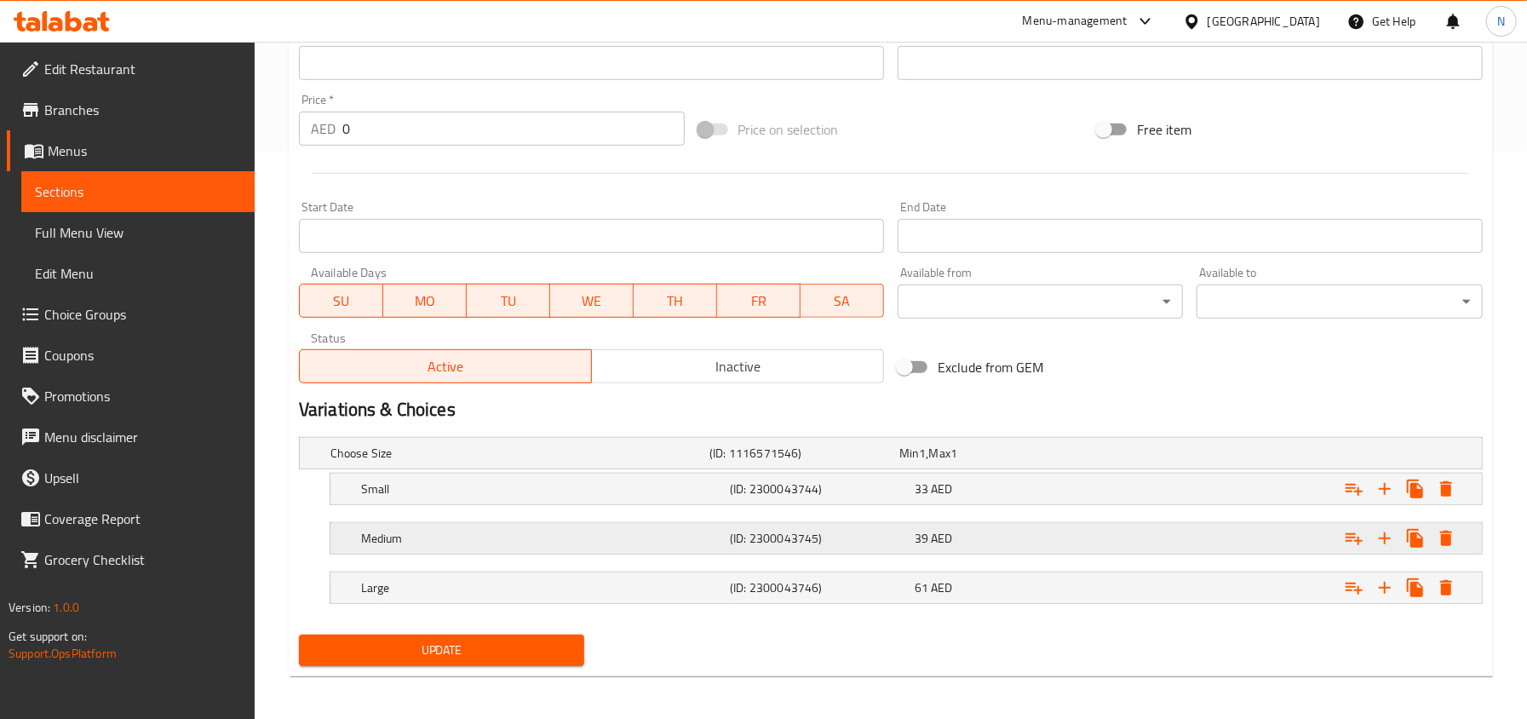
click at [581, 536] on h5 "Medium" at bounding box center [542, 538] width 362 height 17
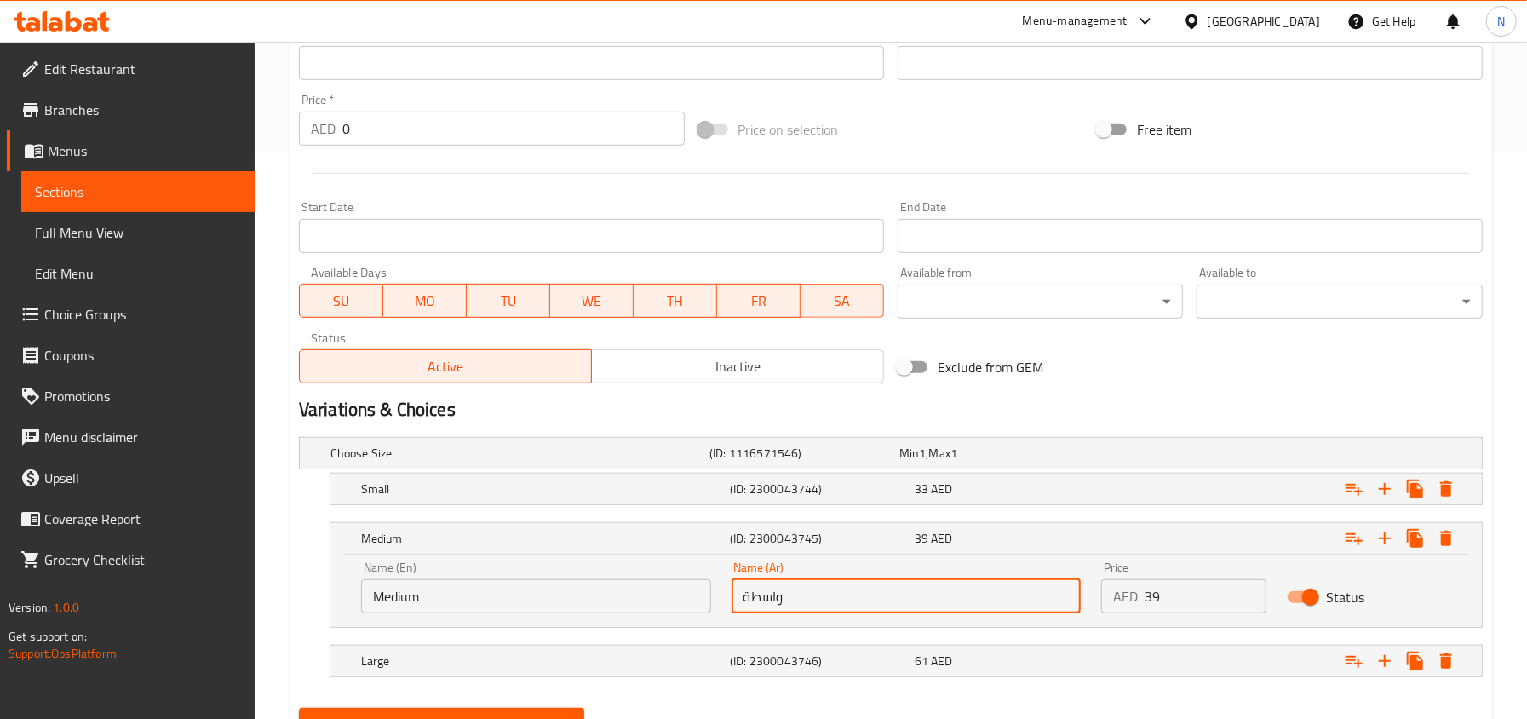
click at [770, 594] on input "واسطة" at bounding box center [906, 596] width 350 height 34
drag, startPoint x: 751, startPoint y: 598, endPoint x: 720, endPoint y: 598, distance: 30.6
click at [721, 598] on div "Name (Ar) وسطة Name (Ar)" at bounding box center [906, 587] width 370 height 72
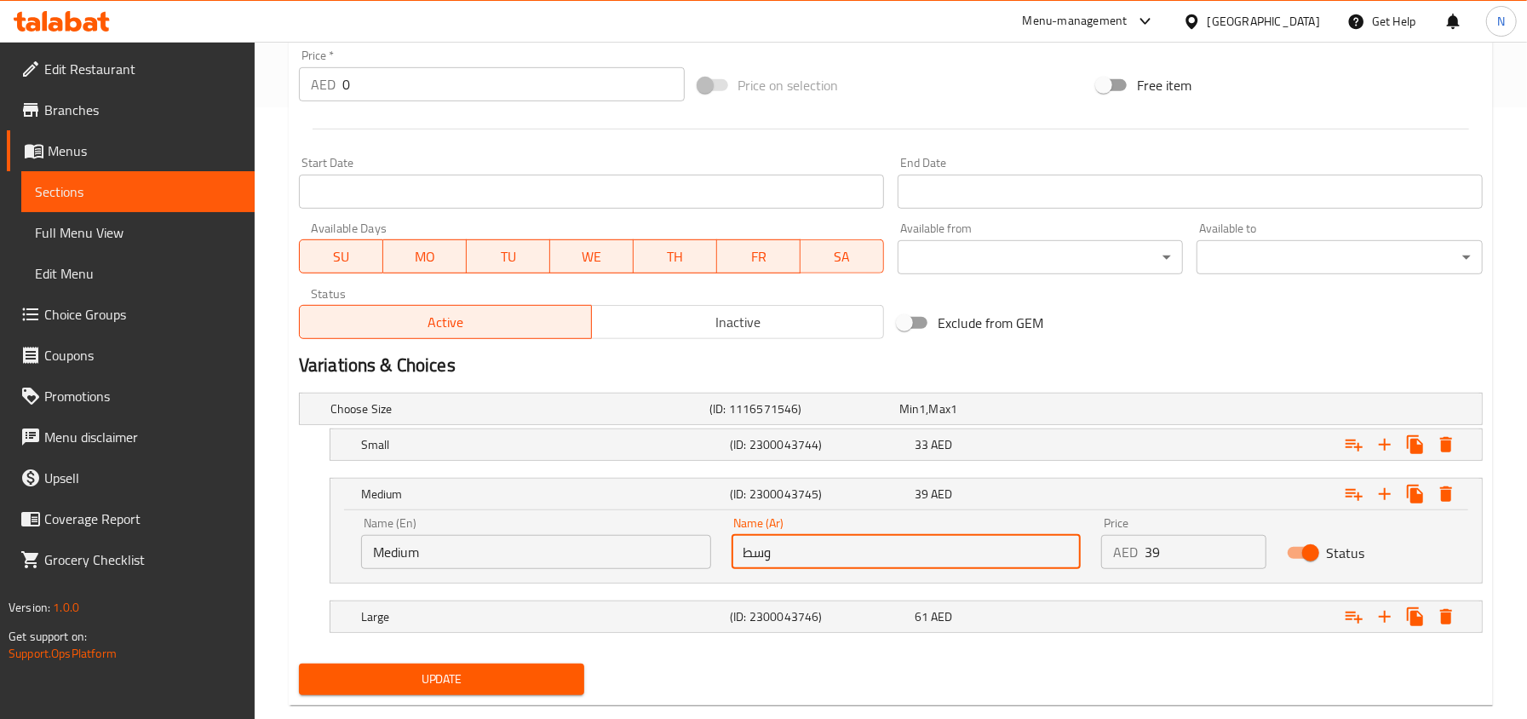
scroll to position [648, 0]
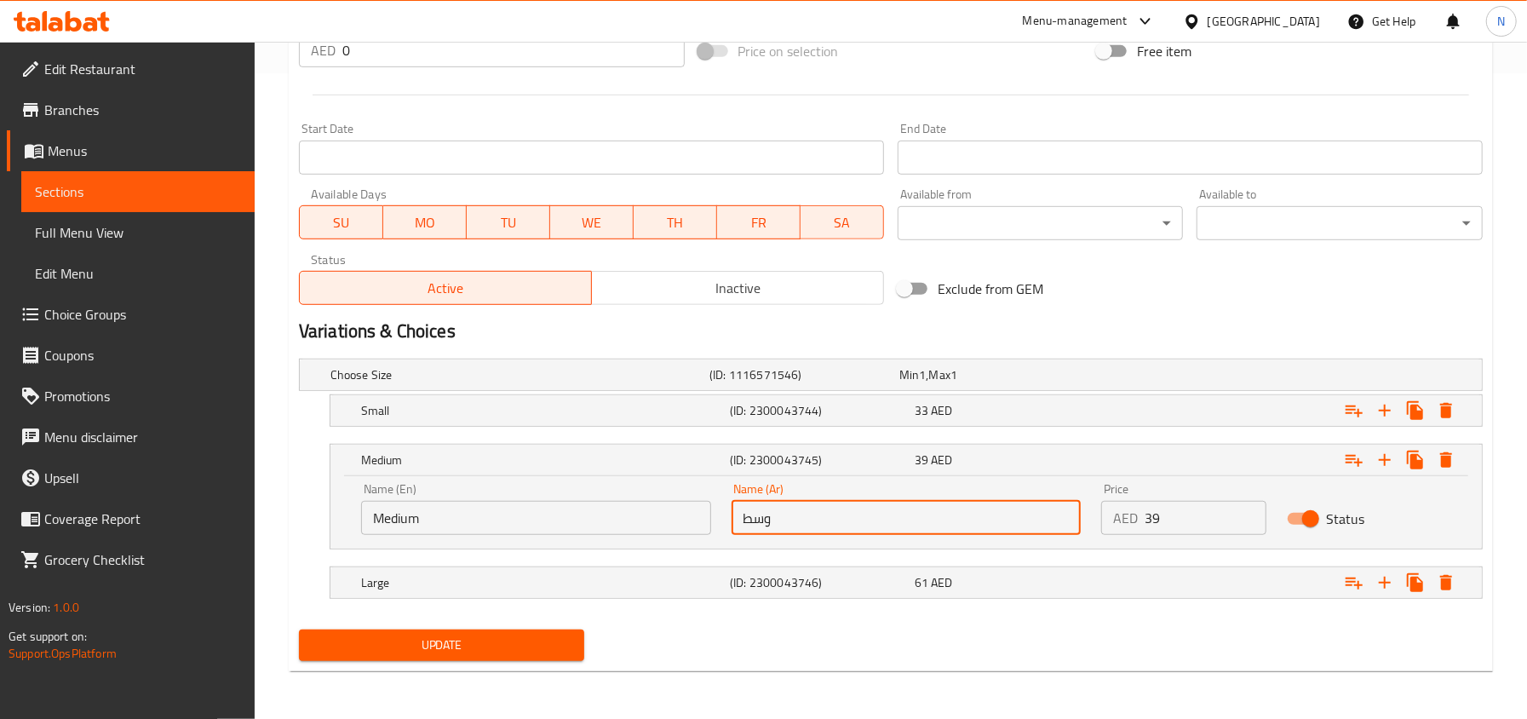
type input "وسط"
click at [552, 642] on span "Update" at bounding box center [441, 644] width 259 height 21
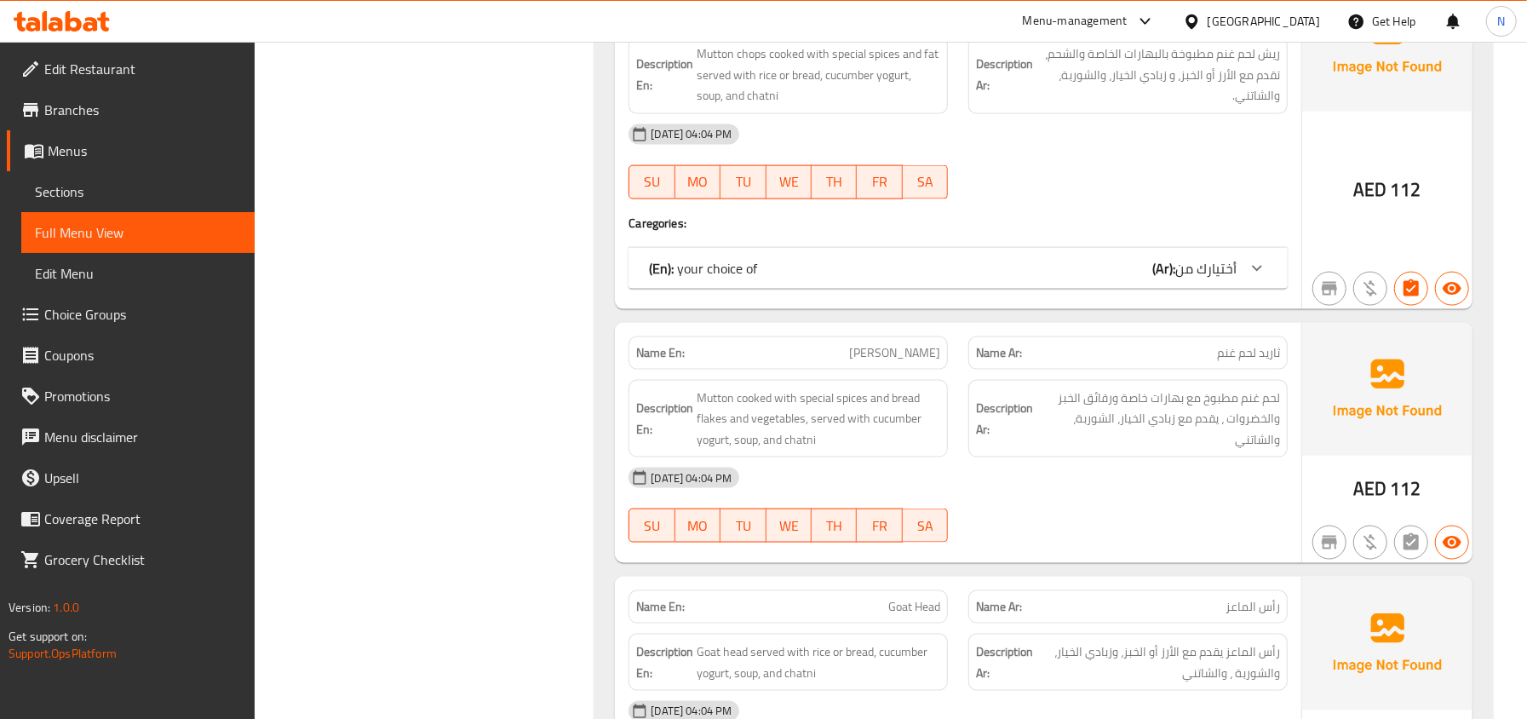
scroll to position [8566, 0]
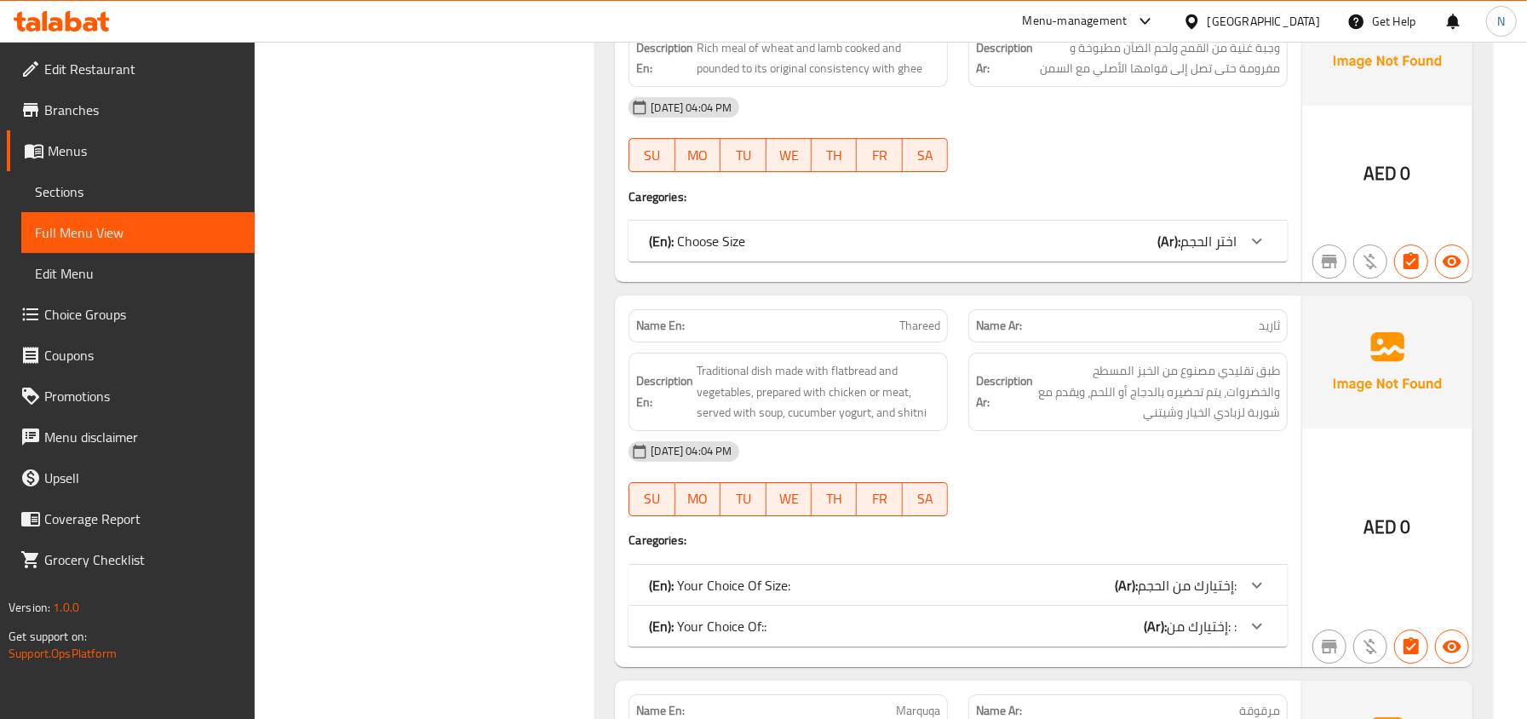
click at [662, 639] on b "(En):" at bounding box center [661, 626] width 25 height 26
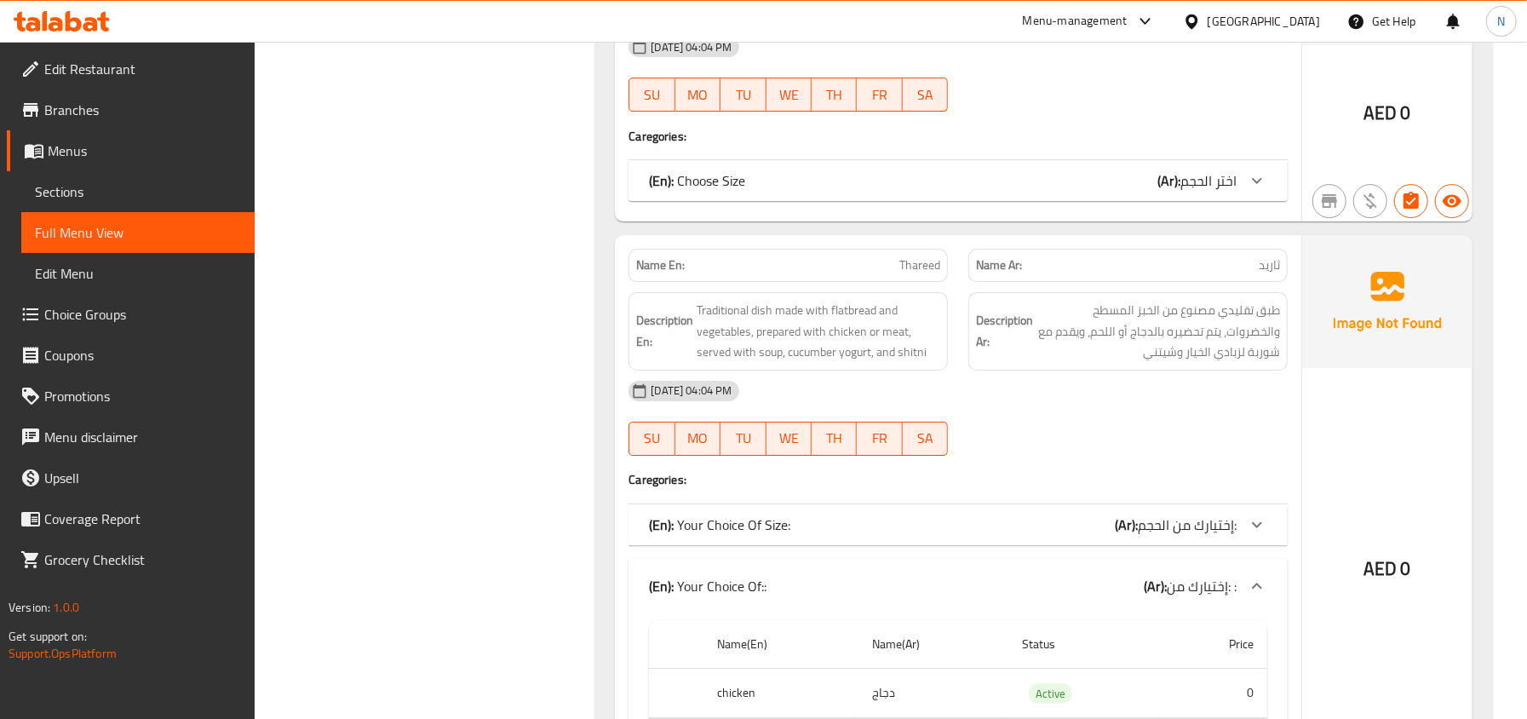
scroll to position [8679, 0]
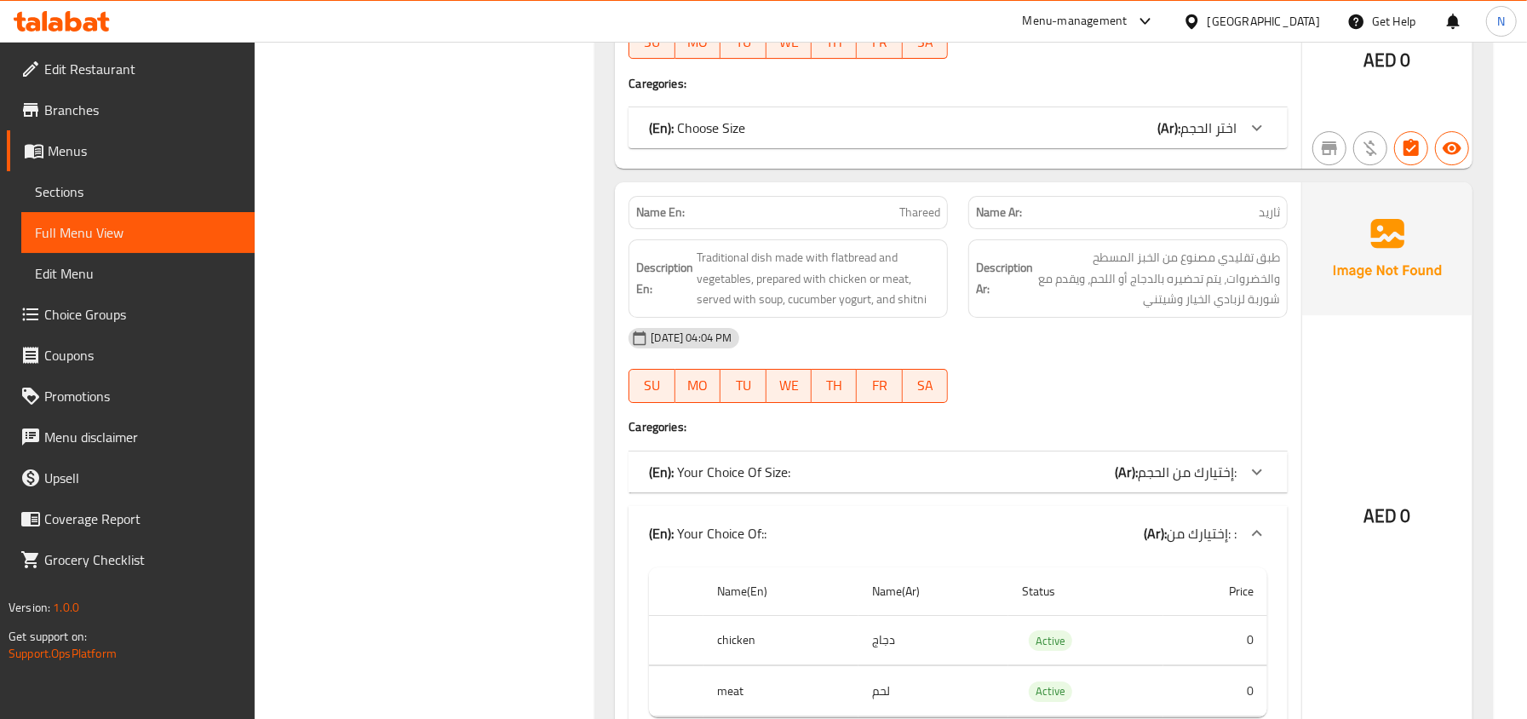
click at [776, 482] on p "(En): Your Choice Of Size:" at bounding box center [719, 471] width 141 height 20
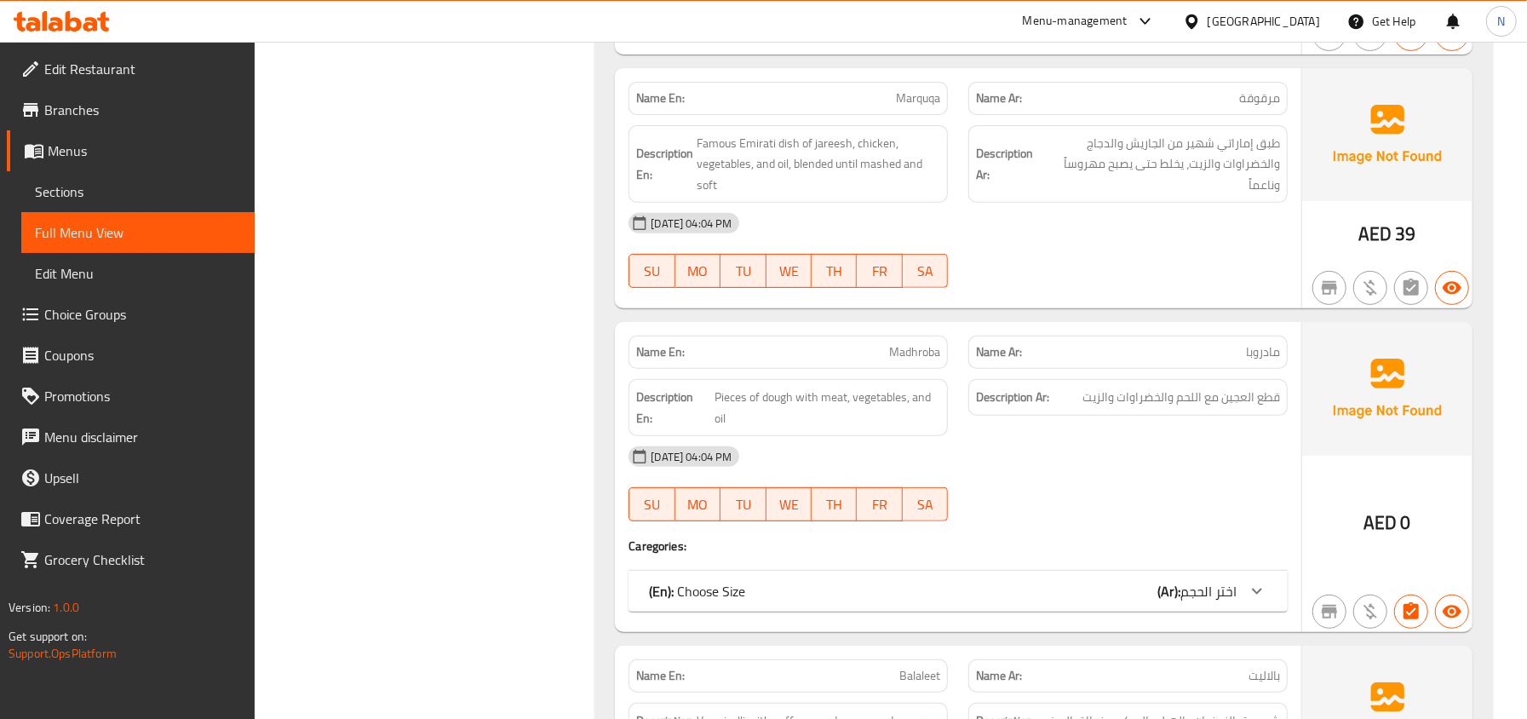
scroll to position [9701, 0]
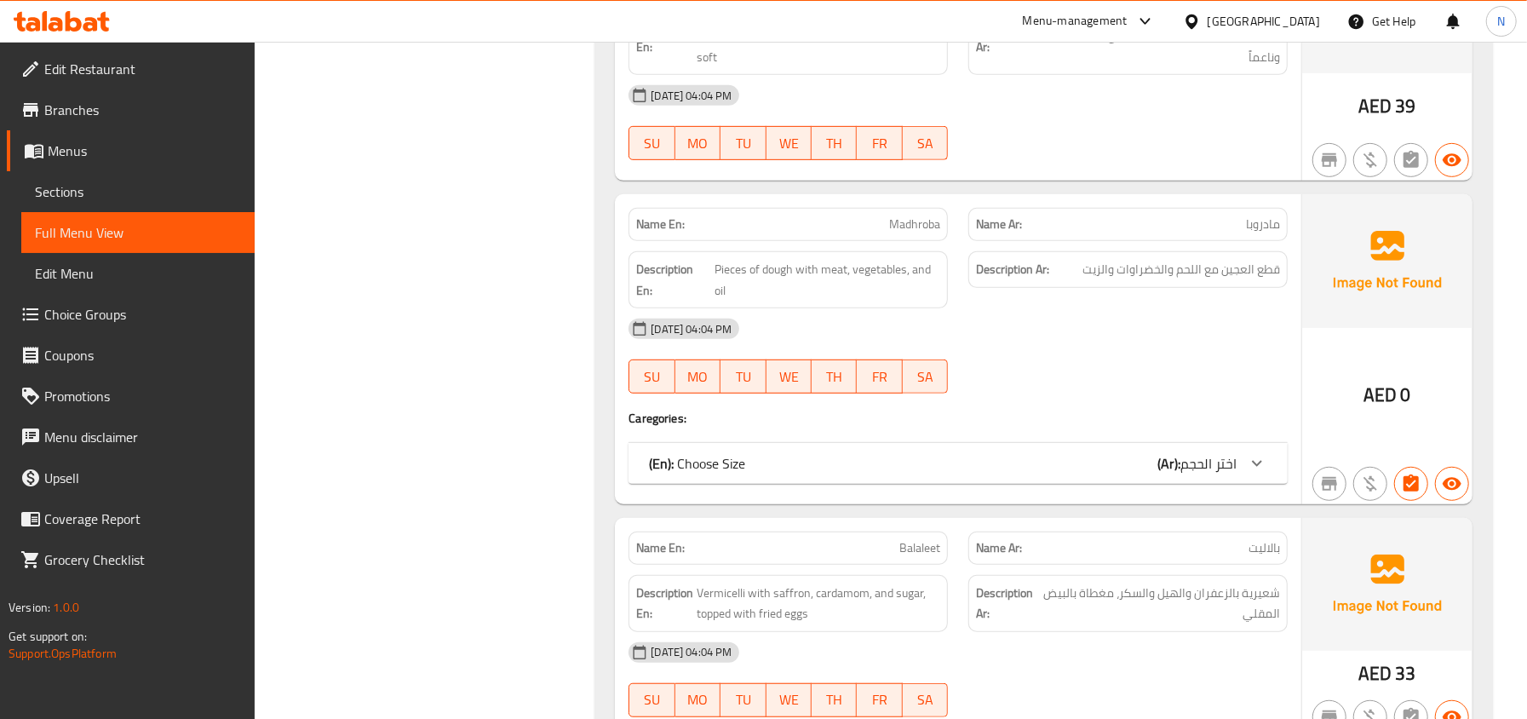
click at [1124, 473] on div "(En): Choose Size (Ar): اختر الحجم" at bounding box center [942, 463] width 587 height 20
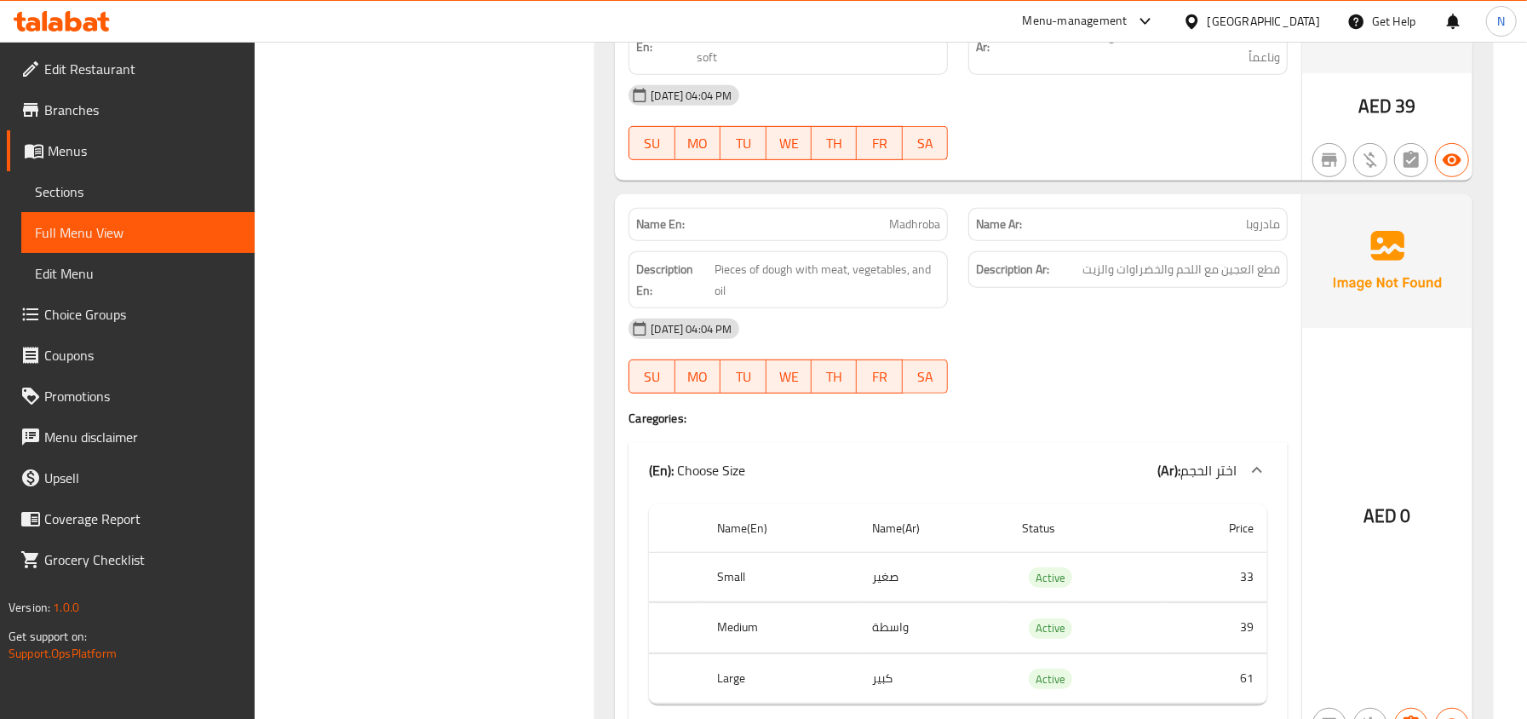
click at [933, 233] on span "Madhroba" at bounding box center [914, 224] width 51 height 18
copy span "Madhroba"
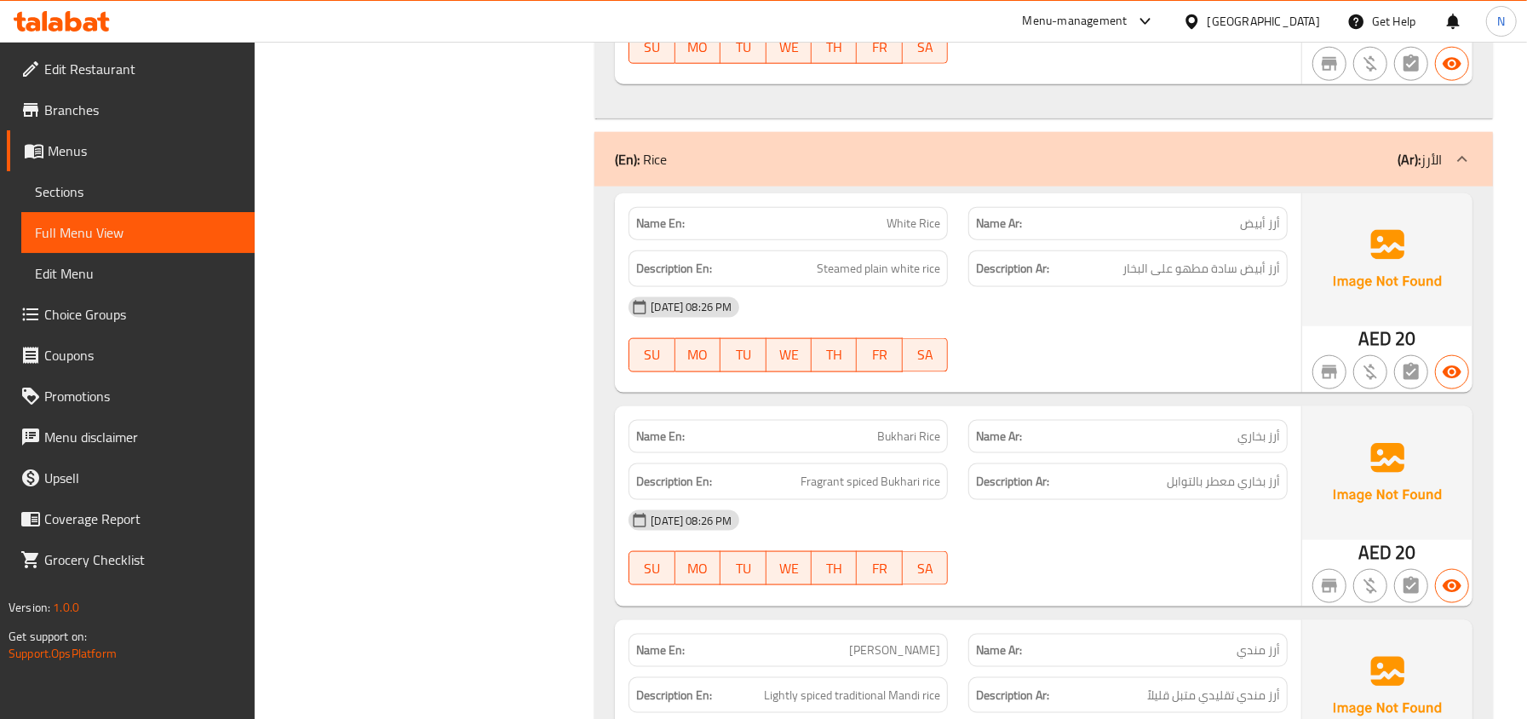
scroll to position [10722, 0]
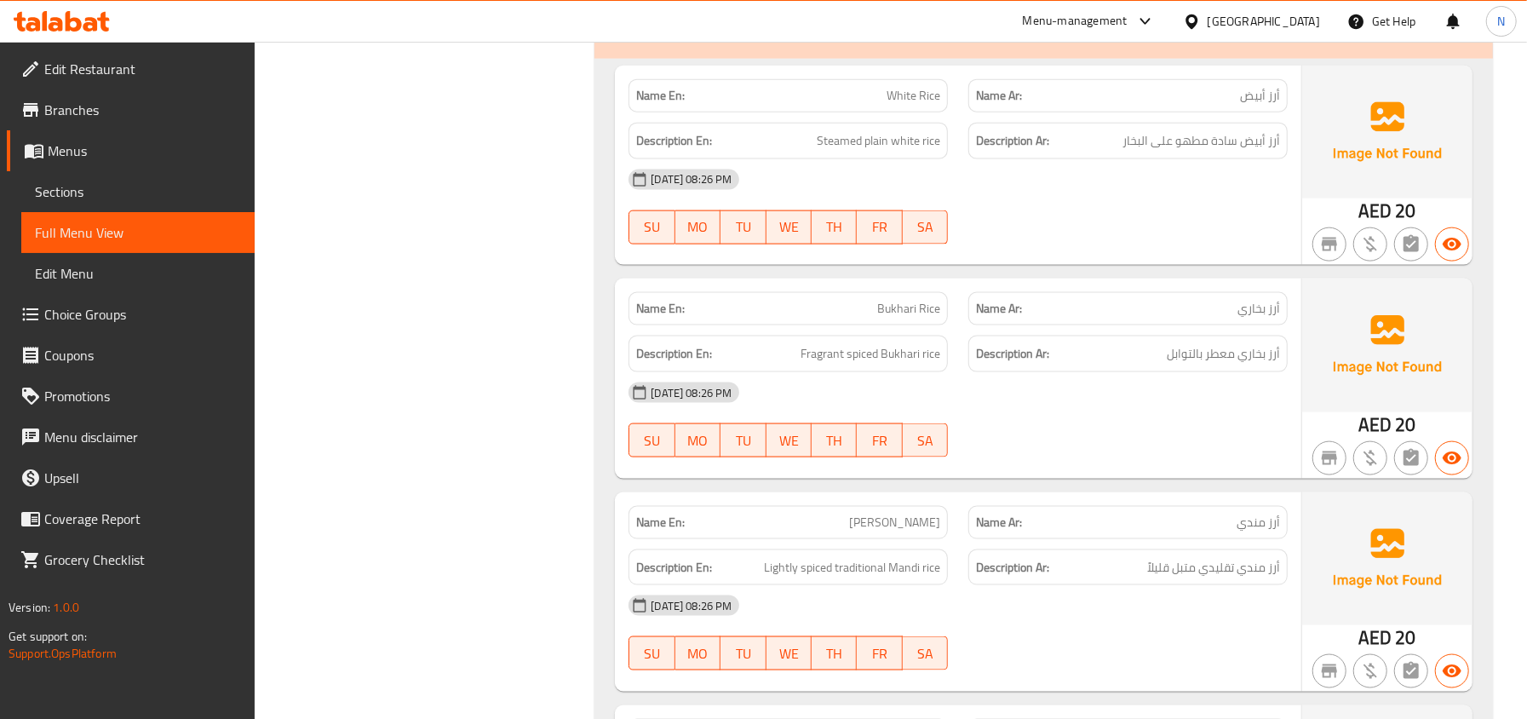
drag, startPoint x: 1268, startPoint y: 185, endPoint x: 1226, endPoint y: 209, distance: 48.0
click at [1226, 209] on div "Name En: White Rice Name Ar: أرز أبيض Description En: Steamed plain white rice …" at bounding box center [958, 165] width 686 height 199
click at [1237, 200] on div "[DATE] 08:26 PM" at bounding box center [957, 179] width 679 height 41
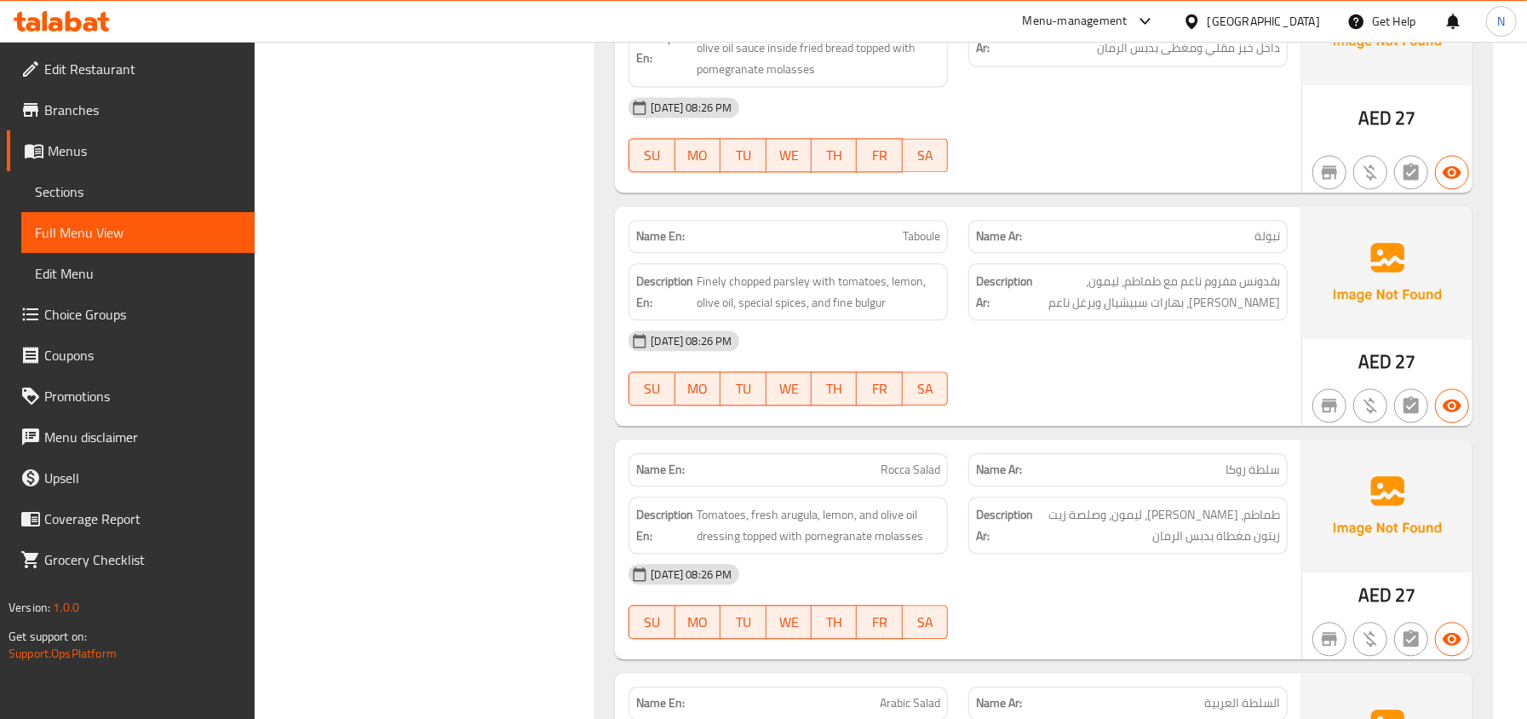
scroll to position [11517, 0]
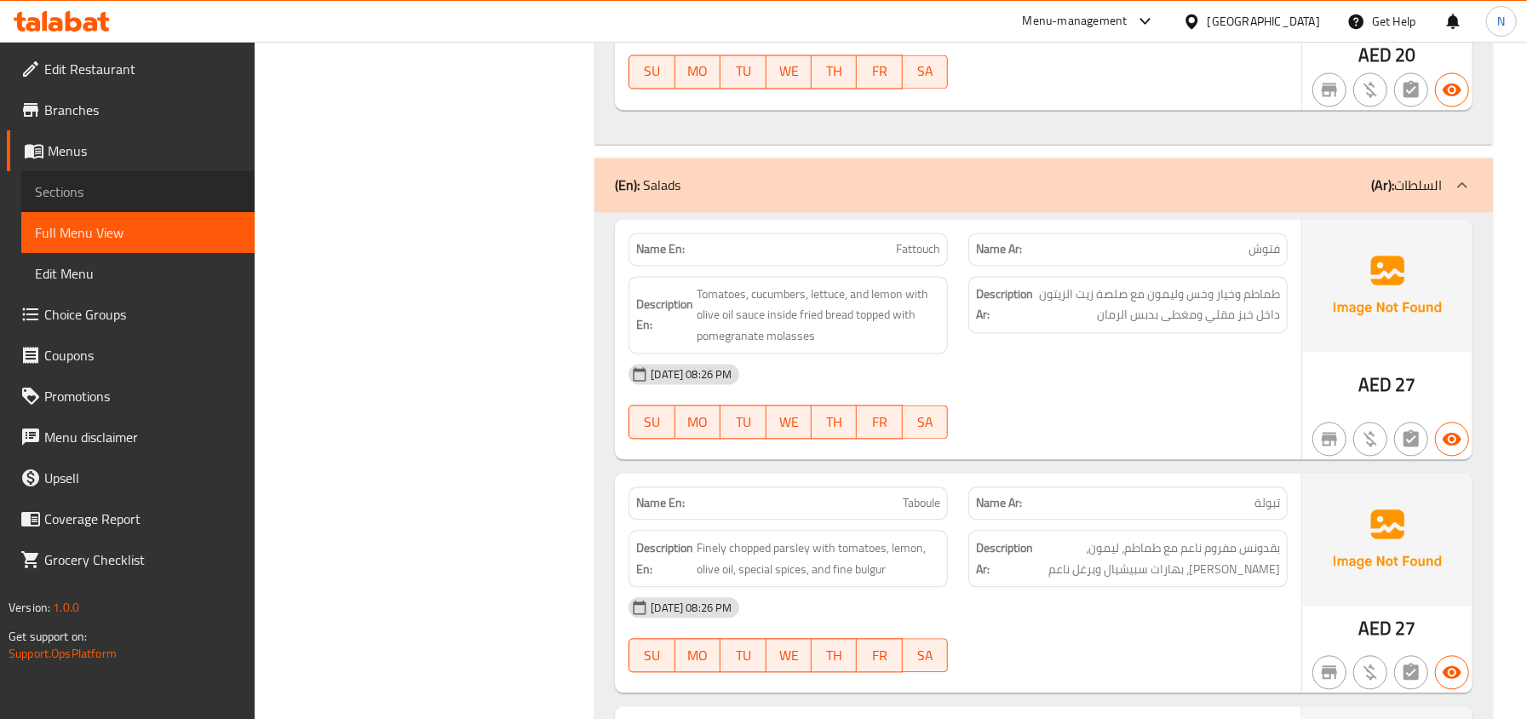
click at [145, 187] on span "Sections" at bounding box center [138, 191] width 206 height 20
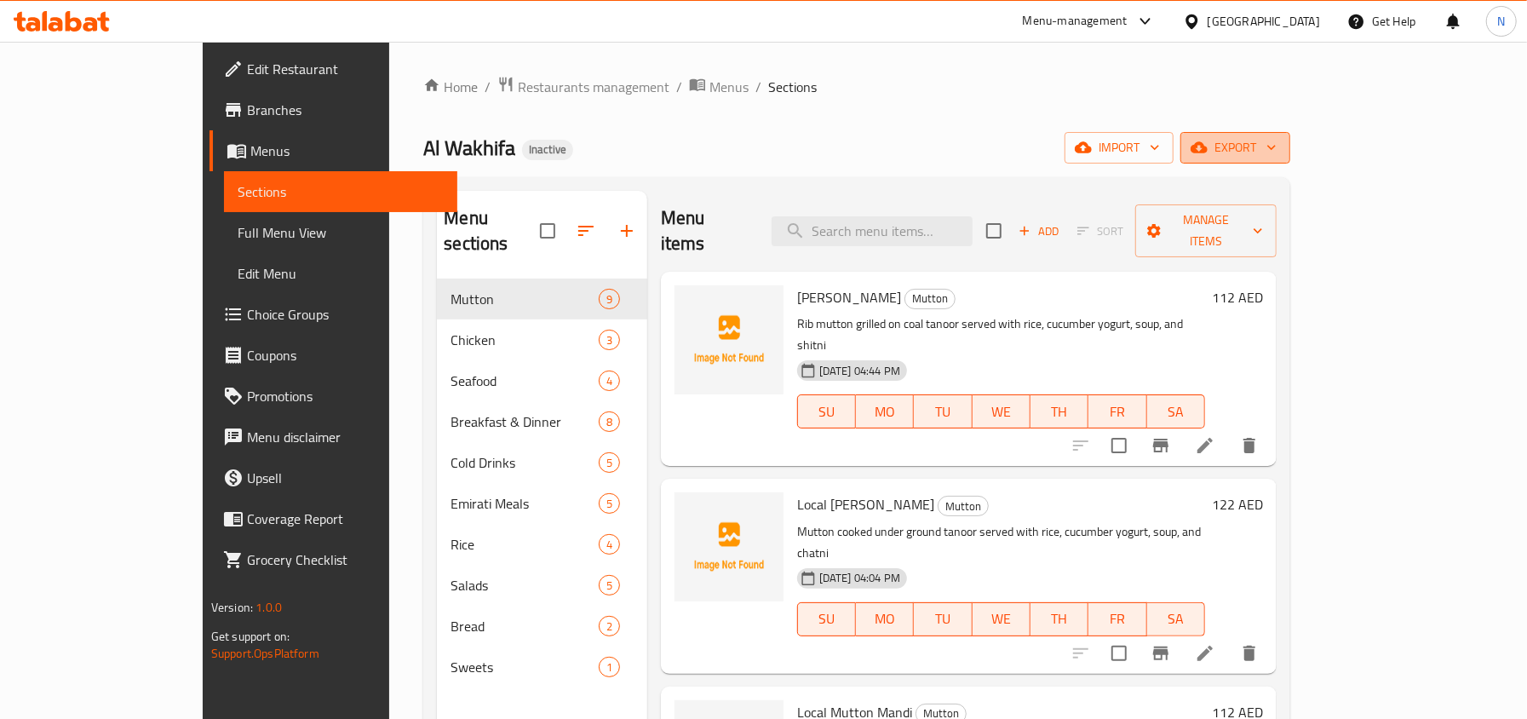
click at [1276, 145] on span "export" at bounding box center [1235, 147] width 83 height 21
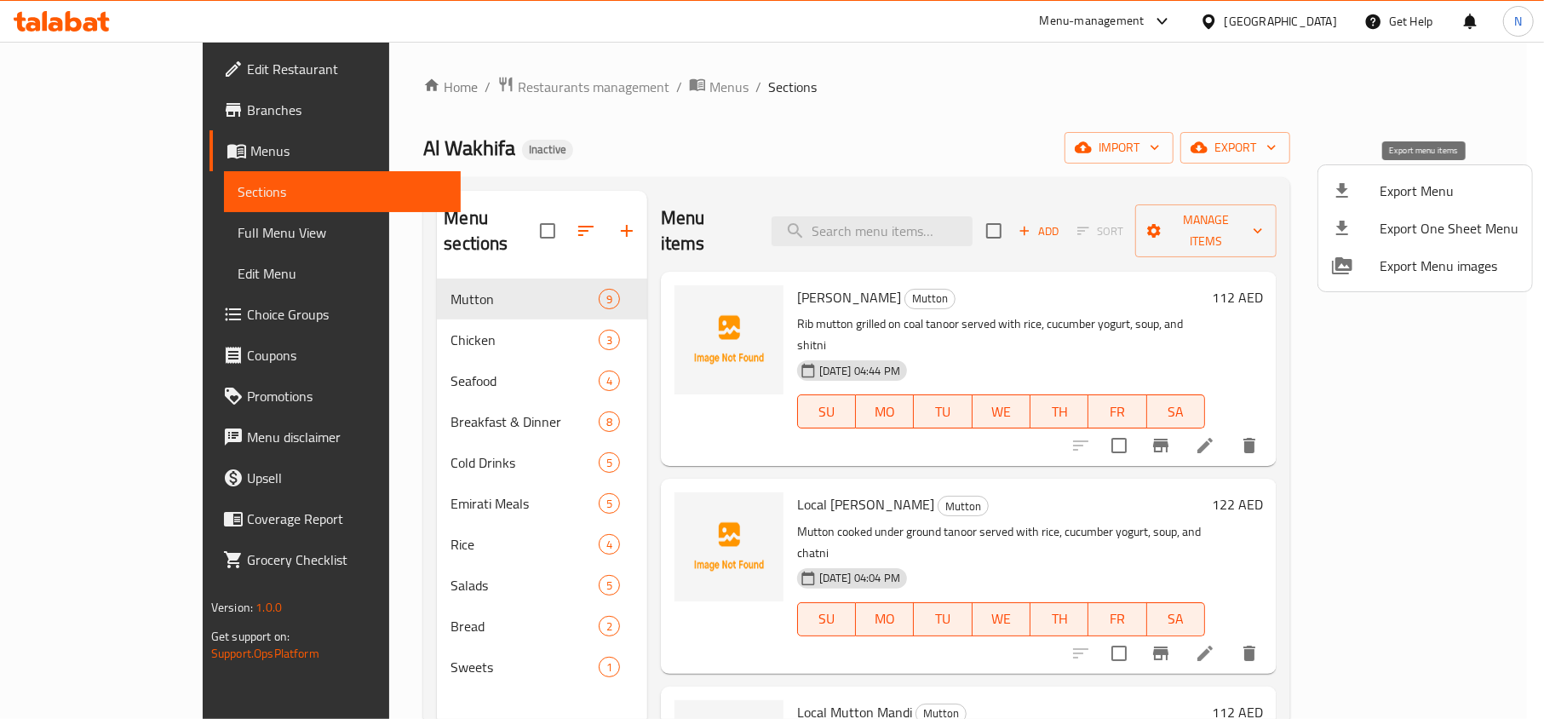
click at [1393, 180] on span "Export Menu" at bounding box center [1448, 190] width 139 height 20
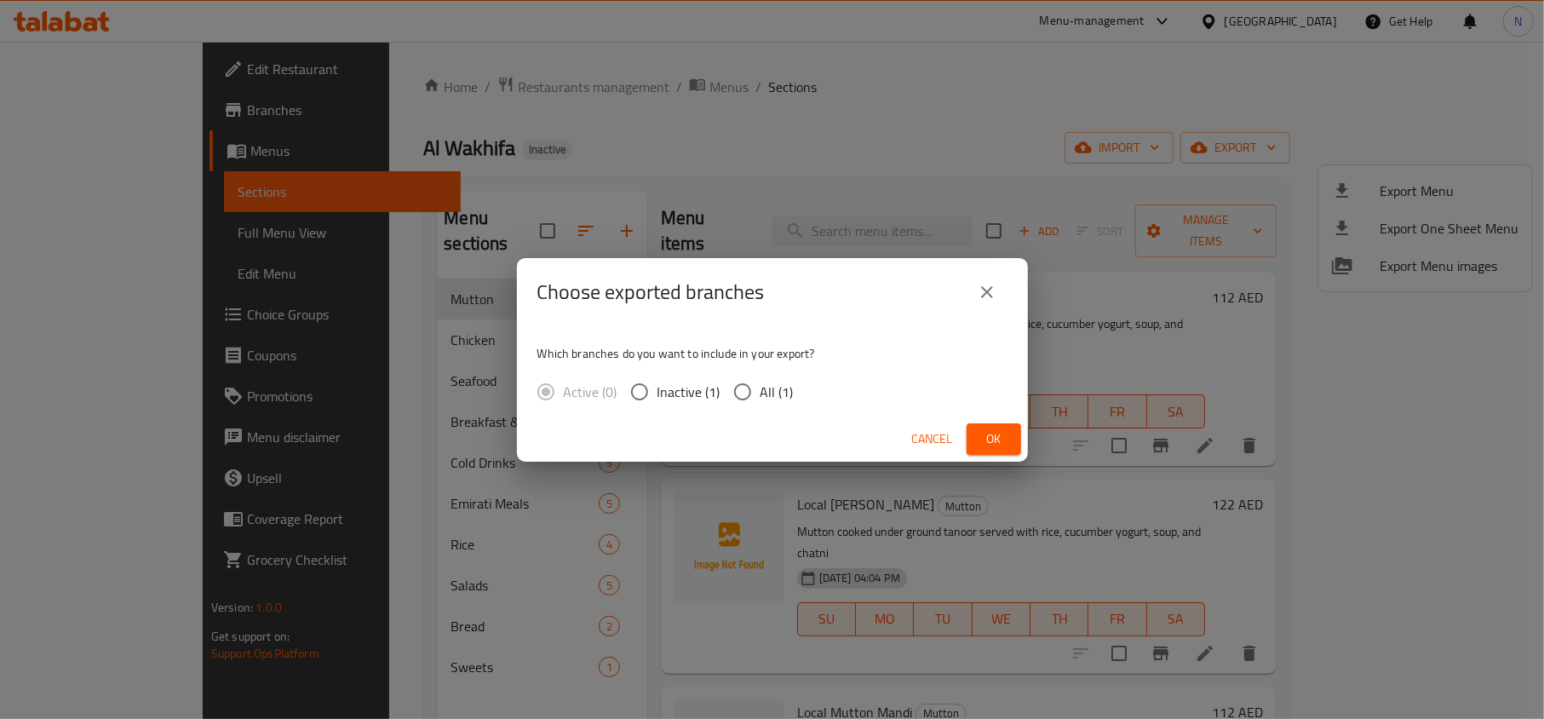
click at [760, 389] on span "All (1)" at bounding box center [776, 391] width 33 height 20
click at [760, 389] on input "All (1)" at bounding box center [743, 392] width 36 height 36
radio input "true"
click at [992, 433] on span "Ok" at bounding box center [993, 438] width 27 height 21
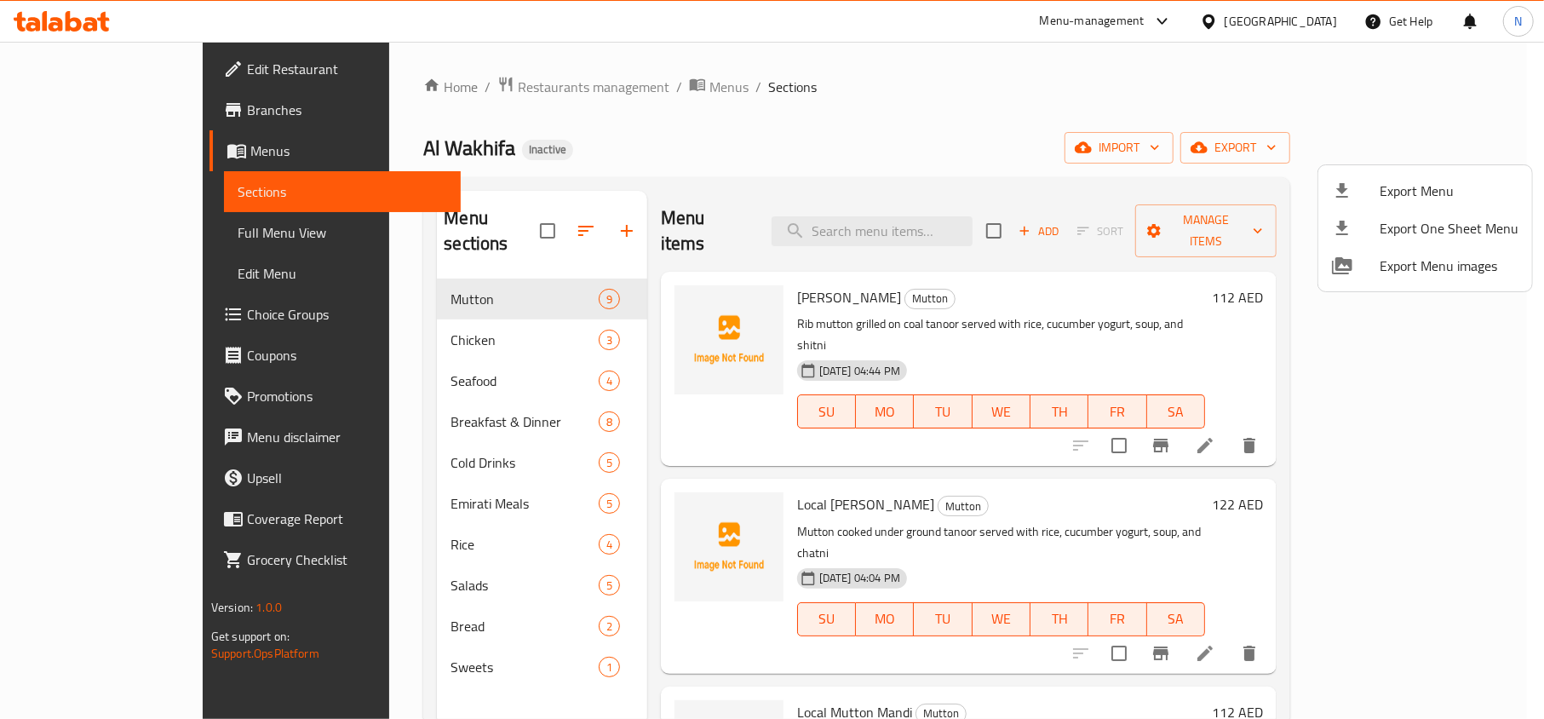
click at [158, 243] on div at bounding box center [772, 359] width 1544 height 719
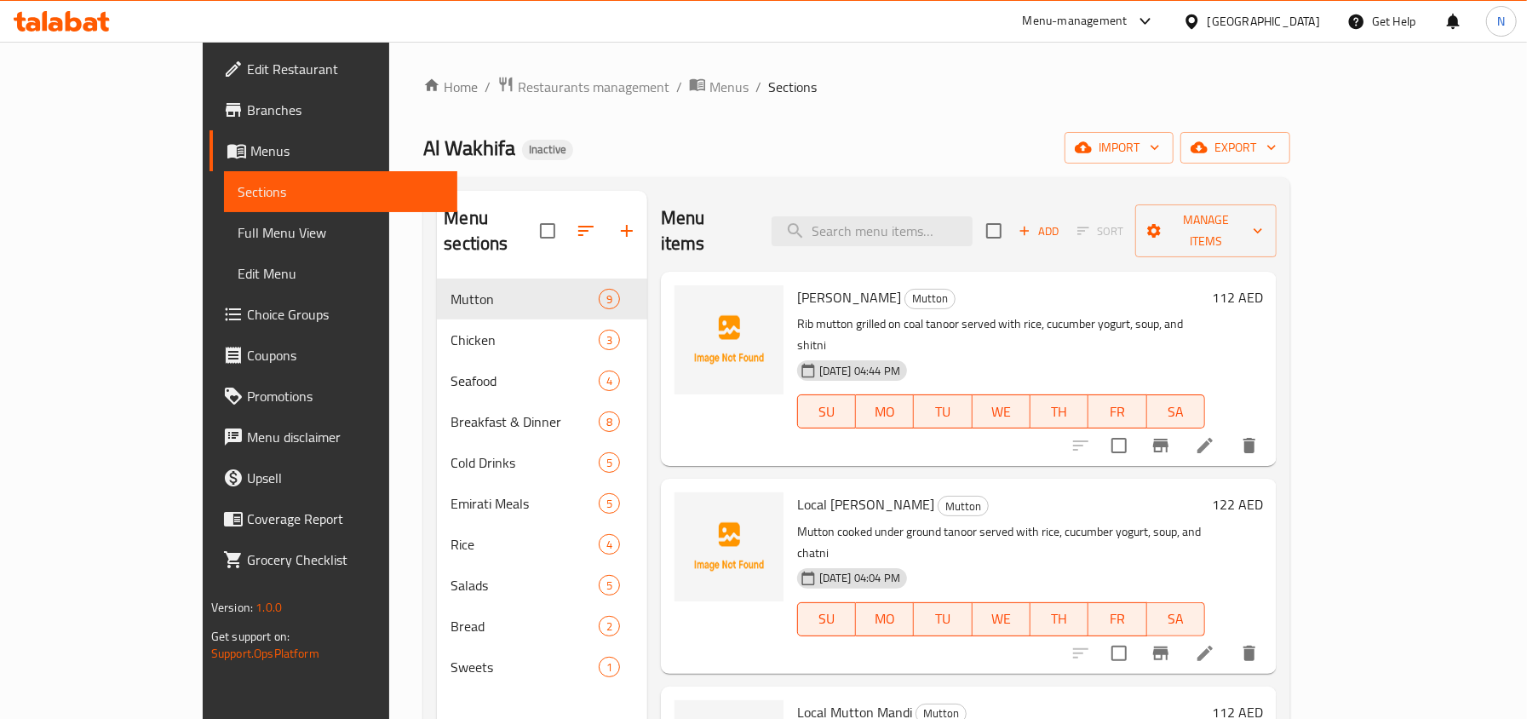
click at [238, 232] on span "Full Menu View" at bounding box center [341, 232] width 206 height 20
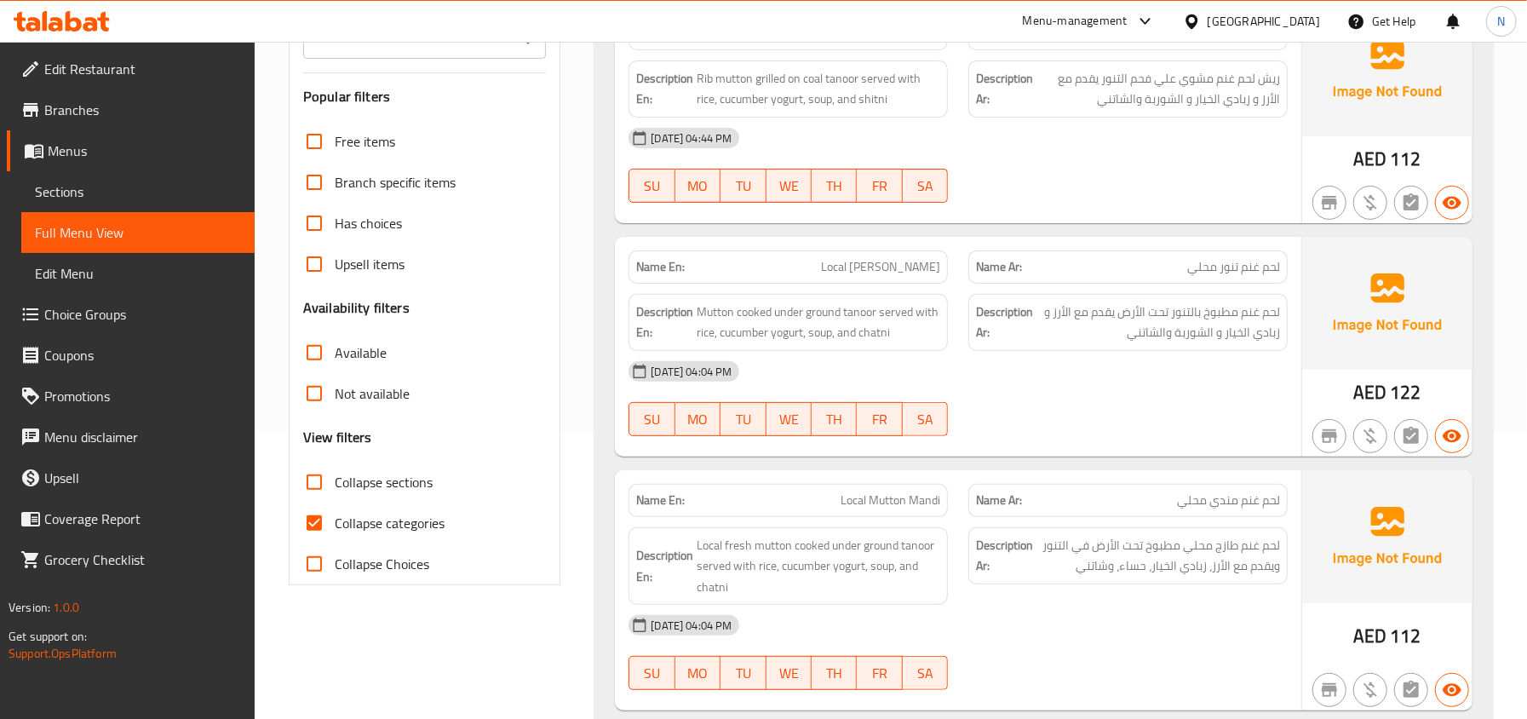
scroll to position [567, 0]
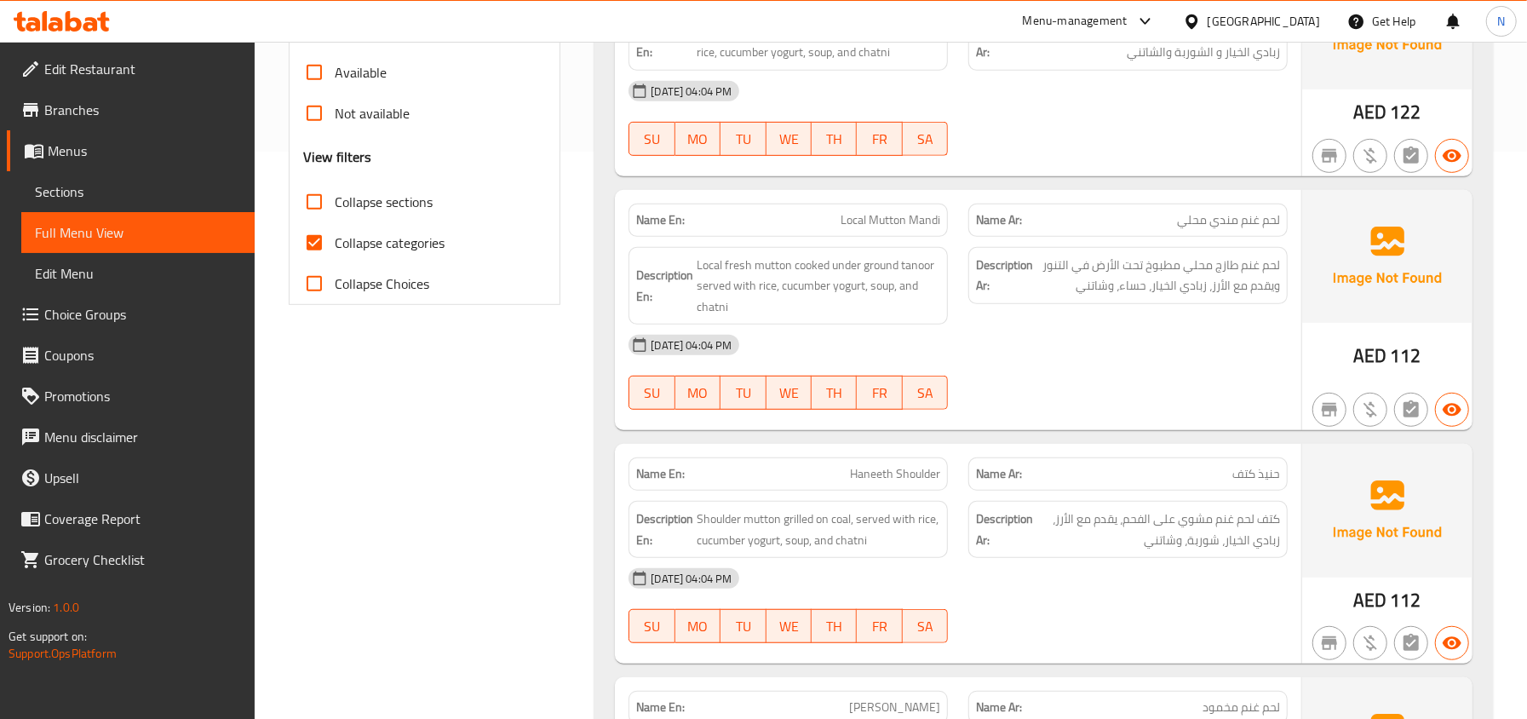
click at [318, 209] on input "Collapse sections" at bounding box center [314, 201] width 41 height 41
checkbox input "true"
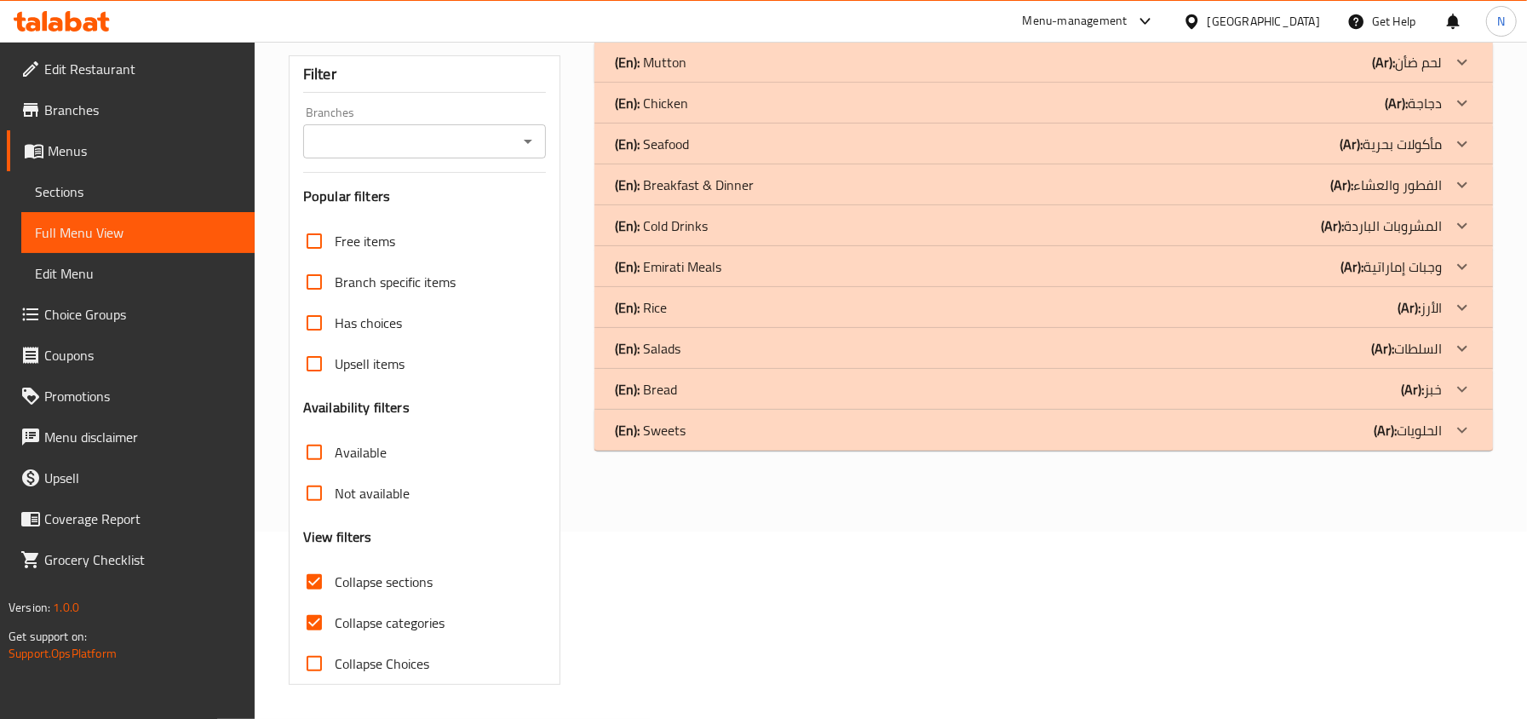
scroll to position [189, 0]
click at [385, 622] on span "Collapse categories" at bounding box center [390, 622] width 110 height 20
click at [335, 622] on input "Collapse categories" at bounding box center [314, 622] width 41 height 41
checkbox input "false"
click at [776, 341] on div "(En): Salads (Ar): السلطات" at bounding box center [1028, 348] width 827 height 20
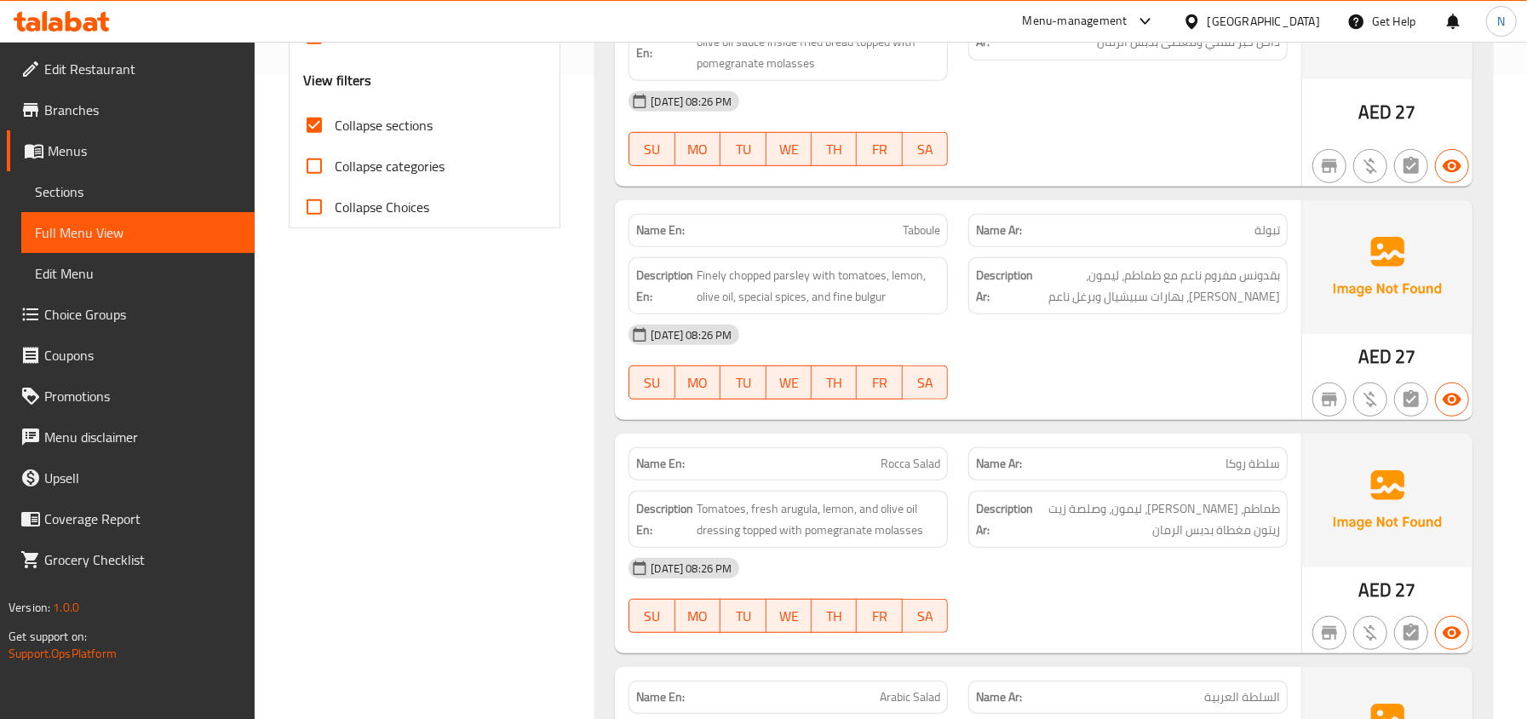
scroll to position [757, 0]
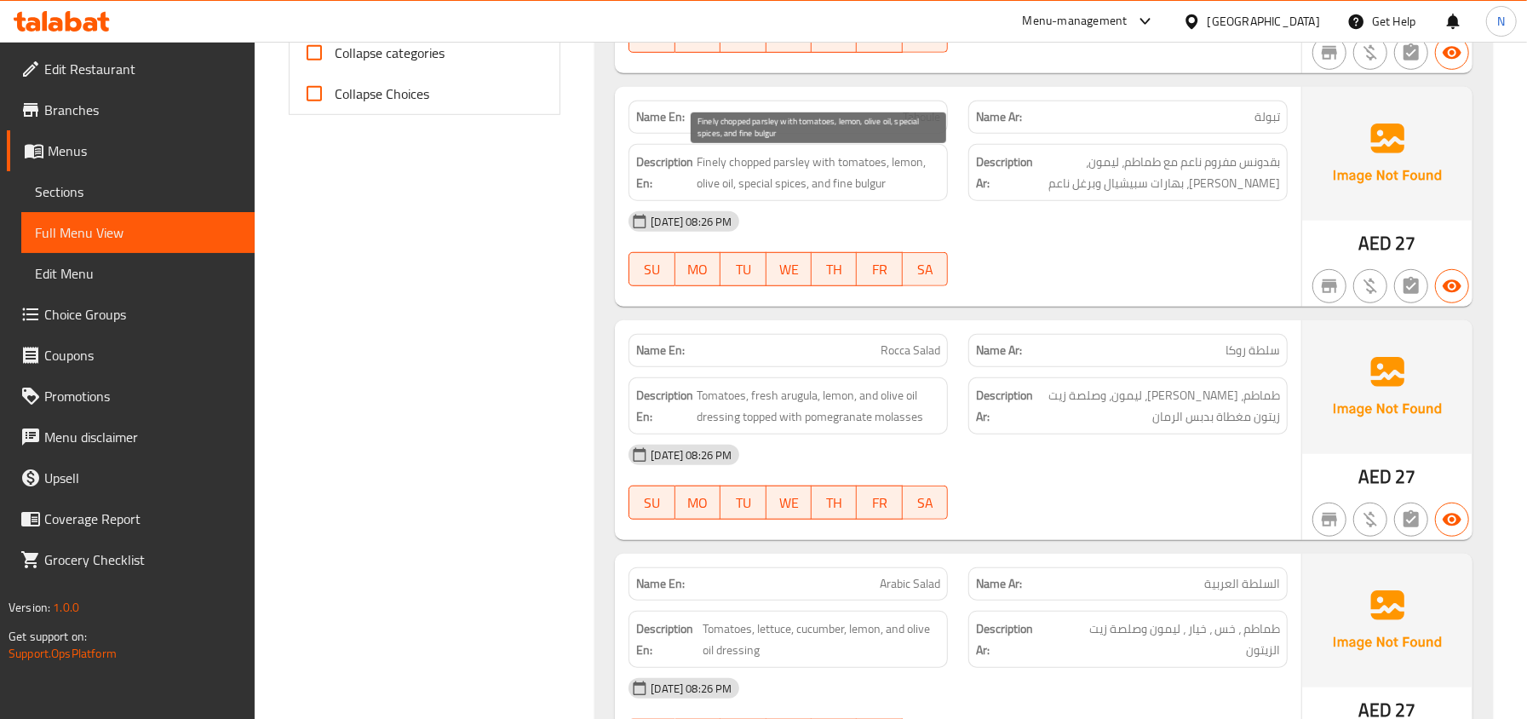
click at [869, 192] on span "Finely chopped parsley with tomatoes, lemon, olive oil, special spices, and fin…" at bounding box center [817, 173] width 243 height 42
copy span "bulgur"
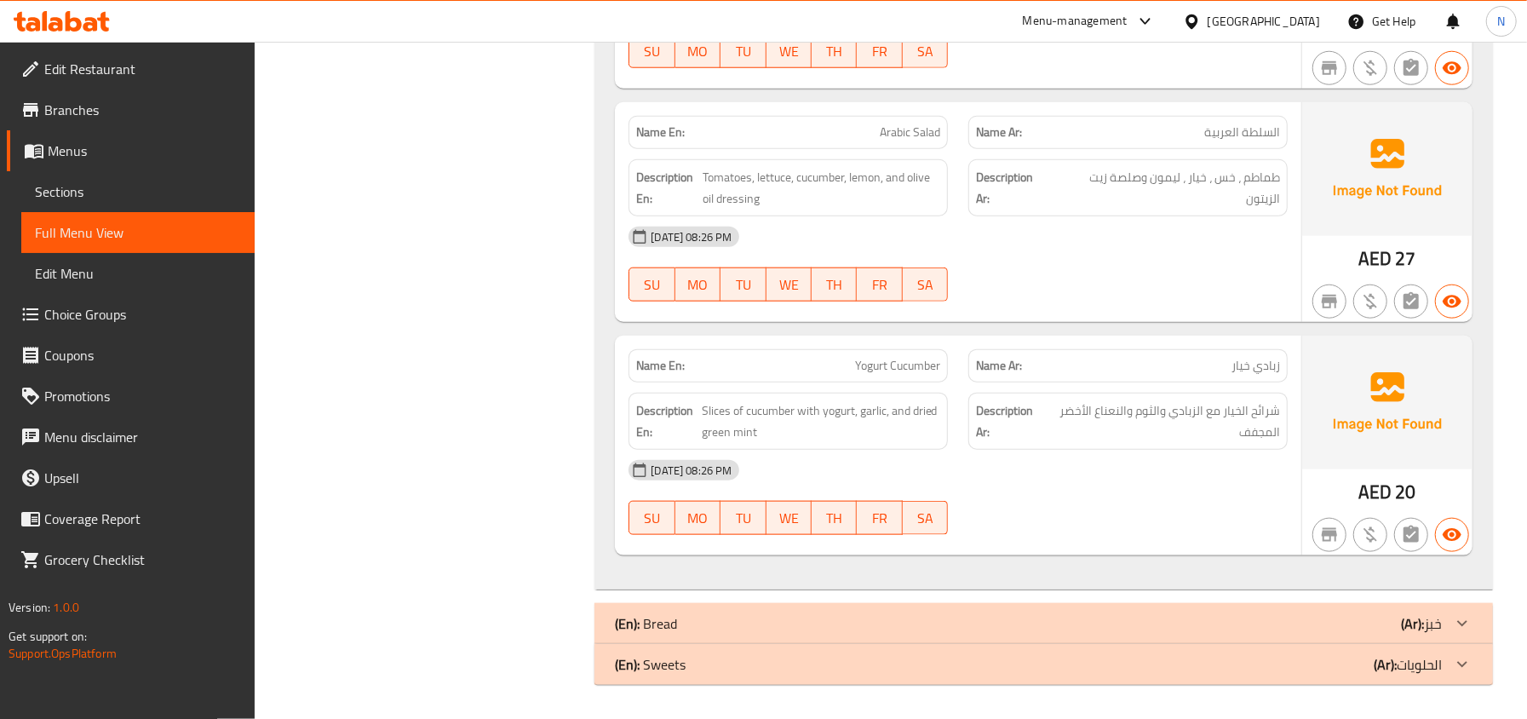
scroll to position [875, 0]
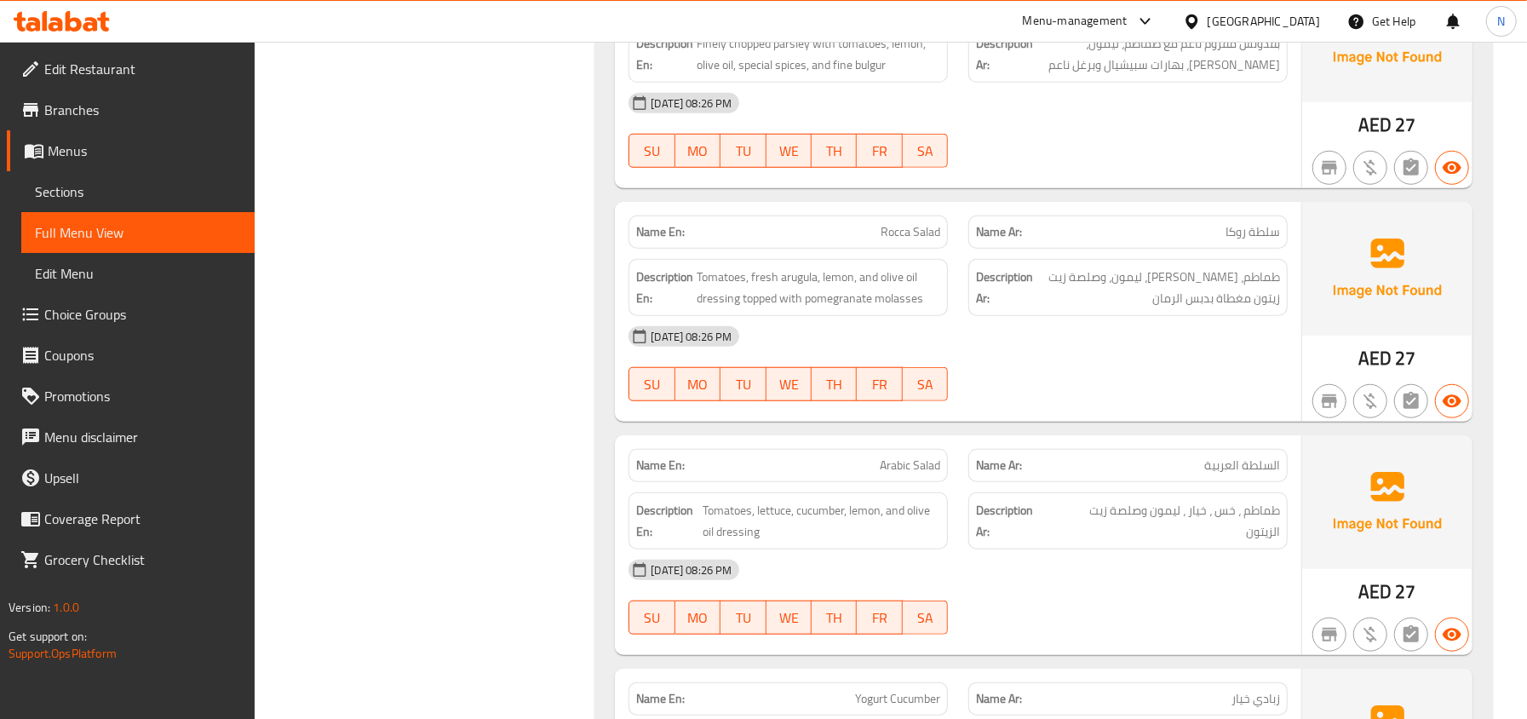
click at [896, 232] on span "Rocca Salad" at bounding box center [910, 232] width 60 height 18
copy span "Rocca"
click at [914, 235] on span "Rocca Salad" at bounding box center [910, 232] width 60 height 18
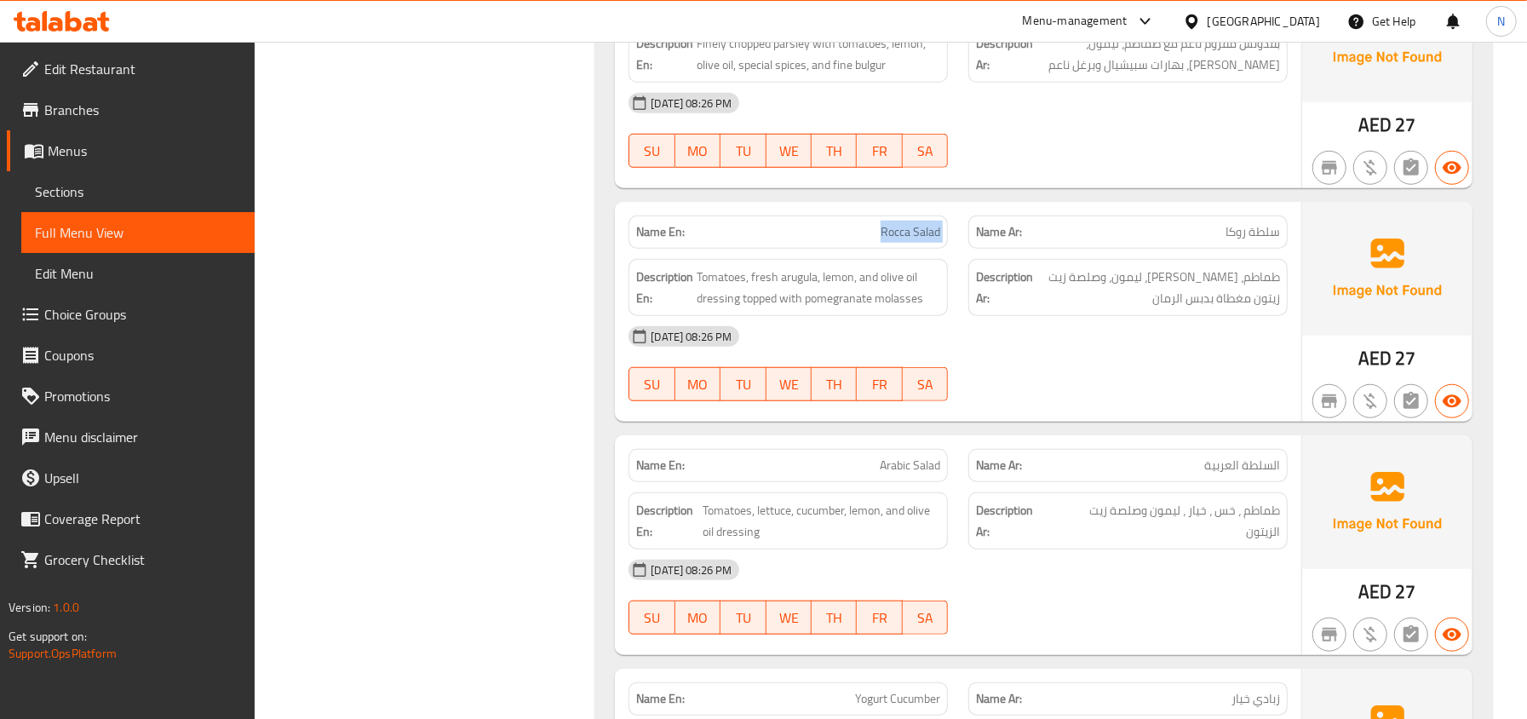
click at [914, 235] on span "Rocca Salad" at bounding box center [910, 232] width 60 height 18
click at [903, 240] on span "Rocca Salad" at bounding box center [910, 232] width 60 height 18
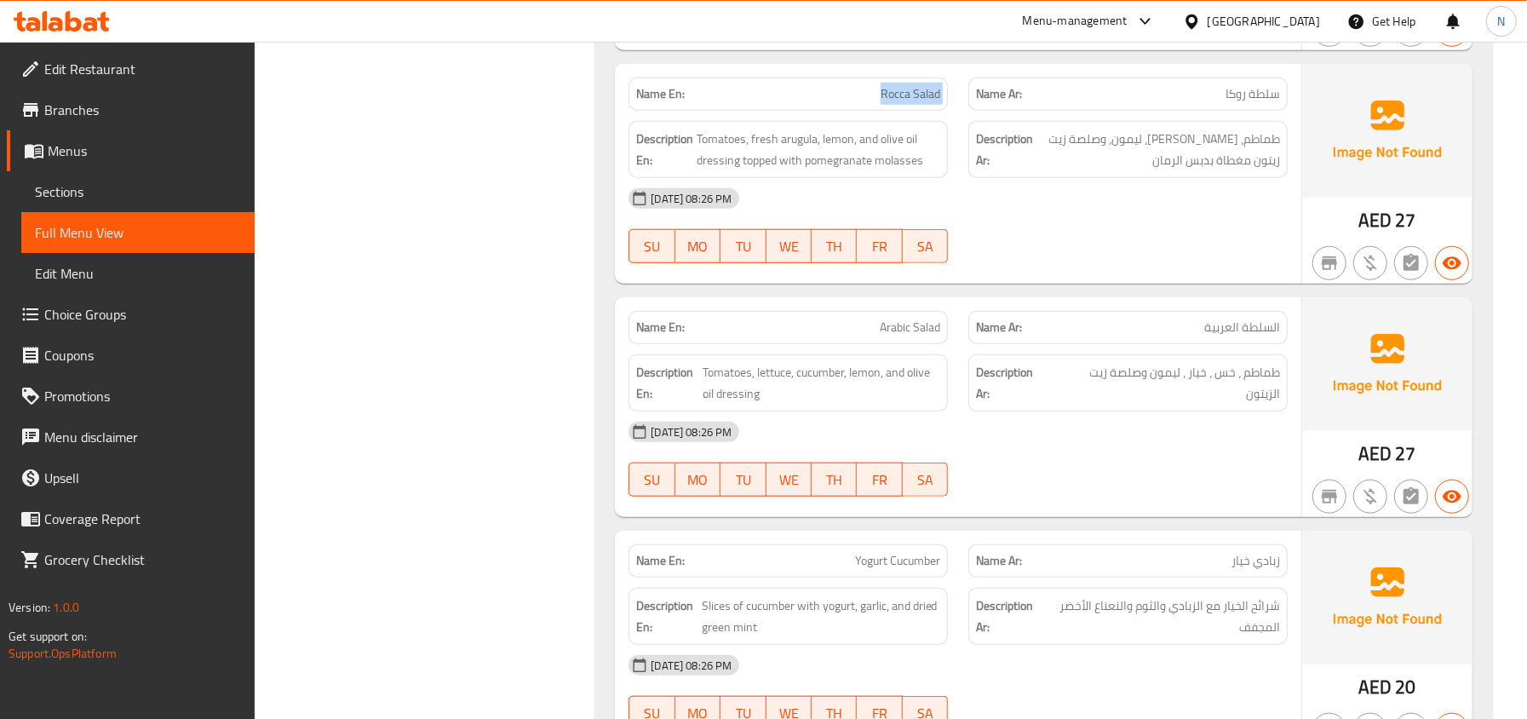
scroll to position [1216, 0]
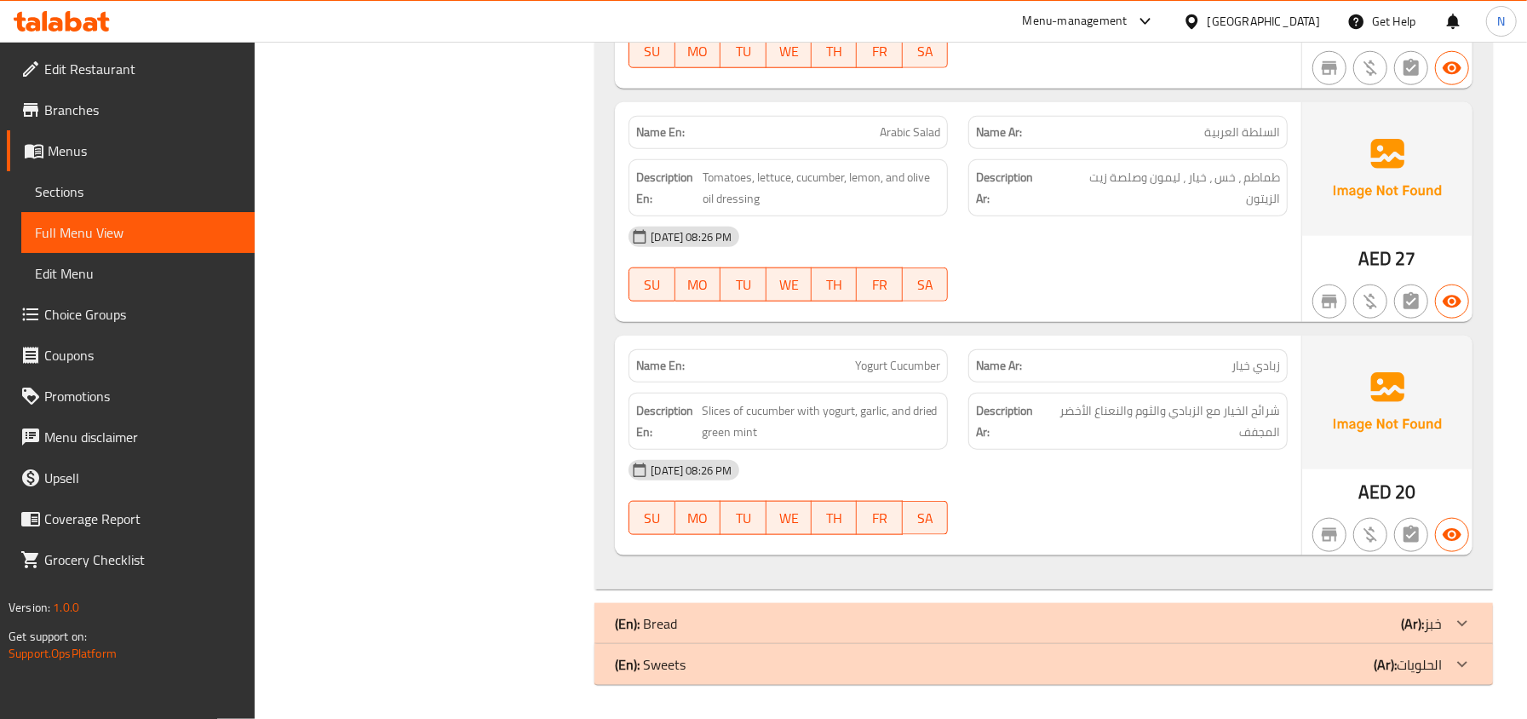
click at [969, 610] on div "(En): Bread (Ar): خبز" at bounding box center [1043, 623] width 898 height 41
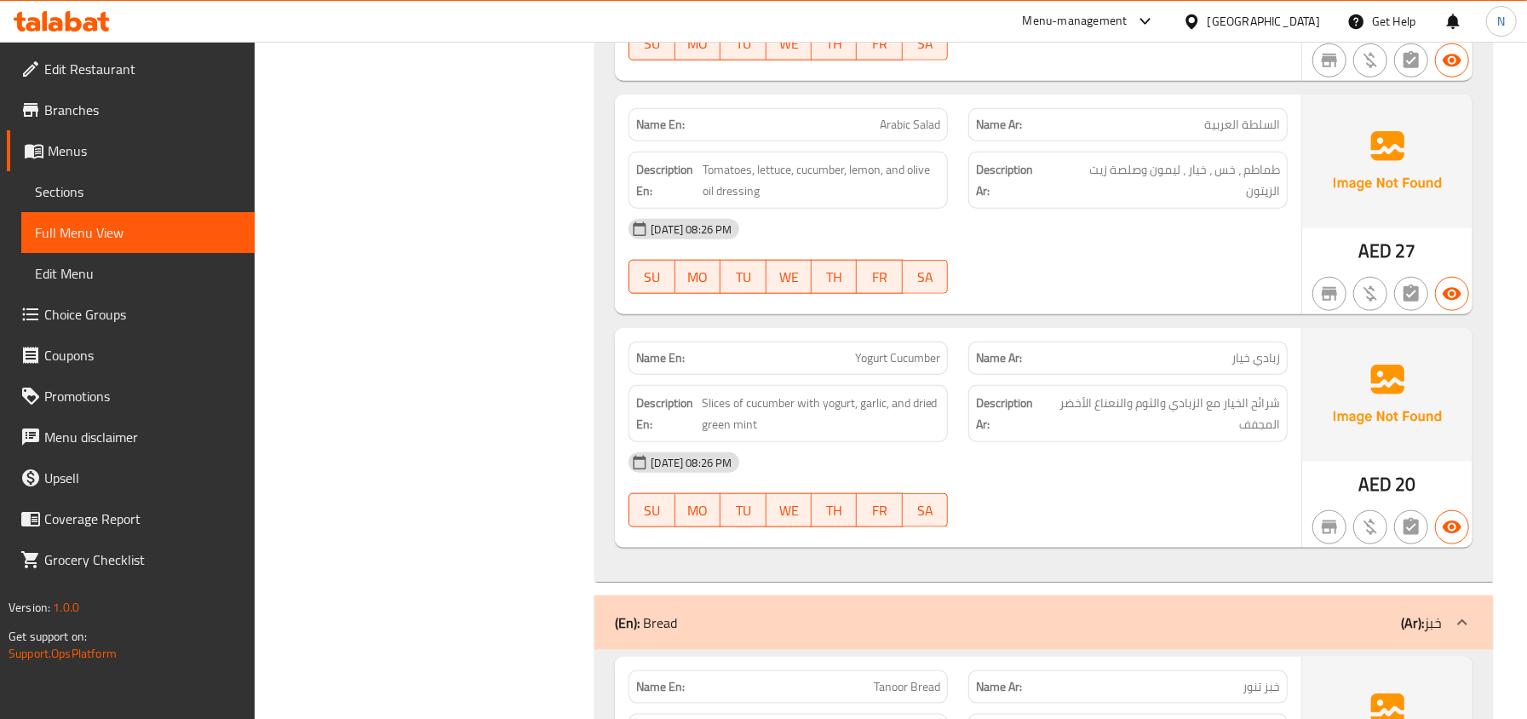
scroll to position [1697, 0]
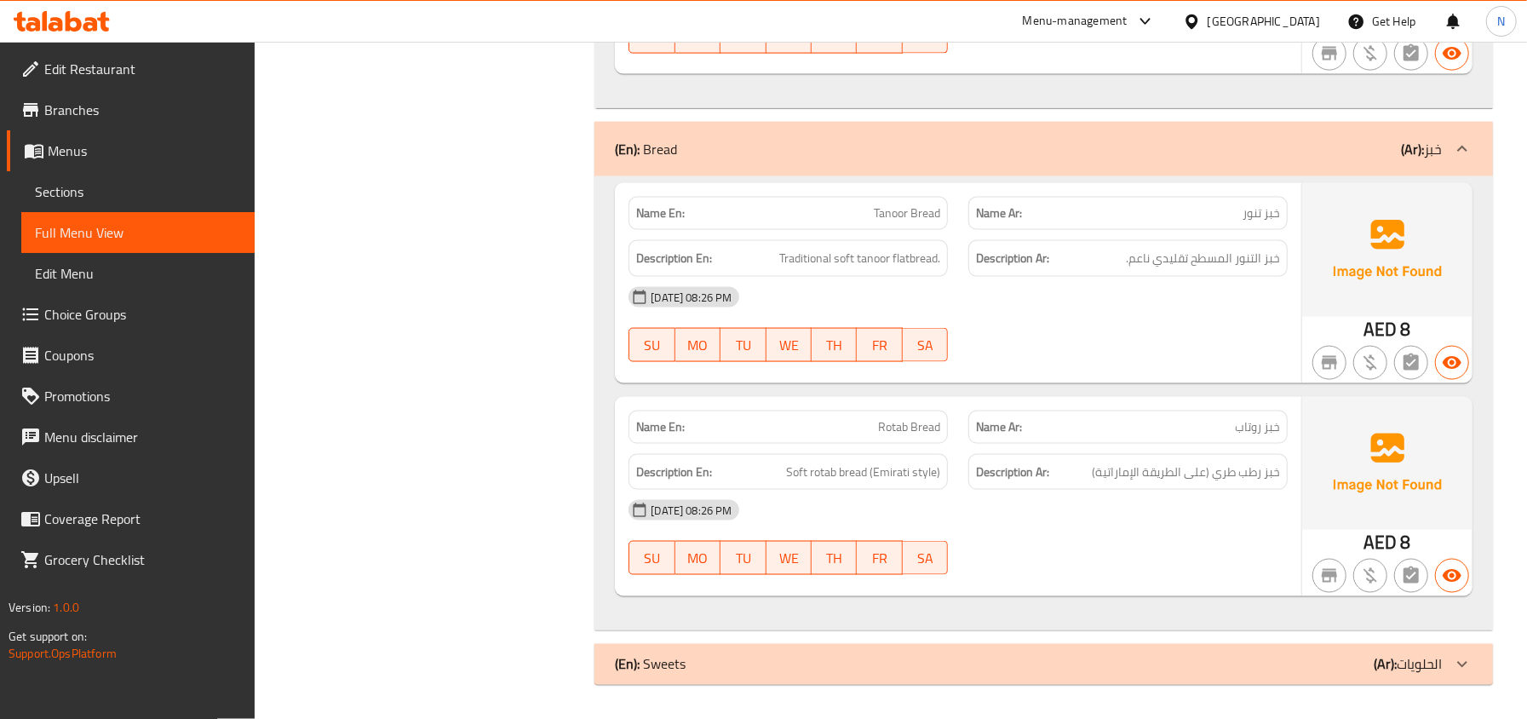
click at [1141, 671] on div "(En): Sweets (Ar): الحلويات" at bounding box center [1028, 664] width 827 height 20
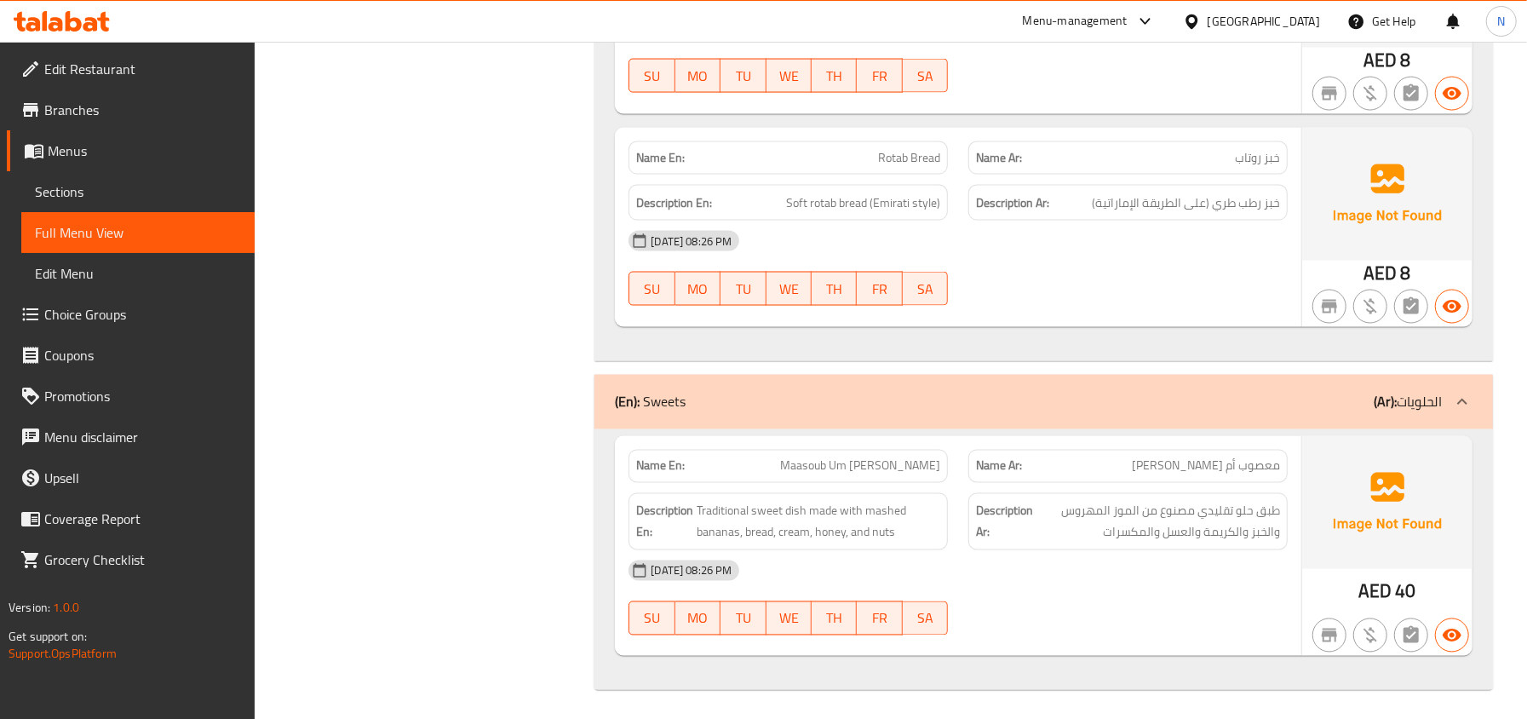
scroll to position [1972, 0]
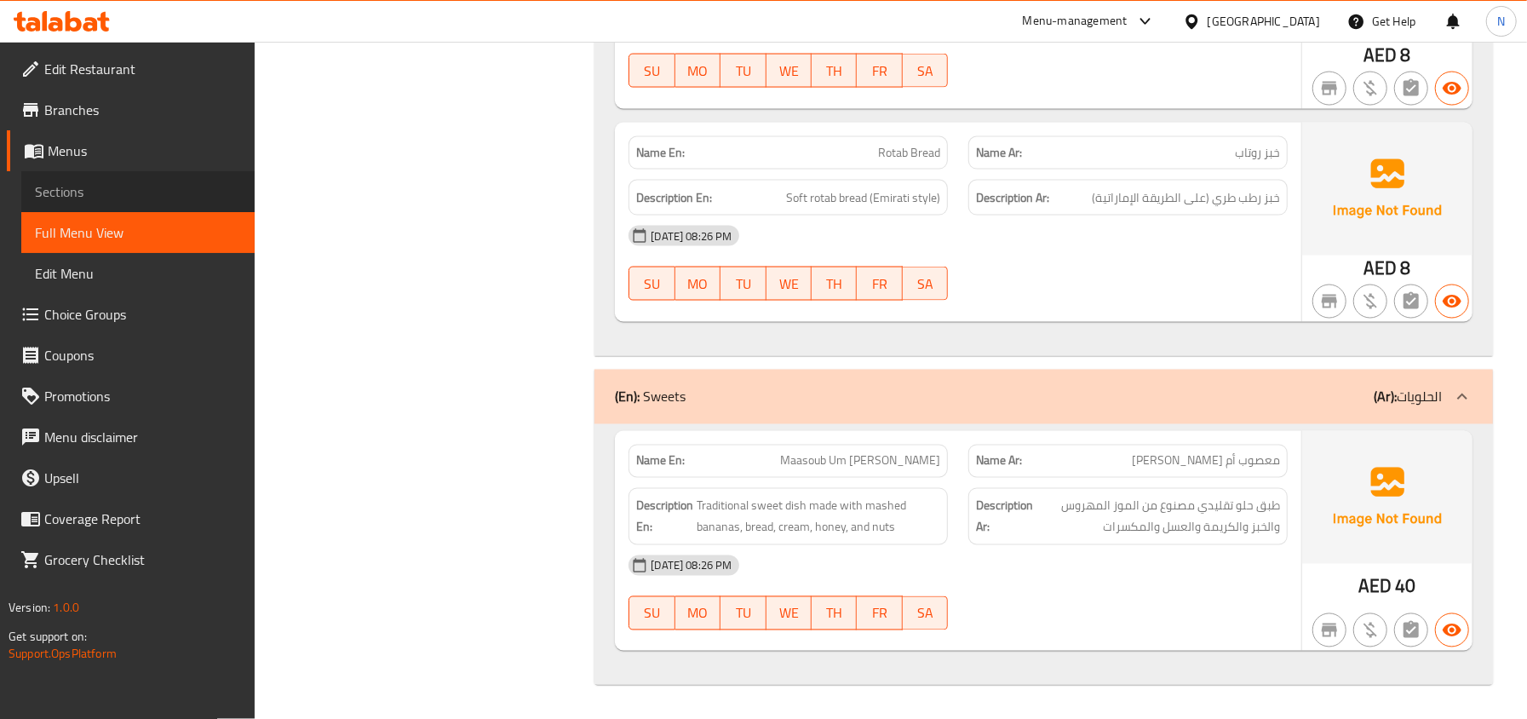
click at [107, 198] on span "Sections" at bounding box center [138, 191] width 206 height 20
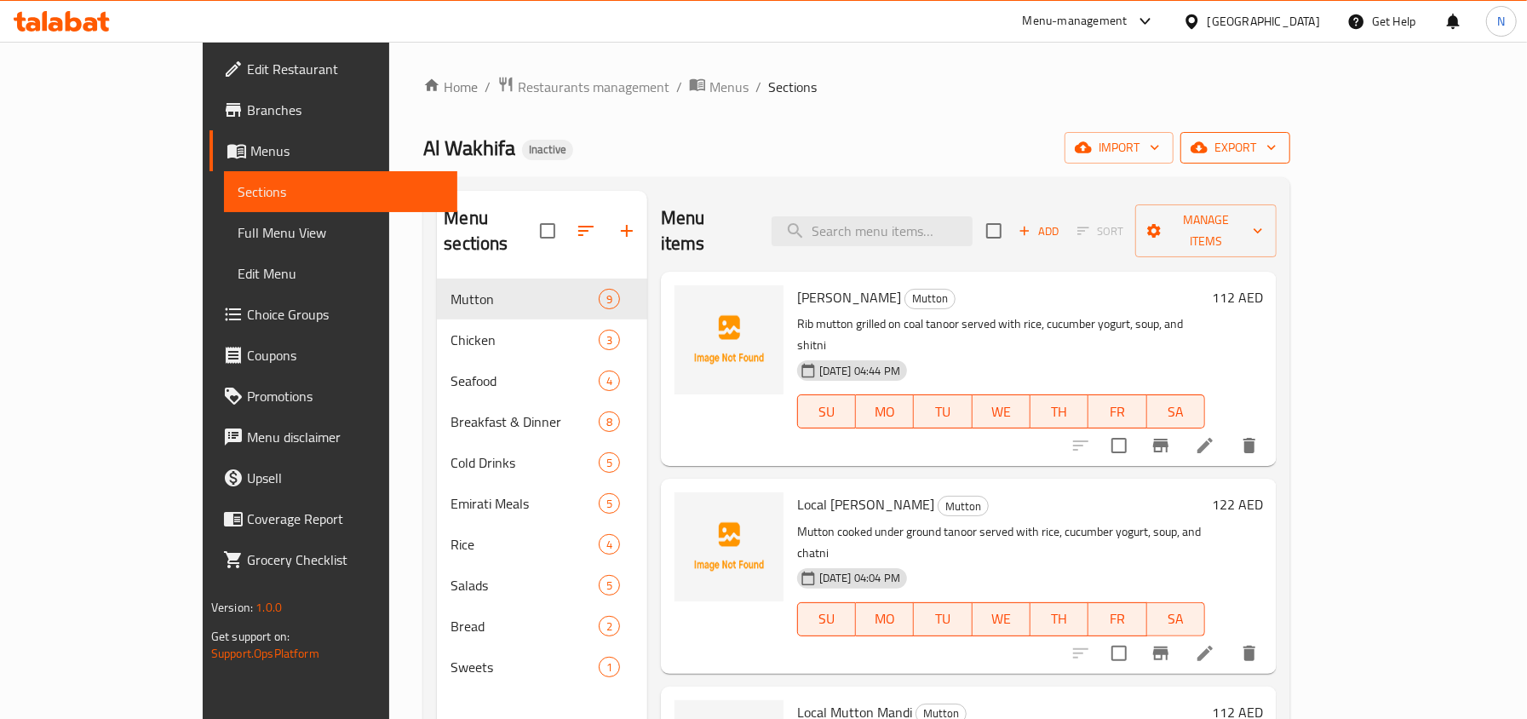
click at [1276, 138] on span "export" at bounding box center [1235, 147] width 83 height 21
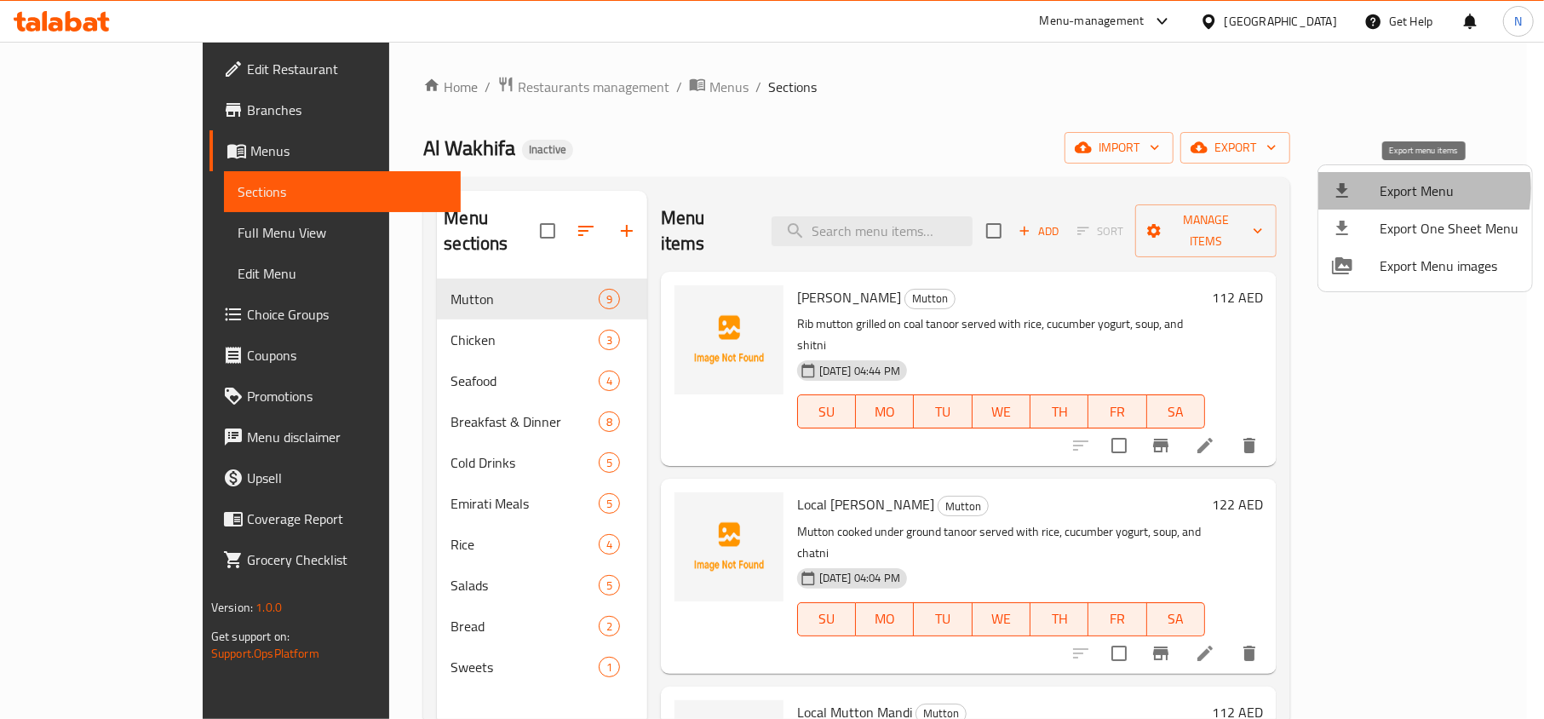
click at [1386, 188] on span "Export Menu" at bounding box center [1448, 190] width 139 height 20
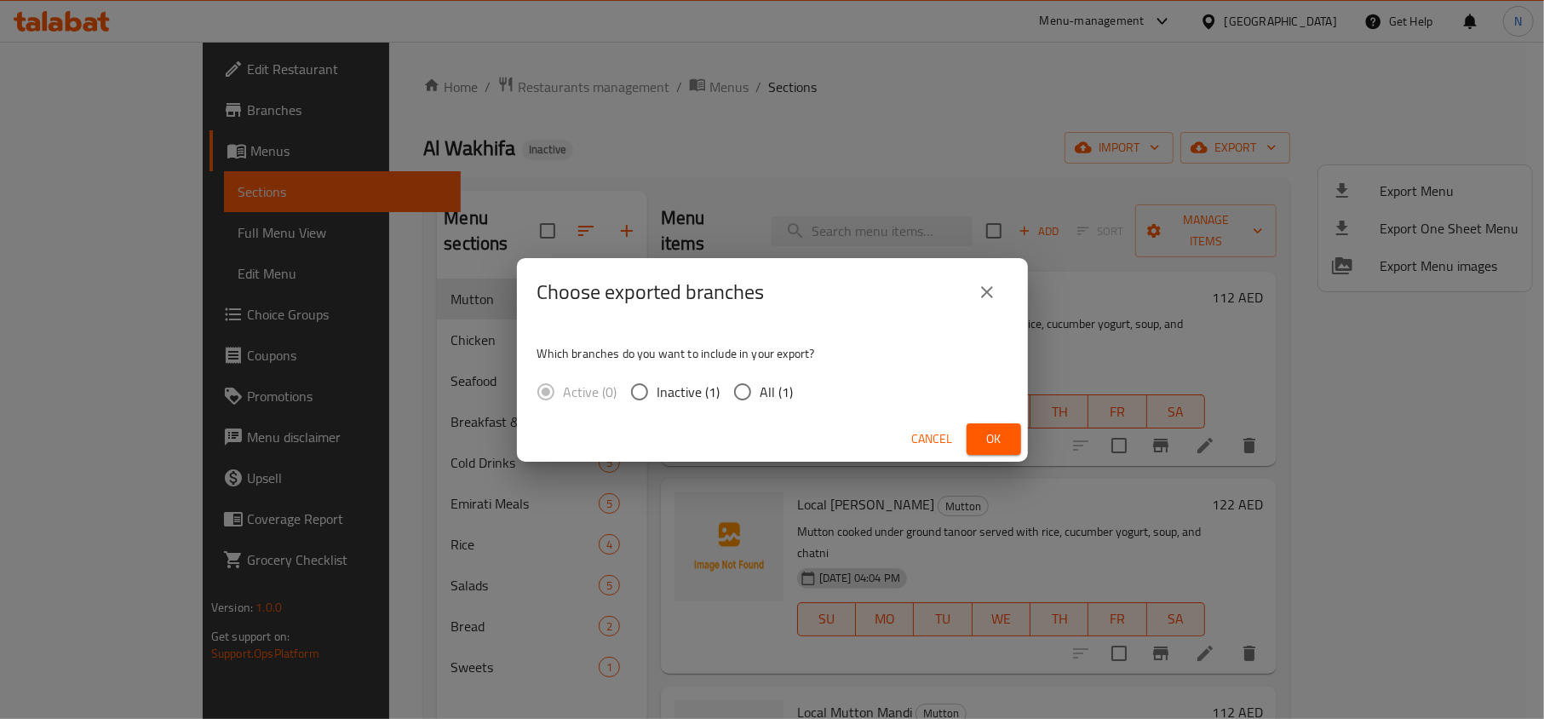
click at [760, 381] on span "All (1)" at bounding box center [776, 391] width 33 height 20
click at [760, 381] on input "All (1)" at bounding box center [743, 392] width 36 height 36
radio input "true"
click at [1012, 437] on button "Ok" at bounding box center [993, 439] width 54 height 32
